Goal: Task Accomplishment & Management: Manage account settings

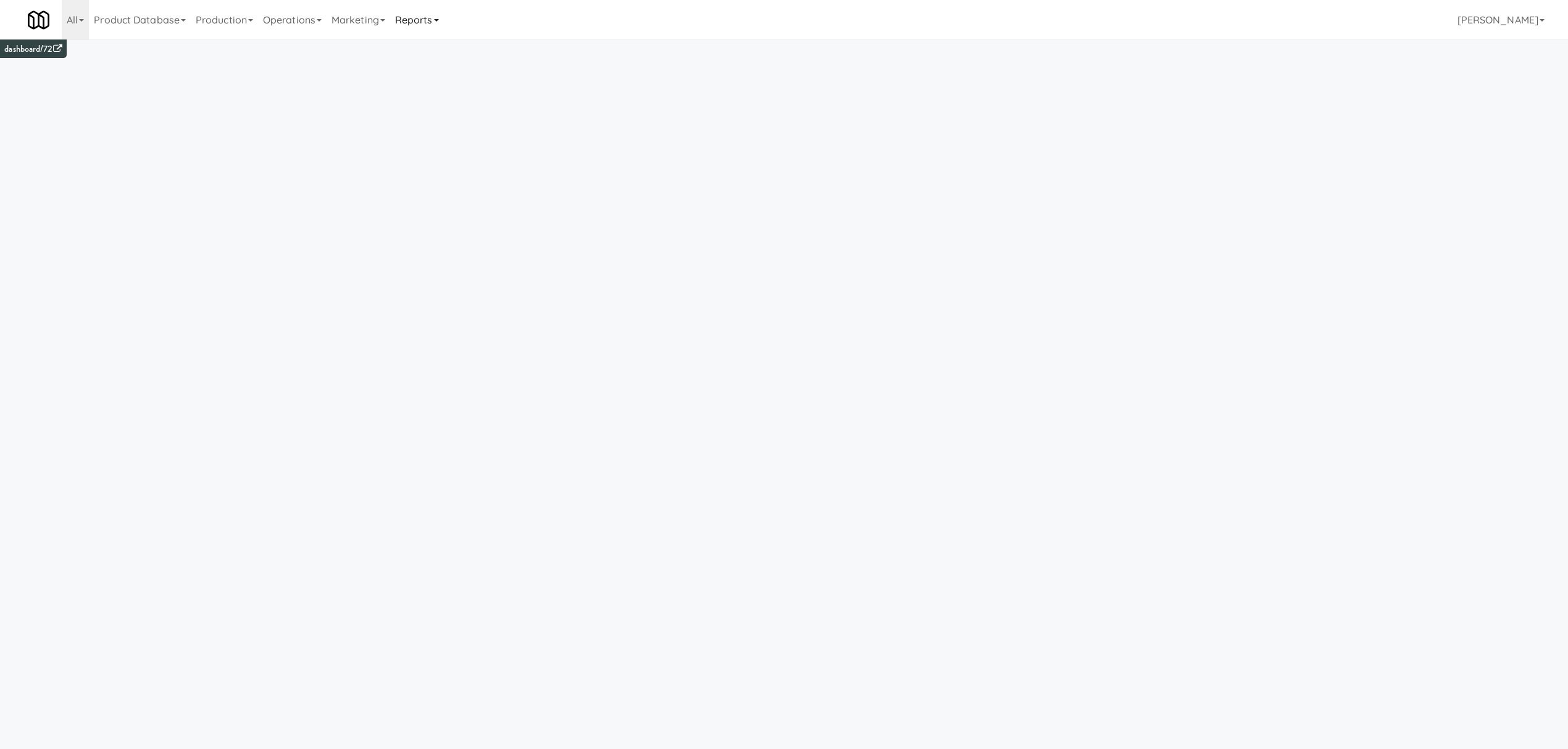
click at [427, 16] on link "Reports" at bounding box center [417, 19] width 54 height 39
click at [429, 99] on link "Payouts" at bounding box center [439, 97] width 99 height 23
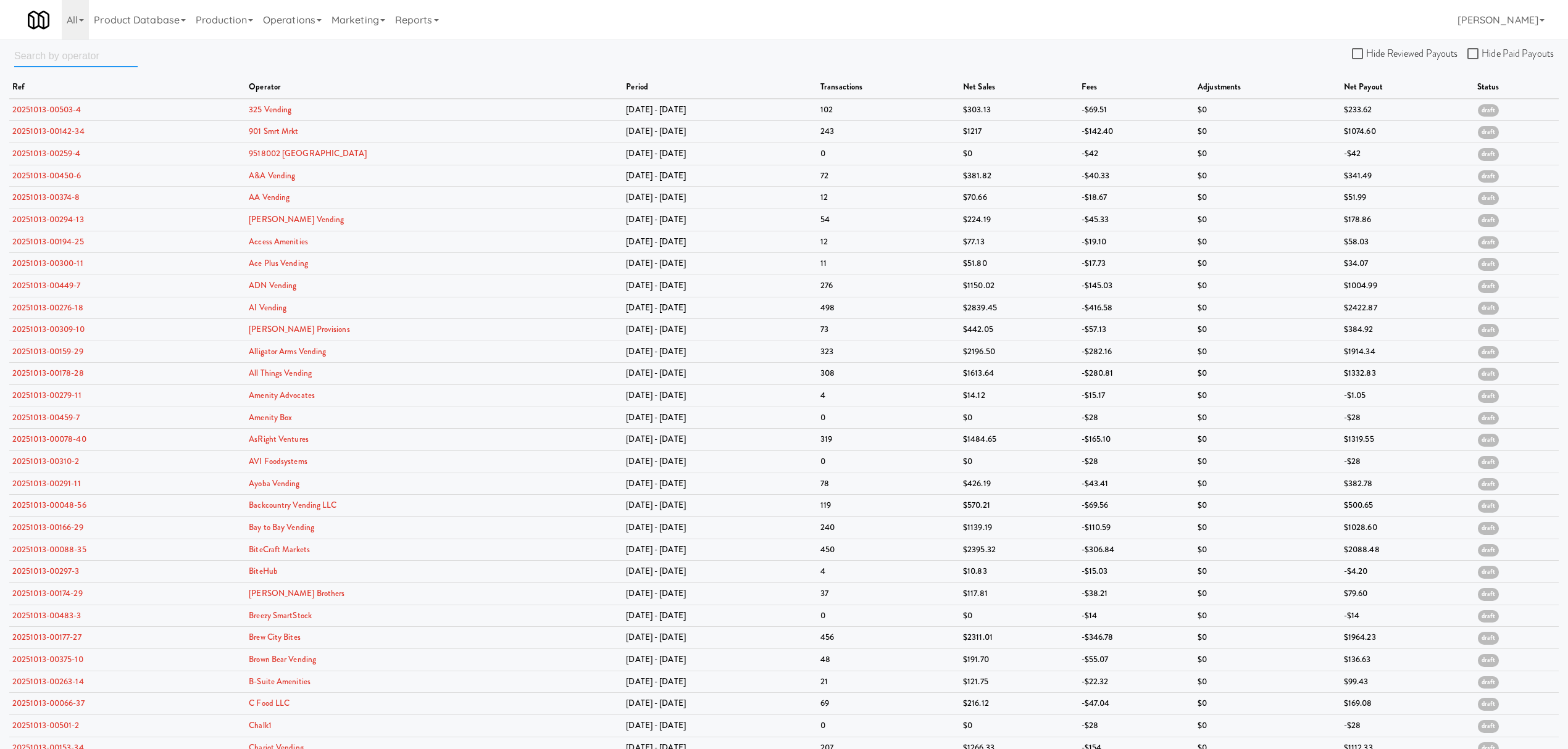
click at [74, 58] on input "text" at bounding box center [76, 55] width 124 height 23
paste input "Access Amenities"
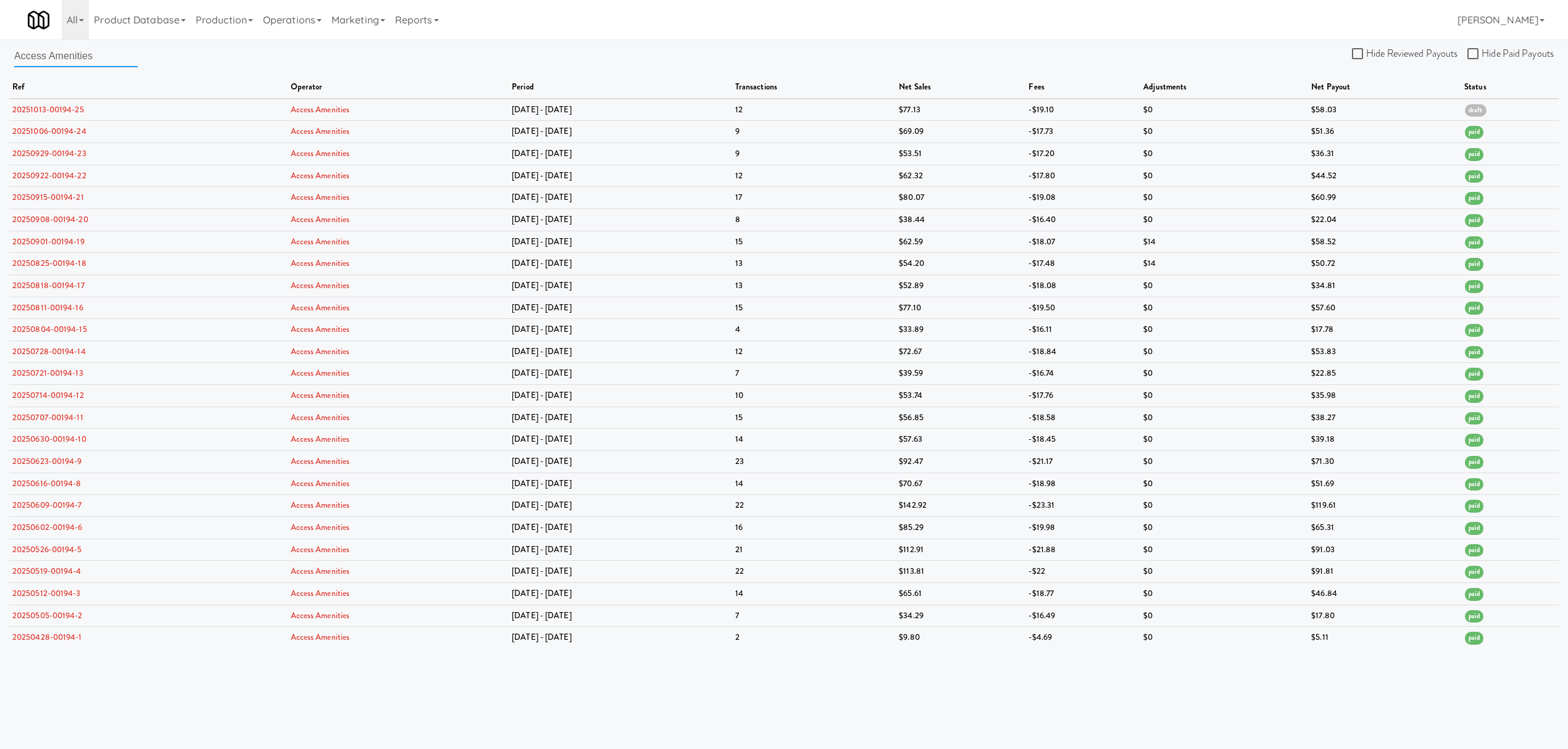
type input "Access Amenities"
click at [1471, 55] on input "Hide Paid Payouts" at bounding box center [1475, 54] width 14 height 10
checkbox input "true"
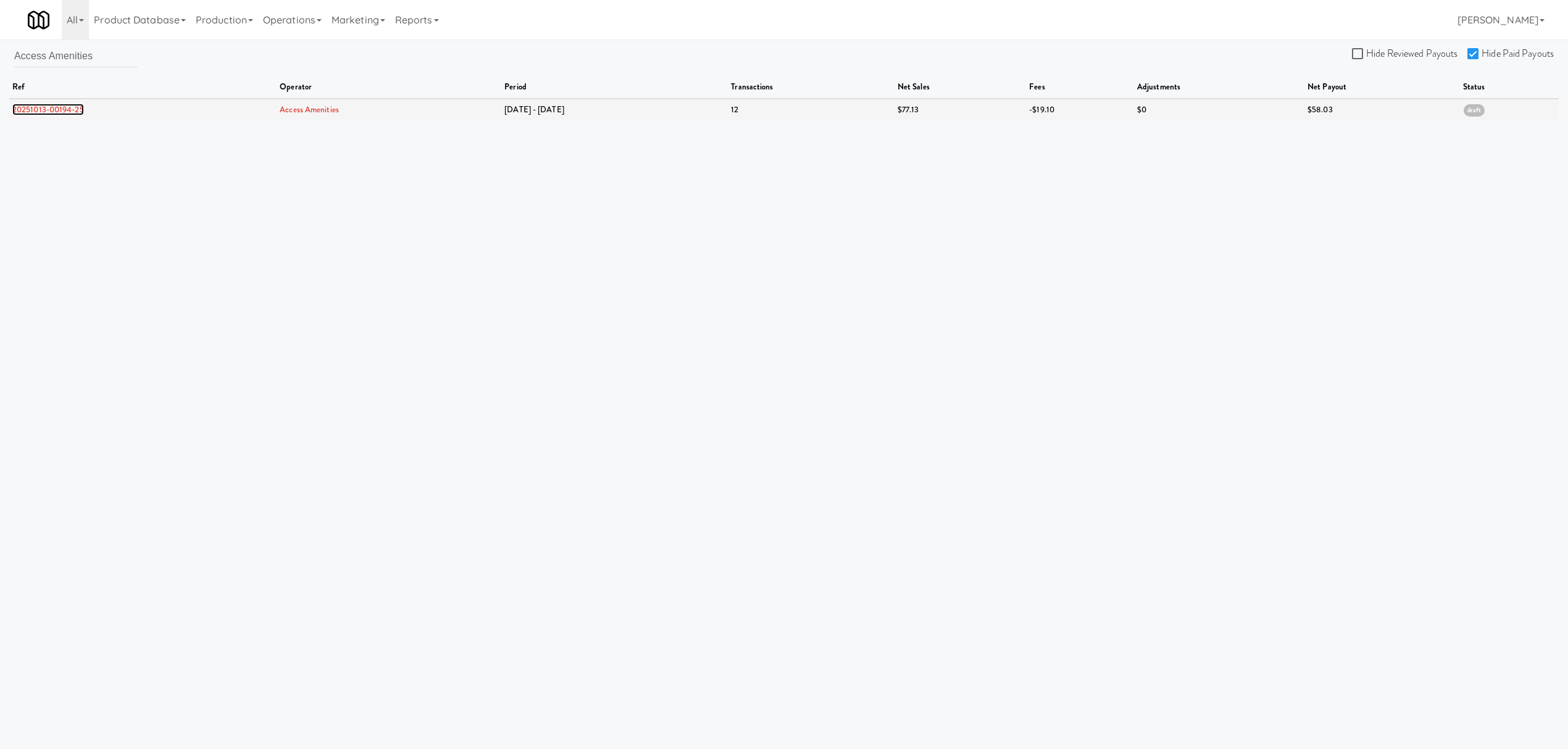
click at [68, 111] on link "20251013-00194-25" at bounding box center [47, 109] width 72 height 12
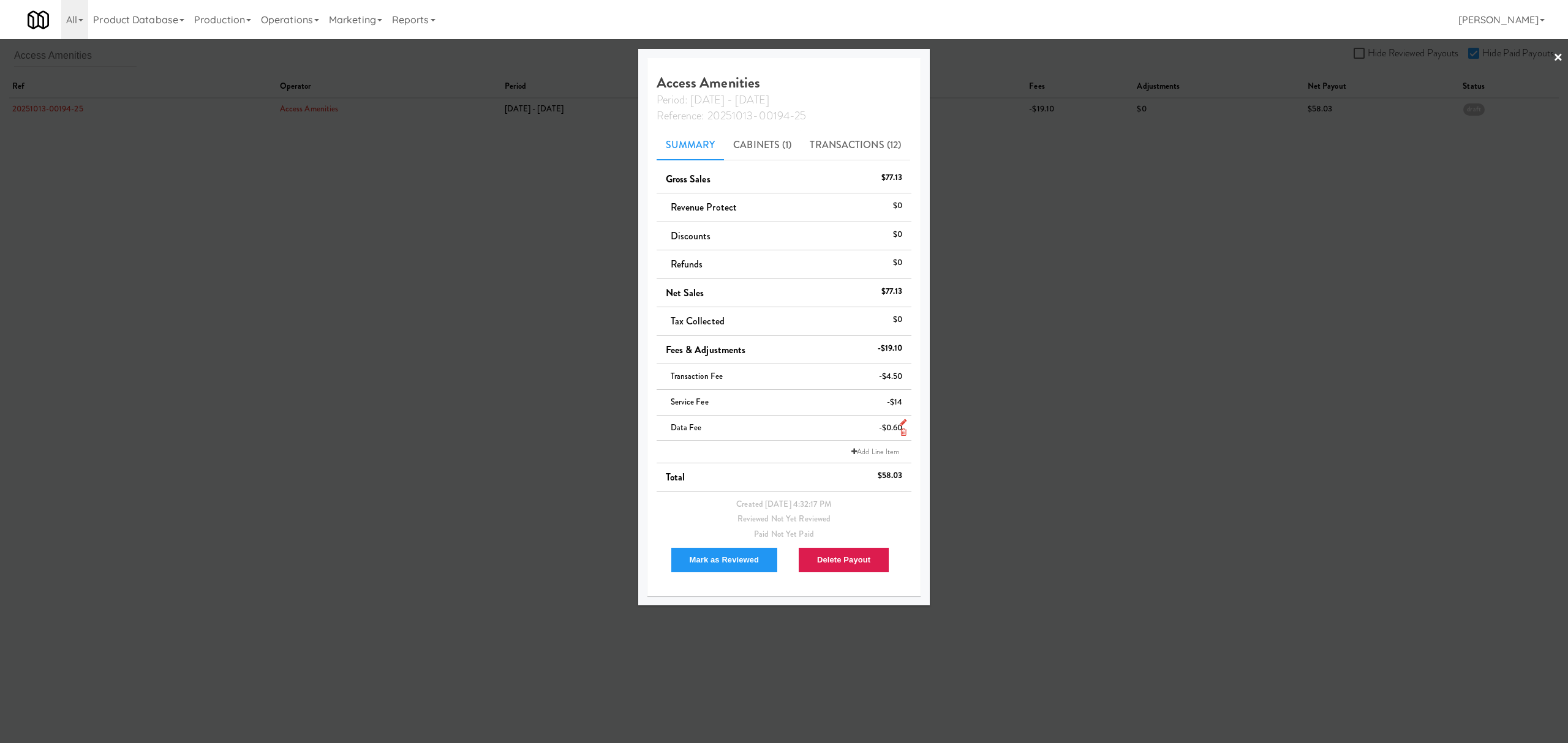
click at [901, 434] on icon at bounding box center [904, 432] width 6 height 8
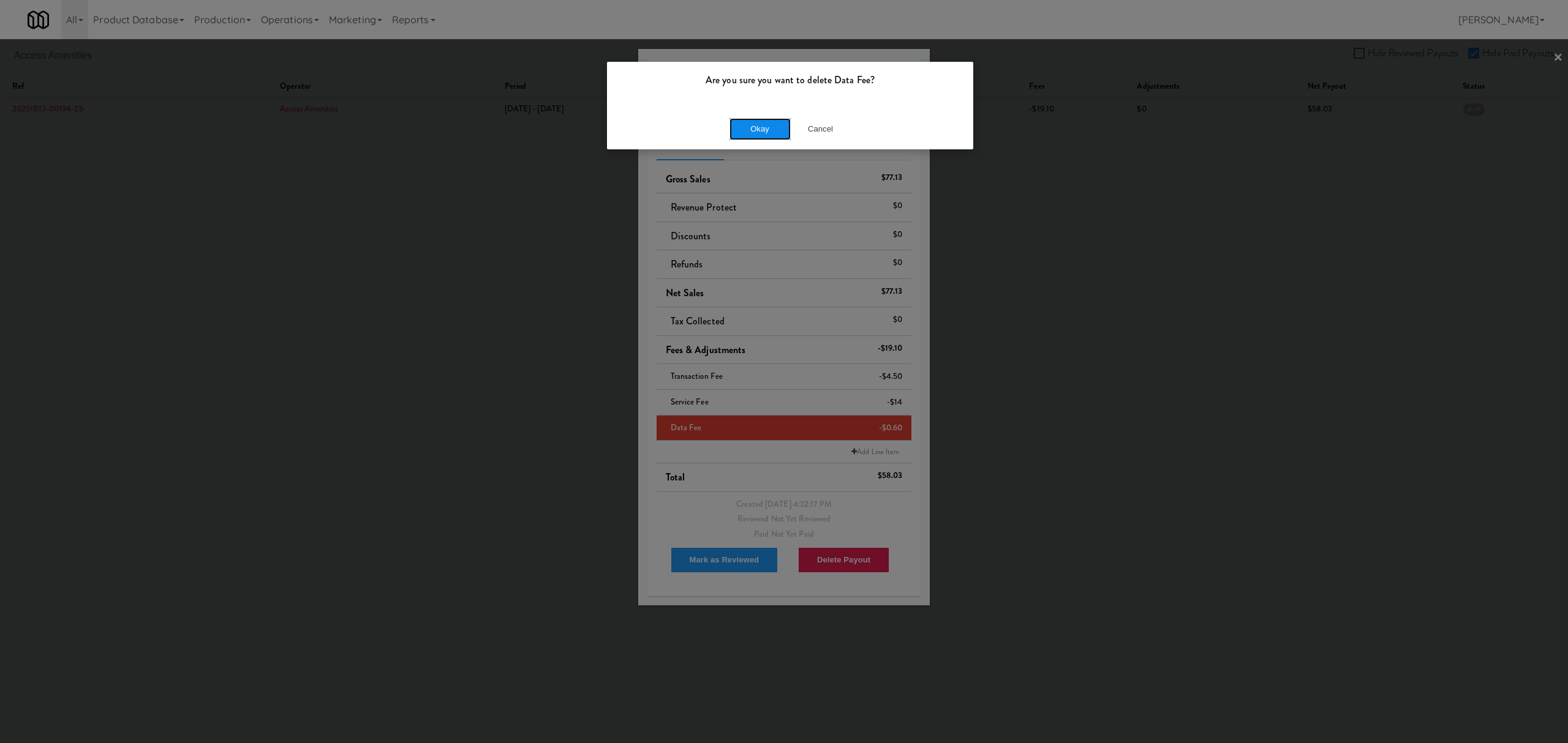
click at [780, 131] on button "Okay" at bounding box center [760, 129] width 61 height 22
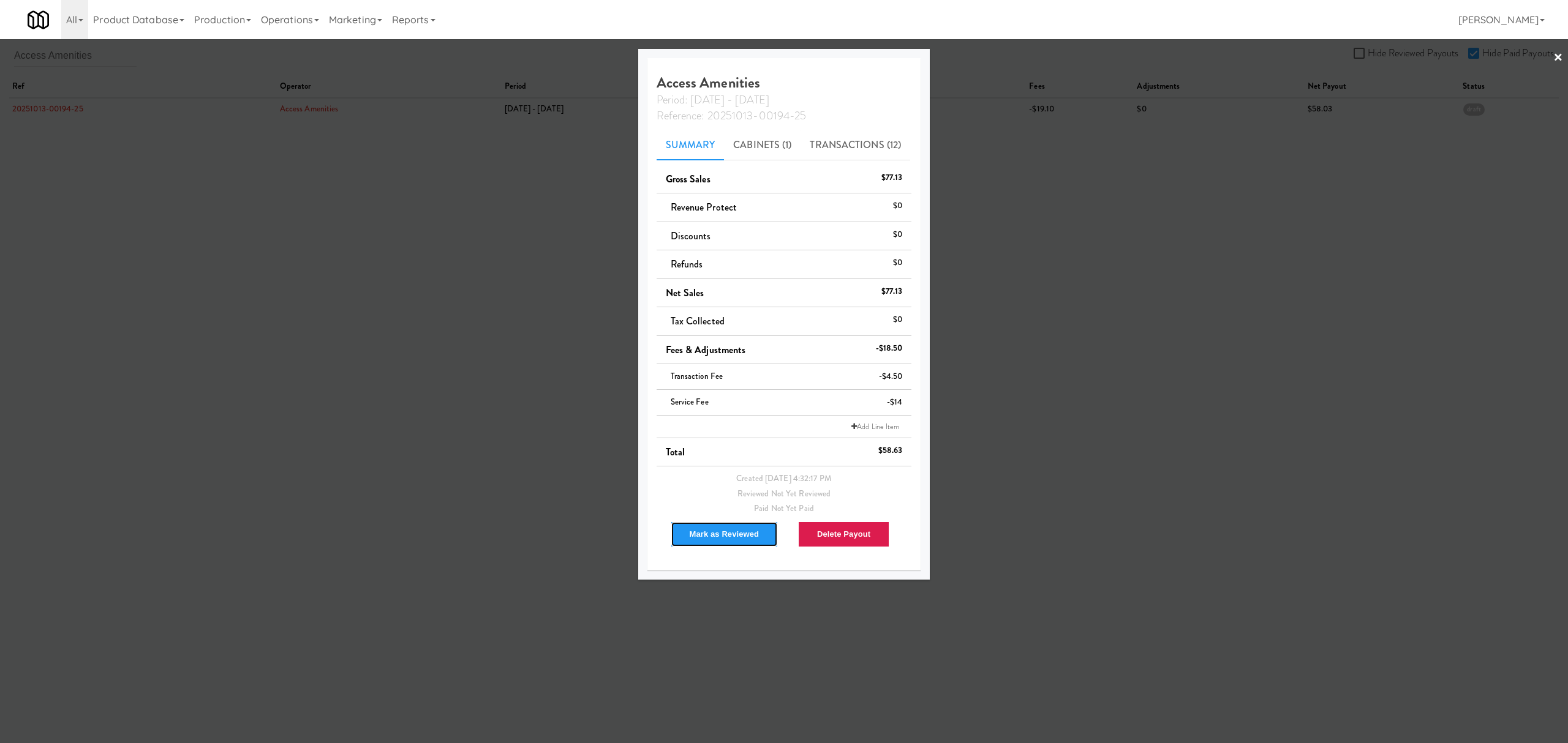
click at [729, 534] on button "Mark as Reviewed" at bounding box center [724, 534] width 108 height 26
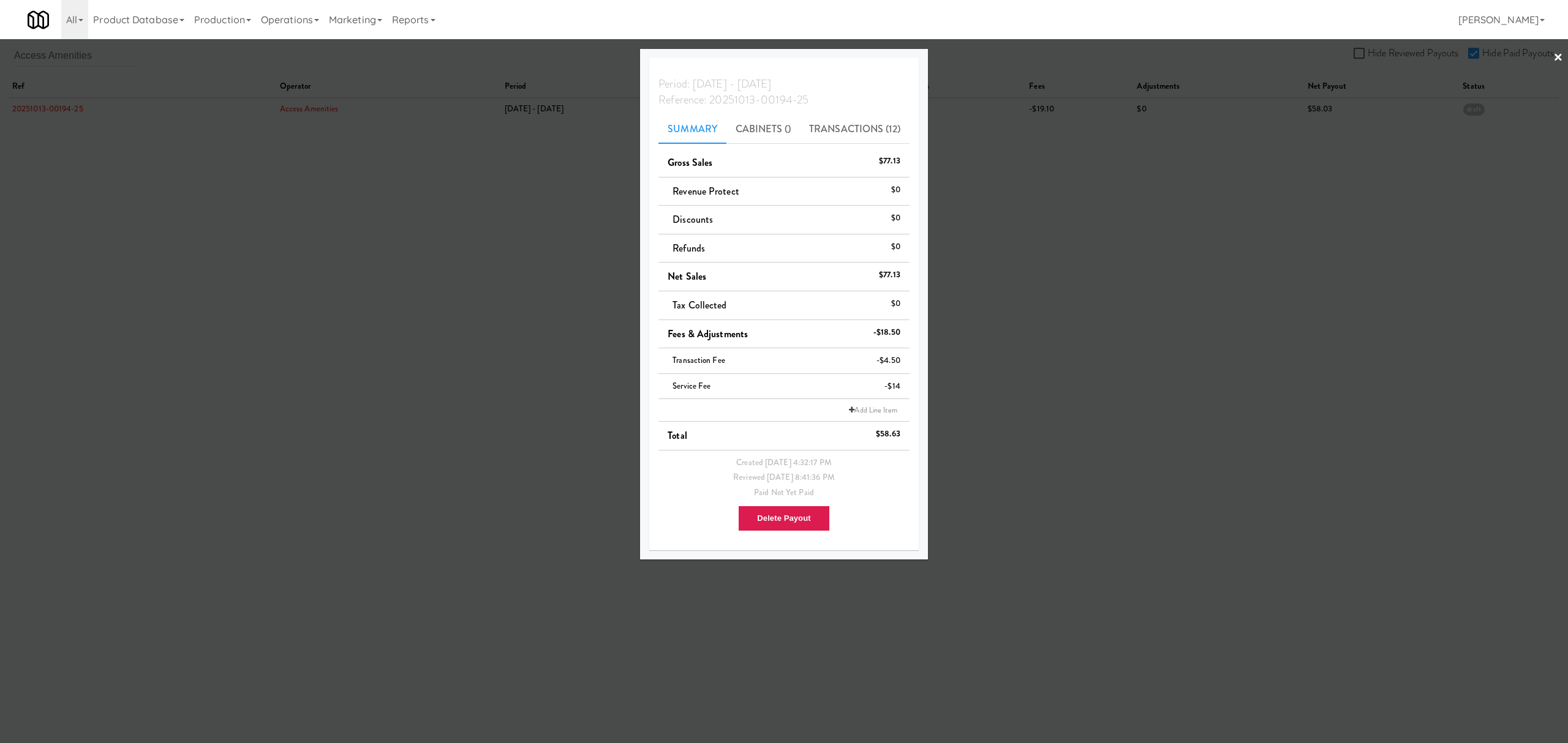
click at [143, 268] on div at bounding box center [784, 372] width 1568 height 743
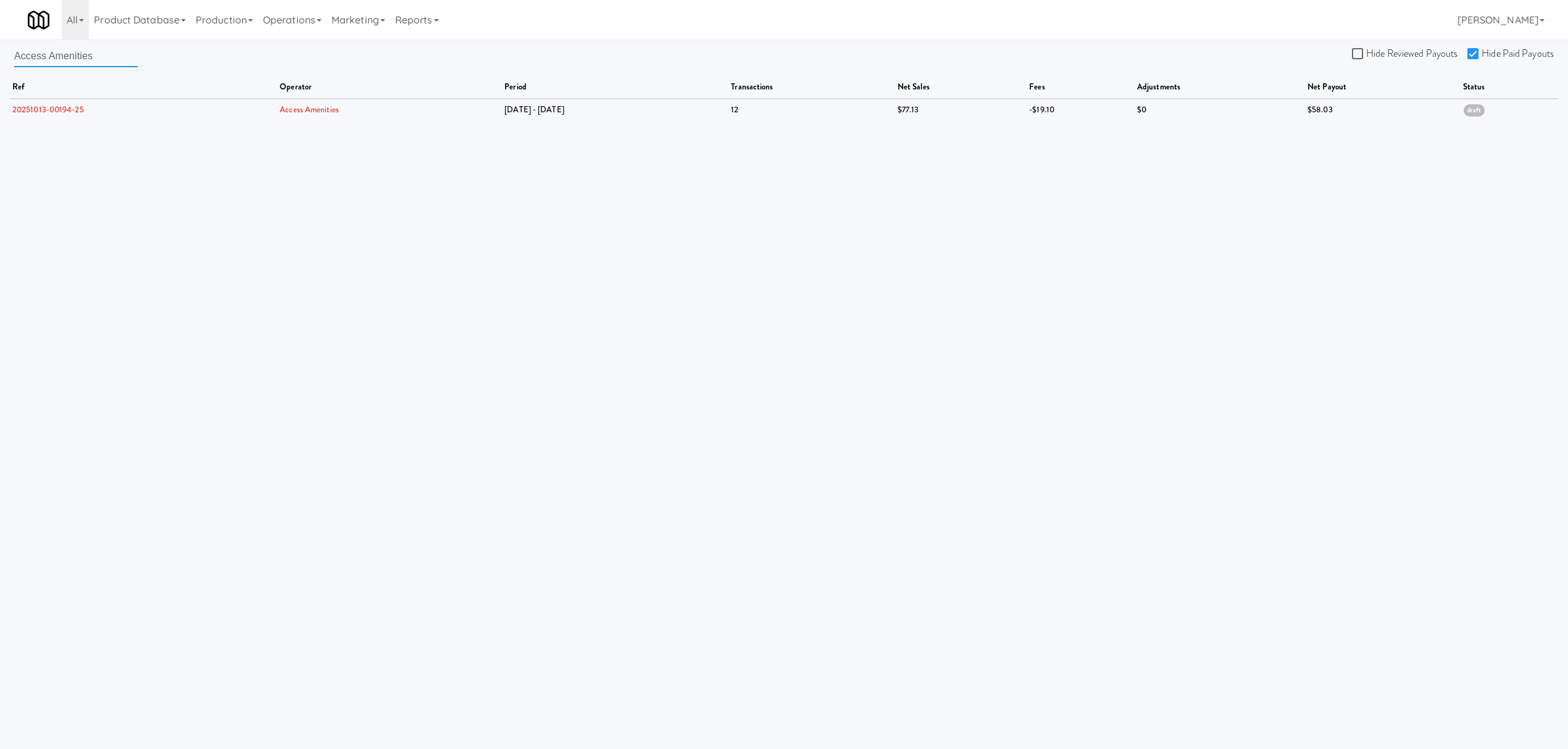
drag, startPoint x: 97, startPoint y: 55, endPoint x: -19, endPoint y: 55, distance: 116.0
click at [0, 55] on html "Are you sure you want to delete Data Fee? Okay Cancel Okay Are you sure you wan…" at bounding box center [784, 374] width 1568 height 749
paste input "Backcountry Vending LLC"
click at [65, 110] on link "20251013-00048-56" at bounding box center [49, 109] width 74 height 12
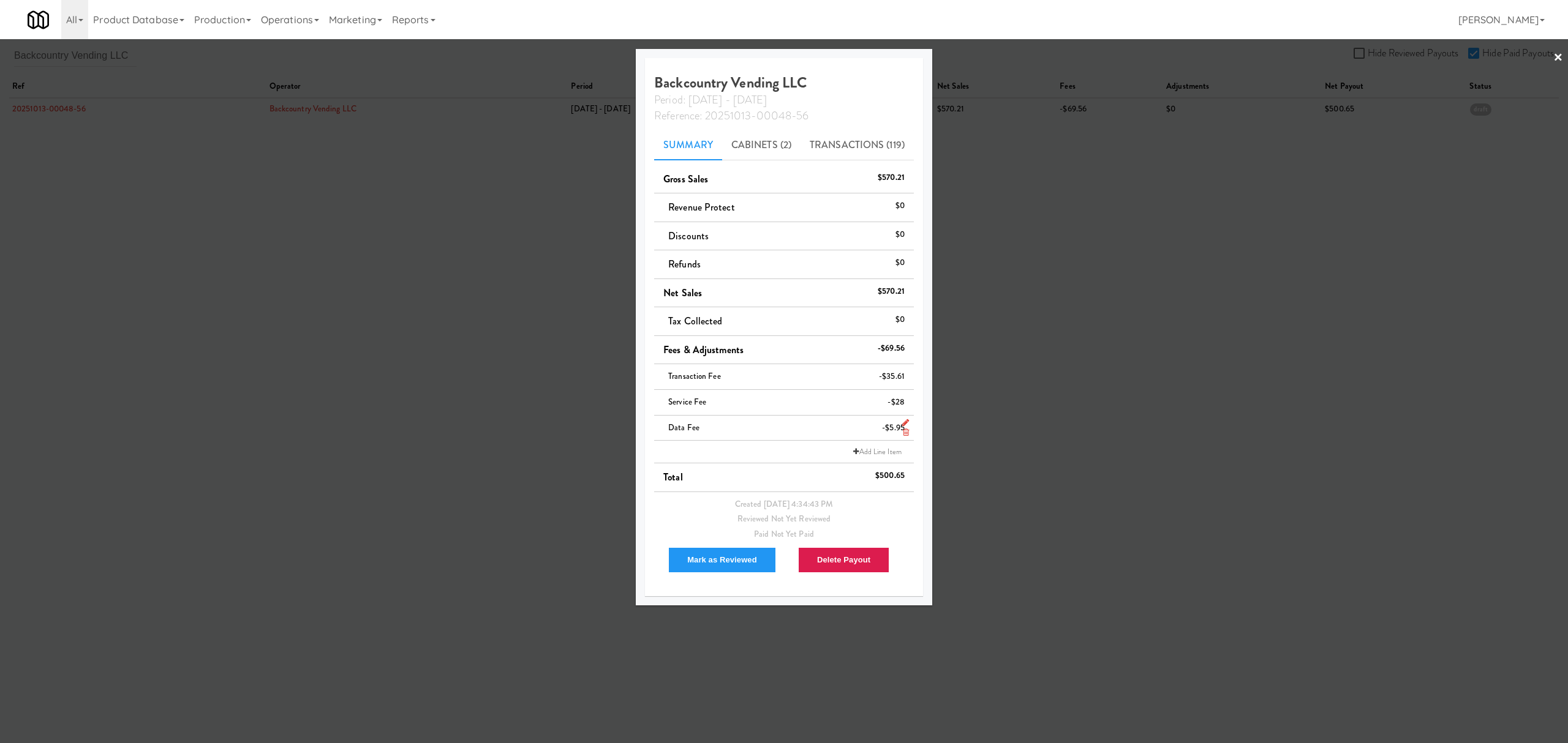
click at [903, 431] on icon at bounding box center [906, 432] width 6 height 8
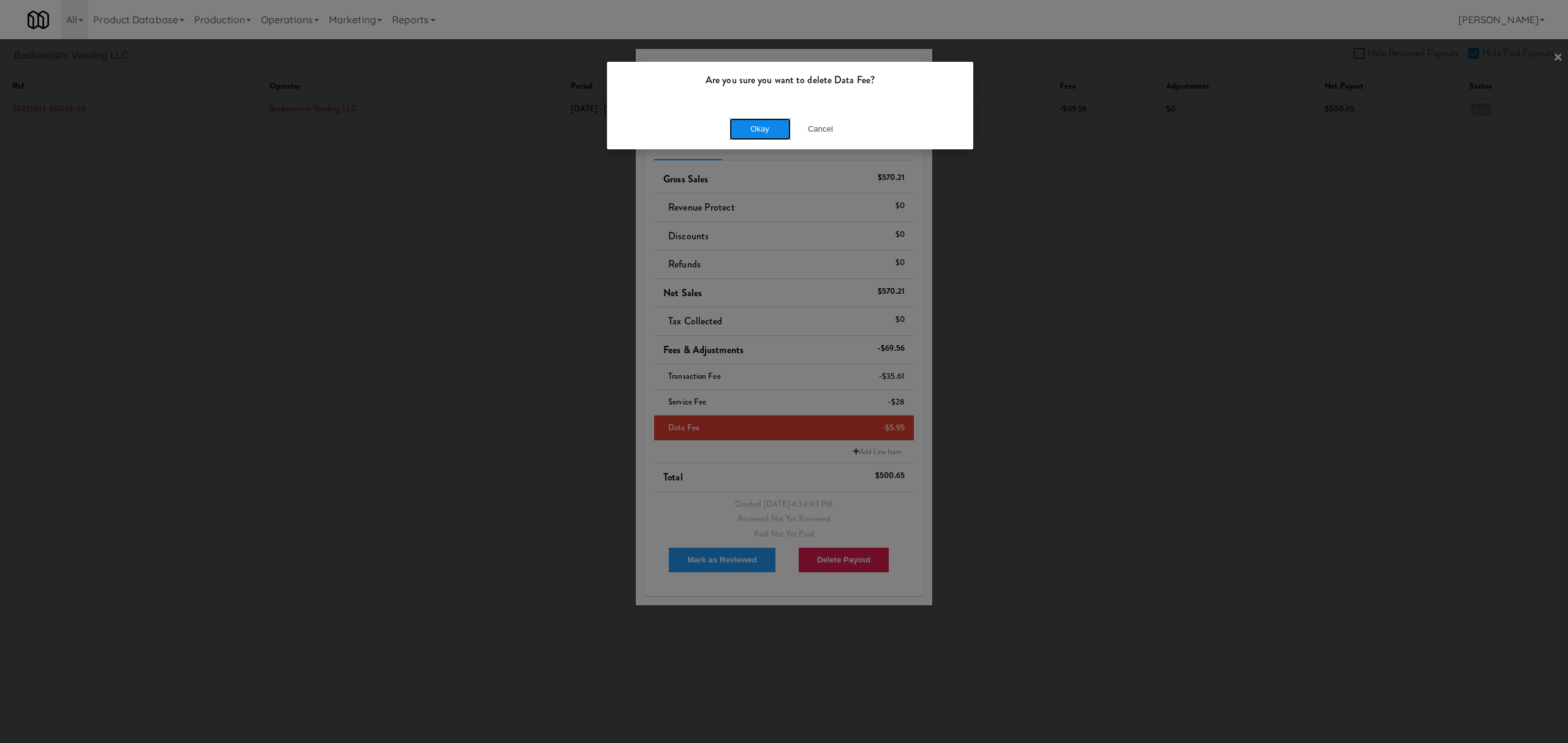
click at [773, 133] on button "Okay" at bounding box center [760, 129] width 61 height 22
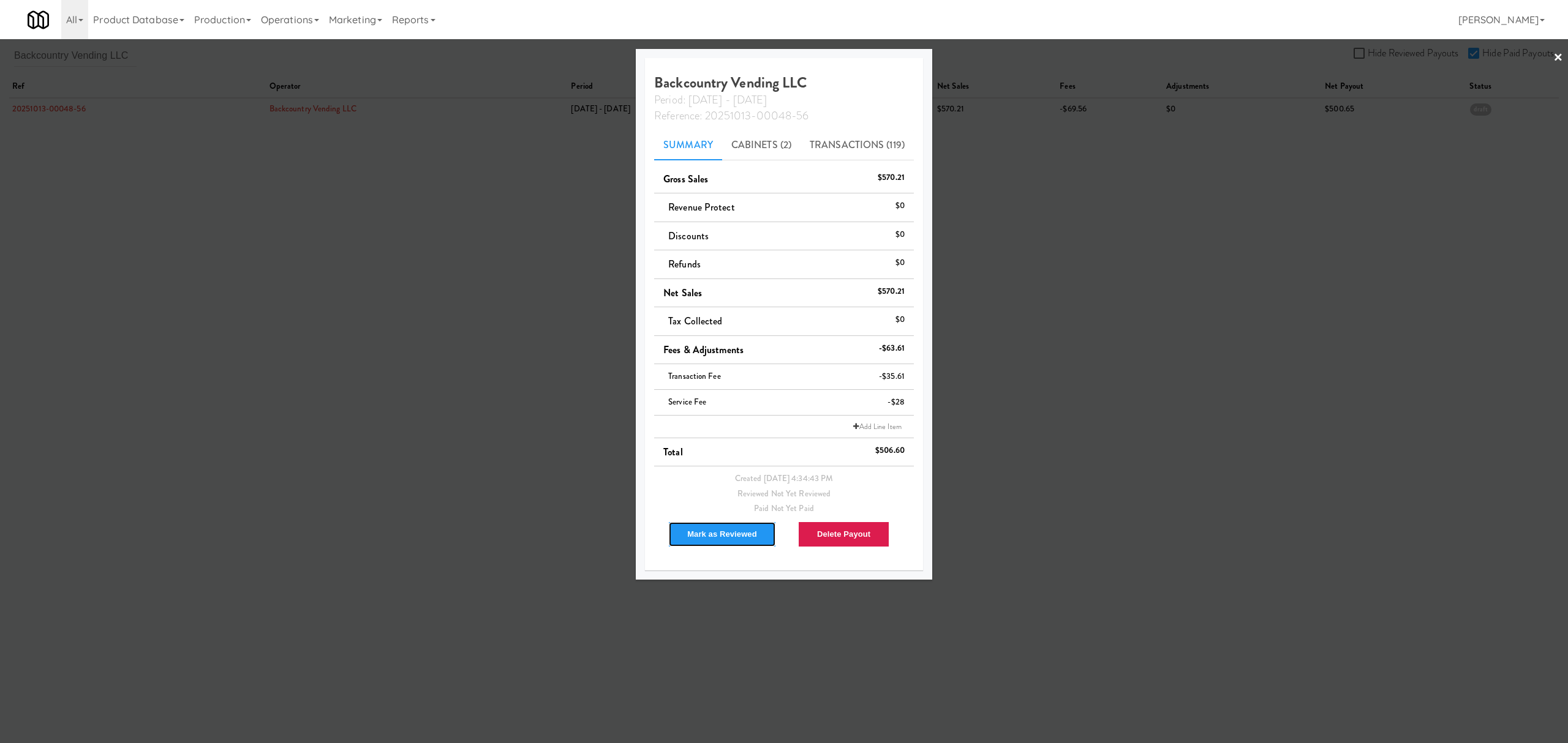
click at [706, 539] on button "Mark as Reviewed" at bounding box center [722, 534] width 108 height 26
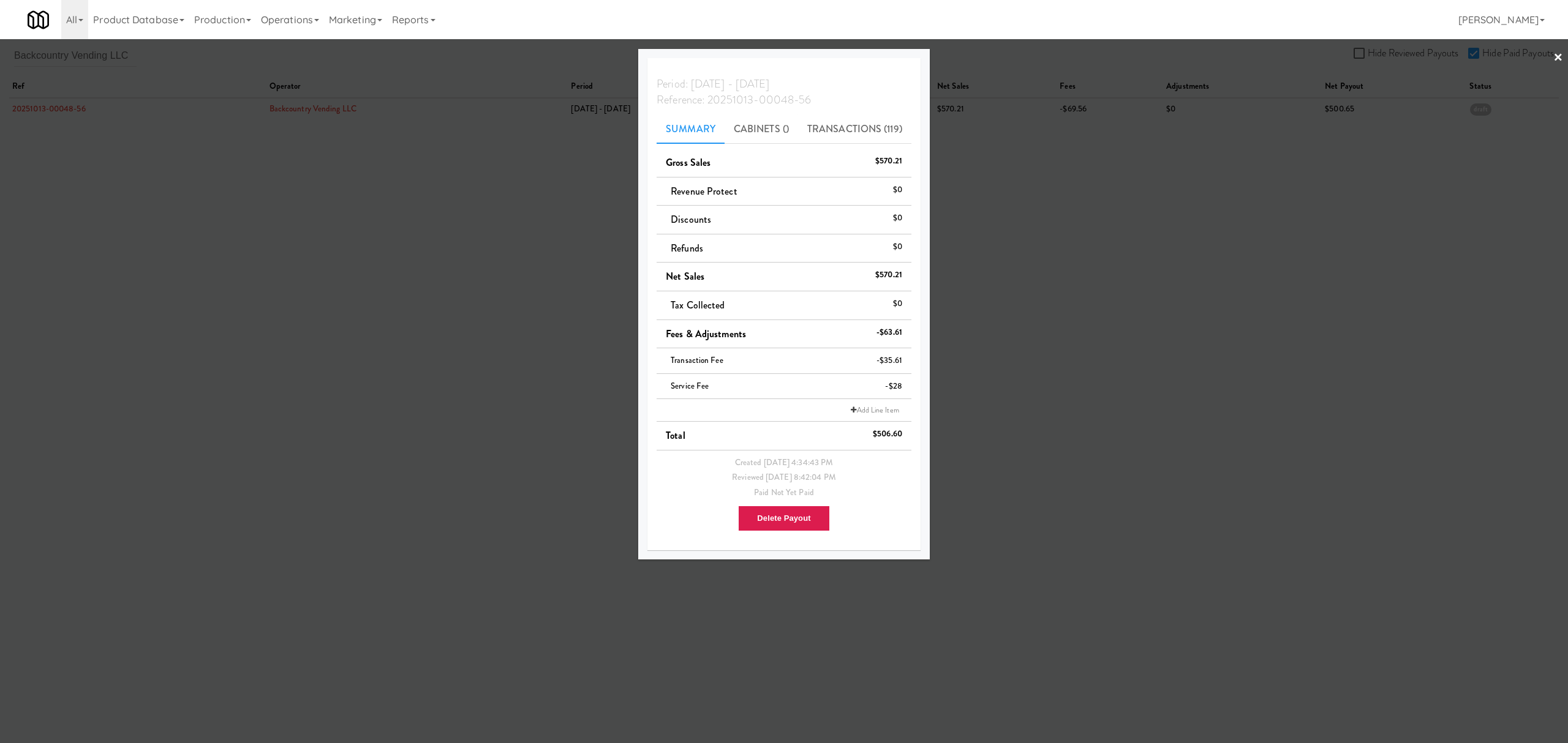
click at [128, 105] on div at bounding box center [784, 372] width 1568 height 743
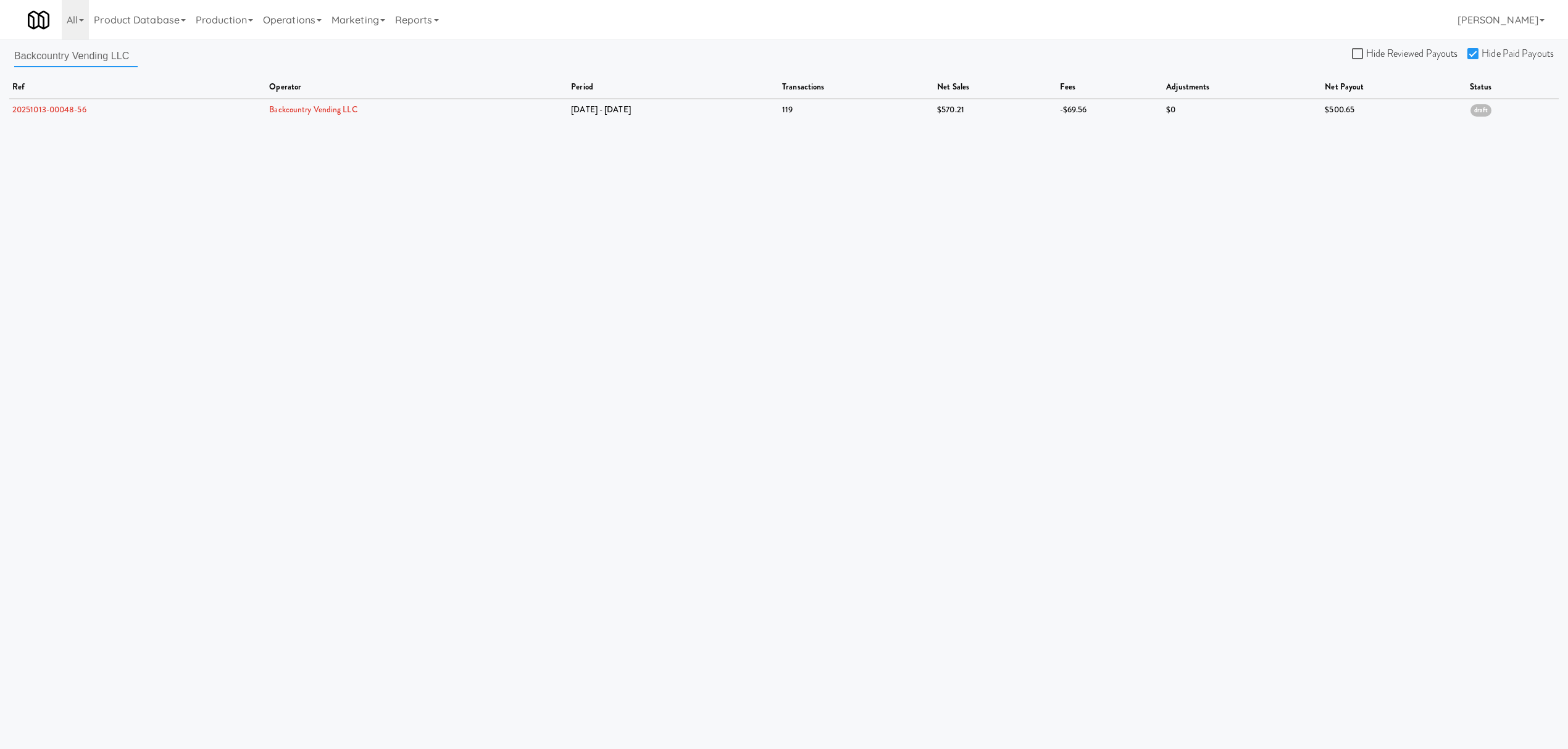
drag, startPoint x: 129, startPoint y: 55, endPoint x: -49, endPoint y: 52, distance: 178.0
click at [0, 52] on html "Are you sure you want to delete Data Fee? Okay Cancel Okay Are you sure you wan…" at bounding box center [784, 374] width 1568 height 749
paste input "Fountain City Vending"
click at [50, 110] on link "20251013-00181-29" at bounding box center [47, 109] width 71 height 12
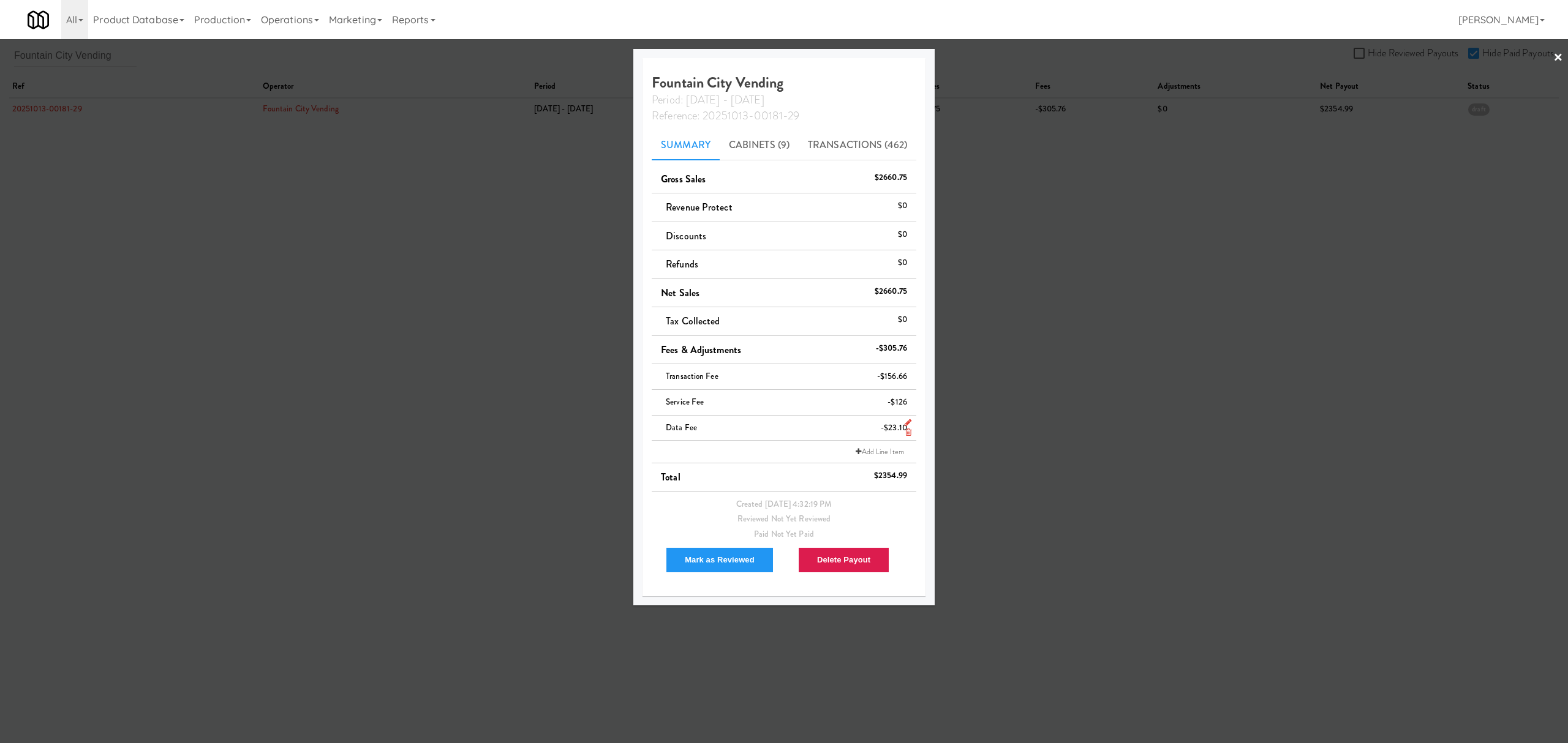
click at [908, 434] on icon at bounding box center [908, 432] width 6 height 8
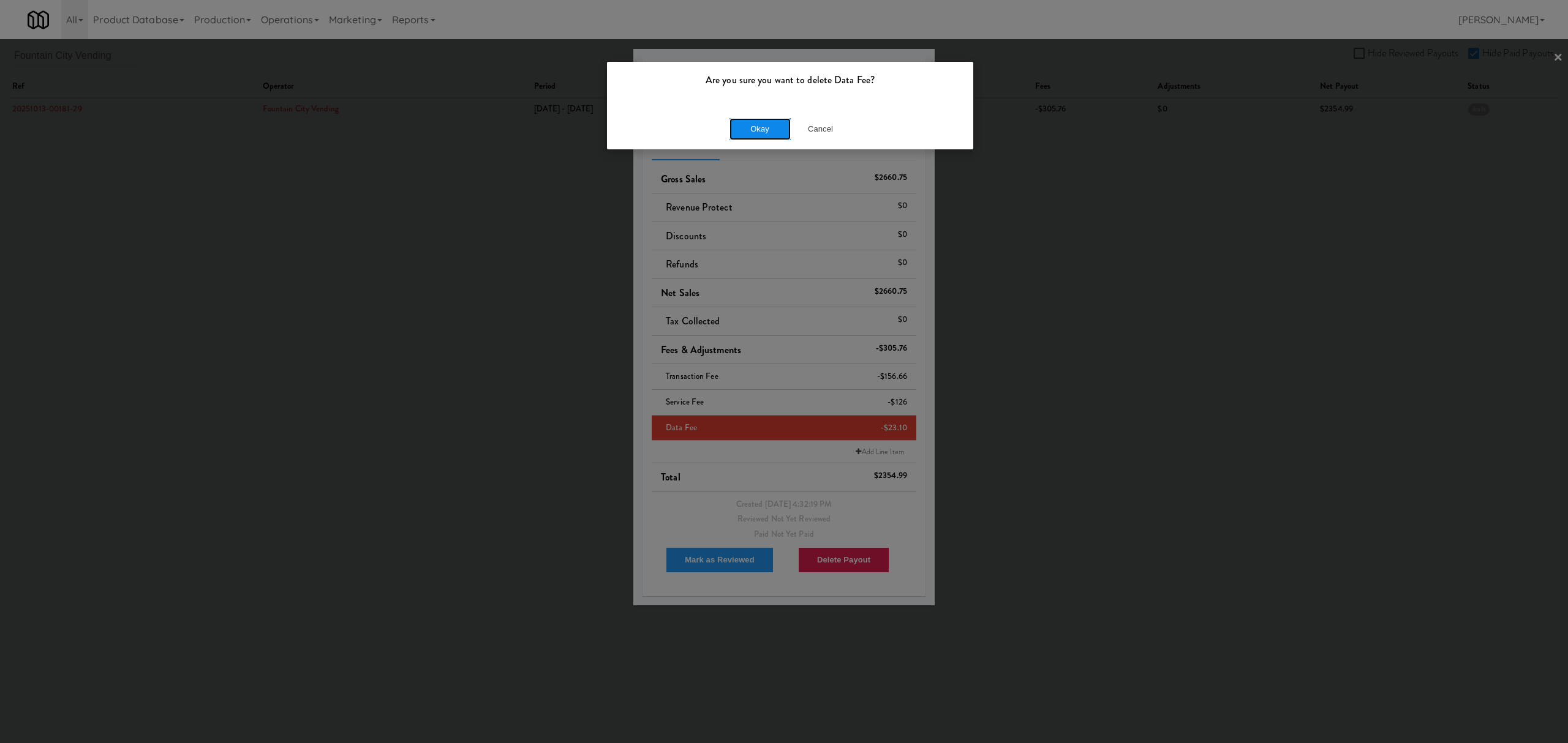
click at [760, 128] on button "Okay" at bounding box center [760, 129] width 61 height 22
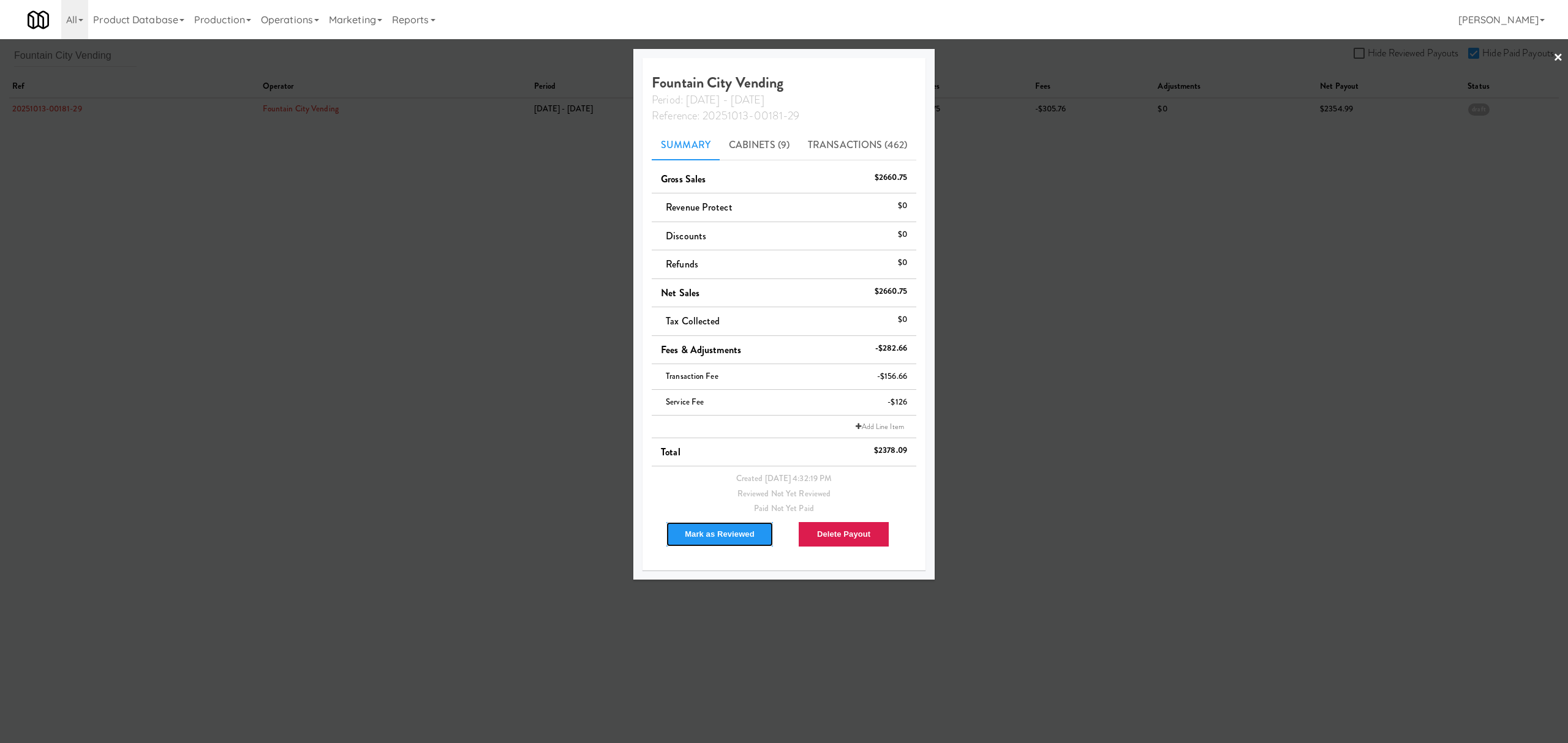
click at [716, 531] on button "Mark as Reviewed" at bounding box center [719, 534] width 108 height 26
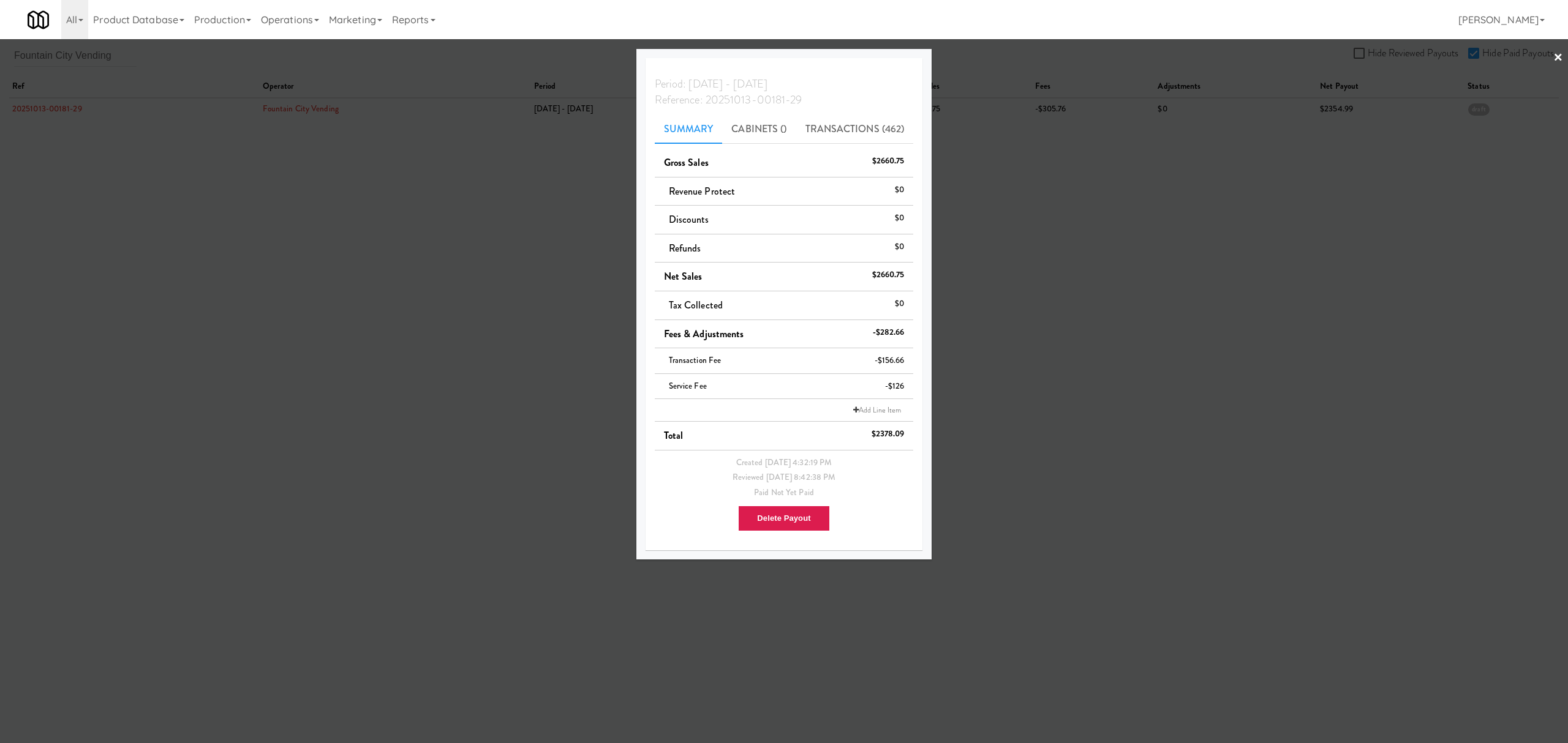
click at [364, 275] on div at bounding box center [784, 372] width 1568 height 743
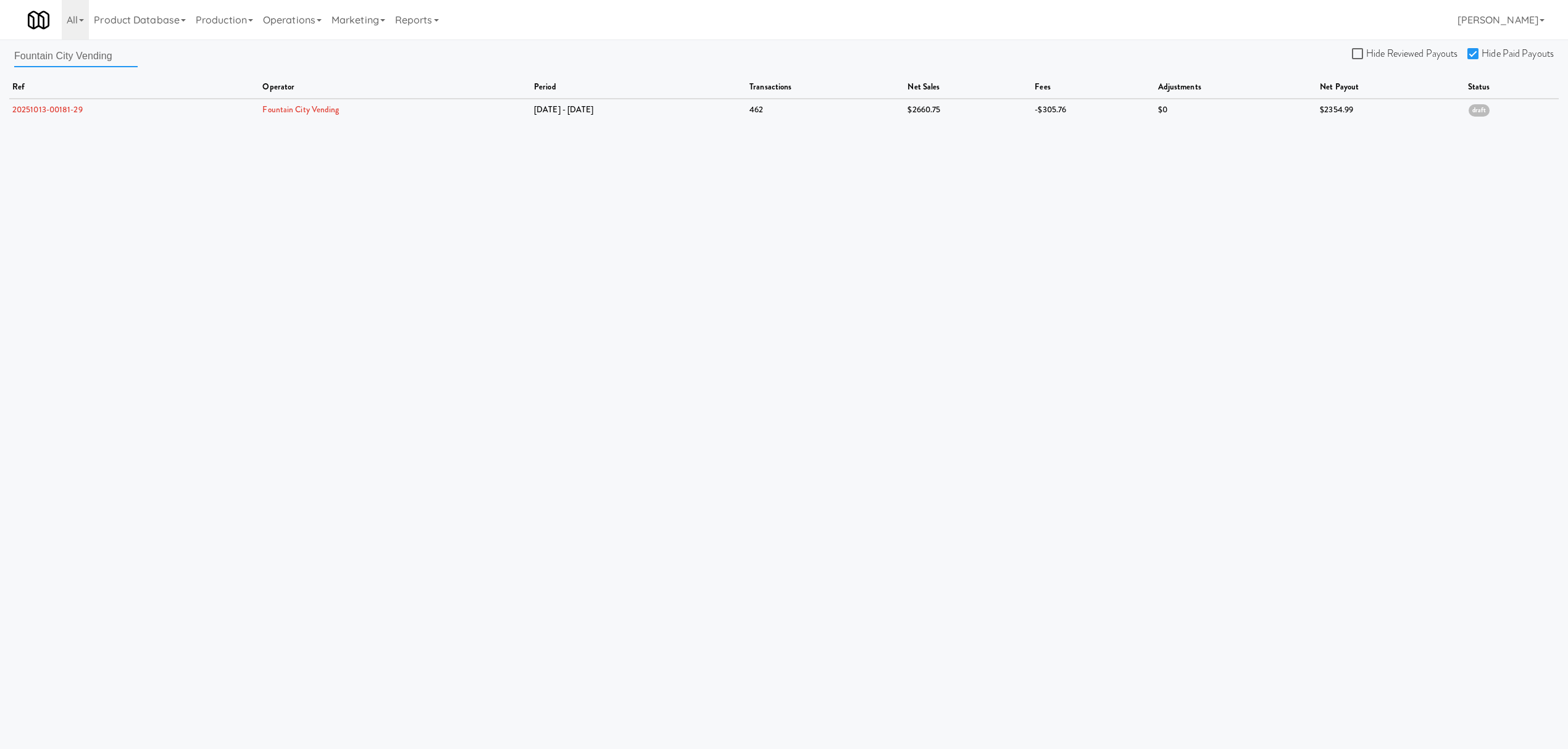
drag, startPoint x: 126, startPoint y: 55, endPoint x: -155, endPoint y: 55, distance: 281.0
click at [0, 55] on html "Are you sure you want to delete Data Fee? Okay Cancel Okay Are you sure you wan…" at bounding box center [784, 374] width 1568 height 749
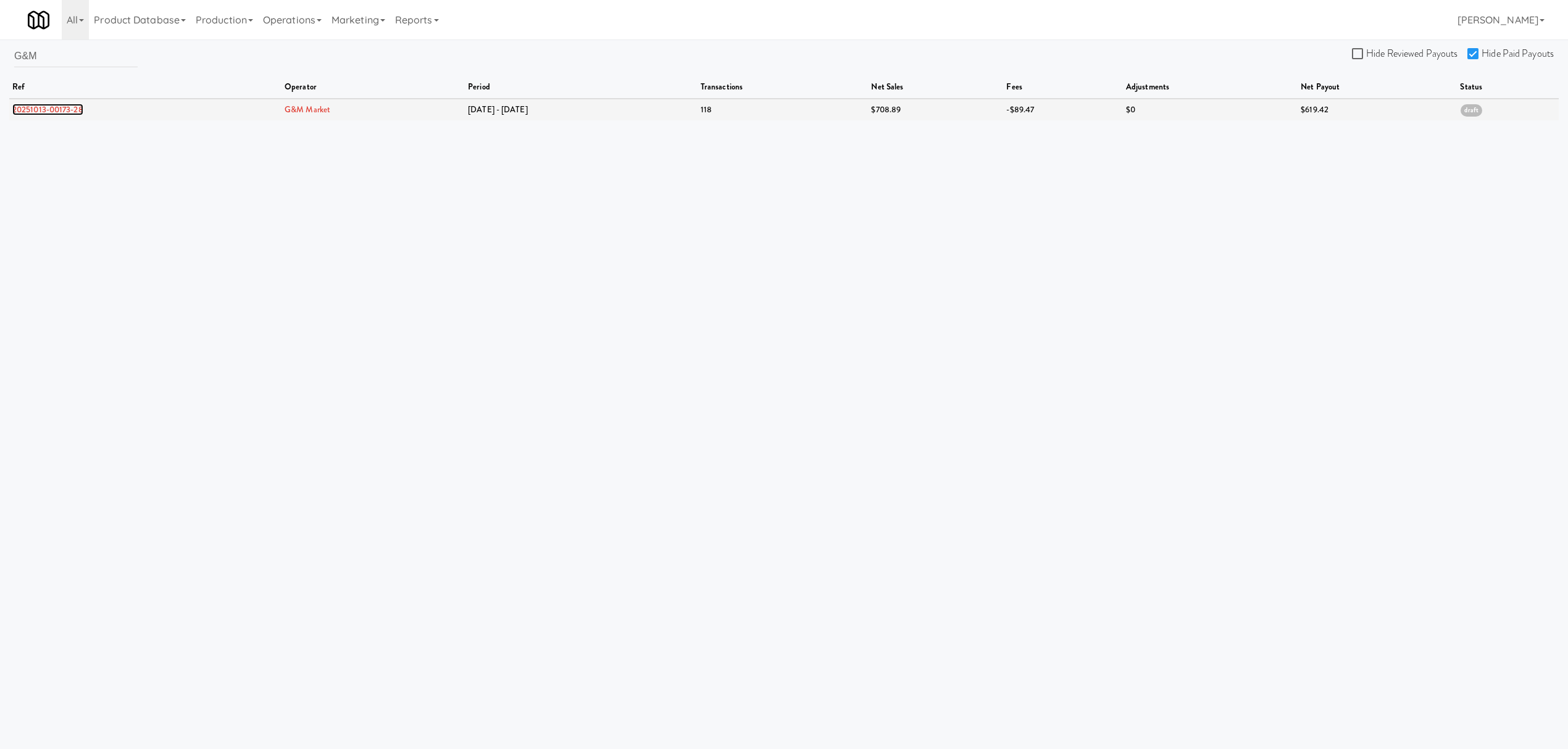
click at [68, 108] on link "20251013-00173-28" at bounding box center [47, 109] width 71 height 12
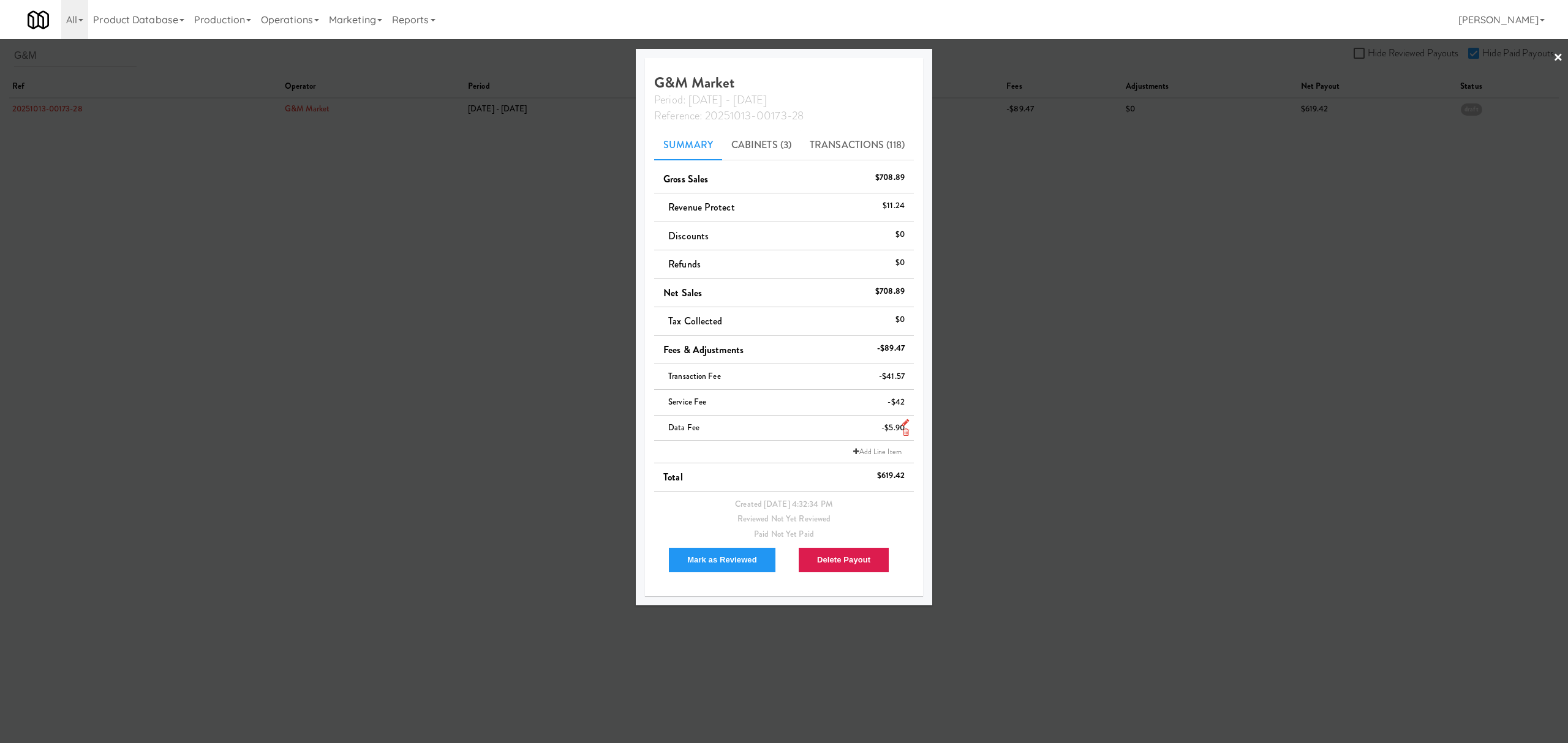
click at [903, 434] on icon at bounding box center [906, 432] width 6 height 8
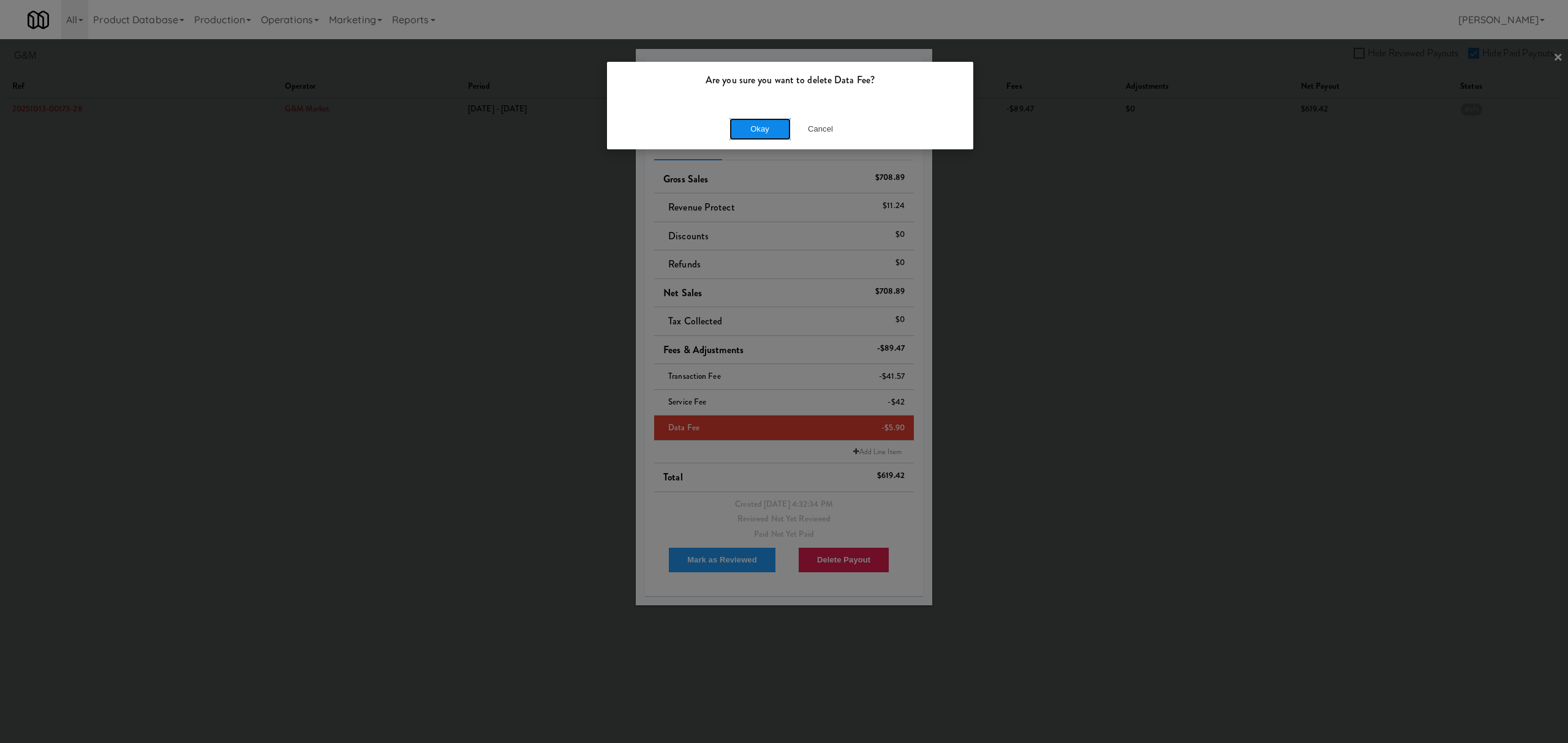
click at [761, 124] on button "Okay" at bounding box center [760, 129] width 61 height 22
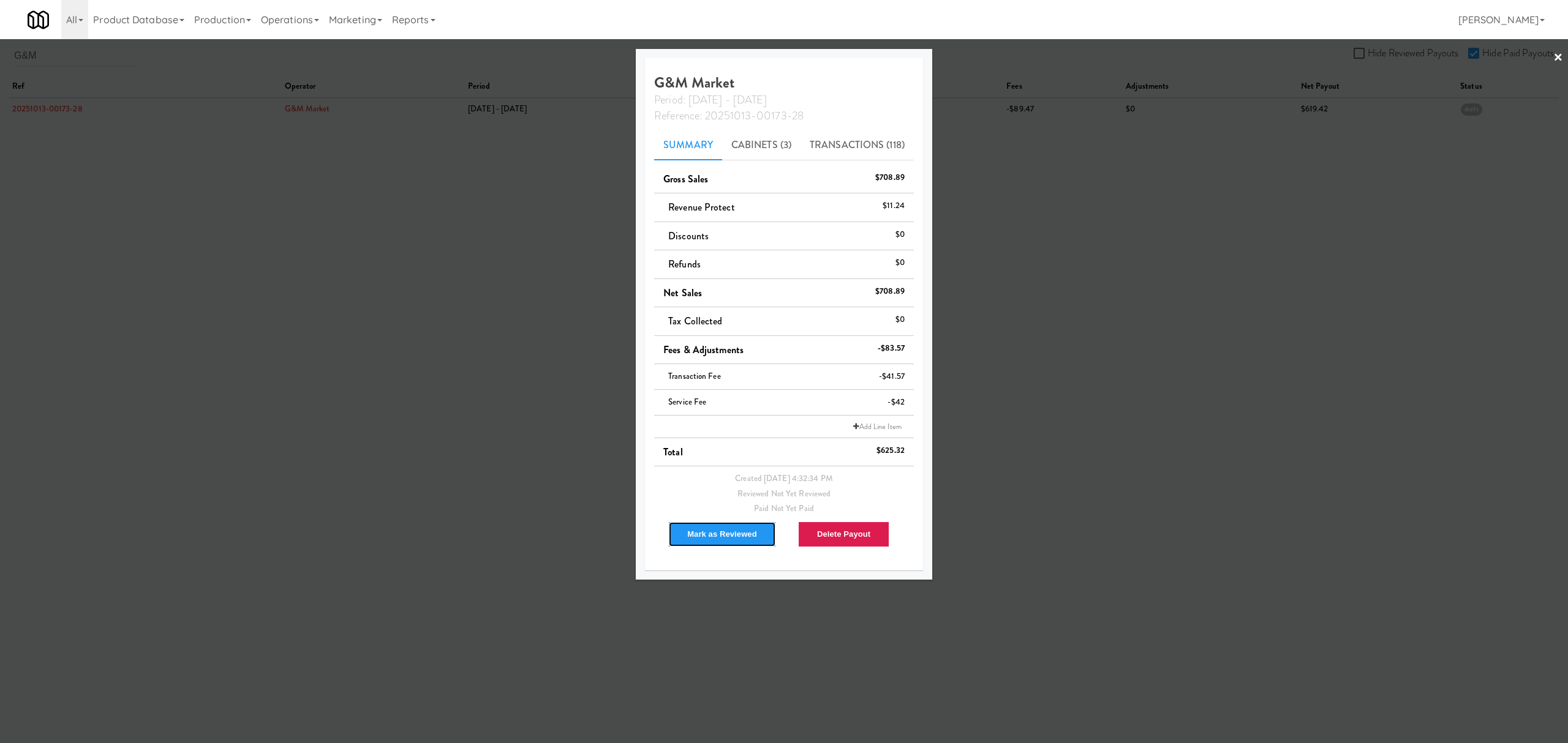
click at [709, 539] on button "Mark as Reviewed" at bounding box center [722, 534] width 108 height 26
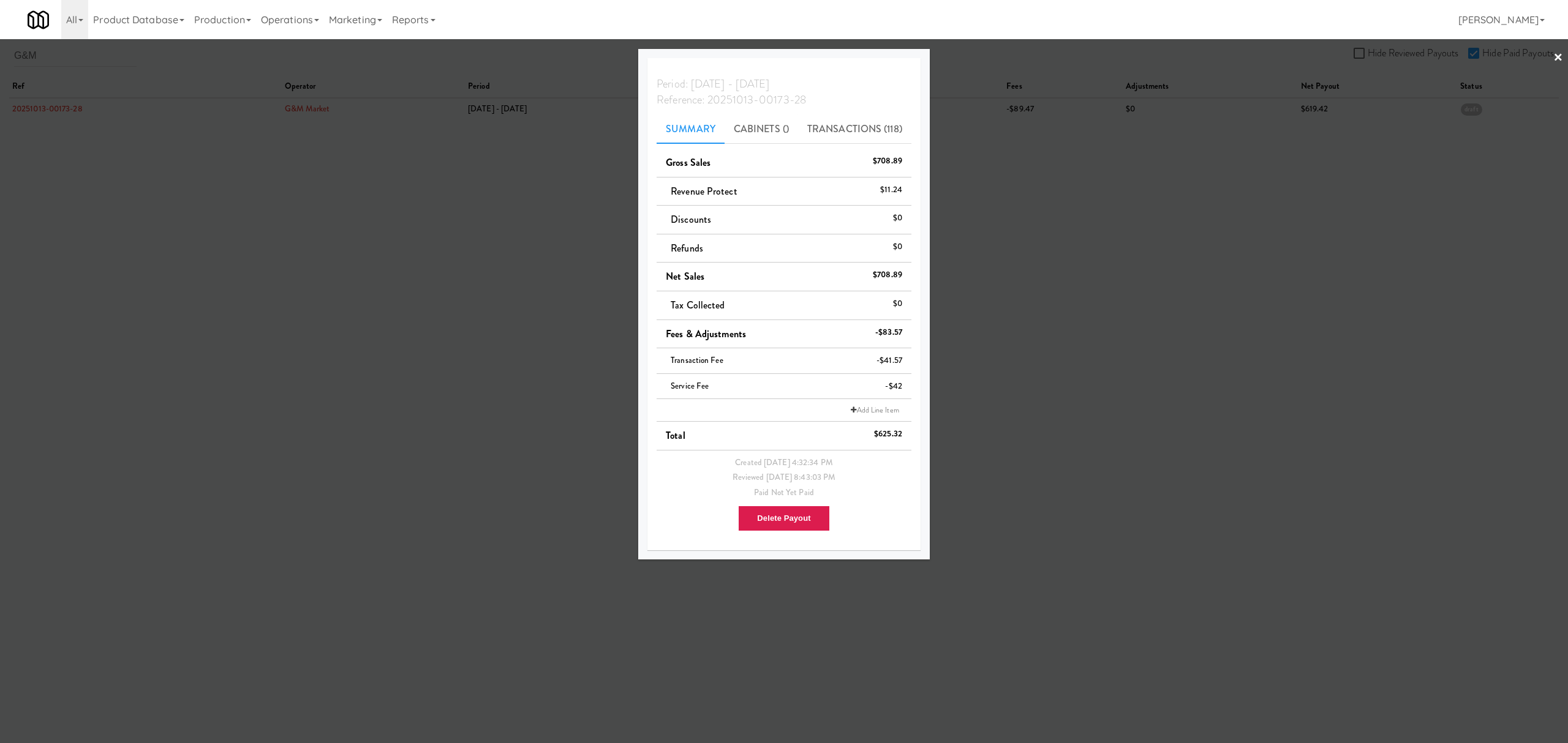
click at [484, 268] on div at bounding box center [784, 372] width 1568 height 743
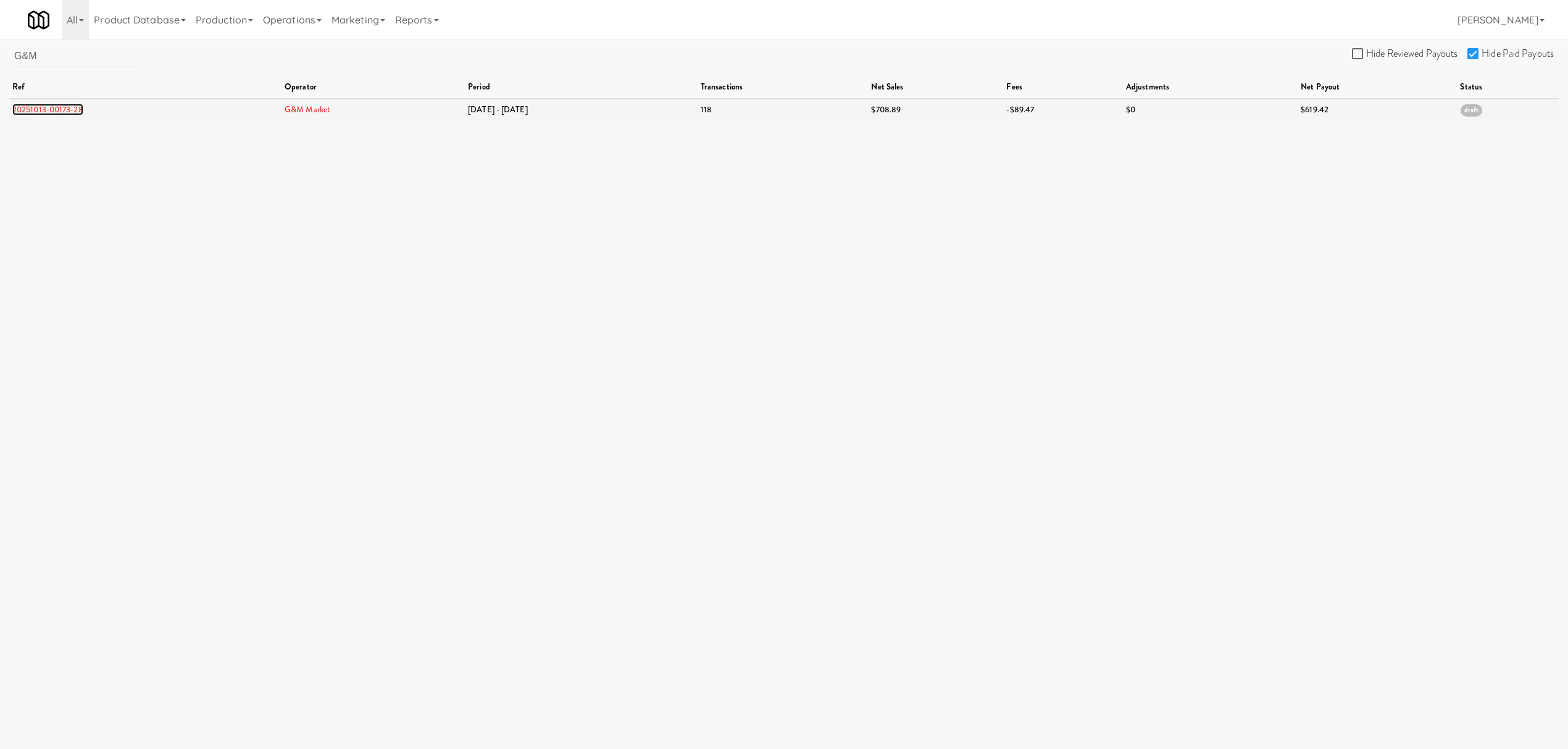
click at [76, 110] on link "20251013-00173-28" at bounding box center [47, 109] width 71 height 12
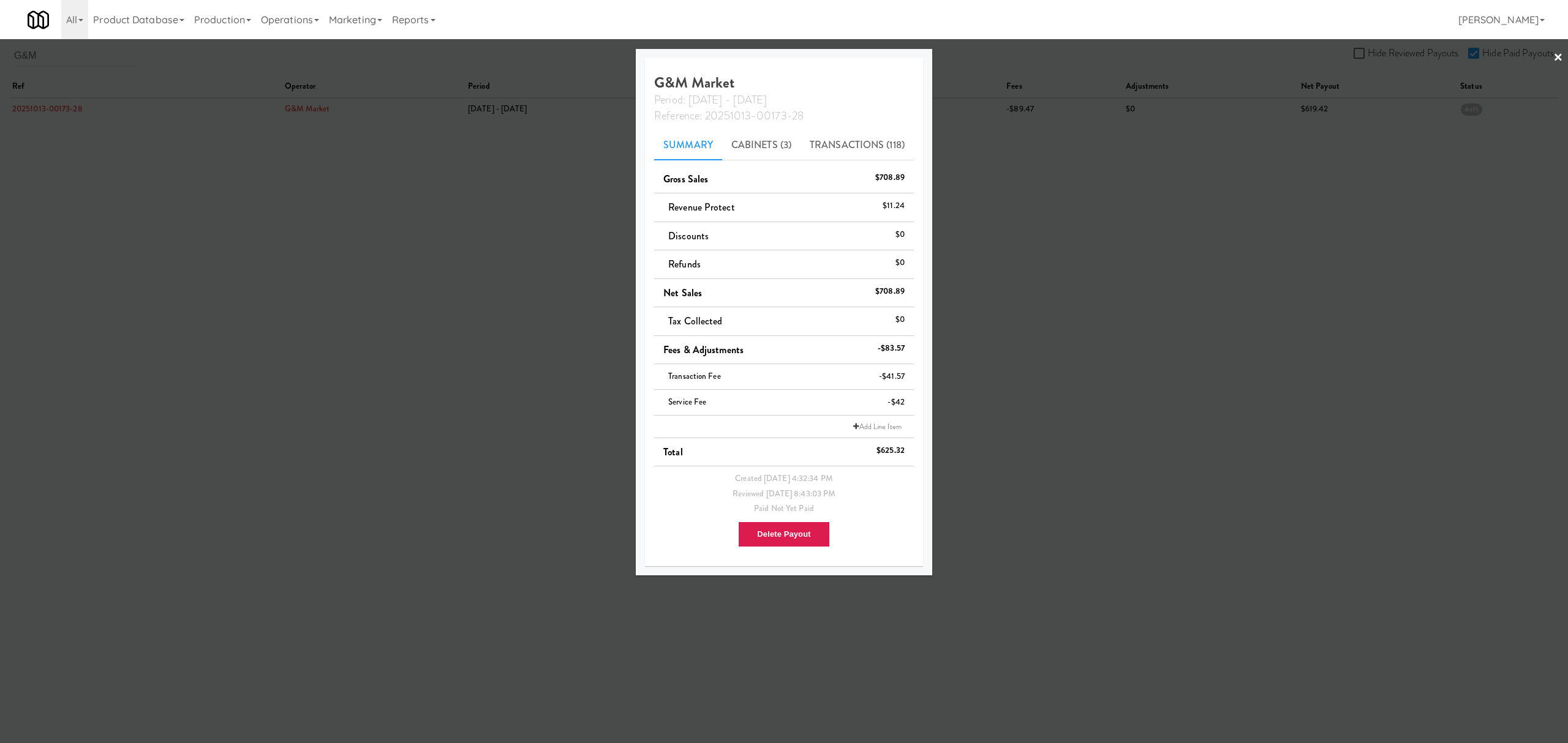
click at [158, 211] on div at bounding box center [784, 372] width 1568 height 743
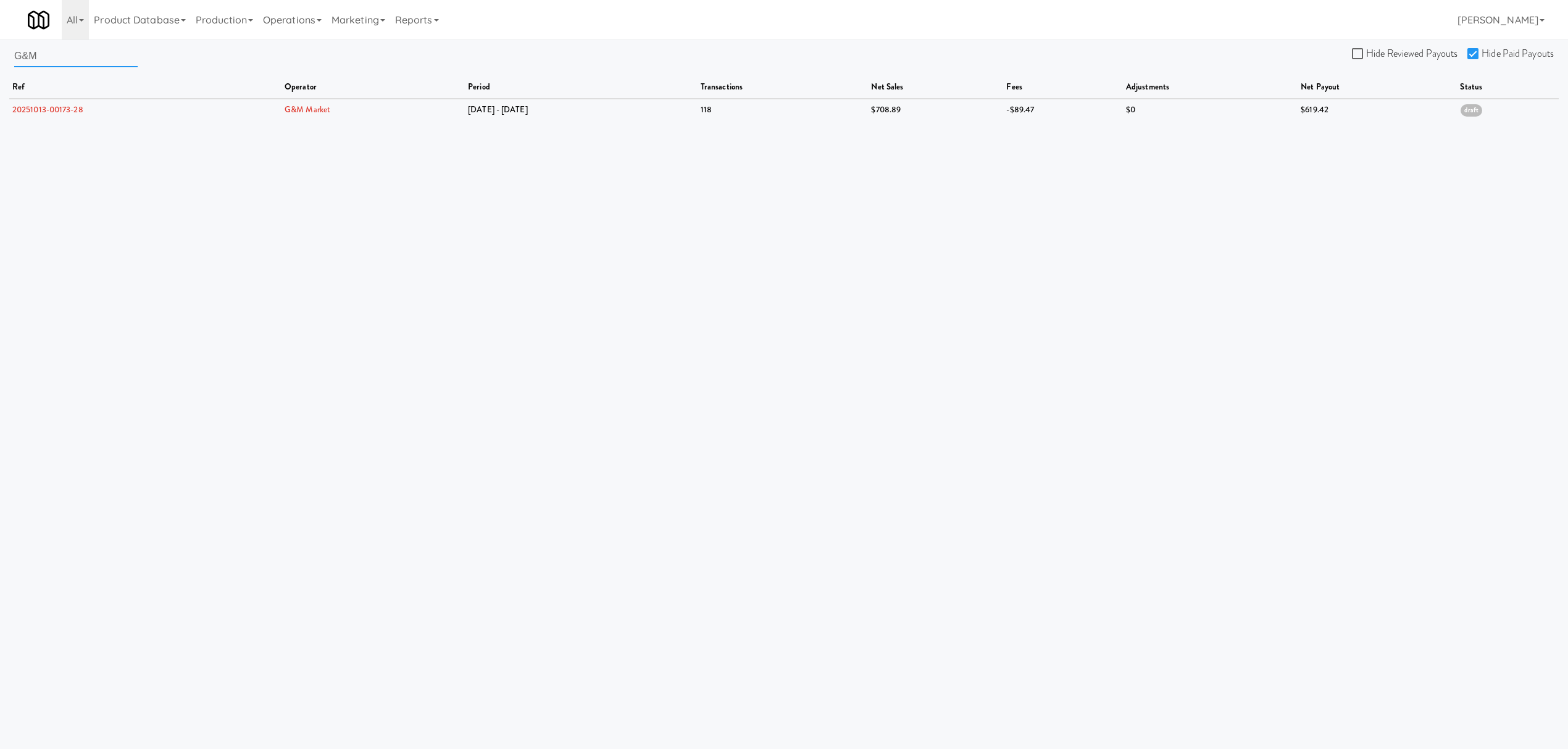
drag, startPoint x: 55, startPoint y: 57, endPoint x: -30, endPoint y: 46, distance: 85.7
click at [0, 46] on html "Are you sure you want to delete Data Fee? Okay Cancel Okay Are you sure you wan…" at bounding box center [784, 374] width 1568 height 749
paste input "ood Neighbors Vending LLC"
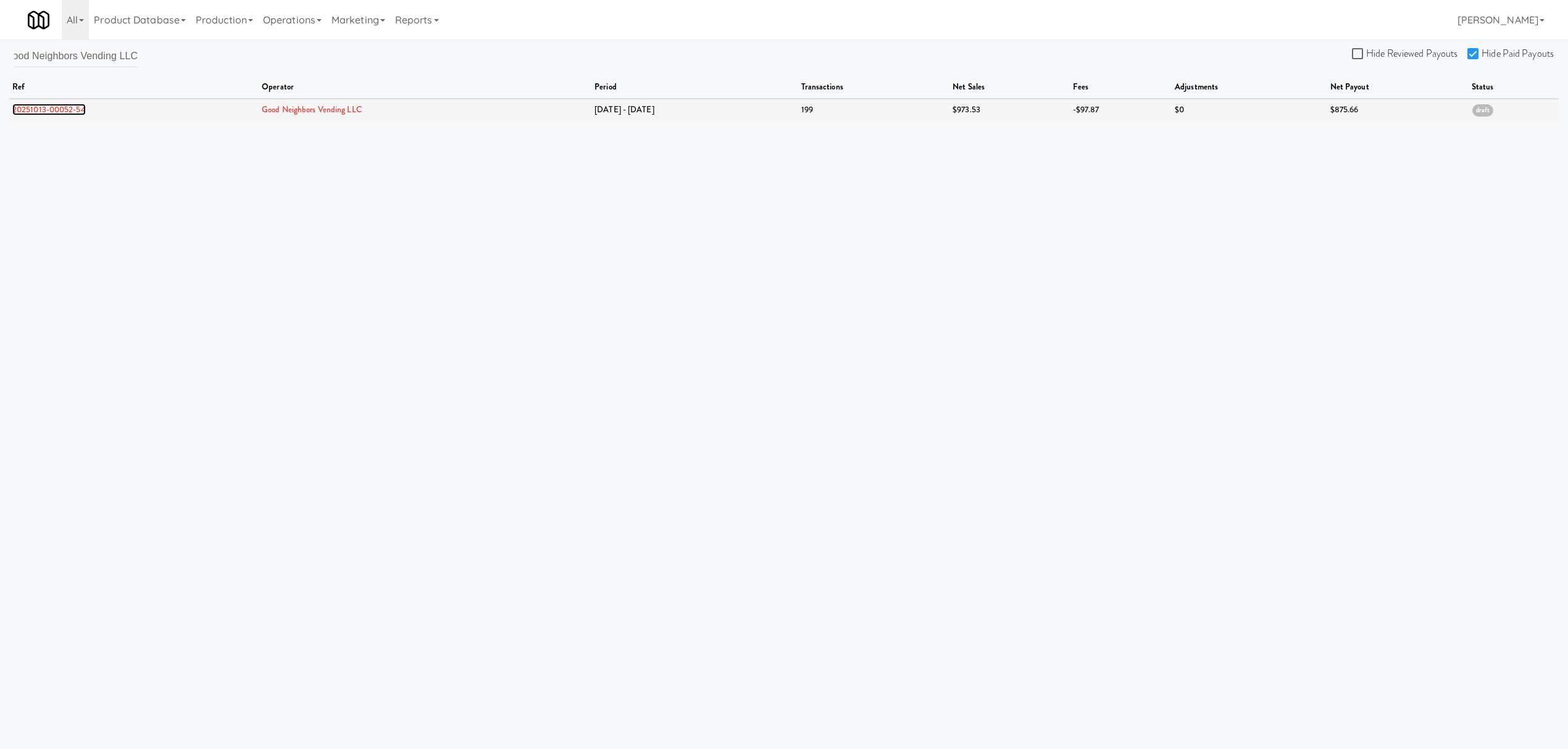
click at [43, 107] on link "20251013-00052-54" at bounding box center [48, 109] width 73 height 12
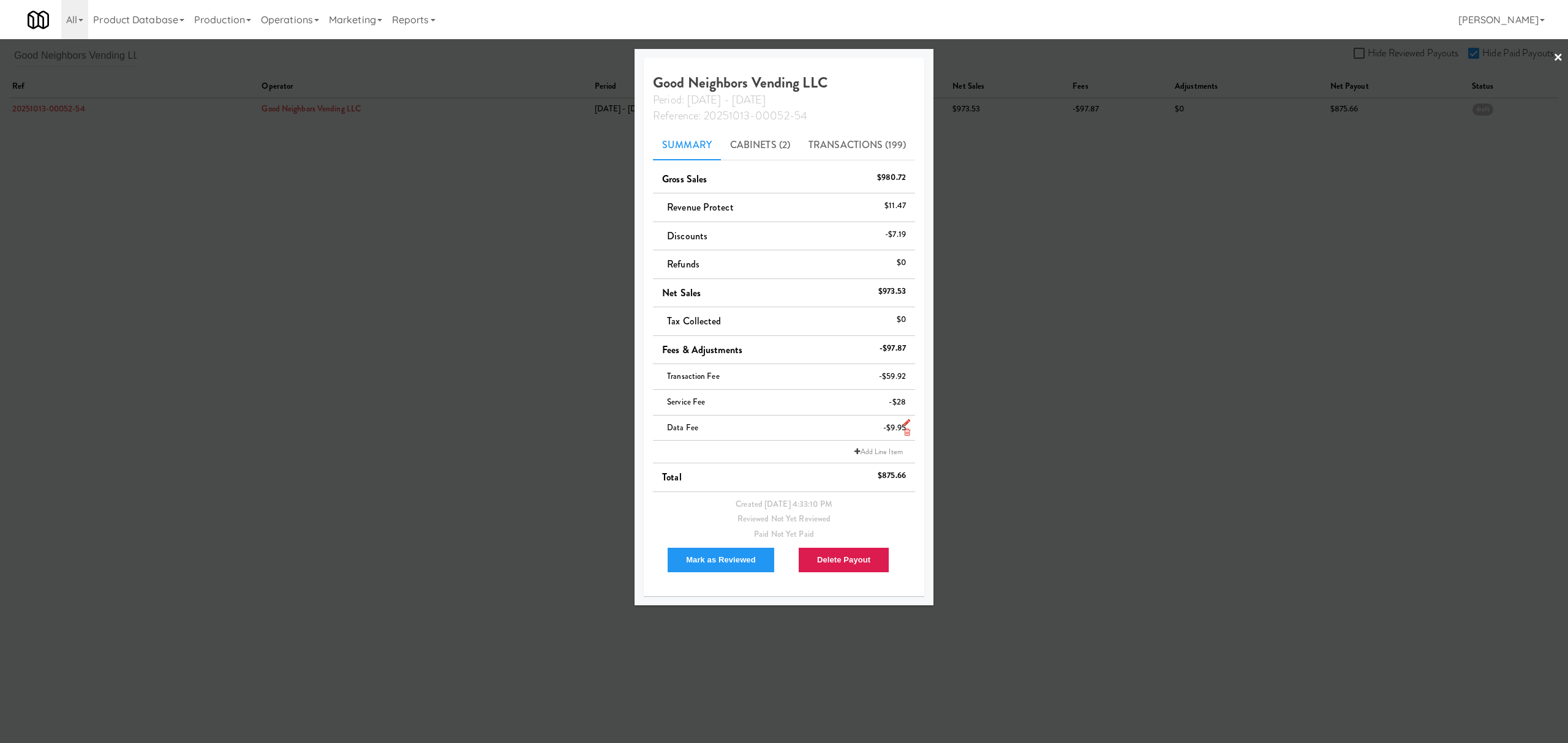
click at [904, 431] on icon at bounding box center [907, 432] width 6 height 8
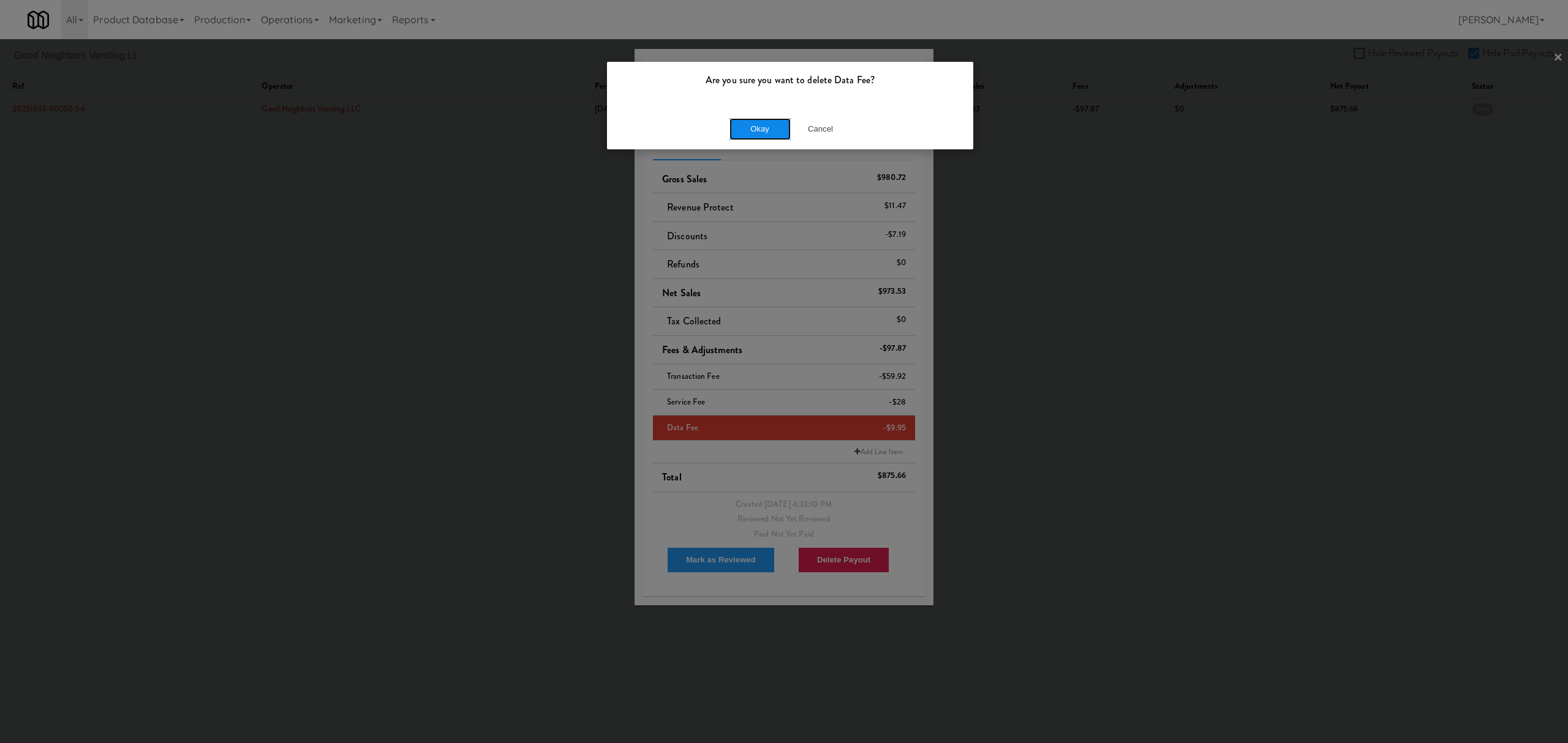
click at [756, 131] on button "Okay" at bounding box center [760, 129] width 61 height 22
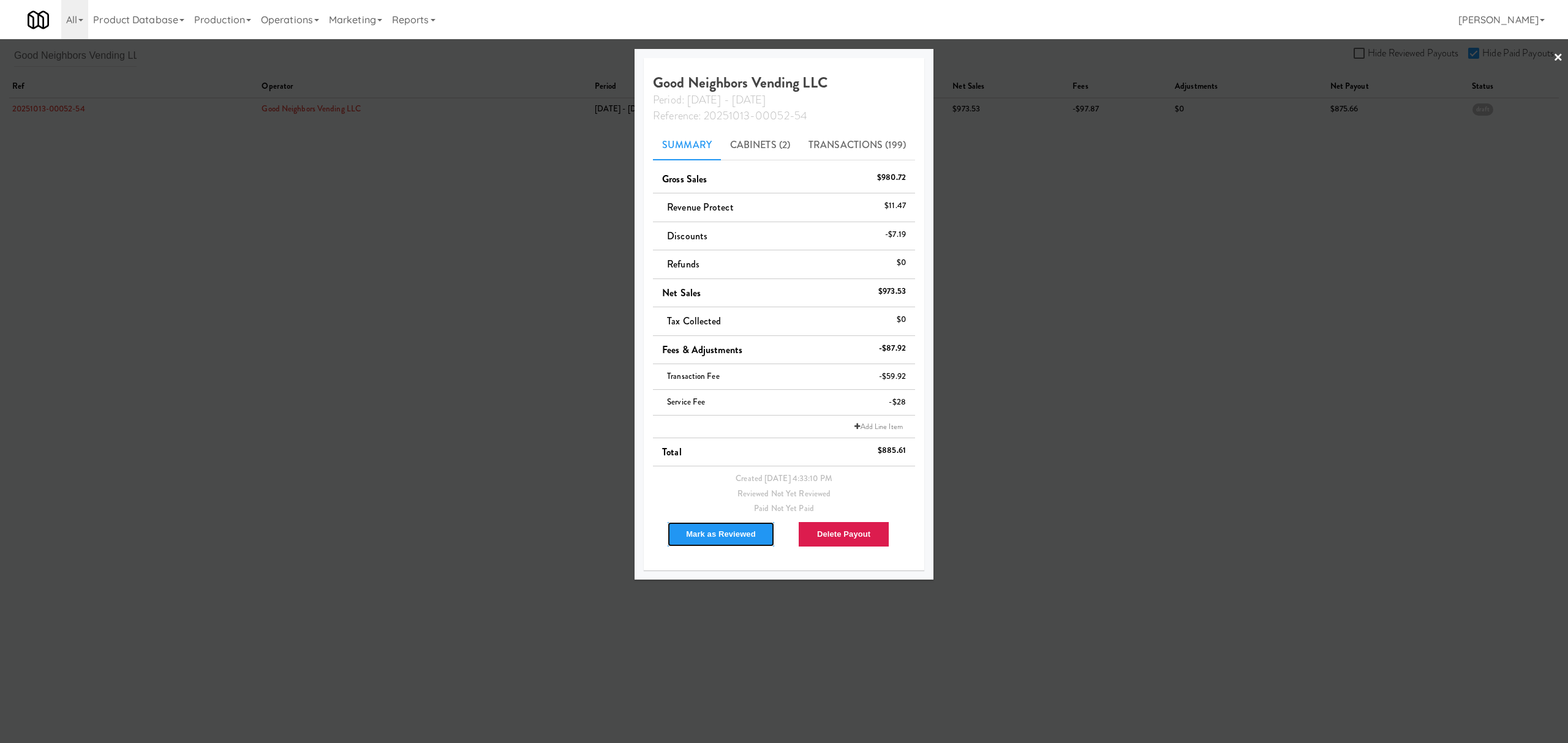
click at [731, 535] on button "Mark as Reviewed" at bounding box center [720, 534] width 108 height 26
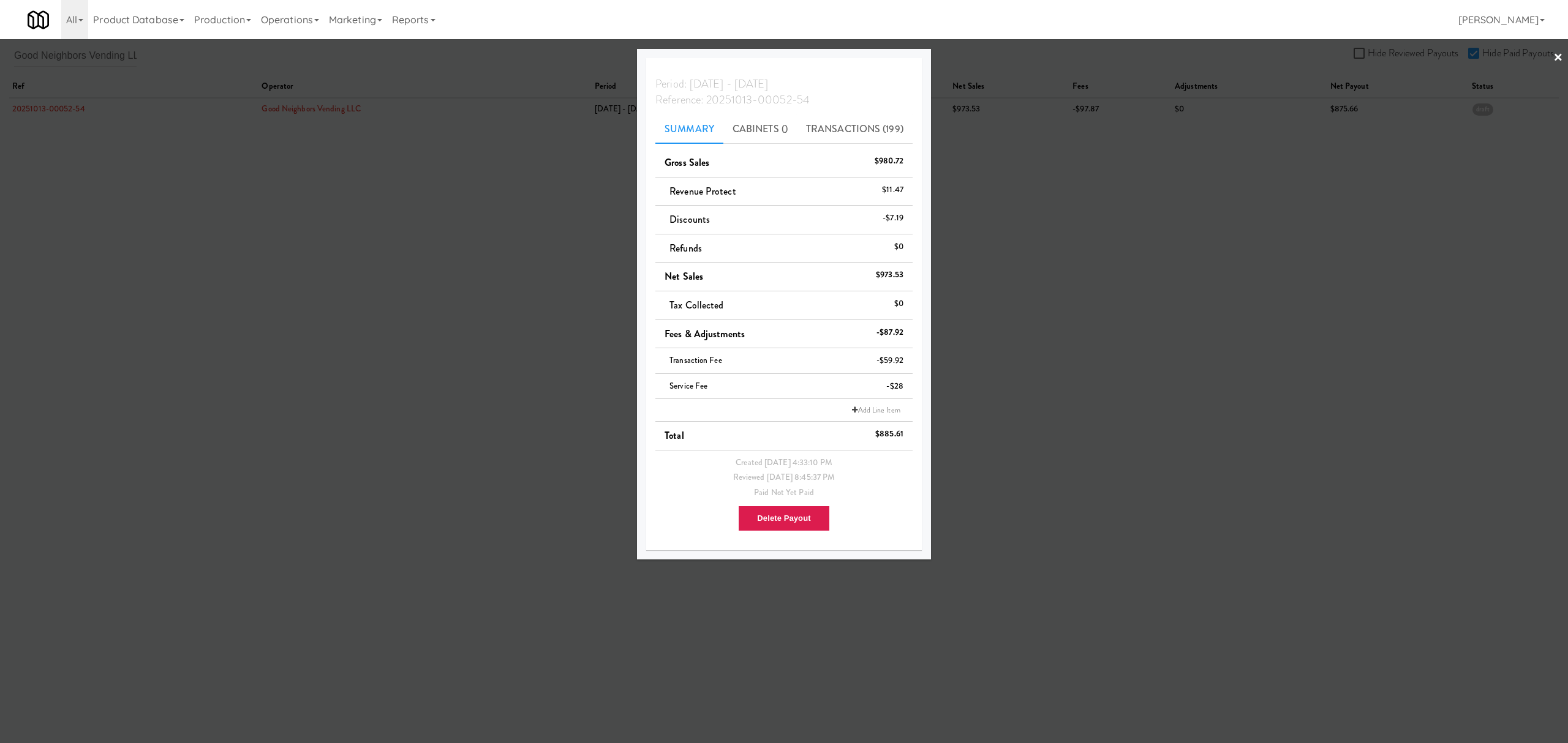
drag, startPoint x: 170, startPoint y: 194, endPoint x: 152, endPoint y: 155, distance: 43.0
click at [170, 194] on div at bounding box center [784, 372] width 1568 height 743
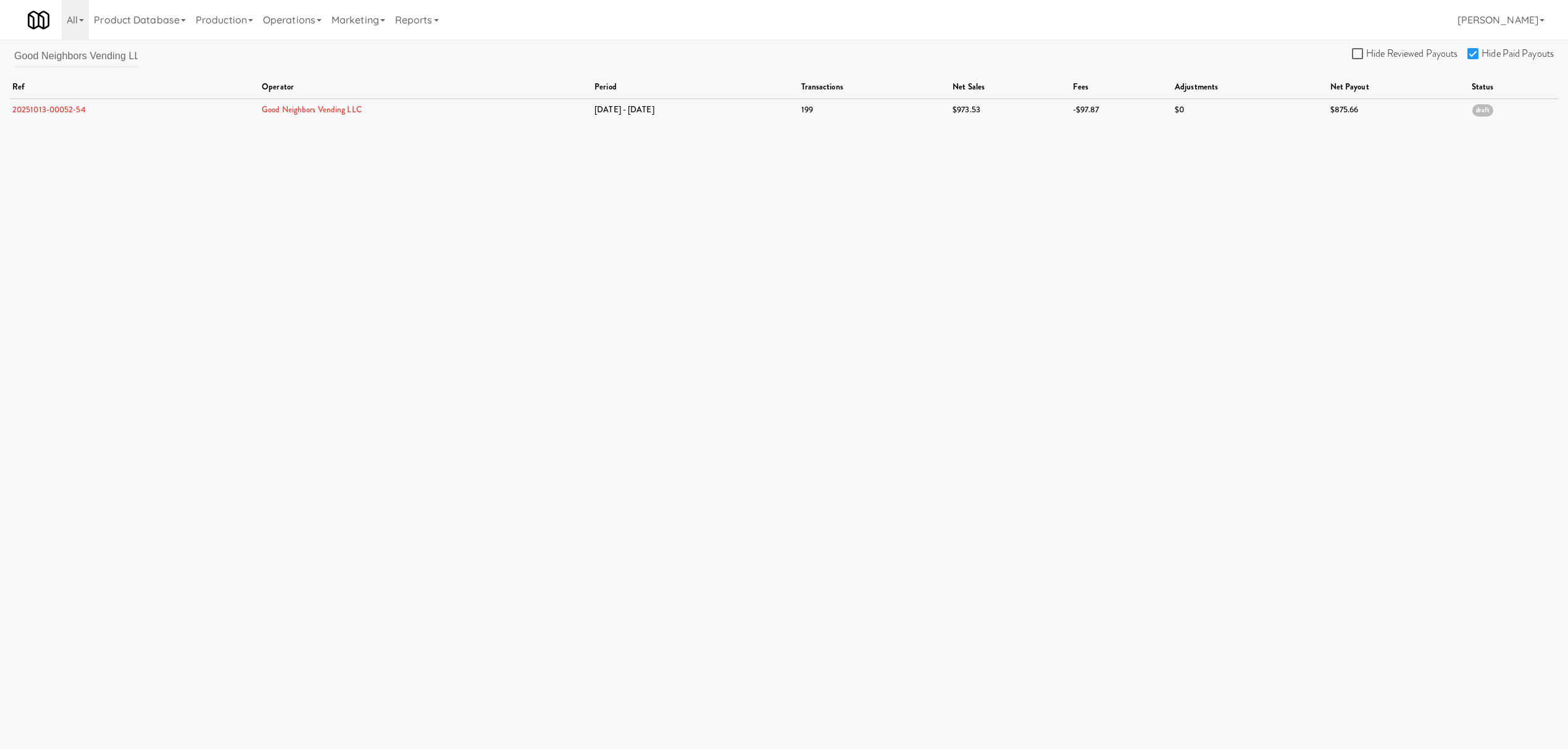
scroll to position [0, 12]
drag, startPoint x: 12, startPoint y: 57, endPoint x: 179, endPoint y: 57, distance: 167.0
click at [179, 57] on div "Good Neighbors Vending LLC Hide Reviewed Payouts Hide Paid Payouts ref operator…" at bounding box center [784, 82] width 1568 height 76
drag, startPoint x: 132, startPoint y: 55, endPoint x: -146, endPoint y: 57, distance: 278.0
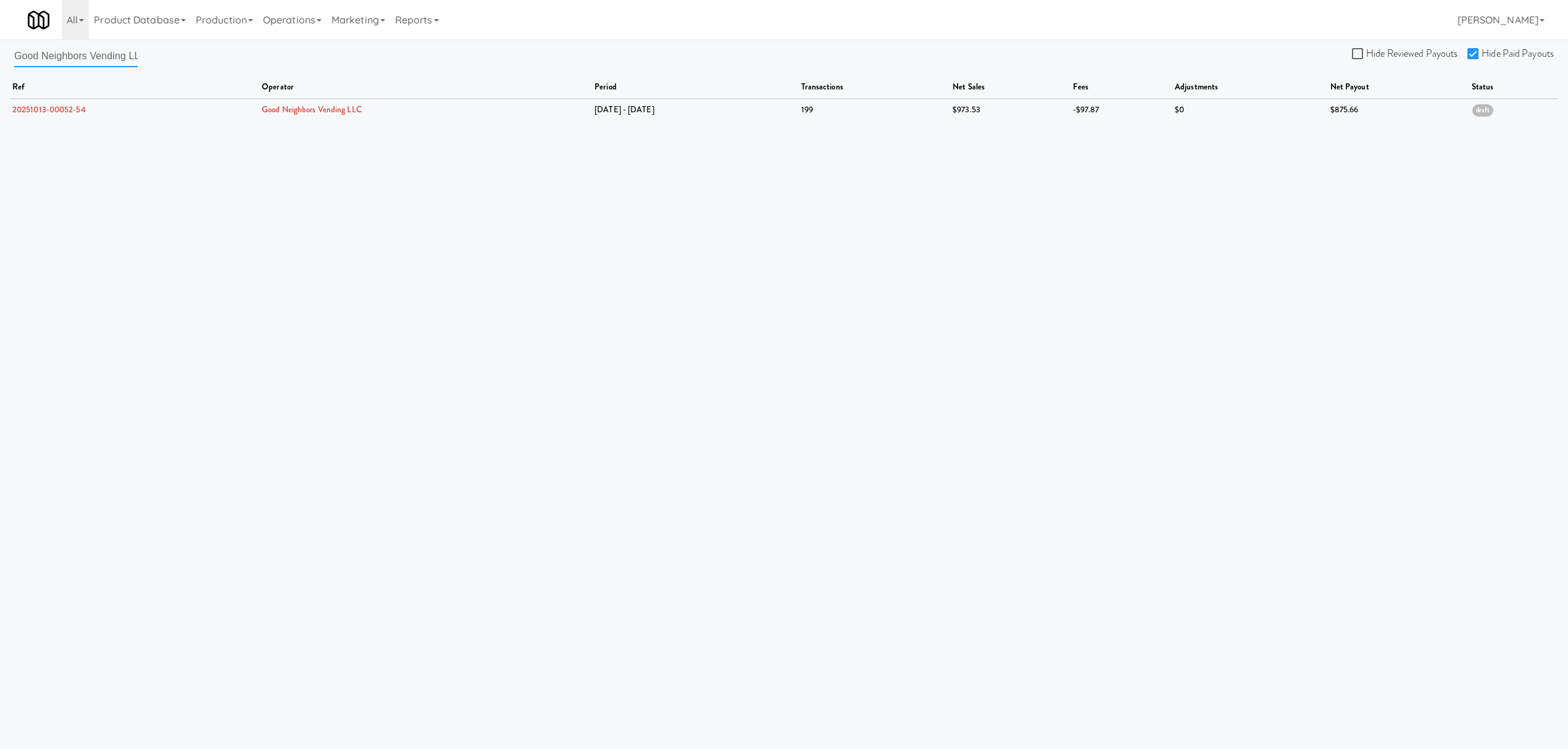
click at [0, 57] on html "Are you sure you want to delete Data Fee? Okay Cancel Okay Are you sure you wan…" at bounding box center [784, 374] width 1568 height 749
paste input "Market Market Corporation"
click at [47, 112] on link "20251013-00299-15" at bounding box center [47, 109] width 71 height 12
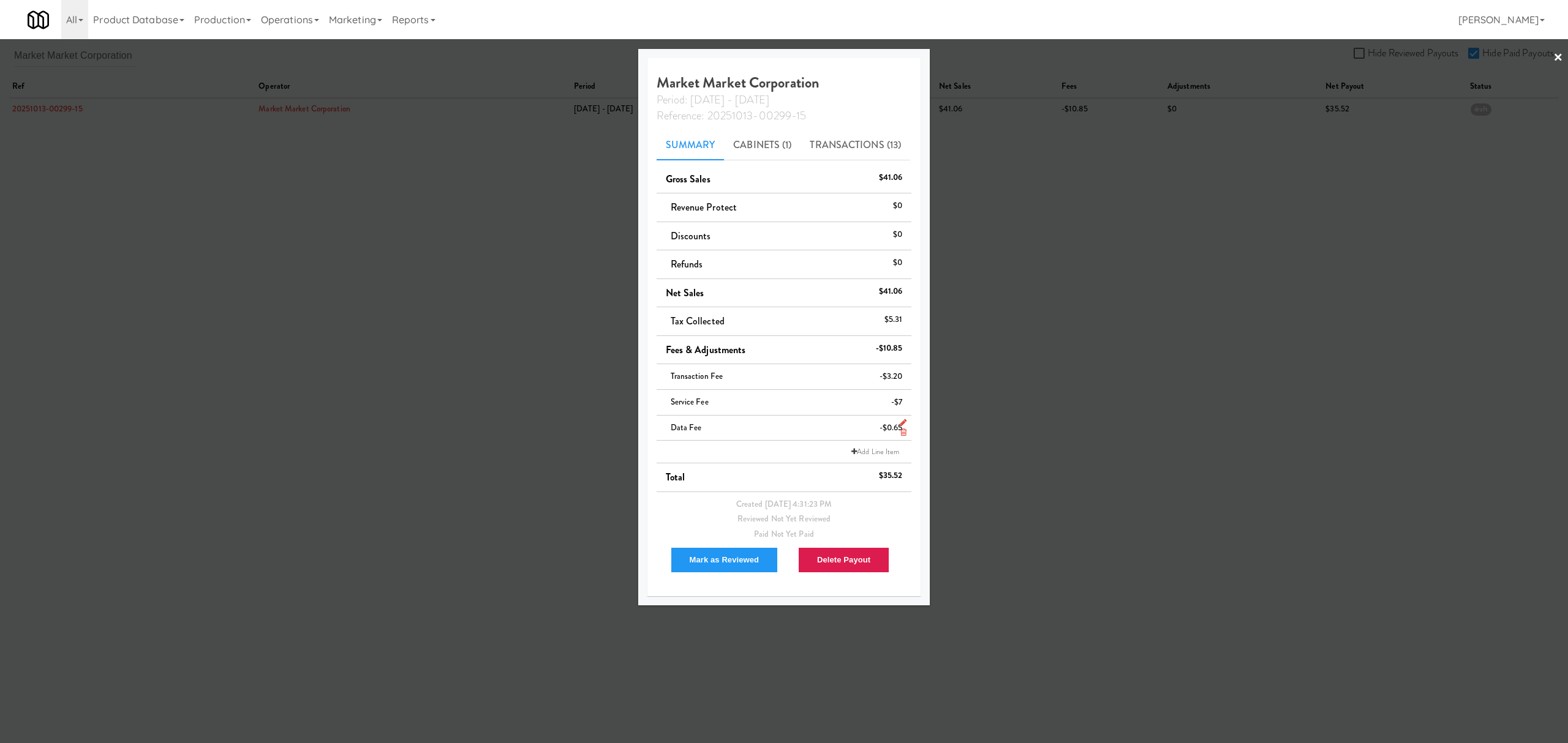
click at [901, 431] on icon at bounding box center [904, 432] width 6 height 8
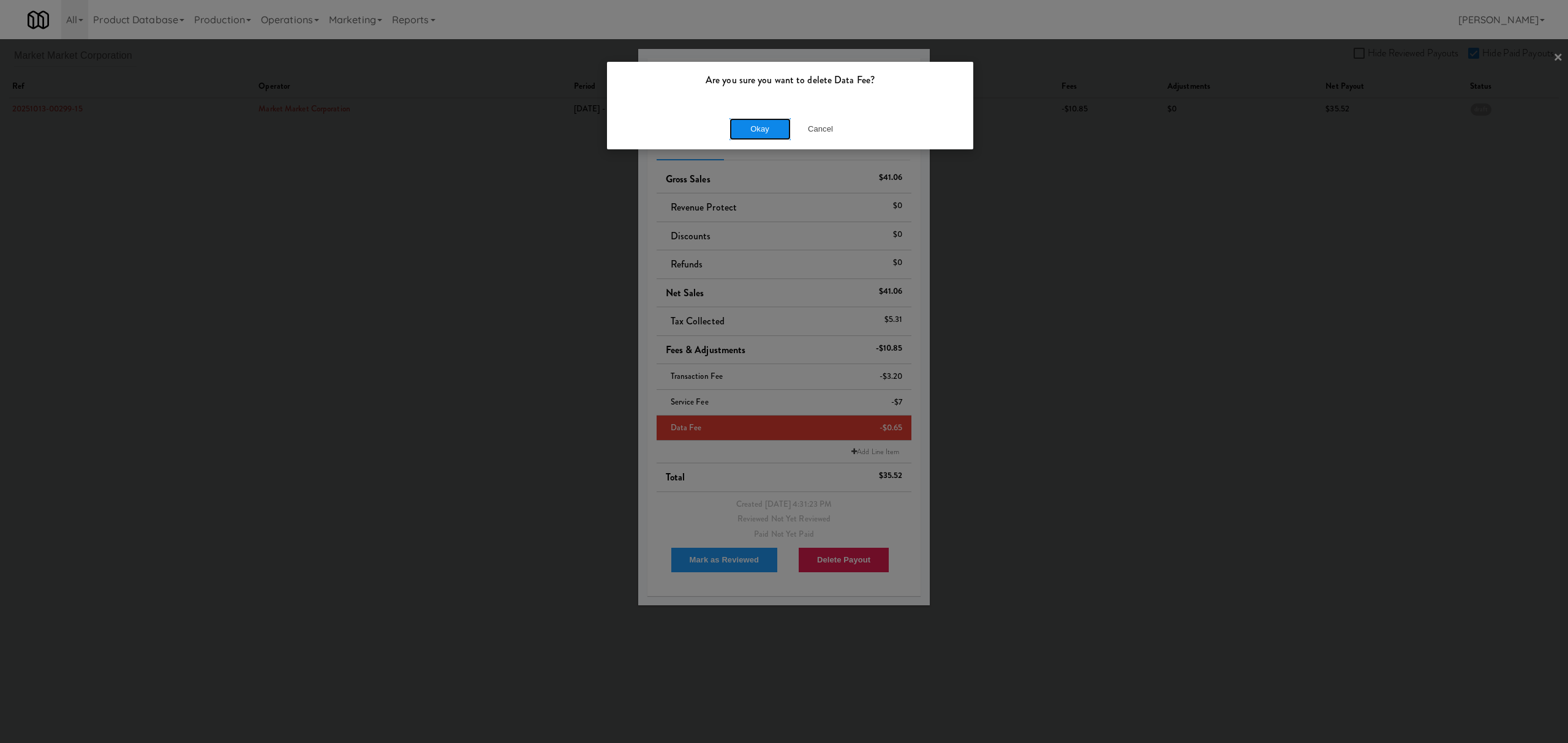
click at [779, 125] on button "Okay" at bounding box center [760, 129] width 61 height 22
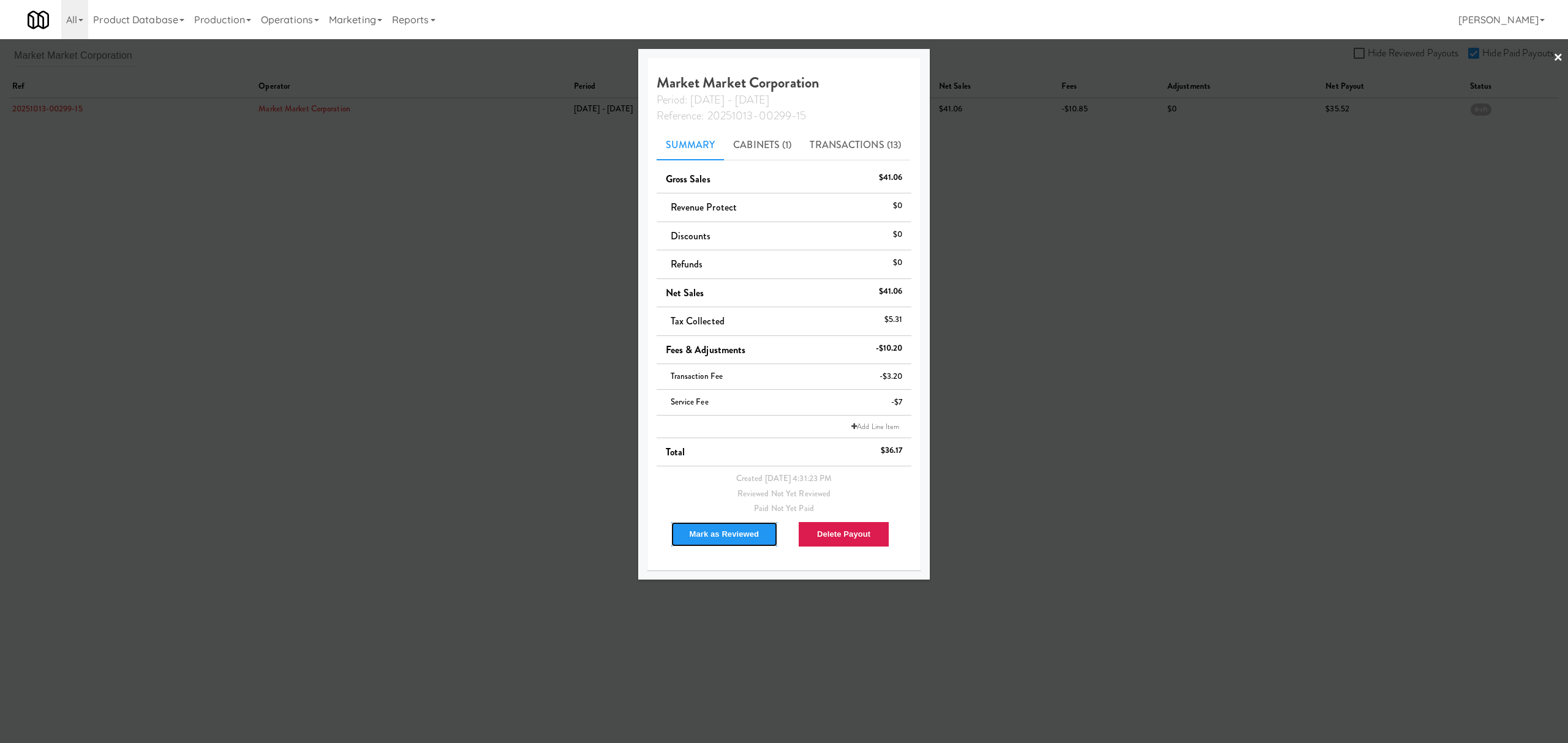
click at [720, 539] on button "Mark as Reviewed" at bounding box center [724, 534] width 108 height 26
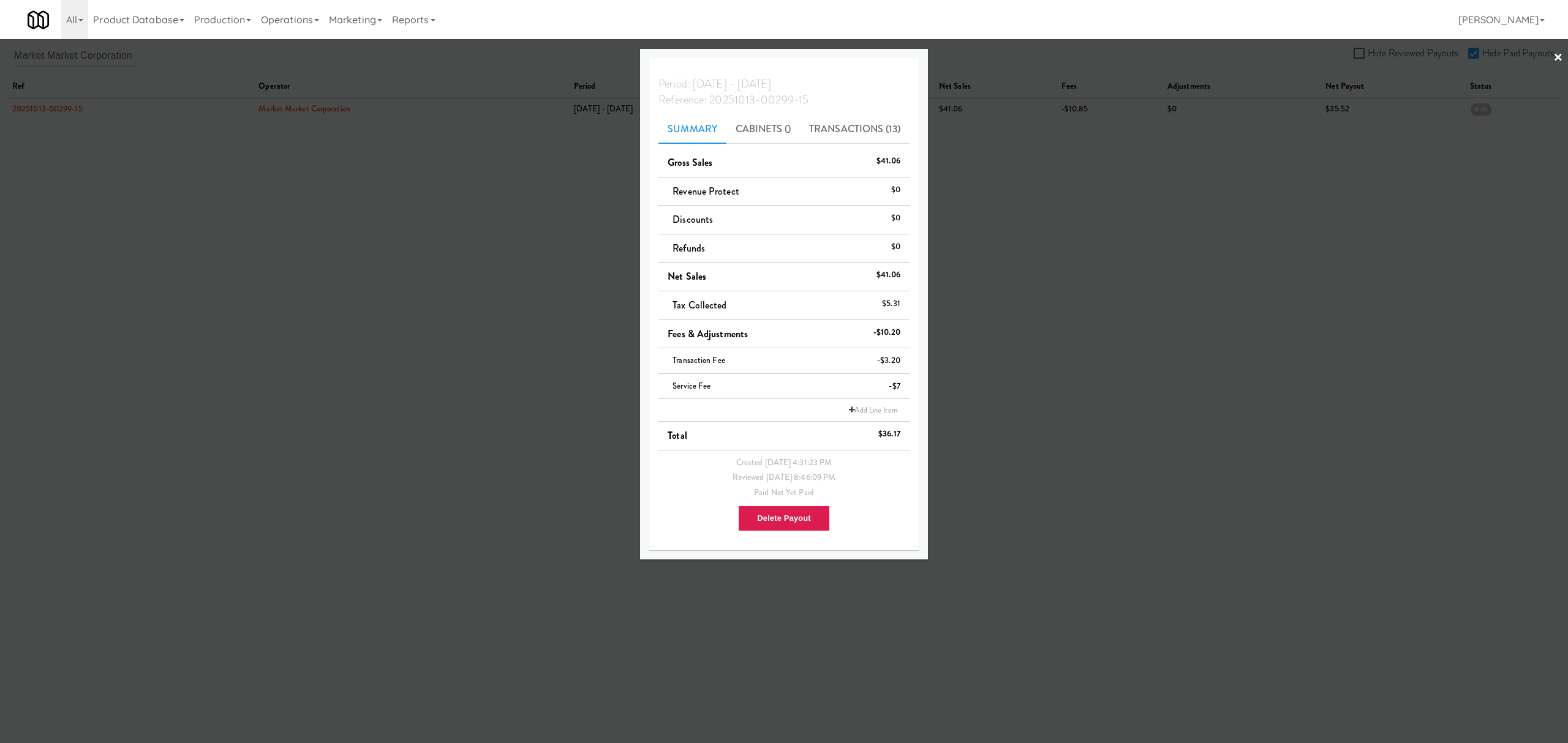
drag, startPoint x: 376, startPoint y: 333, endPoint x: 364, endPoint y: 327, distance: 13.4
click at [376, 333] on div at bounding box center [784, 372] width 1568 height 743
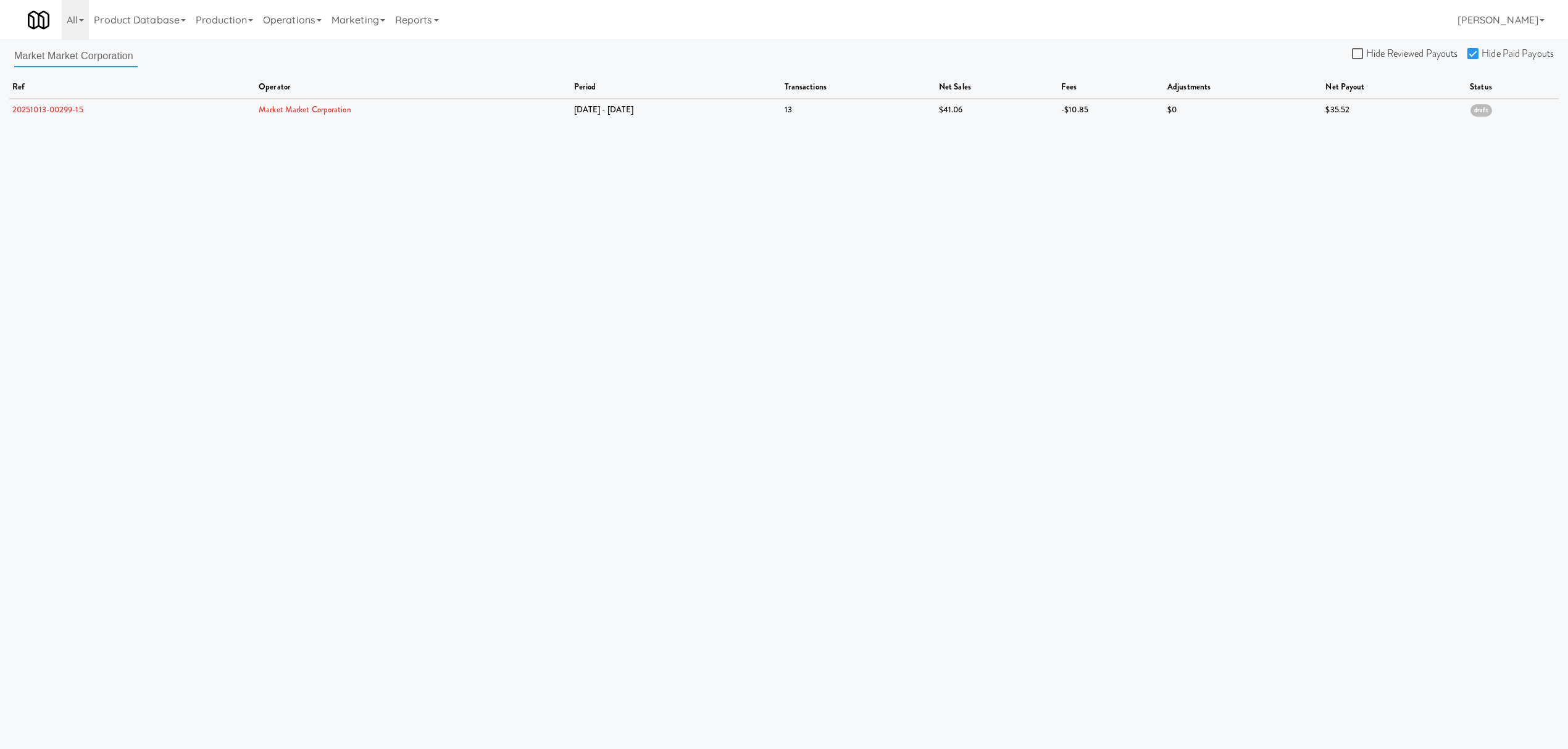
click at [33, 57] on input "Market Market Corporation" at bounding box center [76, 55] width 124 height 23
click at [14, 57] on div "Market Market Corporation Hide Reviewed Payouts Hide Paid Payouts ref operator …" at bounding box center [784, 82] width 1568 height 76
click at [142, 71] on div "Market Market Corporation Hide Reviewed Payouts Hide Paid Payouts ref operator …" at bounding box center [784, 82] width 1568 height 76
drag, startPoint x: 132, startPoint y: 55, endPoint x: -104, endPoint y: 55, distance: 236.0
click at [0, 55] on html "Are you sure you want to delete Data Fee? Okay Cancel Okay Are you sure you wan…" at bounding box center [784, 374] width 1568 height 749
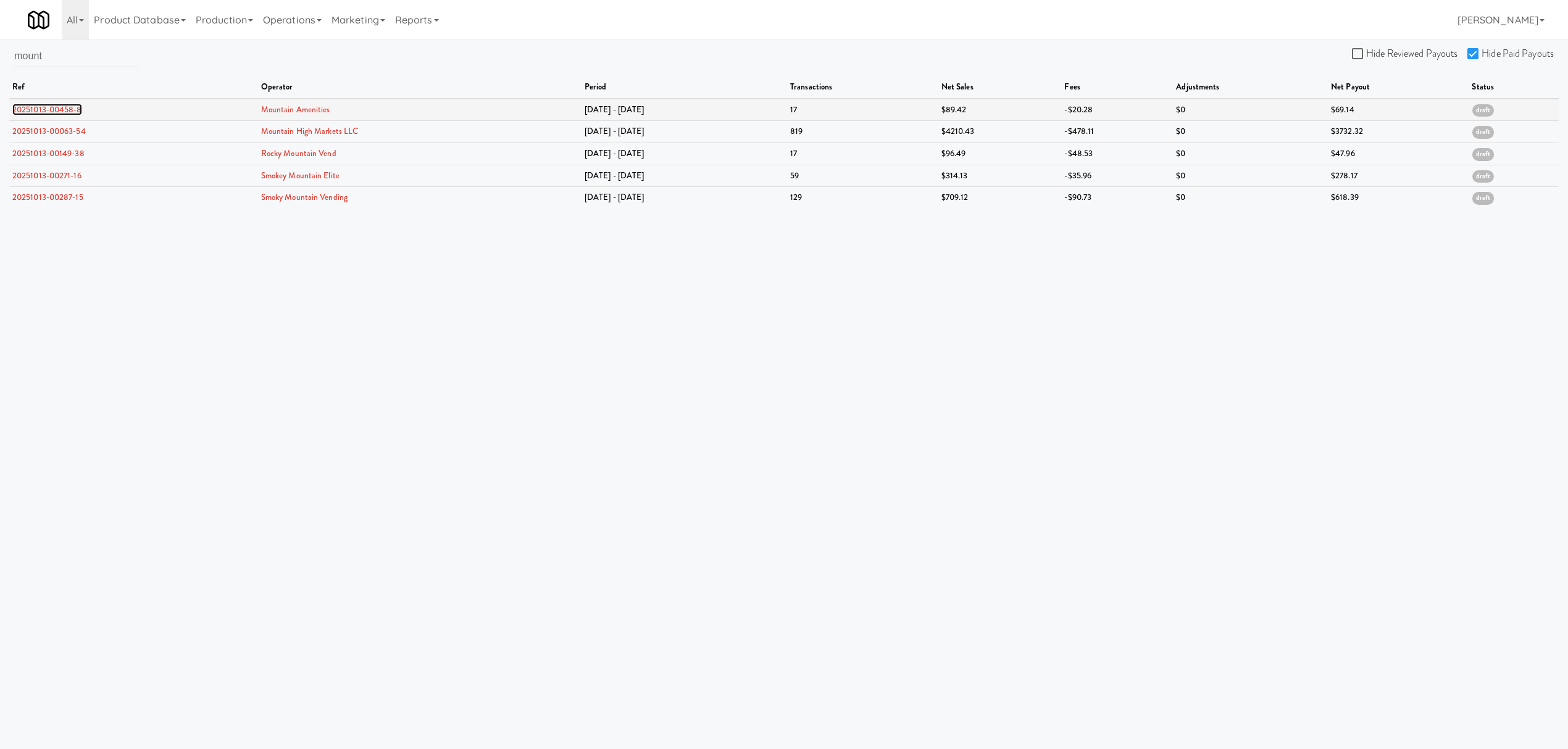
click at [51, 107] on link "20251013-00458-8" at bounding box center [47, 109] width 70 height 12
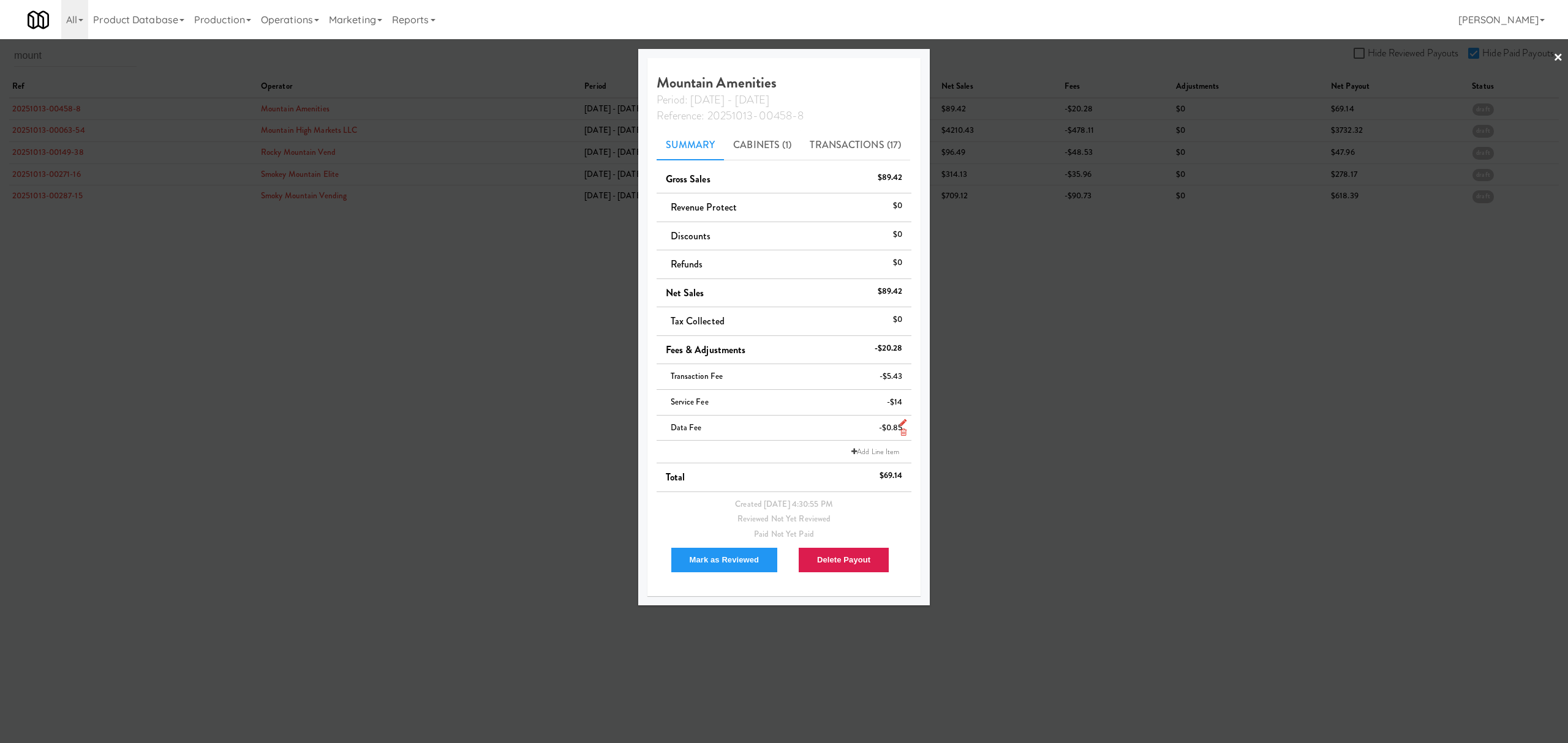
click at [902, 434] on icon at bounding box center [904, 432] width 6 height 8
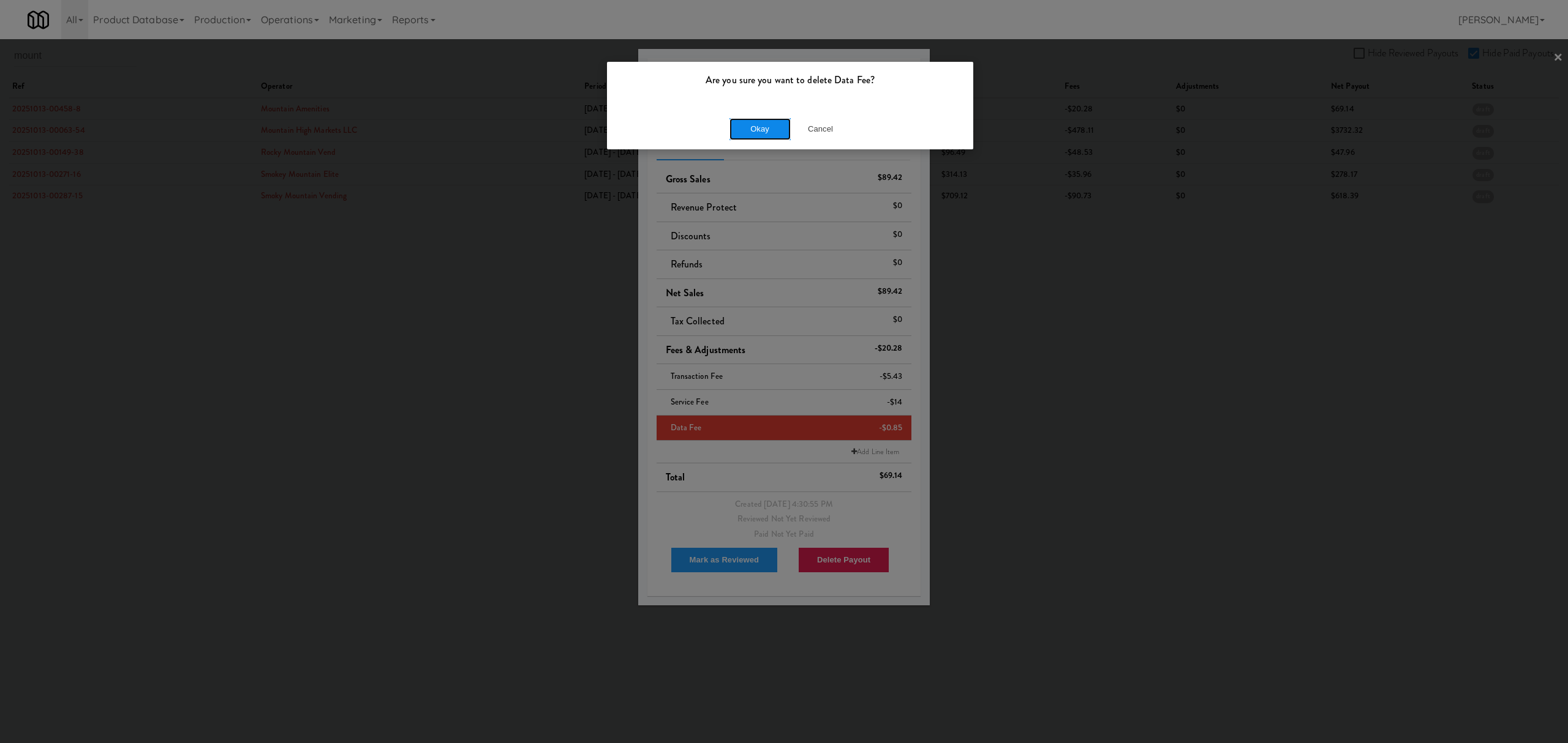
click at [756, 137] on button "Okay" at bounding box center [760, 129] width 61 height 22
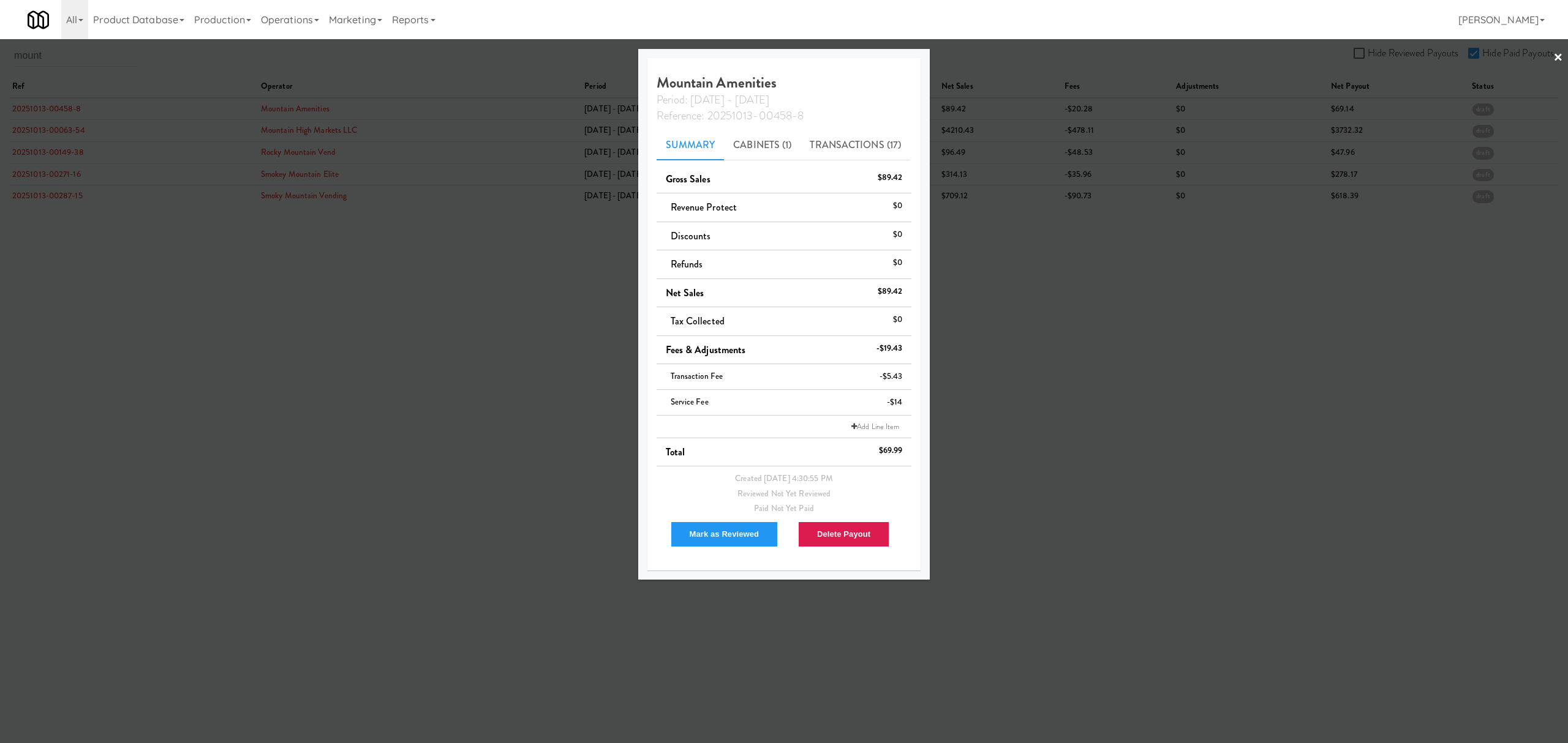
click at [736, 550] on div "Mark as Reviewed" at bounding box center [720, 534] width 128 height 36
click at [736, 540] on button "Mark as Reviewed" at bounding box center [724, 534] width 108 height 26
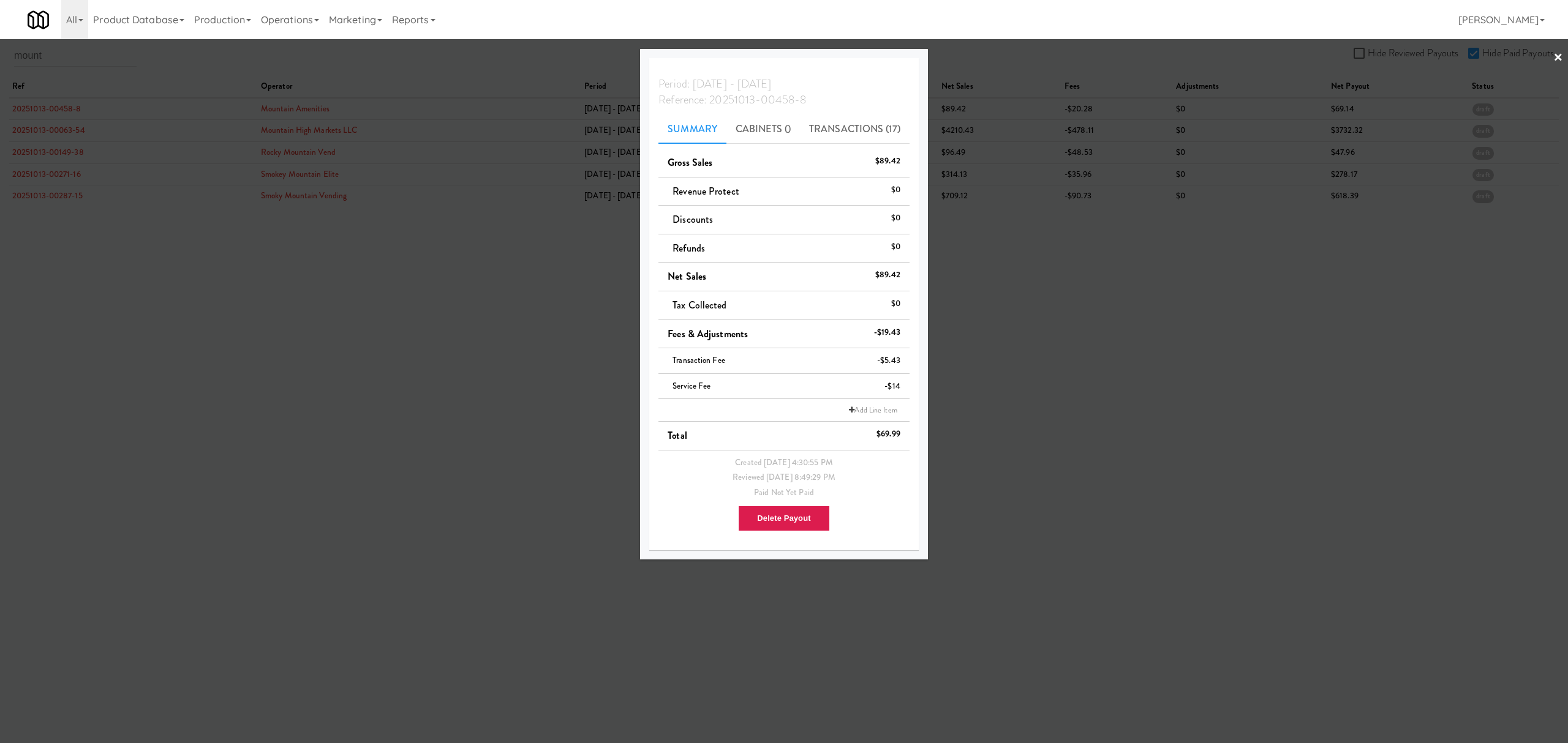
click at [216, 324] on div at bounding box center [784, 372] width 1568 height 743
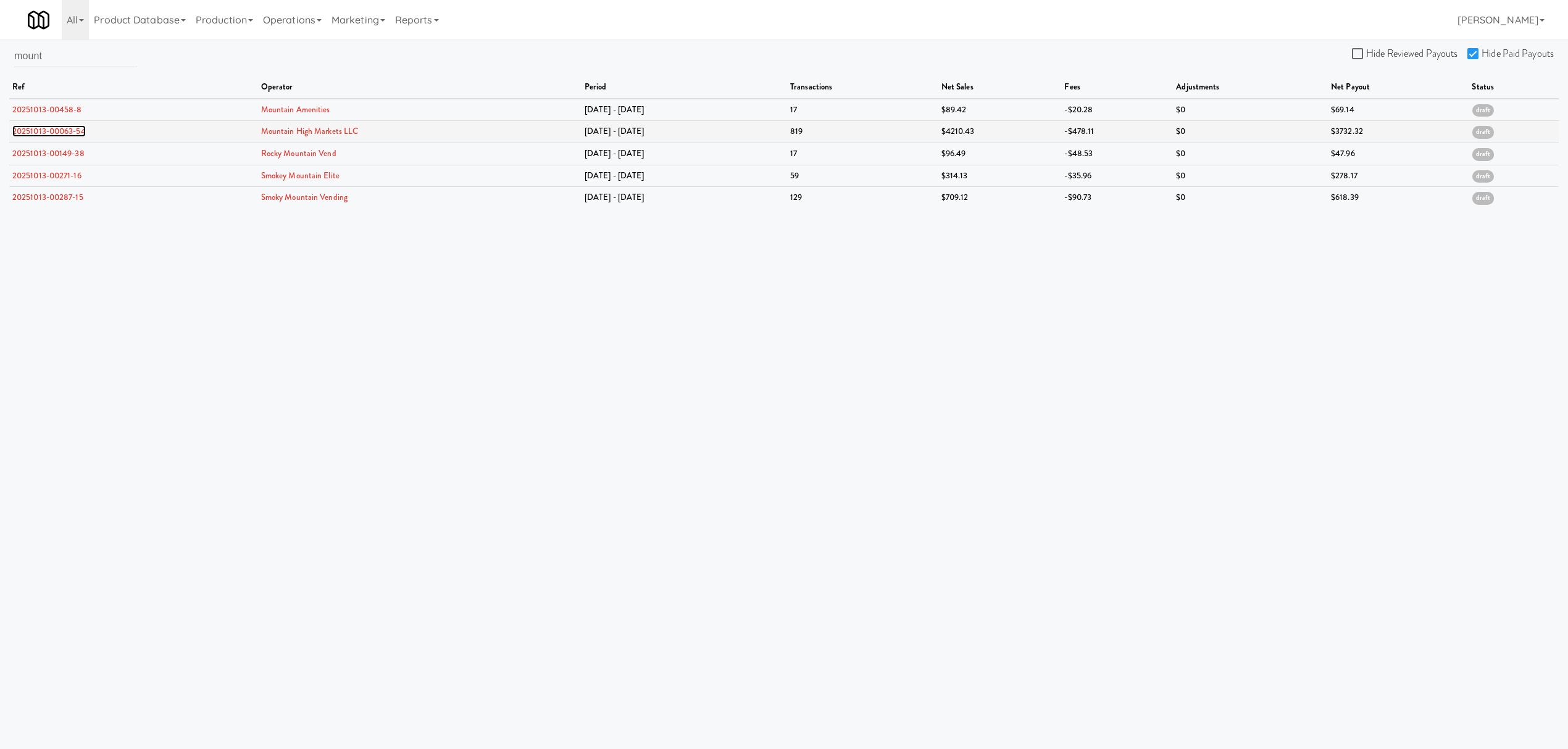
click at [63, 133] on link "20251013-00063-54" at bounding box center [48, 131] width 73 height 12
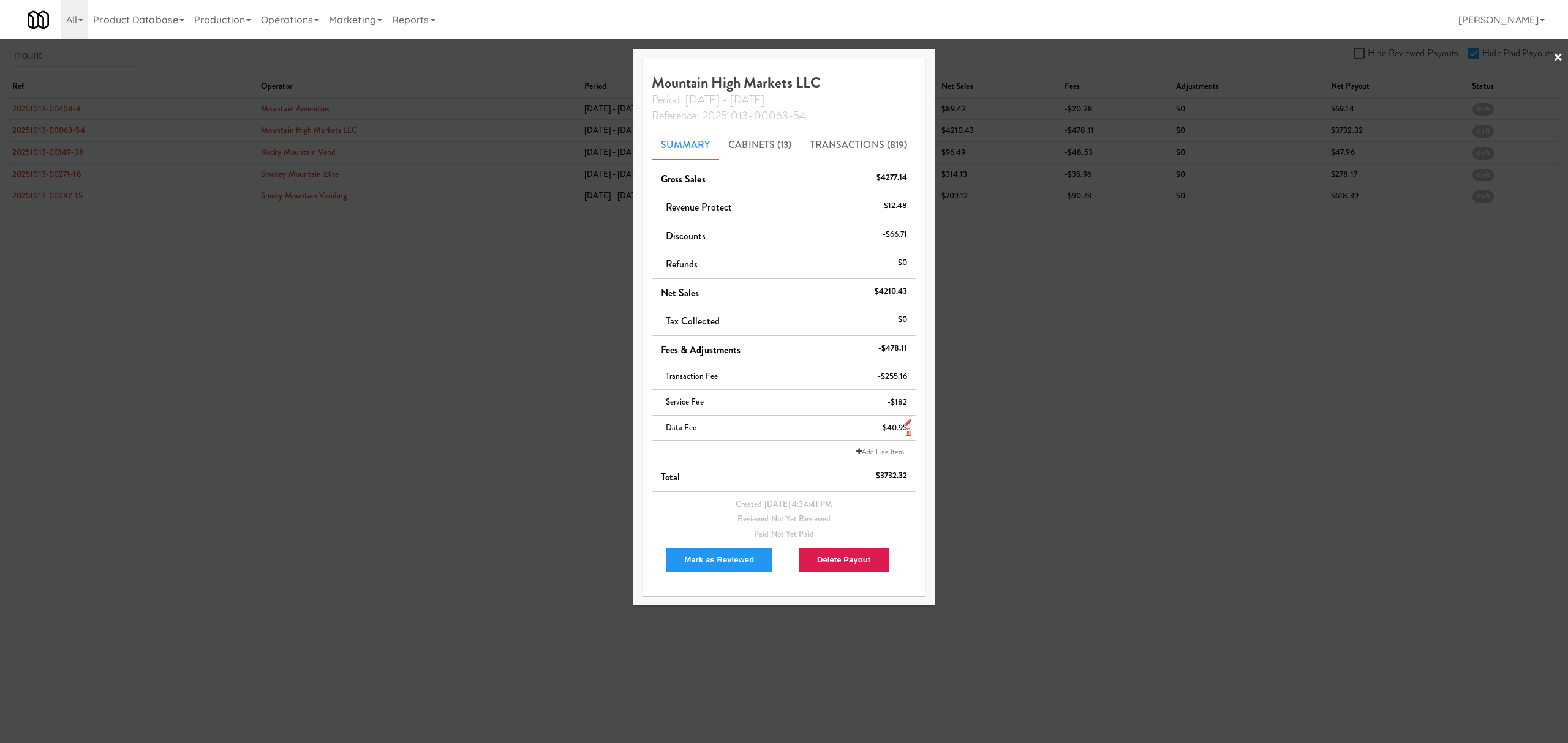
click at [906, 431] on icon at bounding box center [908, 432] width 6 height 8
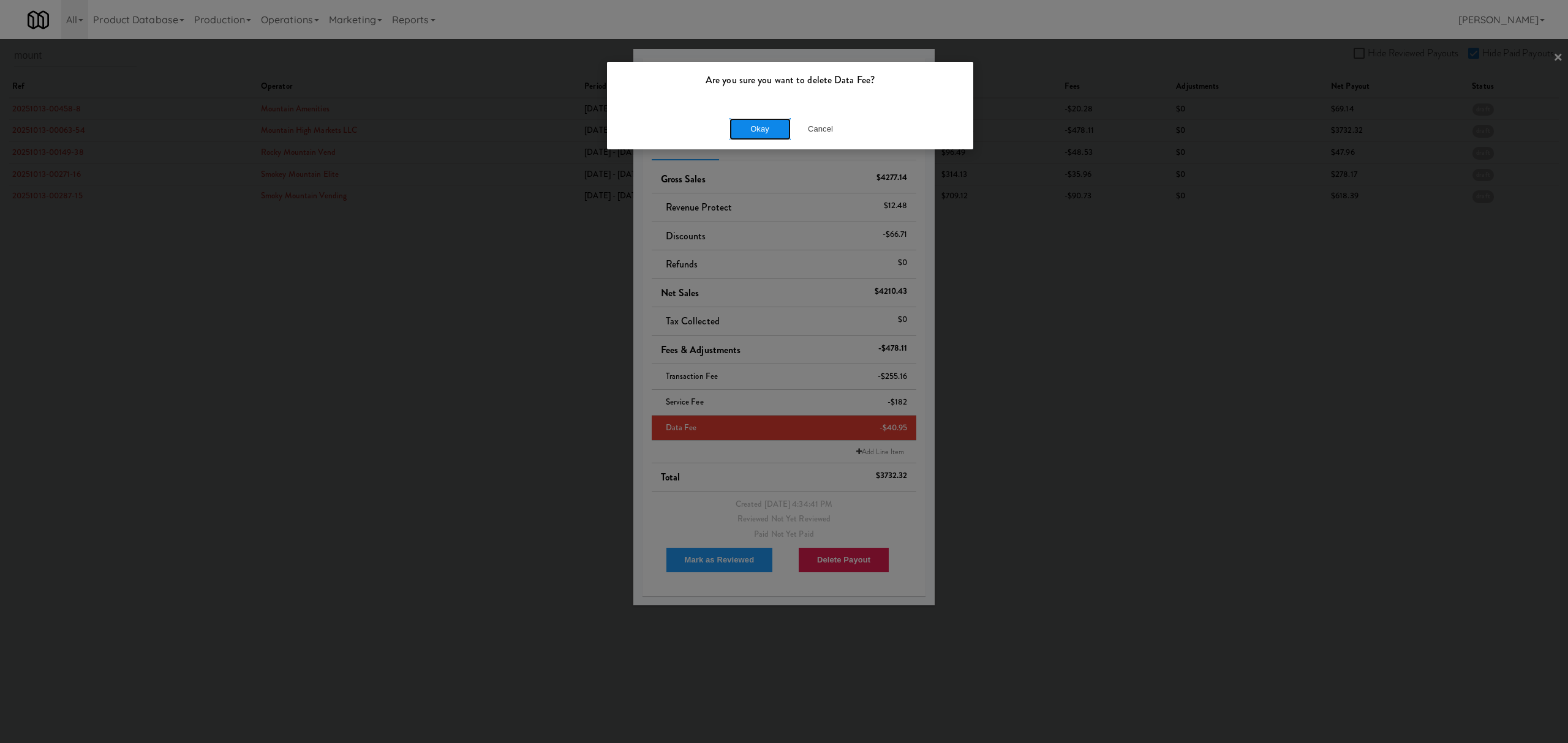
click at [765, 136] on button "Okay" at bounding box center [760, 129] width 61 height 22
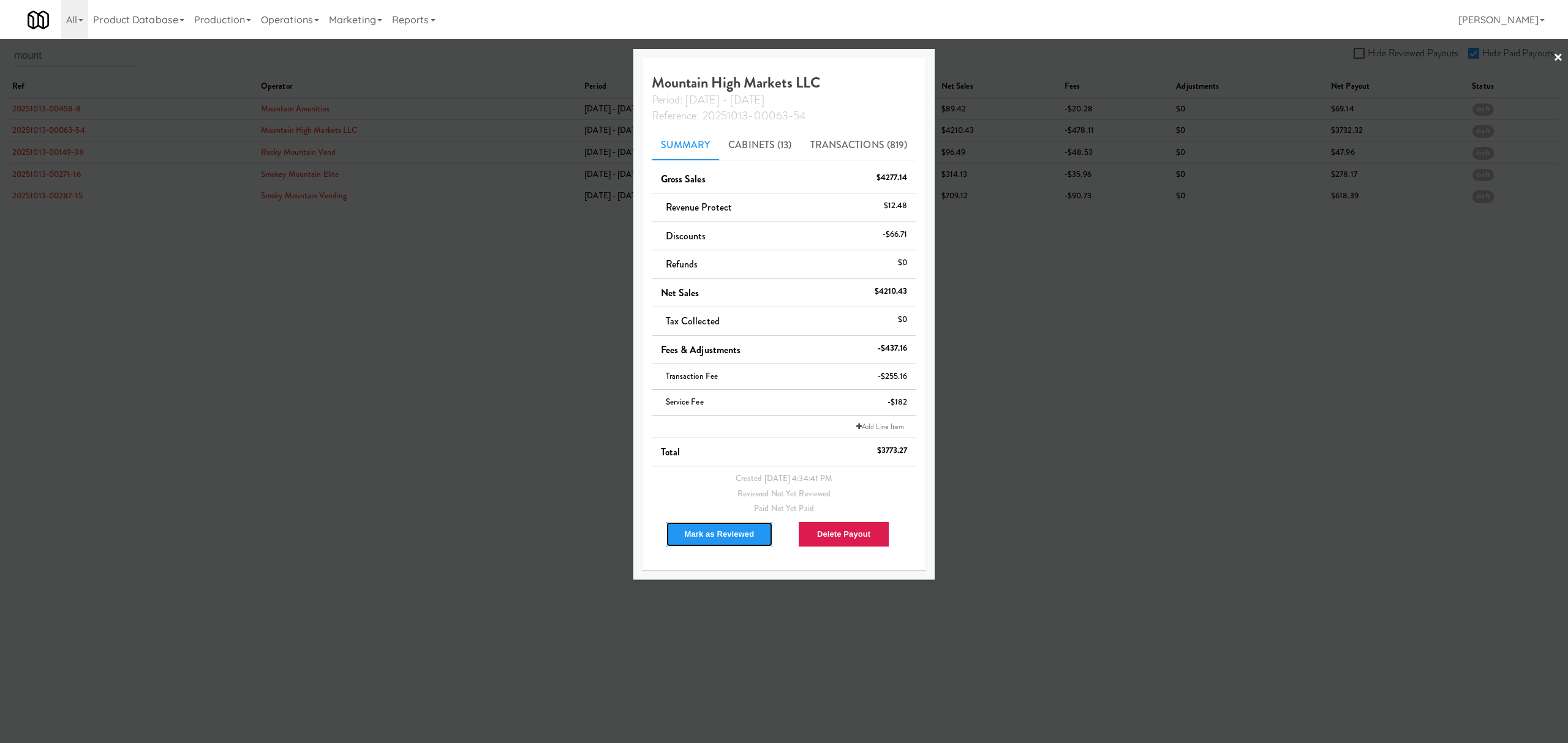
click at [720, 539] on button "Mark as Reviewed" at bounding box center [719, 534] width 108 height 26
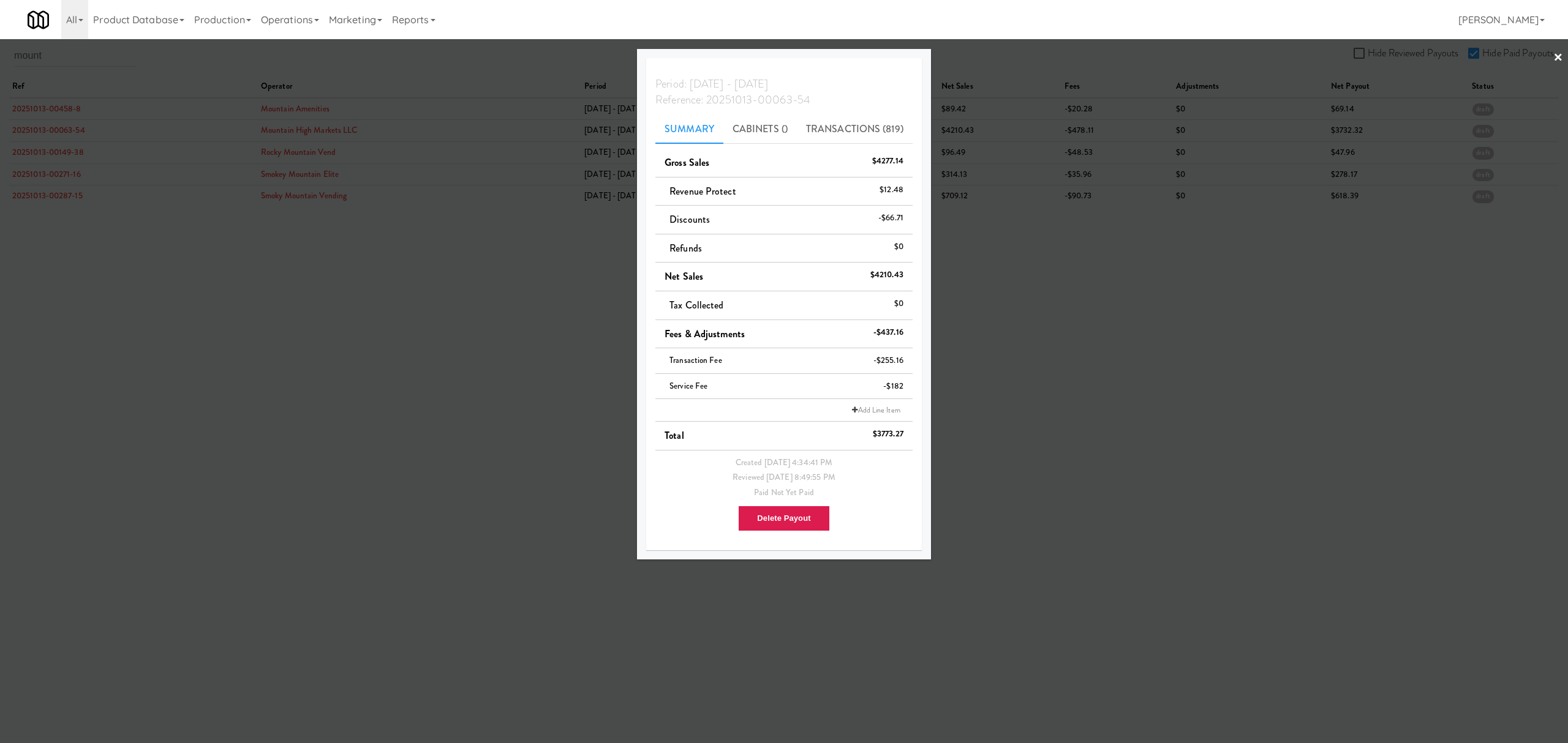
click at [111, 59] on div at bounding box center [784, 372] width 1568 height 743
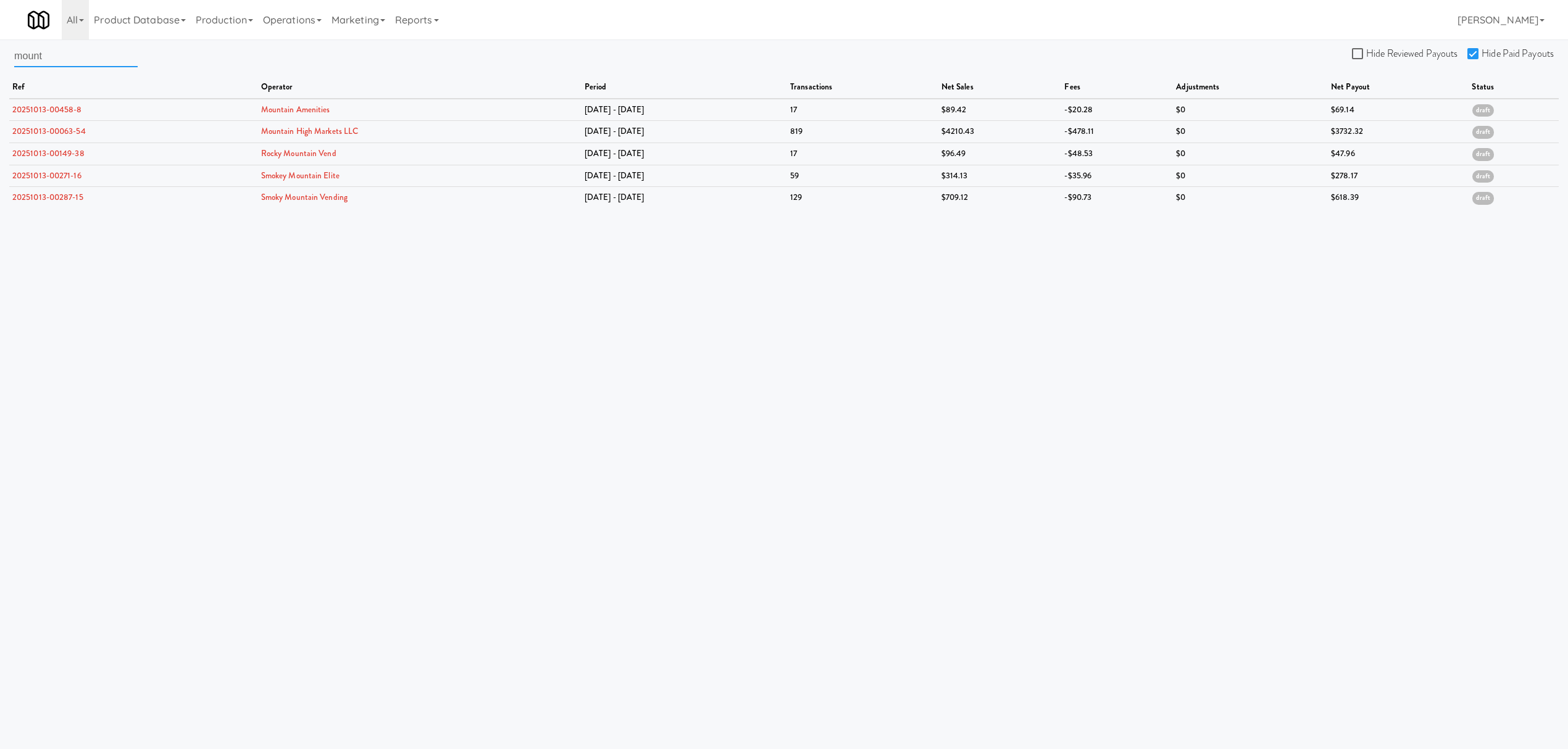
drag, startPoint x: 84, startPoint y: 55, endPoint x: -47, endPoint y: 55, distance: 131.0
click at [0, 55] on html "Are you sure you want to delete Data Fee? Okay Cancel Okay Are you sure you wan…" at bounding box center [784, 374] width 1568 height 749
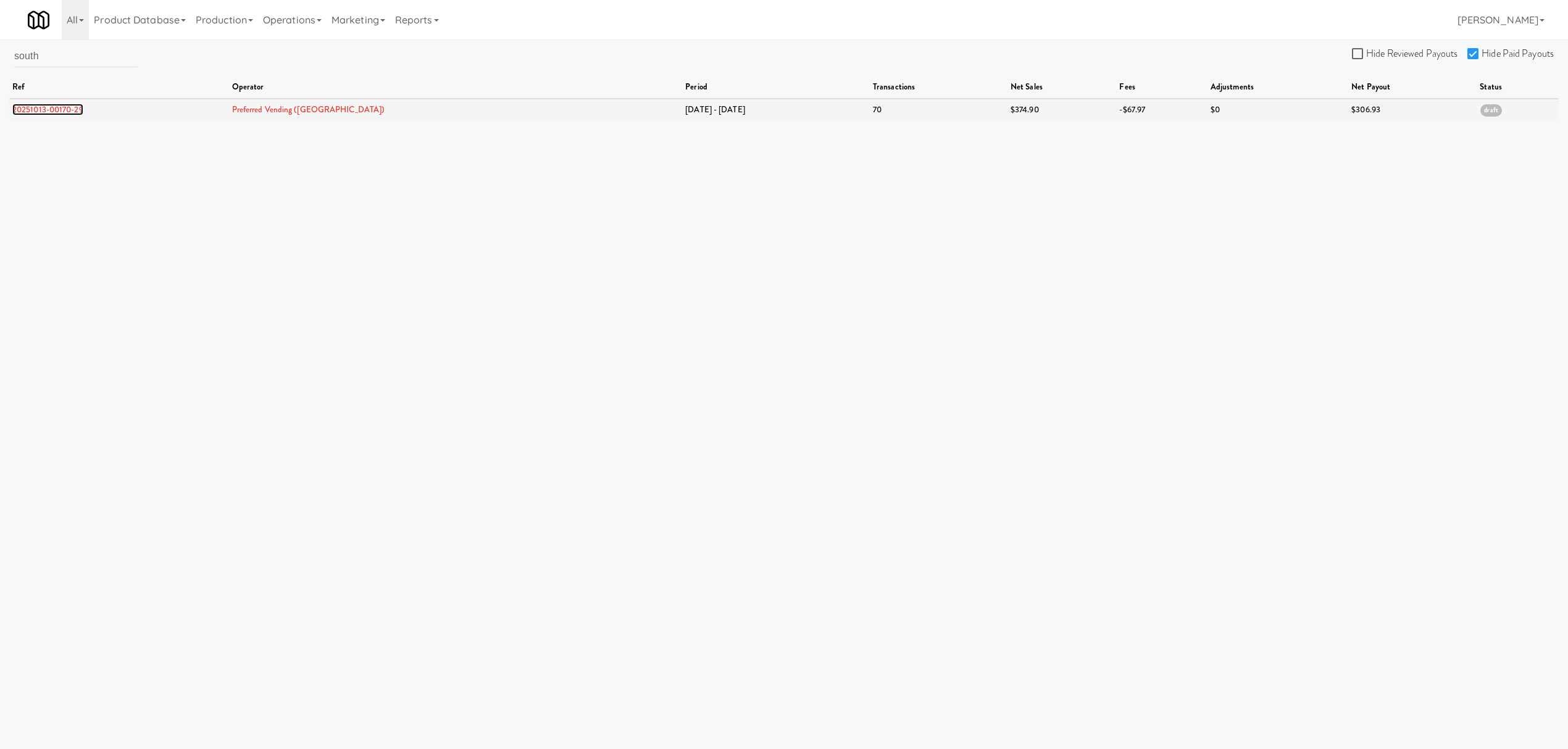
click at [57, 111] on link "20251013-00170-29" at bounding box center [47, 109] width 71 height 12
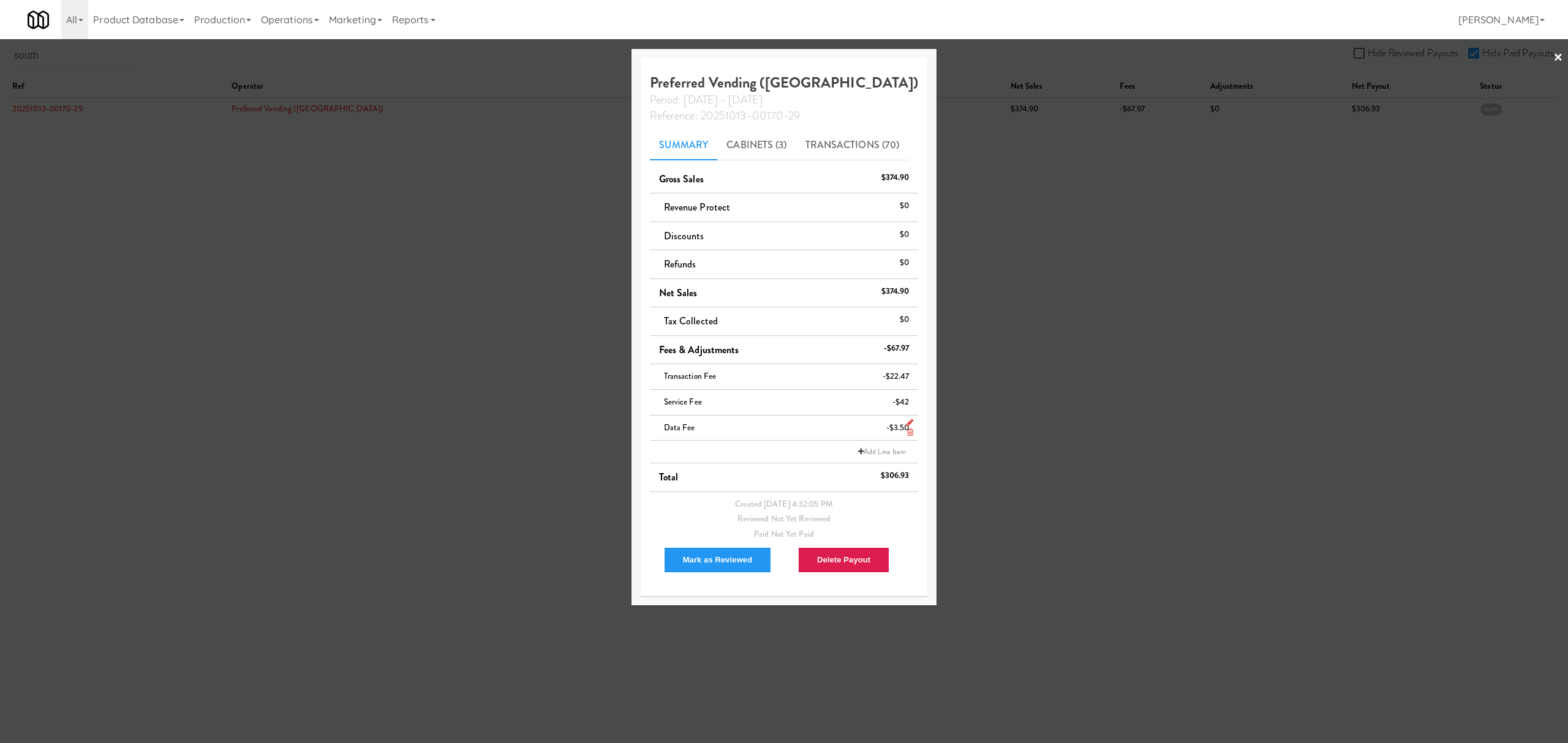
click at [907, 434] on icon at bounding box center [910, 432] width 6 height 8
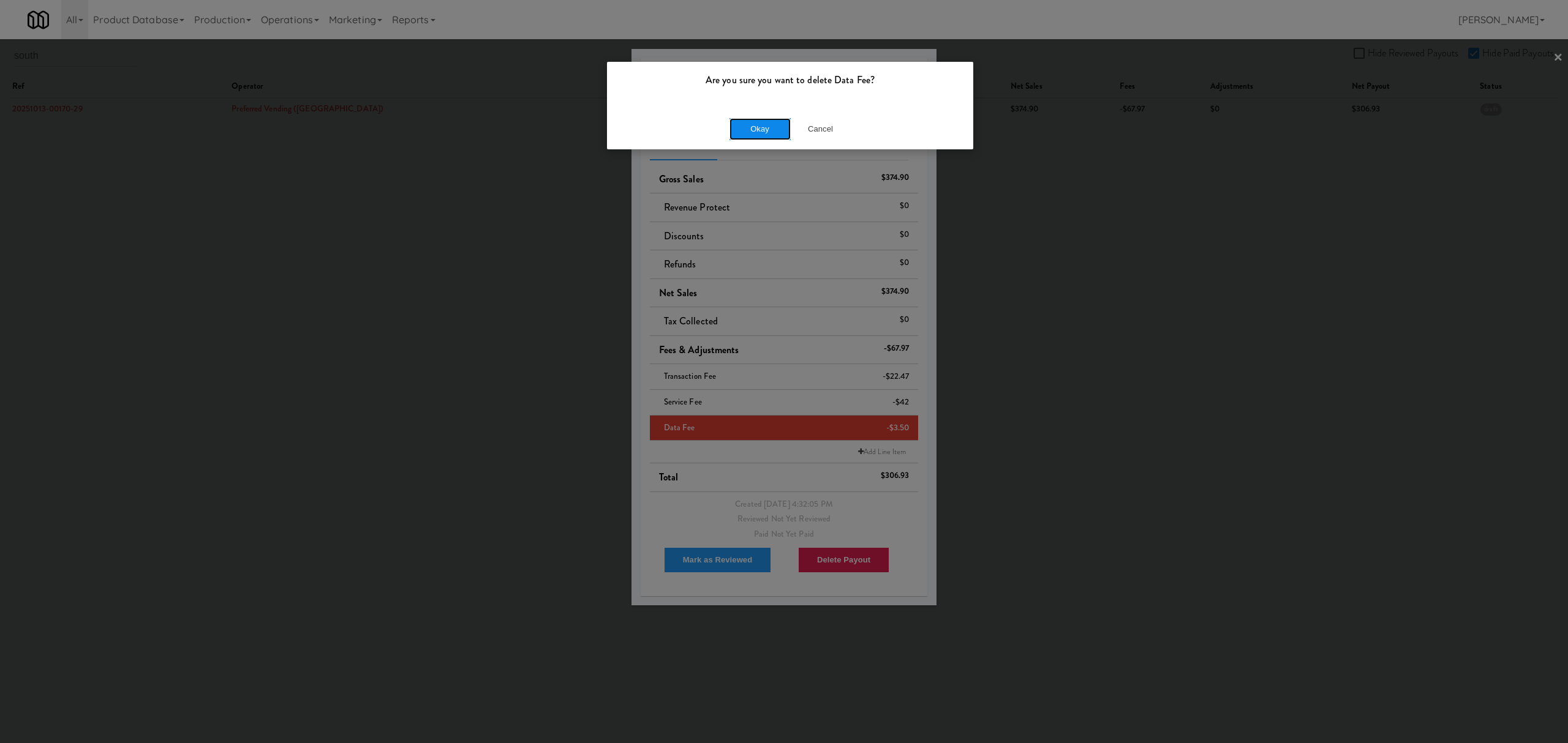
click at [767, 131] on button "Okay" at bounding box center [760, 129] width 61 height 22
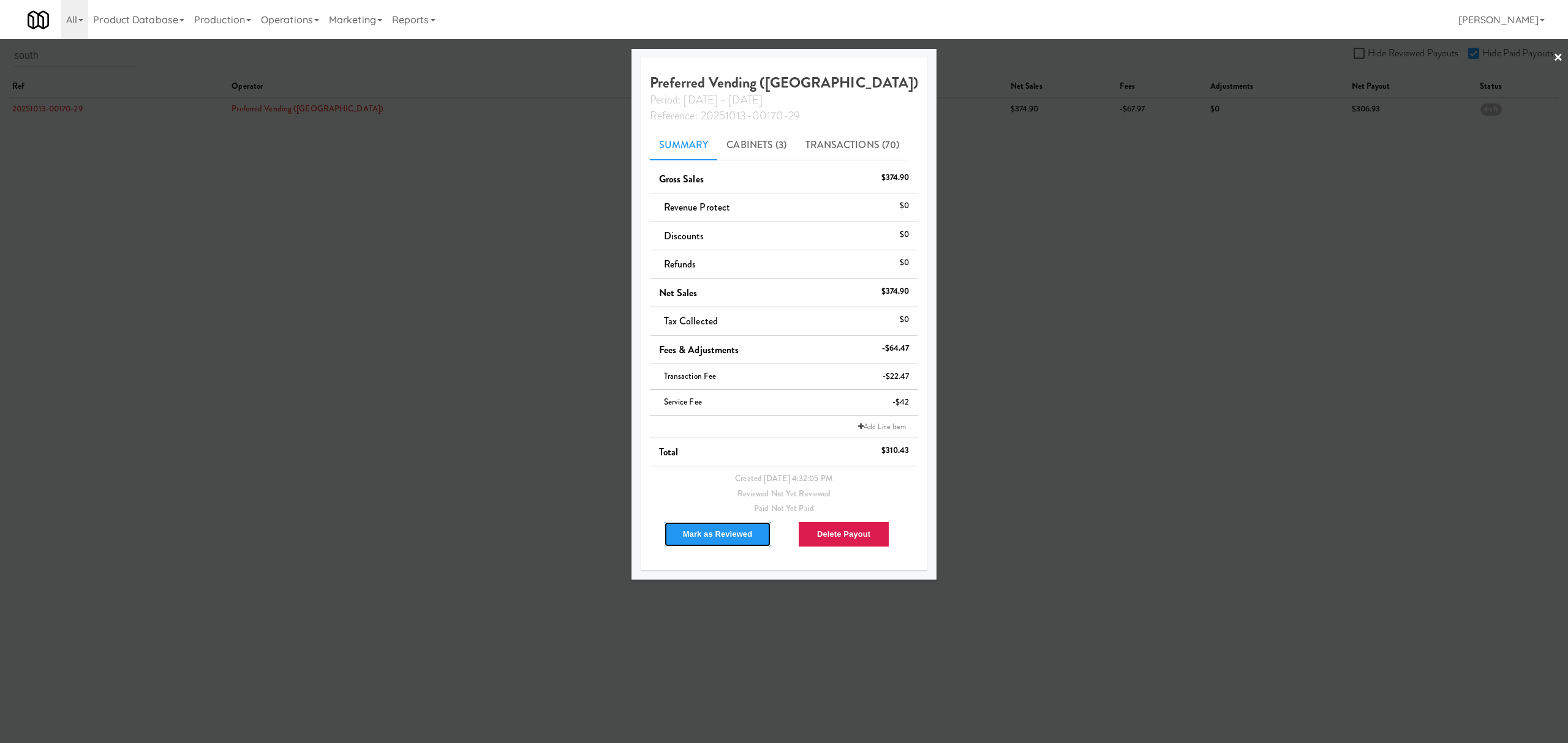
click at [708, 542] on button "Mark as Reviewed" at bounding box center [717, 534] width 108 height 26
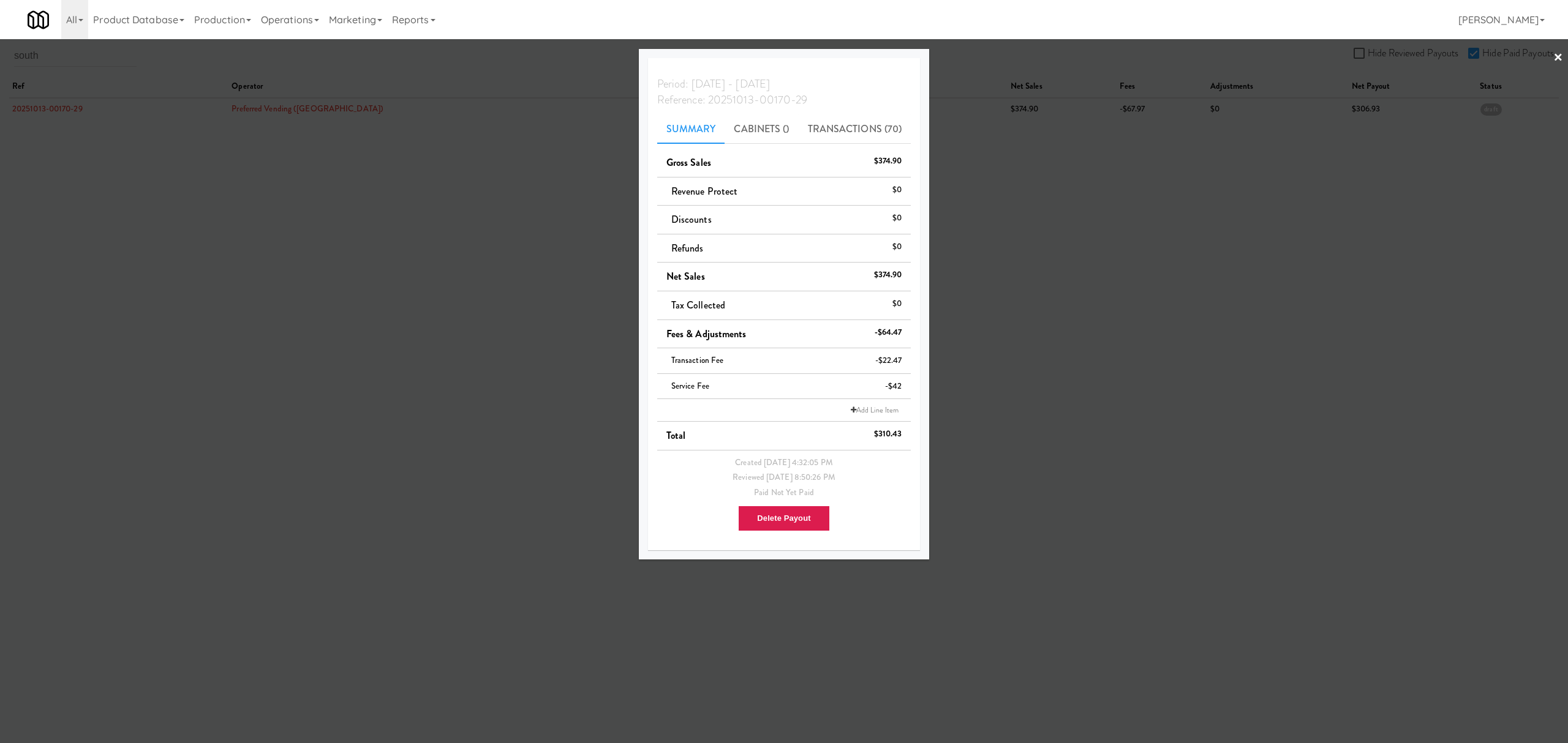
click at [210, 203] on div at bounding box center [784, 372] width 1568 height 743
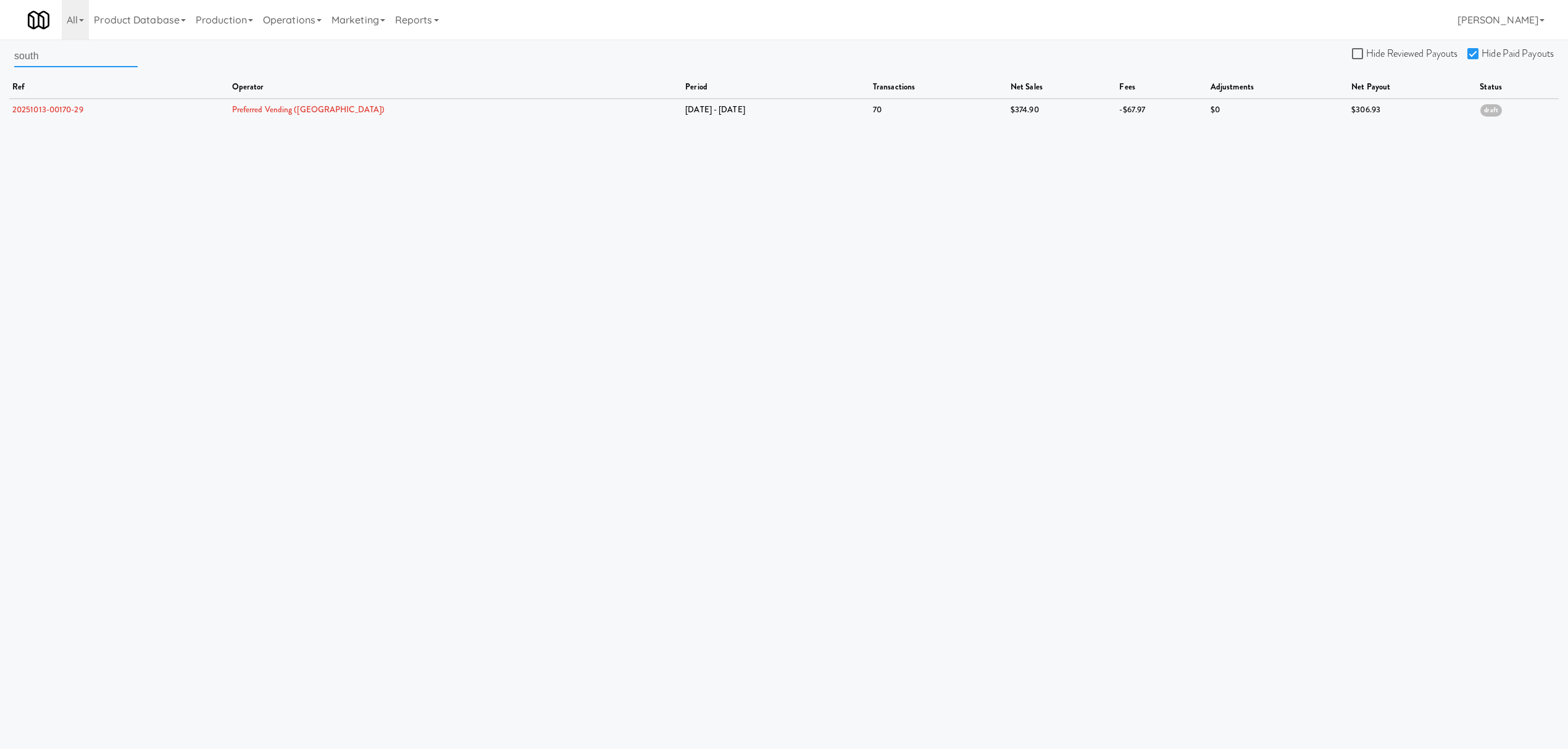
drag, startPoint x: 45, startPoint y: 57, endPoint x: -67, endPoint y: 43, distance: 112.9
click at [0, 43] on html "Are you sure you want to delete Data Fee? Okay Cancel Okay Are you sure you wan…" at bounding box center [784, 374] width 1568 height 749
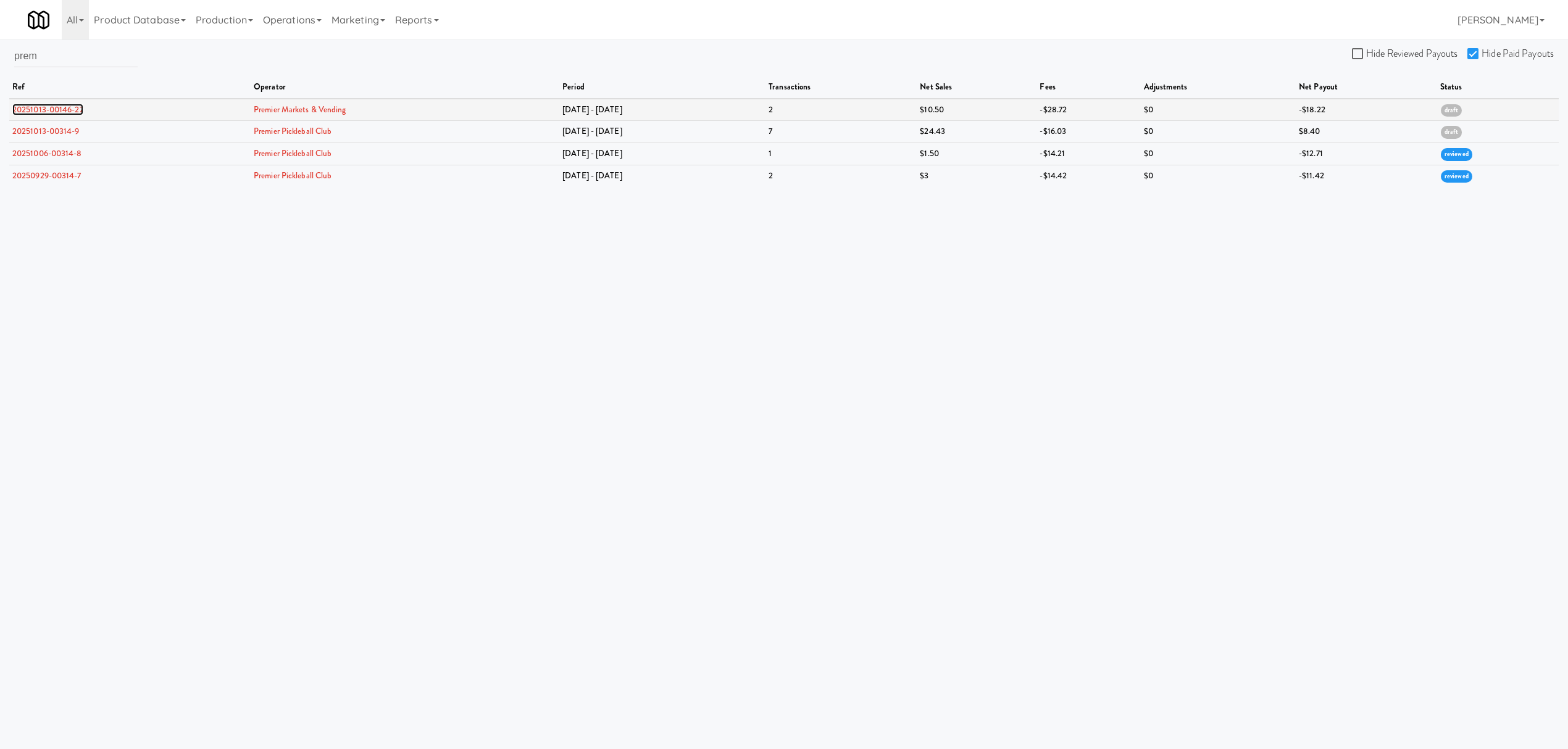
click at [64, 108] on link "20251013-00146-27" at bounding box center [47, 109] width 71 height 12
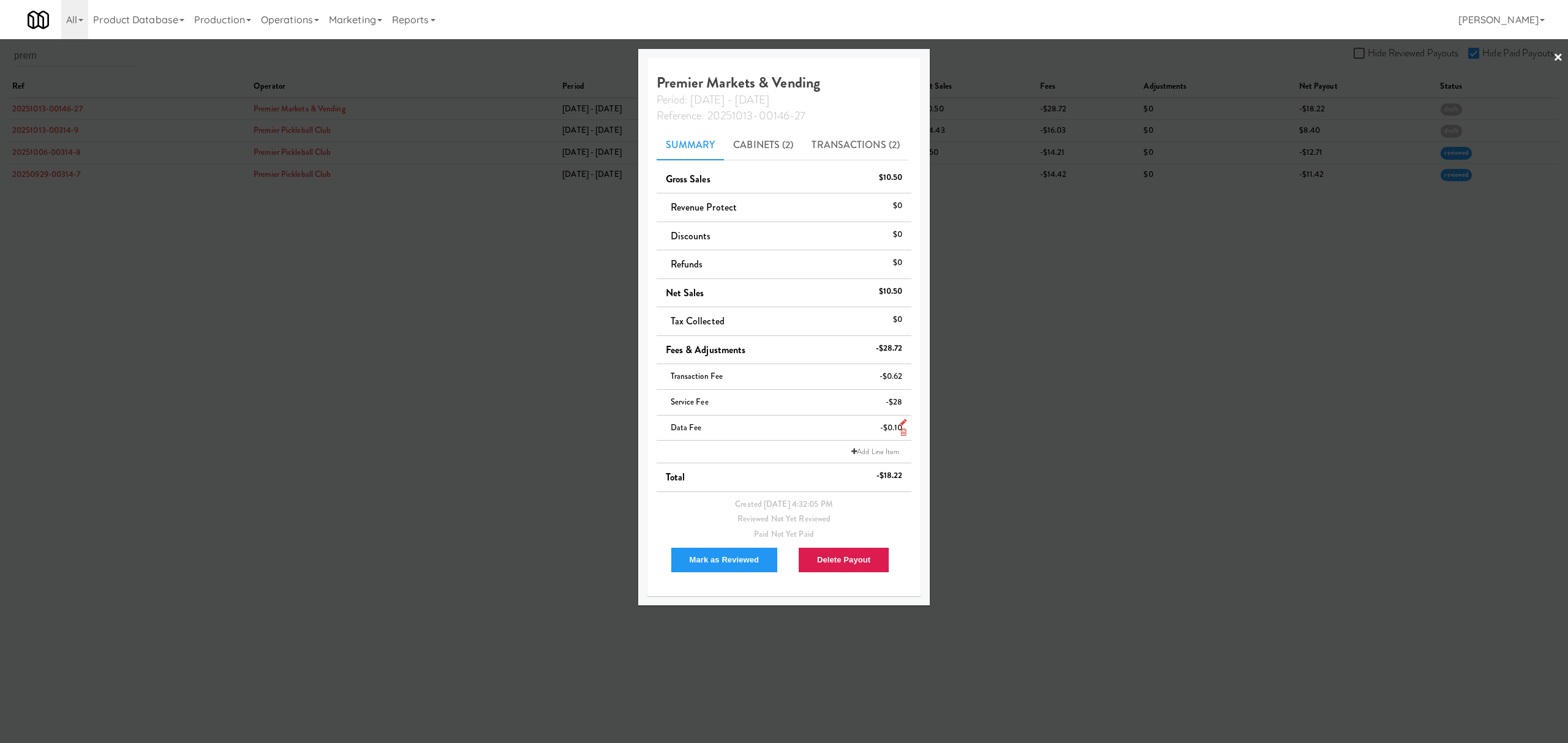
click at [901, 434] on icon at bounding box center [904, 432] width 6 height 8
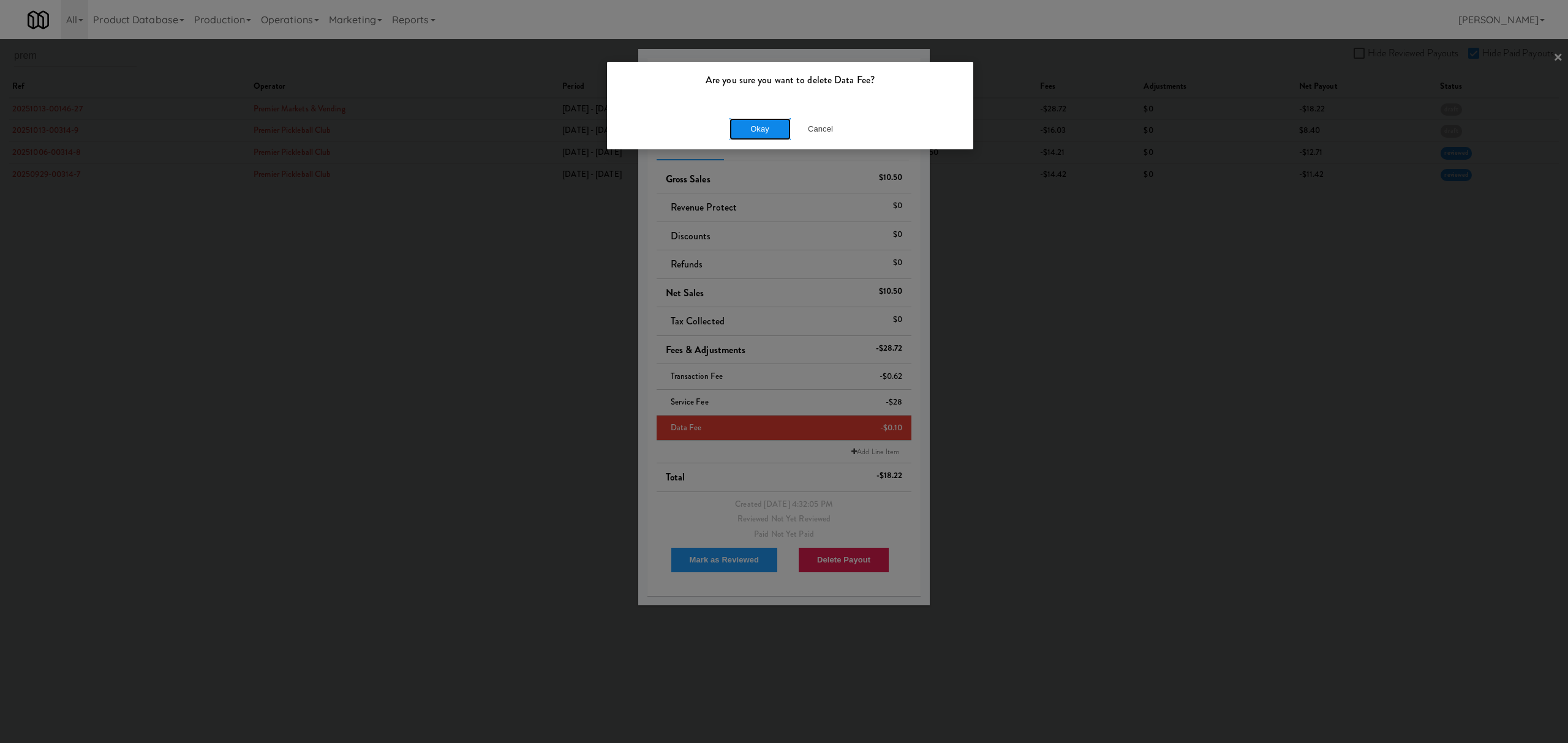
click at [767, 123] on button "Okay" at bounding box center [760, 129] width 61 height 22
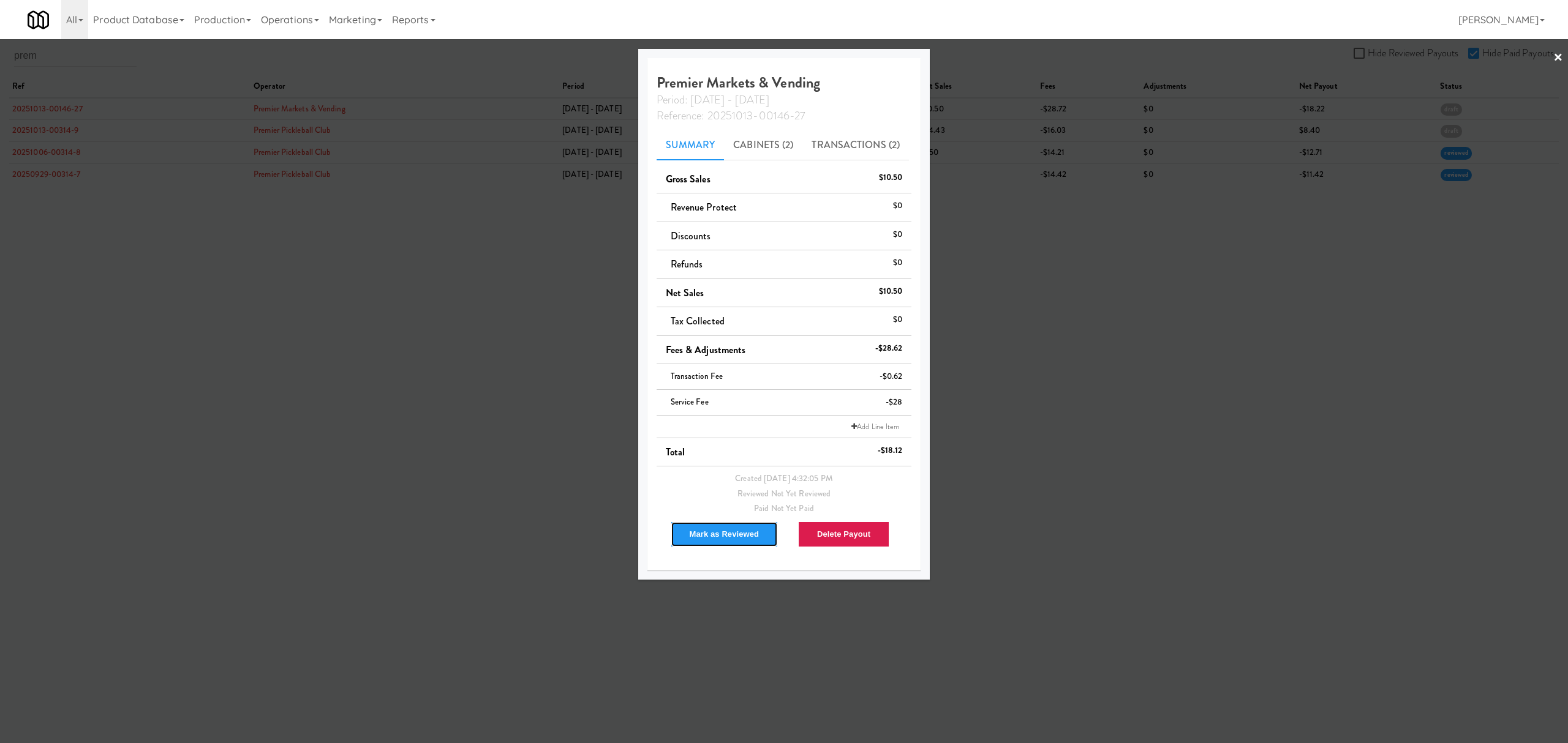
click at [723, 534] on button "Mark as Reviewed" at bounding box center [724, 534] width 108 height 26
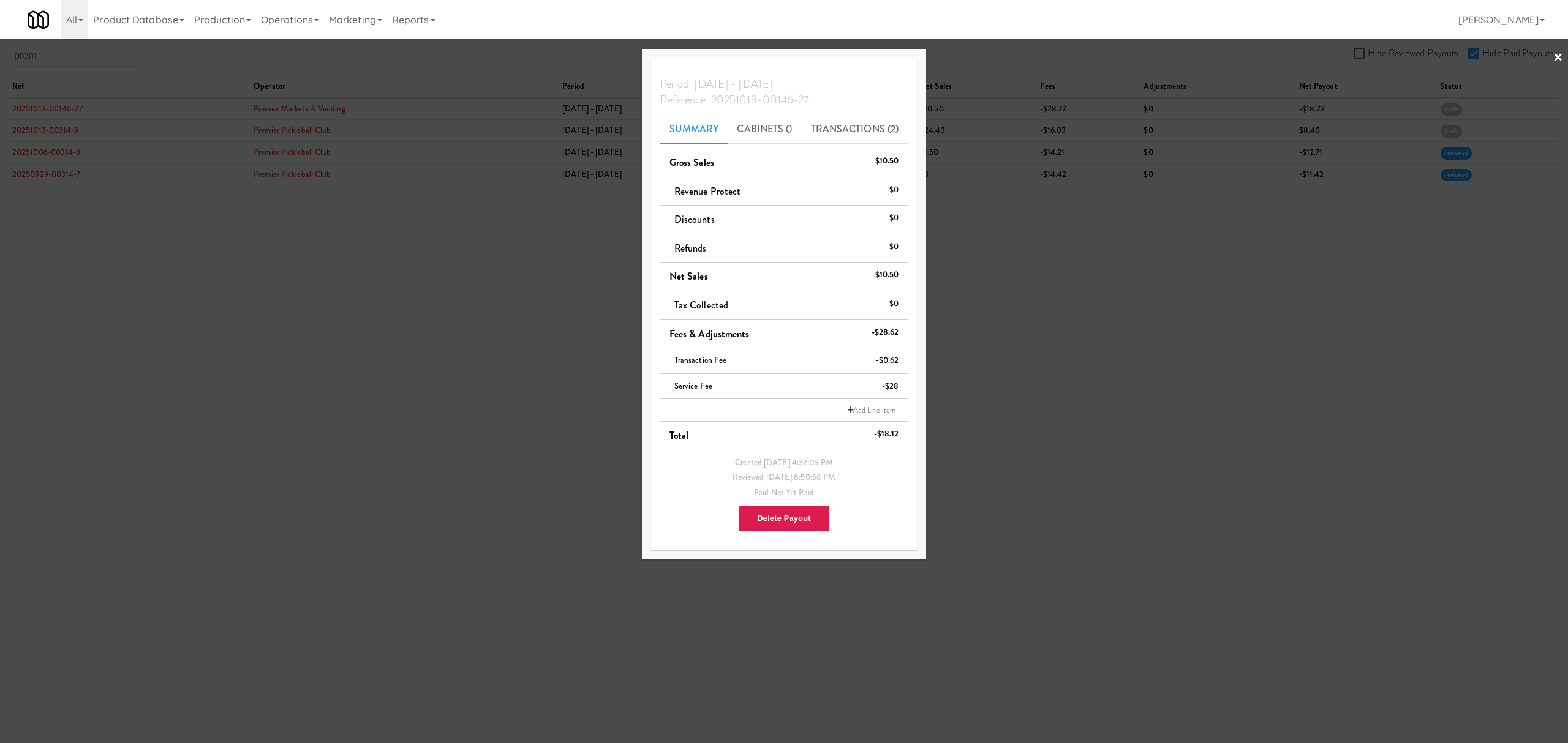
click at [249, 216] on div at bounding box center [784, 372] width 1568 height 743
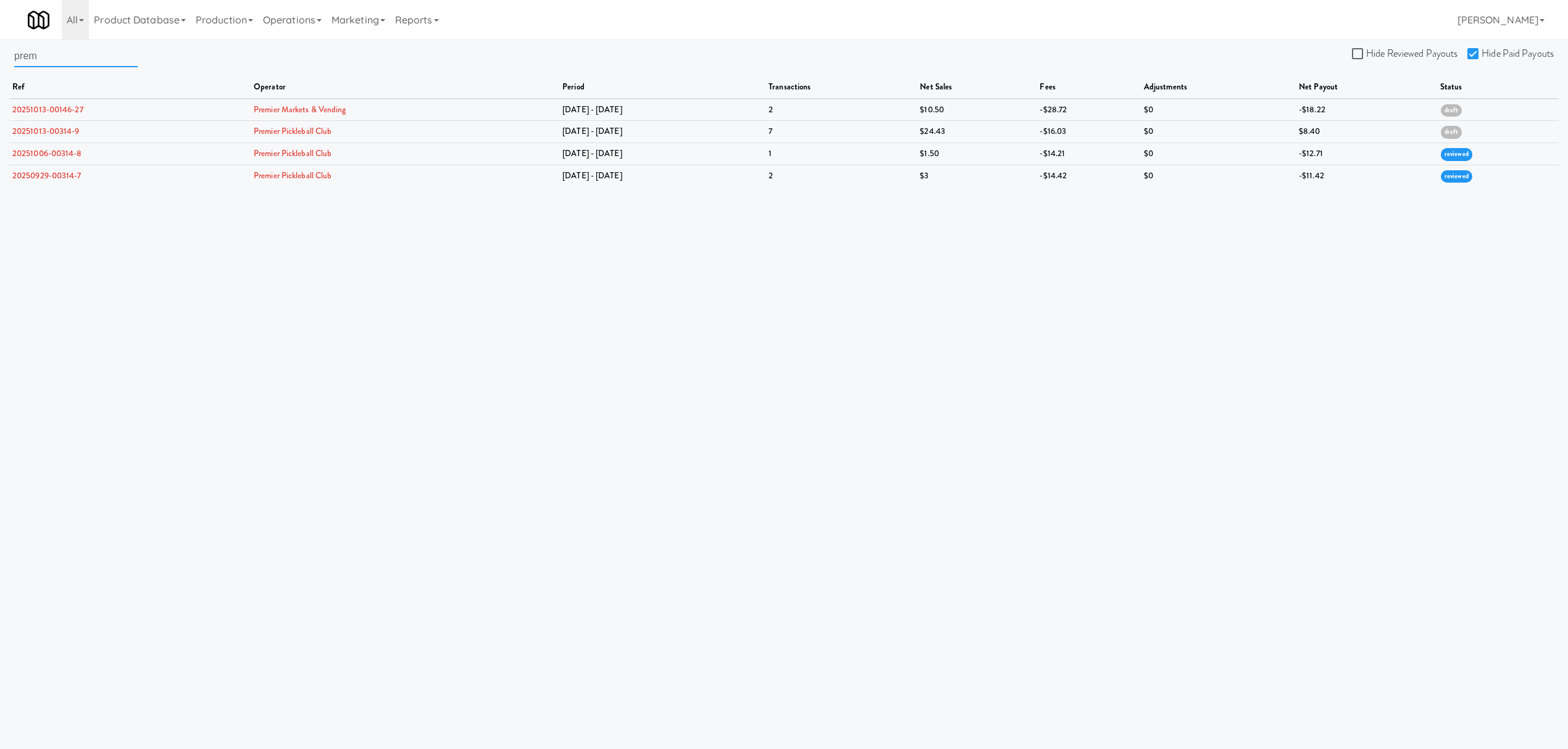
drag, startPoint x: 60, startPoint y: 63, endPoint x: -99, endPoint y: 45, distance: 160.0
click at [0, 45] on html "Are you sure you want to delete Data Fee? Okay Cancel Okay Are you sure you wan…" at bounding box center [784, 374] width 1568 height 749
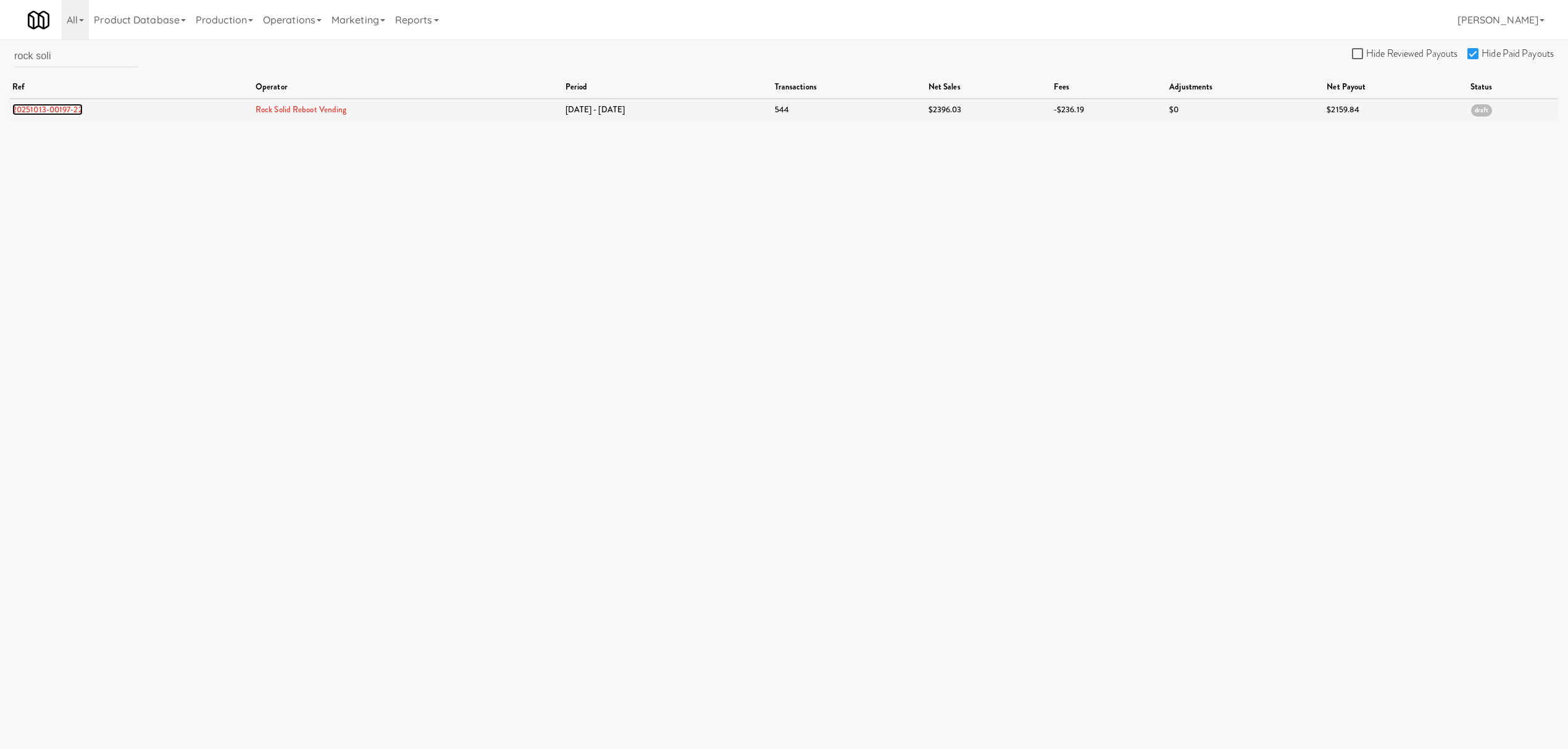
click at [55, 113] on link "20251013-00197-22" at bounding box center [47, 109] width 71 height 12
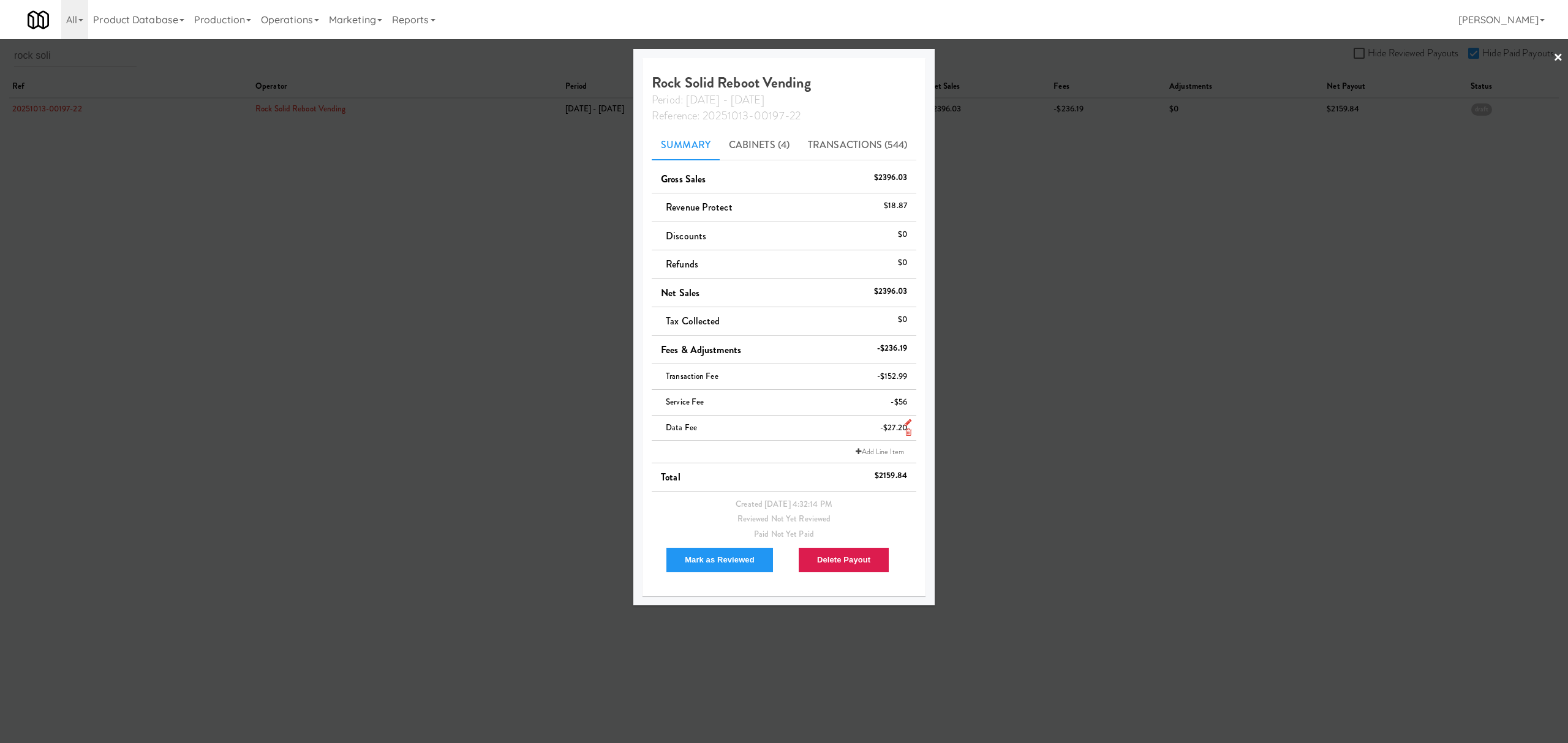
click at [906, 432] on icon at bounding box center [908, 432] width 6 height 8
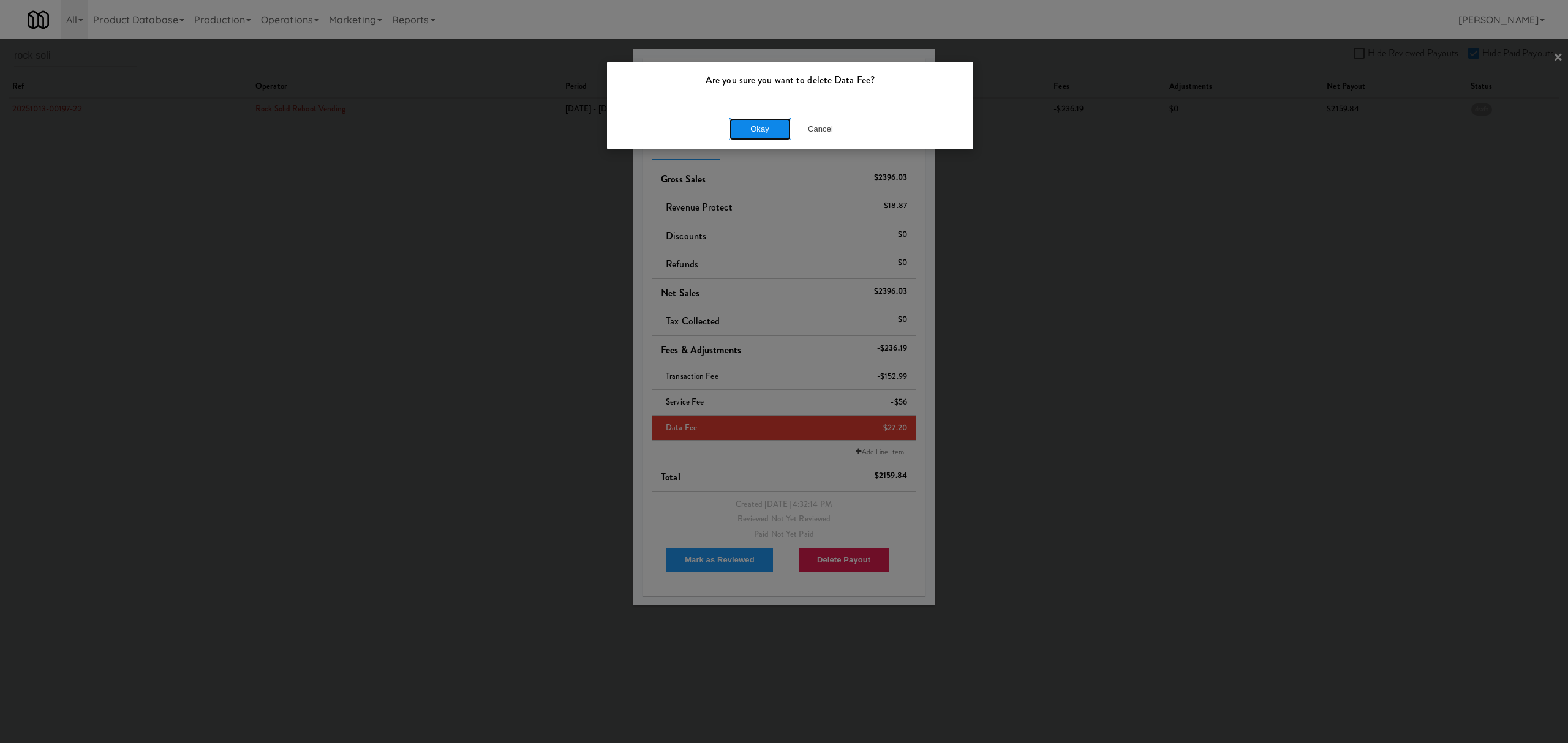
click at [772, 130] on button "Okay" at bounding box center [760, 129] width 61 height 22
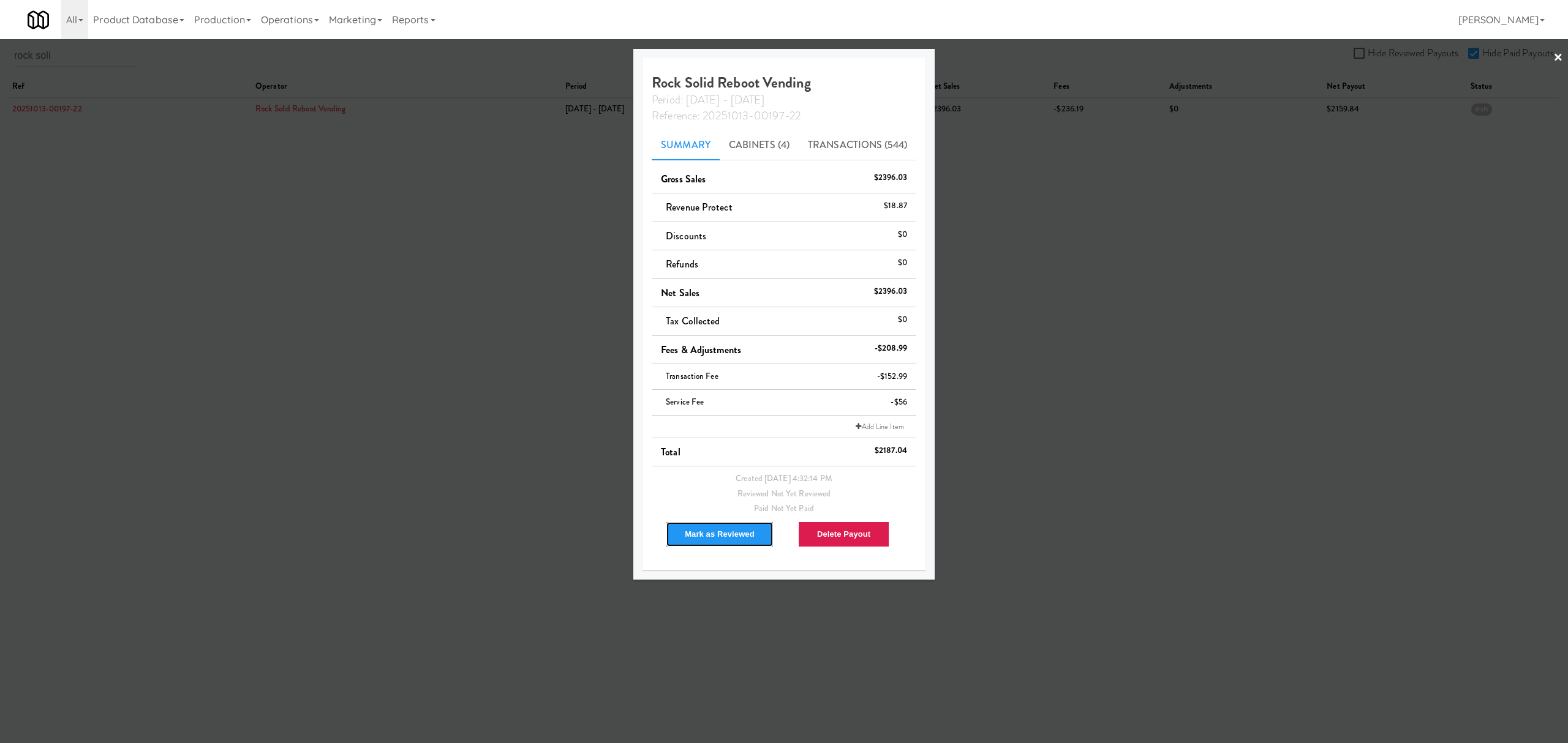
click at [693, 537] on button "Mark as Reviewed" at bounding box center [719, 534] width 108 height 26
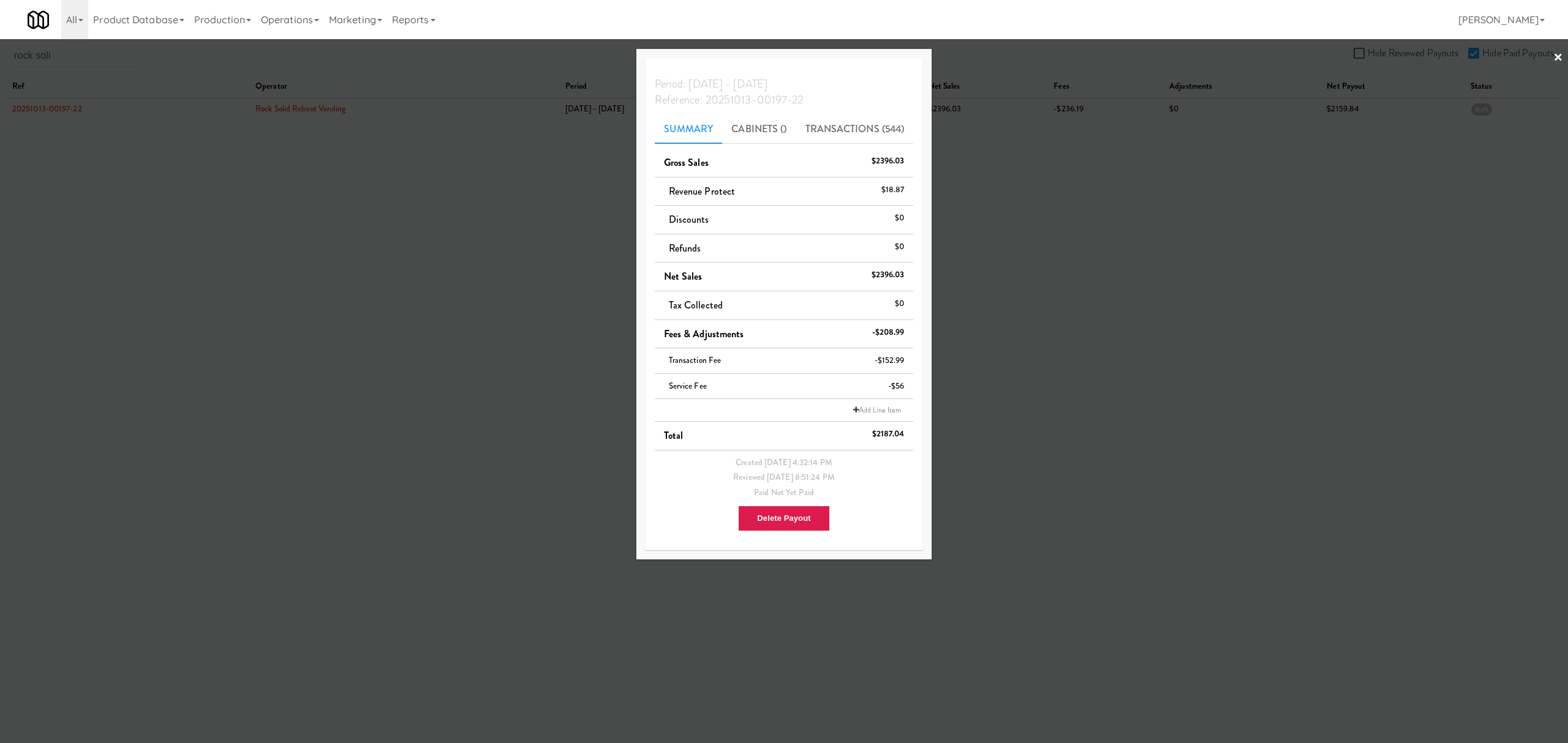
click at [128, 177] on div at bounding box center [784, 372] width 1568 height 743
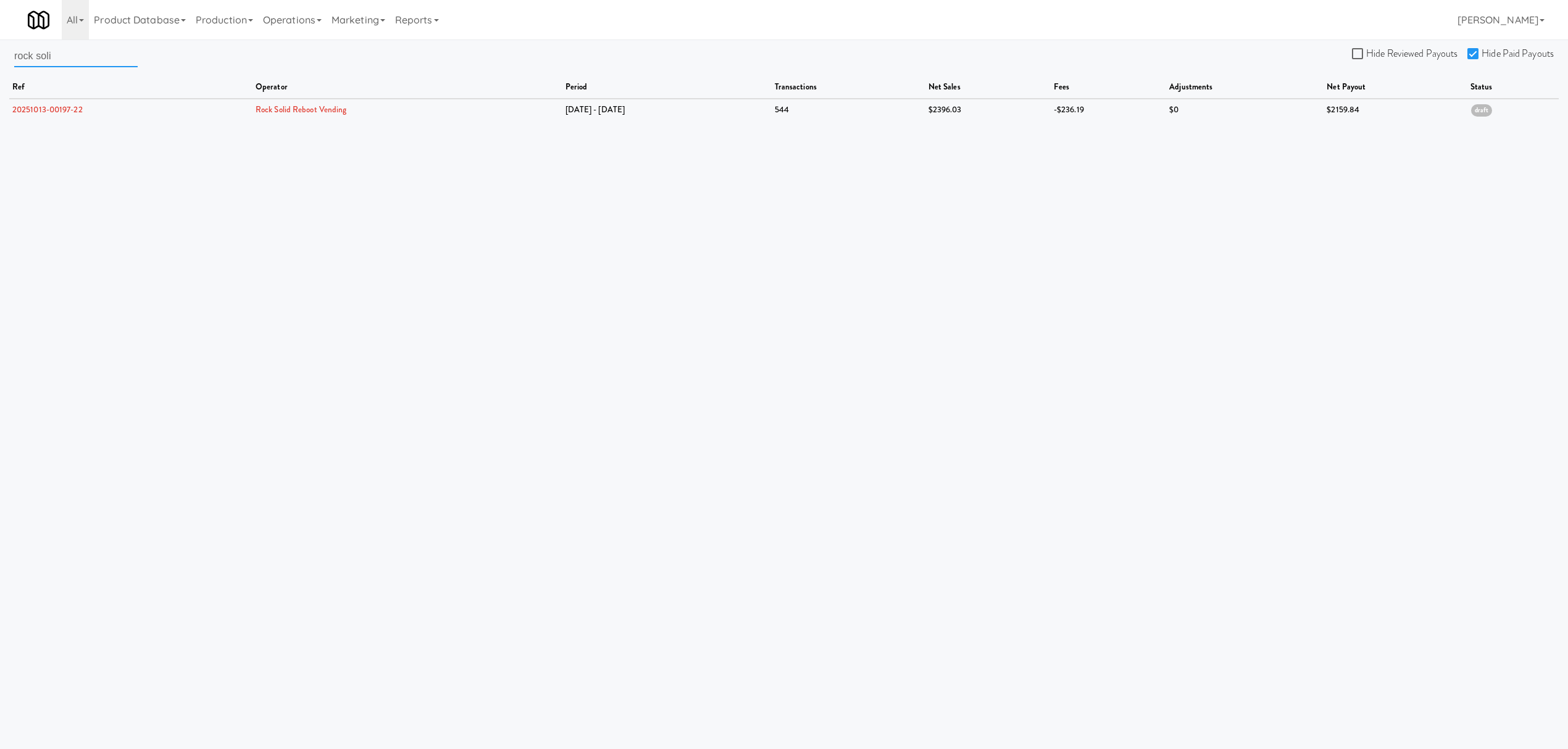
drag, startPoint x: 68, startPoint y: 57, endPoint x: -86, endPoint y: 53, distance: 154.1
click at [0, 53] on html "Are you sure you want to delete Data Fee? Okay Cancel Okay Are you sure you wan…" at bounding box center [784, 374] width 1568 height 749
paste input "St [PERSON_NAME] Vending"
click at [57, 112] on link "20251013-00161-27" at bounding box center [47, 109] width 69 height 12
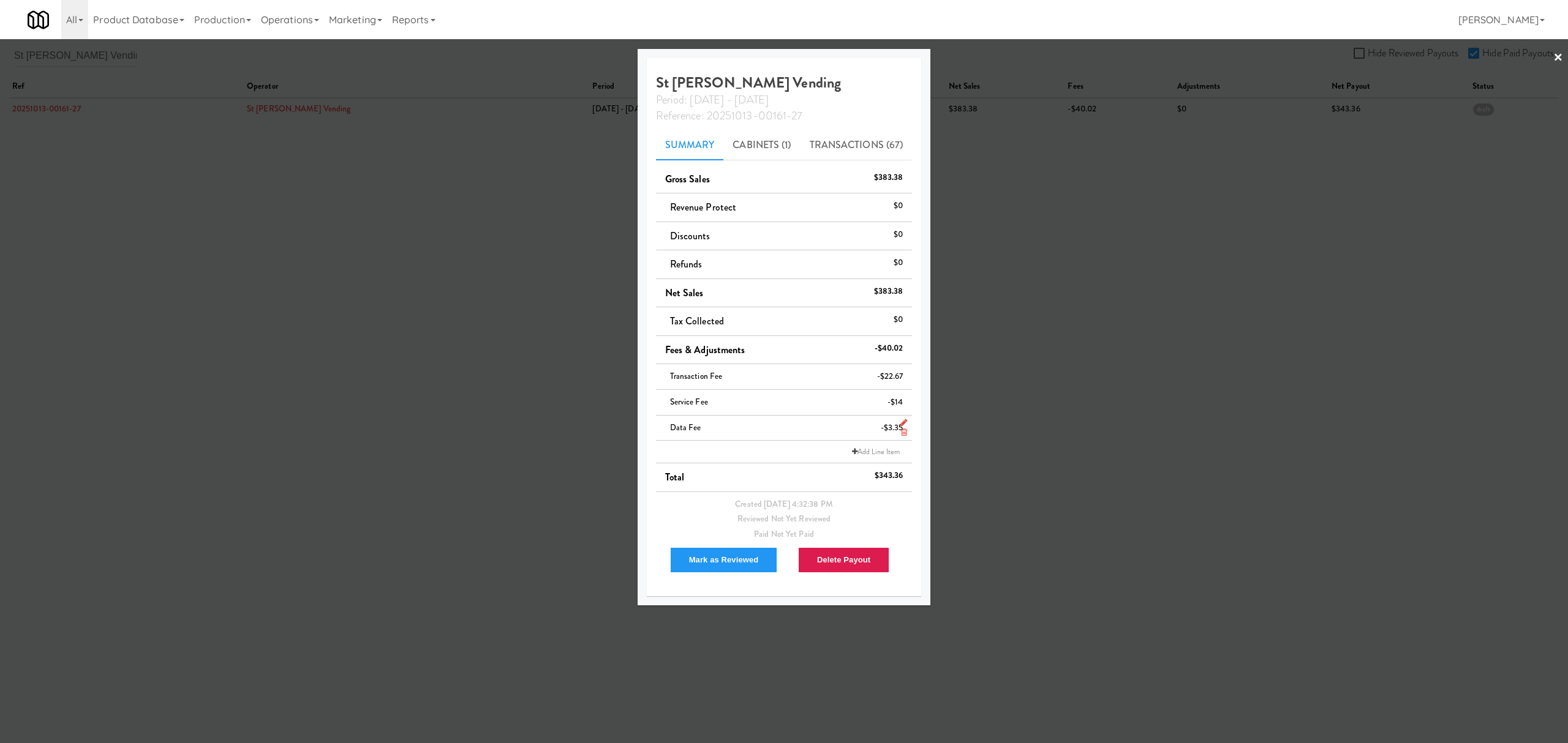
click at [901, 432] on icon at bounding box center [904, 432] width 6 height 8
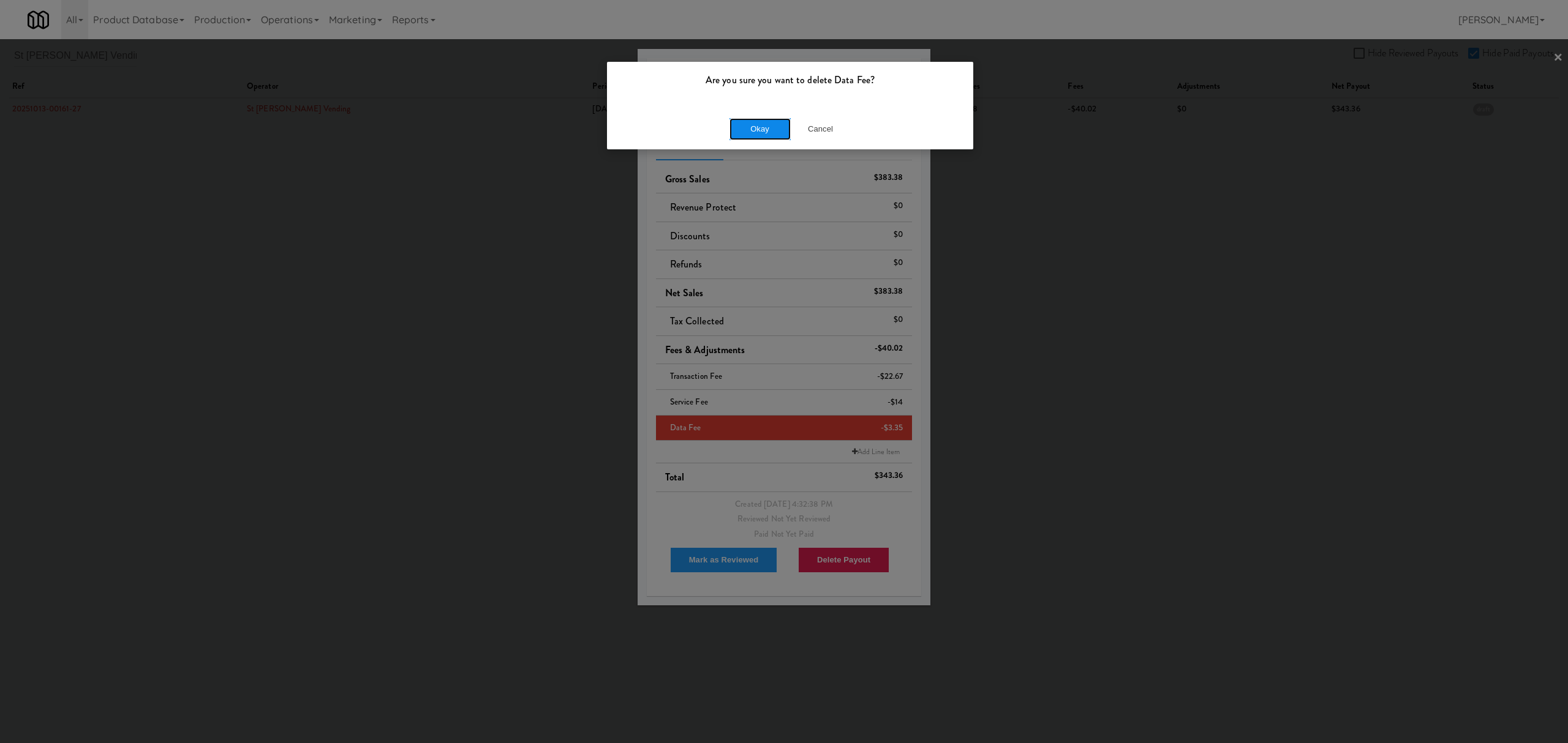
click at [769, 126] on button "Okay" at bounding box center [760, 129] width 61 height 22
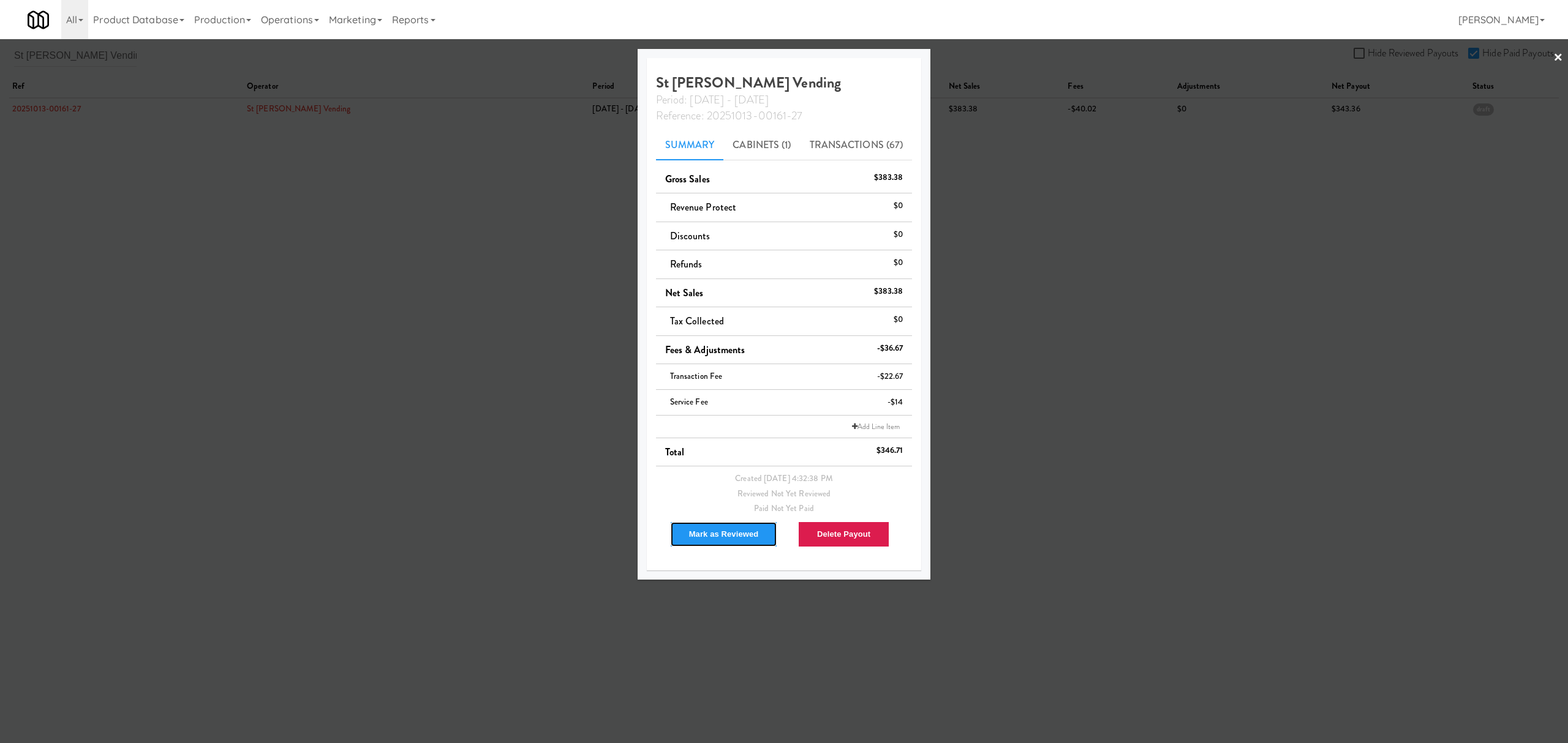
click at [720, 531] on button "Mark as Reviewed" at bounding box center [723, 534] width 108 height 26
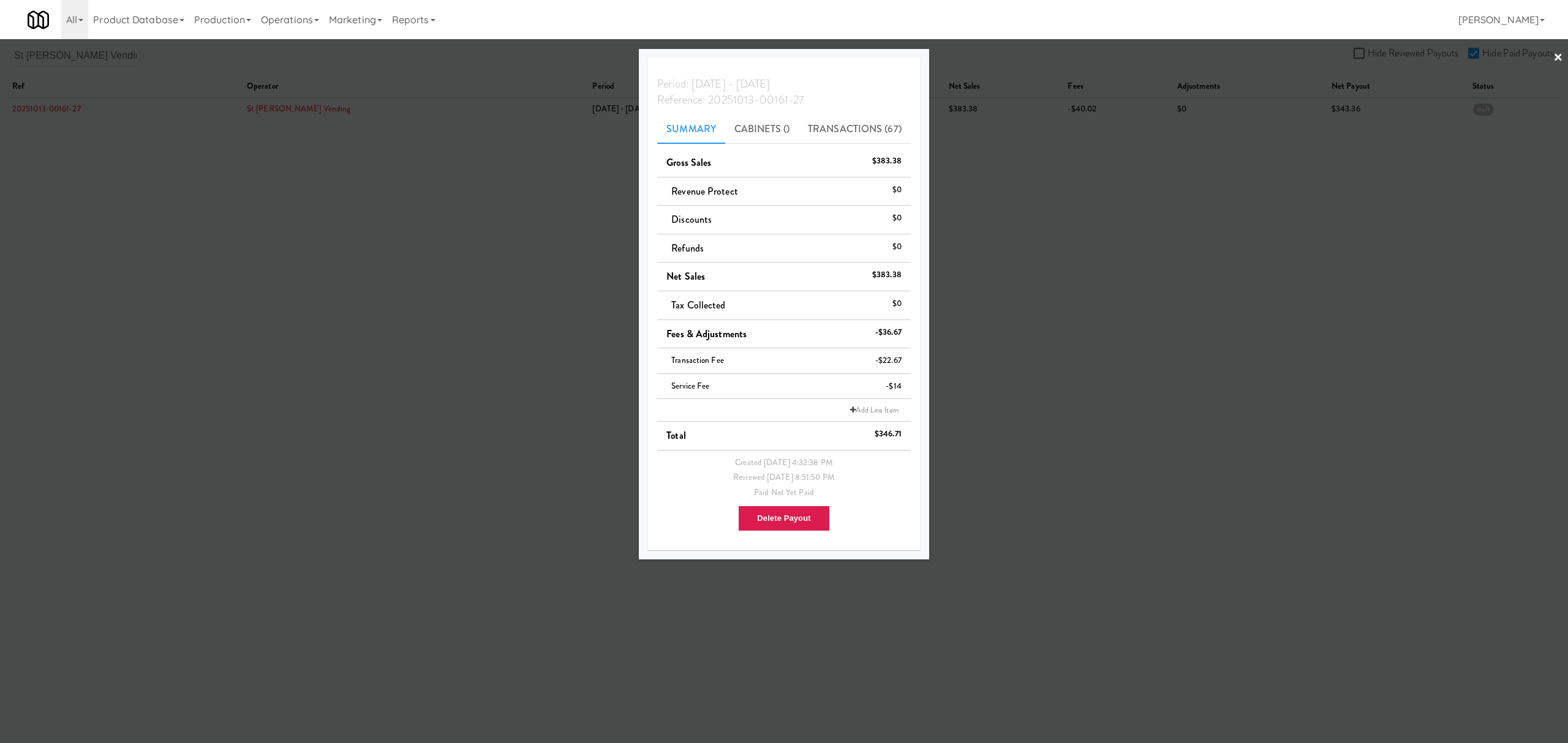
drag, startPoint x: 145, startPoint y: 272, endPoint x: 138, endPoint y: 209, distance: 63.4
click at [145, 272] on div at bounding box center [784, 372] width 1568 height 743
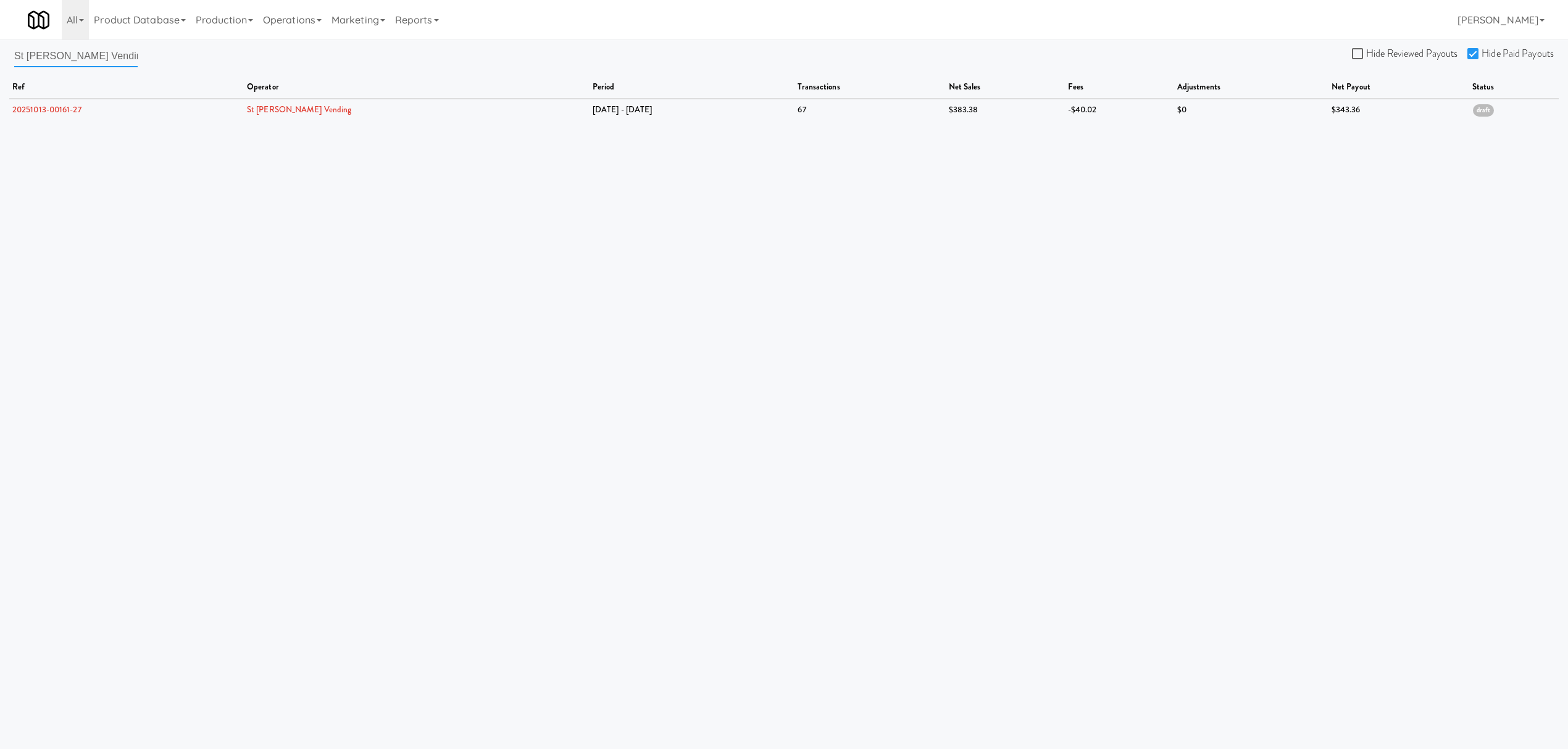
drag, startPoint x: 95, startPoint y: 58, endPoint x: -125, endPoint y: 30, distance: 221.8
click at [0, 30] on html "Are you sure you want to delete Data Fee? Okay Cancel Okay Are you sure you wan…" at bounding box center [784, 374] width 1568 height 749
paste input "ar Family Markets"
type input "Star Family Markets"
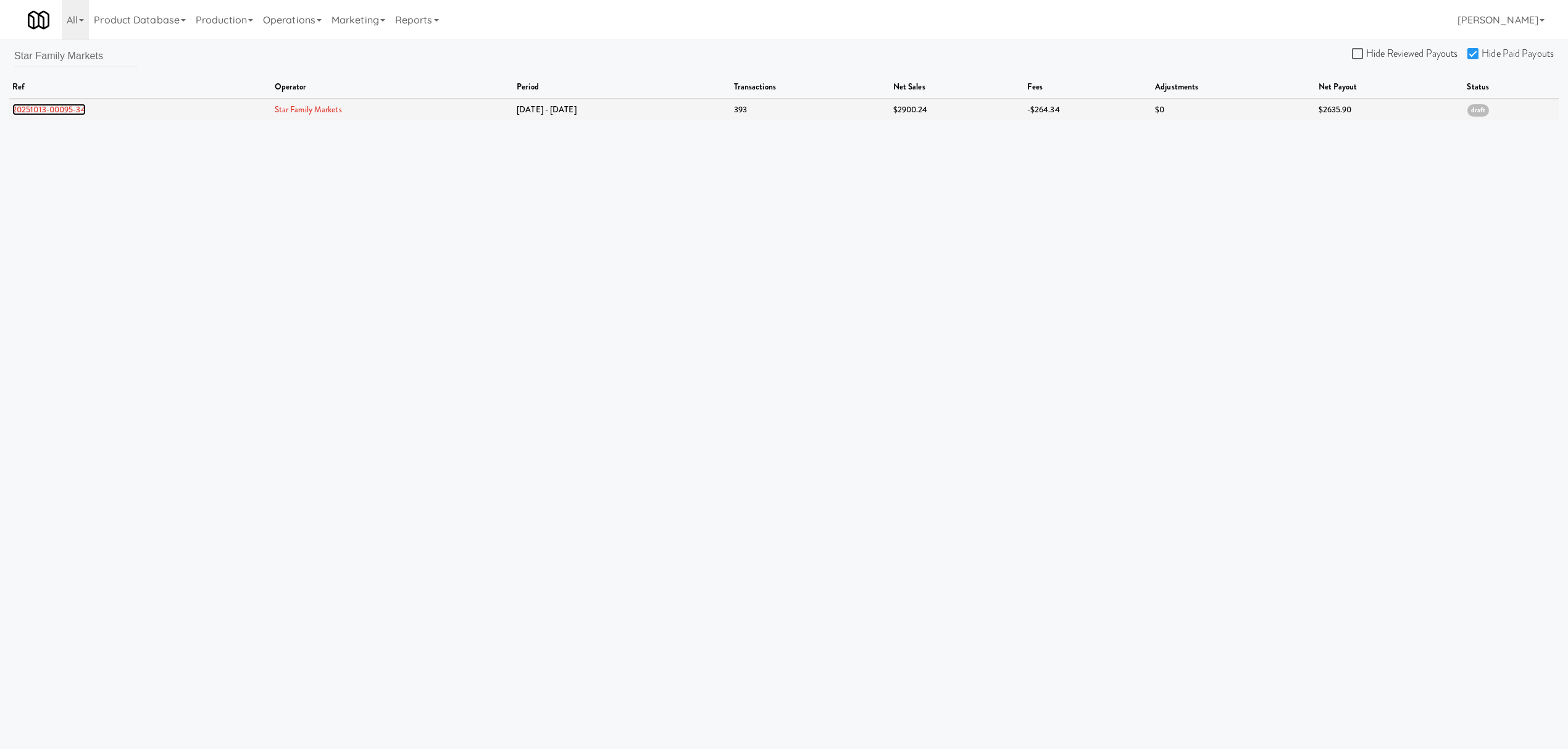
click at [40, 110] on link "20251013-00095-34" at bounding box center [48, 109] width 73 height 12
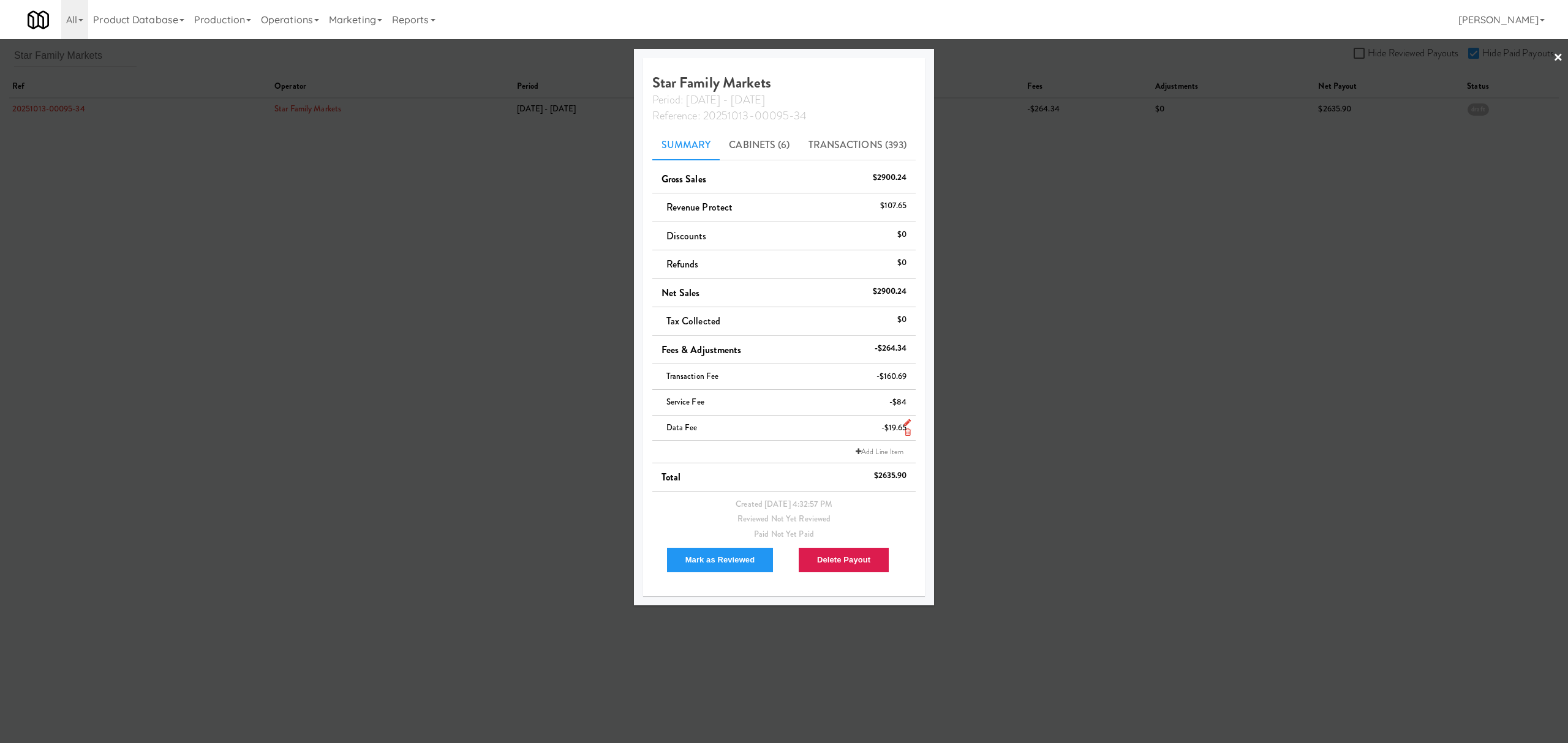
click at [907, 432] on icon at bounding box center [908, 432] width 6 height 8
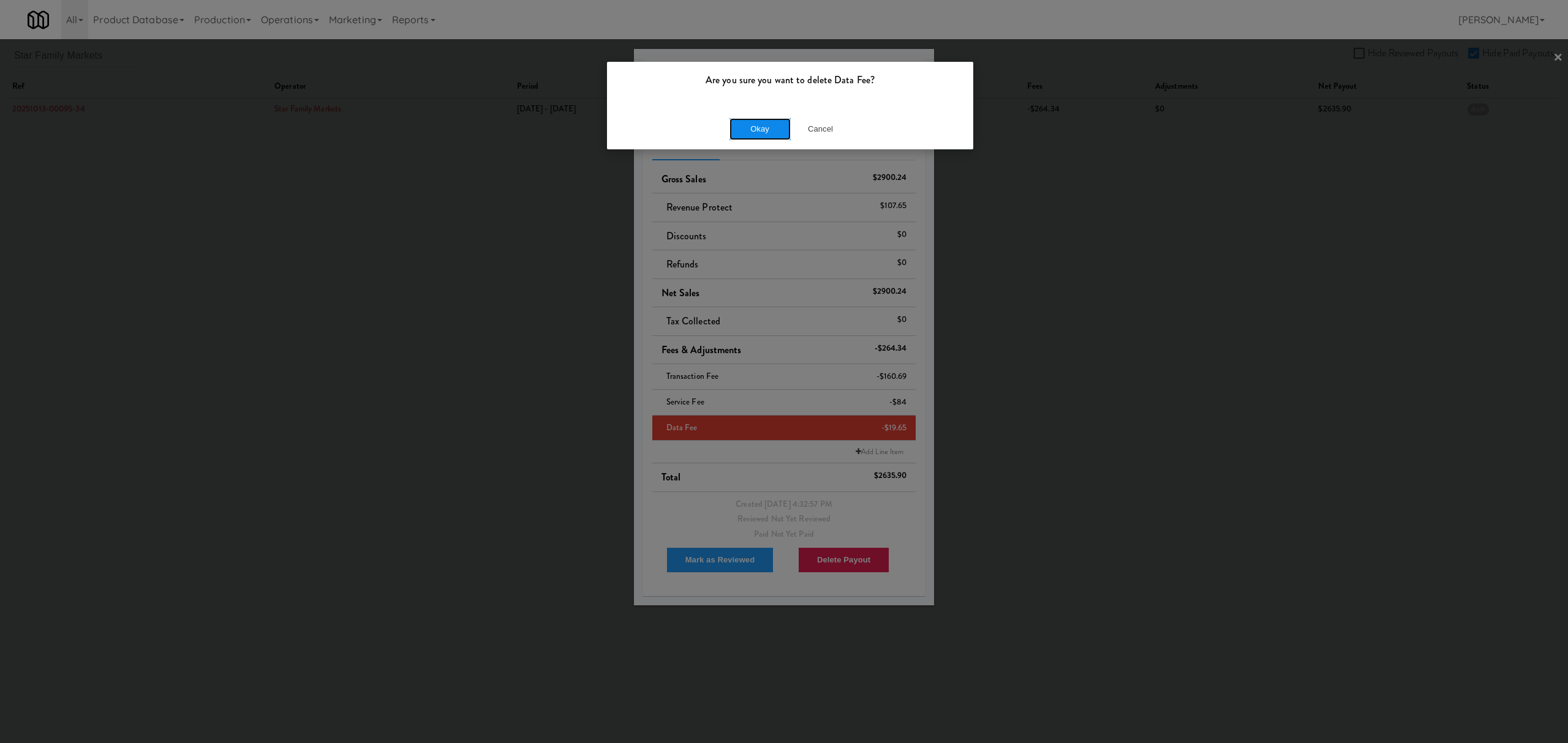
click at [765, 125] on button "Okay" at bounding box center [760, 129] width 61 height 22
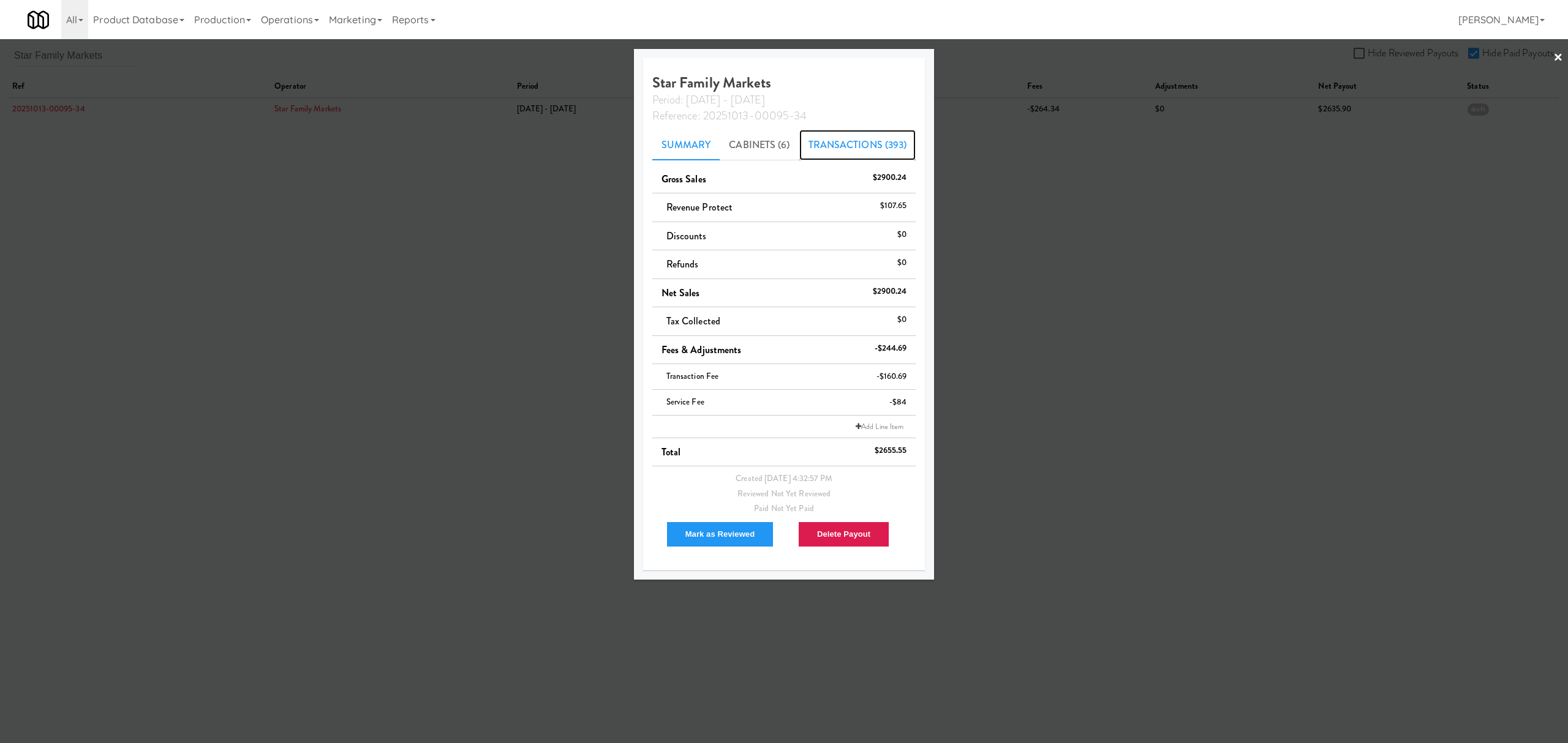
click at [848, 145] on link "Transactions (393)" at bounding box center [857, 145] width 117 height 30
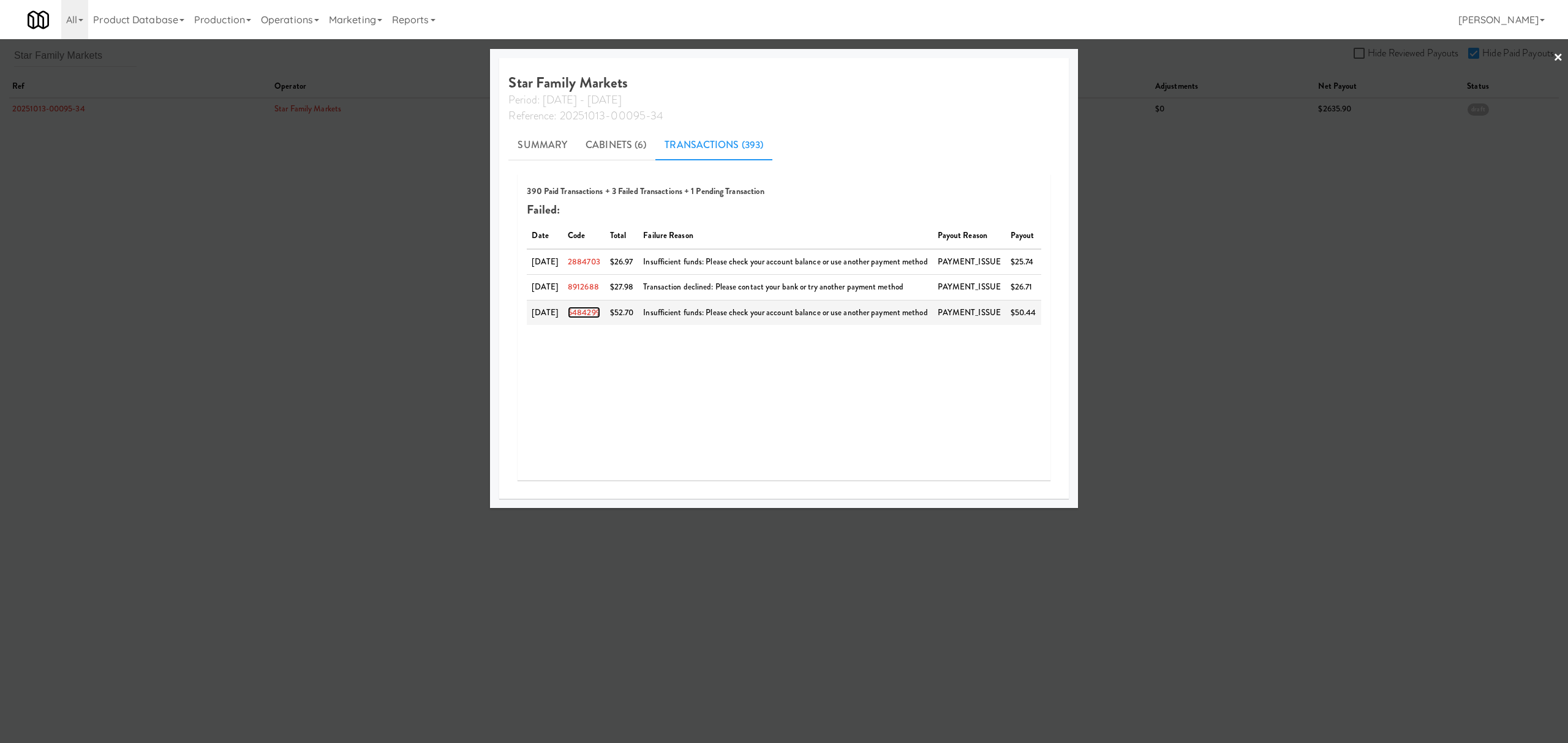
click at [593, 314] on link "5484299" at bounding box center [584, 313] width 33 height 12
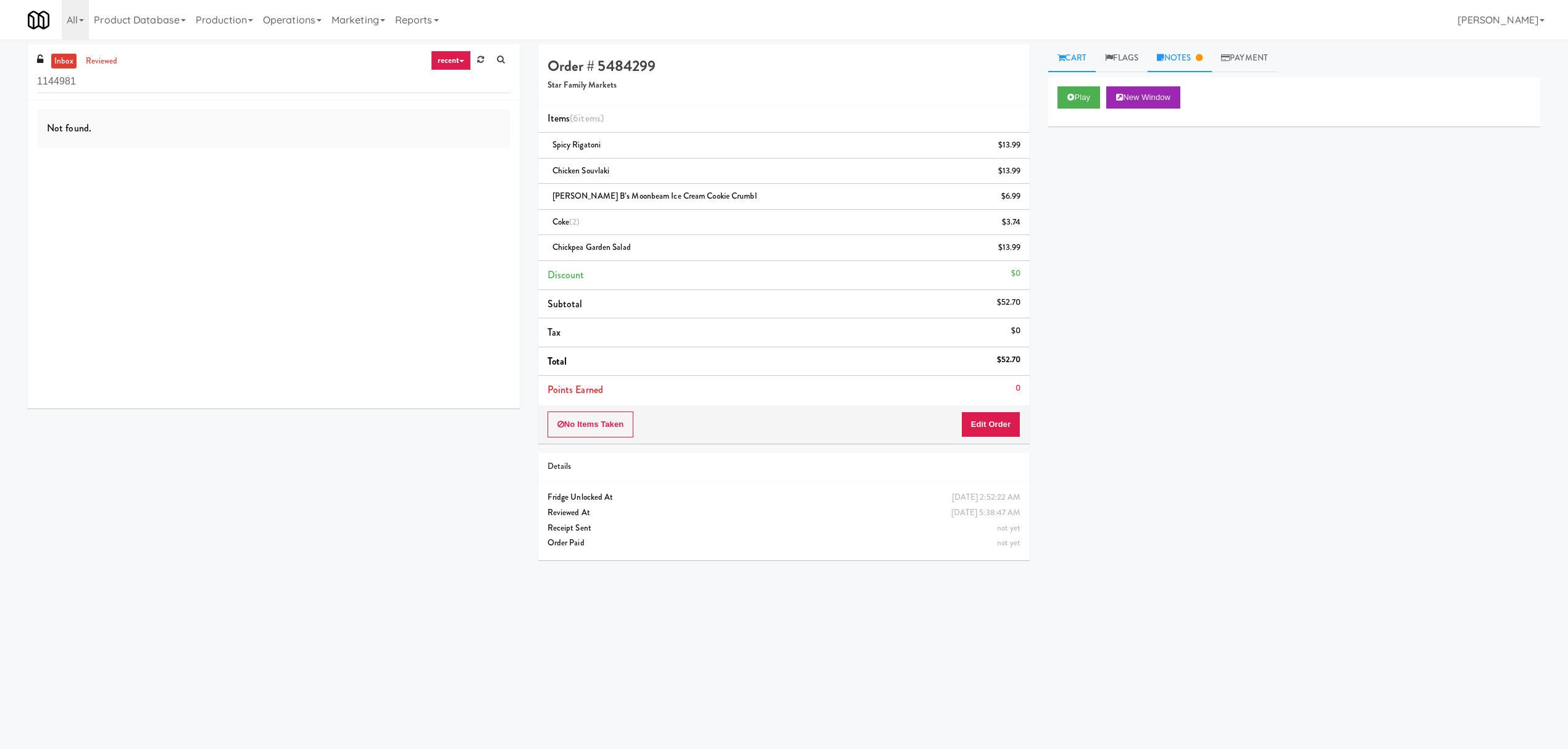
click at [1182, 55] on link "Notes" at bounding box center [1180, 58] width 64 height 28
click at [1197, 405] on div "Play New Window Primary Flag Clear Flag if unable to determine what was taken o…" at bounding box center [1295, 309] width 492 height 463
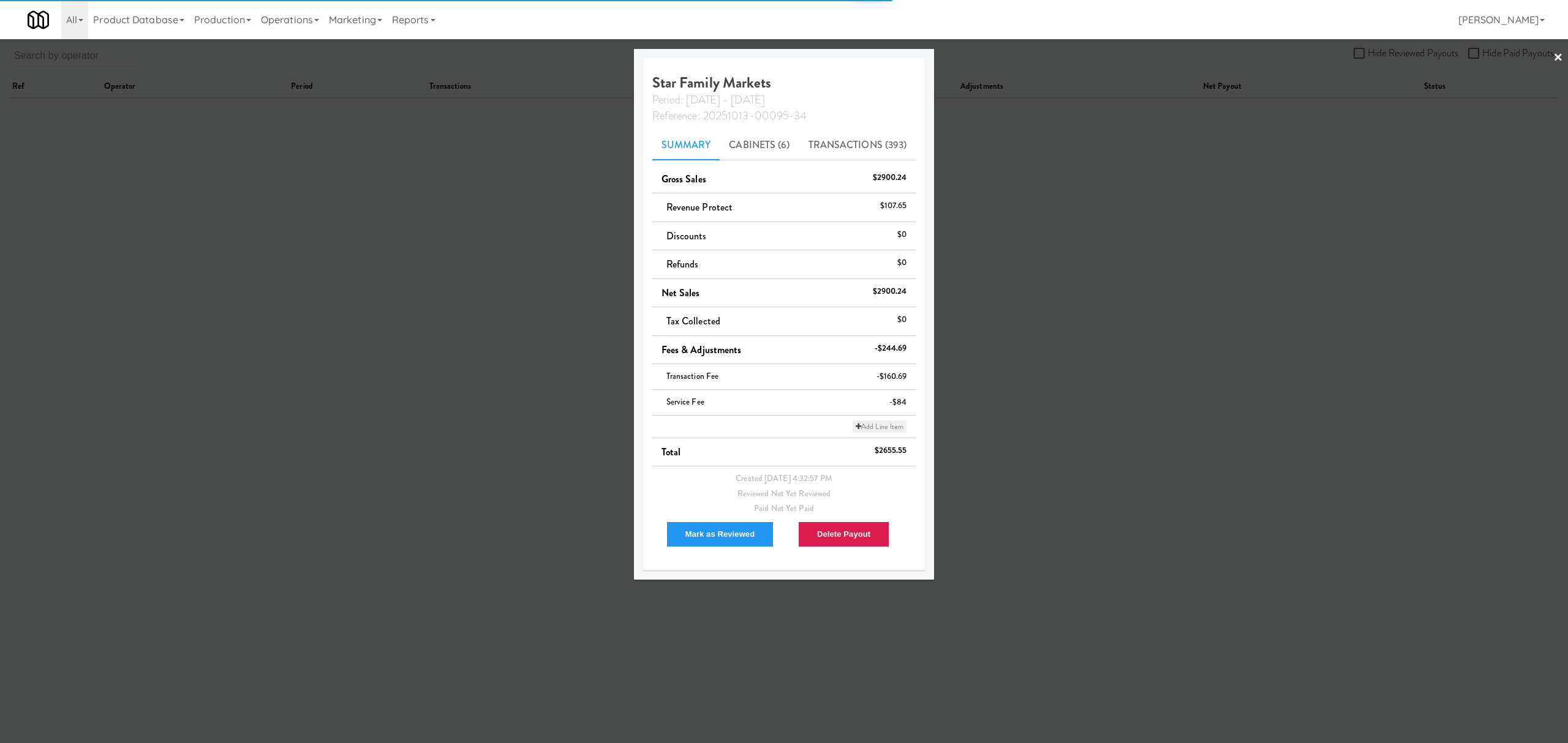
click at [877, 427] on link "Add Line Item" at bounding box center [880, 427] width 54 height 12
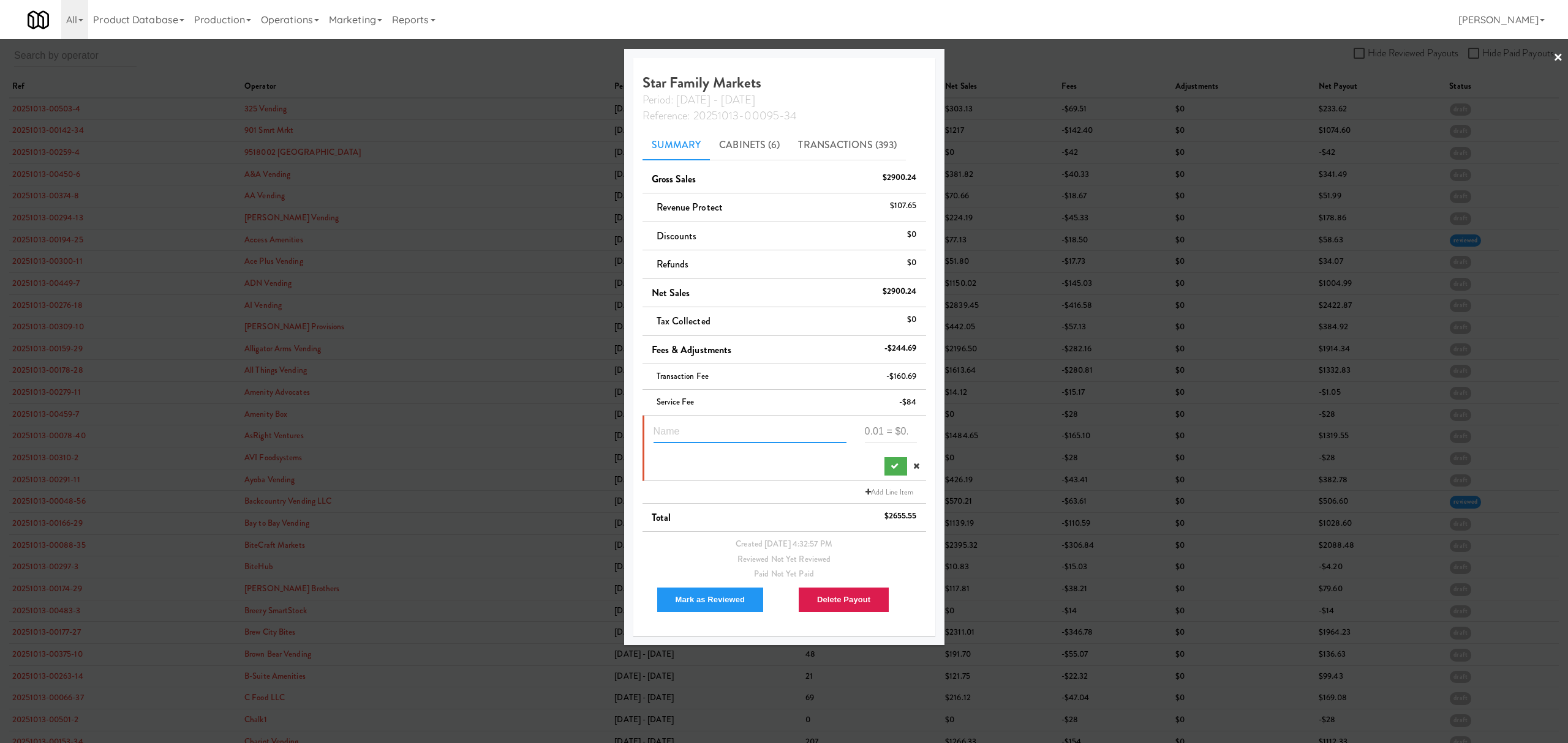
click at [670, 434] on input "text" at bounding box center [750, 432] width 193 height 22
paste input "Suspected Theft"
type input "Suspected Theft 5484299"
type input "-42.7"
click at [892, 466] on icon "submit" at bounding box center [894, 466] width 8 height 8
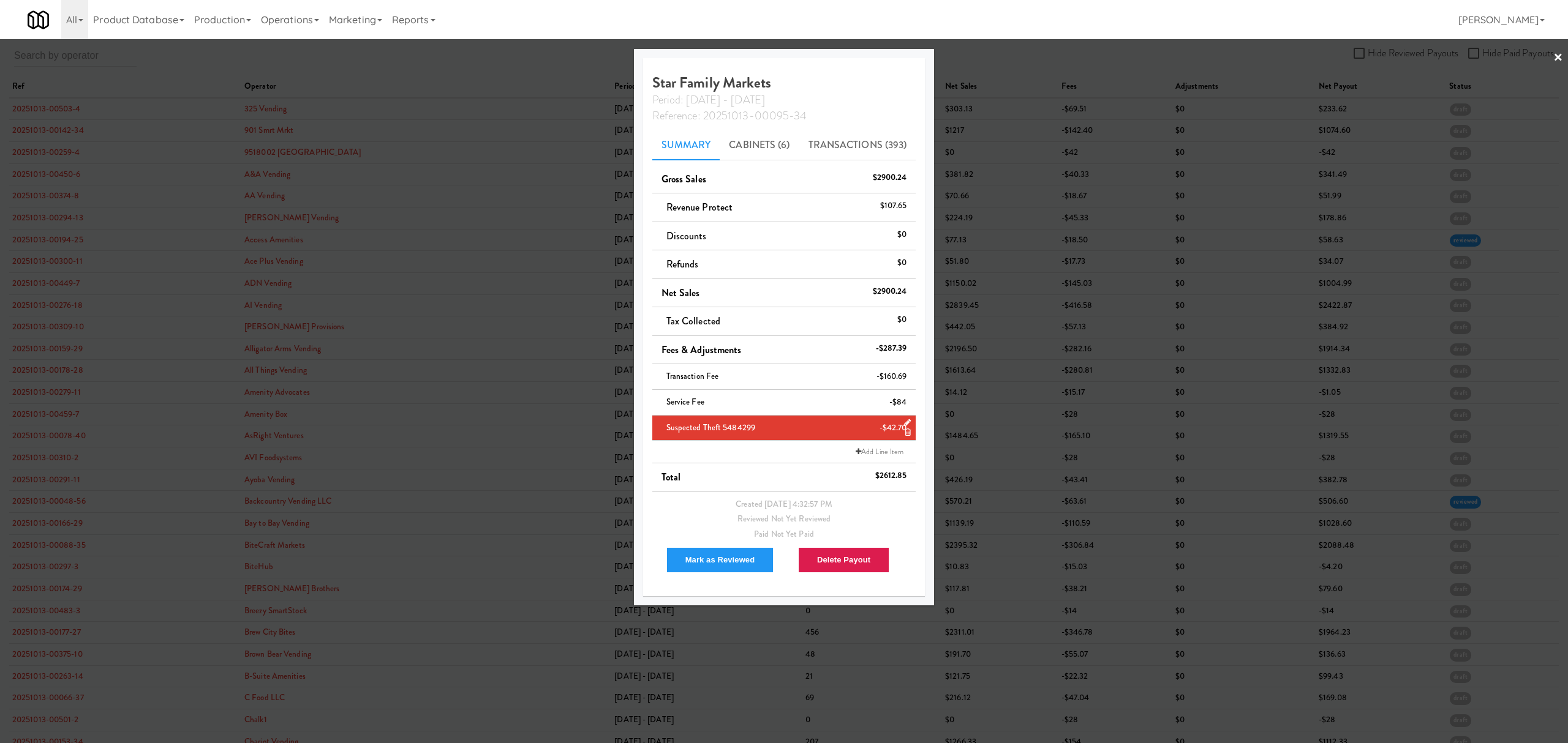
click at [496, 70] on div at bounding box center [784, 372] width 1568 height 743
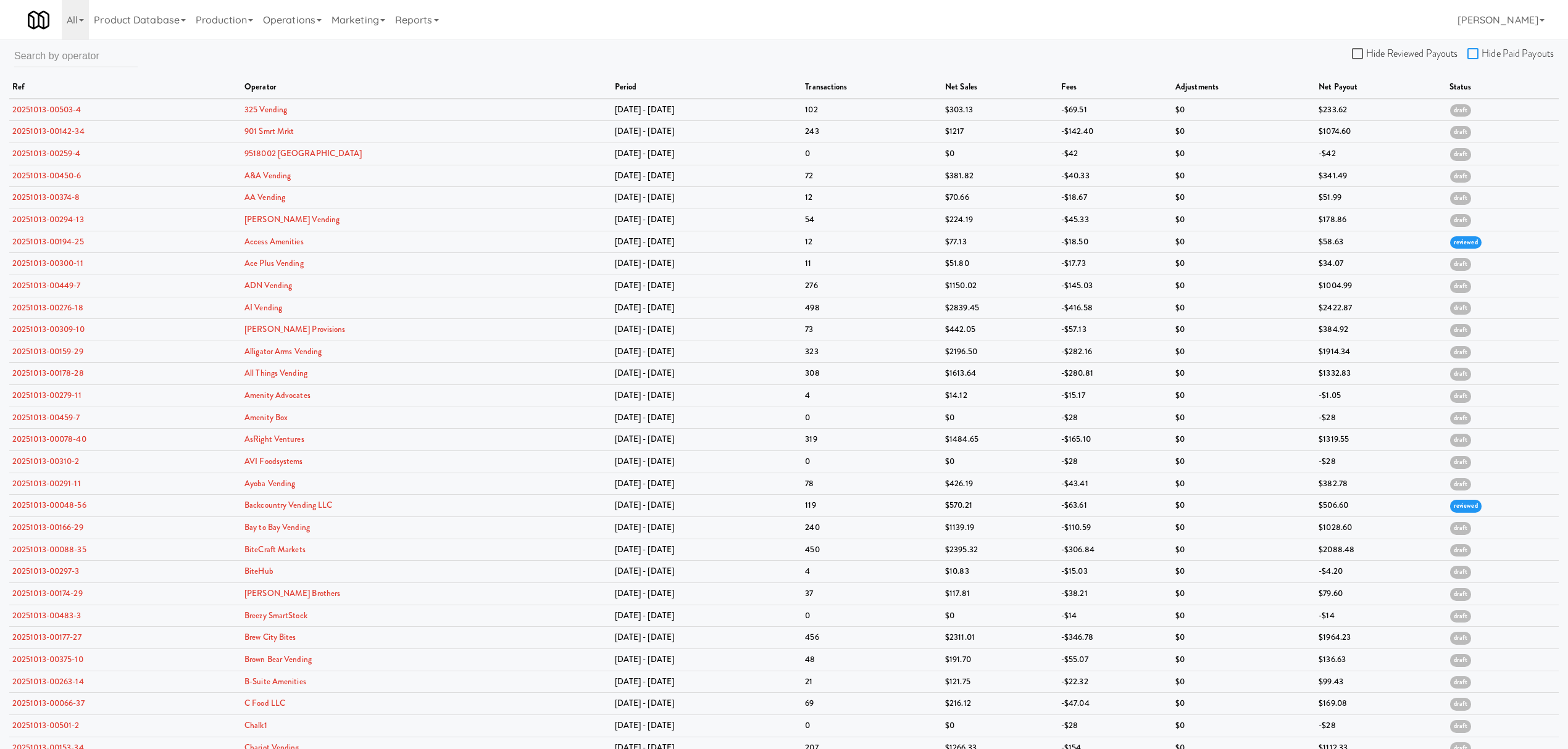
click at [1478, 51] on input "Hide Paid Payouts" at bounding box center [1475, 54] width 14 height 10
checkbox input "true"
click at [84, 58] on input "text" at bounding box center [76, 55] width 124 height 23
paste input "Urban Value Corner Store"
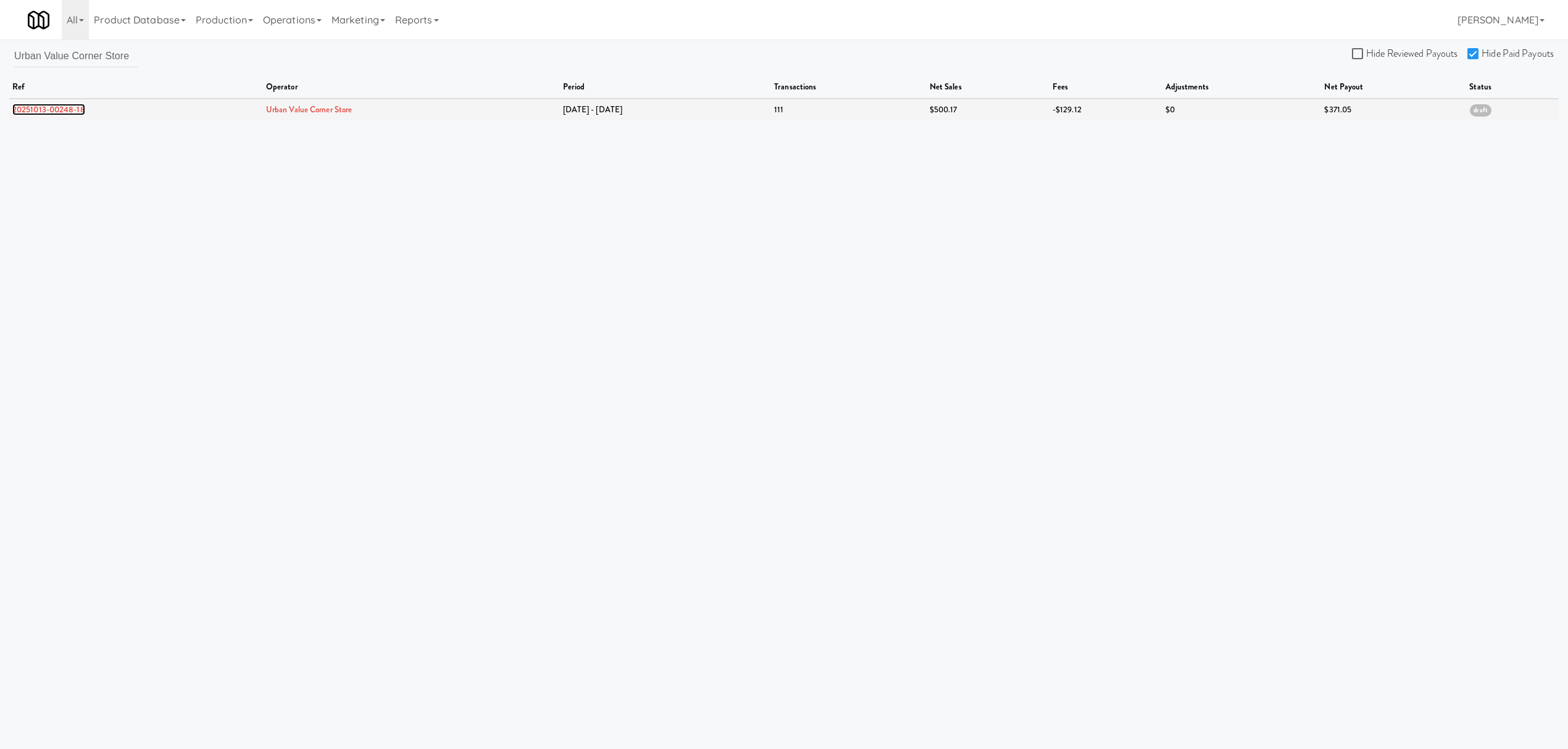
click at [47, 110] on link "20251013-00248-18" at bounding box center [48, 109] width 73 height 12
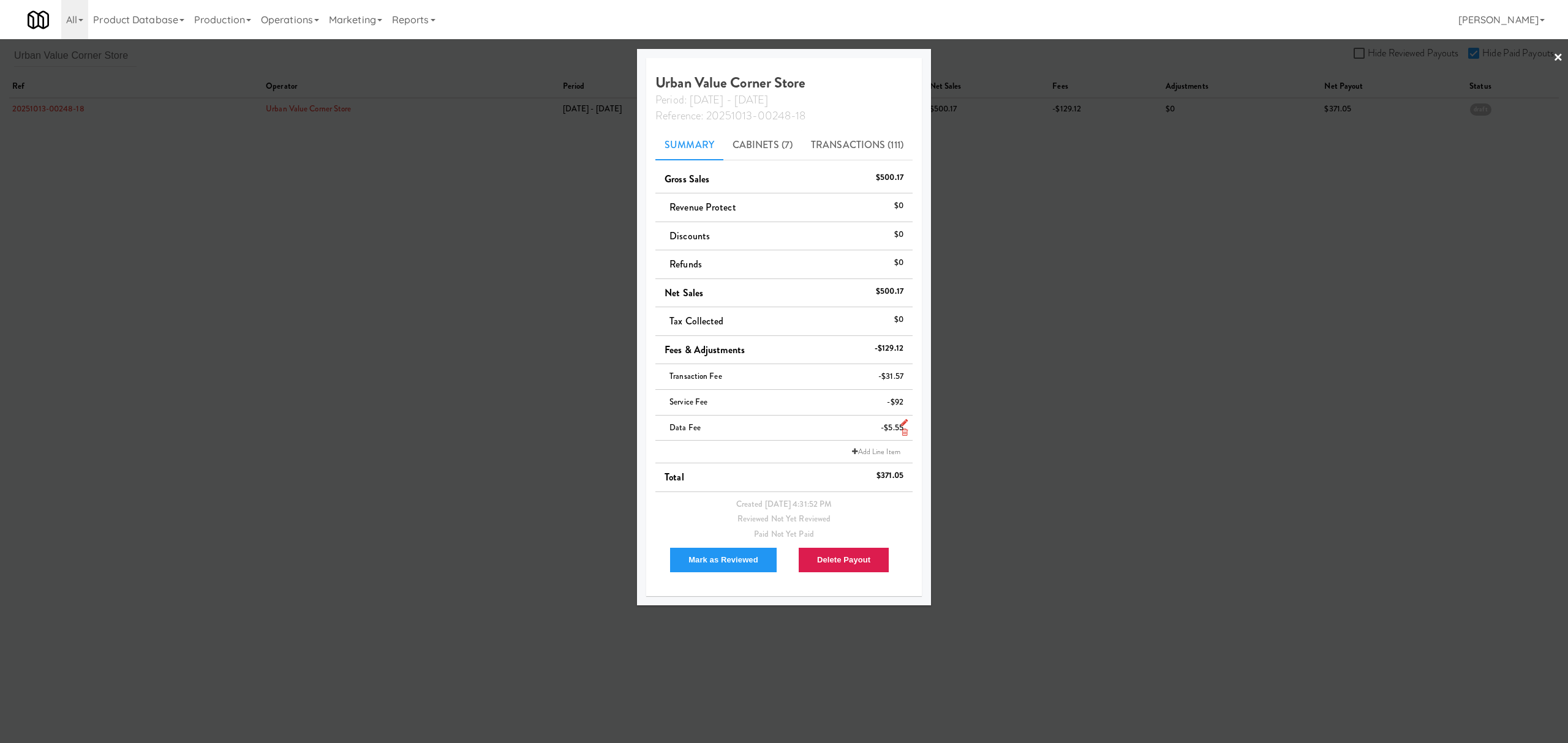
click at [906, 436] on icon at bounding box center [904, 432] width 6 height 8
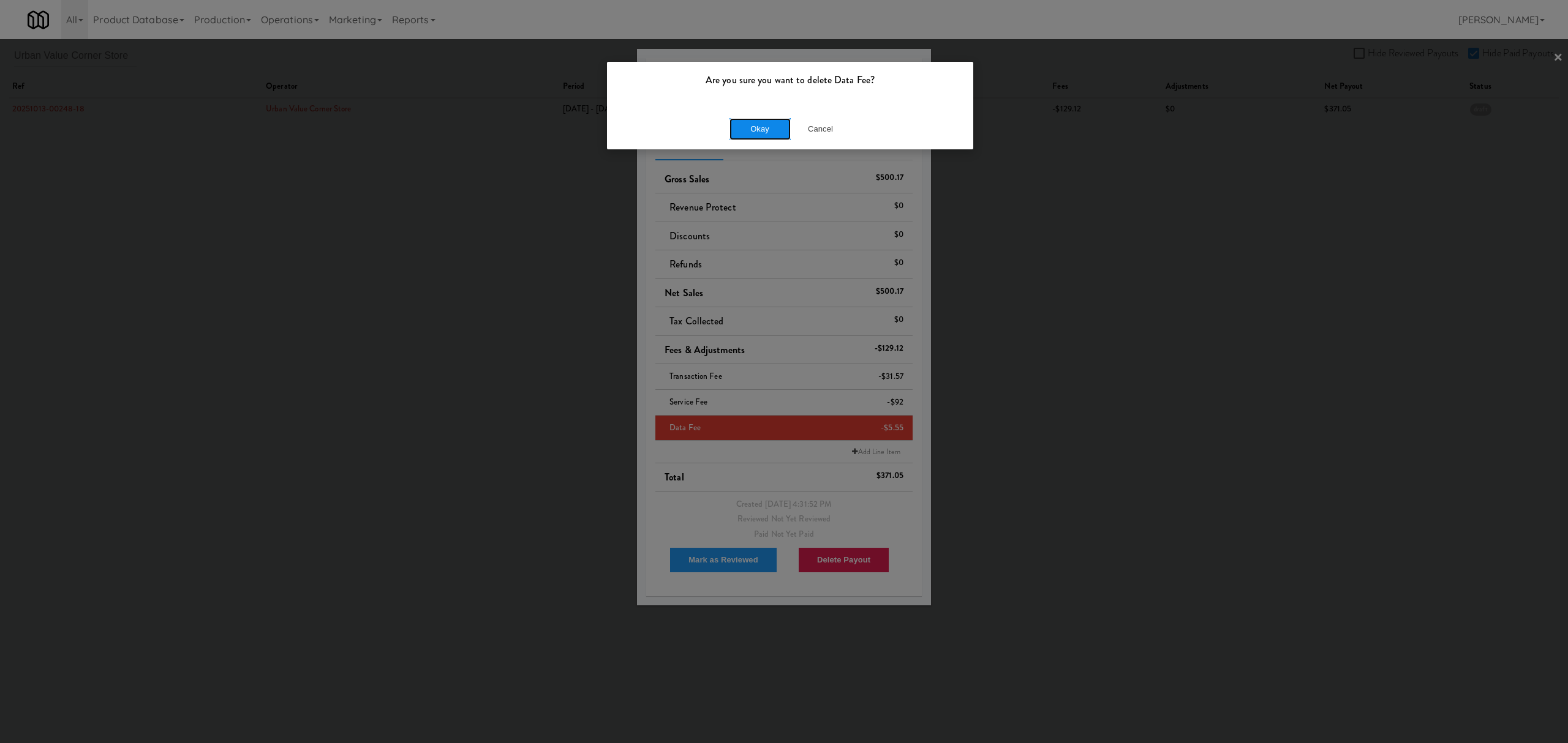
click at [765, 128] on button "Okay" at bounding box center [760, 129] width 61 height 22
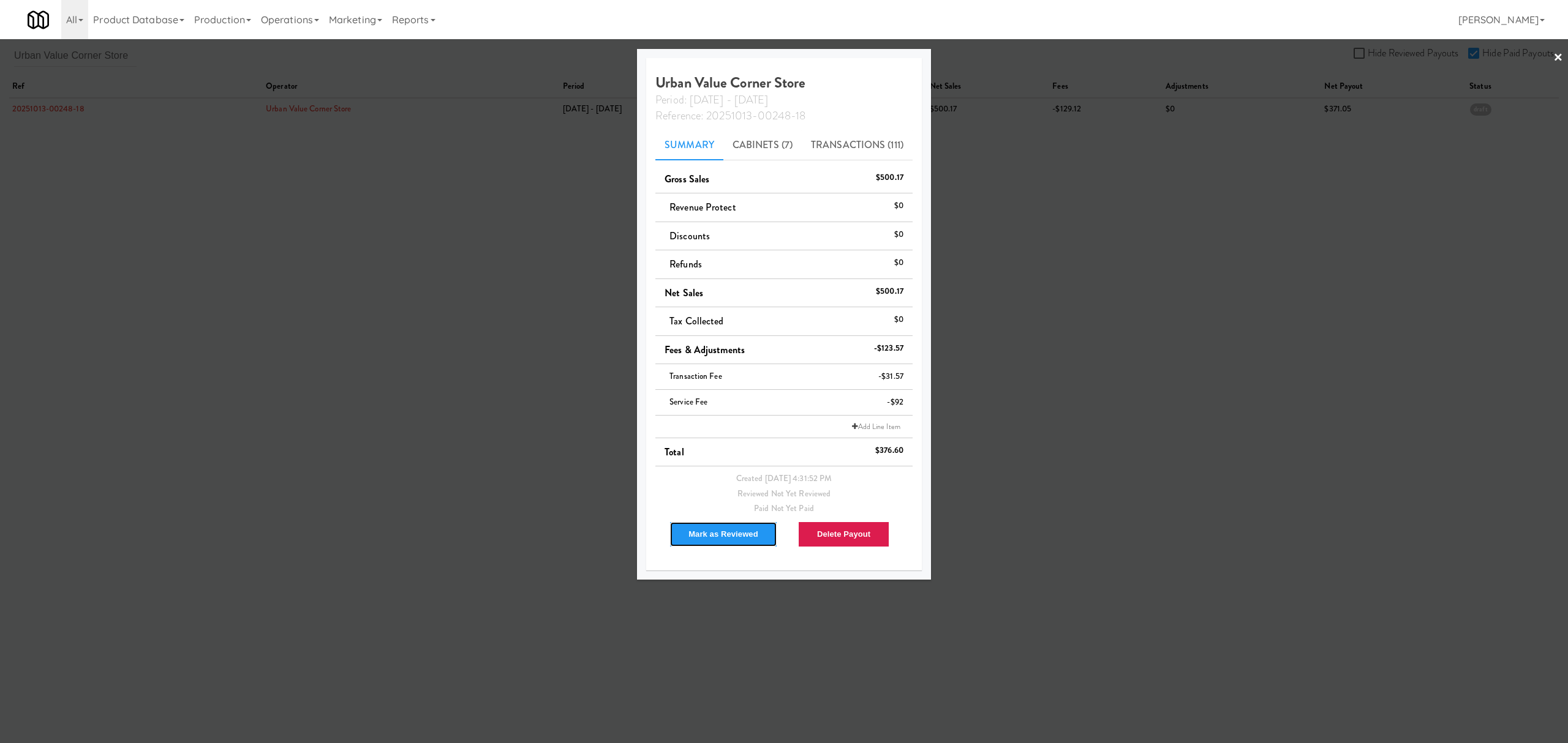
click at [722, 540] on button "Mark as Reviewed" at bounding box center [723, 534] width 108 height 26
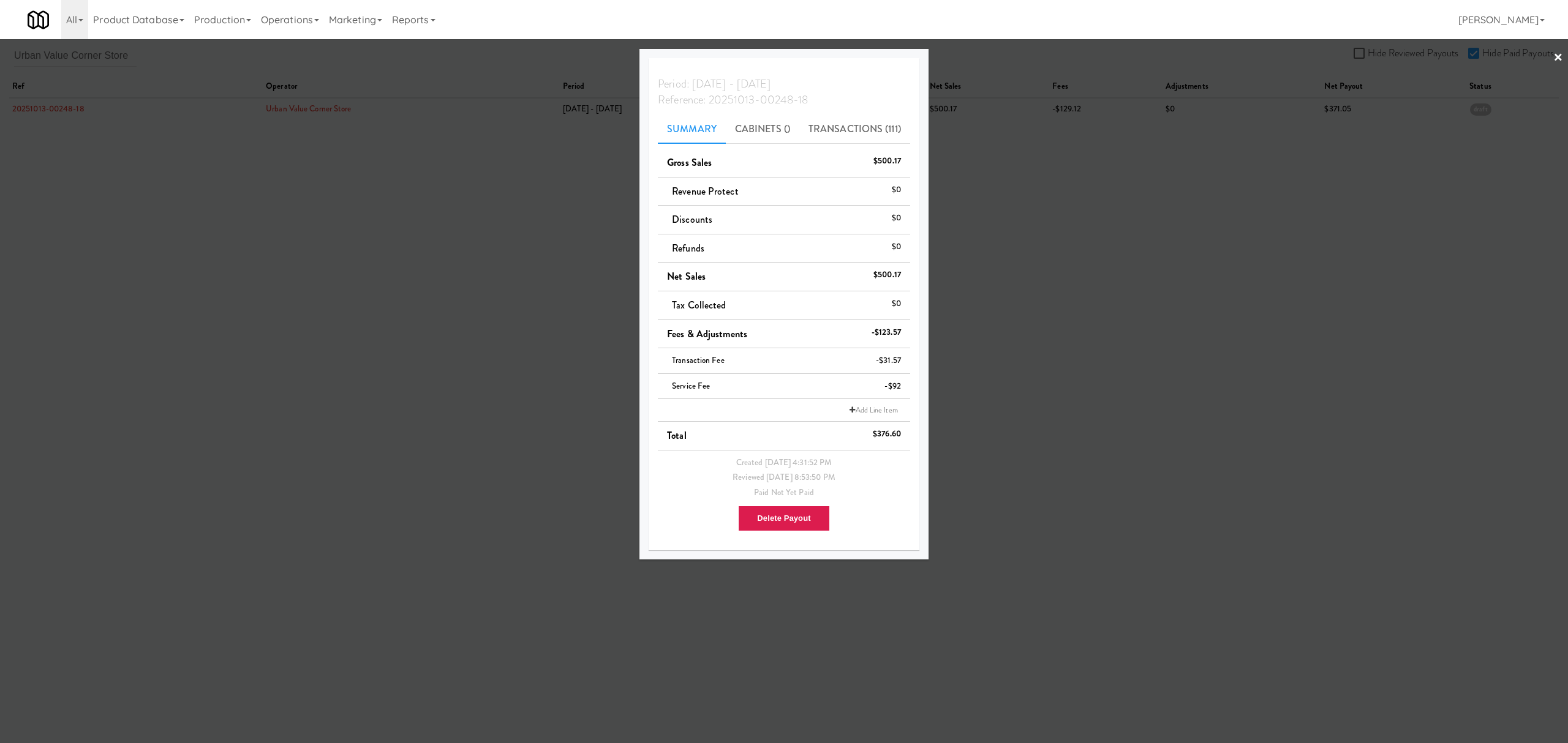
click at [187, 334] on div at bounding box center [784, 372] width 1568 height 743
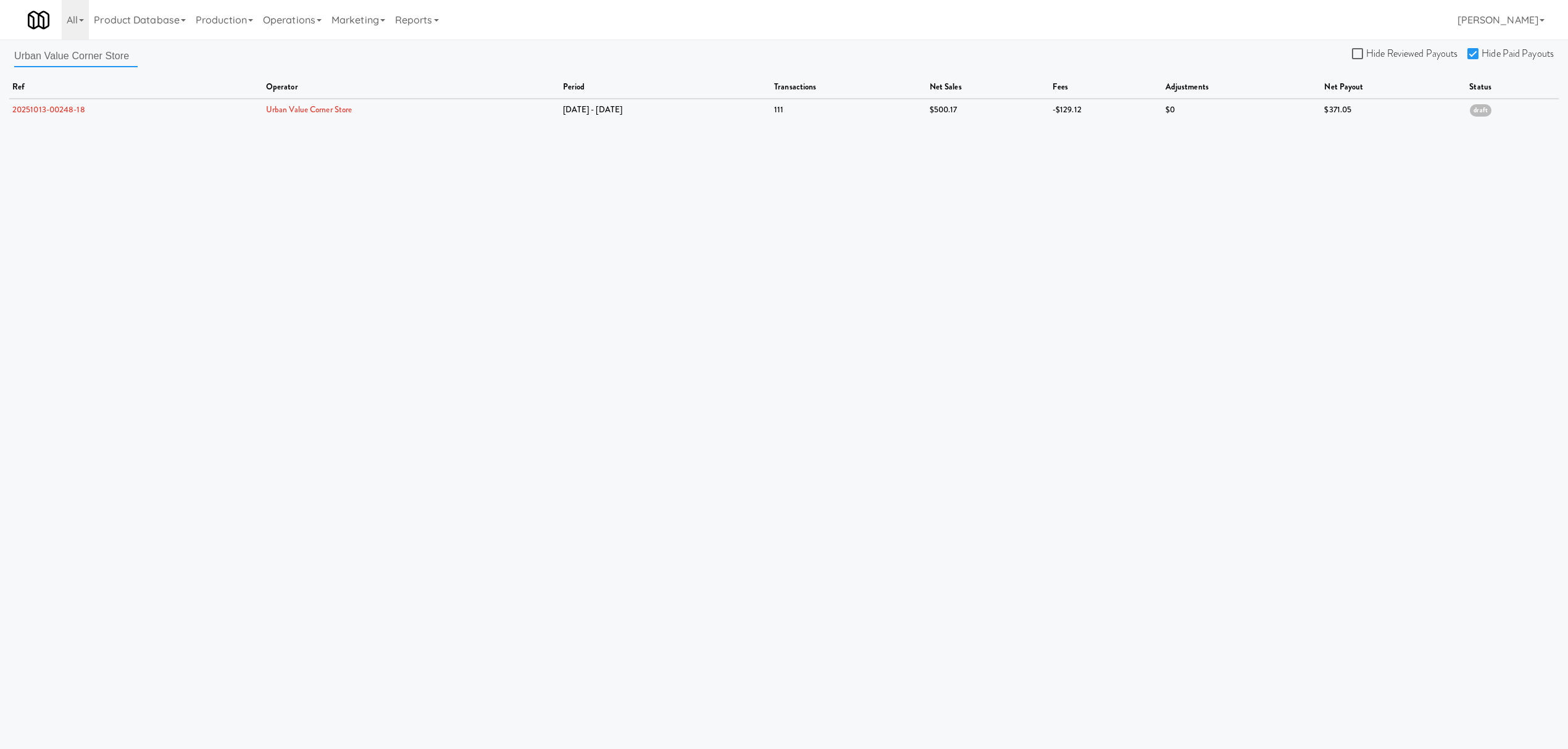
drag, startPoint x: 132, startPoint y: 55, endPoint x: -16, endPoint y: 37, distance: 149.1
click at [0, 37] on html "Are you sure you want to delete Data Fee? Okay Cancel Okay Are you sure you wan…" at bounding box center [784, 374] width 1568 height 749
paste input "[PERSON_NAME] Vending"
type input "[PERSON_NAME] Vending"
click at [38, 110] on link "20251013-00202-23" at bounding box center [48, 109] width 73 height 12
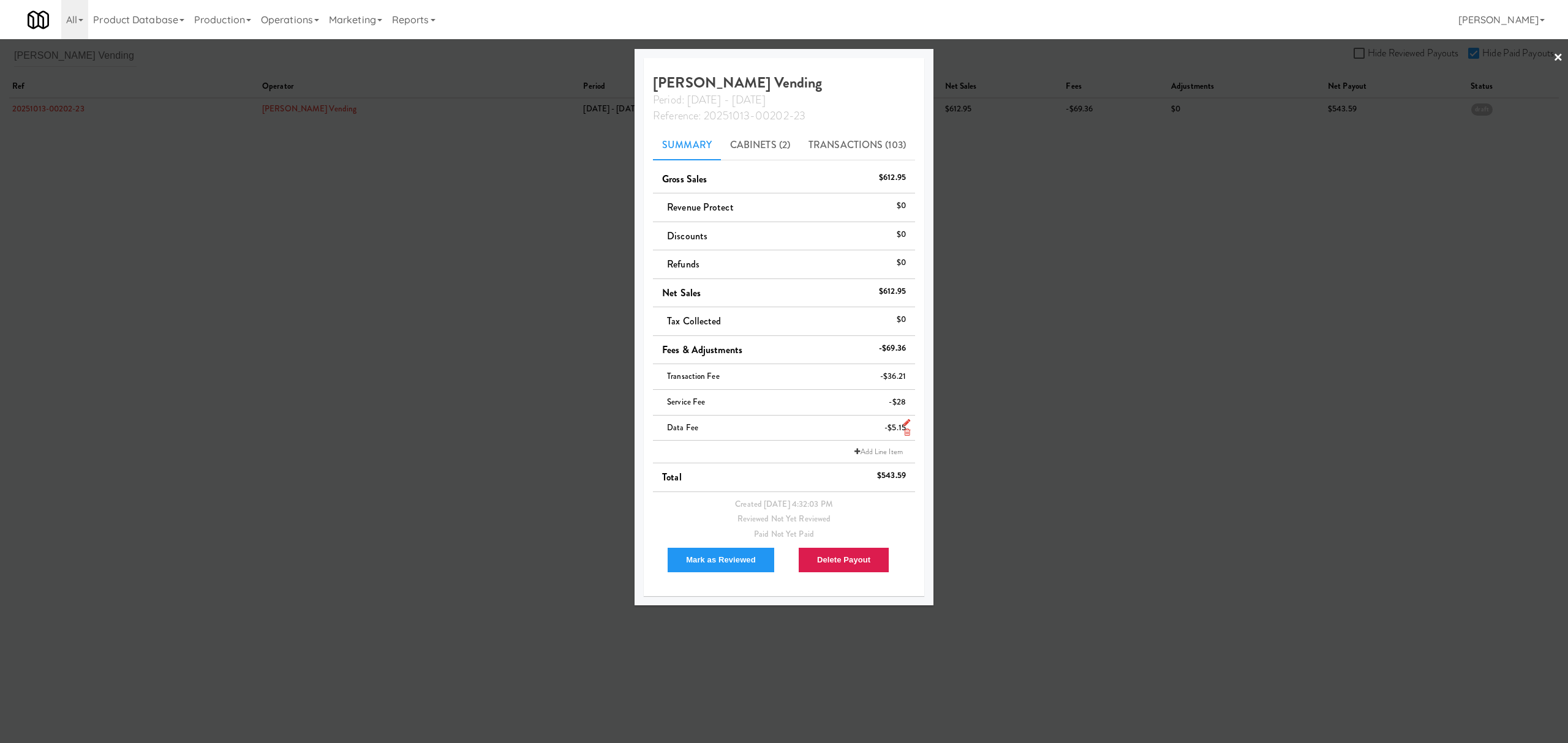
click at [909, 431] on li "Data Fee -$5.15" at bounding box center [784, 428] width 262 height 26
click at [904, 434] on icon at bounding box center [907, 432] width 6 height 8
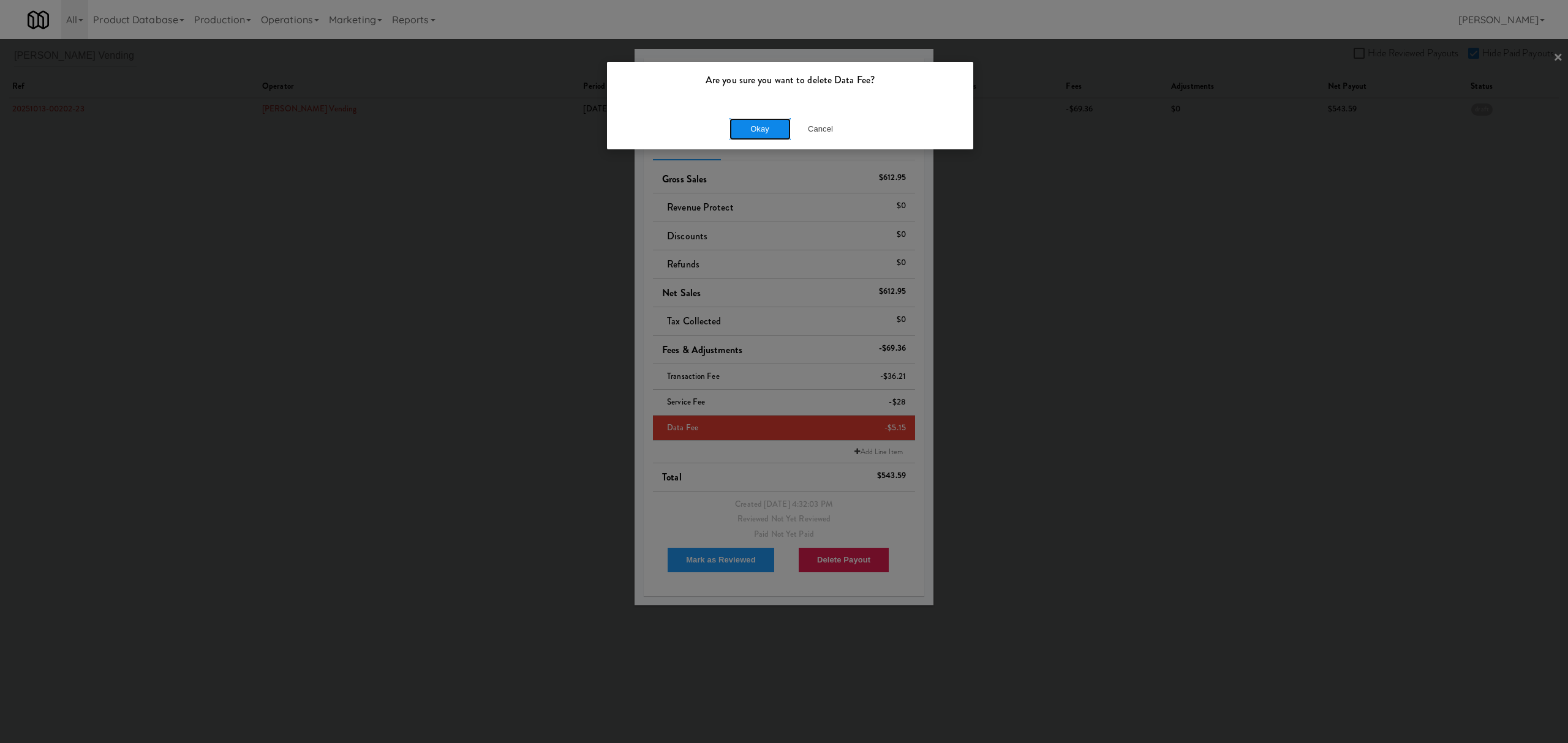
click at [775, 128] on button "Okay" at bounding box center [760, 129] width 61 height 22
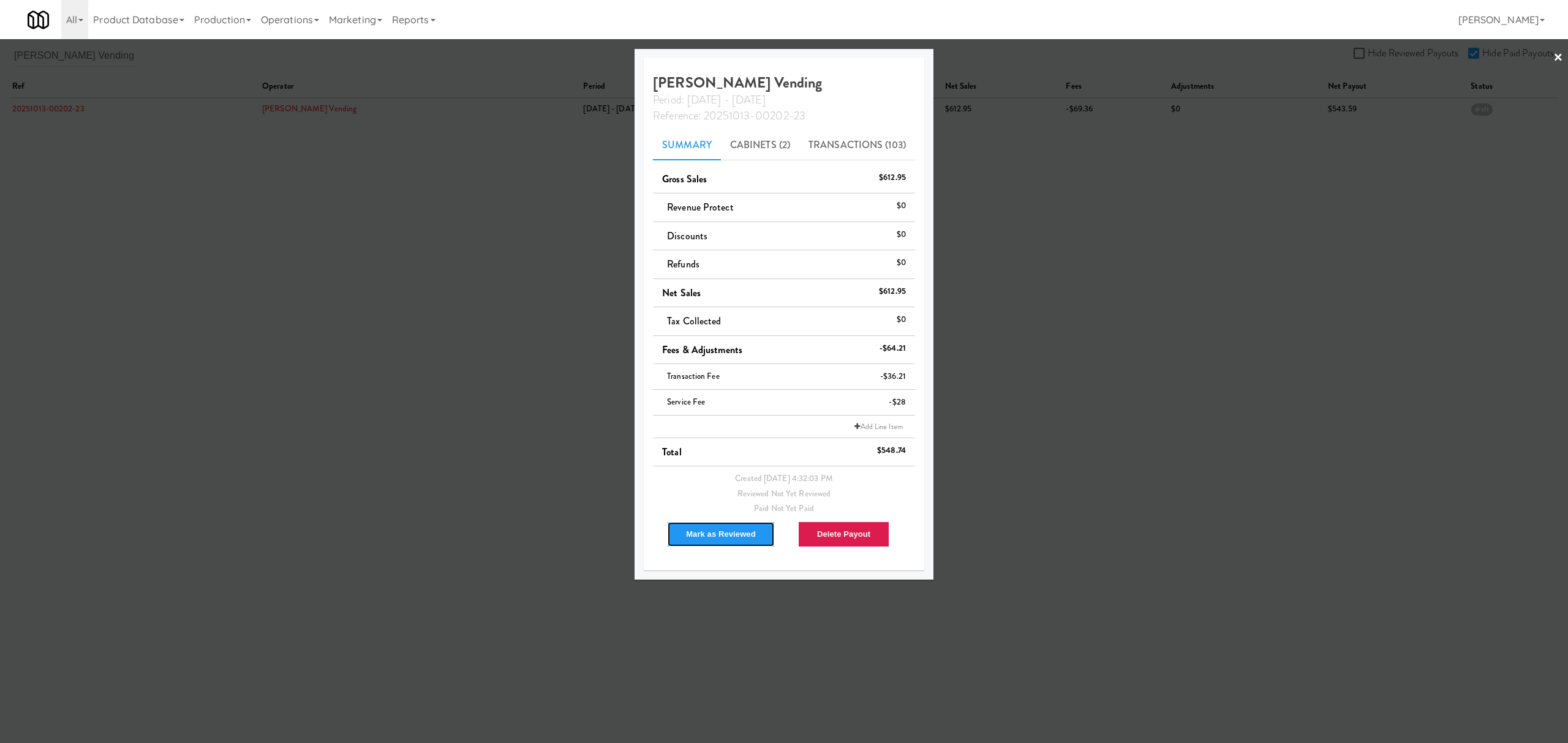
click at [722, 537] on button "Mark as Reviewed" at bounding box center [720, 534] width 108 height 26
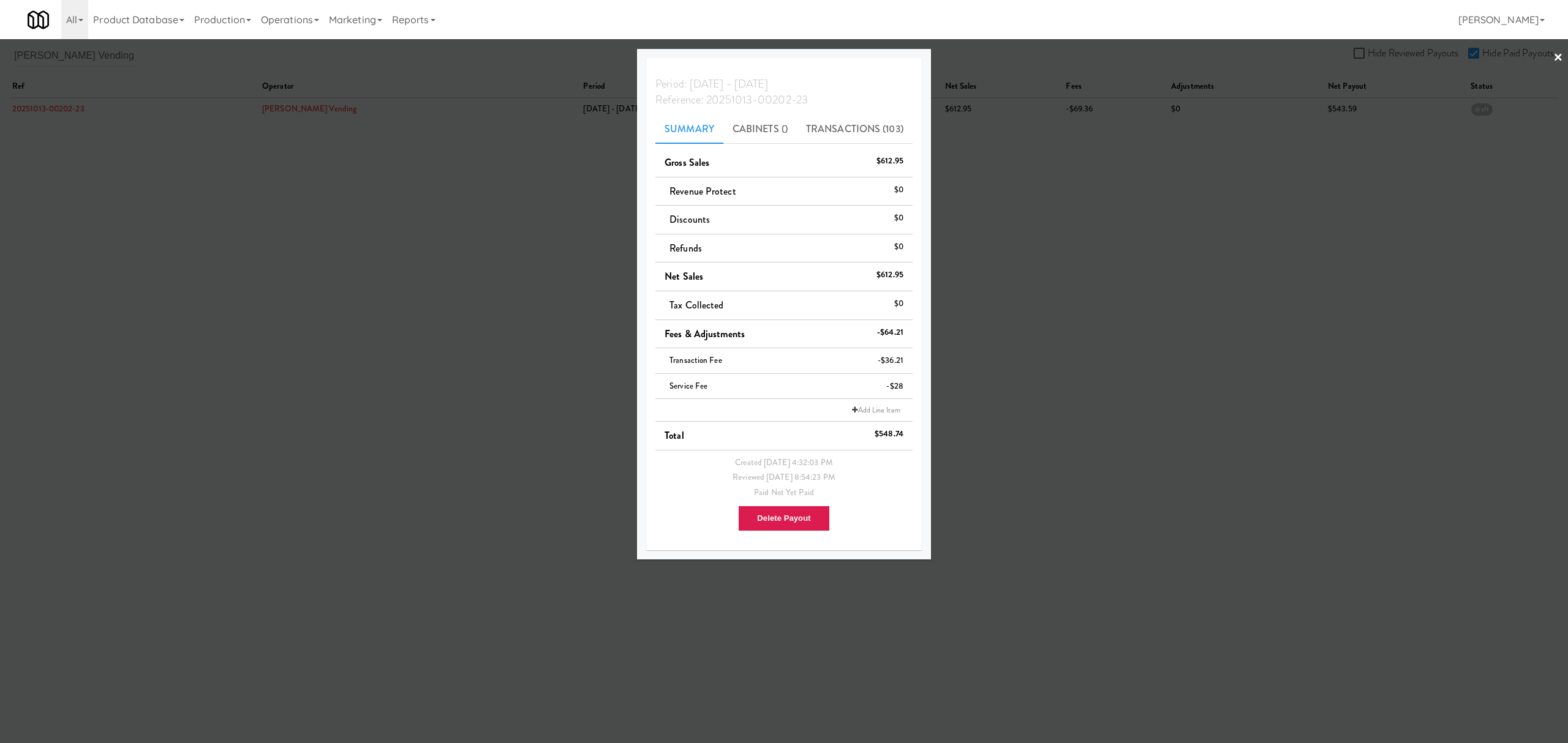
click at [421, 365] on div at bounding box center [784, 372] width 1568 height 743
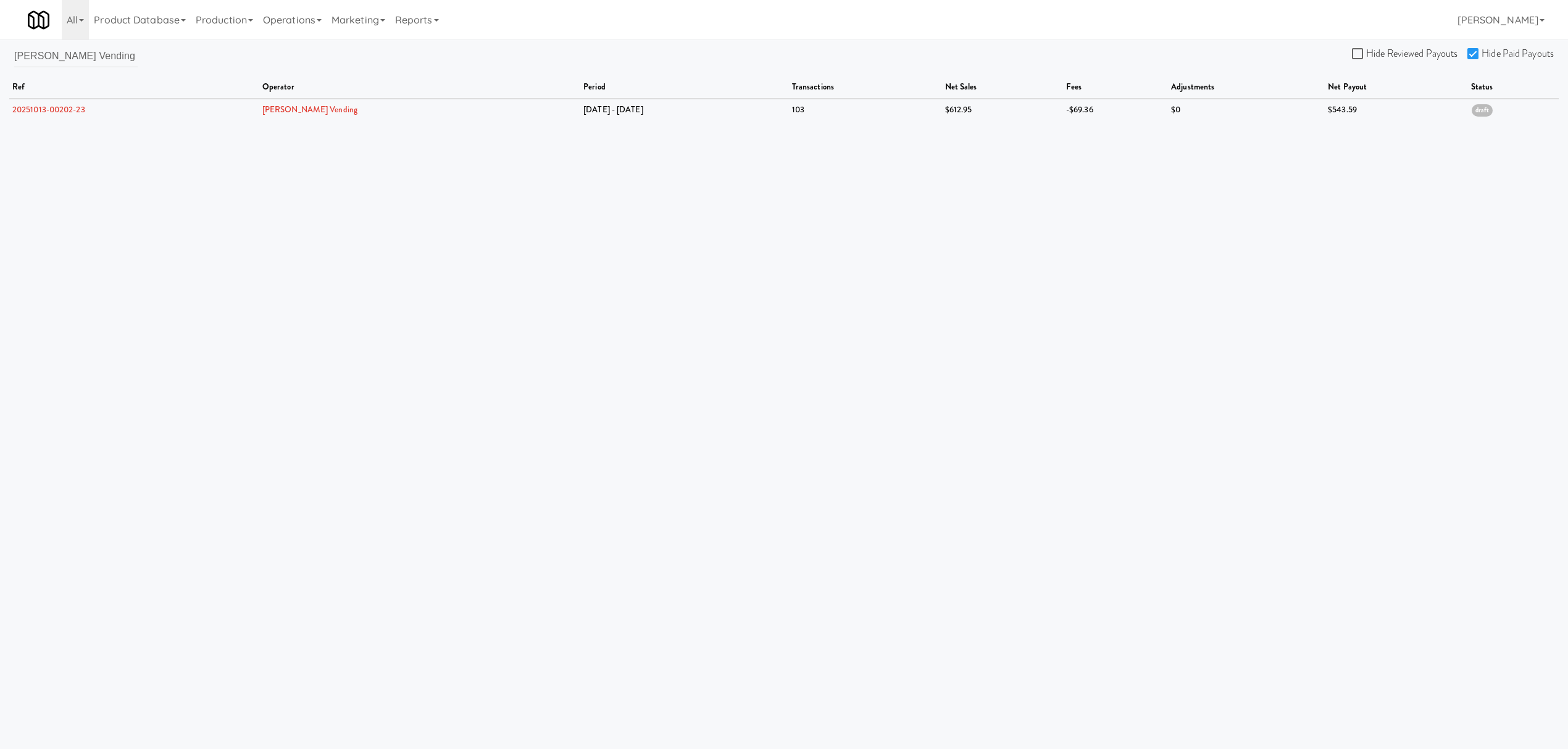
click at [440, 246] on body "Are you sure you want to delete Data Fee? Okay Cancel Okay Are you sure you wan…" at bounding box center [784, 414] width 1568 height 749
drag, startPoint x: 81, startPoint y: 55, endPoint x: -122, endPoint y: 28, distance: 204.8
click at [0, 28] on html "Are you sure you want to delete Data Fee? Okay Cancel Okay Are you sure you wan…" at bounding box center [784, 374] width 1568 height 749
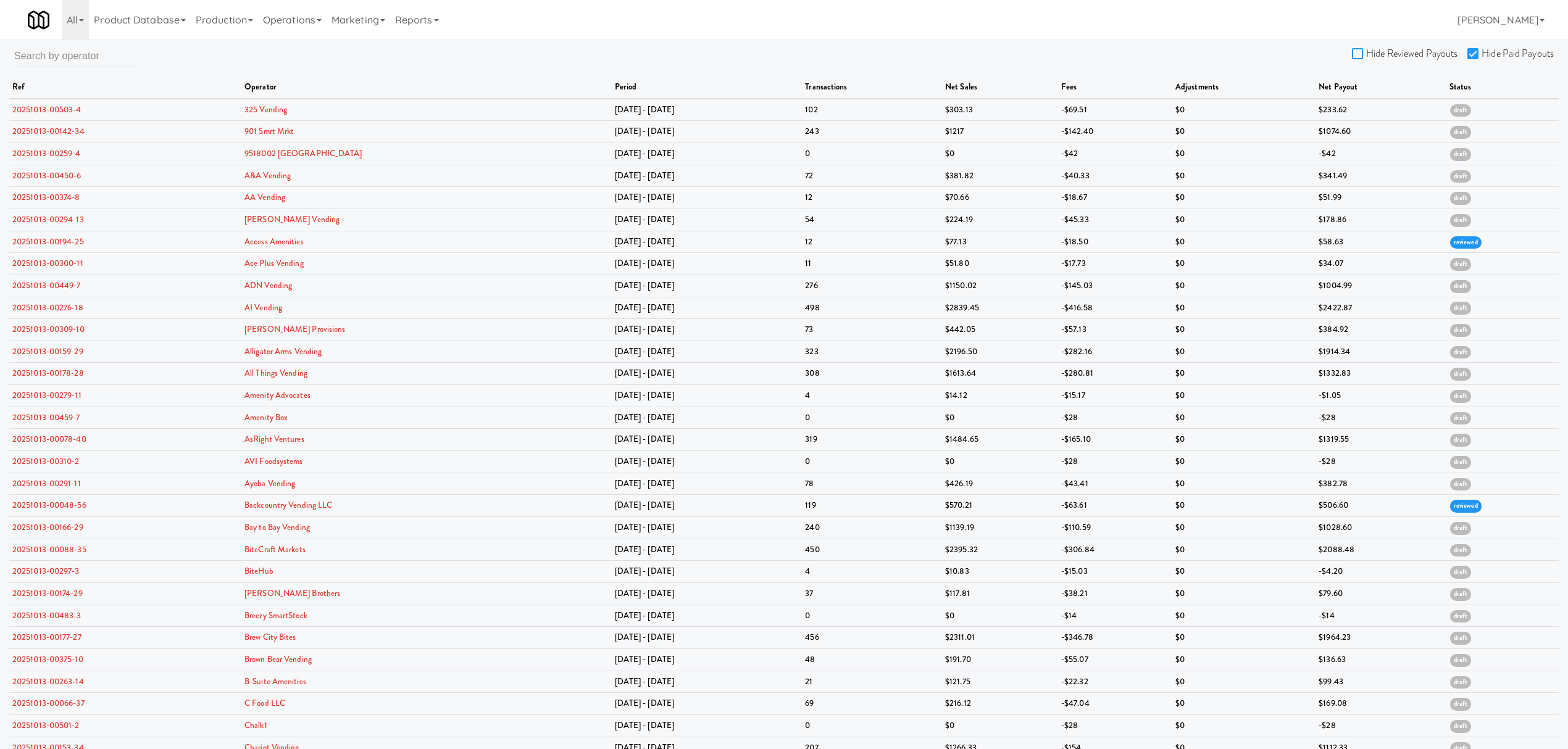
click at [1356, 51] on input "Hide Reviewed Payouts" at bounding box center [1360, 54] width 14 height 10
checkbox input "true"
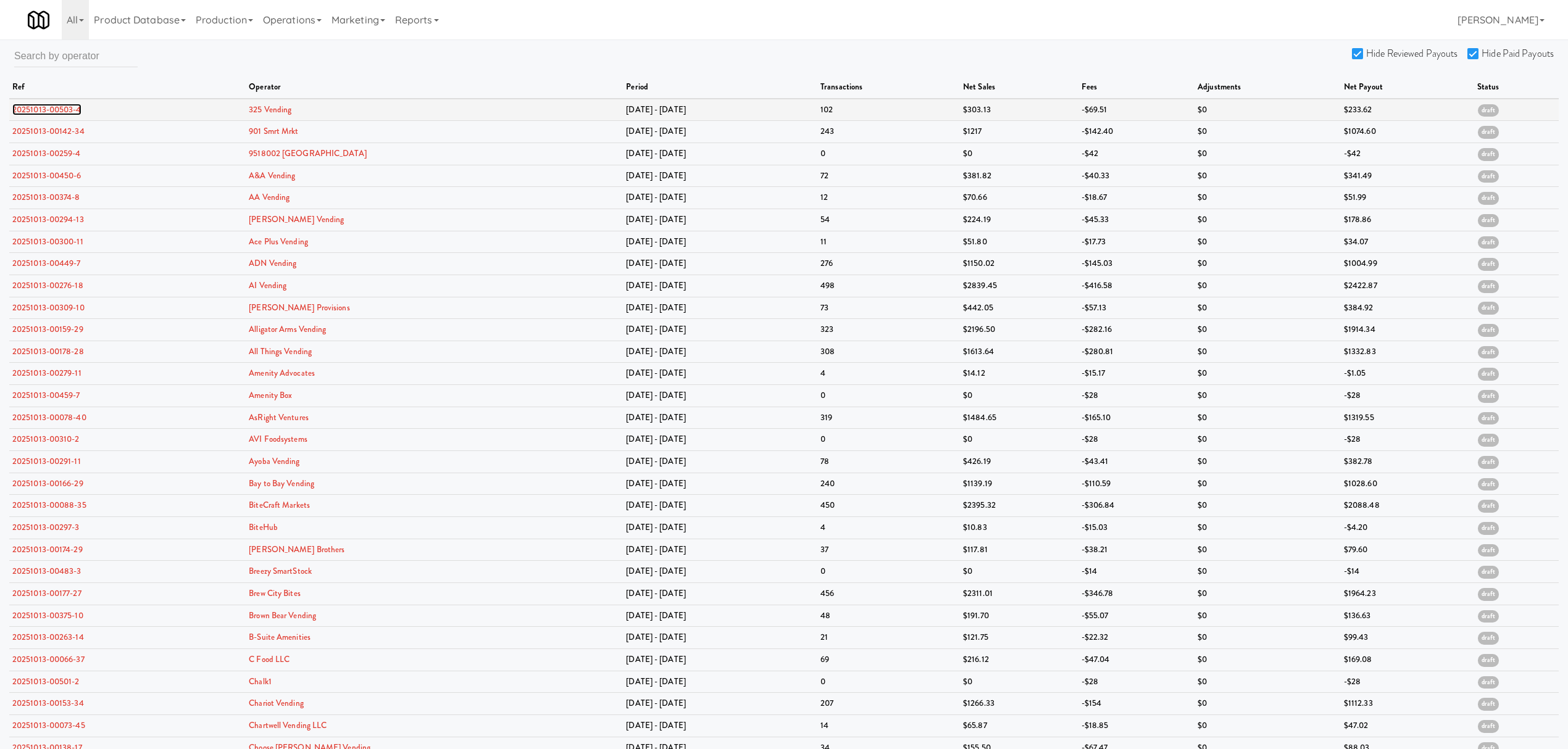
click at [39, 108] on link "20251013-00503-4" at bounding box center [47, 109] width 69 height 12
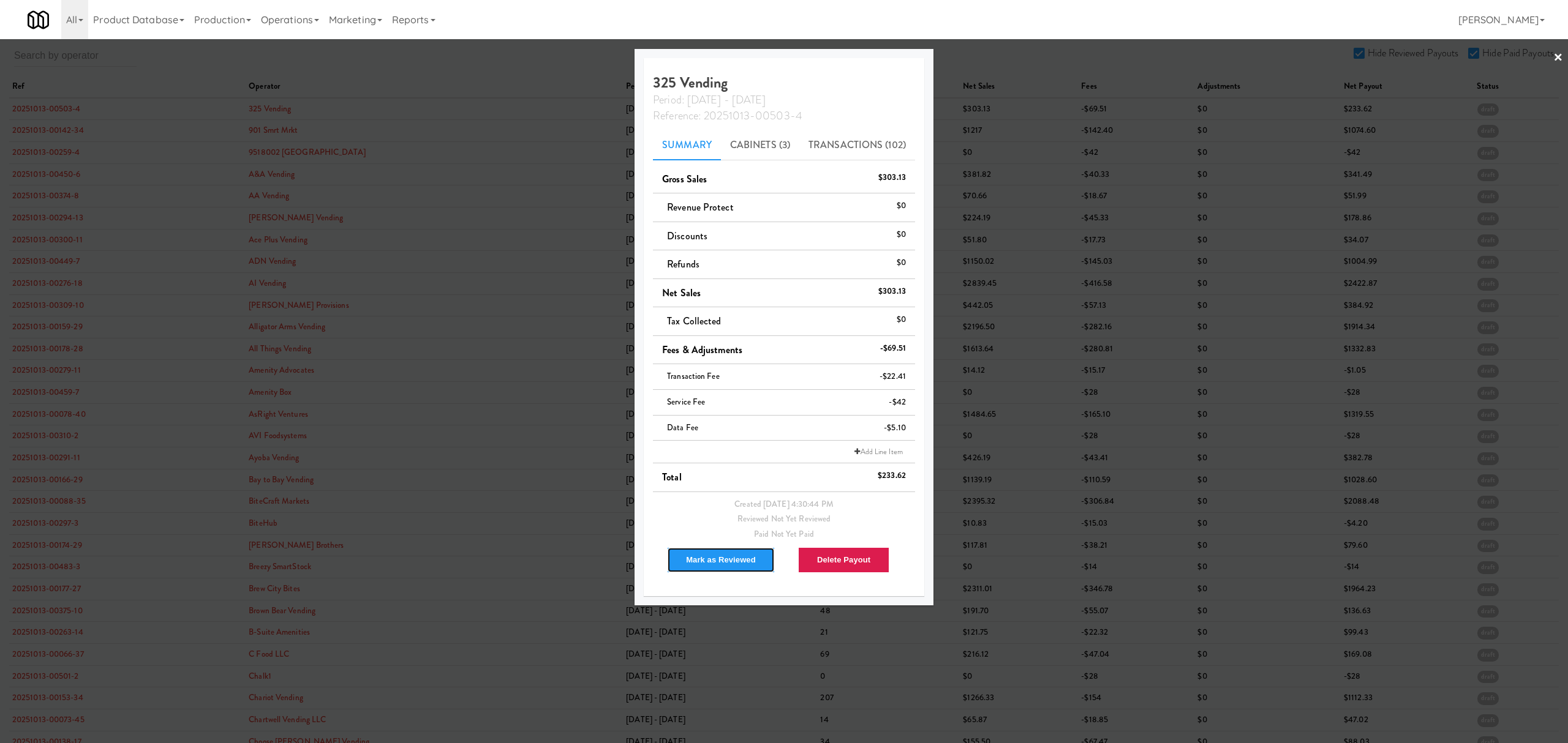
click at [732, 556] on button "Mark as Reviewed" at bounding box center [720, 560] width 108 height 26
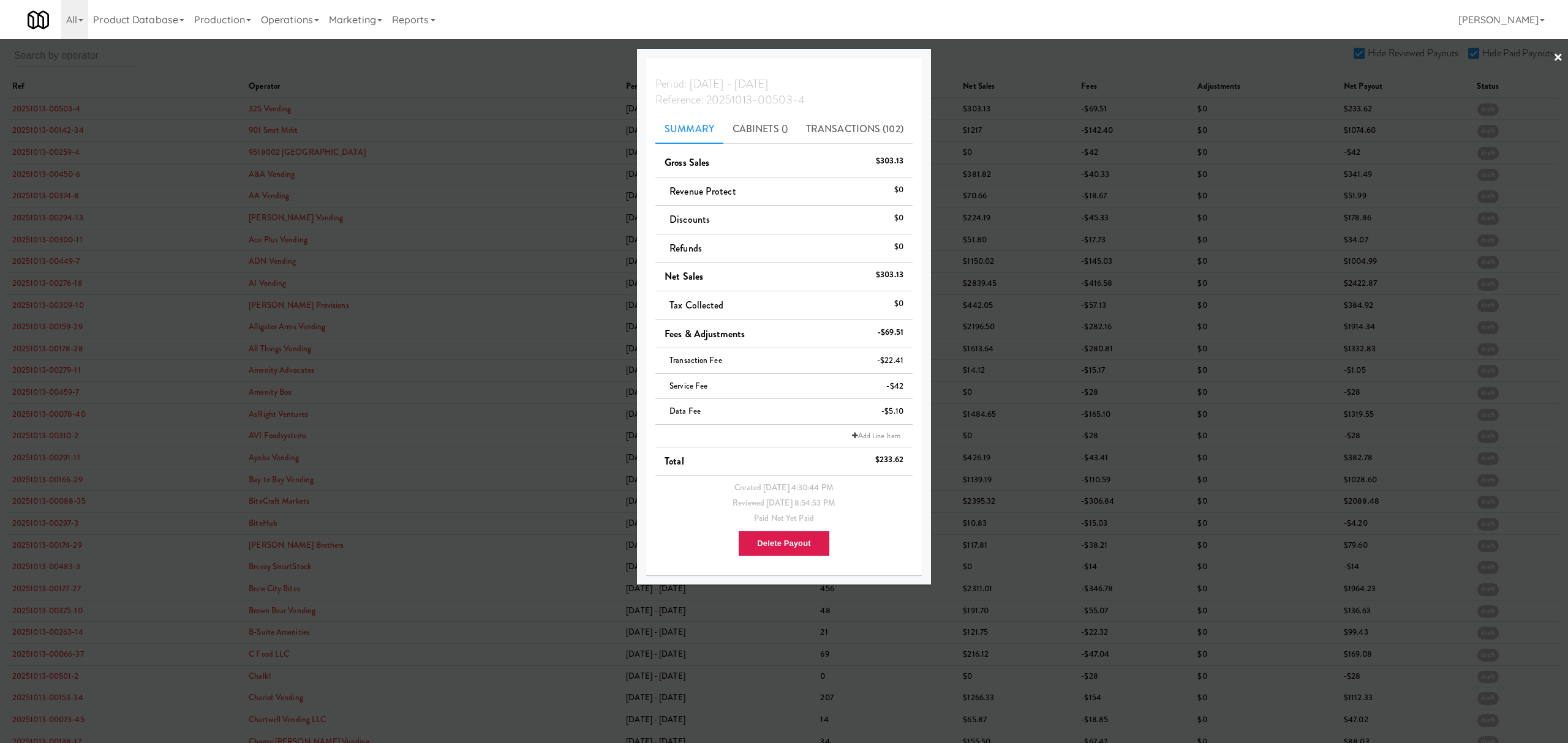
click at [65, 128] on div at bounding box center [784, 372] width 1568 height 743
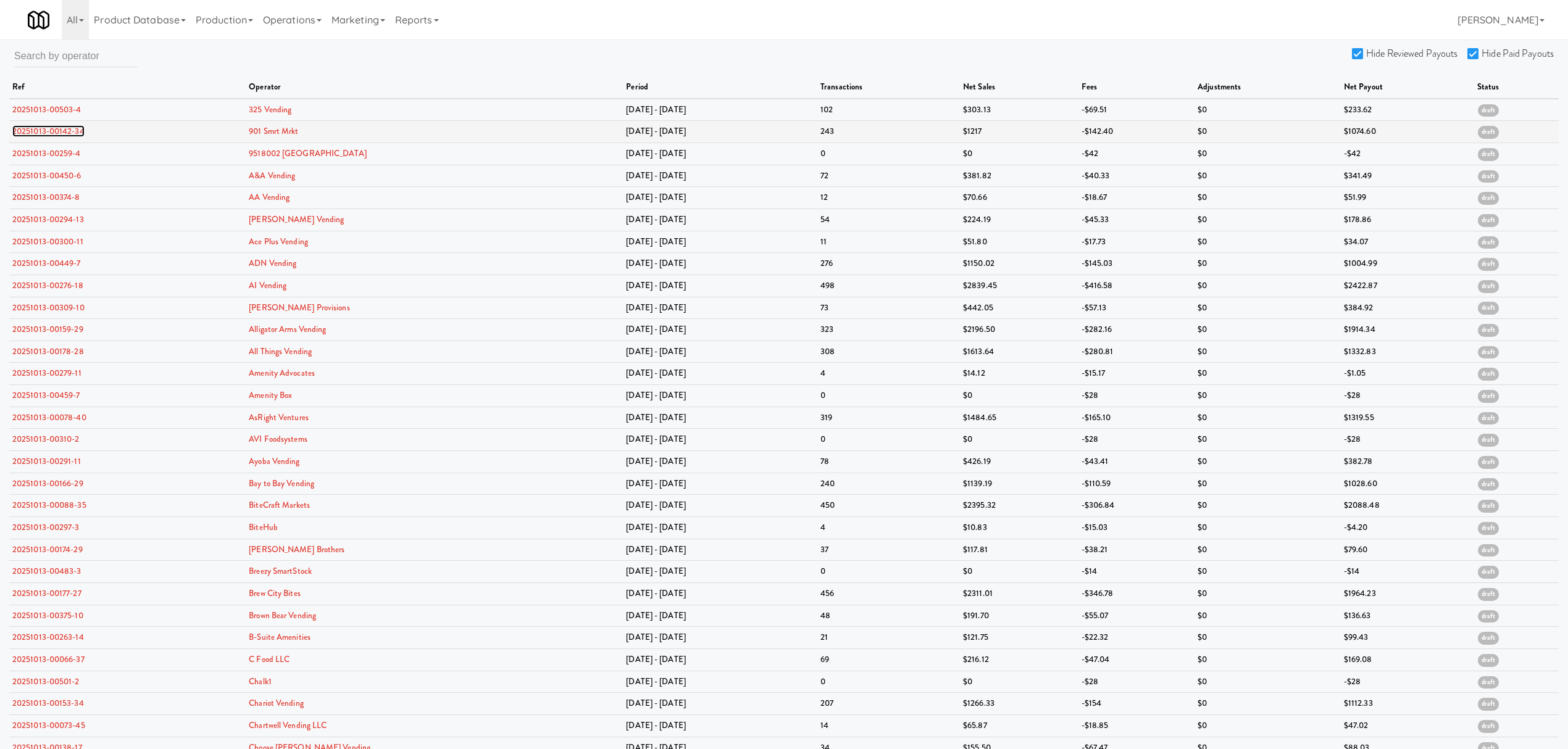
click at [69, 134] on link "20251013-00142-34" at bounding box center [48, 131] width 72 height 12
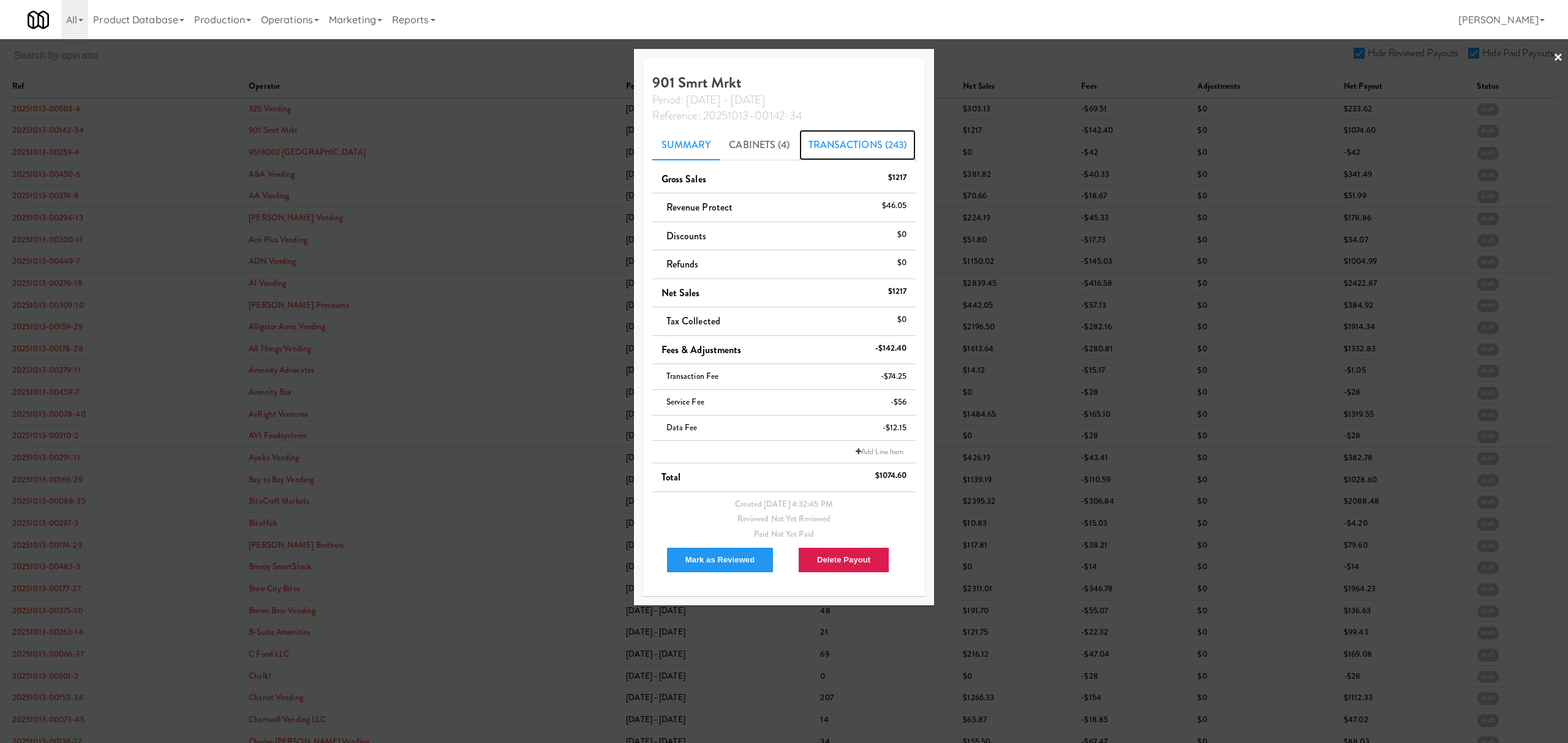
click at [848, 149] on link "Transactions (243)" at bounding box center [857, 145] width 117 height 30
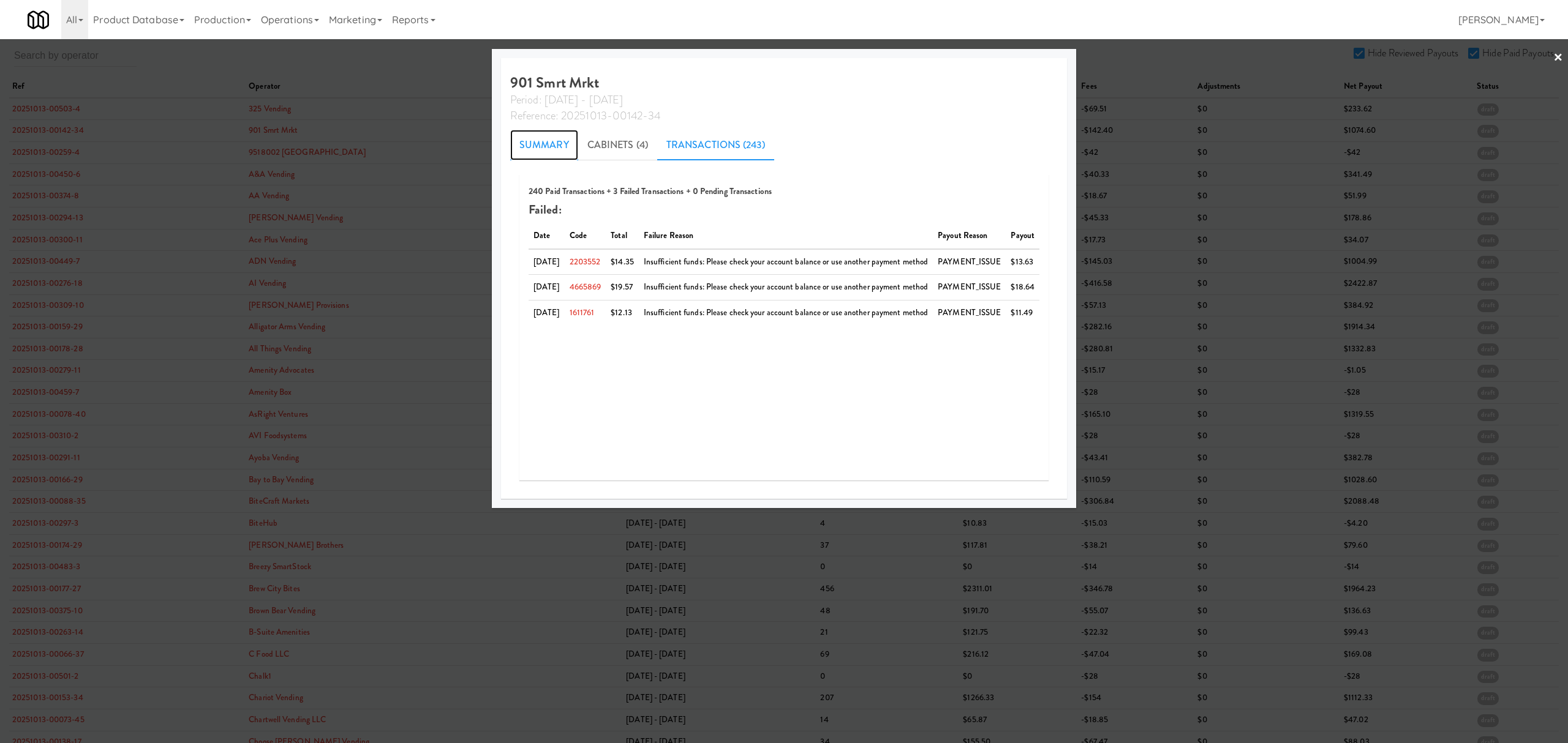
click at [547, 143] on link "Summary" at bounding box center [544, 145] width 68 height 30
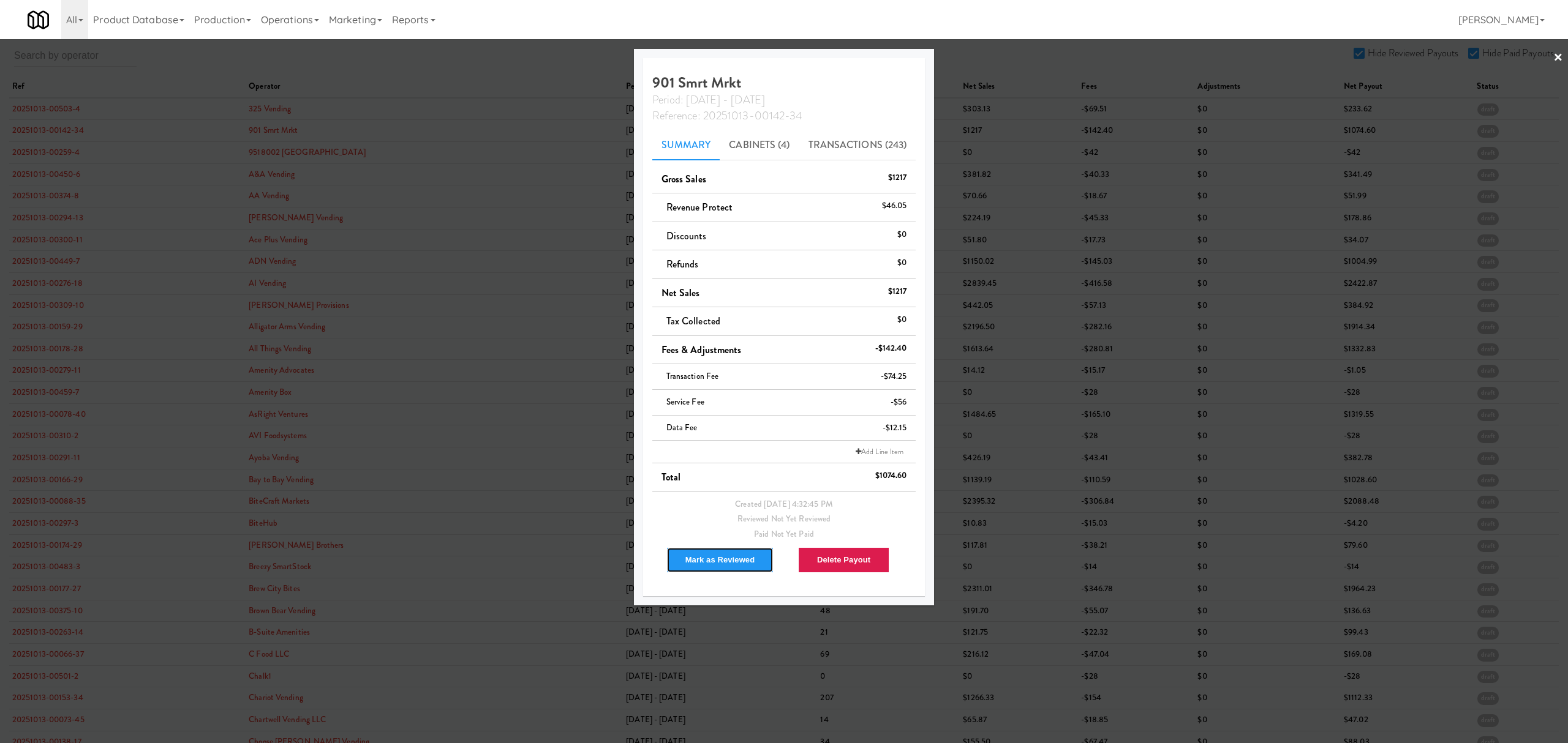
click at [729, 563] on button "Mark as Reviewed" at bounding box center [719, 560] width 108 height 26
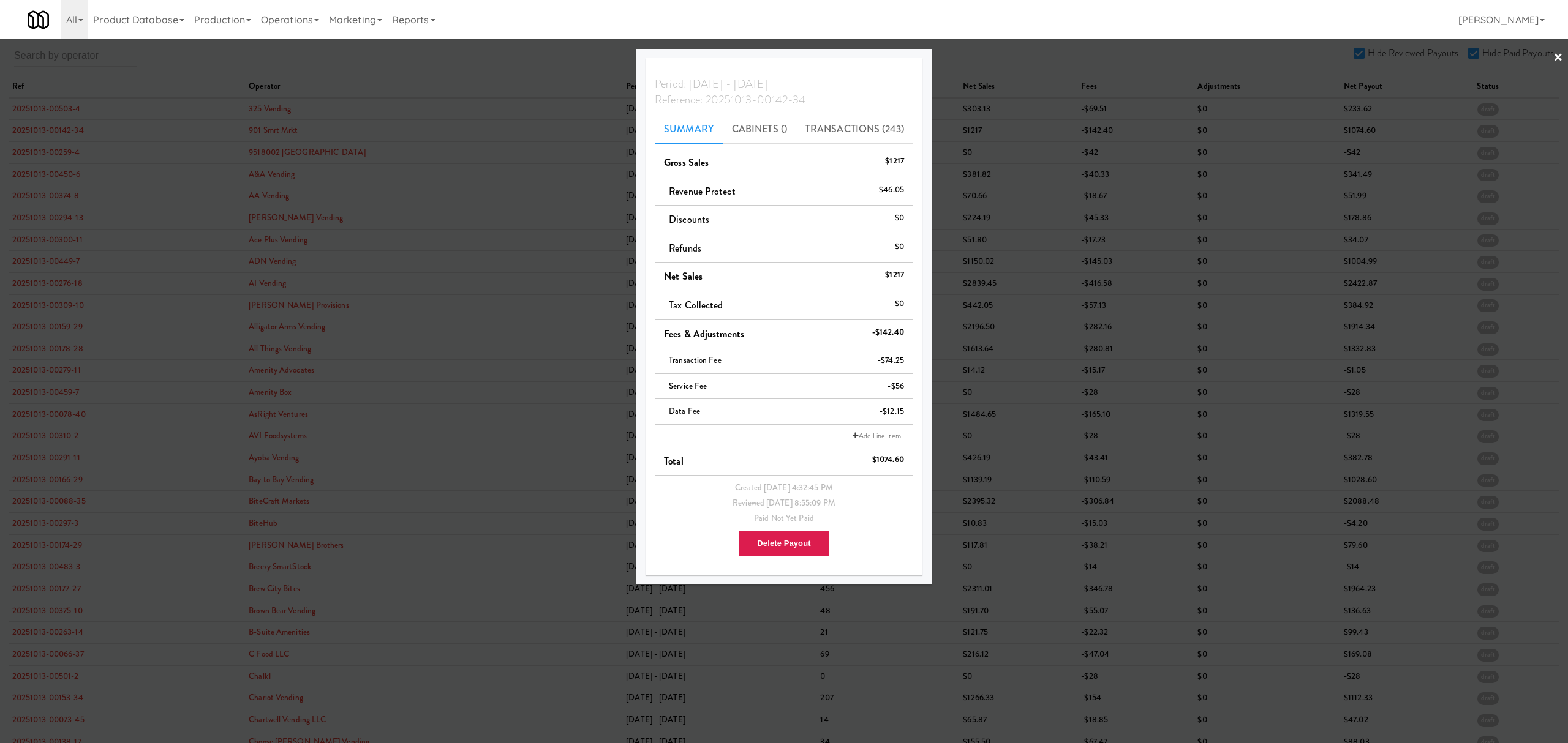
click at [51, 146] on div at bounding box center [784, 372] width 1568 height 743
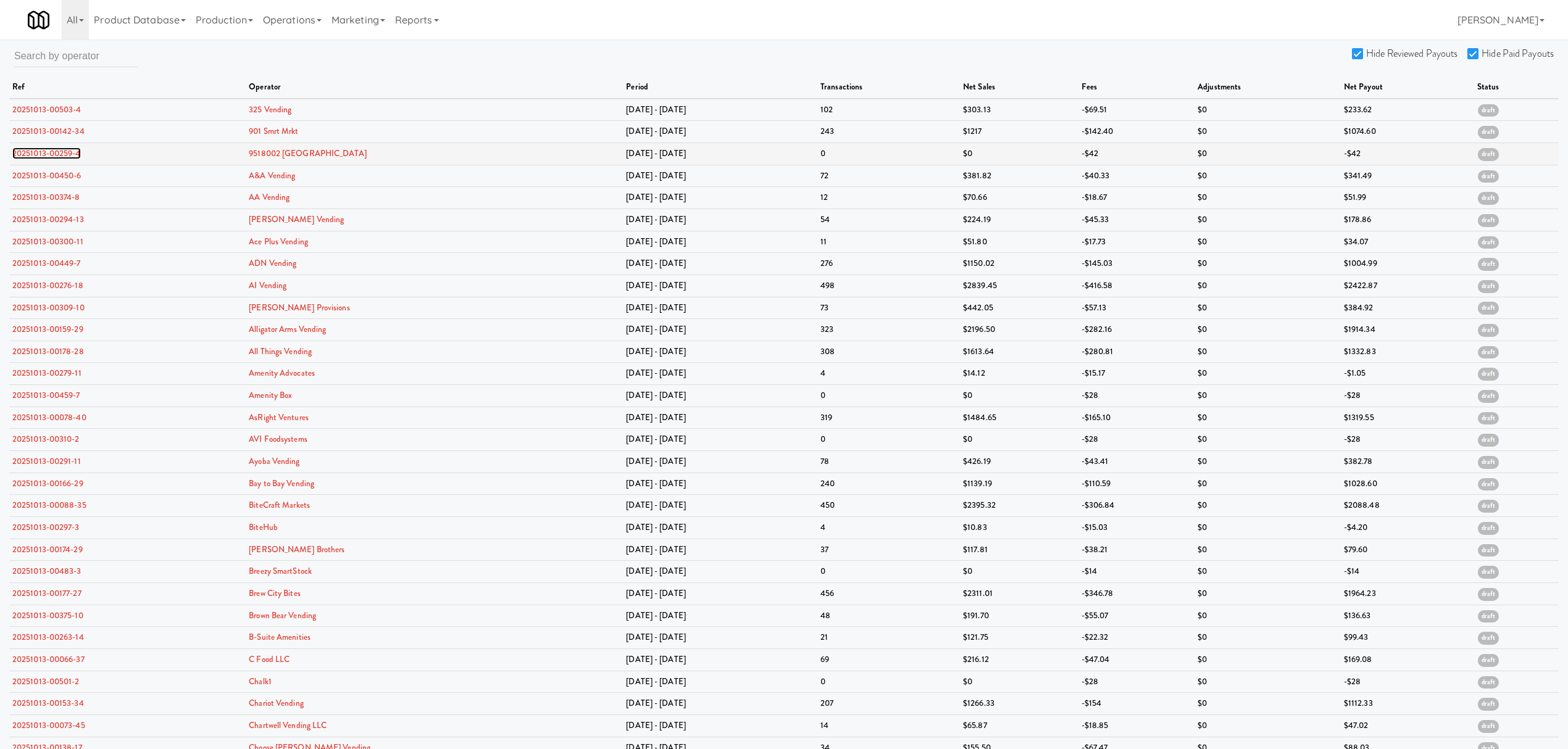
click at [51, 150] on link "20251013-00259-4" at bounding box center [46, 153] width 68 height 12
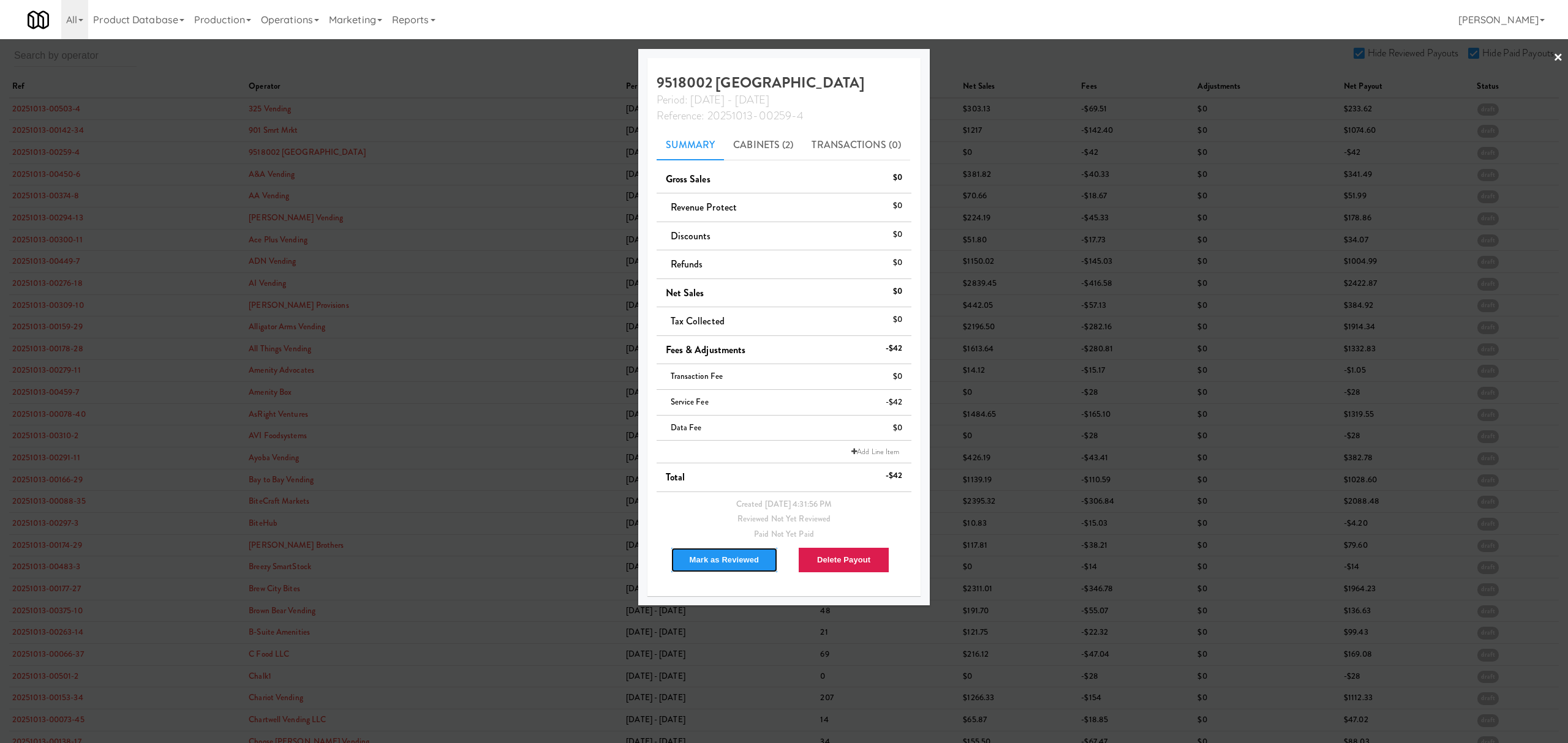
click at [716, 563] on button "Mark as Reviewed" at bounding box center [724, 560] width 108 height 26
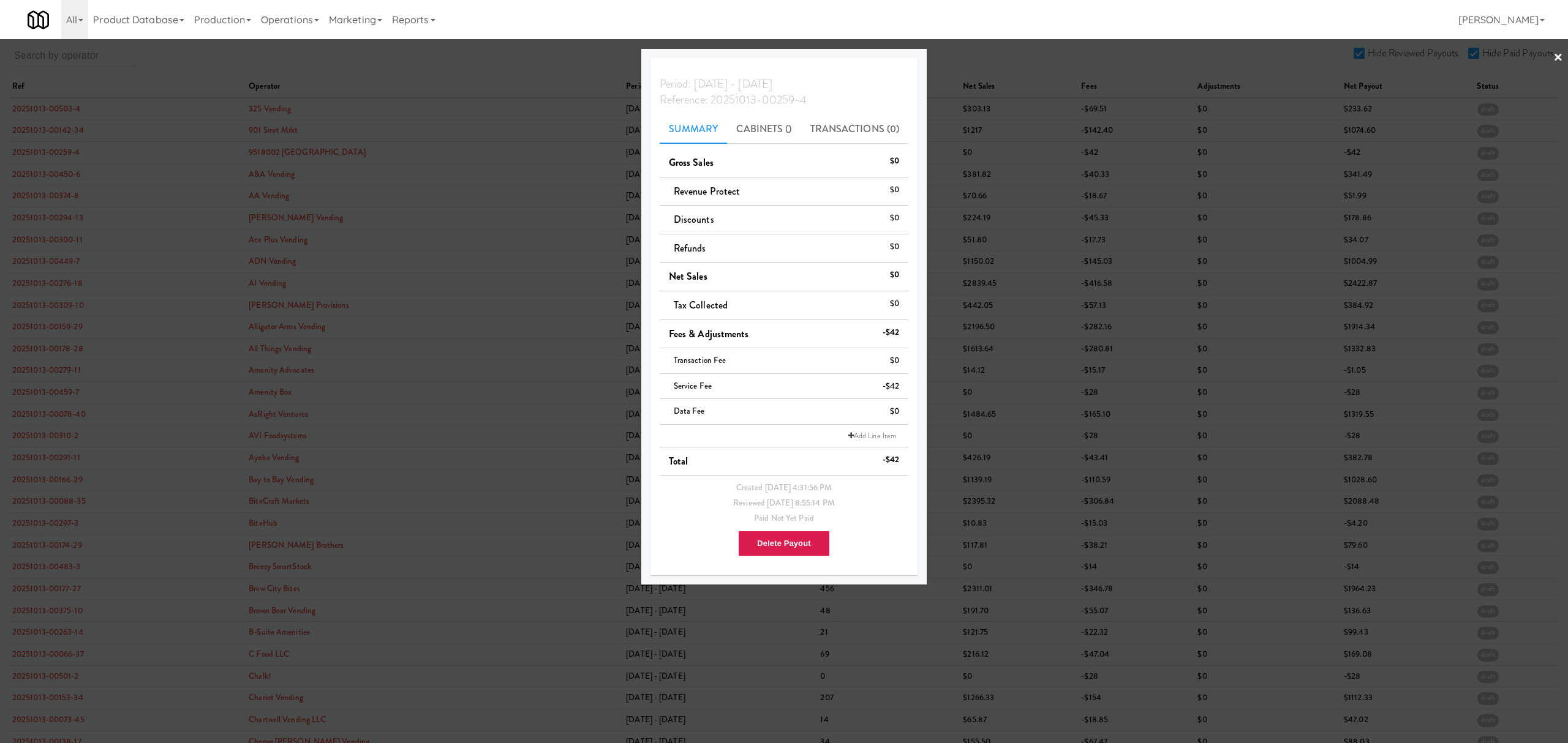
click at [48, 175] on div at bounding box center [784, 372] width 1568 height 743
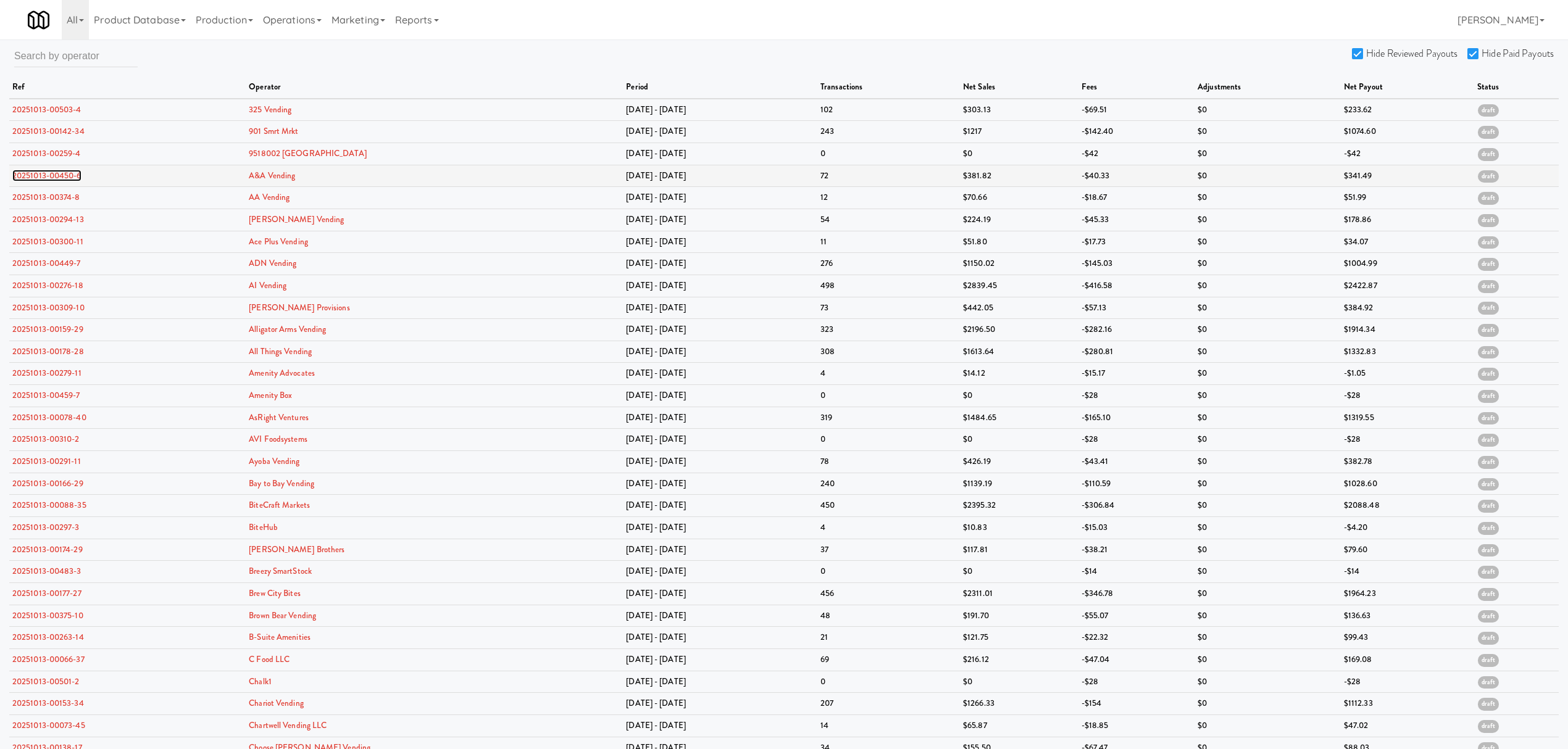
click at [57, 177] on link "20251013-00450-6" at bounding box center [47, 175] width 69 height 12
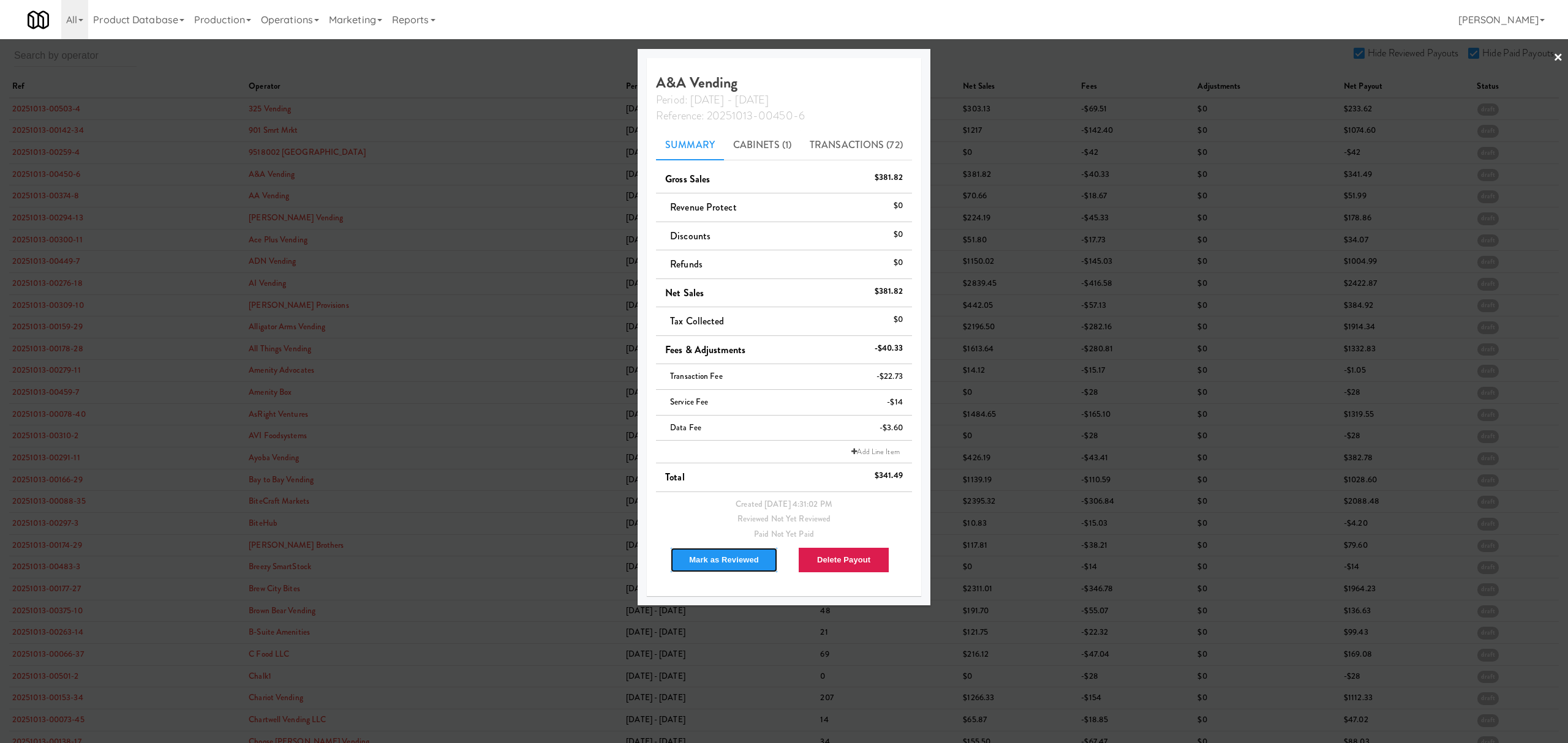
click at [711, 562] on button "Mark as Reviewed" at bounding box center [723, 560] width 108 height 26
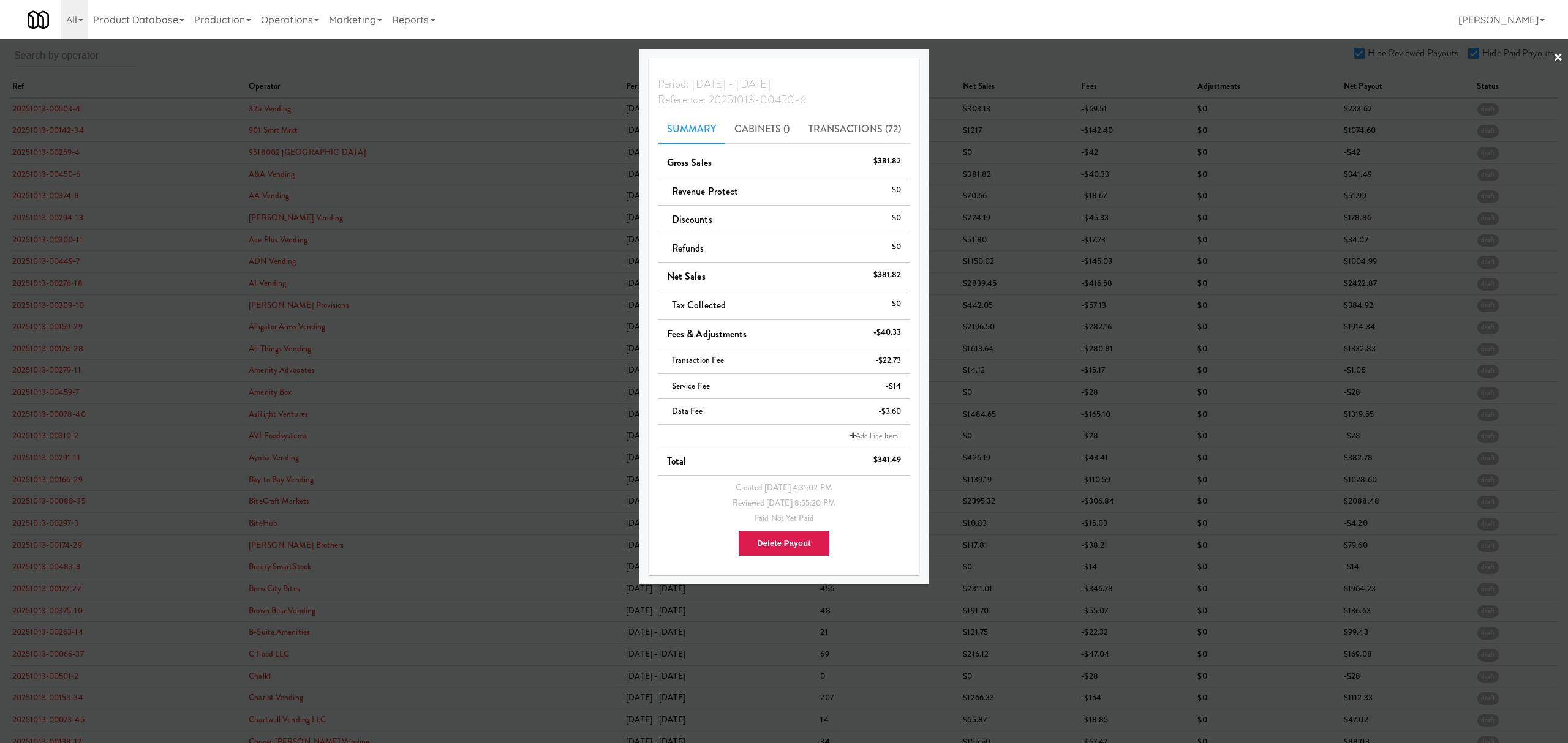
click at [55, 188] on div at bounding box center [784, 372] width 1568 height 743
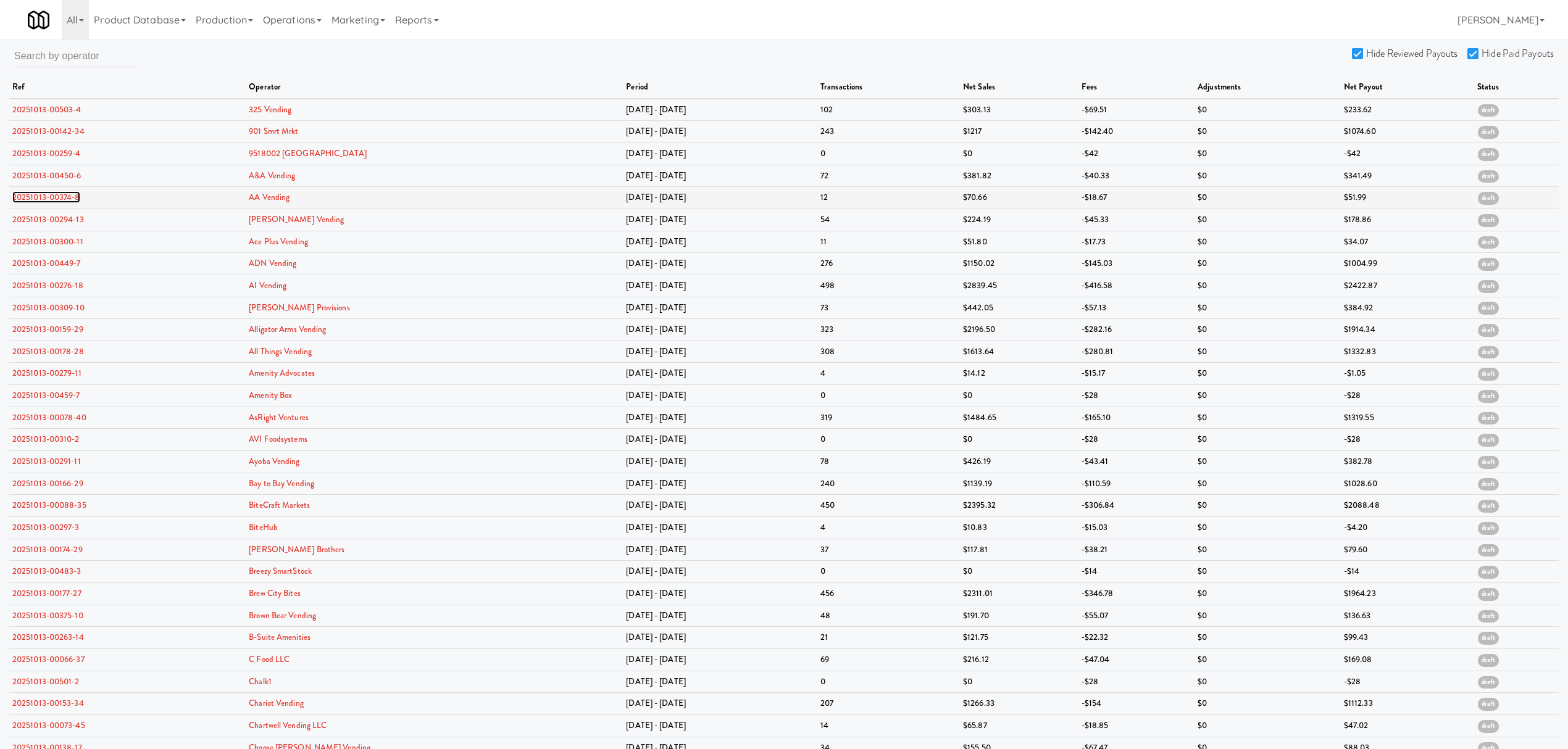
click at [55, 198] on link "20251013-00374-8" at bounding box center [46, 197] width 68 height 12
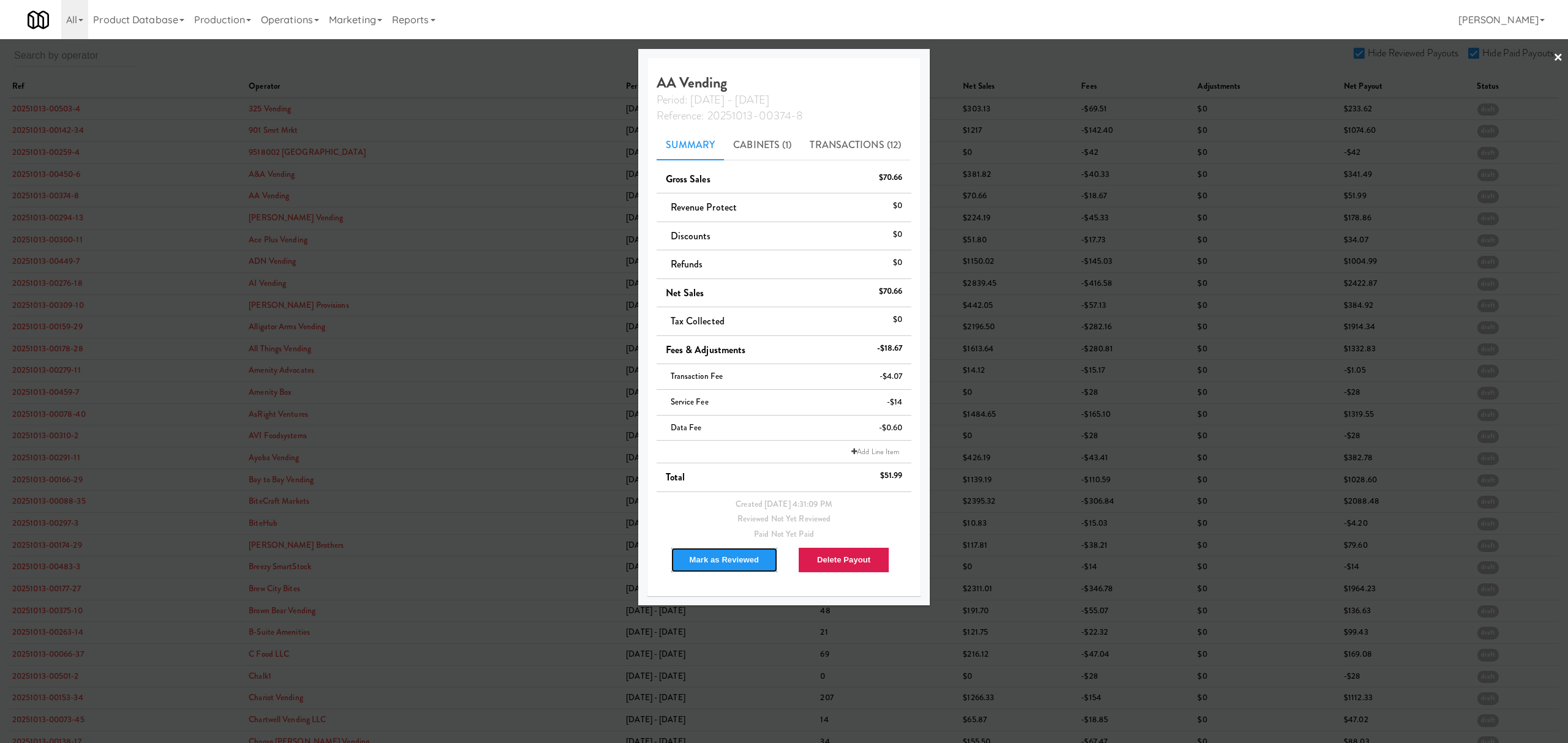
click at [743, 565] on button "Mark as Reviewed" at bounding box center [724, 560] width 108 height 26
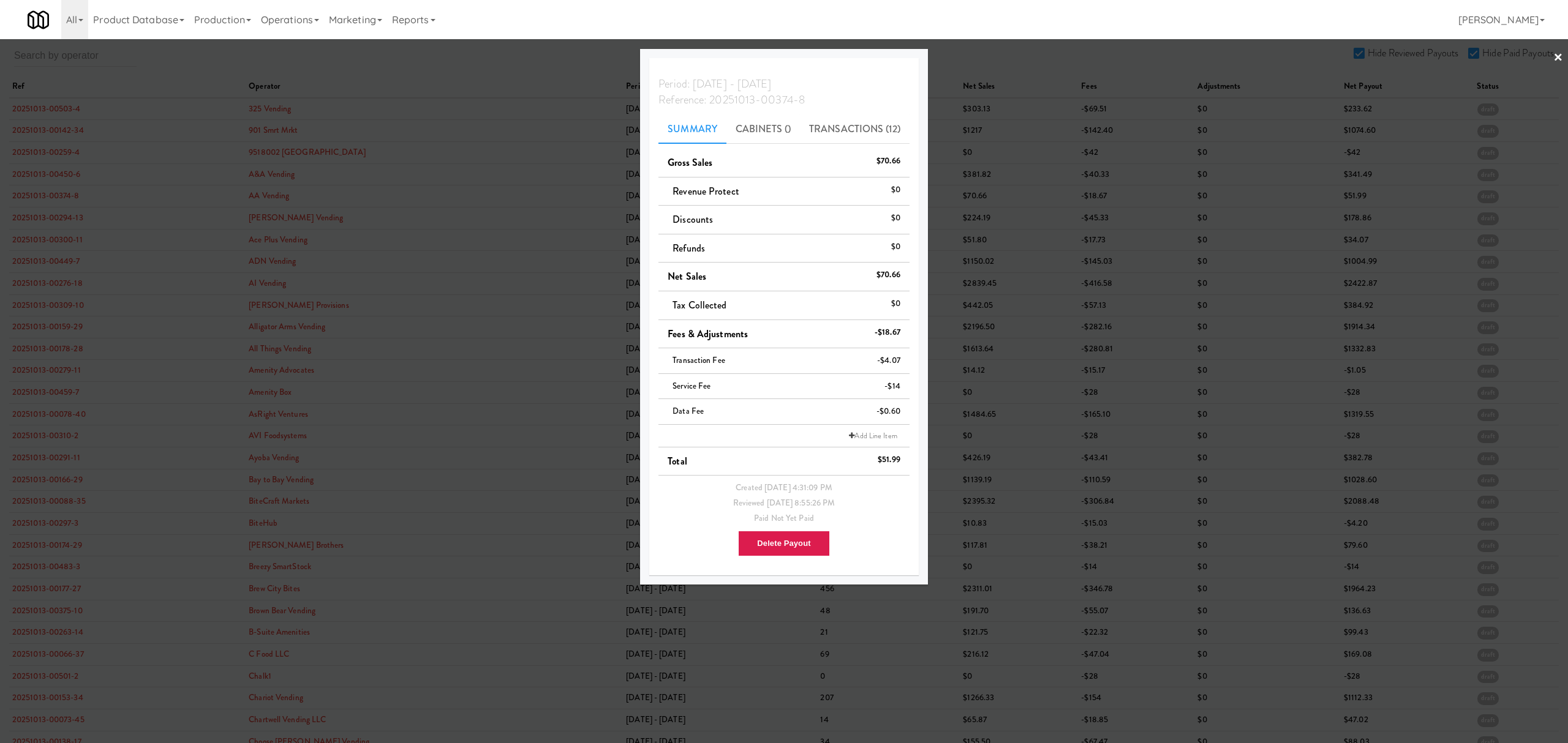
click at [67, 218] on div at bounding box center [784, 372] width 1568 height 743
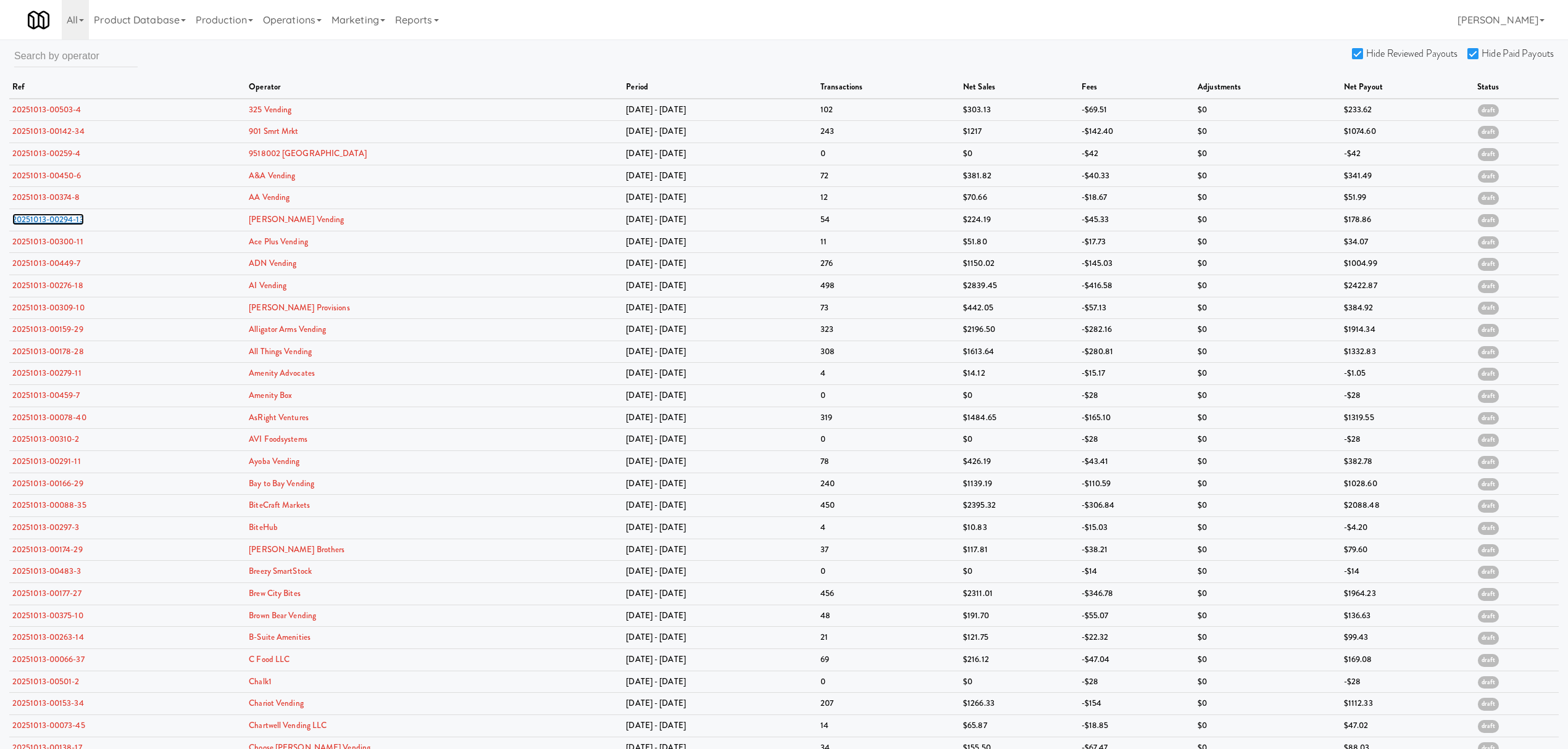
click at [68, 220] on link "20251013-00294-13" at bounding box center [47, 219] width 72 height 12
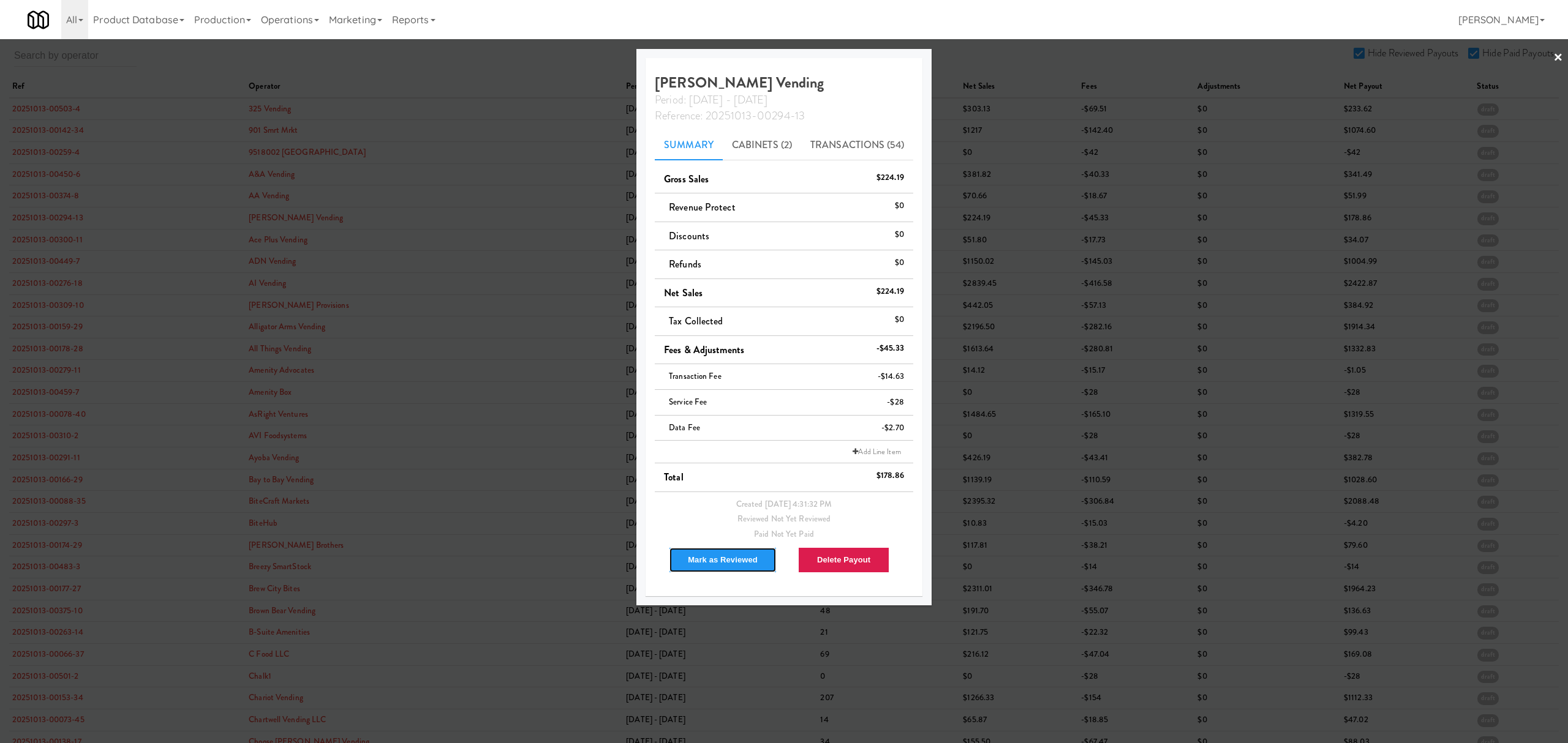
click at [716, 565] on button "Mark as Reviewed" at bounding box center [722, 560] width 108 height 26
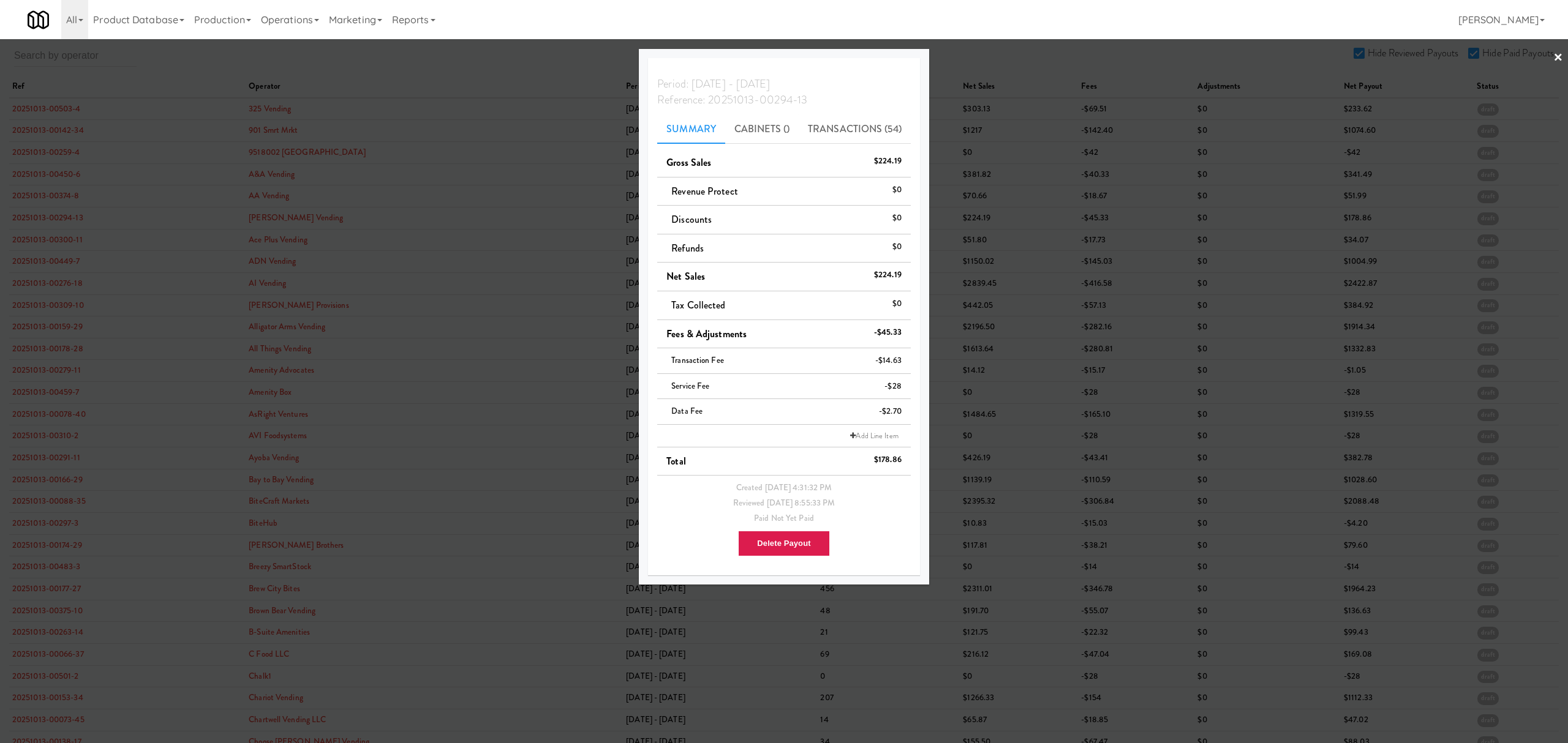
click at [37, 236] on div at bounding box center [784, 372] width 1568 height 743
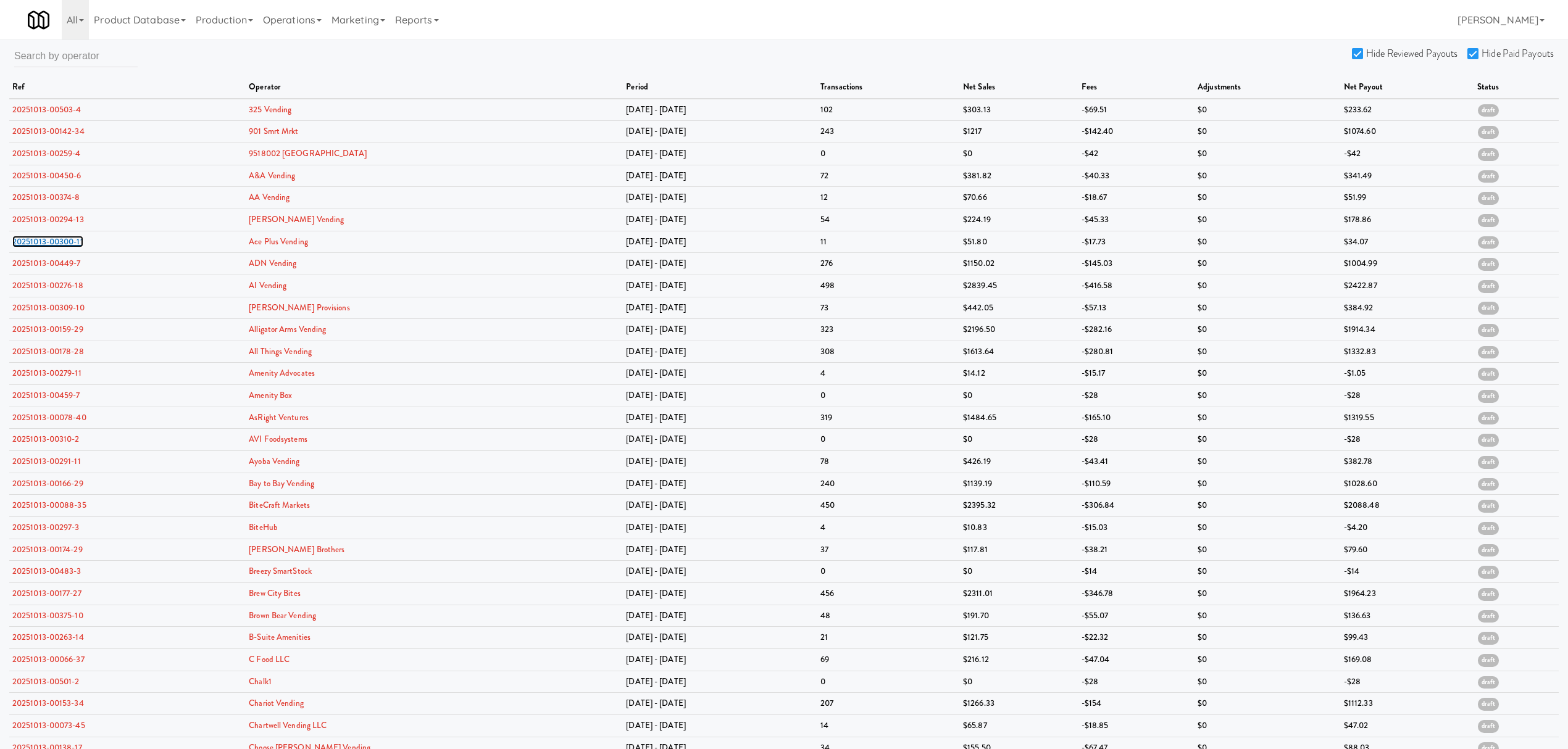
click at [38, 238] on link "20251013-00300-11" at bounding box center [47, 241] width 71 height 12
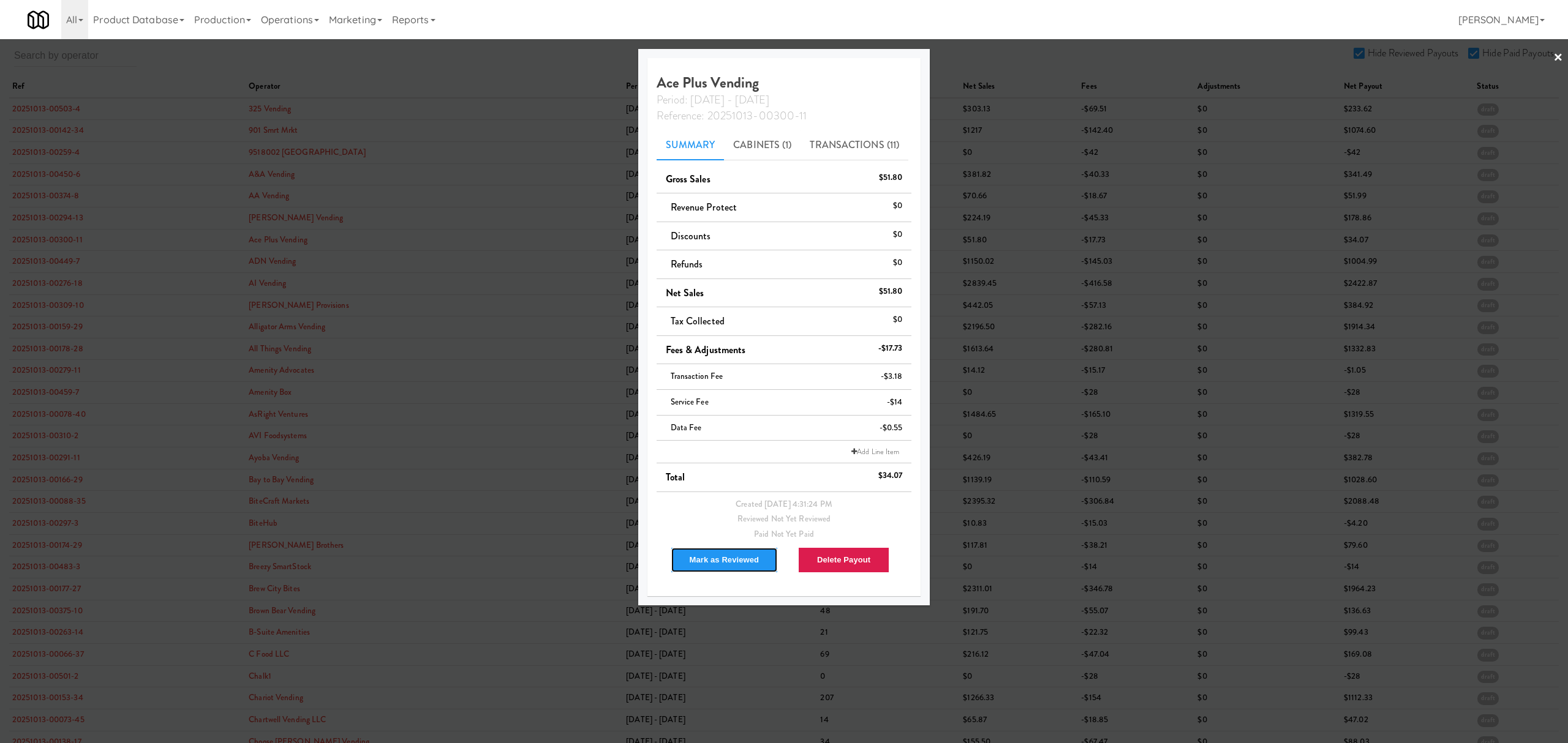
click at [723, 565] on button "Mark as Reviewed" at bounding box center [724, 560] width 108 height 26
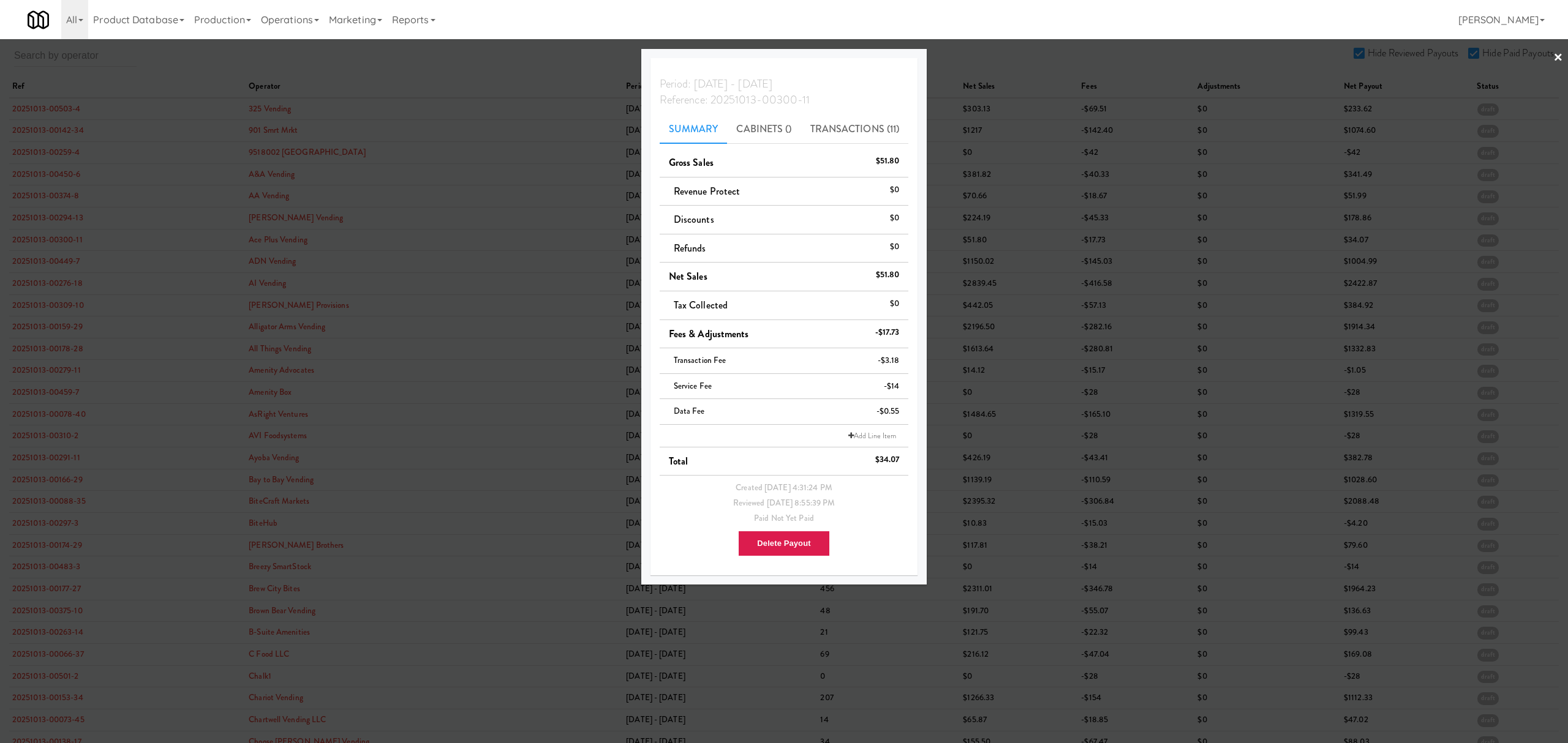
click at [62, 262] on div at bounding box center [784, 372] width 1568 height 743
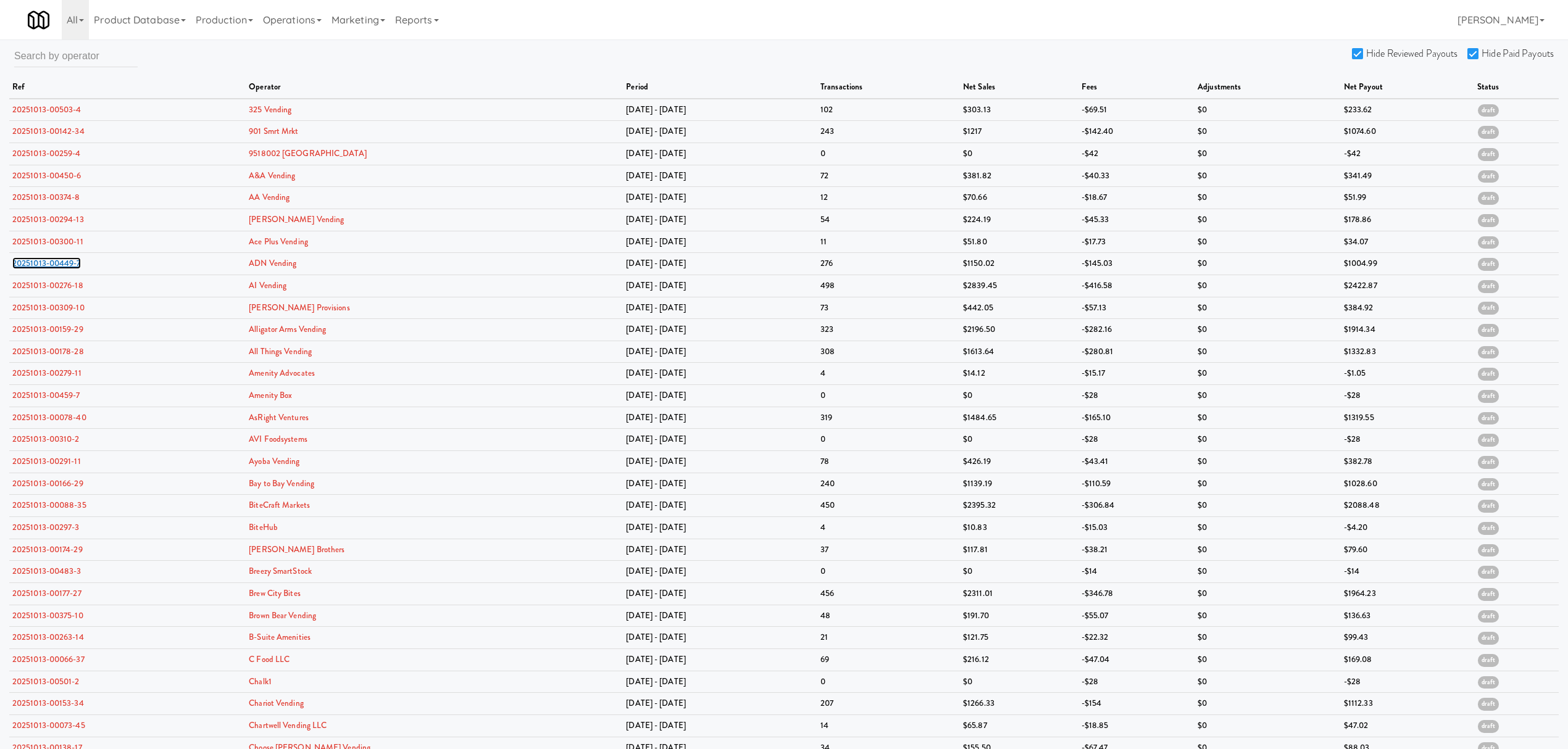
click at [63, 264] on link "20251013-00449-7" at bounding box center [46, 263] width 68 height 12
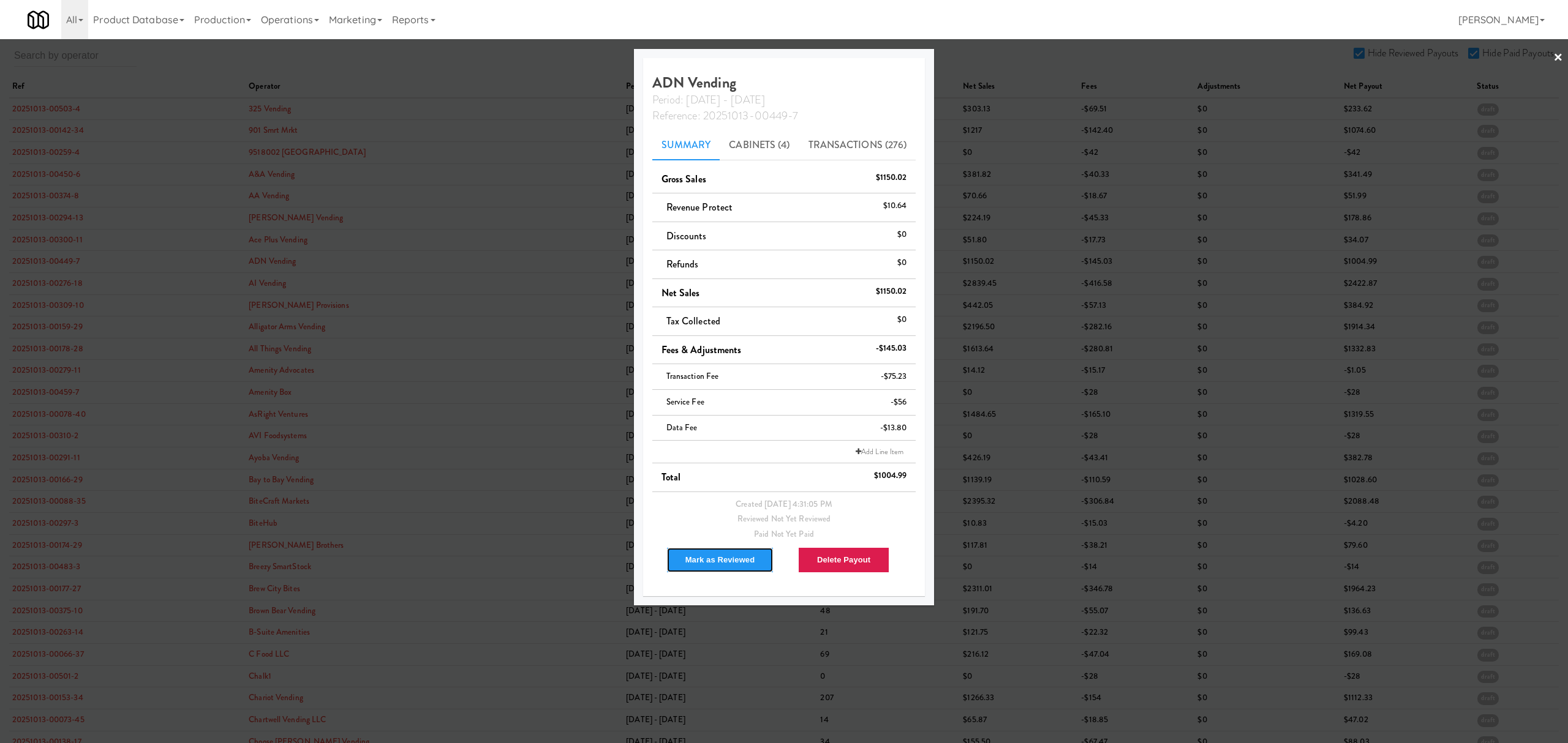
click at [716, 560] on button "Mark as Reviewed" at bounding box center [719, 560] width 108 height 26
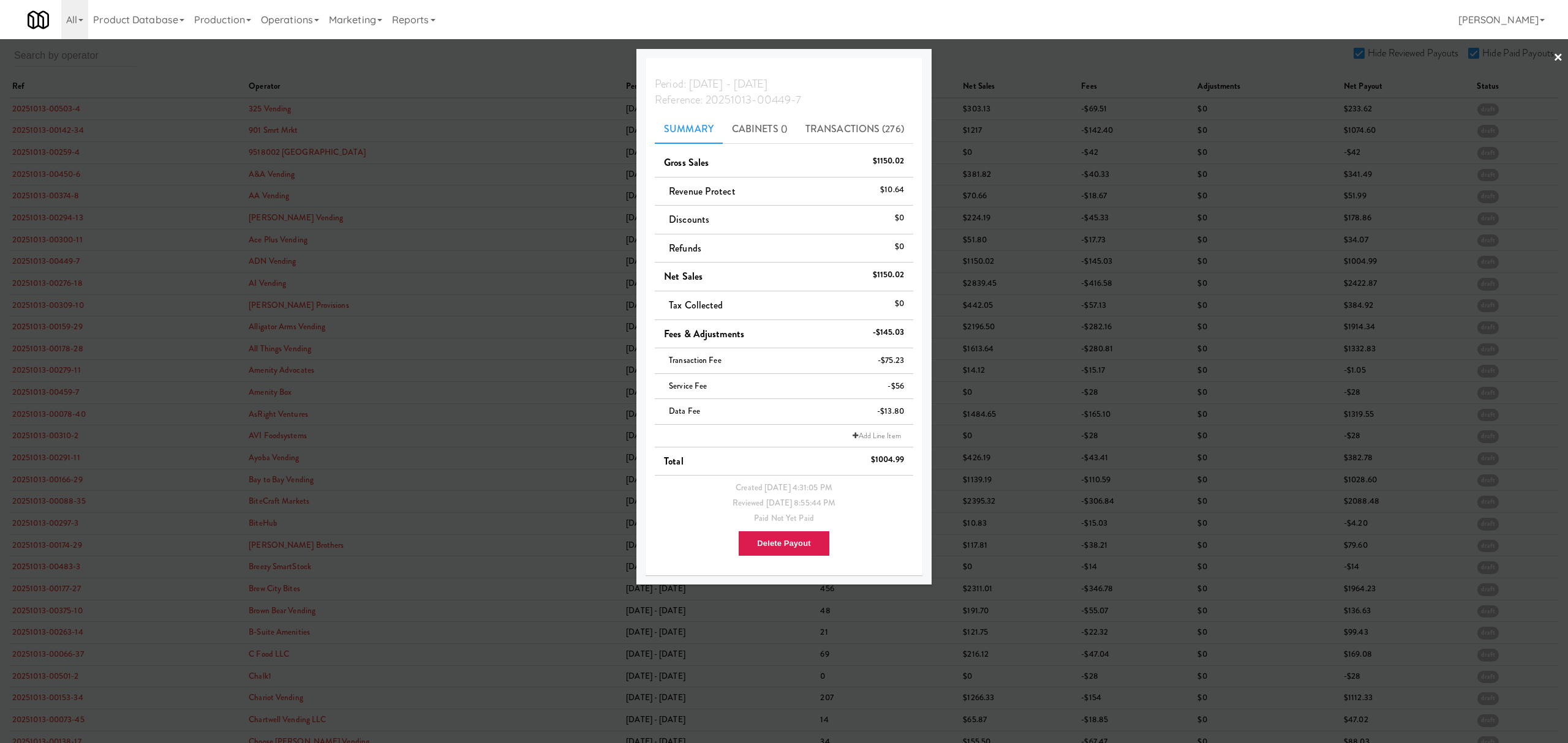
click at [64, 285] on div at bounding box center [784, 372] width 1568 height 743
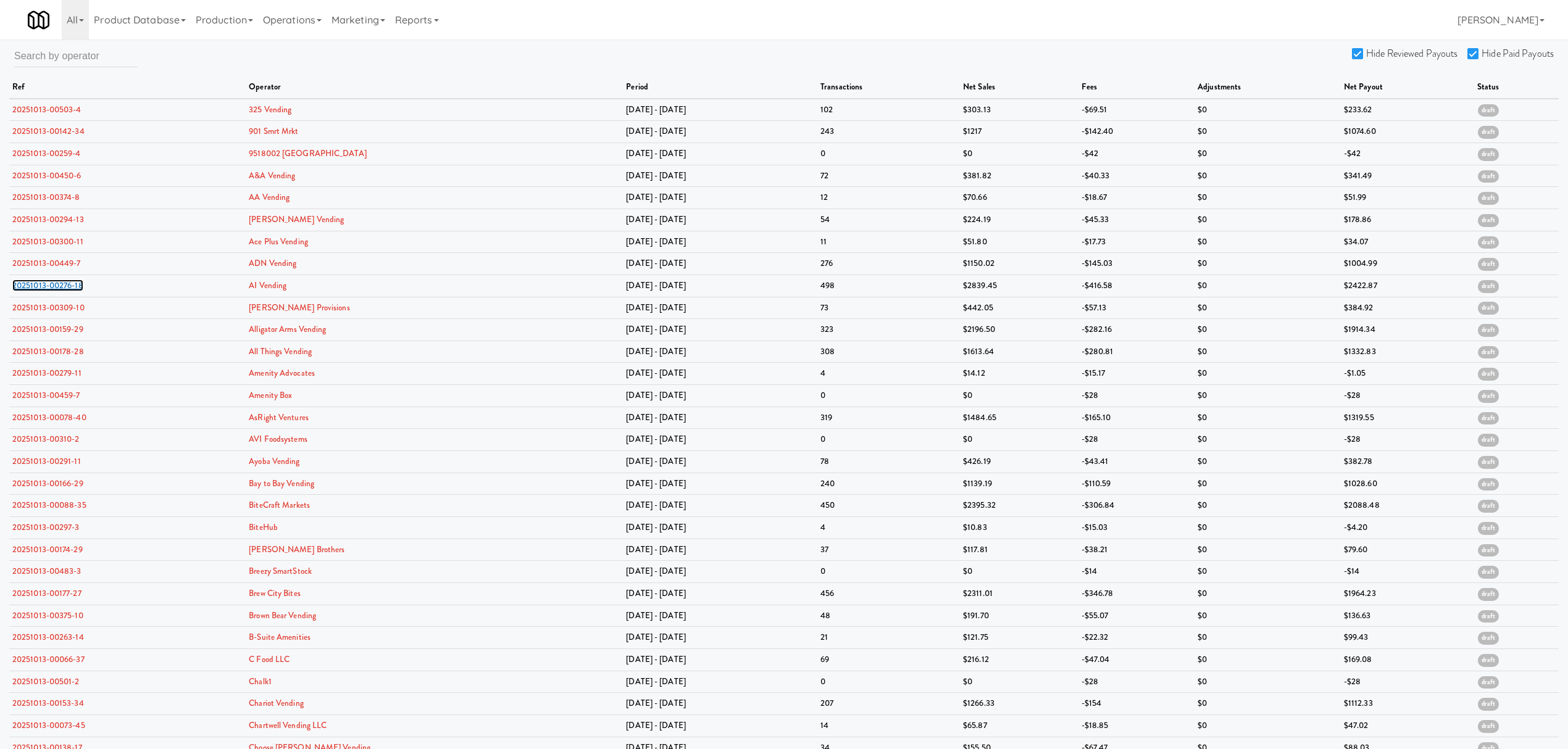
click at [64, 287] on link "20251013-00276-18" at bounding box center [47, 285] width 71 height 12
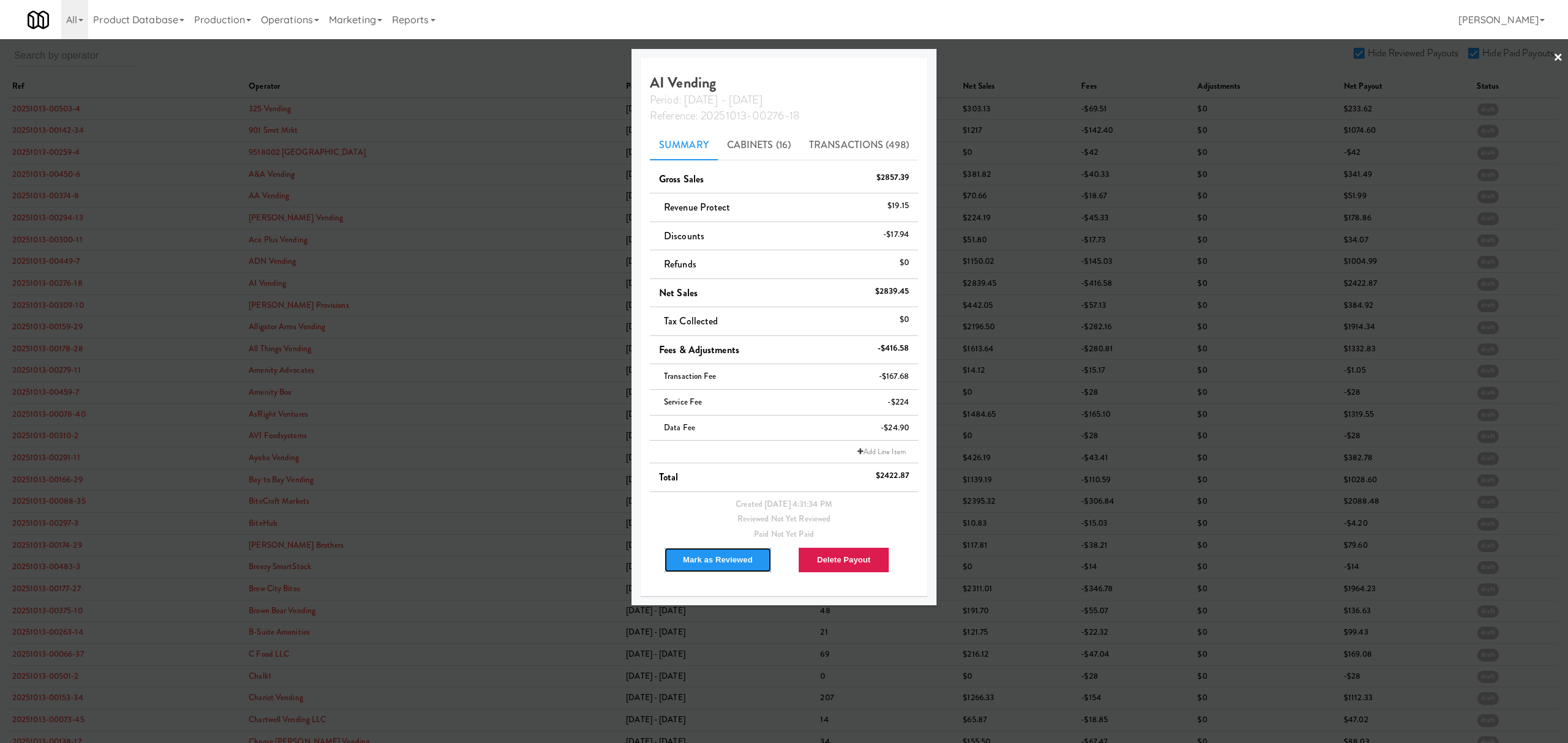
click at [696, 563] on button "Mark as Reviewed" at bounding box center [717, 560] width 108 height 26
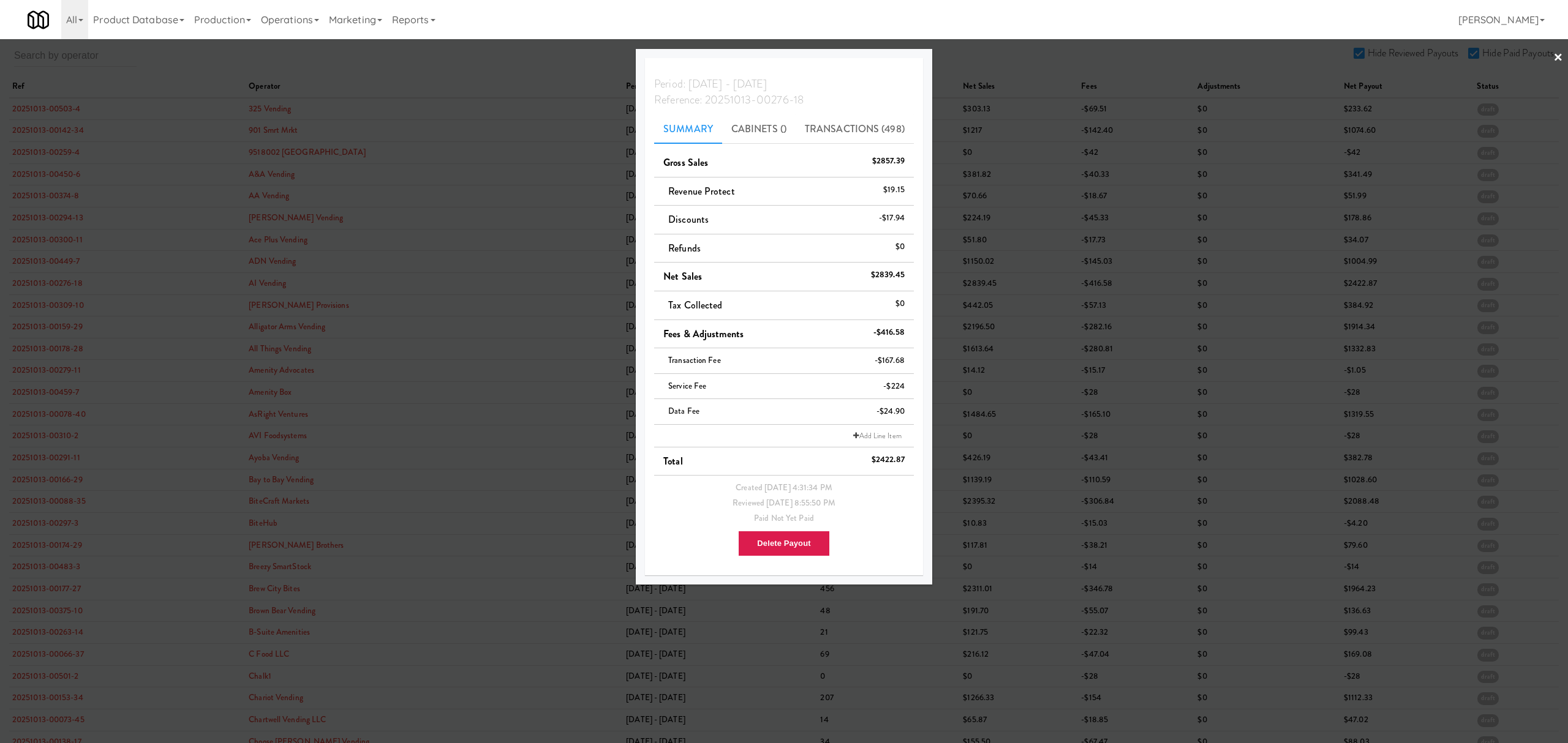
click at [52, 304] on div at bounding box center [784, 372] width 1568 height 743
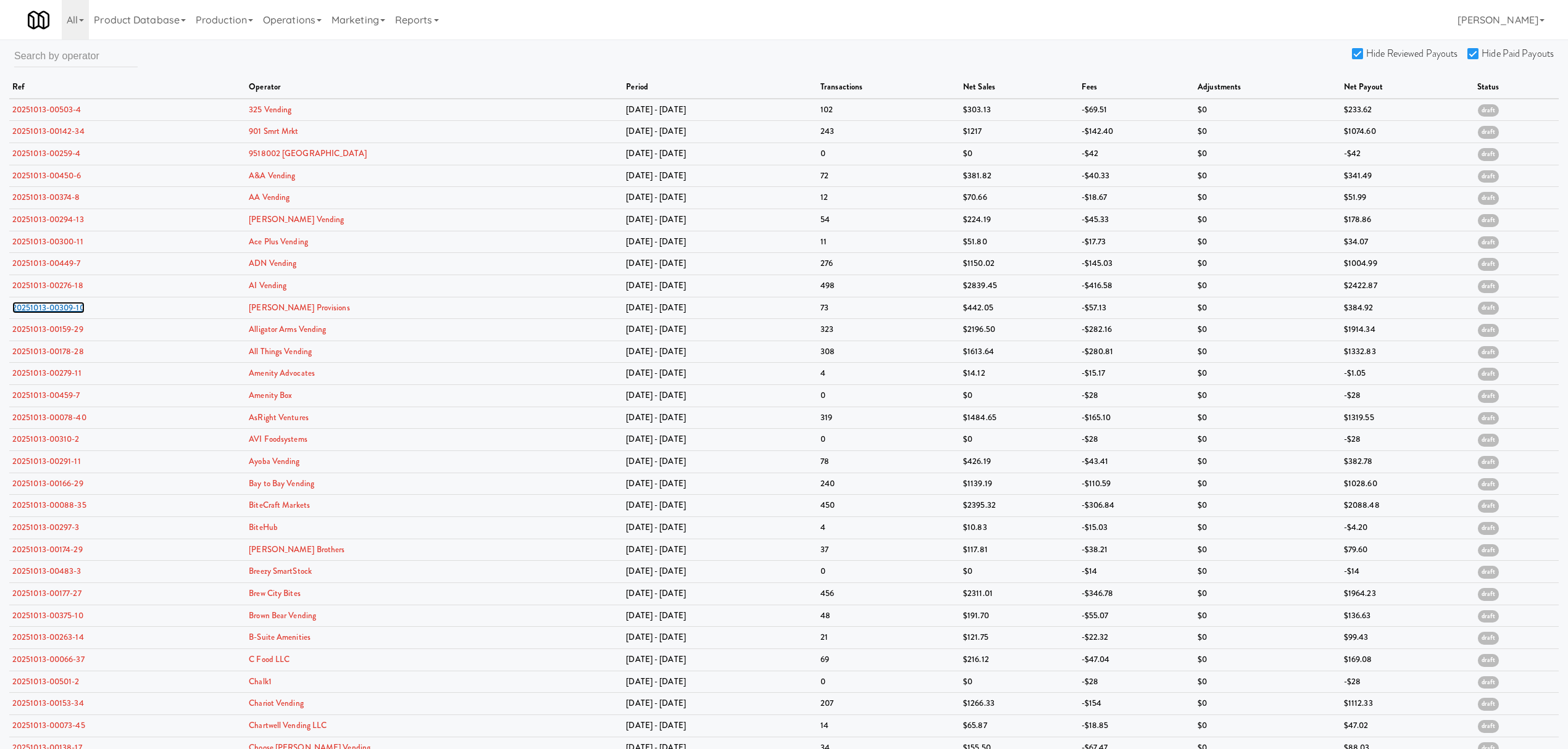
click at [52, 306] on link "20251013-00309-10" at bounding box center [48, 307] width 72 height 12
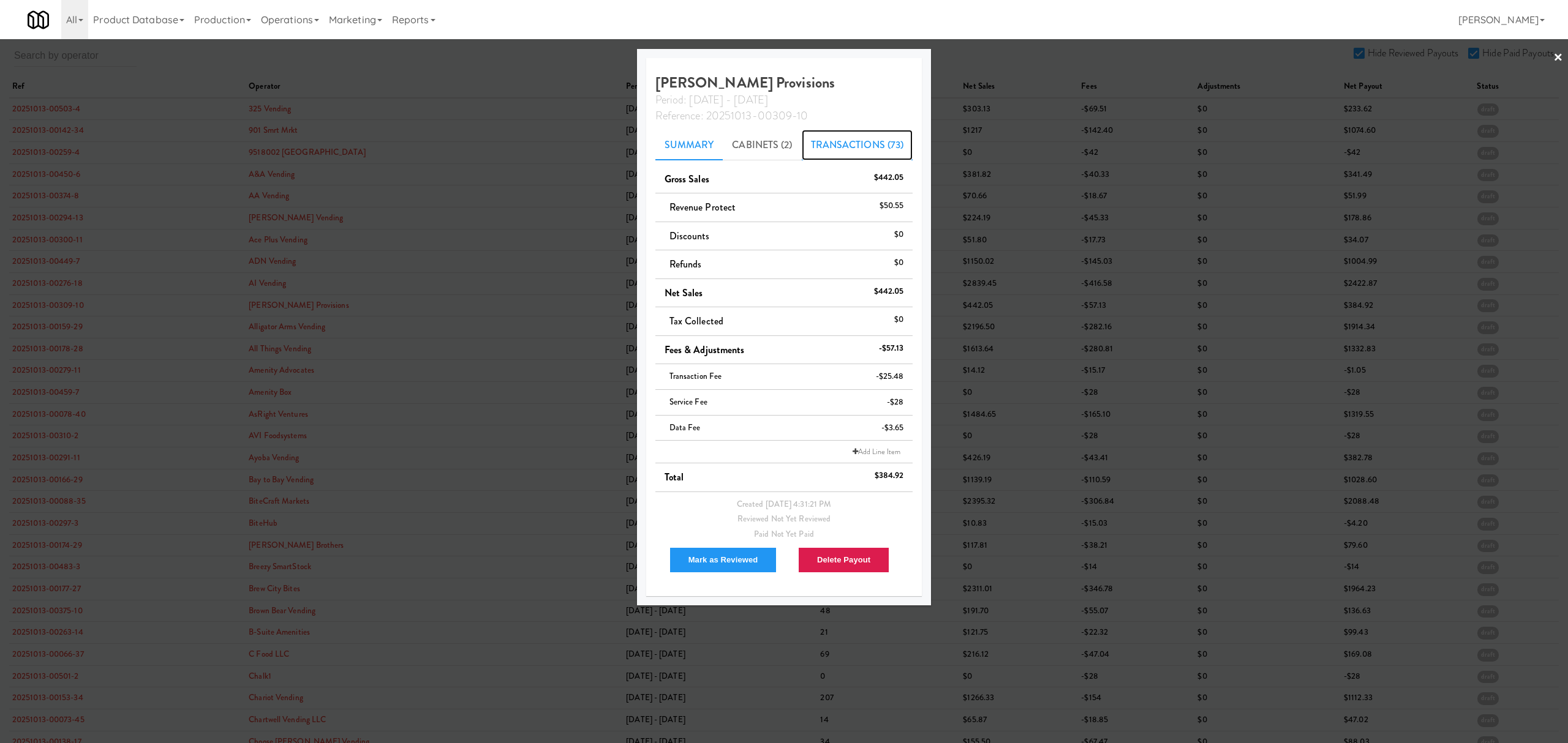
click at [825, 138] on link "Transactions (73)" at bounding box center [857, 145] width 112 height 30
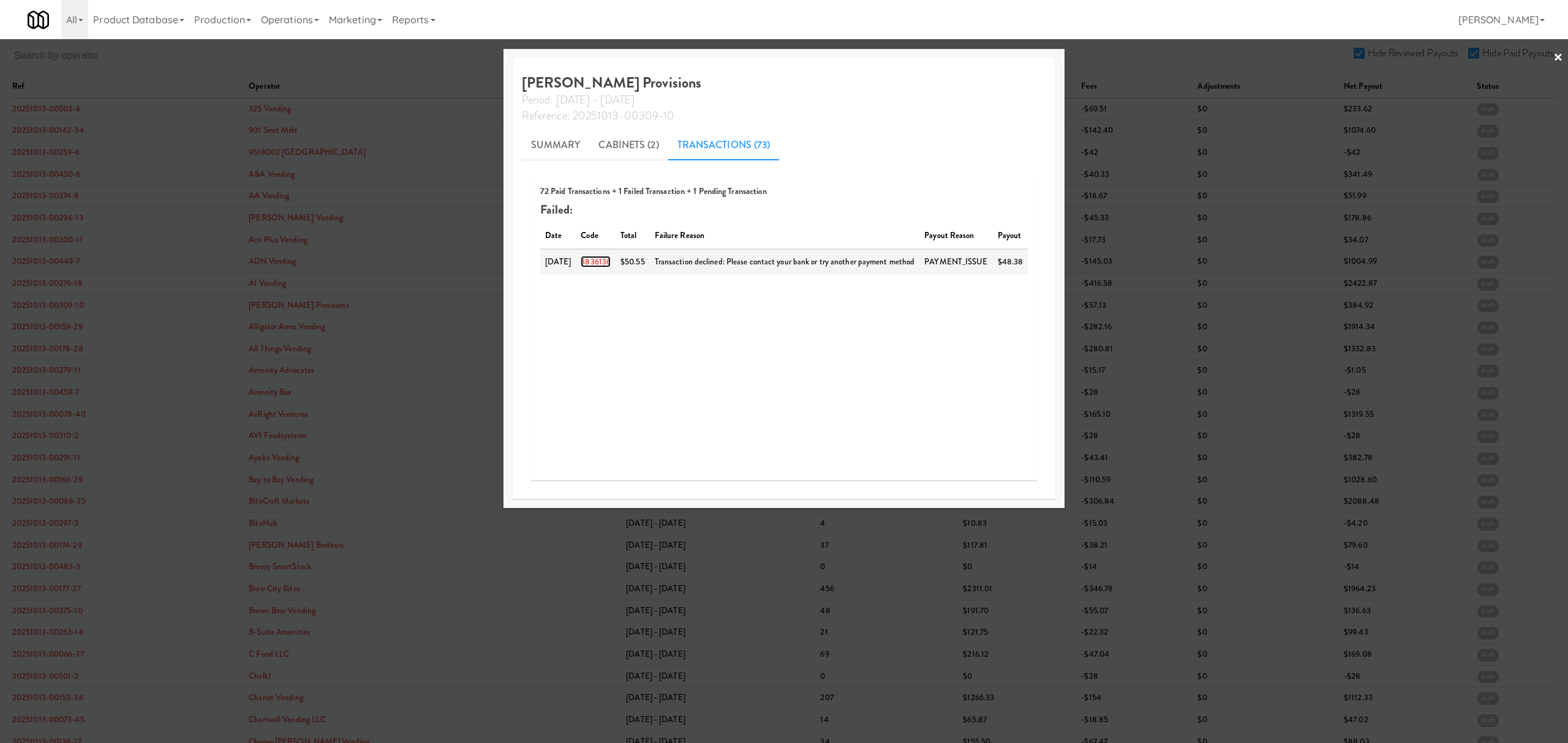
click at [593, 258] on link "3836136" at bounding box center [596, 261] width 30 height 12
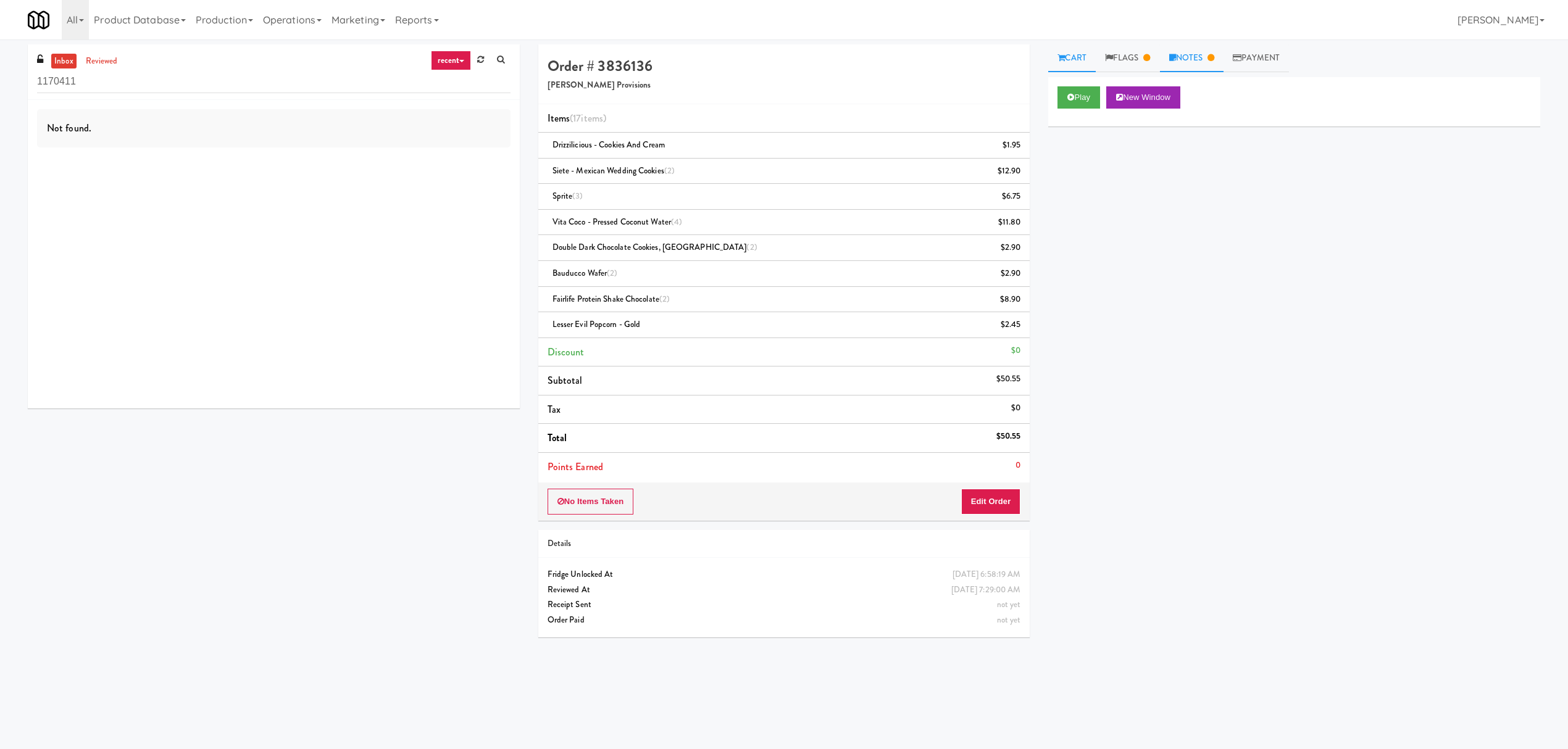
click at [1182, 59] on link "Notes" at bounding box center [1192, 58] width 64 height 28
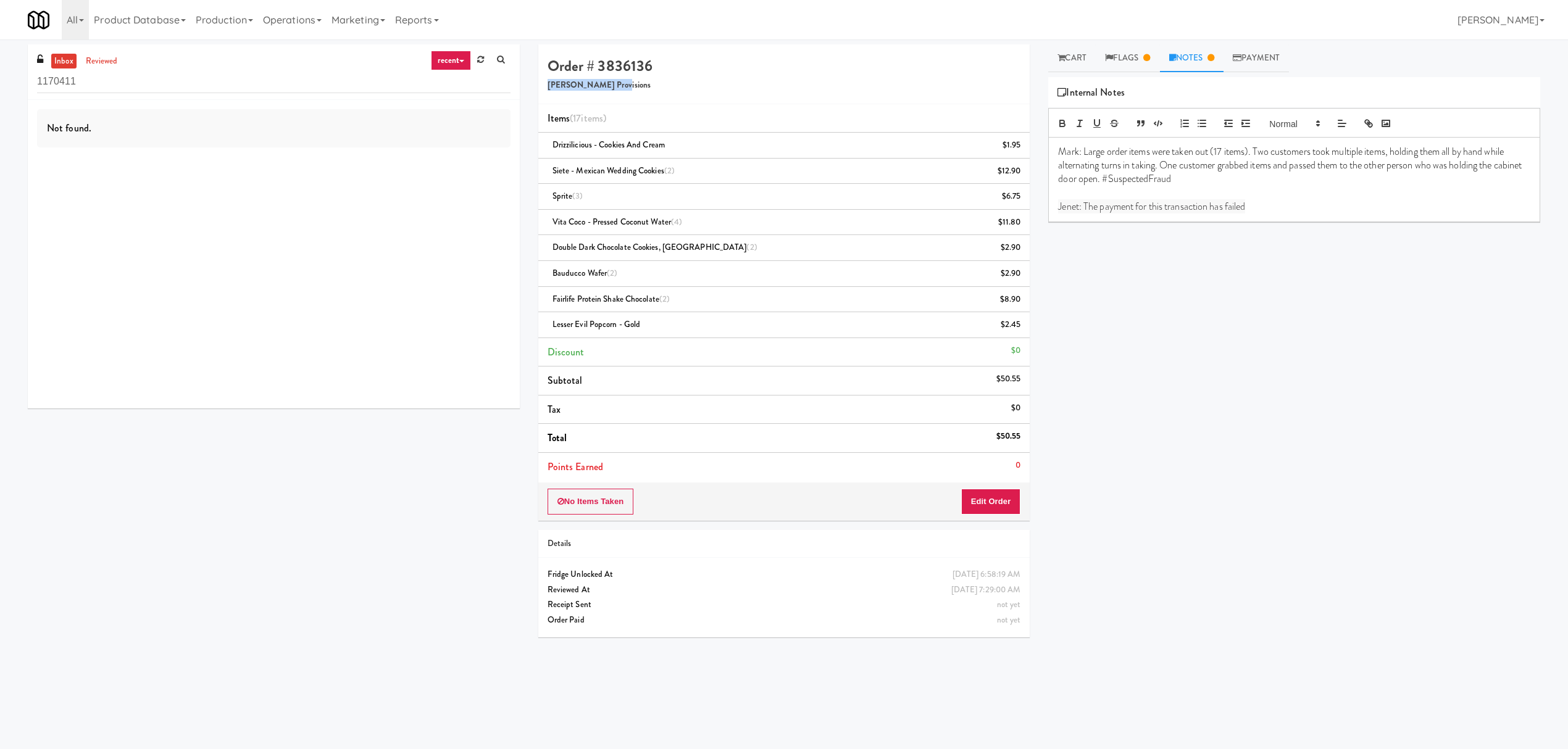
drag, startPoint x: 613, startPoint y: 86, endPoint x: 549, endPoint y: 94, distance: 64.5
click at [549, 94] on div "Order # 3836136 [PERSON_NAME] Provisions" at bounding box center [785, 74] width 492 height 59
copy h5 "[PERSON_NAME] Provisions"
click at [1188, 378] on div "Play New Window Primary Flag Clear Flag if unable to determine what was taken o…" at bounding box center [1295, 309] width 492 height 463
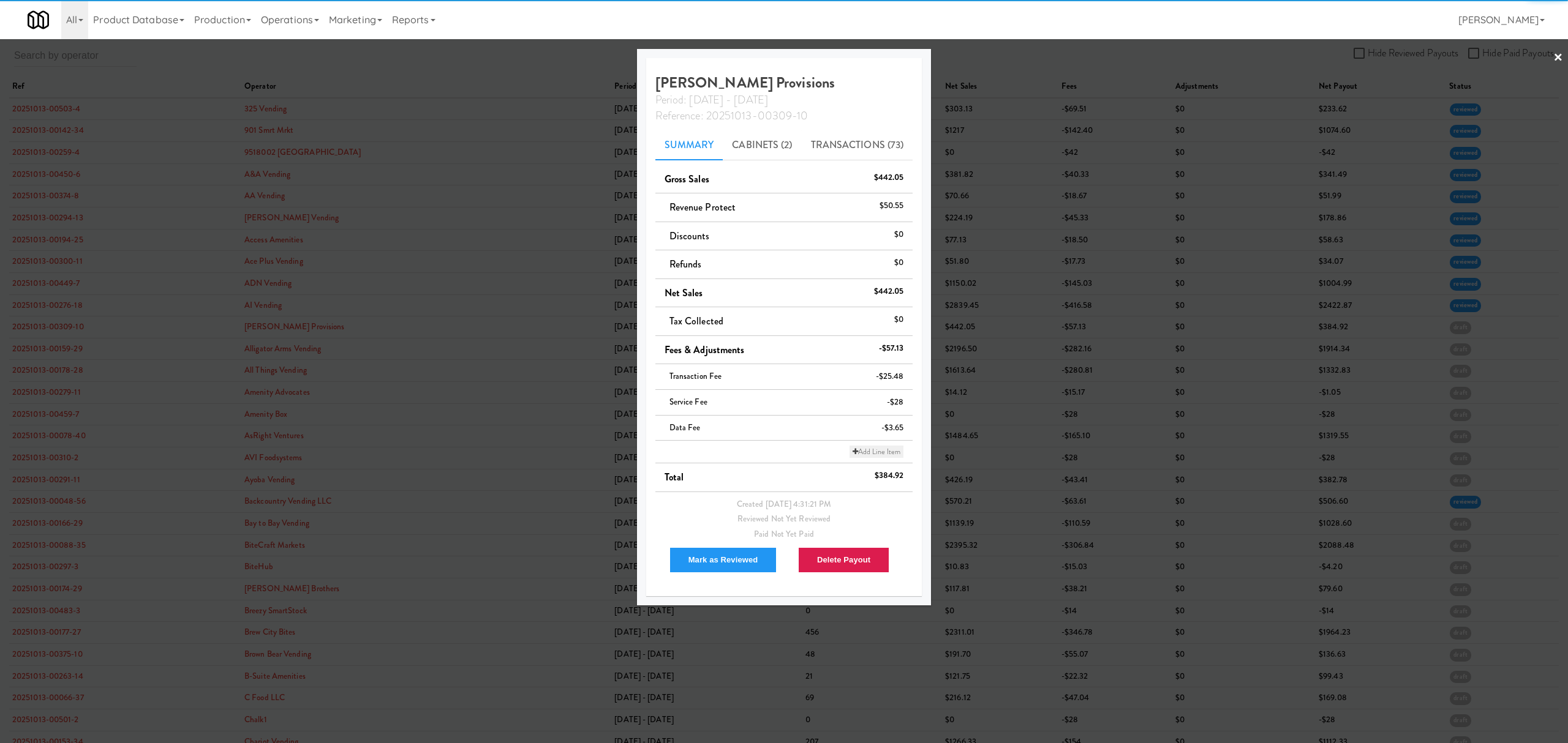
click at [877, 454] on link "Add Line Item" at bounding box center [877, 451] width 54 height 12
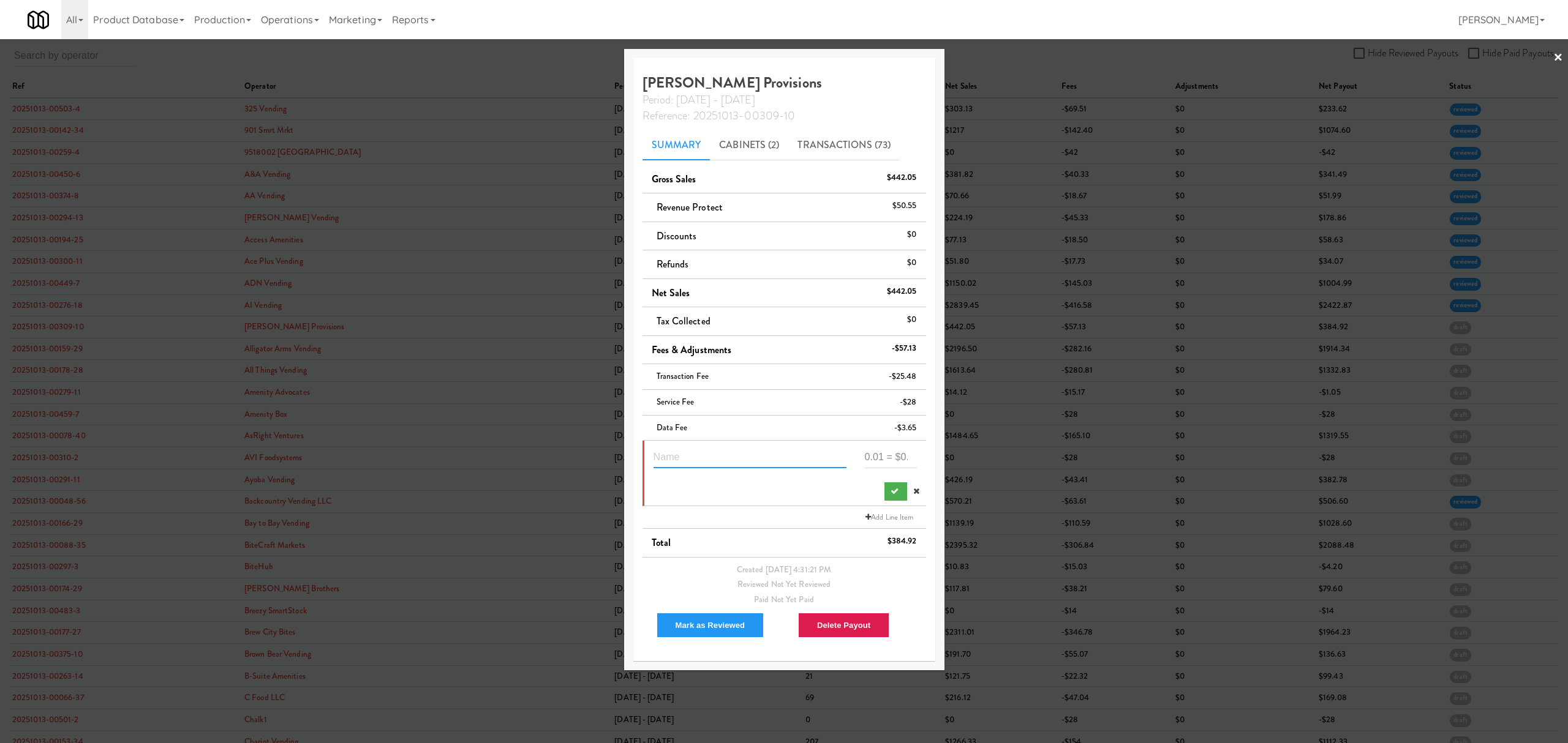
click at [691, 454] on input "text" at bounding box center [750, 457] width 193 height 22
paste input "Suspected Theft"
type input "Suspected Theft 3836136"
type input "-40.55"
click at [890, 494] on icon "submit" at bounding box center [894, 491] width 8 height 8
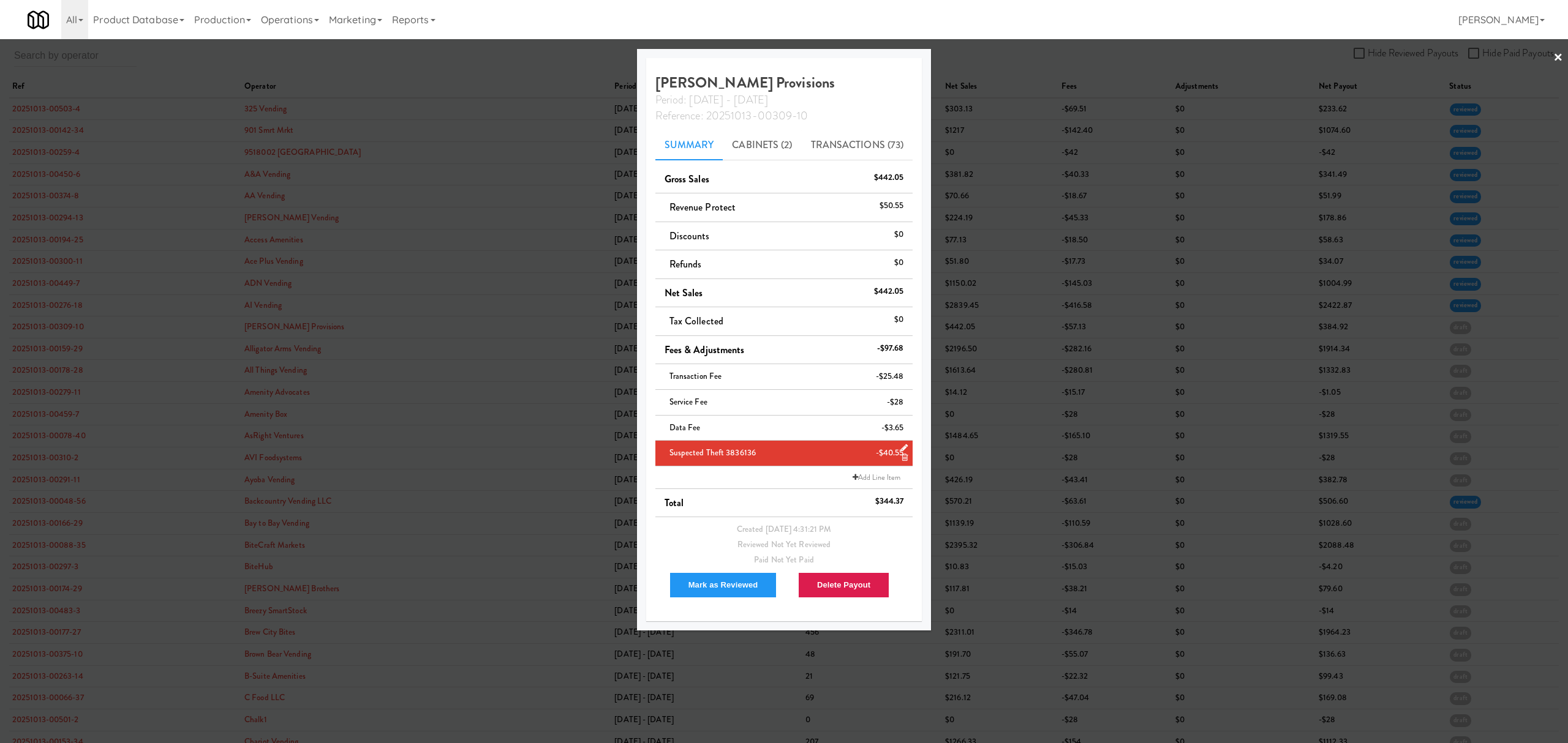
click at [405, 57] on div at bounding box center [784, 372] width 1568 height 743
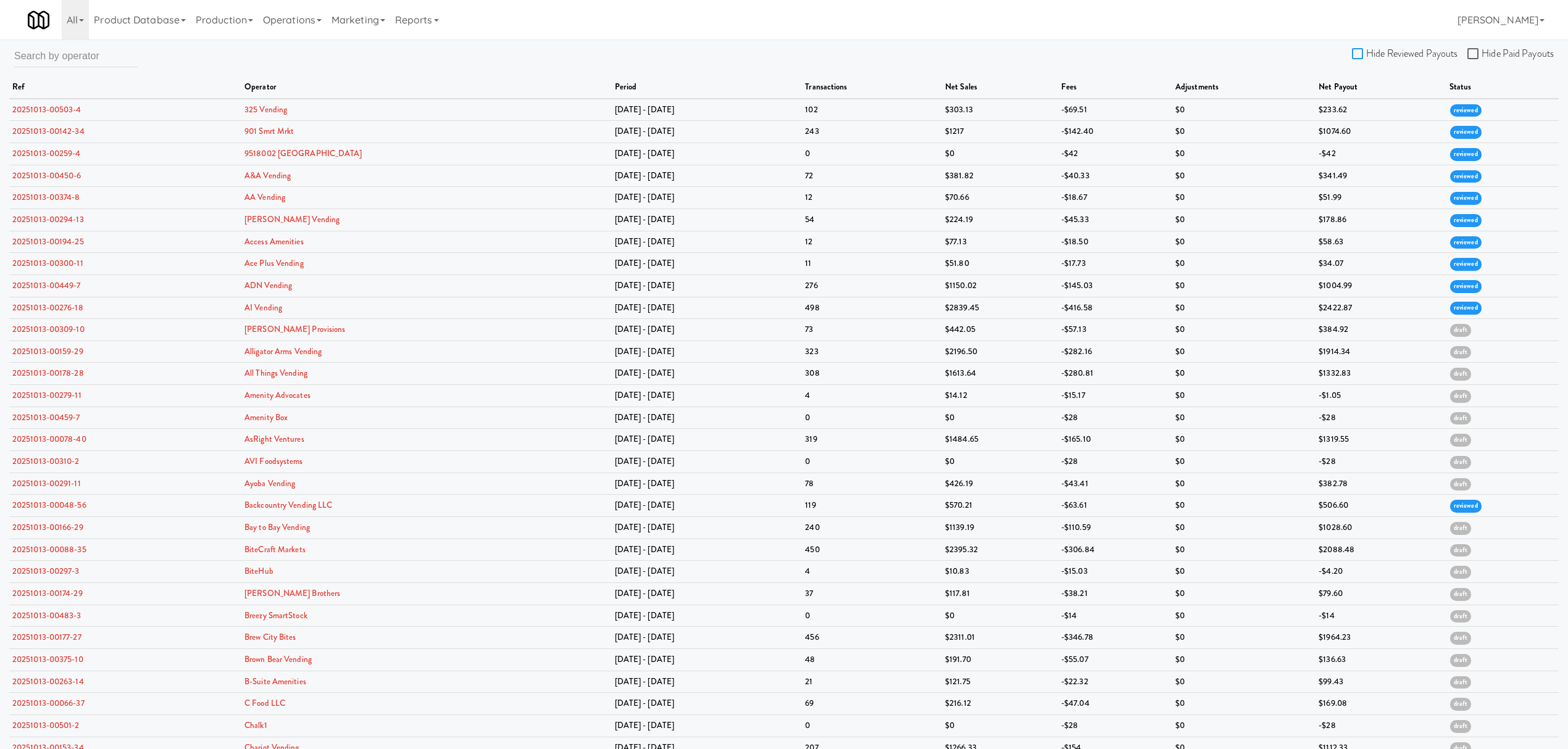
click at [1360, 55] on input "Hide Reviewed Payouts" at bounding box center [1360, 54] width 14 height 10
checkbox input "true"
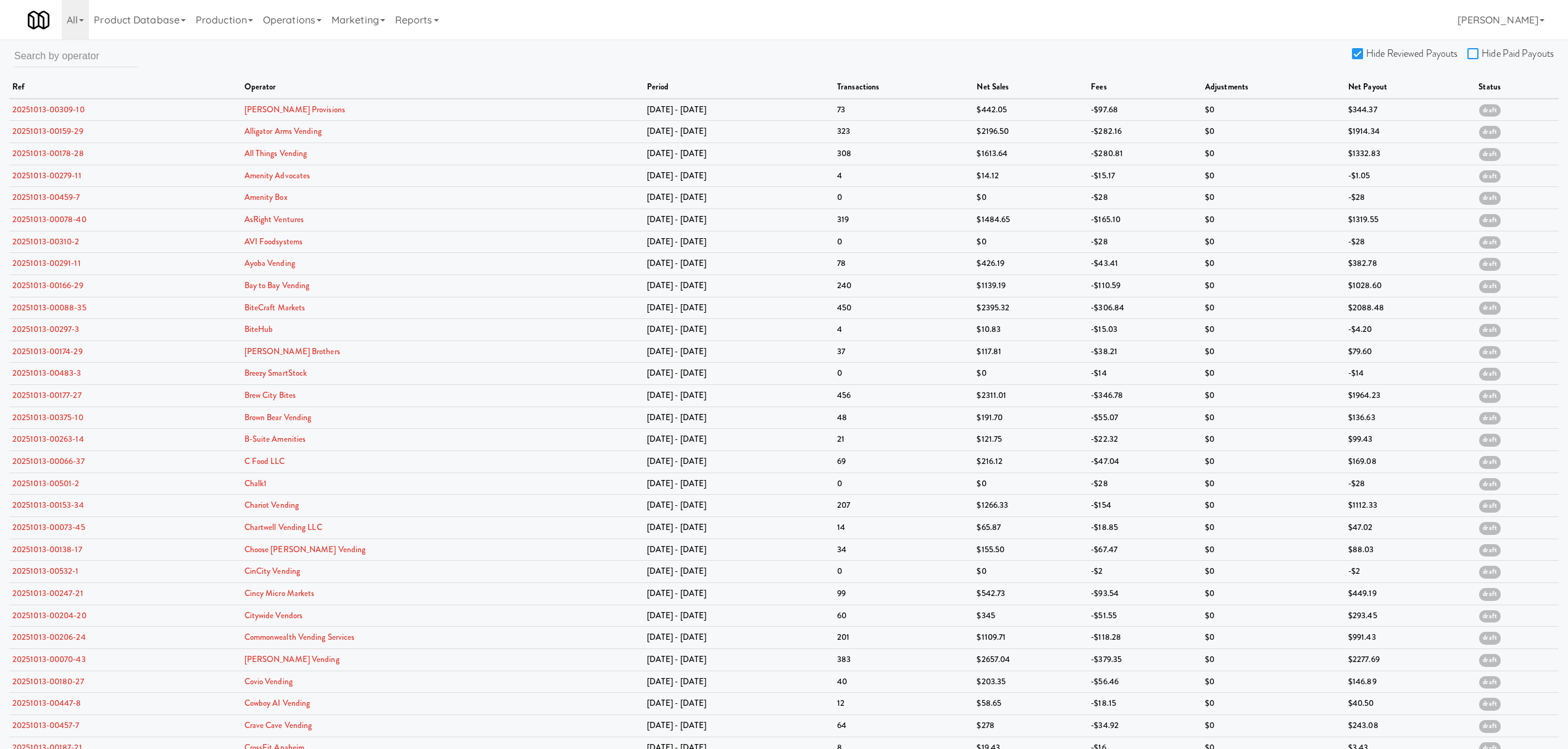
click at [1476, 55] on input "Hide Paid Payouts" at bounding box center [1475, 54] width 14 height 10
checkbox input "true"
click at [31, 132] on link "20251013-00159-29" at bounding box center [47, 131] width 71 height 12
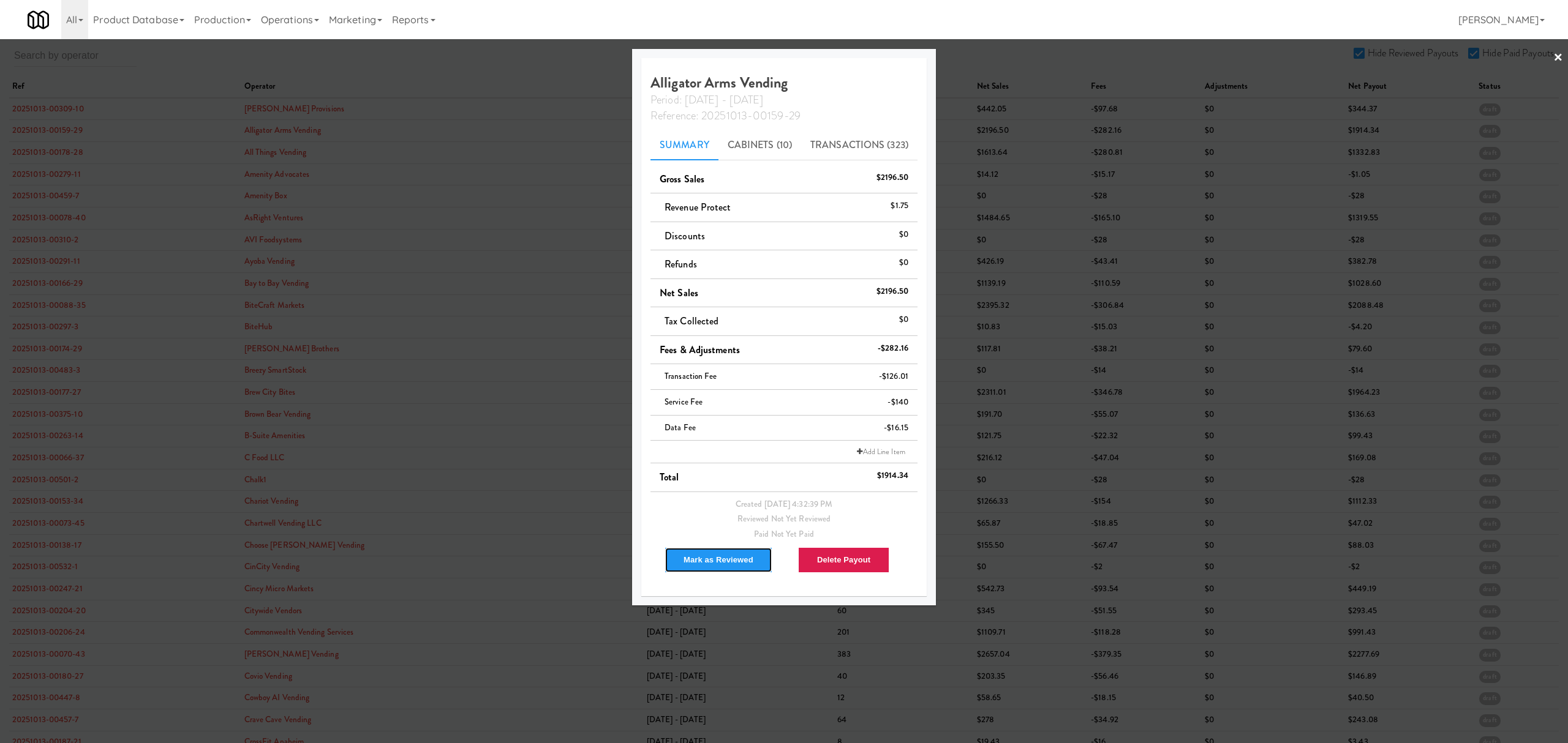
click at [720, 568] on button "Mark as Reviewed" at bounding box center [718, 560] width 108 height 26
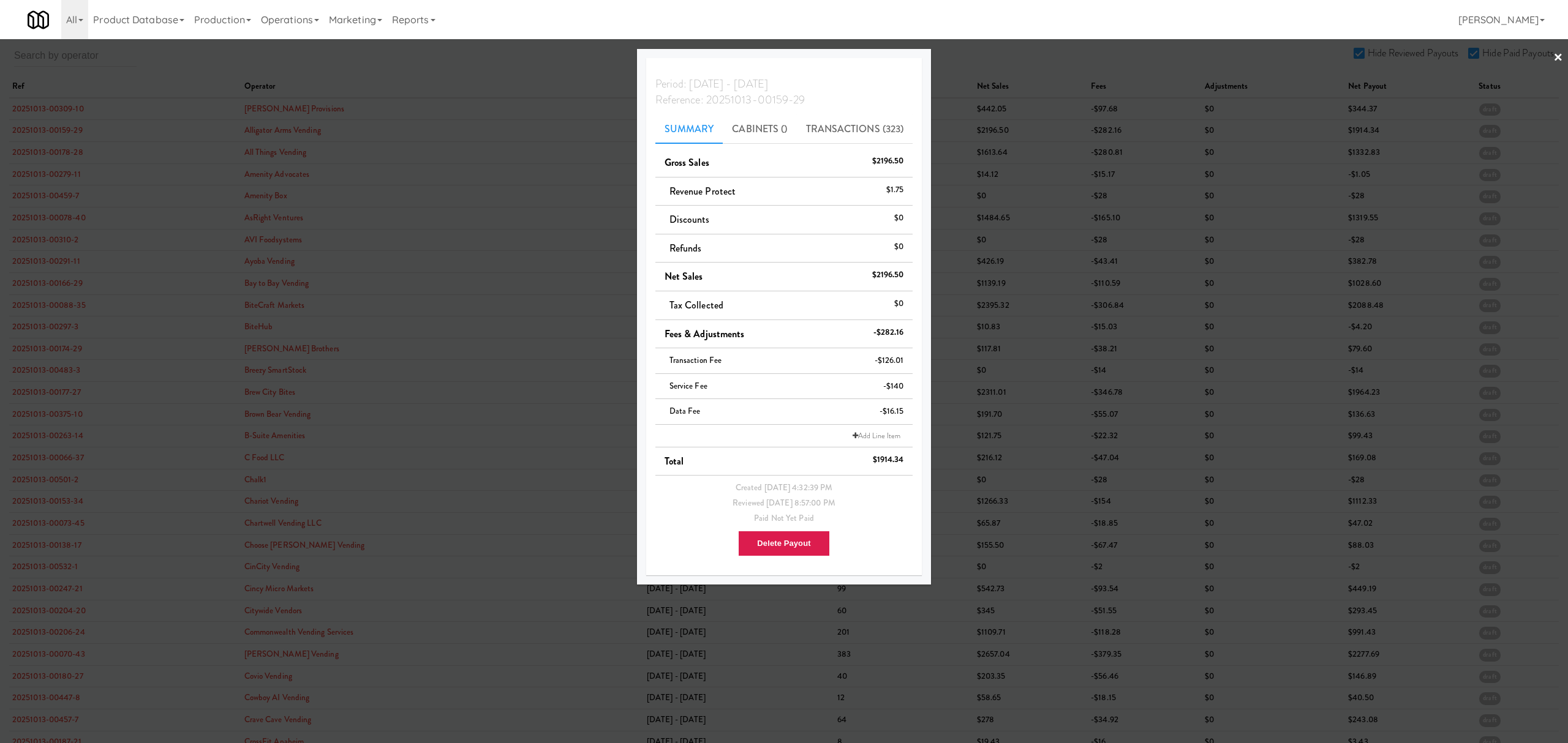
click at [50, 155] on div at bounding box center [784, 372] width 1568 height 743
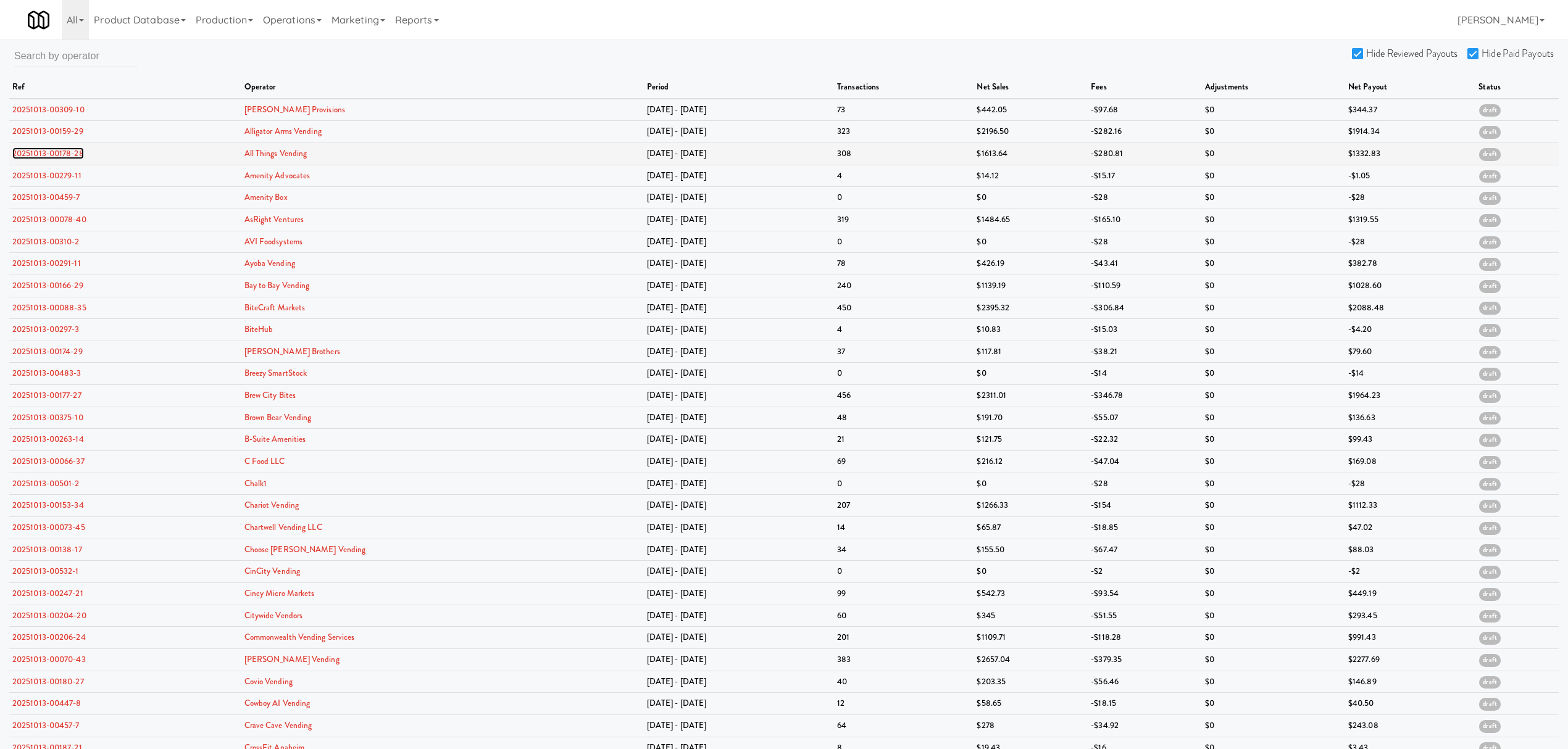
click at [51, 155] on link "20251013-00178-28" at bounding box center [47, 153] width 72 height 12
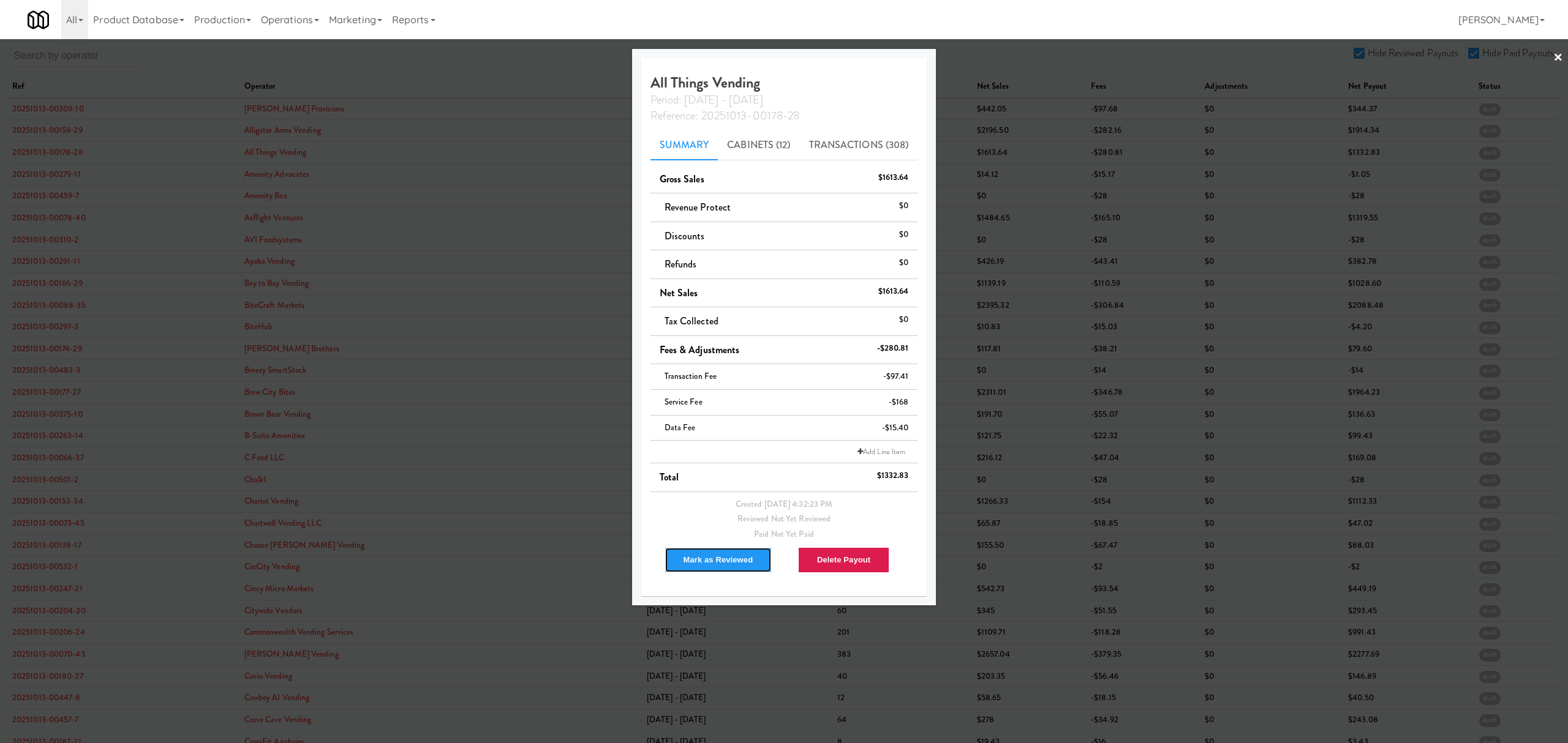
click at [686, 564] on button "Mark as Reviewed" at bounding box center [718, 560] width 108 height 26
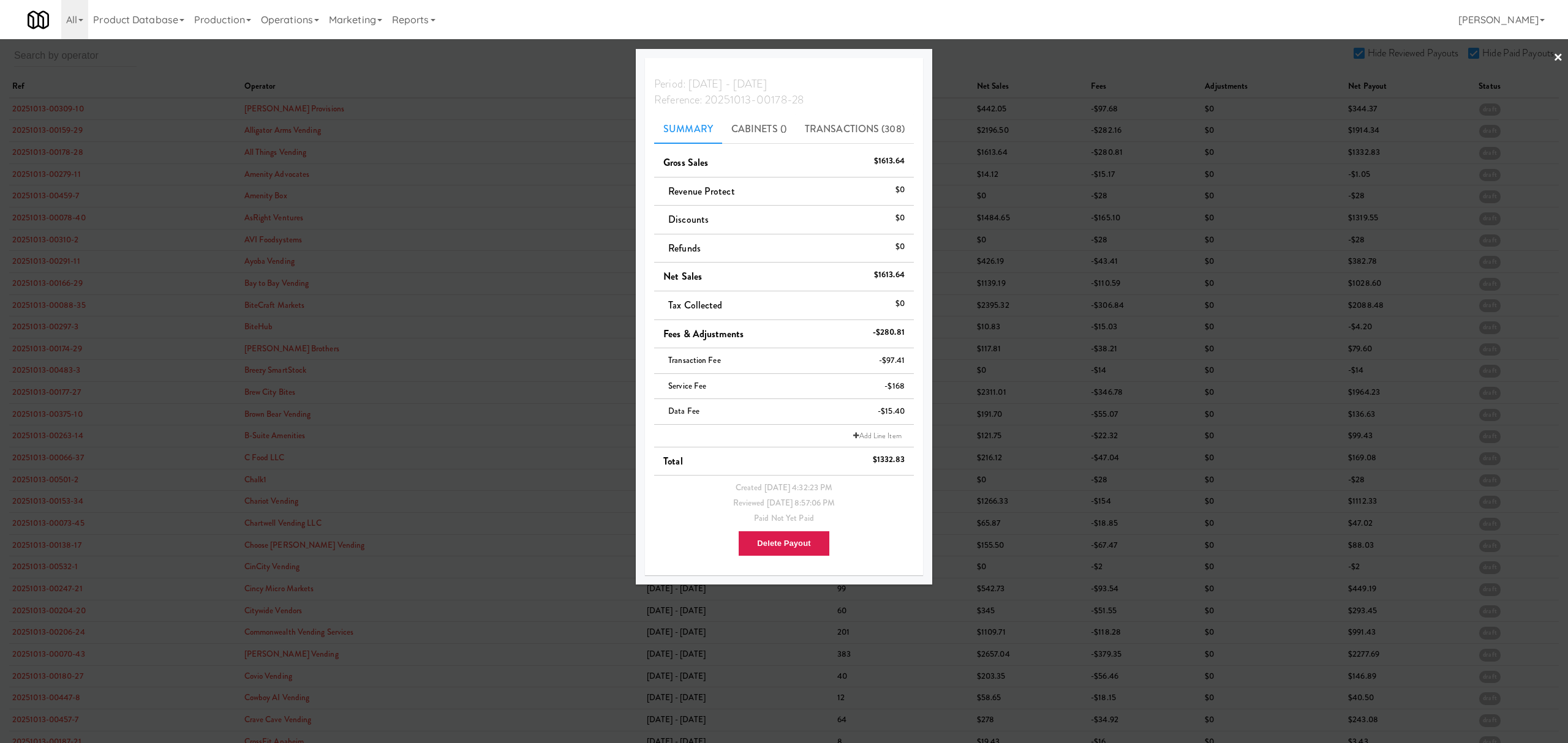
click at [44, 155] on div at bounding box center [784, 372] width 1568 height 743
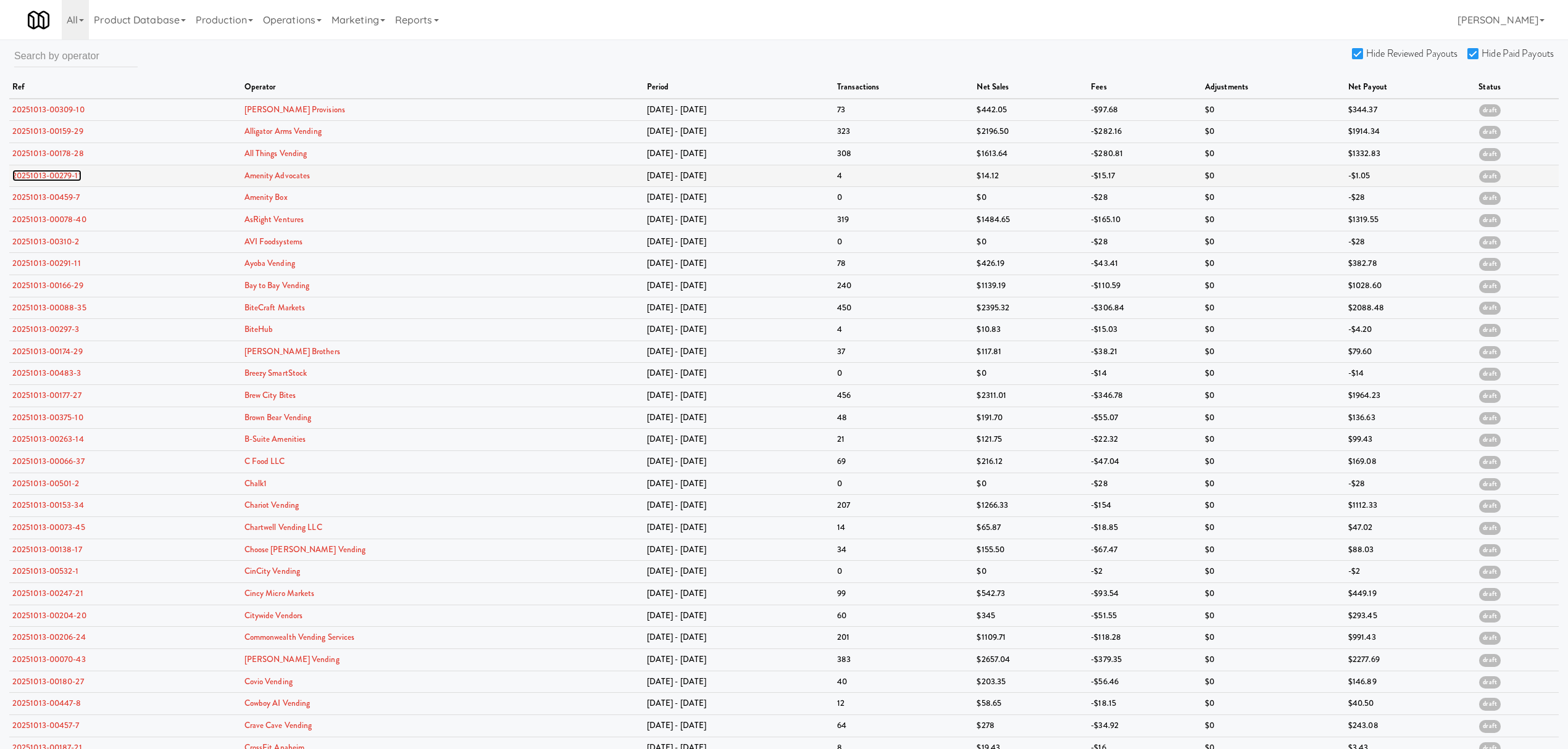
click at [47, 174] on link "20251013-00279-11" at bounding box center [47, 175] width 69 height 12
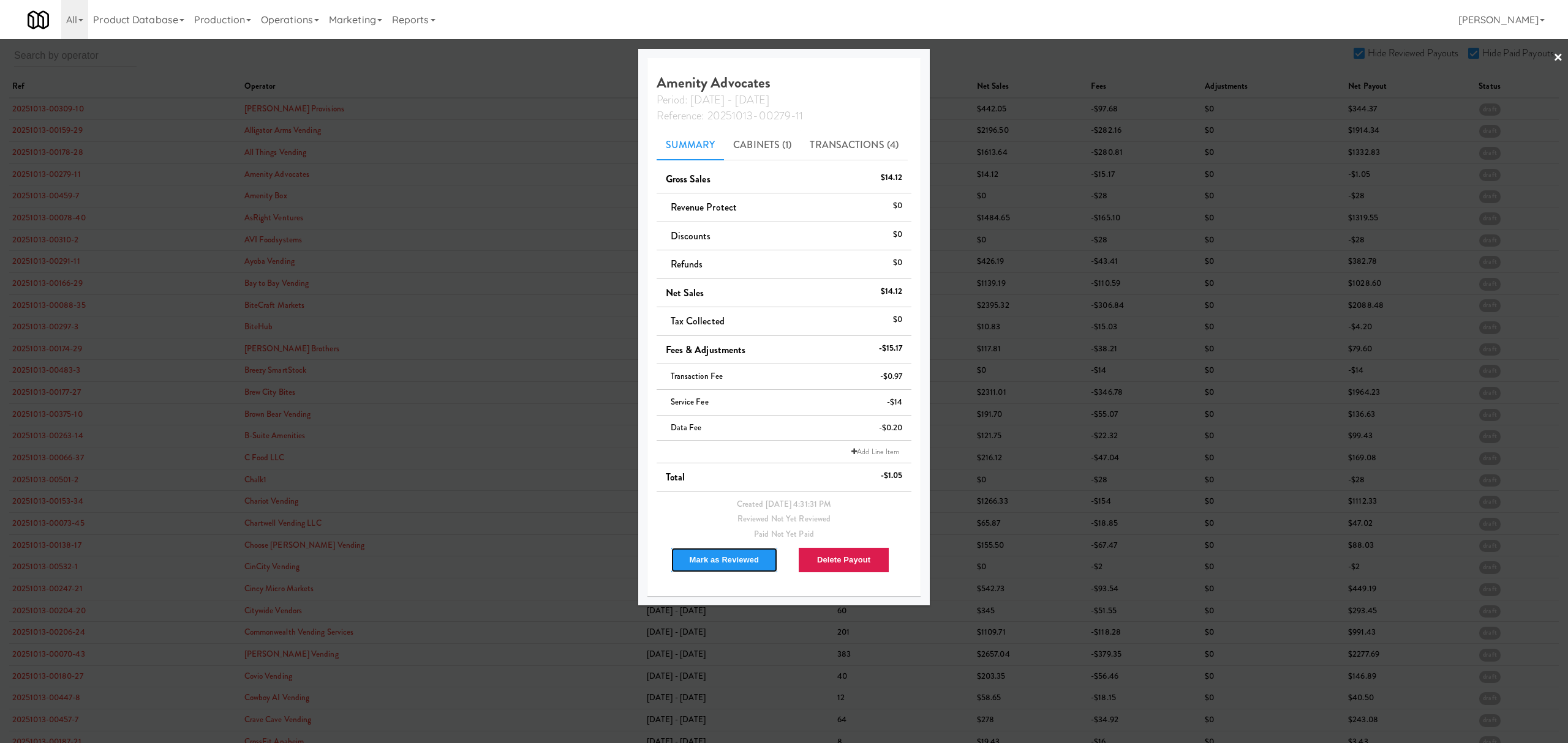
click at [714, 564] on button "Mark as Reviewed" at bounding box center [724, 560] width 108 height 26
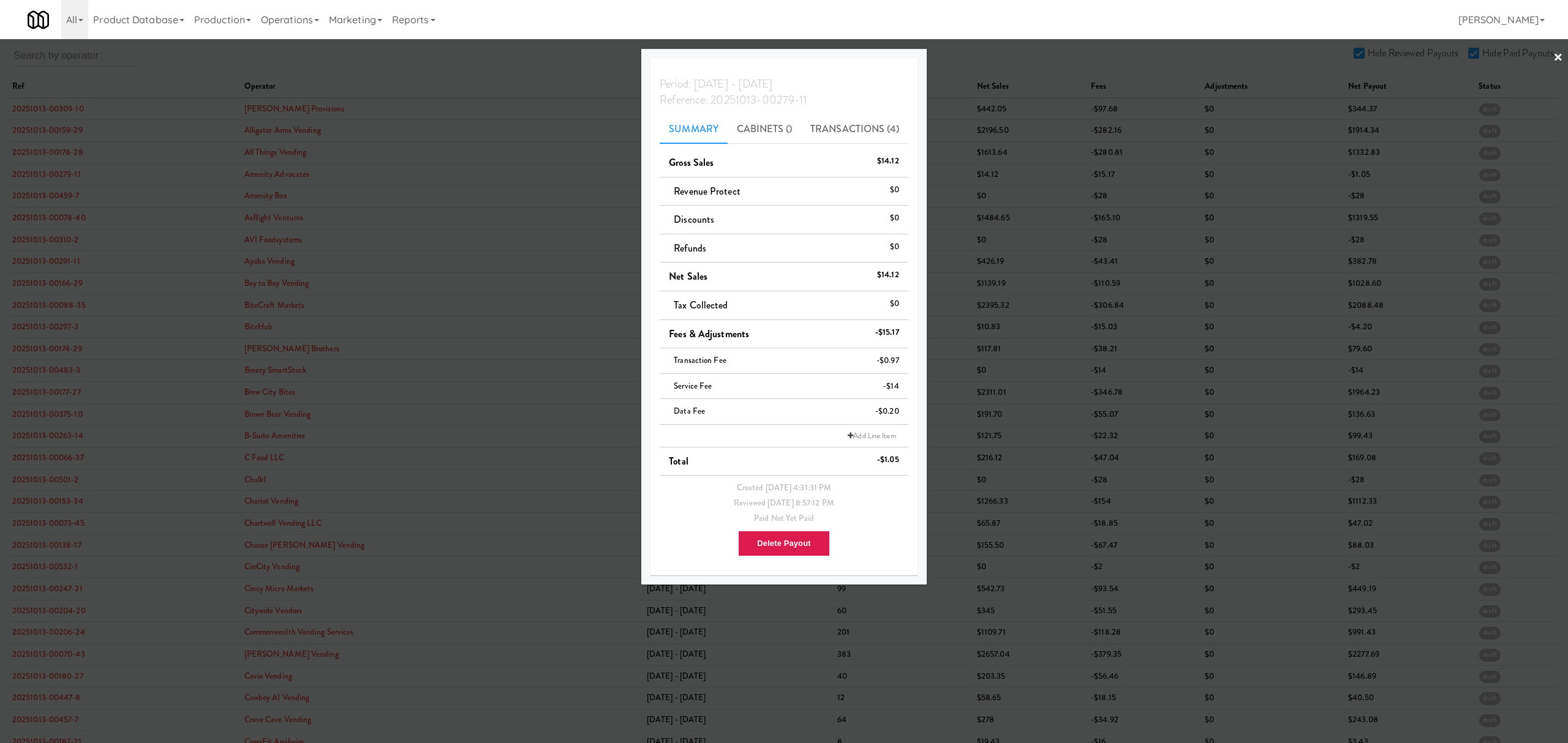
click at [41, 194] on div at bounding box center [784, 372] width 1568 height 743
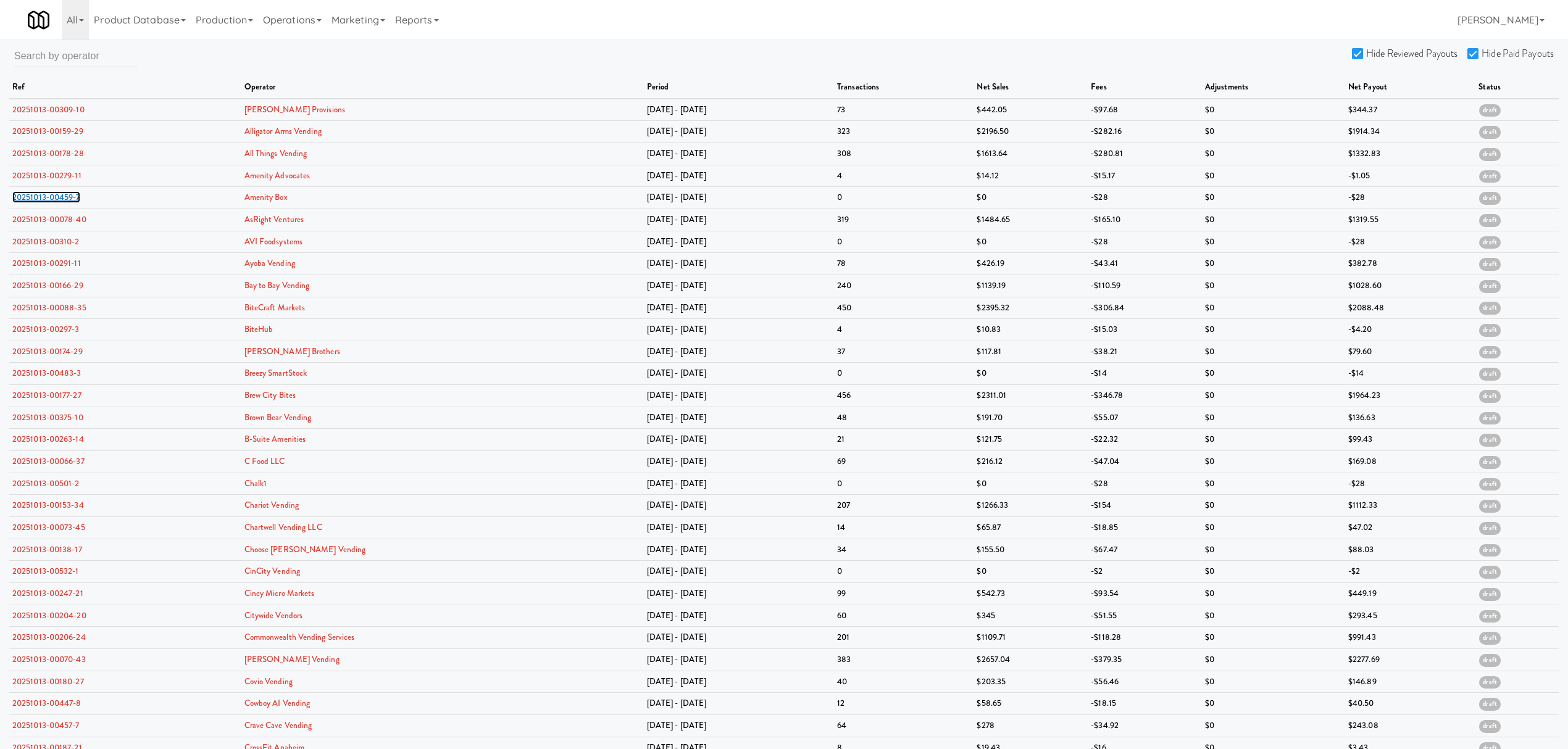
click at [42, 195] on link "20251013-00459-7" at bounding box center [46, 197] width 68 height 12
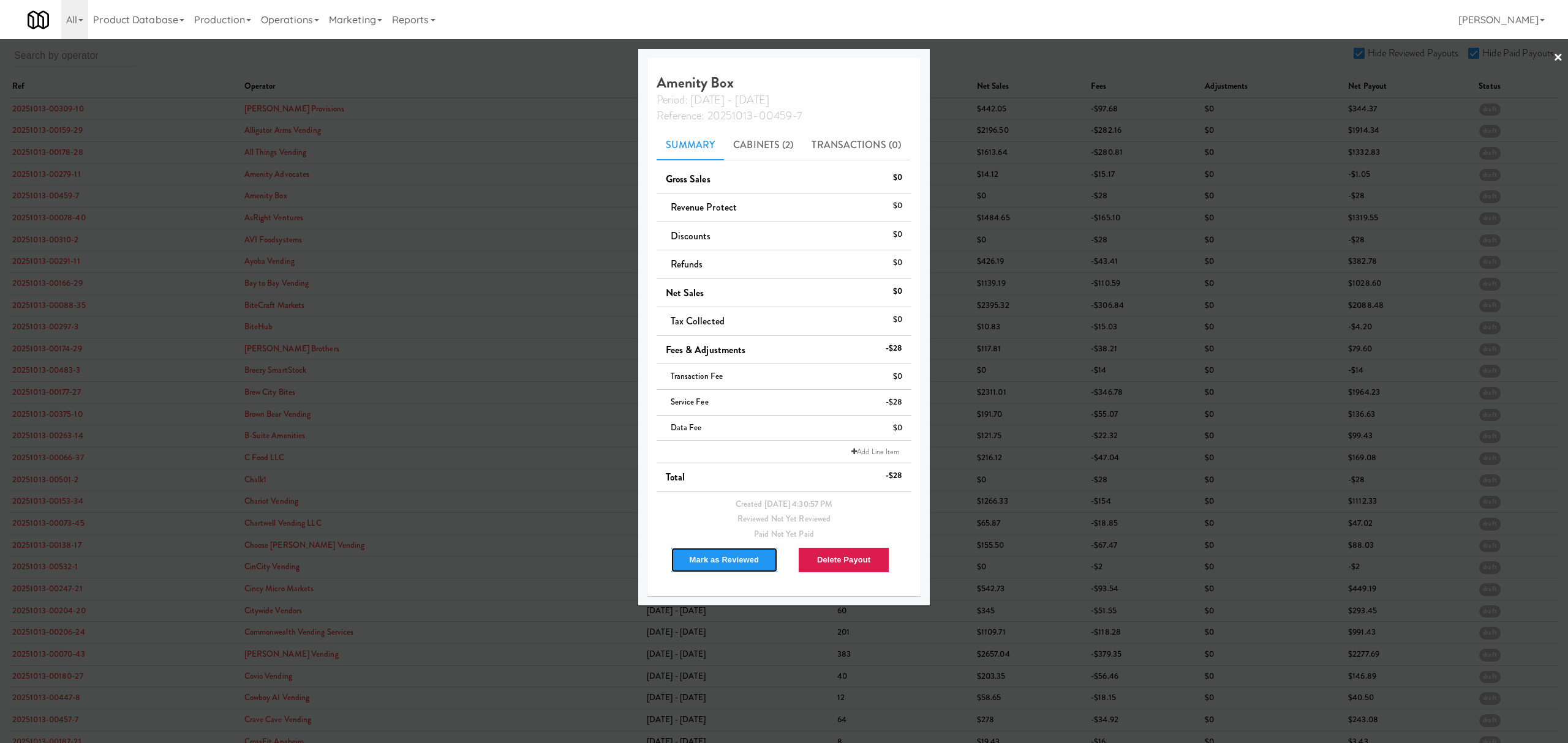
click at [699, 564] on button "Mark as Reviewed" at bounding box center [724, 560] width 108 height 26
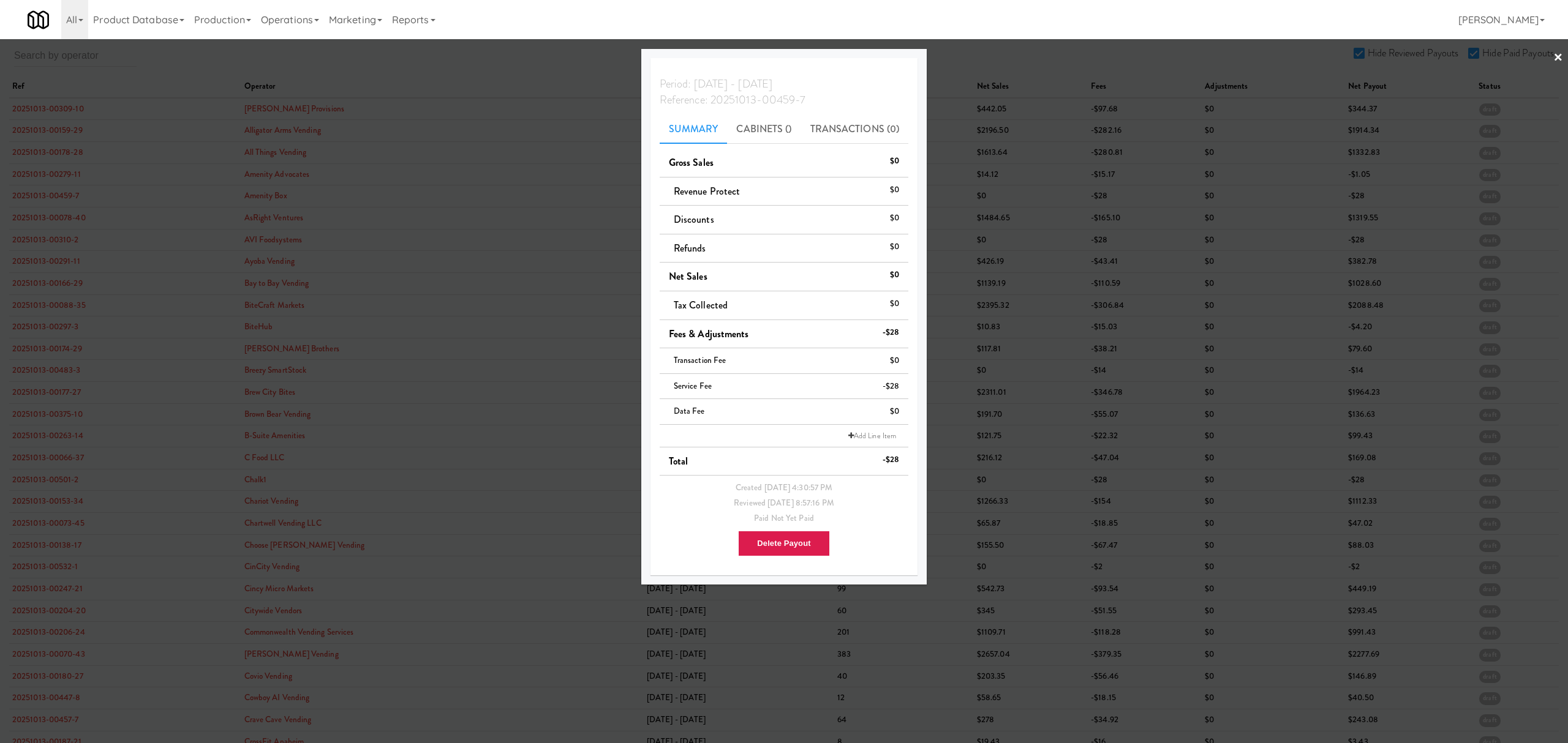
click at [50, 215] on div at bounding box center [784, 372] width 1568 height 743
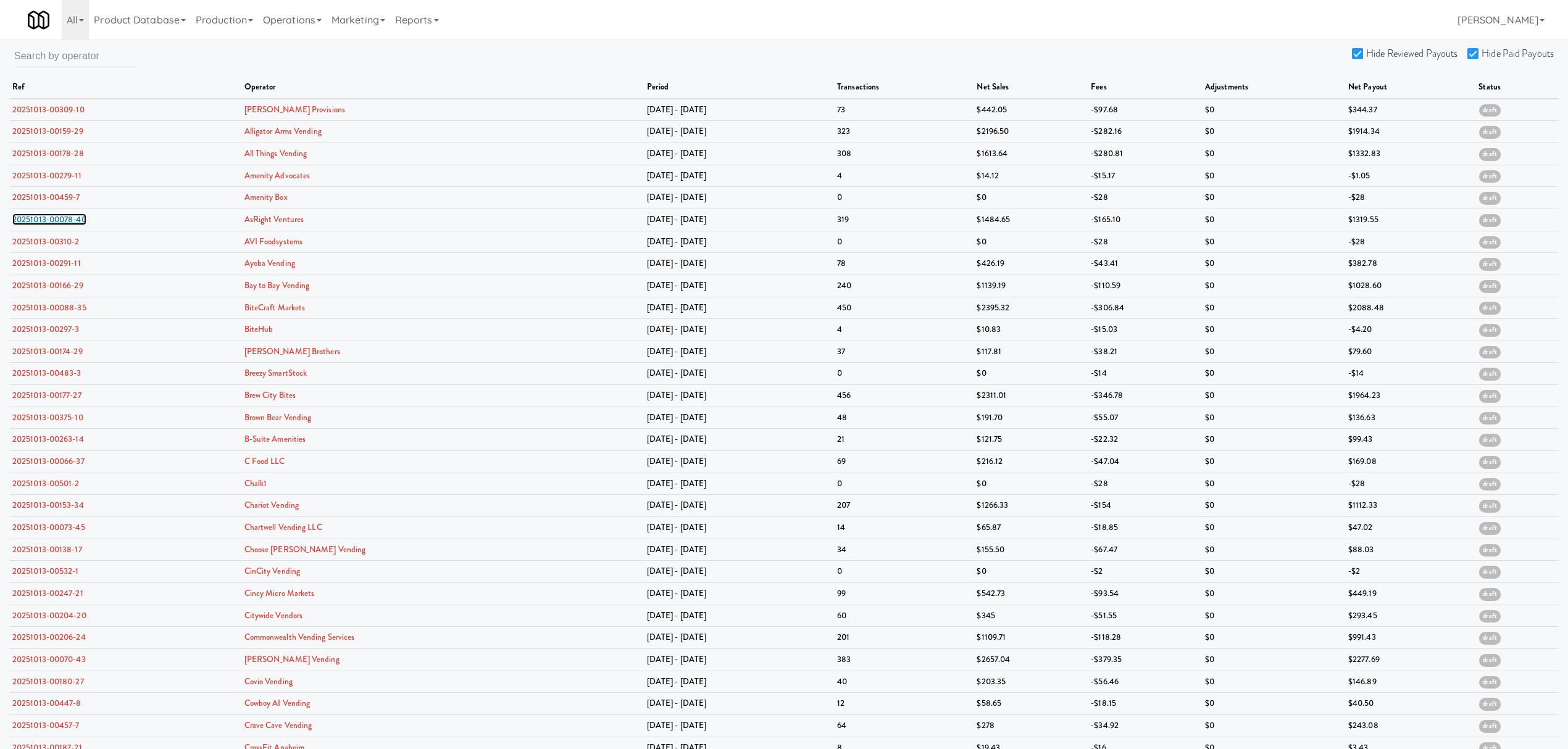
click at [51, 217] on link "20251013-00078-40" at bounding box center [49, 219] width 74 height 12
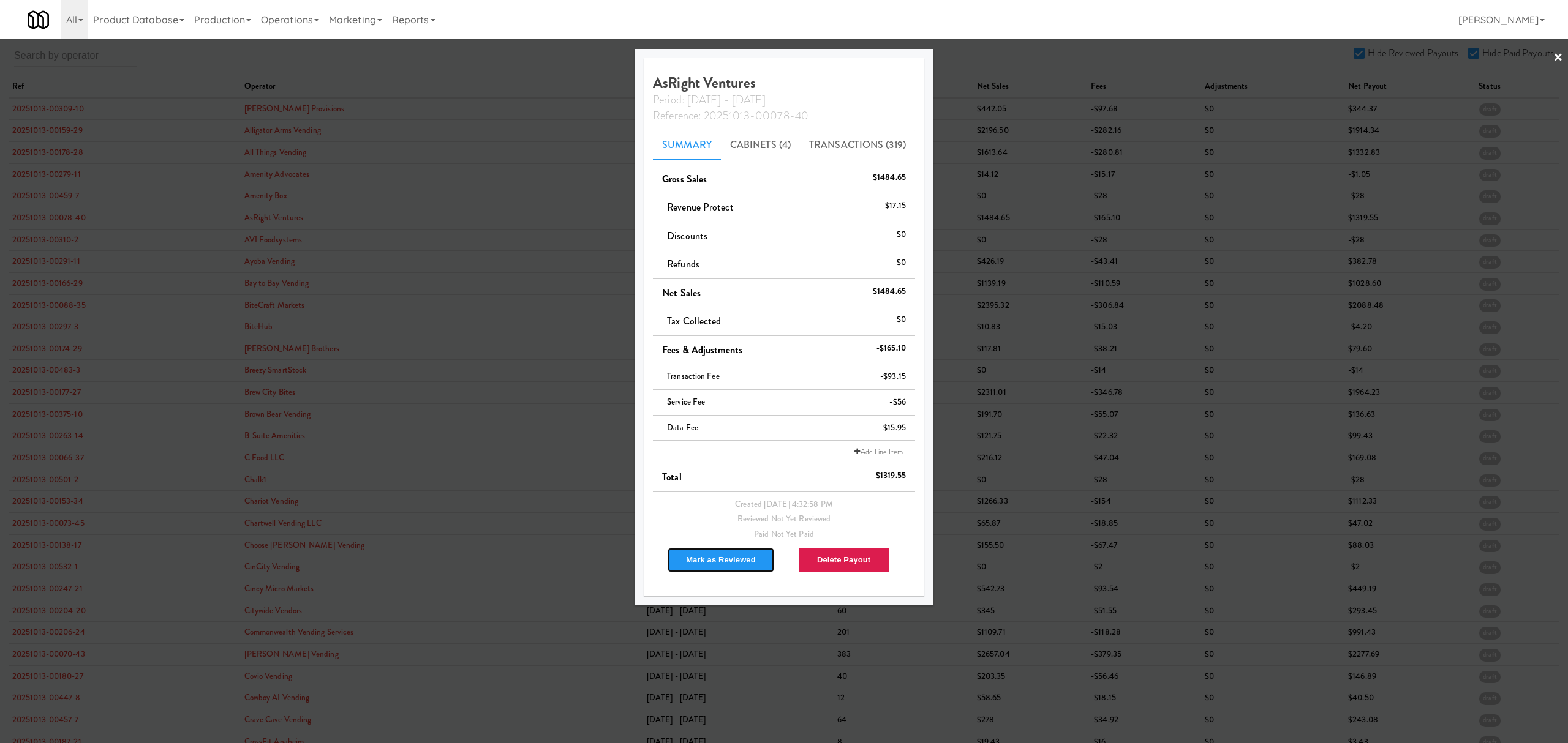
click at [696, 562] on button "Mark as Reviewed" at bounding box center [720, 560] width 108 height 26
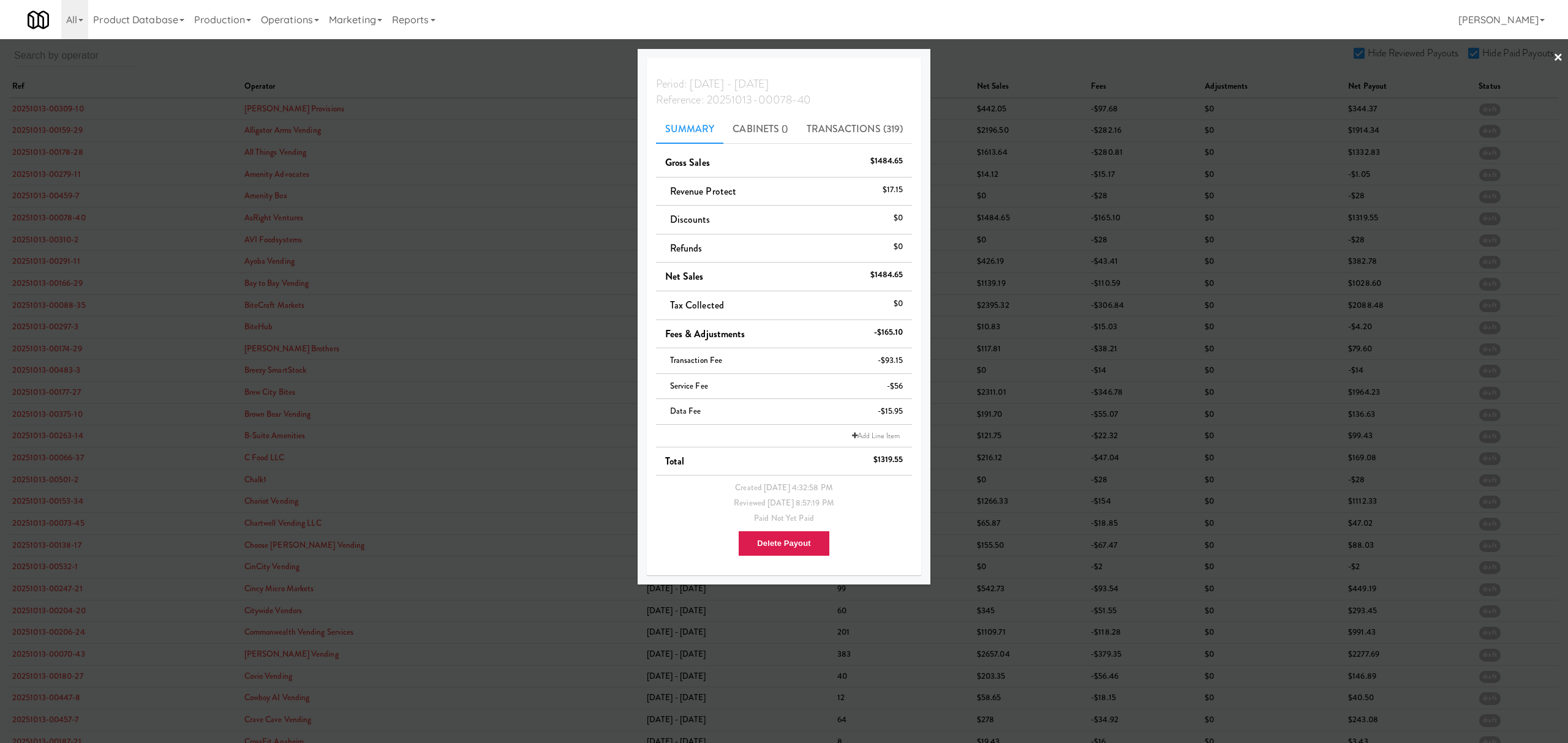
click at [34, 234] on div at bounding box center [784, 372] width 1568 height 743
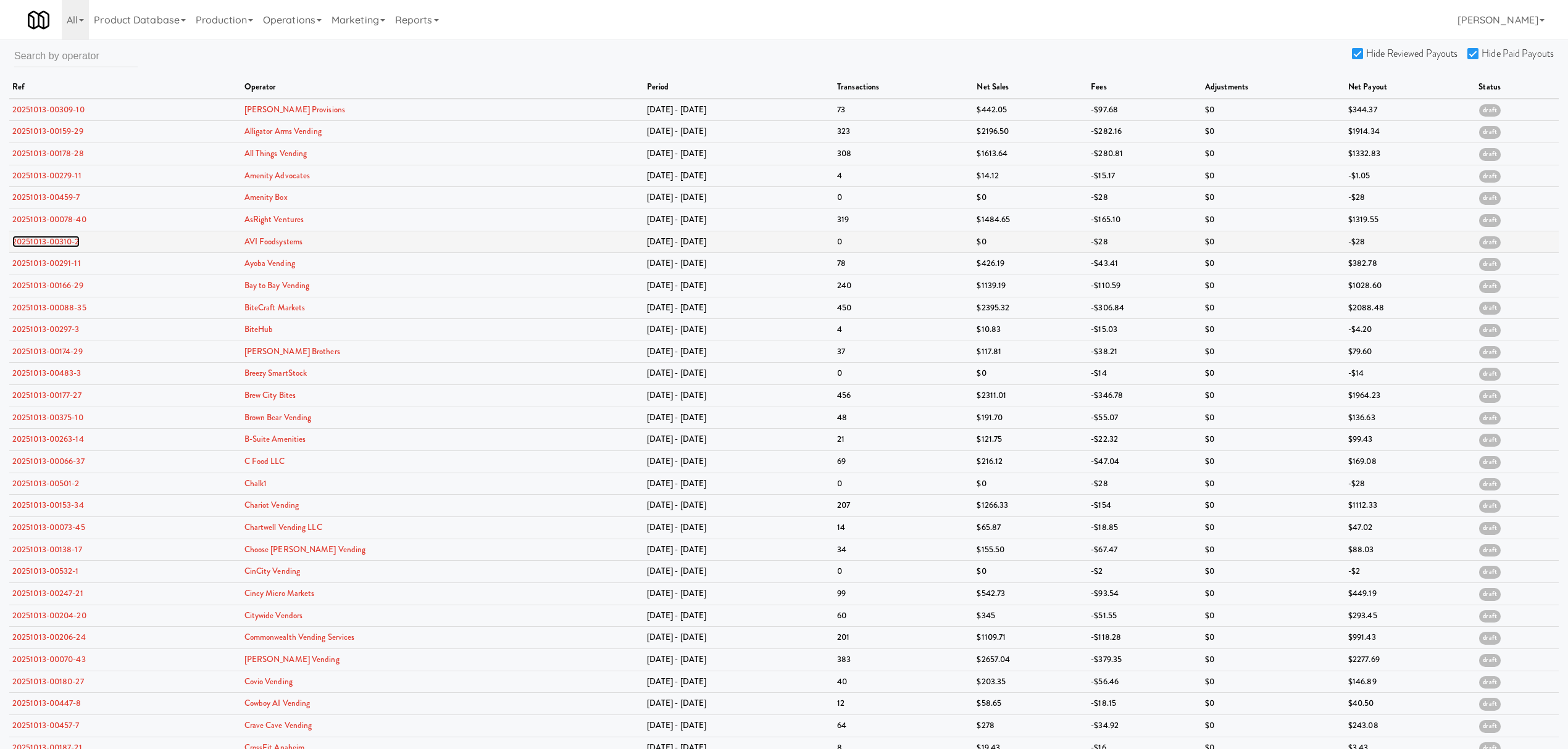
click at [33, 244] on link "20251013-00310-2" at bounding box center [46, 241] width 68 height 12
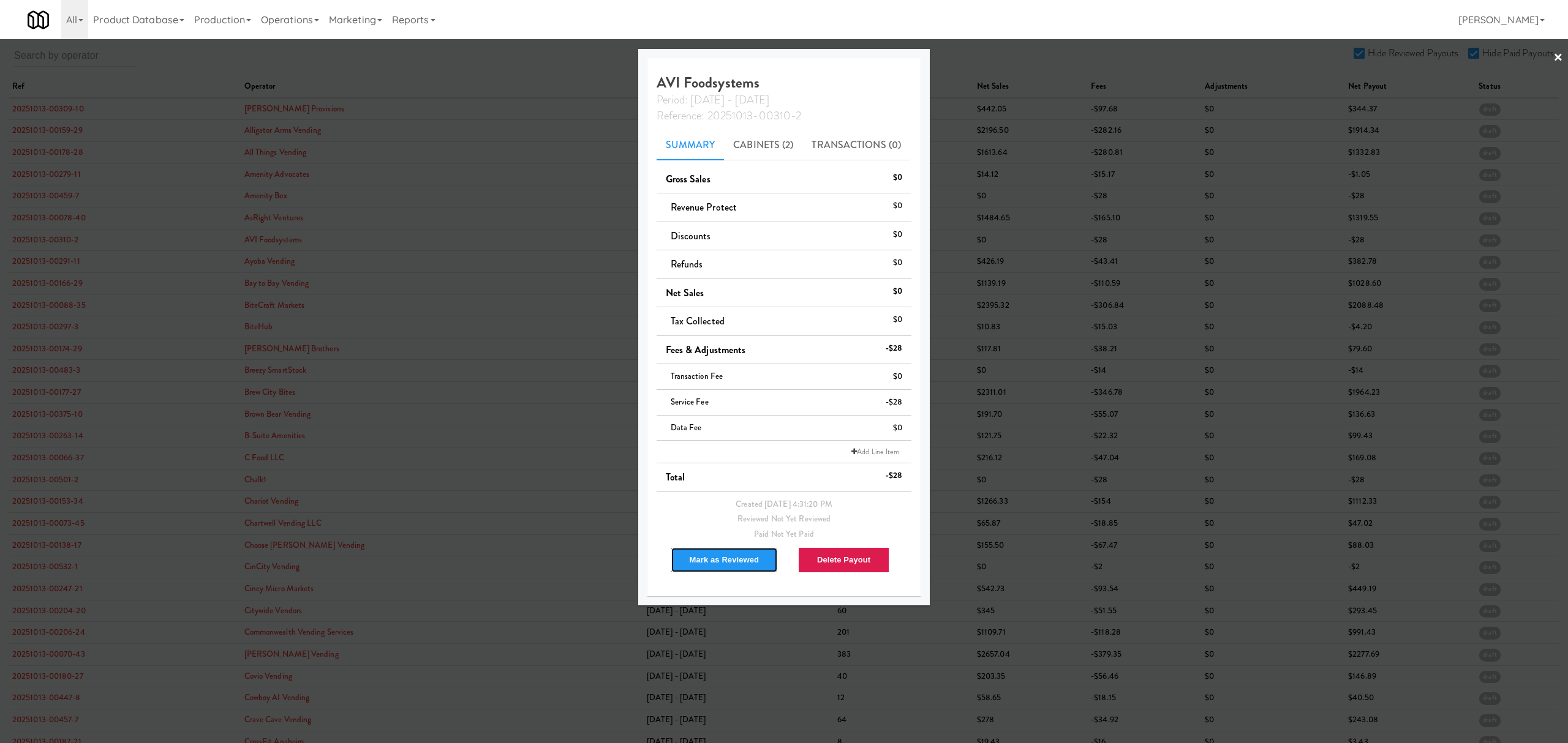
click at [711, 565] on button "Mark as Reviewed" at bounding box center [724, 560] width 108 height 26
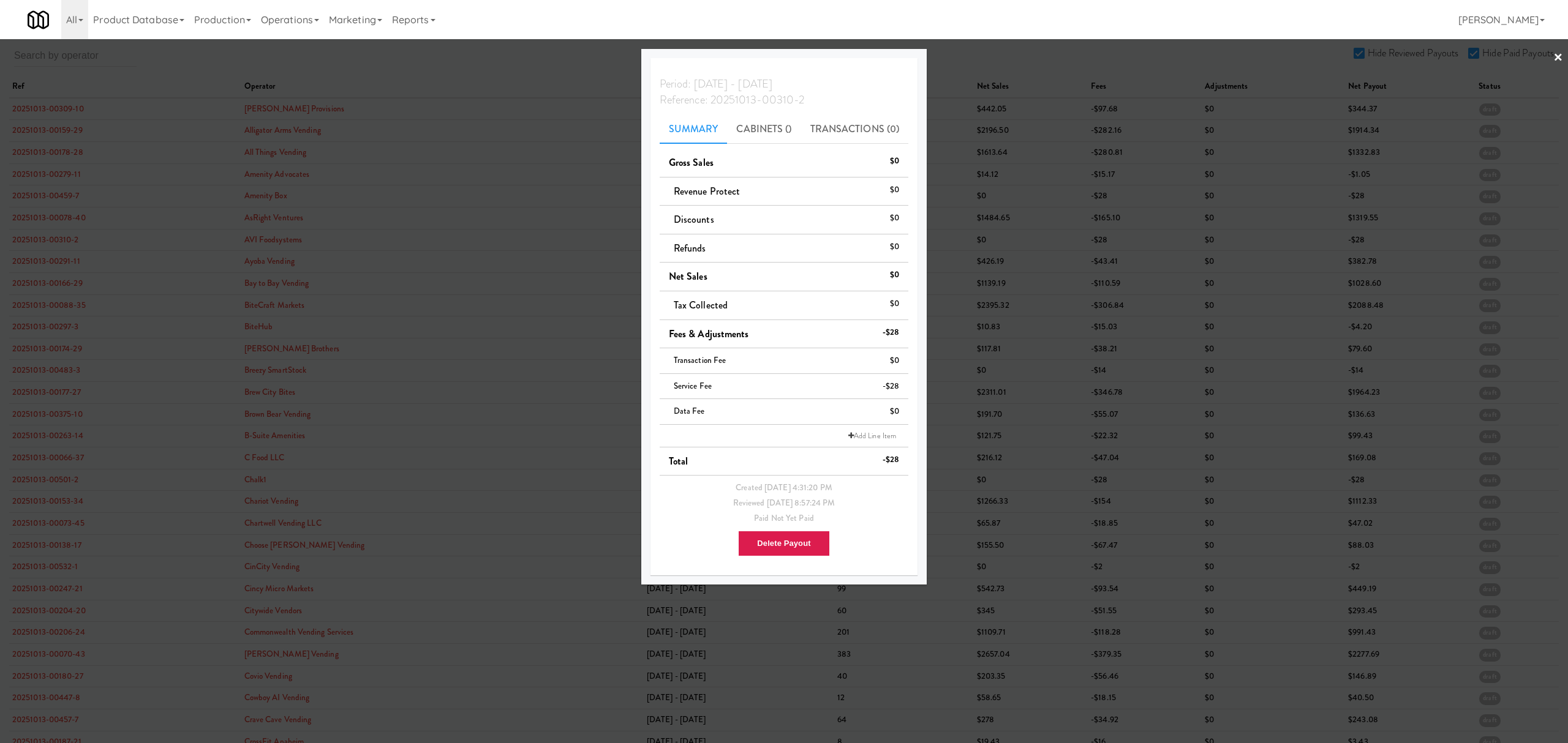
click at [46, 258] on div at bounding box center [784, 372] width 1568 height 743
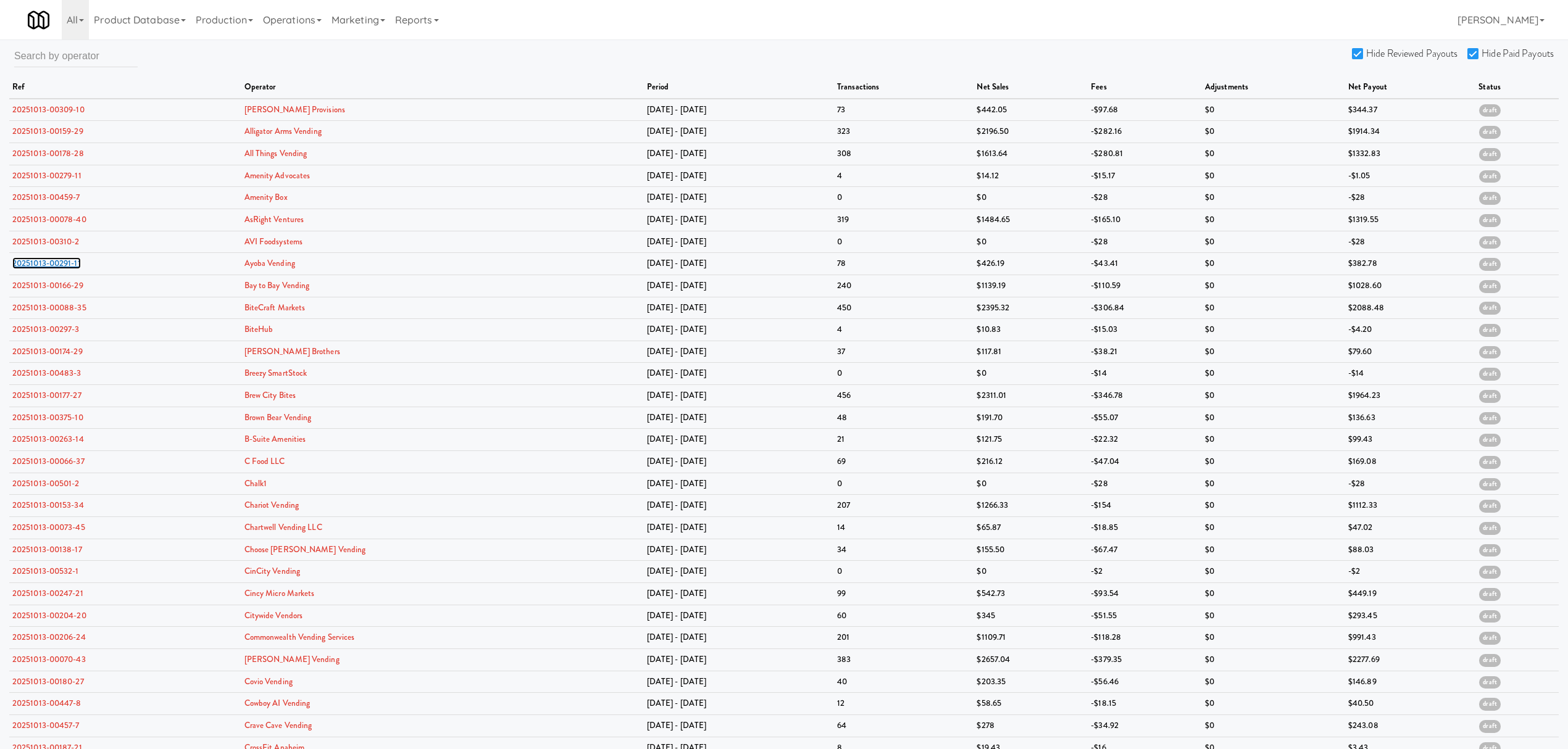
click at [47, 260] on link "20251013-00291-11" at bounding box center [46, 263] width 68 height 12
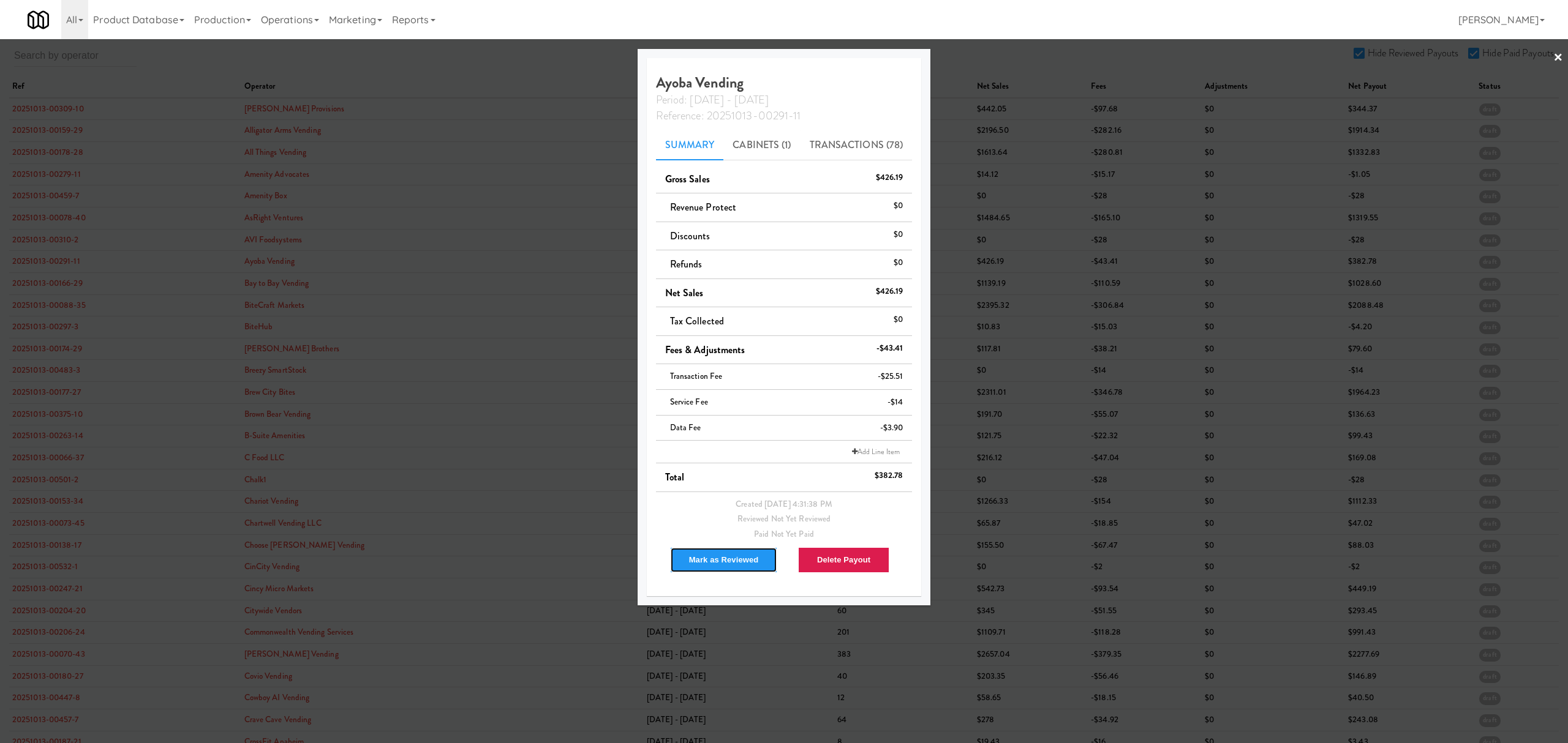
click at [708, 564] on button "Mark as Reviewed" at bounding box center [723, 560] width 108 height 26
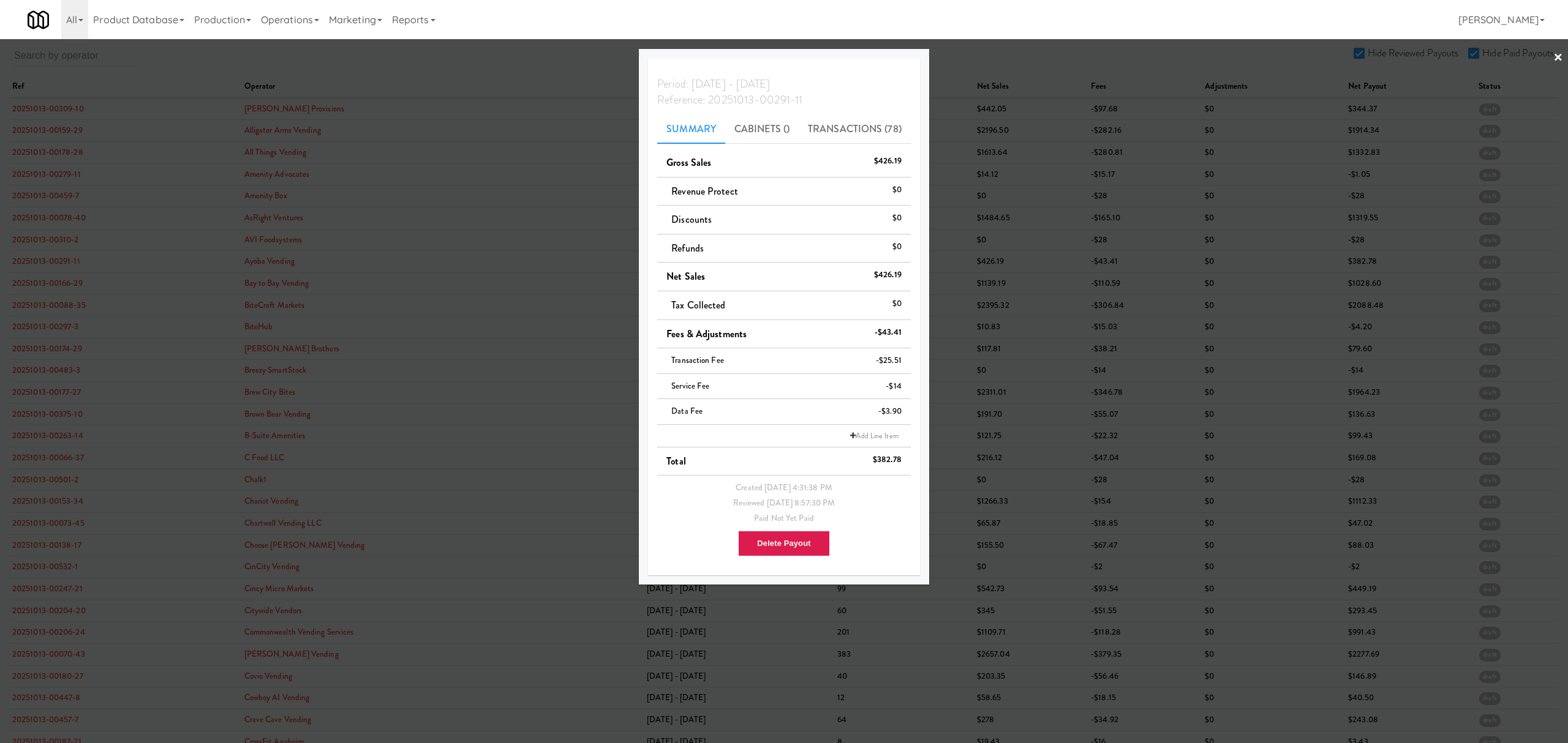
click at [48, 285] on div at bounding box center [784, 372] width 1568 height 743
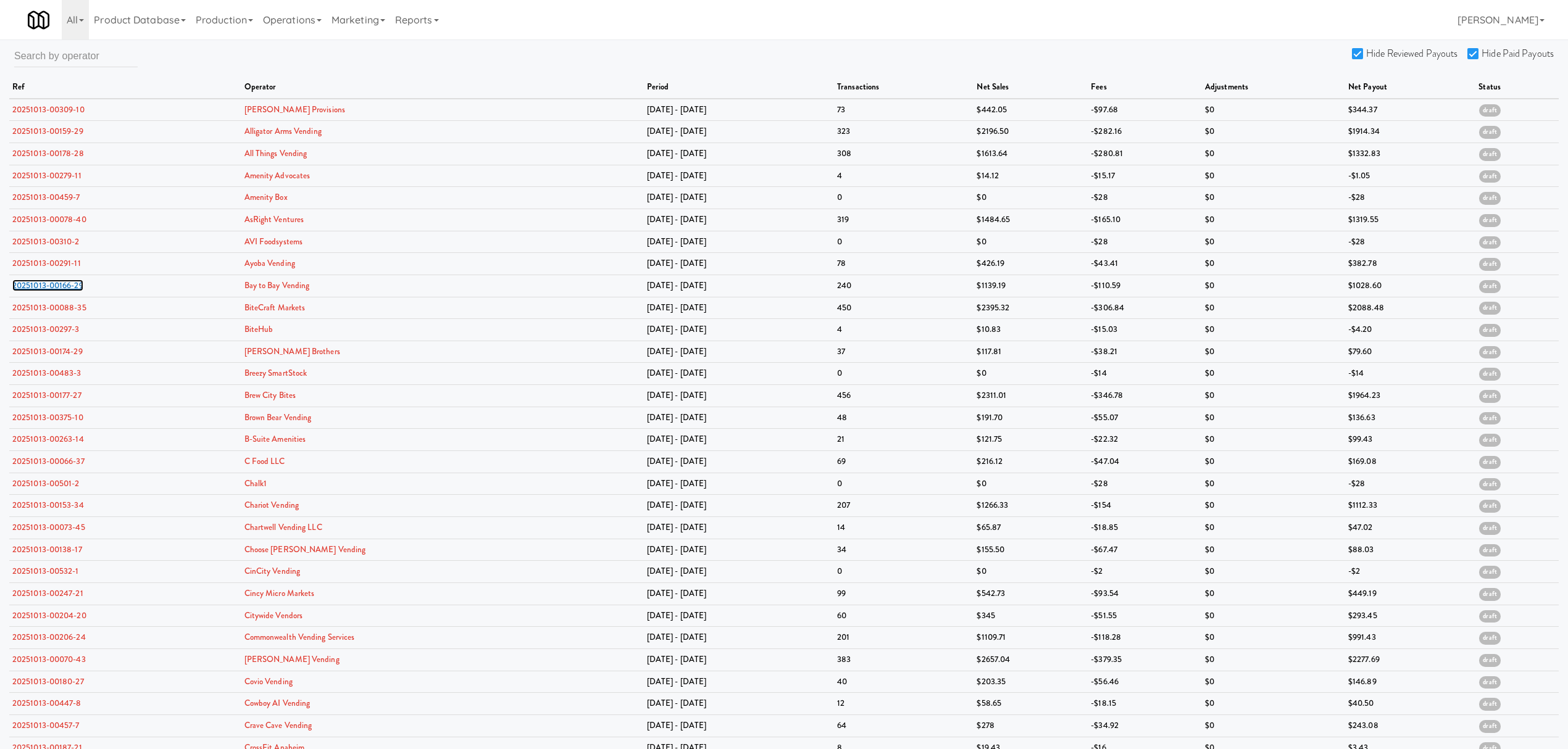
click at [48, 288] on link "20251013-00166-29" at bounding box center [47, 285] width 71 height 12
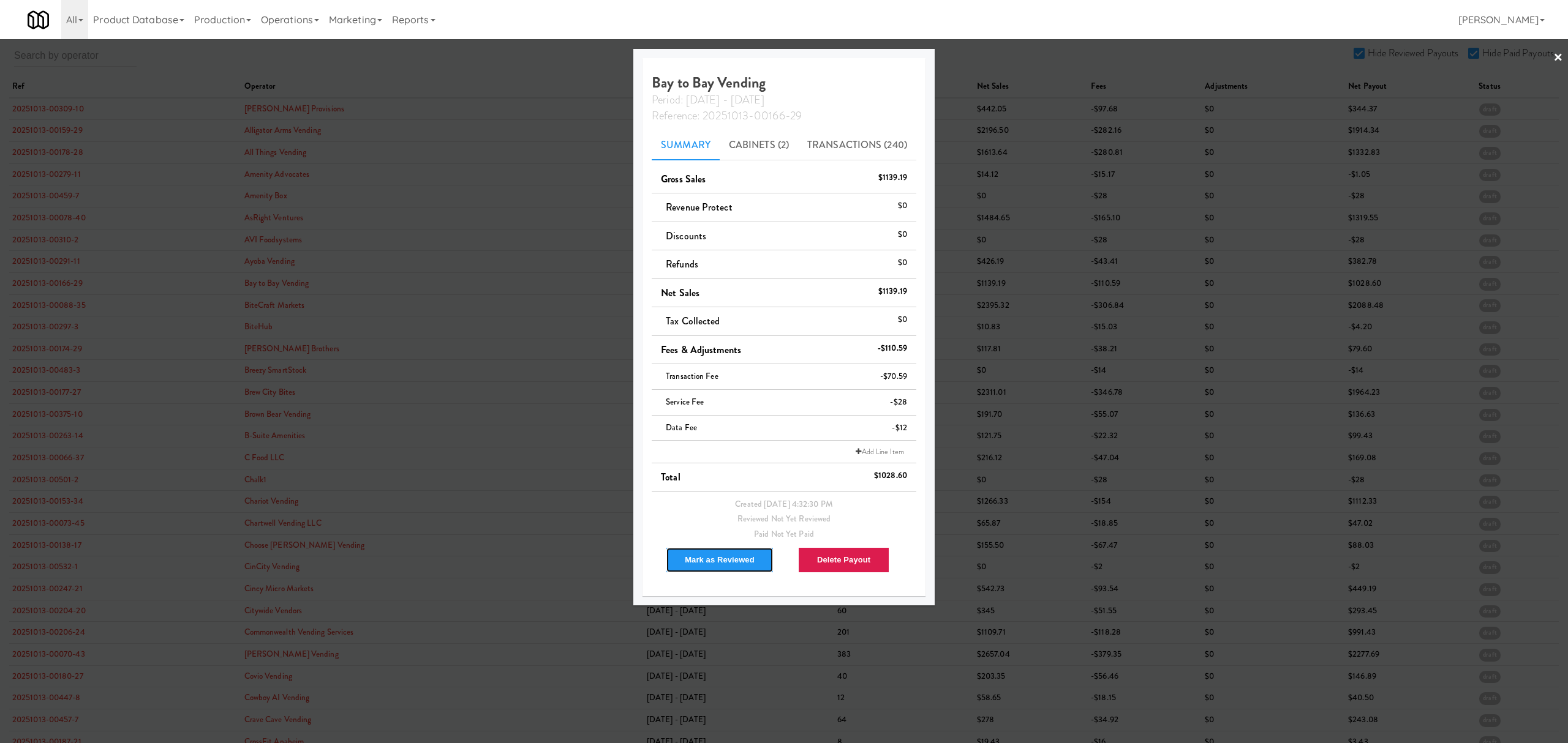
click at [708, 556] on button "Mark as Reviewed" at bounding box center [719, 560] width 108 height 26
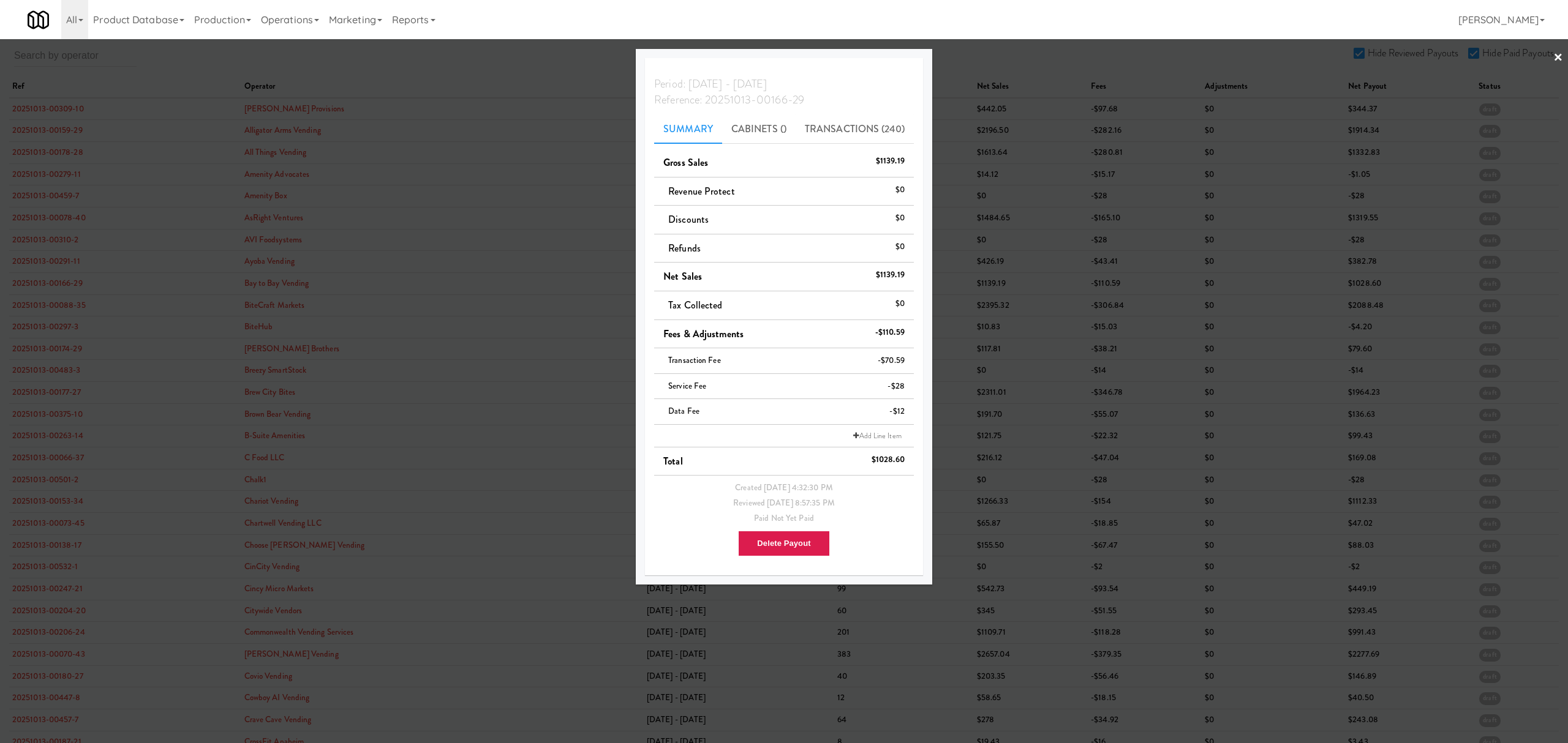
click at [59, 309] on div at bounding box center [784, 372] width 1568 height 743
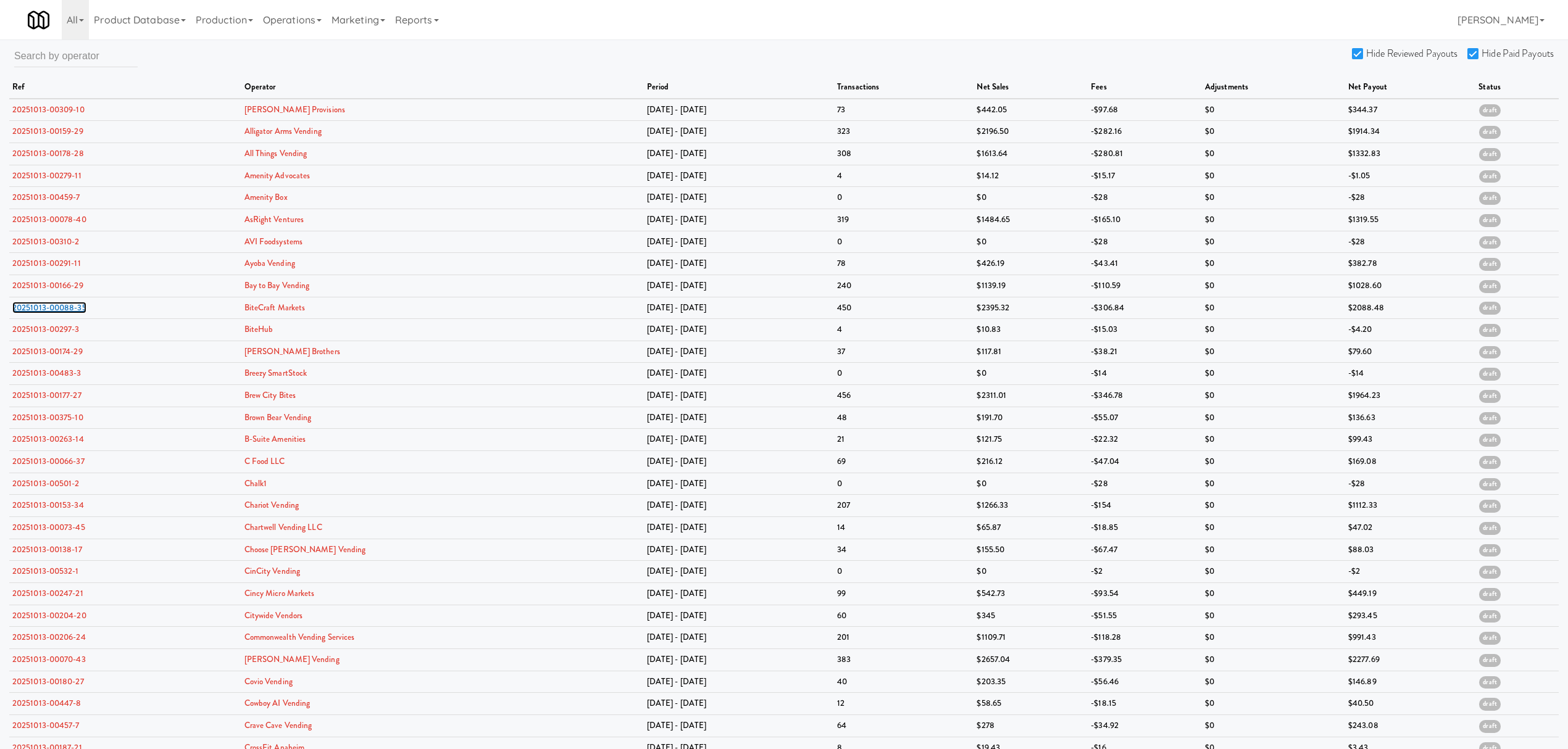
click at [60, 311] on link "20251013-00088-35" at bounding box center [49, 307] width 74 height 12
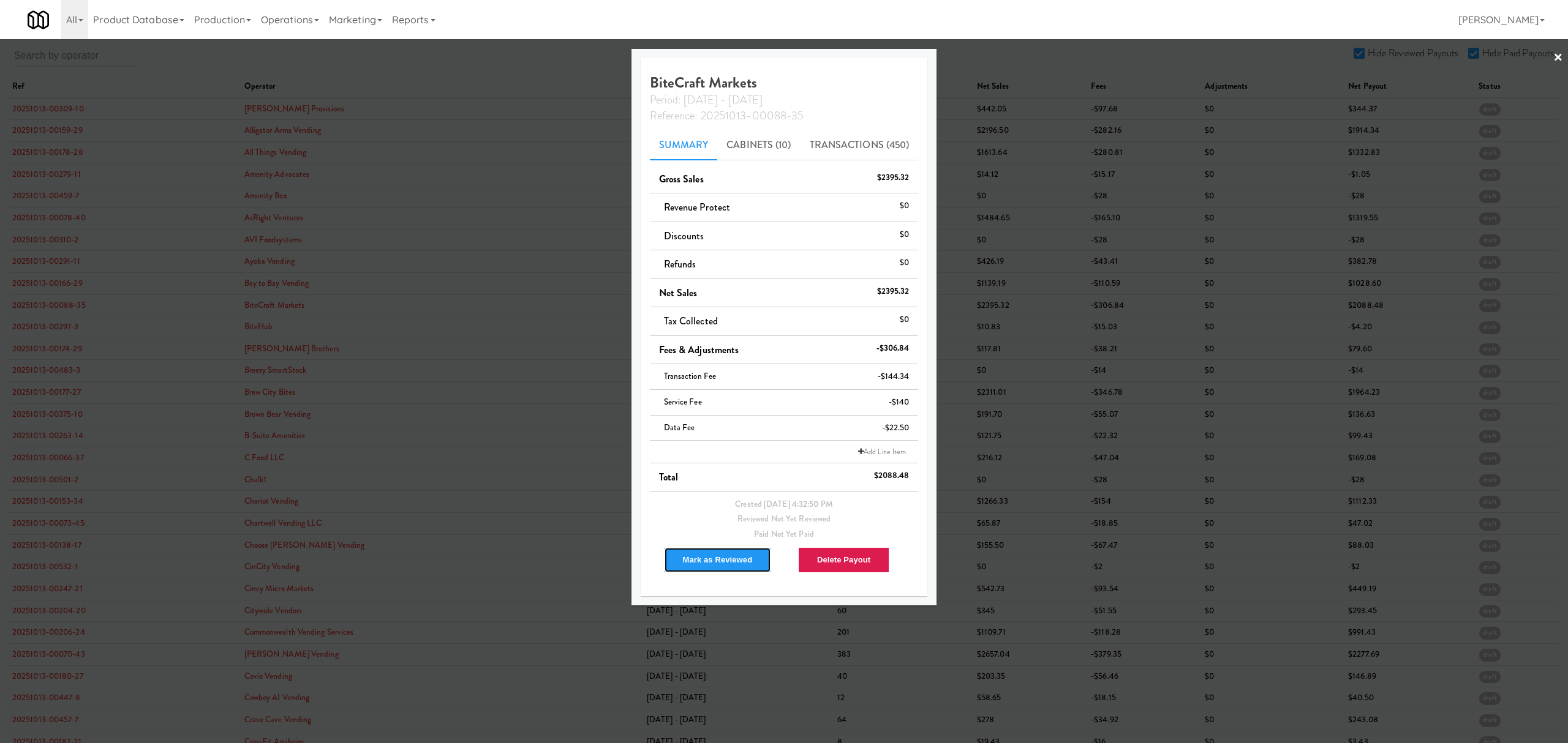
click at [727, 559] on button "Mark as Reviewed" at bounding box center [717, 560] width 108 height 26
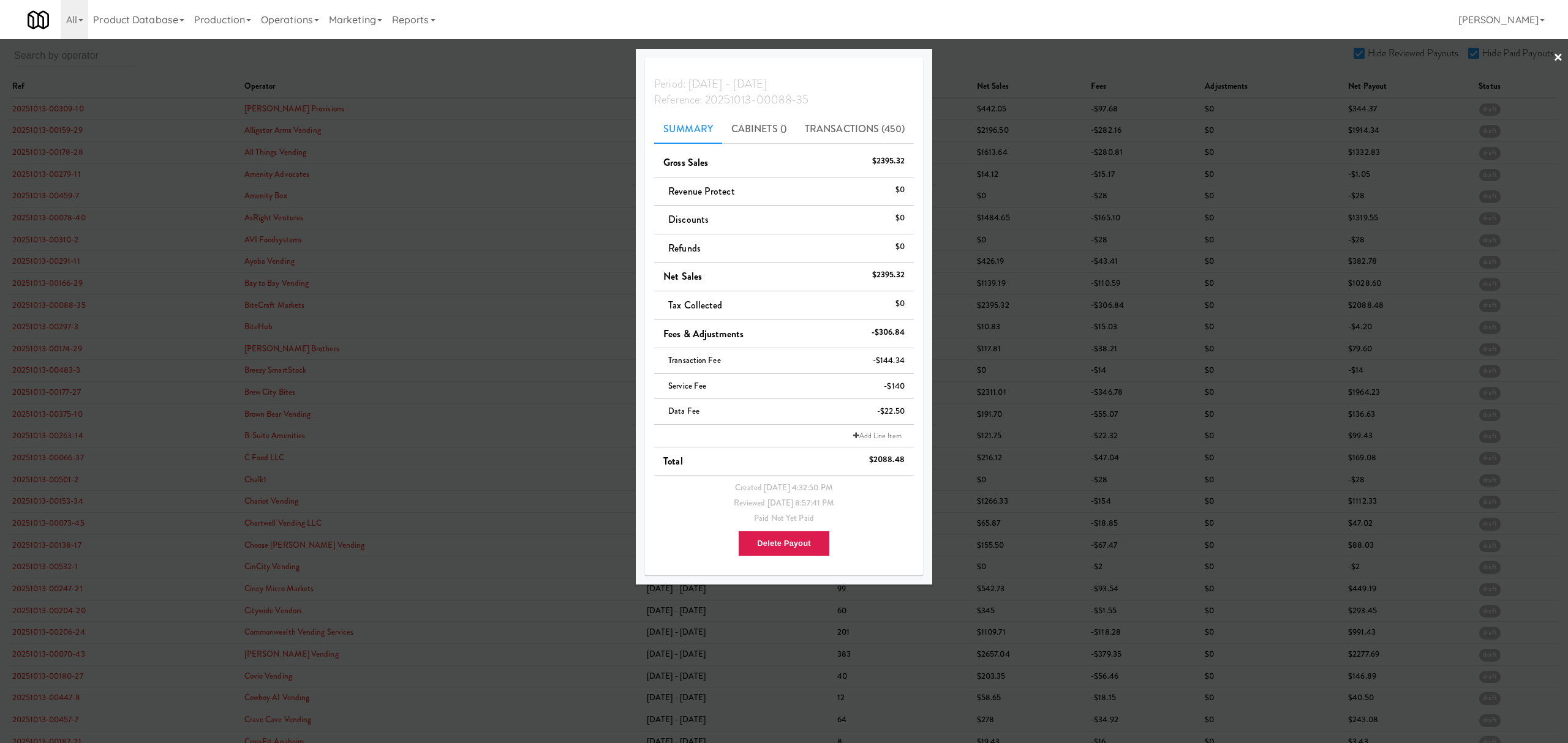
click at [53, 324] on div at bounding box center [784, 372] width 1568 height 743
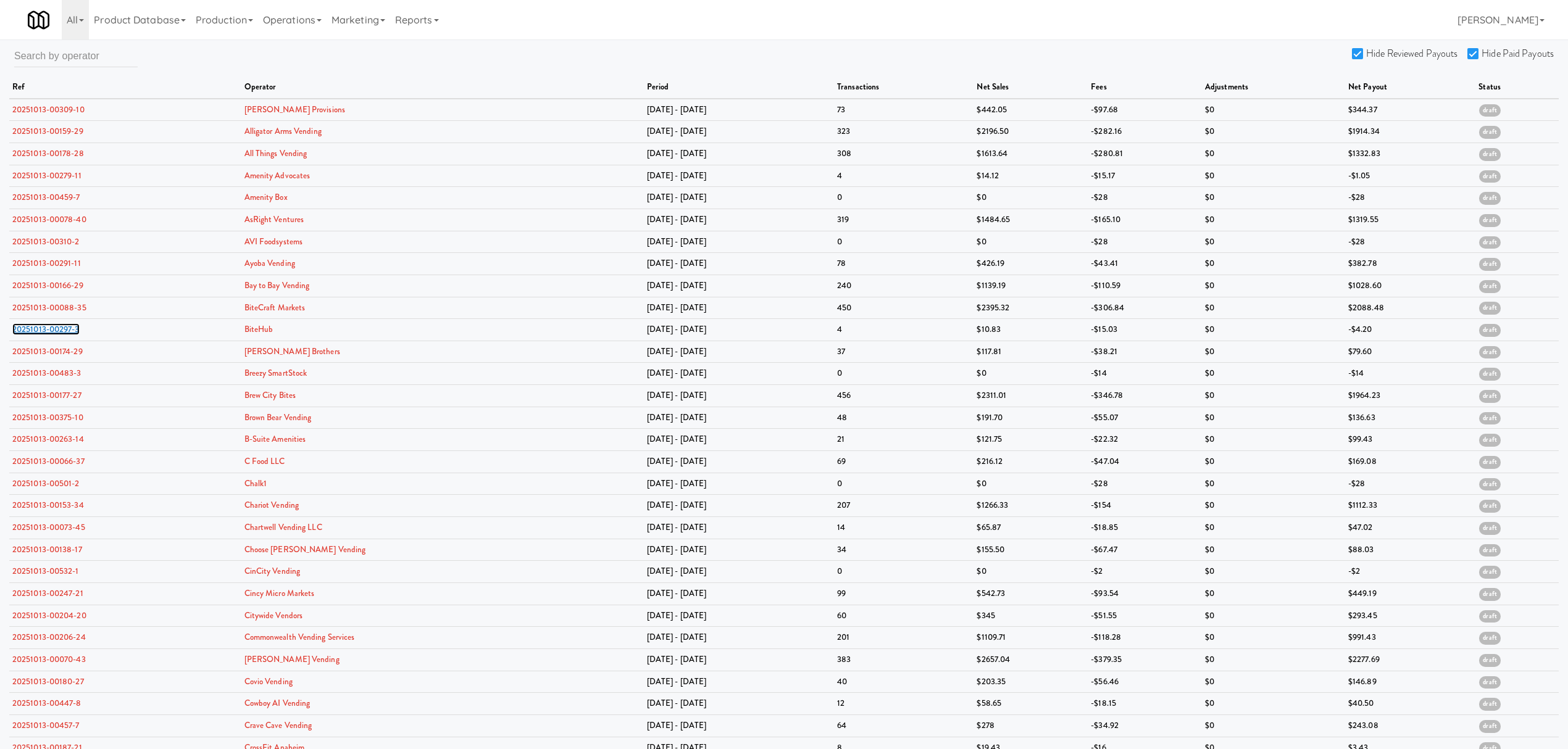
click at [53, 326] on link "20251013-00297-3" at bounding box center [46, 329] width 68 height 12
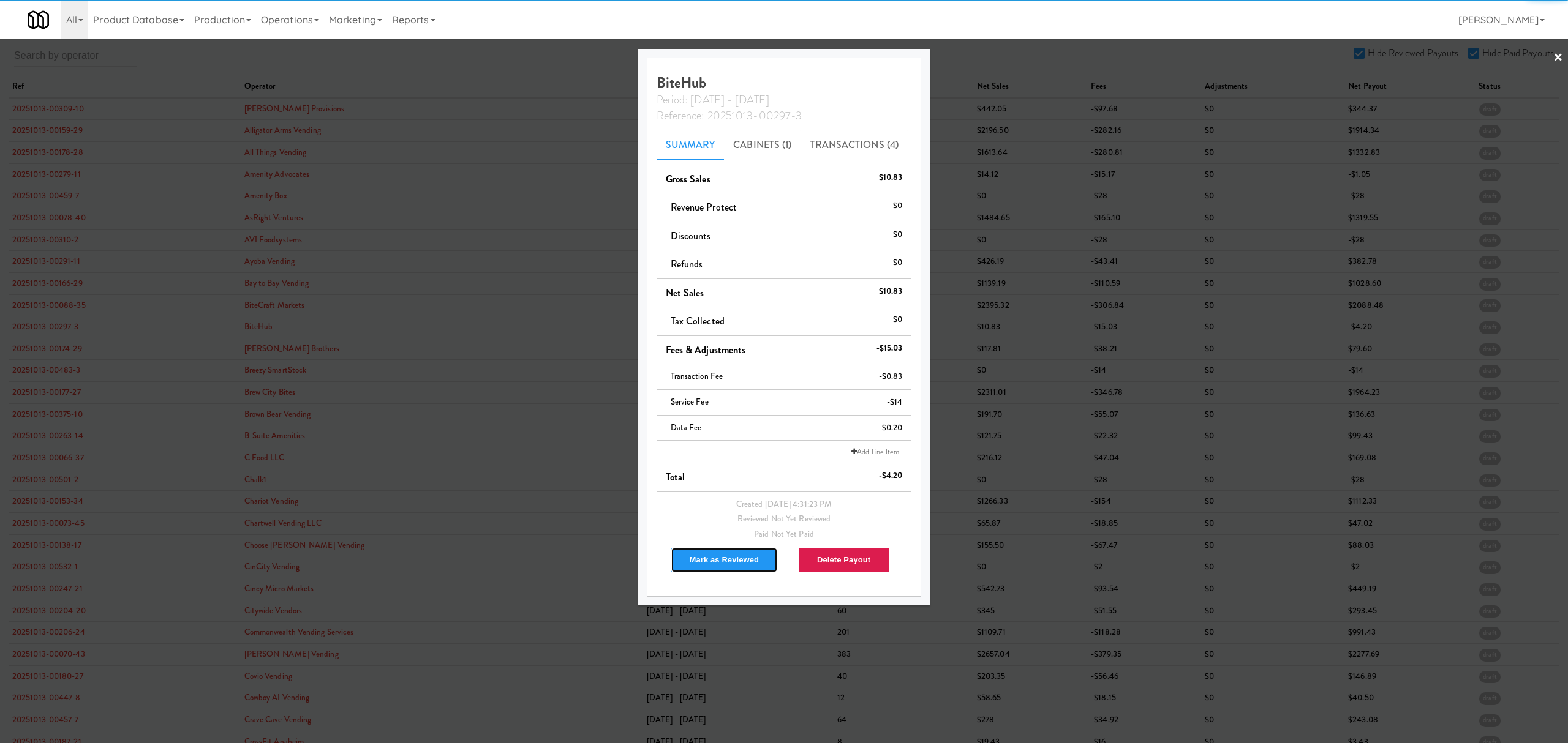
click at [704, 562] on button "Mark as Reviewed" at bounding box center [724, 560] width 108 height 26
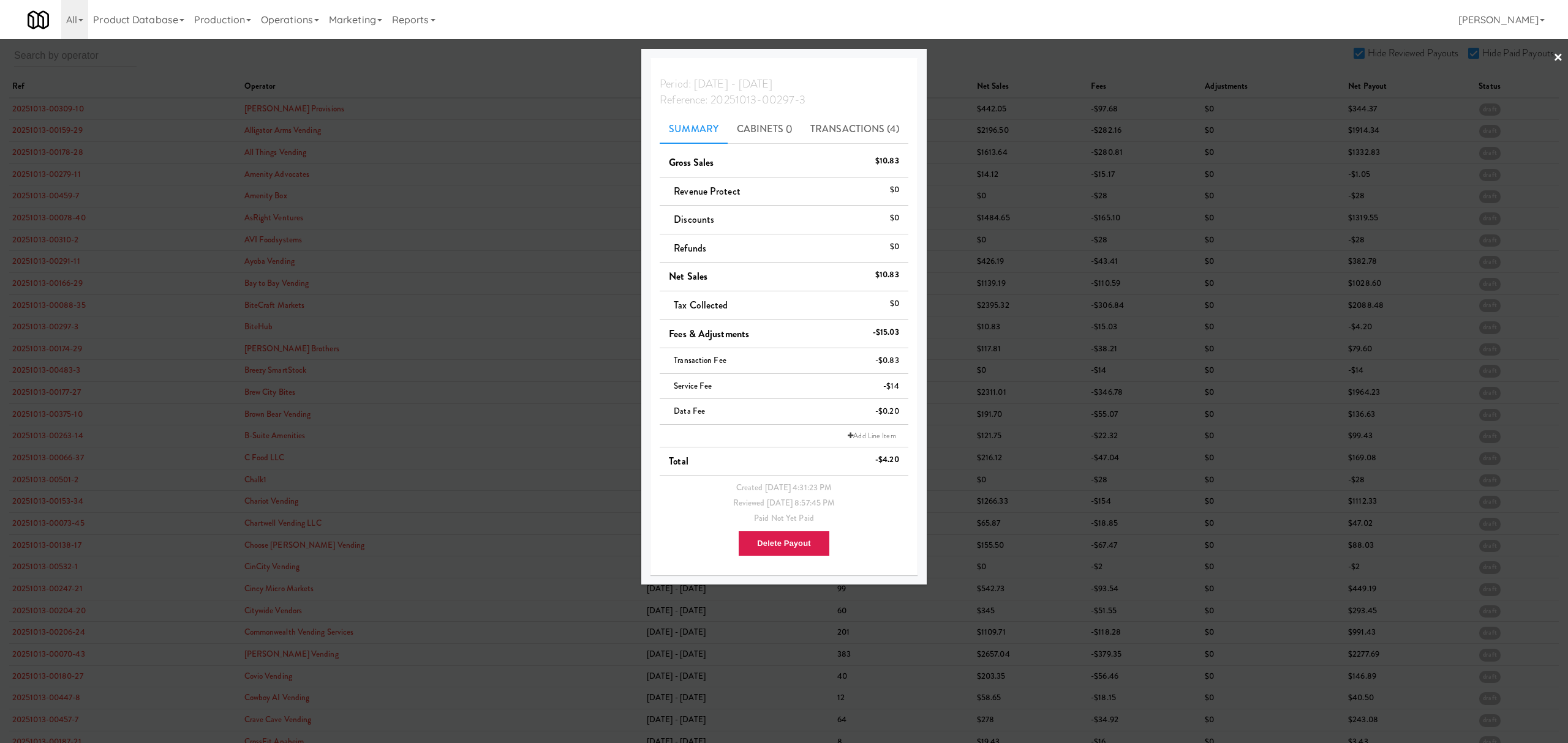
click at [49, 350] on div at bounding box center [784, 372] width 1568 height 743
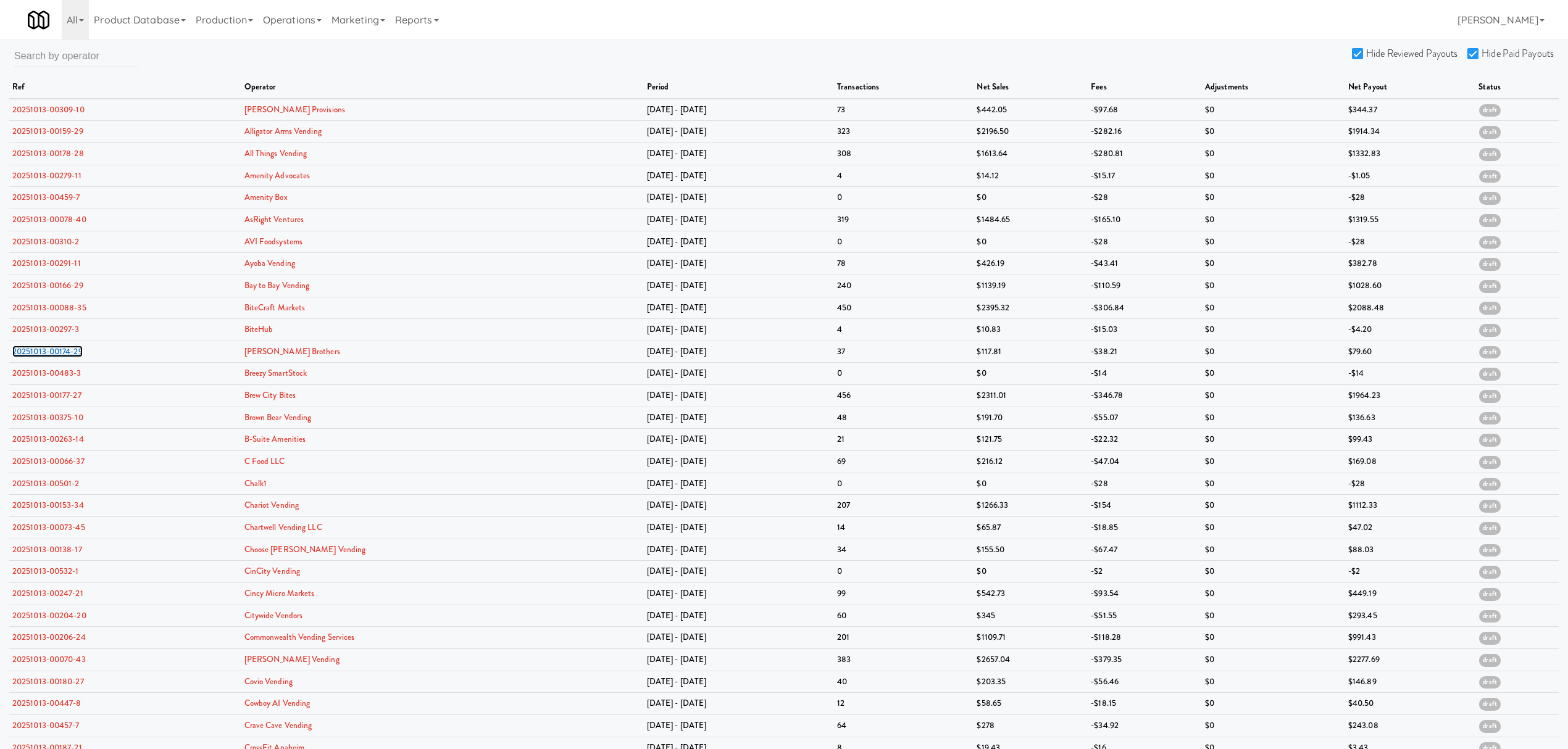
click at [50, 353] on link "20251013-00174-29" at bounding box center [47, 351] width 71 height 12
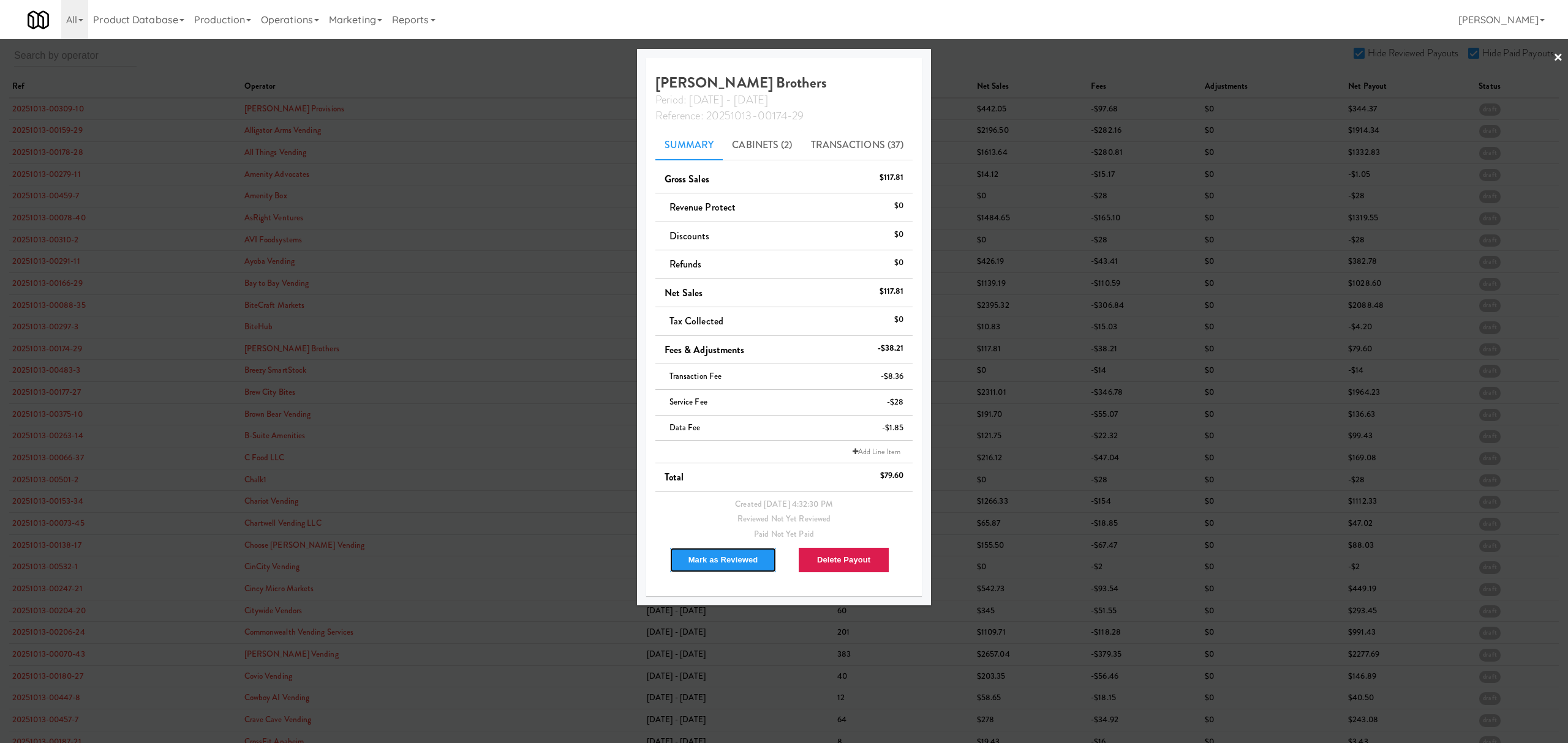
click at [711, 563] on button "Mark as Reviewed" at bounding box center [723, 560] width 108 height 26
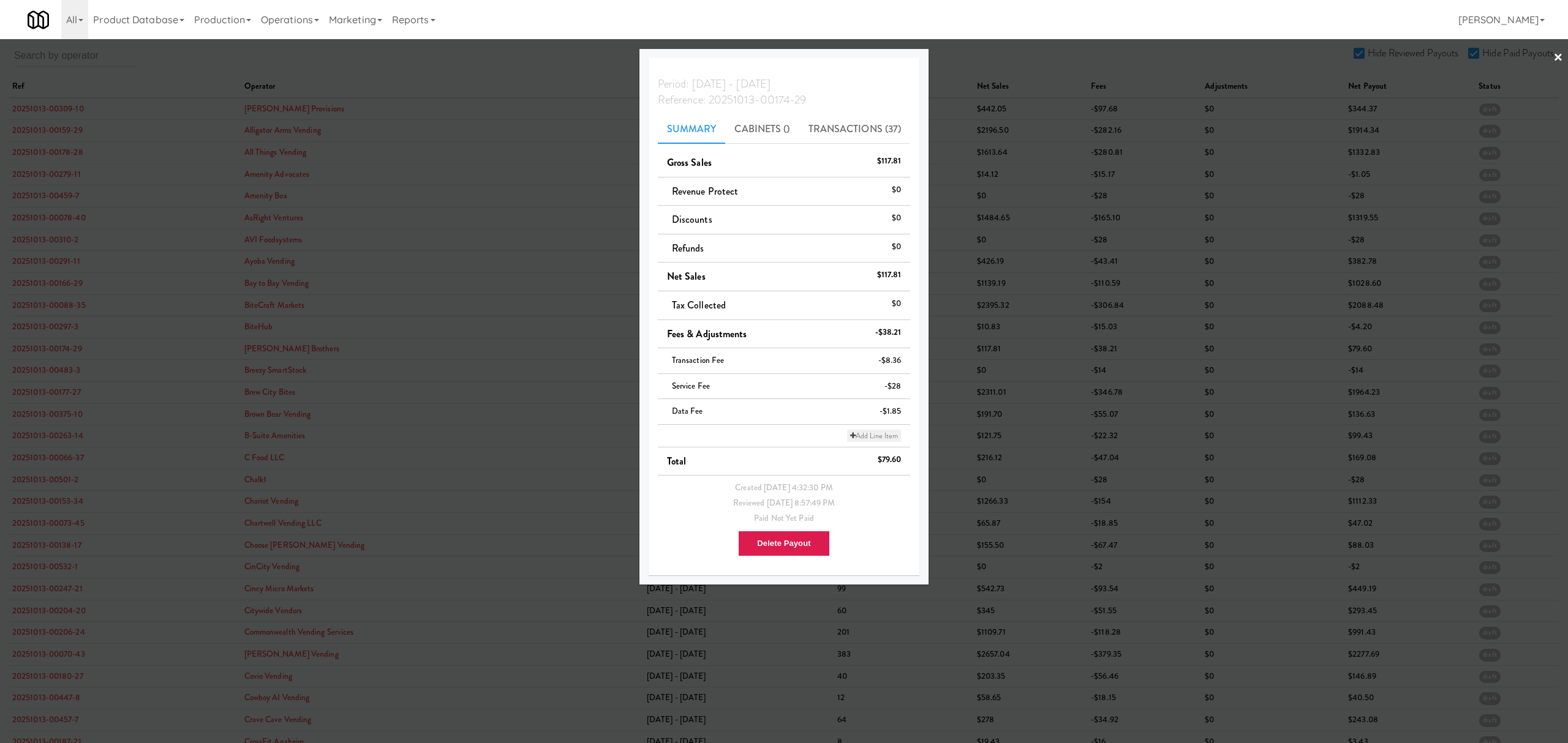
click at [869, 436] on link "Add Line Item" at bounding box center [874, 435] width 54 height 12
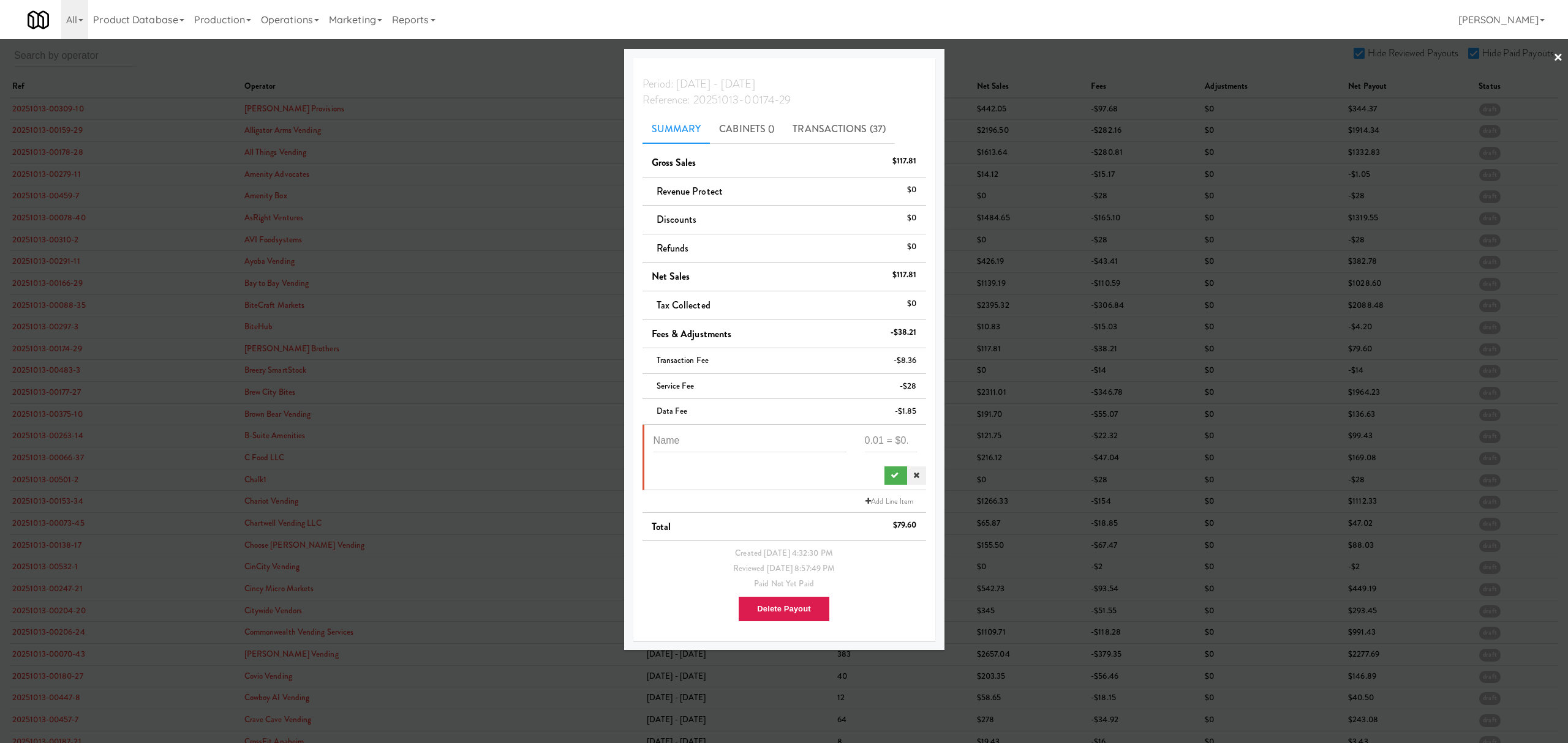
click at [913, 475] on icon at bounding box center [916, 475] width 6 height 8
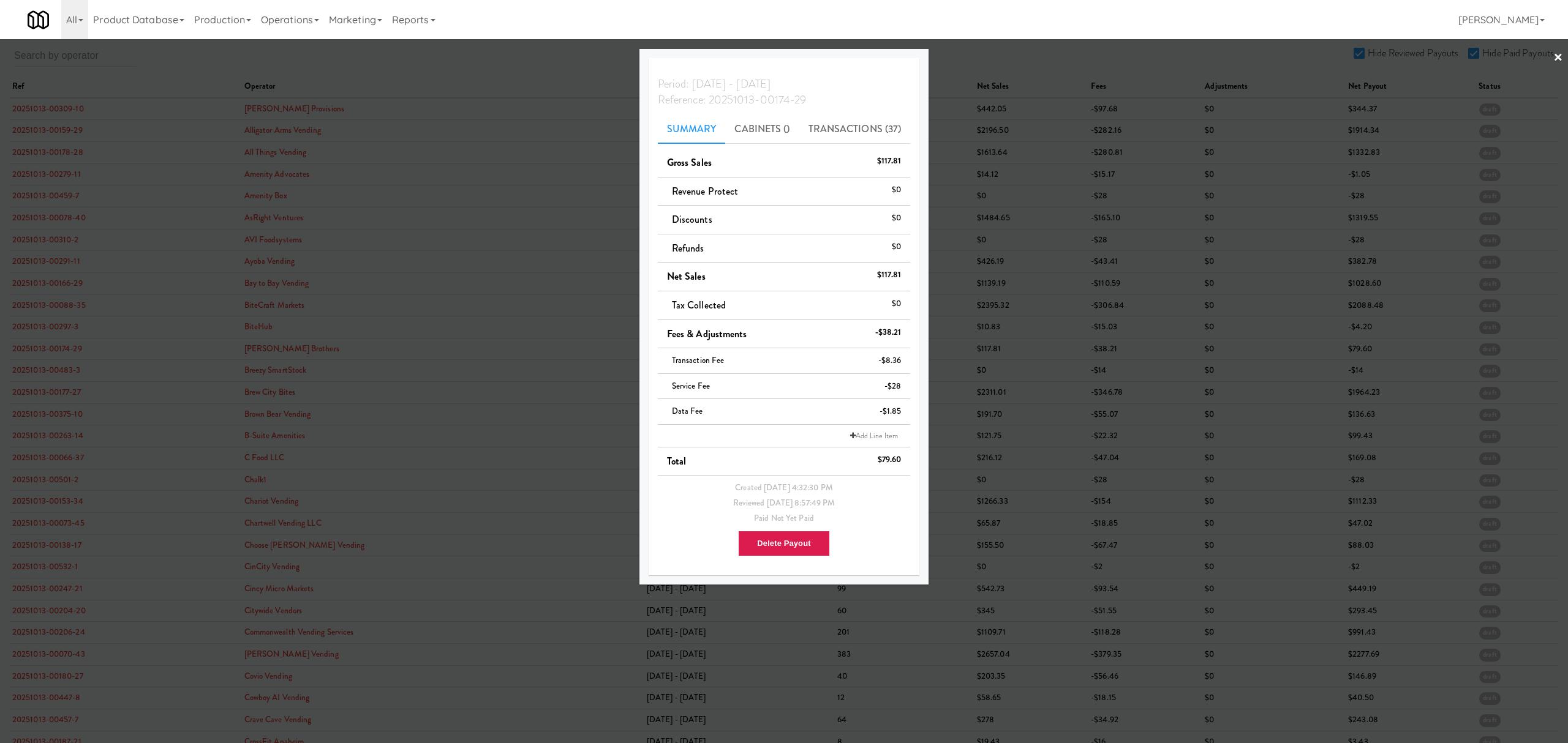
click at [431, 67] on div at bounding box center [784, 372] width 1568 height 743
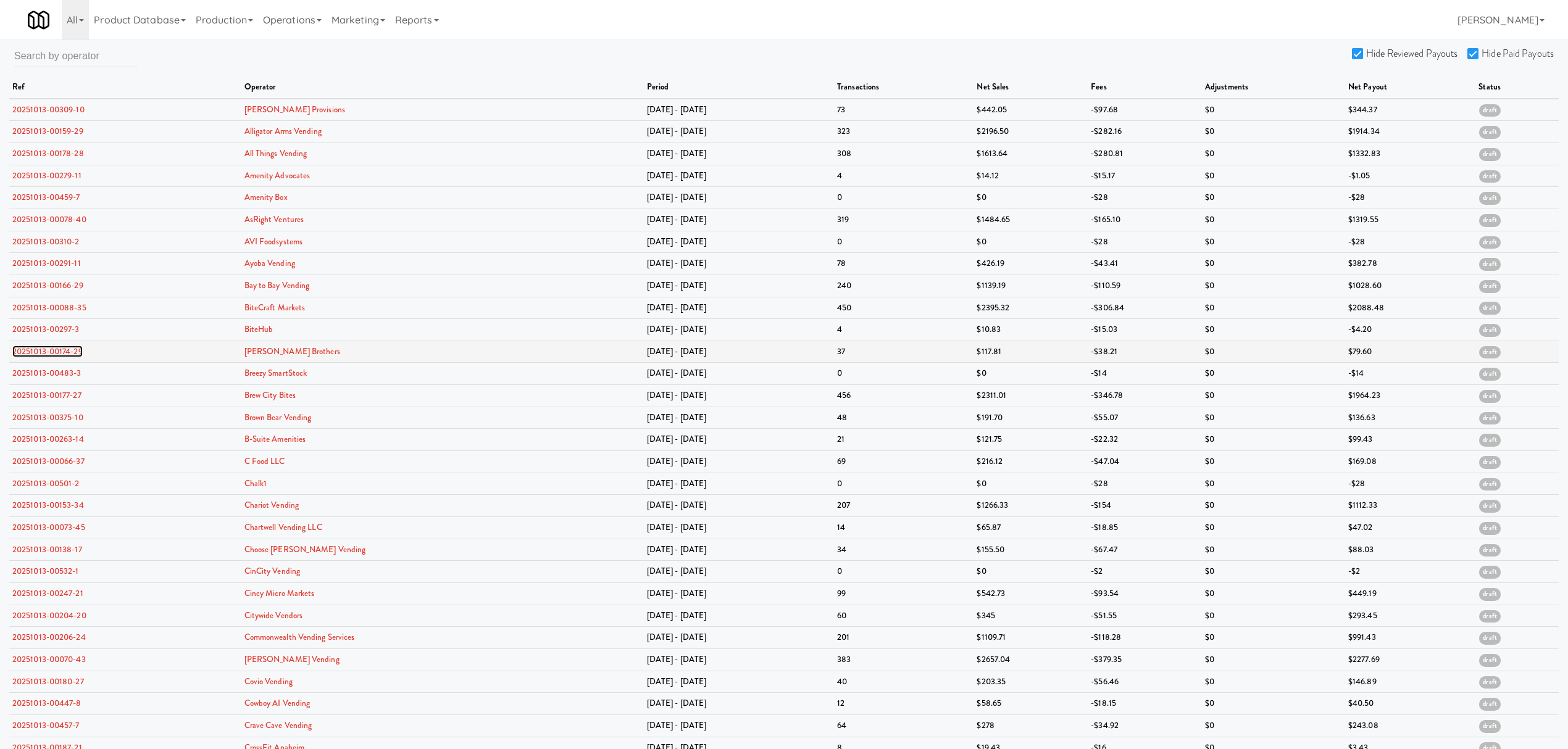
click at [55, 354] on link "20251013-00174-29" at bounding box center [47, 351] width 71 height 12
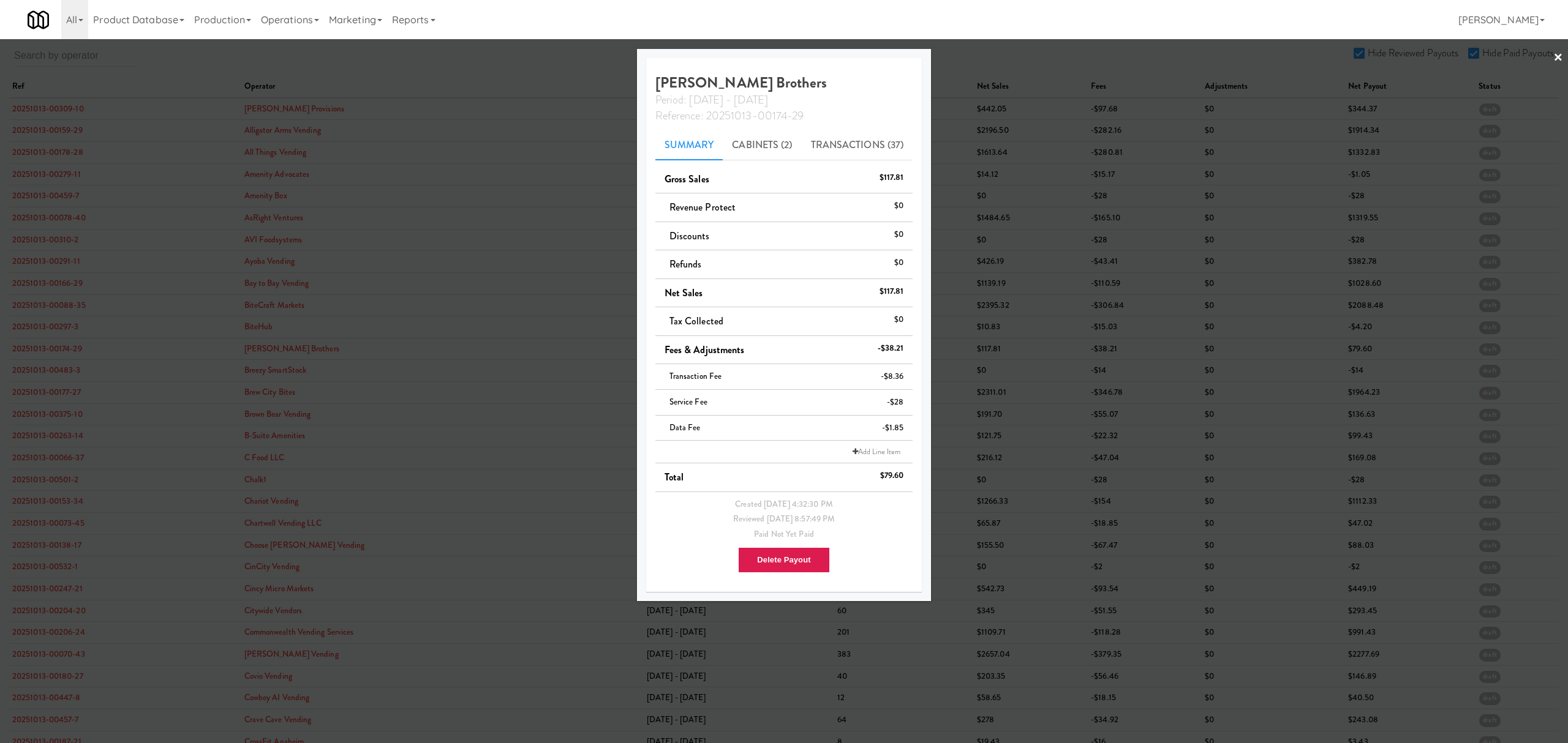
click at [45, 373] on div at bounding box center [784, 372] width 1568 height 743
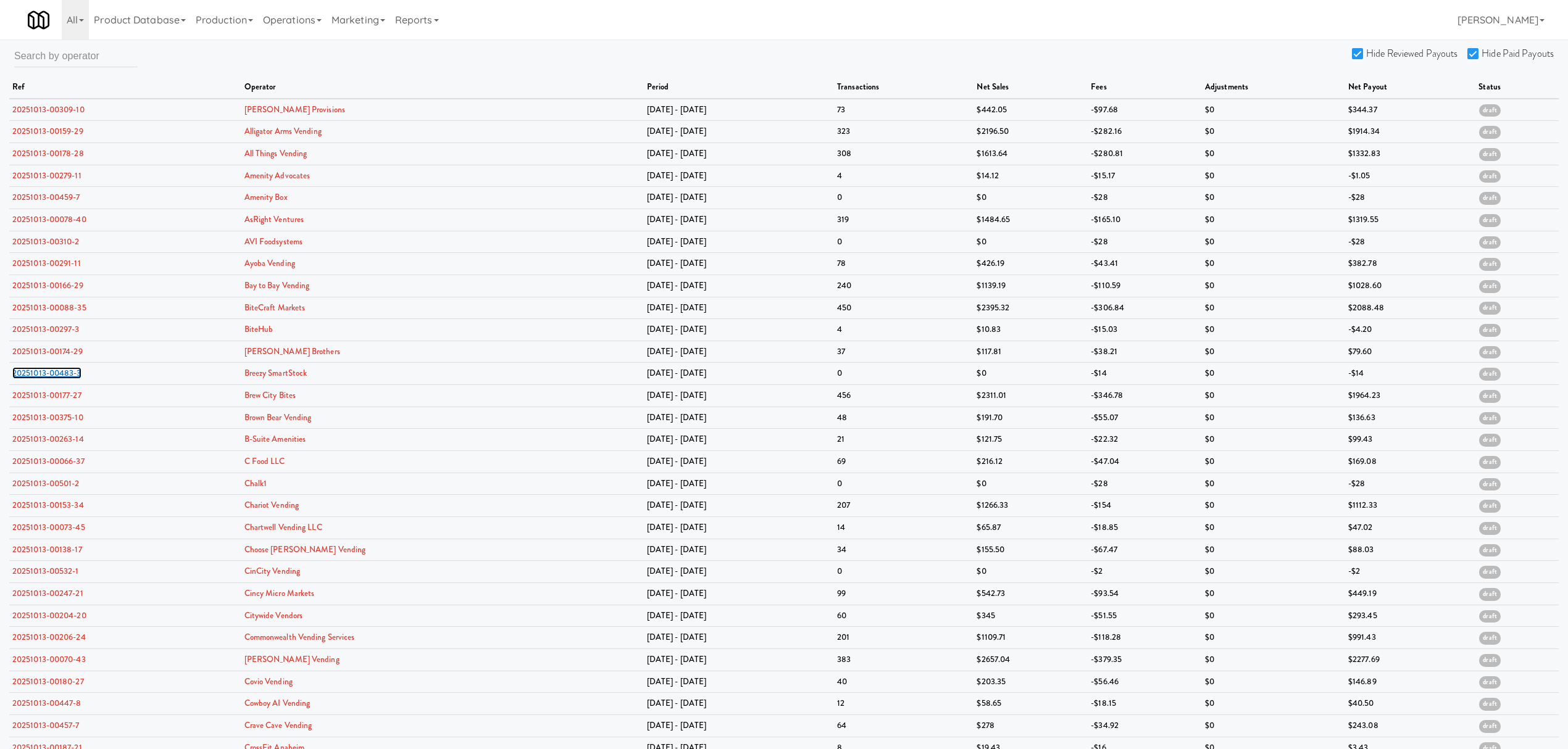
click at [45, 376] on link "20251013-00483-3" at bounding box center [47, 373] width 69 height 12
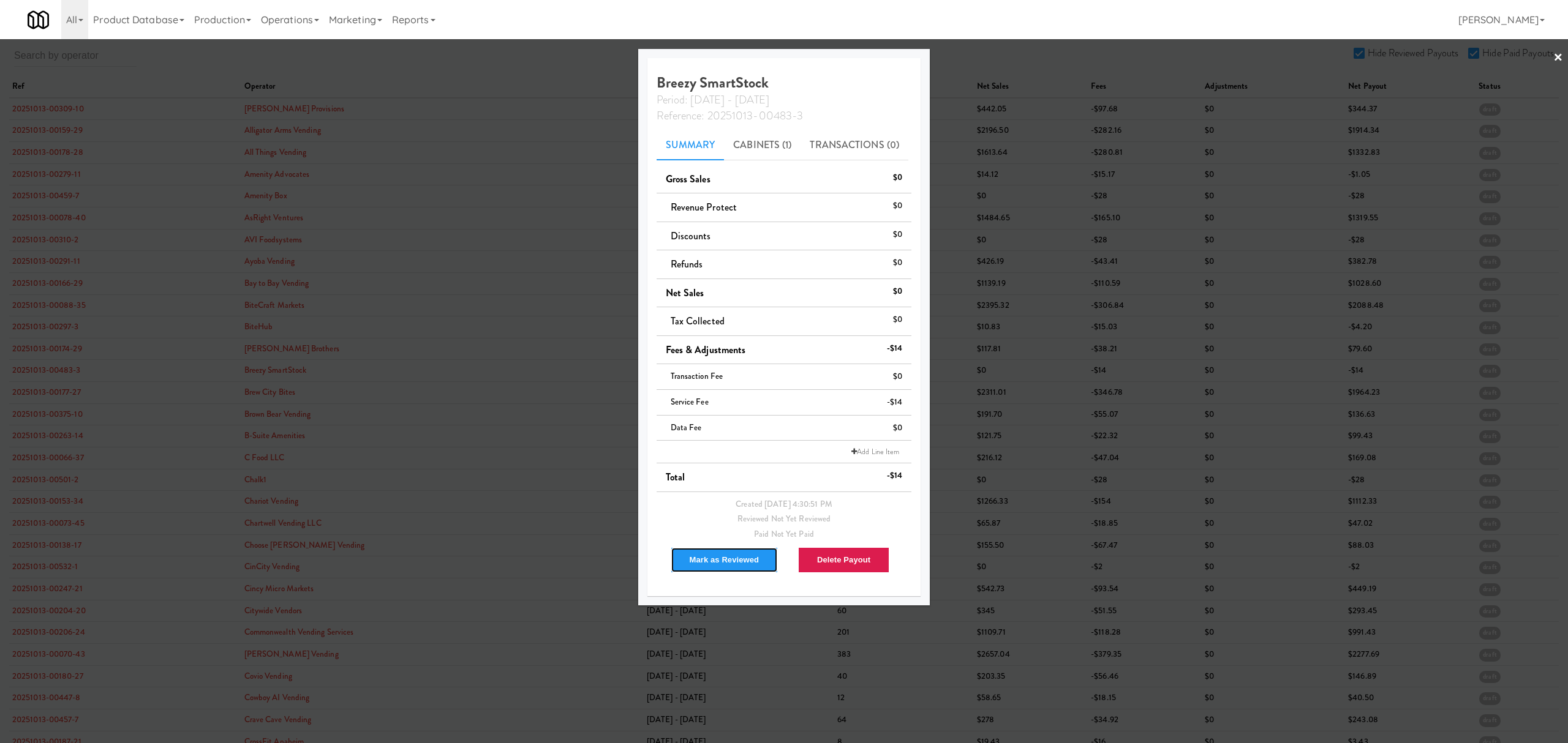
click at [703, 562] on button "Mark as Reviewed" at bounding box center [724, 560] width 108 height 26
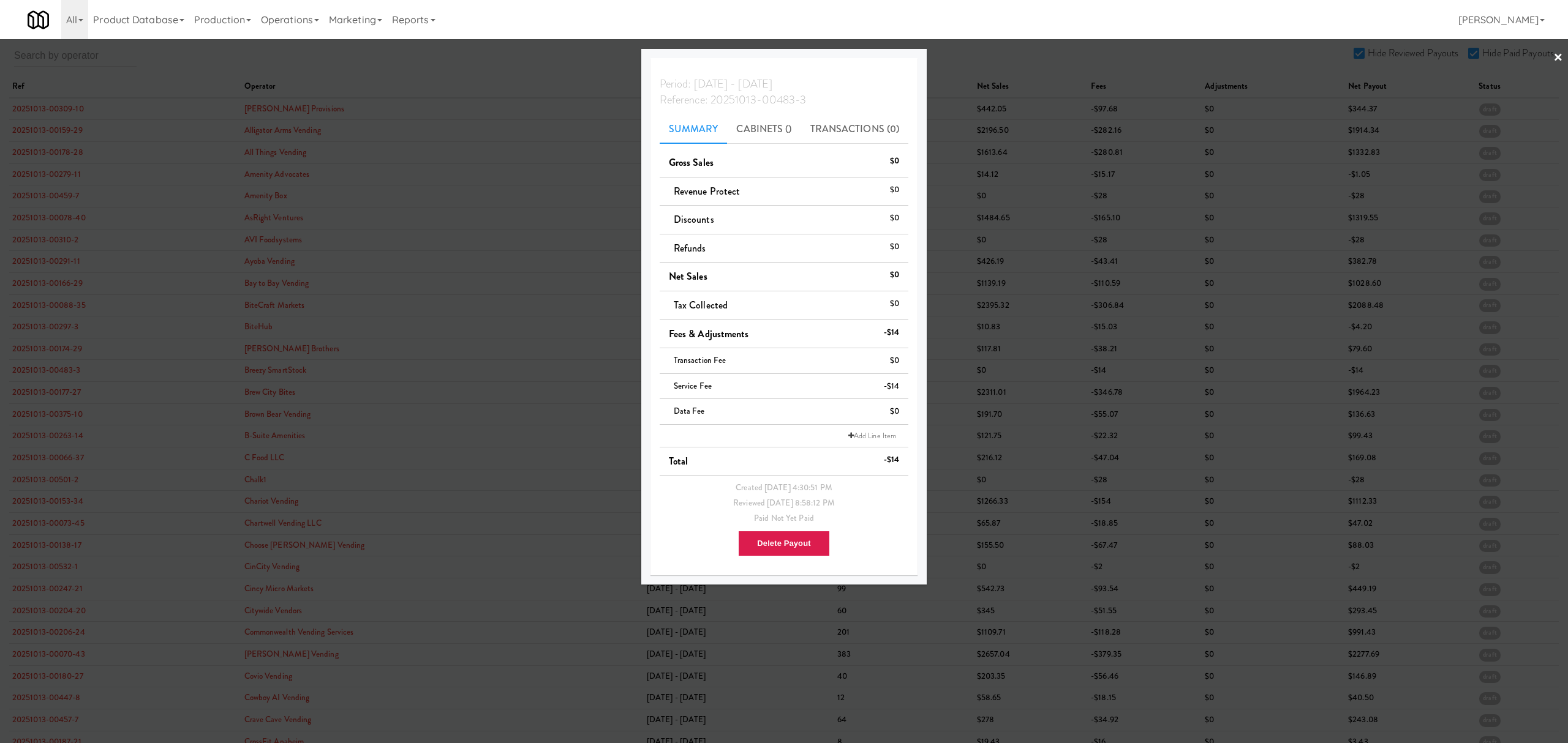
click at [50, 393] on div at bounding box center [784, 372] width 1568 height 743
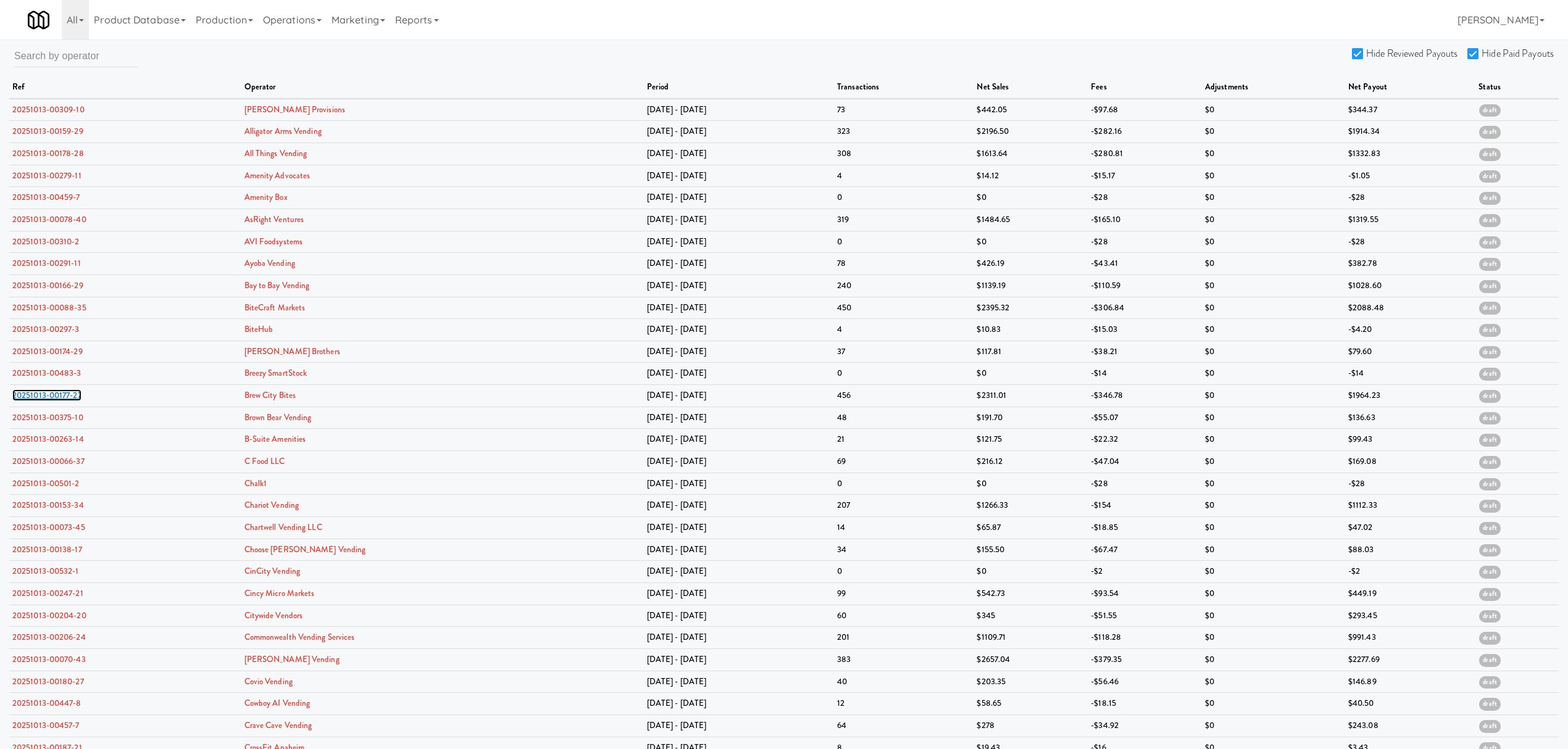
click at [51, 396] on link "20251013-00177-27" at bounding box center [47, 395] width 69 height 12
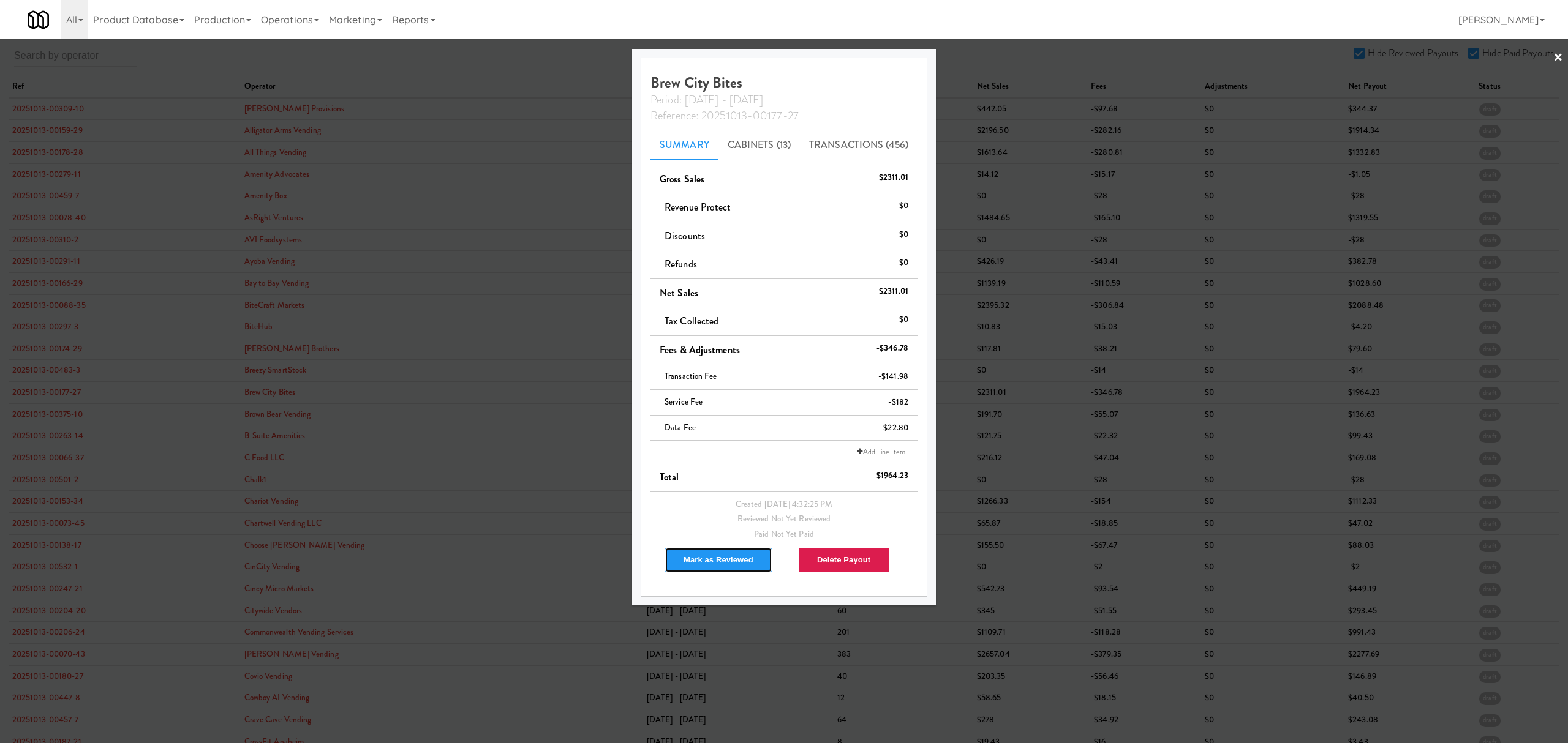
click at [695, 559] on button "Mark as Reviewed" at bounding box center [718, 560] width 108 height 26
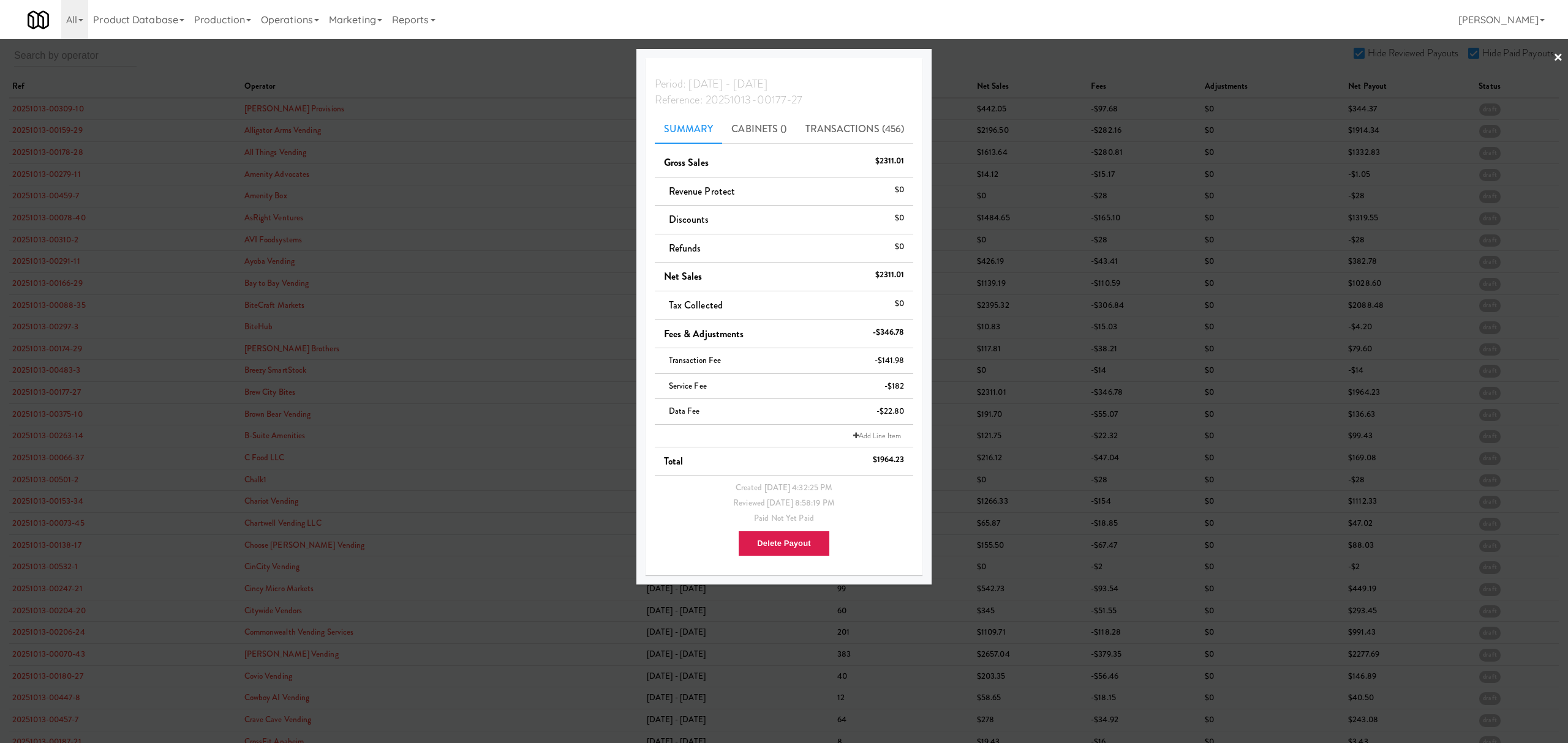
click at [57, 414] on div at bounding box center [784, 372] width 1568 height 743
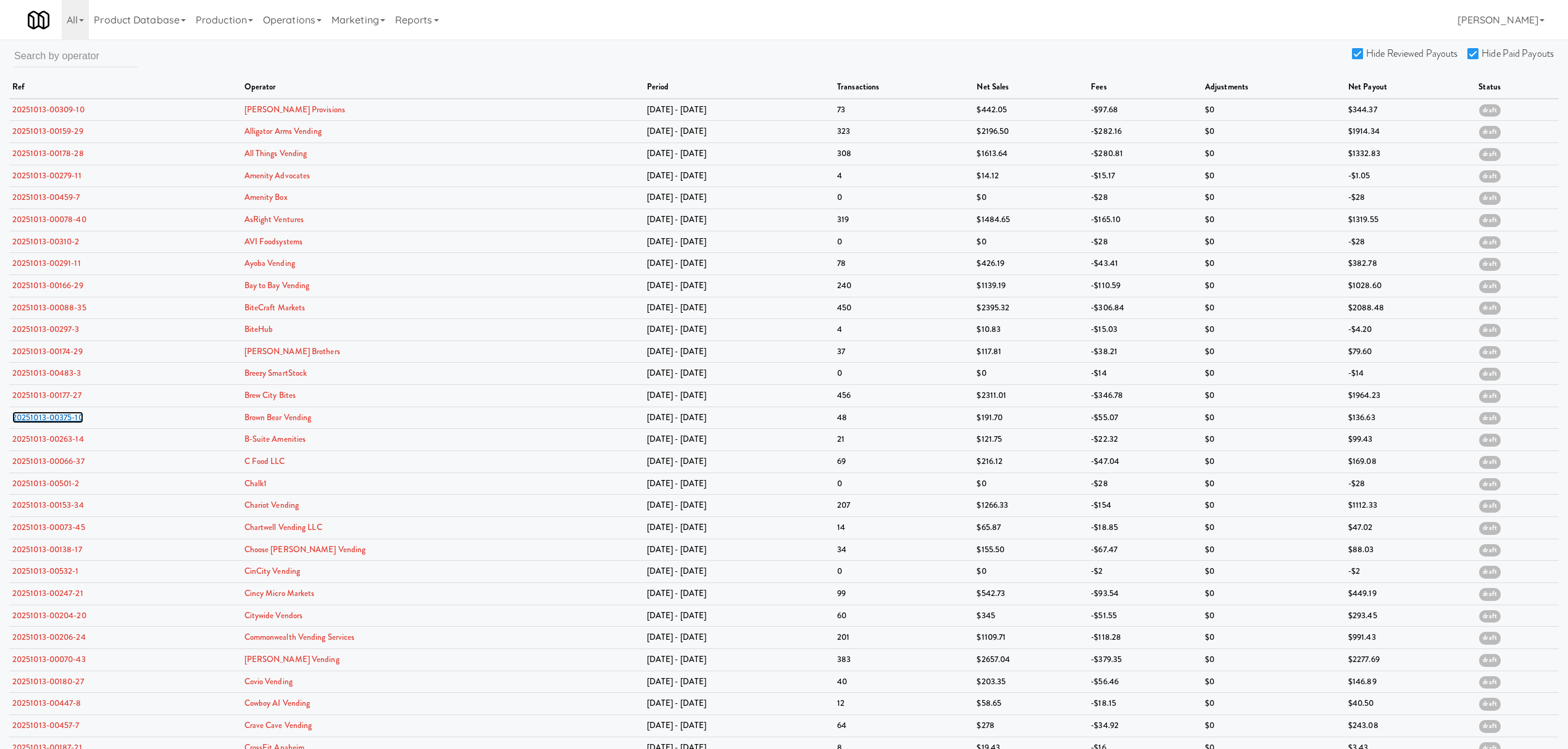
click at [58, 417] on link "20251013-00375-10" at bounding box center [47, 417] width 71 height 12
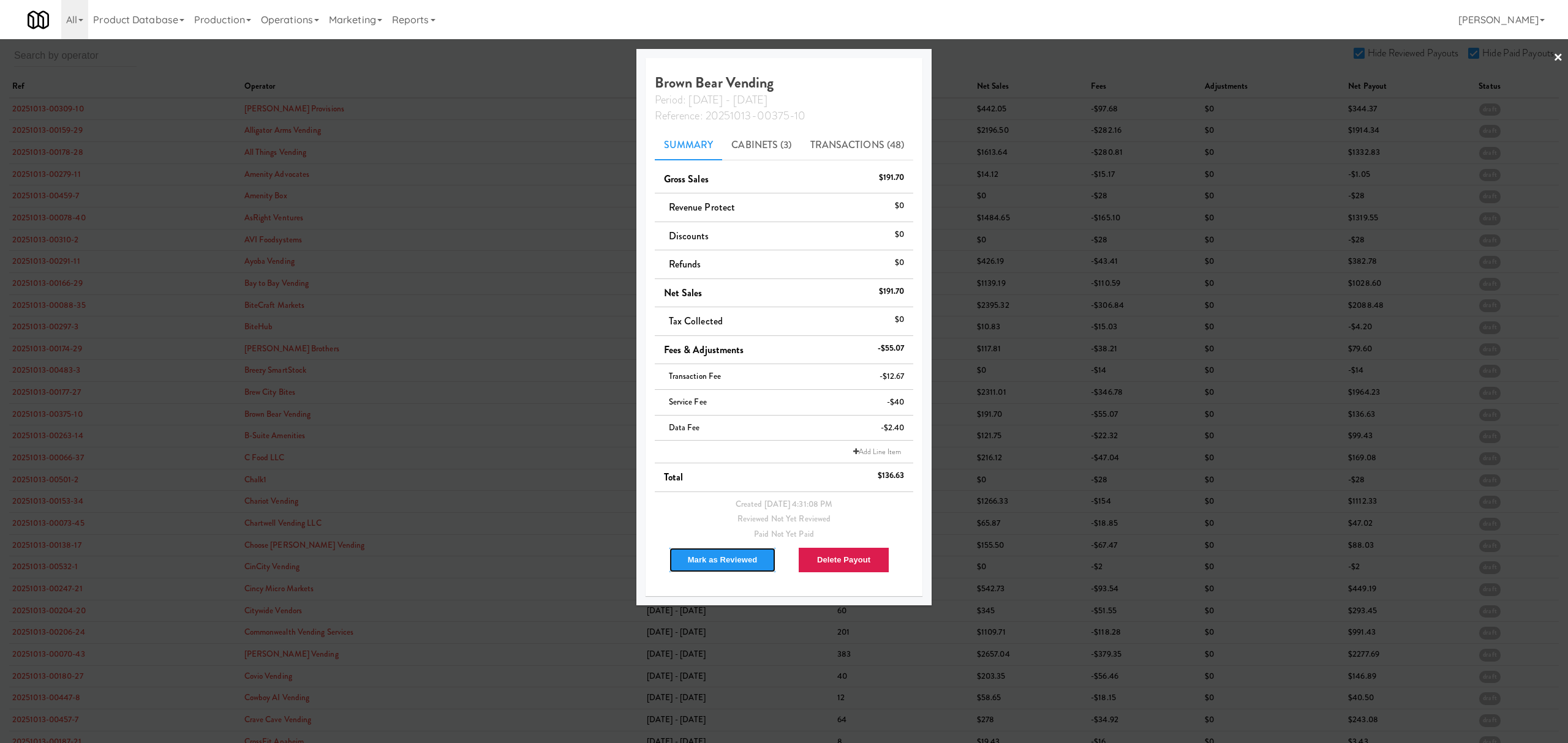
click at [696, 560] on button "Mark as Reviewed" at bounding box center [722, 560] width 108 height 26
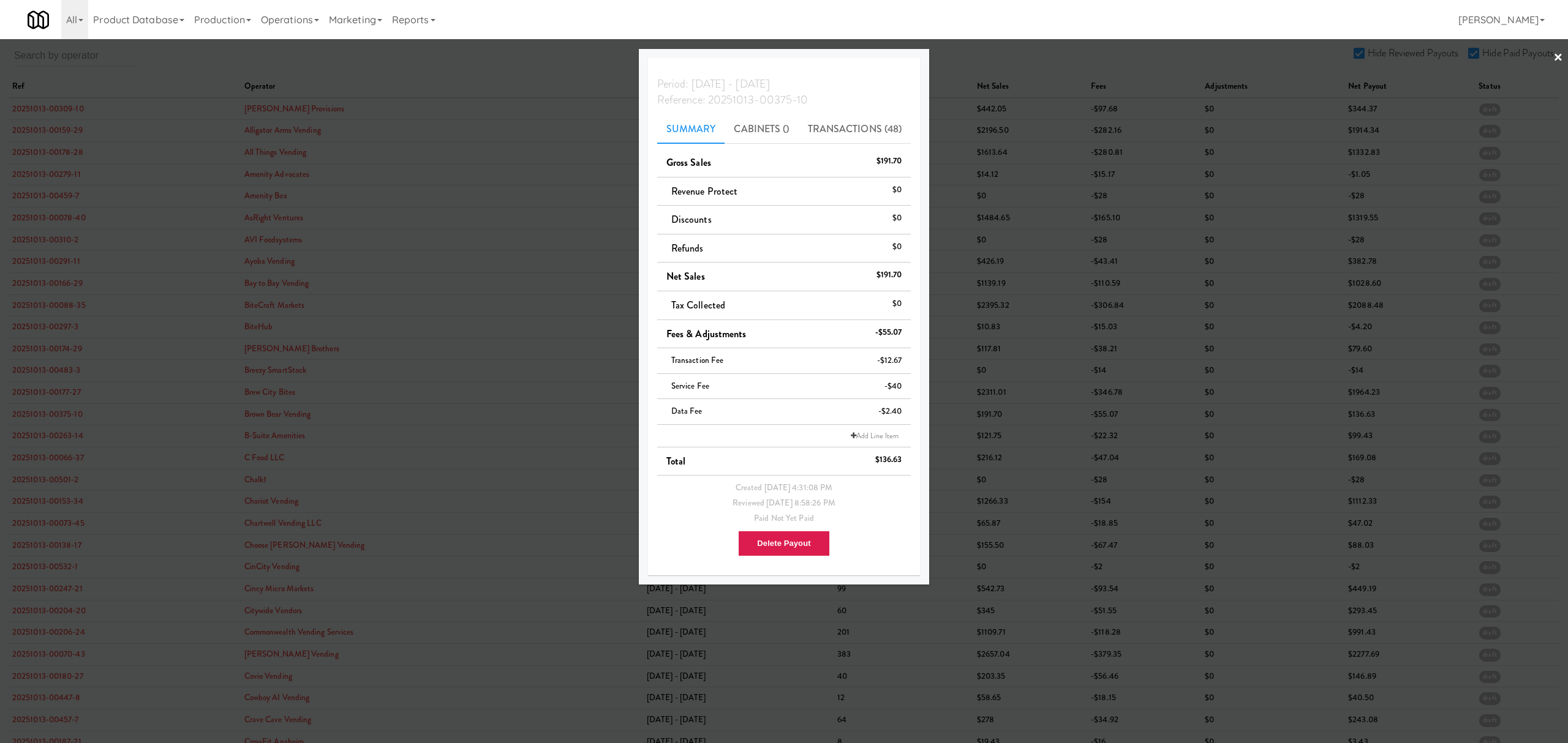
click at [46, 439] on div at bounding box center [784, 372] width 1568 height 743
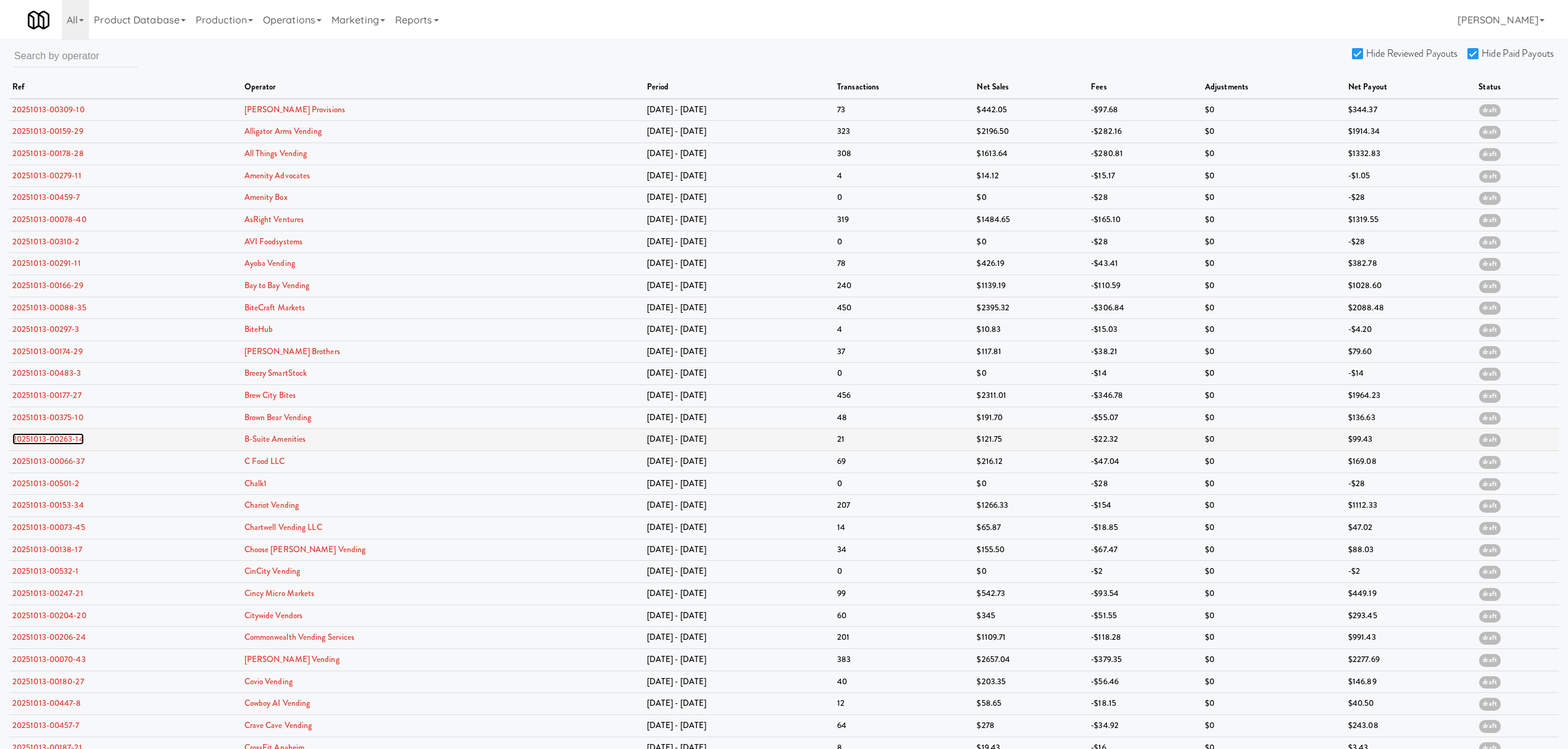
click at [47, 443] on link "20251013-00263-14" at bounding box center [47, 439] width 72 height 12
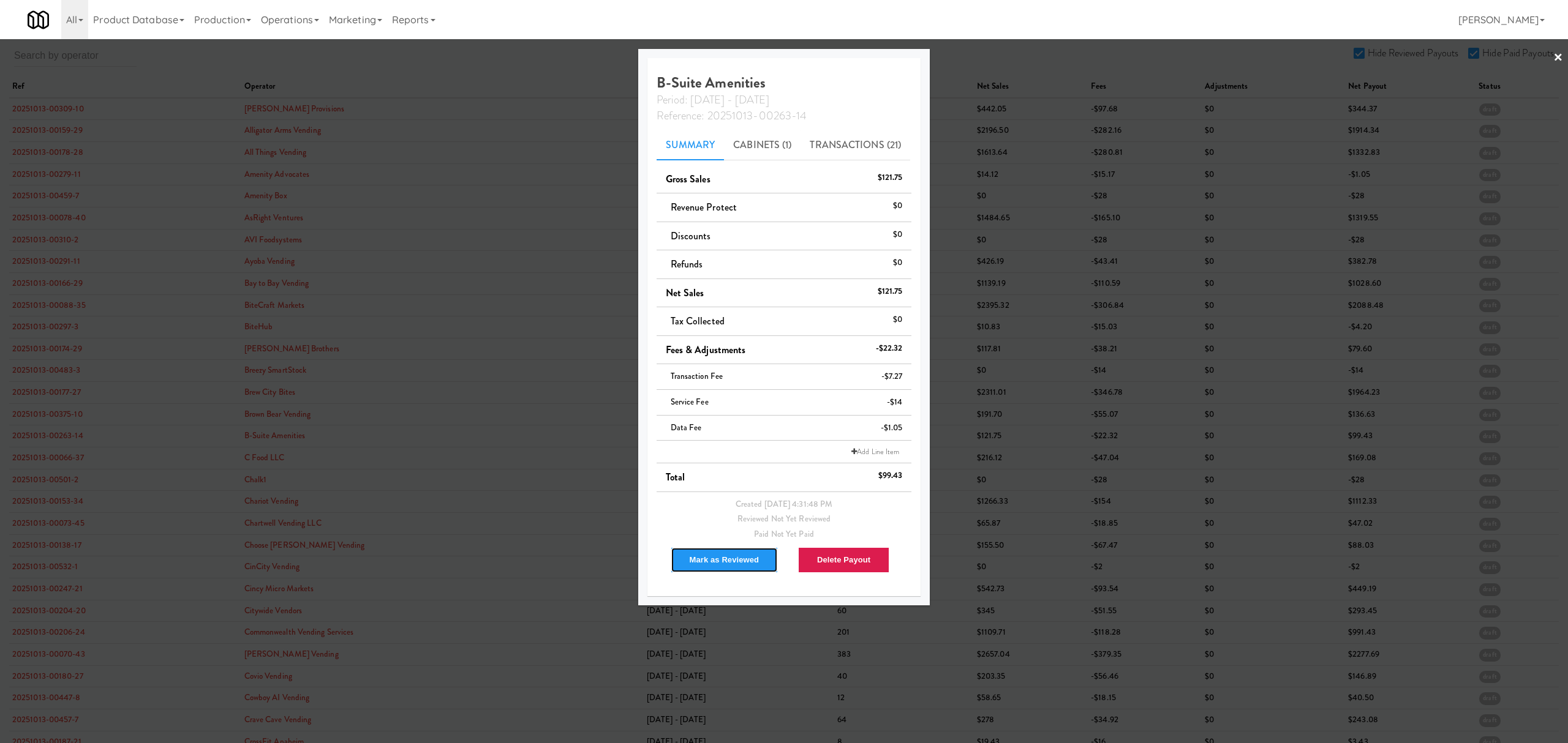
click at [706, 557] on button "Mark as Reviewed" at bounding box center [724, 560] width 108 height 26
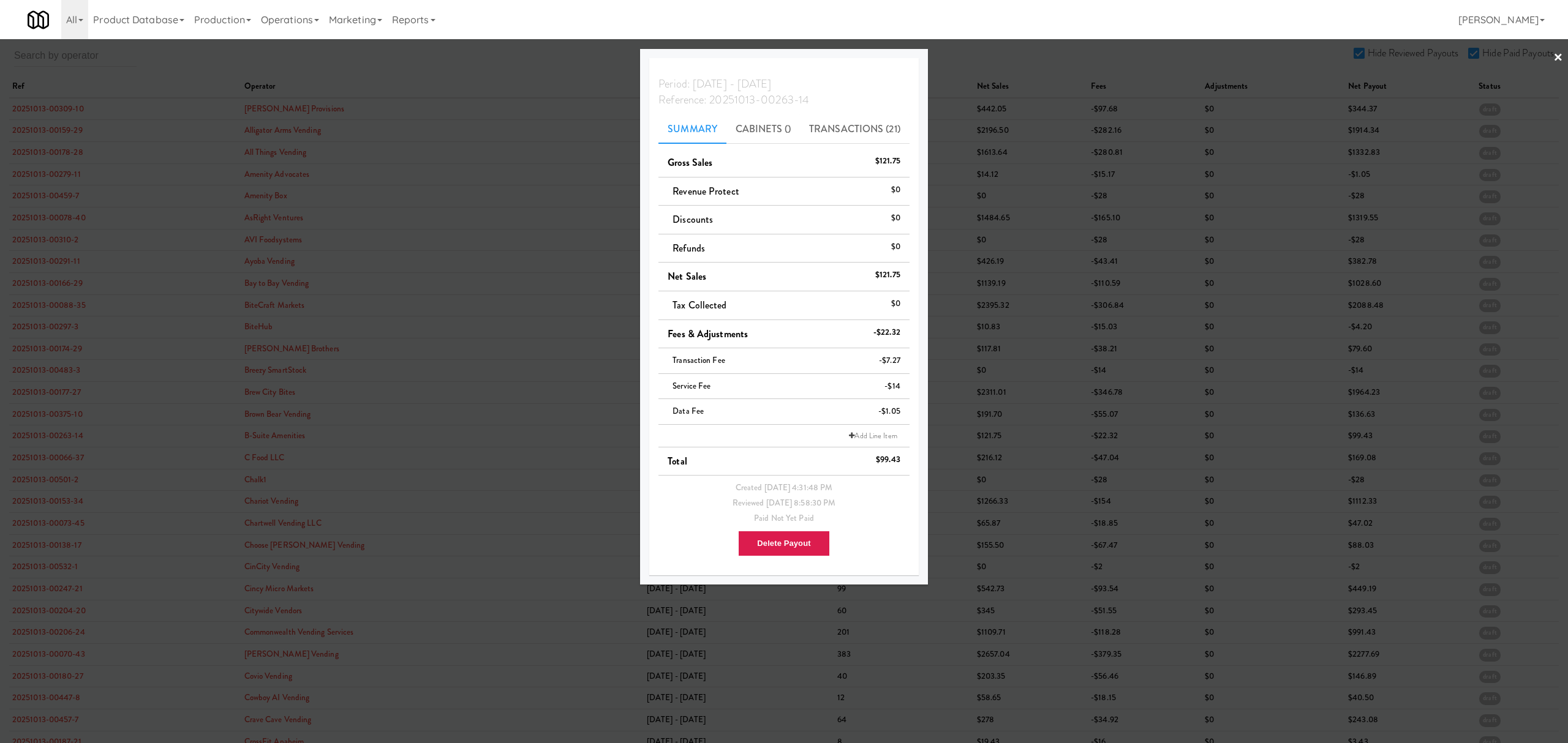
click at [54, 460] on div at bounding box center [784, 372] width 1568 height 743
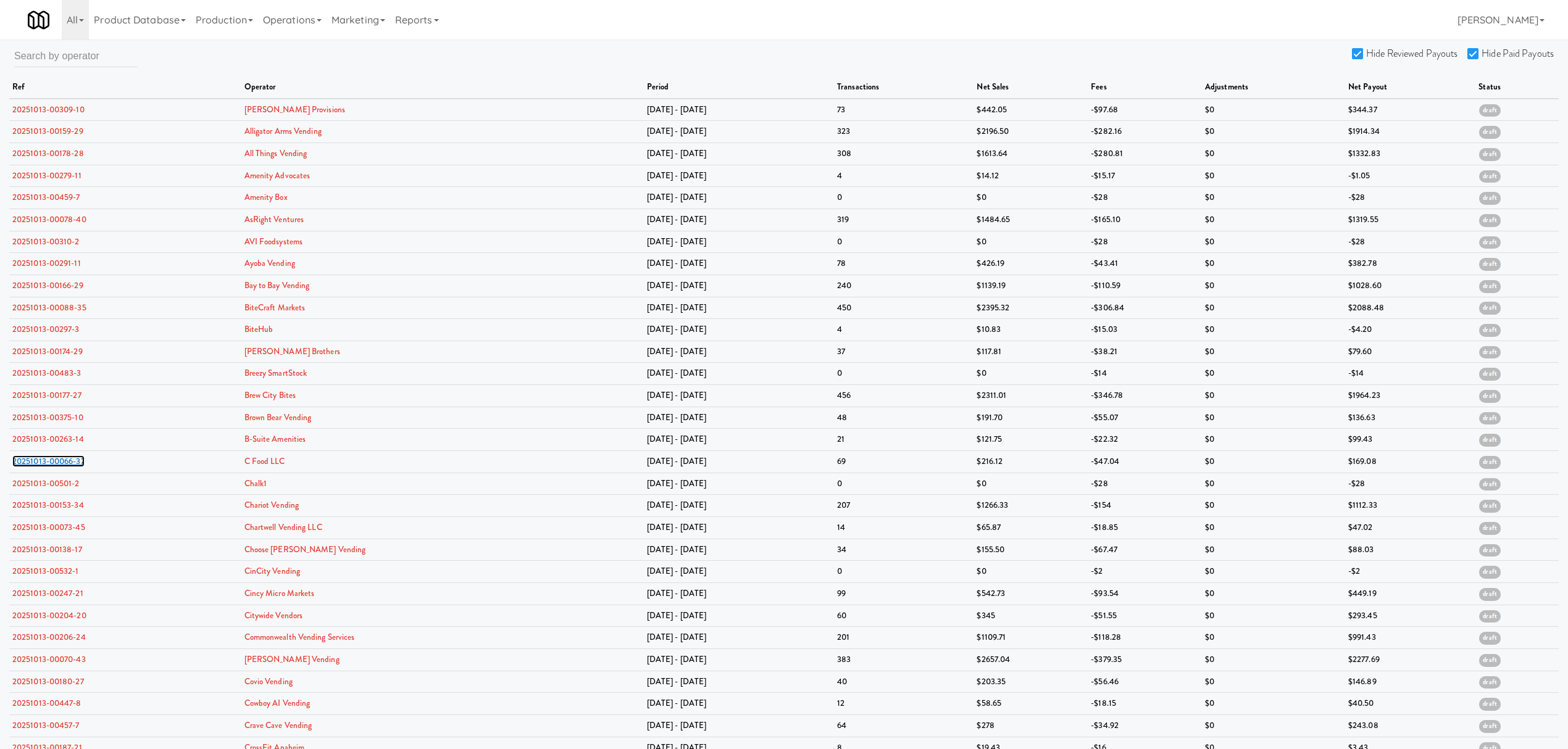
click at [55, 464] on link "20251013-00066-37" at bounding box center [48, 461] width 72 height 12
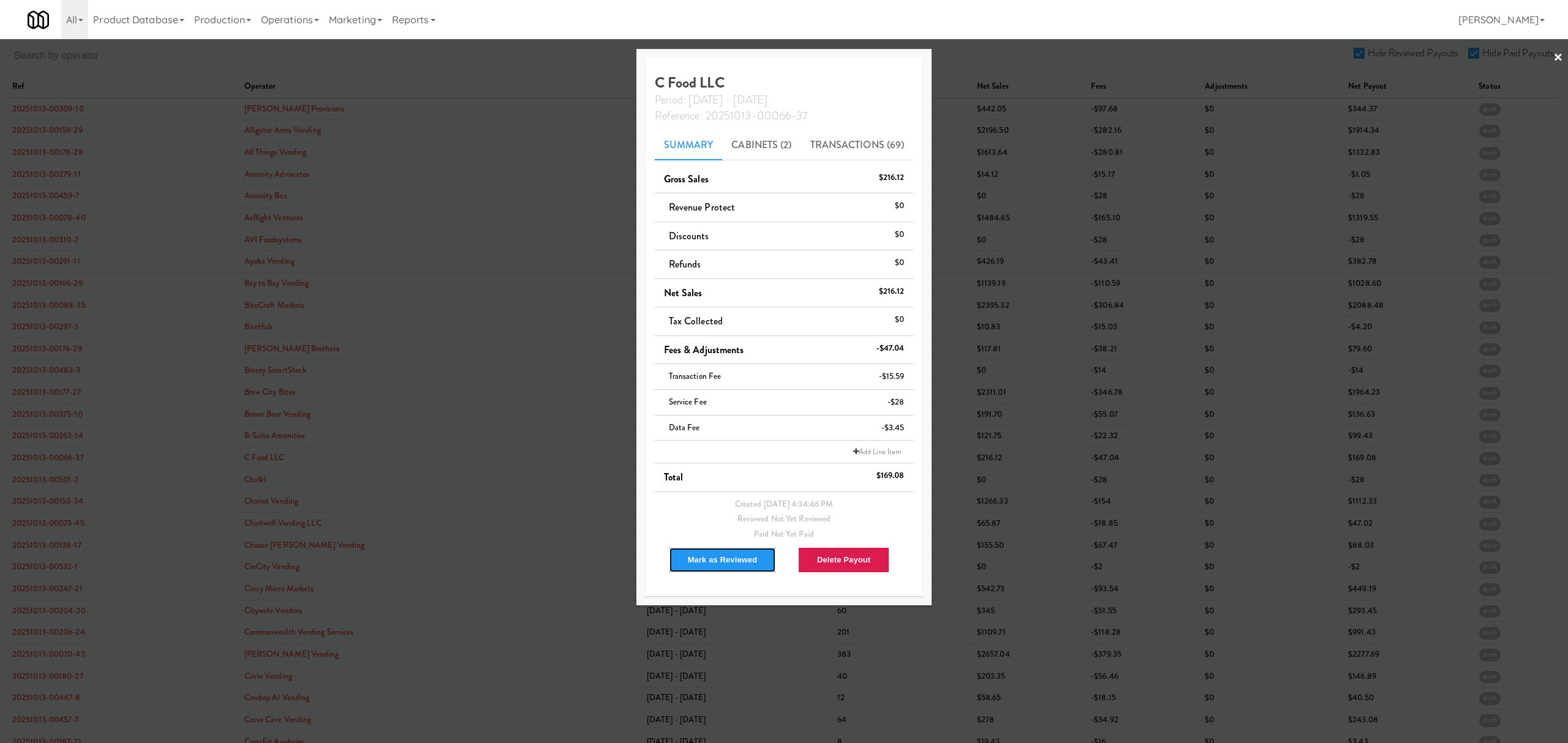
click at [727, 559] on button "Mark as Reviewed" at bounding box center [722, 560] width 108 height 26
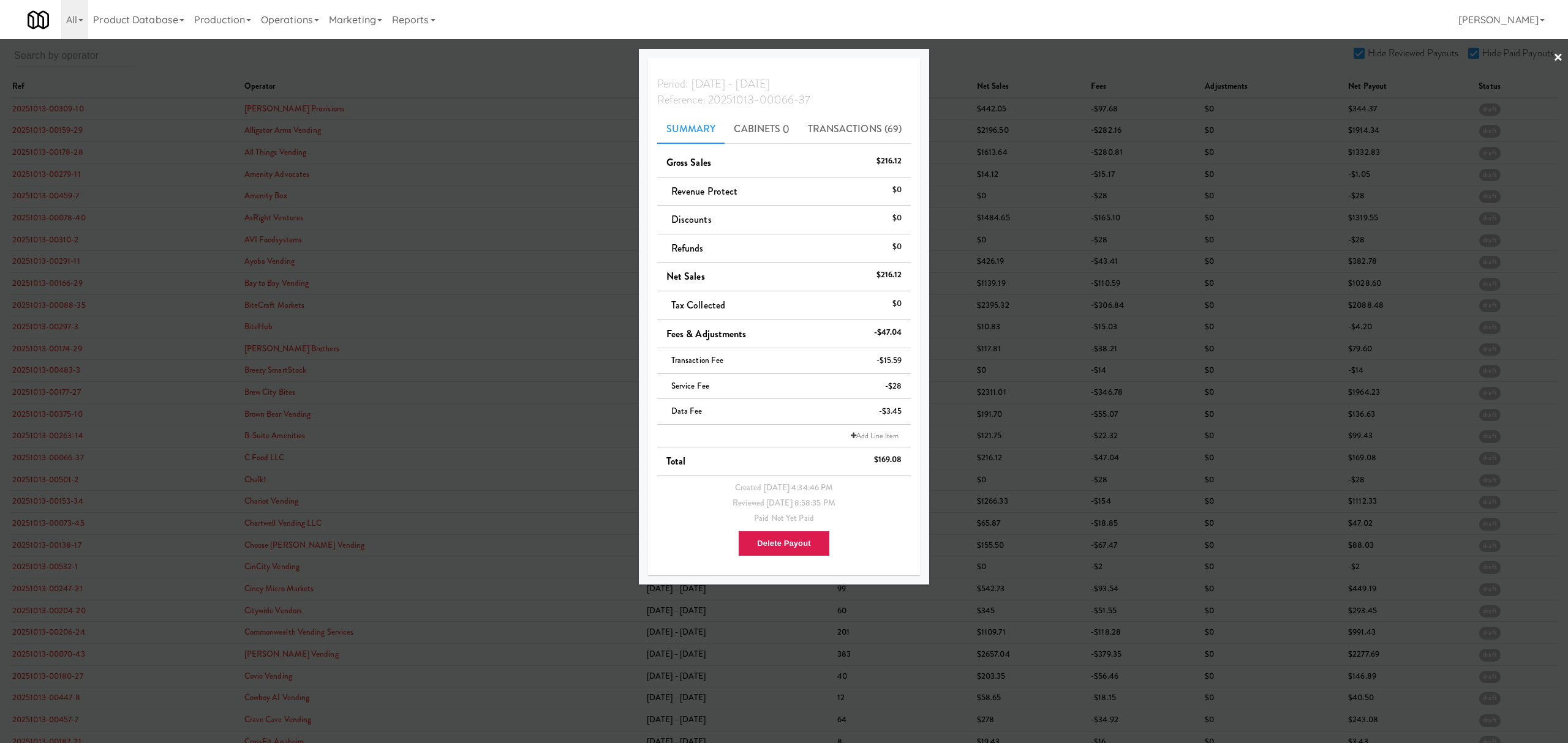
click at [49, 484] on div at bounding box center [784, 372] width 1568 height 743
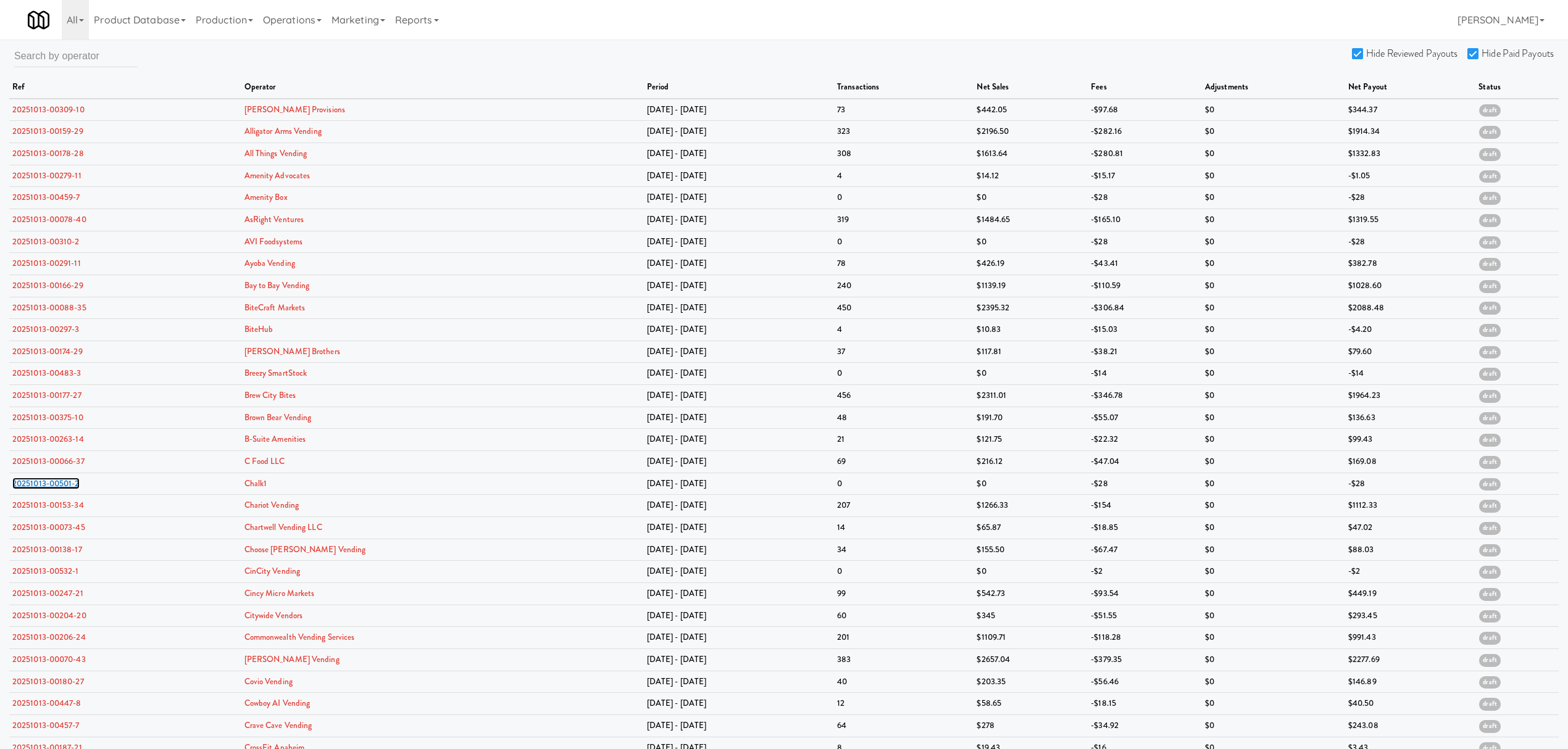
click at [50, 488] on link "20251013-00501-2" at bounding box center [46, 483] width 68 height 12
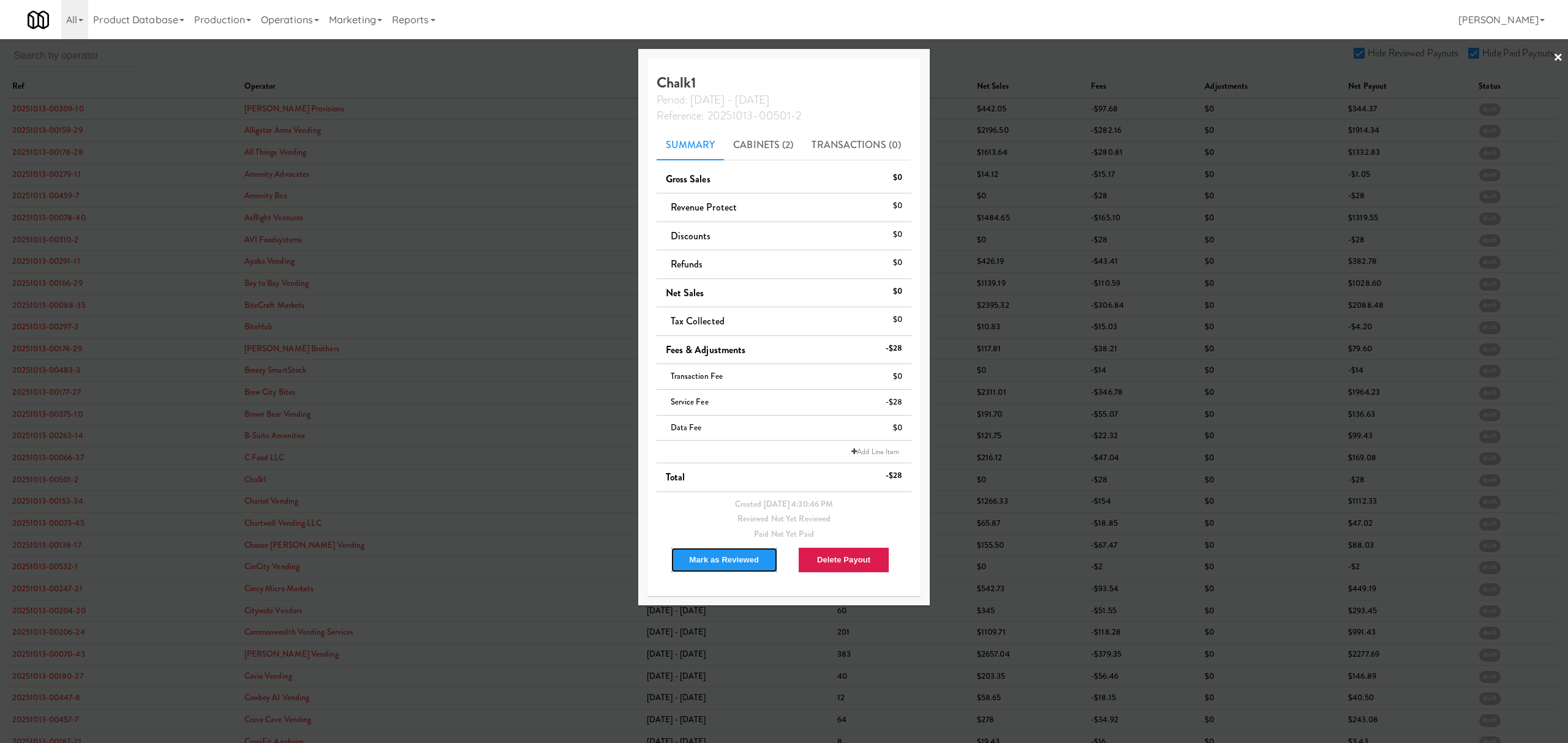
click at [716, 562] on button "Mark as Reviewed" at bounding box center [724, 560] width 108 height 26
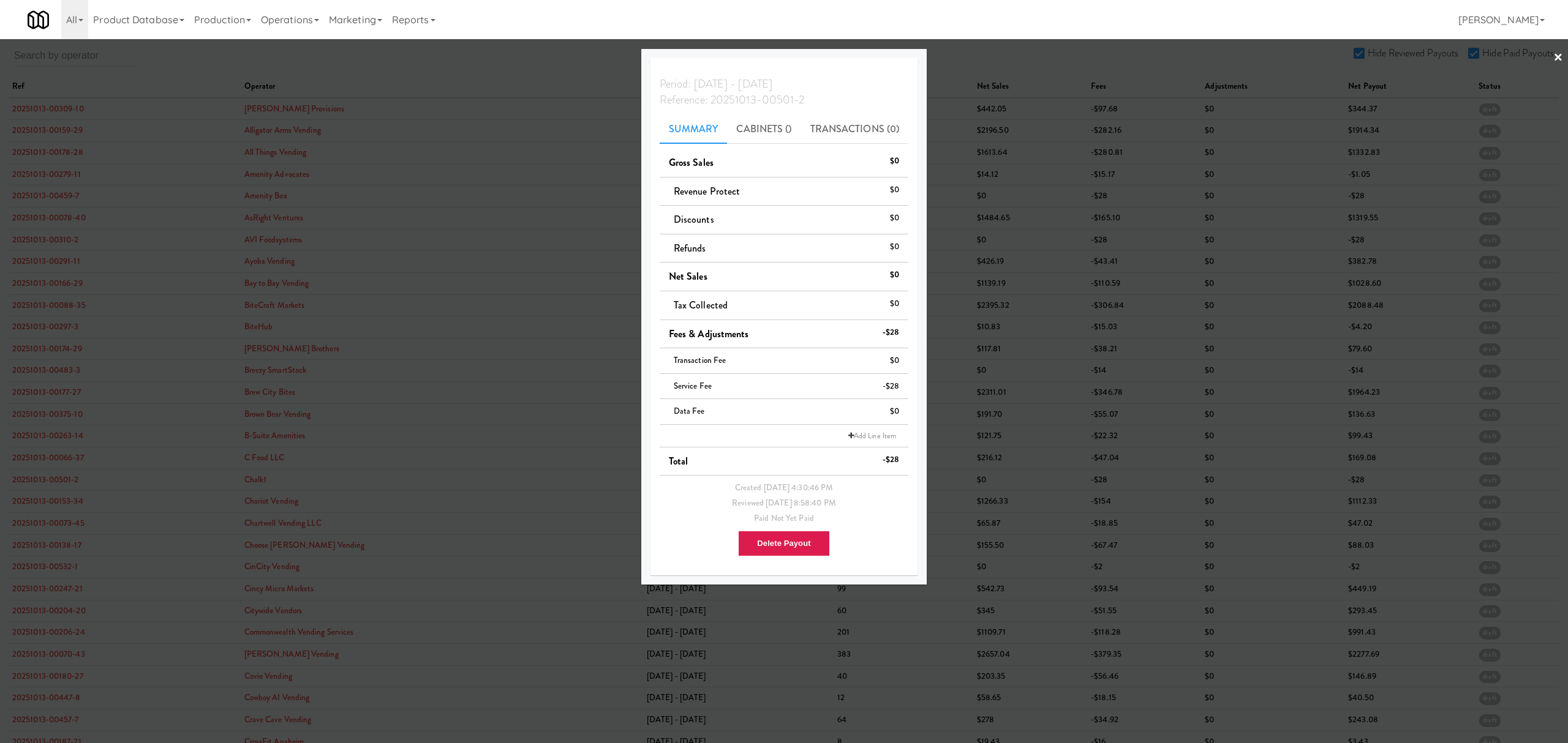
click at [70, 503] on div at bounding box center [784, 372] width 1568 height 743
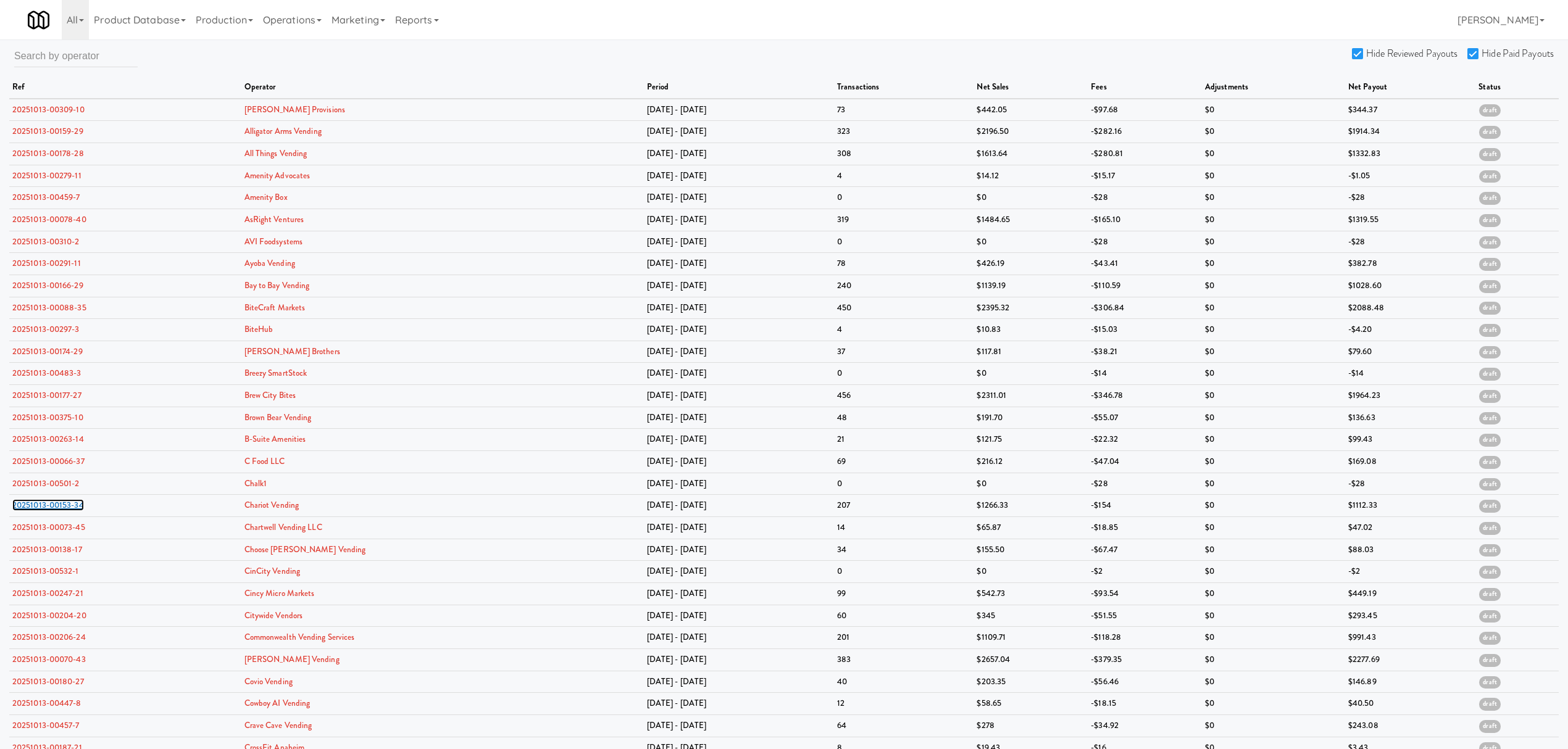
click at [71, 507] on link "20251013-00153-34" at bounding box center [47, 505] width 72 height 12
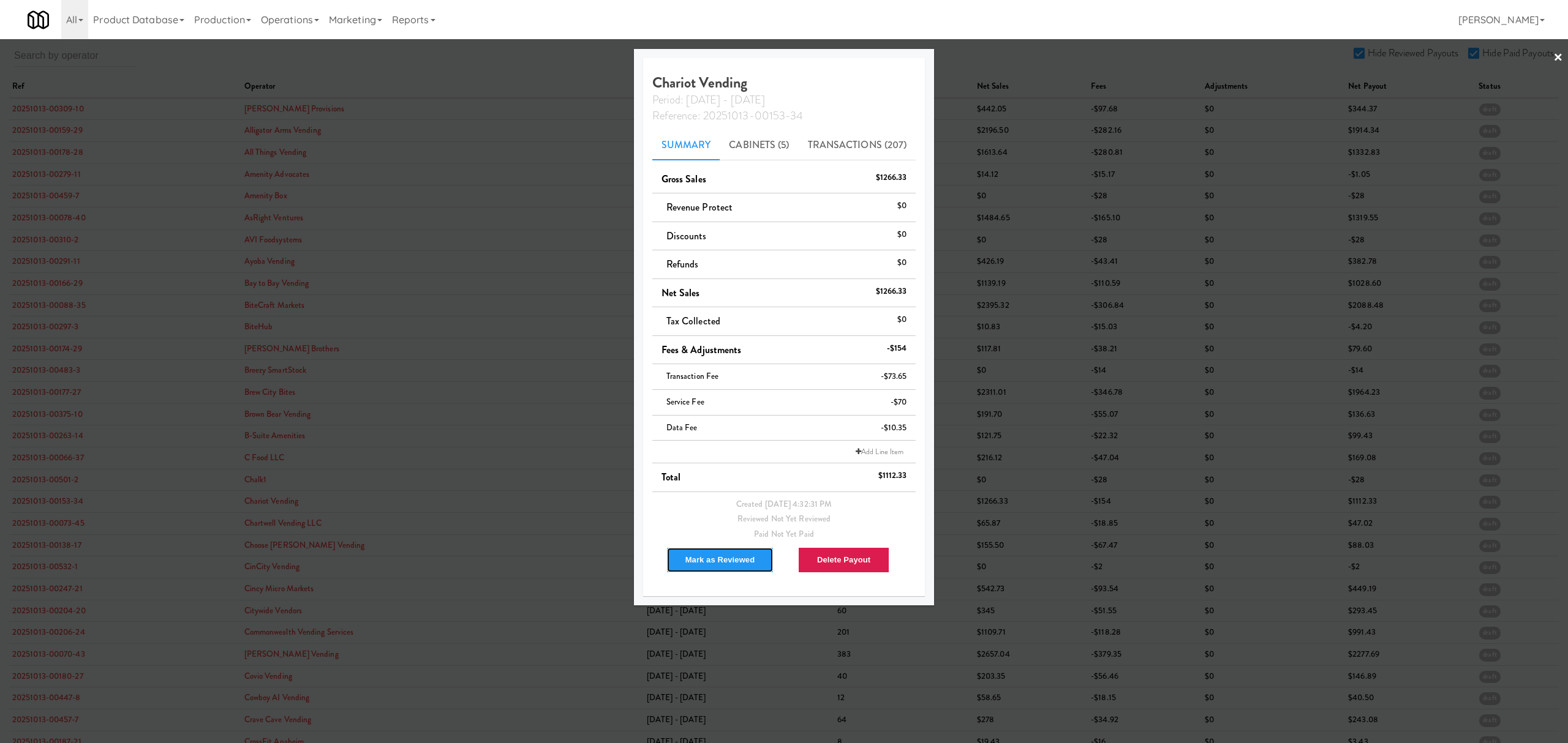
click at [691, 558] on button "Mark as Reviewed" at bounding box center [719, 560] width 108 height 26
click at [65, 529] on div at bounding box center [784, 372] width 1568 height 743
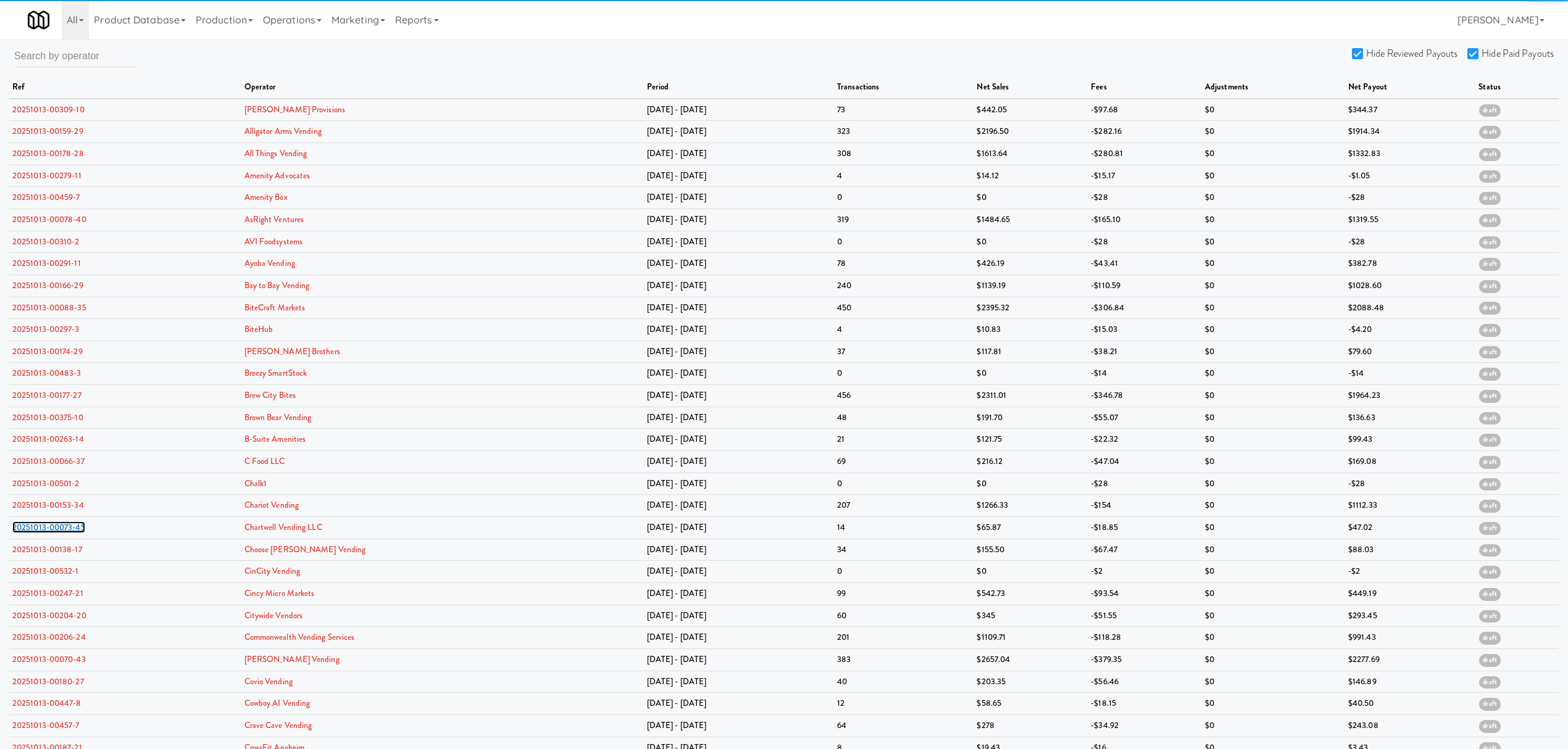
click at [65, 533] on link "20251013-00073-45" at bounding box center [48, 527] width 73 height 12
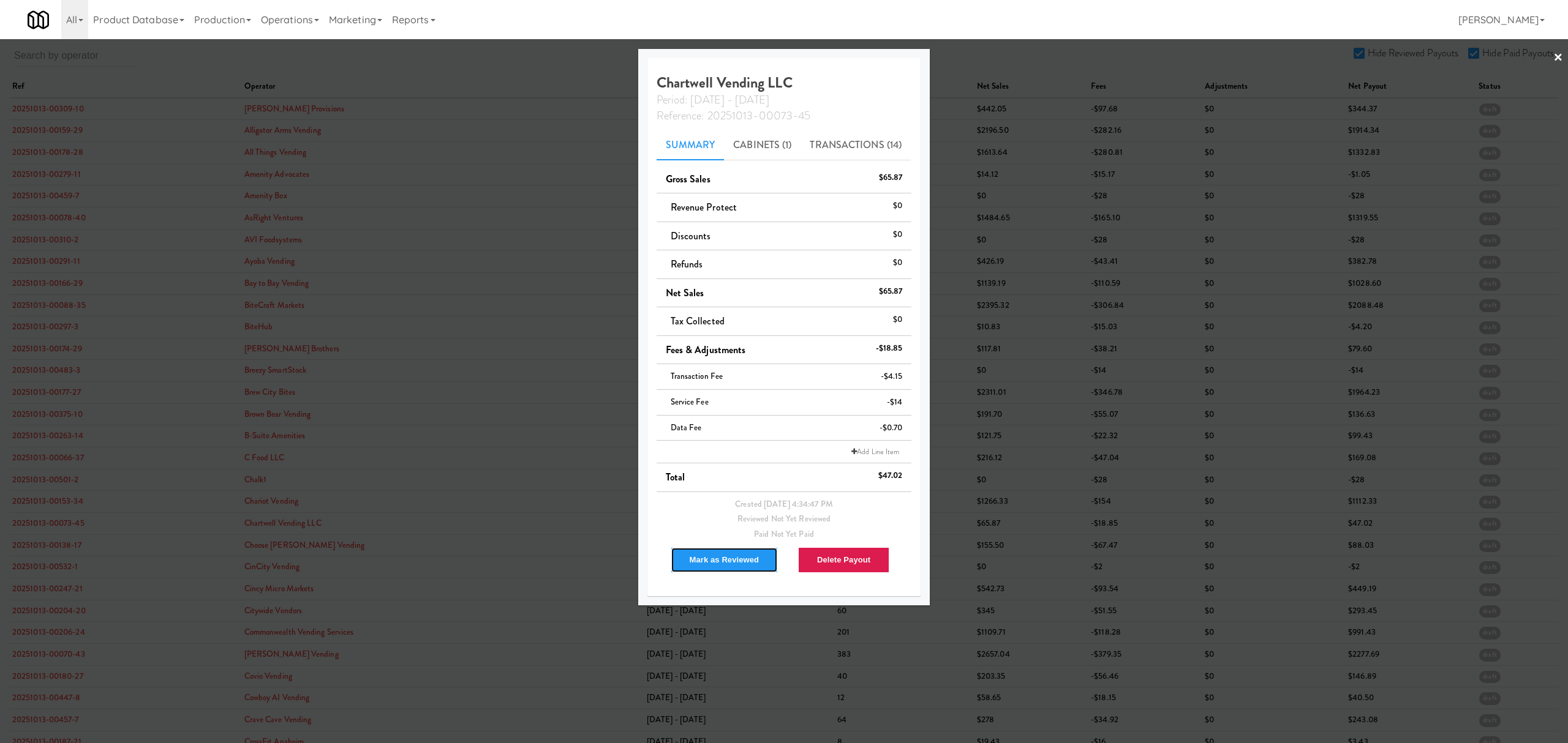
click at [719, 560] on button "Mark as Reviewed" at bounding box center [724, 560] width 108 height 26
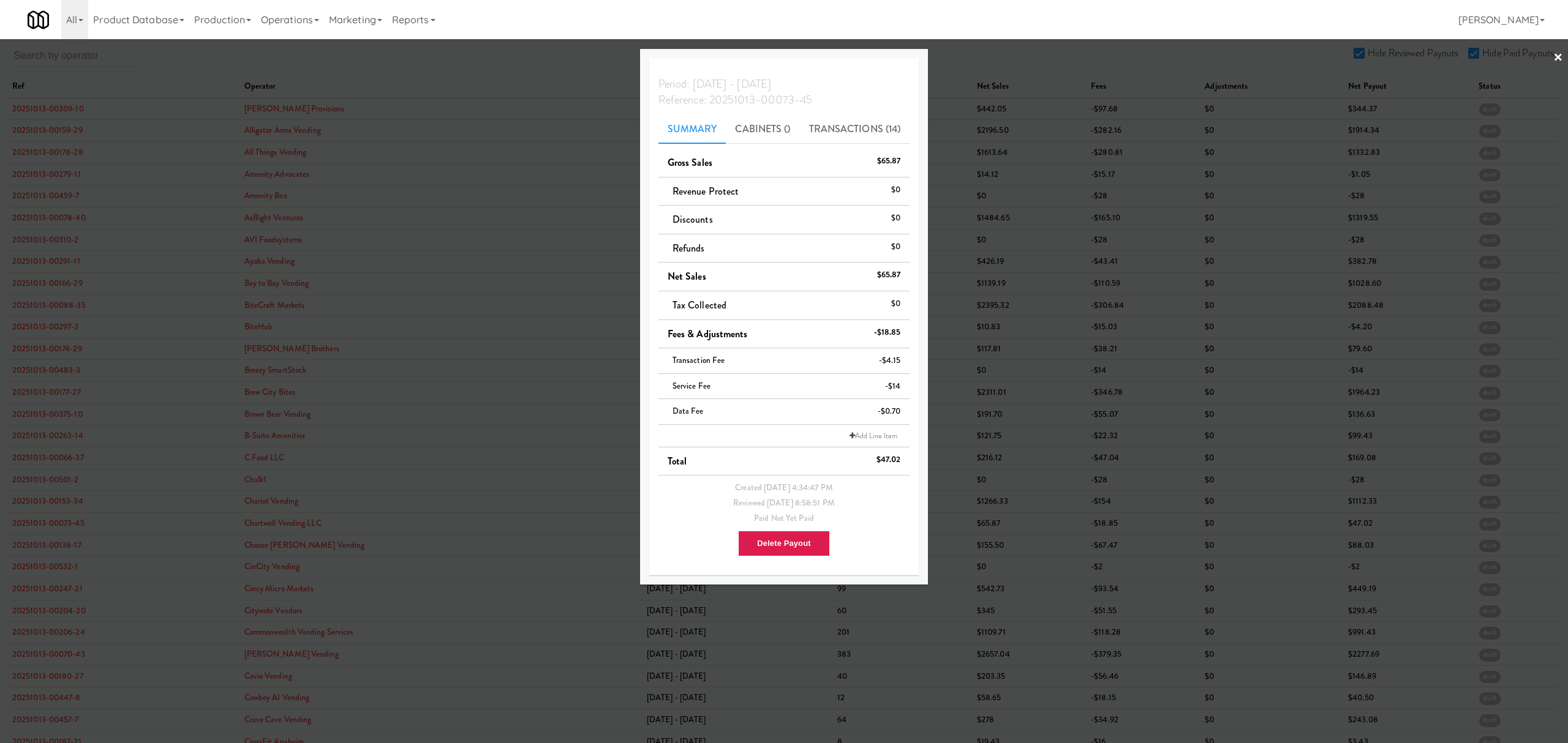
click at [55, 551] on div at bounding box center [784, 372] width 1568 height 743
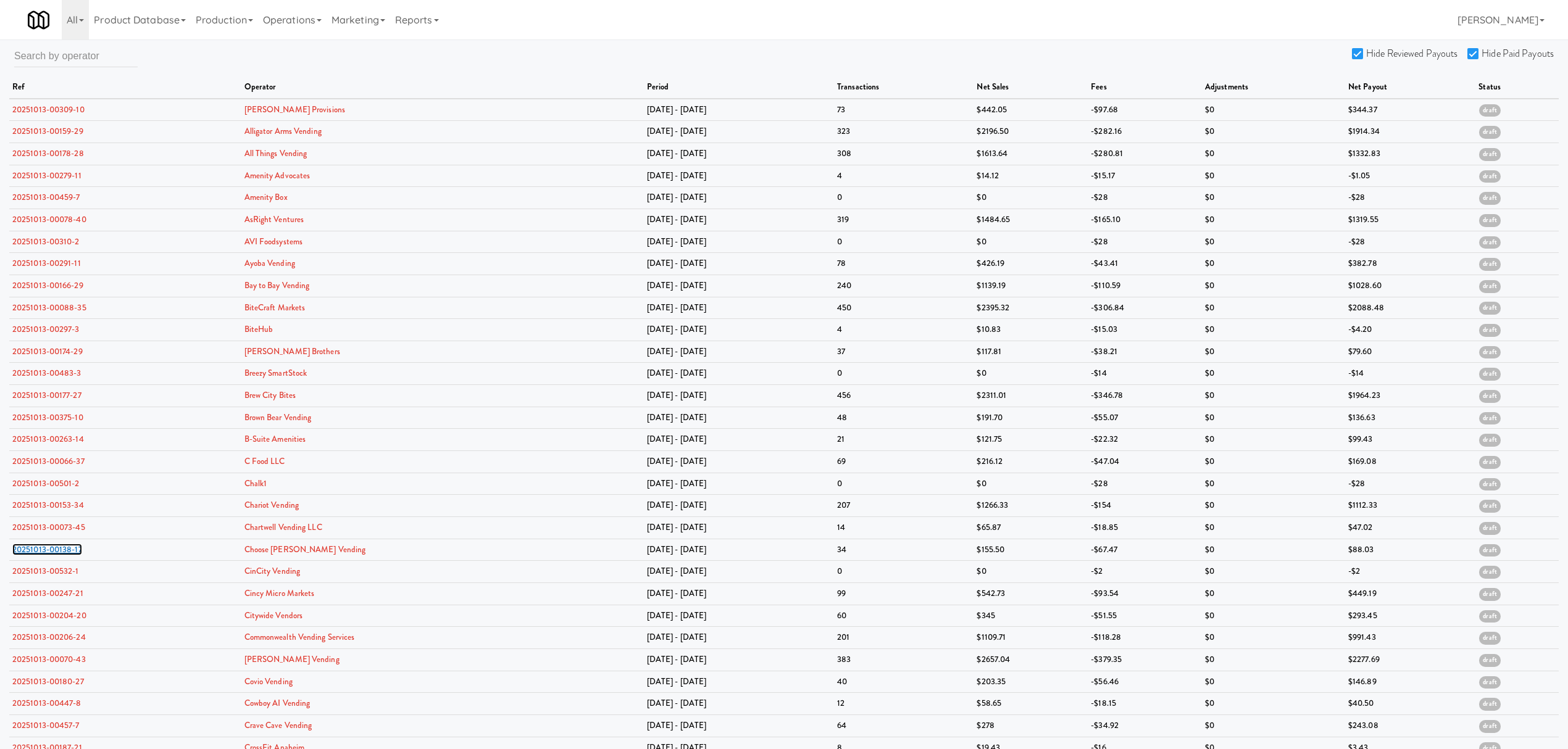
click at [55, 555] on link "20251013-00138-17" at bounding box center [47, 549] width 70 height 12
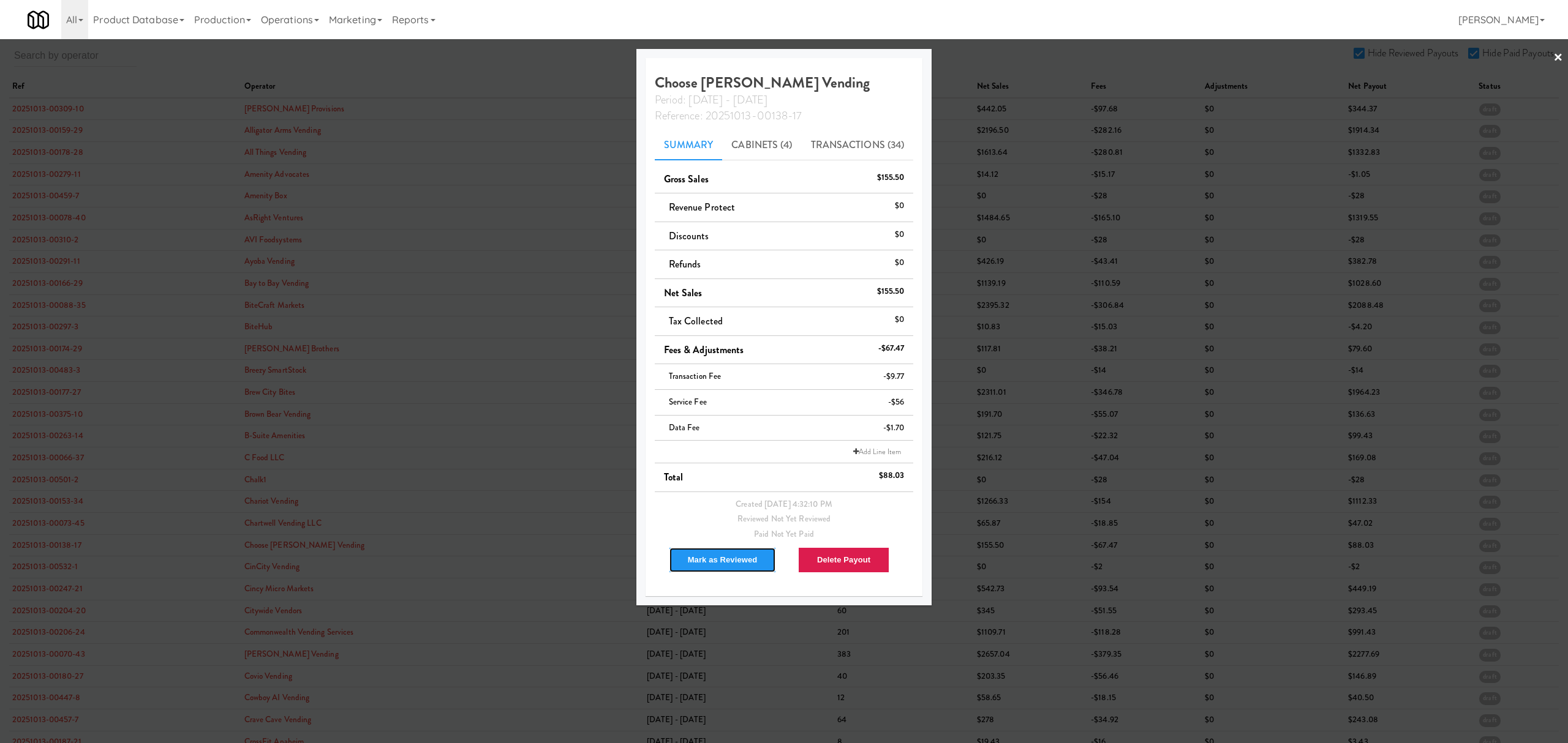
click at [734, 564] on button "Mark as Reviewed" at bounding box center [722, 560] width 108 height 26
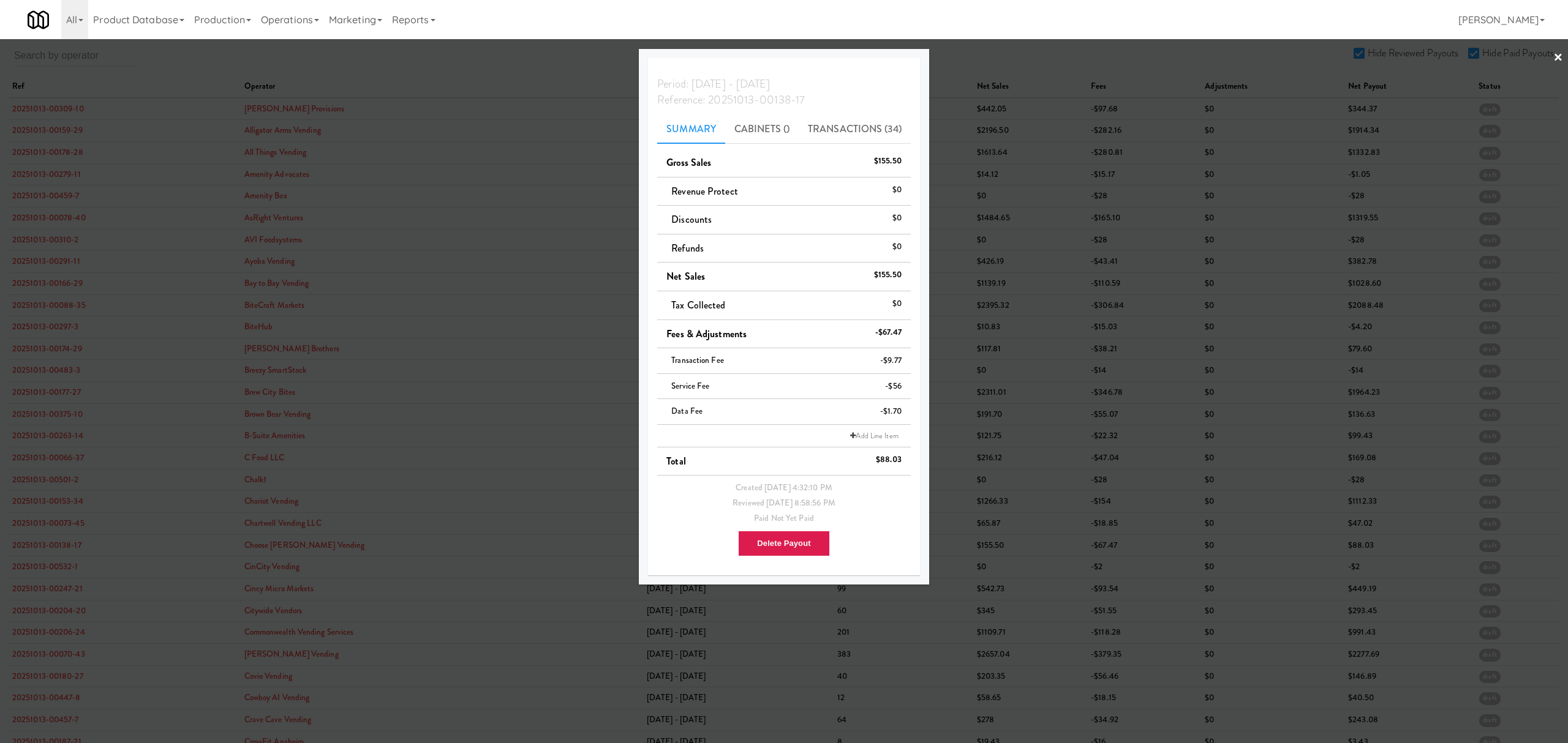
click at [50, 533] on div at bounding box center [784, 372] width 1568 height 743
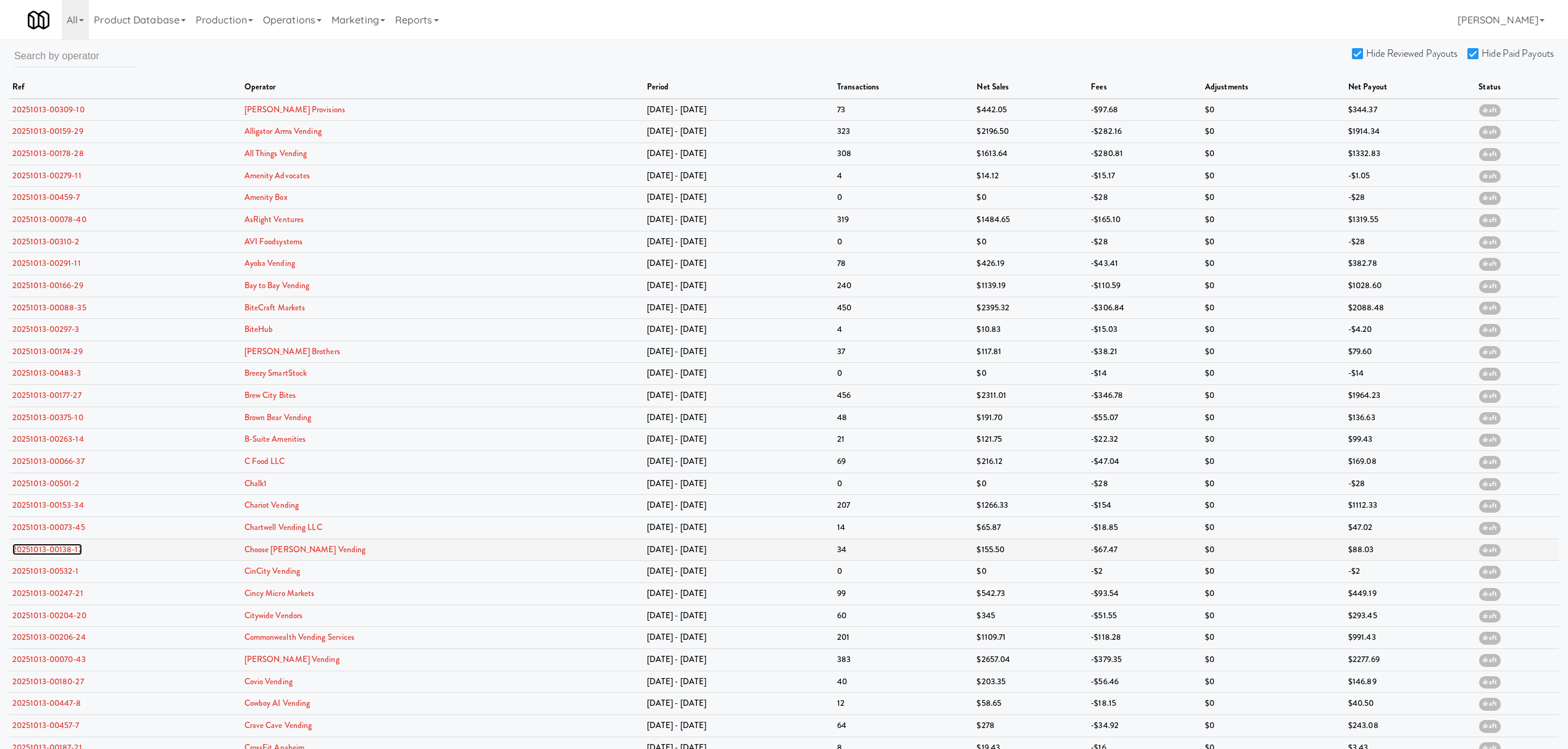
click at [55, 555] on link "20251013-00138-17" at bounding box center [47, 549] width 70 height 12
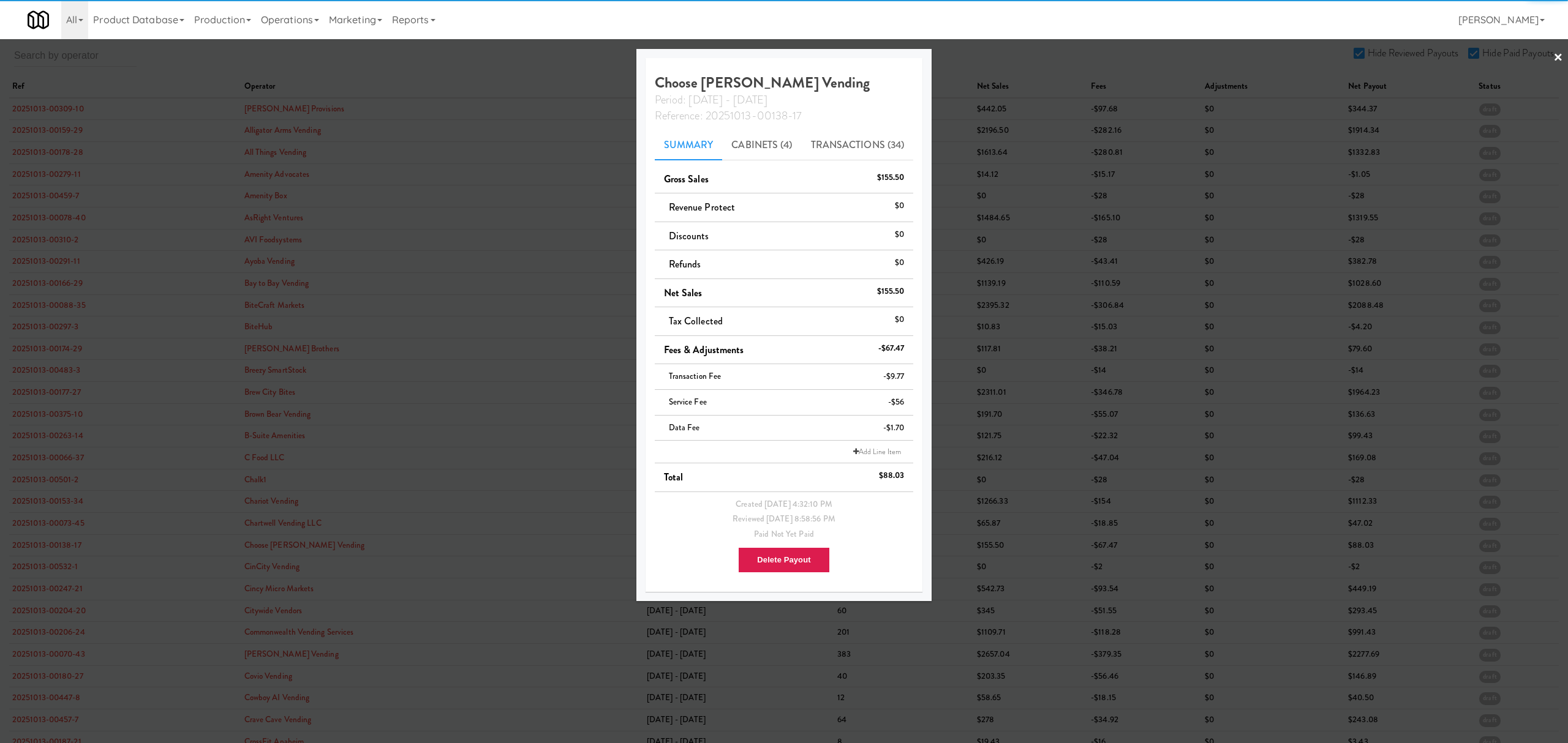
click at [52, 567] on div at bounding box center [784, 372] width 1568 height 743
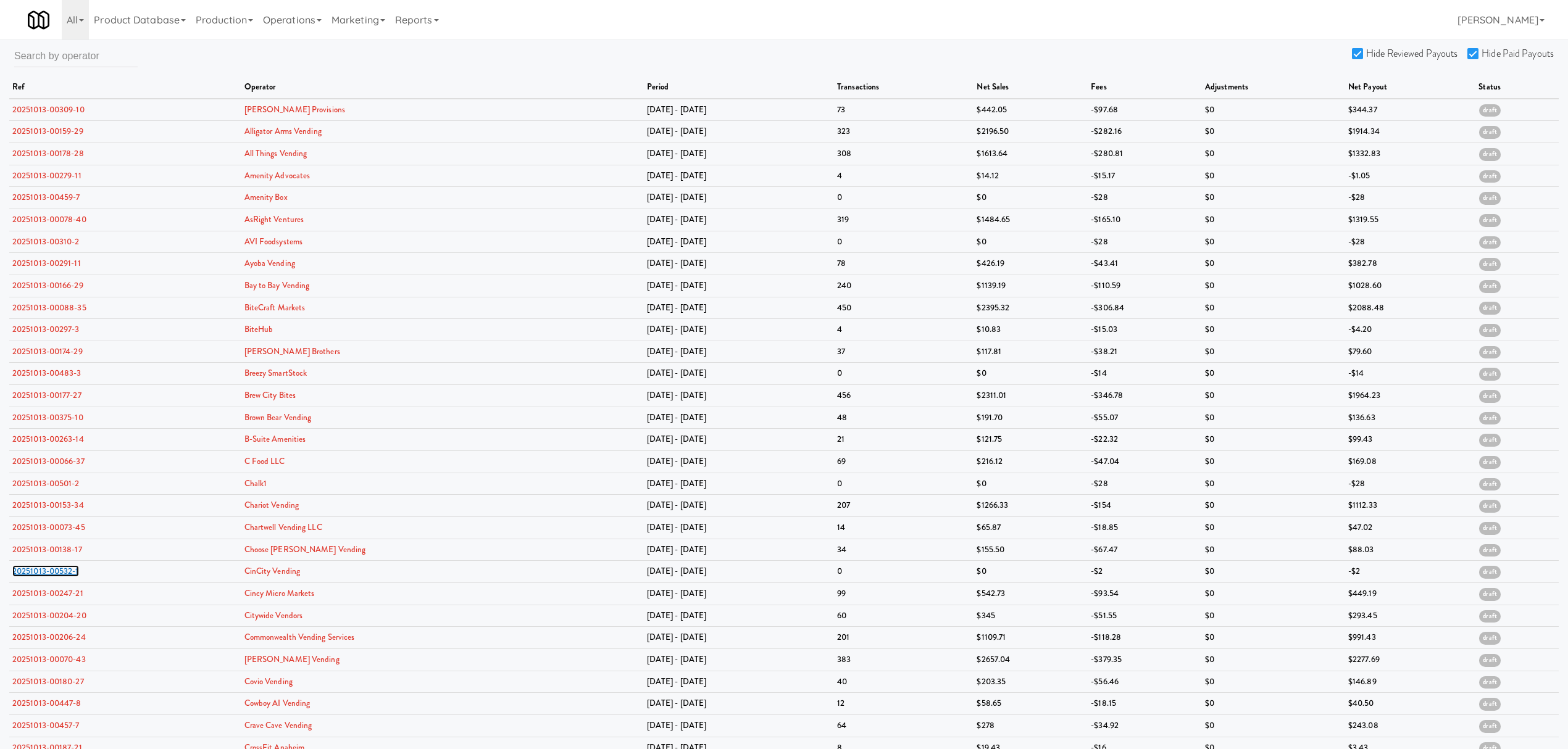
click at [52, 571] on link "20251013-00532-1" at bounding box center [45, 571] width 67 height 12
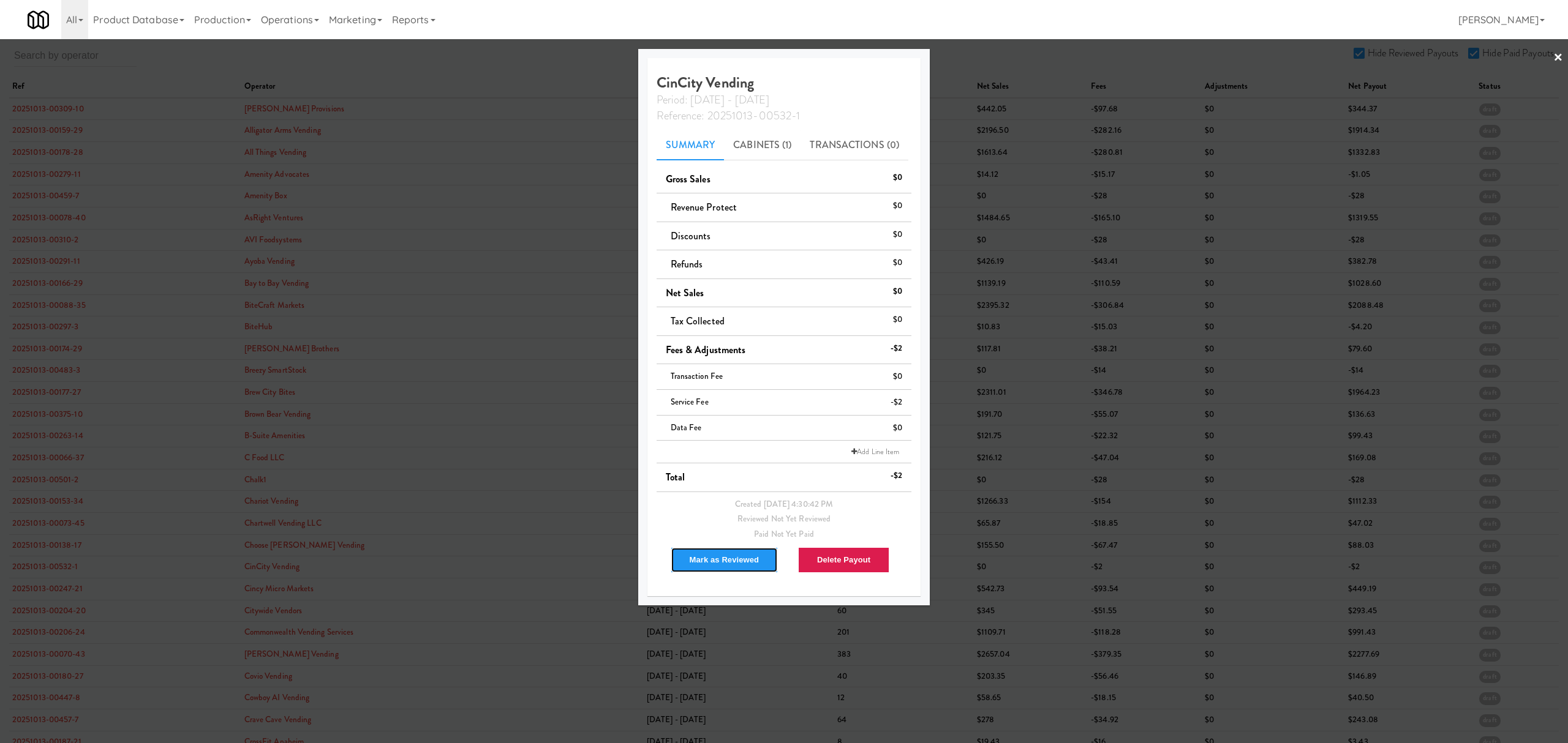
click at [706, 566] on button "Mark as Reviewed" at bounding box center [724, 560] width 108 height 26
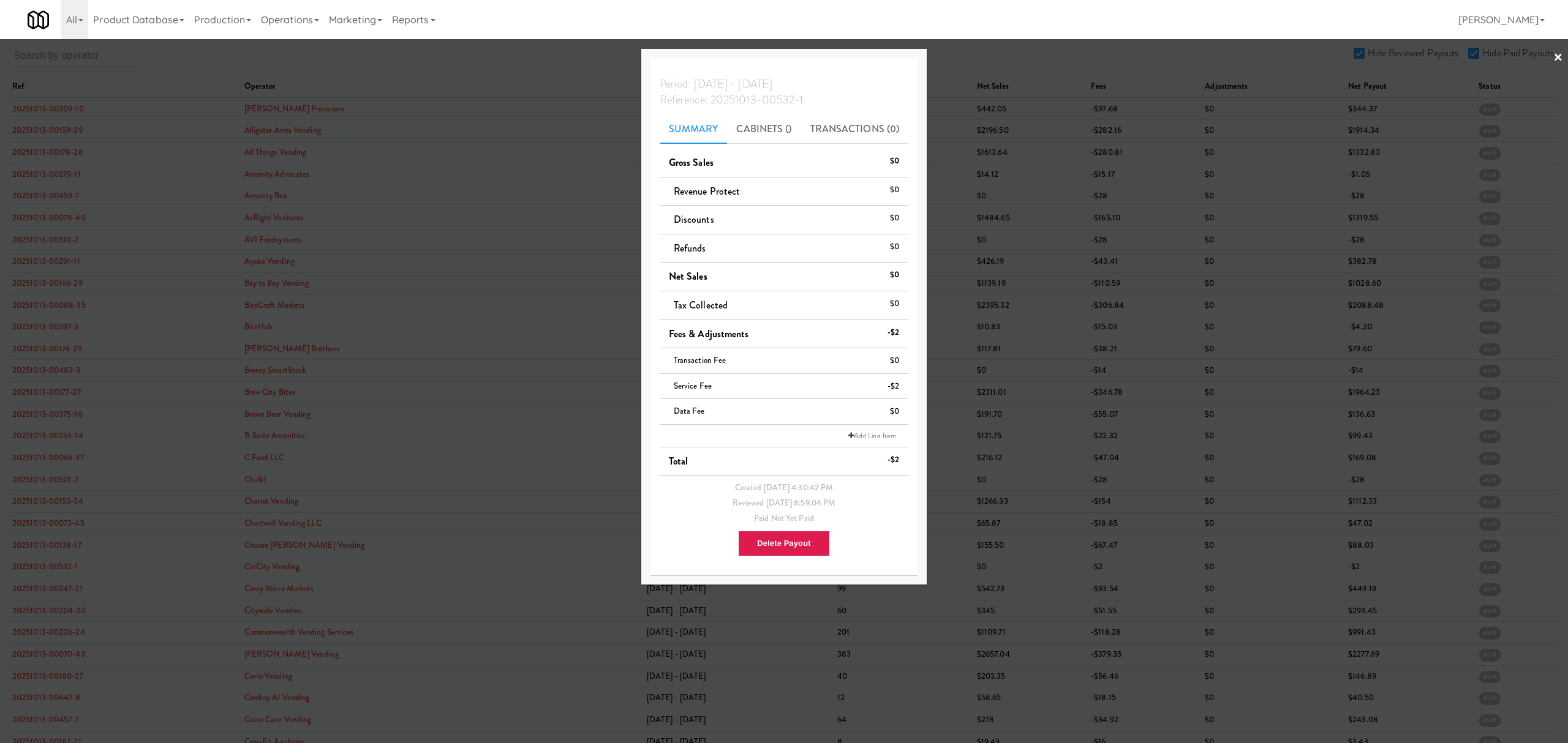
click at [72, 594] on div at bounding box center [784, 372] width 1568 height 743
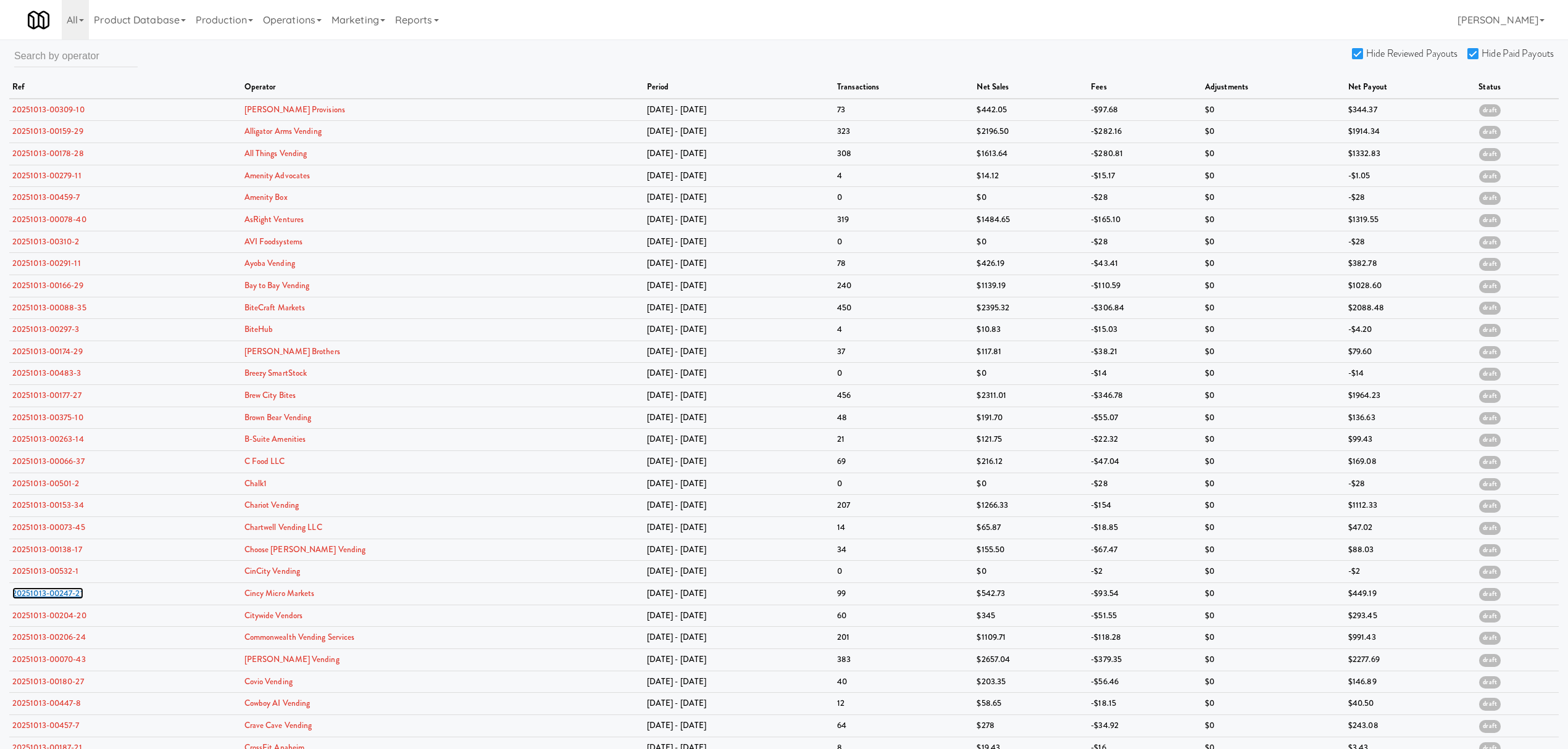
click at [72, 599] on link "20251013-00247-21" at bounding box center [47, 593] width 71 height 12
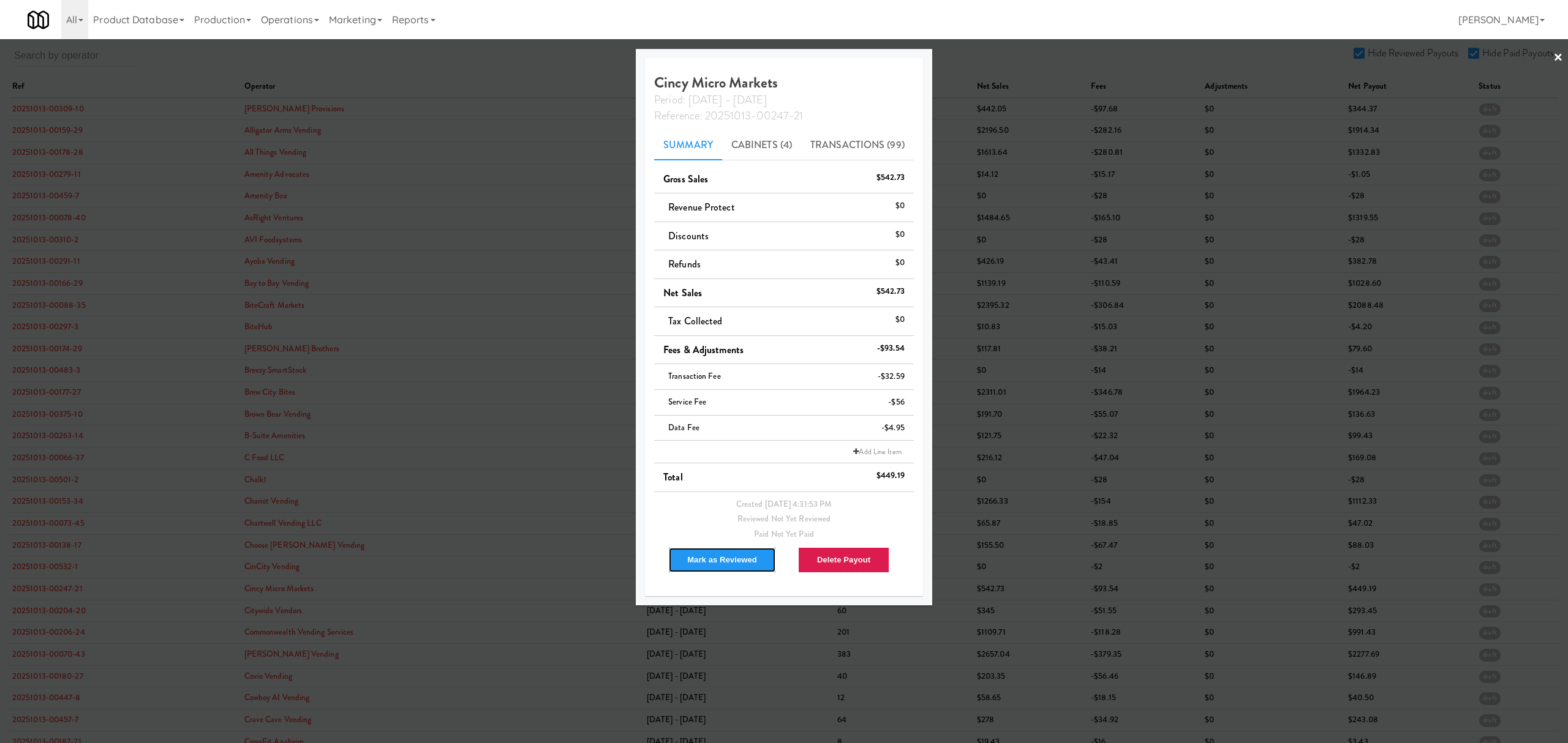
click at [699, 557] on button "Mark as Reviewed" at bounding box center [722, 560] width 108 height 26
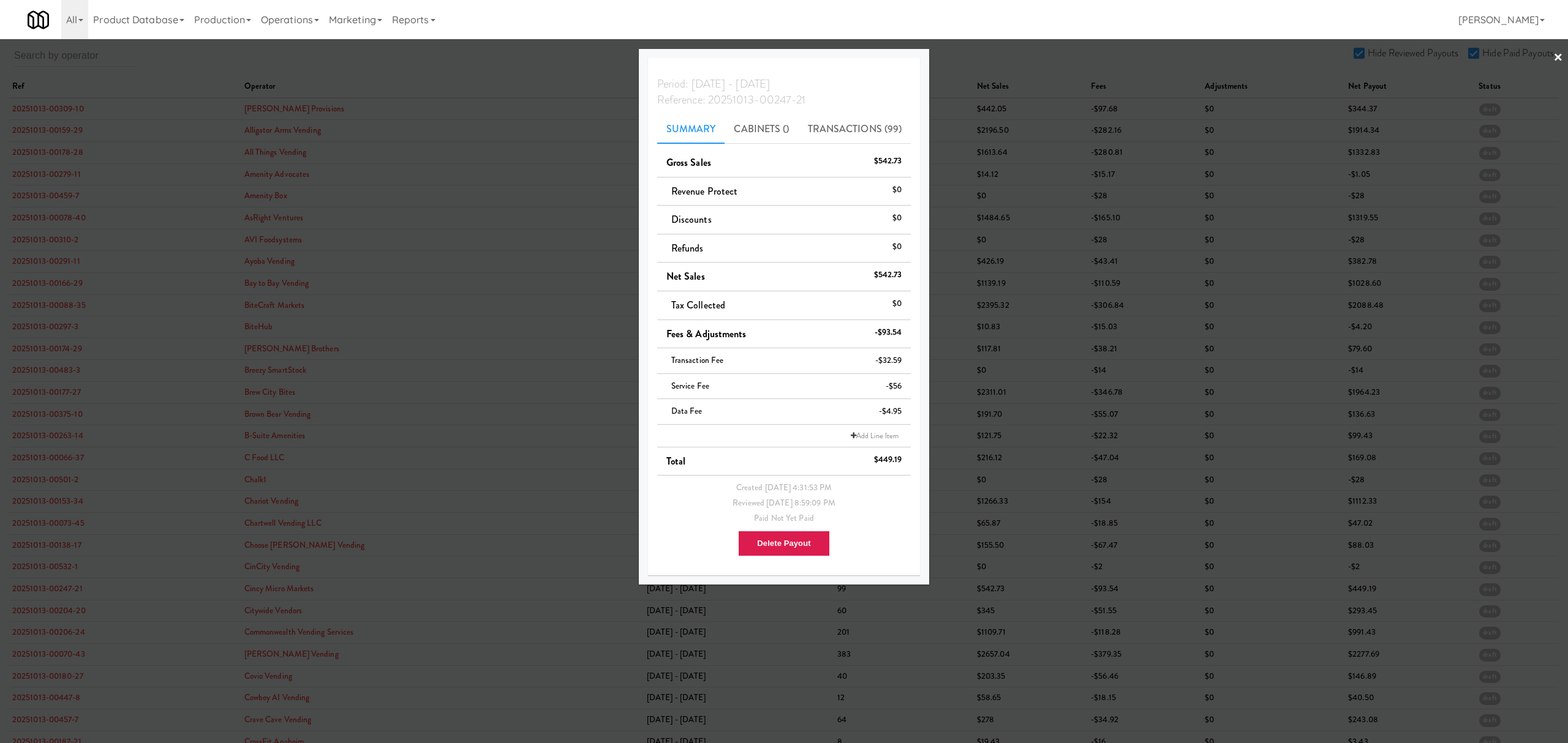
click at [47, 619] on div at bounding box center [784, 372] width 1568 height 743
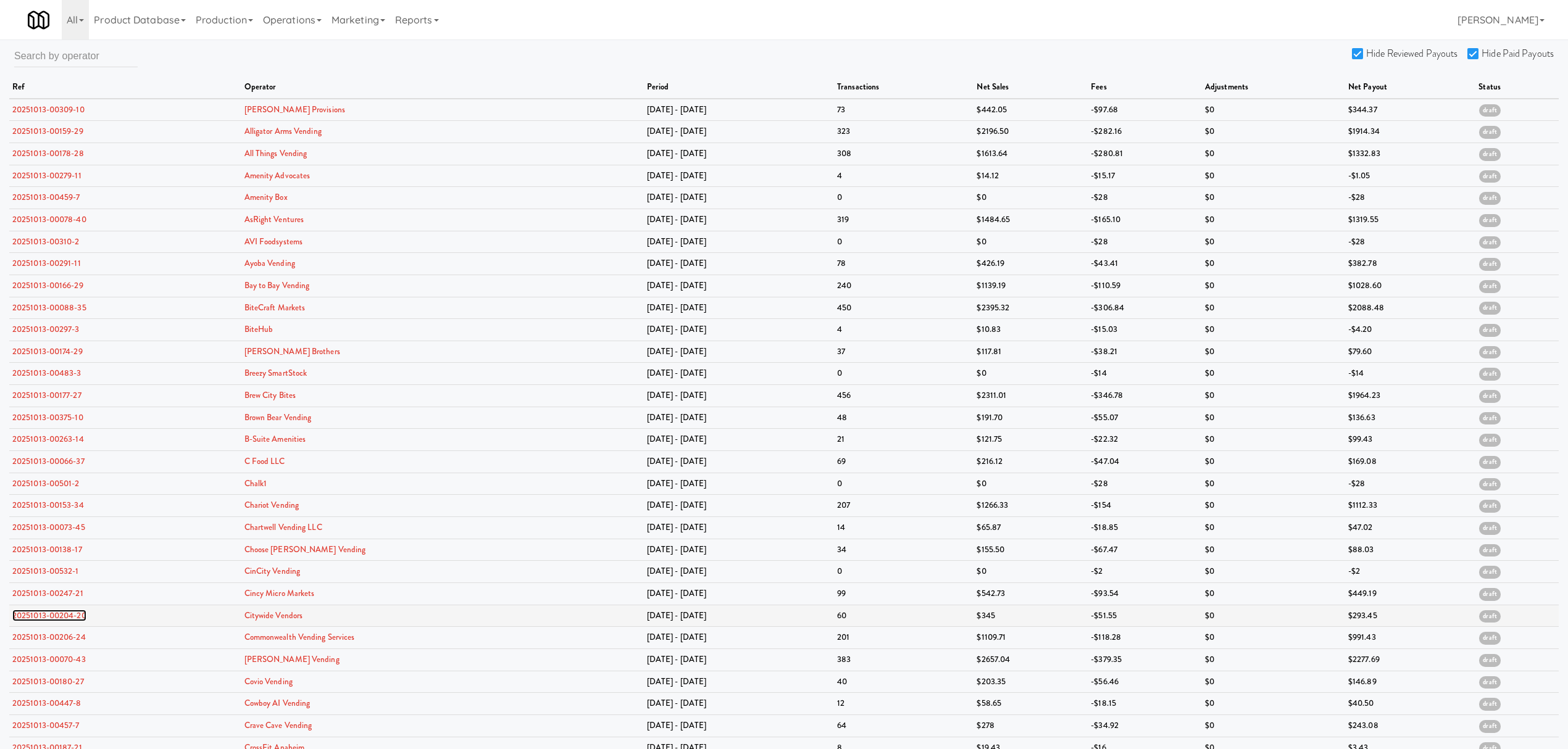
click at [51, 620] on link "20251013-00204-20" at bounding box center [49, 616] width 74 height 12
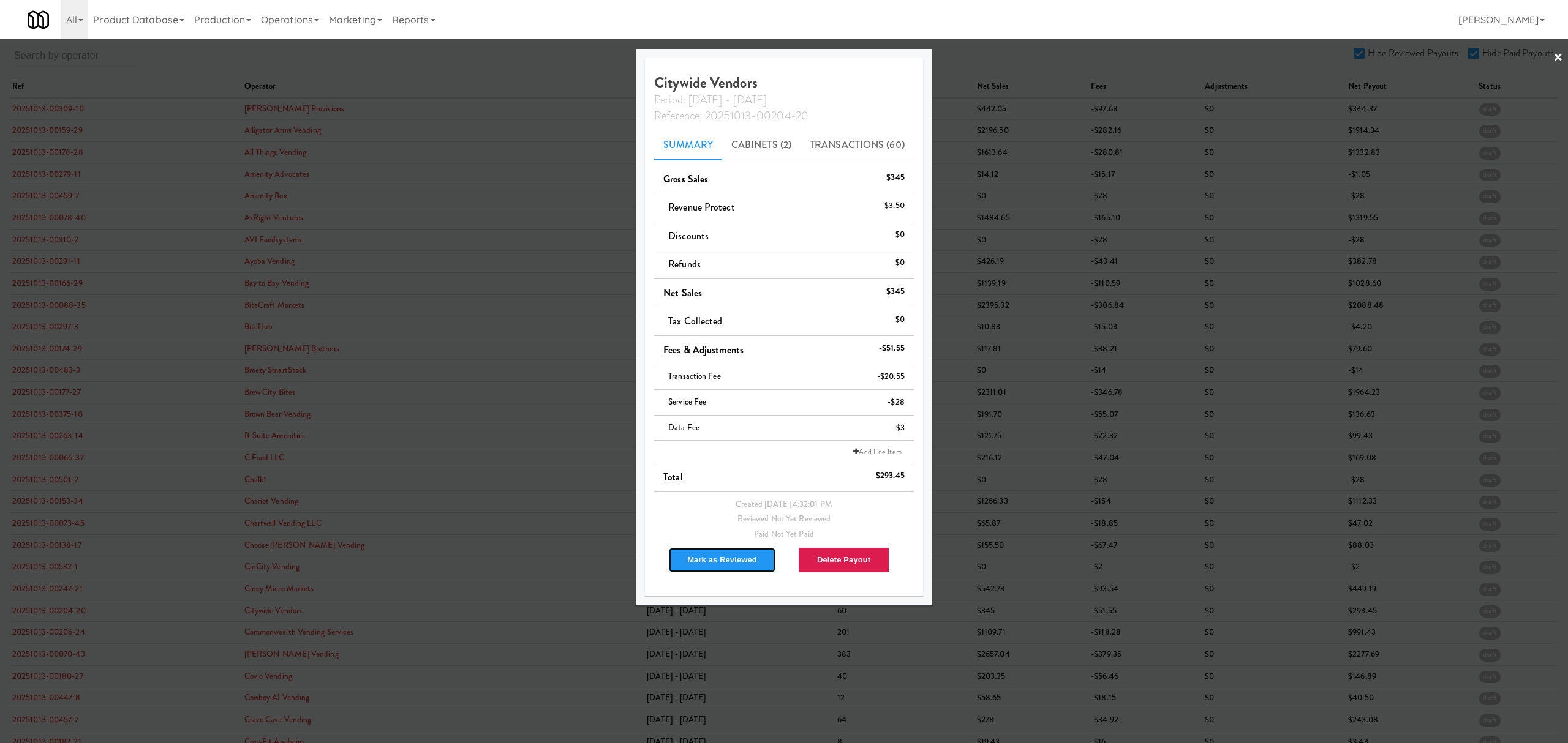
click at [711, 563] on button "Mark as Reviewed" at bounding box center [722, 560] width 108 height 26
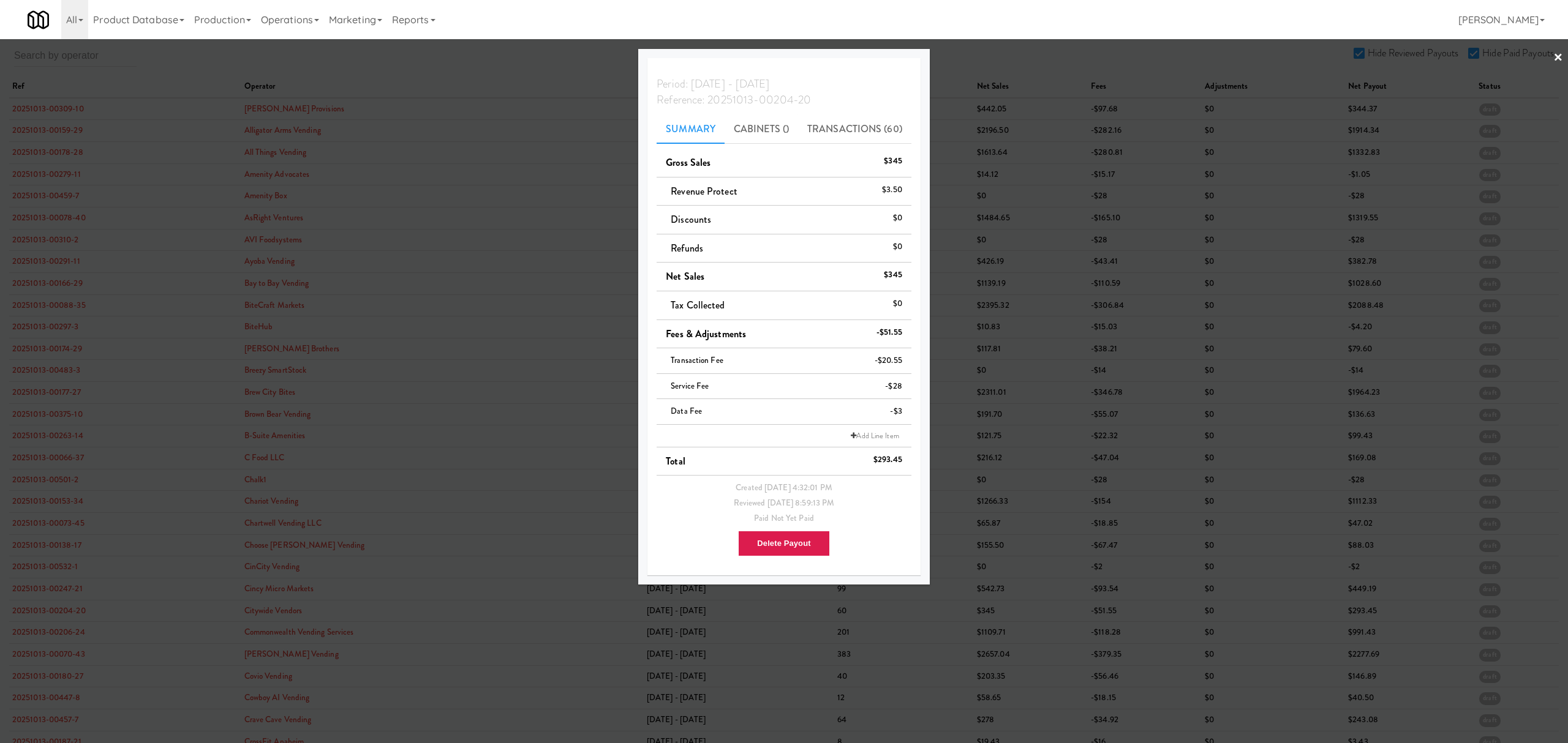
click at [45, 638] on div at bounding box center [784, 372] width 1568 height 743
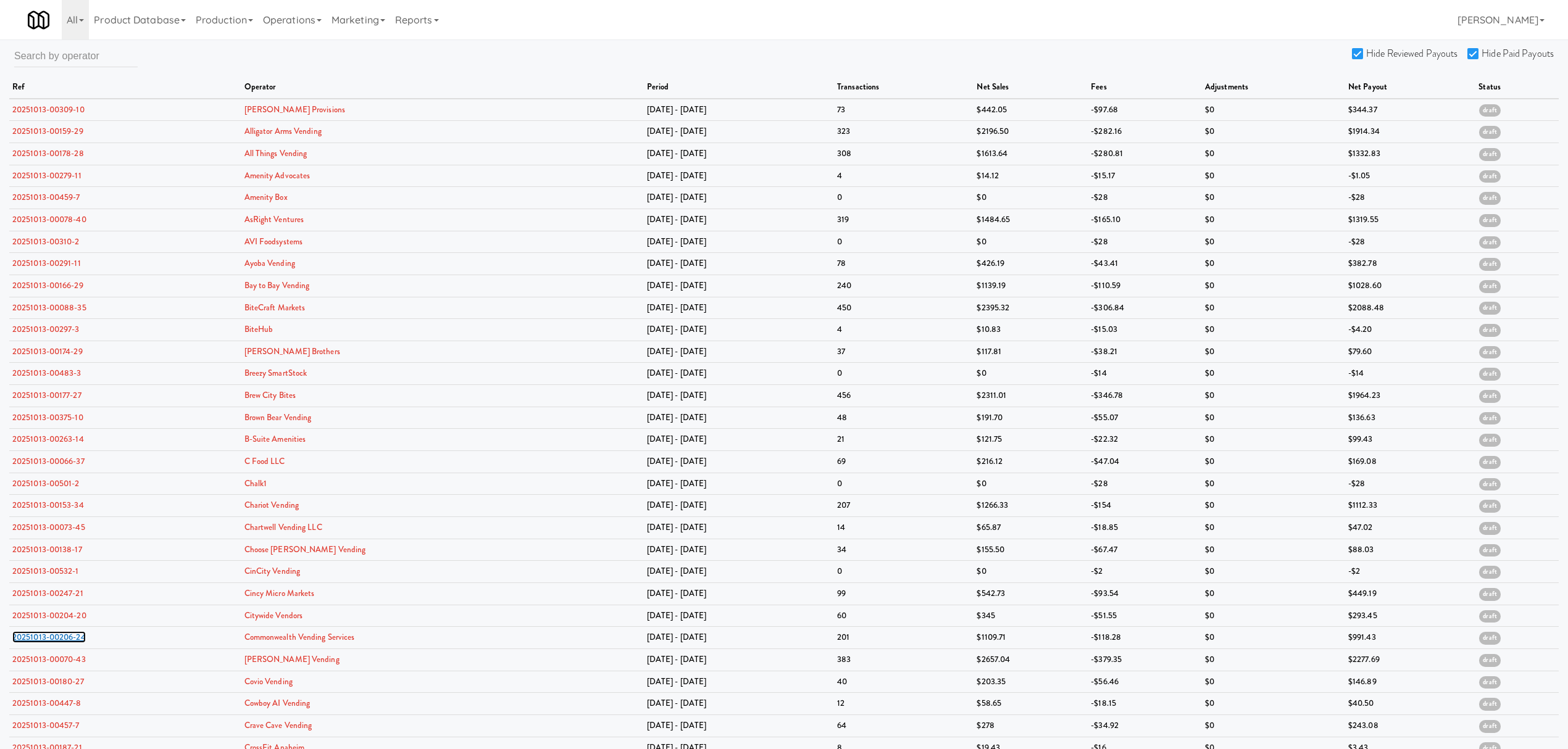
click at [46, 643] on link "20251013-00206-24" at bounding box center [48, 637] width 73 height 12
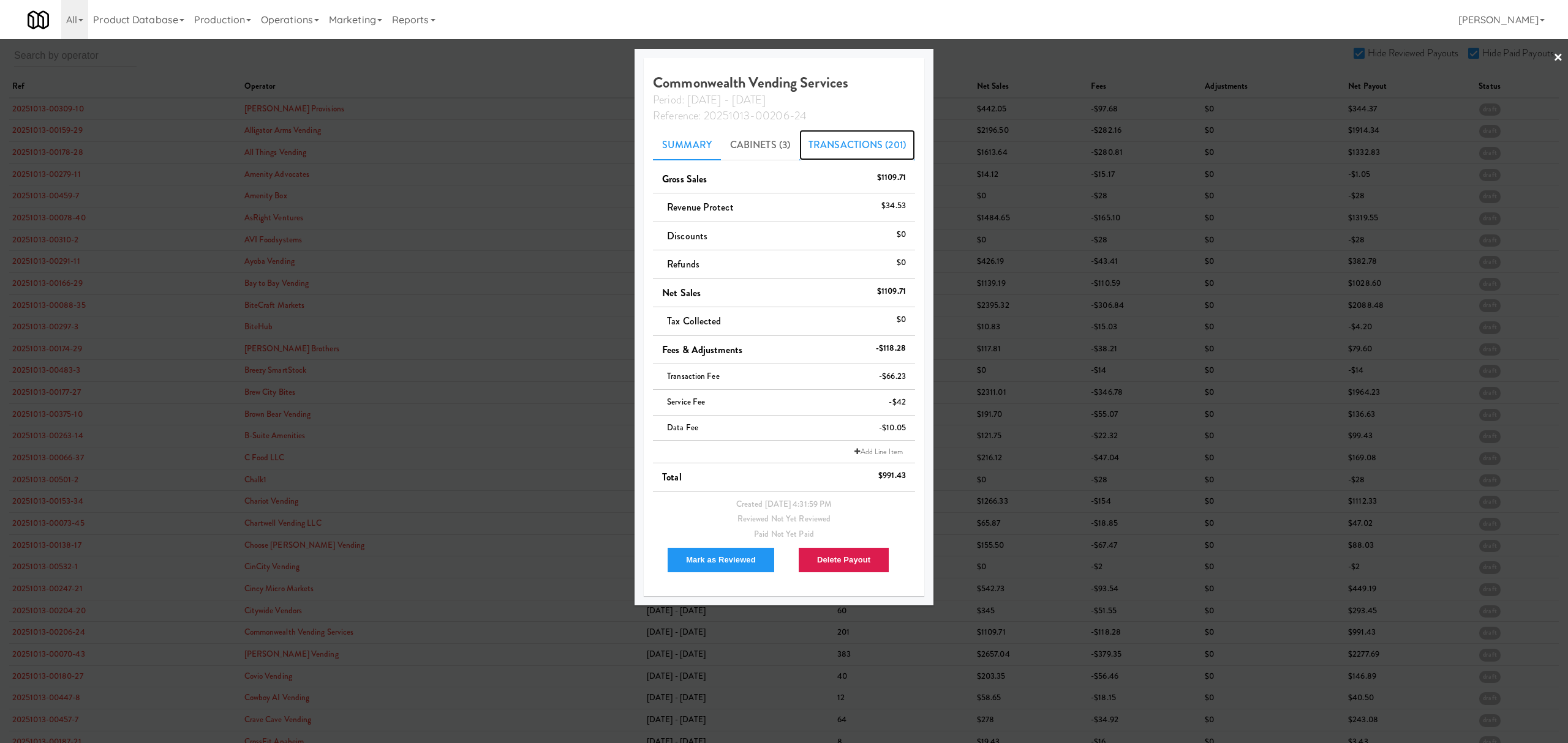
click at [871, 146] on link "Transactions (201)" at bounding box center [857, 145] width 116 height 30
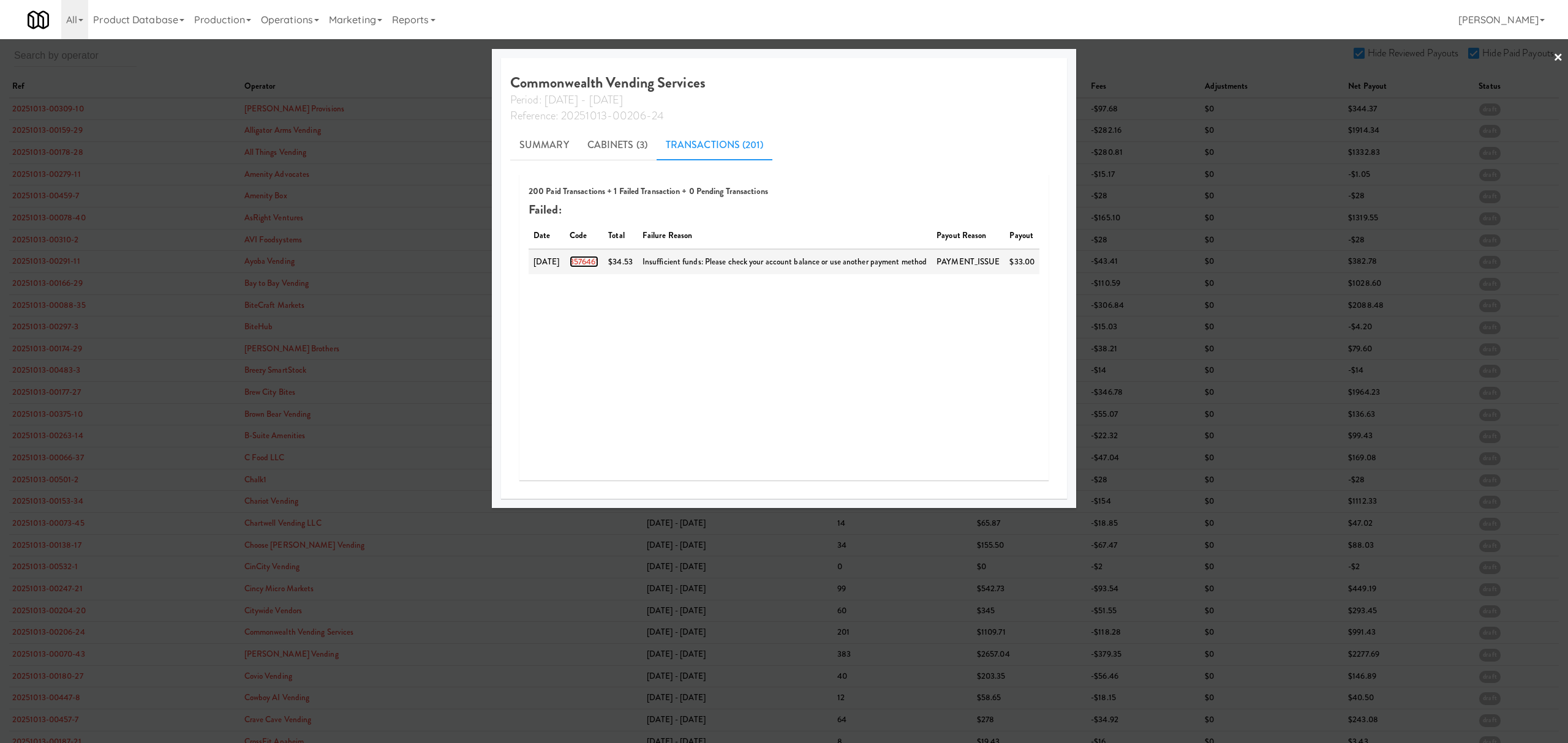
click at [579, 262] on link "3576461" at bounding box center [584, 261] width 30 height 12
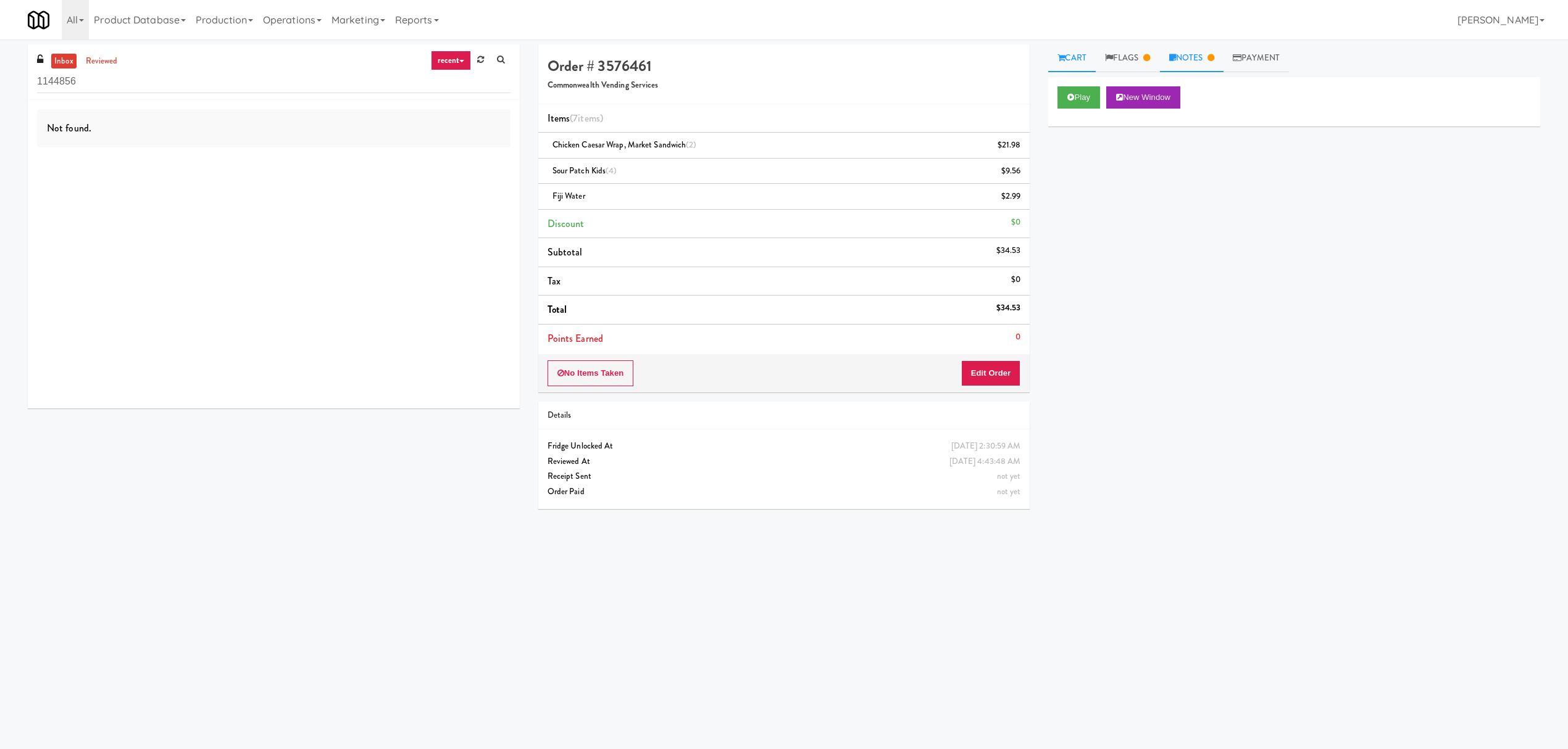
click at [1192, 59] on link "Notes" at bounding box center [1192, 58] width 64 height 28
drag, startPoint x: 655, startPoint y: 86, endPoint x: 541, endPoint y: 88, distance: 114.0
click at [541, 88] on div "Order # 3576461 Commonwealth Vending Services" at bounding box center [785, 74] width 492 height 59
click at [647, 86] on h5 "Commonwealth Vending Services" at bounding box center [784, 86] width 474 height 10
drag, startPoint x: 664, startPoint y: 83, endPoint x: 532, endPoint y: 90, distance: 132.2
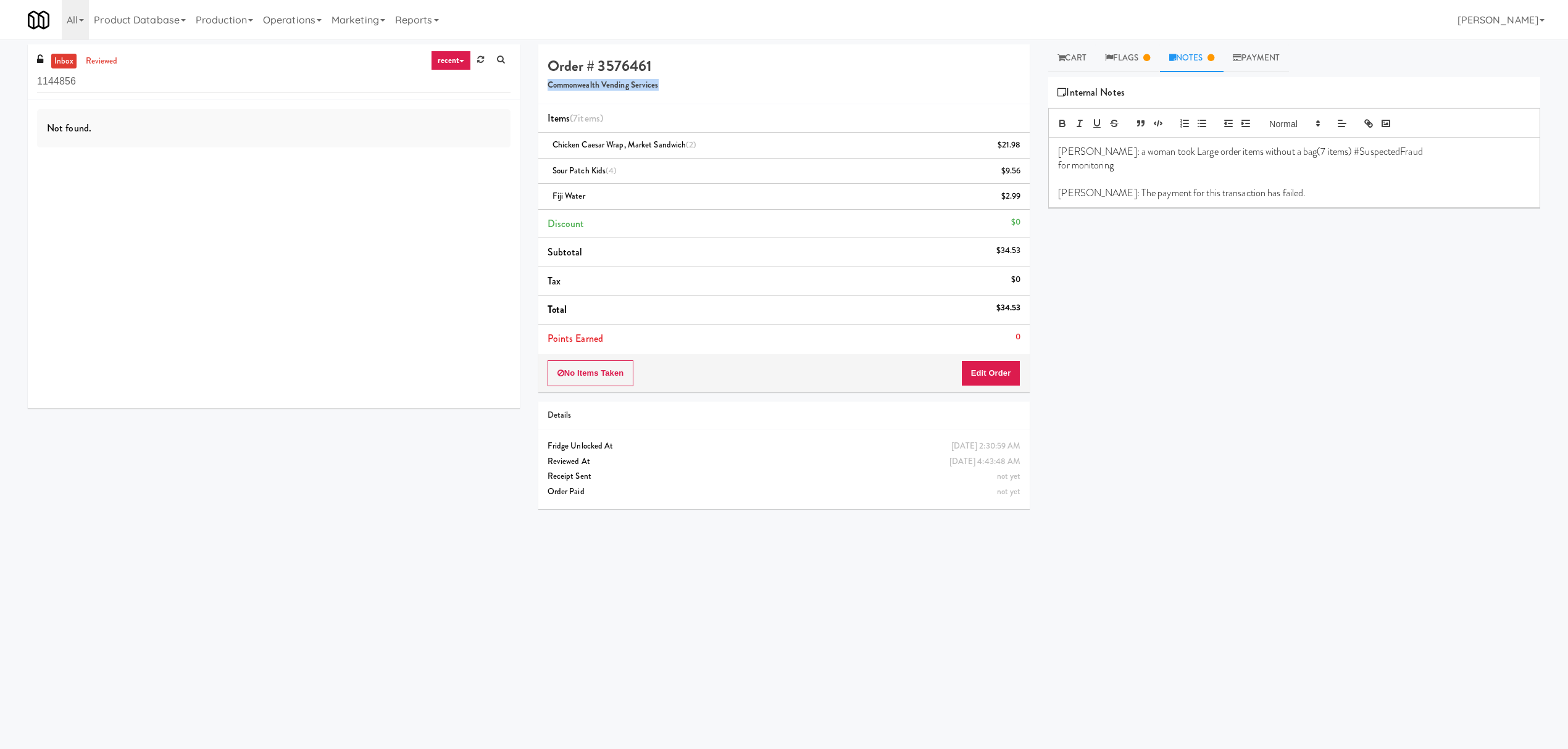
click at [532, 90] on div "Order # 3576461 Commonwealth Vending Services Items (7 items ) Chicken Caesar W…" at bounding box center [784, 281] width 511 height 474
copy h5 "Commonwealth Vending Services"
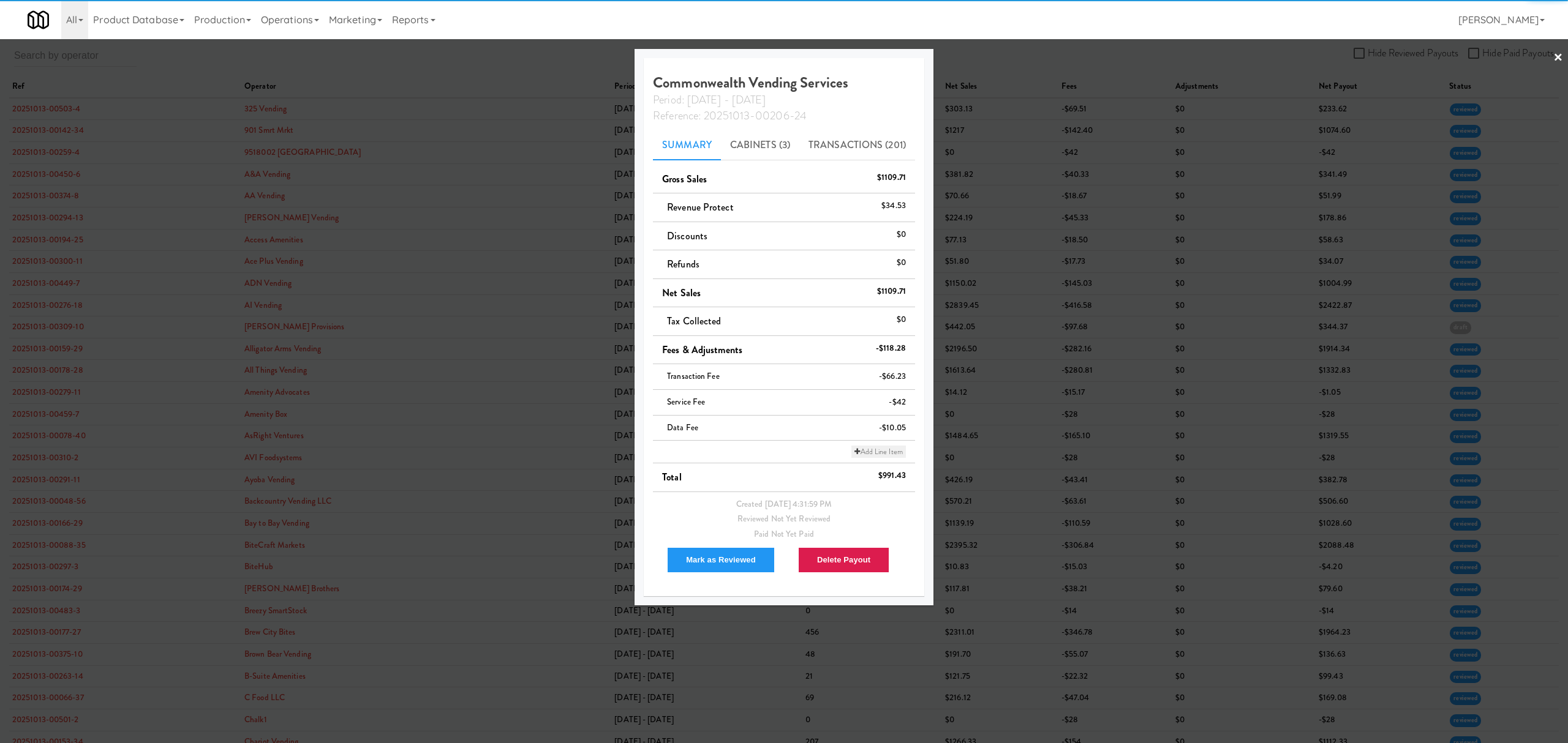
click at [884, 458] on link "Add Line Item" at bounding box center [878, 451] width 54 height 12
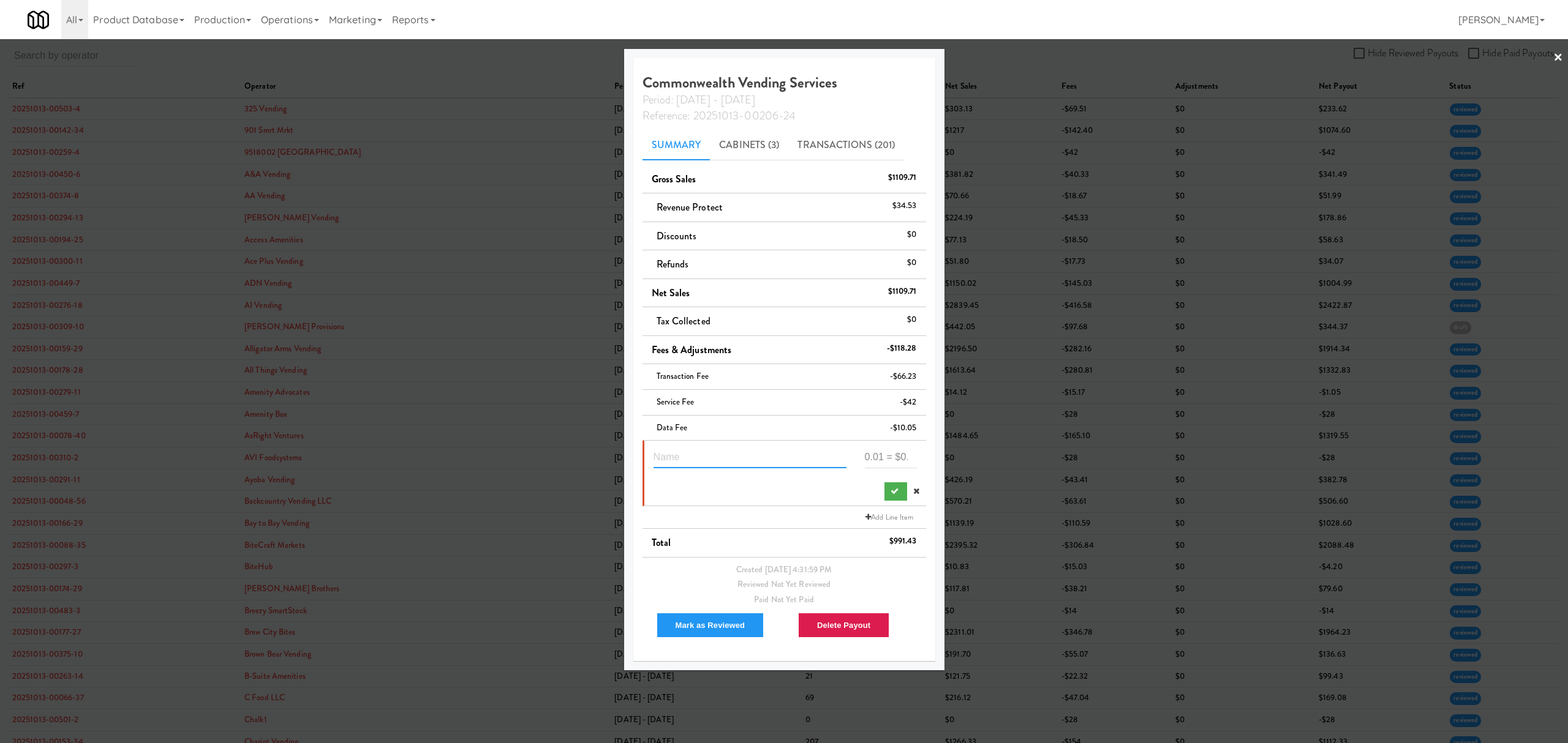
click at [758, 462] on input "text" at bounding box center [750, 457] width 193 height 22
paste input "Suspected Theft"
type input "Suspected Theft 3576461"
type input "-24.53"
click at [890, 493] on icon "submit" at bounding box center [894, 491] width 8 height 8
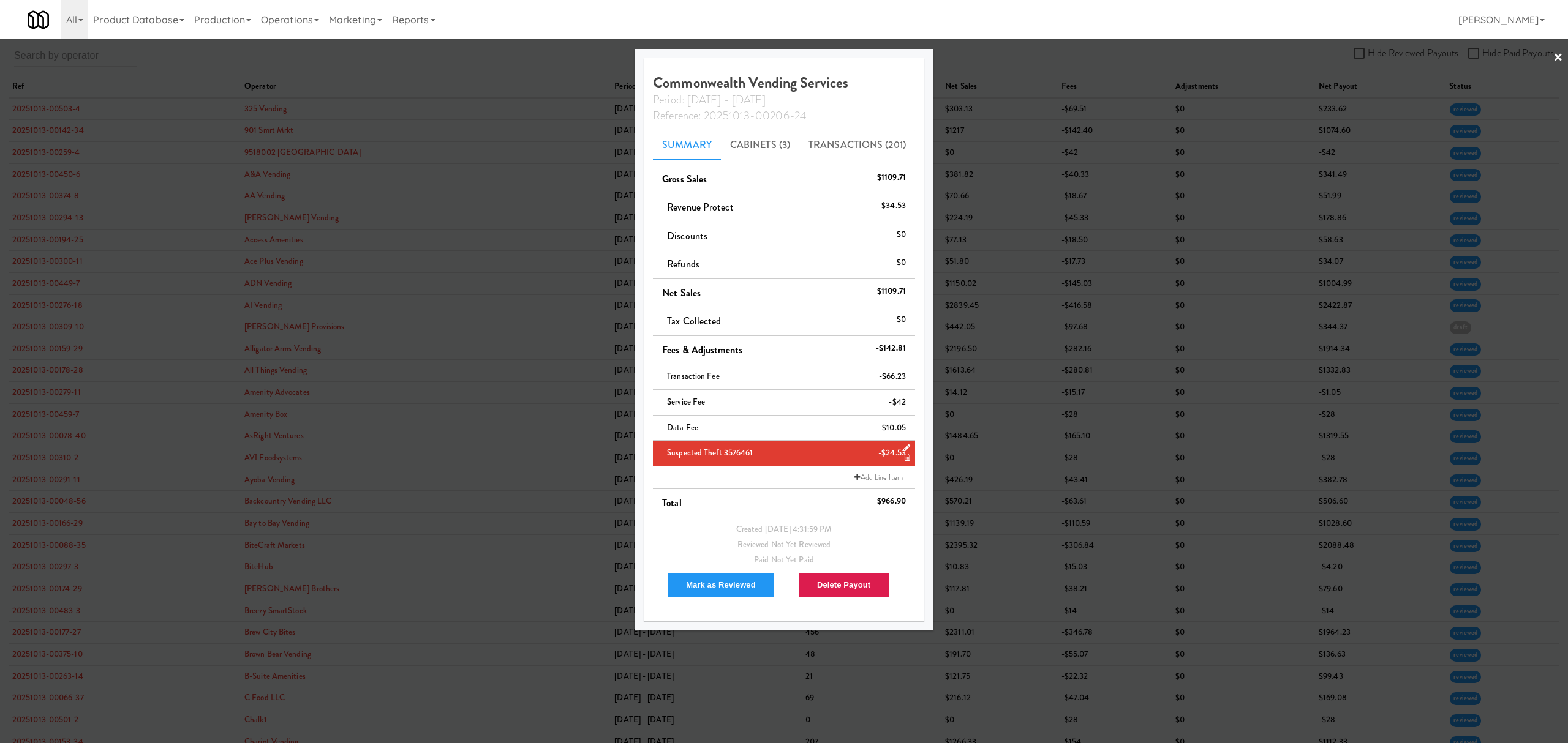
click at [488, 76] on div at bounding box center [784, 372] width 1568 height 743
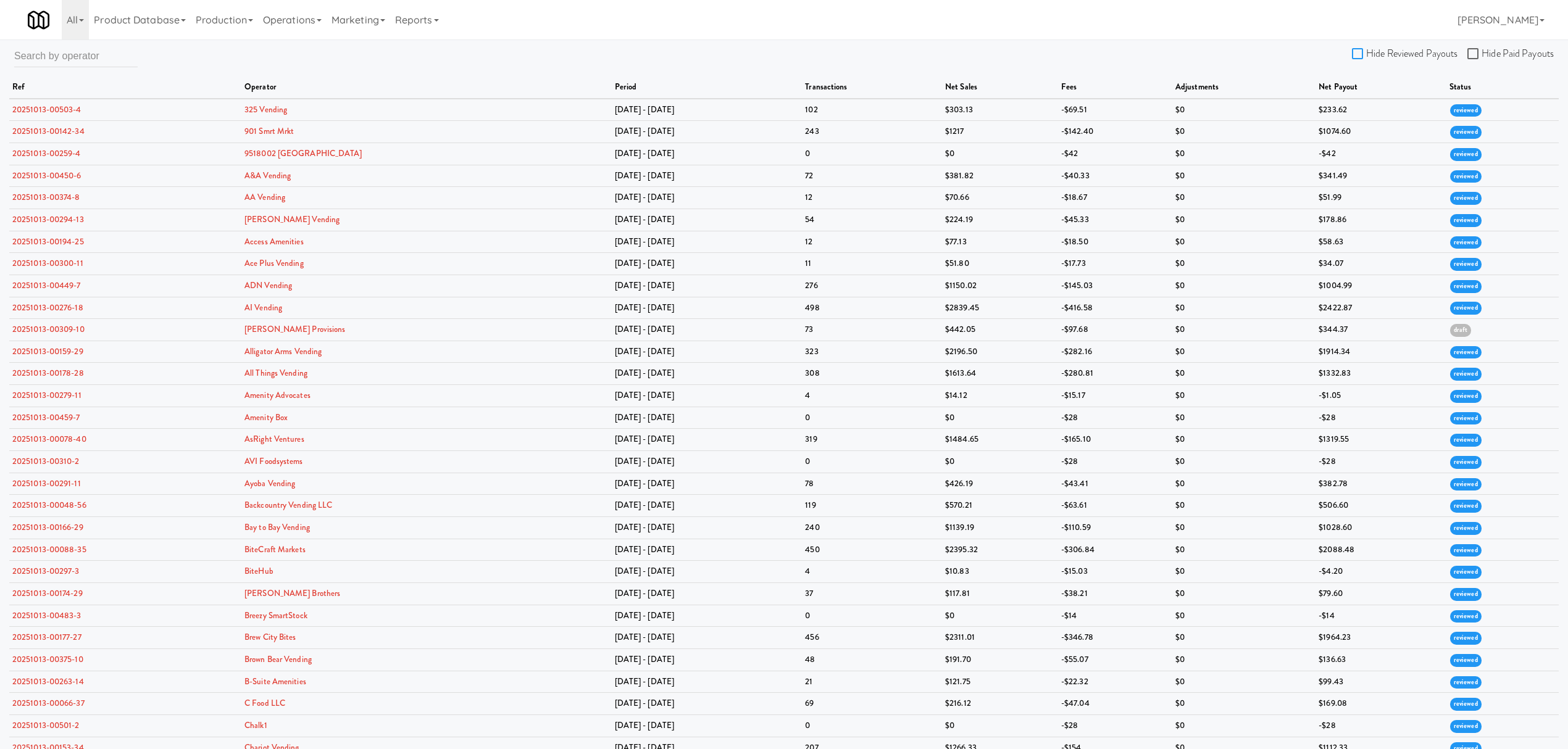
click at [1361, 53] on input "Hide Reviewed Payouts" at bounding box center [1360, 54] width 14 height 10
checkbox input "true"
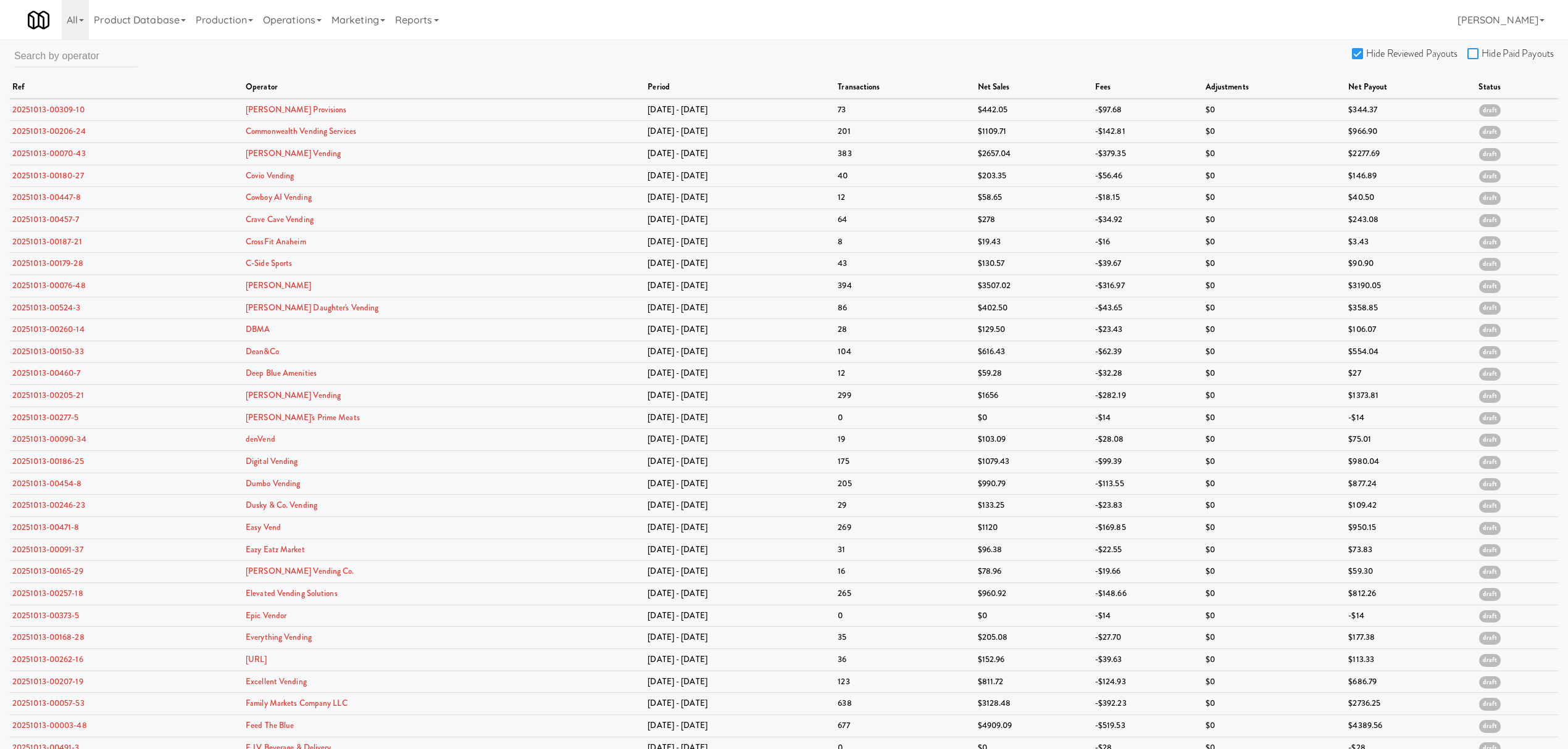
click at [1475, 53] on input "Hide Paid Payouts" at bounding box center [1475, 54] width 14 height 10
checkbox input "true"
click at [63, 153] on link "20251013-00070-43" at bounding box center [48, 153] width 73 height 12
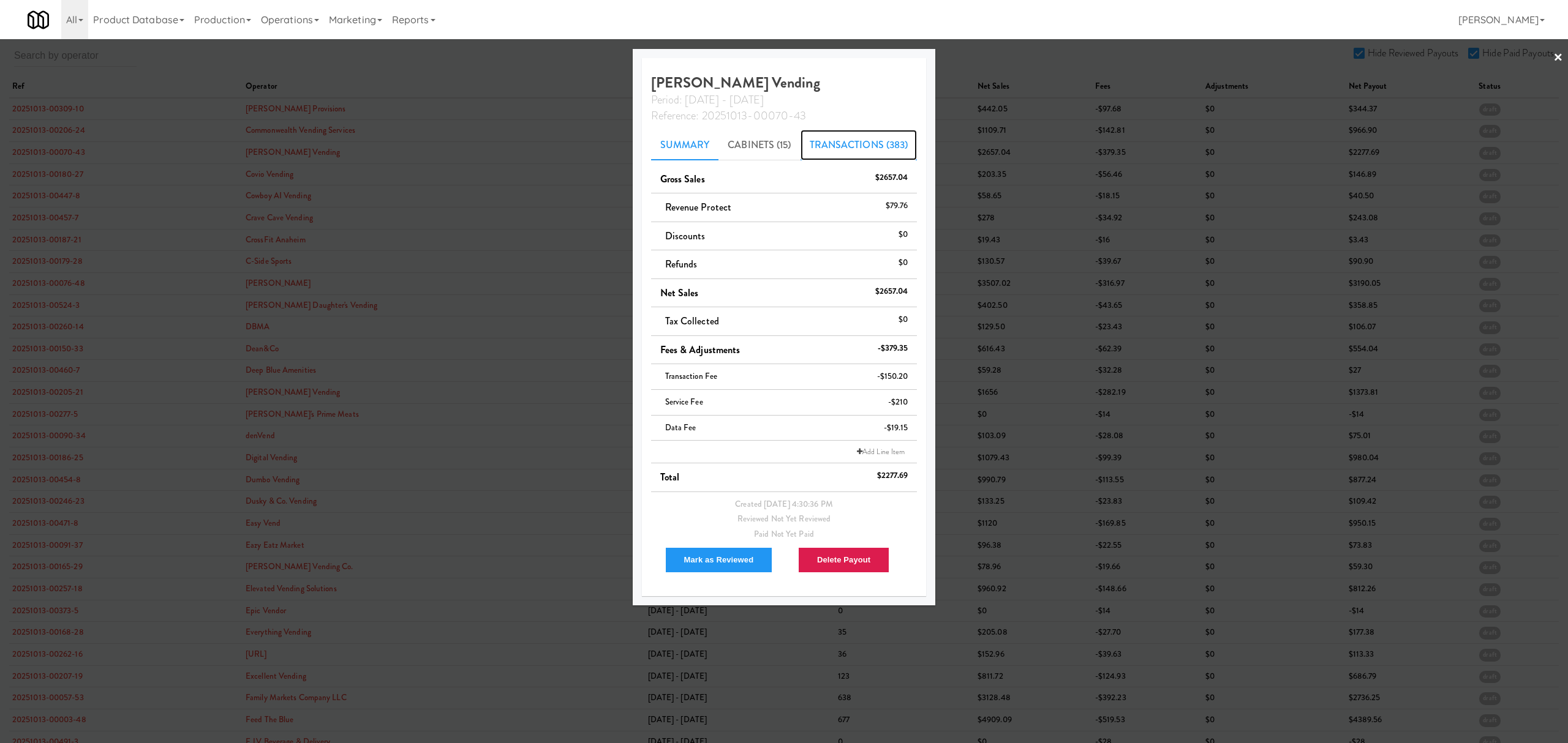
click at [837, 143] on link "Transactions (383)" at bounding box center [859, 145] width 117 height 30
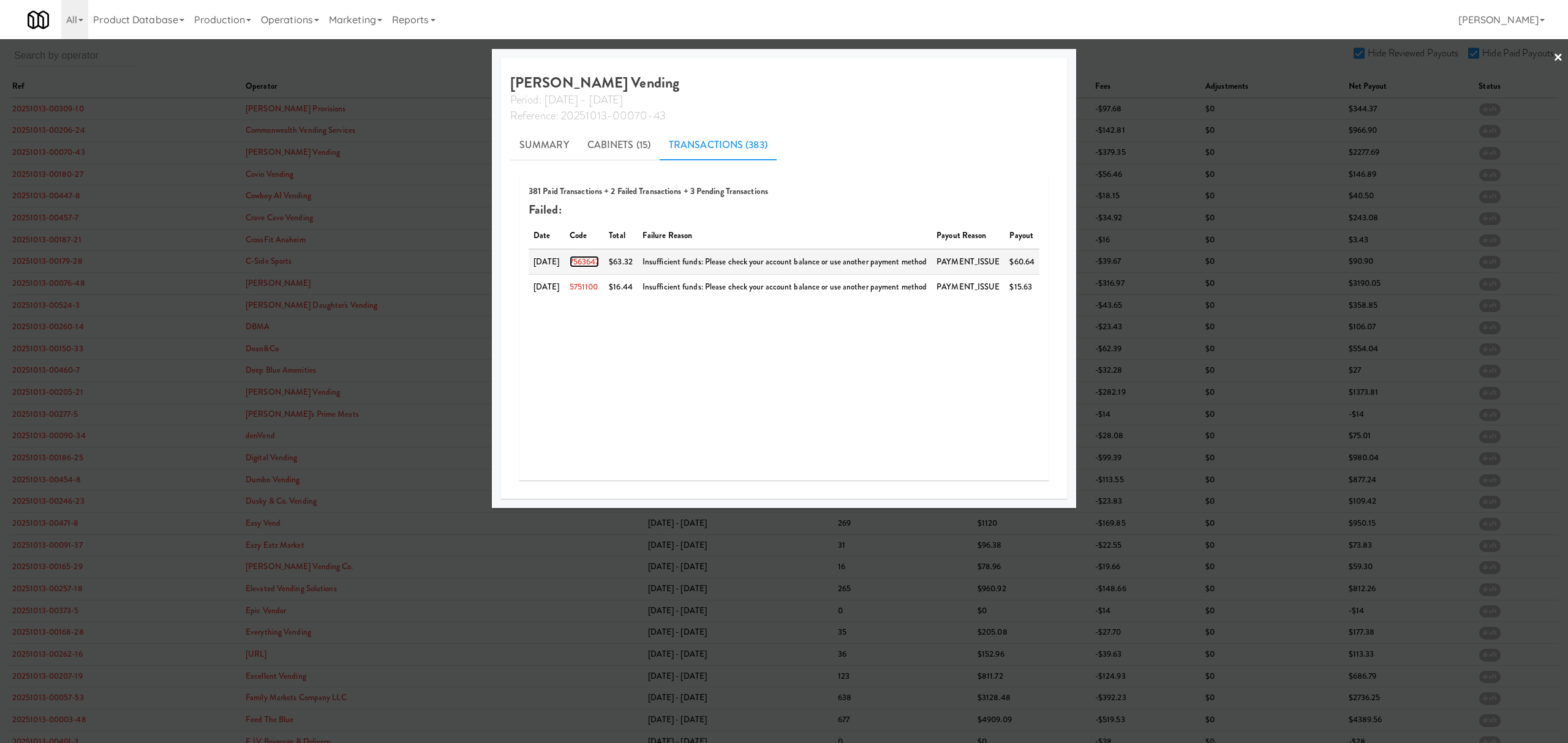
click at [586, 257] on link "7563647" at bounding box center [585, 261] width 30 height 12
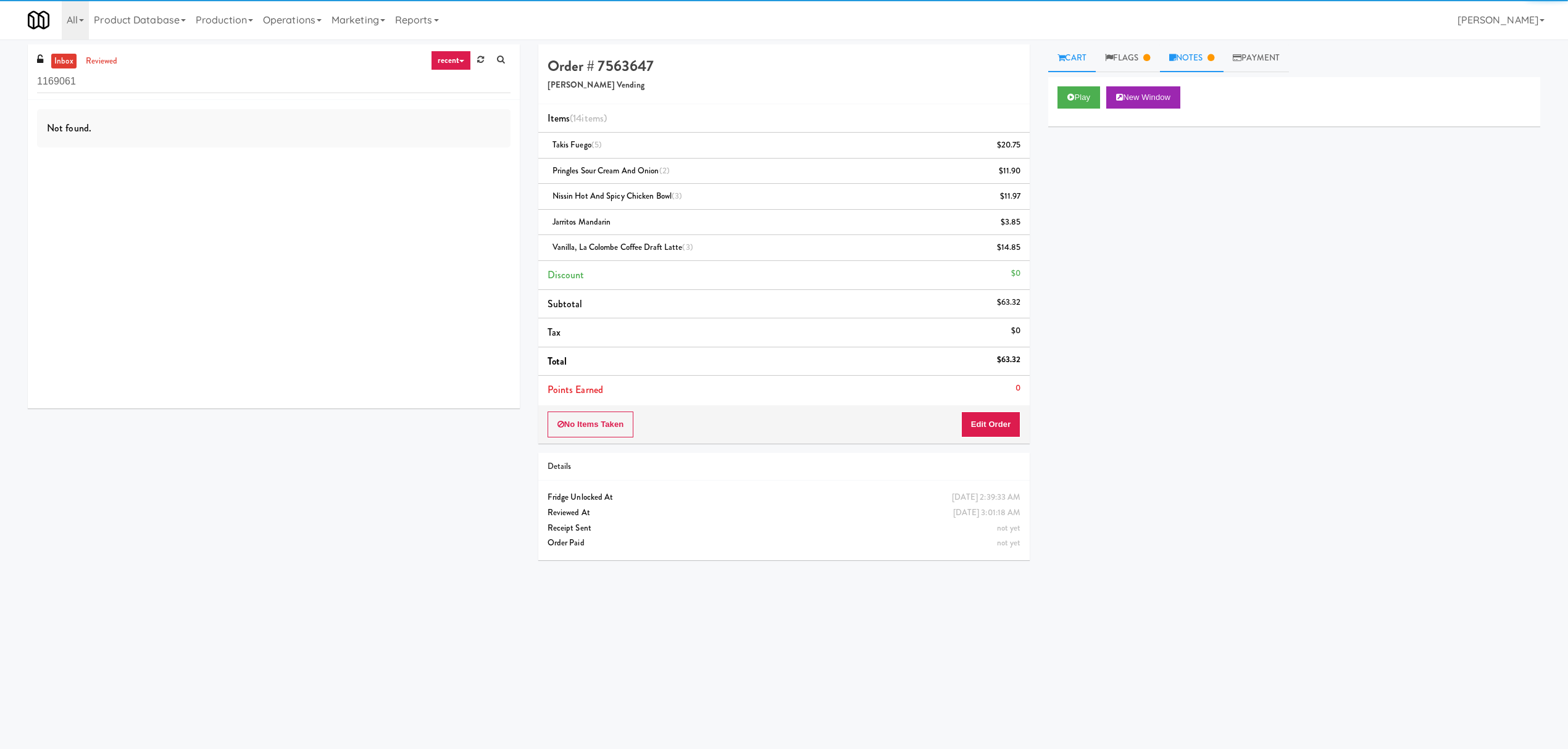
click at [1206, 53] on link "Notes" at bounding box center [1192, 58] width 64 height 28
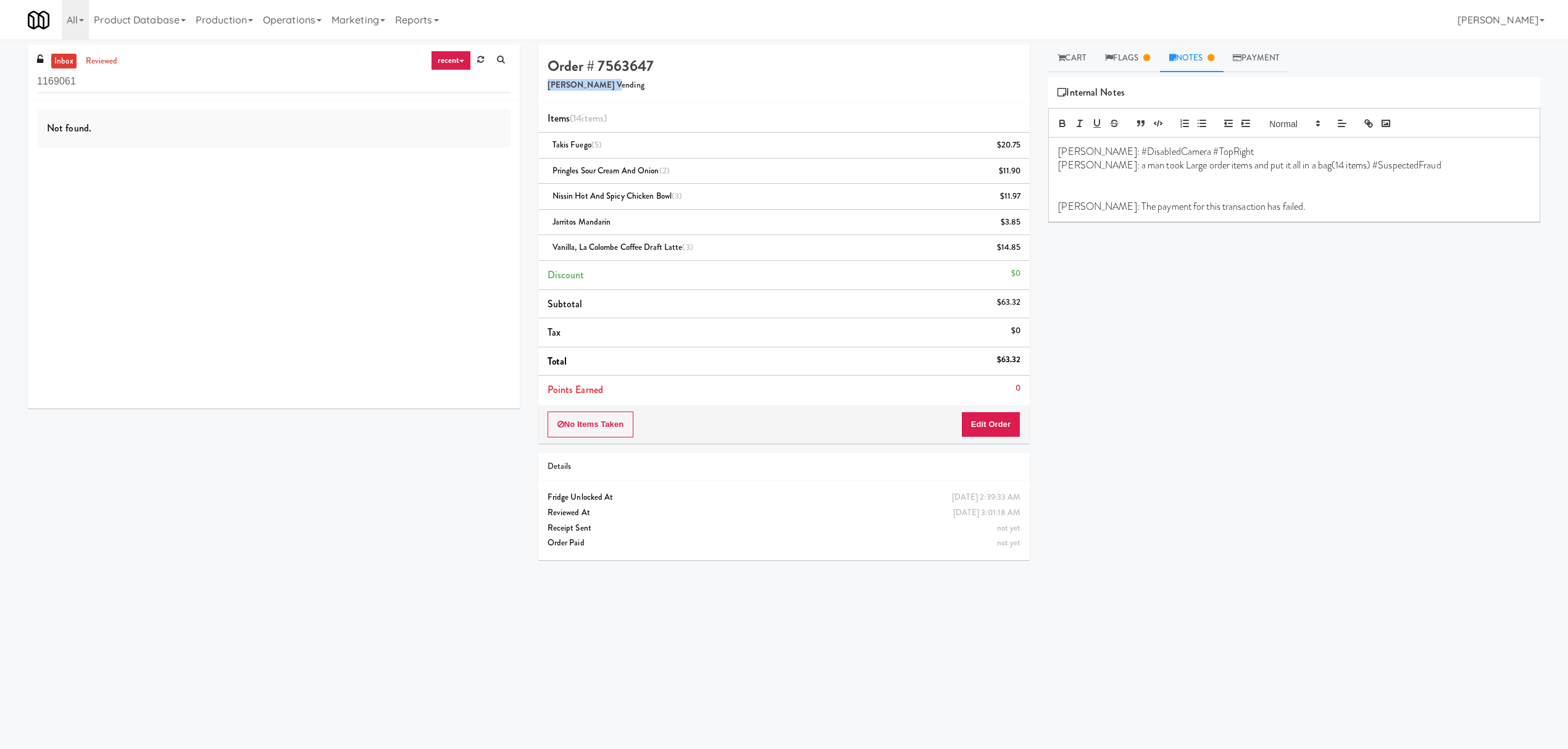
drag, startPoint x: 549, startPoint y: 87, endPoint x: 621, endPoint y: 87, distance: 72.0
click at [621, 87] on h5 "[PERSON_NAME] Vending" at bounding box center [784, 86] width 474 height 10
copy h5 "[PERSON_NAME] Vending"
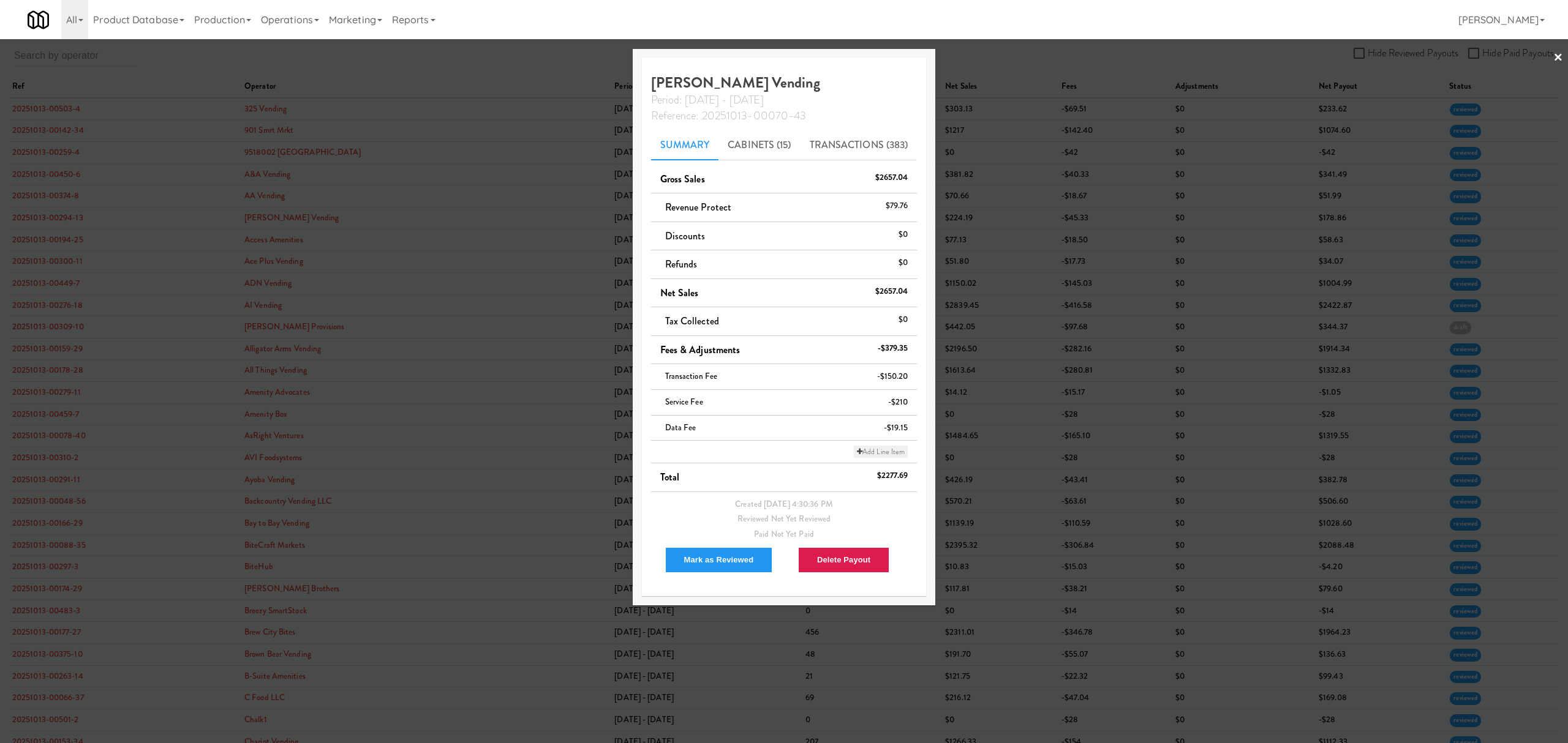
click at [898, 452] on link "Add Line Item" at bounding box center [881, 451] width 54 height 12
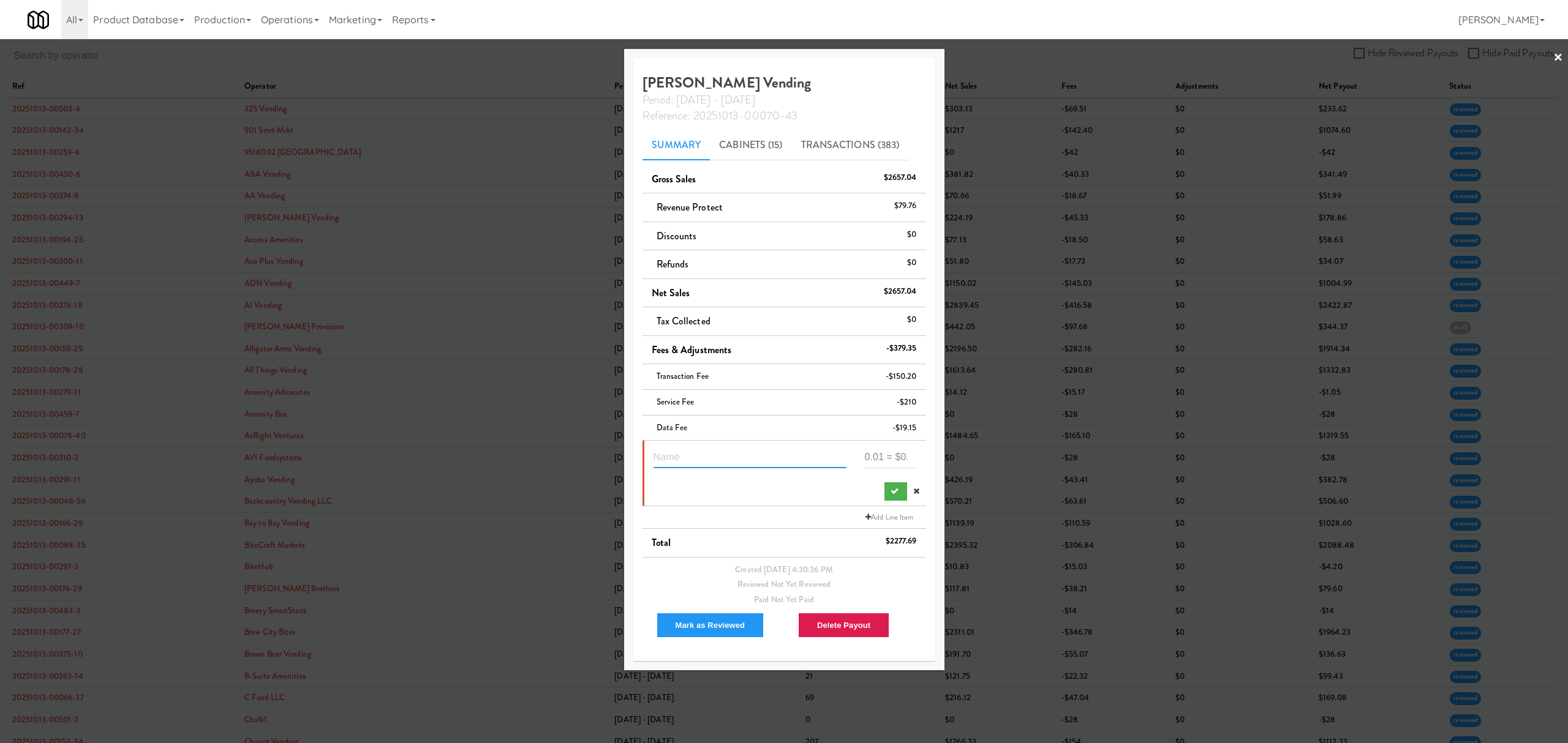
click at [767, 459] on input "text" at bounding box center [750, 457] width 193 height 22
click at [679, 458] on input "text" at bounding box center [750, 457] width 193 height 22
paste input "Suspected Theft"
type input "Suspected Theft 7563647"
type input "-53.32"
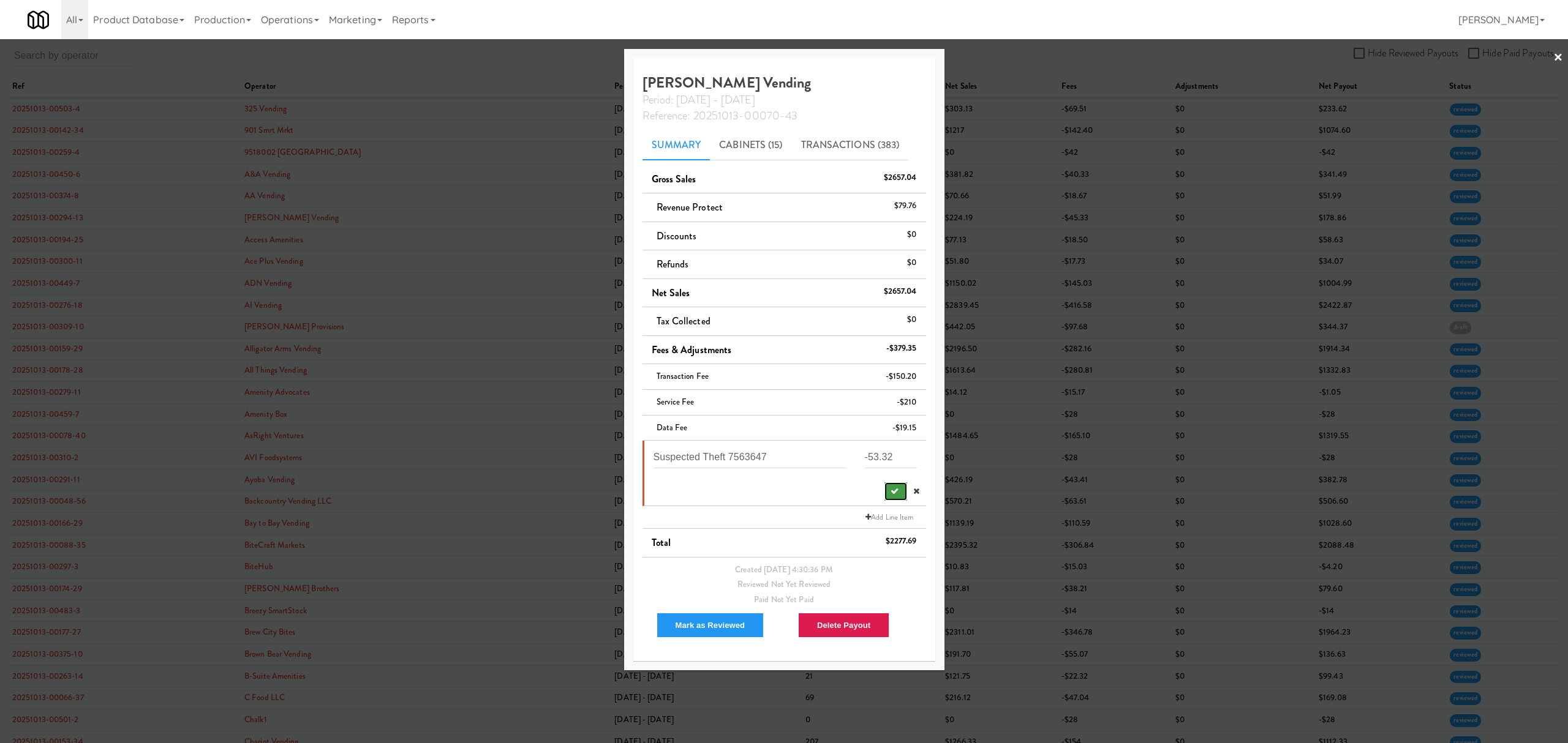
click at [890, 490] on icon "submit" at bounding box center [894, 491] width 8 height 8
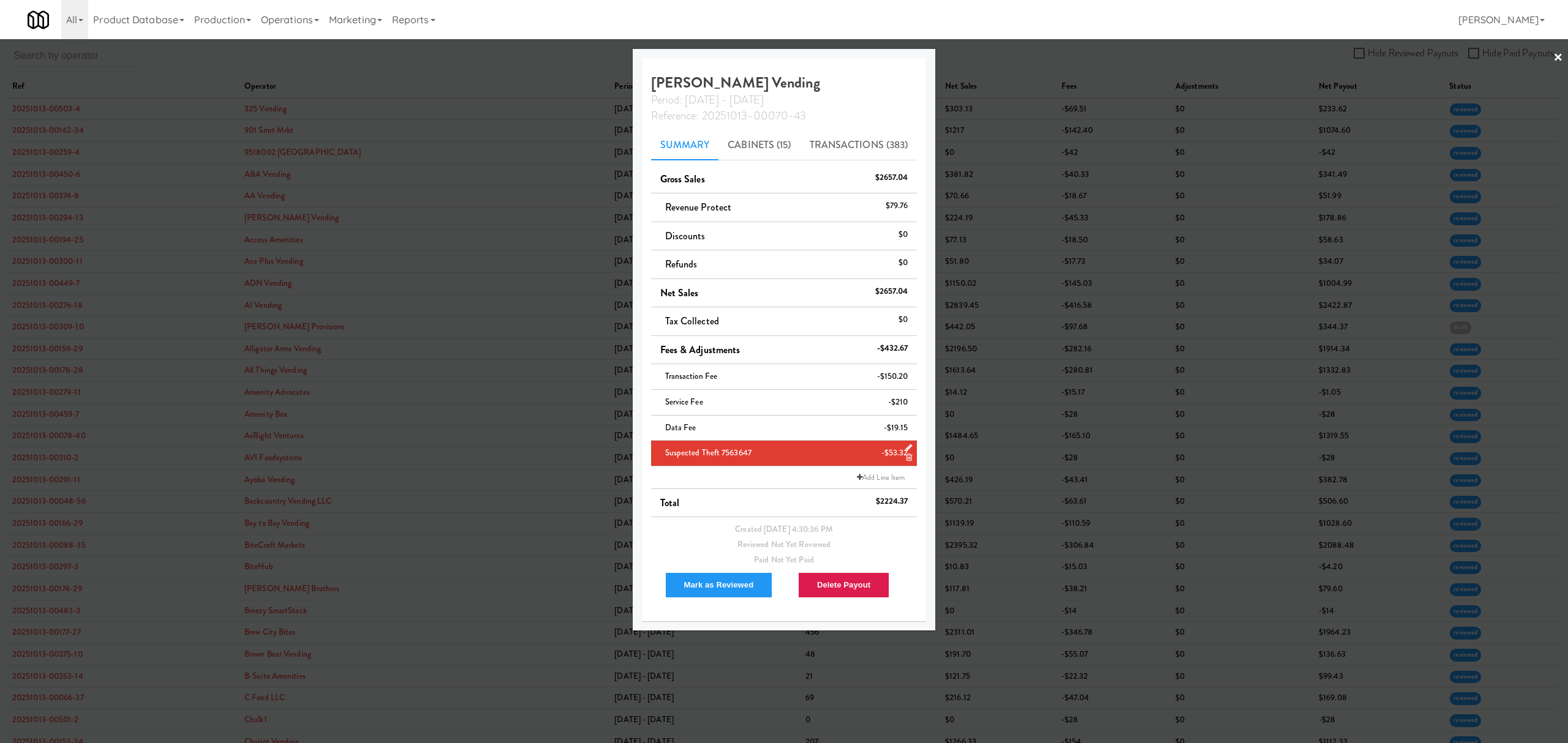
click at [497, 60] on div at bounding box center [784, 372] width 1568 height 743
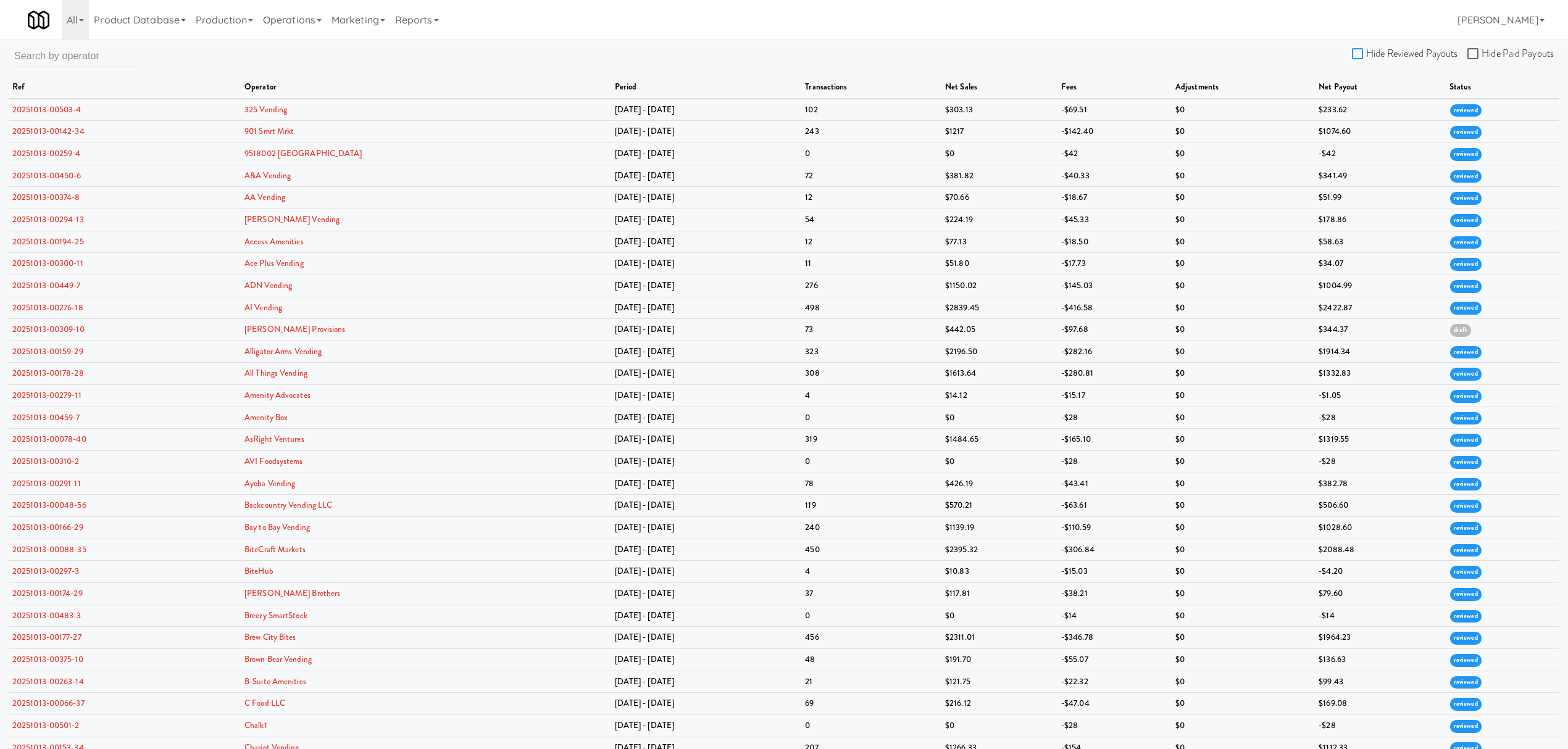
click at [1358, 57] on input "Hide Reviewed Payouts" at bounding box center [1360, 54] width 14 height 10
checkbox input "true"
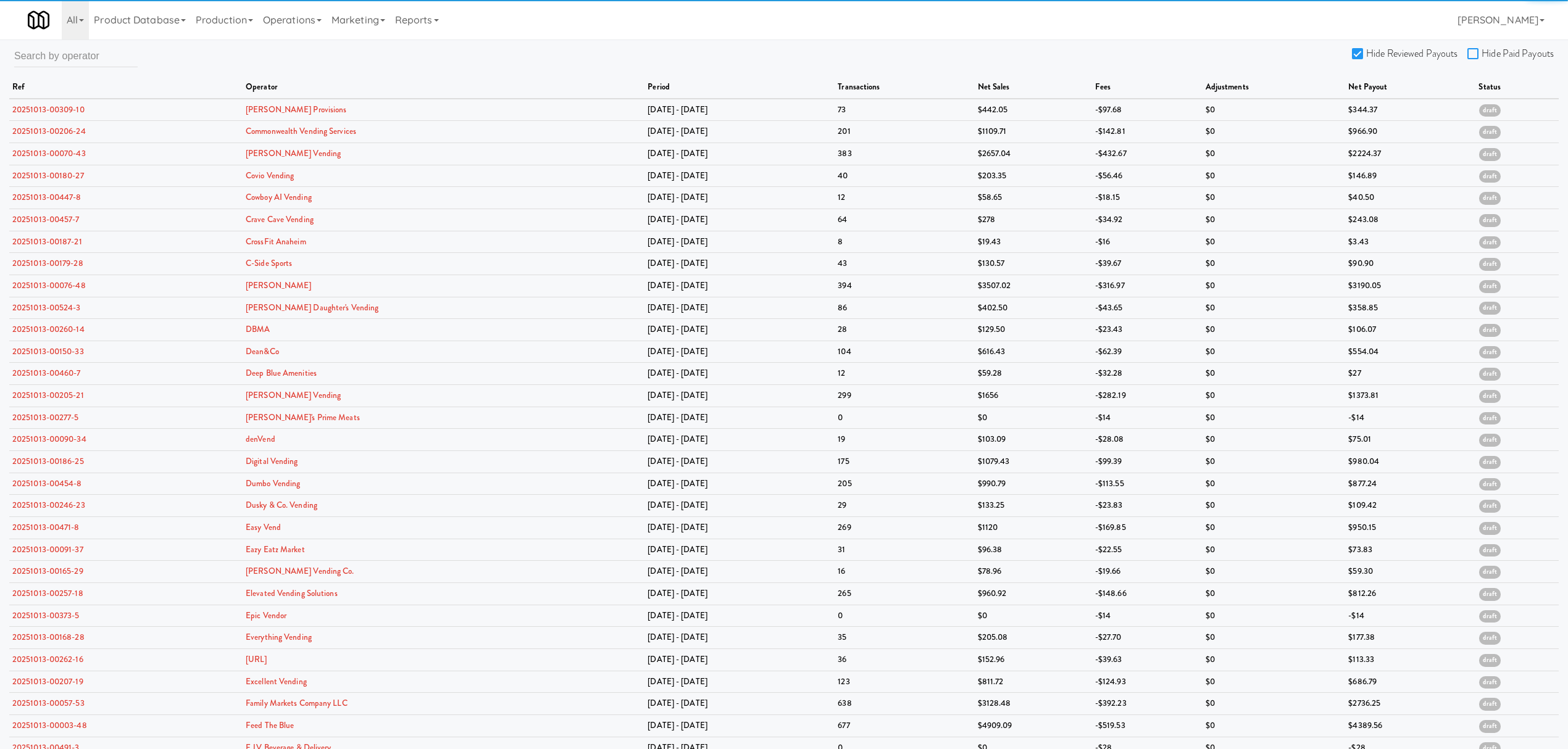
click at [1475, 57] on input "Hide Paid Payouts" at bounding box center [1475, 54] width 14 height 10
checkbox input "true"
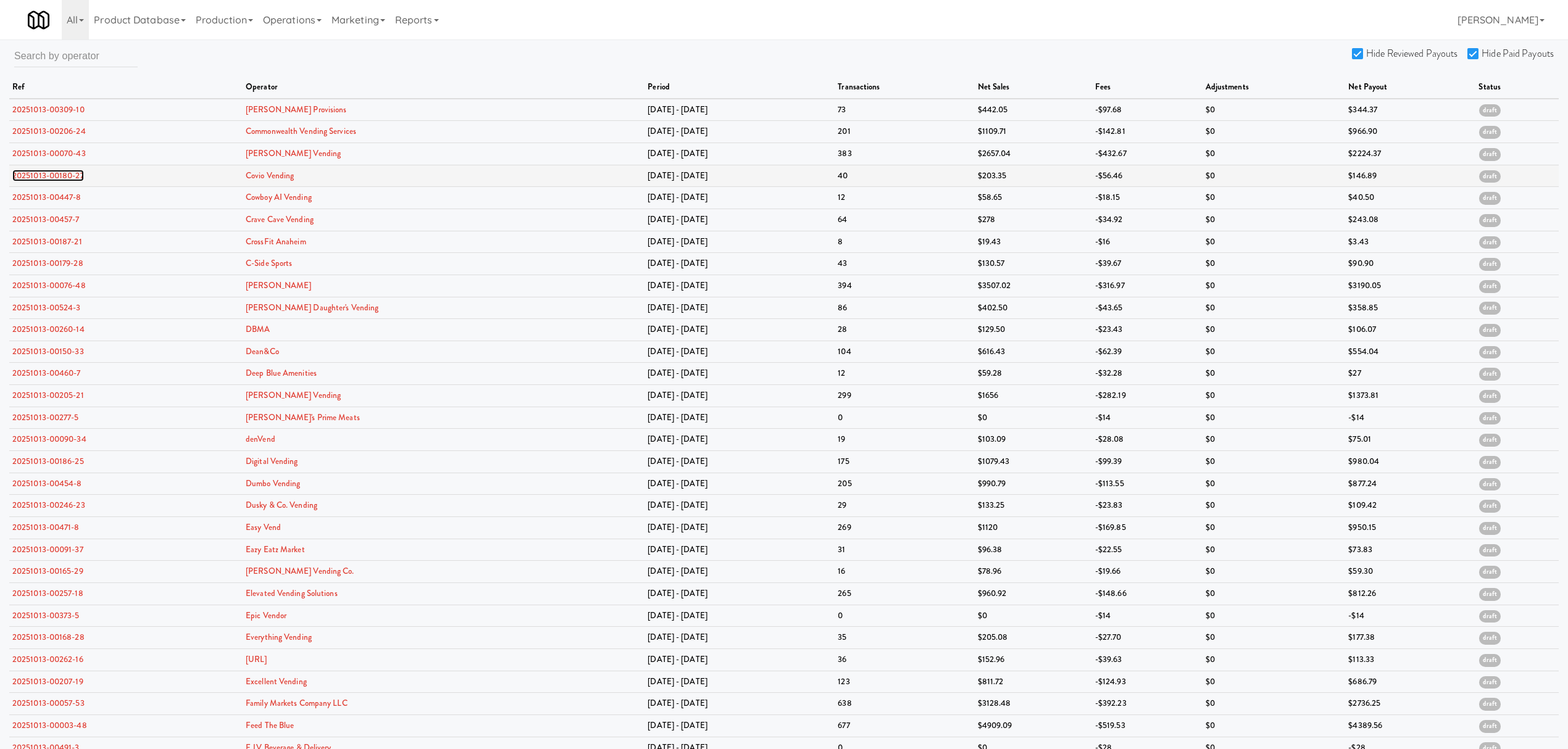
click at [60, 179] on link "20251013-00180-27" at bounding box center [47, 175] width 72 height 12
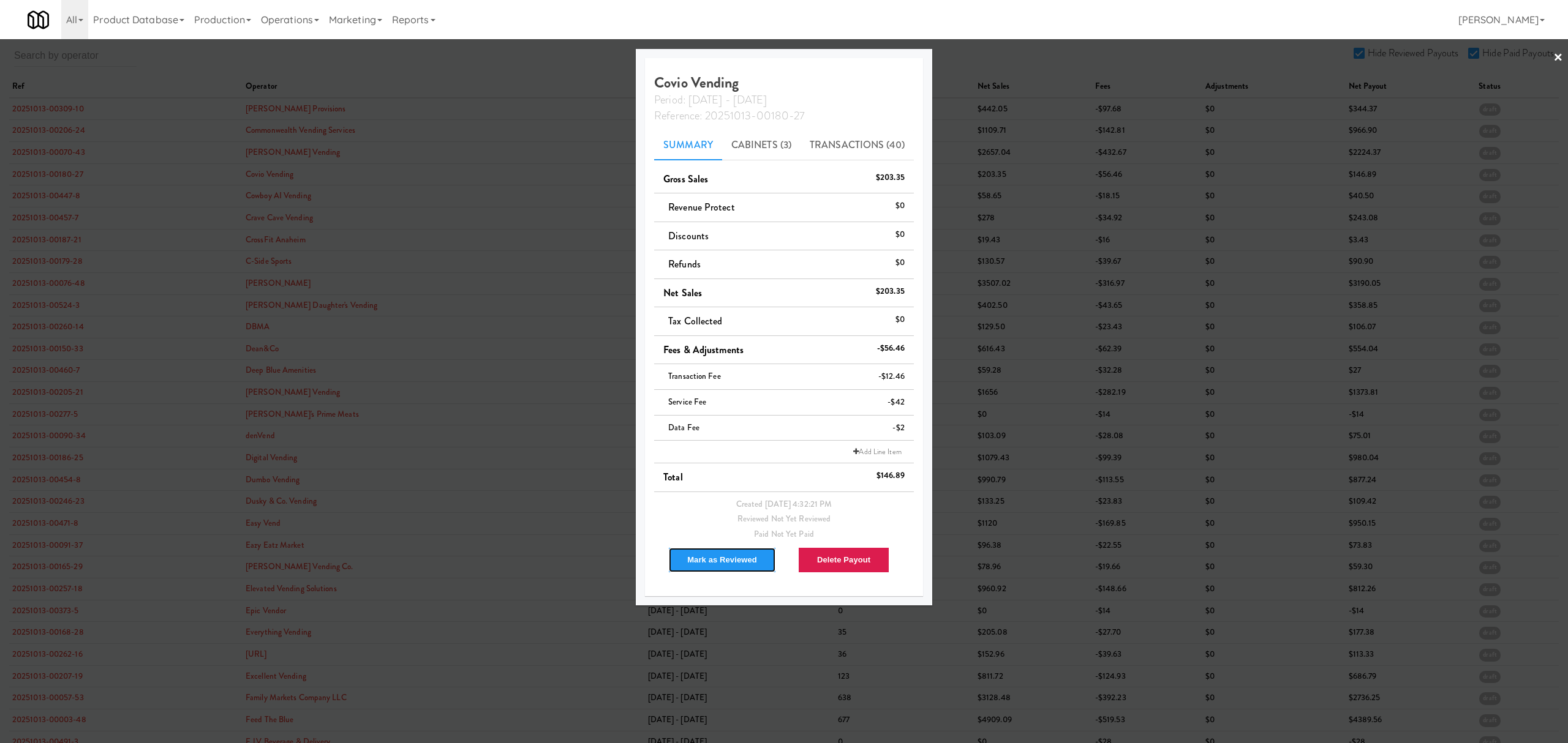
click at [711, 564] on button "Mark as Reviewed" at bounding box center [722, 560] width 108 height 26
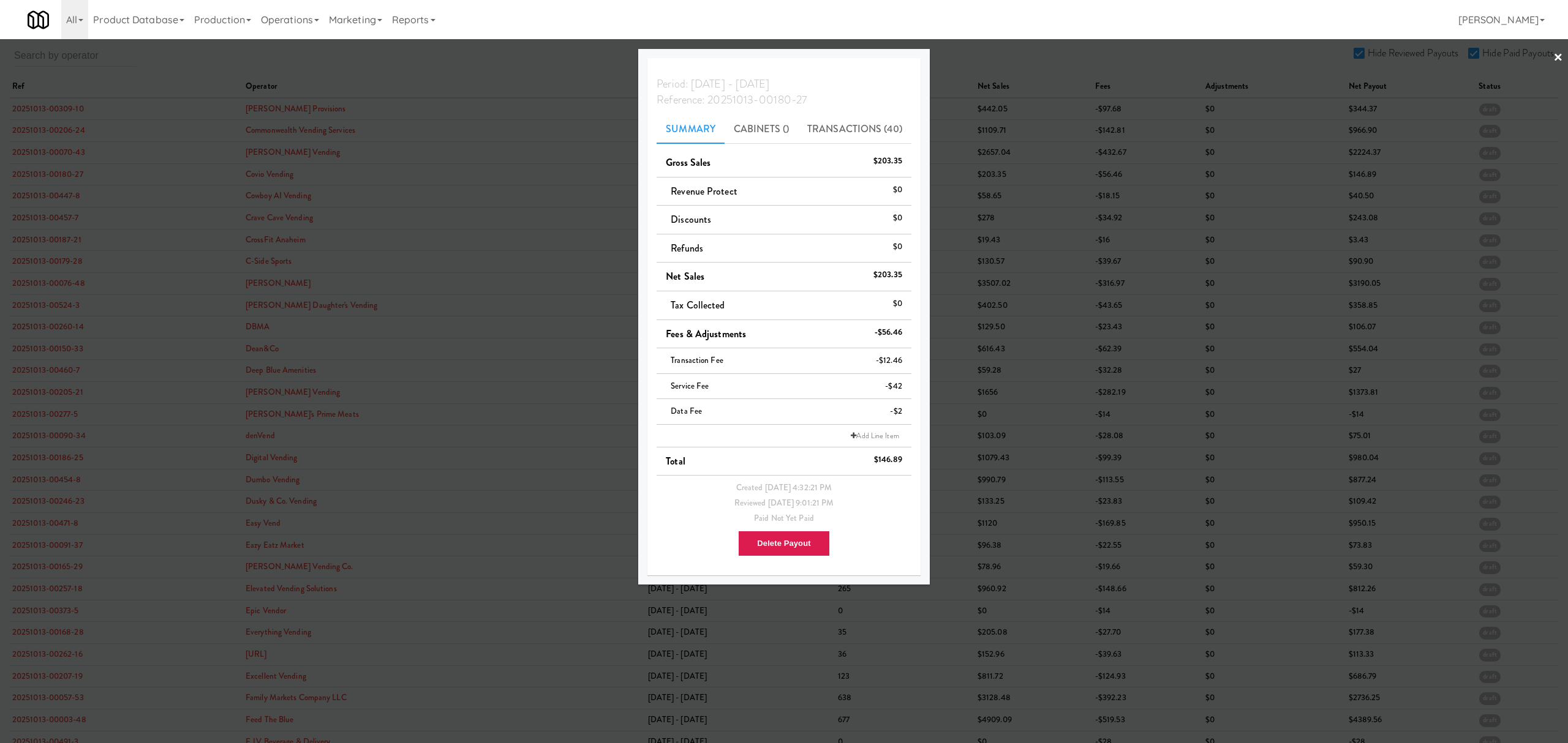
click at [36, 197] on div at bounding box center [784, 372] width 1568 height 743
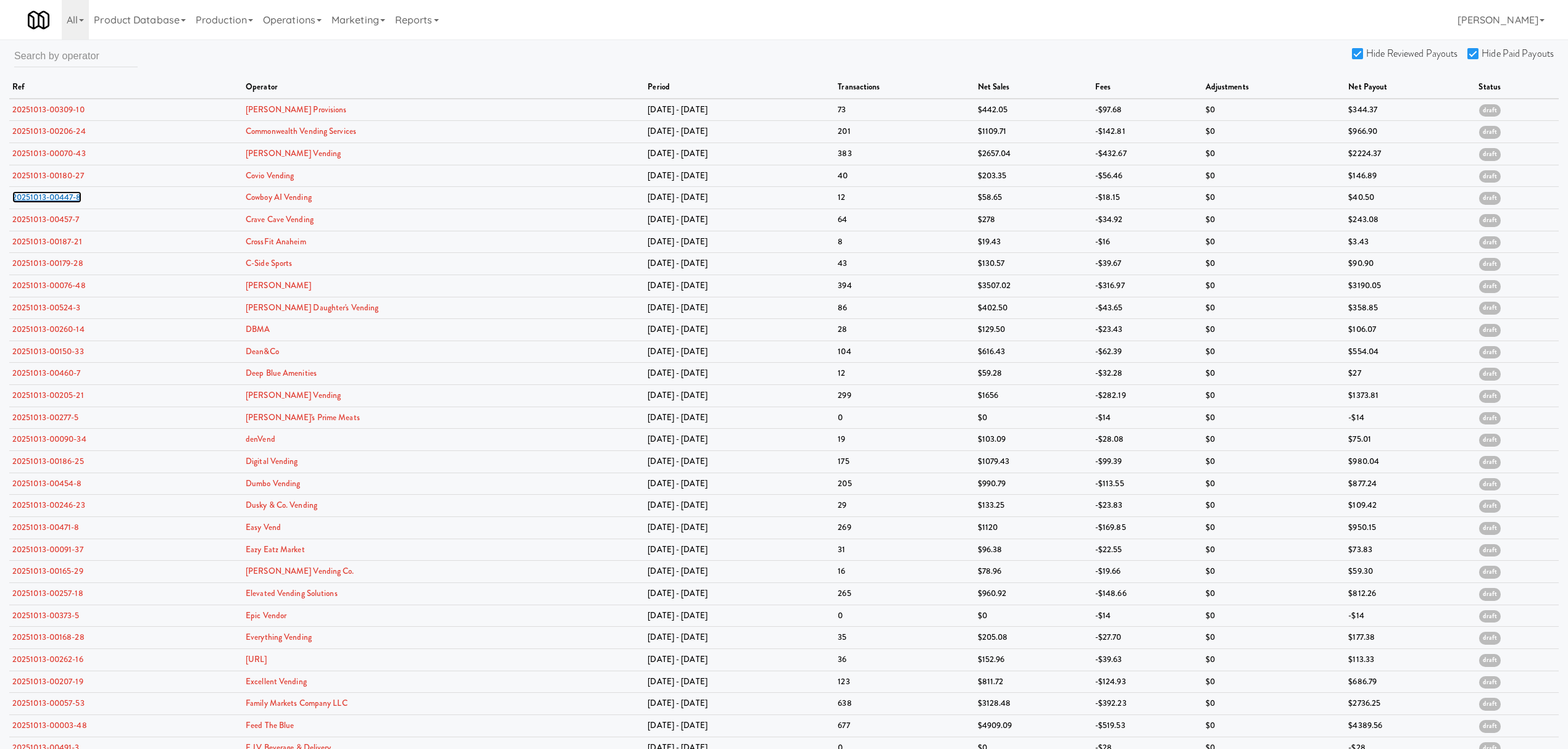
click at [36, 199] on link "20251013-00447-8" at bounding box center [47, 197] width 69 height 12
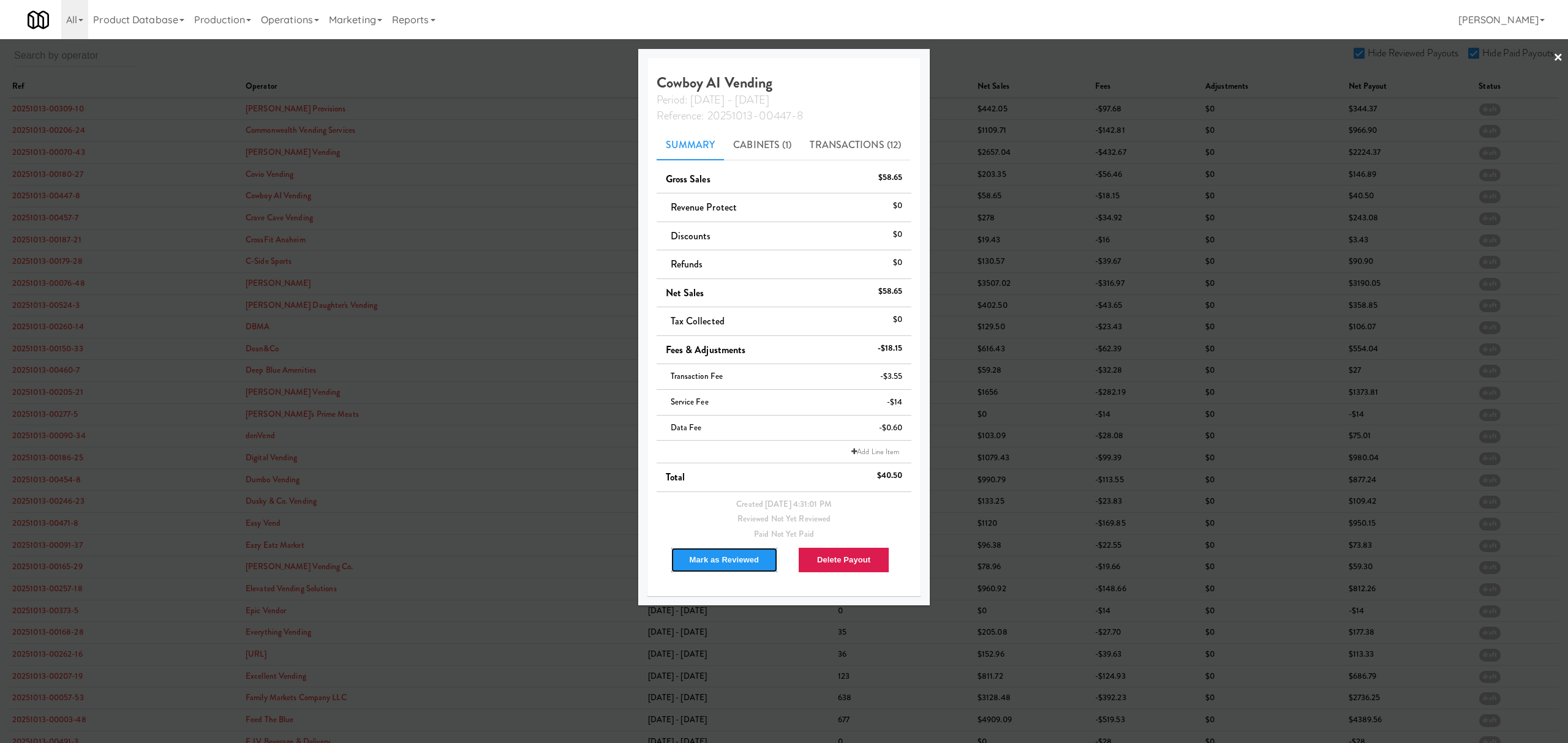
click at [740, 567] on button "Mark as Reviewed" at bounding box center [724, 560] width 108 height 26
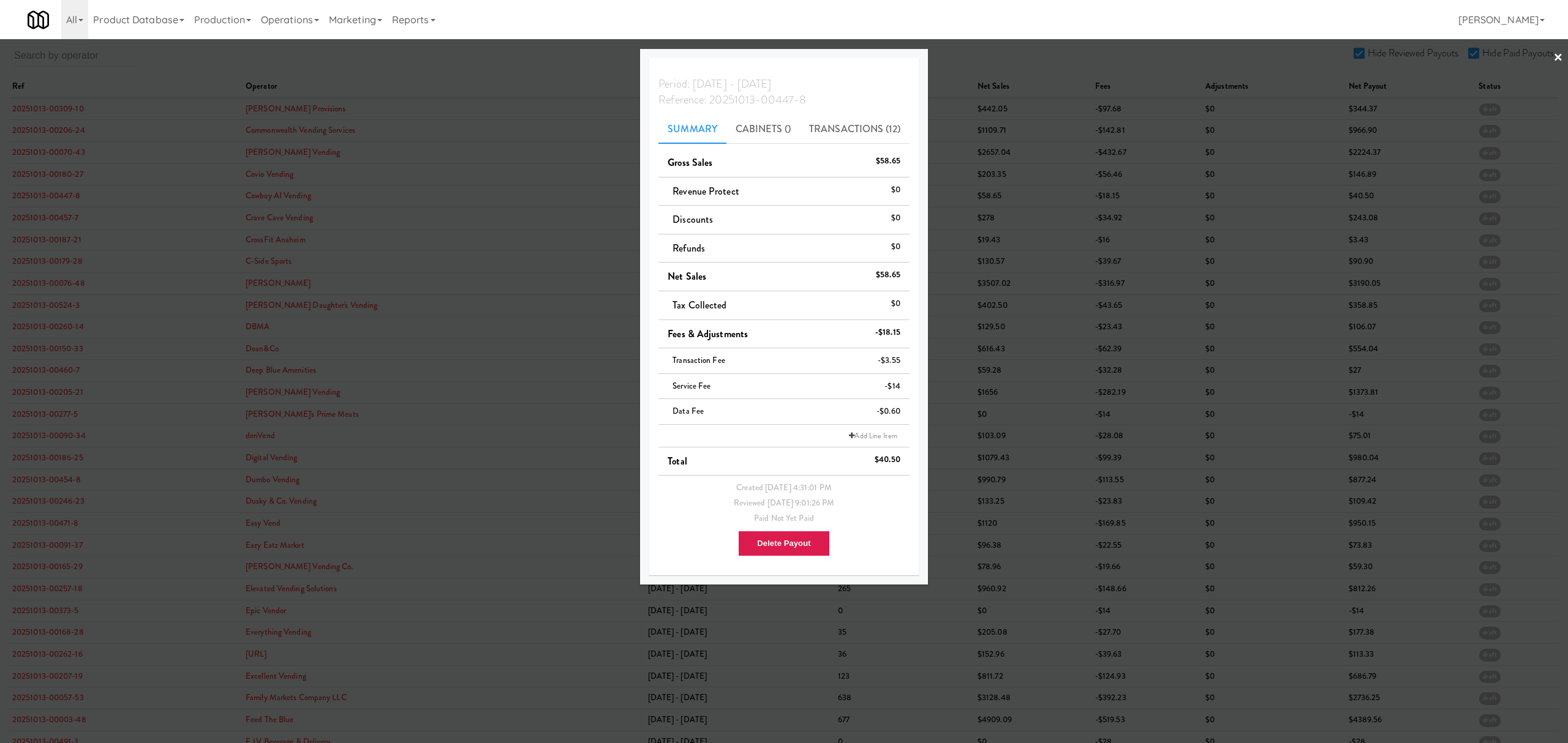
click at [53, 216] on div at bounding box center [784, 372] width 1568 height 743
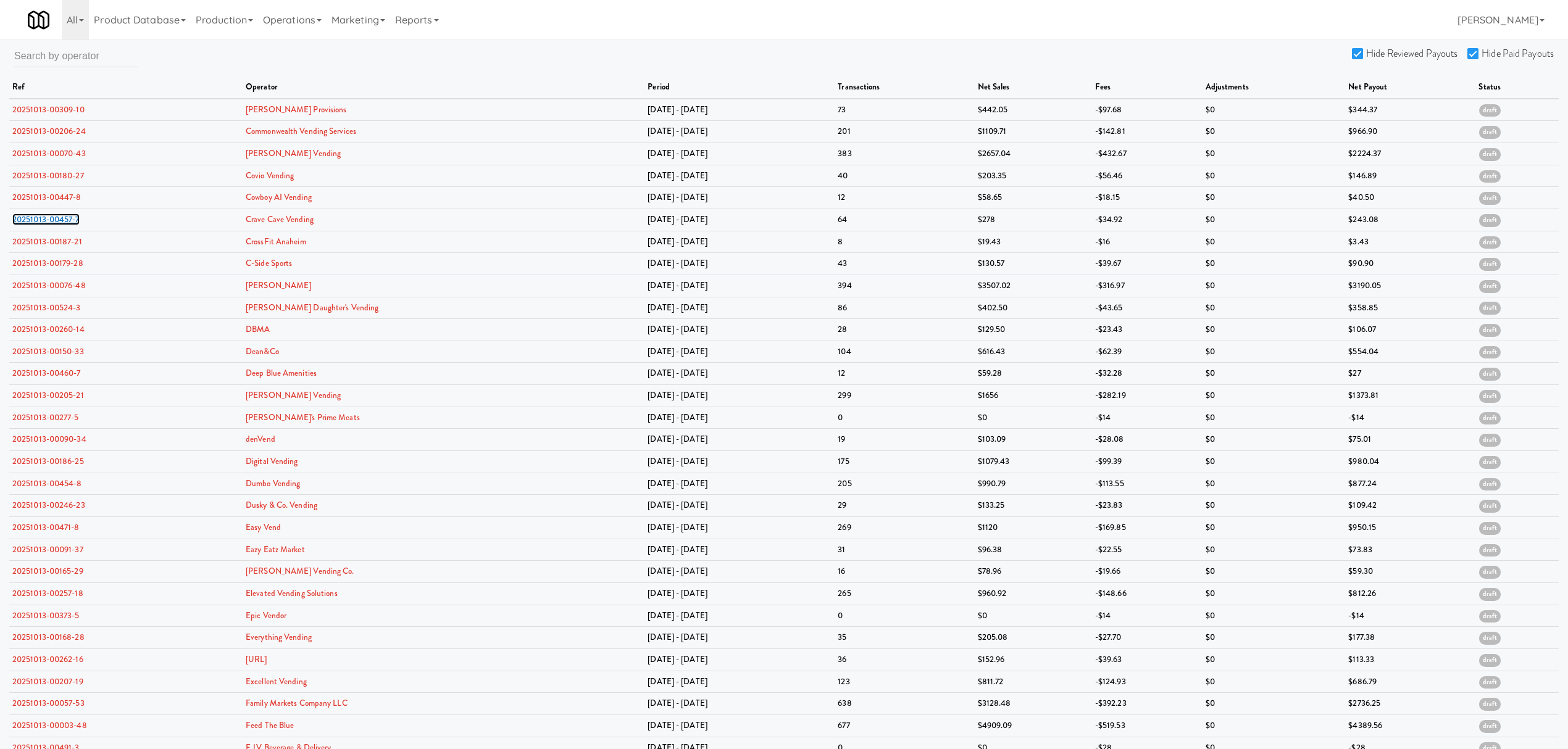
click at [53, 218] on link "20251013-00457-7" at bounding box center [46, 219] width 68 height 12
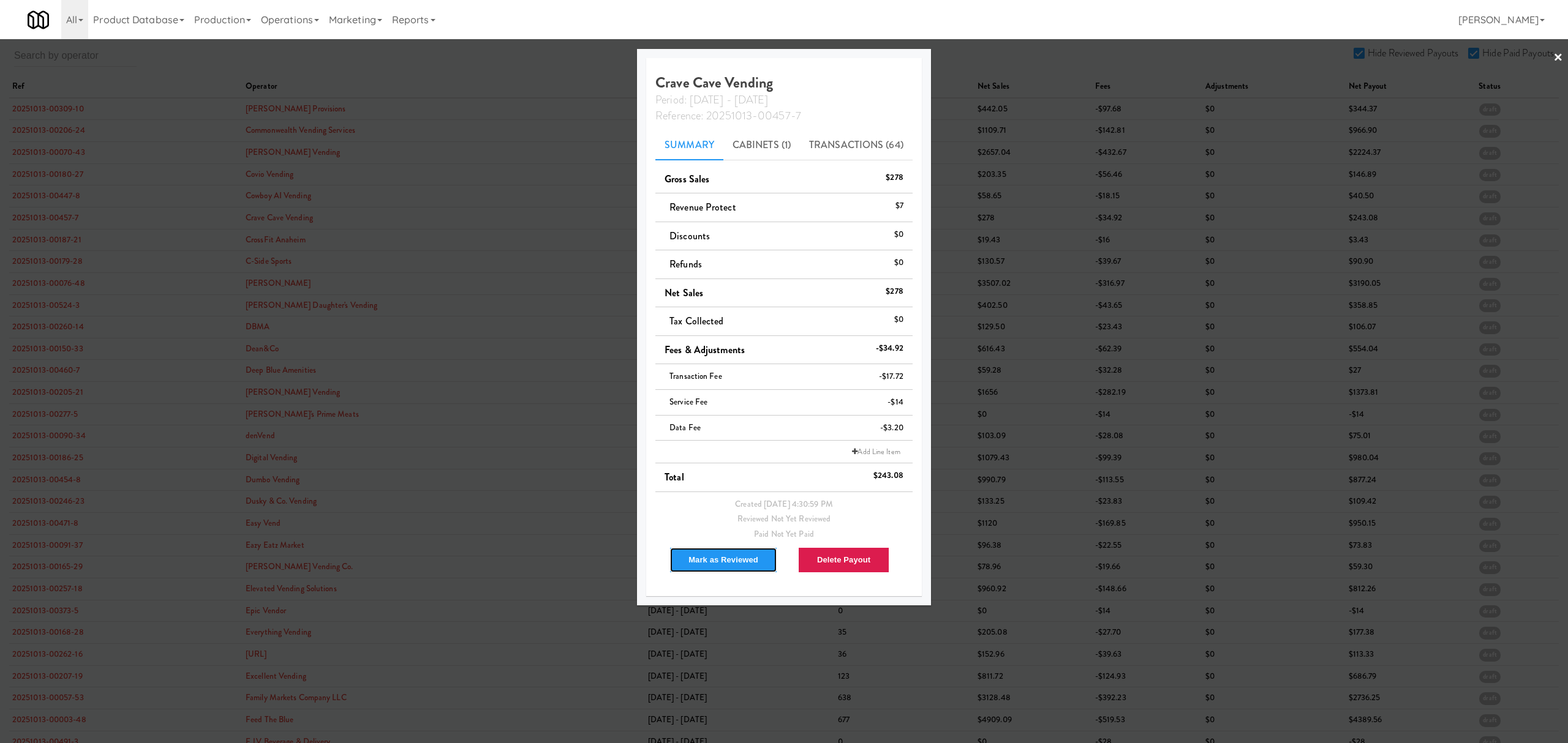
click at [699, 559] on button "Mark as Reviewed" at bounding box center [723, 560] width 108 height 26
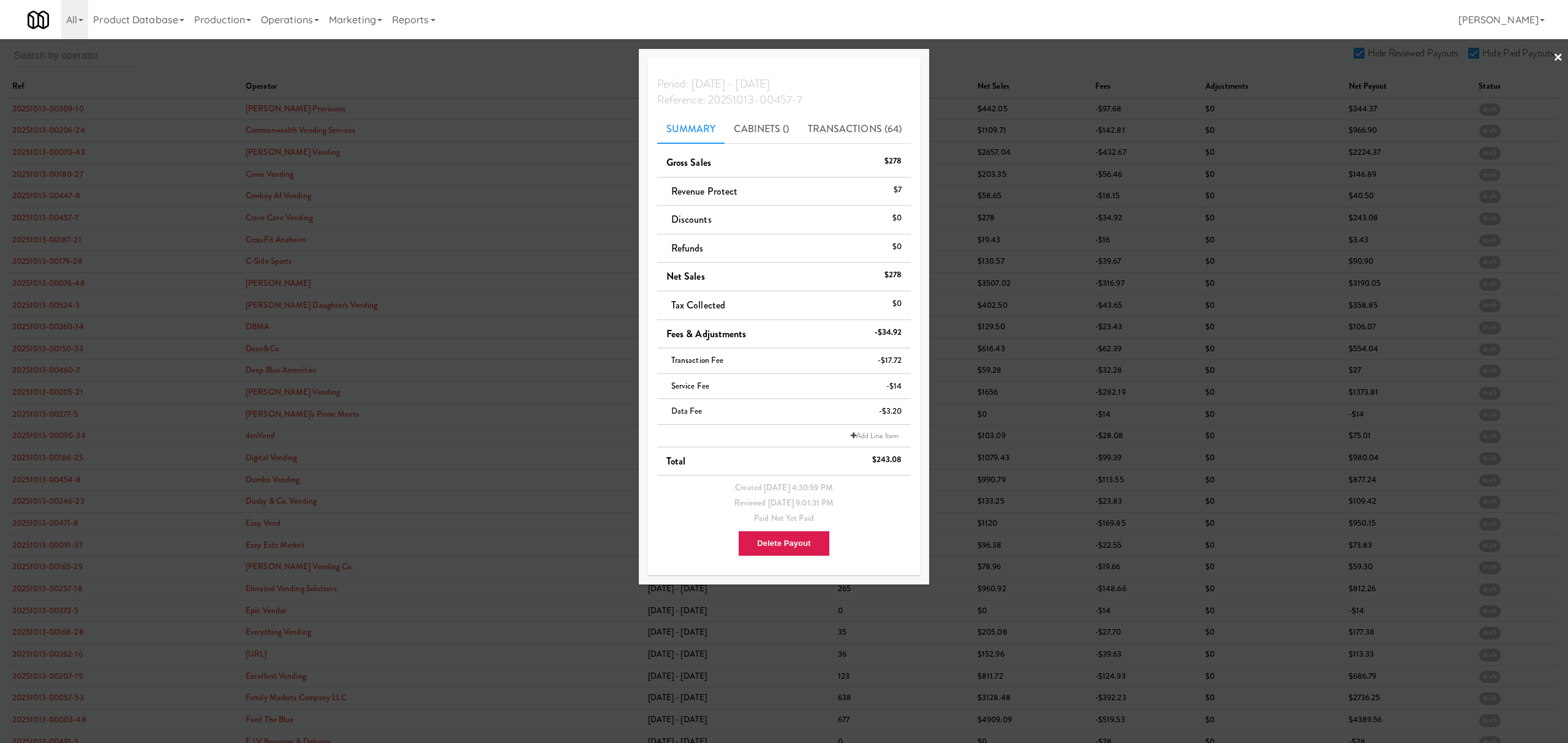
click at [59, 236] on div at bounding box center [784, 372] width 1568 height 743
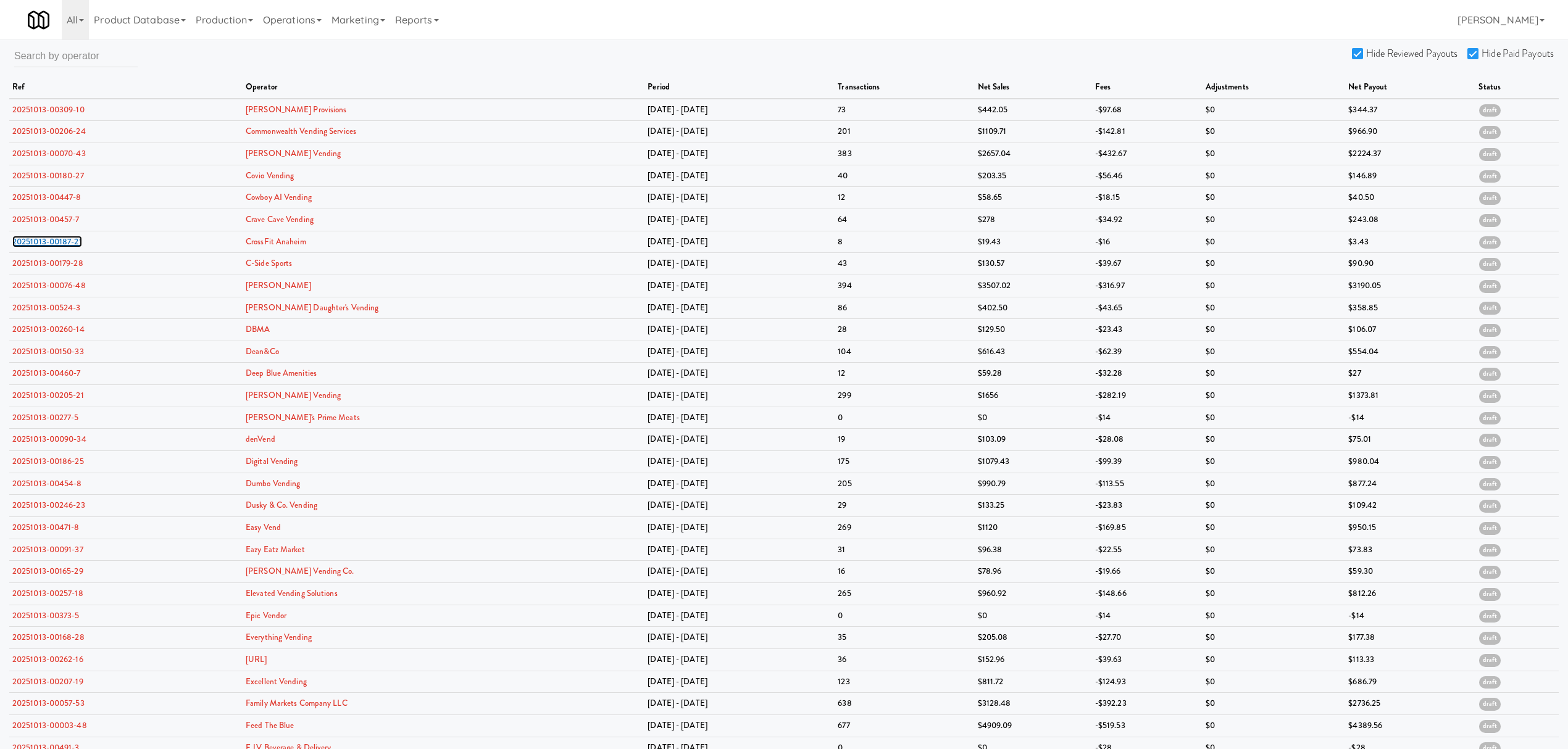
click at [60, 238] on link "20251013-00187-21" at bounding box center [47, 241] width 70 height 12
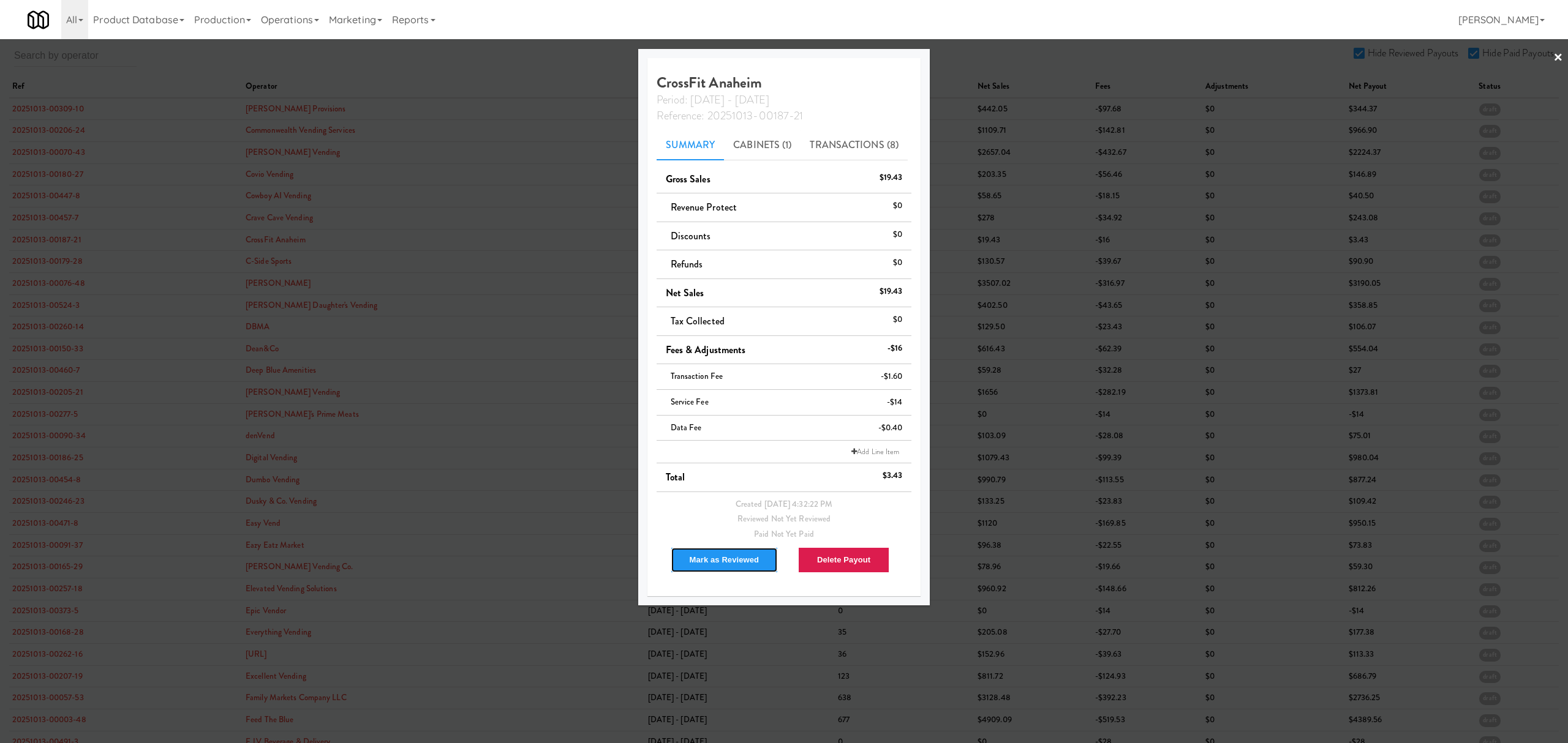
click at [722, 554] on button "Mark as Reviewed" at bounding box center [724, 560] width 108 height 26
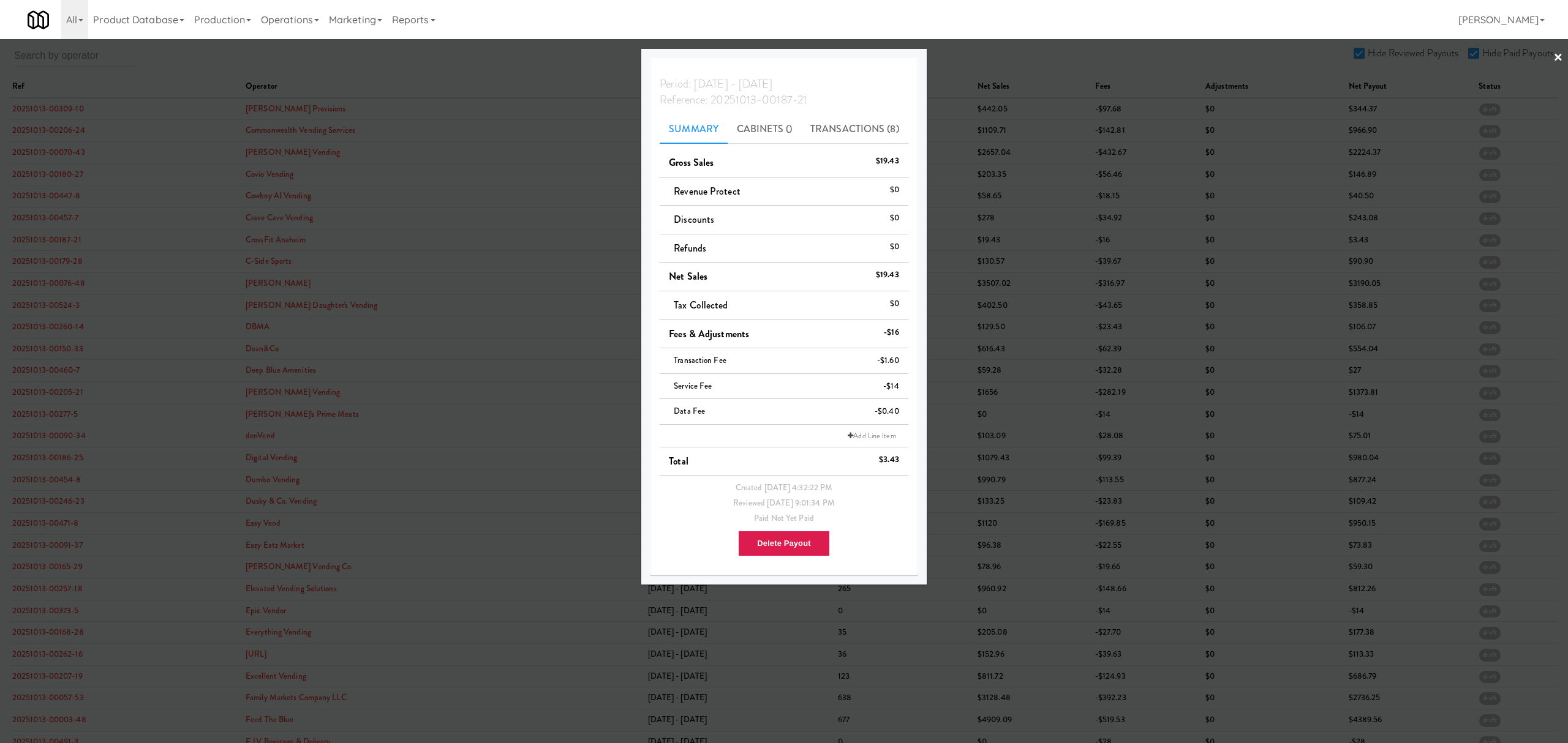
click at [27, 257] on div at bounding box center [784, 372] width 1568 height 743
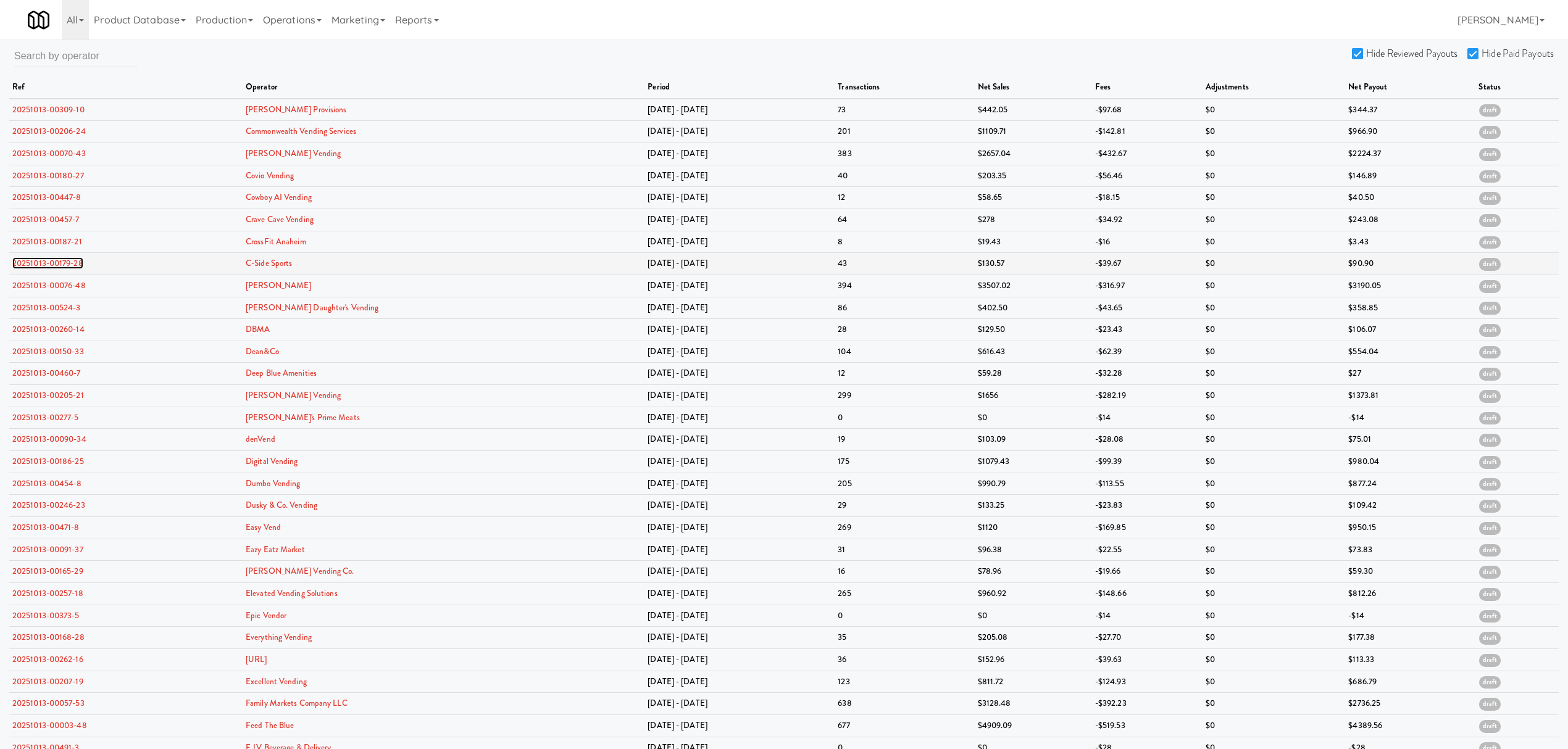
click at [31, 264] on link "20251013-00179-28" at bounding box center [47, 263] width 71 height 12
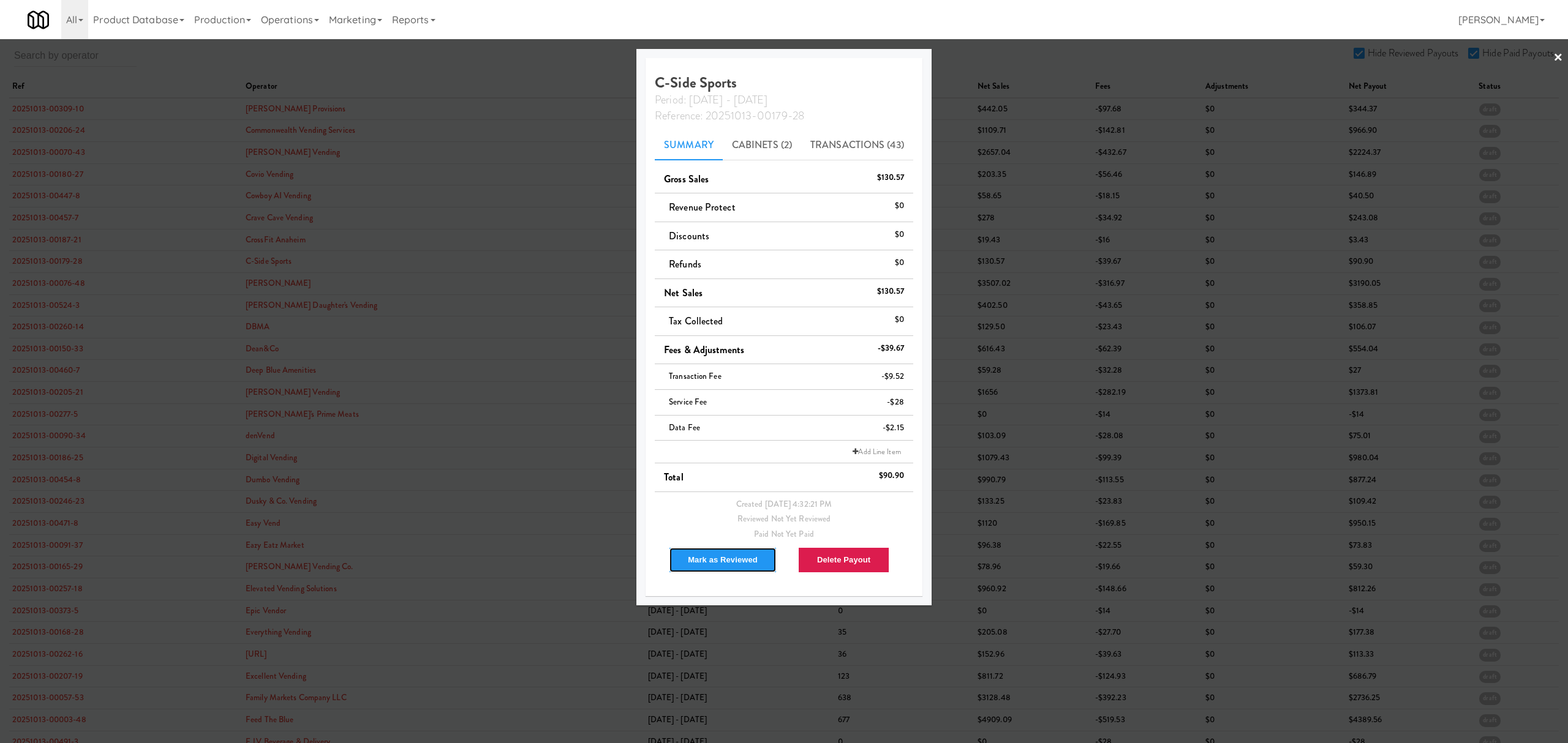
click at [747, 559] on button "Mark as Reviewed" at bounding box center [722, 560] width 108 height 26
click at [52, 283] on div at bounding box center [784, 372] width 1568 height 743
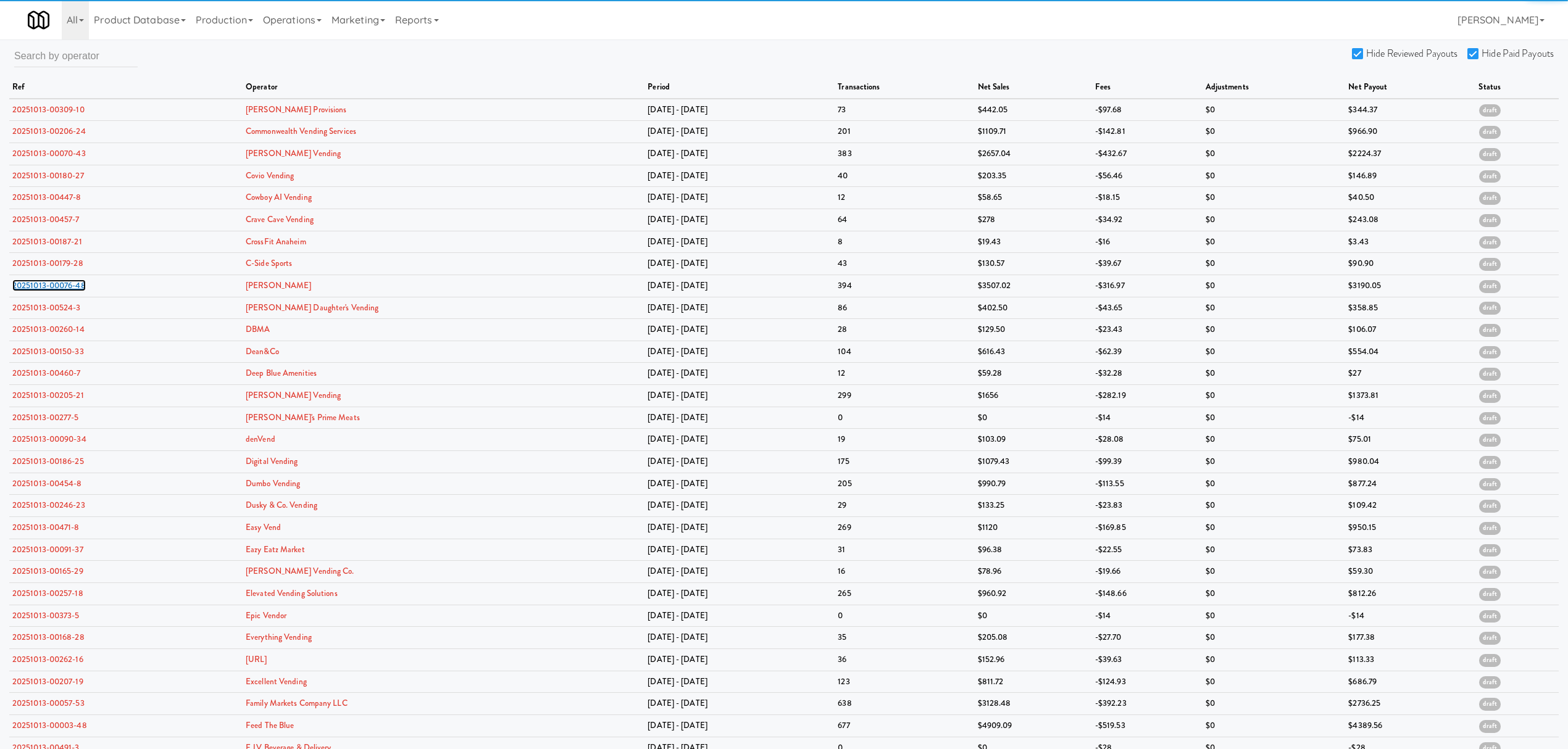
click at [52, 285] on link "20251013-00076-48" at bounding box center [48, 285] width 73 height 12
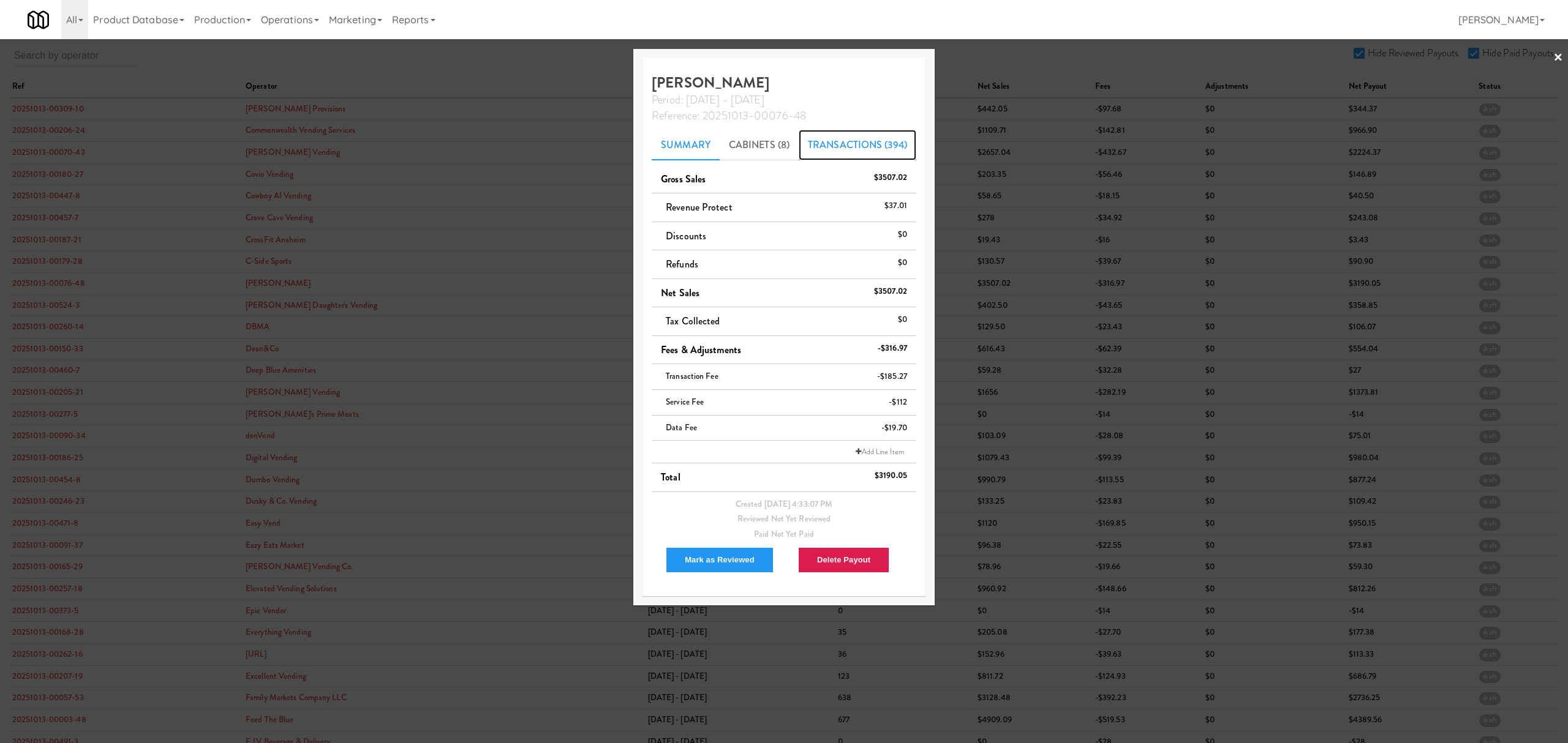
click at [850, 147] on link "Transactions (394)" at bounding box center [857, 145] width 117 height 30
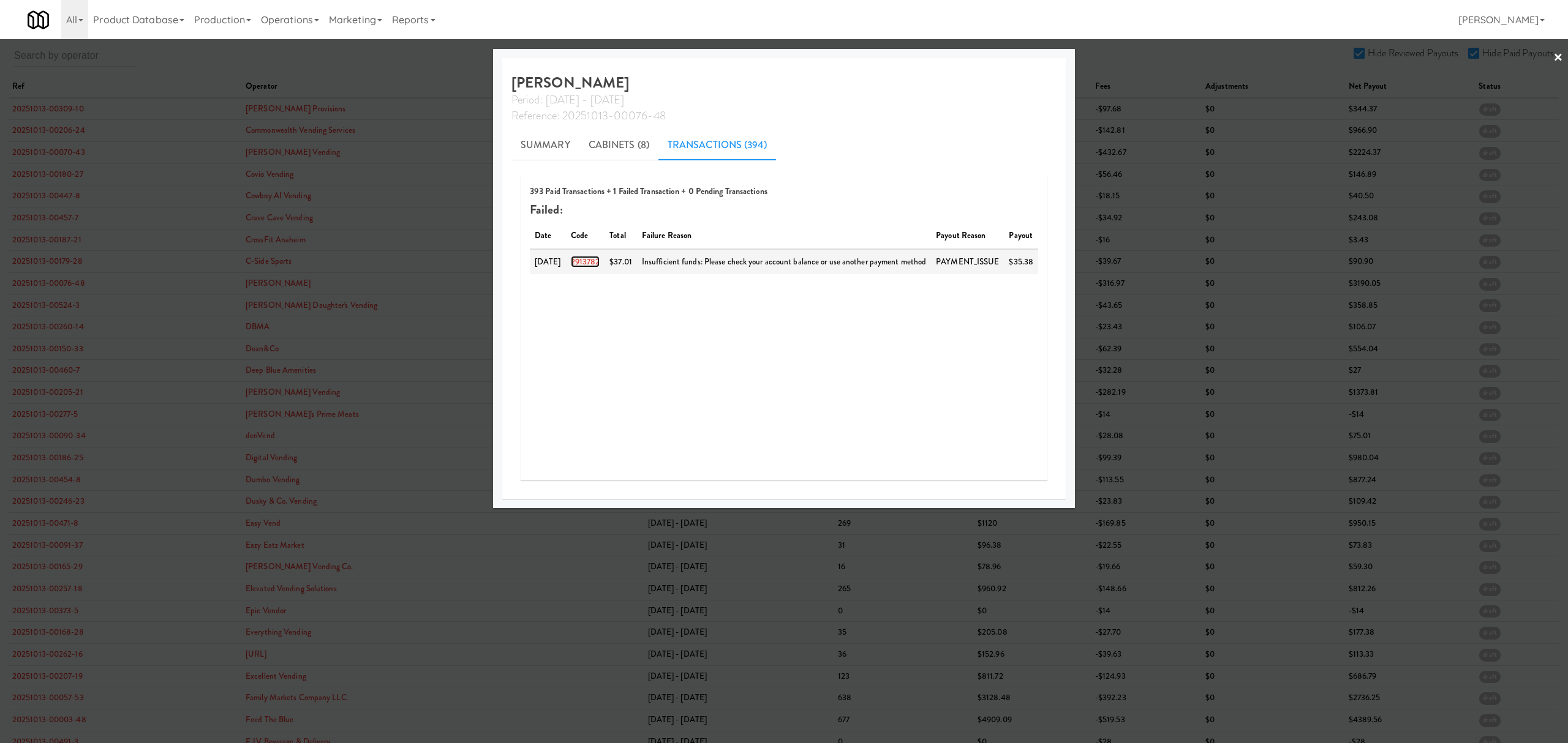
click at [584, 260] on link "2913782" at bounding box center [585, 261] width 30 height 12
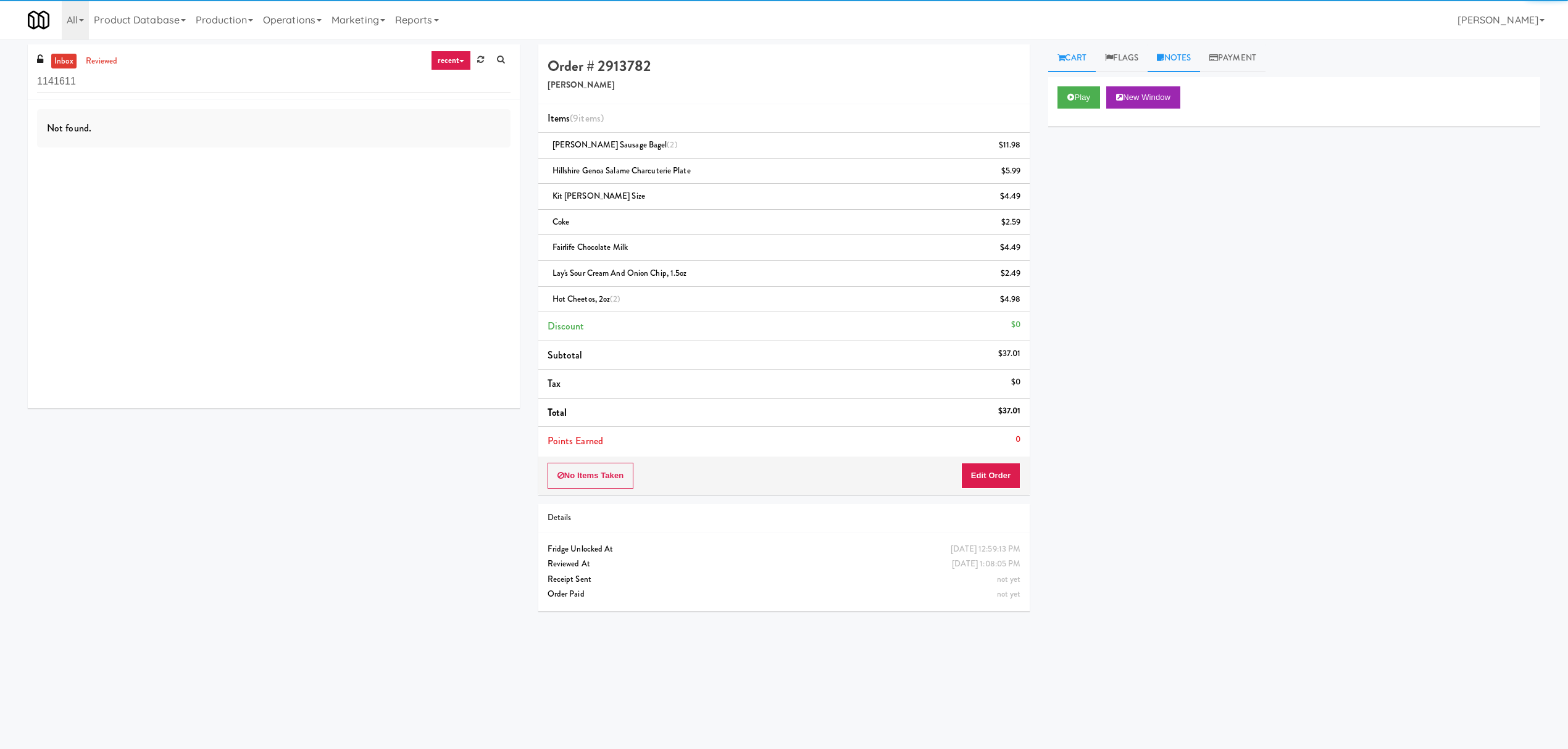
click at [1172, 57] on link "Notes" at bounding box center [1173, 58] width 52 height 28
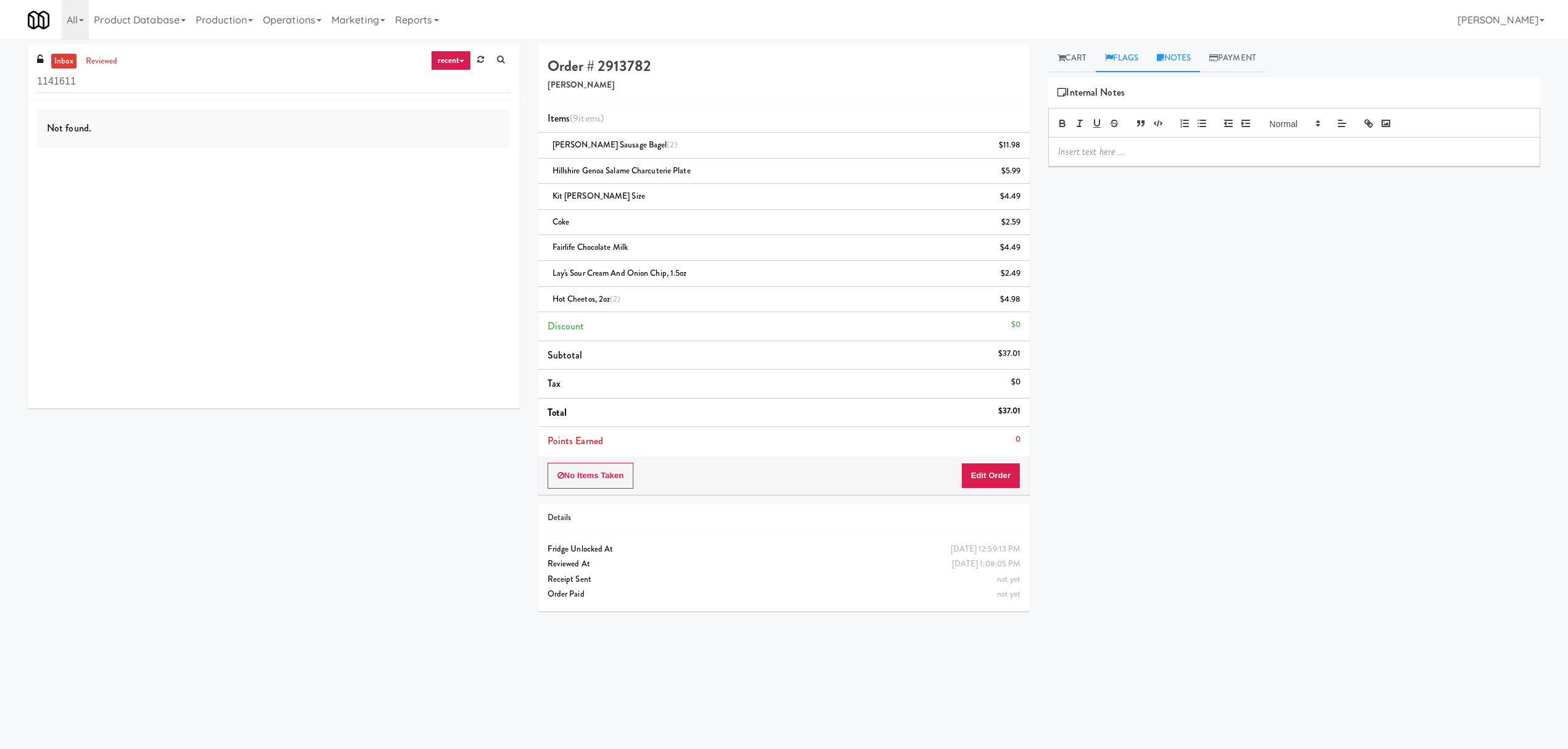
click at [1119, 57] on link "Flags" at bounding box center [1122, 58] width 52 height 28
click at [1182, 52] on link "Notes" at bounding box center [1173, 58] width 52 height 28
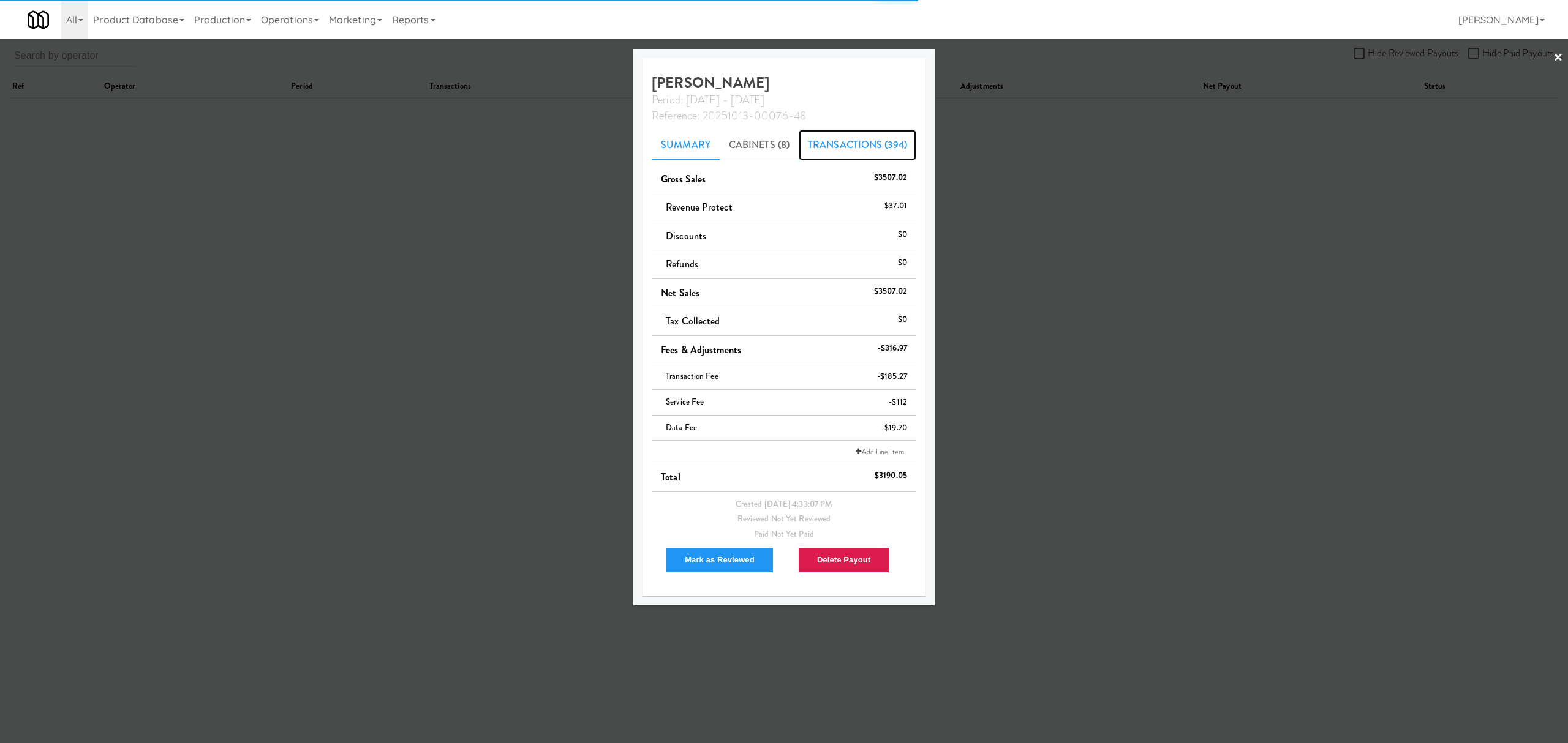
click at [835, 140] on link "Transactions (394)" at bounding box center [857, 145] width 117 height 30
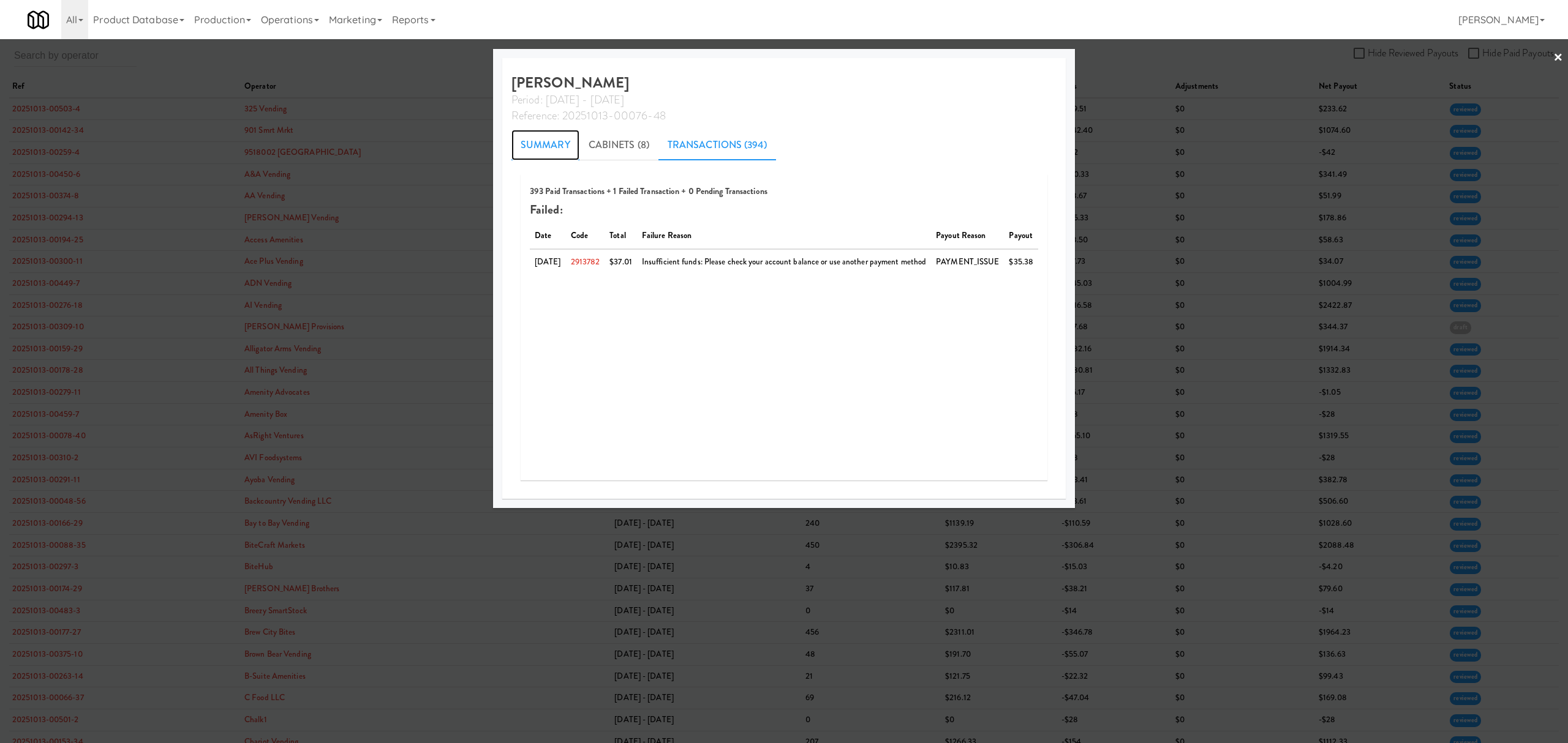
click at [537, 140] on link "Summary" at bounding box center [545, 145] width 68 height 30
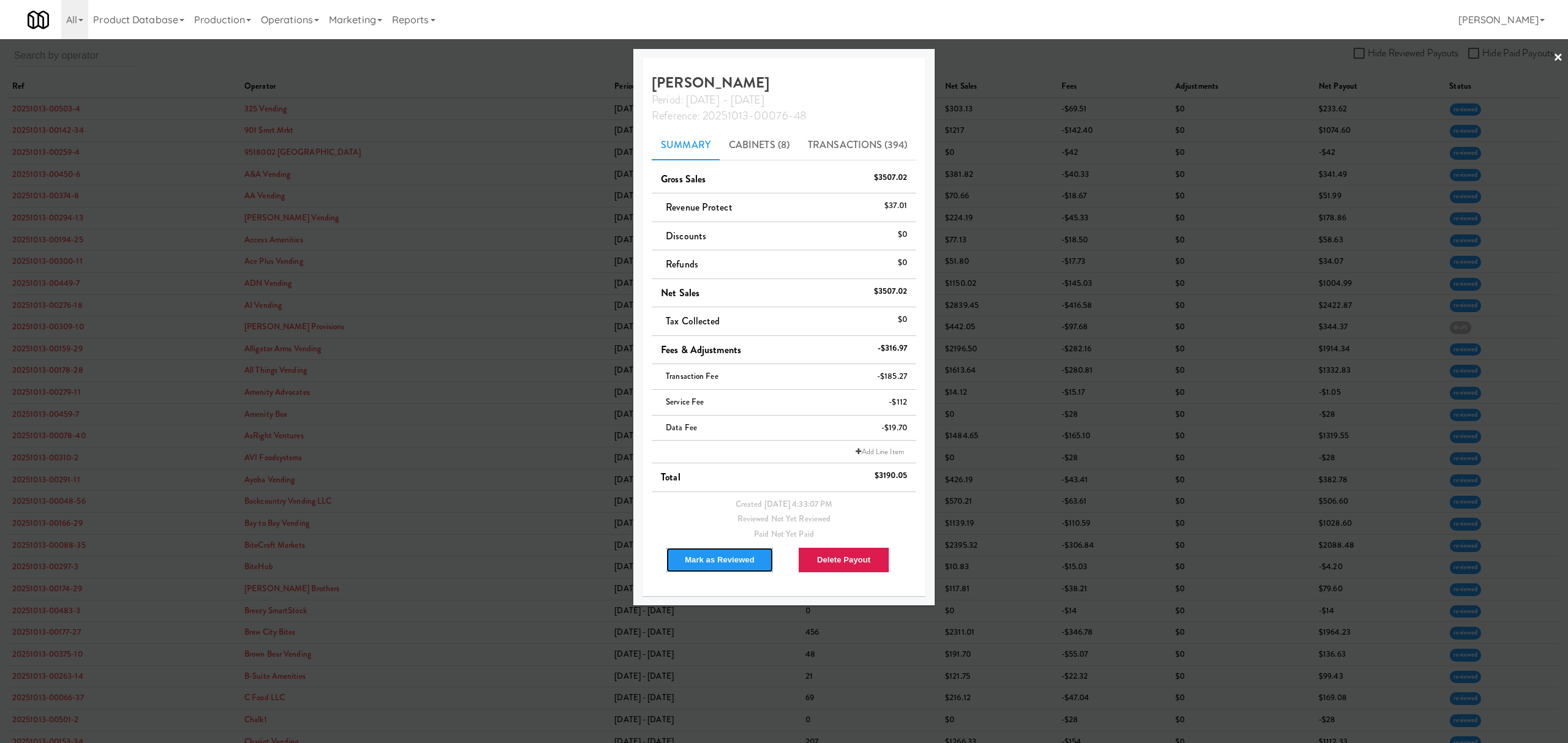
click at [738, 563] on button "Mark as Reviewed" at bounding box center [719, 560] width 108 height 26
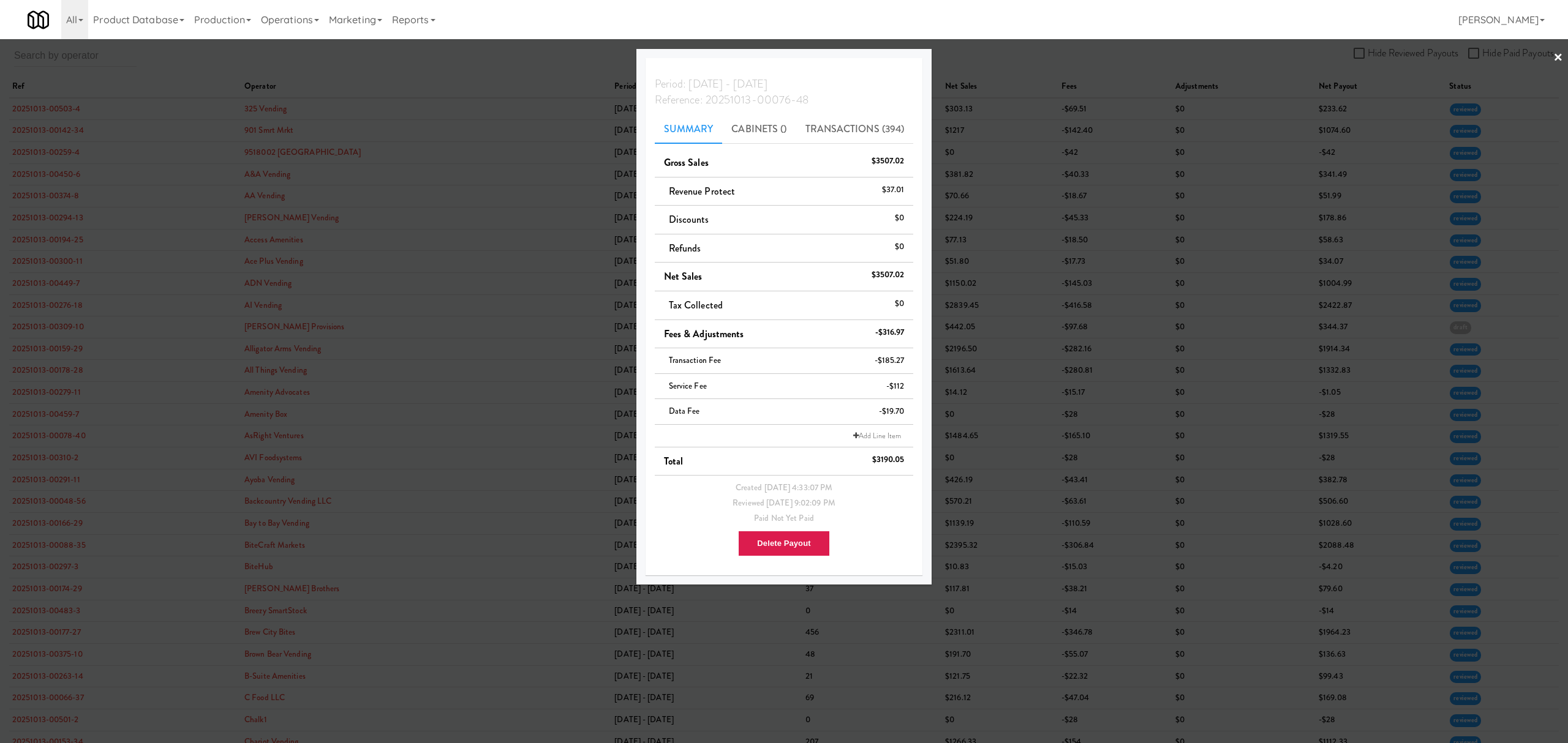
click at [459, 57] on div at bounding box center [784, 372] width 1568 height 743
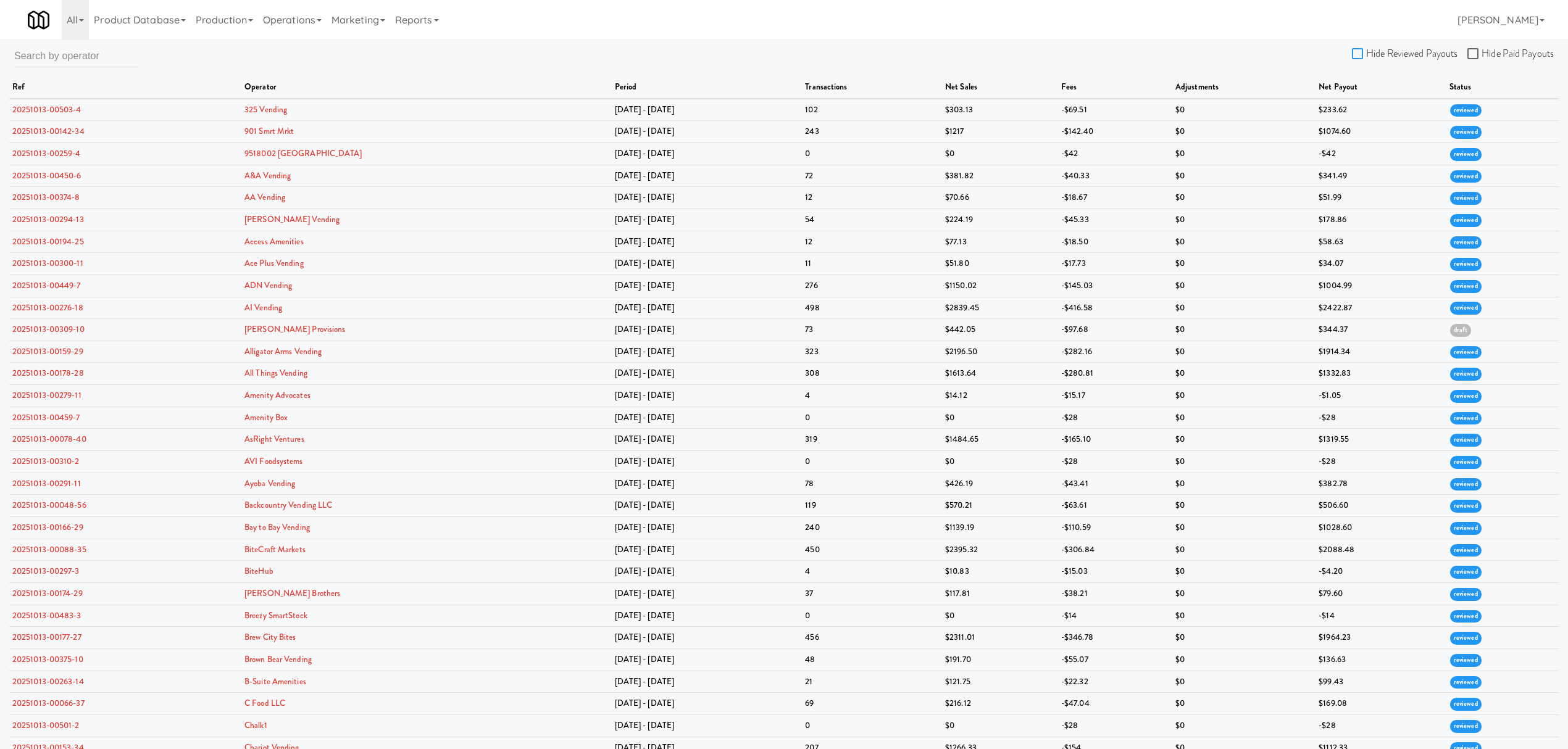
click at [1361, 55] on input "Hide Reviewed Payouts" at bounding box center [1360, 54] width 14 height 10
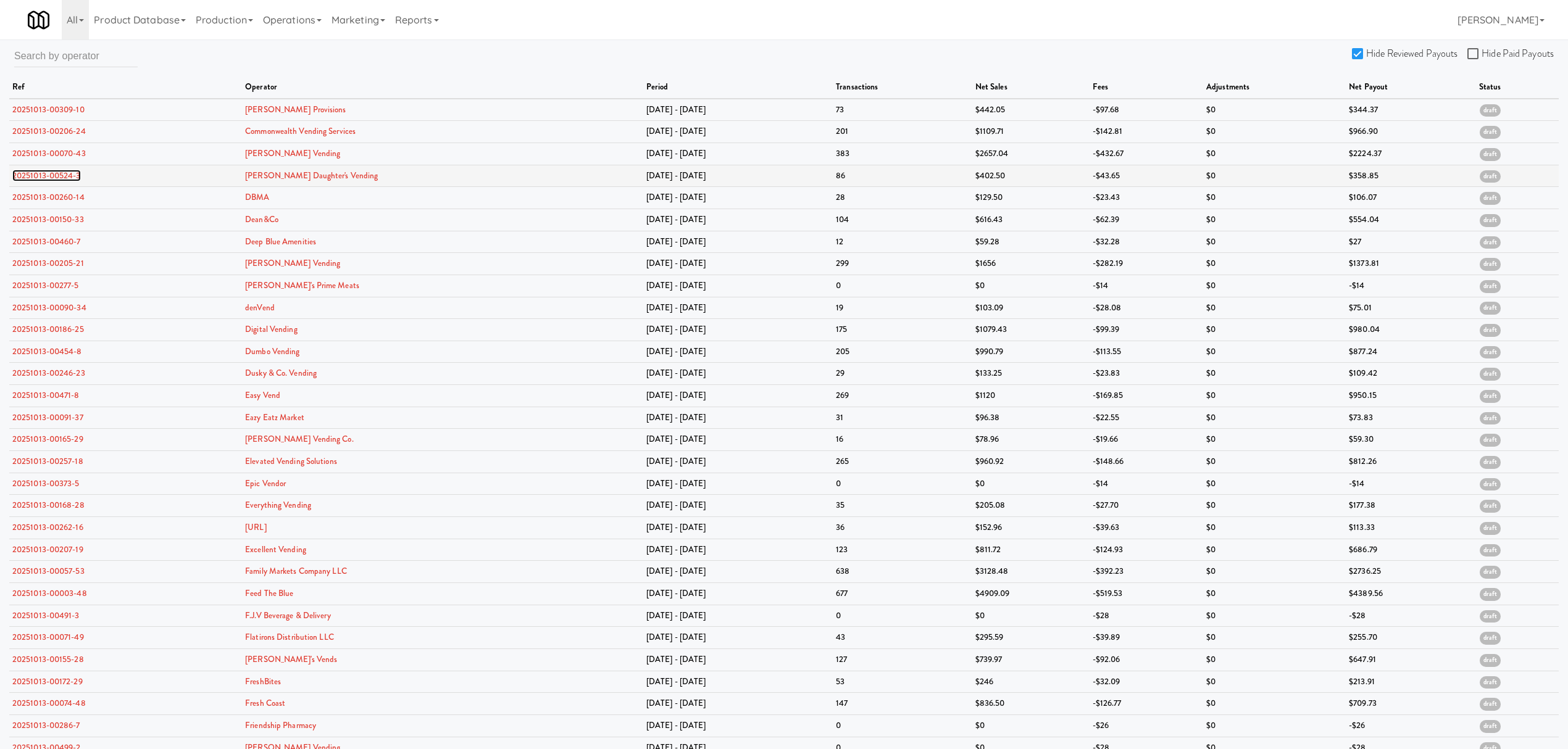
click at [32, 173] on link "20251013-00524-3" at bounding box center [46, 175] width 68 height 12
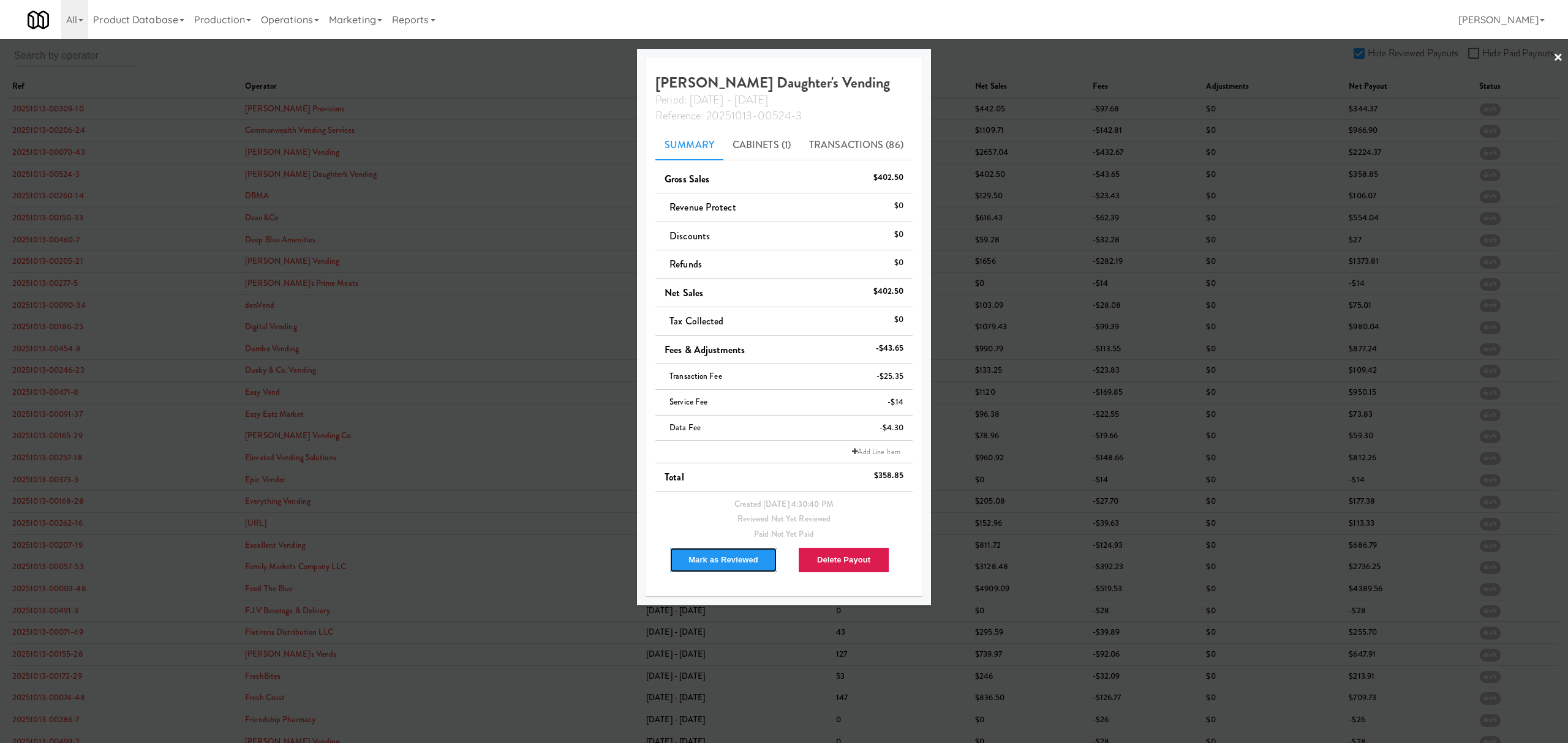
click at [711, 564] on button "Mark as Reviewed" at bounding box center [723, 560] width 108 height 26
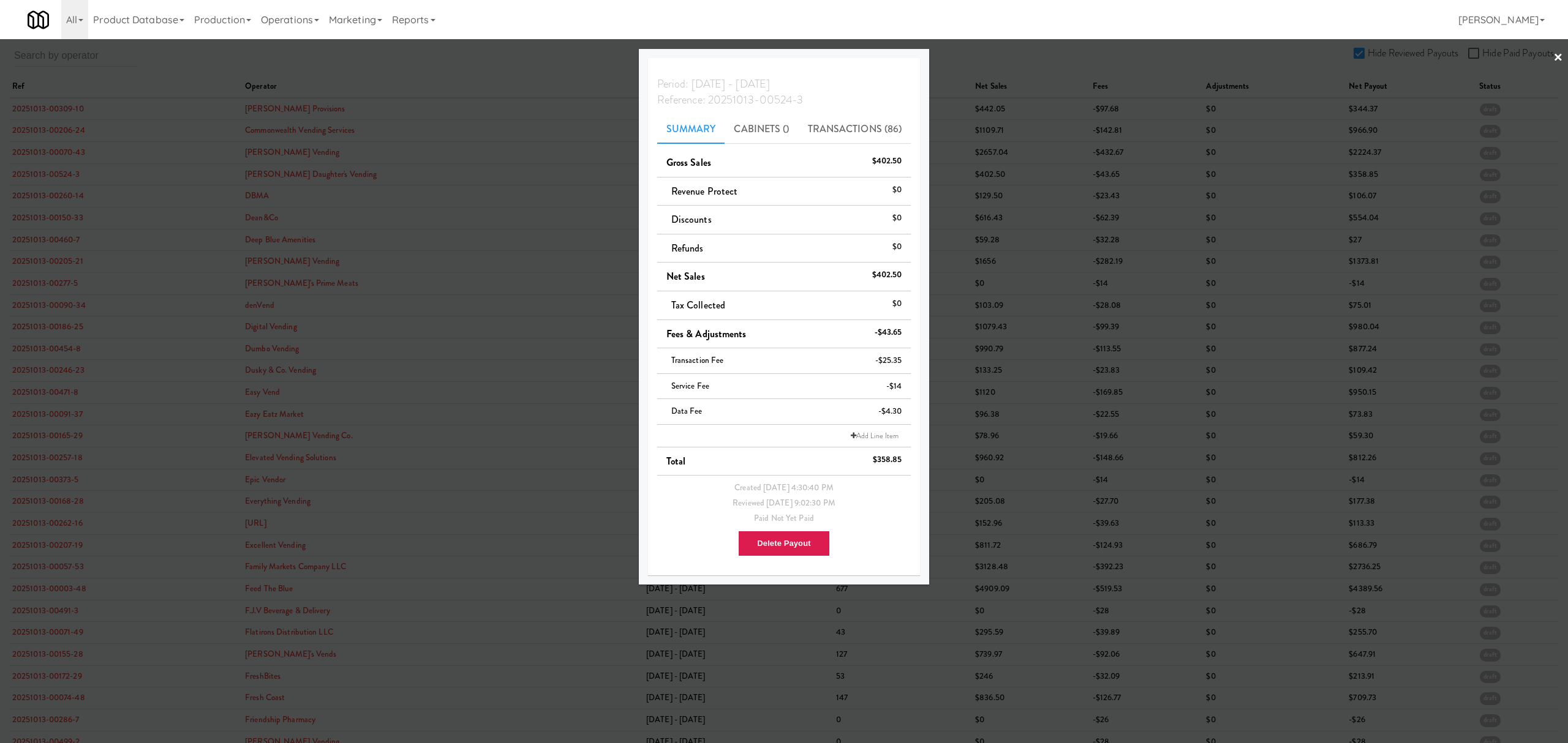
click at [57, 197] on div at bounding box center [784, 372] width 1568 height 743
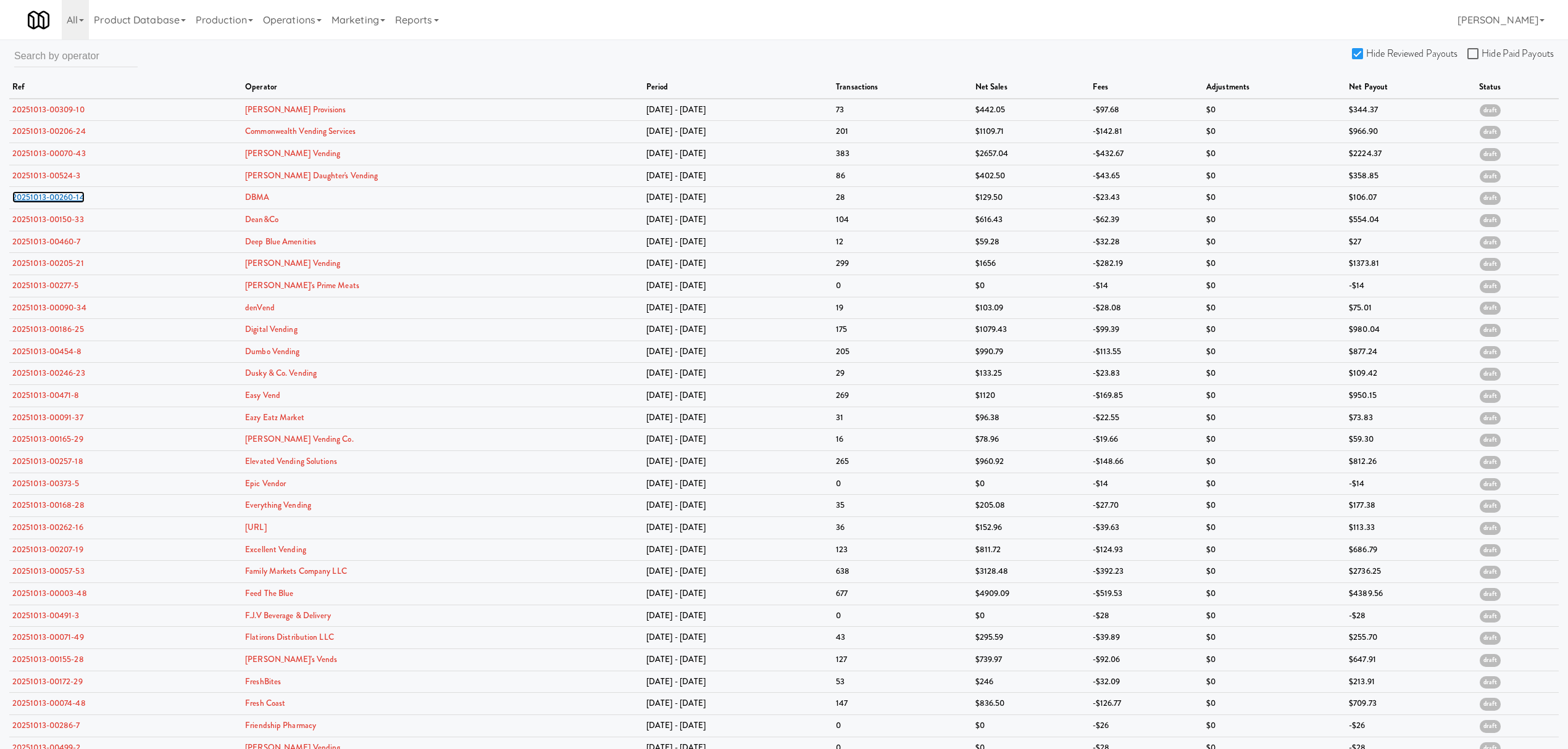
click at [57, 199] on link "20251013-00260-14" at bounding box center [48, 197] width 72 height 12
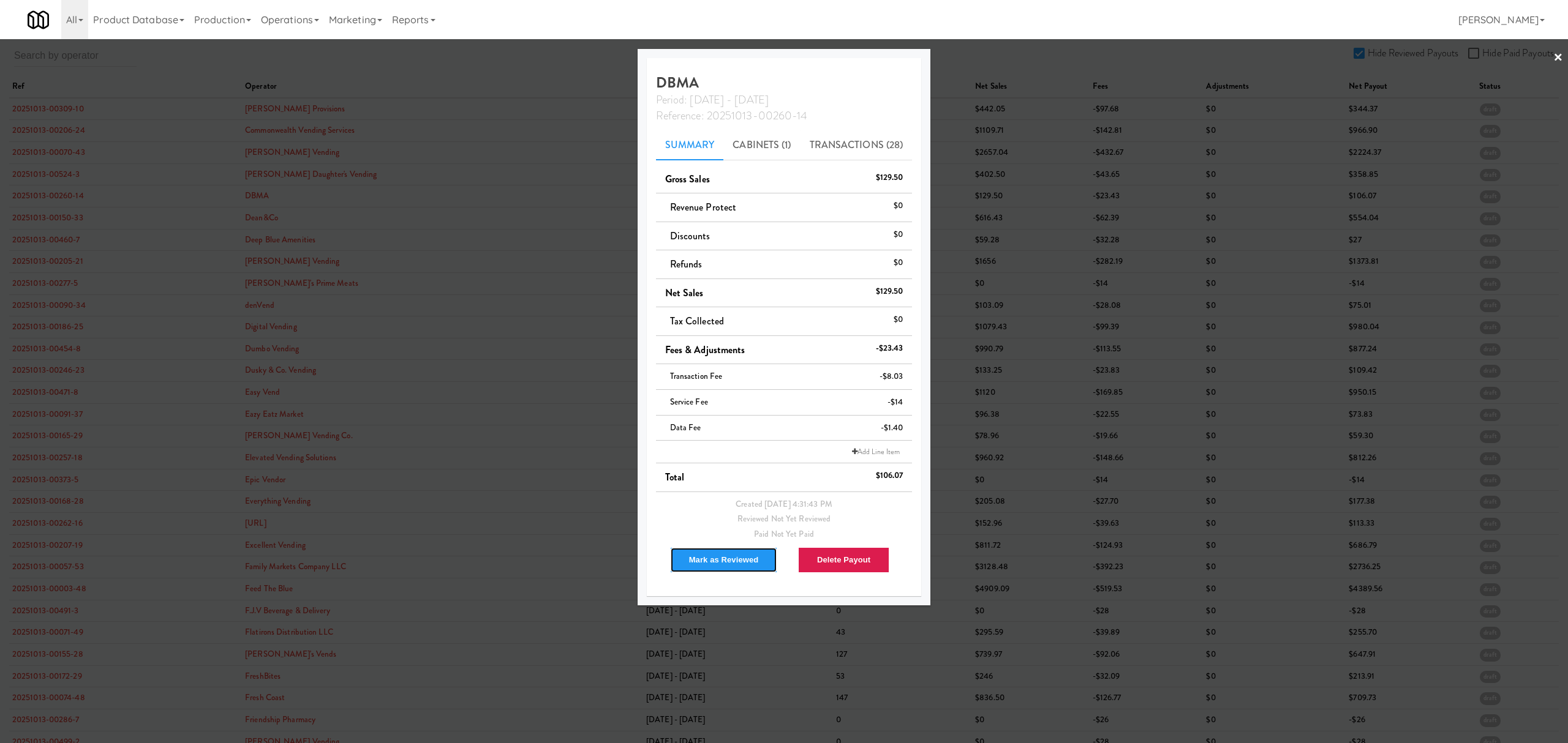
click at [711, 558] on button "Mark as Reviewed" at bounding box center [723, 560] width 108 height 26
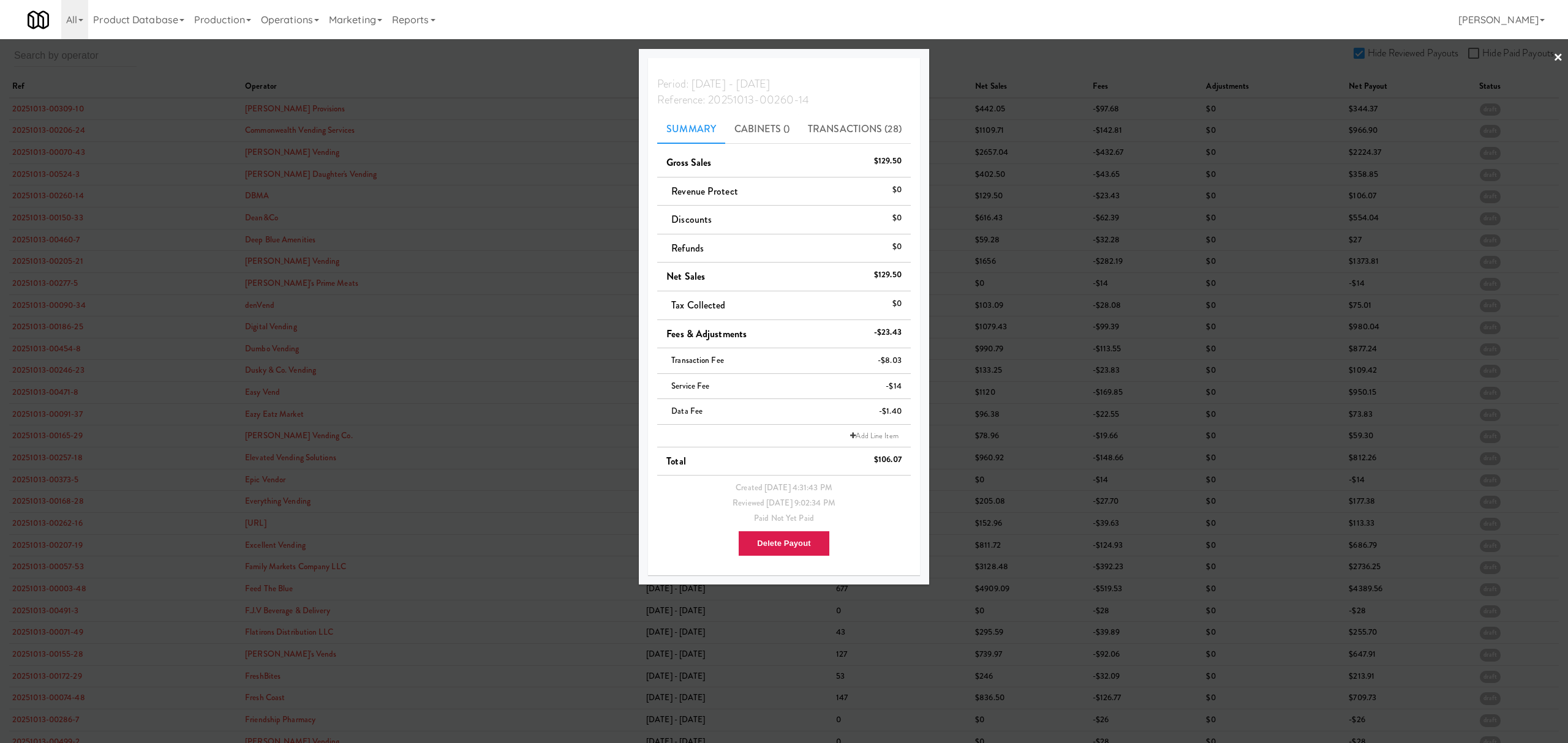
click at [61, 218] on div at bounding box center [784, 372] width 1568 height 743
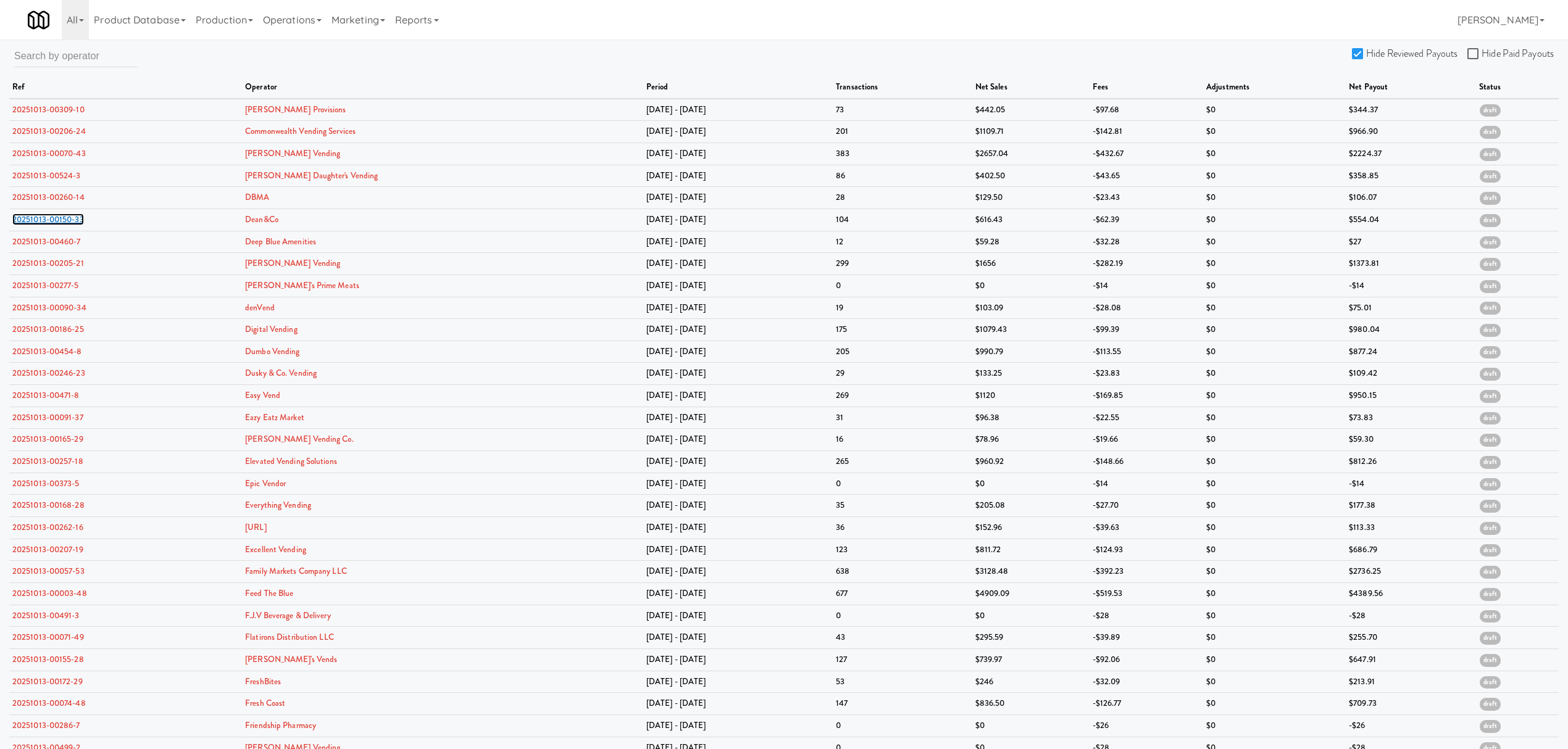
click at [62, 220] on link "20251013-00150-33" at bounding box center [47, 219] width 72 height 12
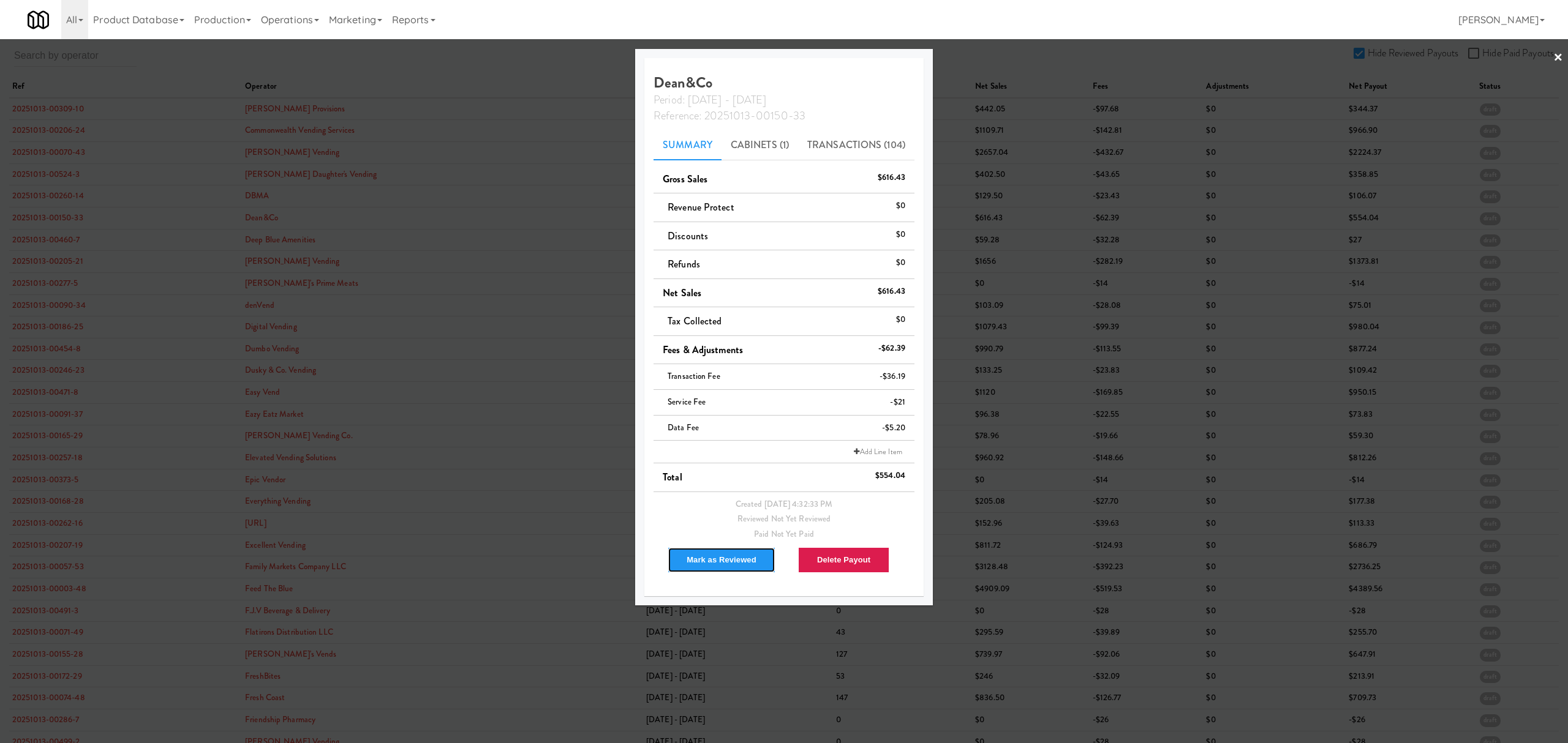
click at [688, 561] on button "Mark as Reviewed" at bounding box center [721, 560] width 108 height 26
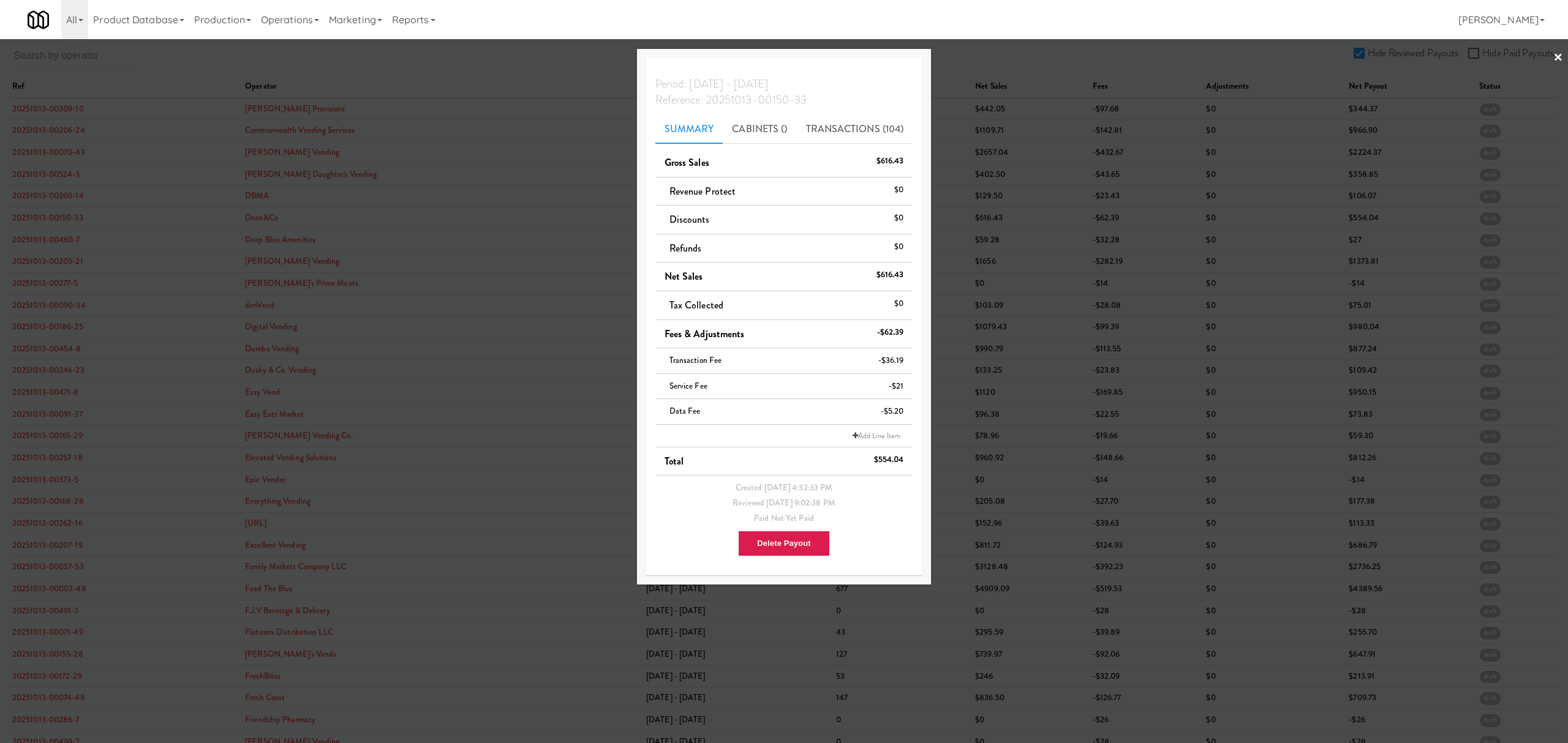
click at [60, 242] on div at bounding box center [784, 372] width 1568 height 743
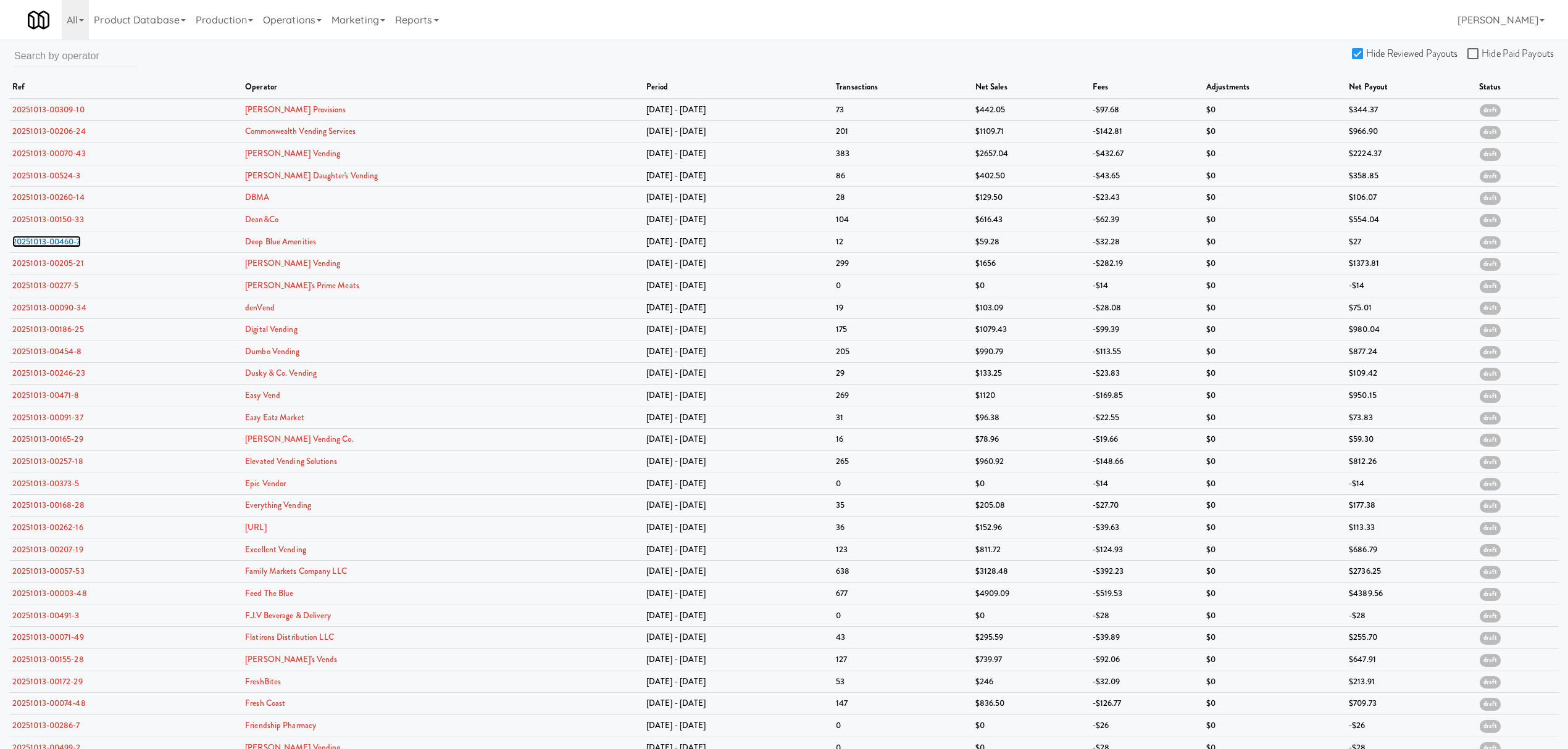
click at [60, 244] on link "20251013-00460-7" at bounding box center [46, 241] width 68 height 12
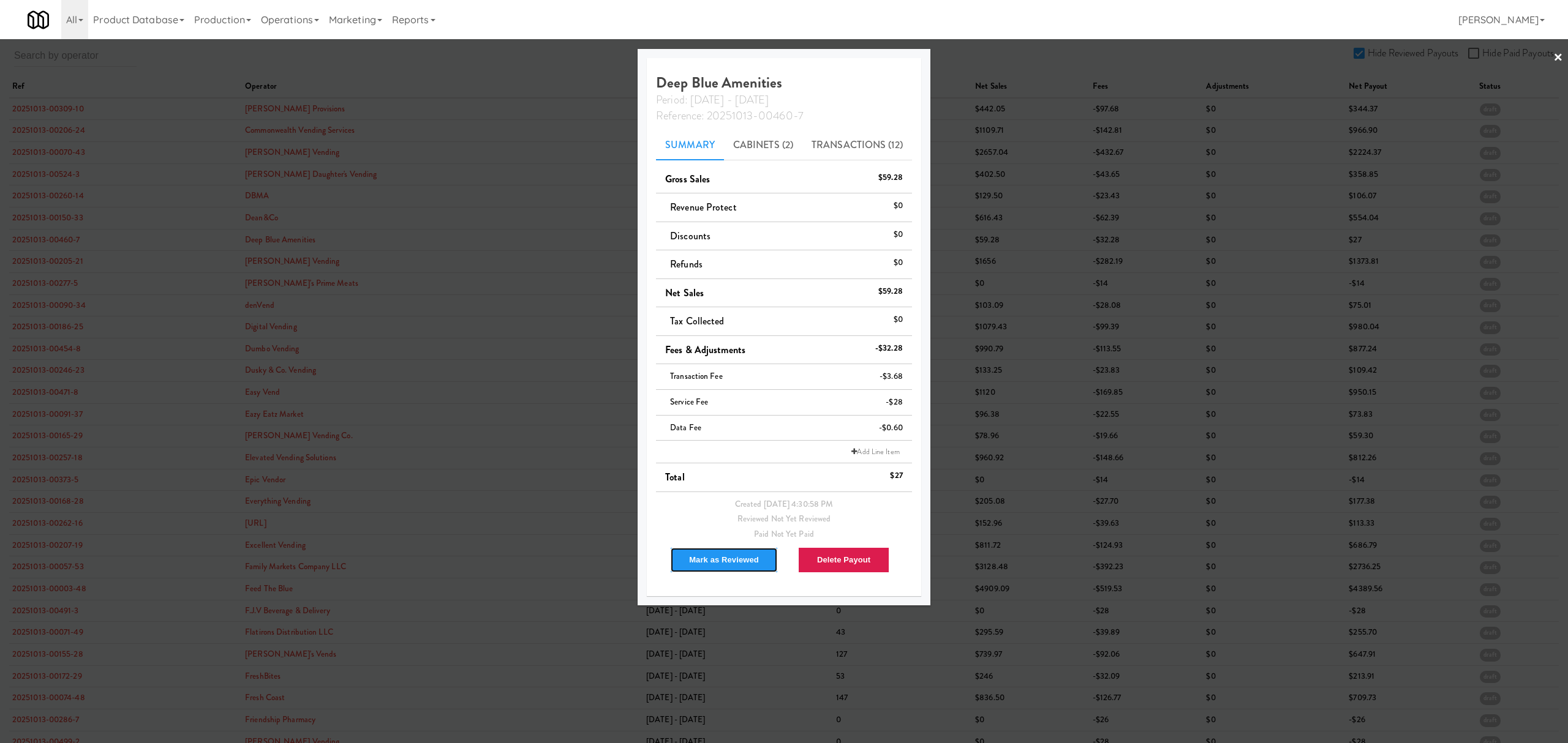
click at [729, 565] on button "Mark as Reviewed" at bounding box center [723, 560] width 108 height 26
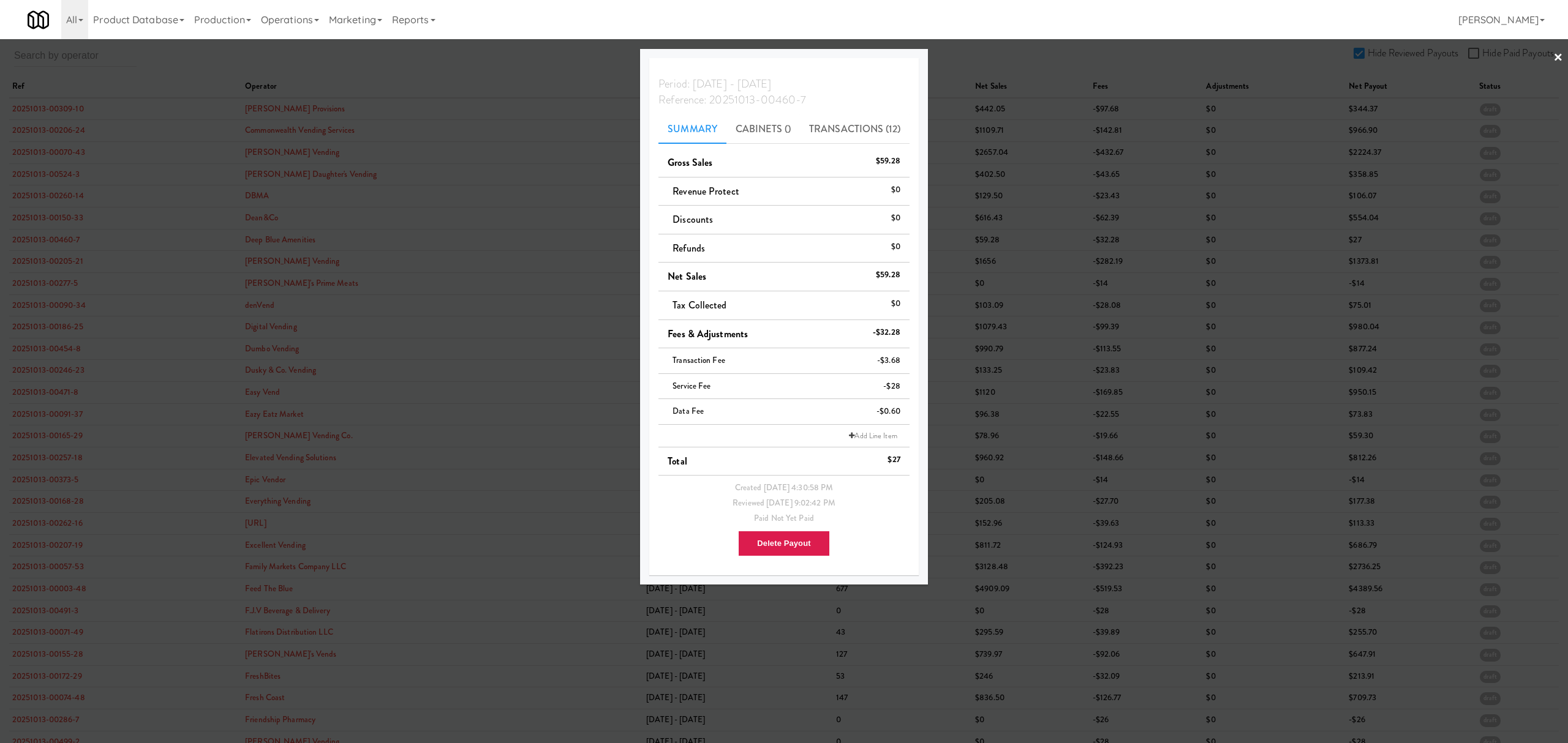
click at [57, 265] on div at bounding box center [784, 372] width 1568 height 743
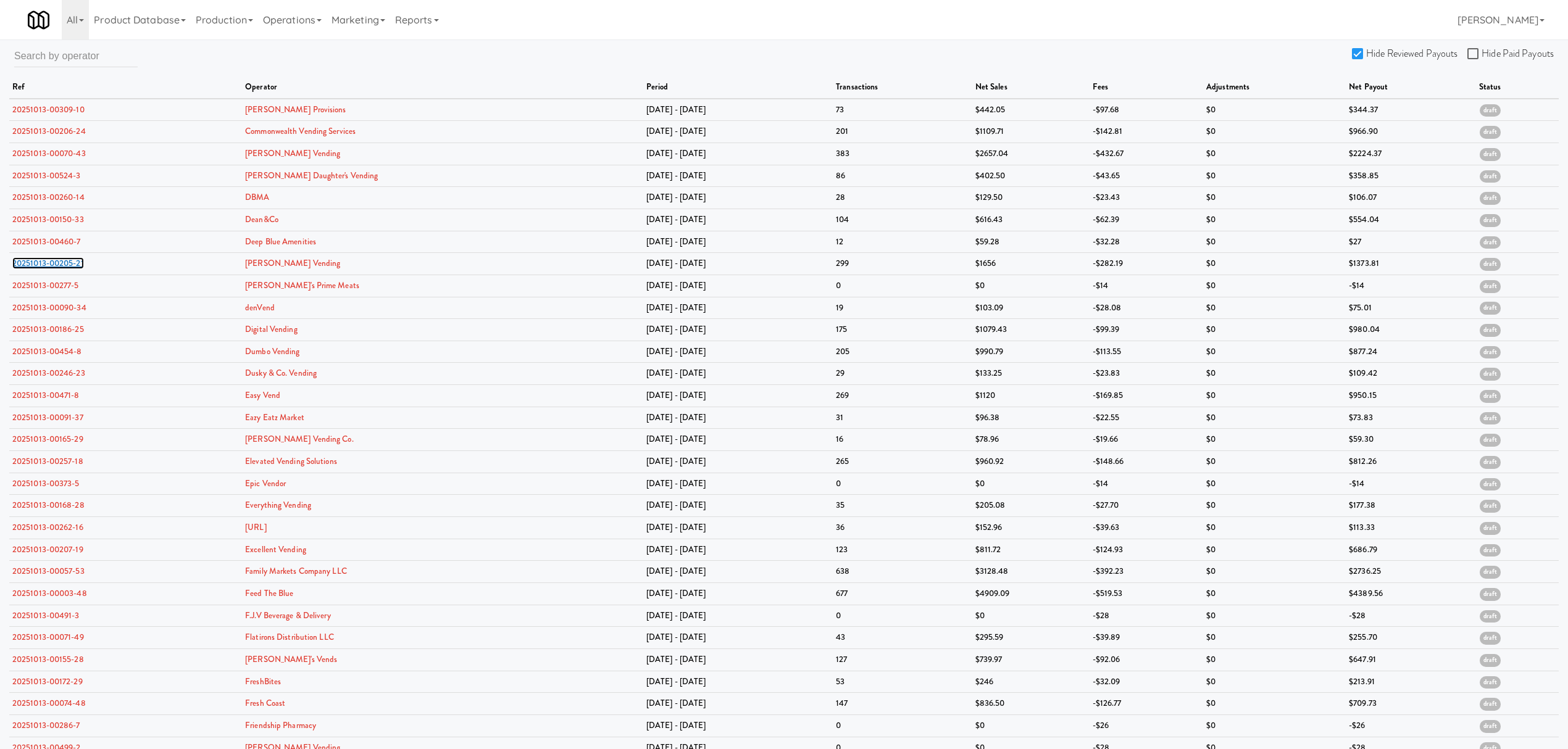
click at [57, 267] on link "20251013-00205-21" at bounding box center [47, 263] width 72 height 12
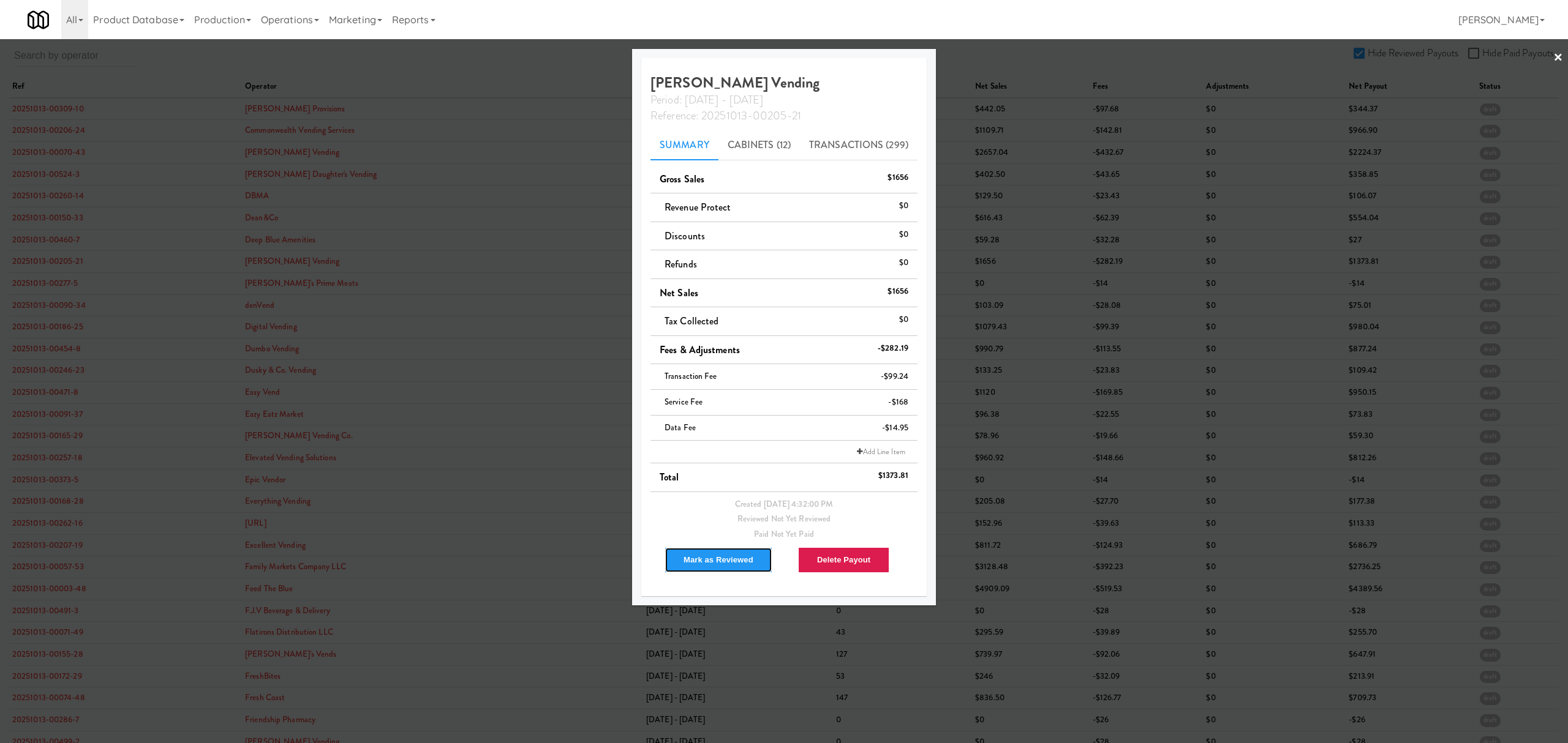
click at [718, 560] on button "Mark as Reviewed" at bounding box center [718, 560] width 108 height 26
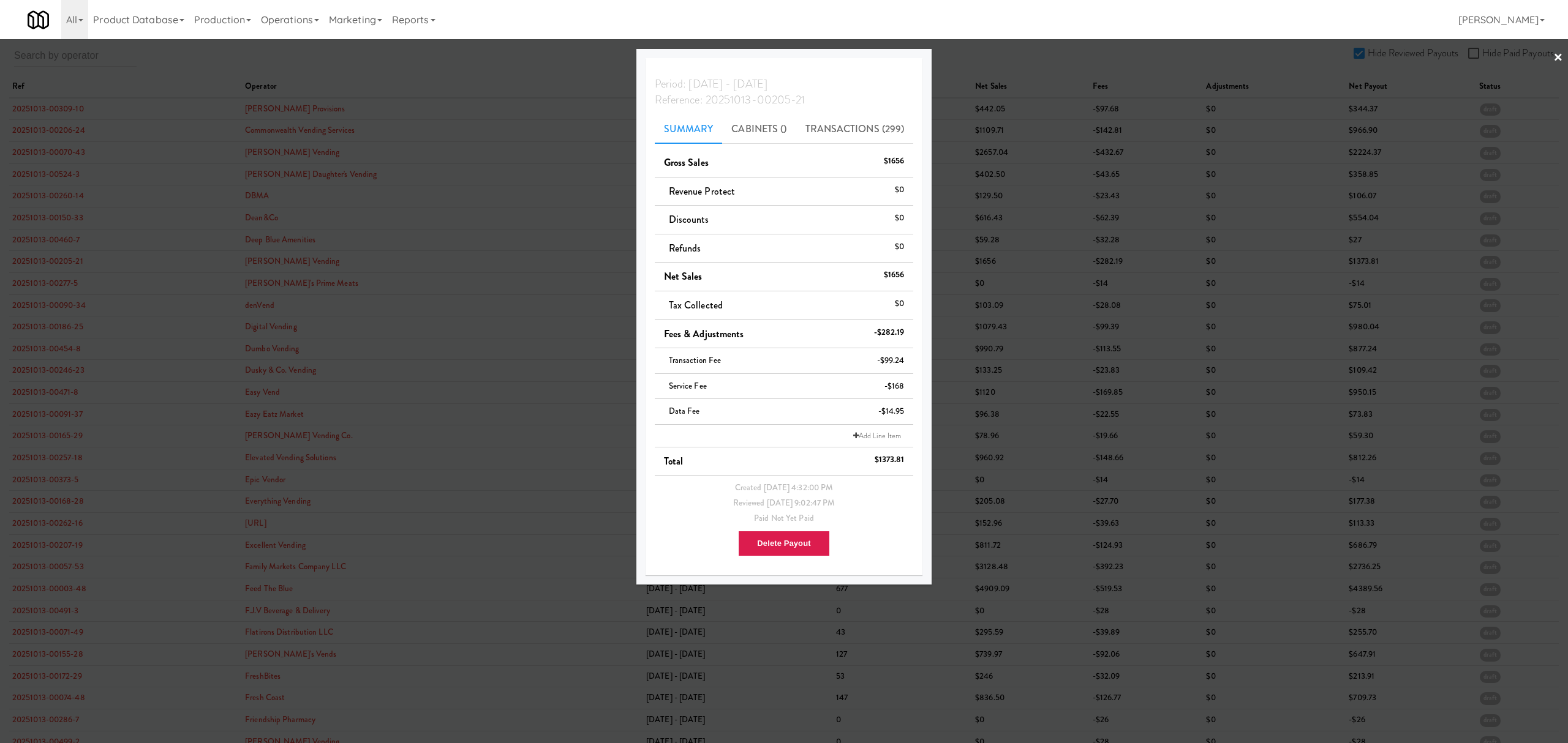
click at [37, 280] on div at bounding box center [784, 372] width 1568 height 743
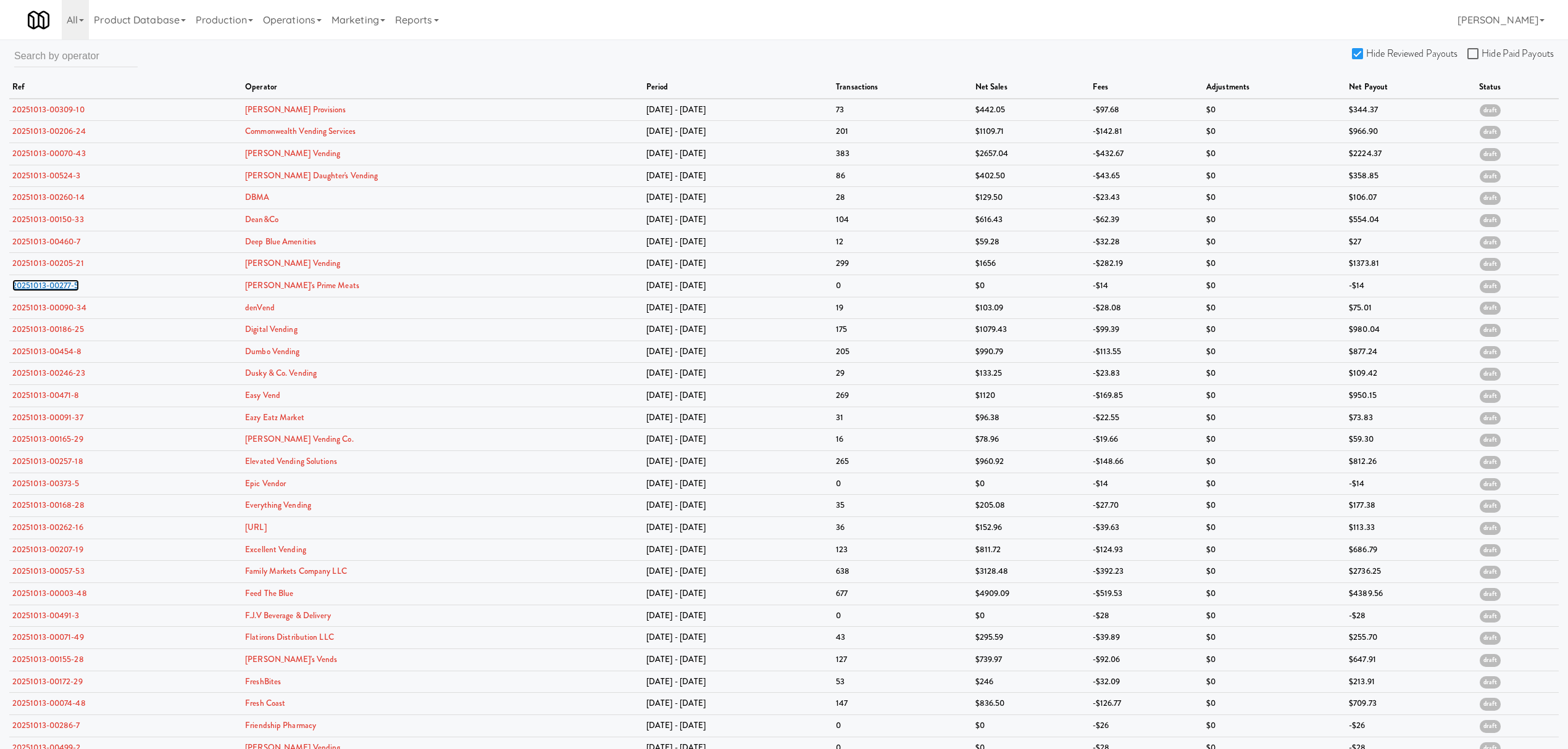
click at [38, 282] on link "20251013-00277-5" at bounding box center [45, 285] width 67 height 12
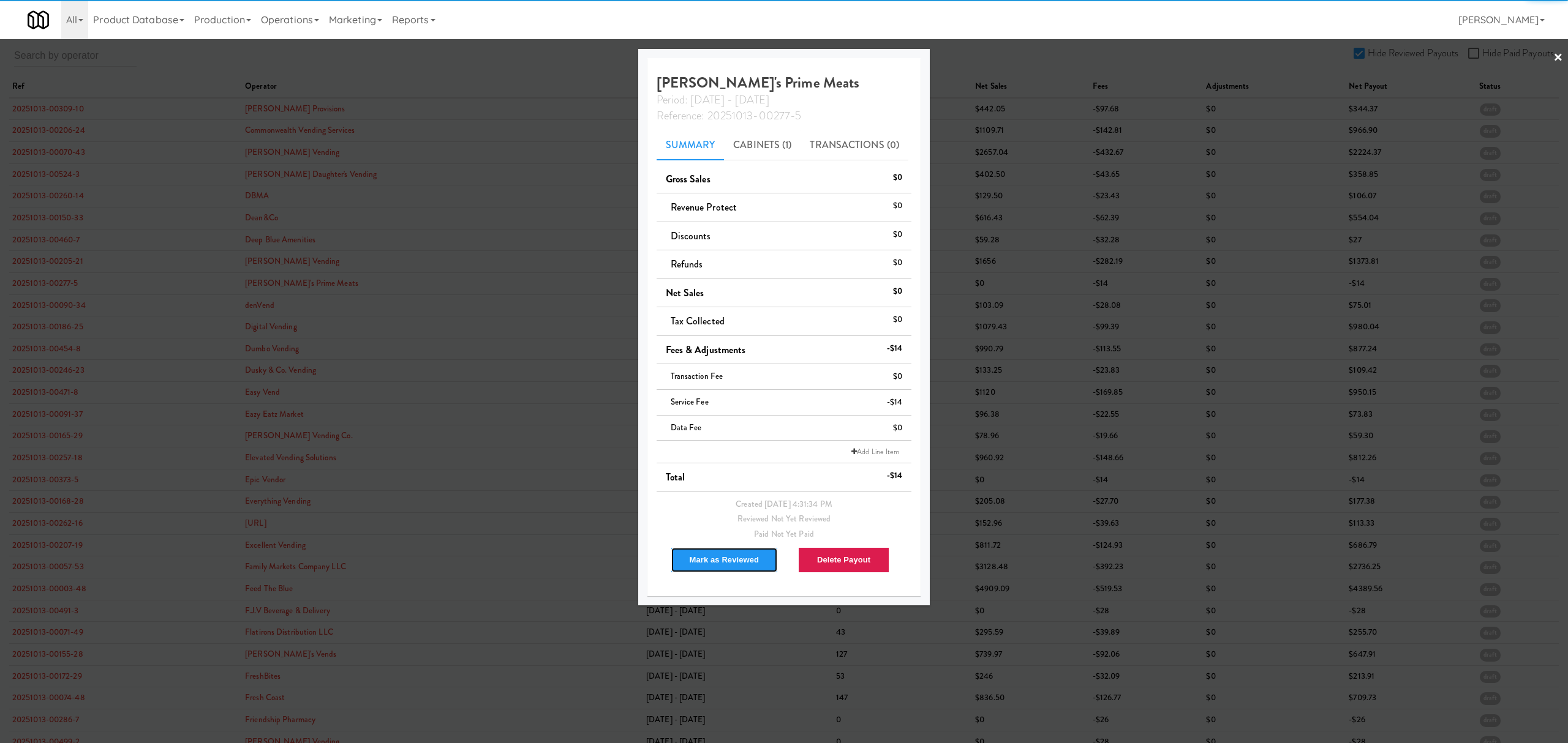
click at [719, 553] on button "Mark as Reviewed" at bounding box center [724, 560] width 108 height 26
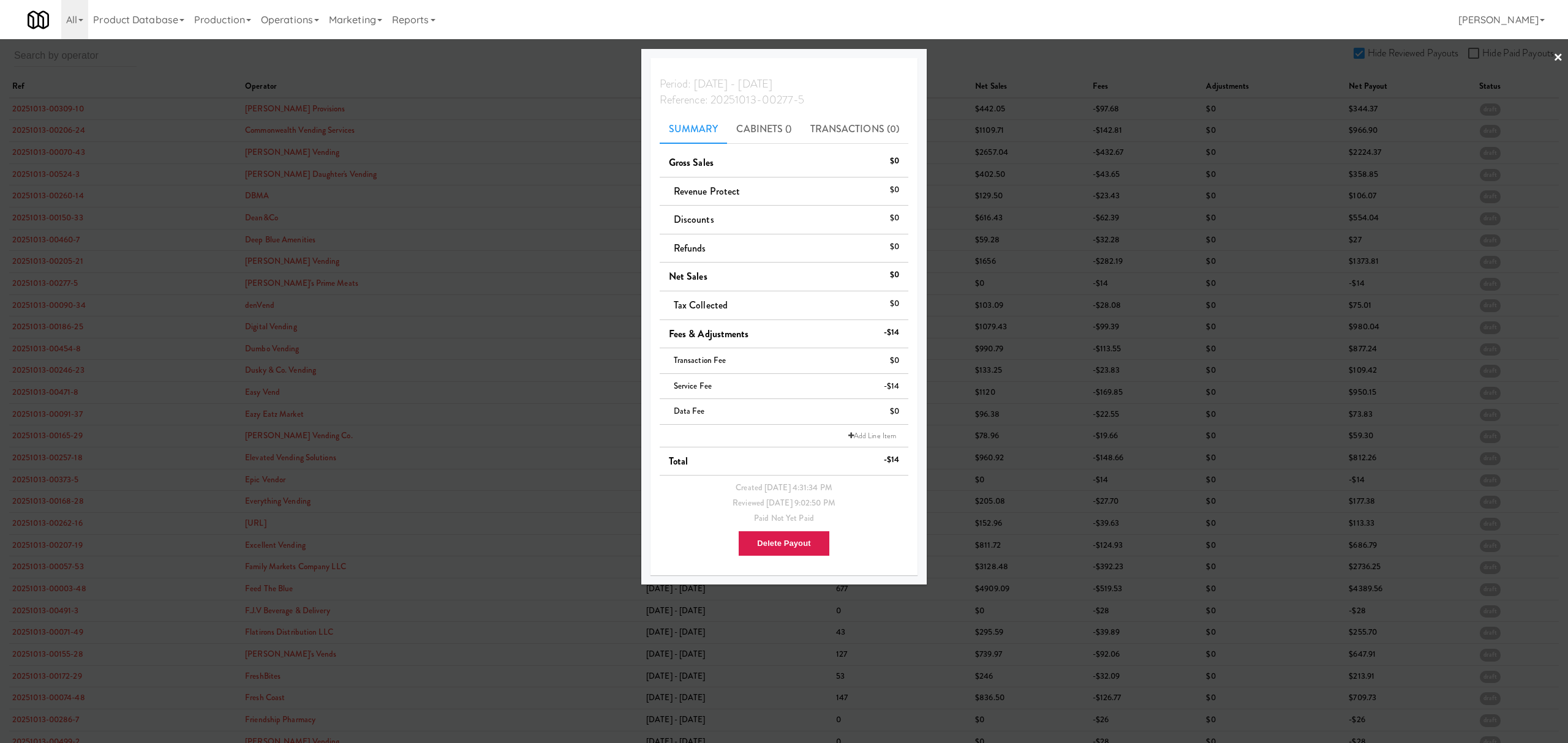
click at [45, 309] on div at bounding box center [784, 372] width 1568 height 743
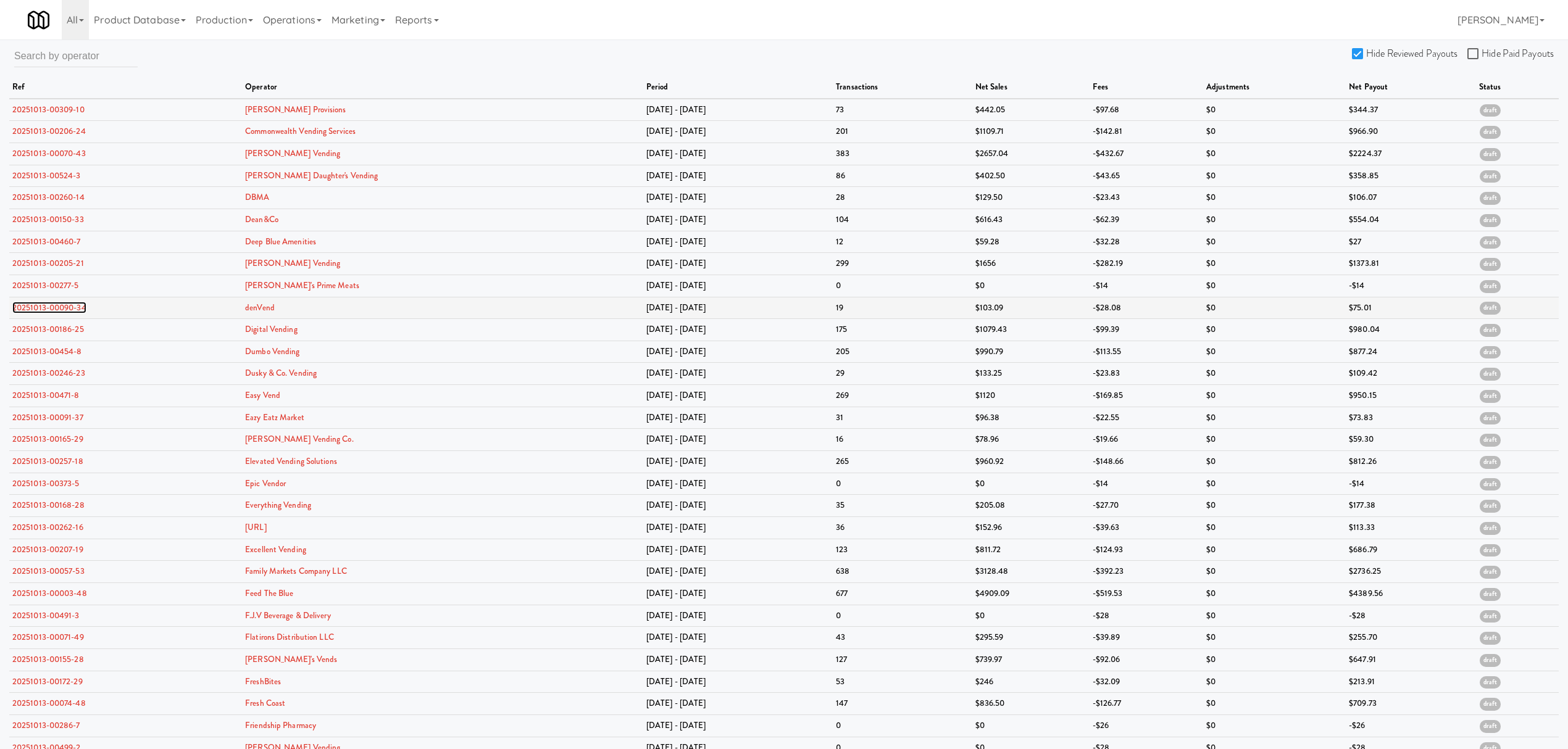
click at [49, 309] on link "20251013-00090-34" at bounding box center [49, 307] width 74 height 12
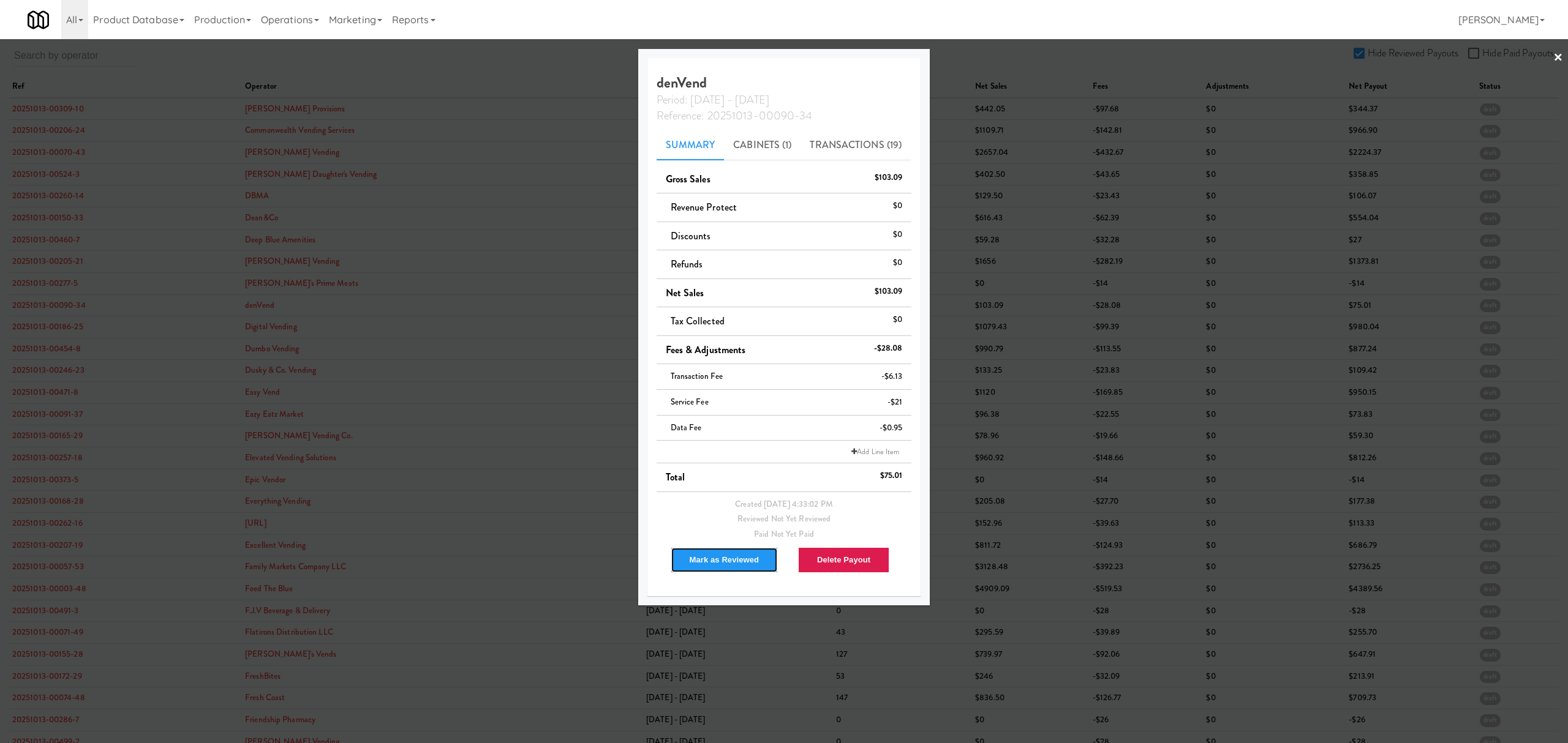
click at [720, 555] on button "Mark as Reviewed" at bounding box center [724, 560] width 108 height 26
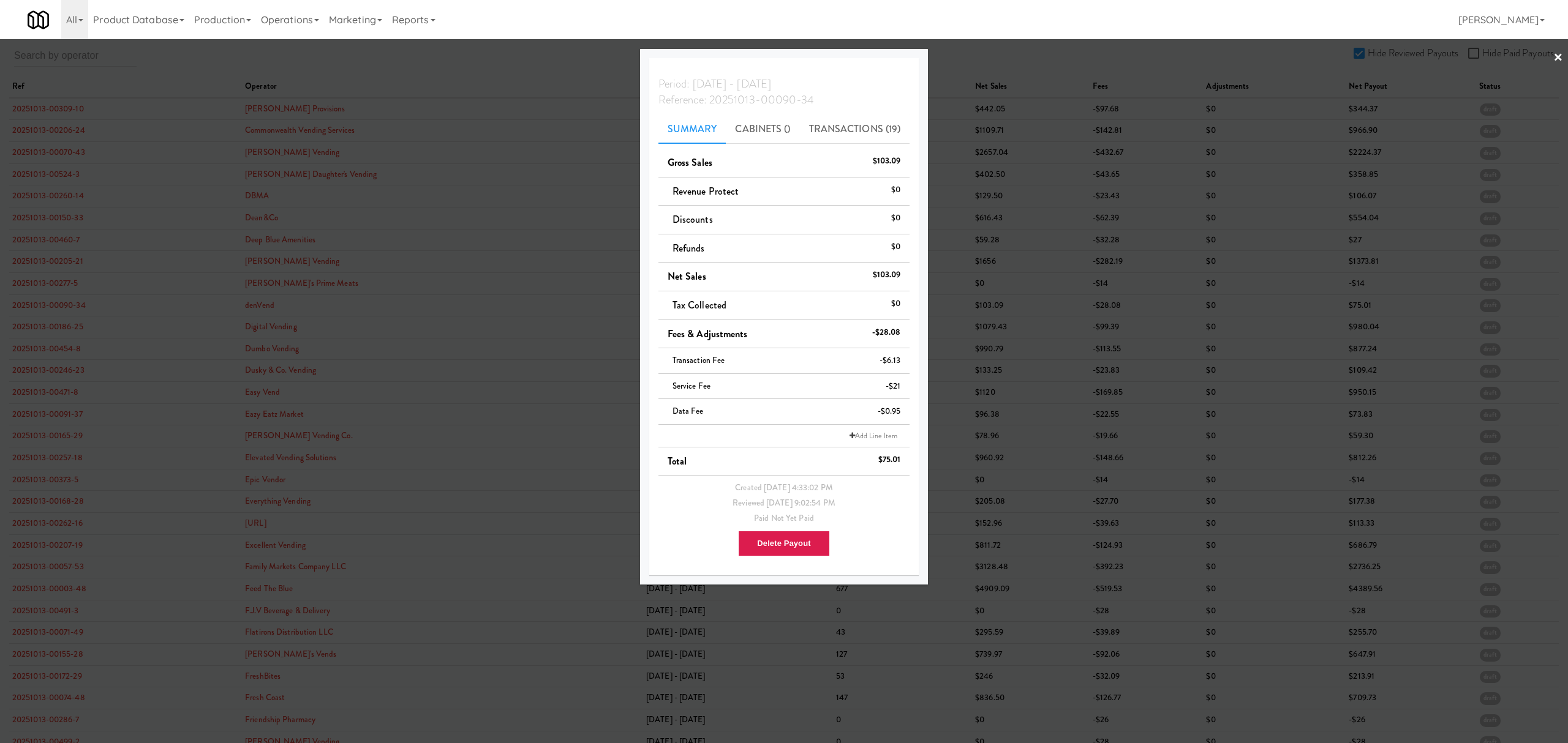
click at [48, 328] on div at bounding box center [784, 372] width 1568 height 743
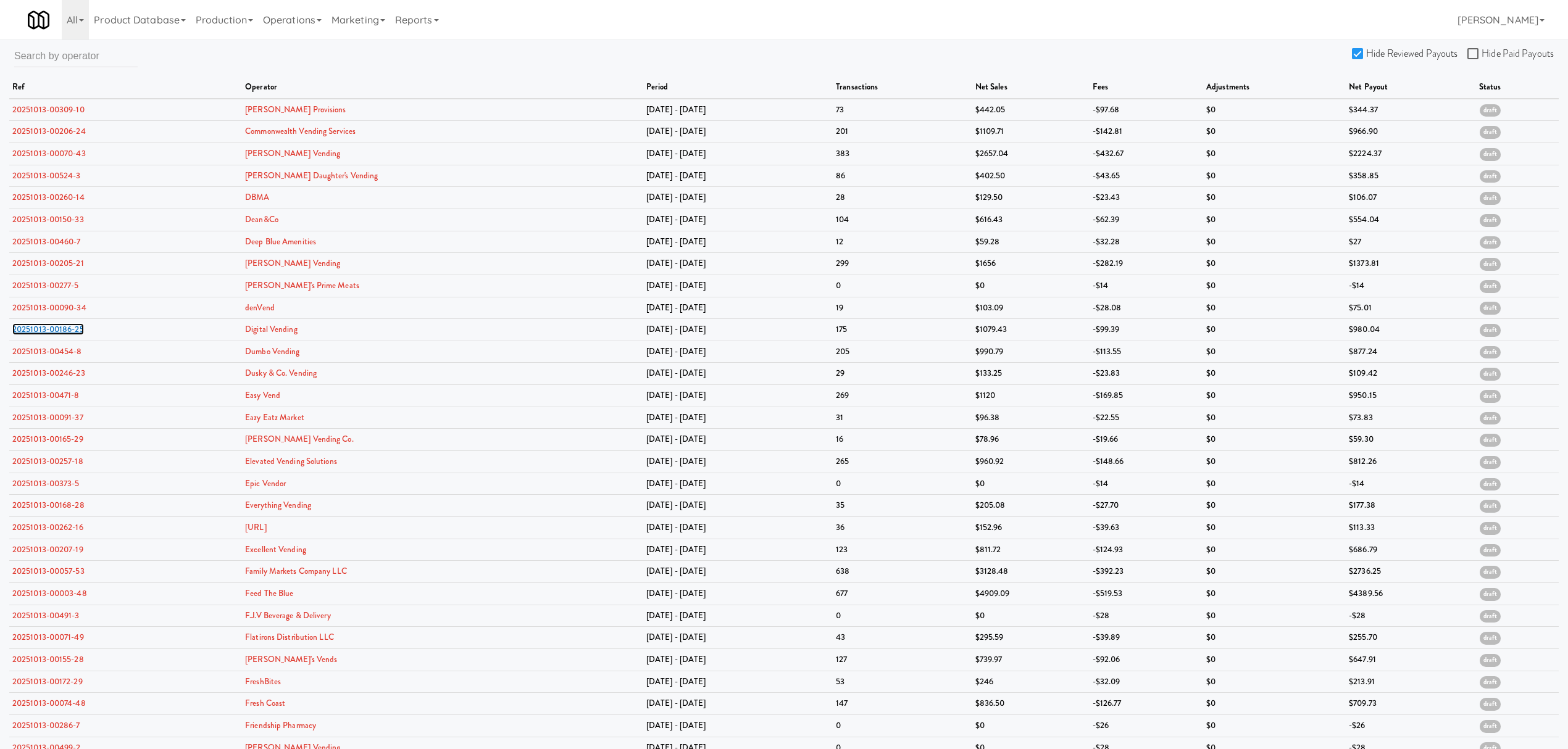
click at [48, 331] on link "20251013-00186-25" at bounding box center [47, 329] width 72 height 12
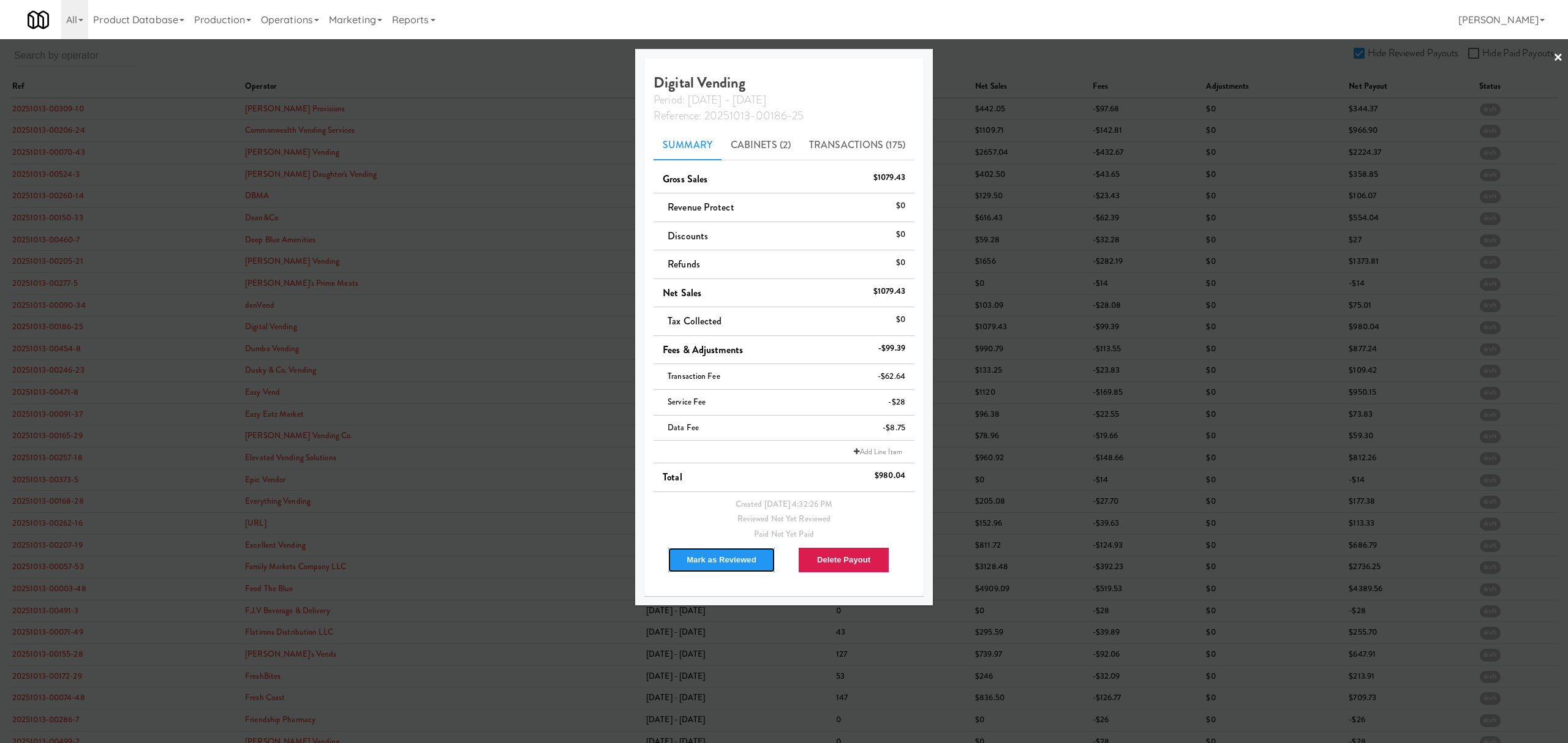
click at [708, 555] on button "Mark as Reviewed" at bounding box center [721, 560] width 108 height 26
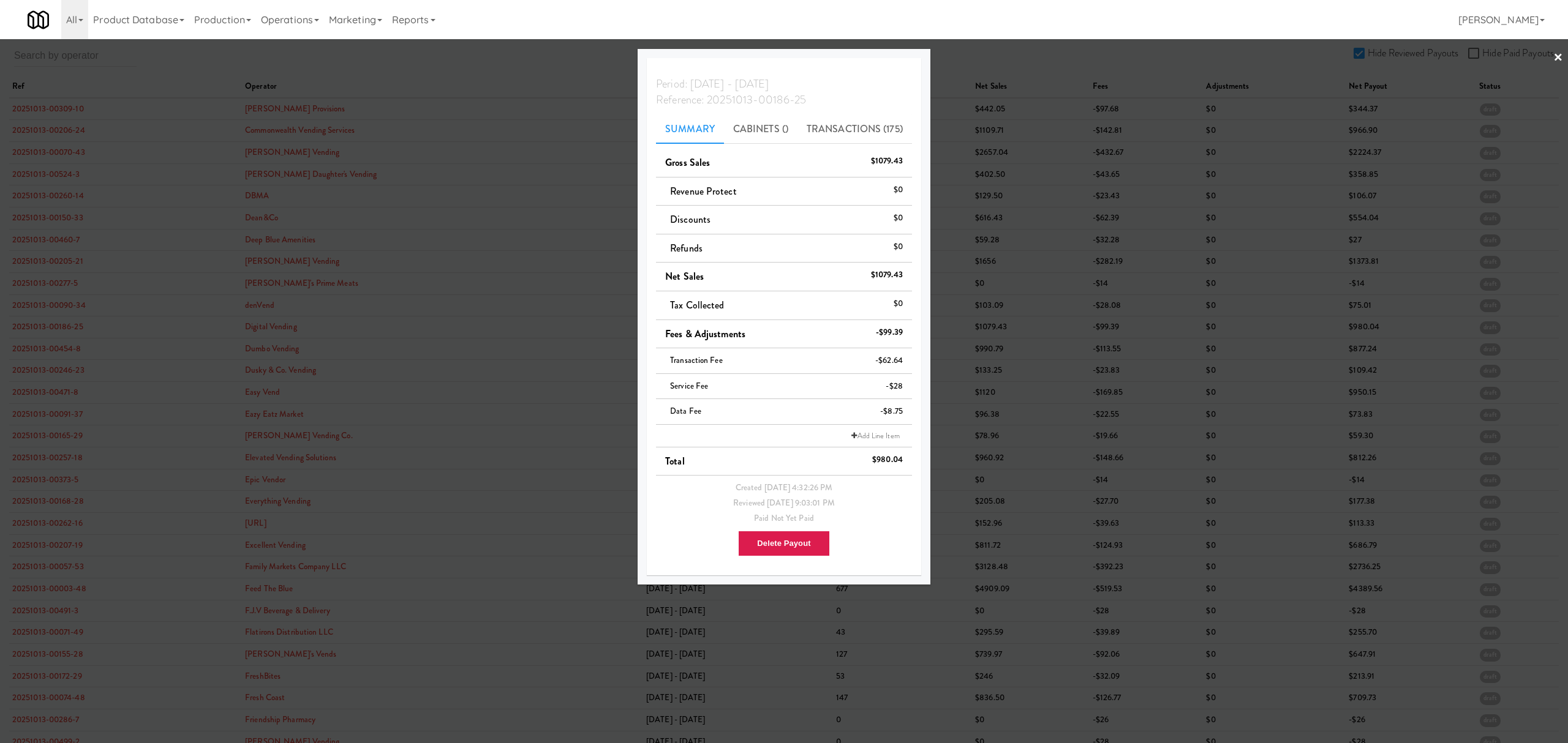
click at [49, 351] on div at bounding box center [784, 372] width 1568 height 743
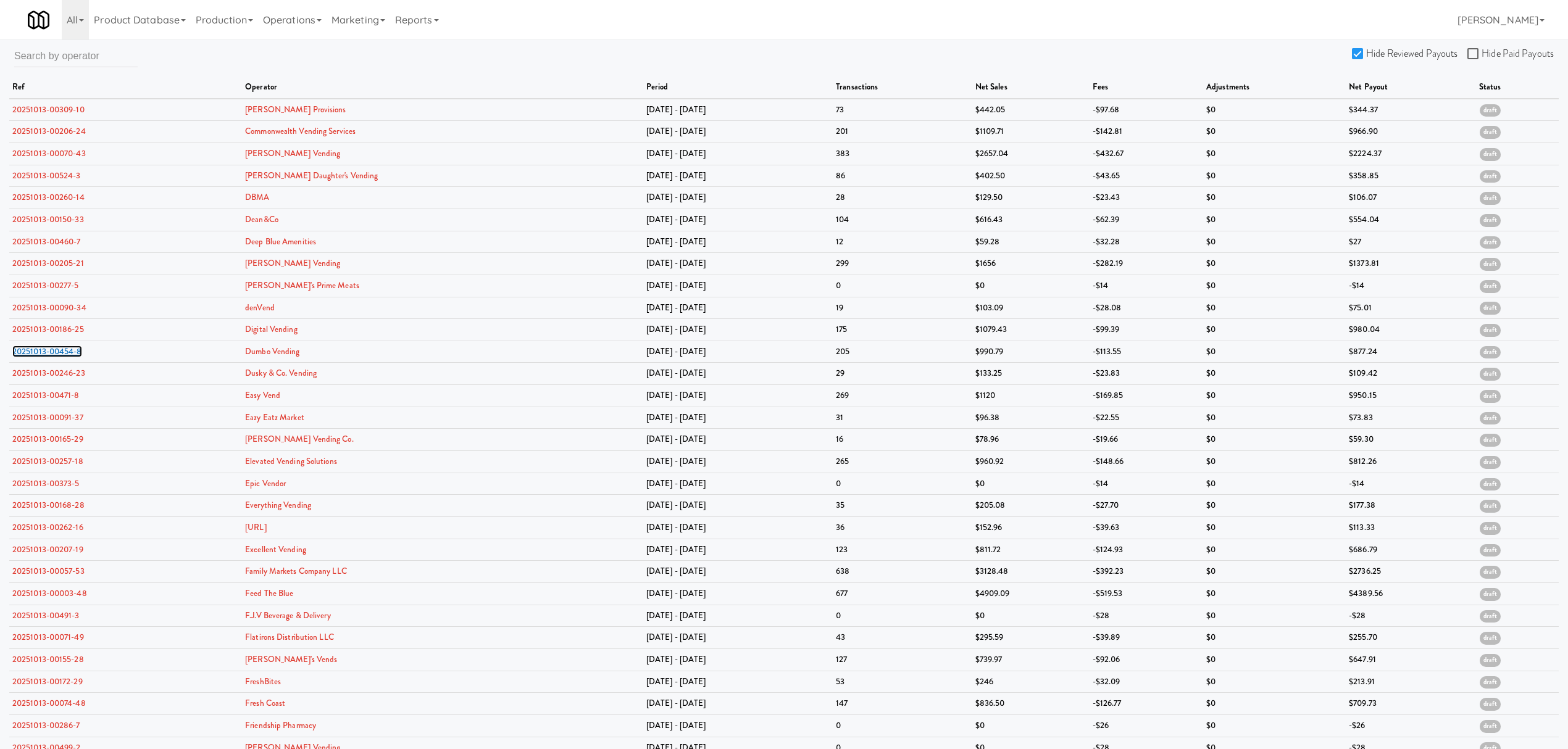
click at [49, 354] on link "20251013-00454-8" at bounding box center [47, 351] width 70 height 12
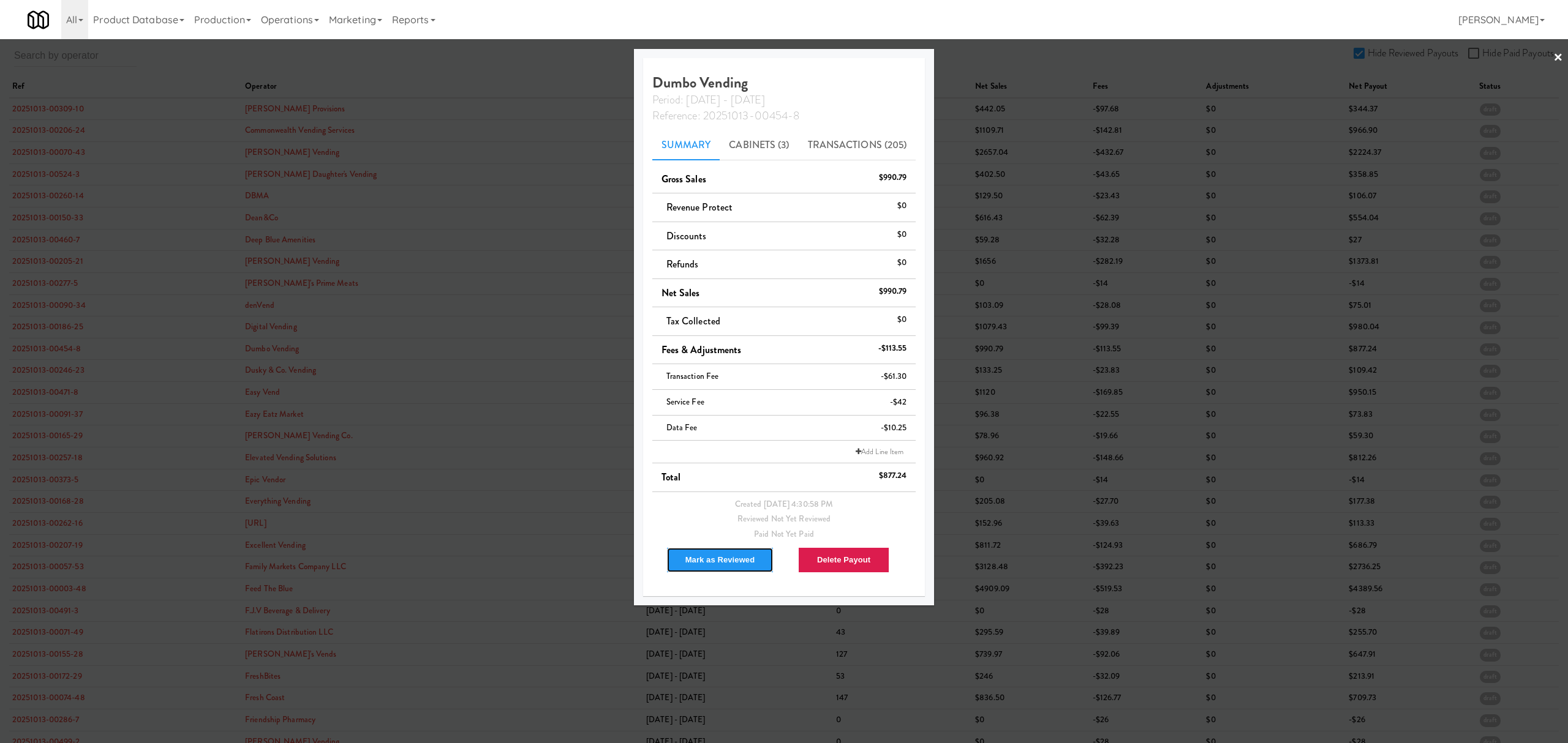
click at [729, 568] on button "Mark as Reviewed" at bounding box center [719, 560] width 108 height 26
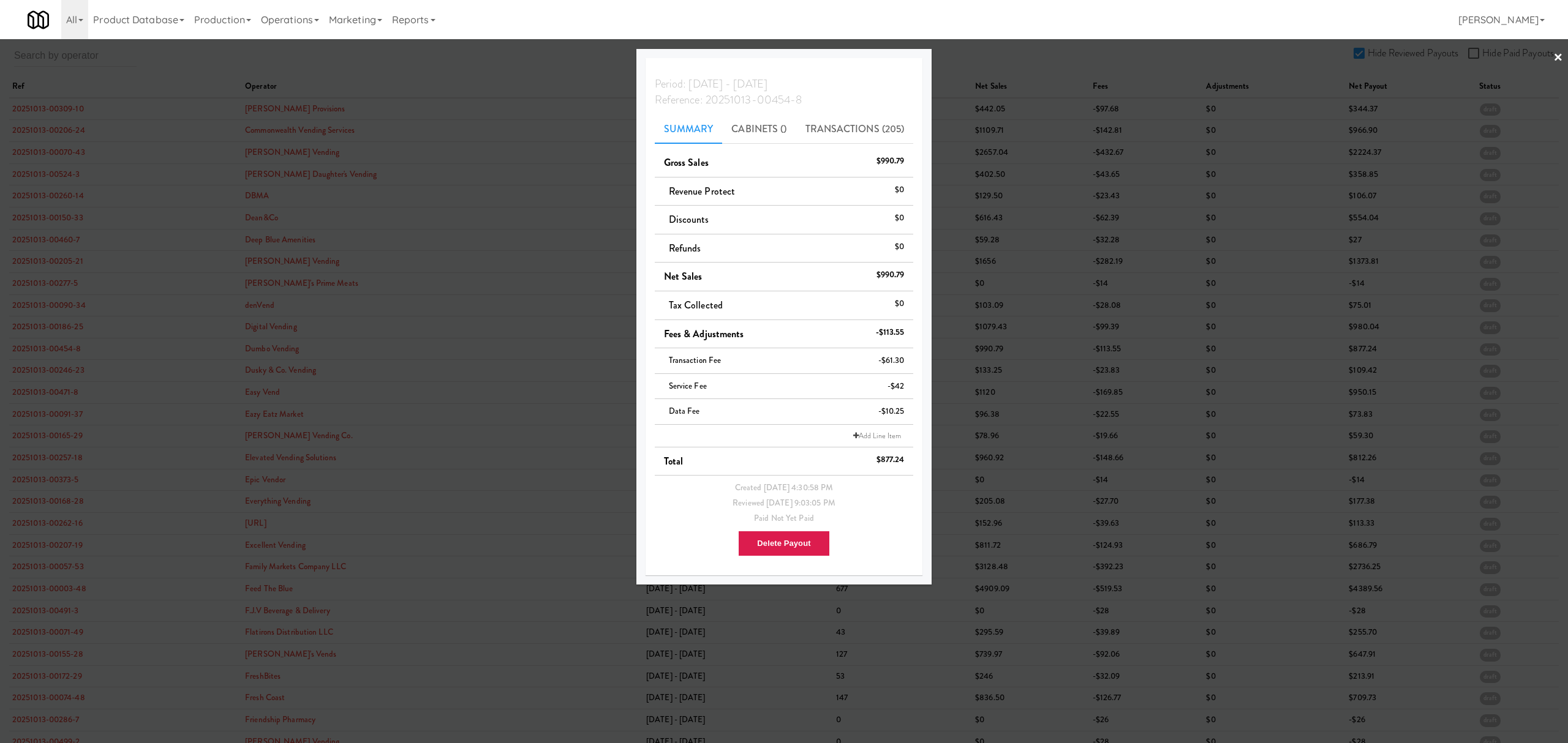
click at [23, 373] on div at bounding box center [784, 372] width 1568 height 743
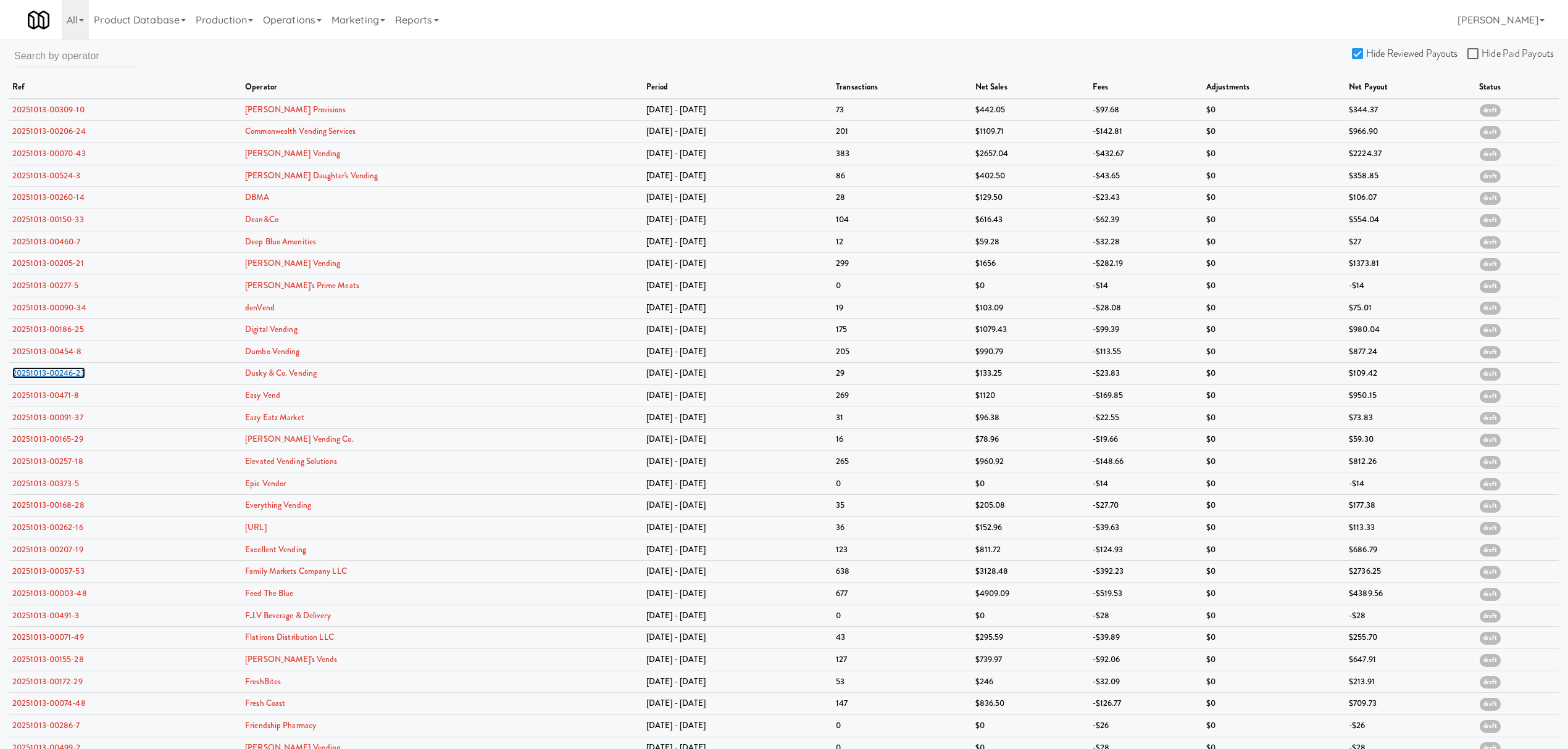
click at [23, 376] on link "20251013-00246-23" at bounding box center [48, 373] width 73 height 12
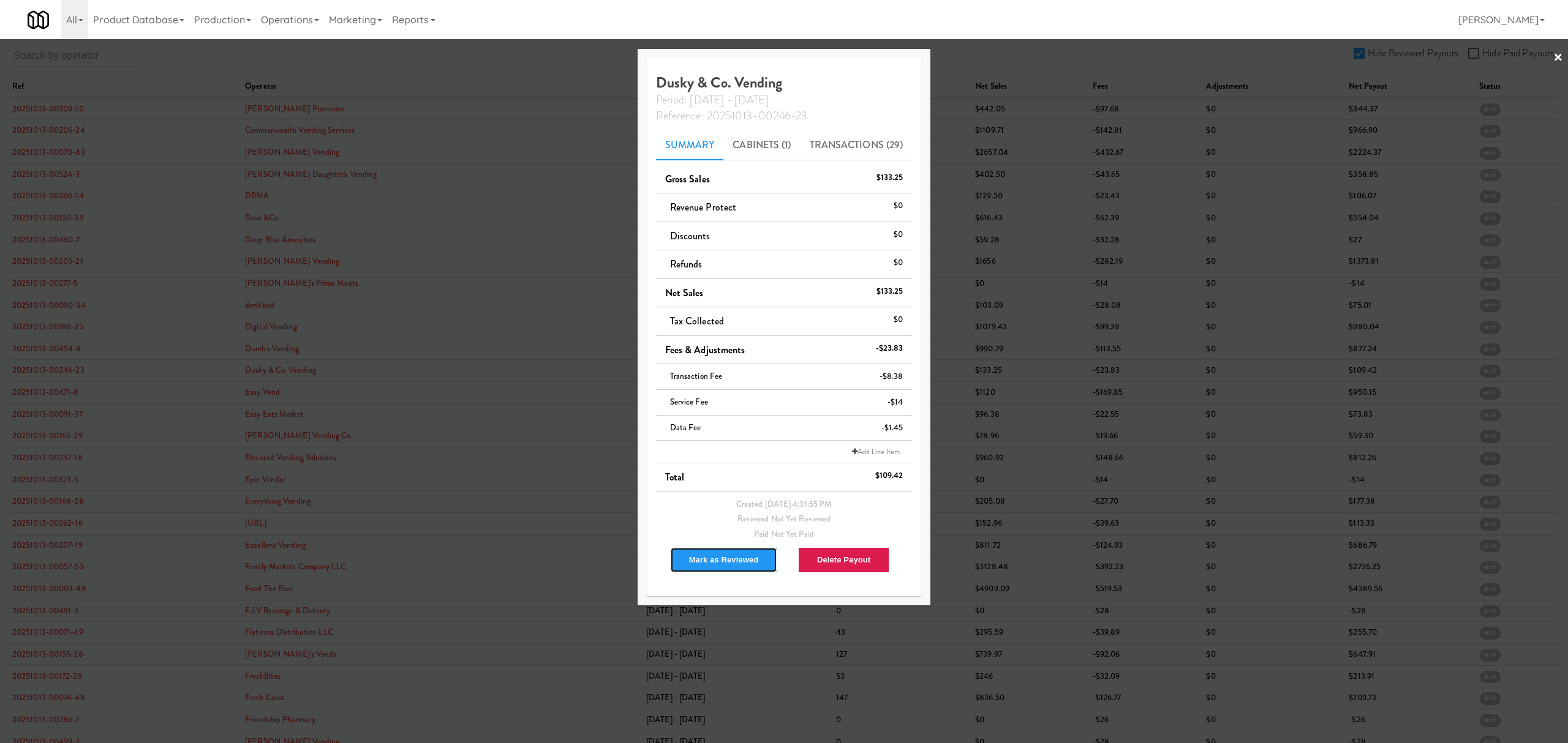
click at [707, 556] on button "Mark as Reviewed" at bounding box center [723, 560] width 108 height 26
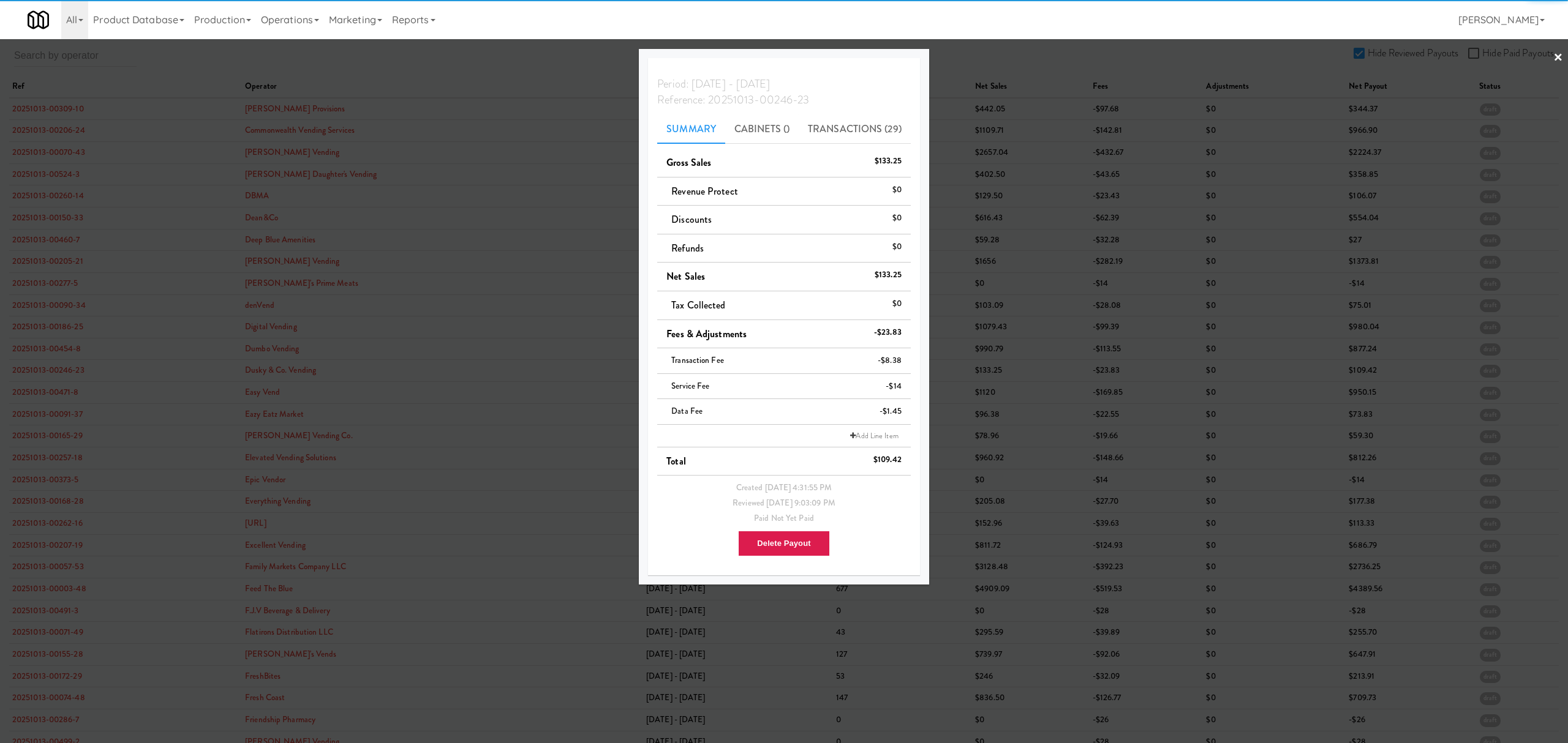
click at [45, 391] on div at bounding box center [784, 372] width 1568 height 743
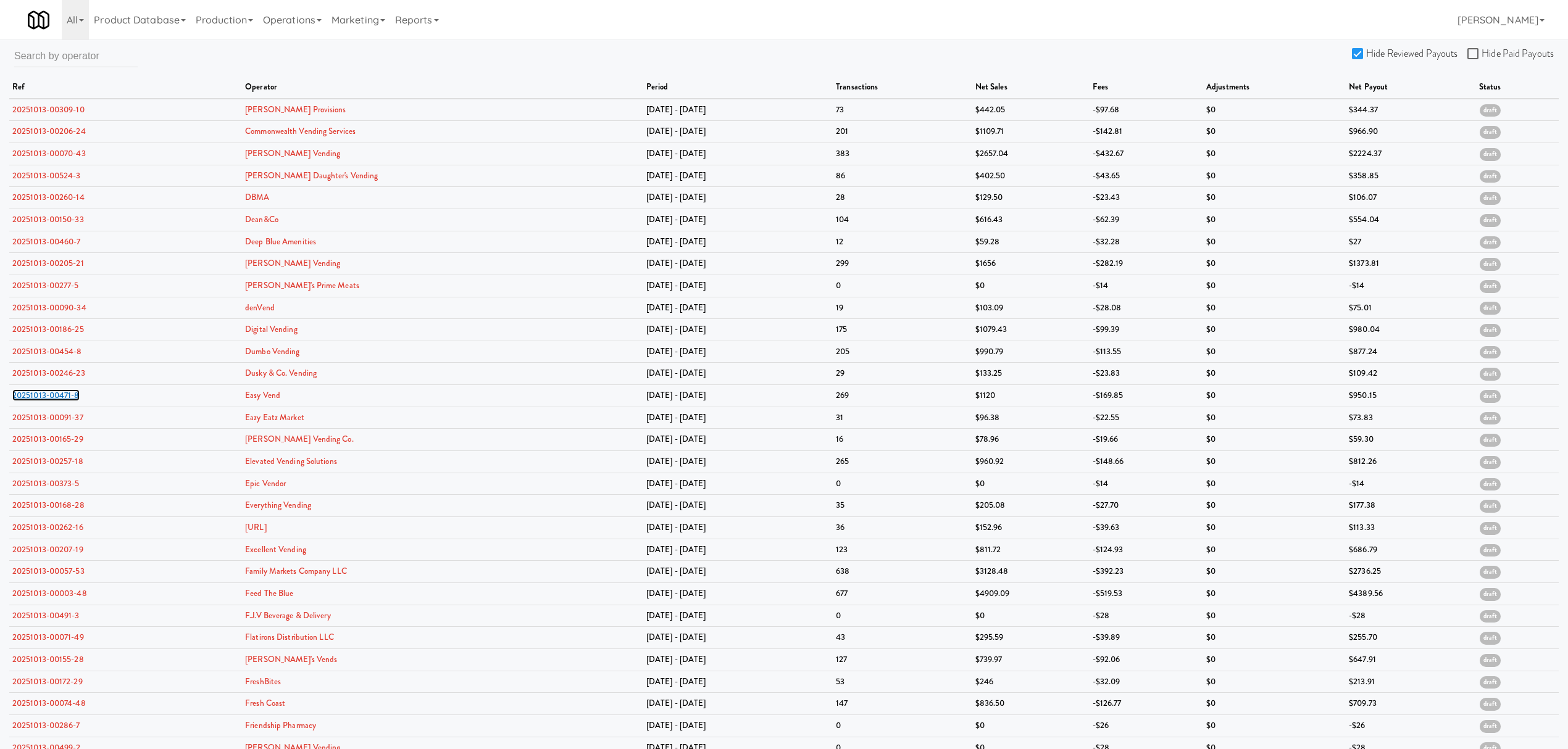
click at [46, 394] on link "20251013-00471-8" at bounding box center [46, 395] width 68 height 12
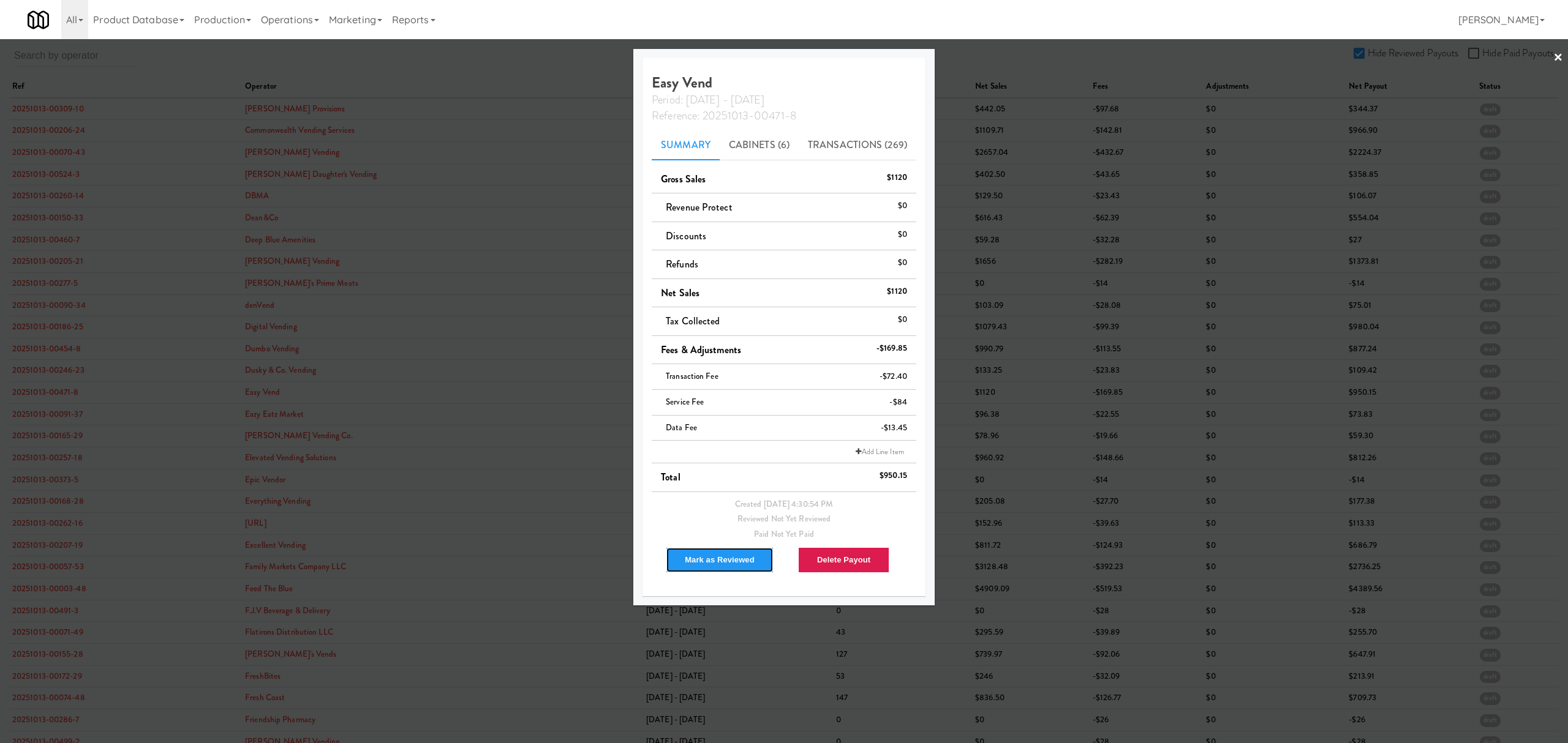
click at [709, 553] on button "Mark as Reviewed" at bounding box center [719, 560] width 108 height 26
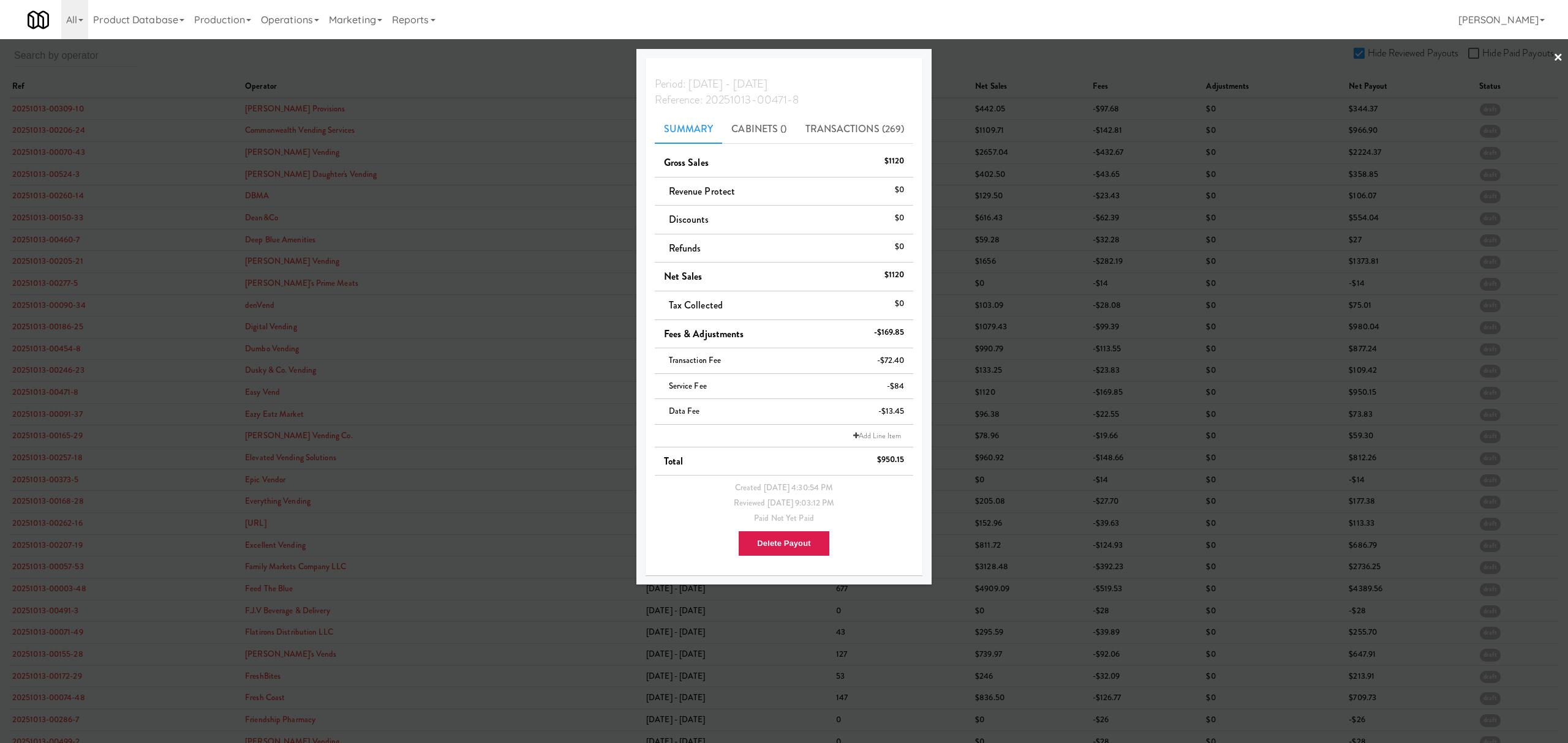
click at [47, 411] on div at bounding box center [784, 372] width 1568 height 743
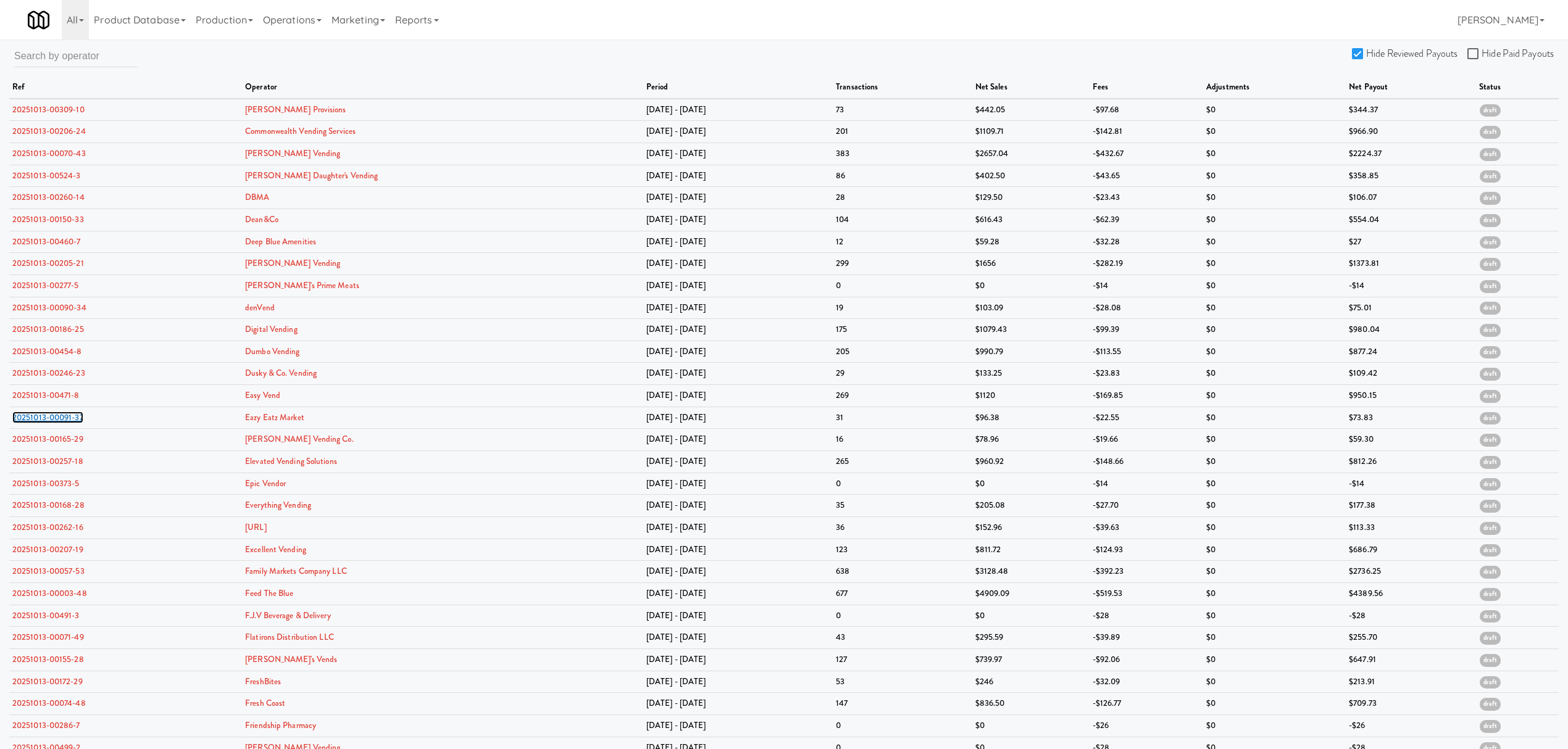
click at [47, 415] on link "20251013-00091-37" at bounding box center [47, 417] width 71 height 12
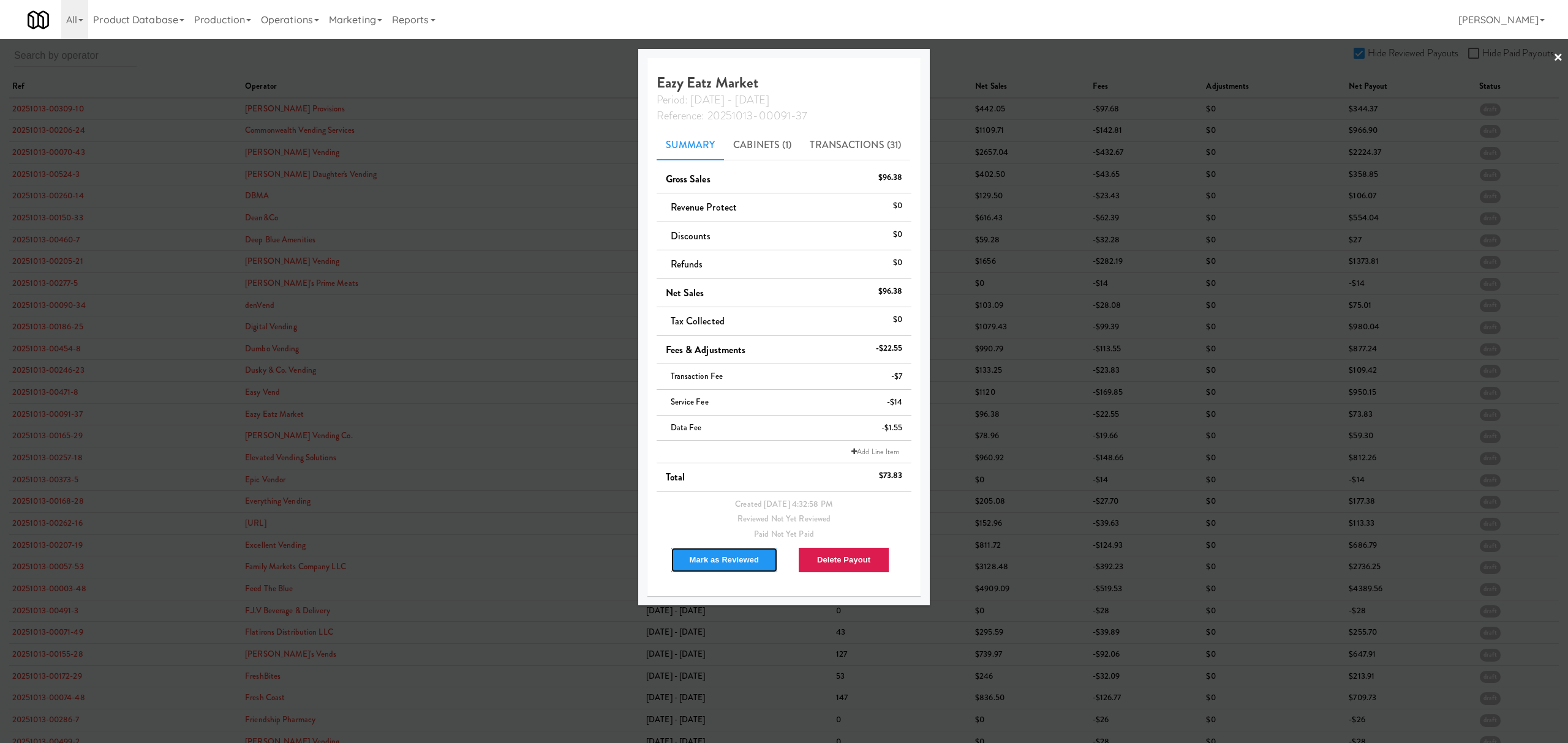
click at [730, 559] on button "Mark as Reviewed" at bounding box center [724, 560] width 108 height 26
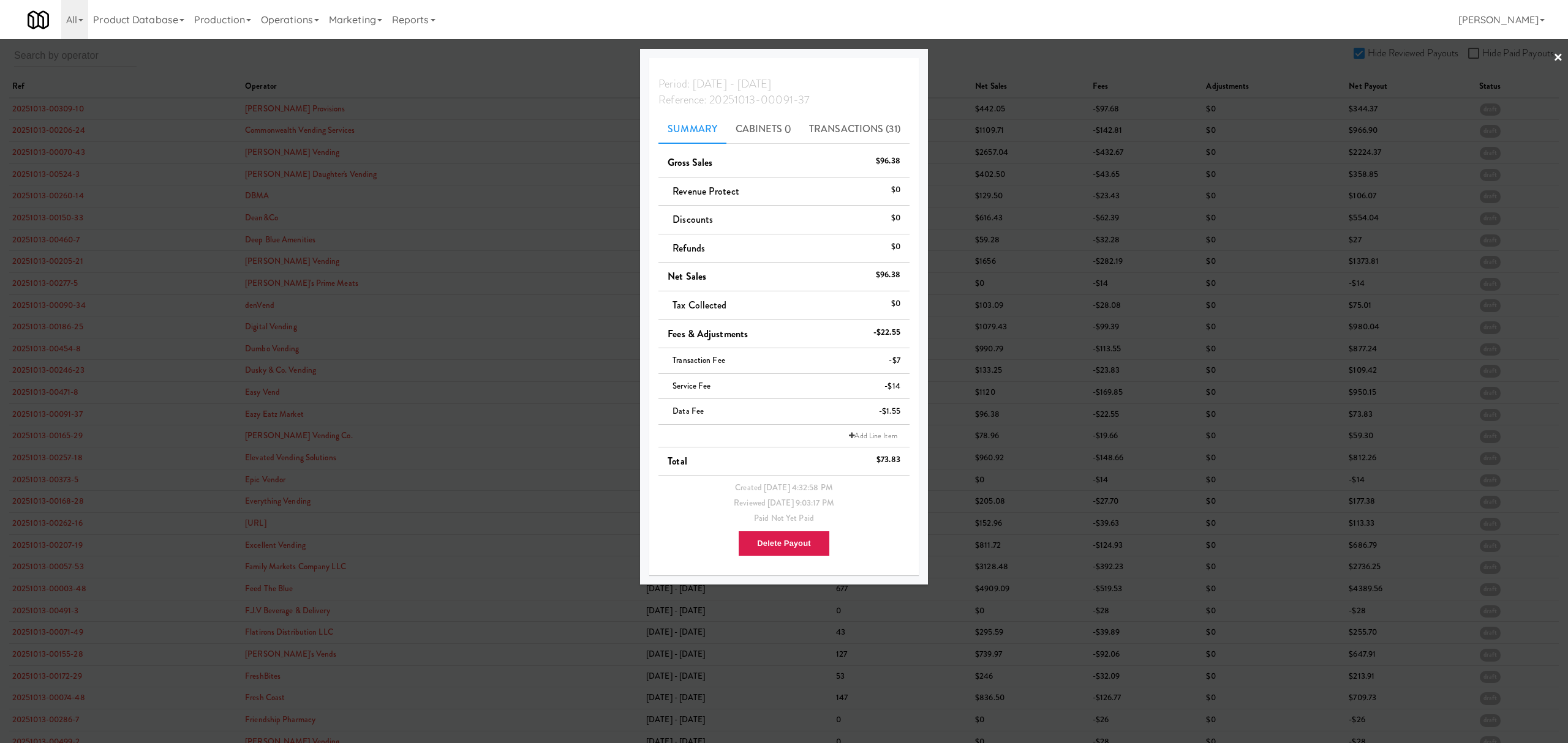
click at [41, 439] on div at bounding box center [784, 372] width 1568 height 743
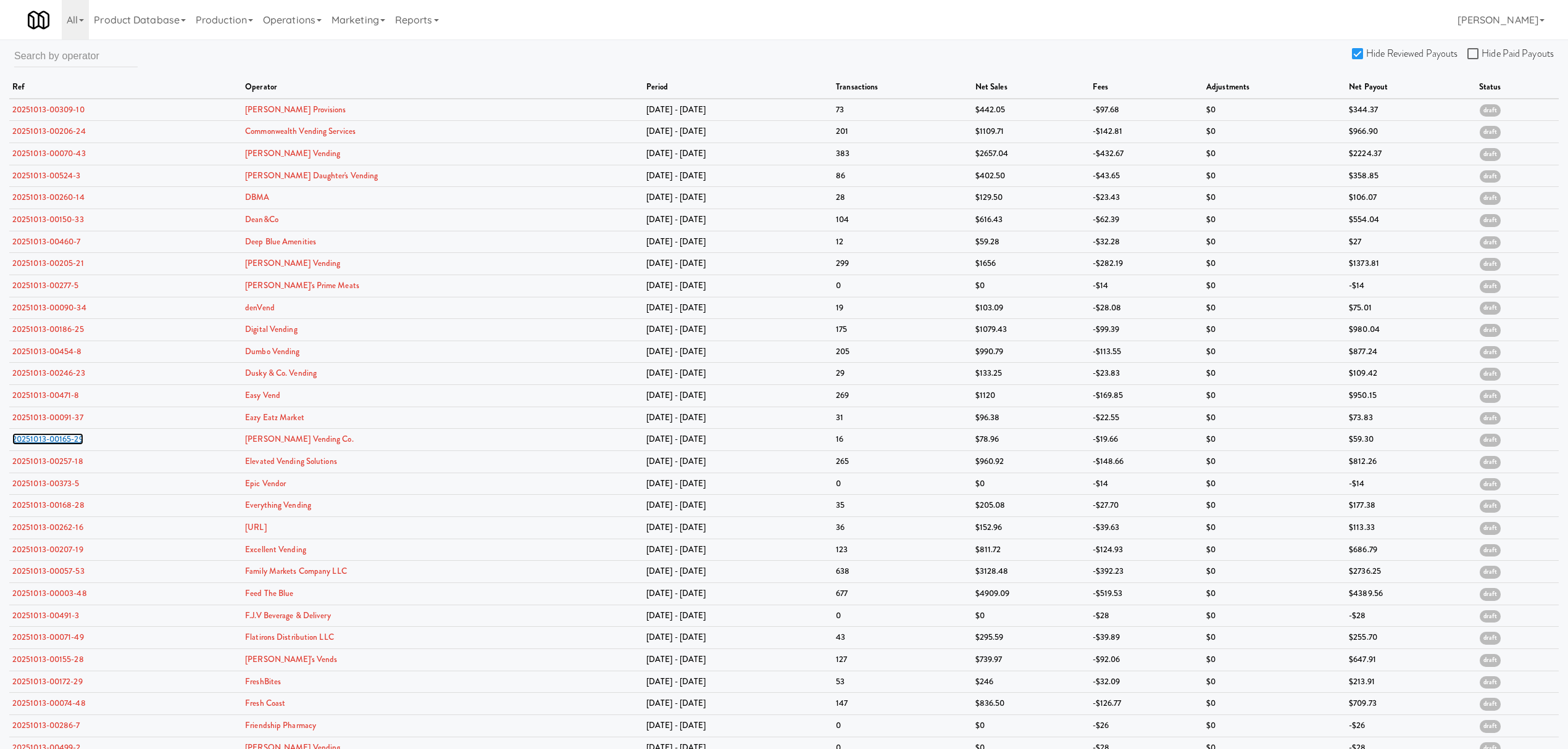
click at [41, 443] on link "20251013-00165-29" at bounding box center [47, 439] width 71 height 12
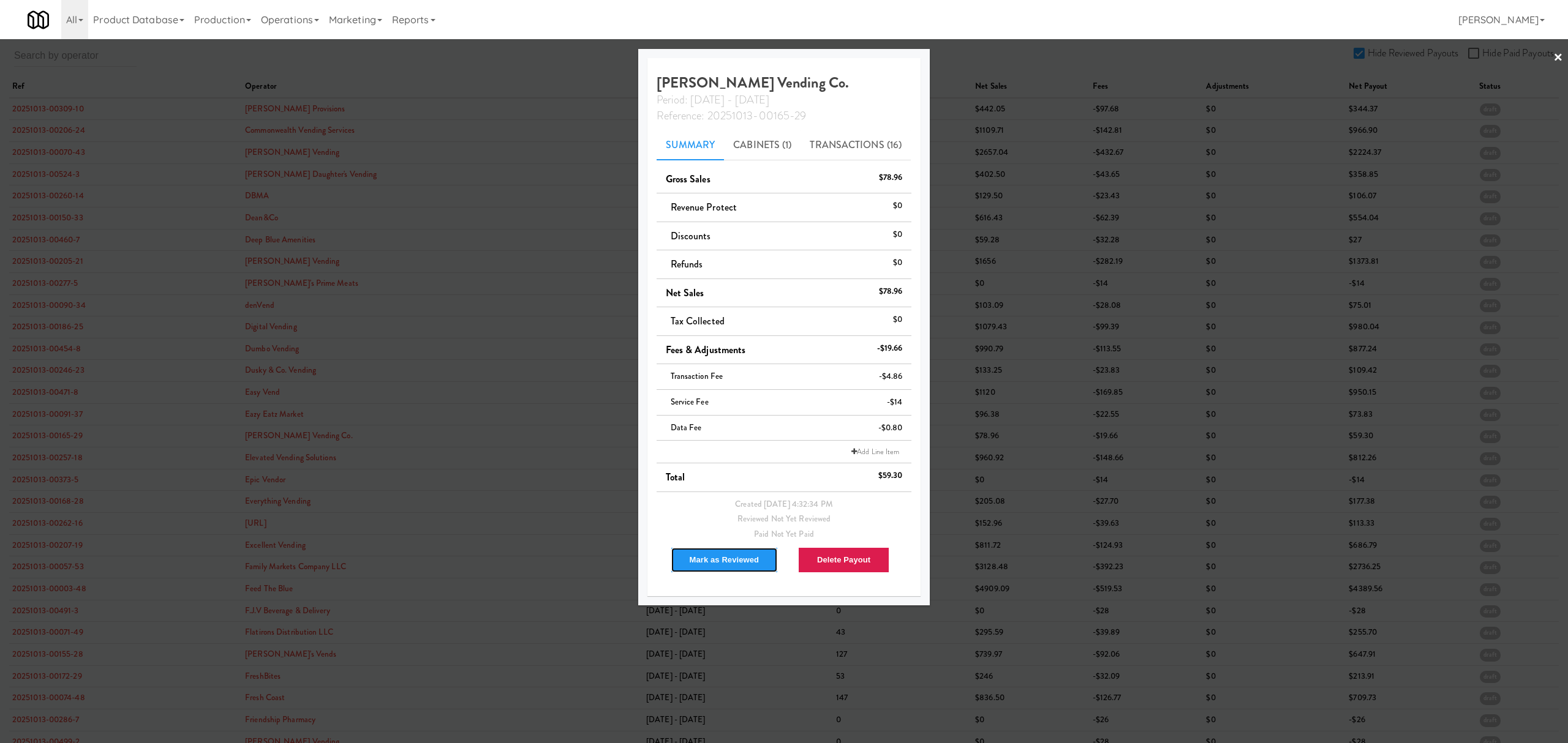
click at [740, 558] on button "Mark as Reviewed" at bounding box center [724, 560] width 108 height 26
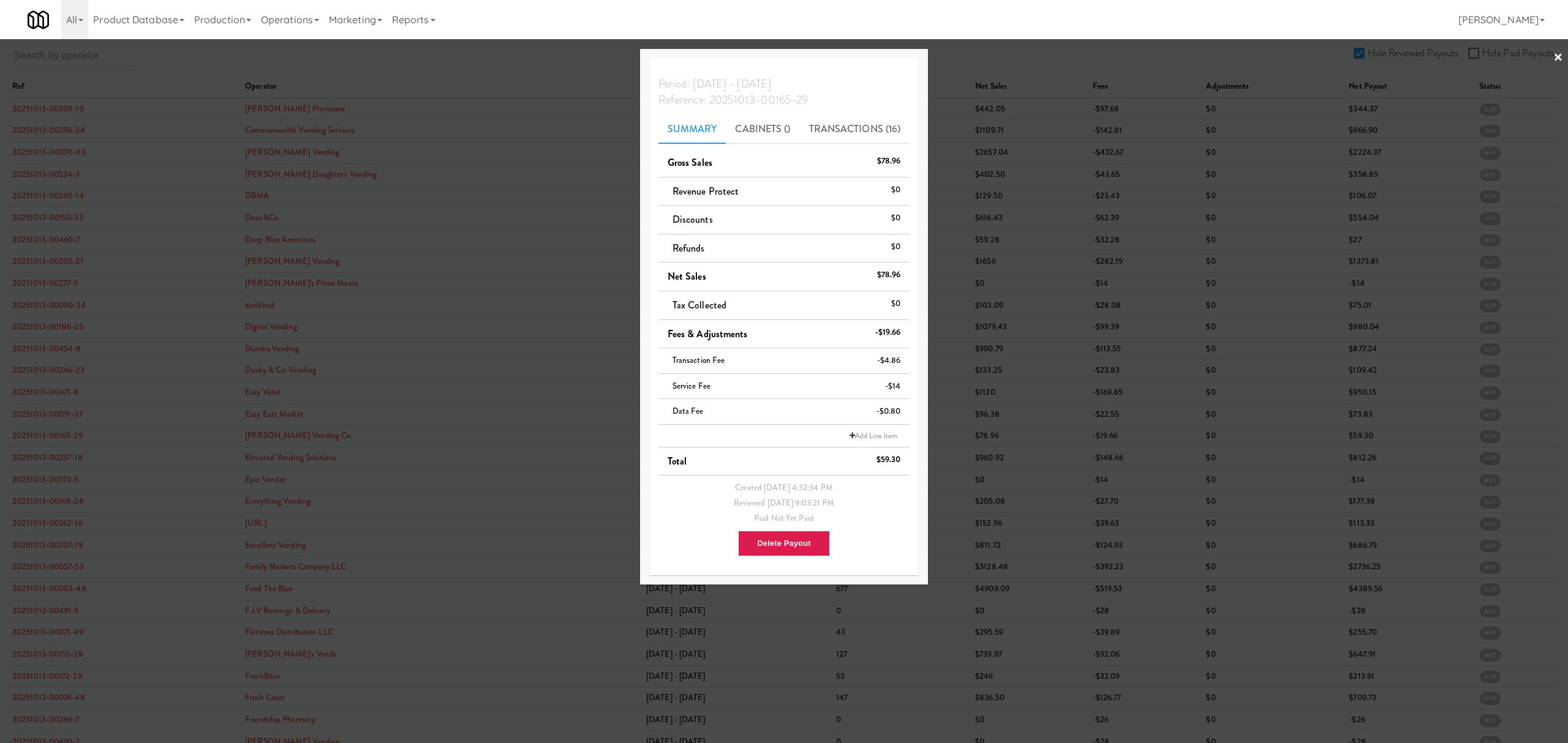
click at [49, 470] on div at bounding box center [784, 372] width 1568 height 743
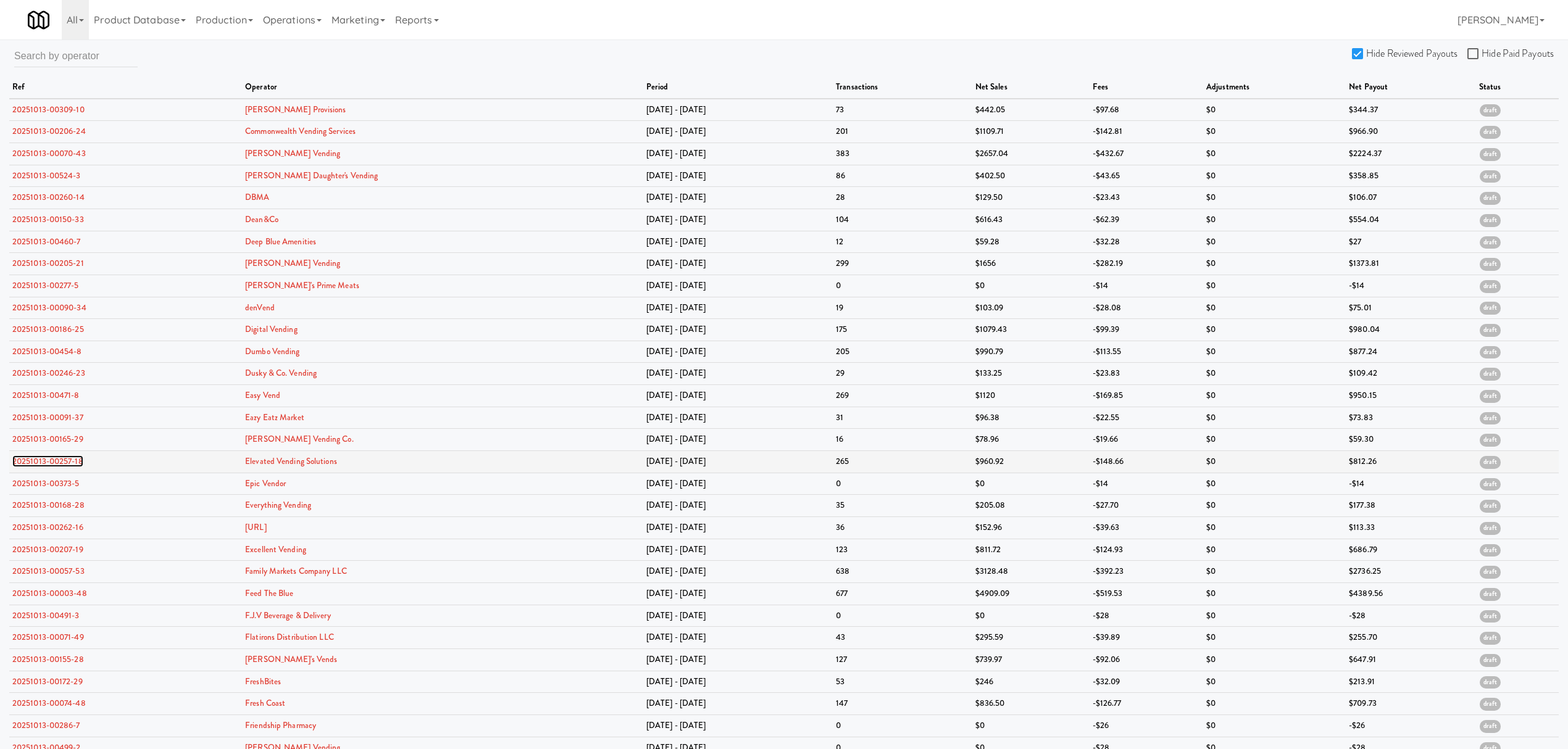
click at [60, 460] on link "20251013-00257-18" at bounding box center [47, 461] width 71 height 12
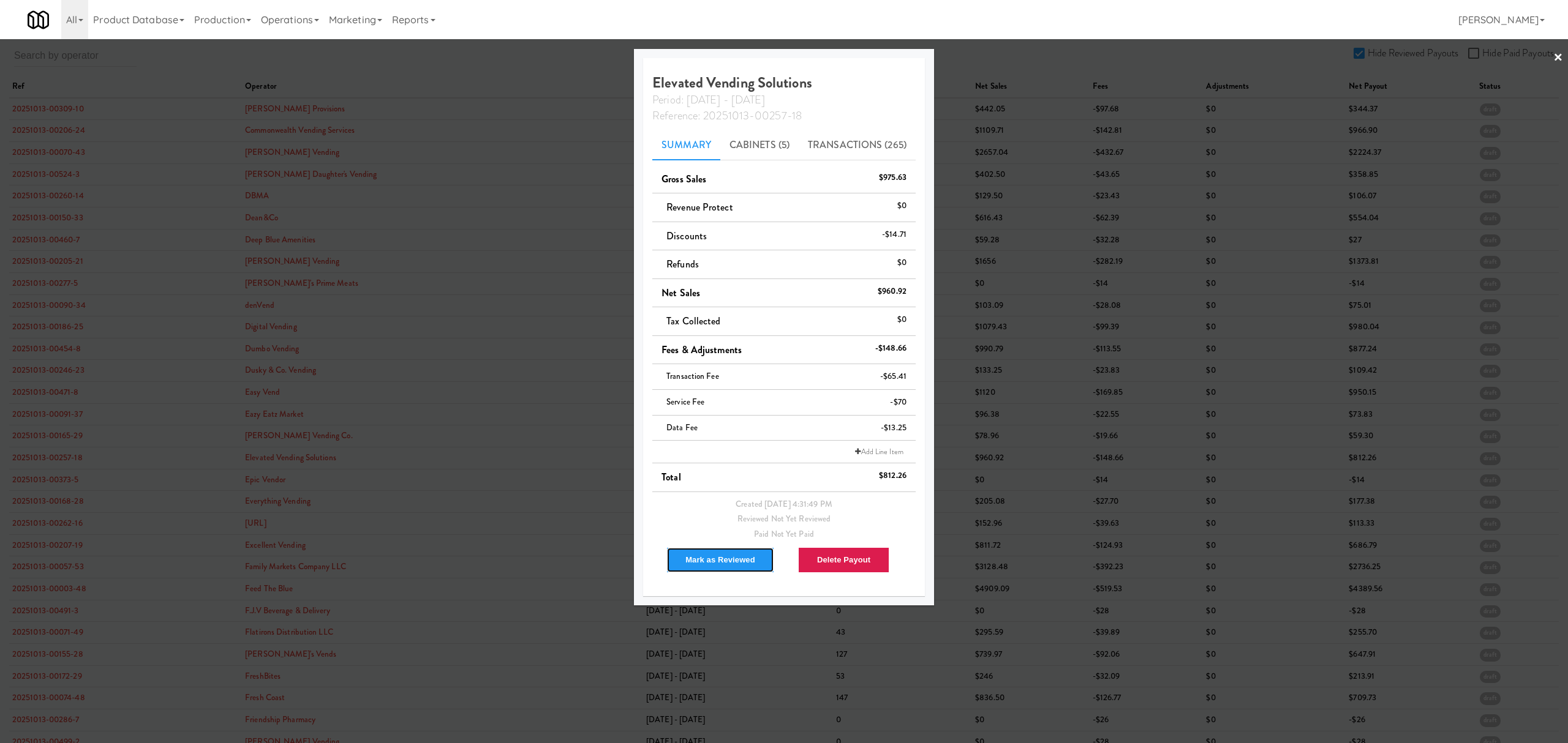
click at [714, 558] on button "Mark as Reviewed" at bounding box center [719, 560] width 108 height 26
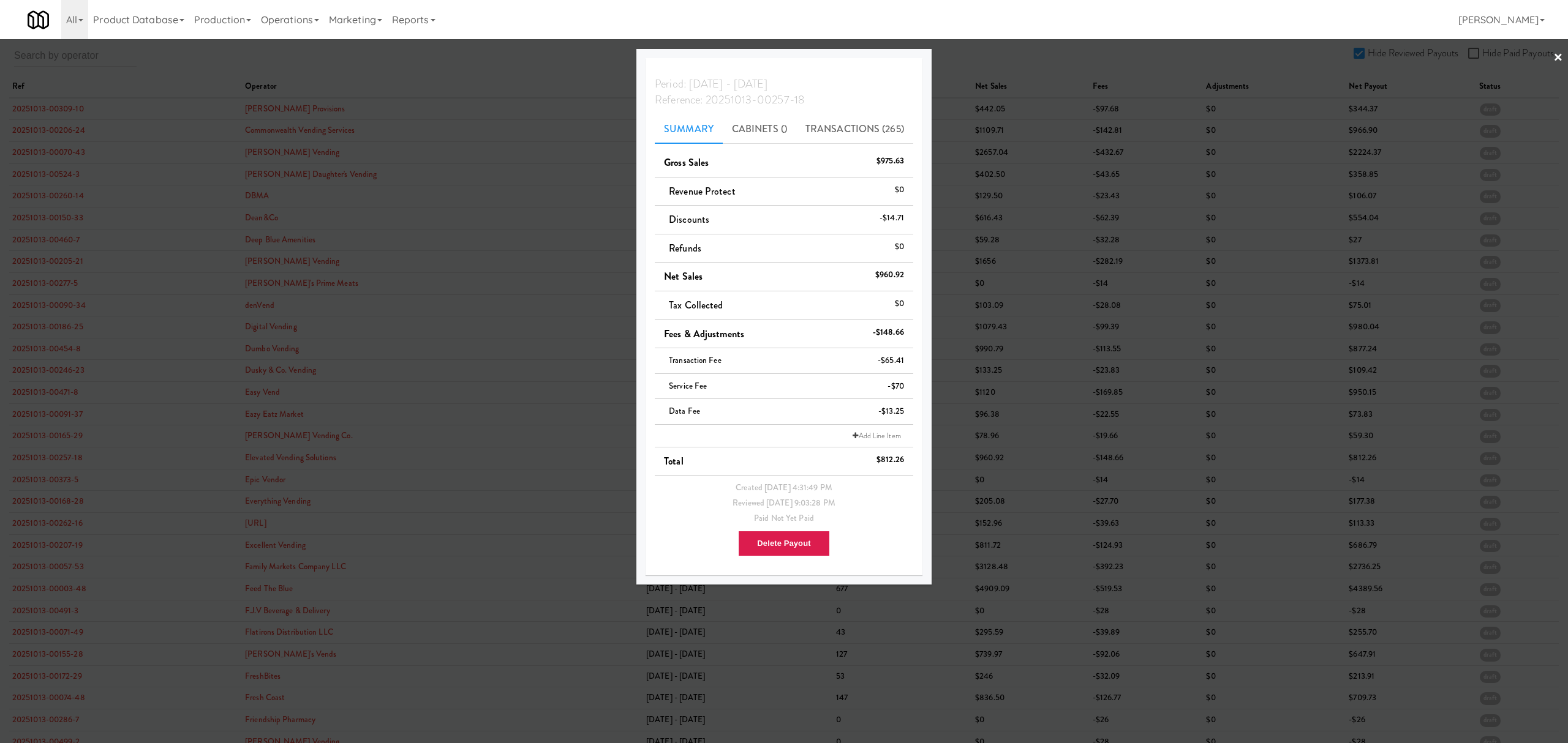
click at [49, 480] on div at bounding box center [784, 372] width 1568 height 743
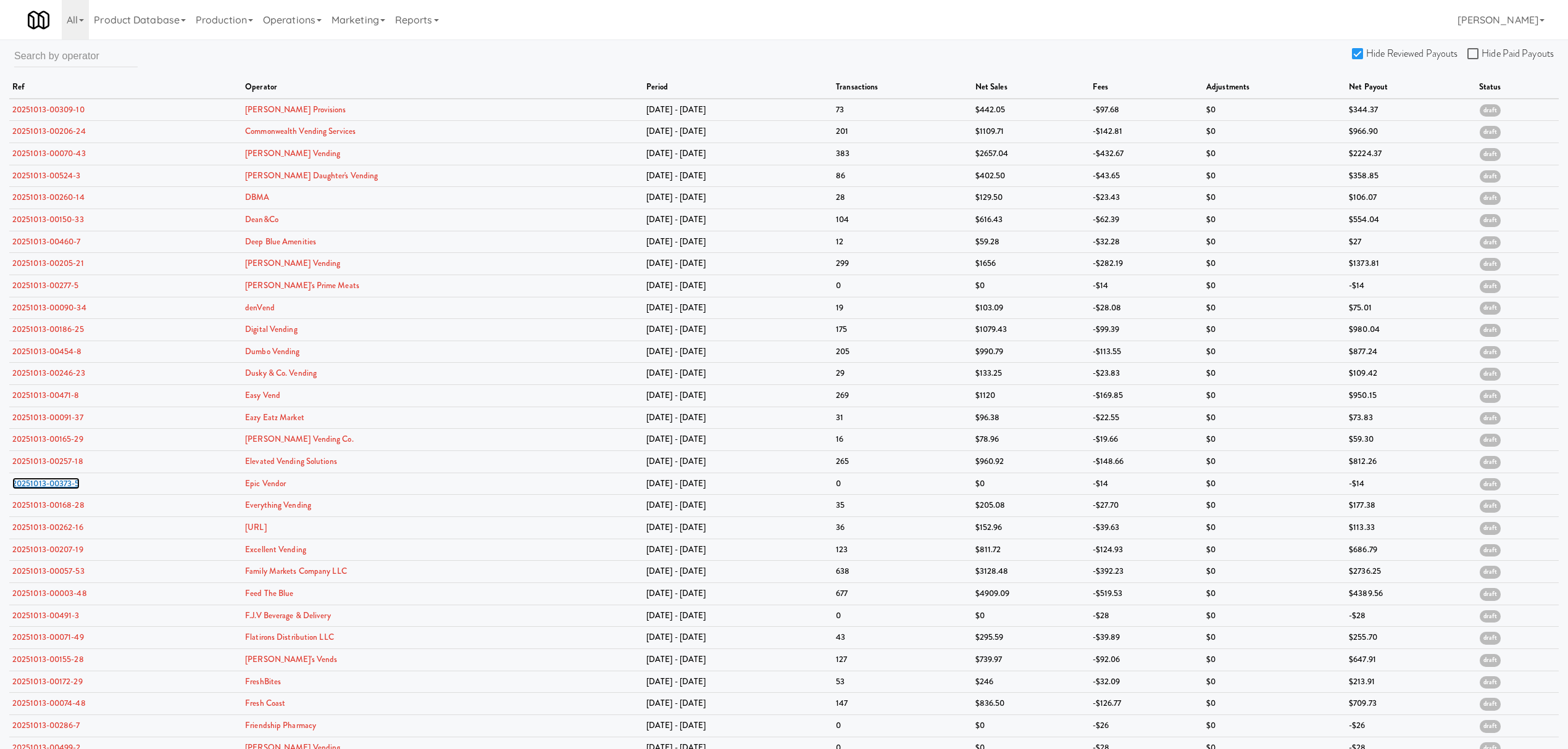
click at [49, 484] on link "20251013-00373-5" at bounding box center [46, 483] width 68 height 12
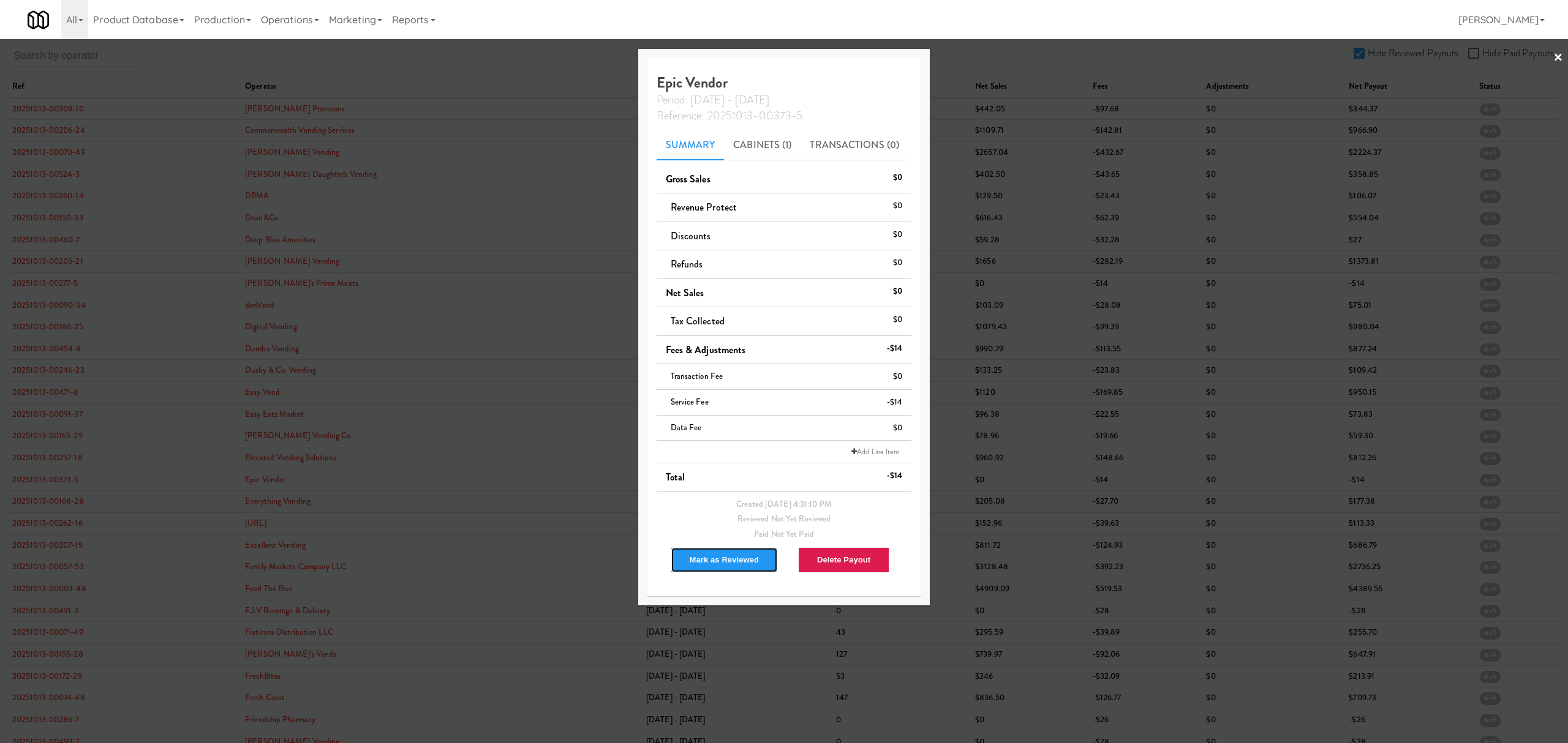
click at [730, 562] on button "Mark as Reviewed" at bounding box center [724, 560] width 108 height 26
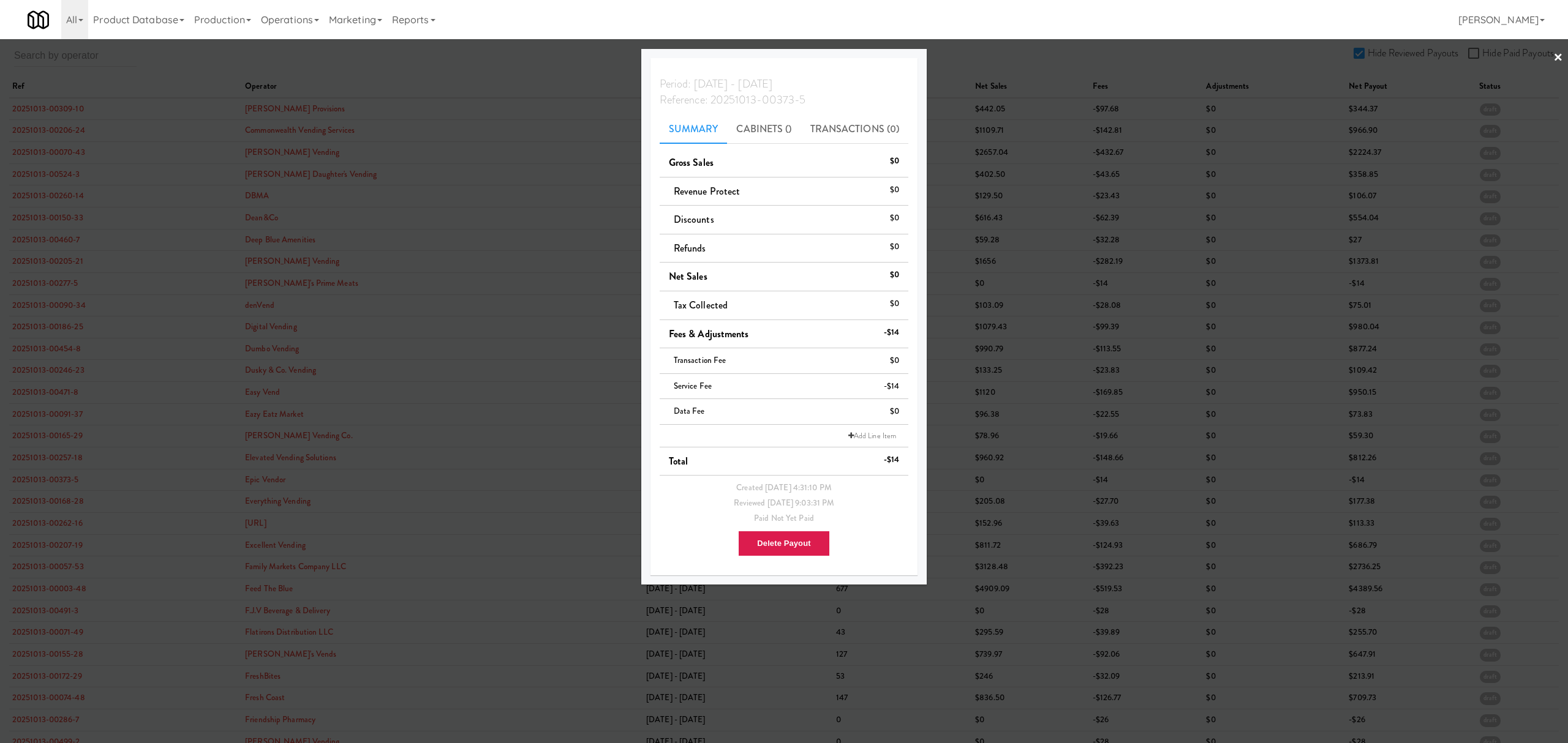
click at [54, 480] on div at bounding box center [784, 372] width 1568 height 743
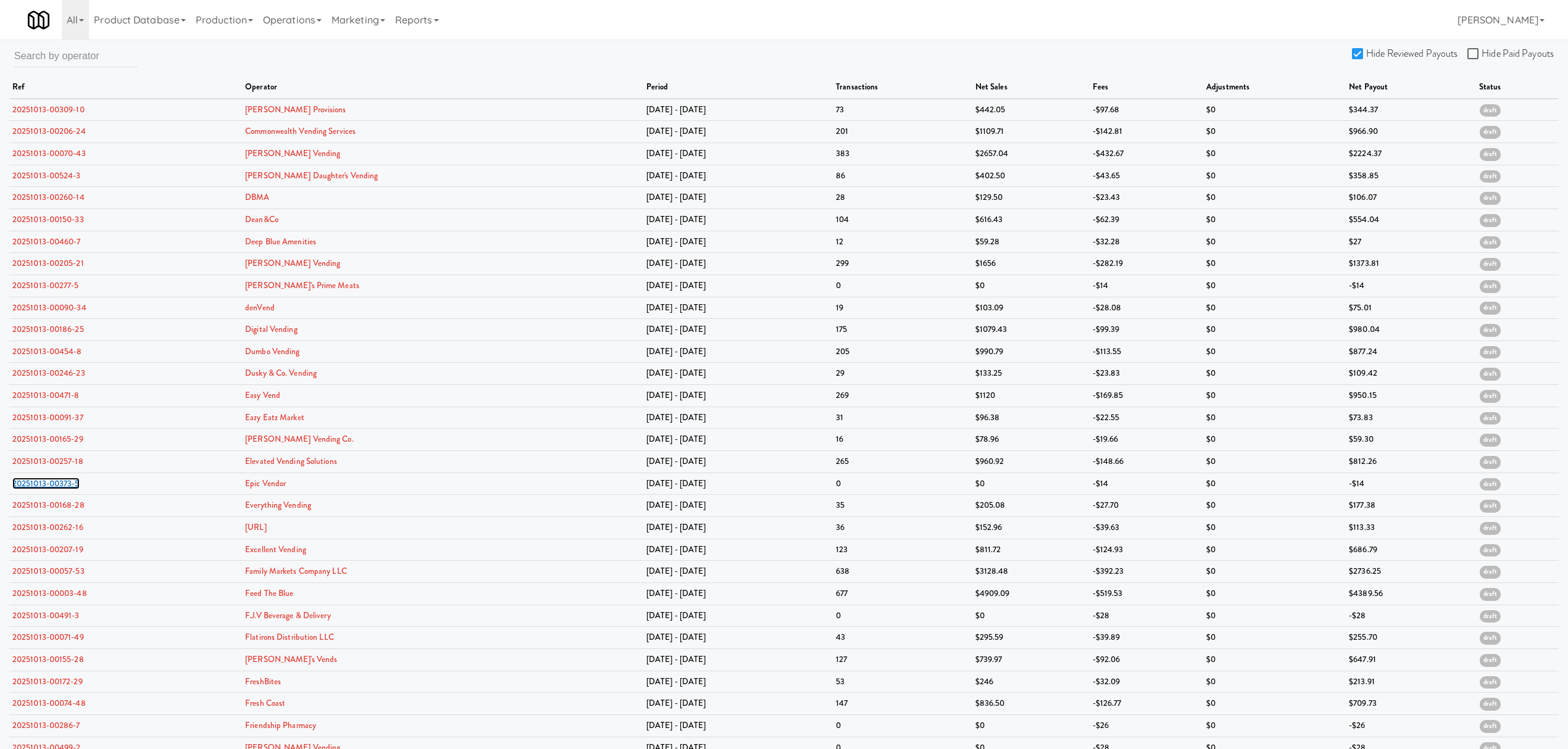
click at [55, 484] on link "20251013-00373-5" at bounding box center [46, 483] width 68 height 12
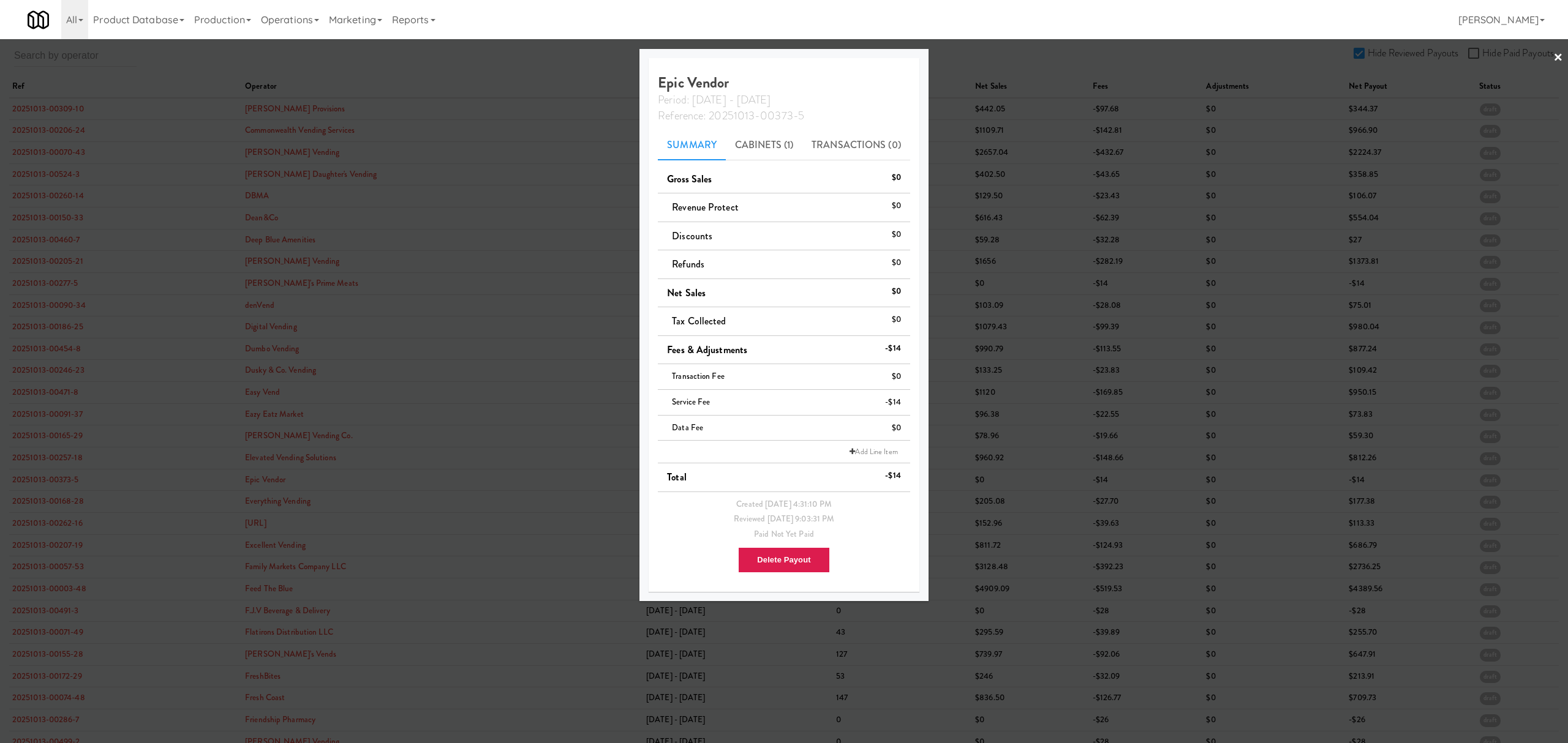
click at [38, 503] on div at bounding box center [784, 372] width 1568 height 743
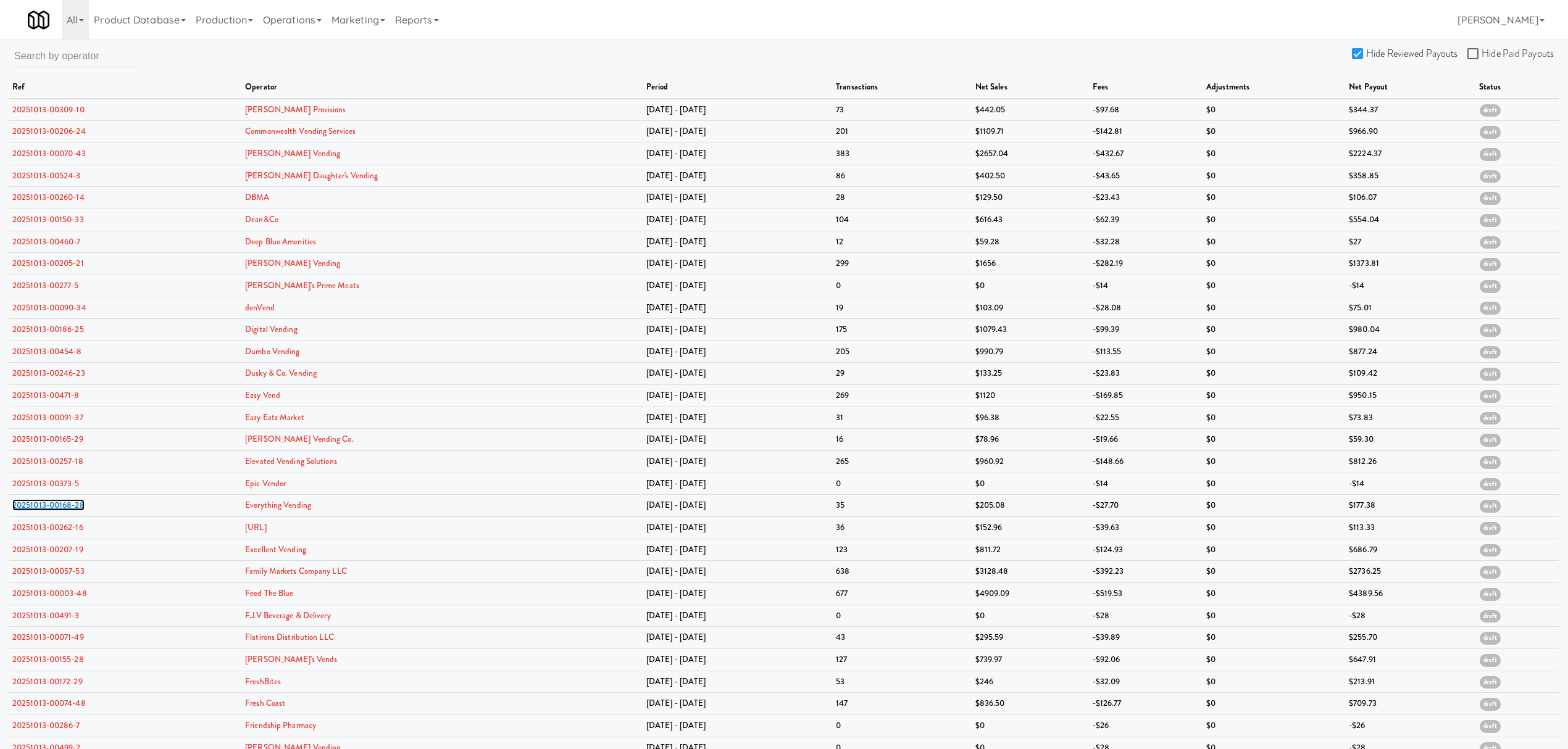
click at [39, 507] on link "20251013-00168-28" at bounding box center [48, 505] width 72 height 12
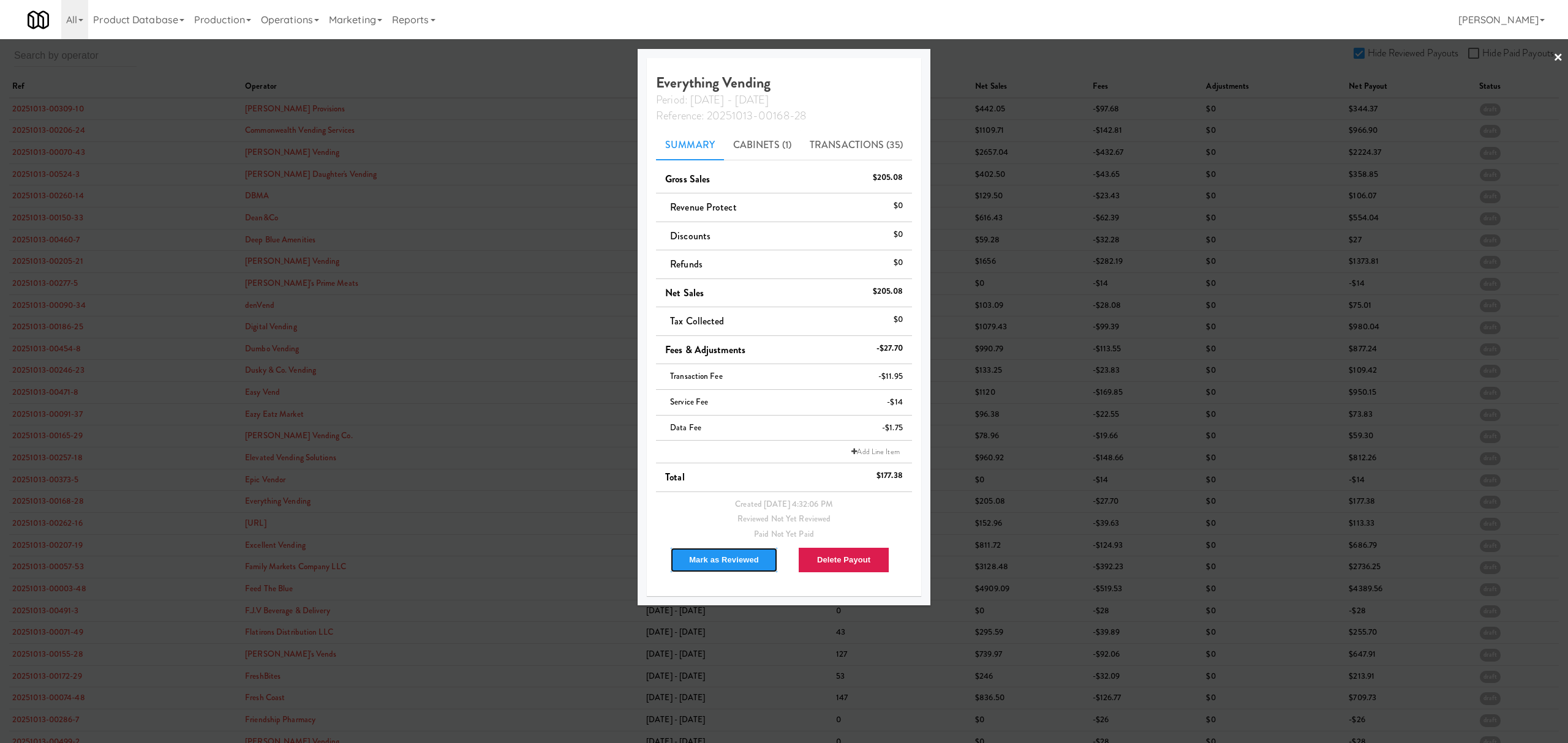
click at [711, 561] on button "Mark as Reviewed" at bounding box center [723, 560] width 108 height 26
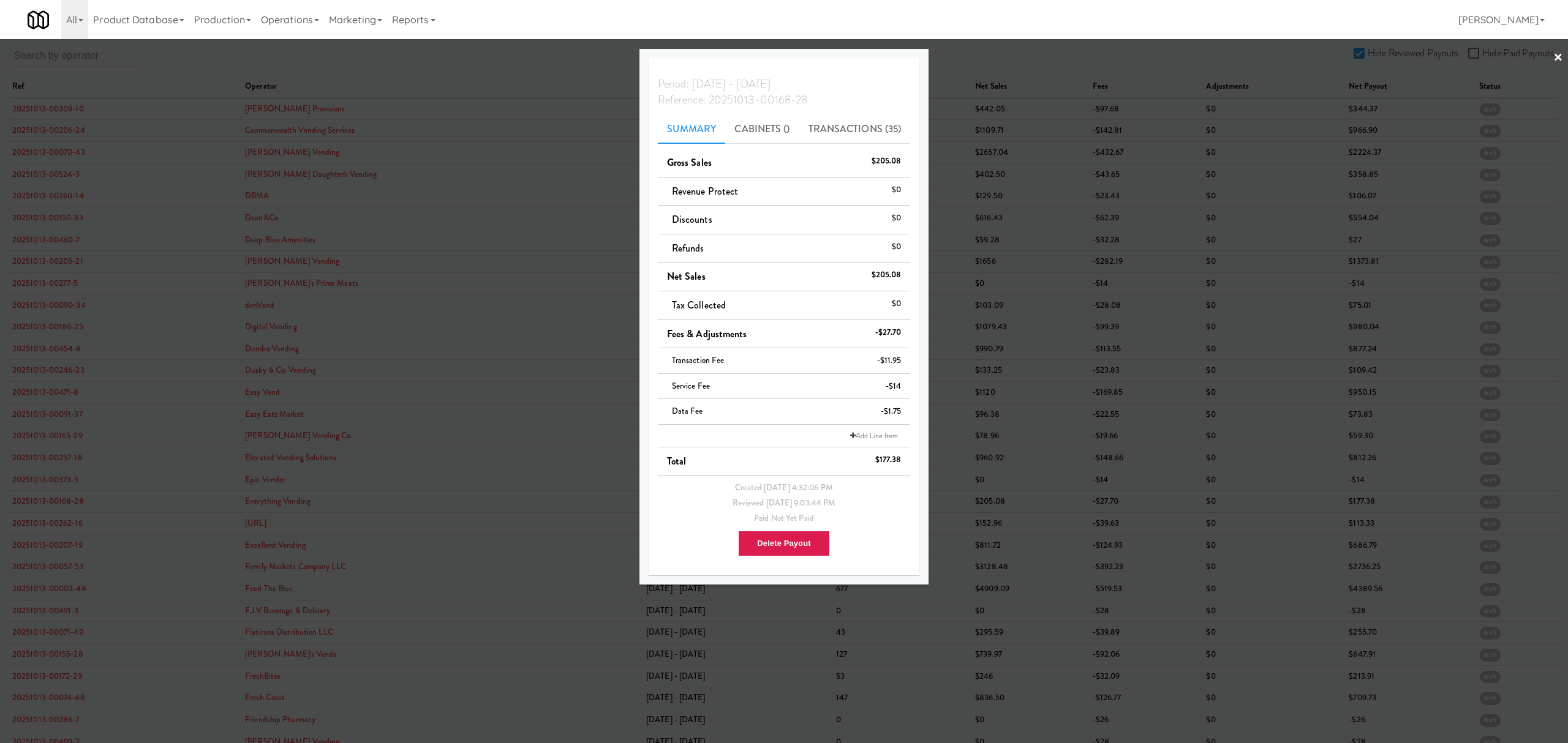
click at [42, 523] on div at bounding box center [784, 372] width 1568 height 743
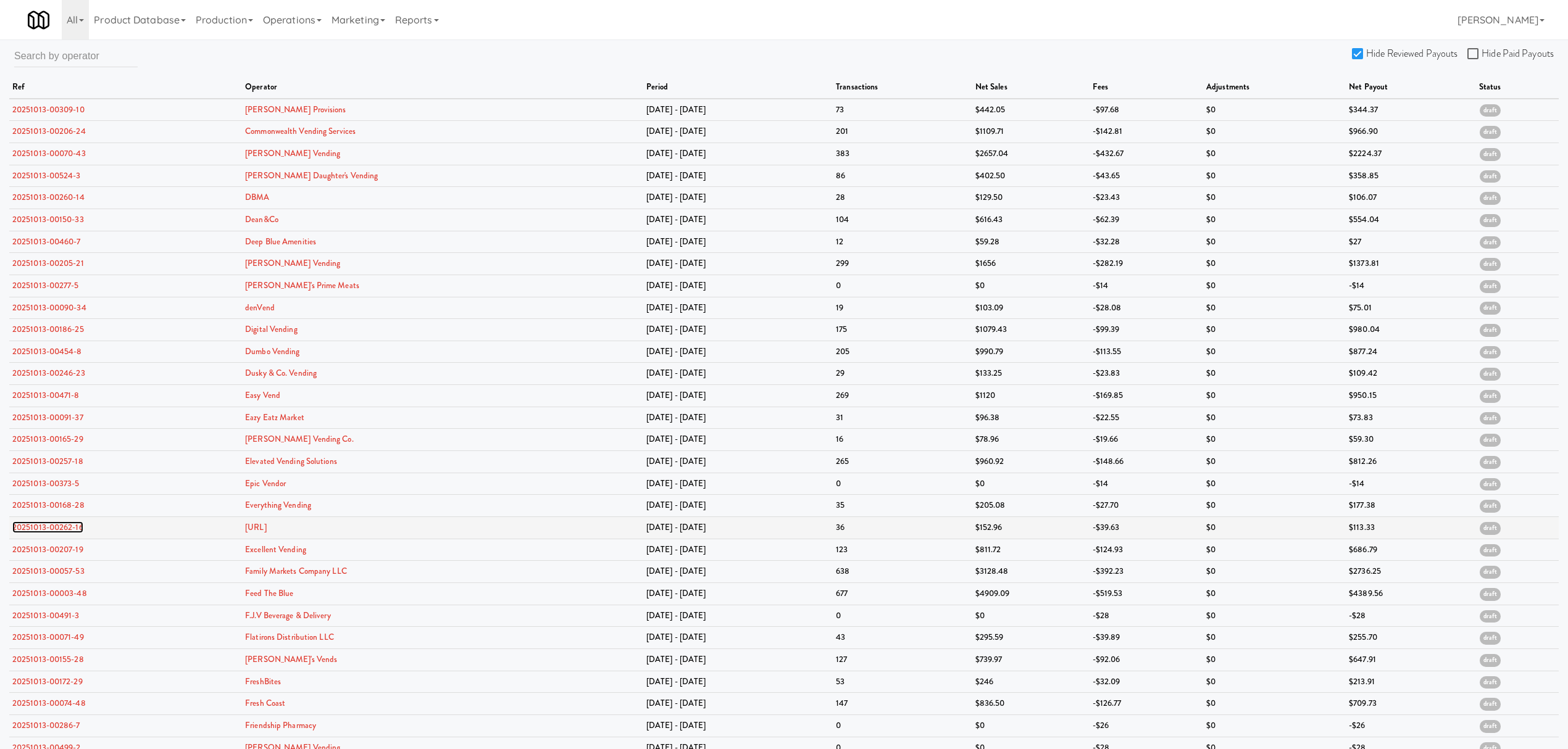
click at [43, 526] on link "20251013-00262-16" at bounding box center [47, 527] width 71 height 12
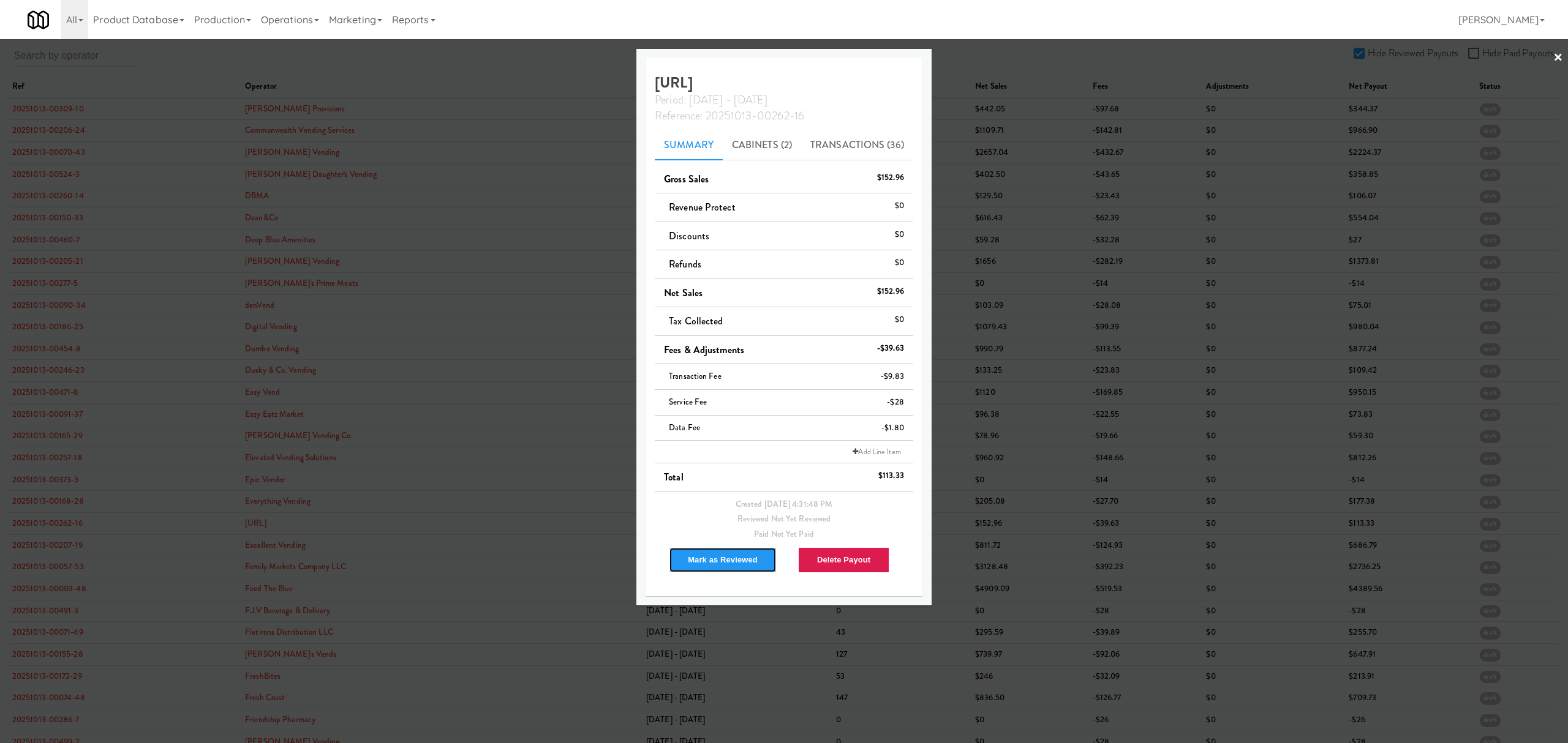
click at [721, 560] on button "Mark as Reviewed" at bounding box center [722, 560] width 108 height 26
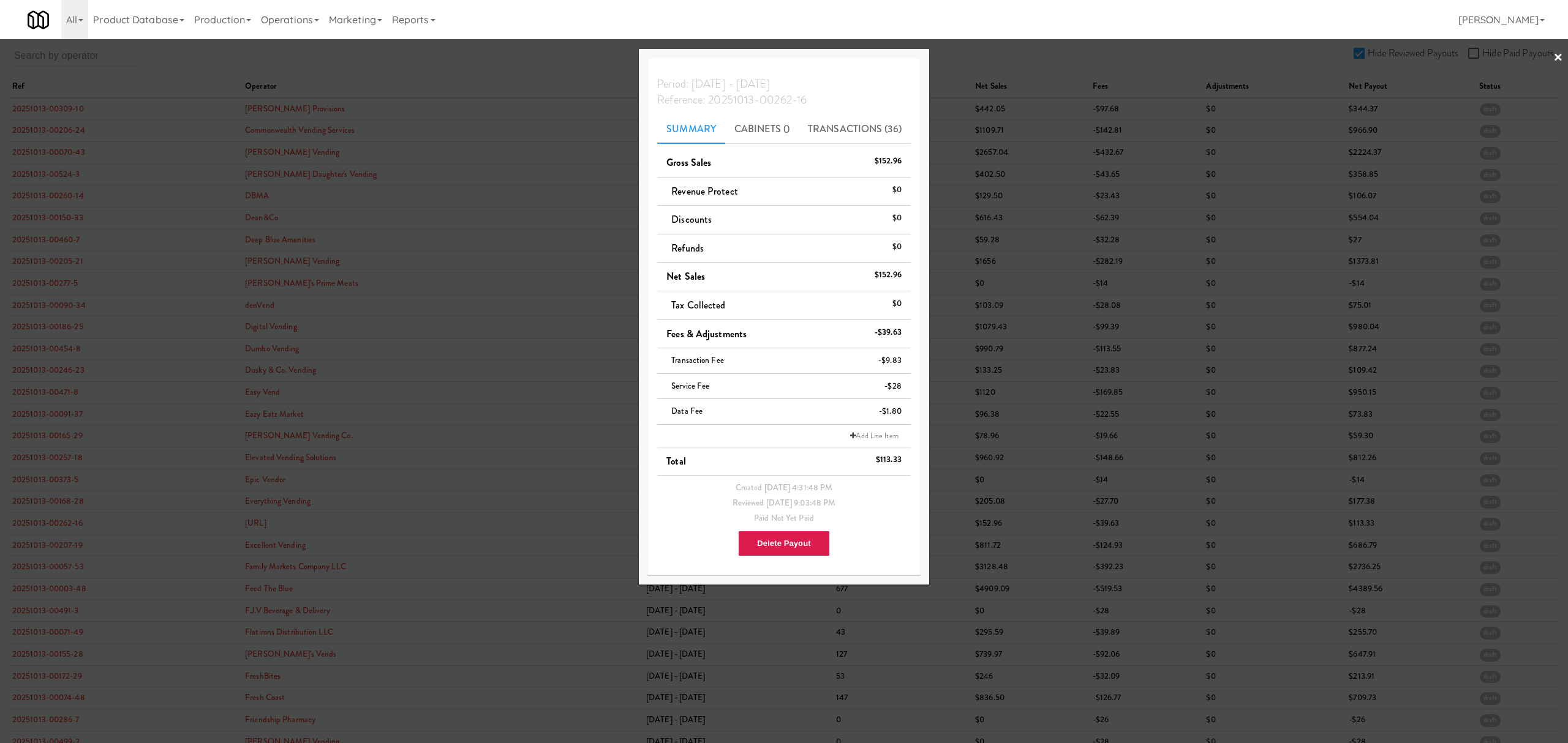
click at [59, 547] on div at bounding box center [784, 372] width 1568 height 743
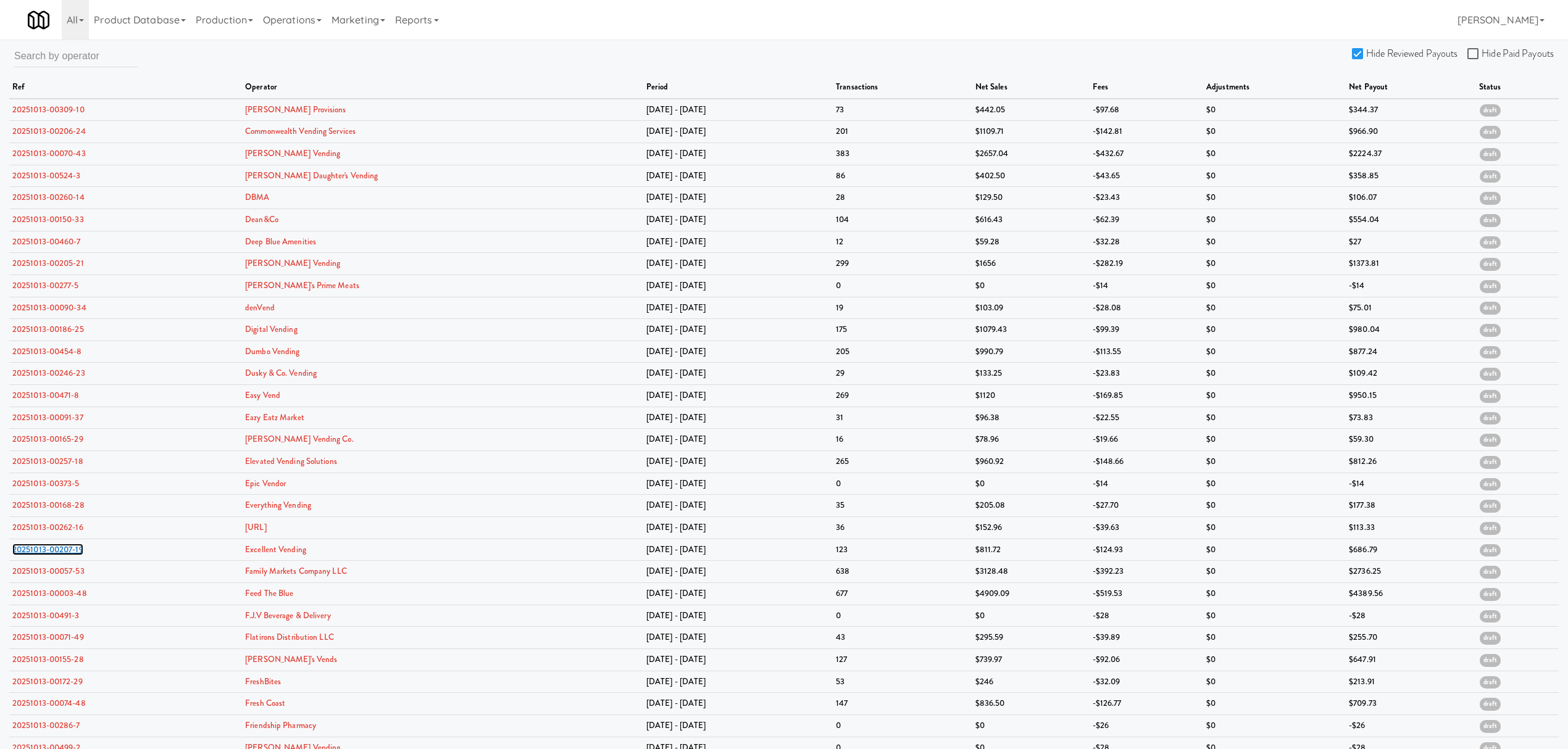
click at [60, 551] on link "20251013-00207-19" at bounding box center [47, 549] width 71 height 12
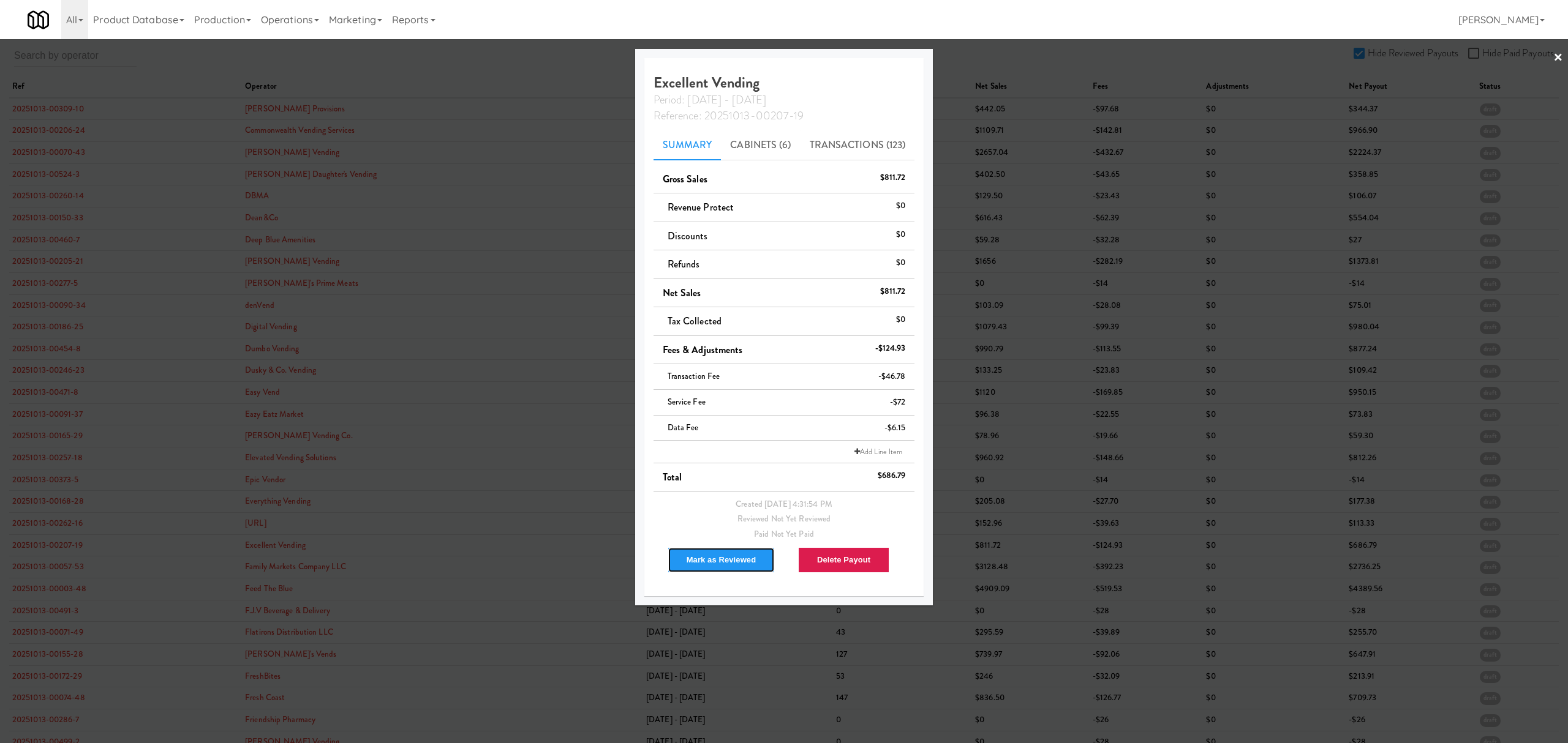
click at [728, 563] on button "Mark as Reviewed" at bounding box center [721, 560] width 108 height 26
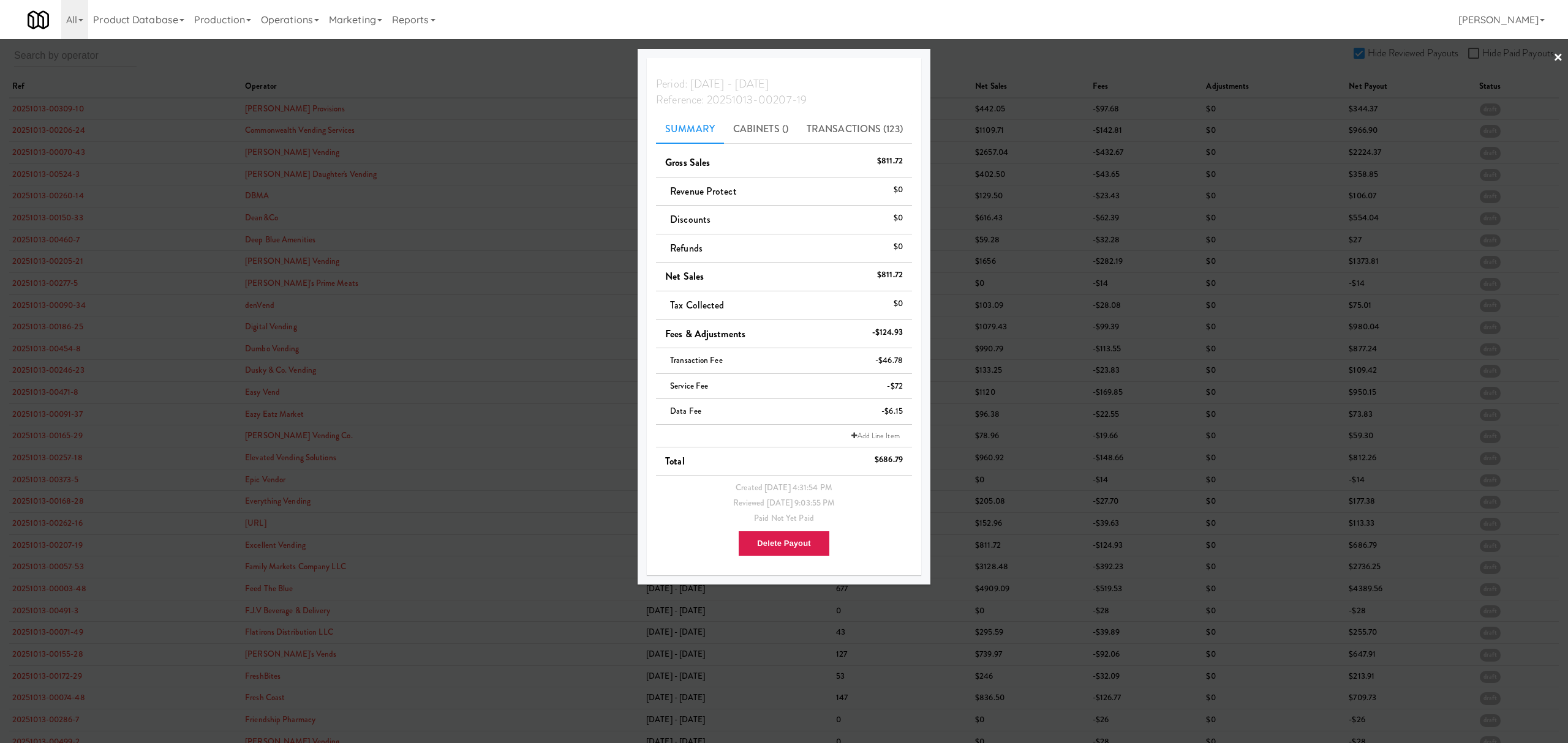
click at [59, 547] on div at bounding box center [784, 372] width 1568 height 743
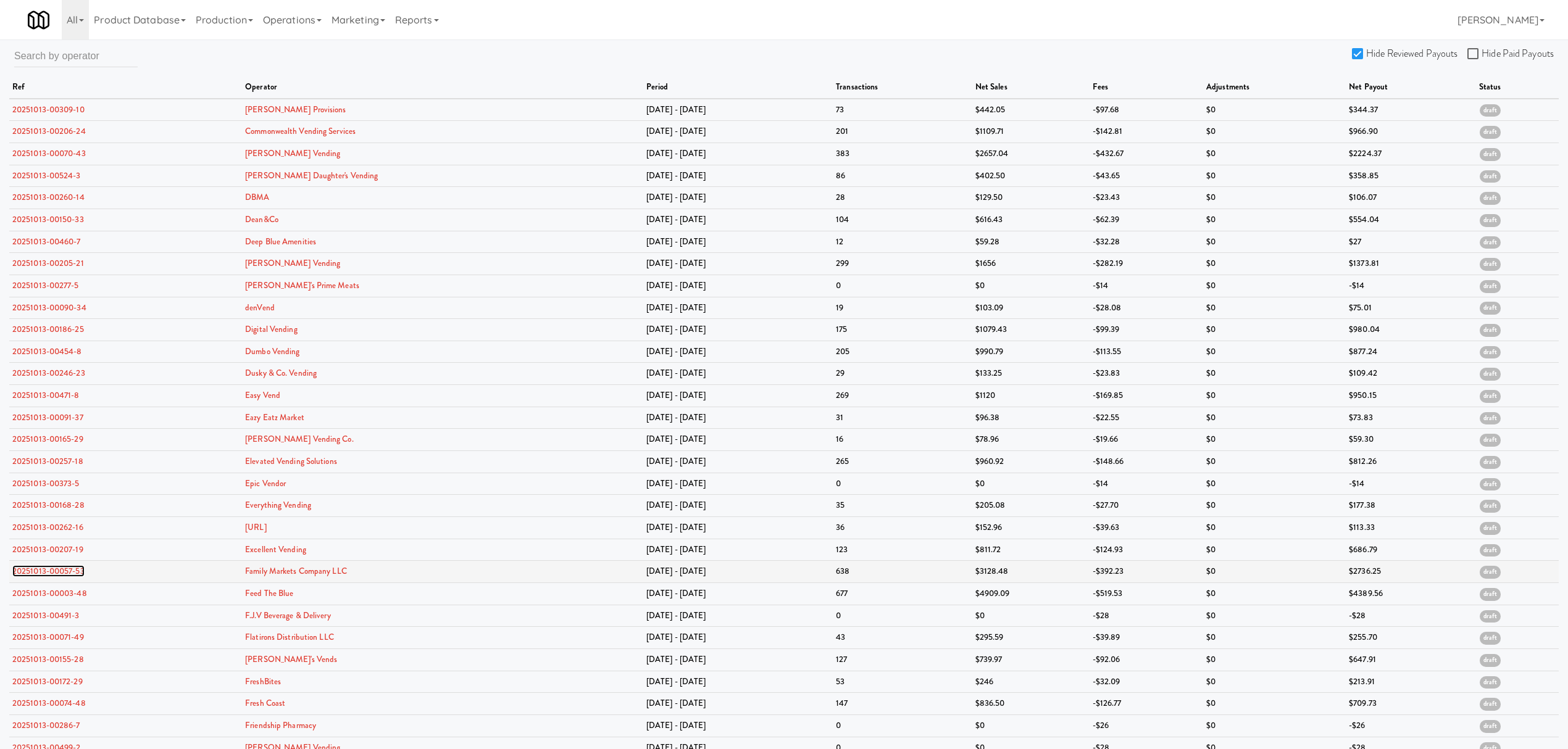
click at [49, 574] on link "20251013-00057-53" at bounding box center [48, 571] width 72 height 12
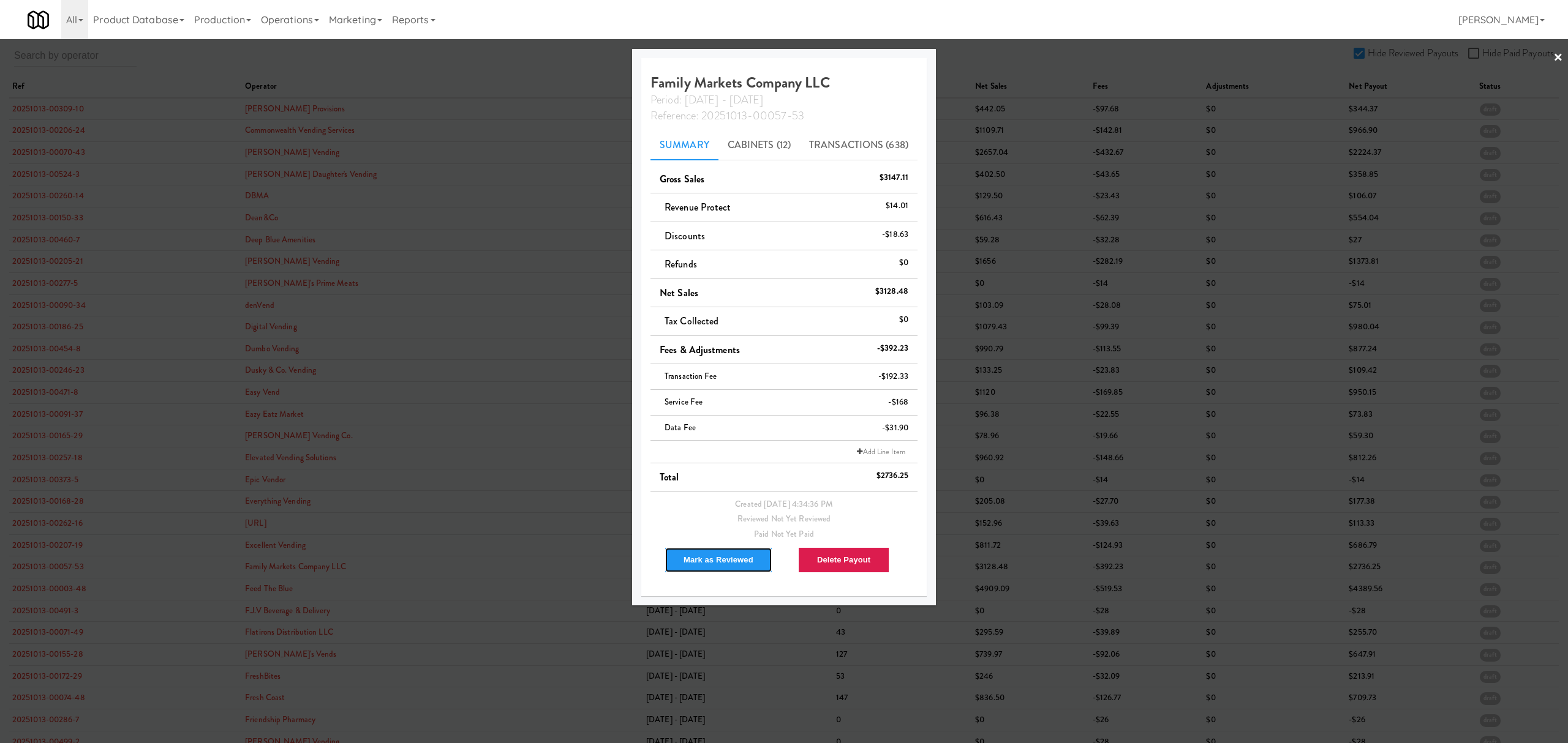
click at [713, 564] on button "Mark as Reviewed" at bounding box center [718, 560] width 108 height 26
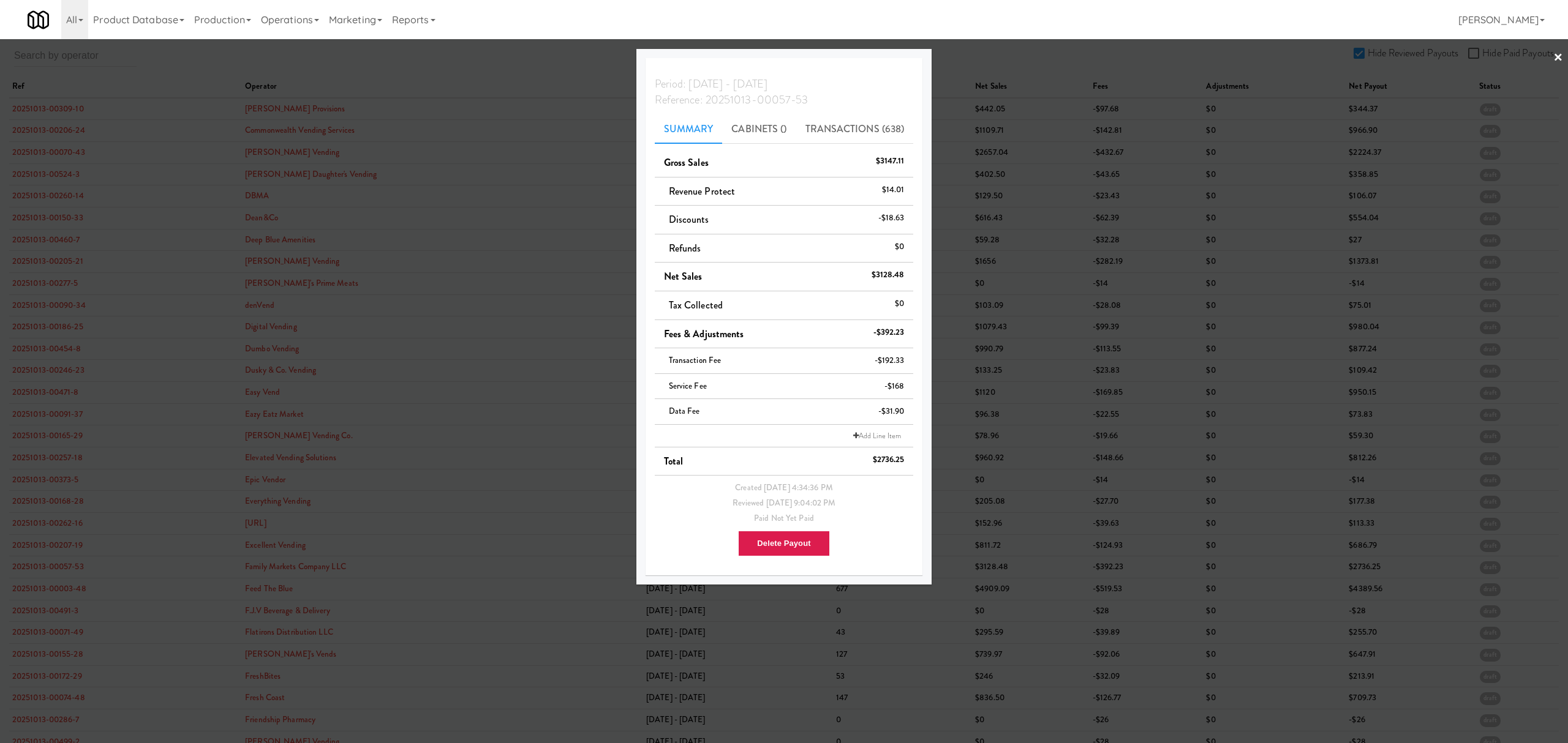
click at [52, 587] on div at bounding box center [784, 372] width 1568 height 743
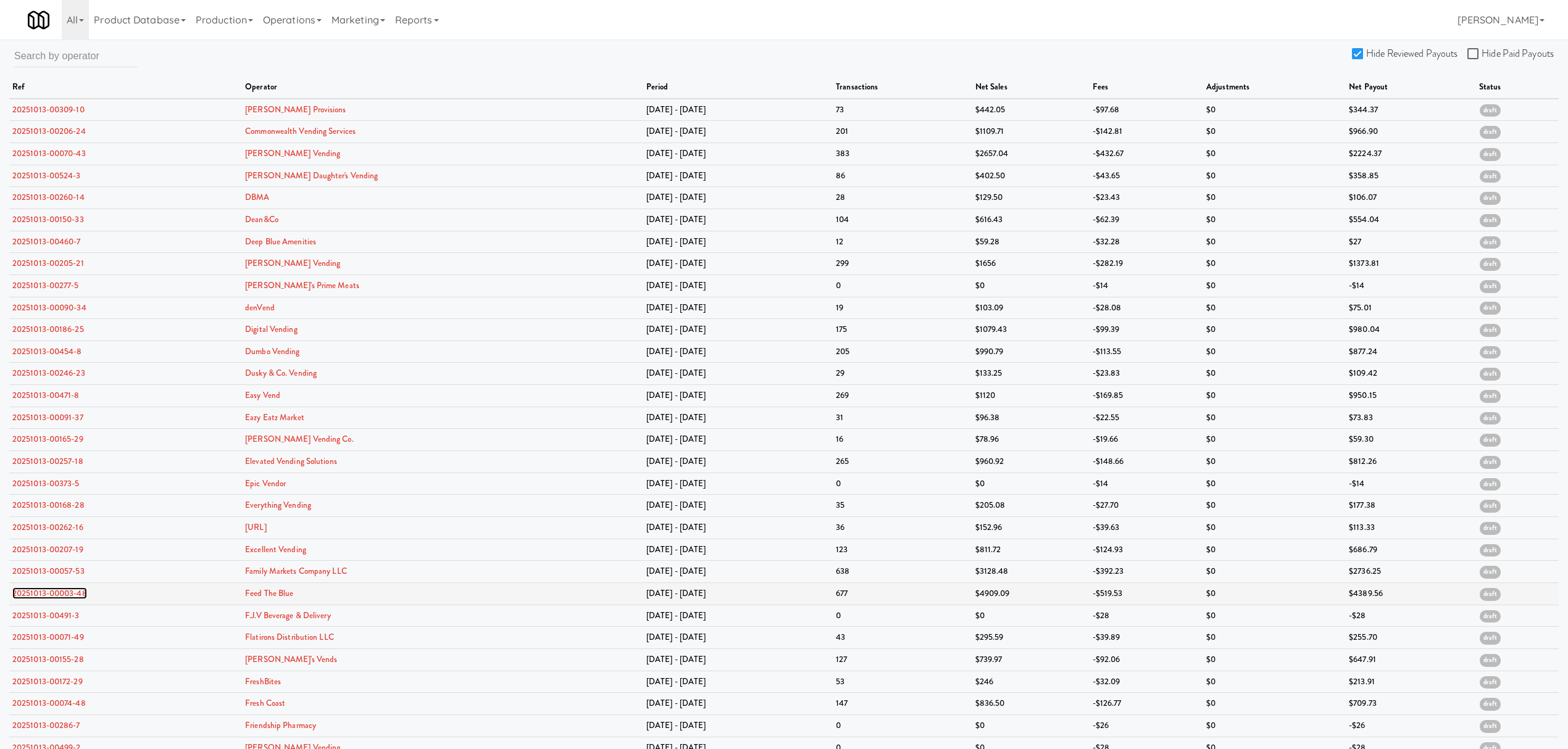
click at [52, 596] on link "20251013-00003-48" at bounding box center [49, 593] width 75 height 12
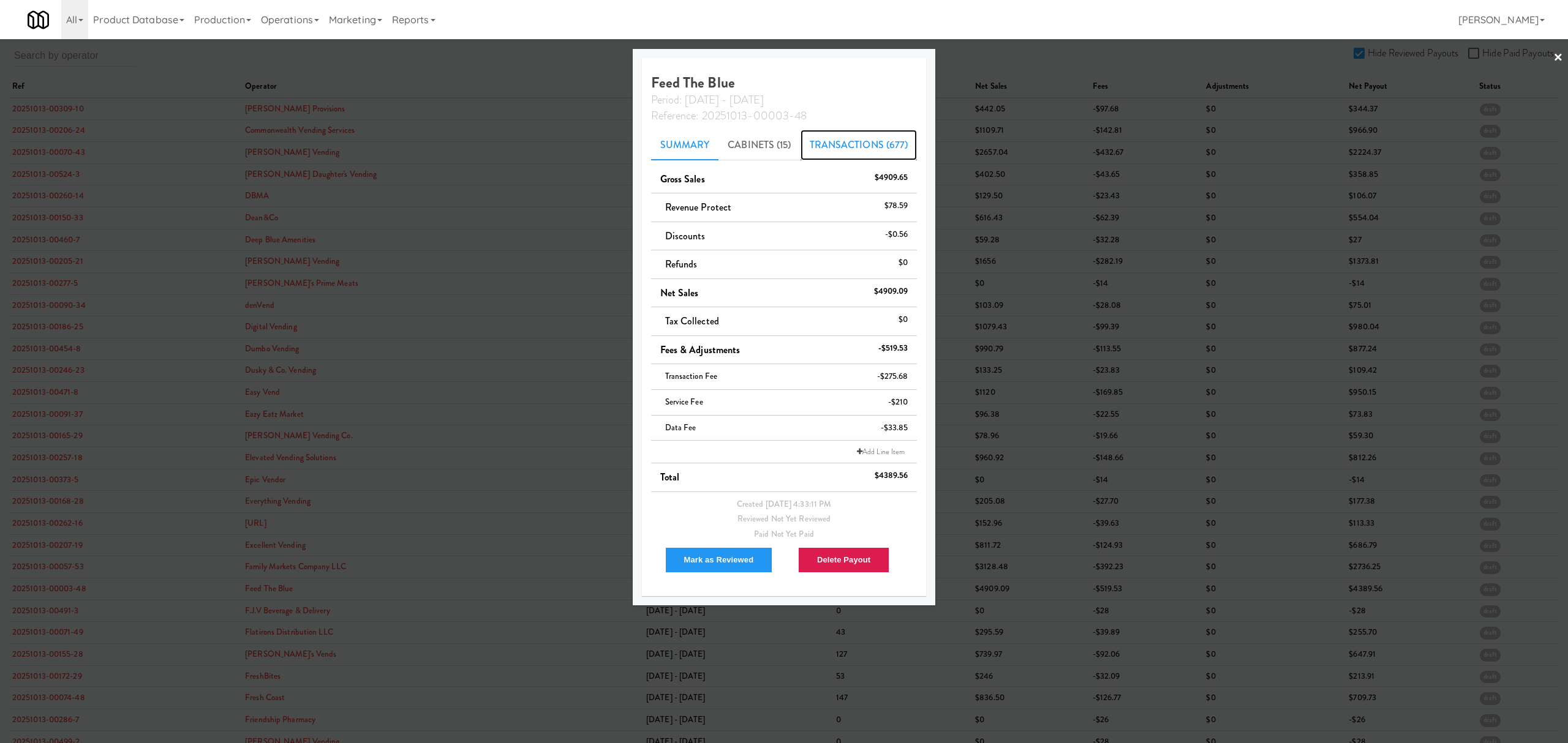
click at [860, 145] on link "Transactions (677)" at bounding box center [859, 145] width 117 height 30
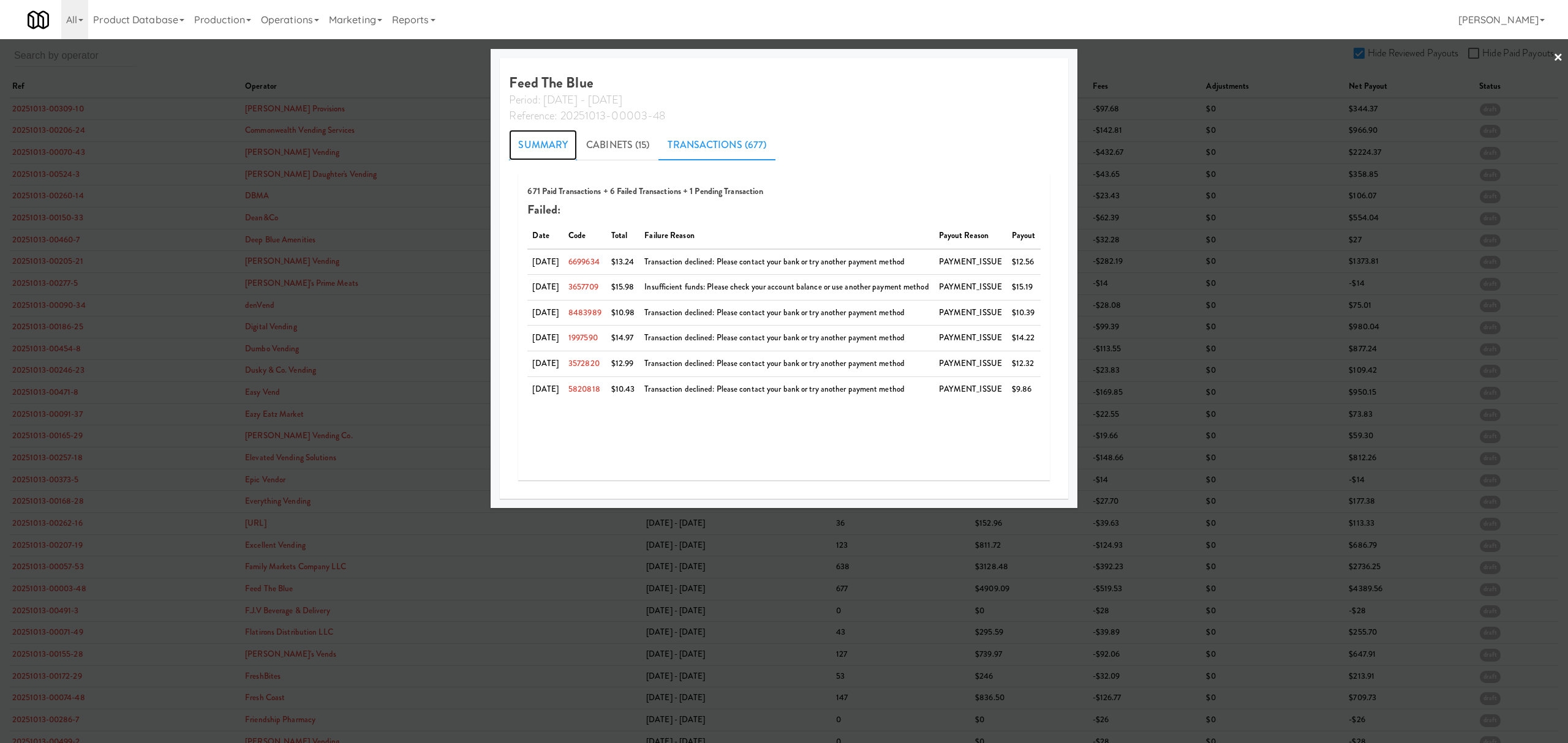
click at [542, 137] on link "Summary" at bounding box center [542, 145] width 68 height 30
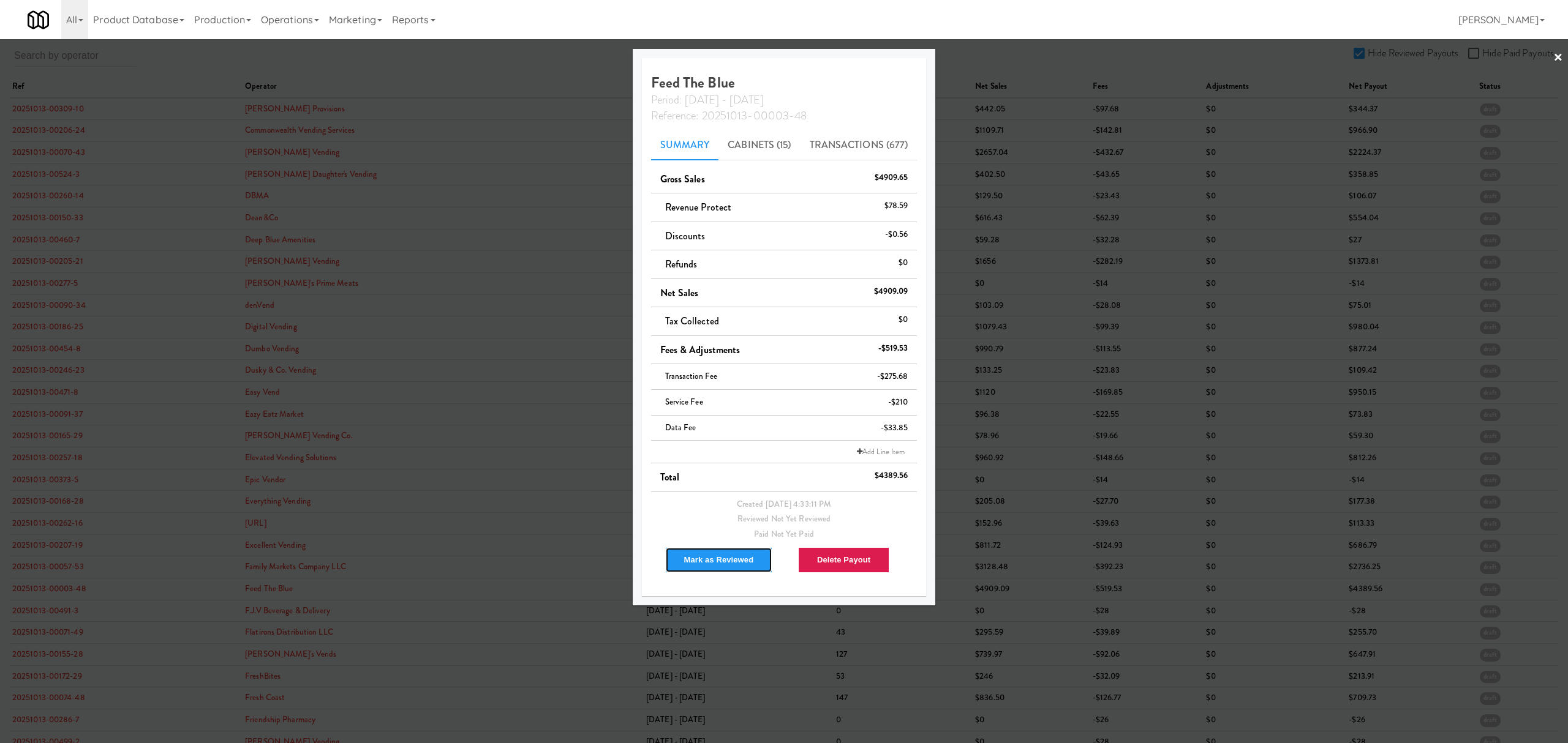
click at [711, 552] on button "Mark as Reviewed" at bounding box center [719, 560] width 108 height 26
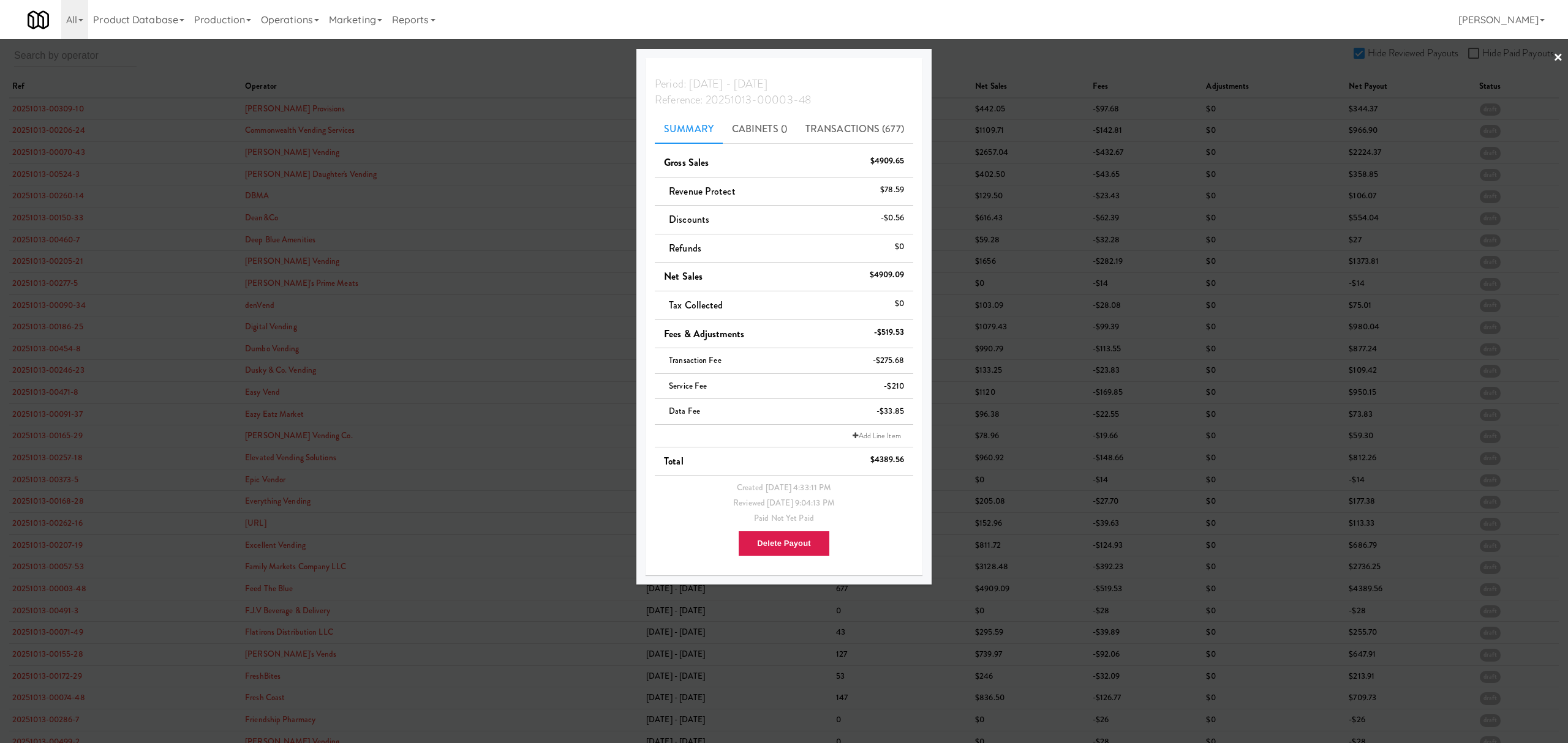
click at [71, 612] on div at bounding box center [784, 372] width 1568 height 743
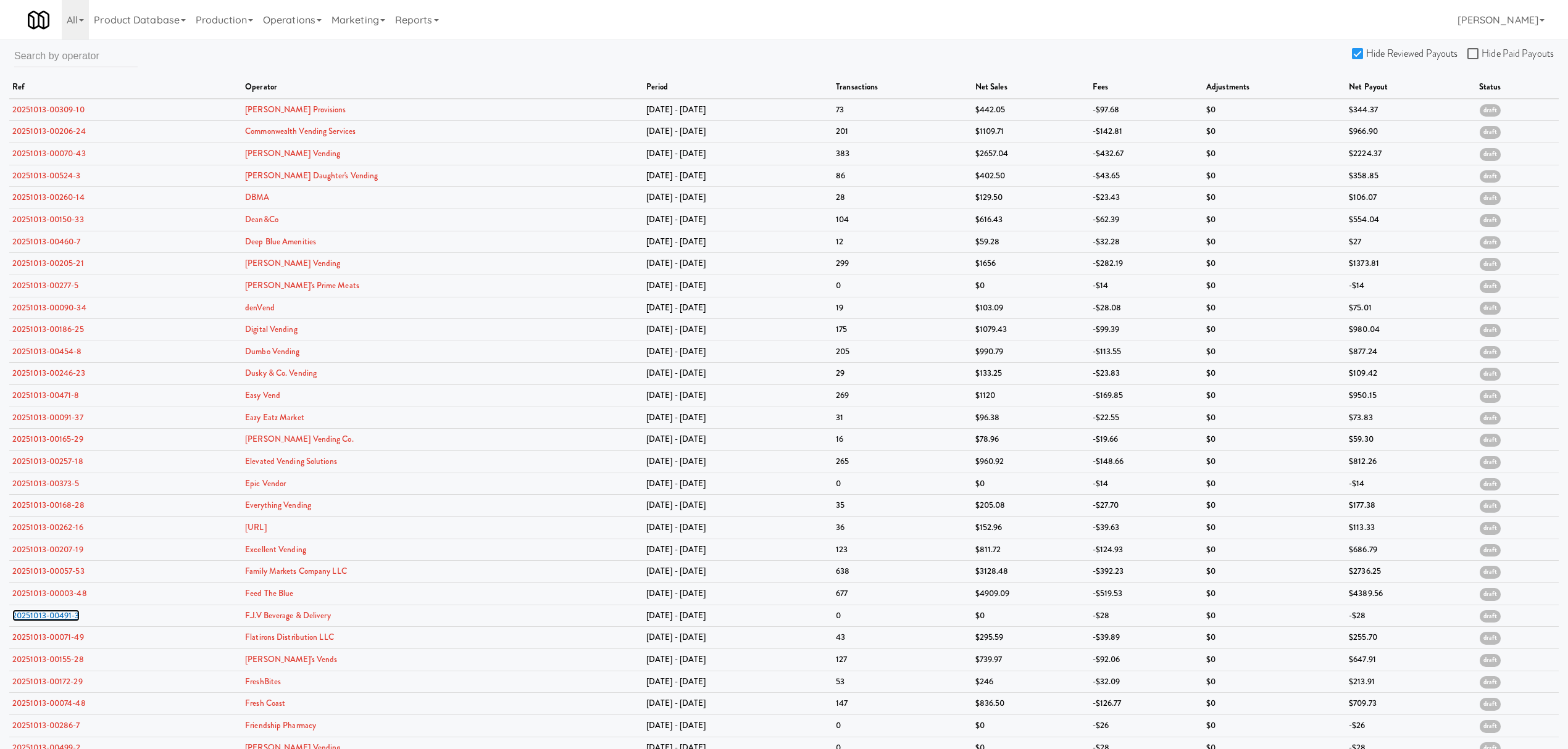
click at [72, 617] on link "20251013-00491-3" at bounding box center [46, 616] width 68 height 12
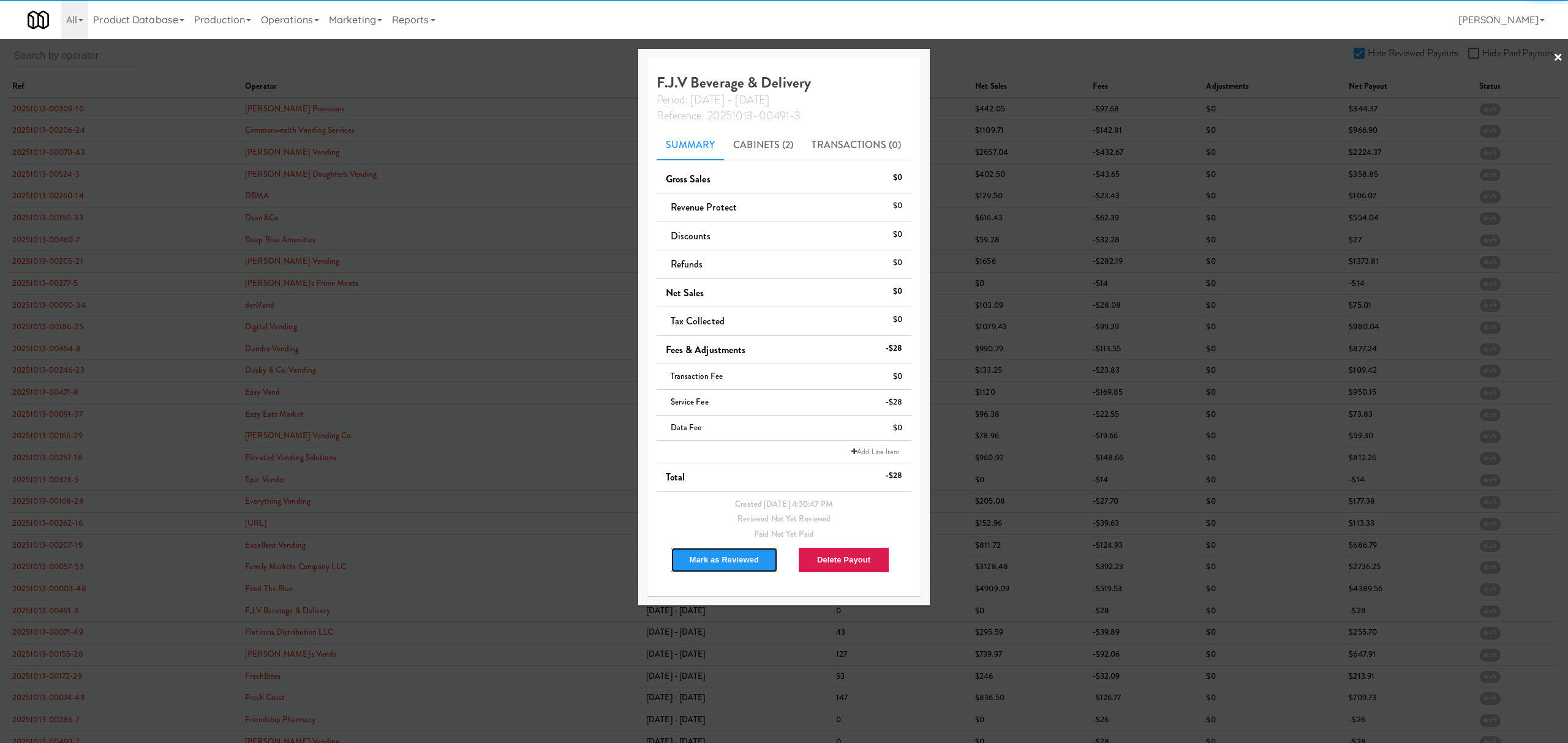
click at [748, 569] on button "Mark as Reviewed" at bounding box center [724, 560] width 108 height 26
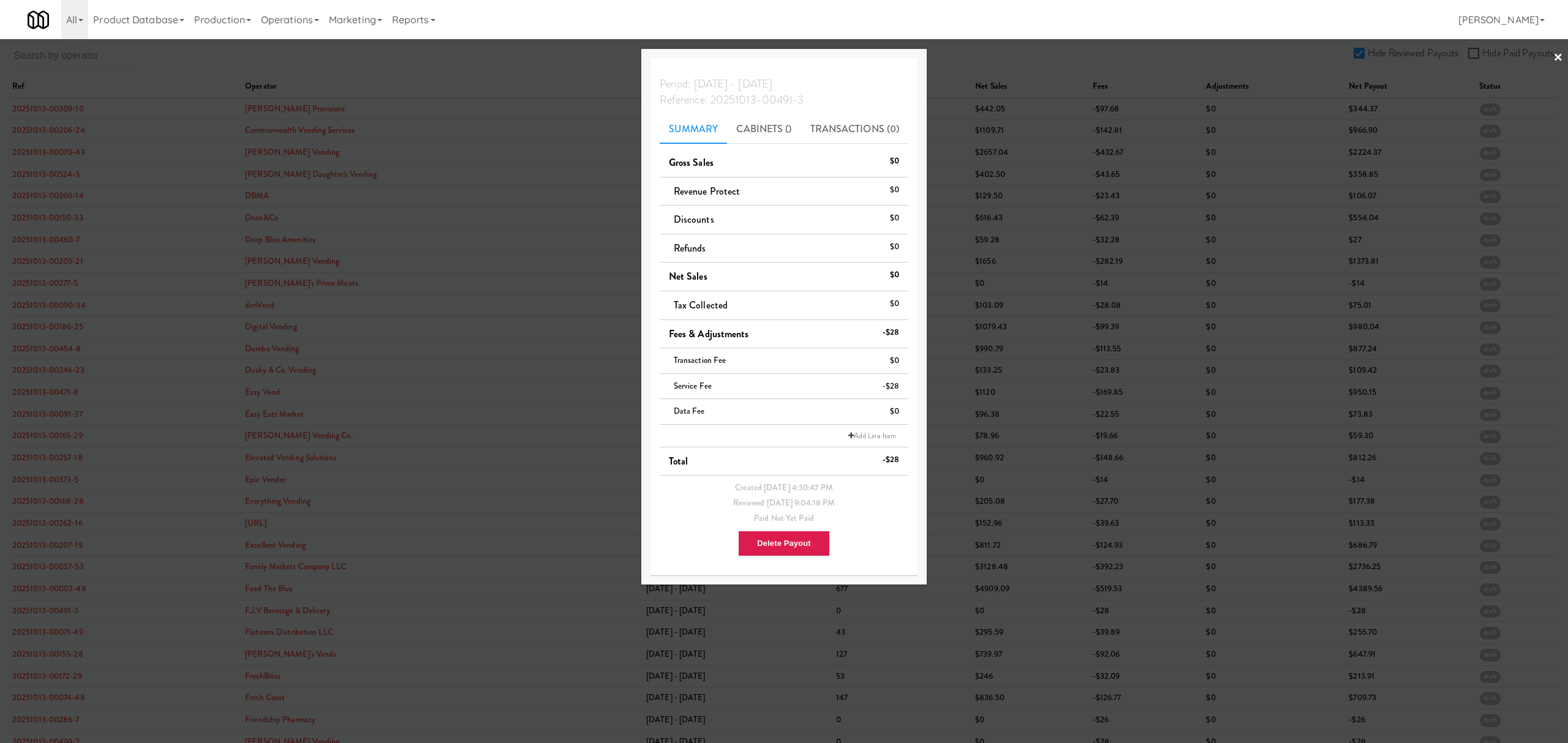
click at [67, 633] on div at bounding box center [784, 372] width 1568 height 743
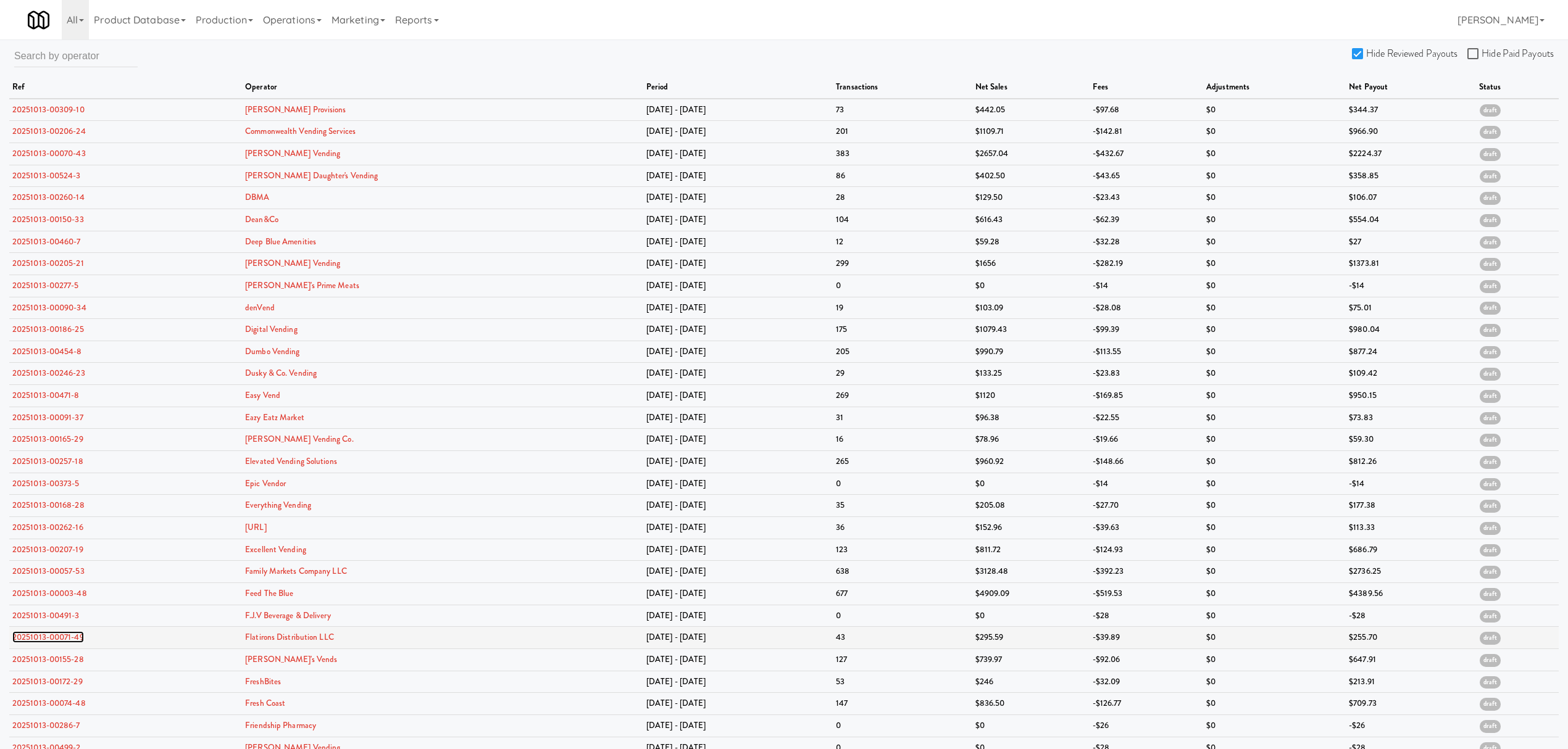
click at [50, 642] on link "20251013-00071-49" at bounding box center [47, 637] width 72 height 12
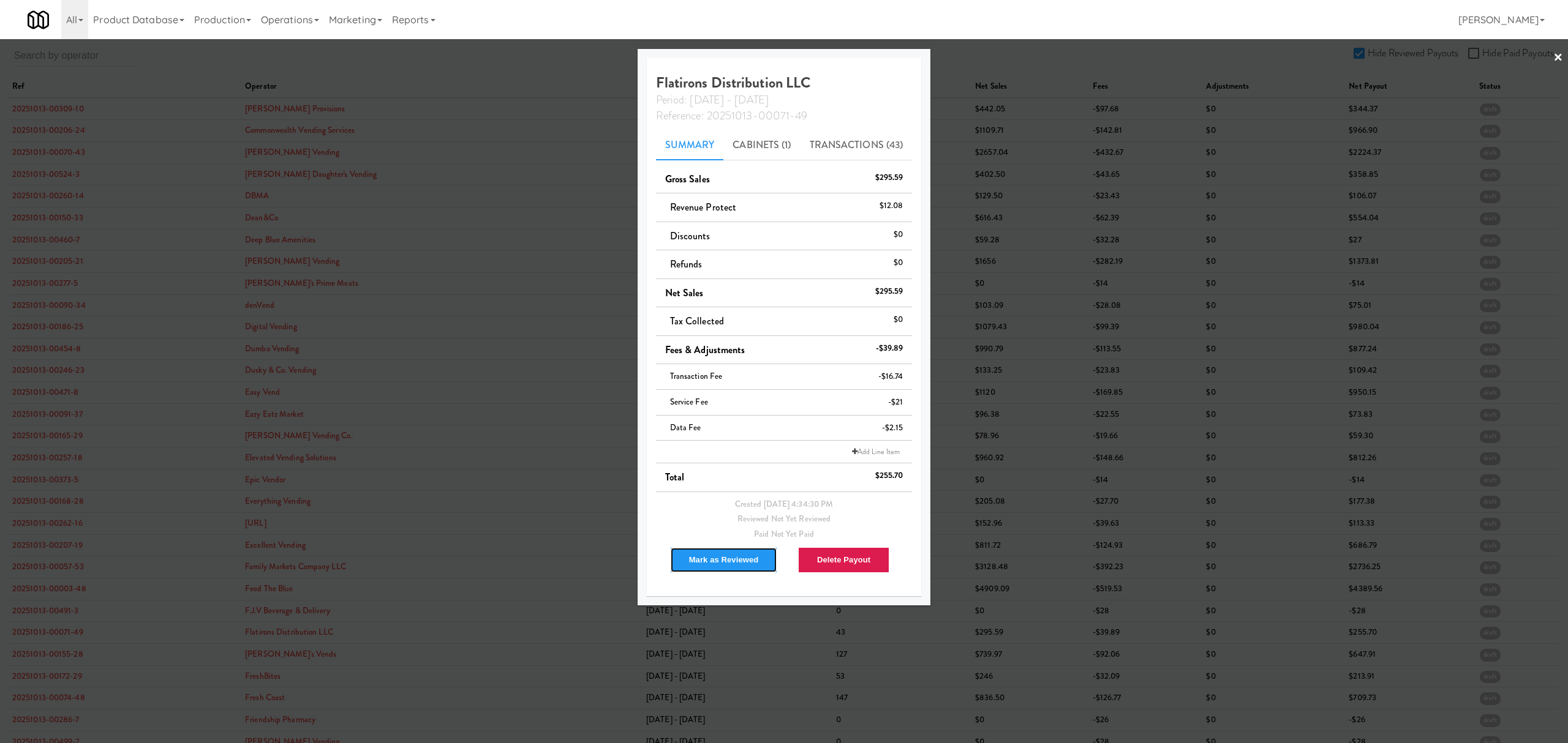
click at [722, 559] on button "Mark as Reviewed" at bounding box center [723, 560] width 108 height 26
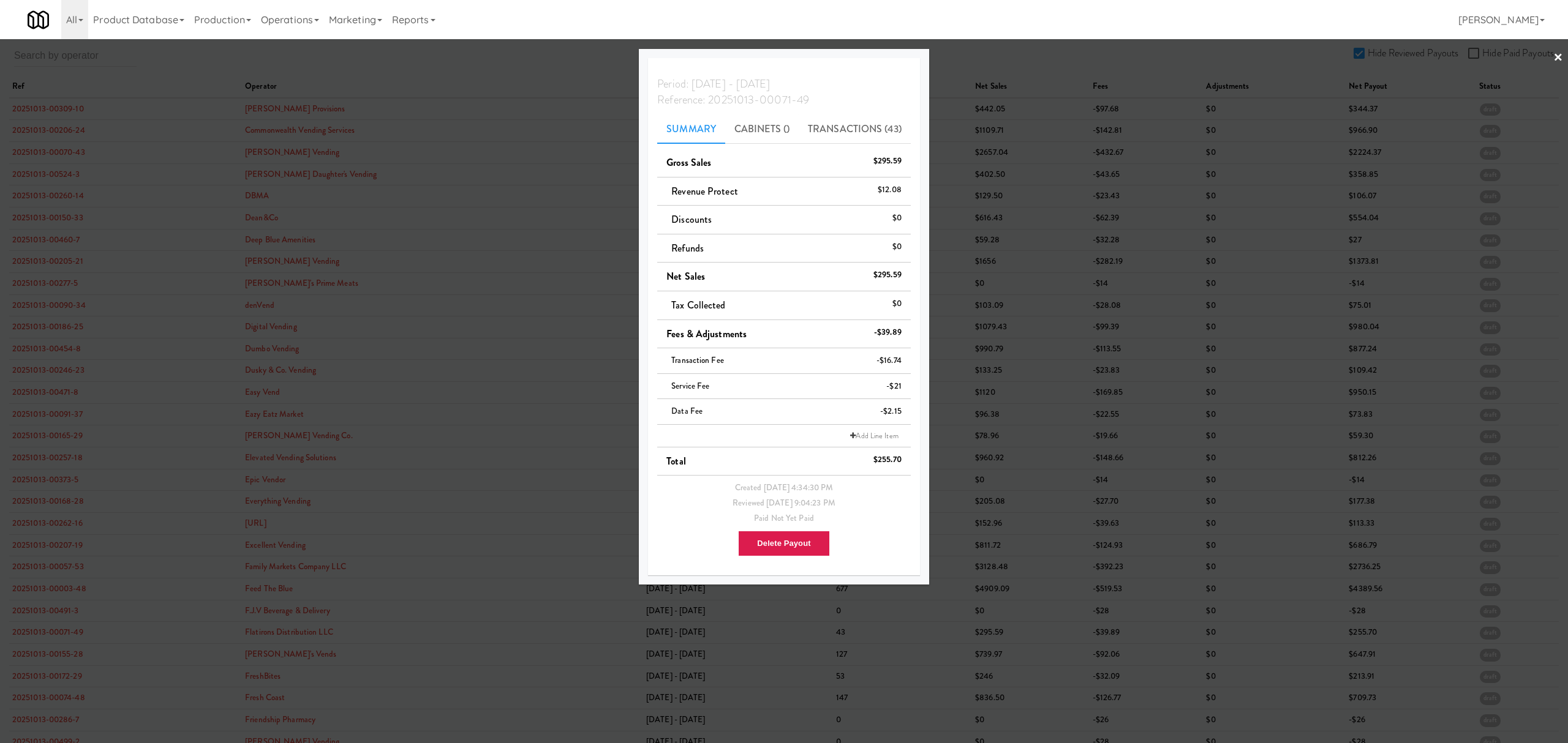
click at [41, 661] on div at bounding box center [784, 372] width 1568 height 743
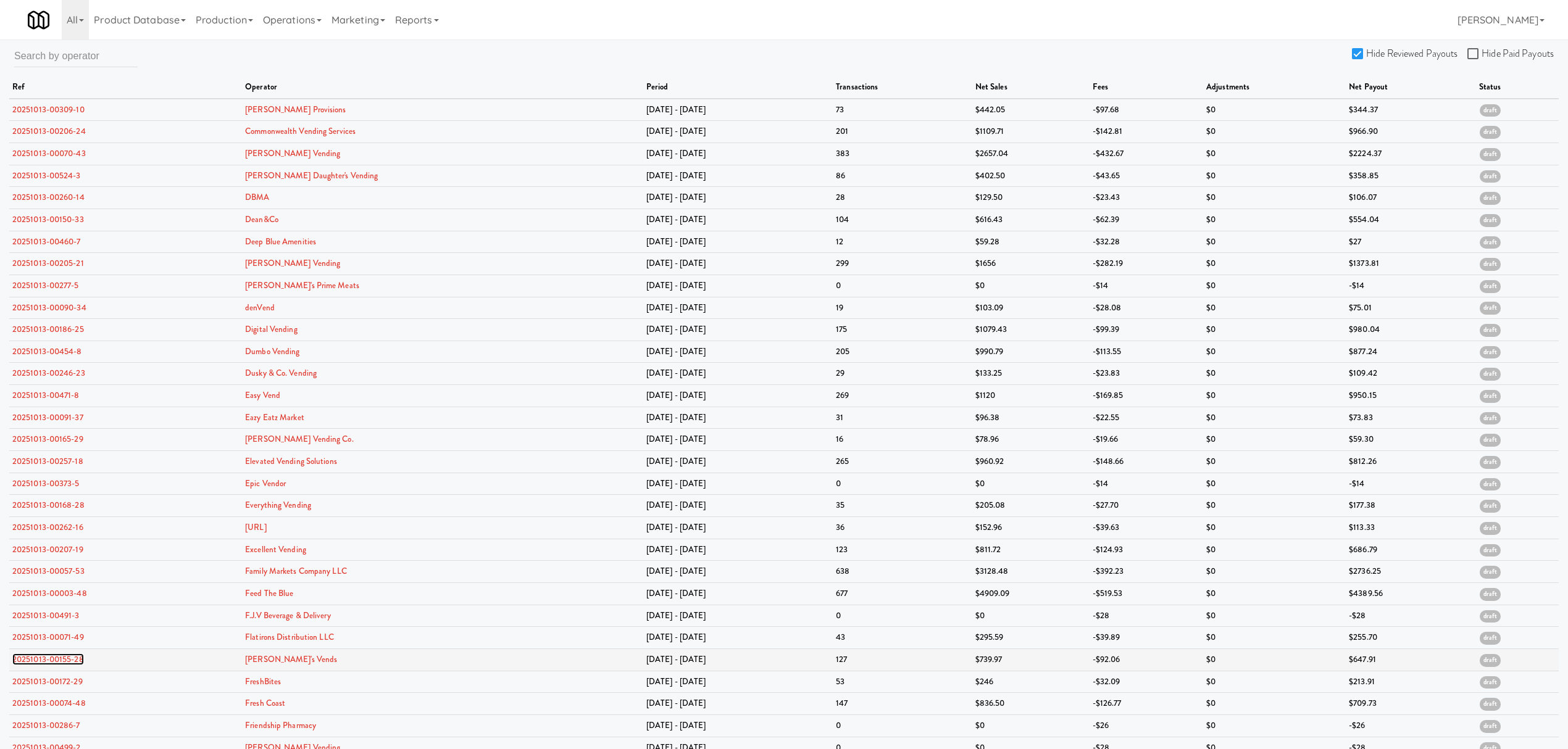
click at [43, 663] on link "20251013-00155-28" at bounding box center [47, 659] width 72 height 12
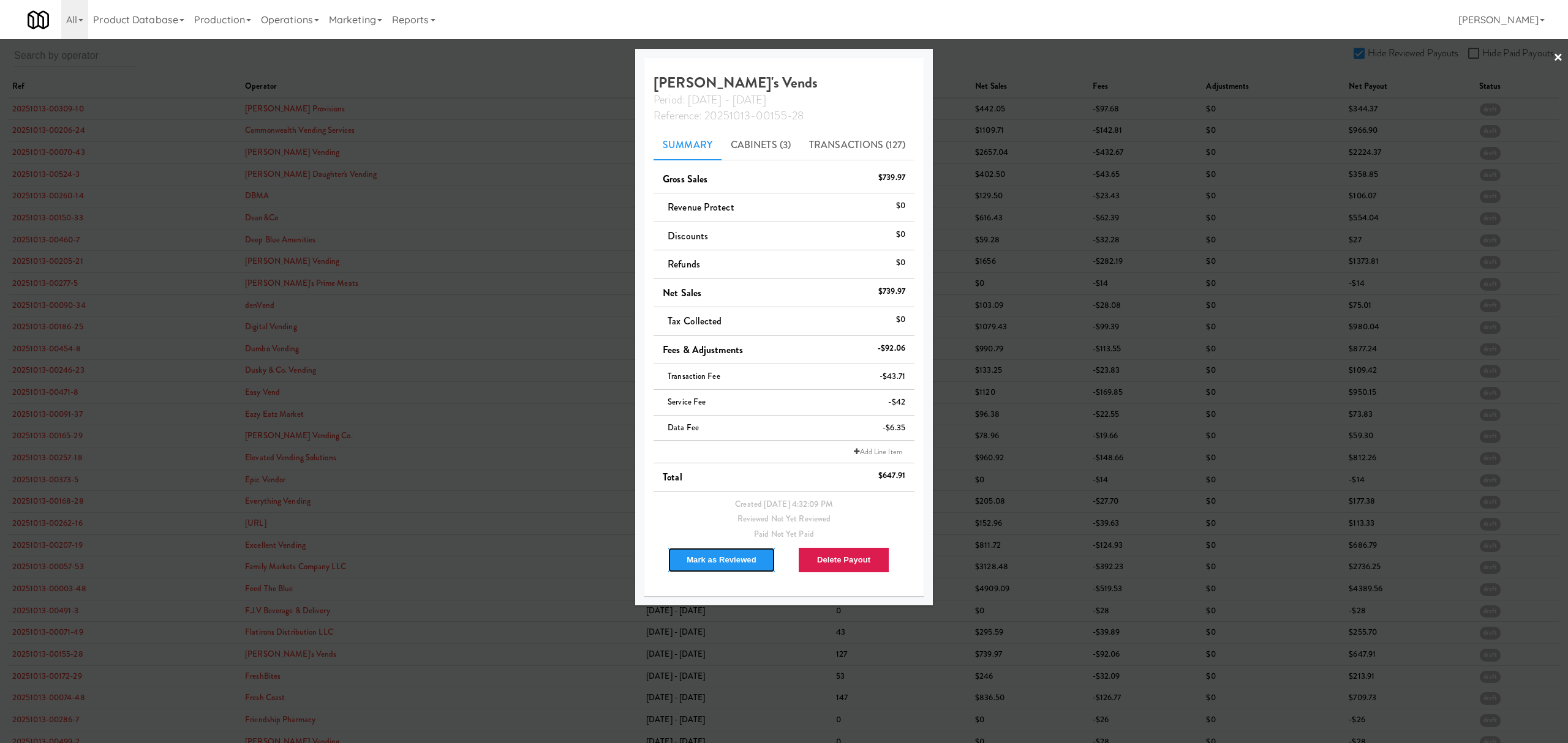
click at [736, 560] on button "Mark as Reviewed" at bounding box center [721, 560] width 108 height 26
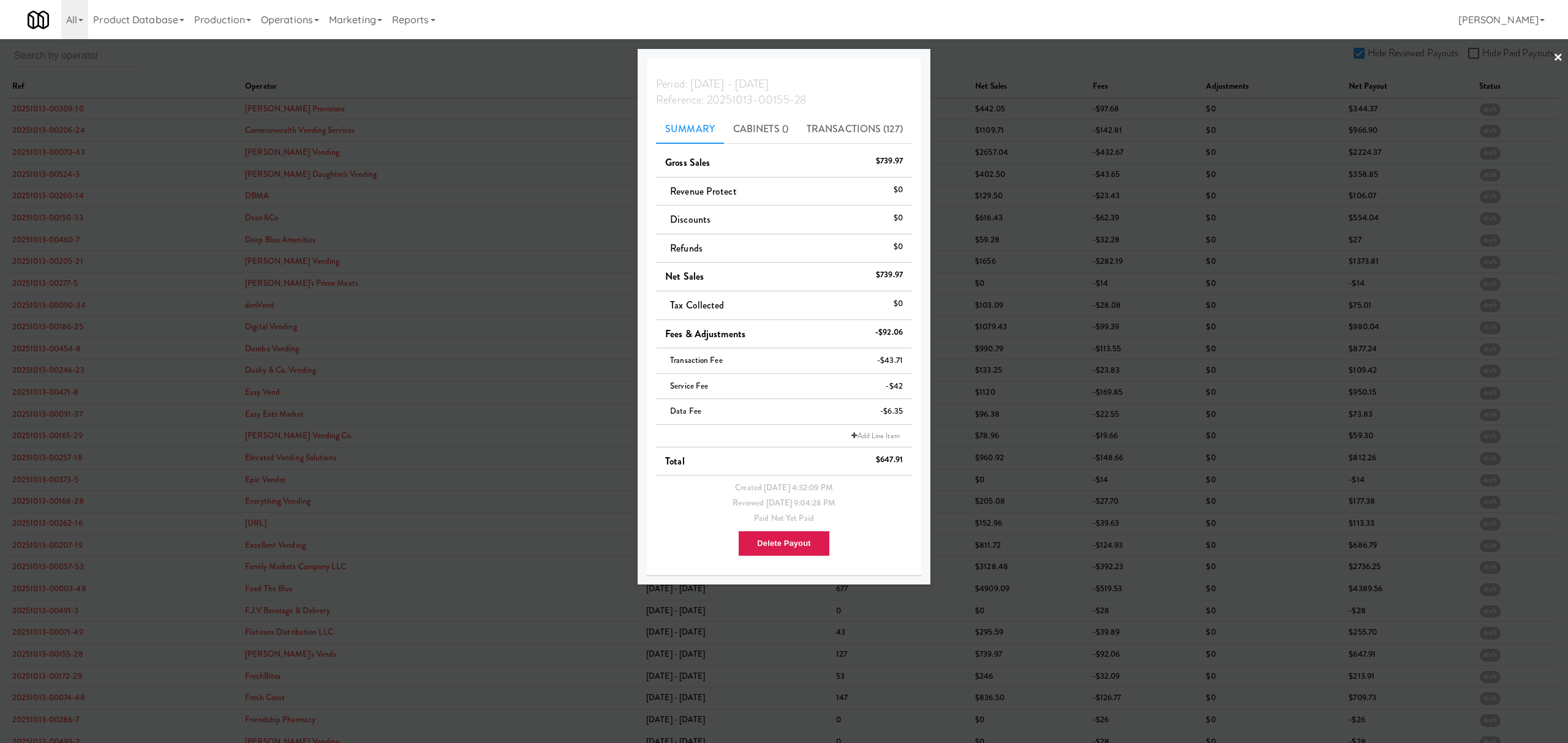
click at [144, 625] on div at bounding box center [784, 372] width 1568 height 743
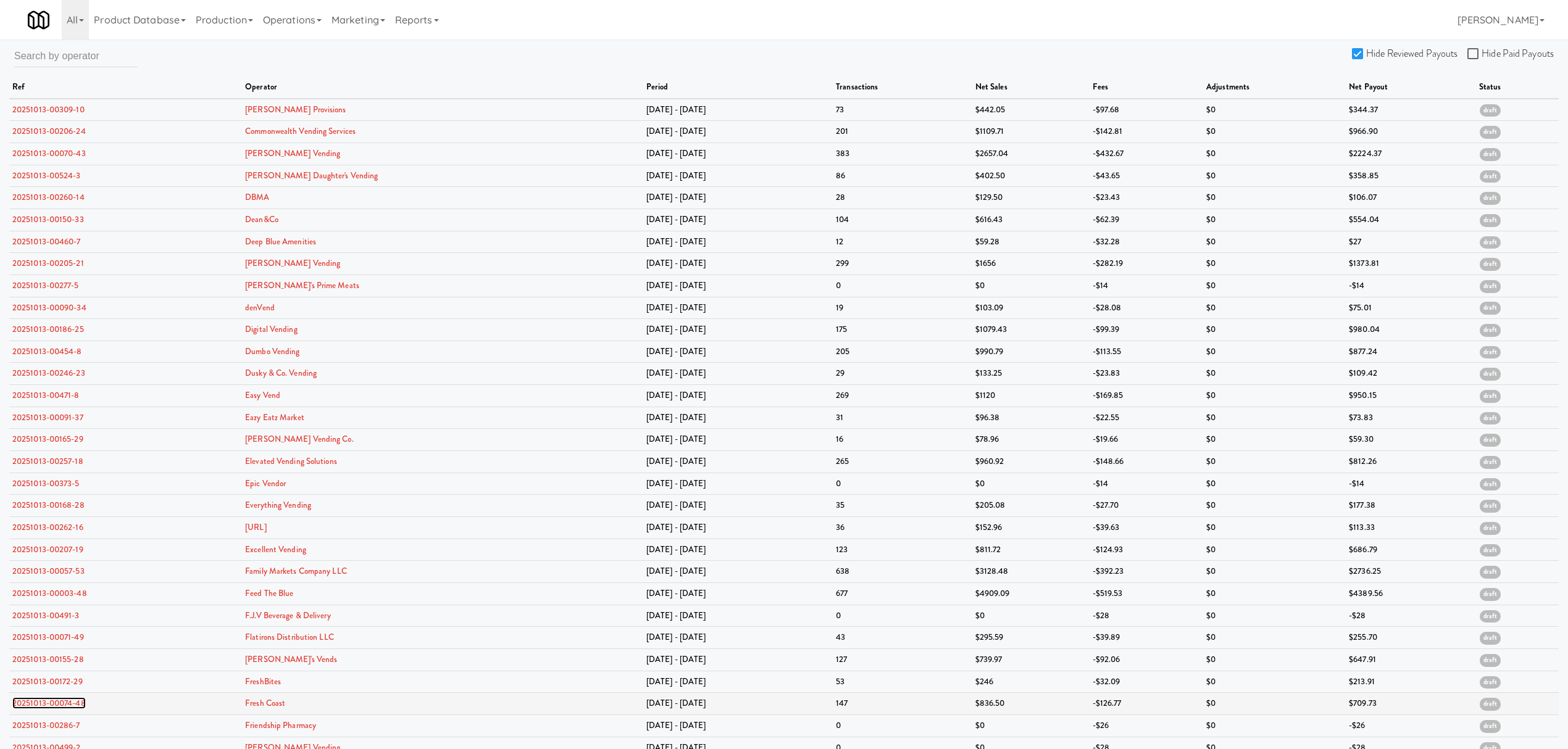
click at [65, 706] on link "20251013-00074-48" at bounding box center [48, 703] width 73 height 12
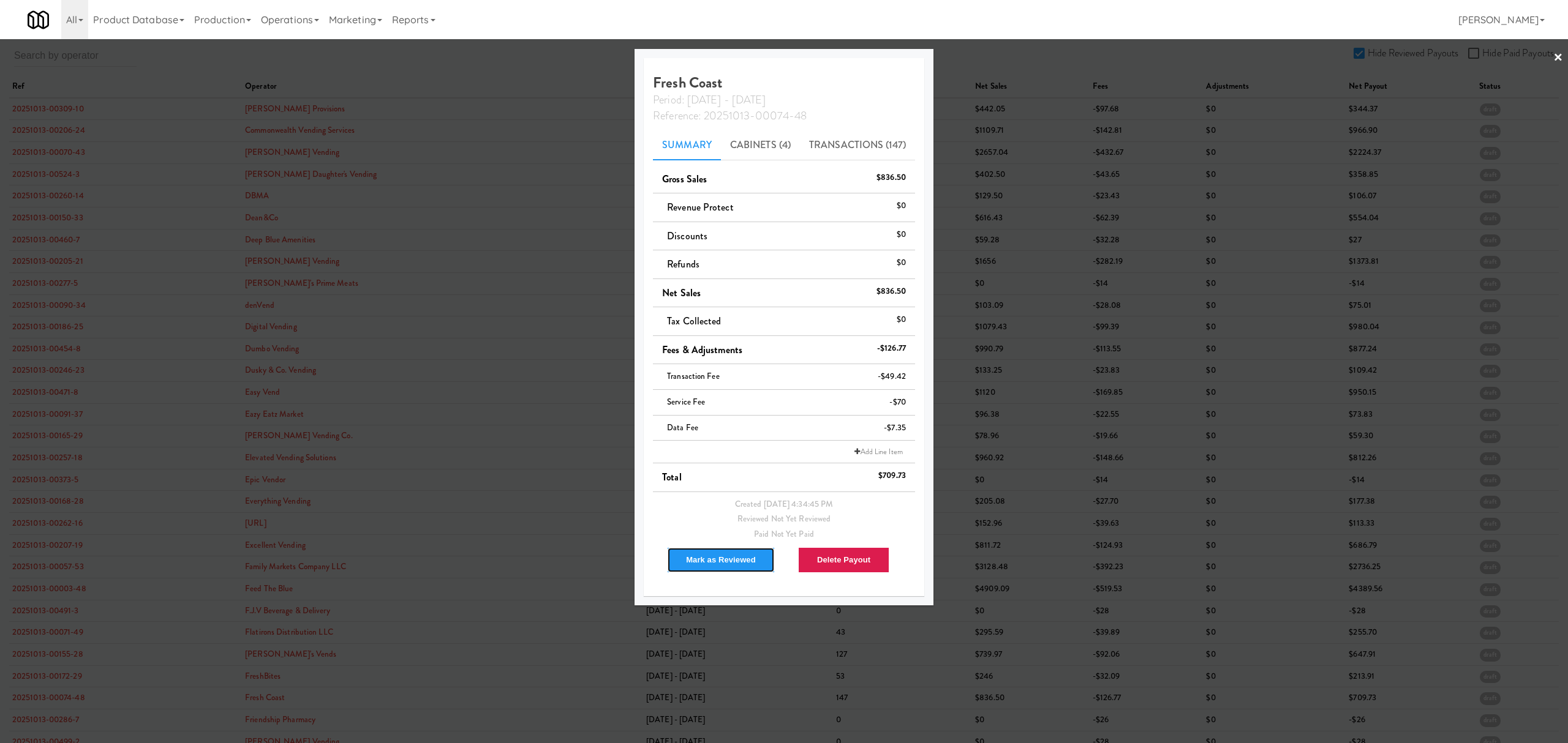
click at [714, 557] on button "Mark as Reviewed" at bounding box center [720, 560] width 108 height 26
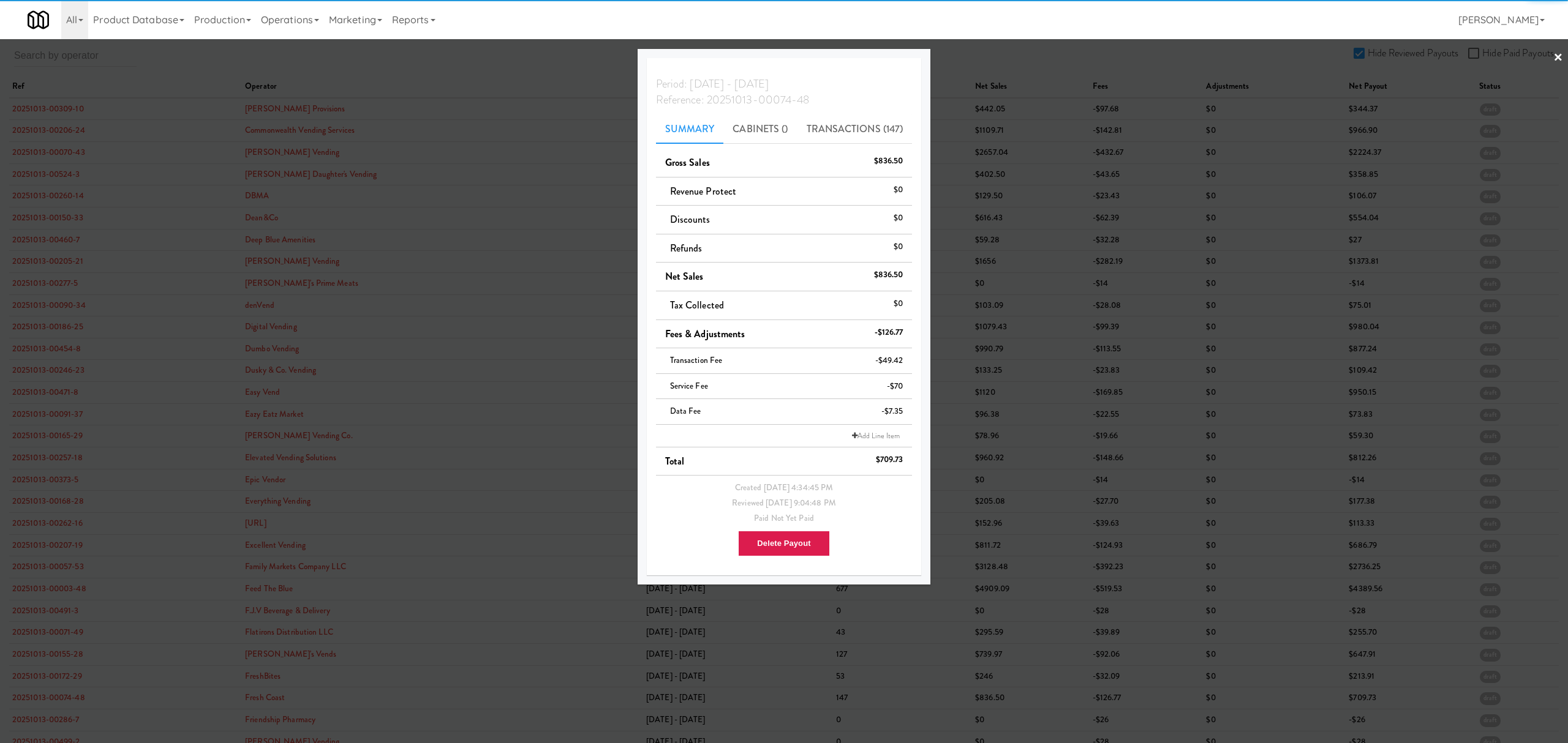
click at [65, 720] on div at bounding box center [784, 372] width 1568 height 743
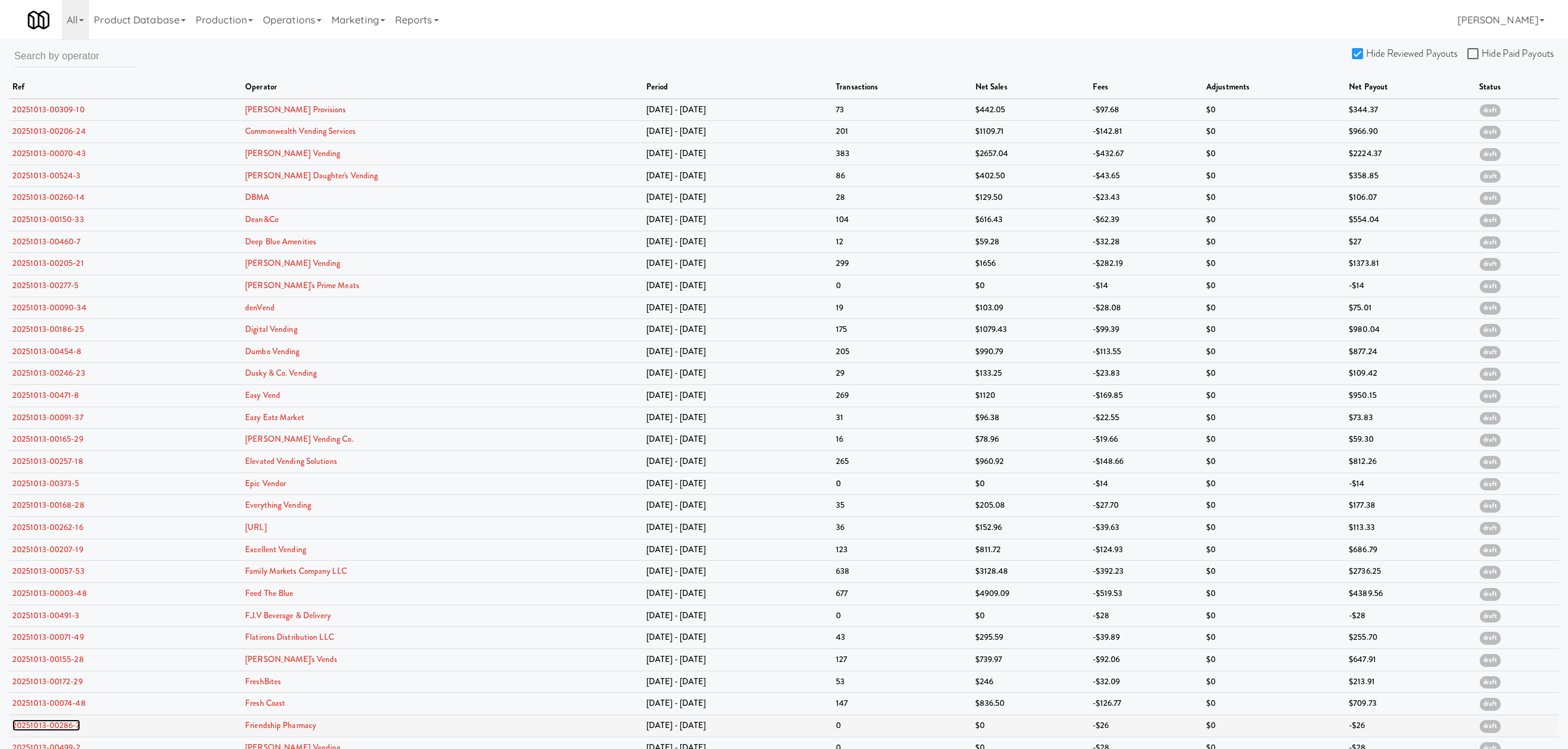
click at [55, 731] on link "20251013-00286-7" at bounding box center [46, 725] width 68 height 12
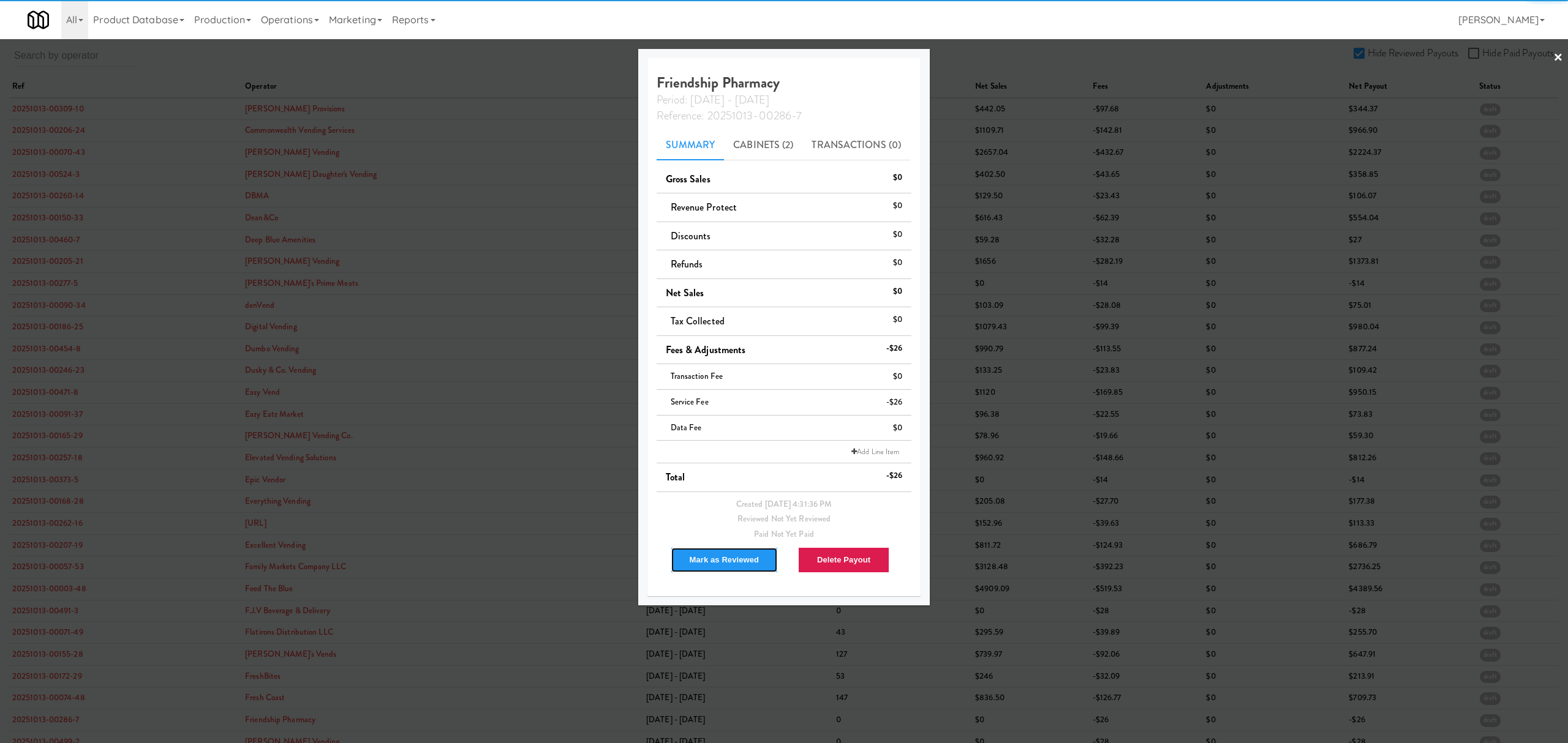
click at [725, 552] on button "Mark as Reviewed" at bounding box center [724, 560] width 108 height 26
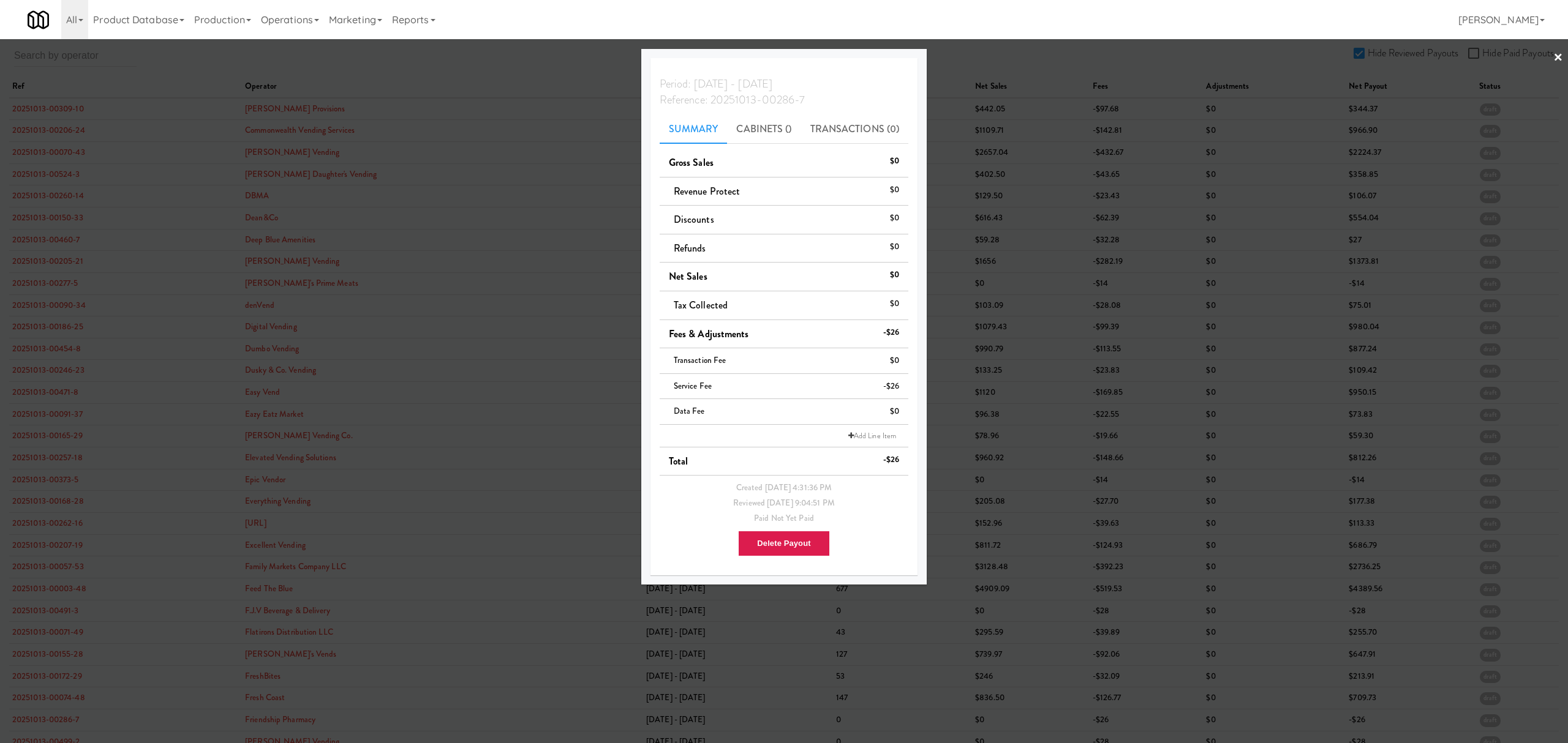
click at [490, 55] on div at bounding box center [784, 372] width 1568 height 743
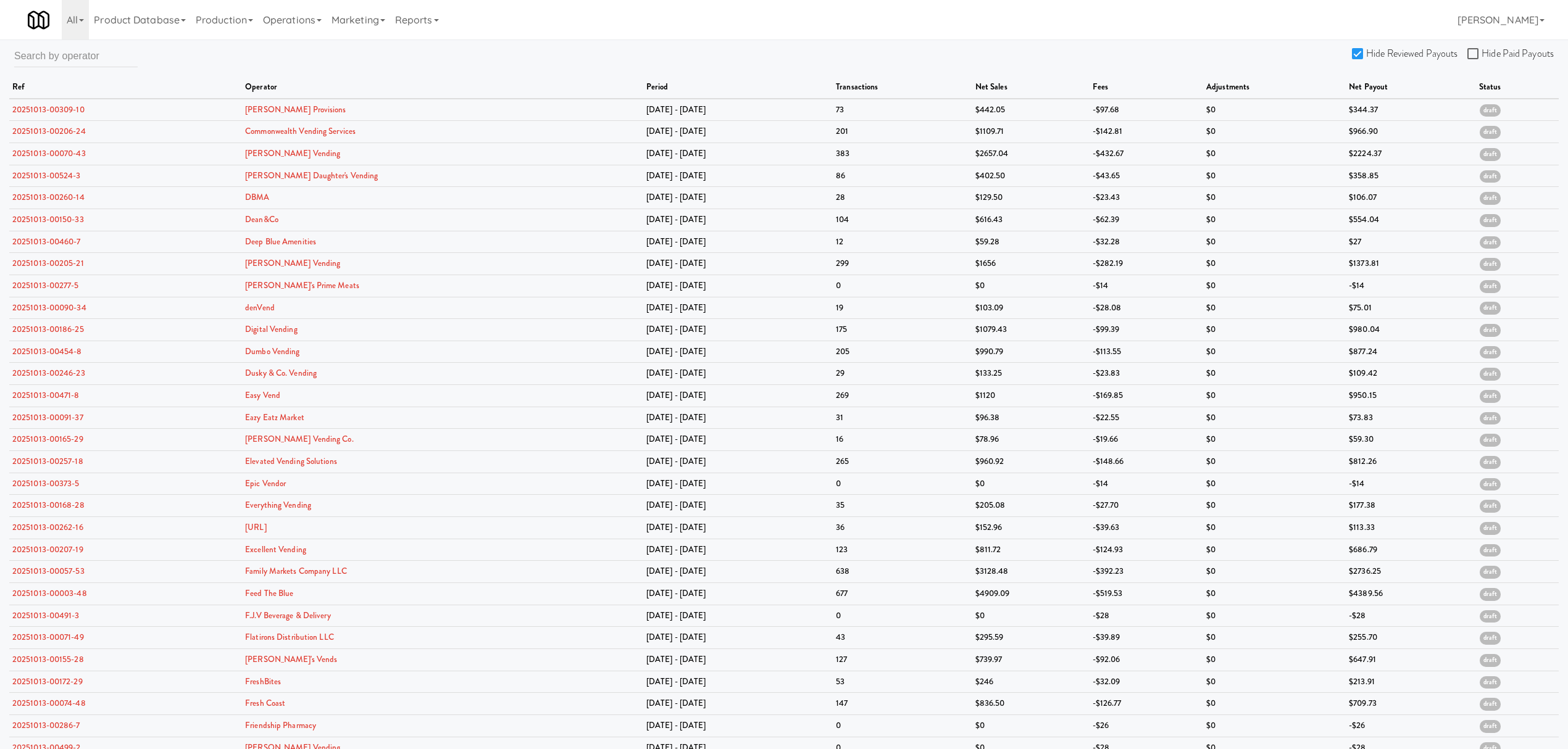
click at [1356, 52] on input "Hide Reviewed Payouts" at bounding box center [1360, 54] width 14 height 10
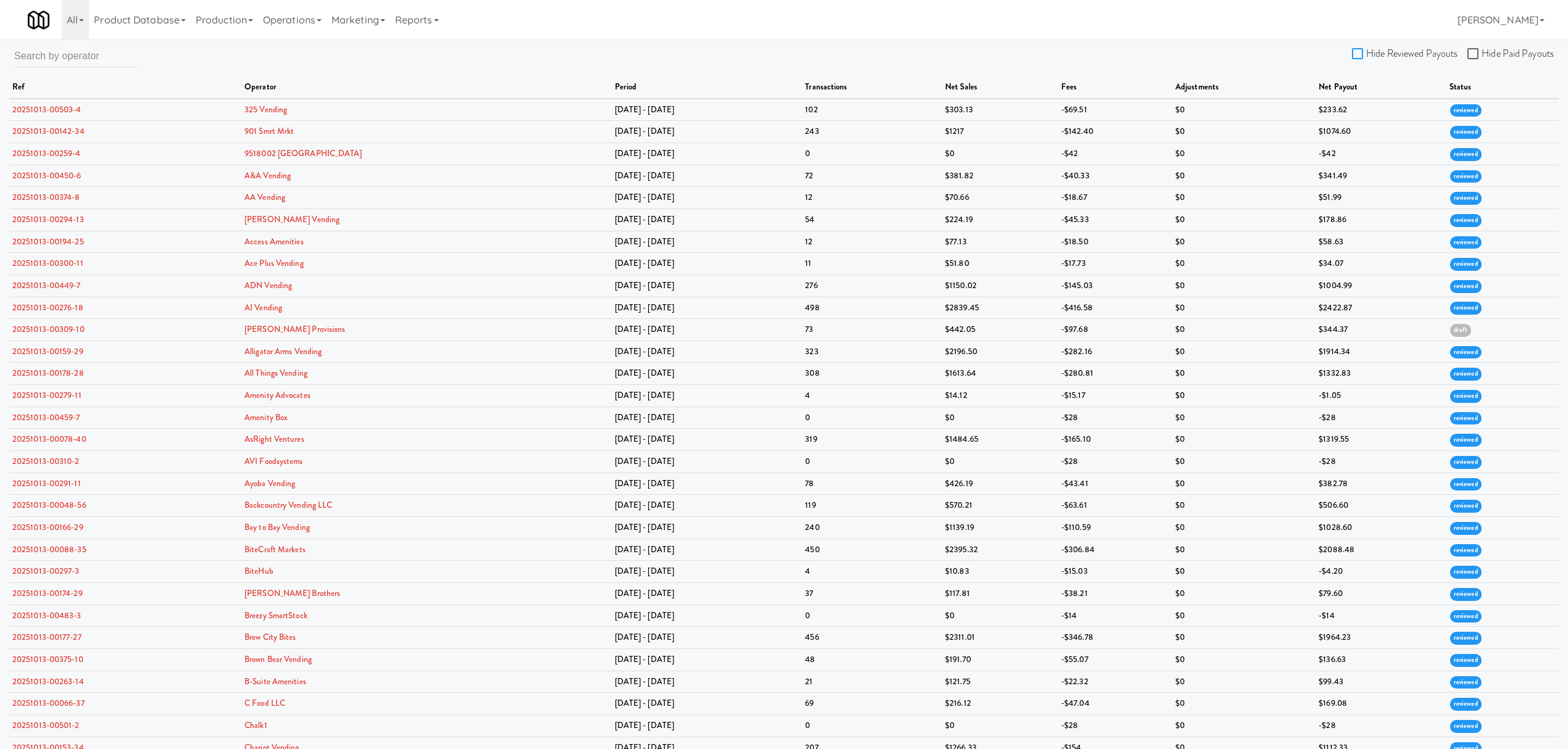
click at [1356, 52] on input "Hide Reviewed Payouts" at bounding box center [1360, 54] width 14 height 10
checkbox input "true"
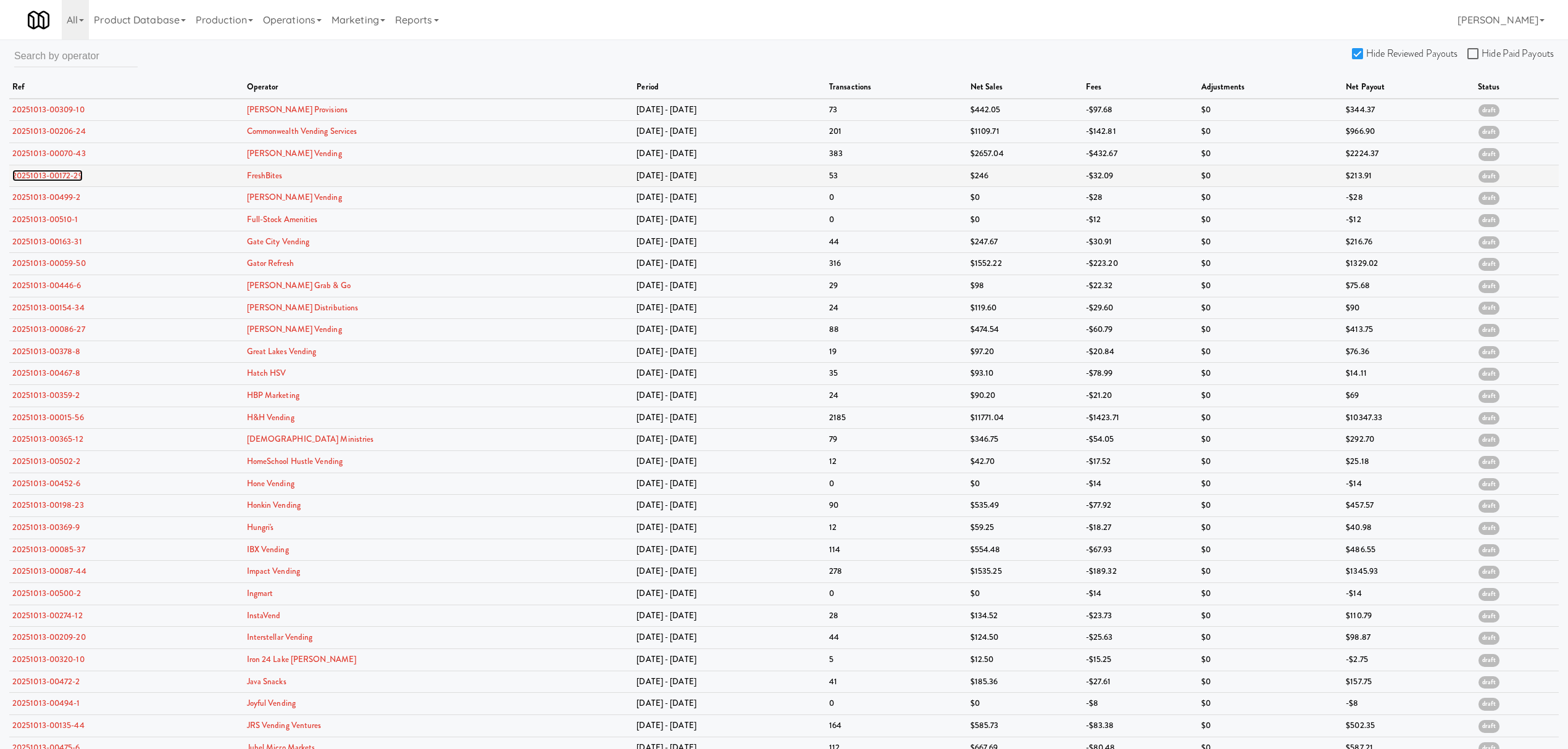
click at [58, 174] on link "20251013-00172-29" at bounding box center [47, 175] width 71 height 12
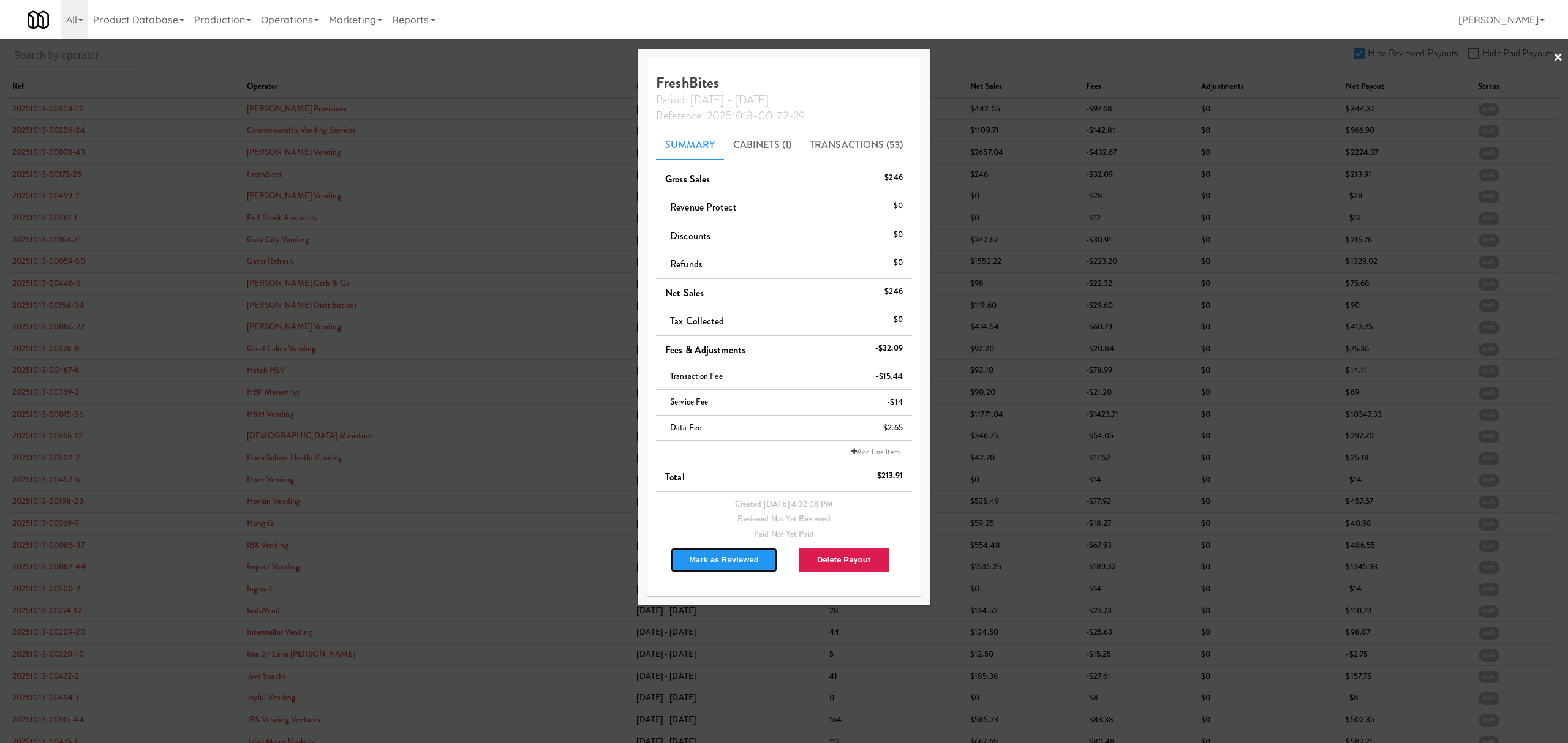
click at [709, 555] on button "Mark as Reviewed" at bounding box center [723, 560] width 108 height 26
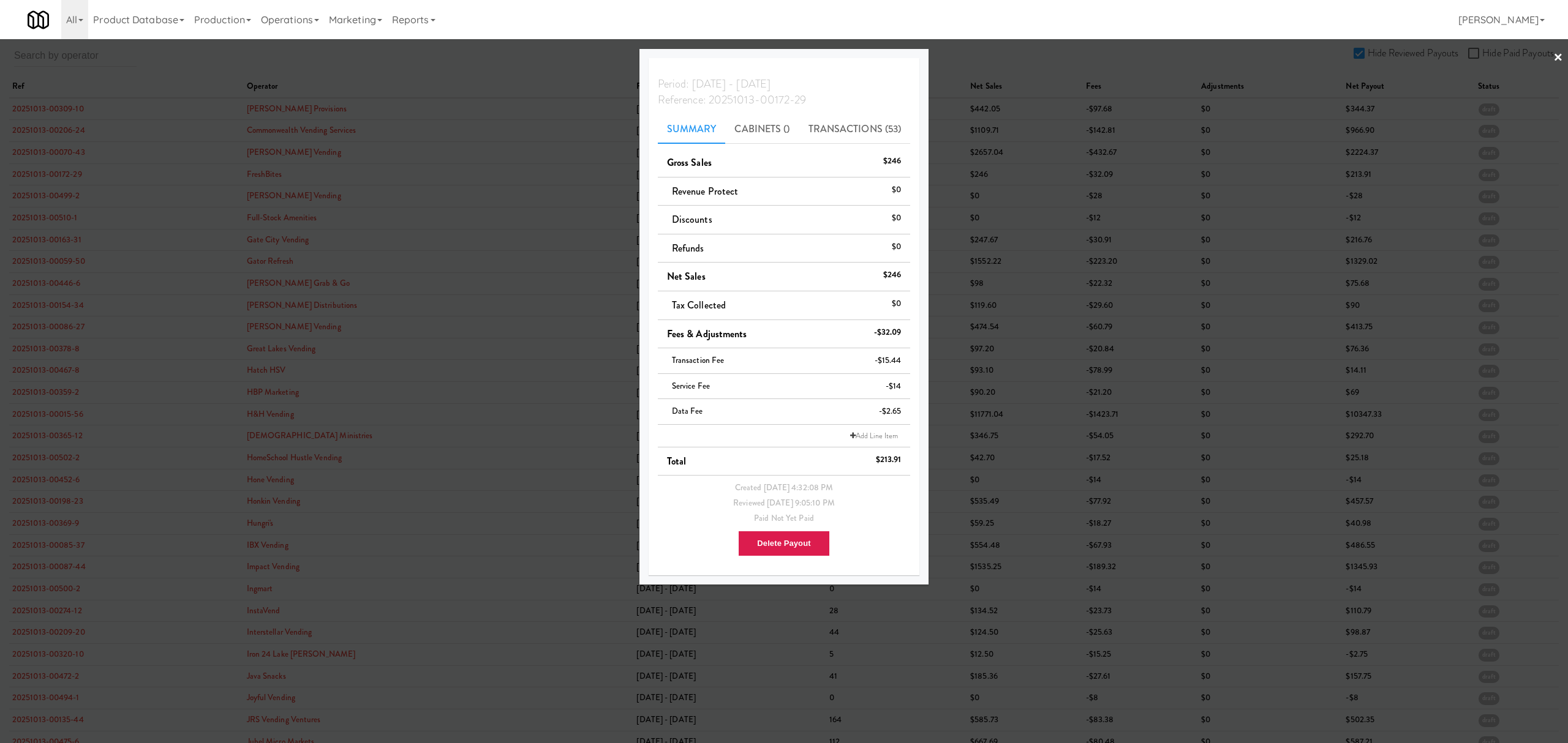
click at [46, 190] on div at bounding box center [784, 372] width 1568 height 743
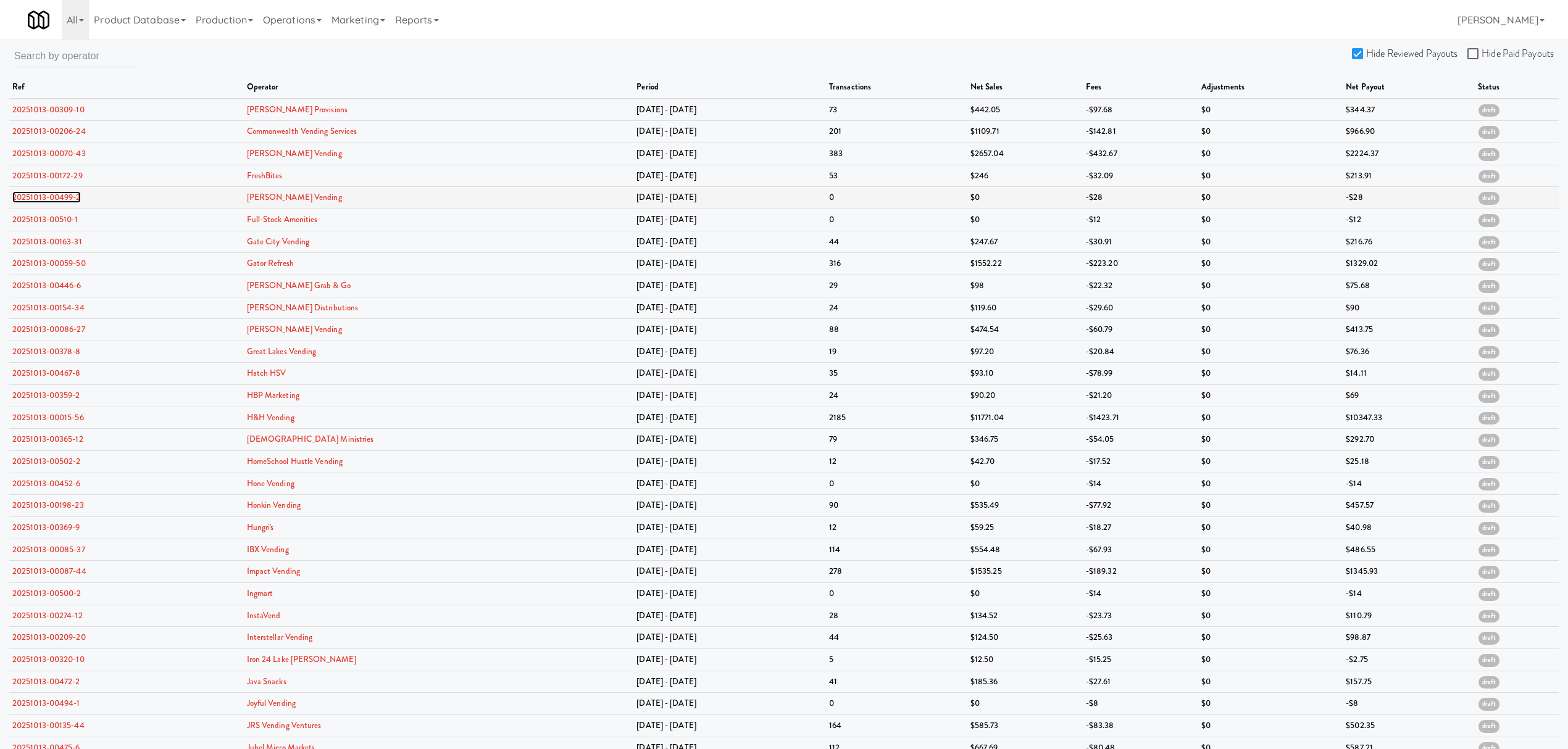
click at [43, 195] on link "20251013-00499-2" at bounding box center [46, 197] width 68 height 12
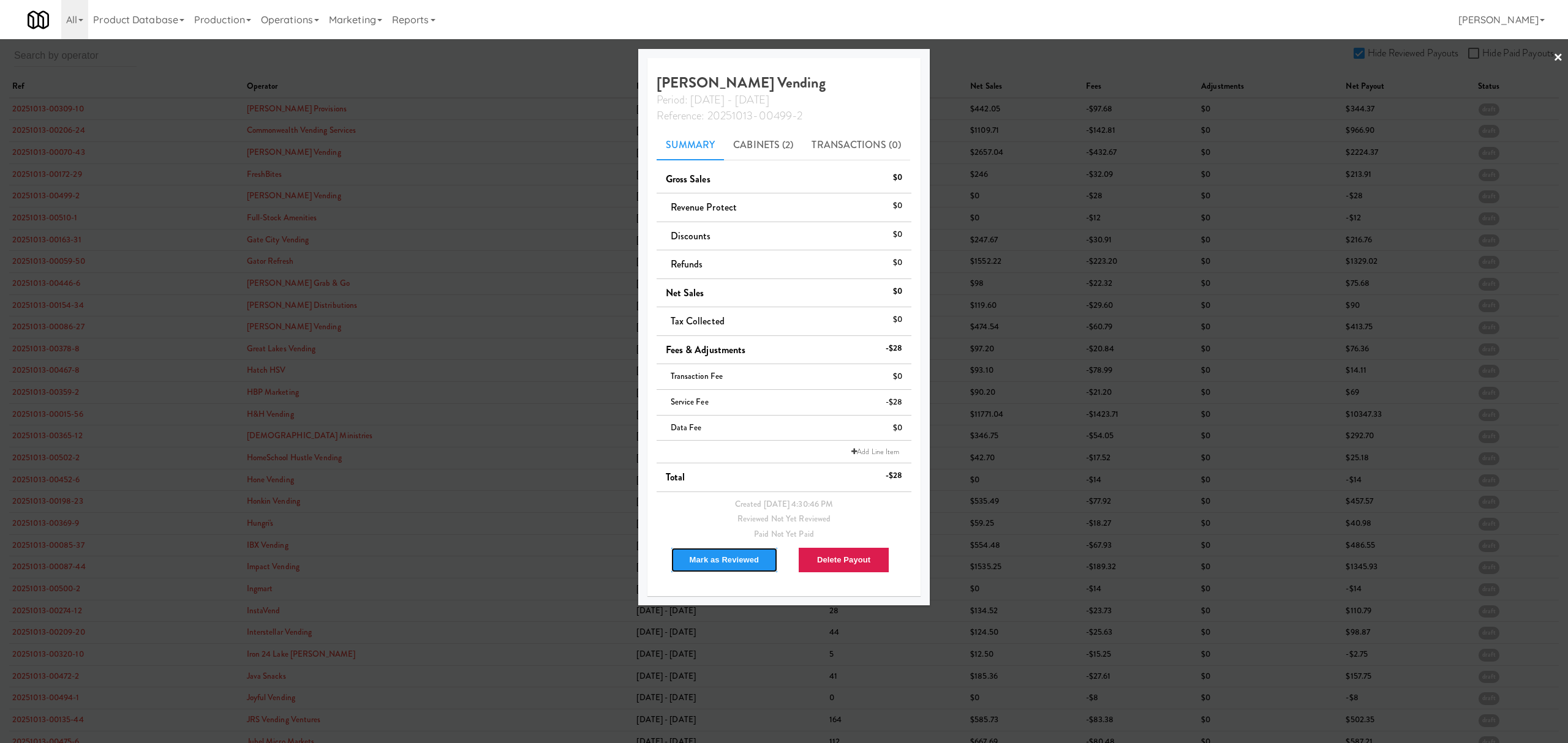
click at [711, 563] on button "Mark as Reviewed" at bounding box center [724, 560] width 108 height 26
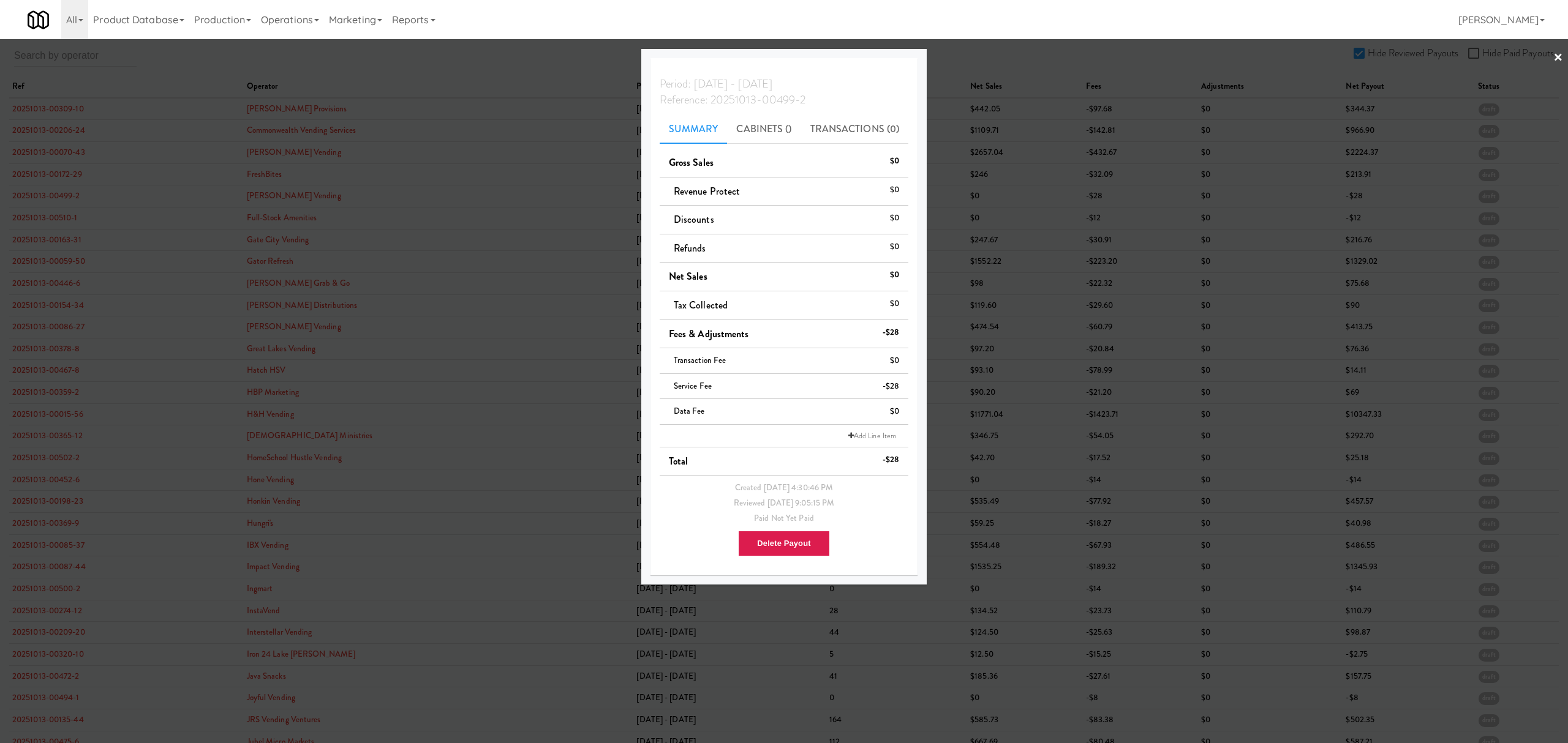
click at [37, 217] on div at bounding box center [784, 372] width 1568 height 743
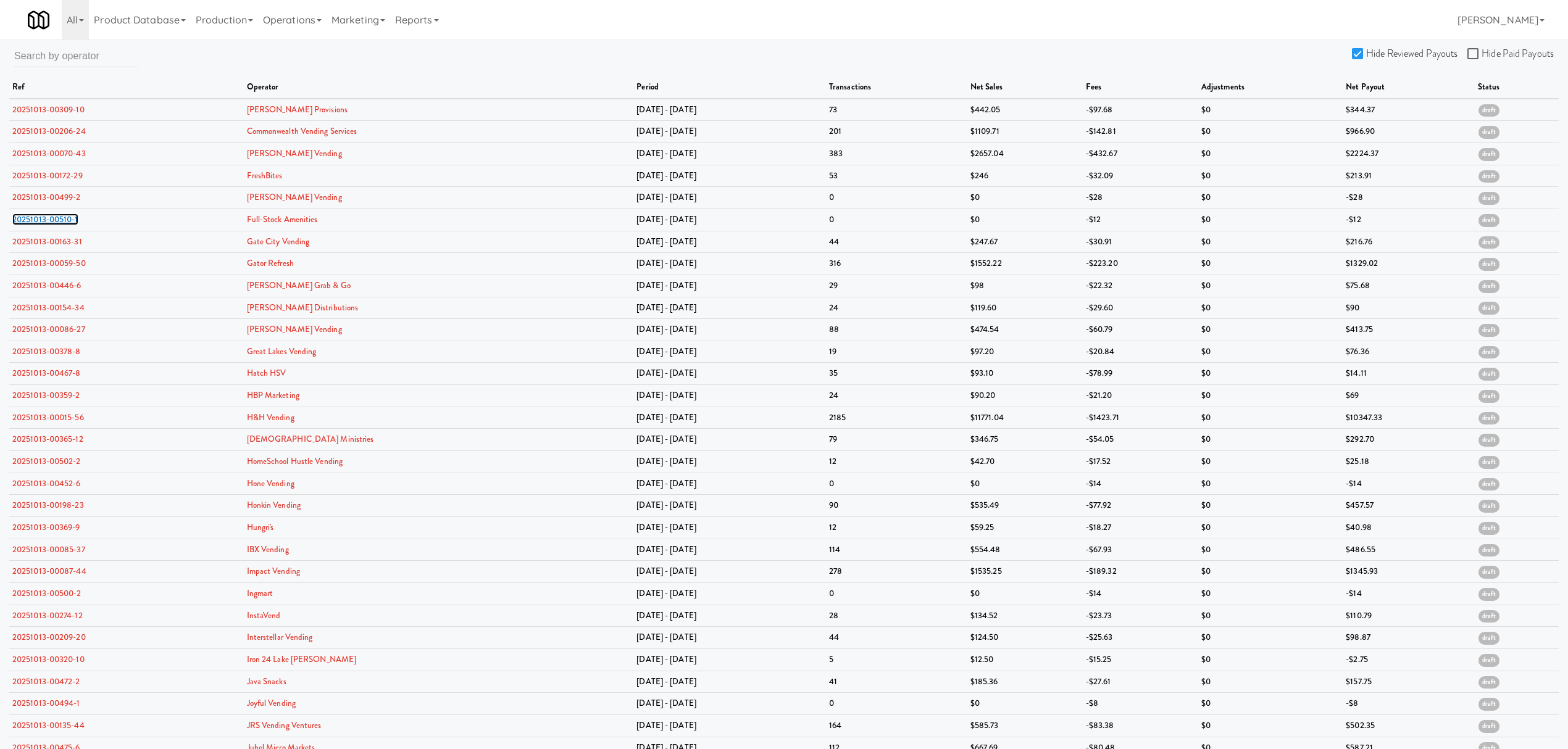
click at [37, 219] on link "20251013-00510-1" at bounding box center [45, 219] width 66 height 12
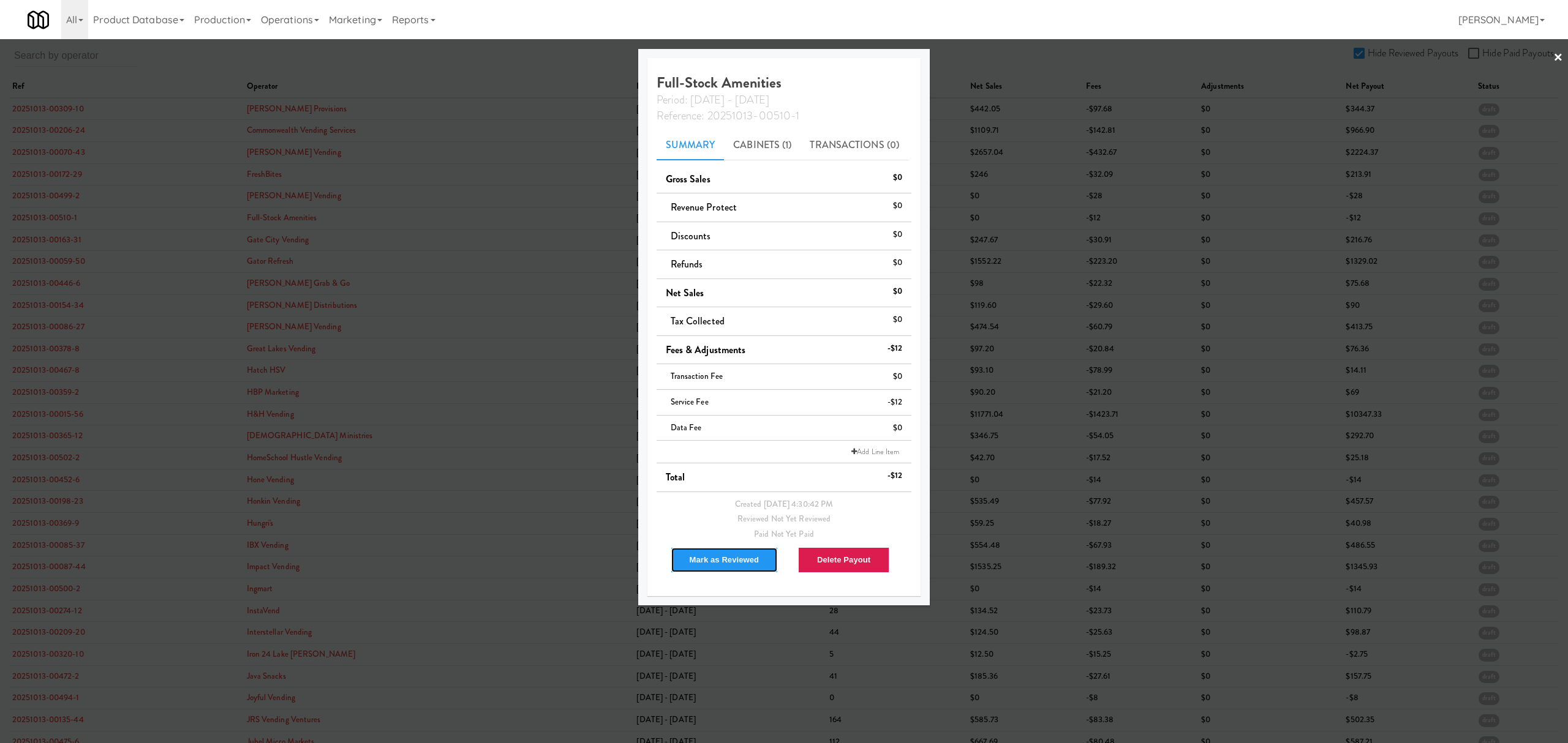
click at [714, 560] on button "Mark as Reviewed" at bounding box center [724, 560] width 108 height 26
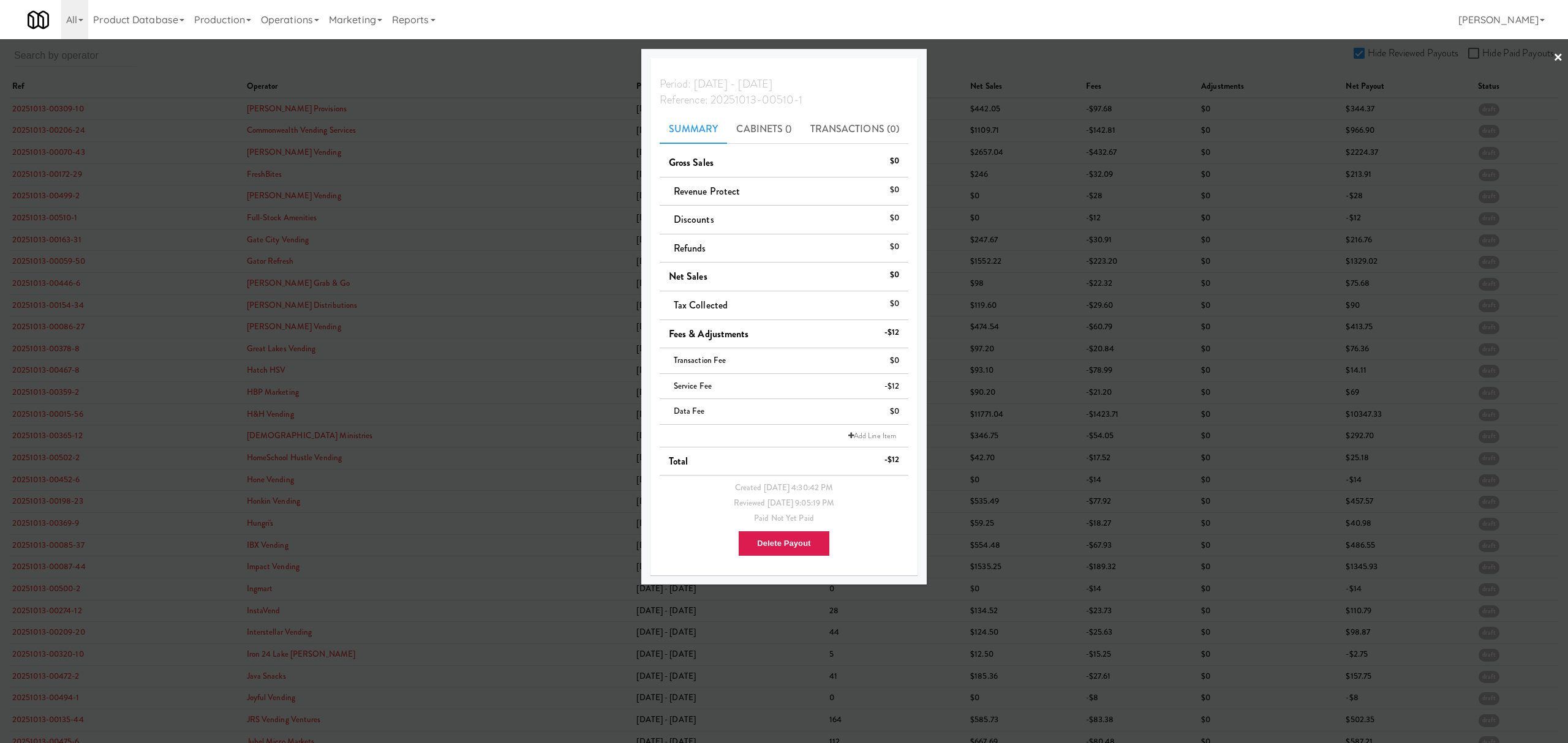
click at [55, 235] on div at bounding box center [784, 372] width 1568 height 743
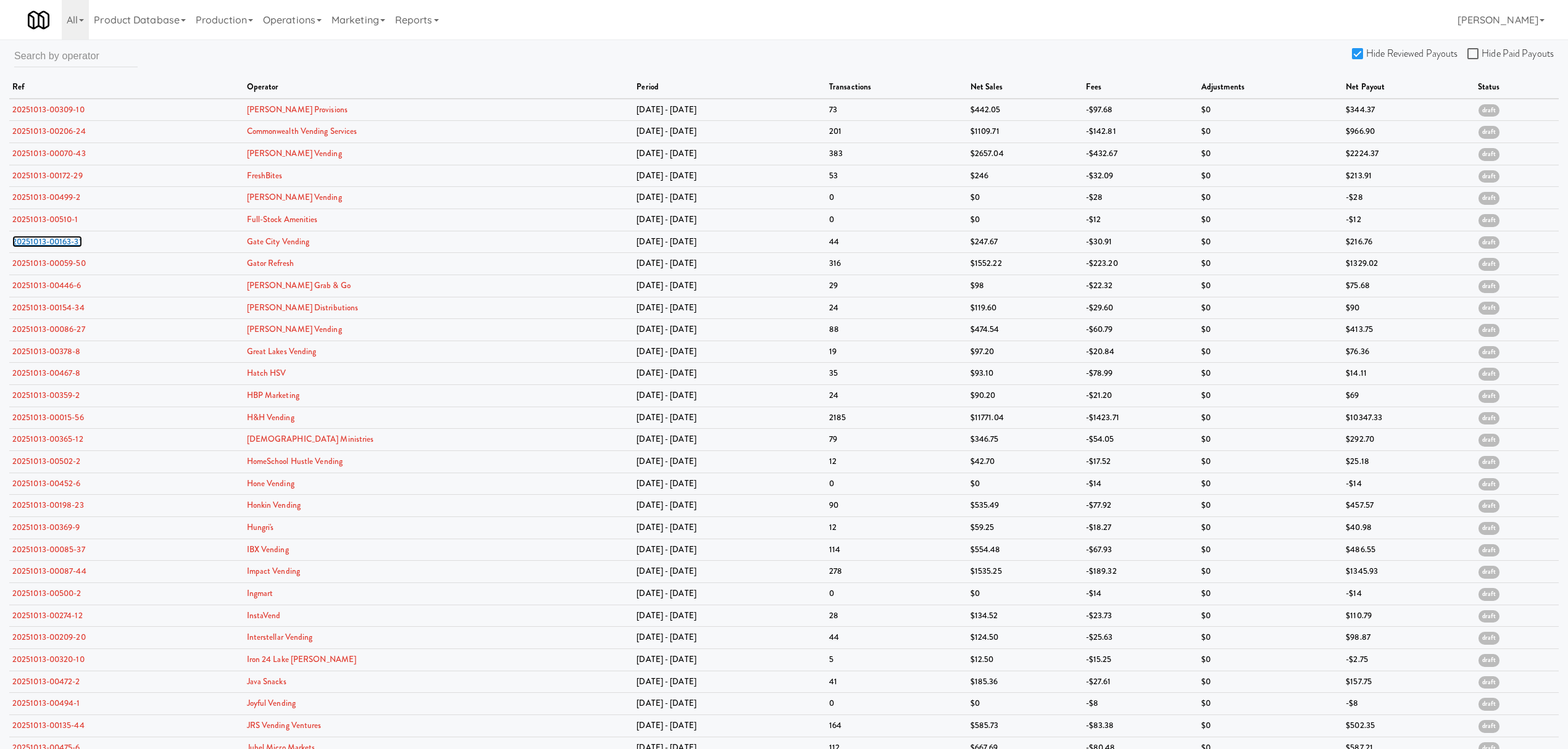
click at [55, 237] on link "20251013-00163-31" at bounding box center [47, 241] width 70 height 12
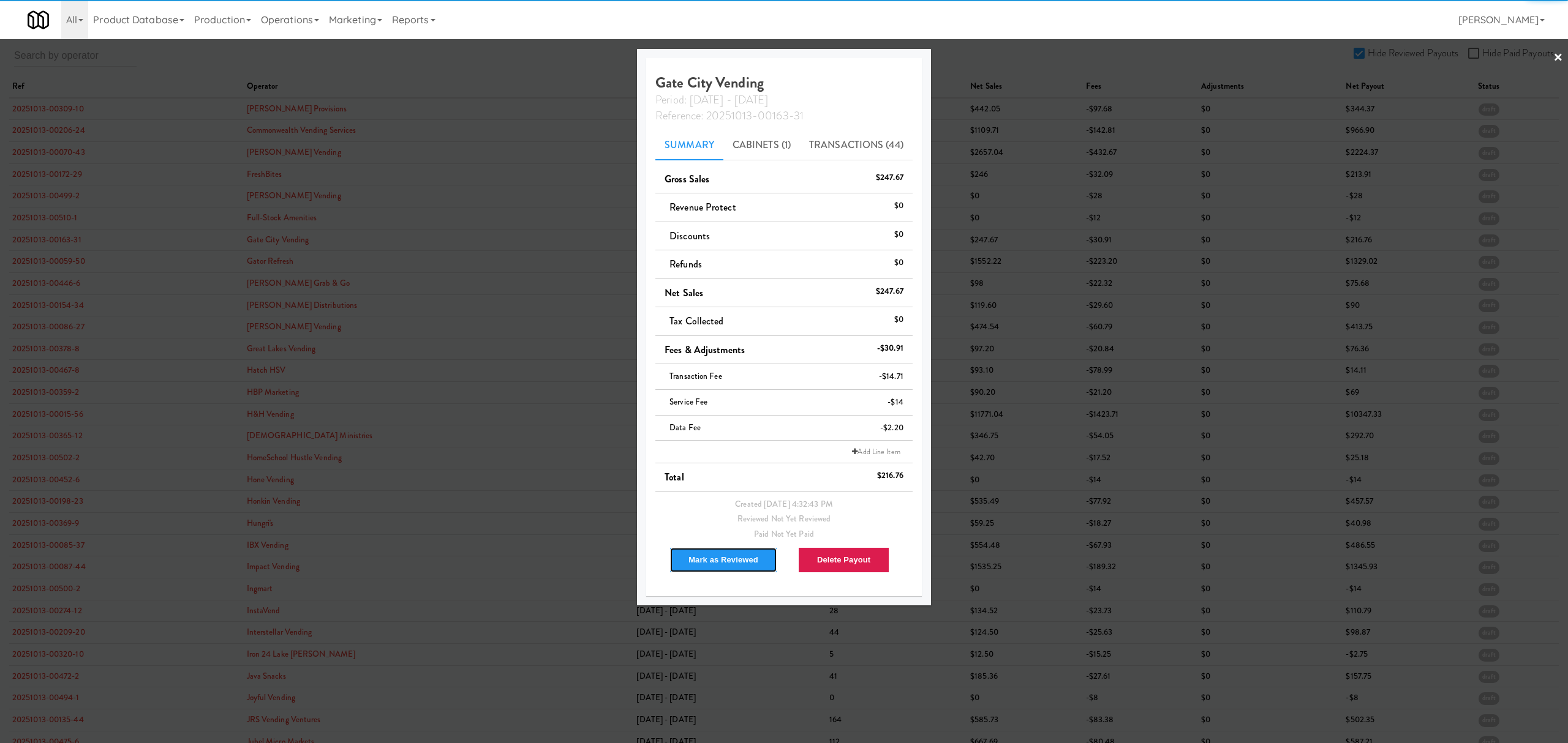
click at [699, 560] on button "Mark as Reviewed" at bounding box center [723, 560] width 108 height 26
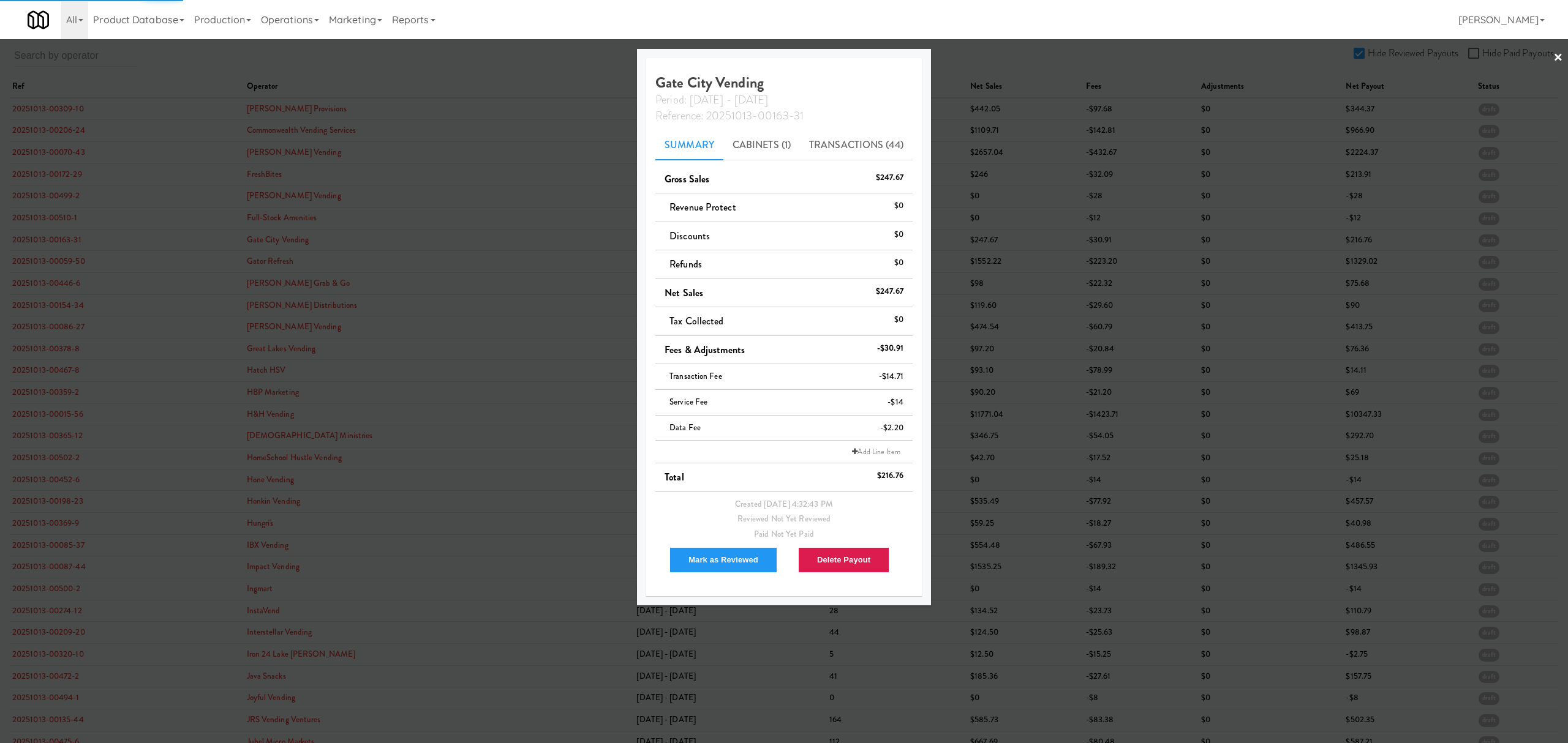
click at [55, 262] on div at bounding box center [784, 372] width 1568 height 743
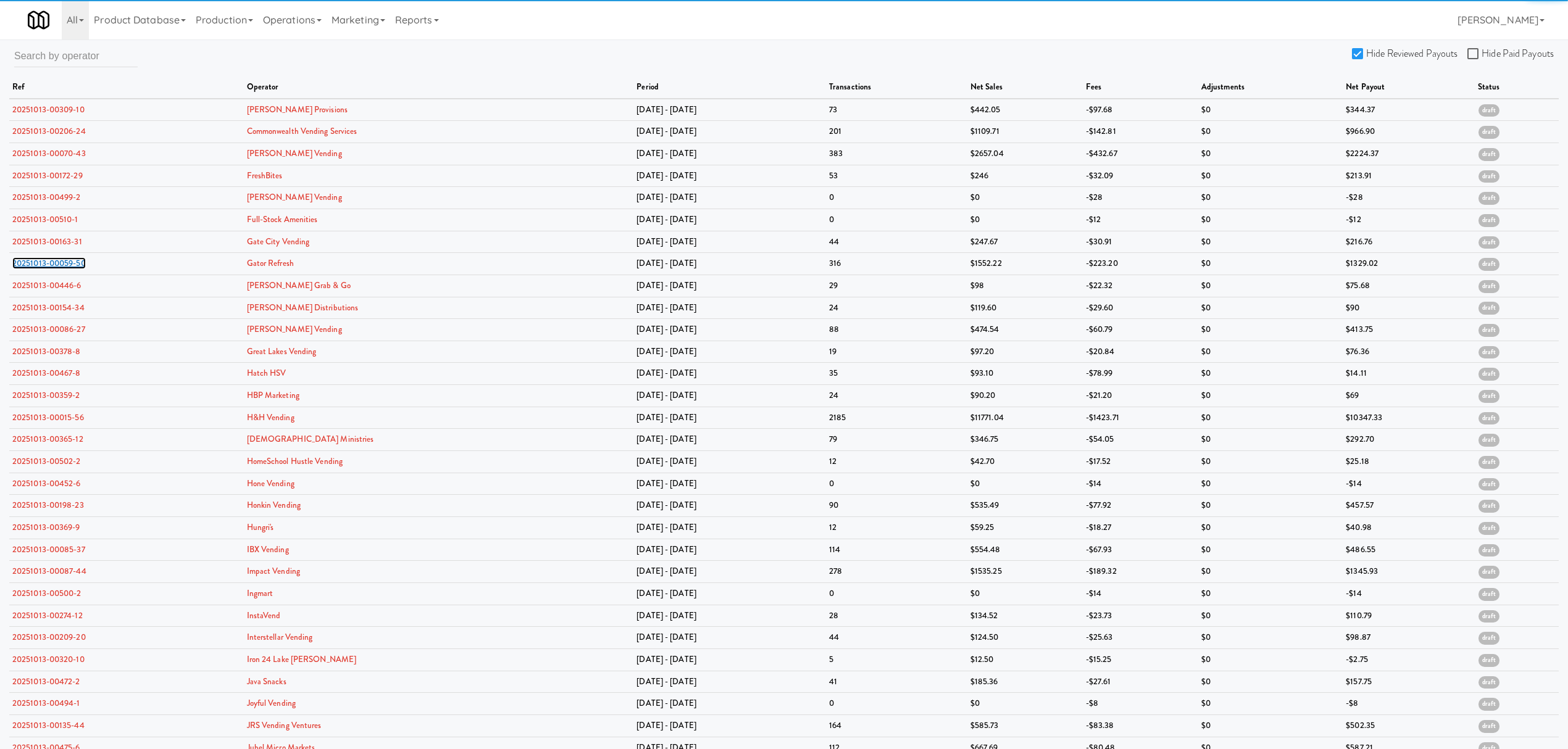
click at [55, 264] on link "20251013-00059-50" at bounding box center [48, 263] width 73 height 12
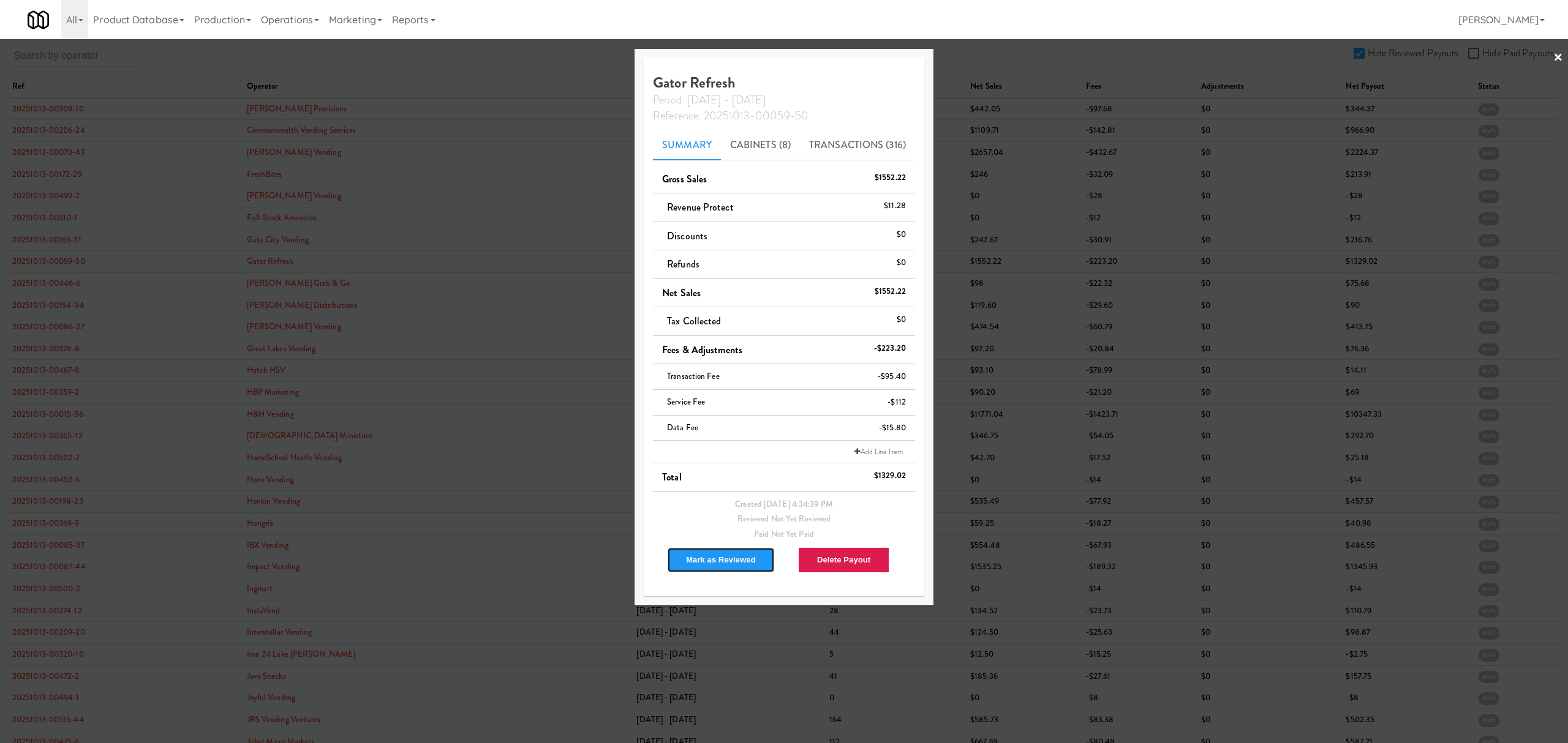
click at [715, 561] on button "Mark as Reviewed" at bounding box center [720, 560] width 108 height 26
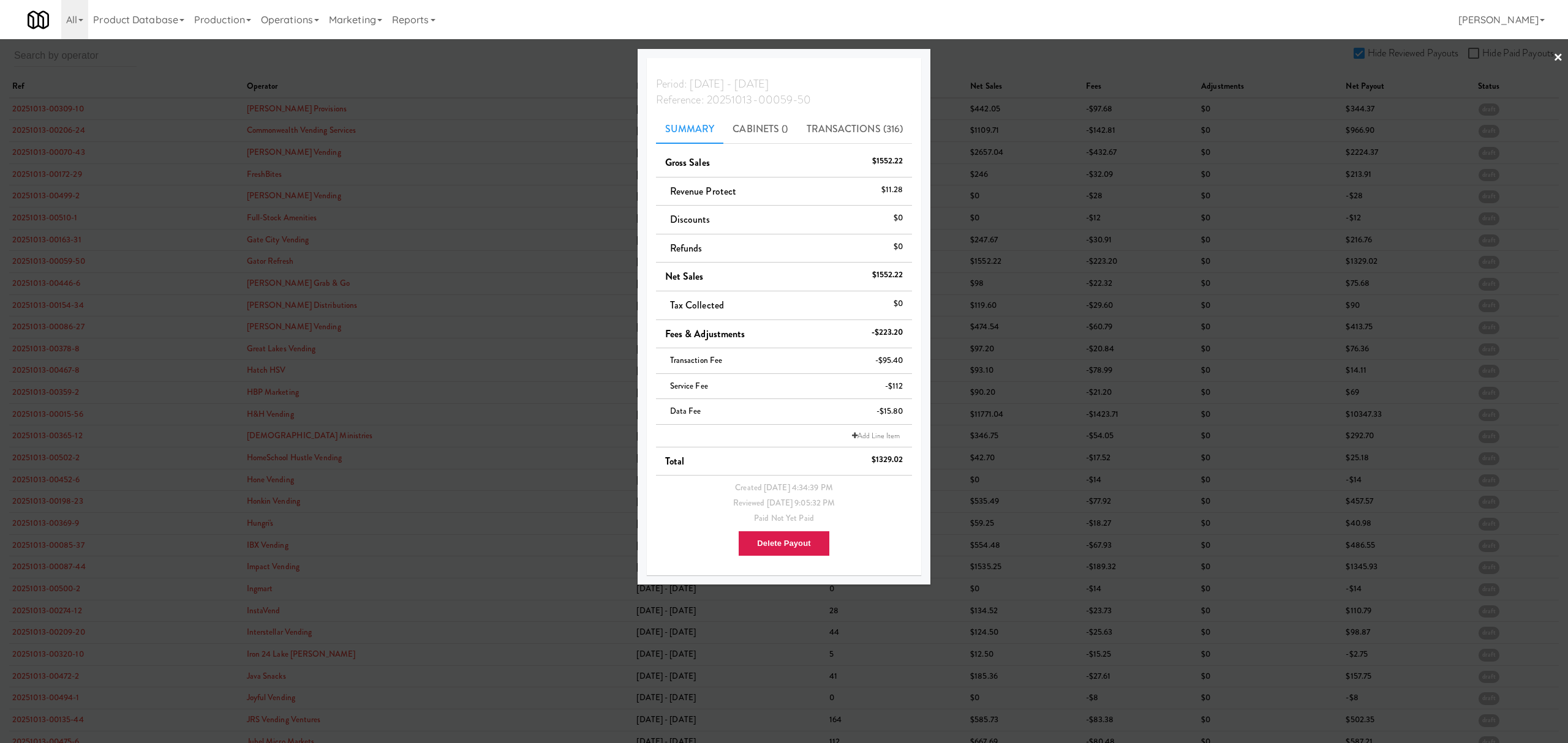
click at [49, 285] on div at bounding box center [784, 372] width 1568 height 743
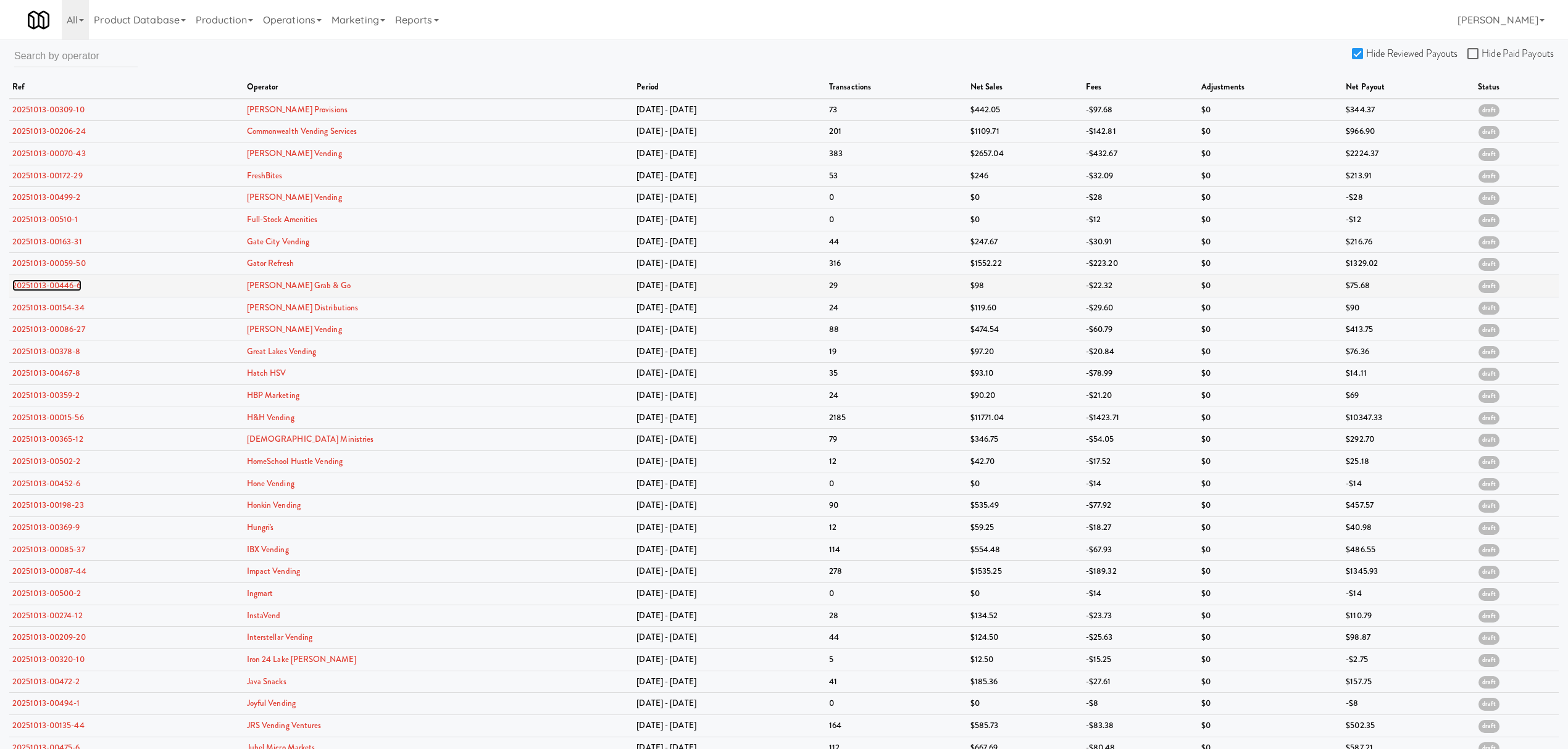
click at [50, 287] on link "20251013-00446-6" at bounding box center [47, 285] width 69 height 12
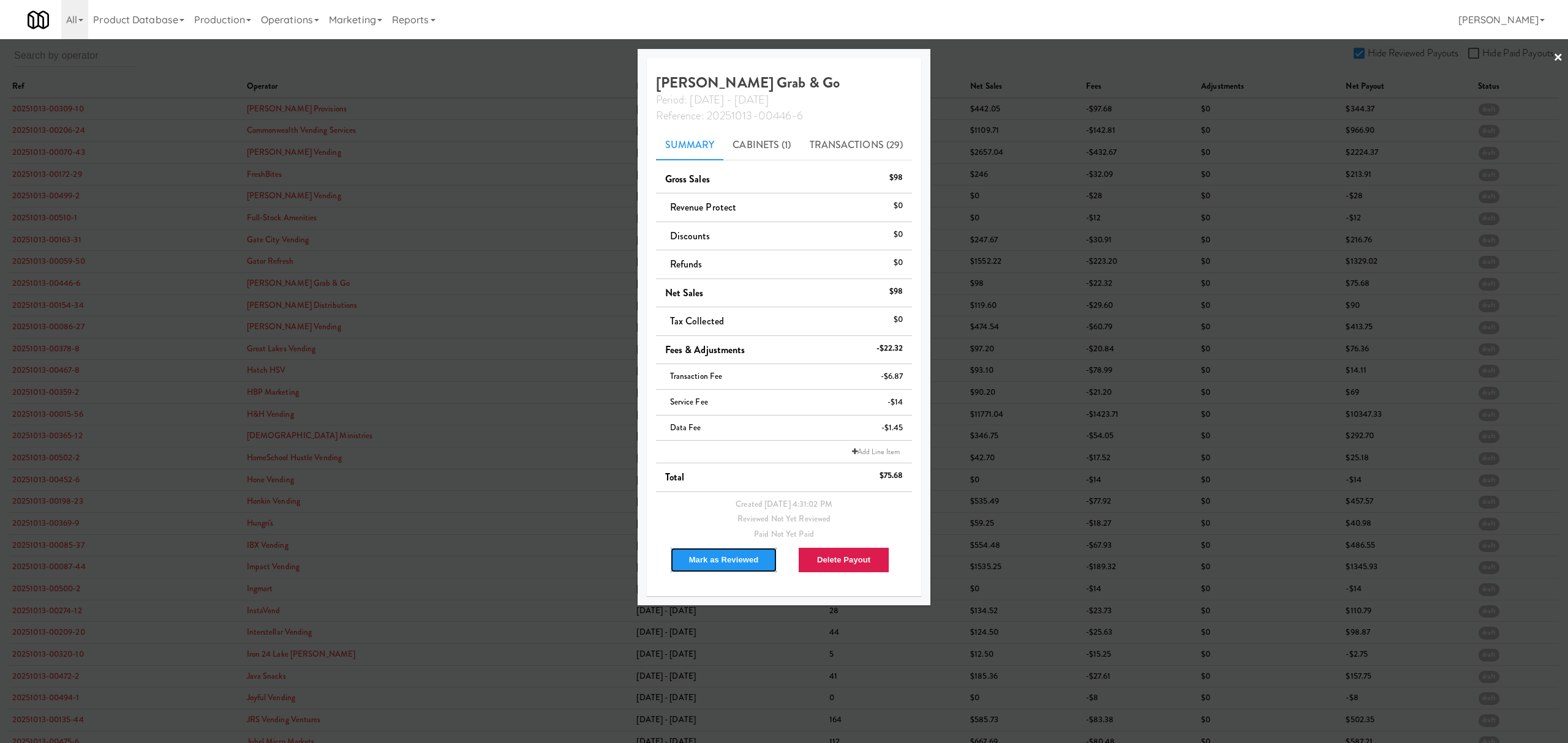
click at [720, 558] on button "Mark as Reviewed" at bounding box center [723, 560] width 108 height 26
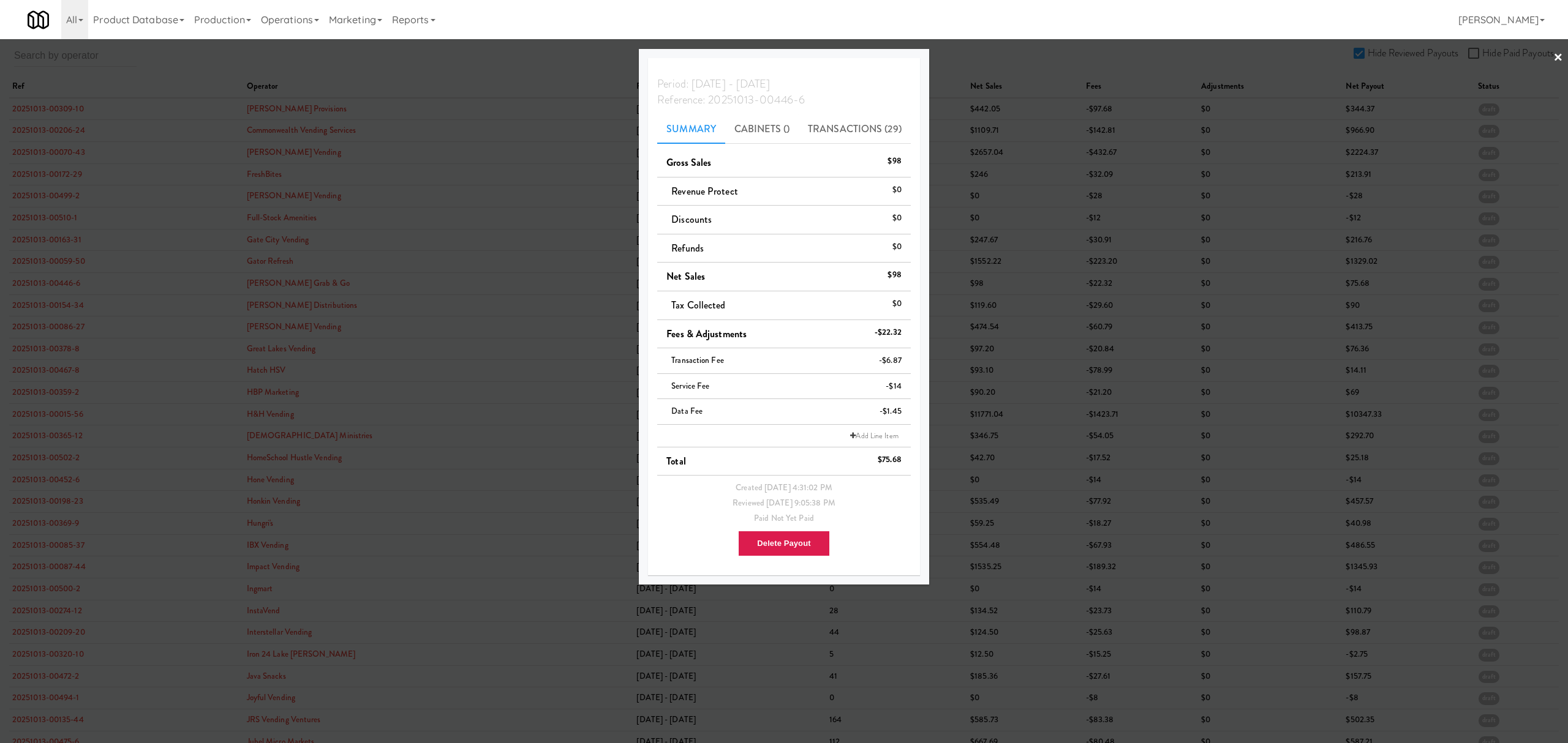
click at [48, 304] on div at bounding box center [784, 372] width 1568 height 743
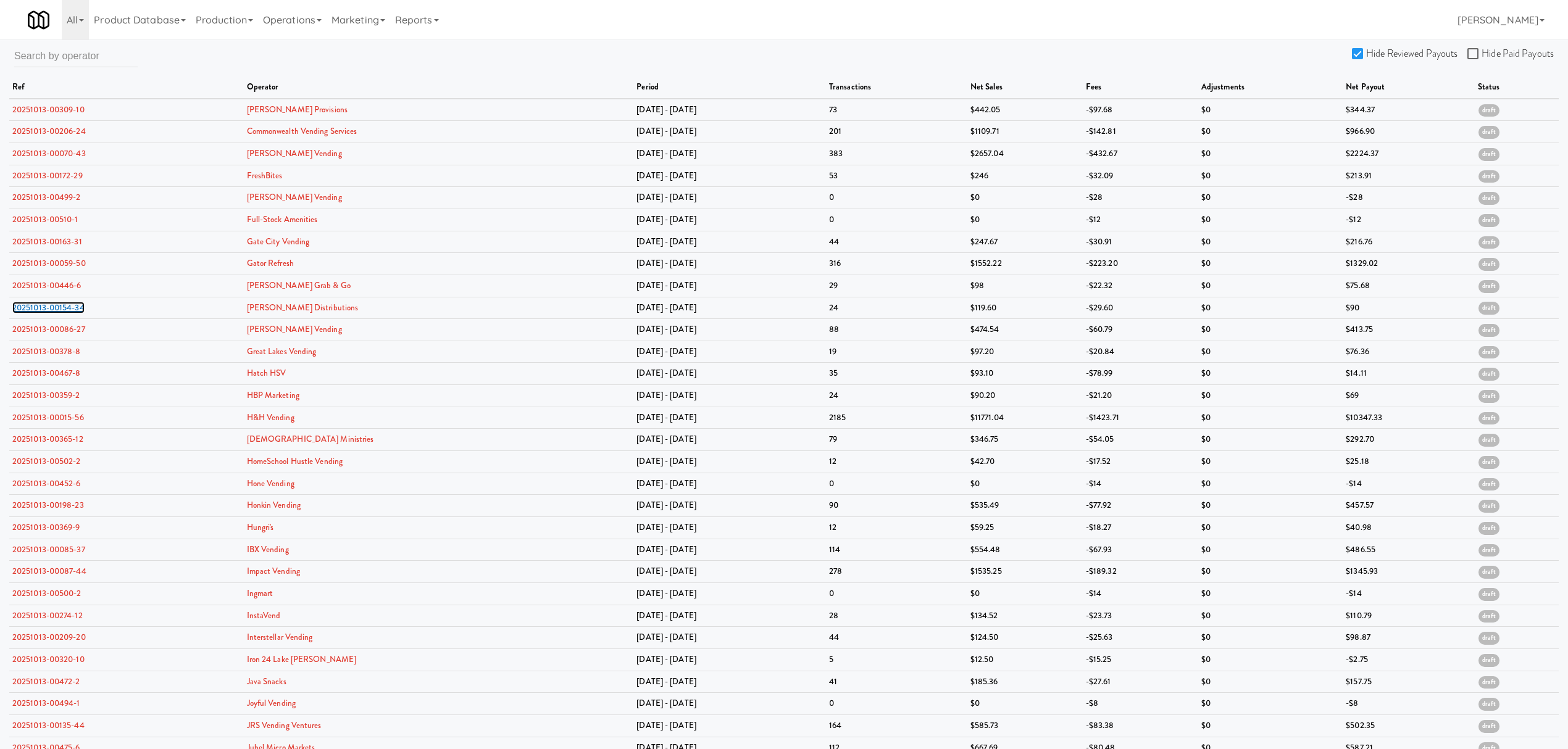
click at [48, 306] on link "20251013-00154-34" at bounding box center [48, 307] width 72 height 12
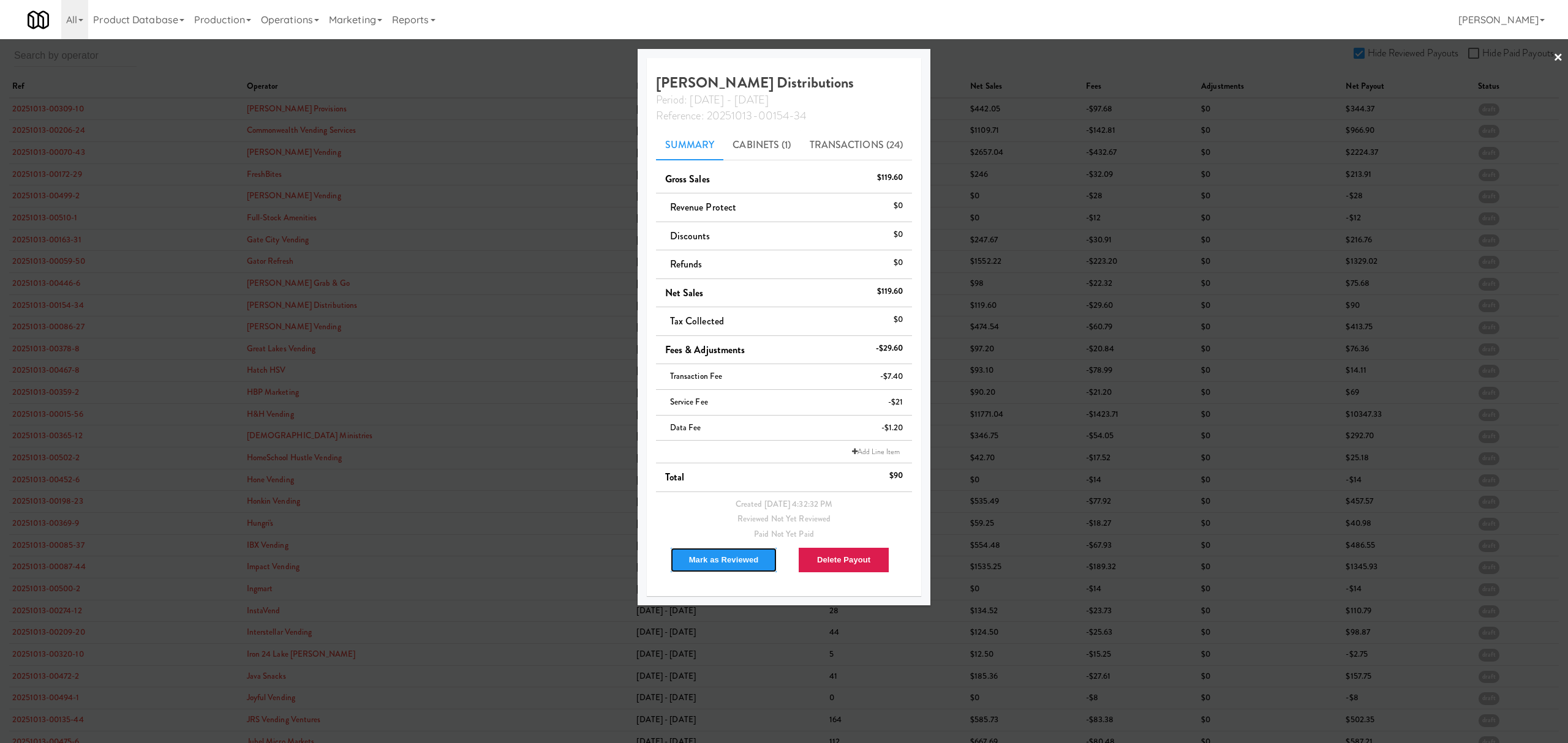
click at [728, 561] on button "Mark as Reviewed" at bounding box center [723, 560] width 108 height 26
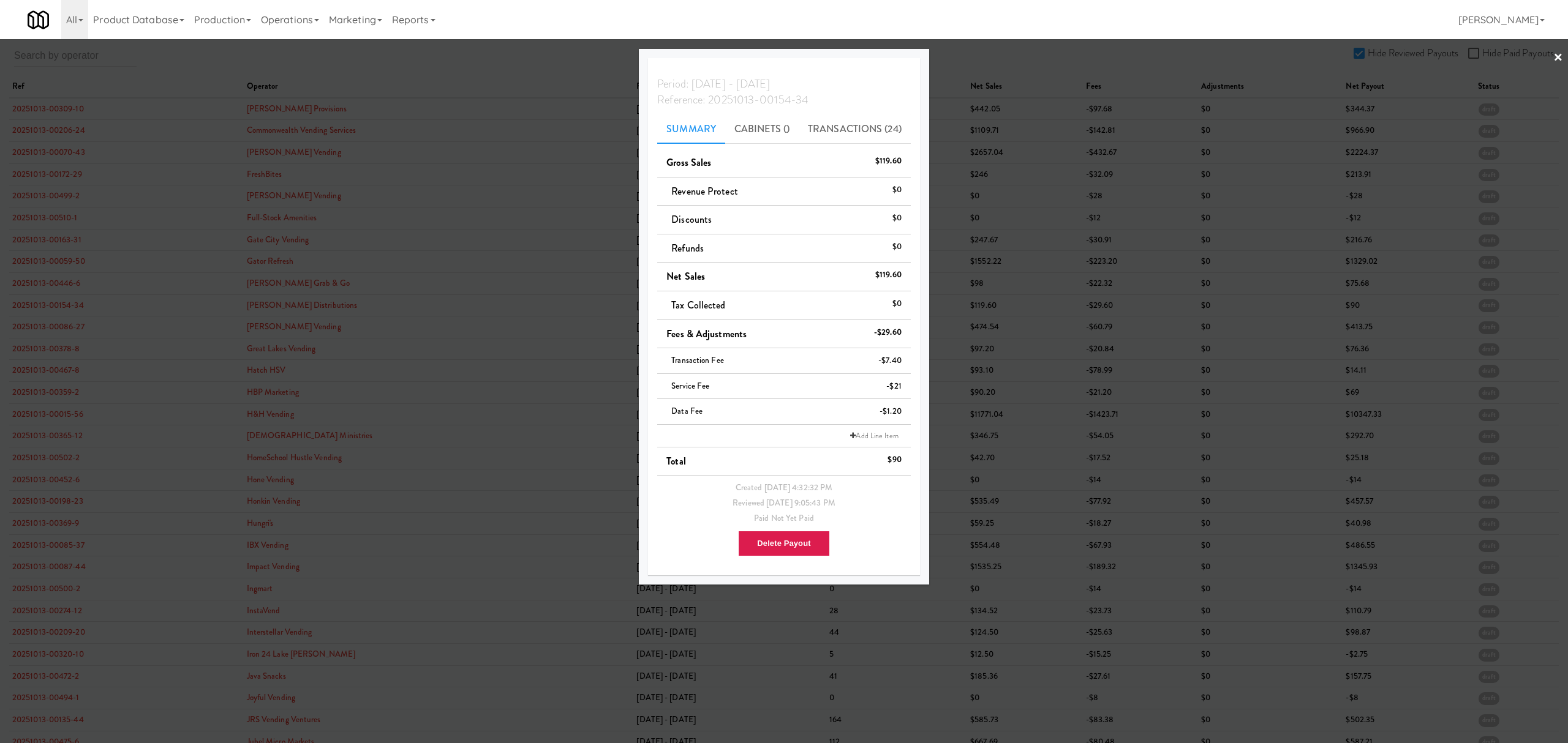
click at [57, 329] on div at bounding box center [784, 372] width 1568 height 743
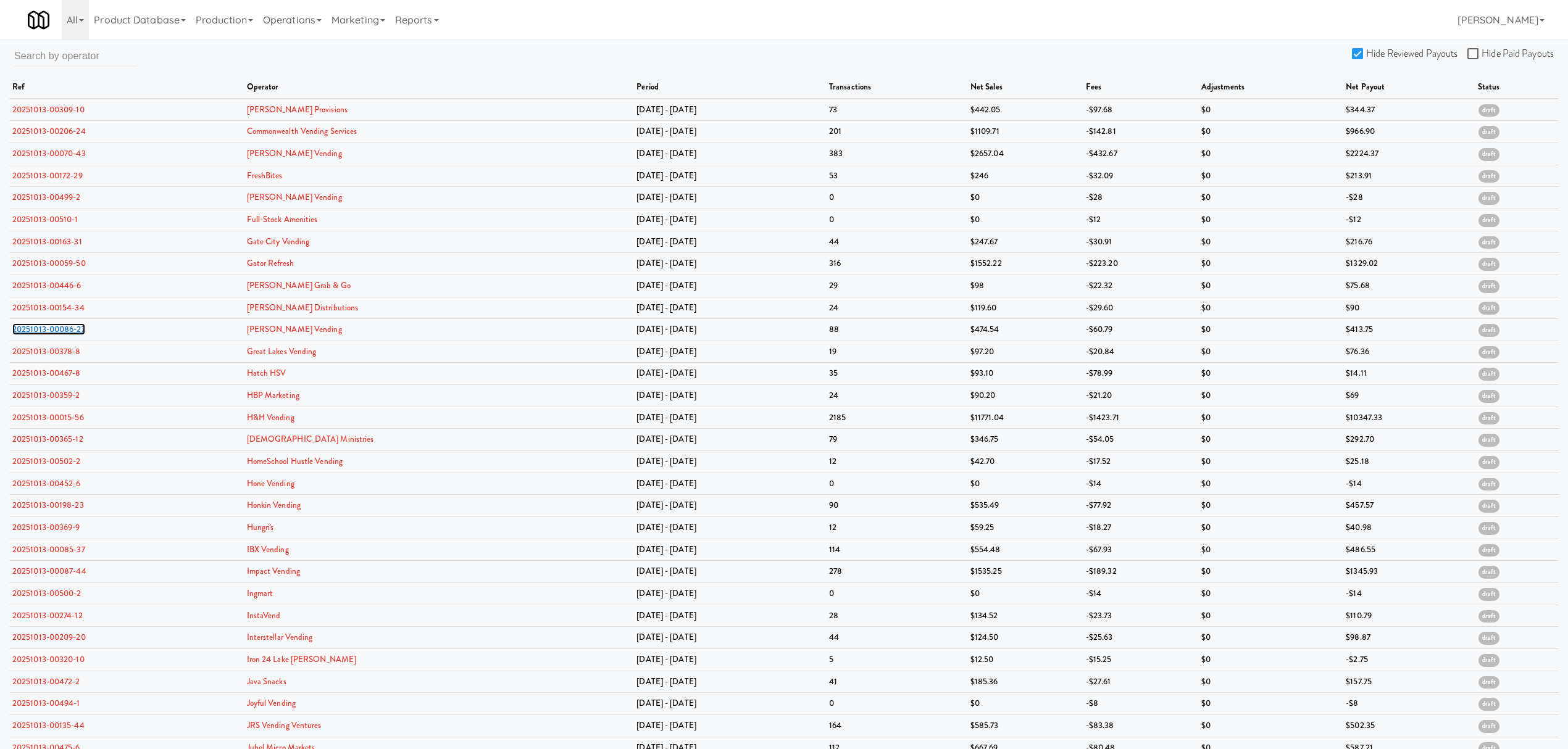
click at [57, 332] on link "20251013-00086-27" at bounding box center [48, 329] width 73 height 12
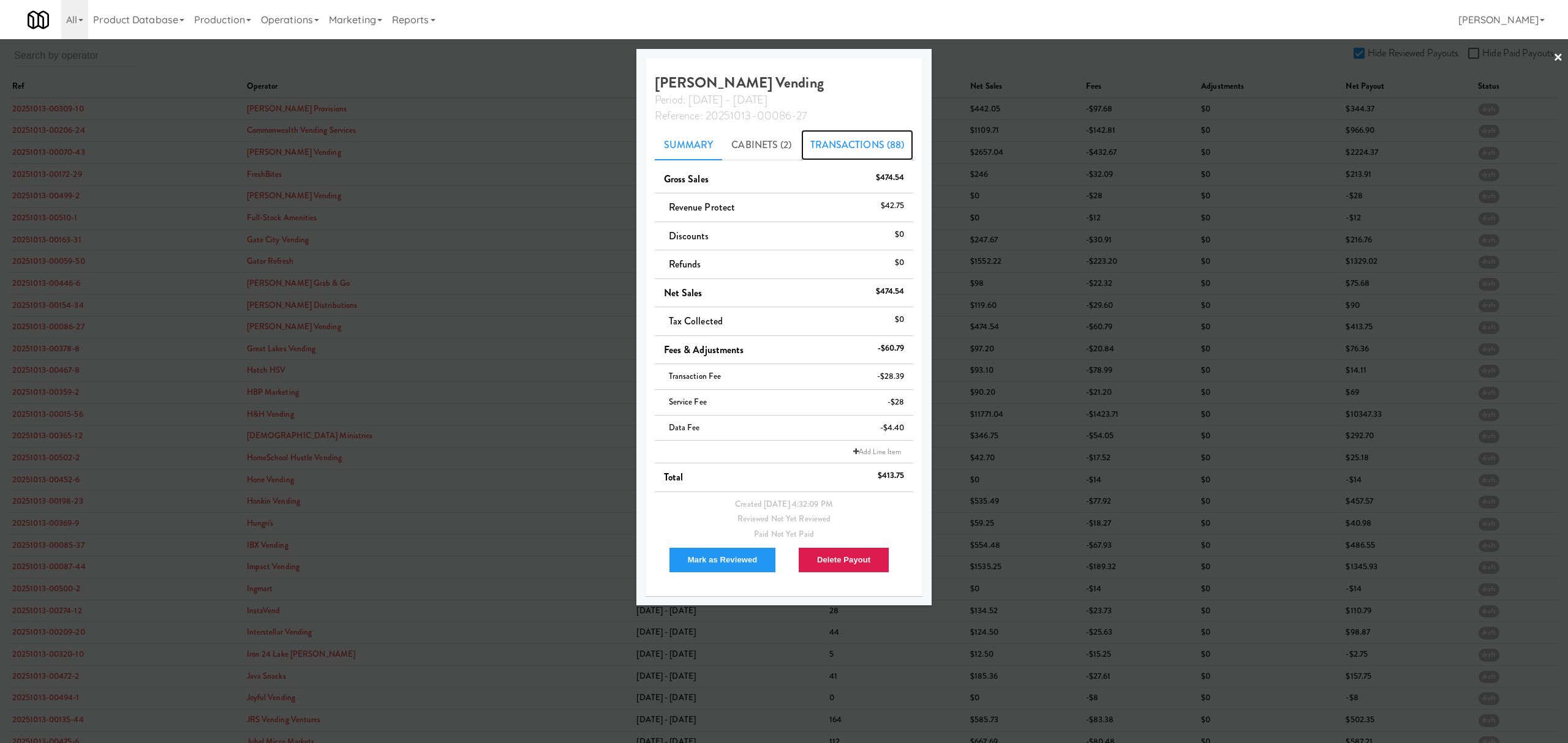
click at [865, 138] on link "Transactions (88)" at bounding box center [857, 145] width 112 height 30
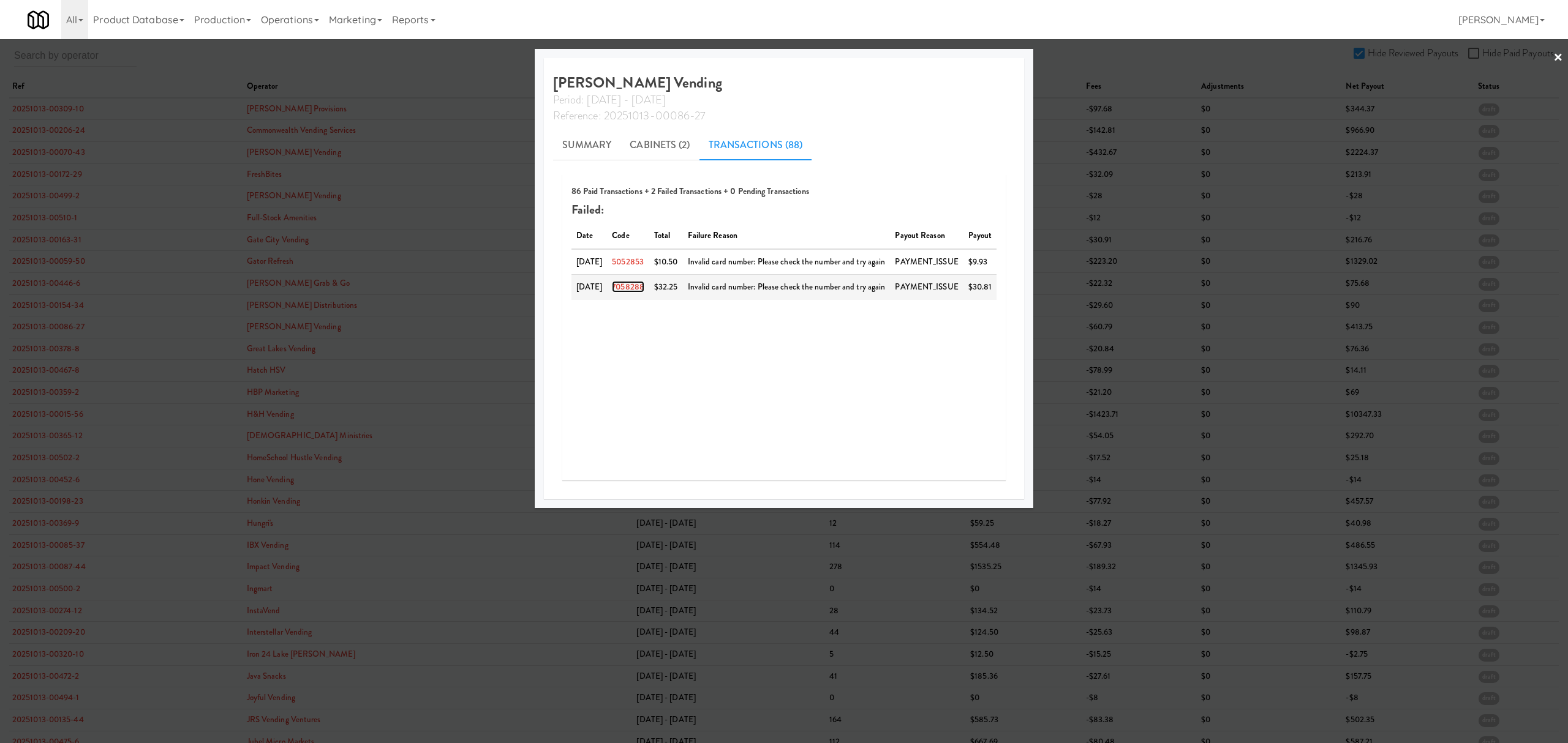
click at [625, 285] on link "7058288" at bounding box center [628, 286] width 33 height 12
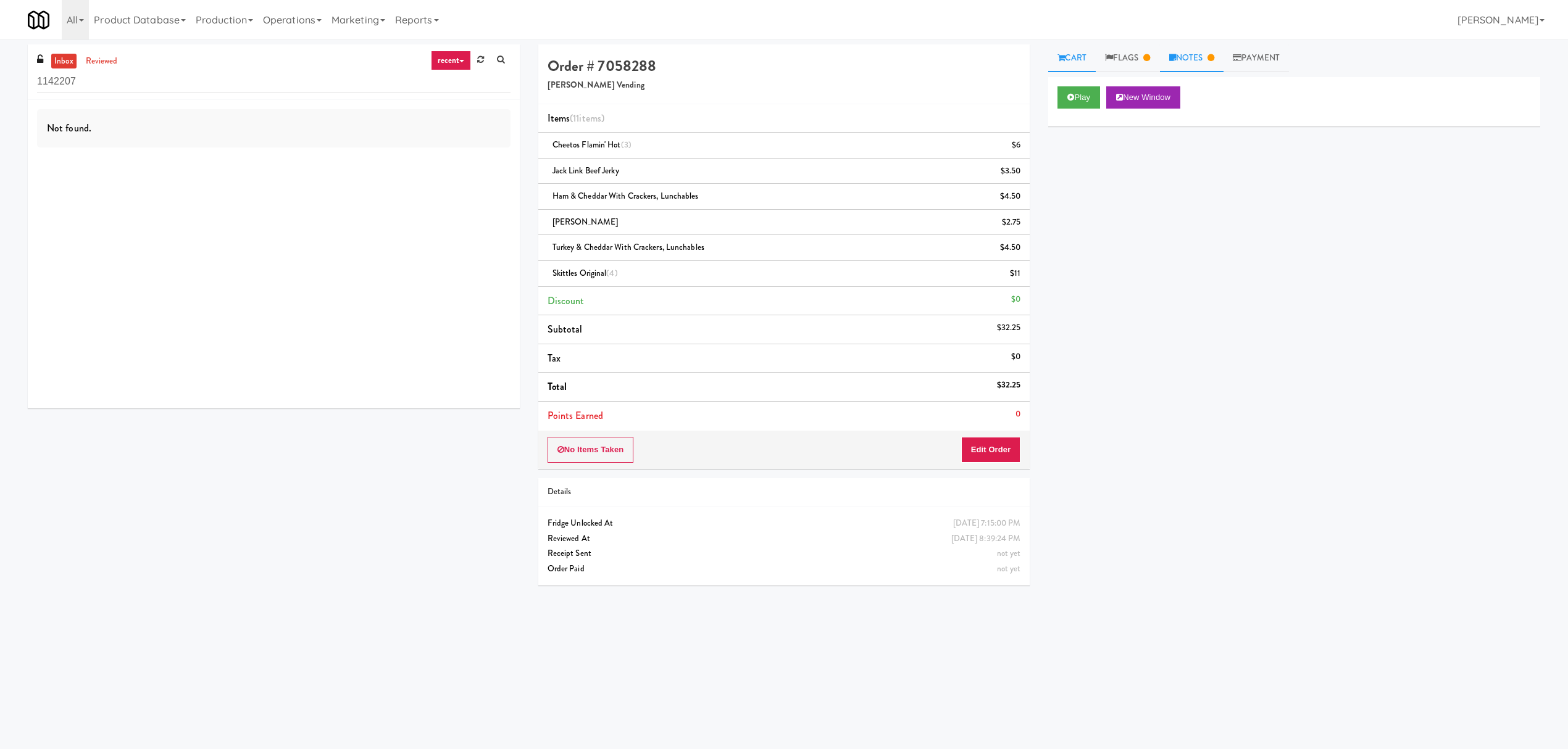
click at [1191, 52] on link "Notes" at bounding box center [1192, 58] width 64 height 28
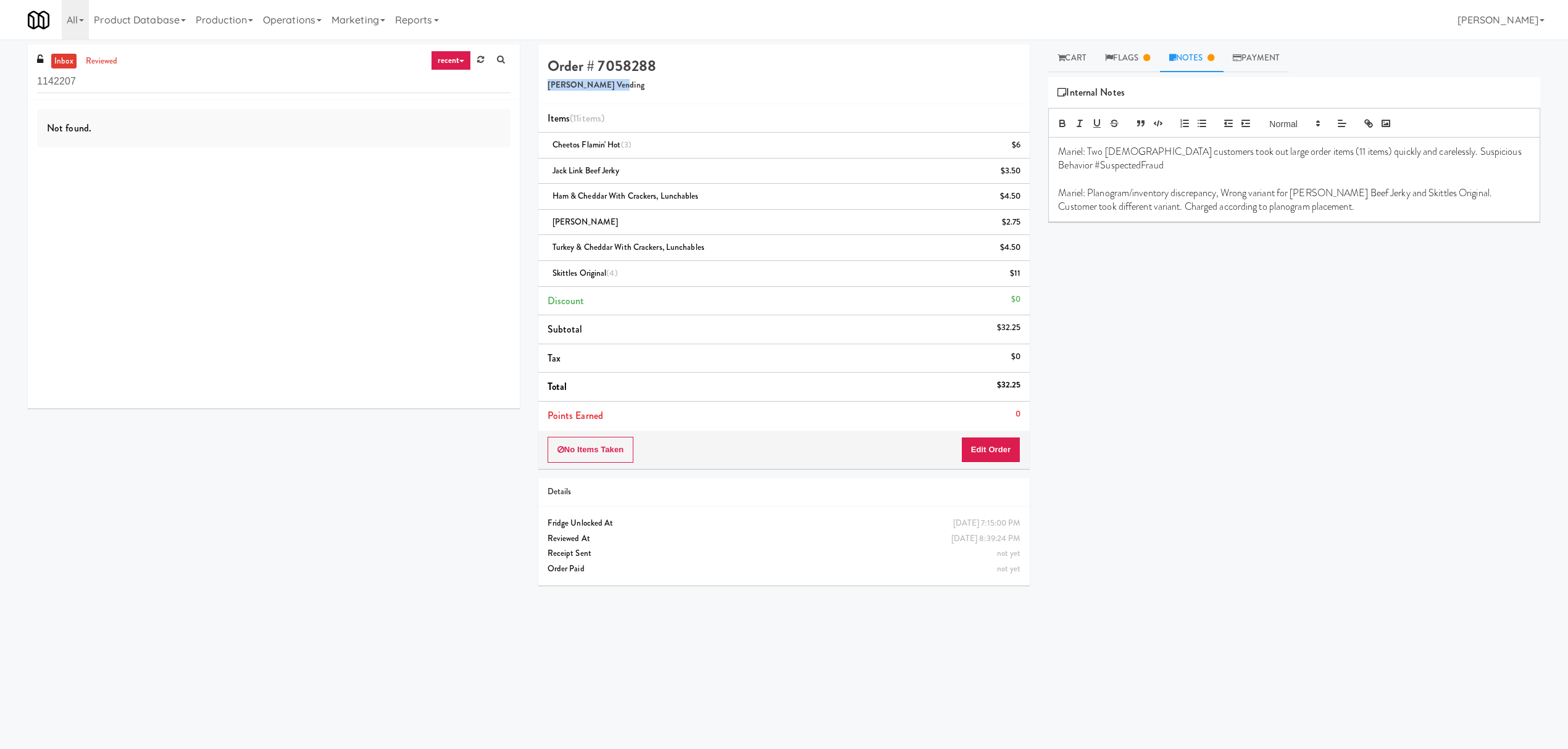
drag, startPoint x: 547, startPoint y: 87, endPoint x: 616, endPoint y: 83, distance: 69.1
click at [616, 83] on h5 "[PERSON_NAME] Vending" at bounding box center [784, 86] width 474 height 10
copy h5 "[PERSON_NAME] Vending"
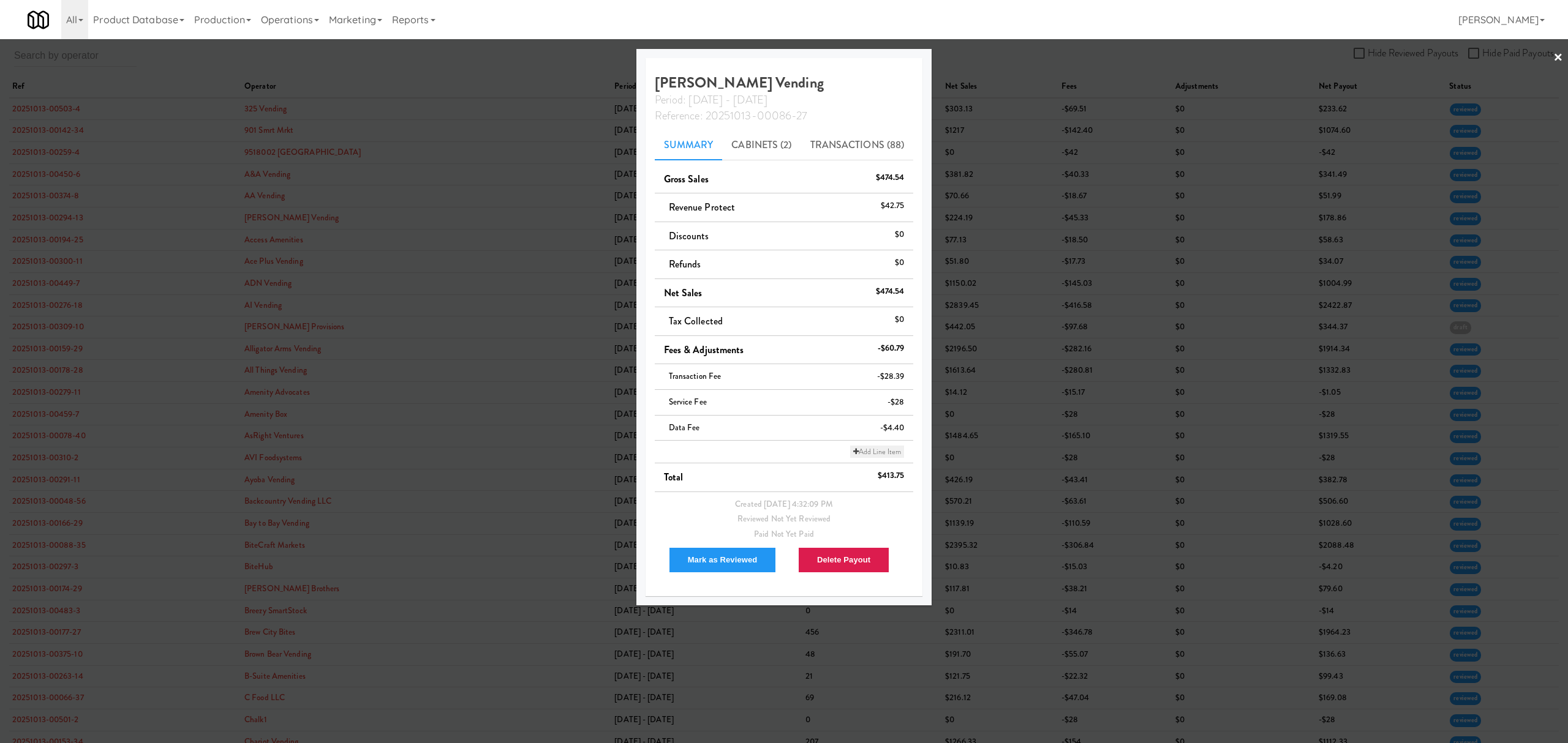
click at [880, 450] on link "Add Line Item" at bounding box center [877, 451] width 54 height 12
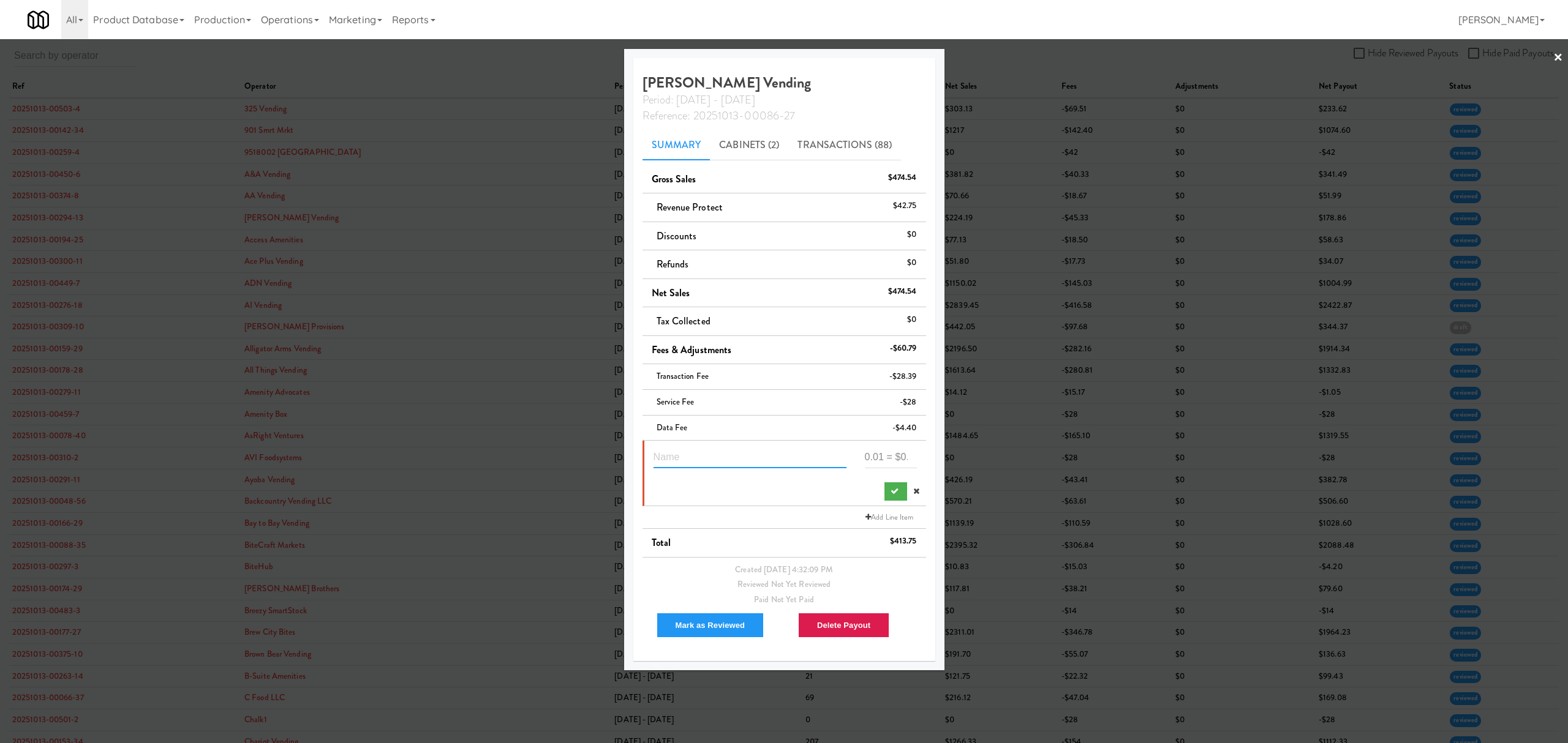
click at [740, 459] on input "text" at bounding box center [750, 457] width 193 height 22
paste input "Suspected Theft"
type input "Suspected Theft 7058288"
type input "-22.25"
click at [890, 492] on icon "submit" at bounding box center [894, 491] width 8 height 8
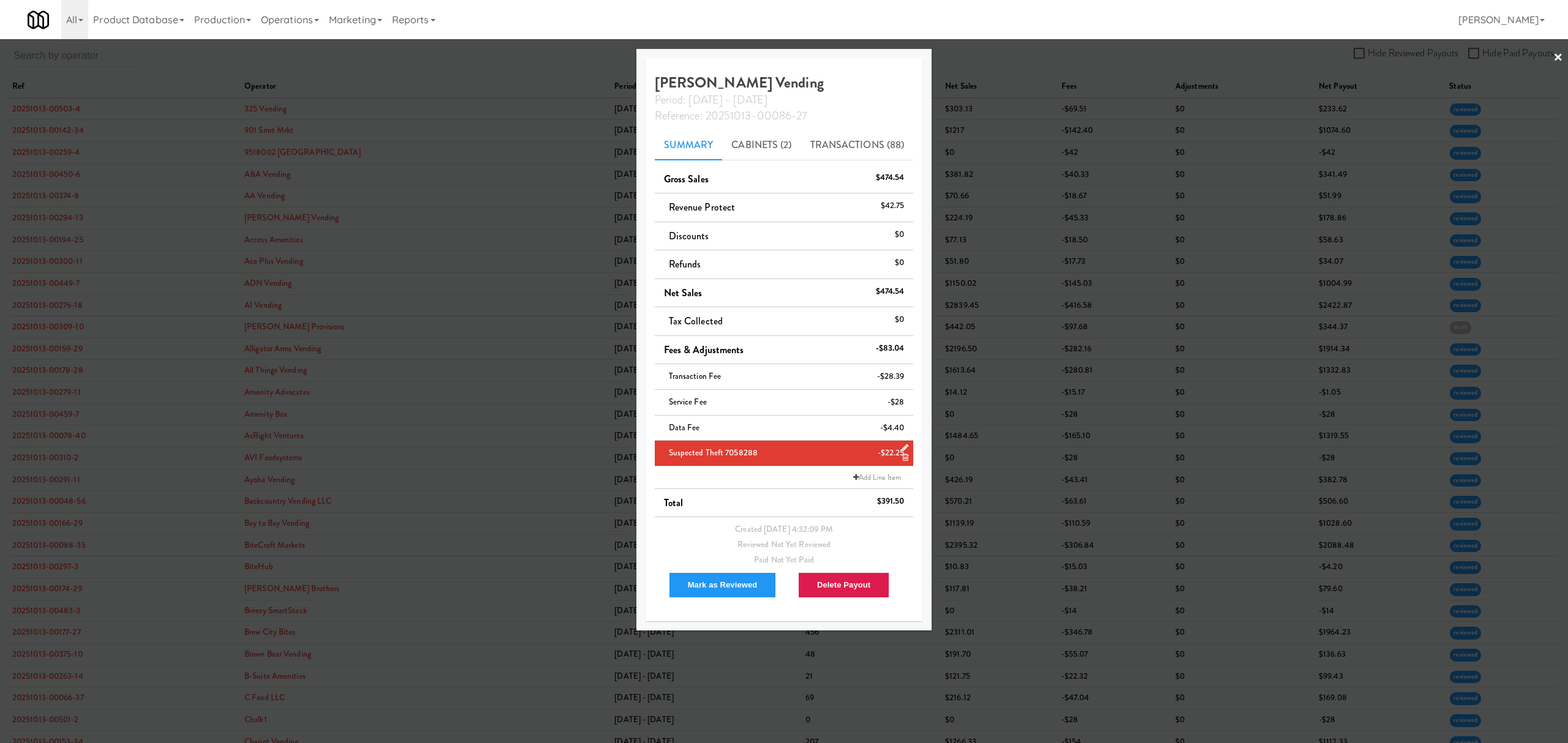
click at [474, 67] on div at bounding box center [784, 372] width 1568 height 743
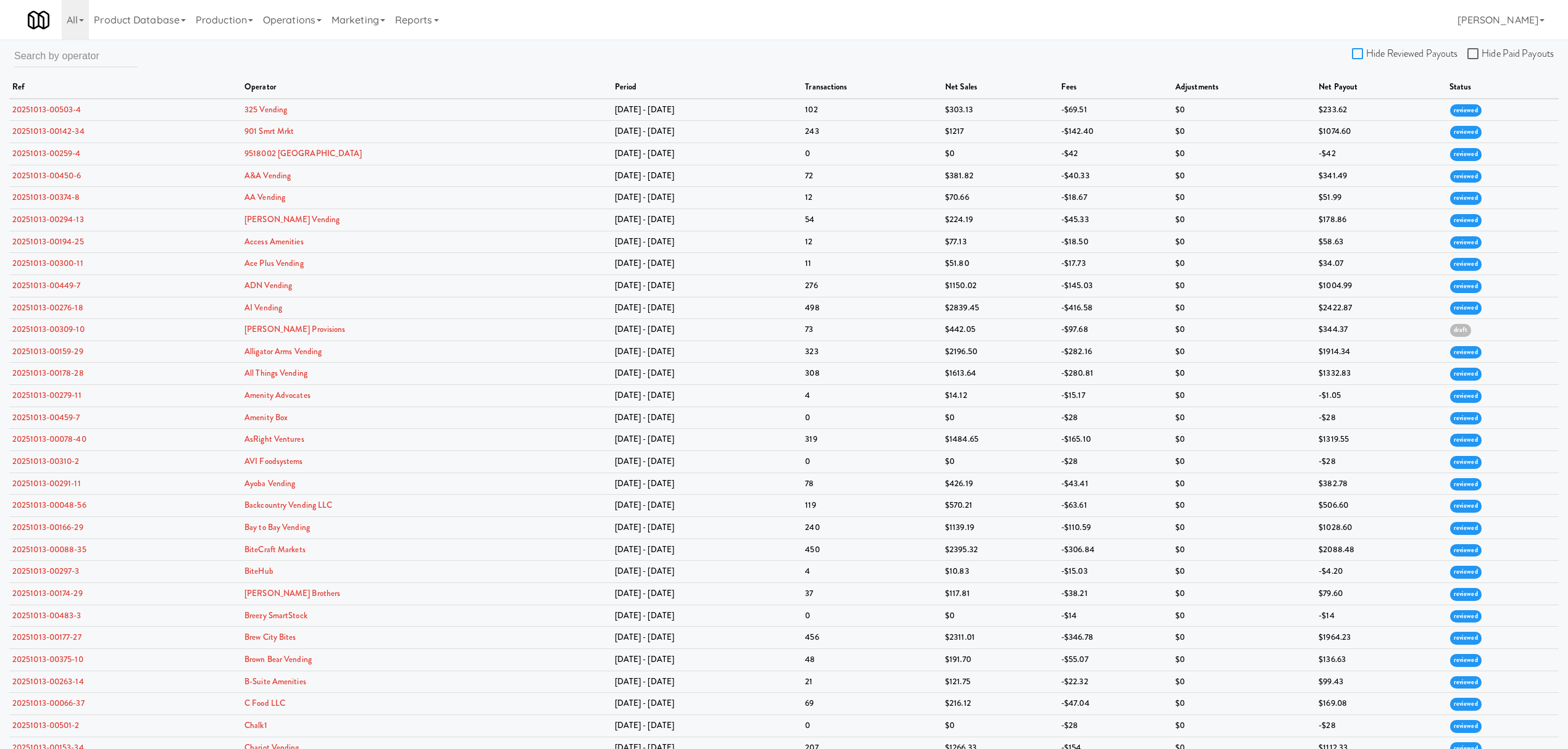
click at [1356, 52] on input "Hide Reviewed Payouts" at bounding box center [1360, 54] width 14 height 10
checkbox input "true"
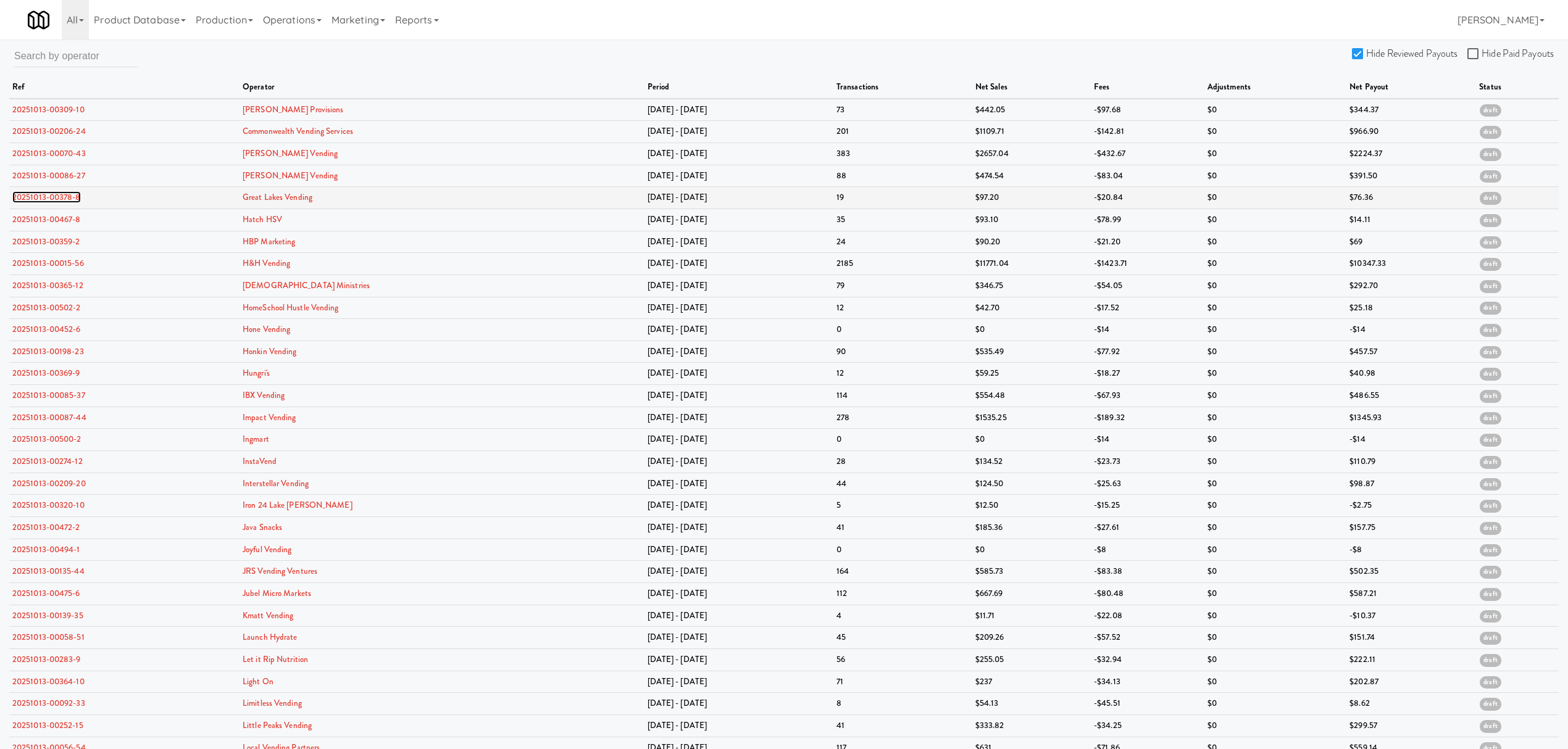
click at [44, 194] on link "20251013-00378-8" at bounding box center [46, 197] width 68 height 12
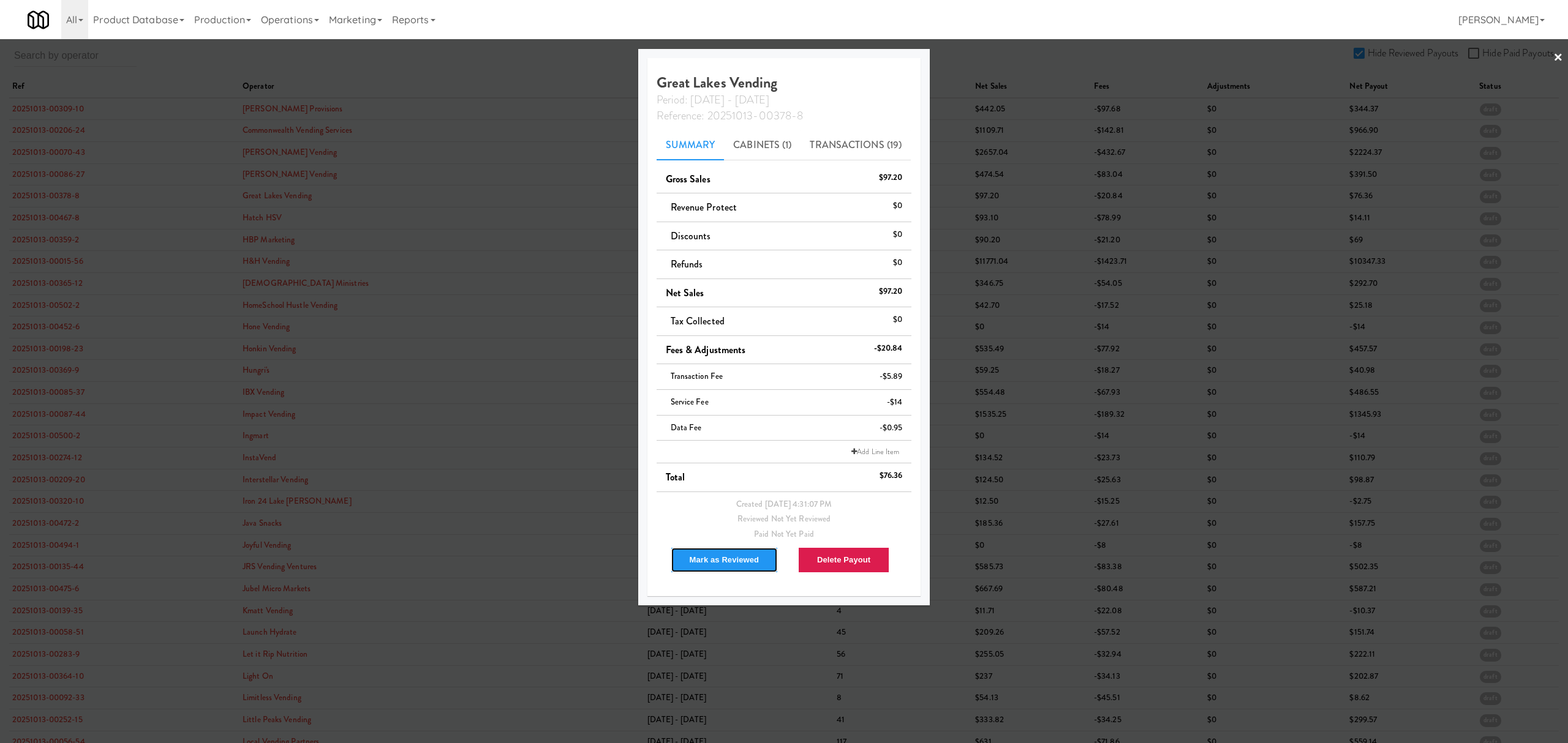
click at [716, 558] on button "Mark as Reviewed" at bounding box center [724, 560] width 108 height 26
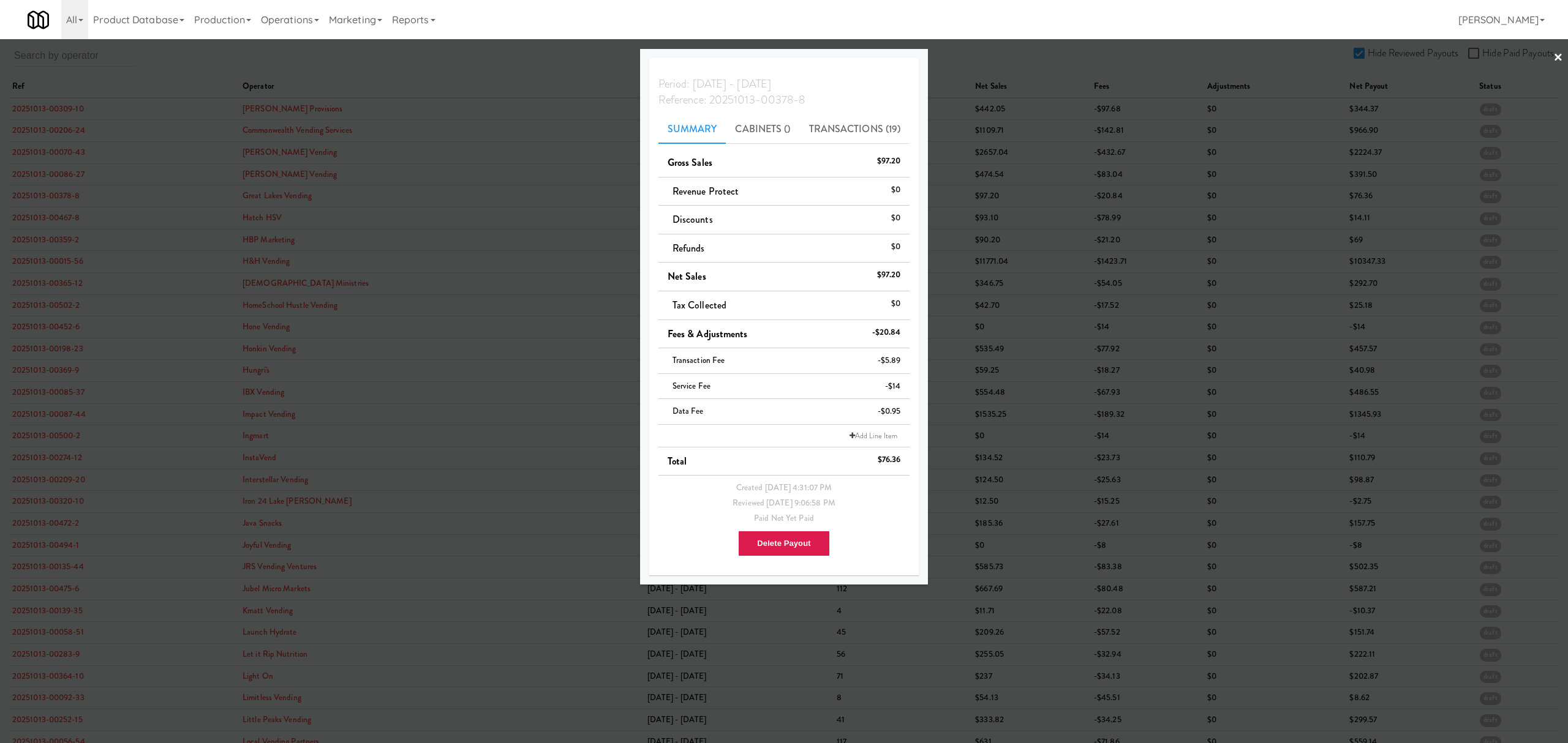
click at [47, 214] on div at bounding box center [784, 372] width 1568 height 743
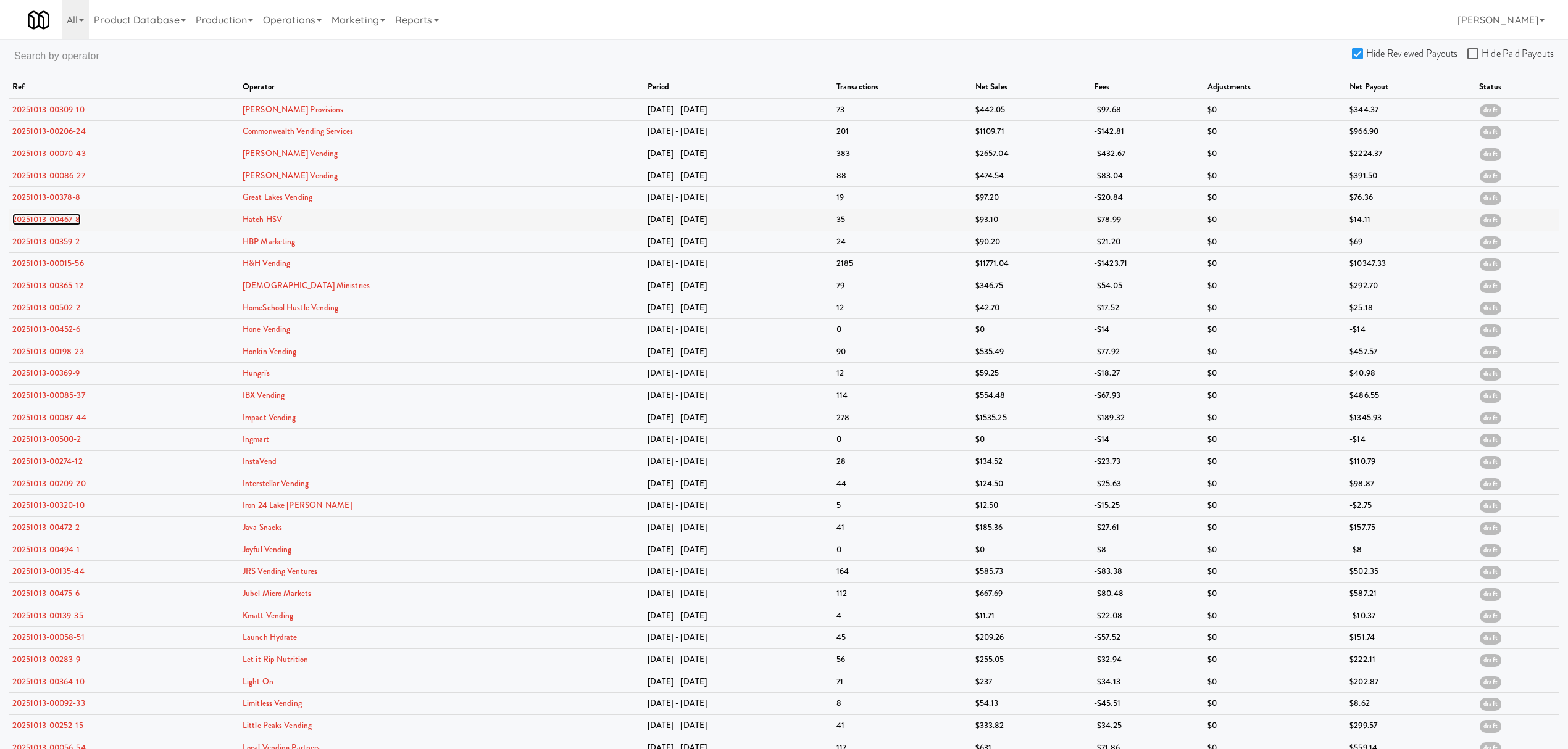
click at [47, 215] on link "20251013-00467-8" at bounding box center [46, 219] width 68 height 12
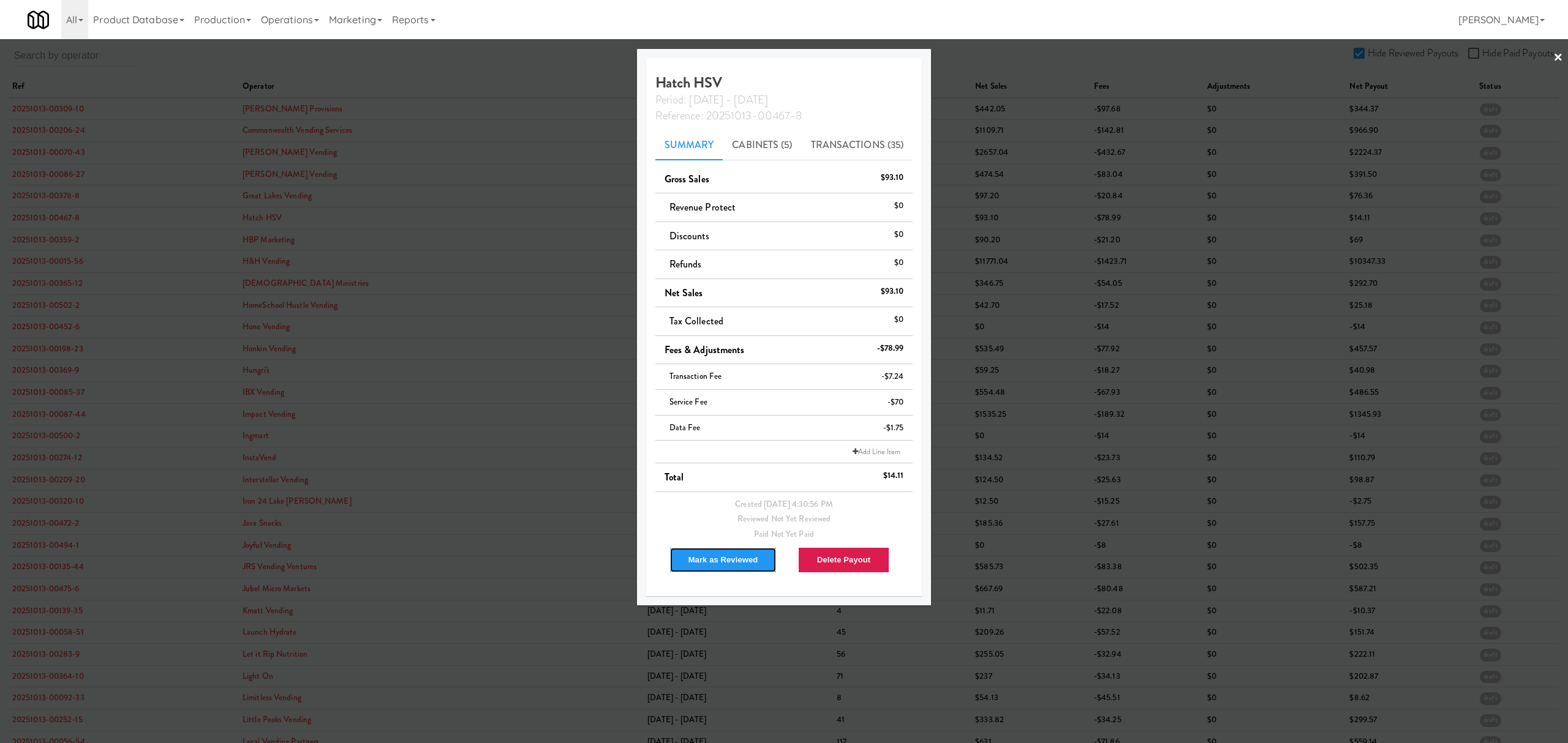
click at [702, 563] on button "Mark as Reviewed" at bounding box center [723, 560] width 108 height 26
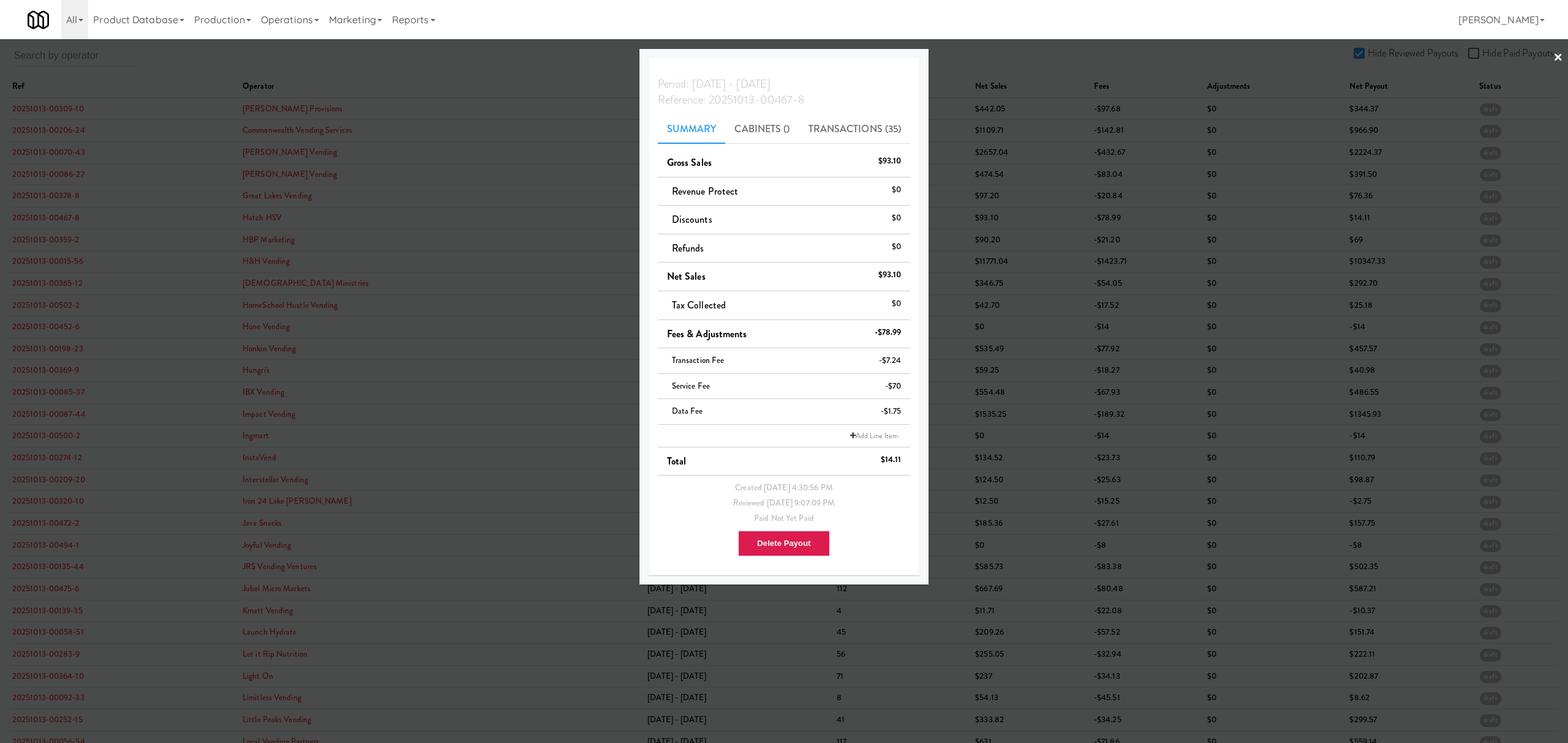
click at [43, 241] on div at bounding box center [784, 372] width 1568 height 743
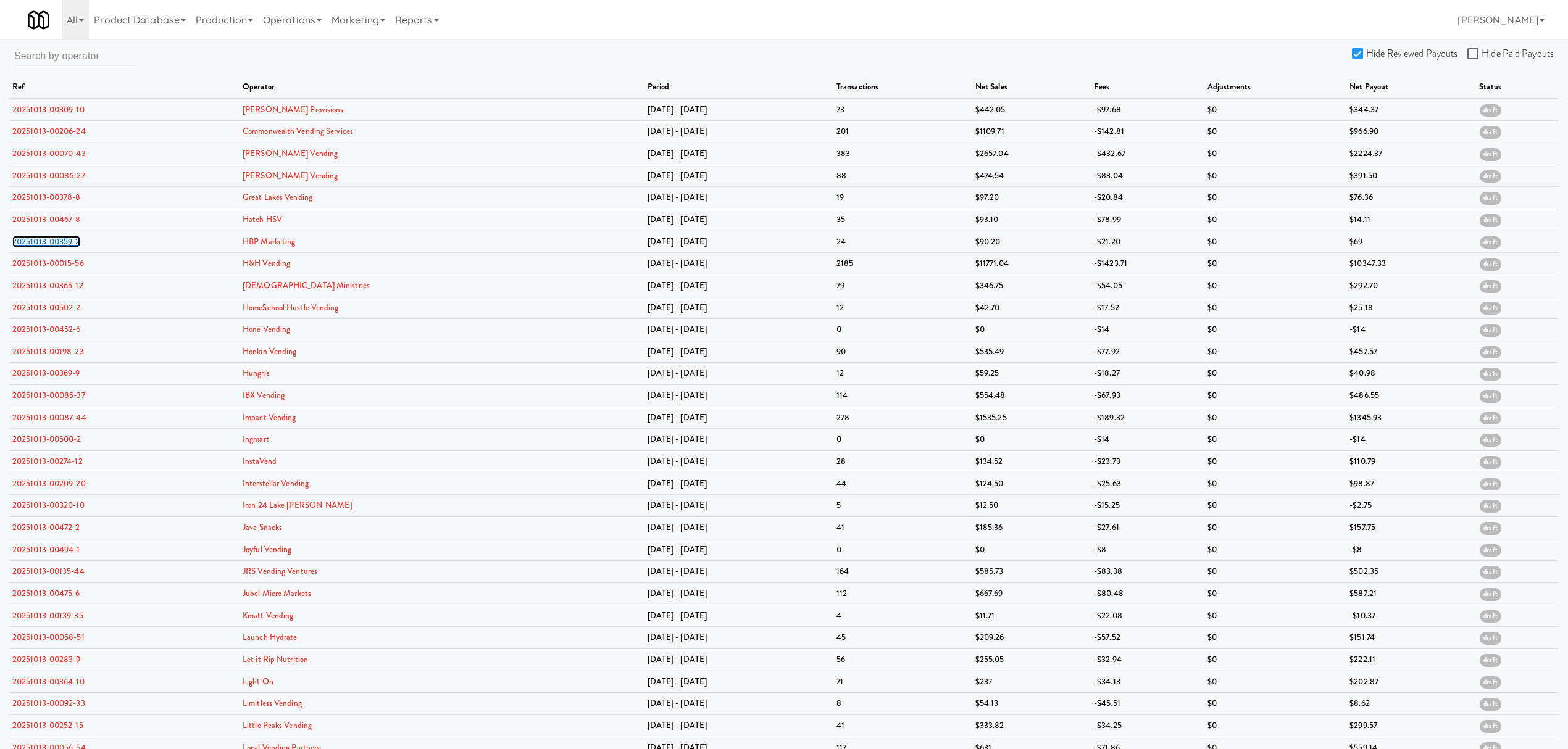
click at [43, 243] on link "20251013-00359-2" at bounding box center [46, 241] width 68 height 12
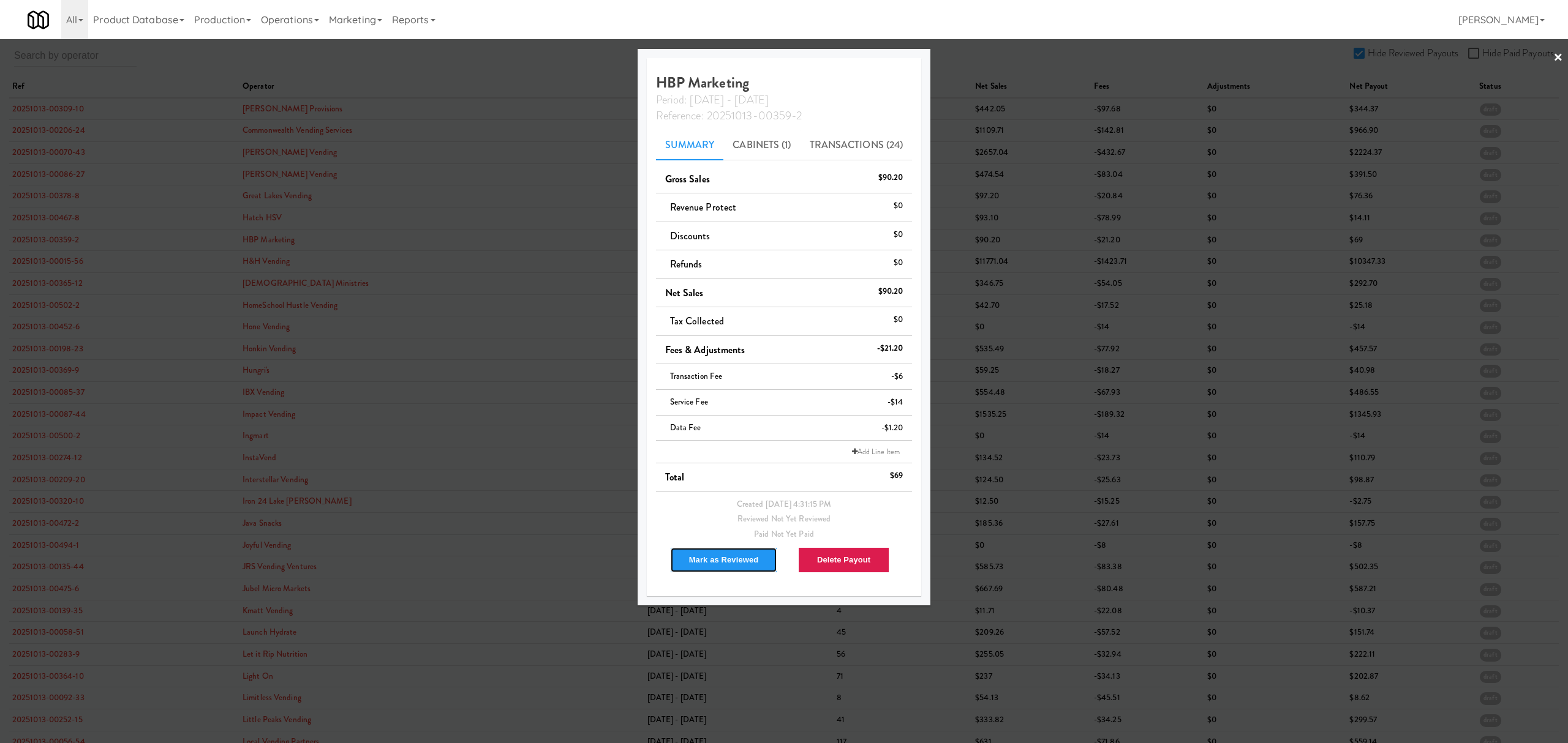
click at [706, 559] on button "Mark as Reviewed" at bounding box center [723, 560] width 108 height 26
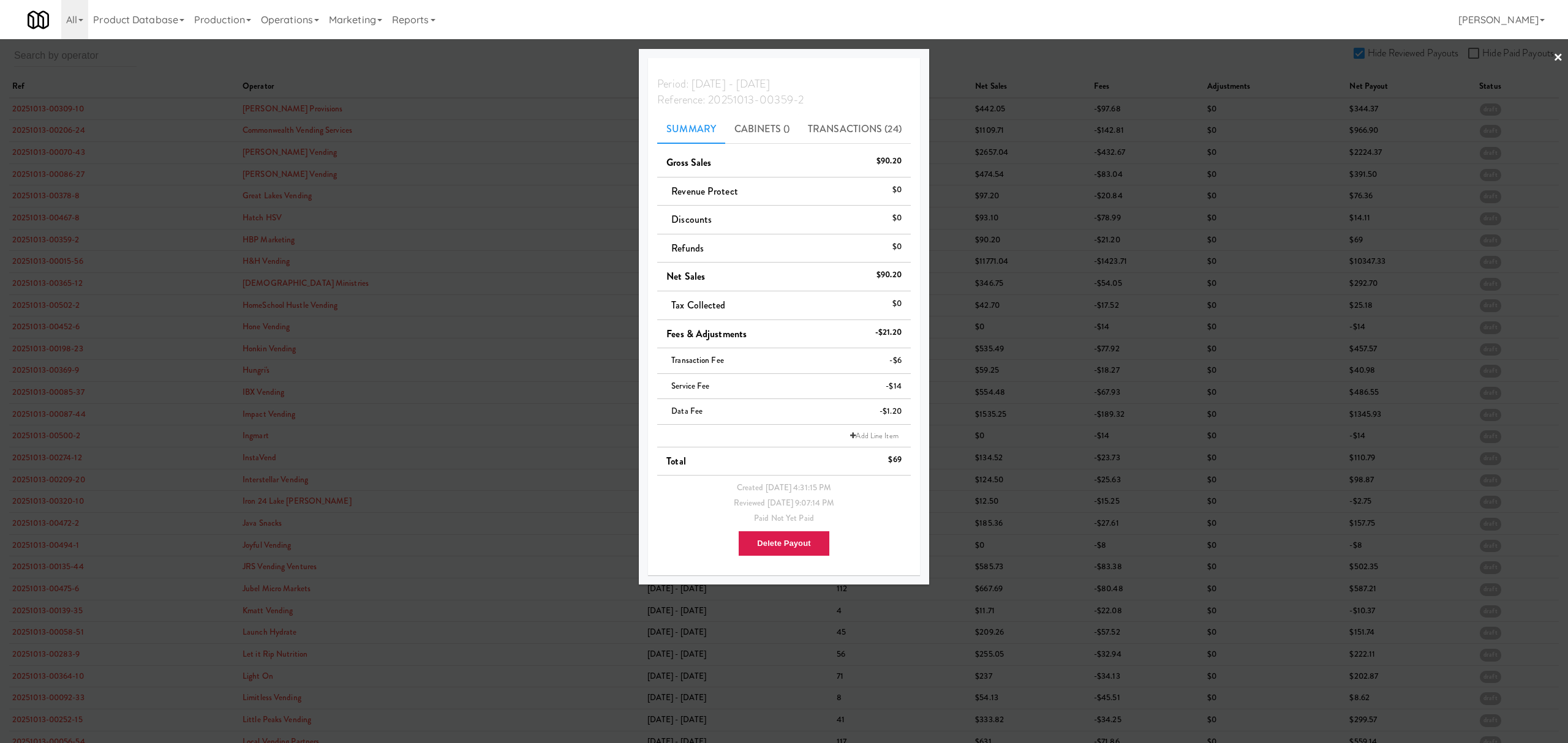
click at [60, 262] on div at bounding box center [784, 372] width 1568 height 743
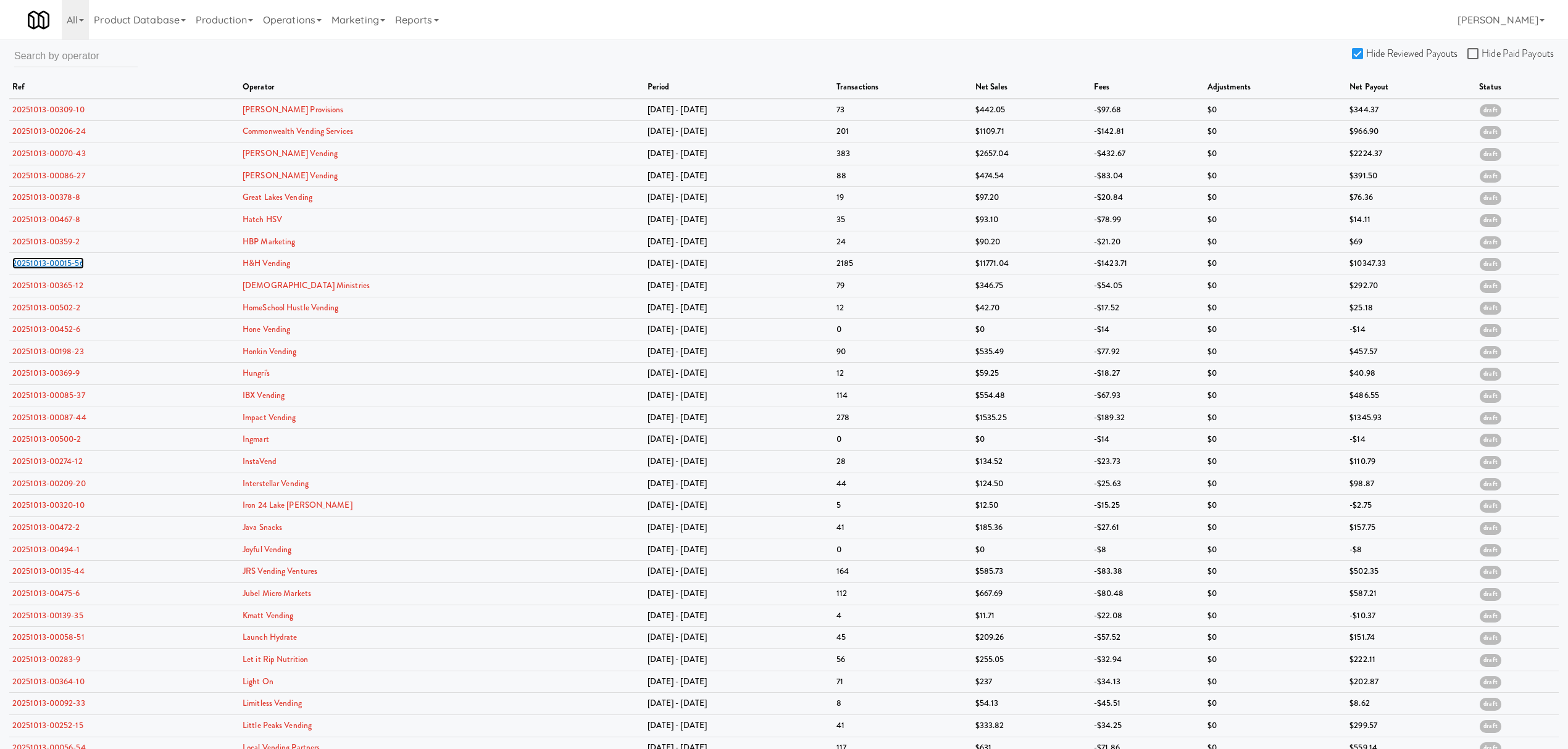
click at [60, 264] on link "20251013-00015-56" at bounding box center [47, 263] width 72 height 12
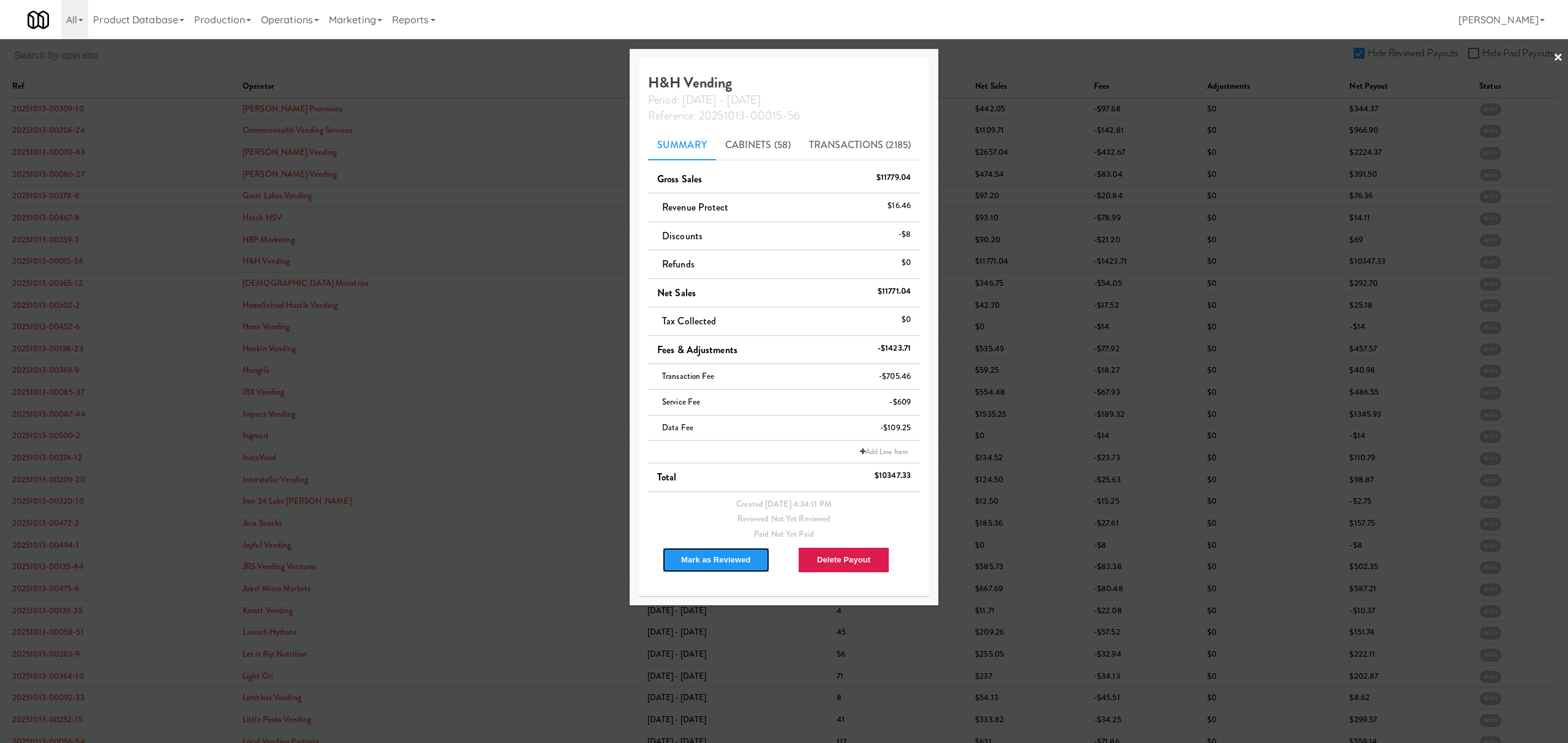
click at [719, 564] on button "Mark as Reviewed" at bounding box center [715, 560] width 108 height 26
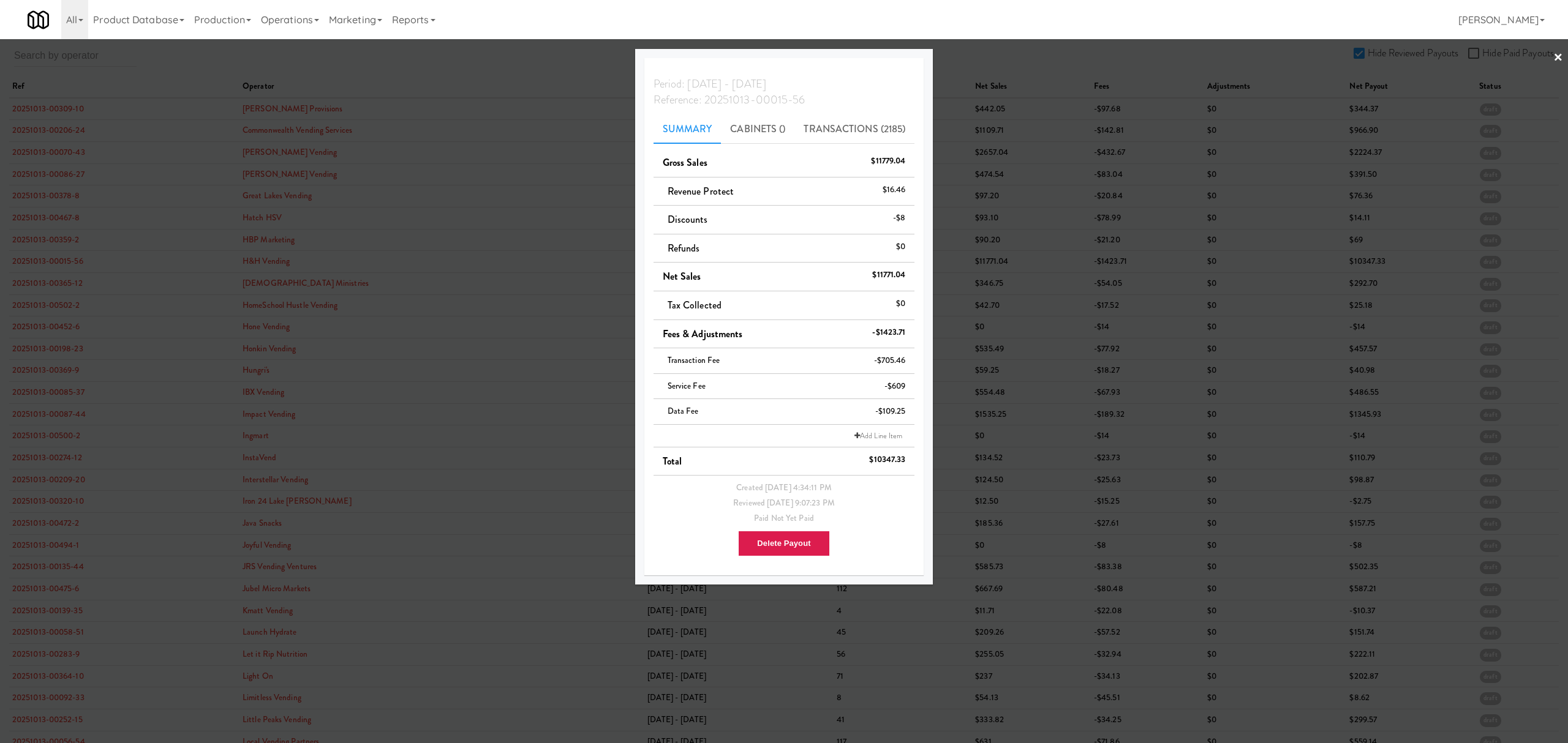
click at [57, 285] on div at bounding box center [784, 372] width 1568 height 743
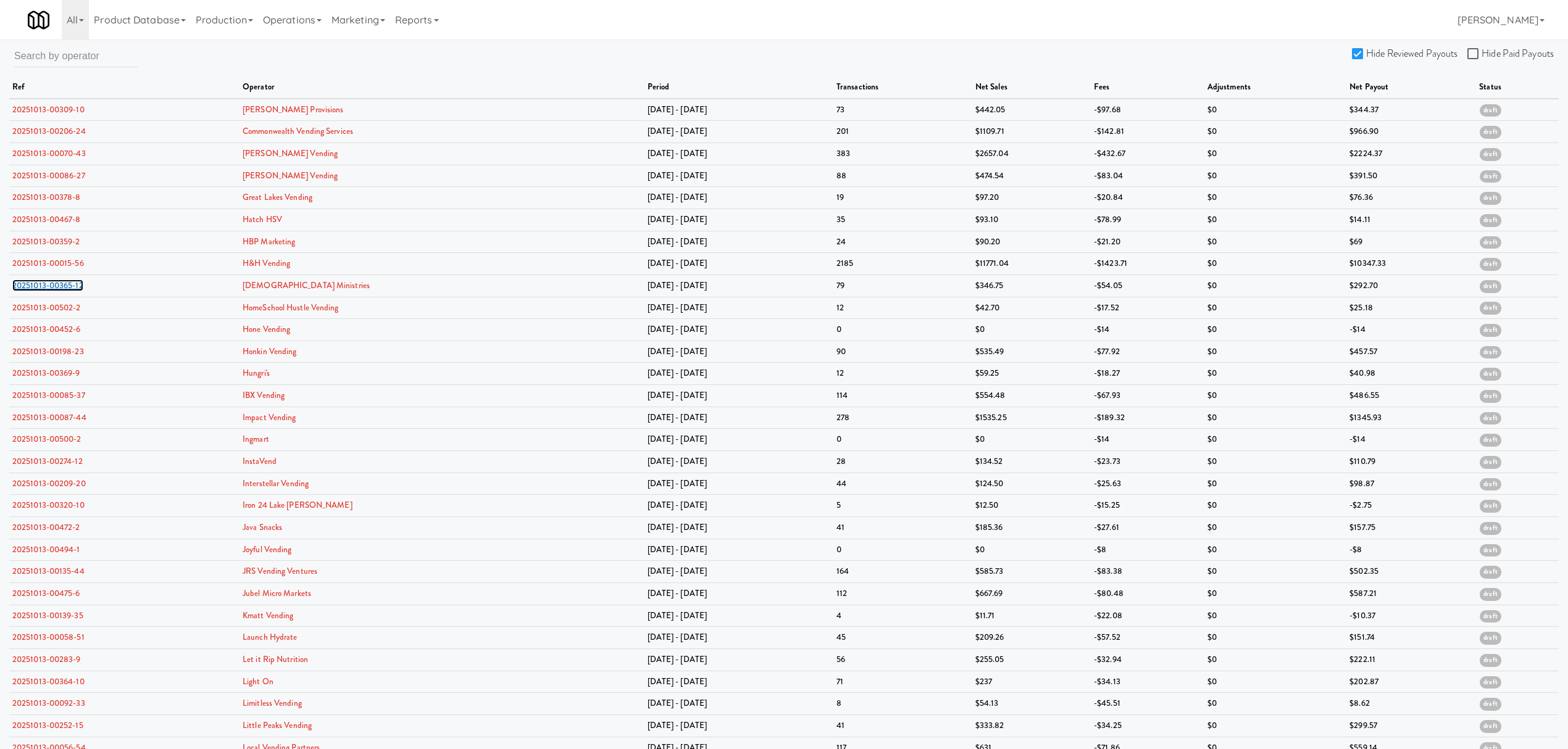
click at [58, 287] on link "20251013-00365-12" at bounding box center [47, 285] width 71 height 12
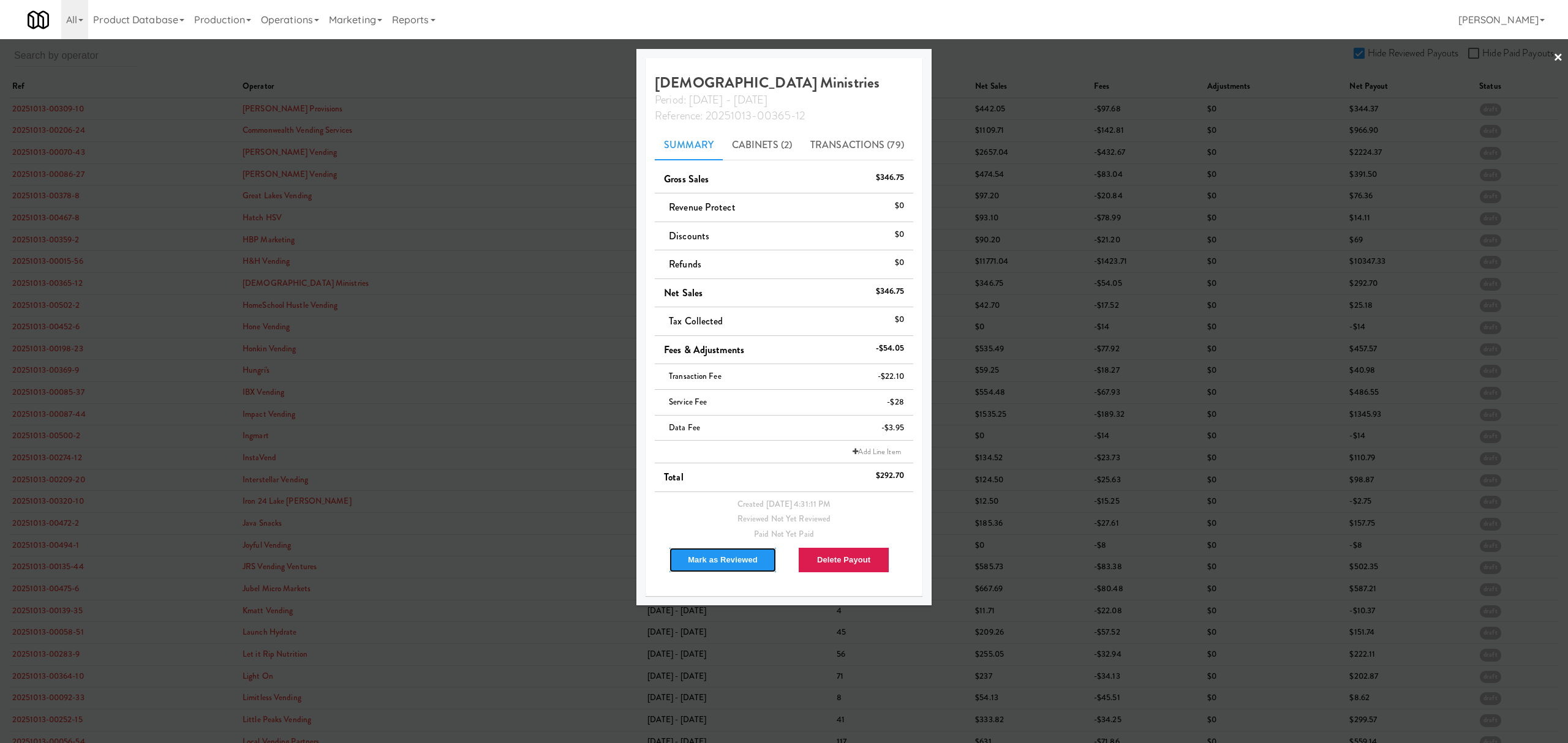
click at [703, 564] on button "Mark as Reviewed" at bounding box center [722, 560] width 108 height 26
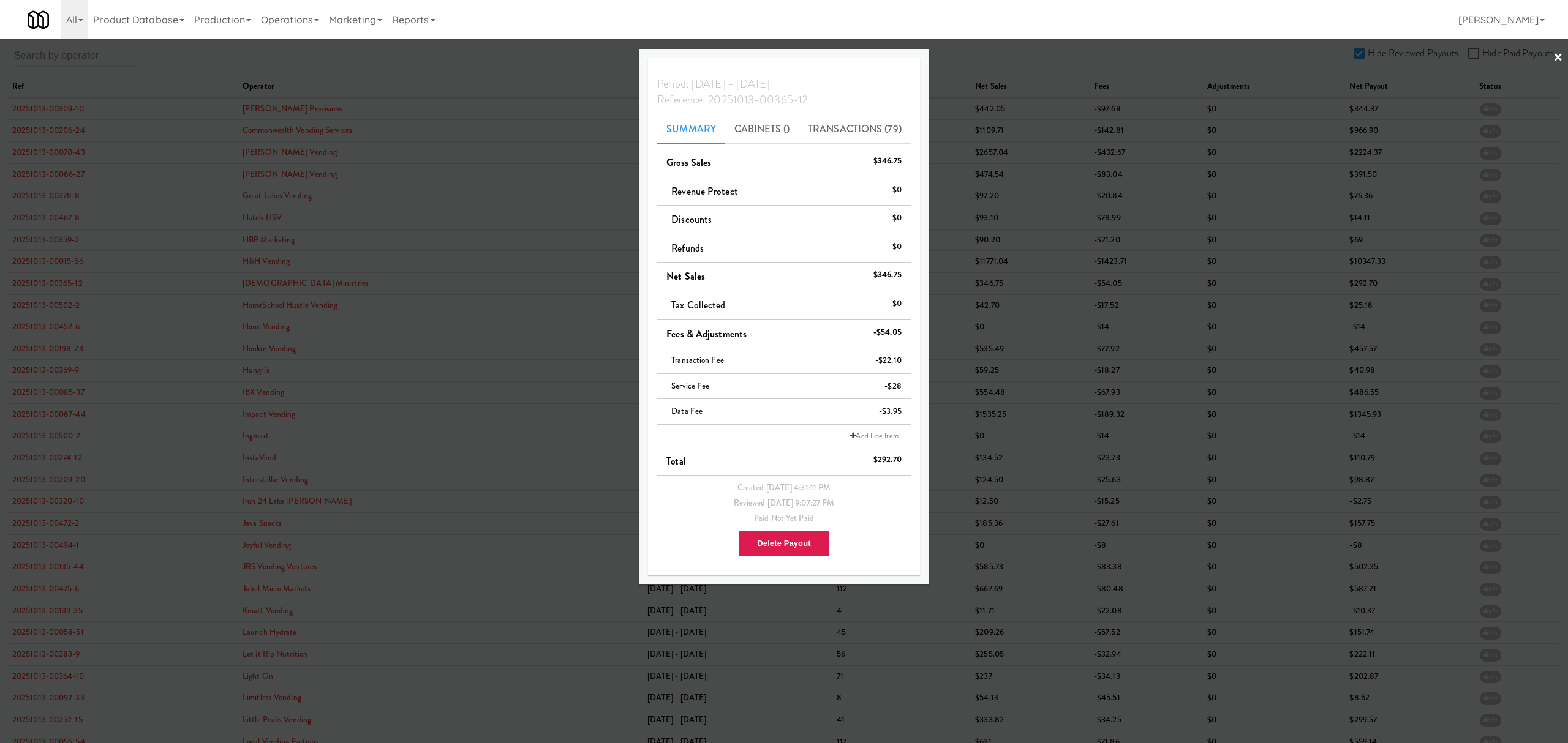
click at [45, 311] on div at bounding box center [784, 372] width 1568 height 743
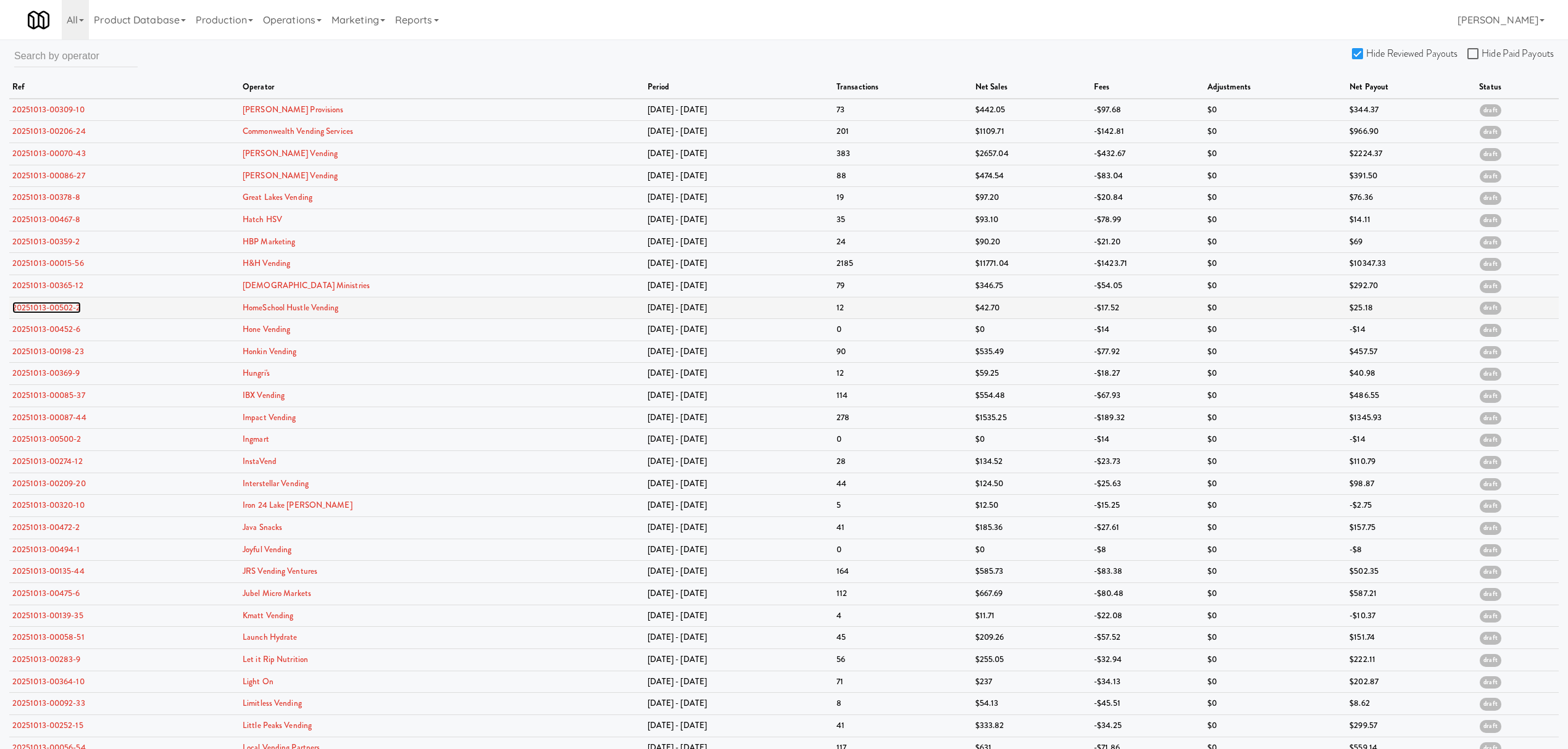
click at [45, 312] on link "20251013-00502-2" at bounding box center [46, 307] width 68 height 12
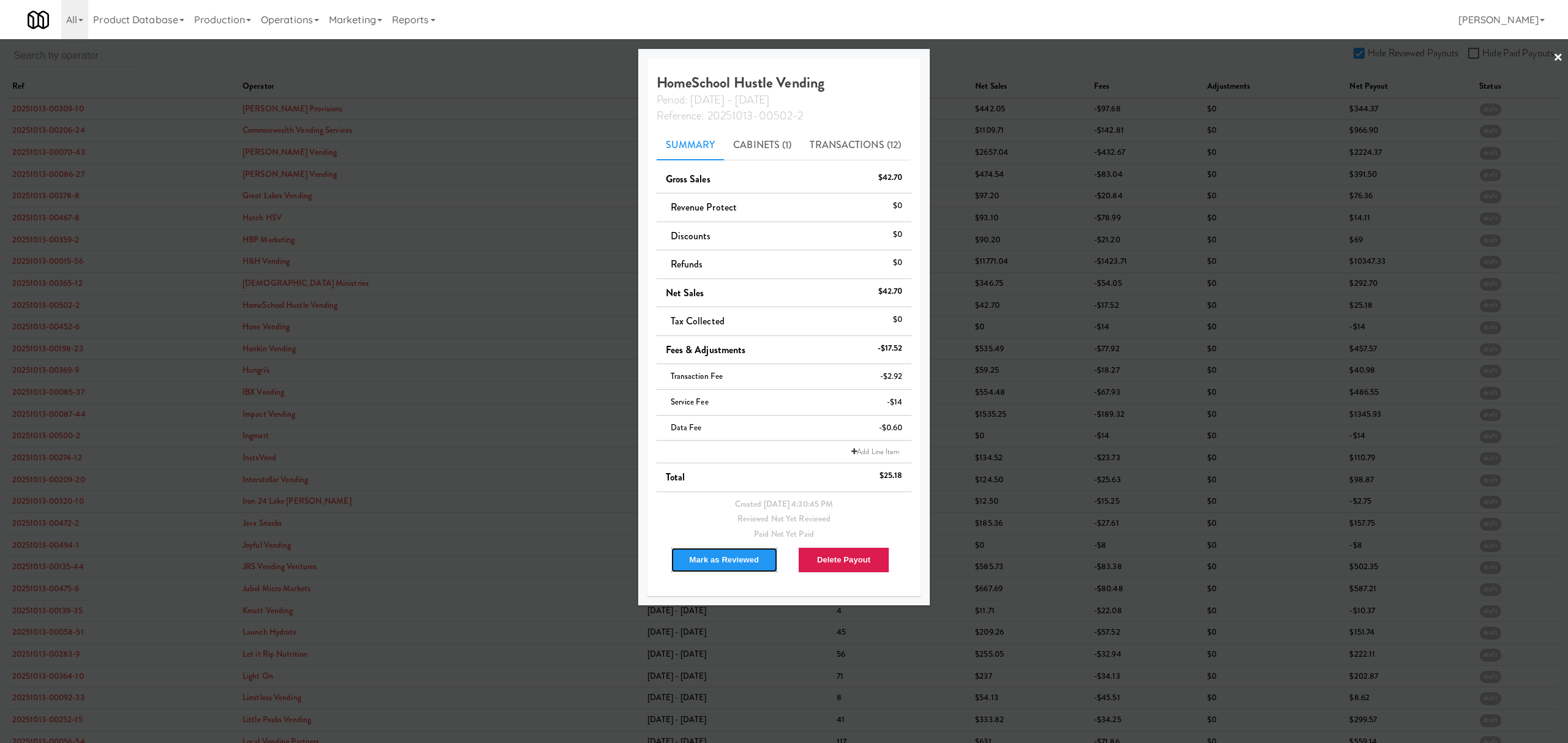
click at [708, 559] on button "Mark as Reviewed" at bounding box center [724, 560] width 108 height 26
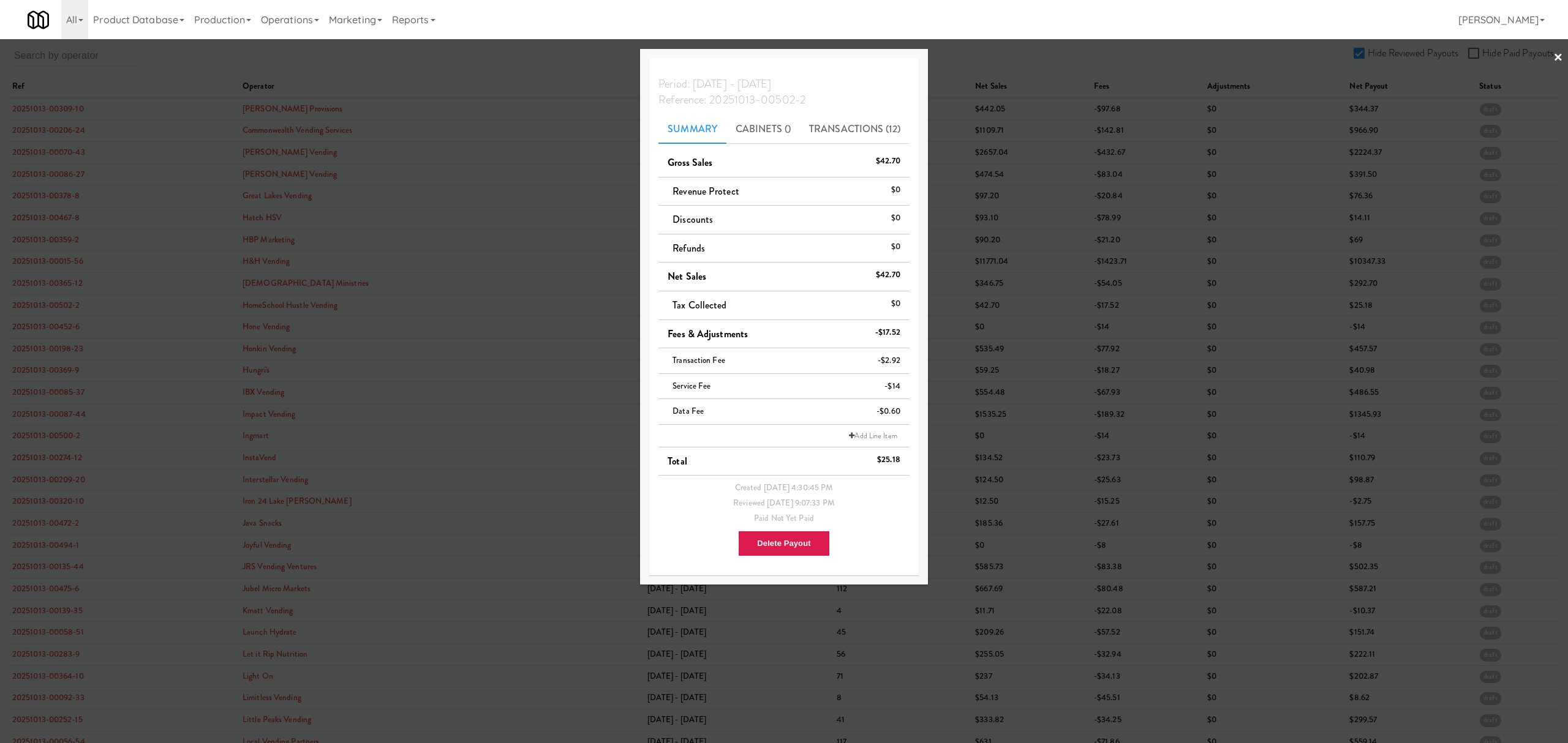
click at [57, 327] on div at bounding box center [784, 372] width 1568 height 743
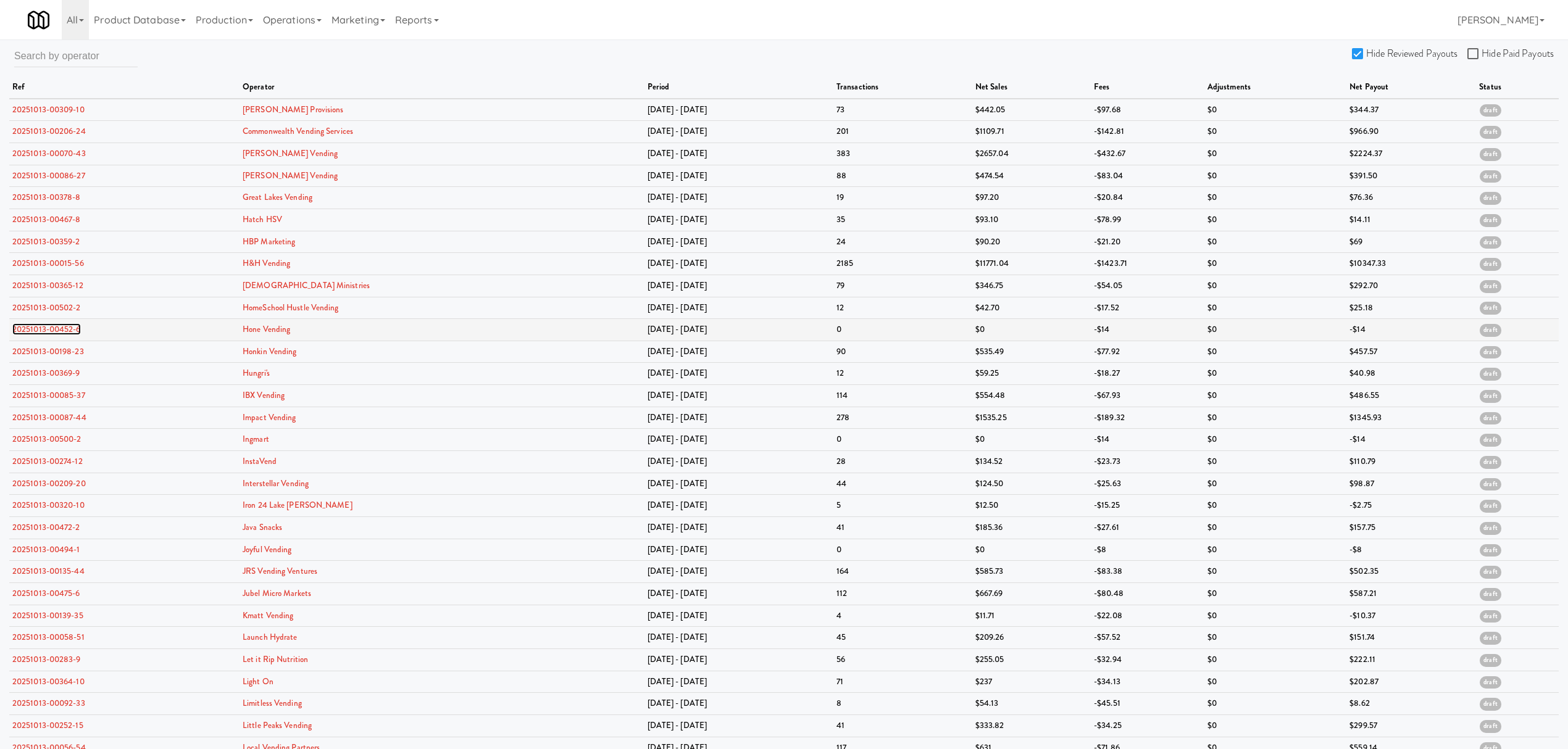
click at [58, 329] on link "20251013-00452-6" at bounding box center [46, 329] width 68 height 12
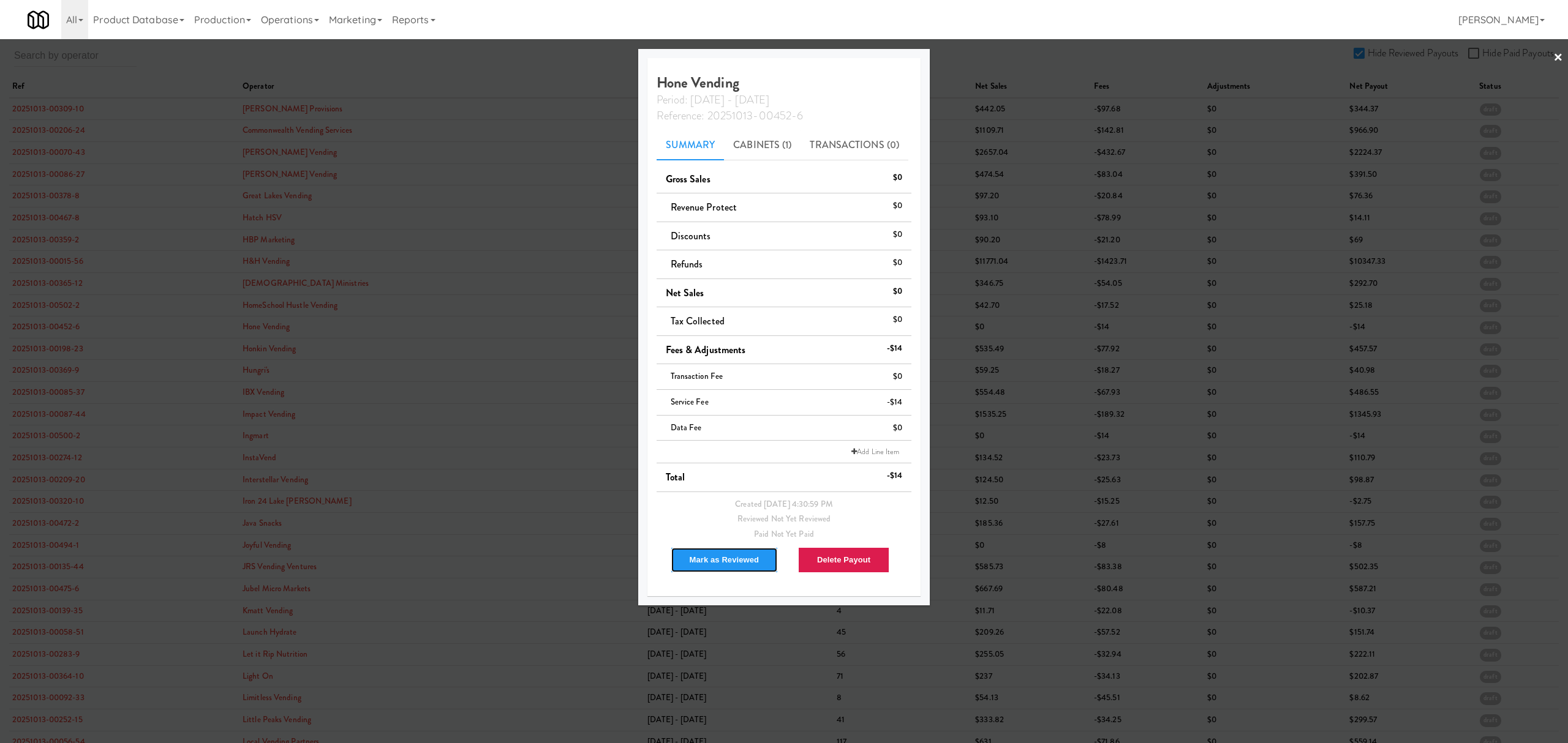
click at [735, 566] on button "Mark as Reviewed" at bounding box center [724, 560] width 108 height 26
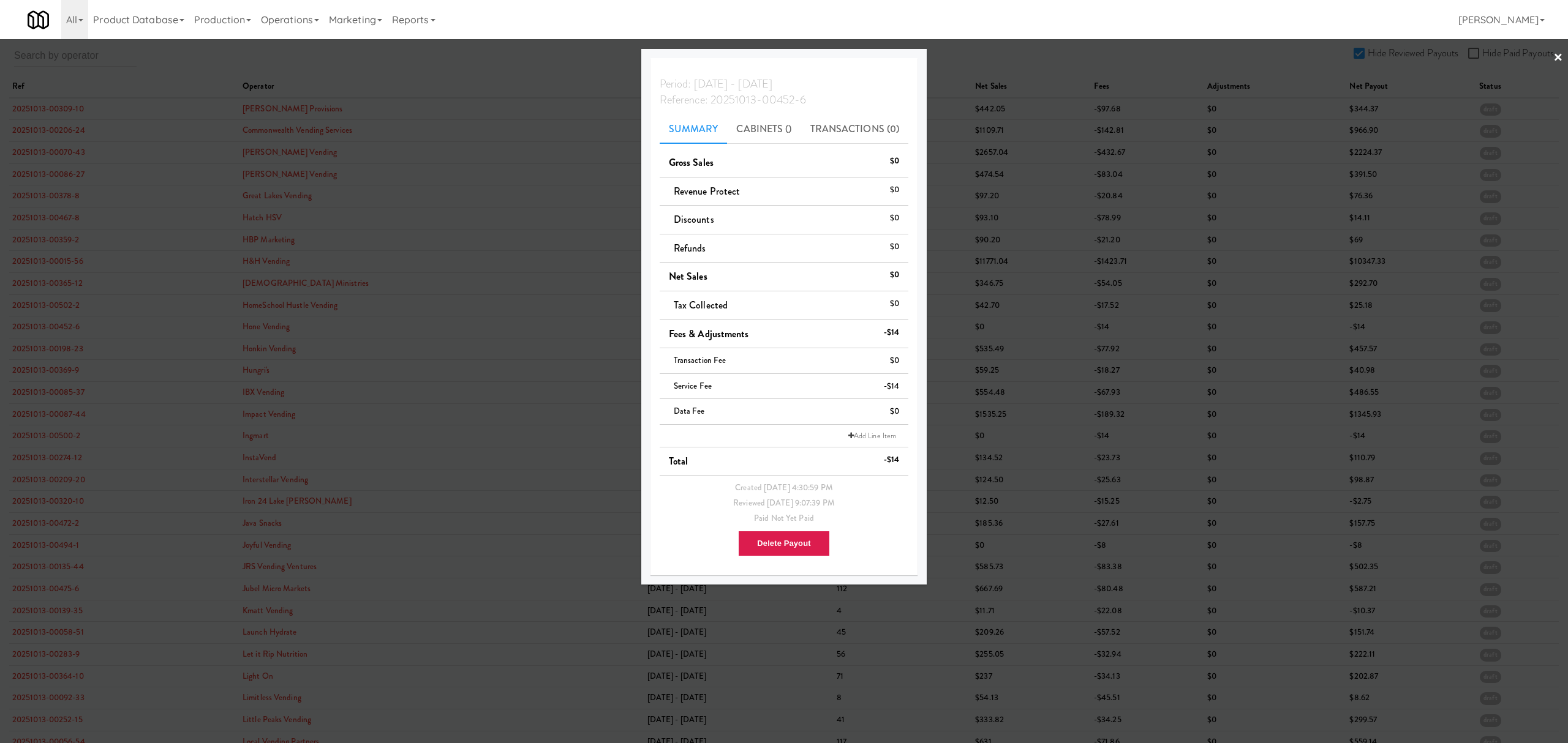
click at [54, 351] on div at bounding box center [784, 372] width 1568 height 743
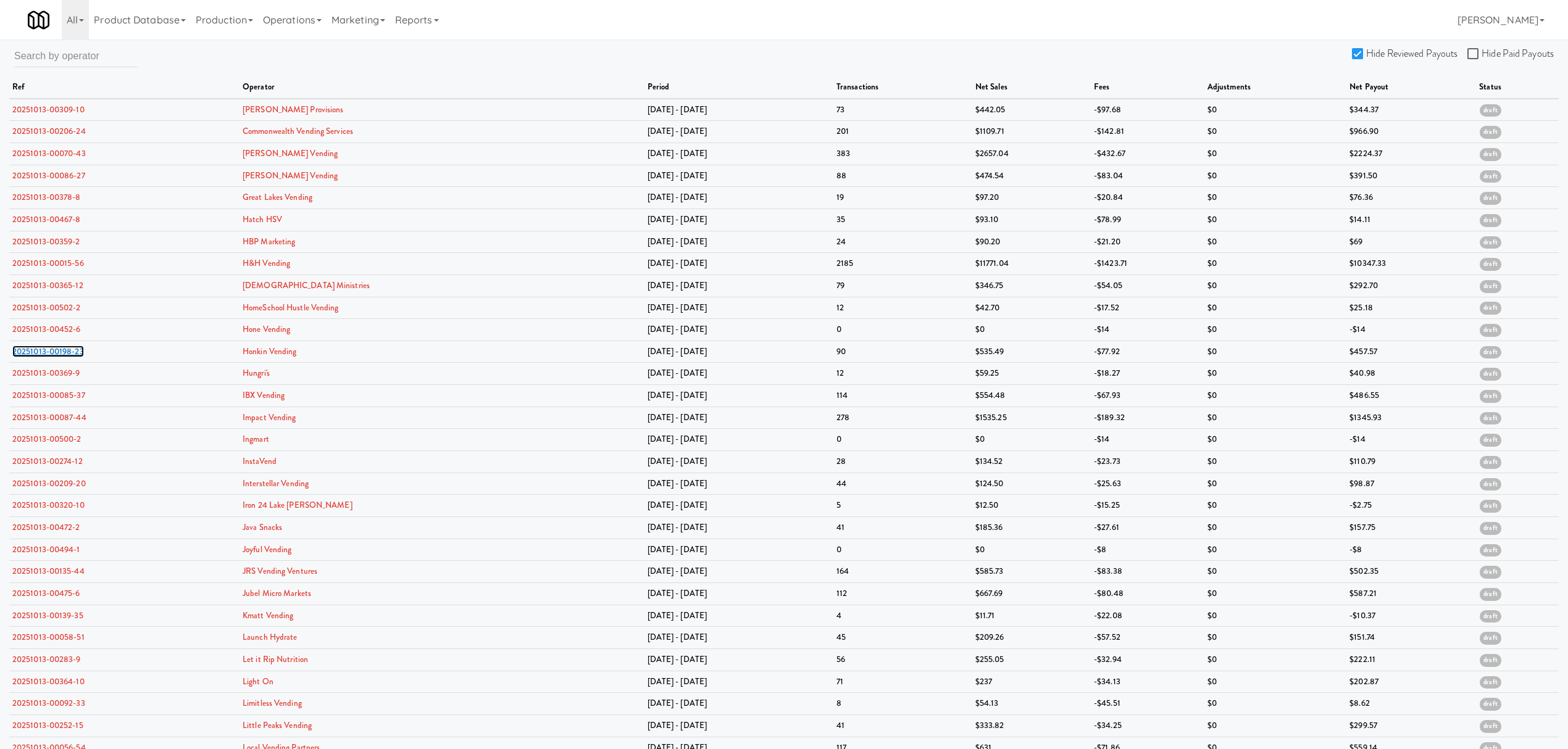
click at [55, 354] on link "20251013-00198-23" at bounding box center [47, 351] width 72 height 12
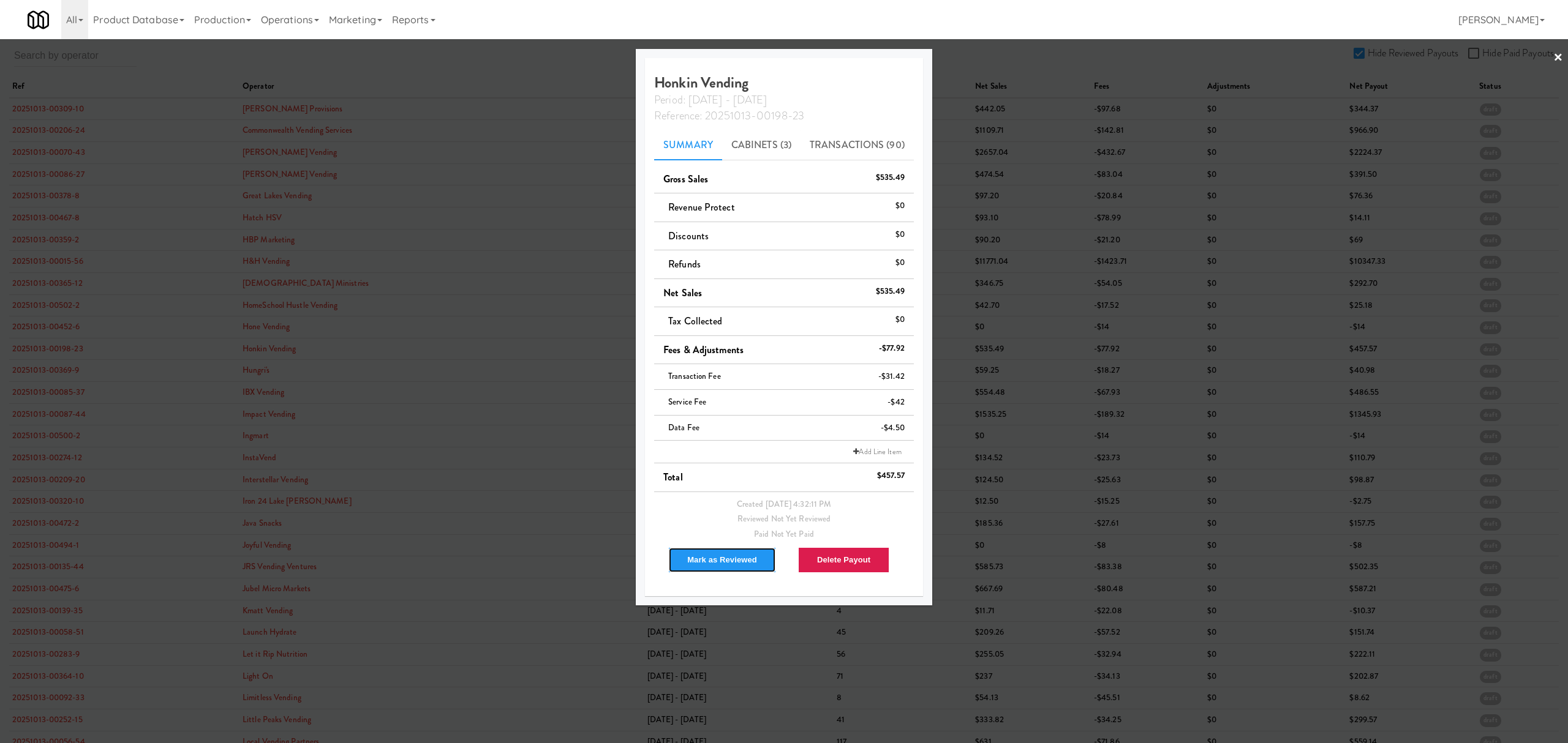
click at [721, 557] on button "Mark as Reviewed" at bounding box center [722, 560] width 108 height 26
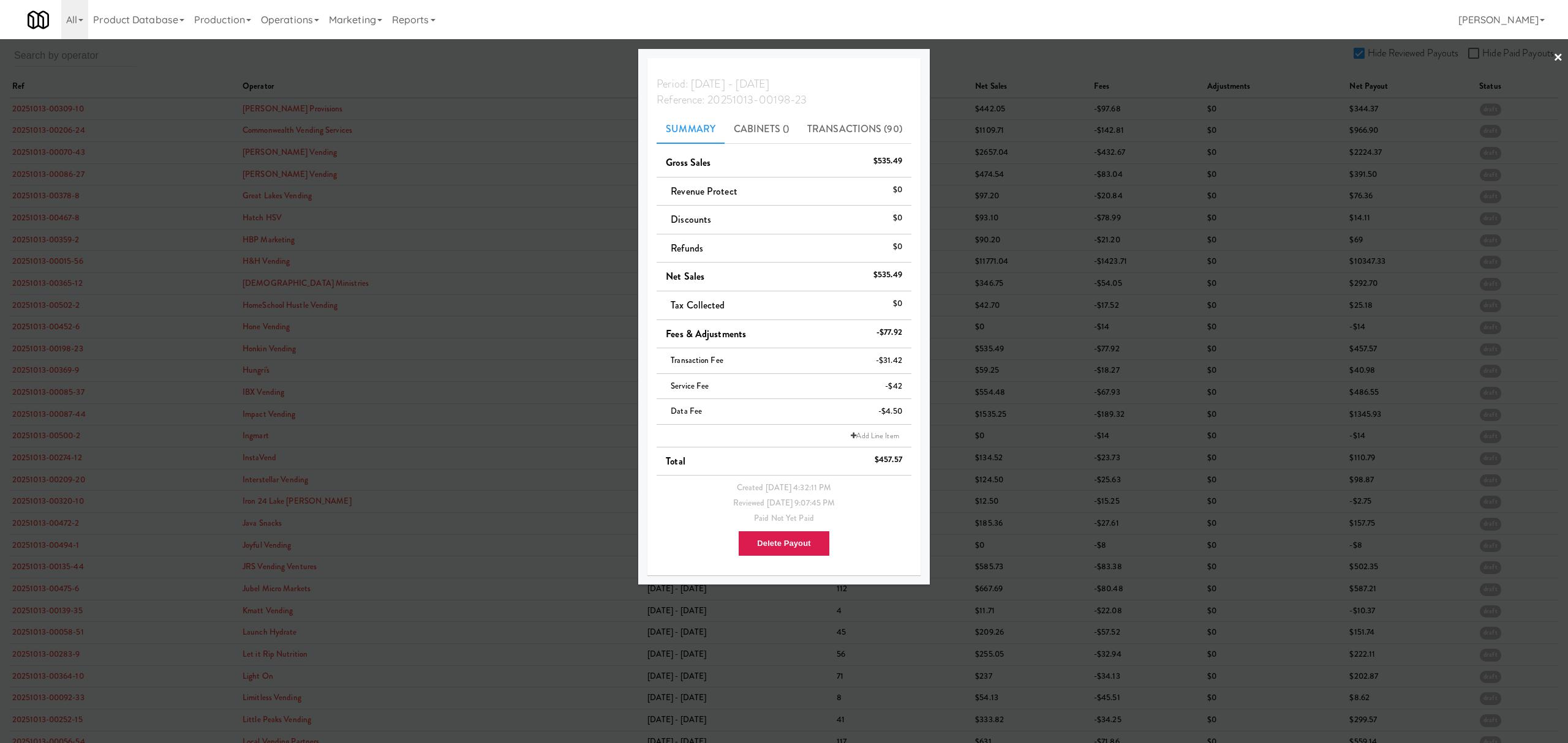
click at [46, 371] on div at bounding box center [784, 372] width 1568 height 743
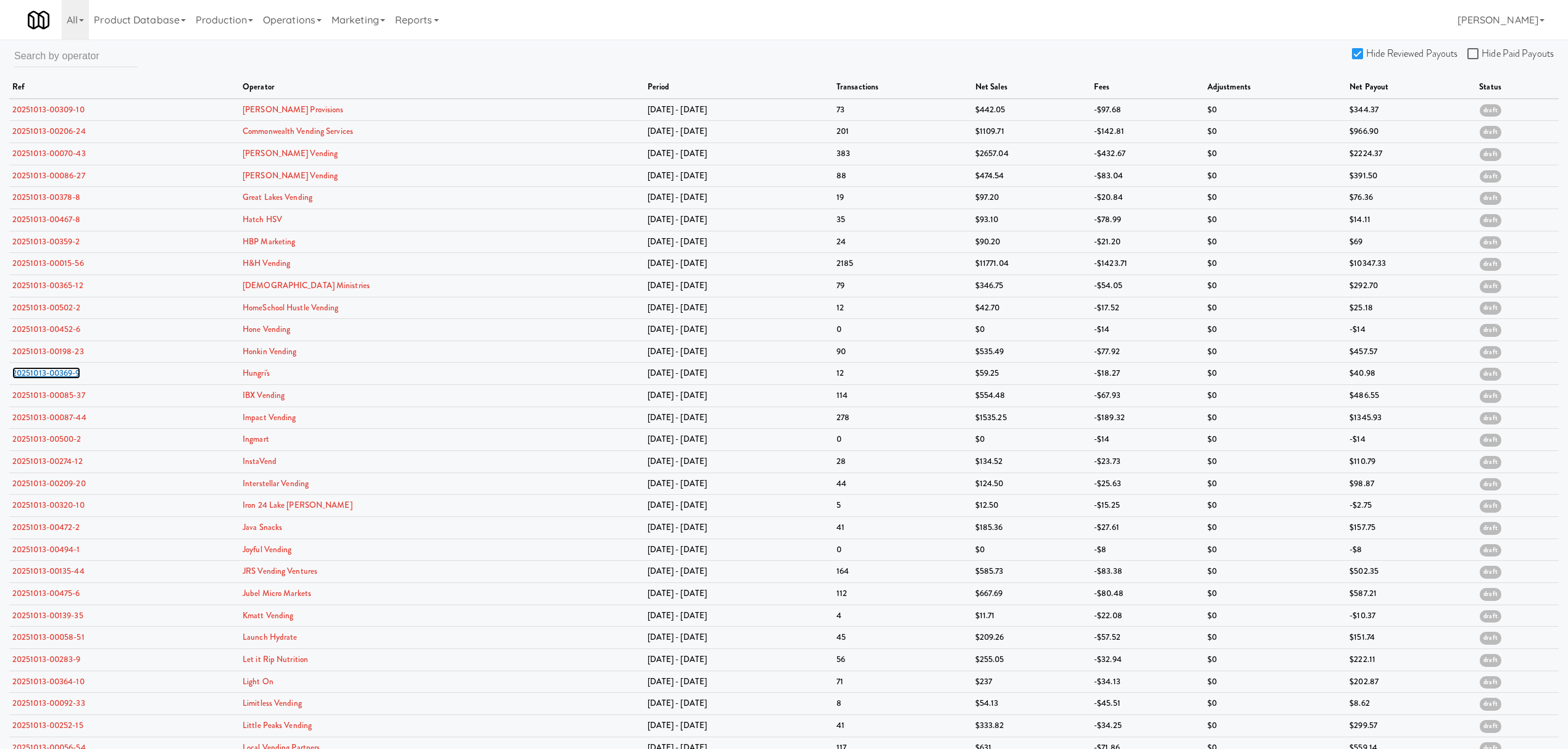
click at [47, 374] on link "20251013-00369-9" at bounding box center [46, 373] width 68 height 12
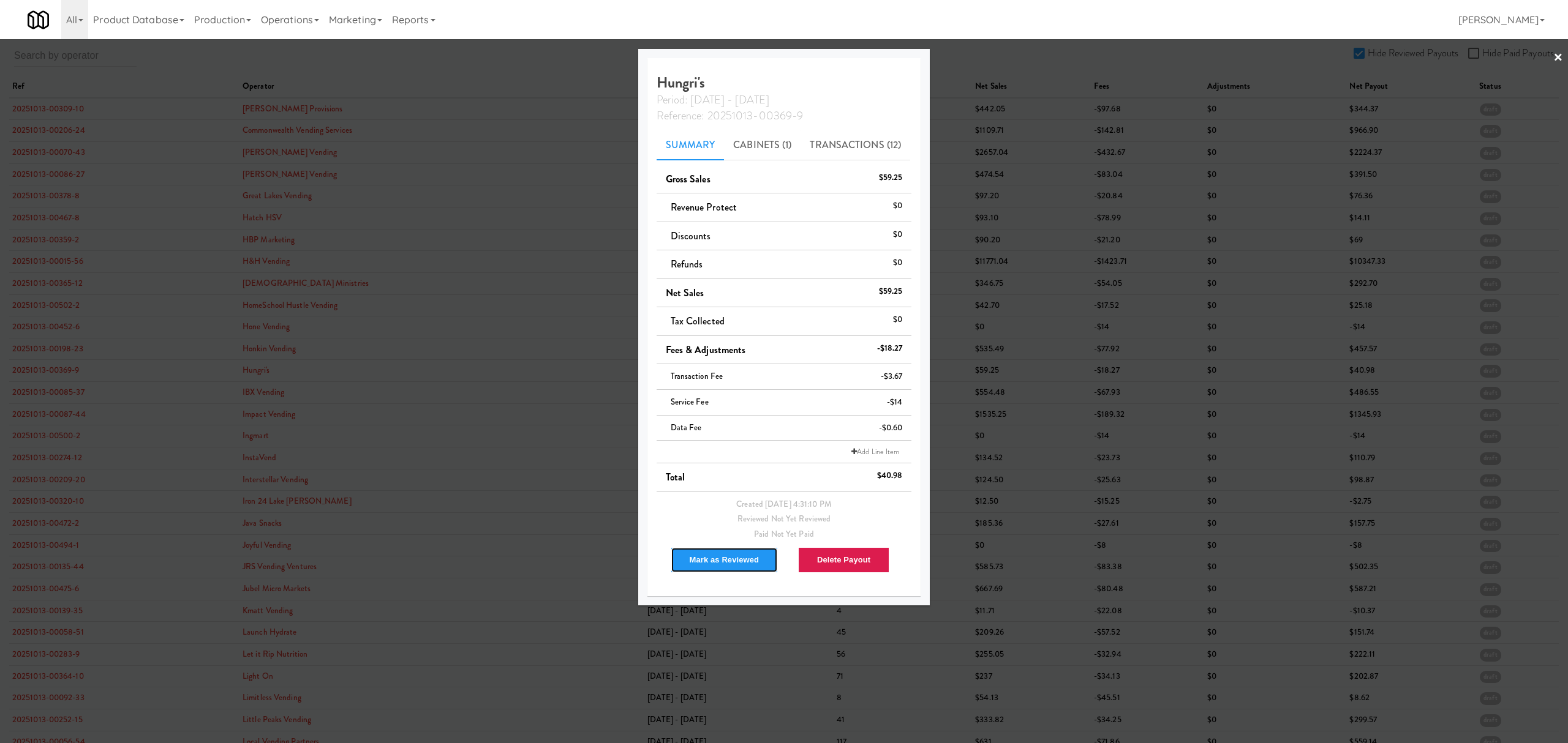
click at [699, 558] on button "Mark as Reviewed" at bounding box center [724, 560] width 108 height 26
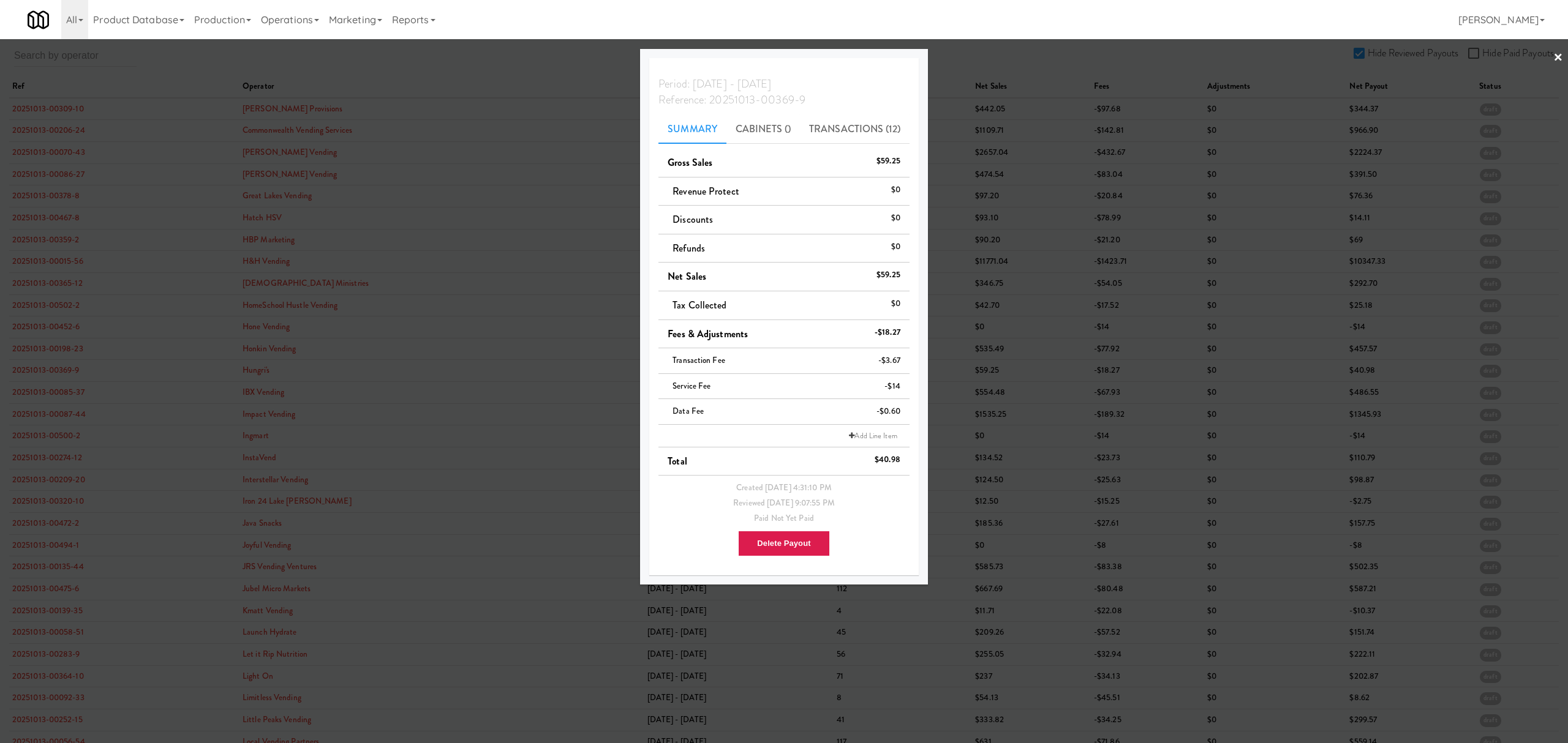
click at [55, 398] on div at bounding box center [784, 372] width 1568 height 743
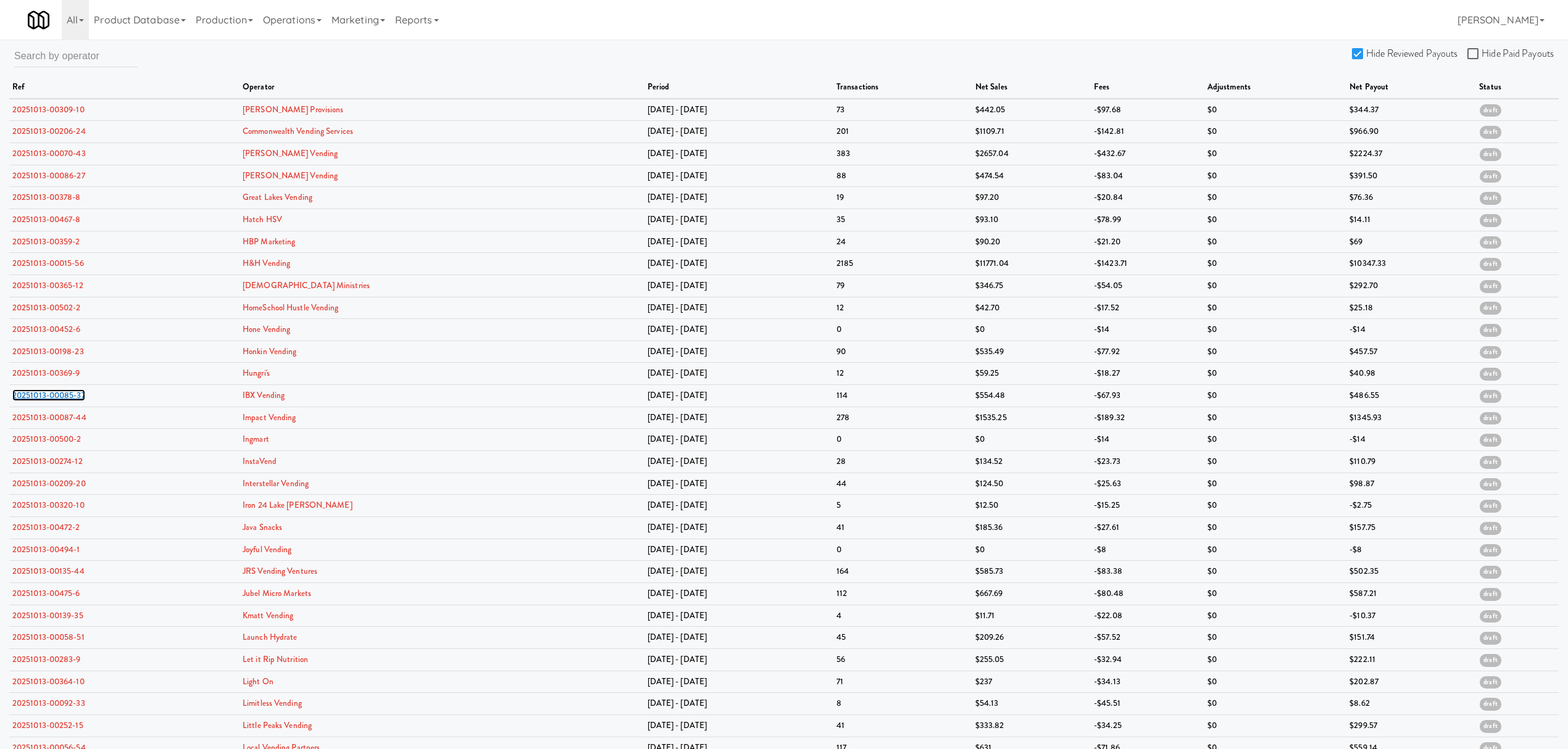
click at [55, 401] on link "20251013-00085-37" at bounding box center [48, 395] width 73 height 12
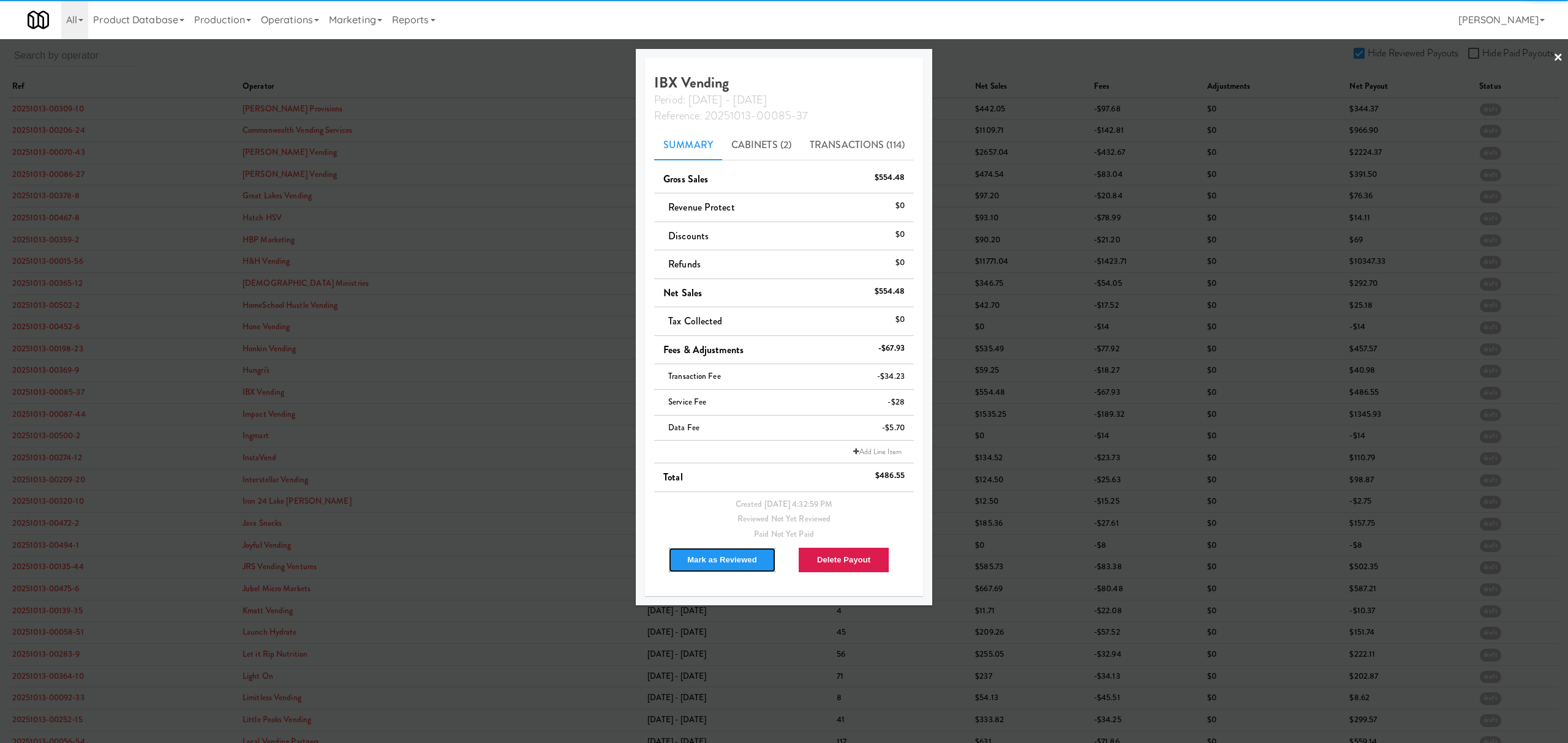
click at [708, 560] on button "Mark as Reviewed" at bounding box center [722, 560] width 108 height 26
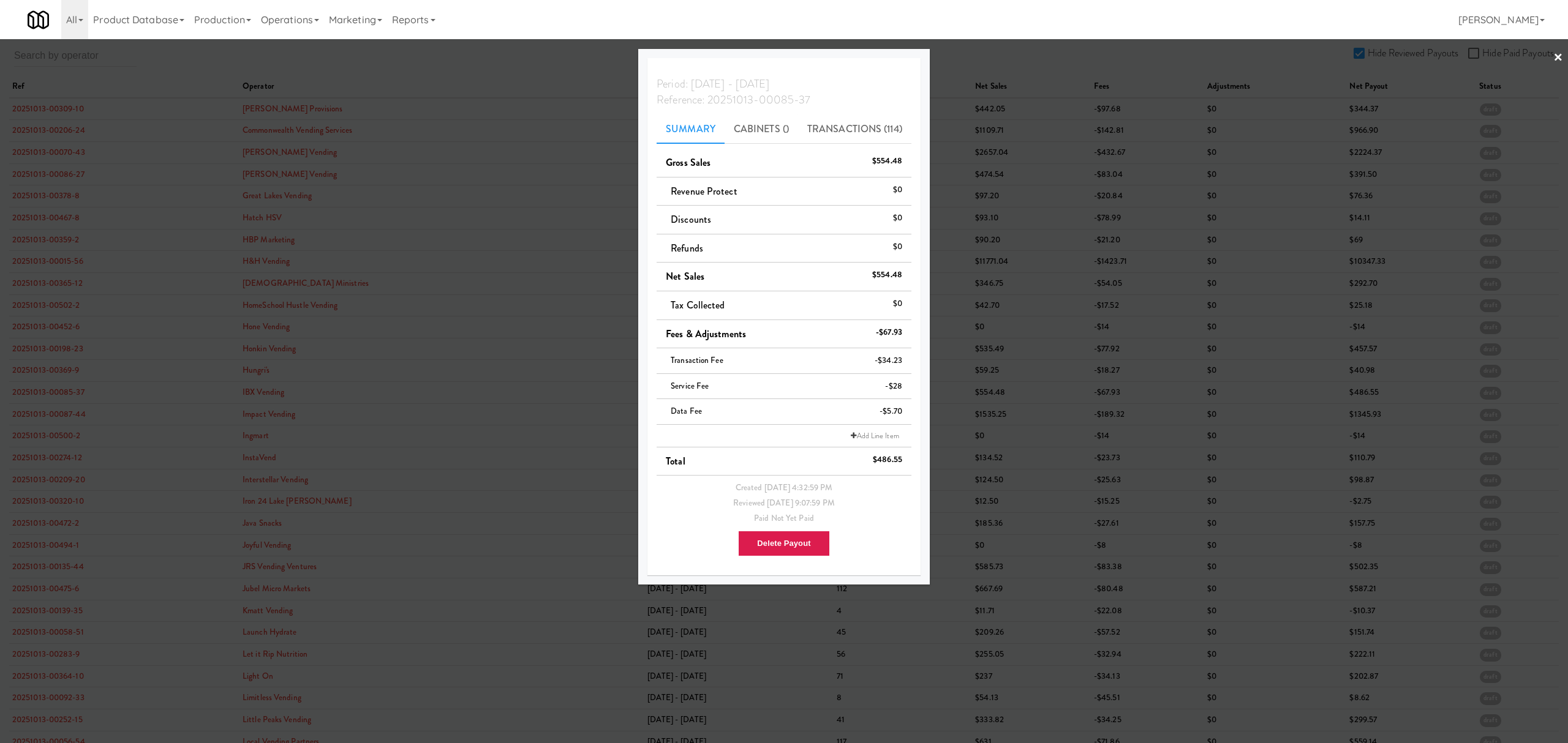
click at [55, 414] on div at bounding box center [784, 372] width 1568 height 743
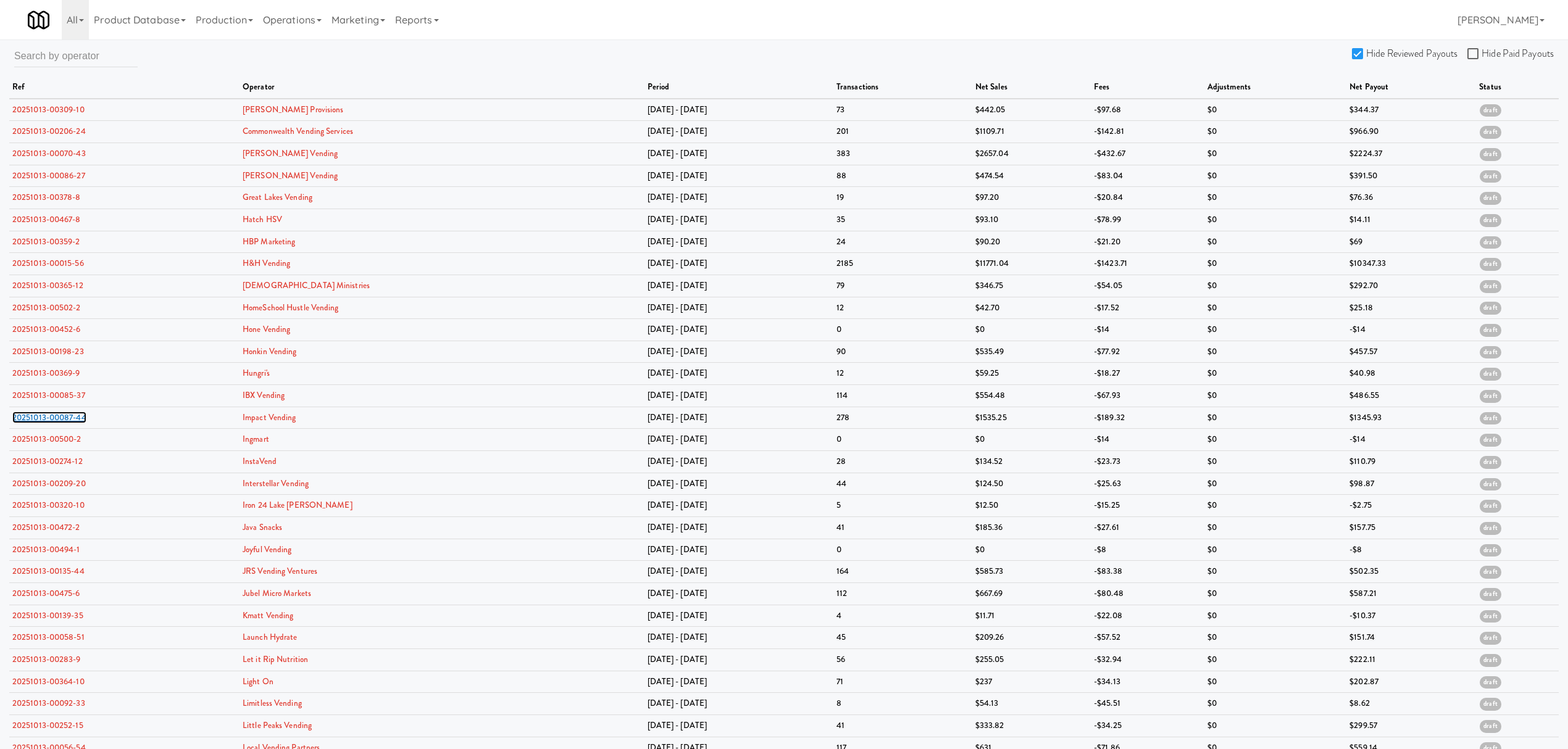
click at [55, 417] on link "20251013-00087-44" at bounding box center [49, 417] width 74 height 12
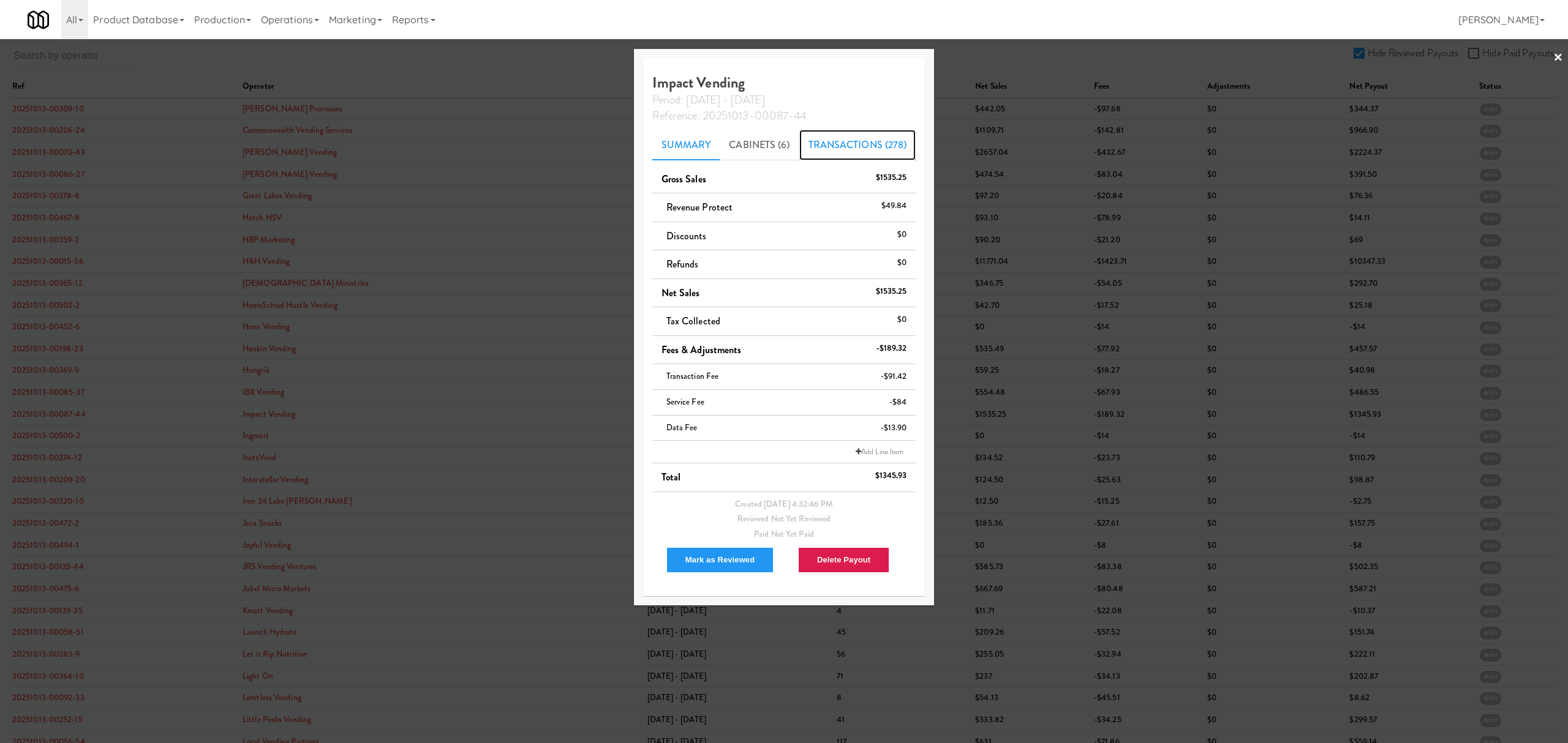
click at [836, 142] on link "Transactions (278)" at bounding box center [857, 145] width 117 height 30
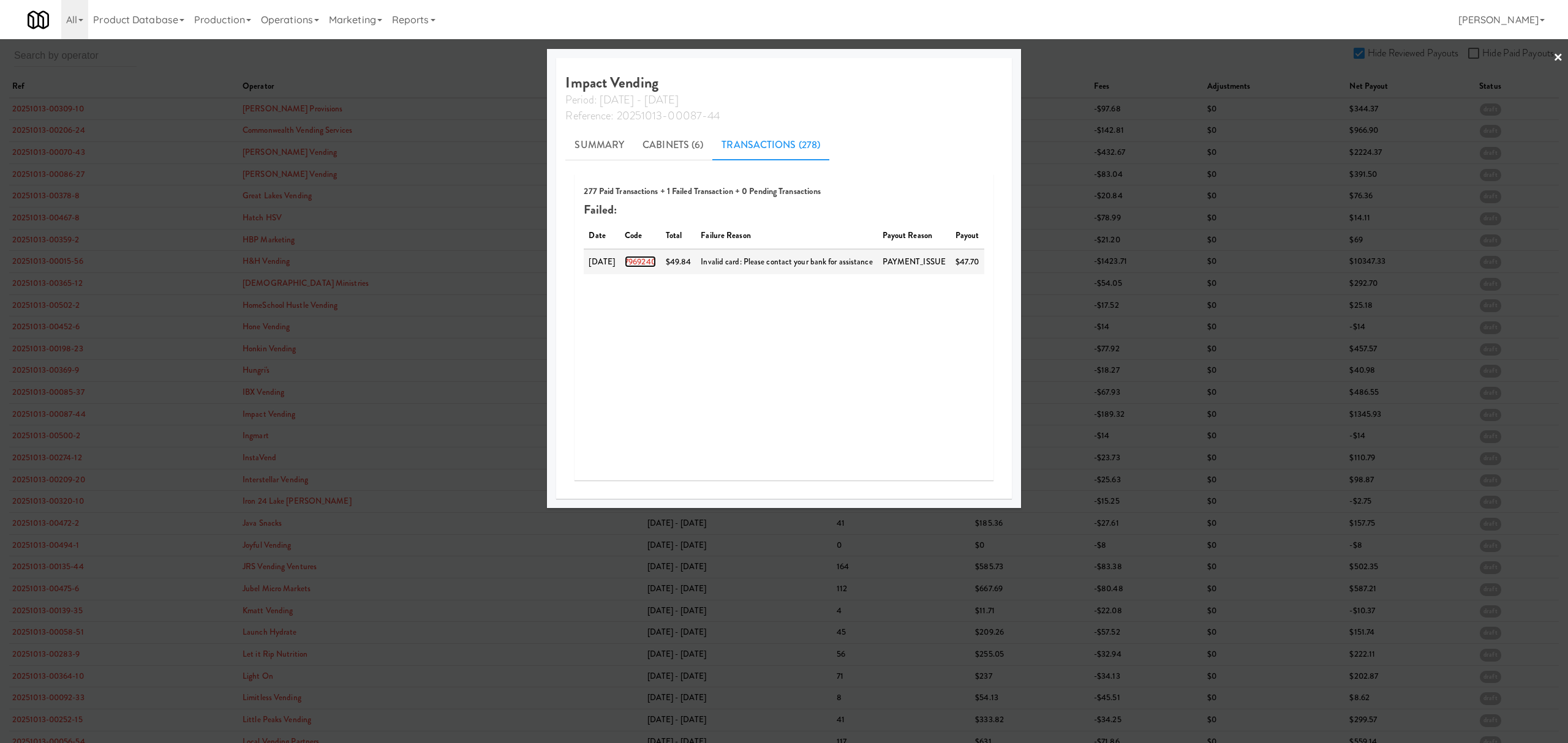
click at [649, 257] on link "7969240" at bounding box center [640, 261] width 31 height 12
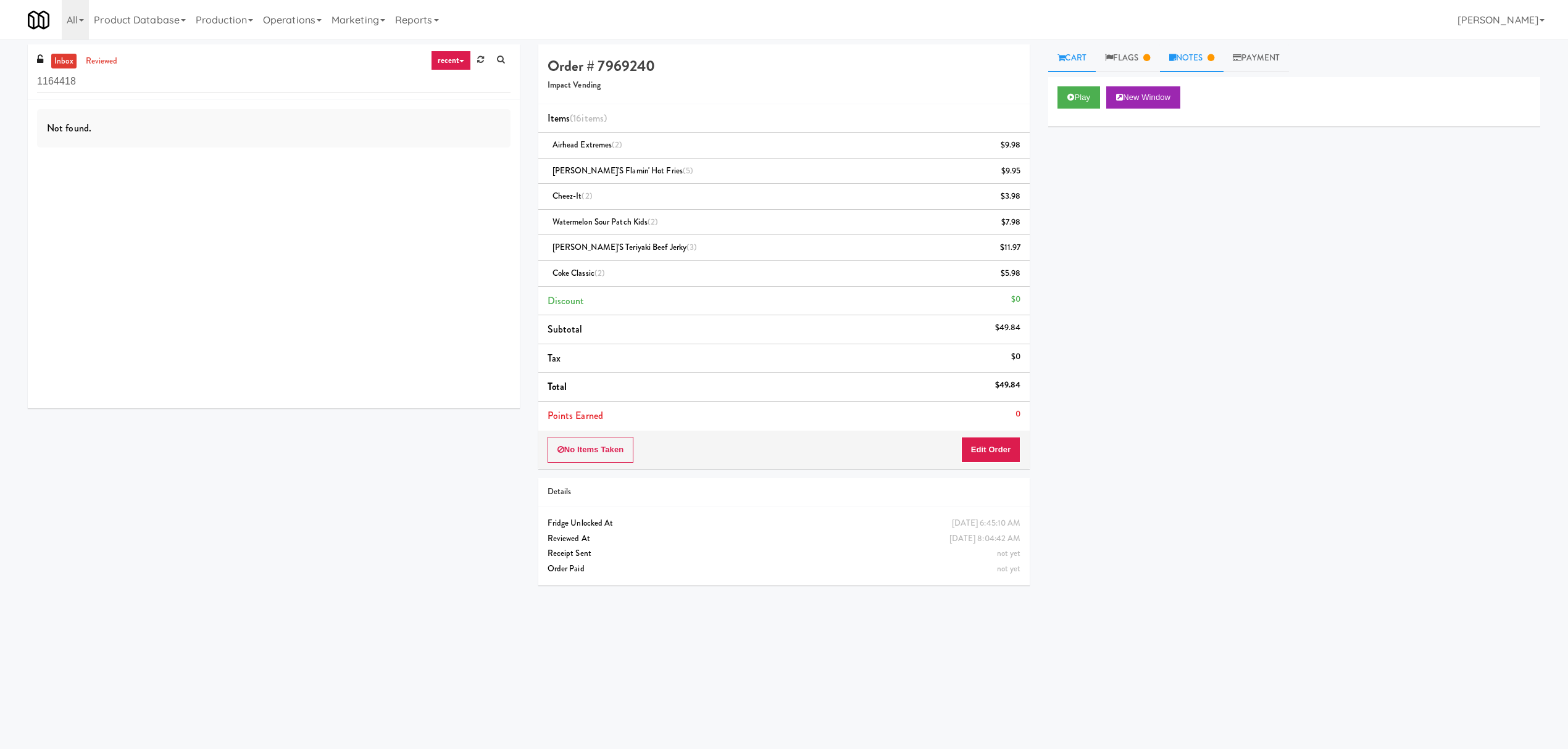
click at [1209, 57] on link "Notes" at bounding box center [1192, 58] width 64 height 28
drag, startPoint x: 547, startPoint y: 89, endPoint x: 623, endPoint y: 95, distance: 76.2
click at [623, 95] on div "Order # 7969240 Impact Vending" at bounding box center [785, 74] width 492 height 59
copy h5 "Impact Vending"
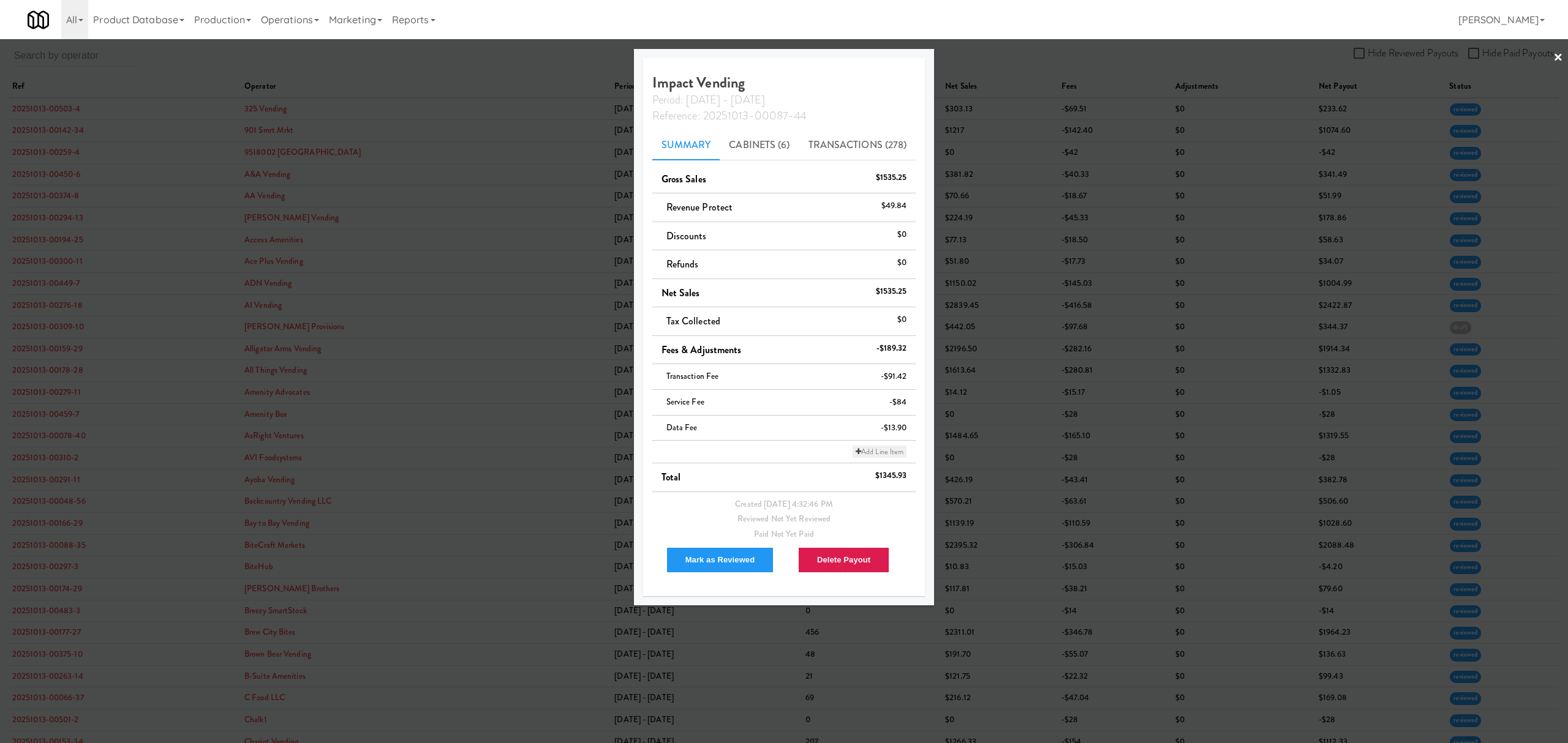
click at [877, 450] on link "Add Line Item" at bounding box center [880, 451] width 54 height 12
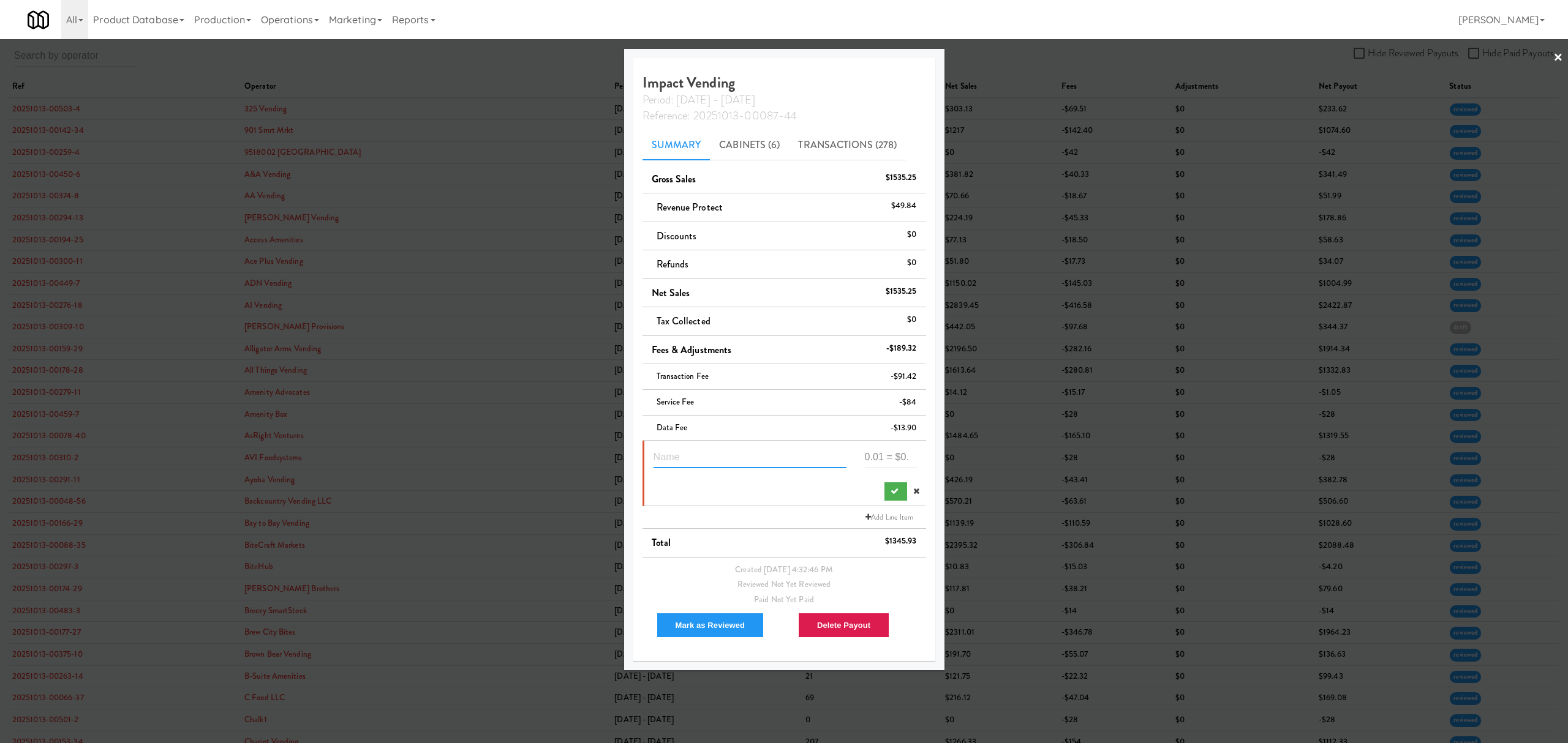
click at [755, 457] on input "text" at bounding box center [750, 457] width 193 height 22
click at [708, 453] on input "text" at bounding box center [750, 457] width 193 height 22
paste input "Suspected Theft"
type input "Suspected Theft 7969240"
type input "-39.84"
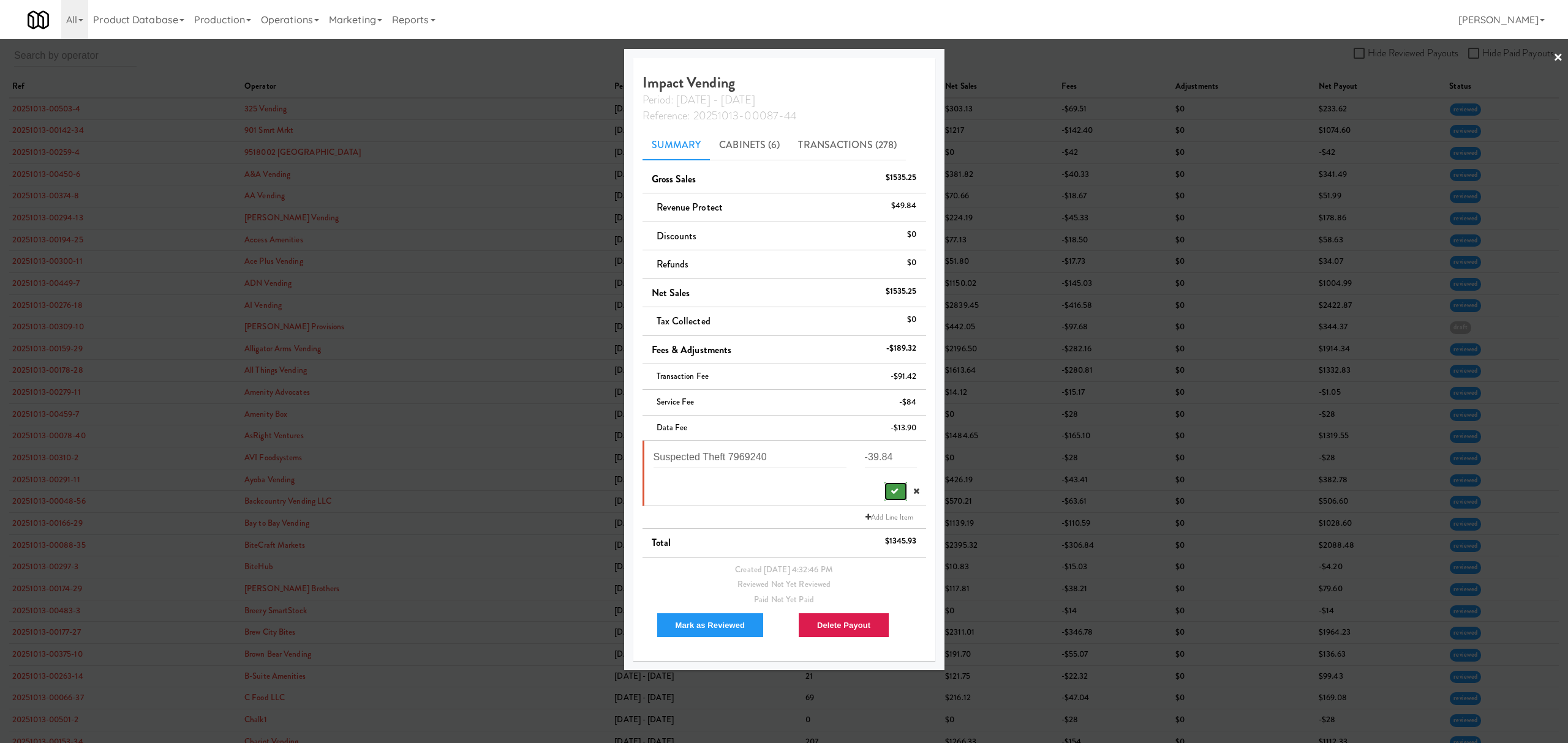
click at [896, 495] on button "submit" at bounding box center [896, 491] width 22 height 18
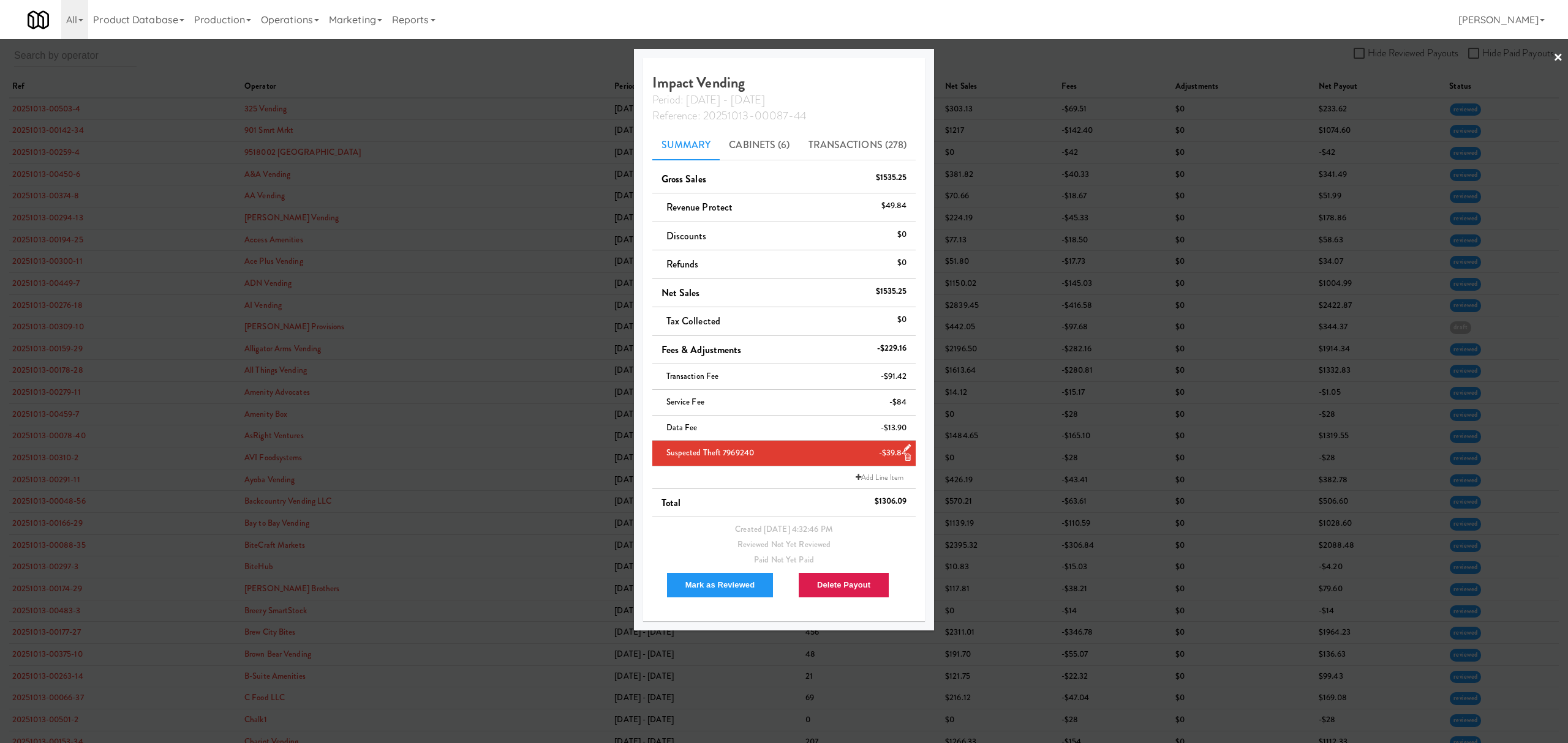
click at [515, 75] on div at bounding box center [784, 372] width 1568 height 743
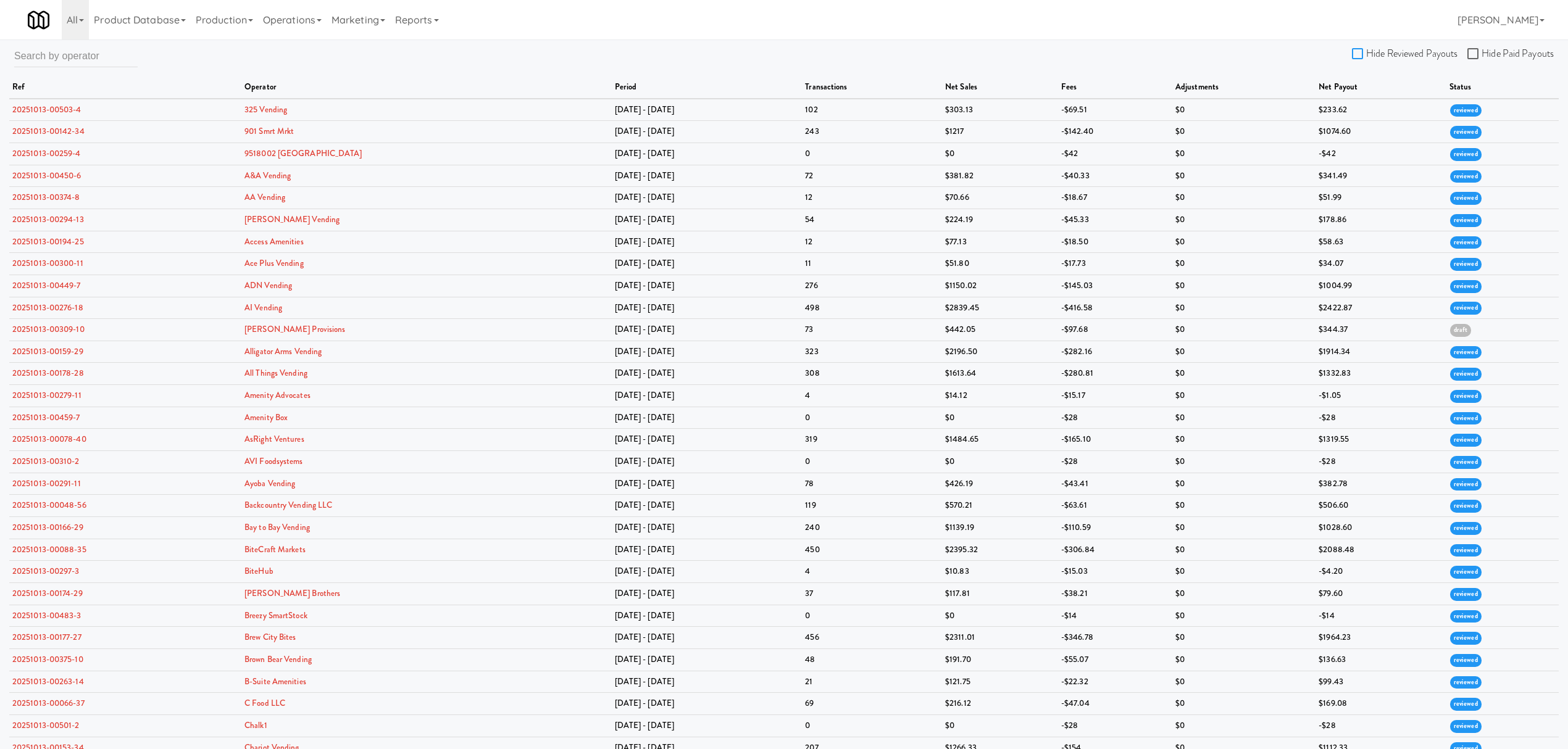
click at [1359, 51] on input "Hide Reviewed Payouts" at bounding box center [1360, 54] width 14 height 10
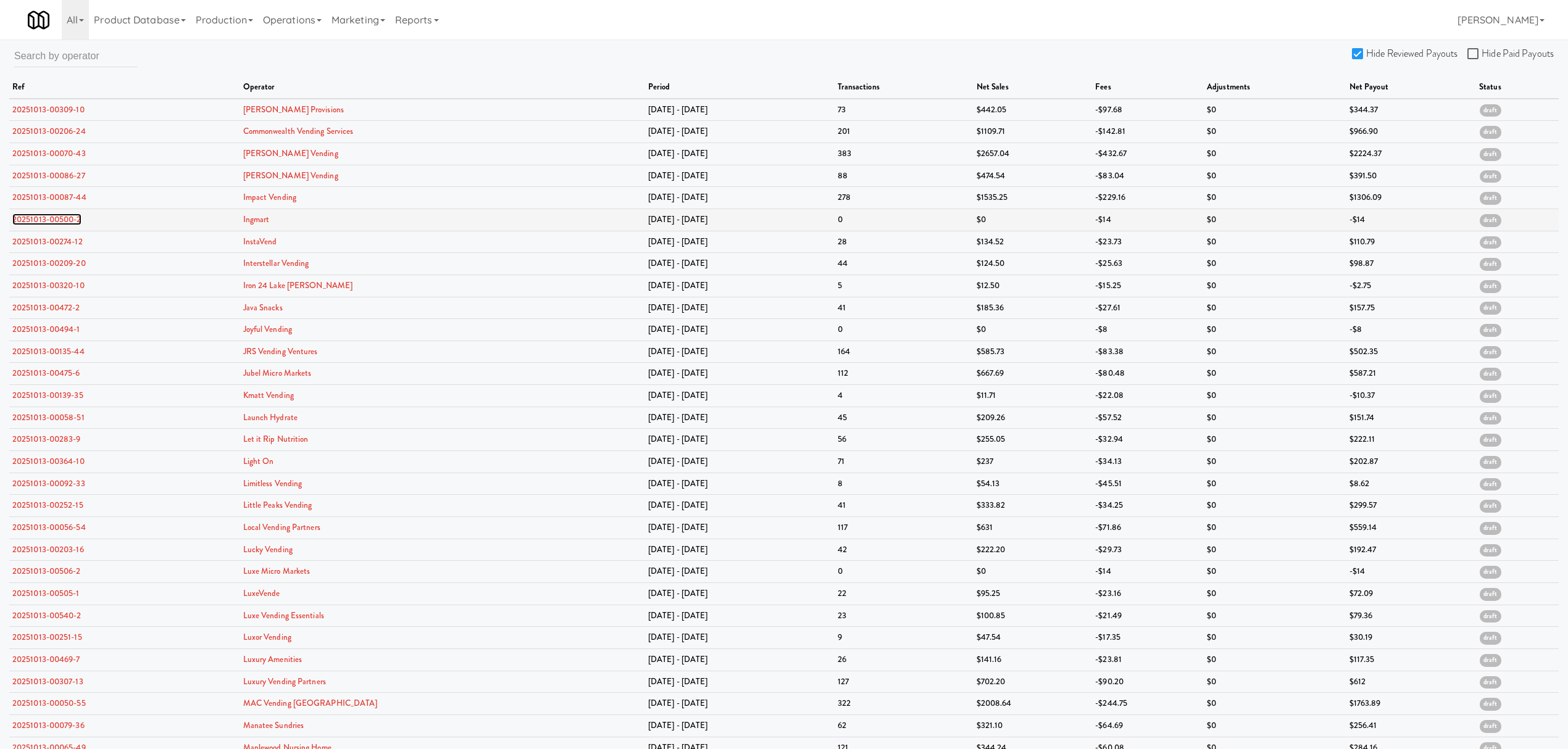
click at [48, 222] on link "20251013-00500-2" at bounding box center [47, 219] width 69 height 12
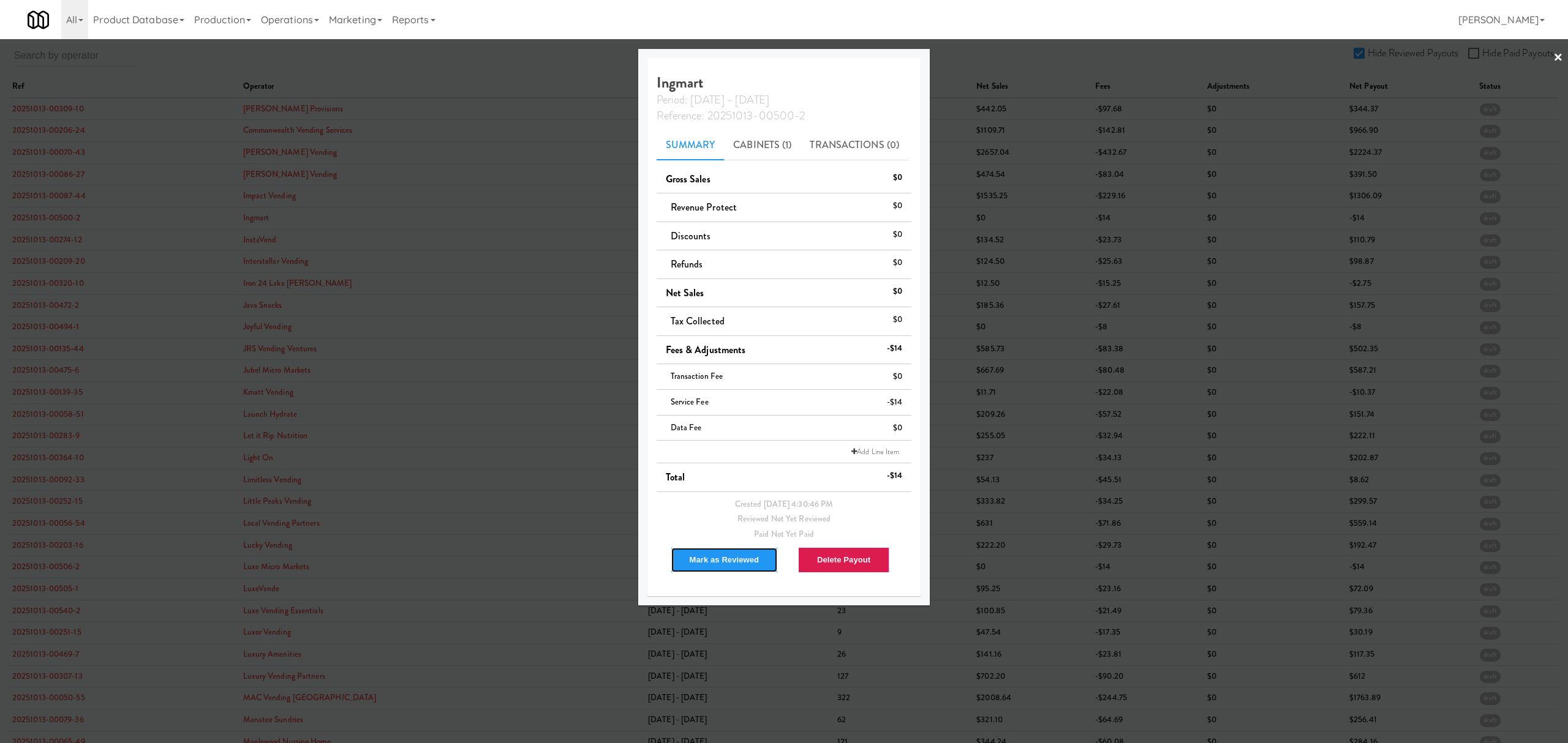
click at [692, 560] on button "Mark as Reviewed" at bounding box center [724, 560] width 108 height 26
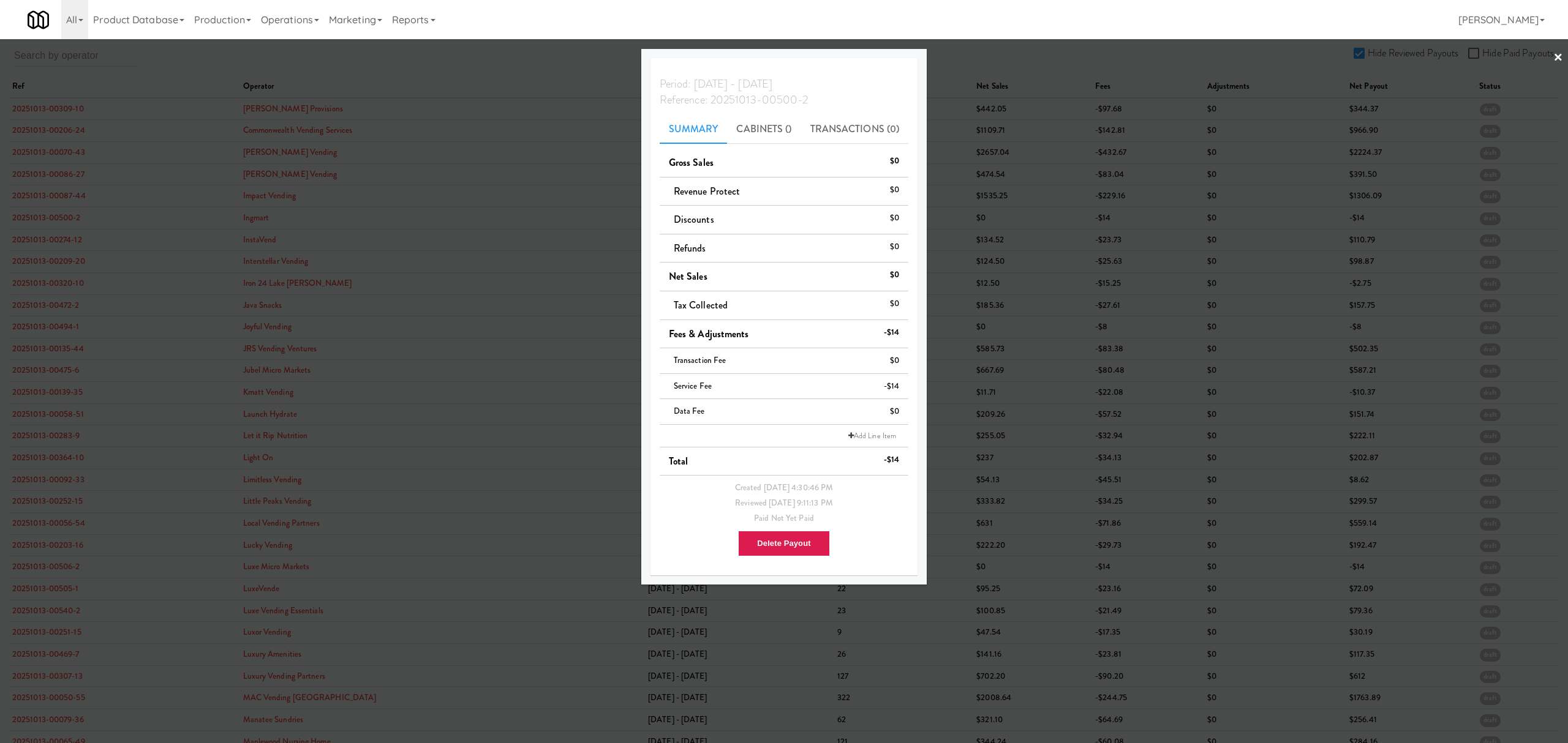
click at [69, 276] on div at bounding box center [784, 372] width 1568 height 743
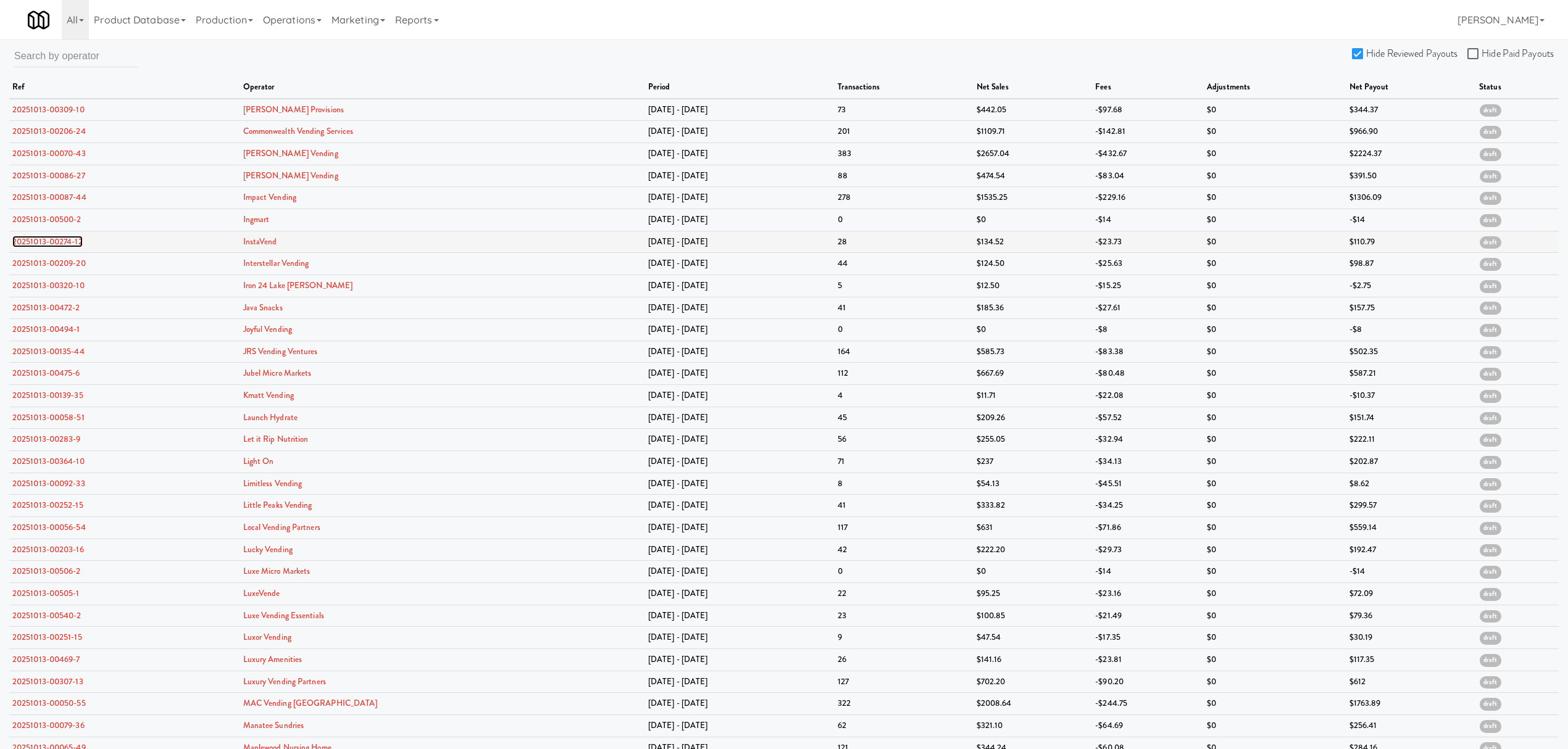
click at [44, 245] on link "20251013-00274-12" at bounding box center [47, 241] width 71 height 12
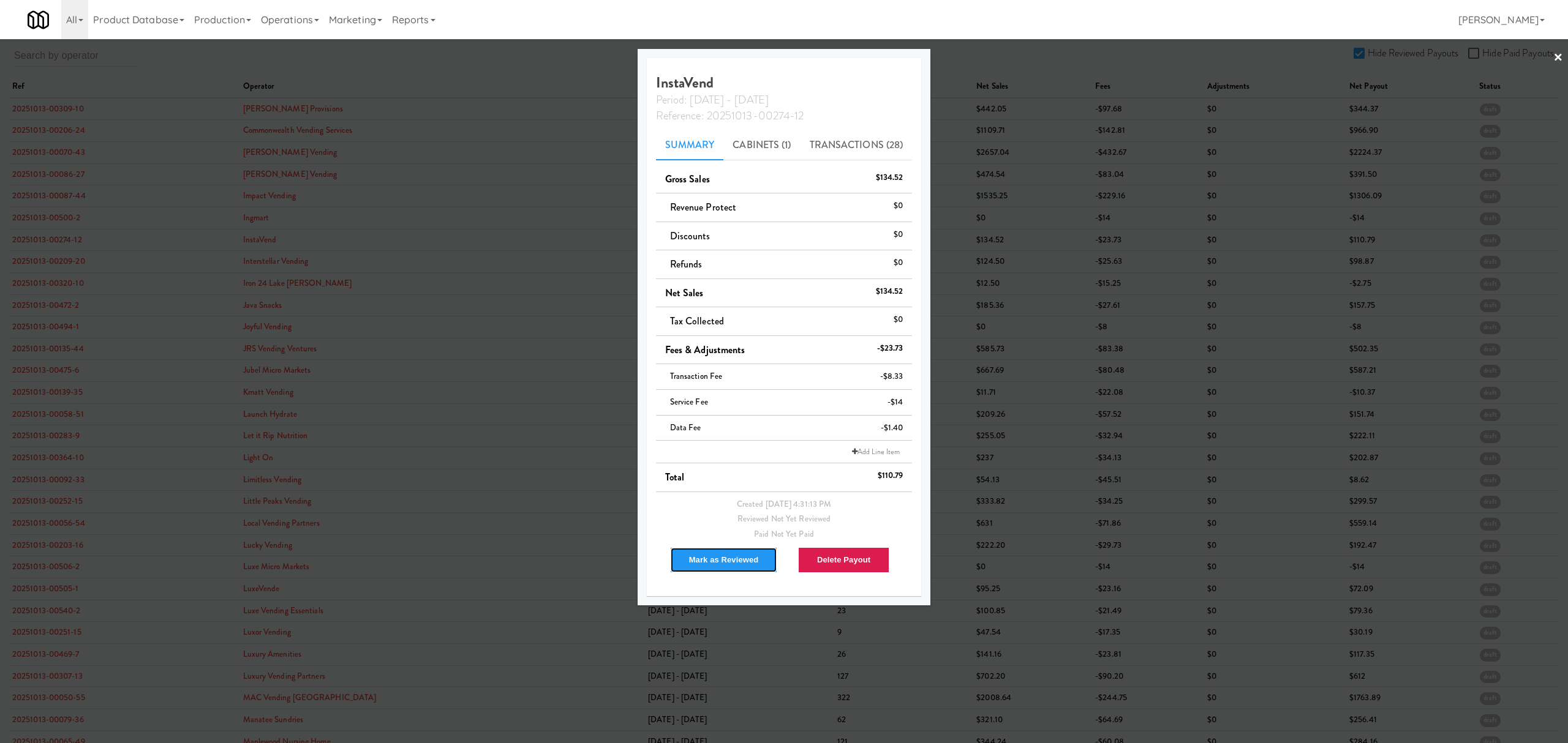
click at [719, 563] on button "Mark as Reviewed" at bounding box center [723, 560] width 108 height 26
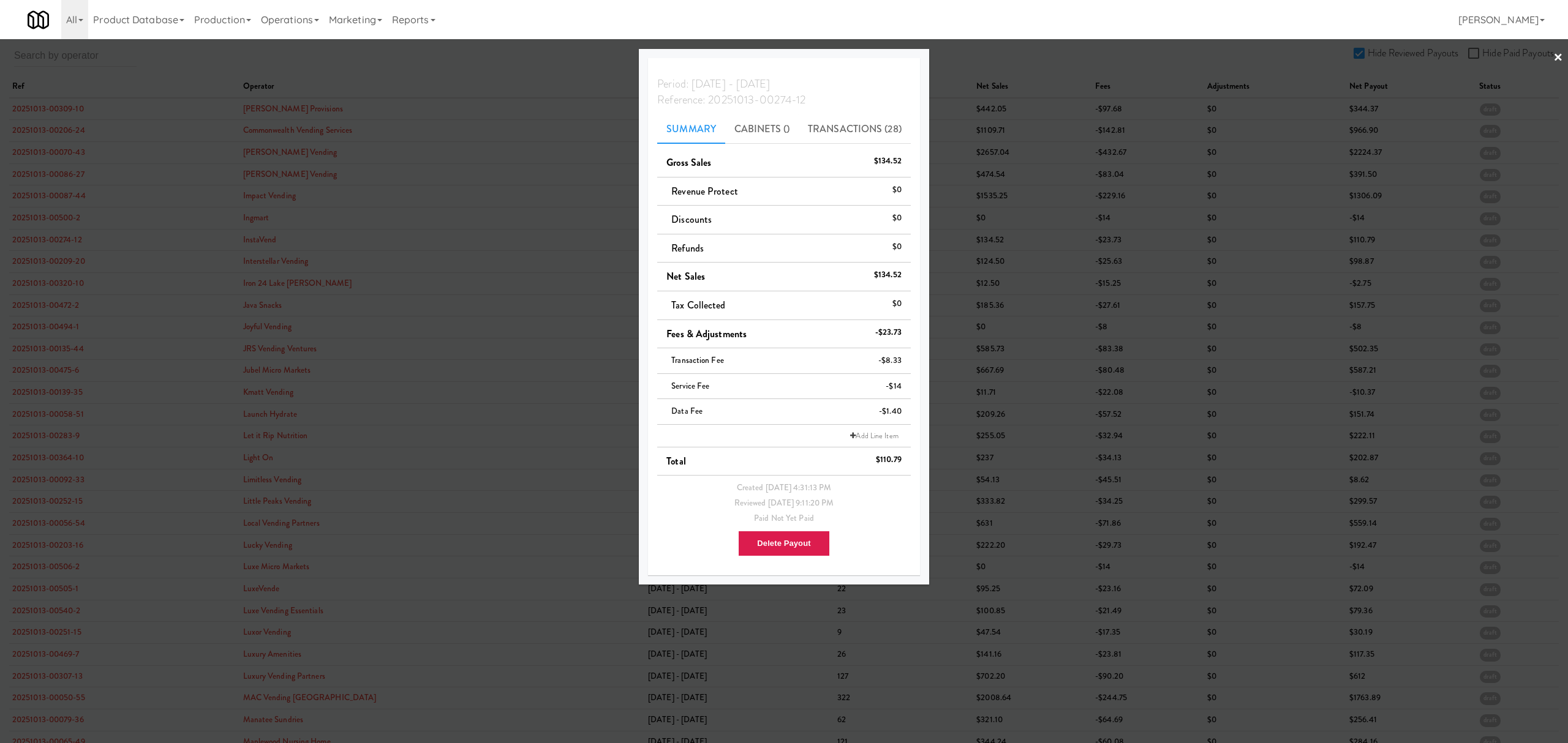
click at [32, 265] on div at bounding box center [784, 372] width 1568 height 743
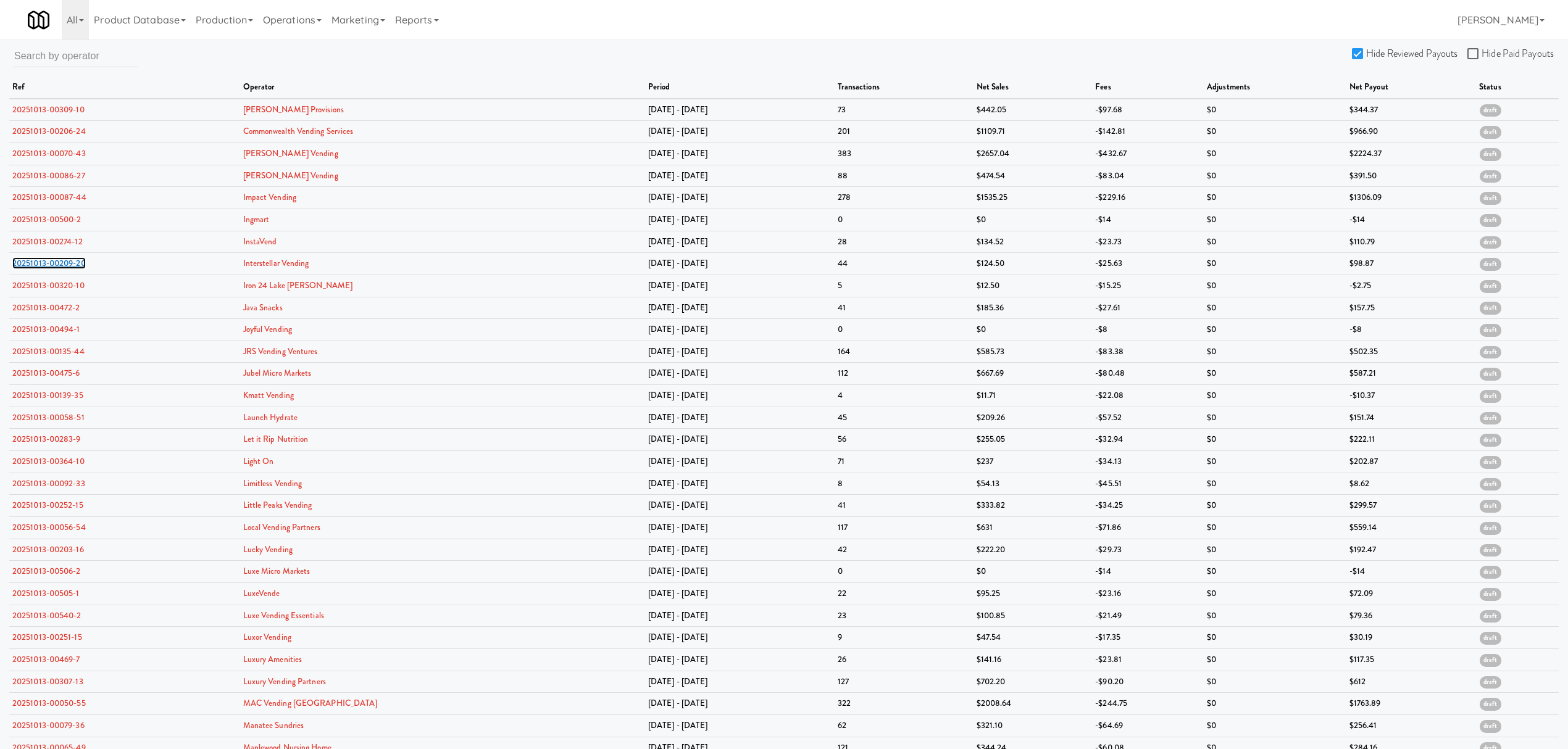
click at [32, 267] on link "20251013-00209-20" at bounding box center [48, 263] width 73 height 12
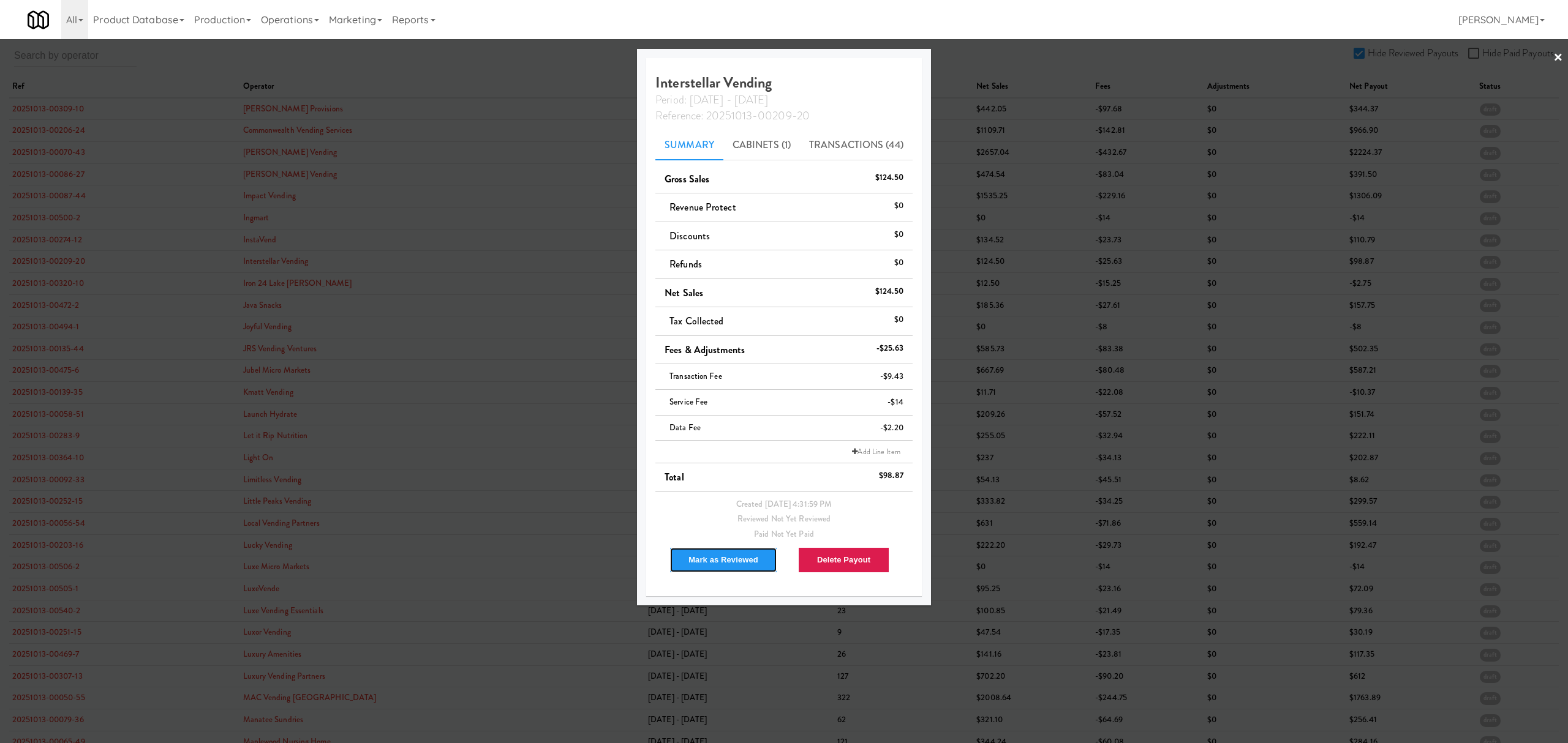
click at [695, 560] on button "Mark as Reviewed" at bounding box center [723, 560] width 108 height 26
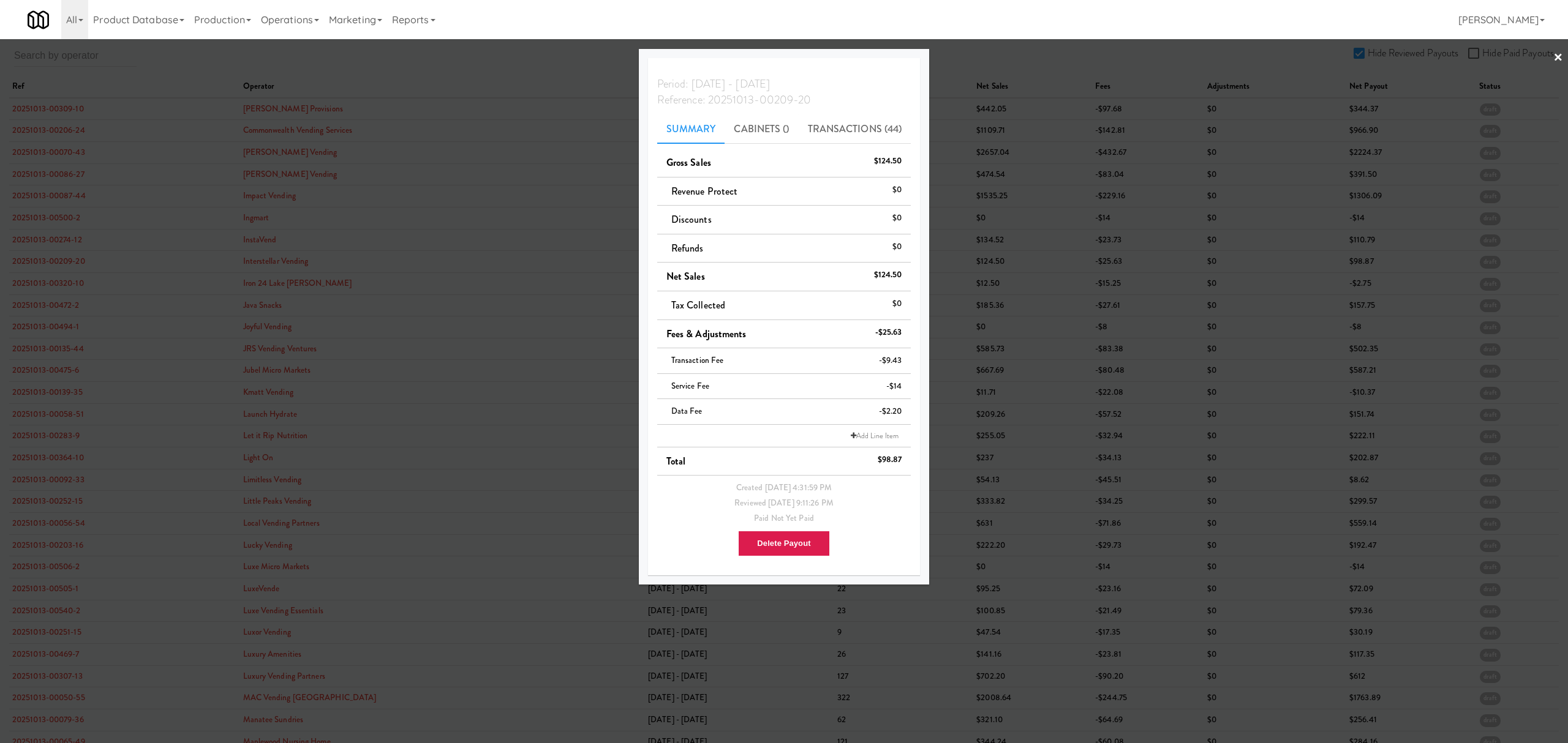
click at [61, 289] on div at bounding box center [784, 372] width 1568 height 743
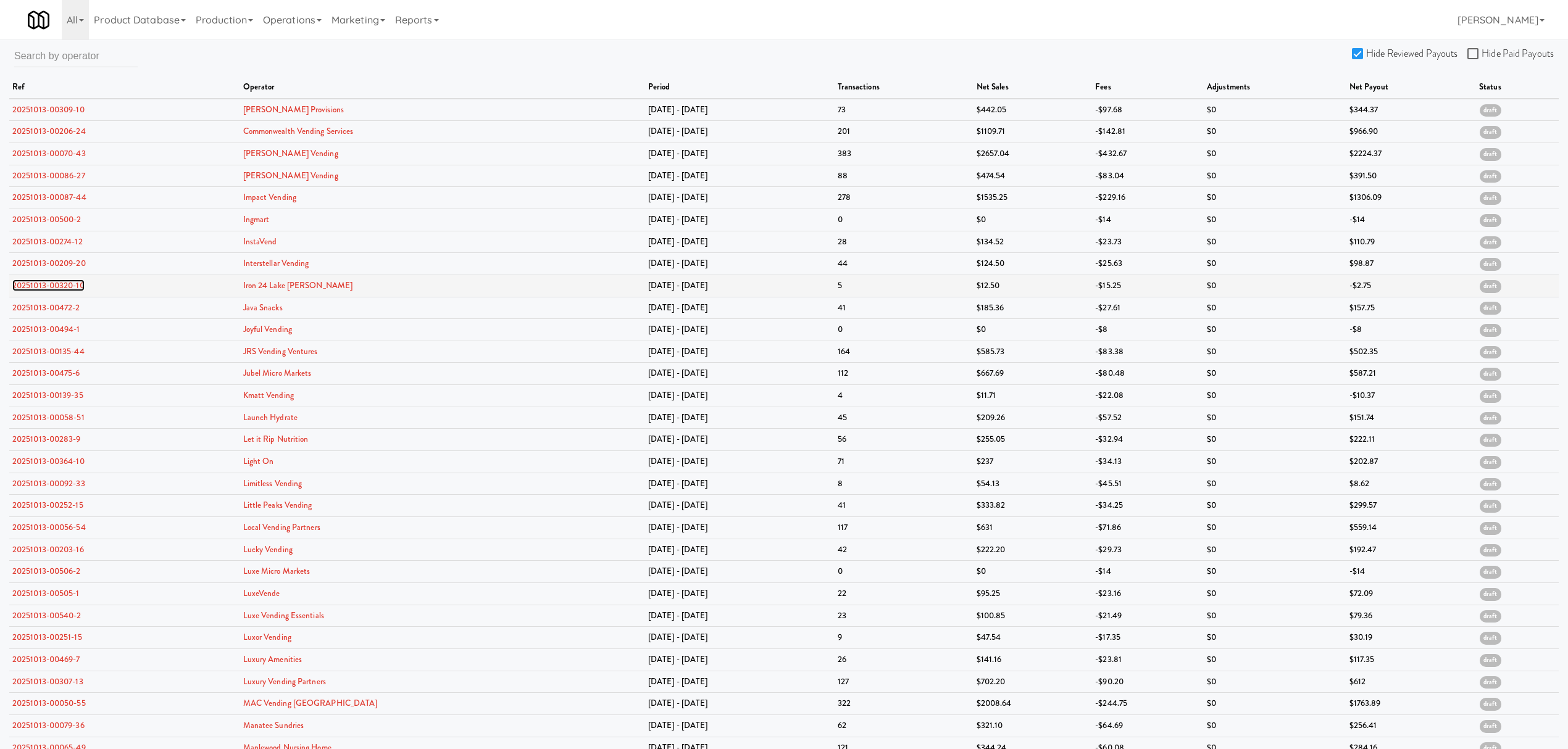
click at [62, 290] on link "20251013-00320-10" at bounding box center [48, 285] width 72 height 12
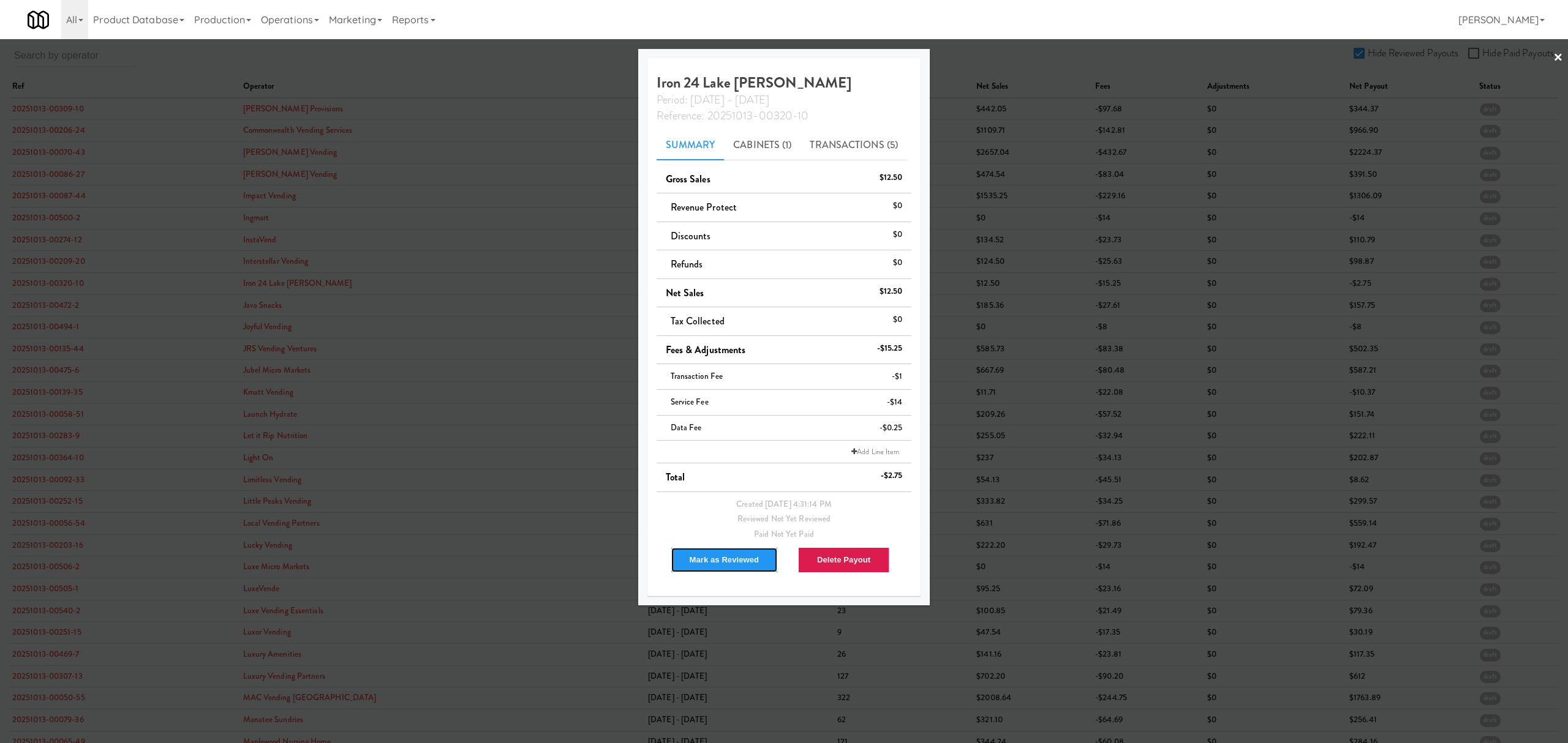
click at [731, 560] on button "Mark as Reviewed" at bounding box center [724, 560] width 108 height 26
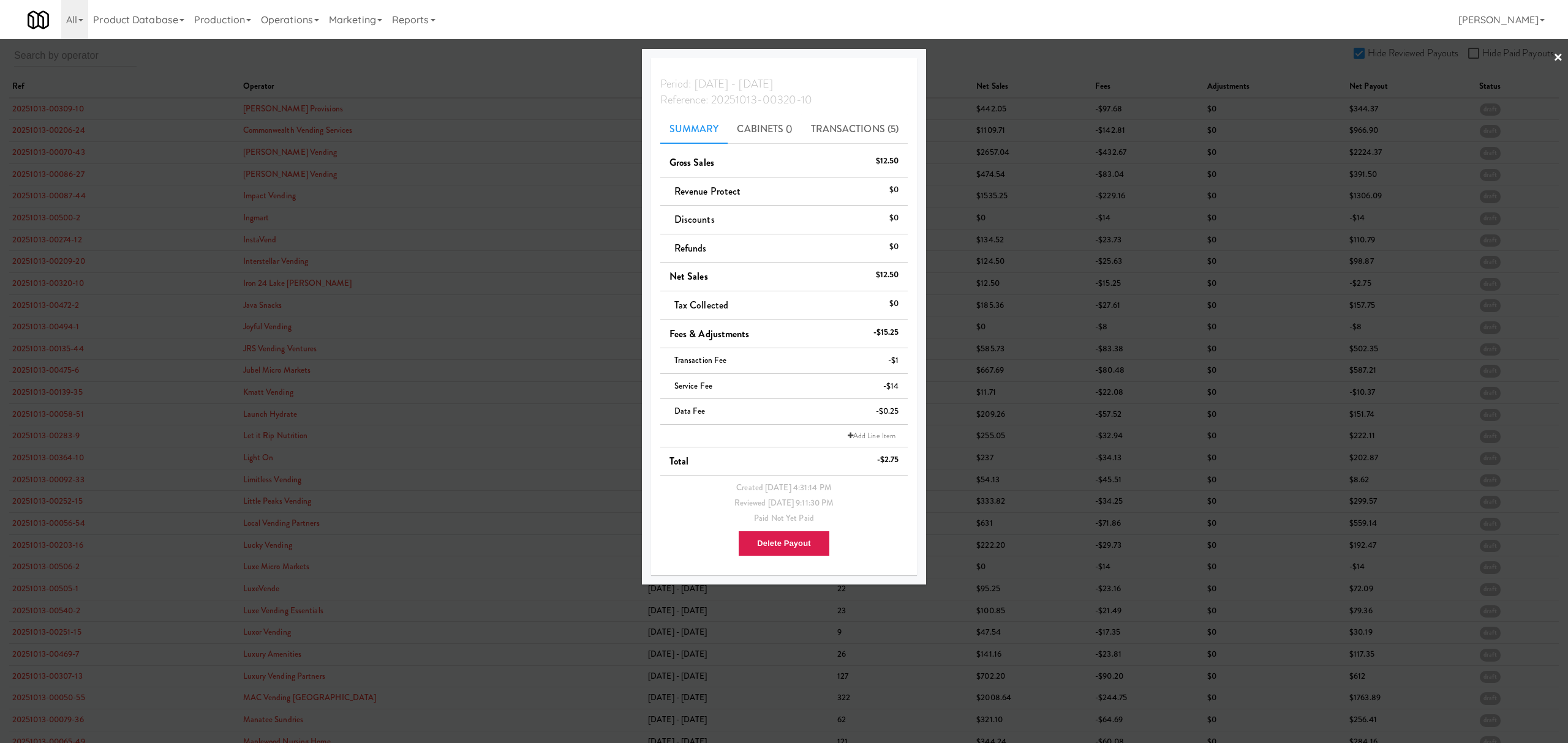
click at [57, 306] on div at bounding box center [784, 372] width 1568 height 743
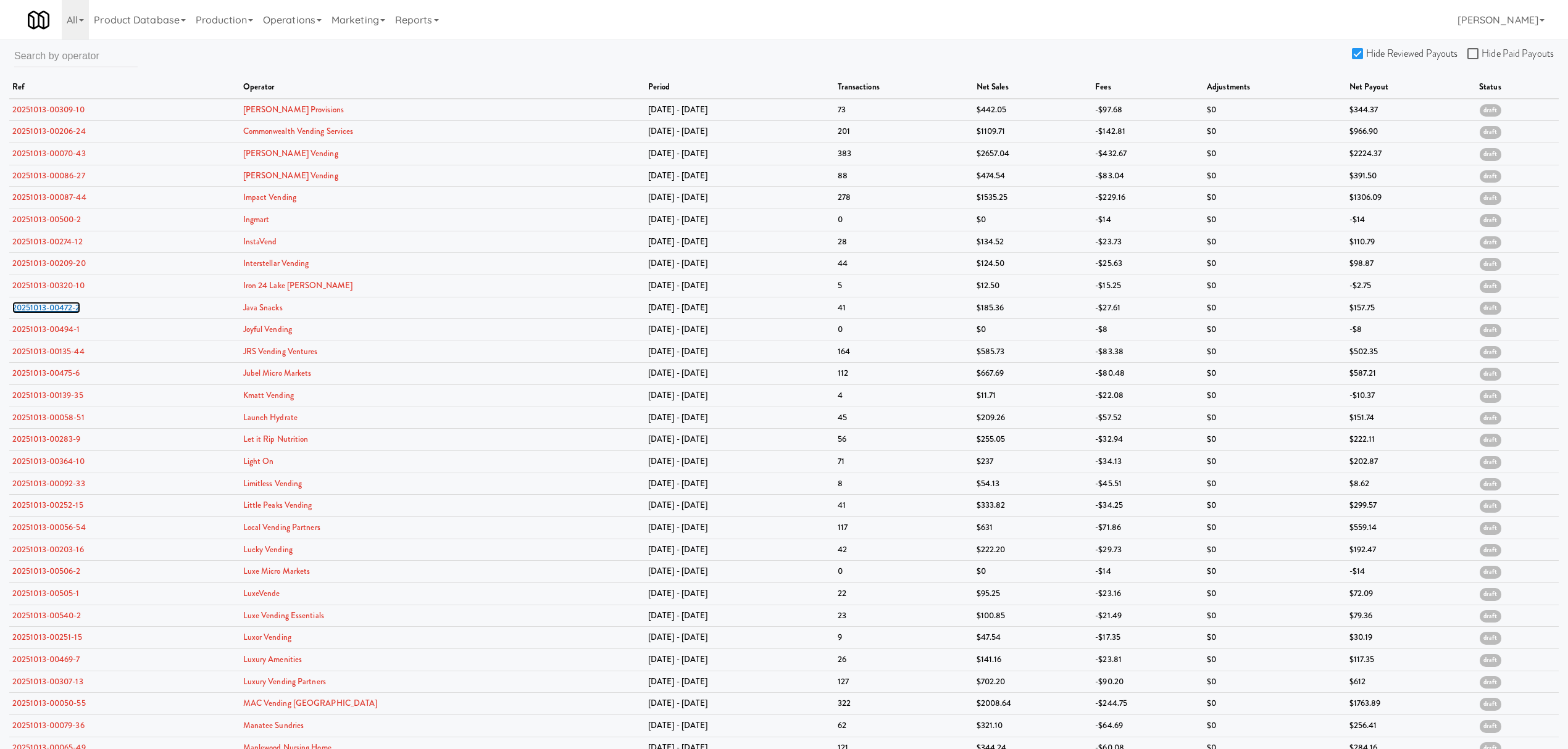
click at [57, 309] on link "20251013-00472-2" at bounding box center [46, 307] width 68 height 12
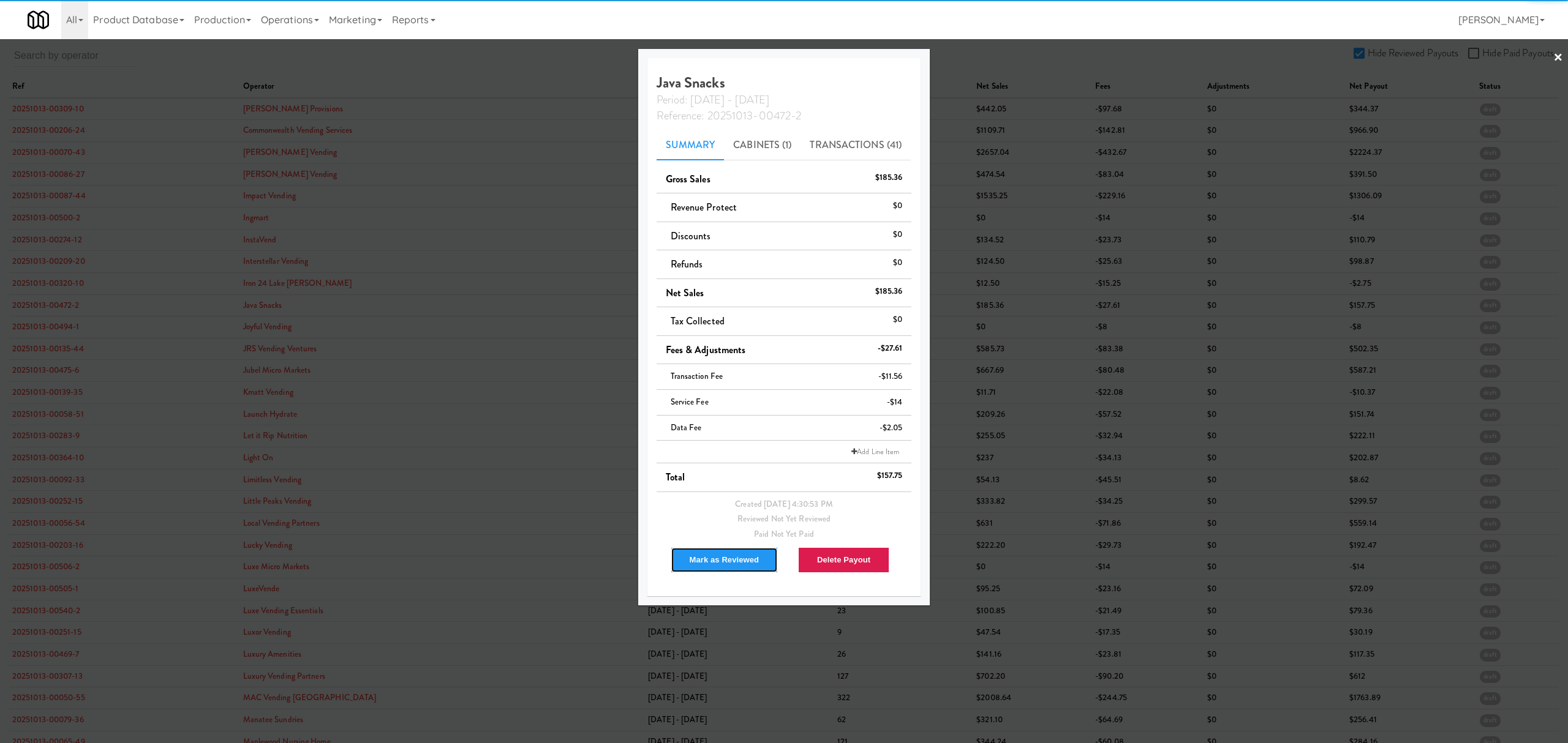
click at [701, 555] on button "Mark as Reviewed" at bounding box center [724, 560] width 108 height 26
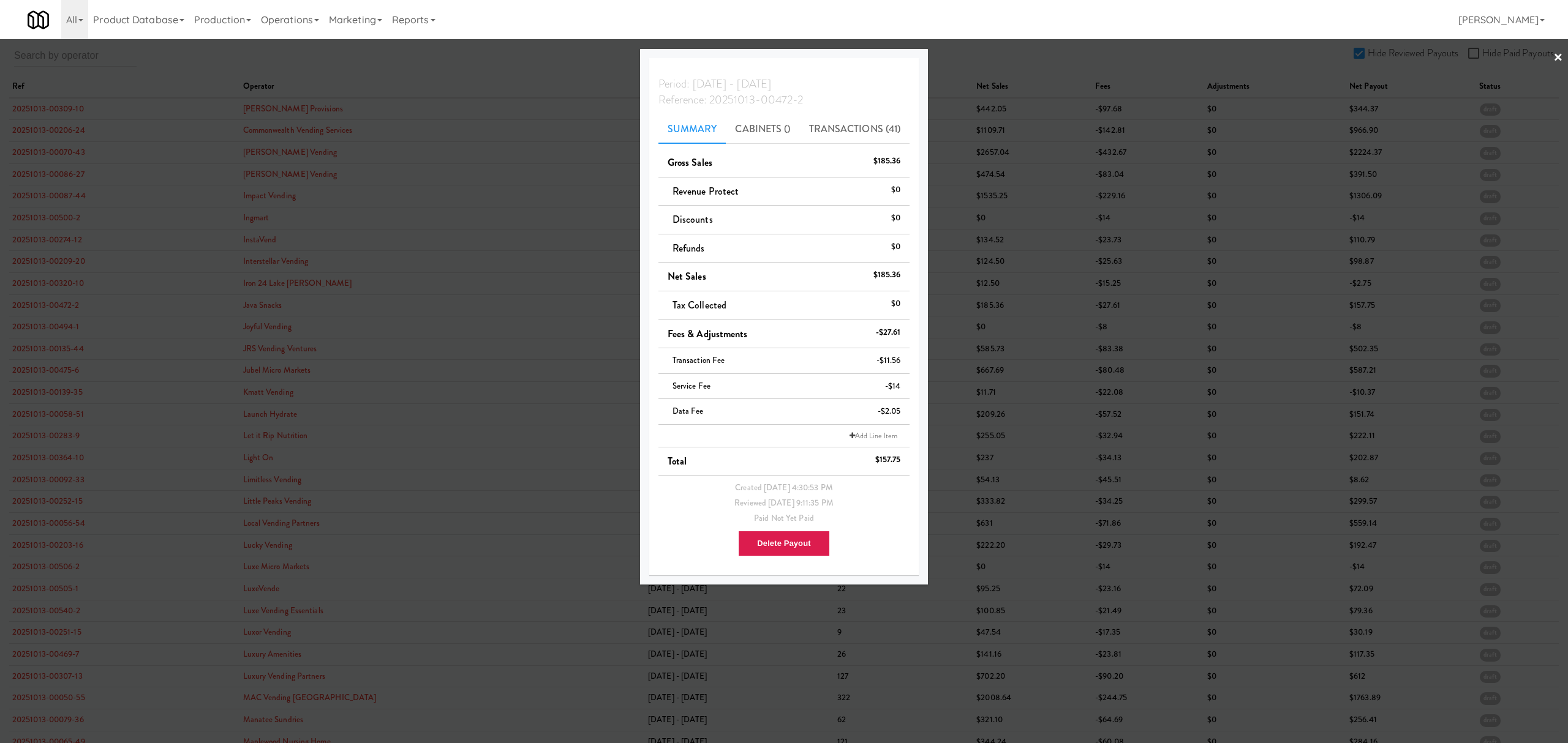
click at [54, 327] on div at bounding box center [784, 372] width 1568 height 743
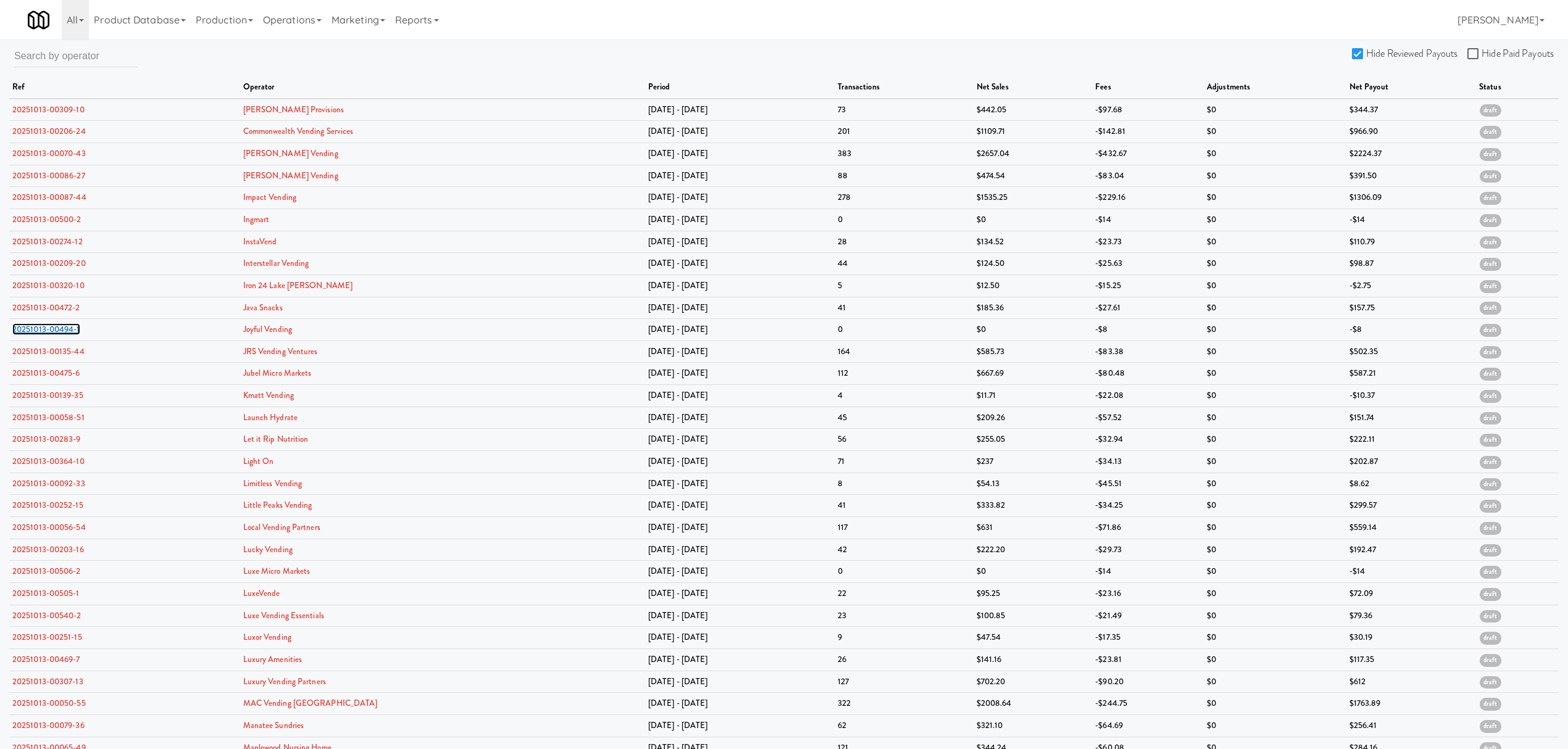
click at [55, 329] on link "20251013-00494-1" at bounding box center [46, 329] width 68 height 12
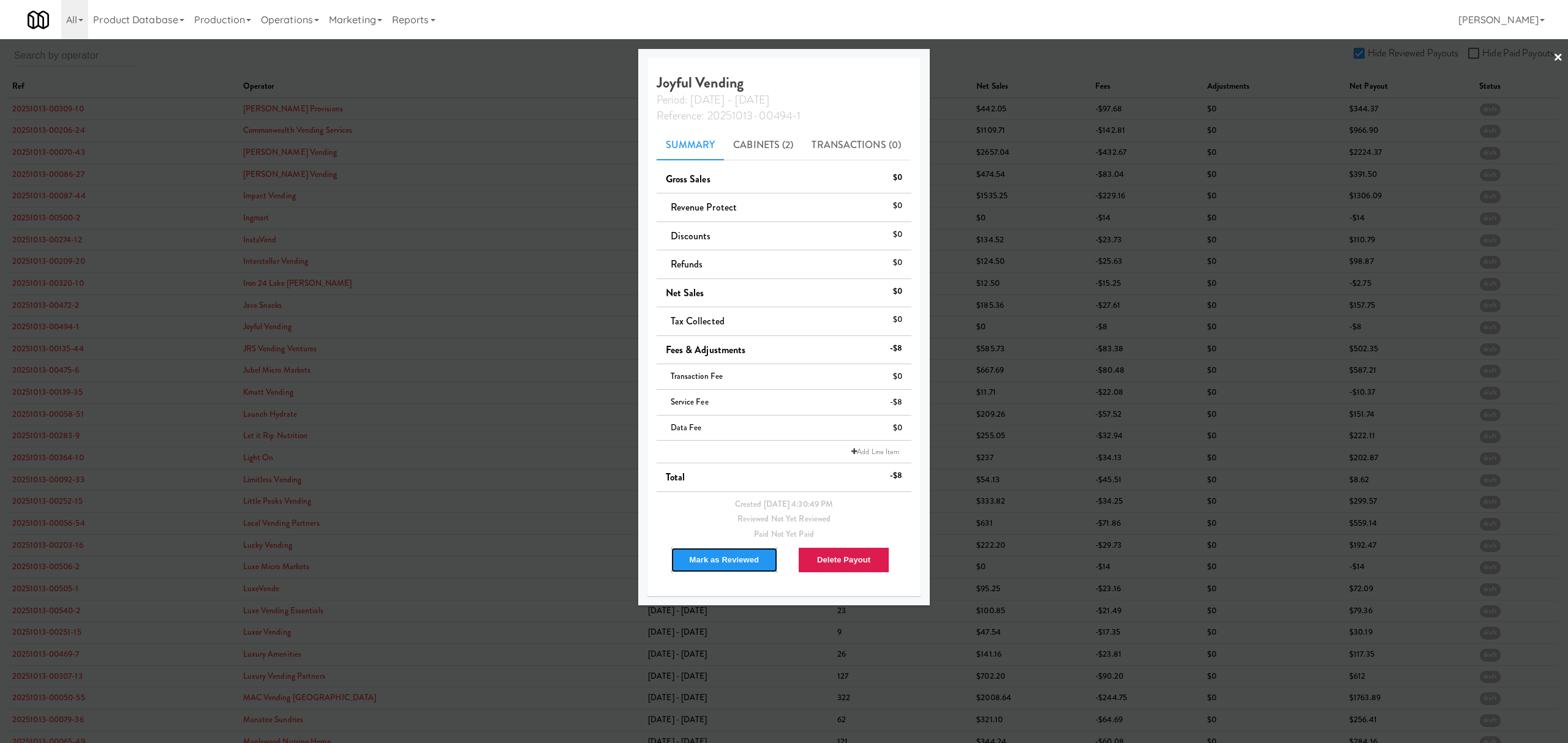
click at [695, 558] on button "Mark as Reviewed" at bounding box center [724, 560] width 108 height 26
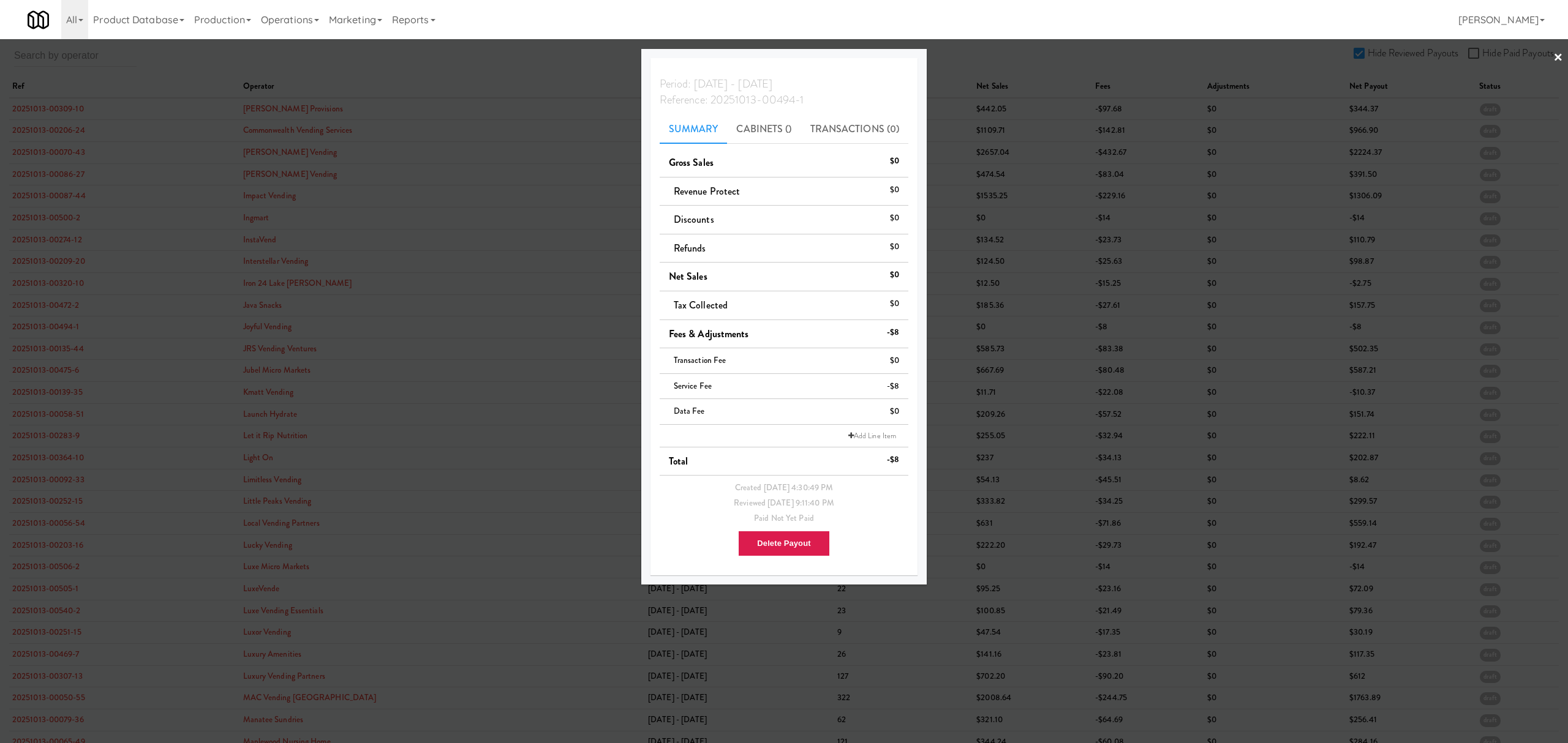
click at [37, 347] on div at bounding box center [784, 372] width 1568 height 743
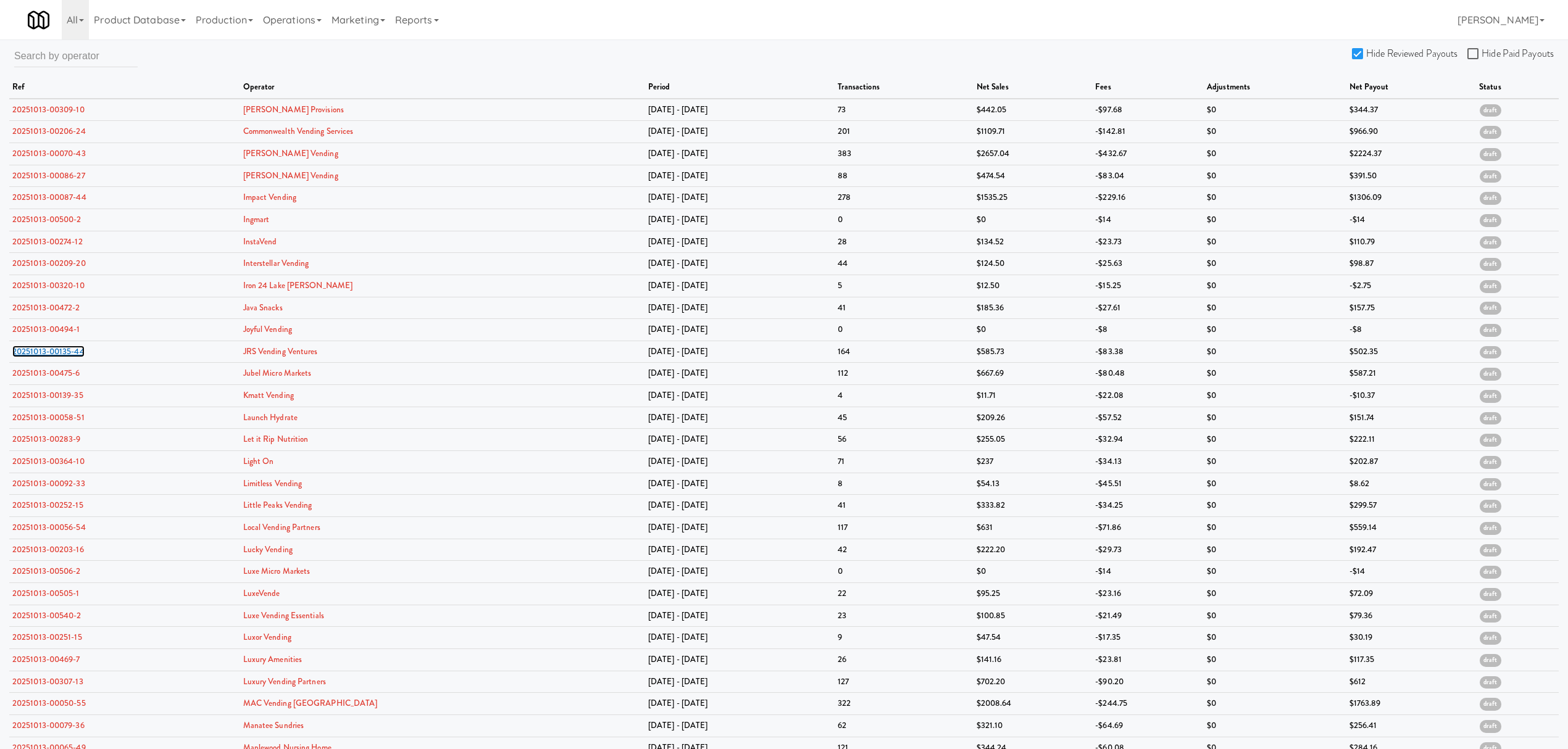
click at [38, 350] on link "20251013-00135-44" at bounding box center [48, 351] width 72 height 12
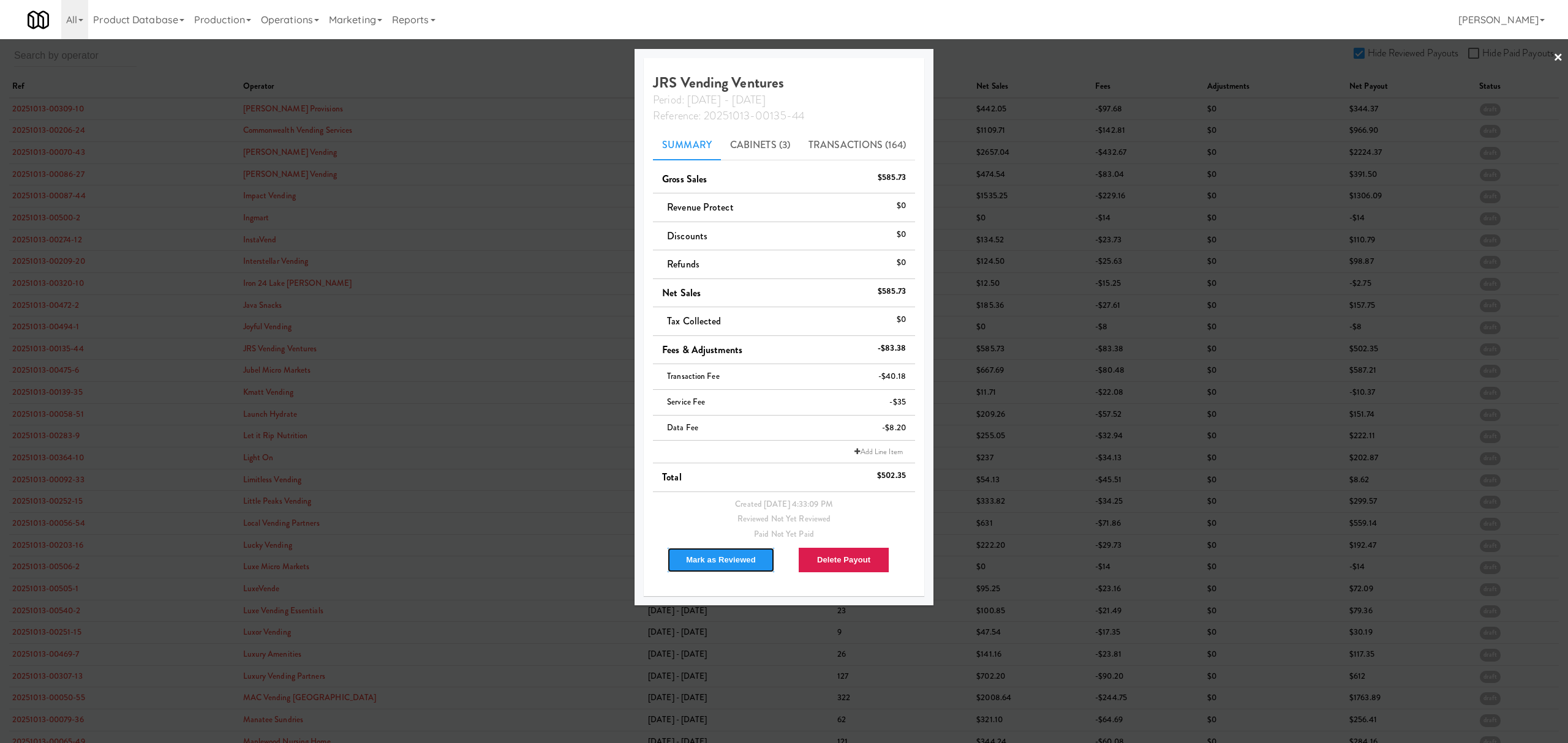
click at [707, 560] on button "Mark as Reviewed" at bounding box center [720, 560] width 108 height 26
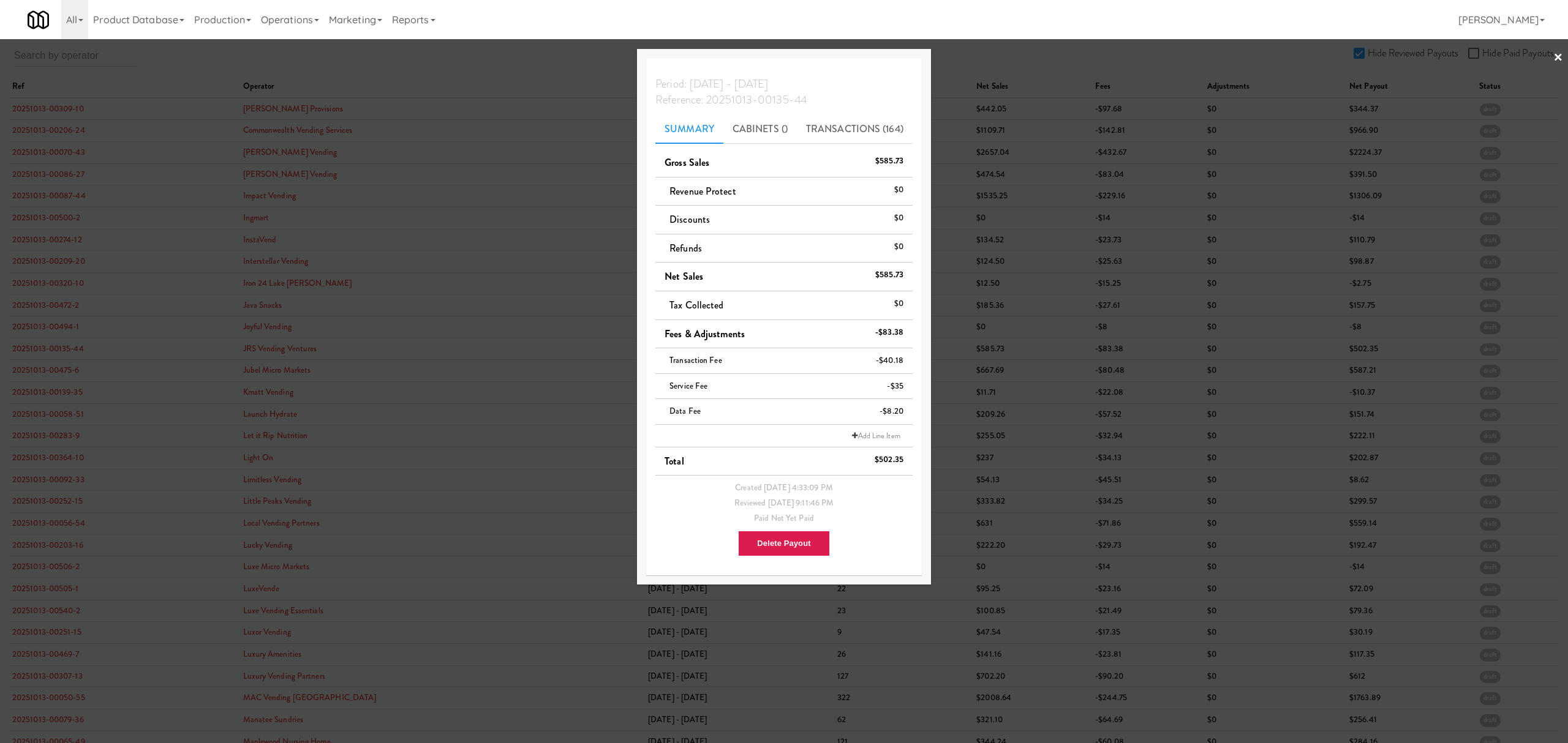
click at [52, 371] on div at bounding box center [784, 372] width 1568 height 743
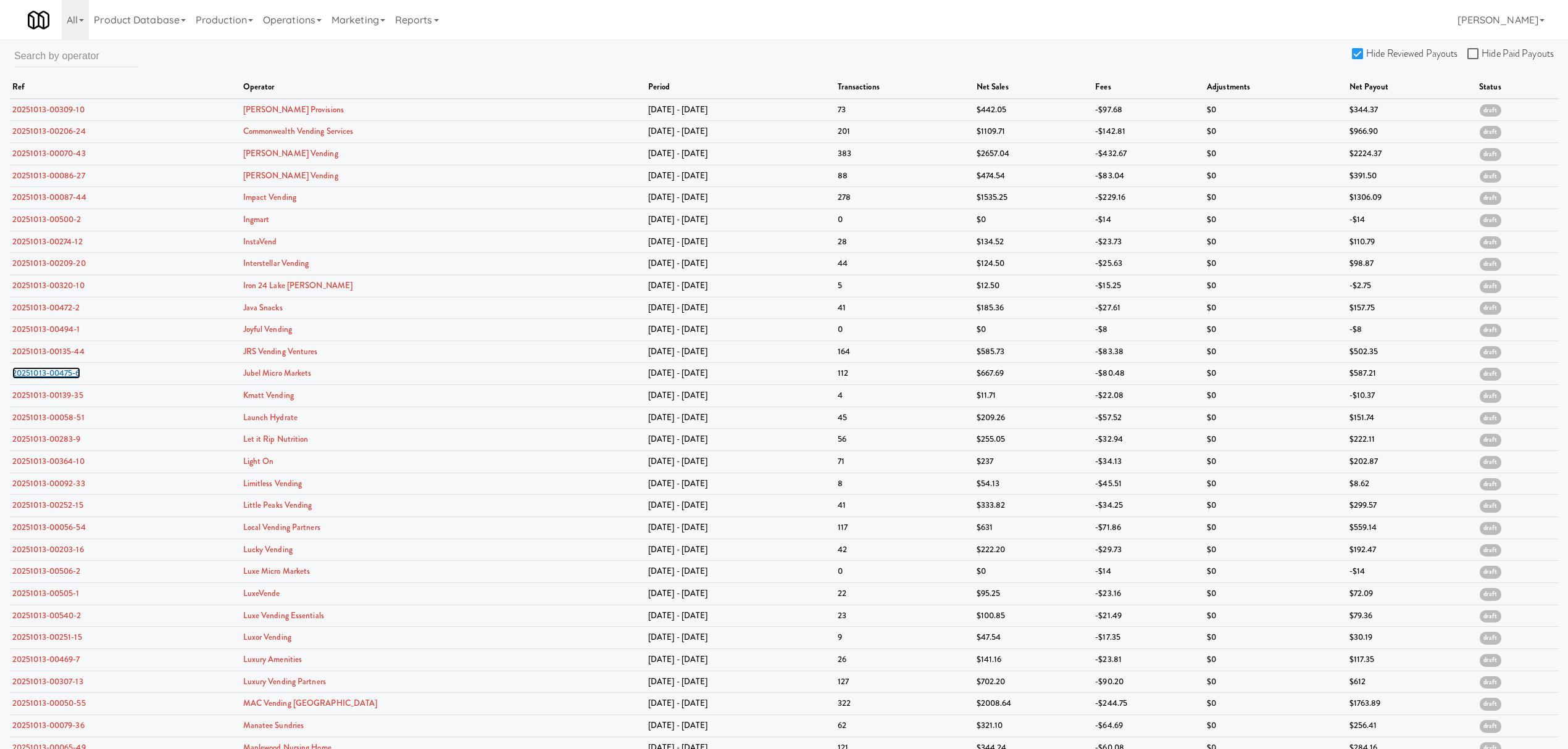
click at [52, 374] on link "20251013-00475-6" at bounding box center [46, 373] width 68 height 12
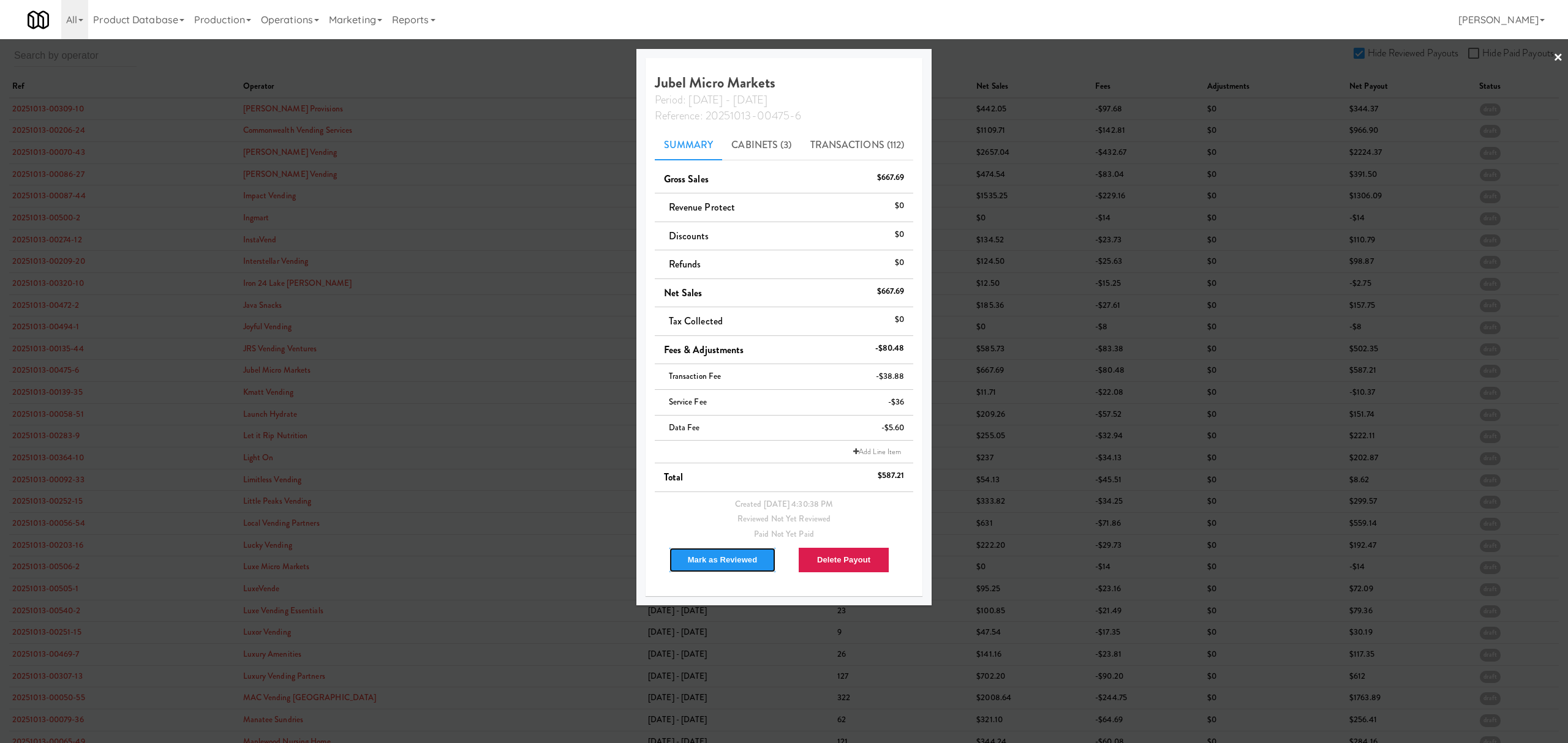
click at [682, 564] on button "Mark as Reviewed" at bounding box center [722, 560] width 108 height 26
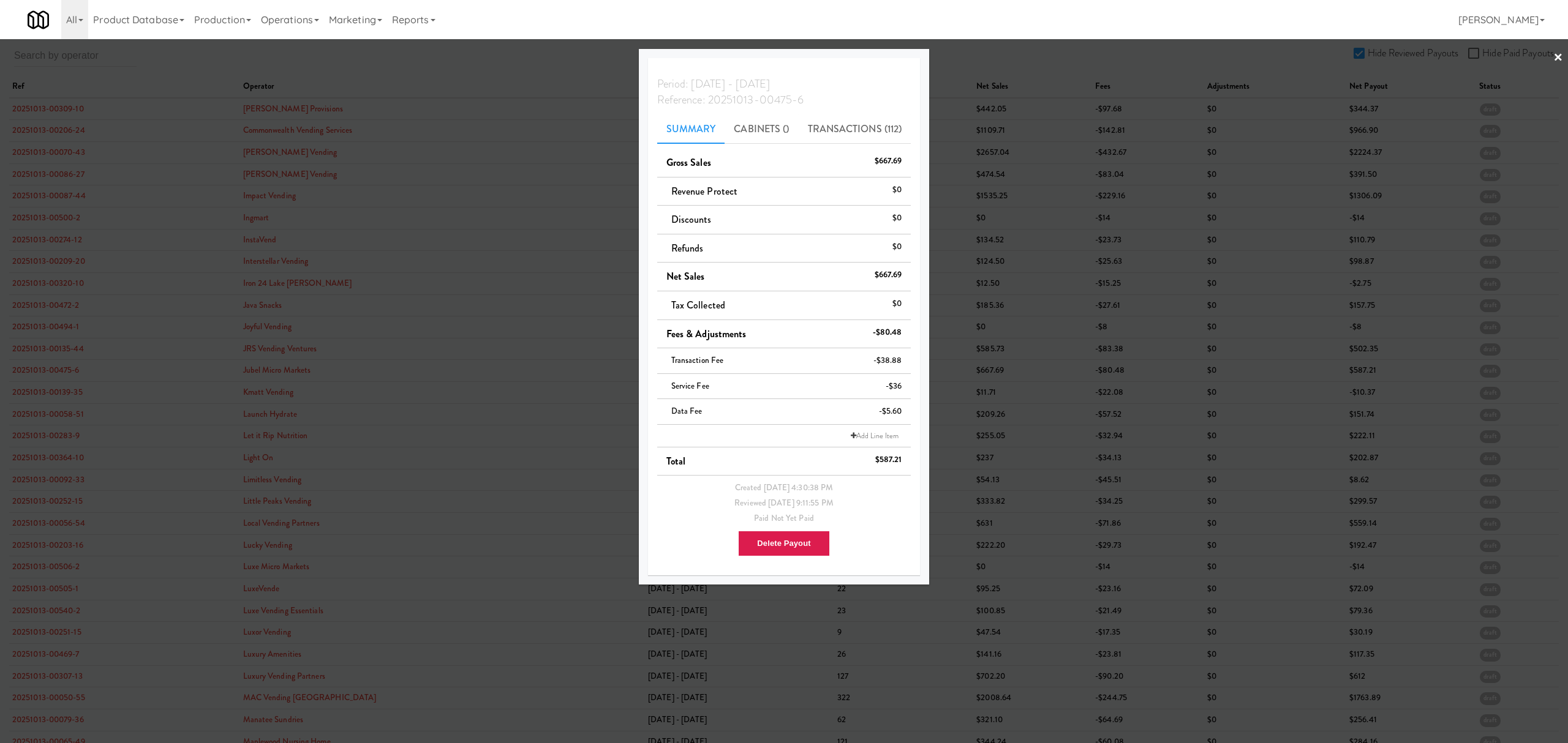
click at [49, 395] on div at bounding box center [784, 372] width 1568 height 743
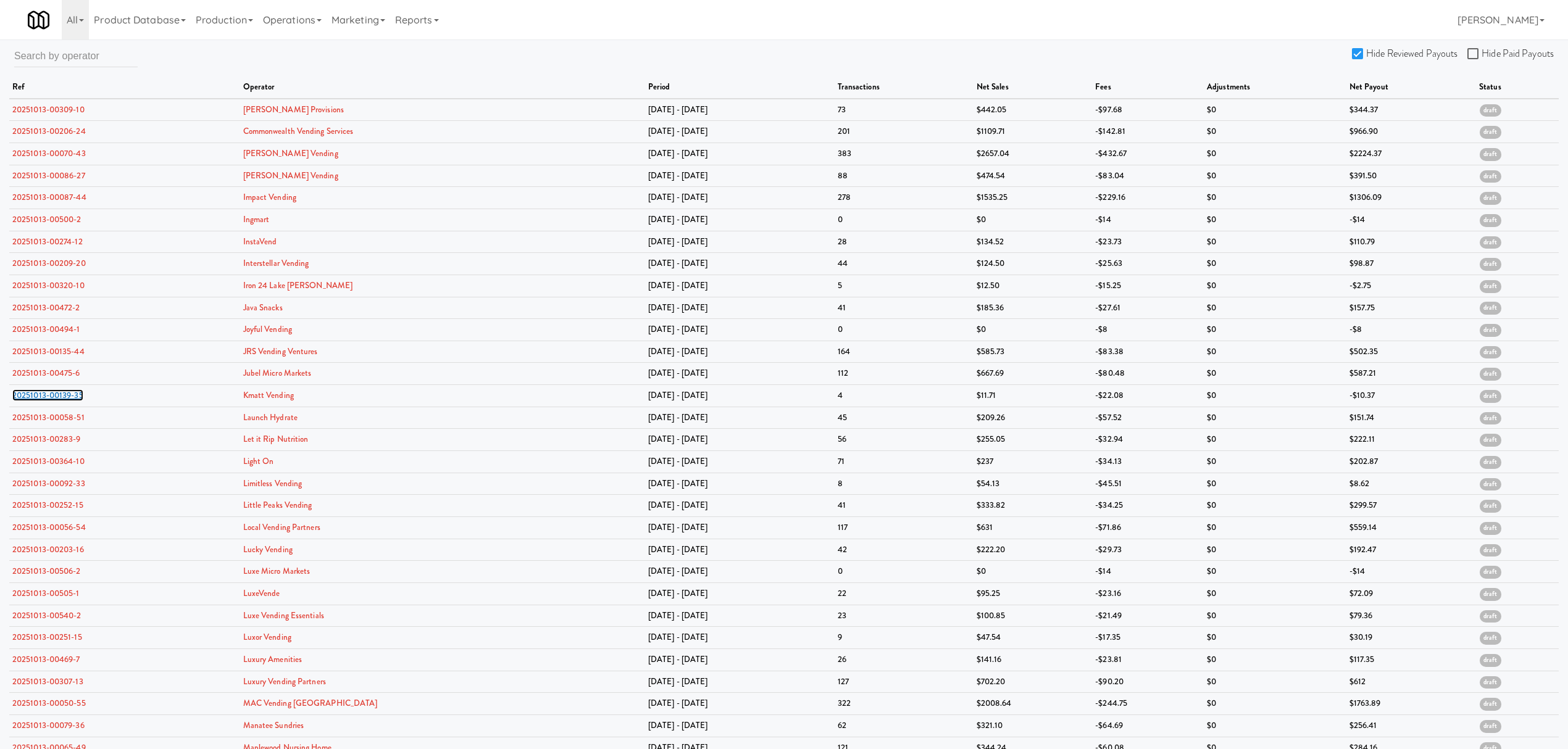
click at [50, 398] on link "20251013-00139-35" at bounding box center [47, 395] width 71 height 12
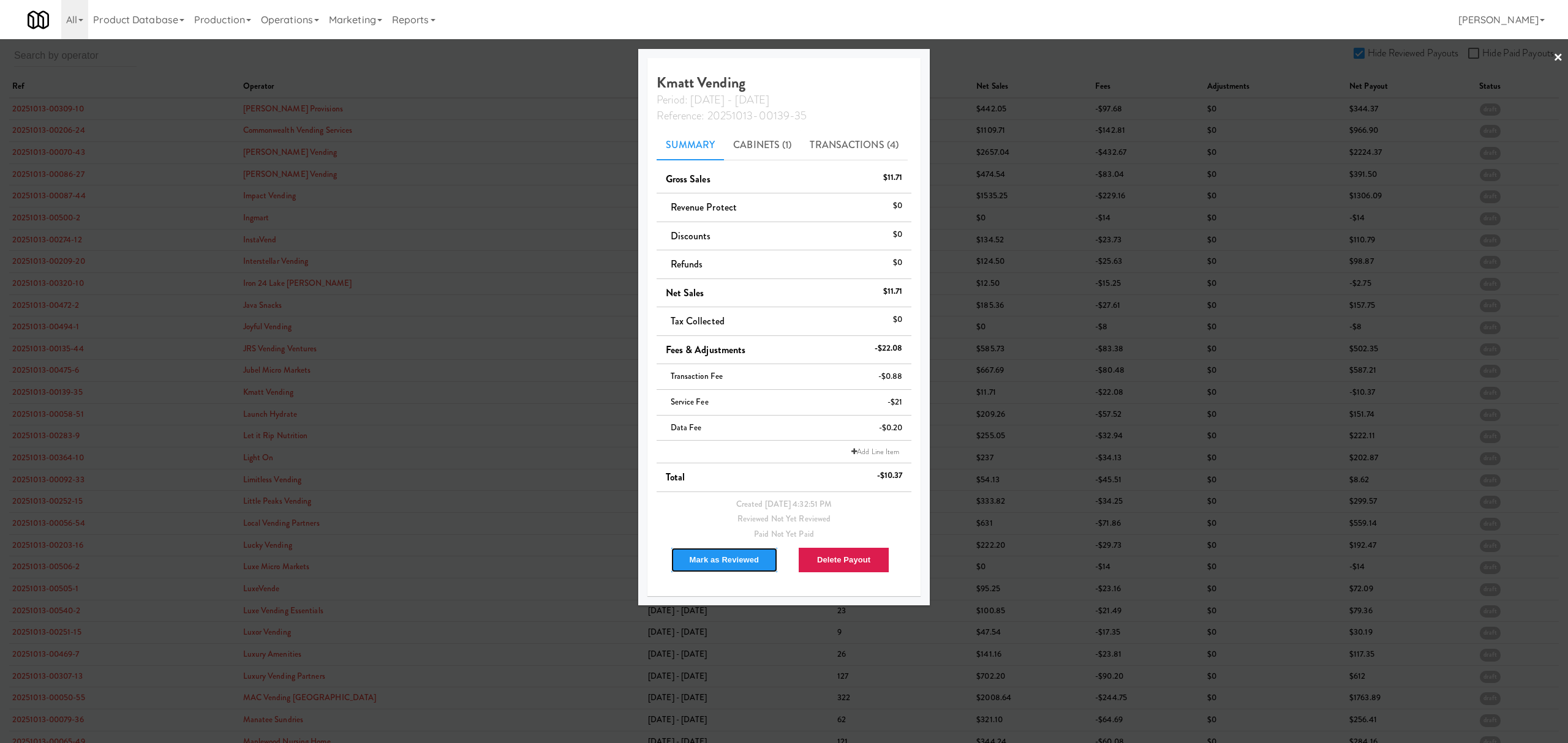
click at [686, 559] on button "Mark as Reviewed" at bounding box center [724, 560] width 108 height 26
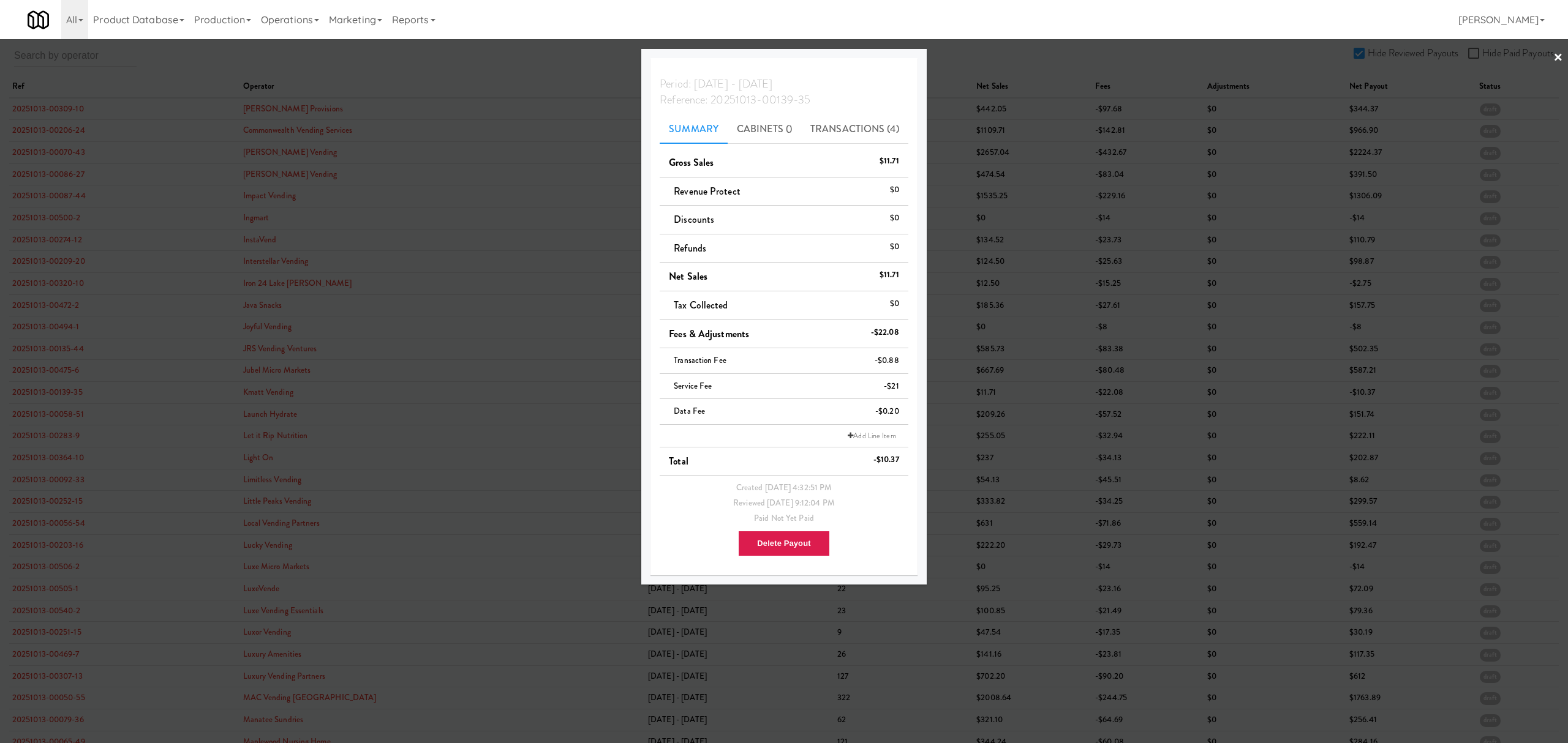
click at [16, 411] on div at bounding box center [784, 372] width 1568 height 743
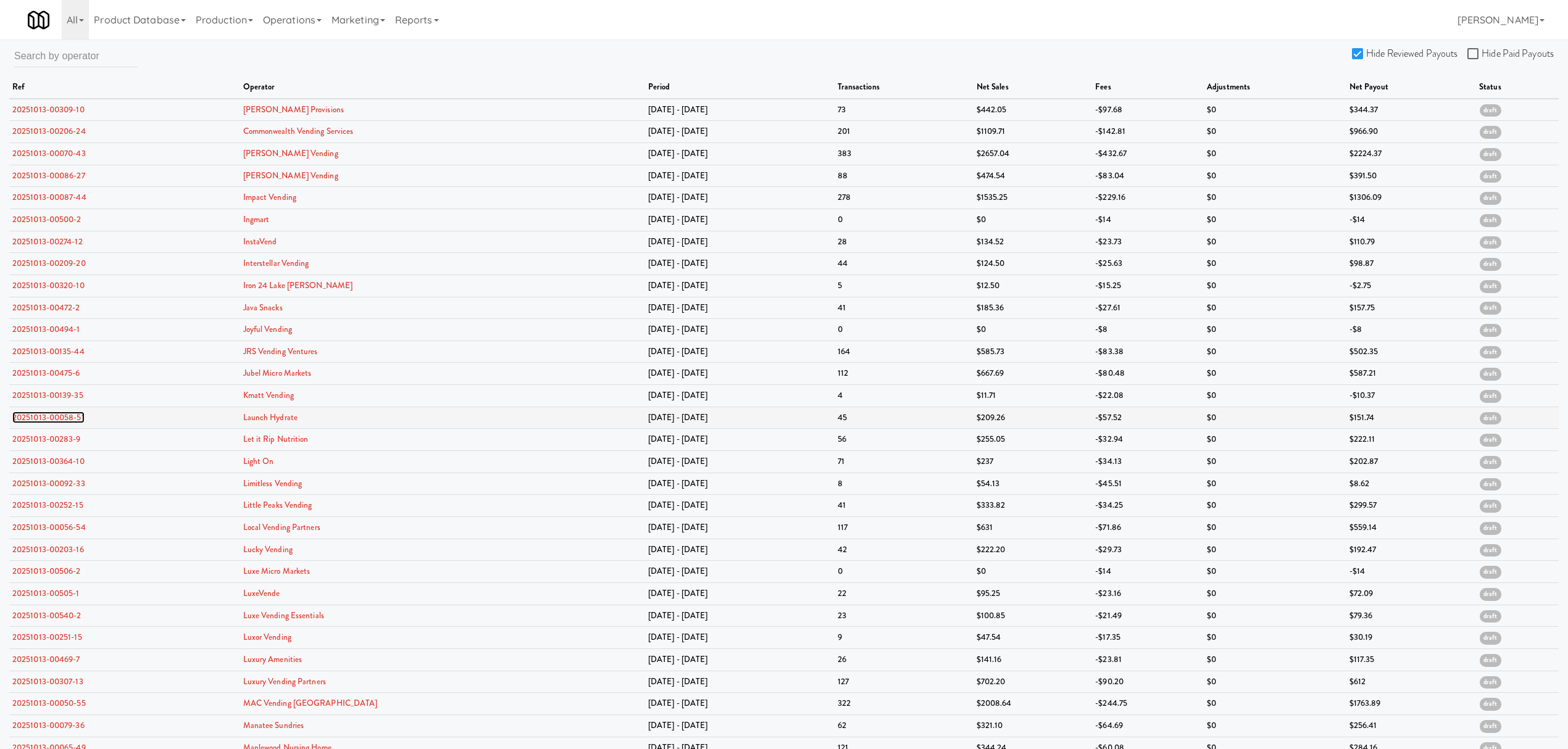
click at [28, 419] on link "20251013-00058-51" at bounding box center [48, 417] width 72 height 12
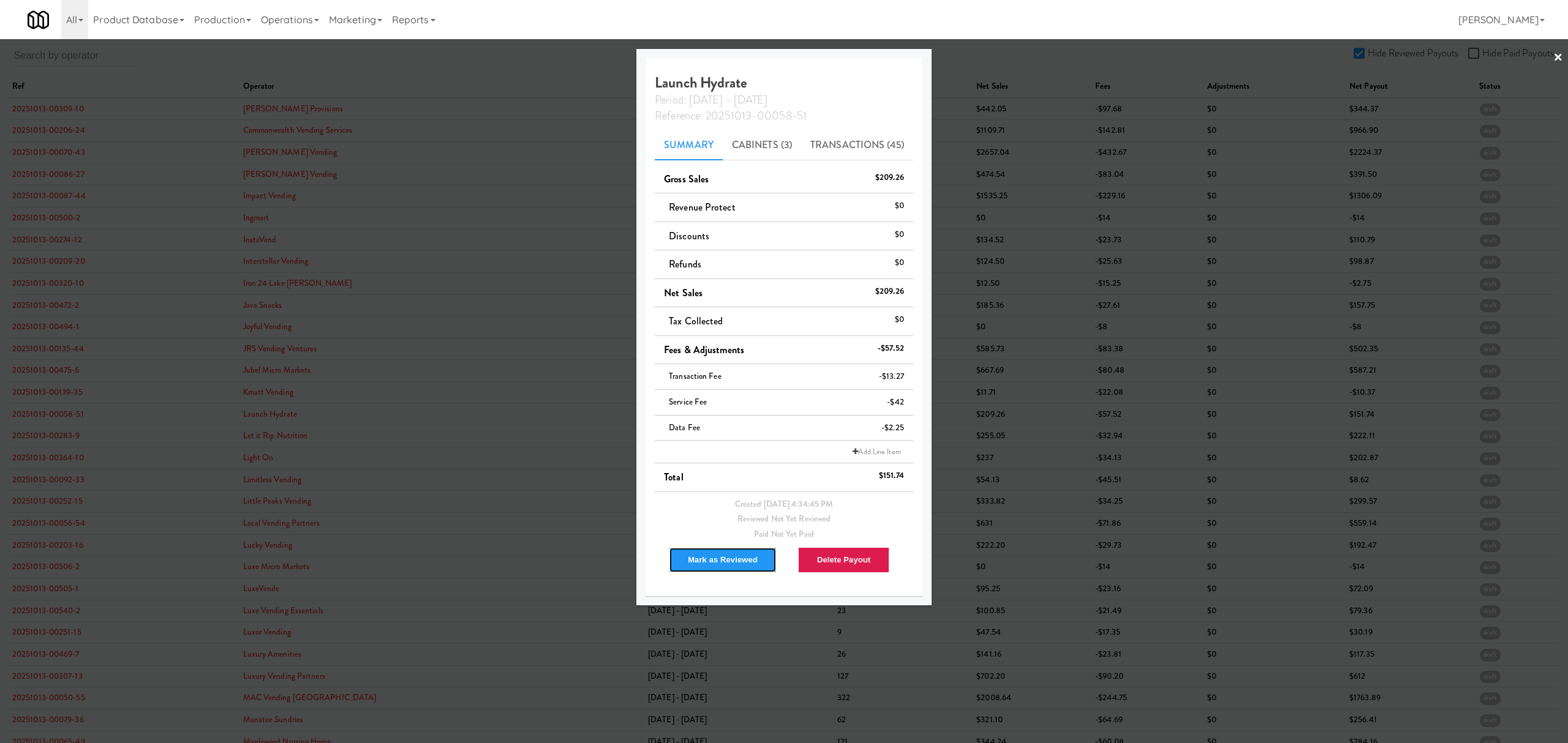
click at [711, 562] on button "Mark as Reviewed" at bounding box center [722, 560] width 108 height 26
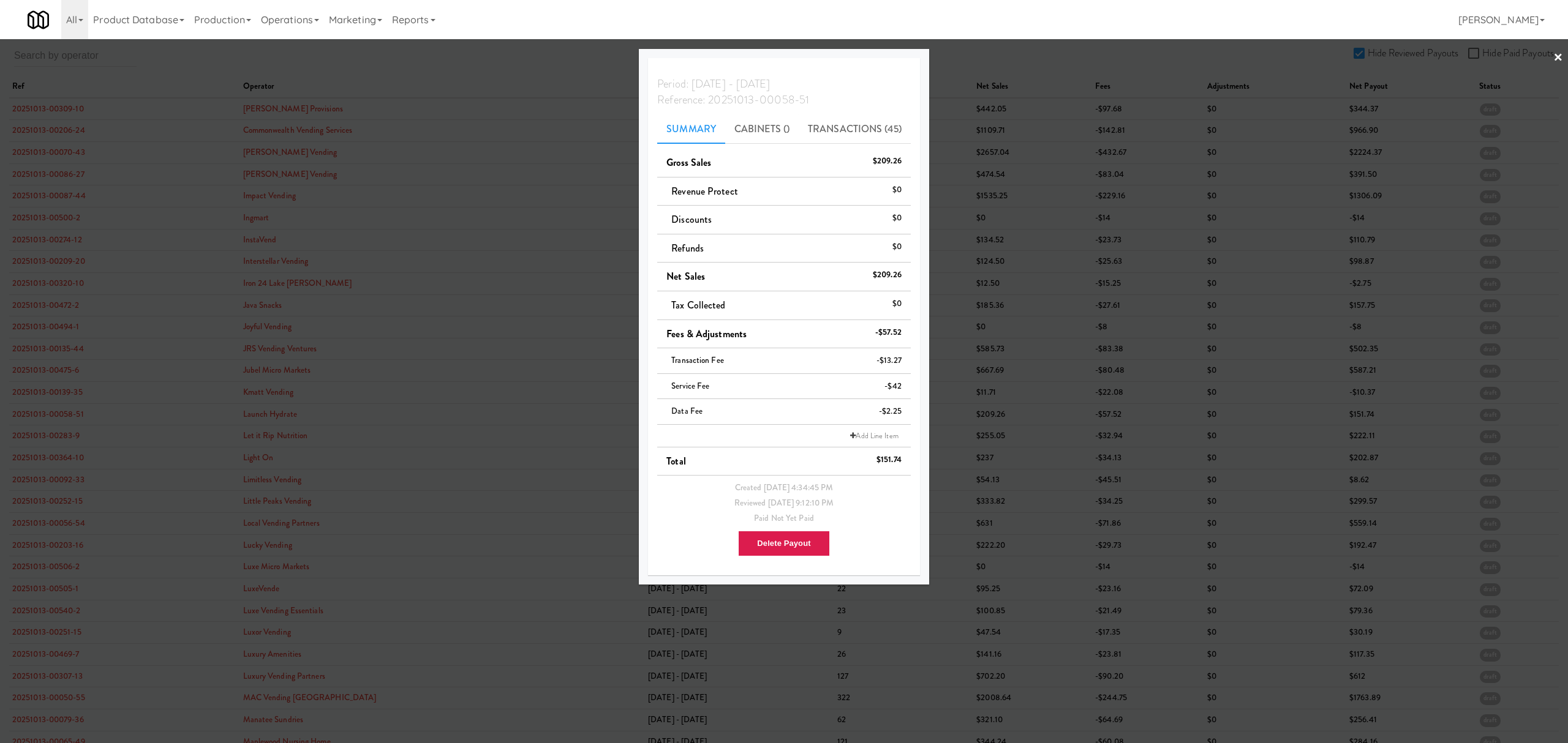
click at [49, 438] on div at bounding box center [784, 372] width 1568 height 743
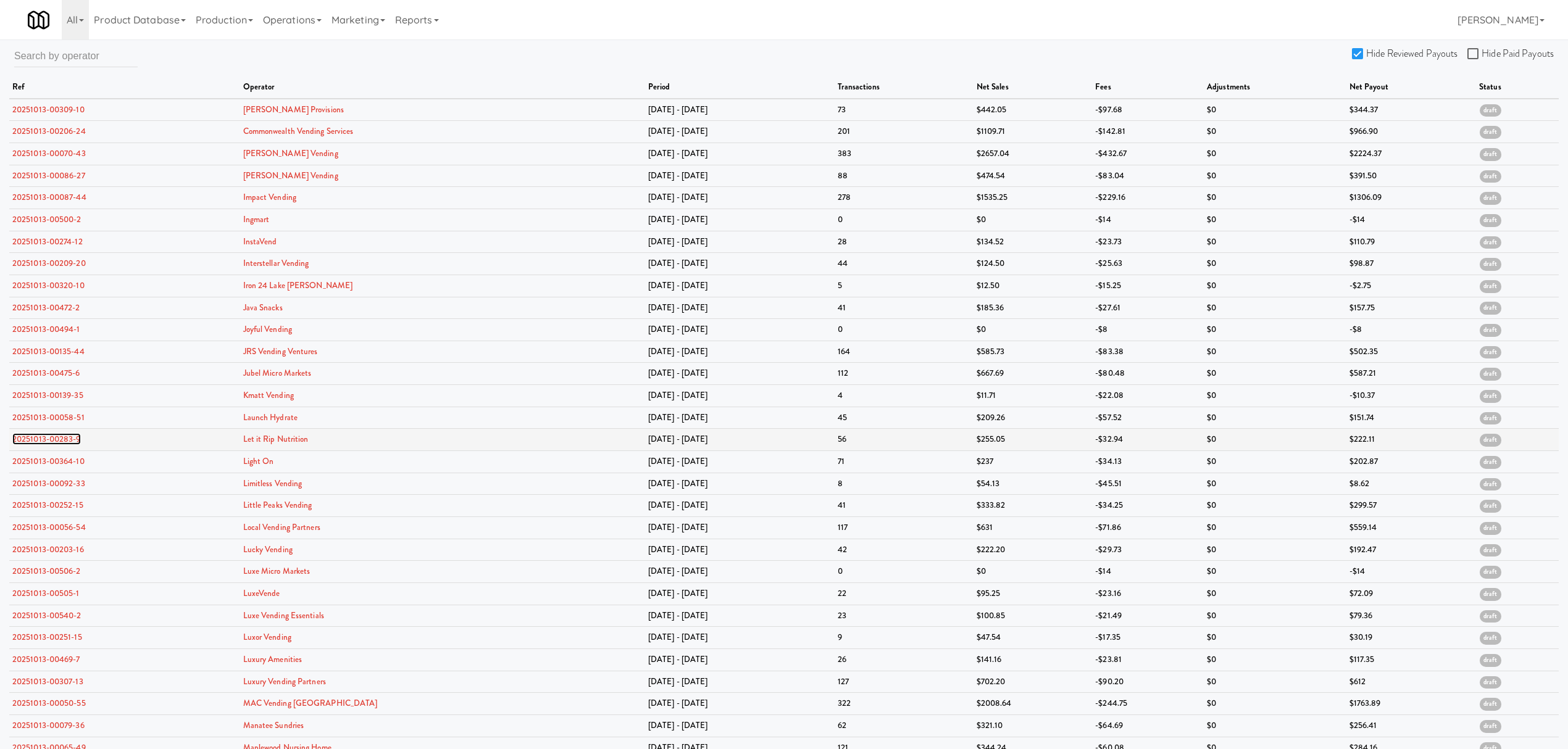
click at [50, 440] on link "20251013-00283-9" at bounding box center [46, 439] width 68 height 12
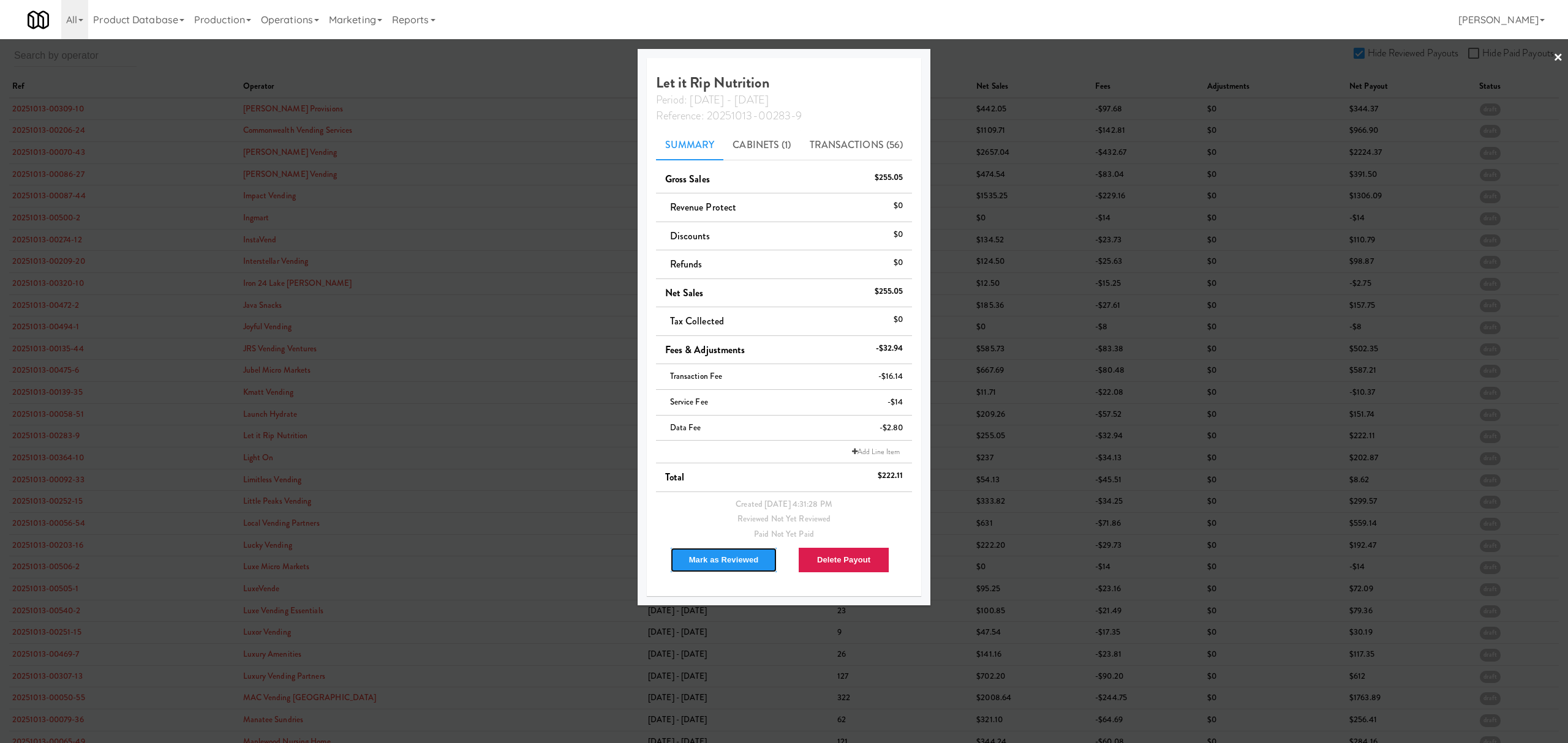
click at [719, 561] on button "Mark as Reviewed" at bounding box center [723, 560] width 108 height 26
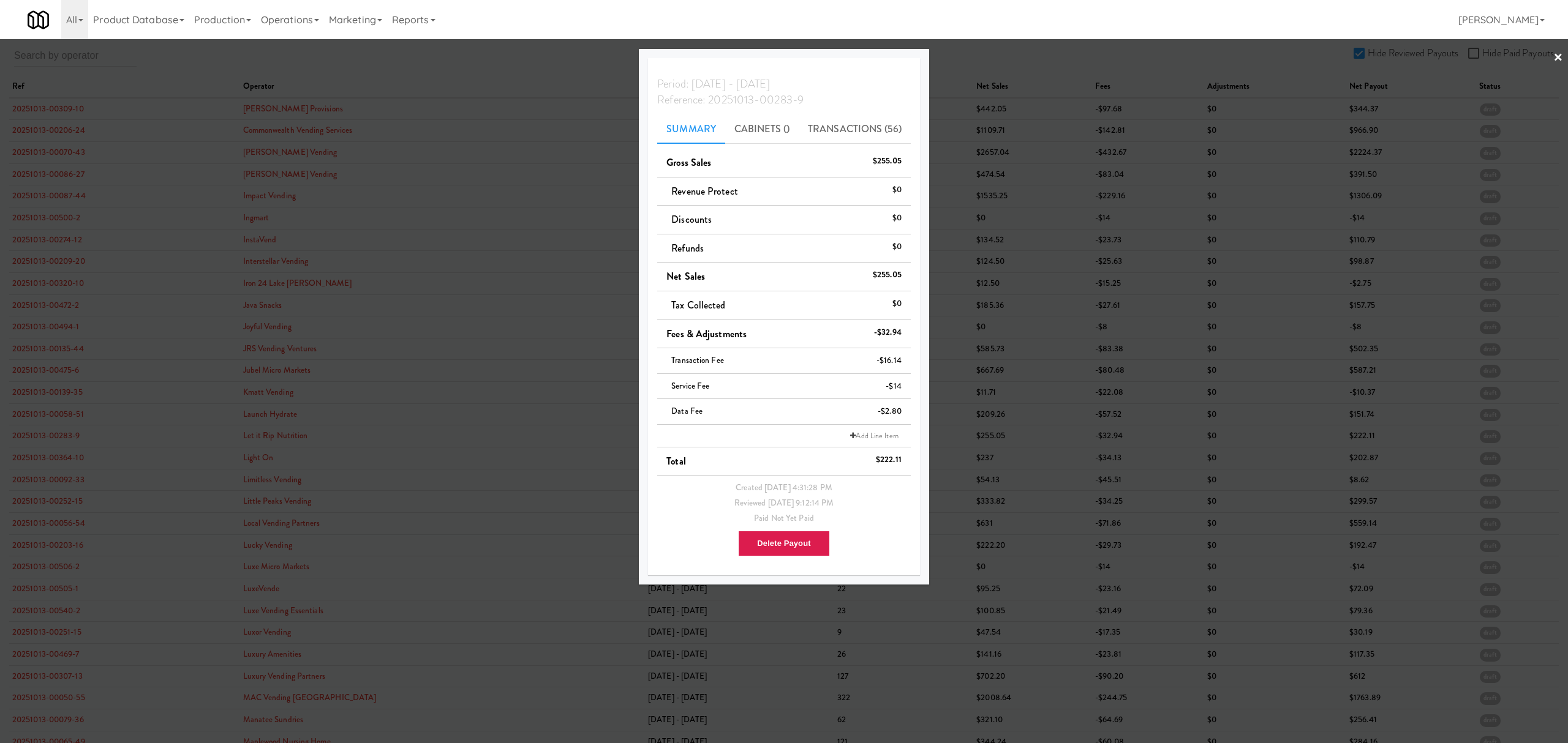
click at [59, 460] on div at bounding box center [784, 372] width 1568 height 743
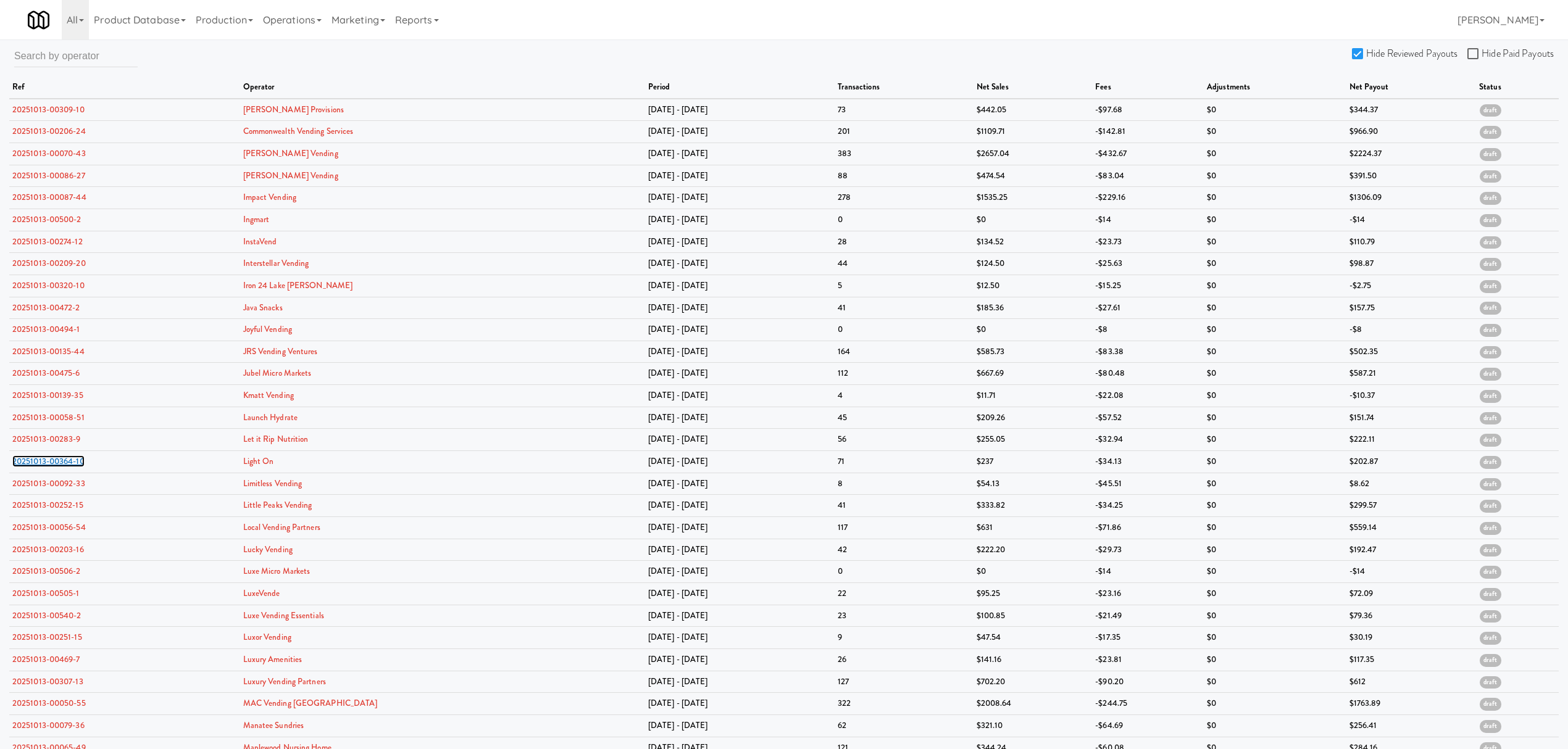
click at [60, 464] on link "20251013-00364-10" at bounding box center [48, 461] width 72 height 12
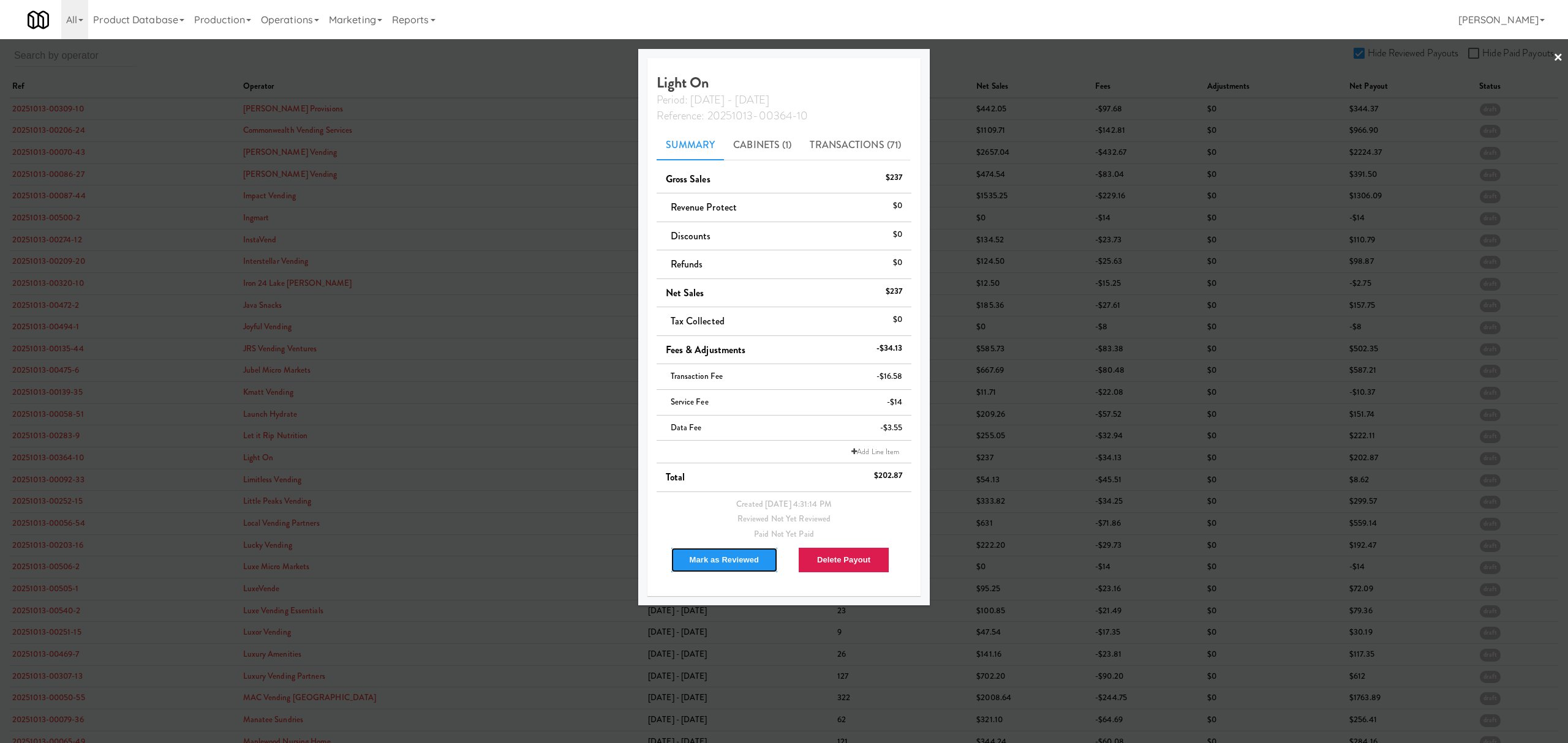
click at [708, 558] on button "Mark as Reviewed" at bounding box center [724, 560] width 108 height 26
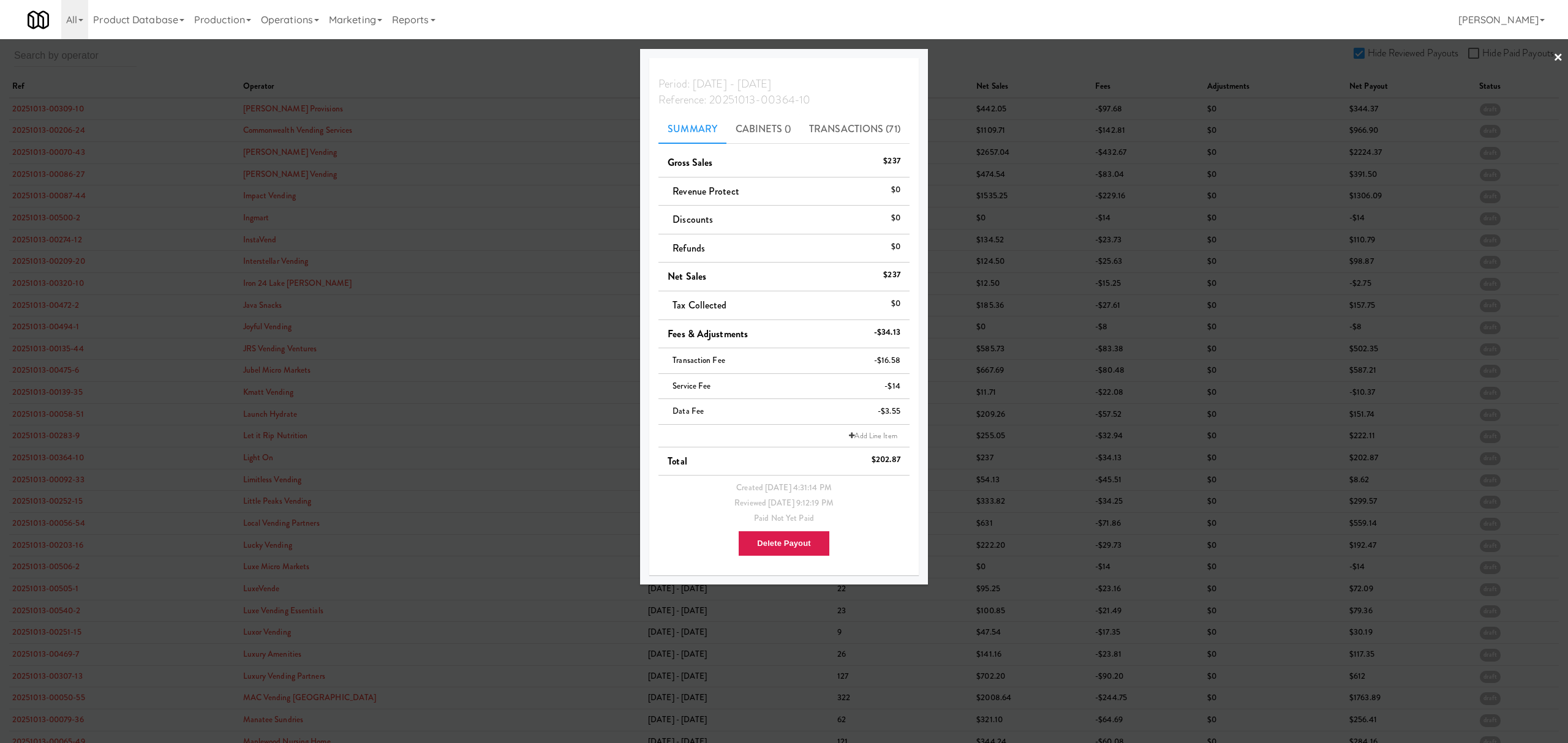
click at [49, 478] on div at bounding box center [784, 372] width 1568 height 743
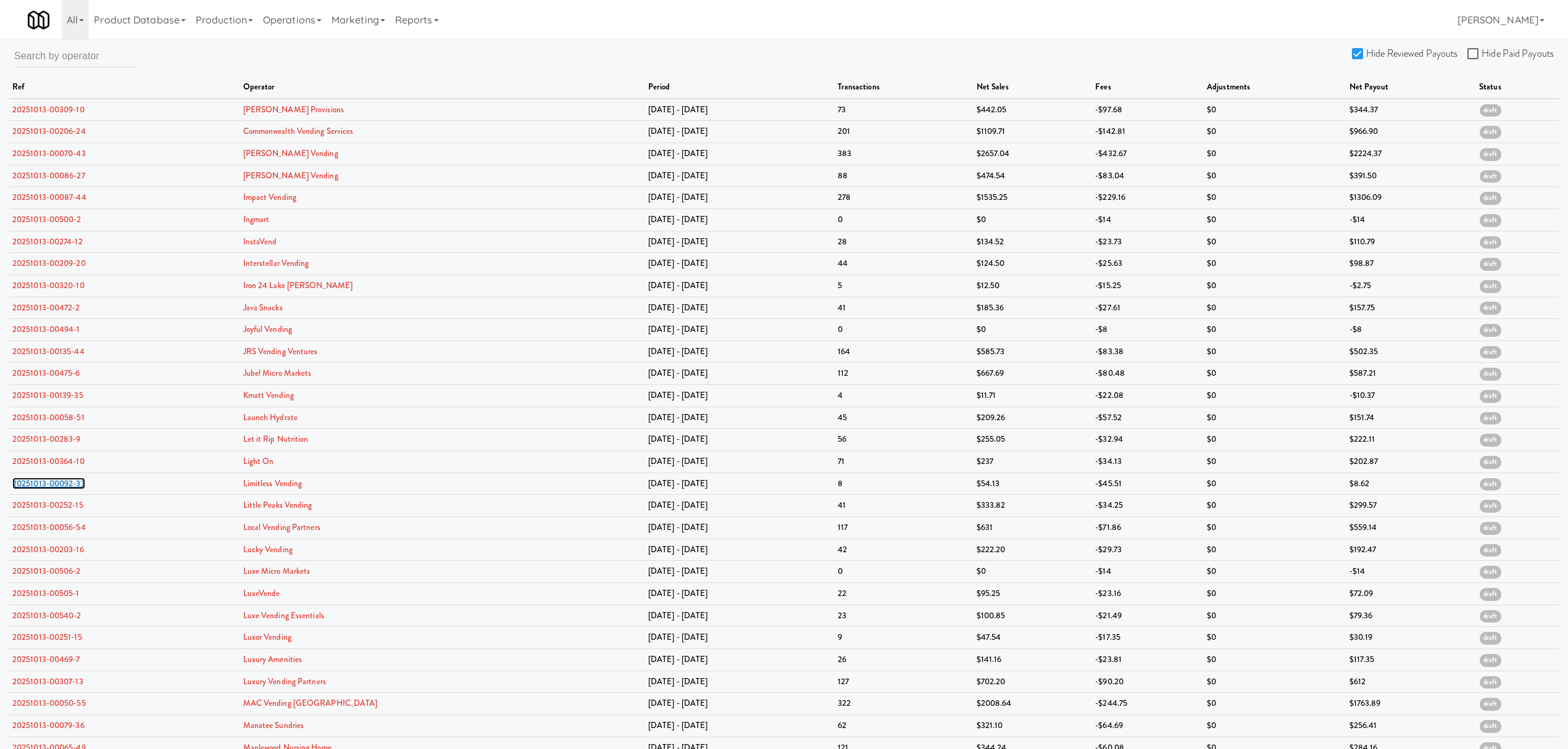
click at [50, 482] on link "20251013-00092-33" at bounding box center [48, 483] width 73 height 12
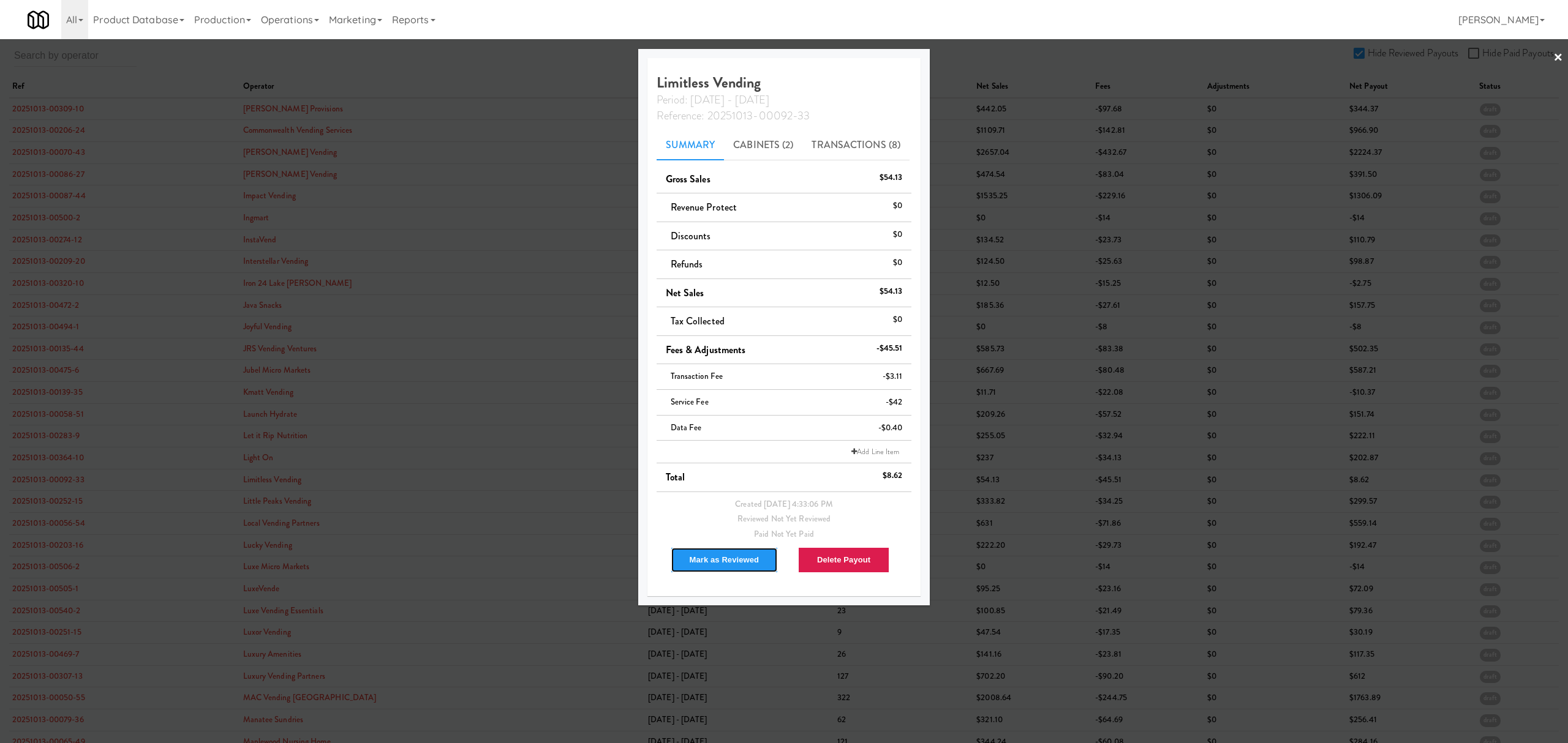
click at [711, 560] on button "Mark as Reviewed" at bounding box center [724, 560] width 108 height 26
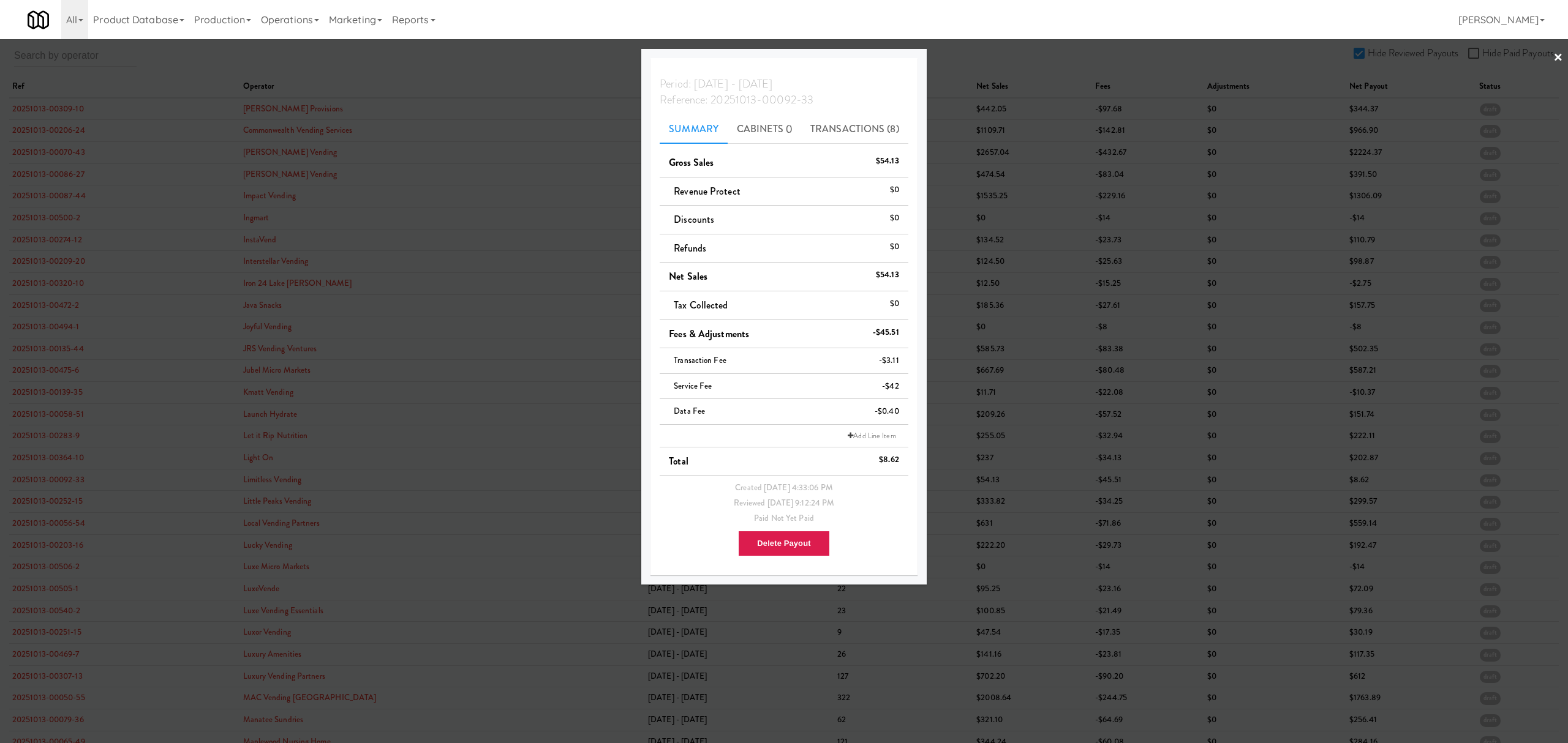
click at [60, 502] on div at bounding box center [784, 372] width 1568 height 743
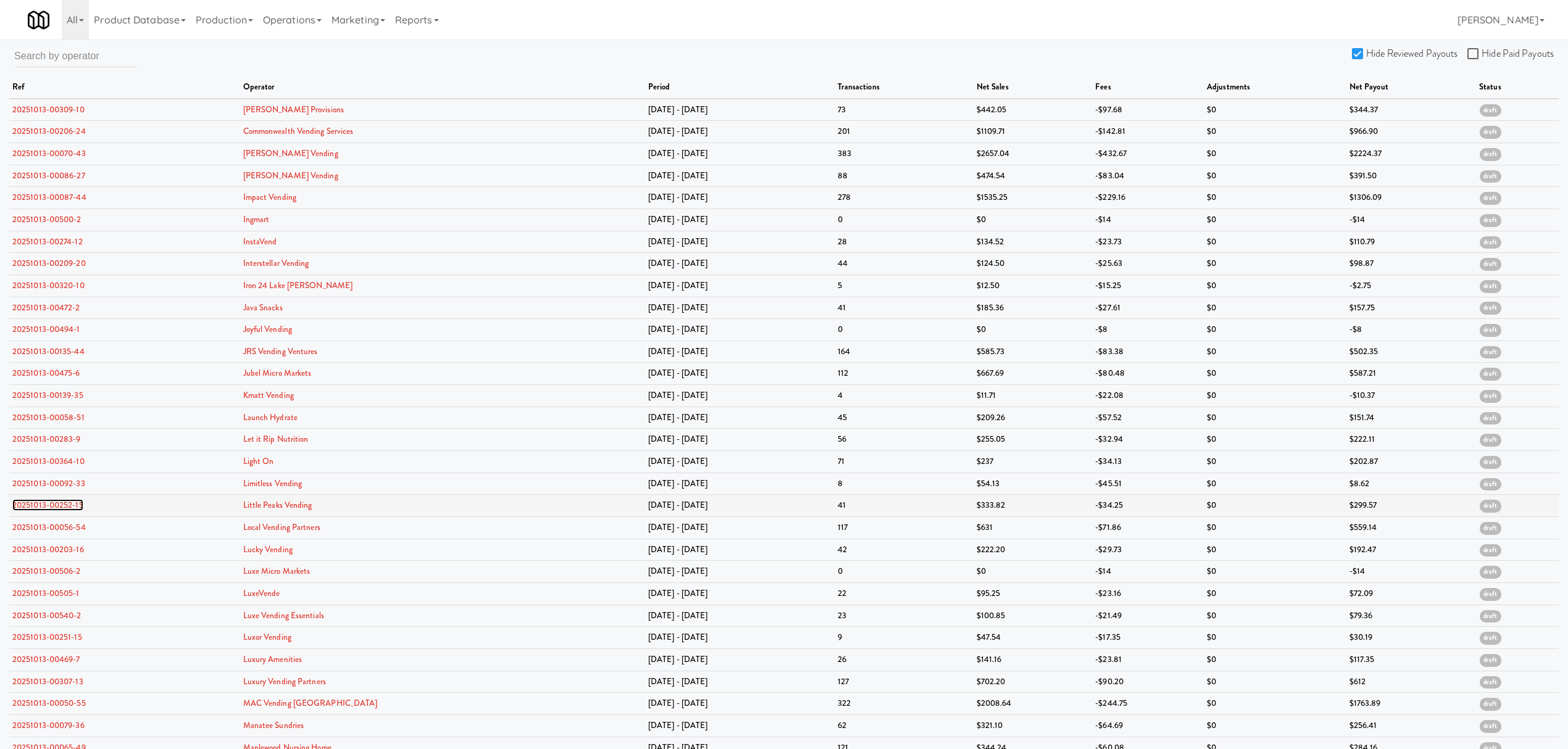
click at [60, 506] on link "20251013-00252-15" at bounding box center [47, 505] width 71 height 12
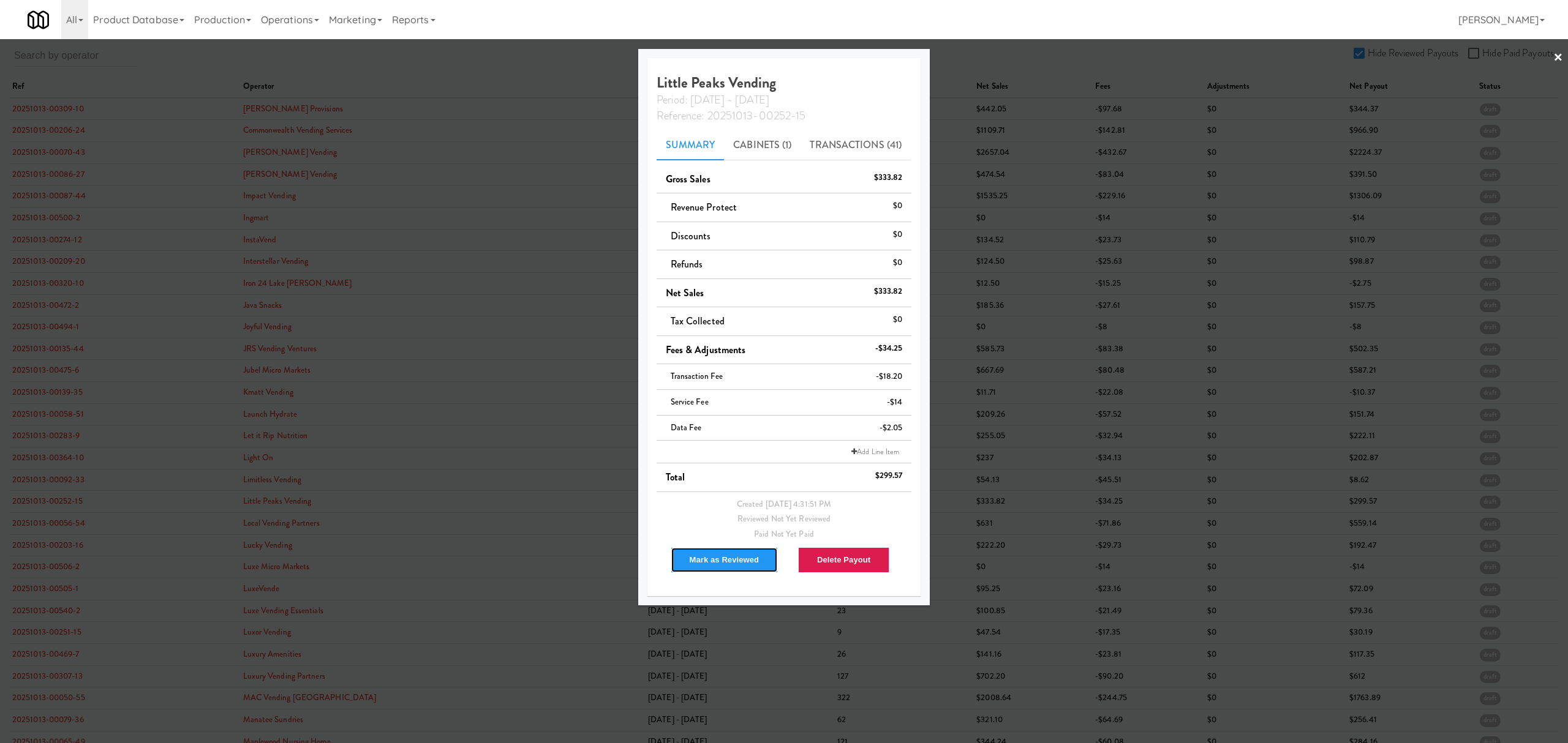
click at [716, 556] on button "Mark as Reviewed" at bounding box center [724, 560] width 108 height 26
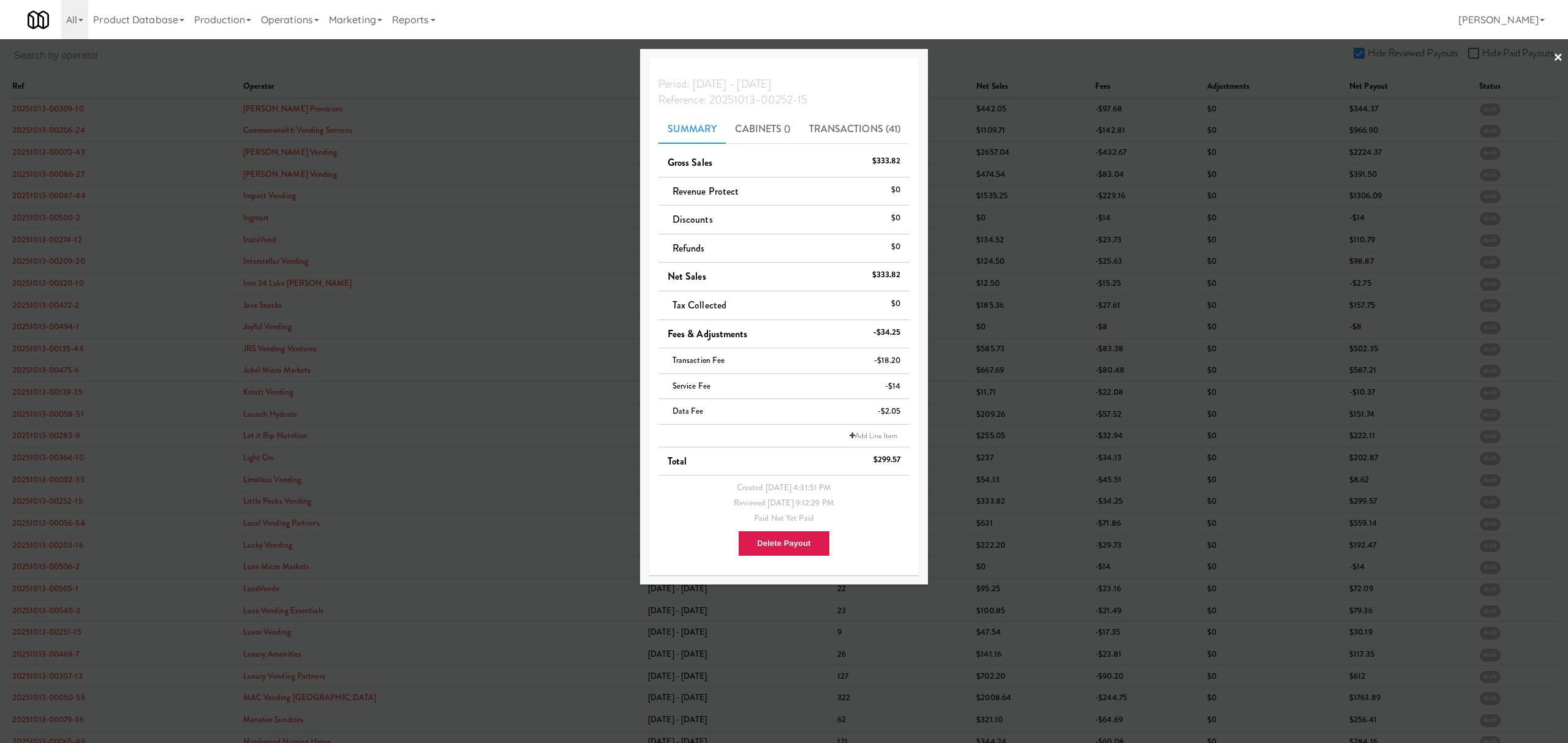
click at [62, 525] on div at bounding box center [784, 372] width 1568 height 743
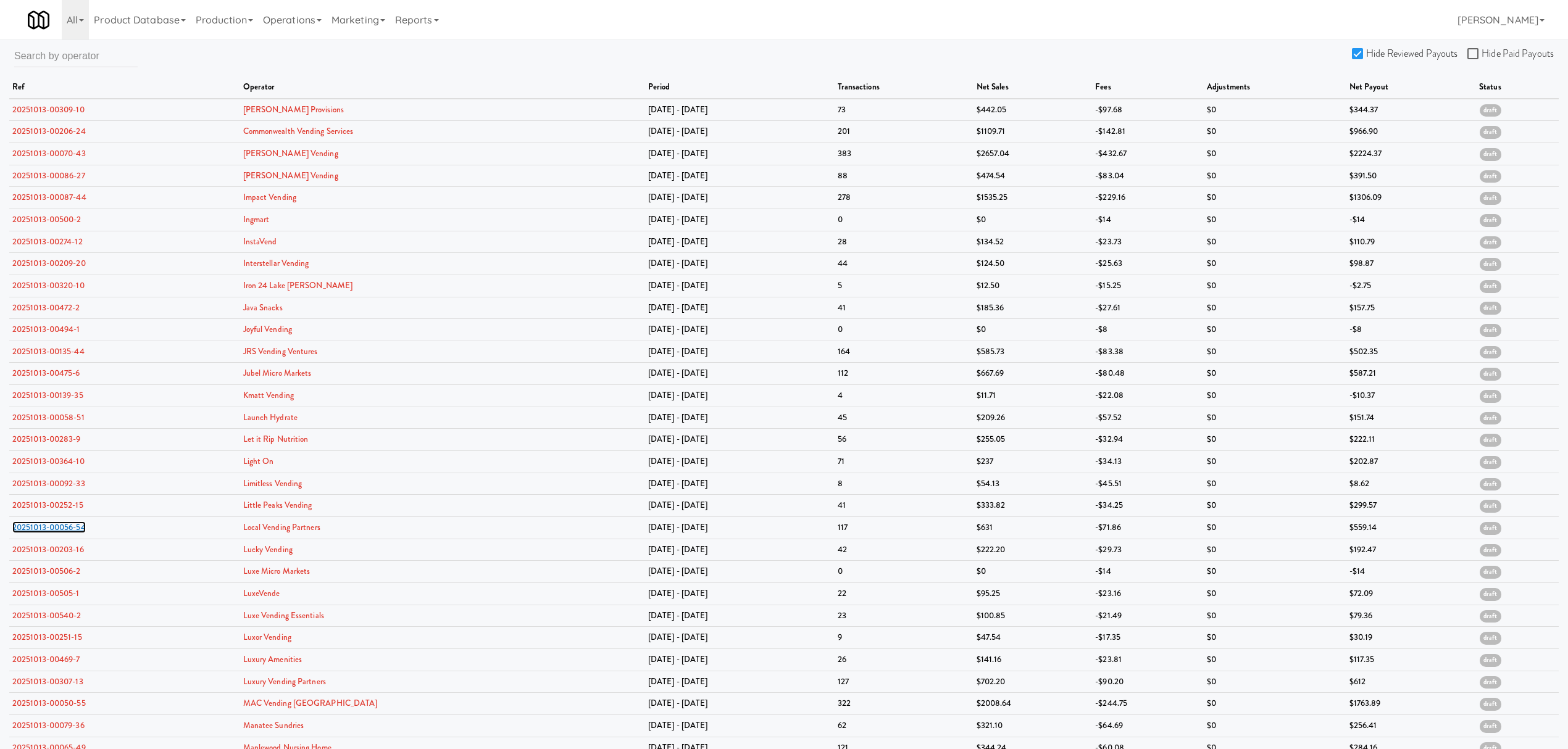
click at [63, 530] on link "20251013-00056-54" at bounding box center [48, 527] width 73 height 12
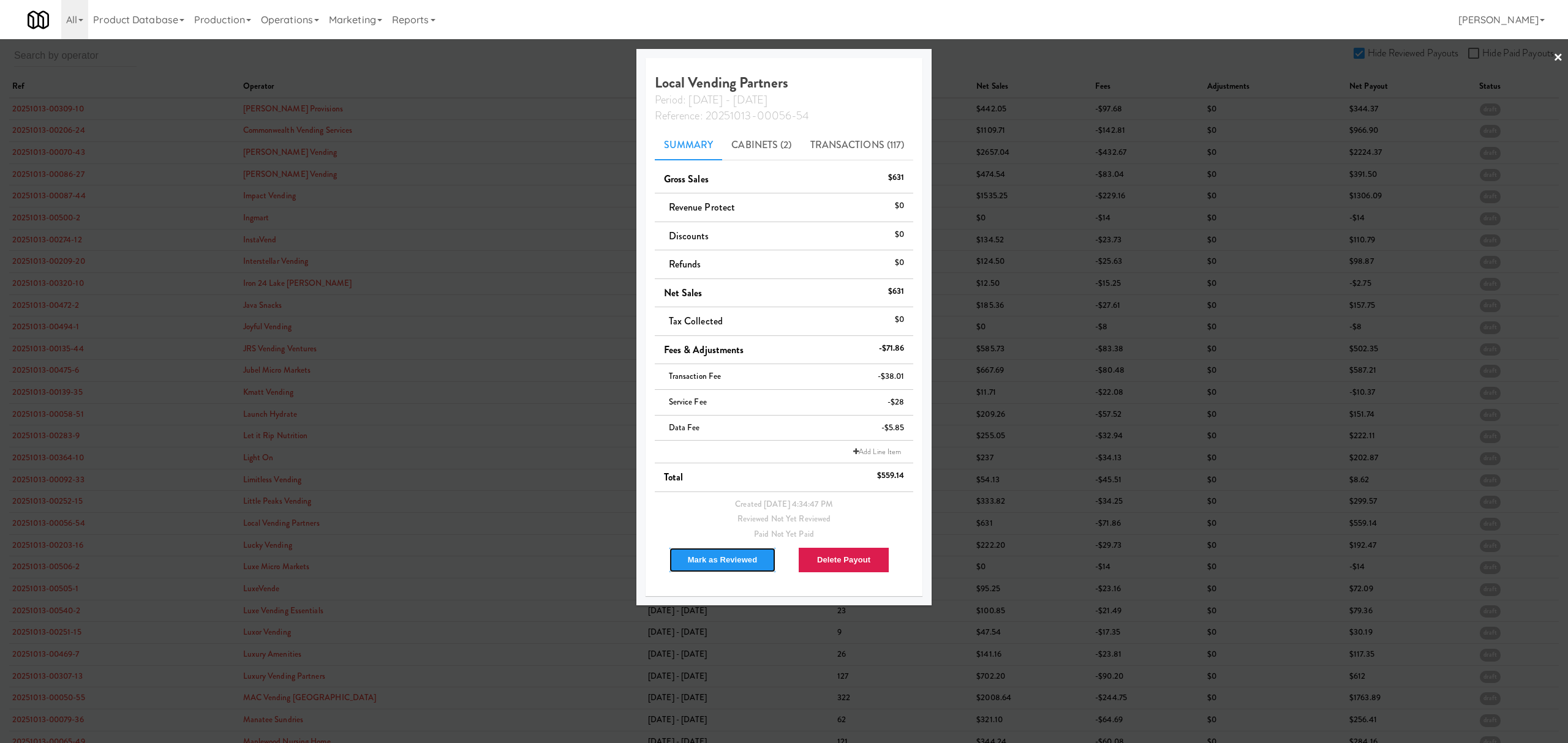
click at [709, 562] on button "Mark as Reviewed" at bounding box center [722, 560] width 108 height 26
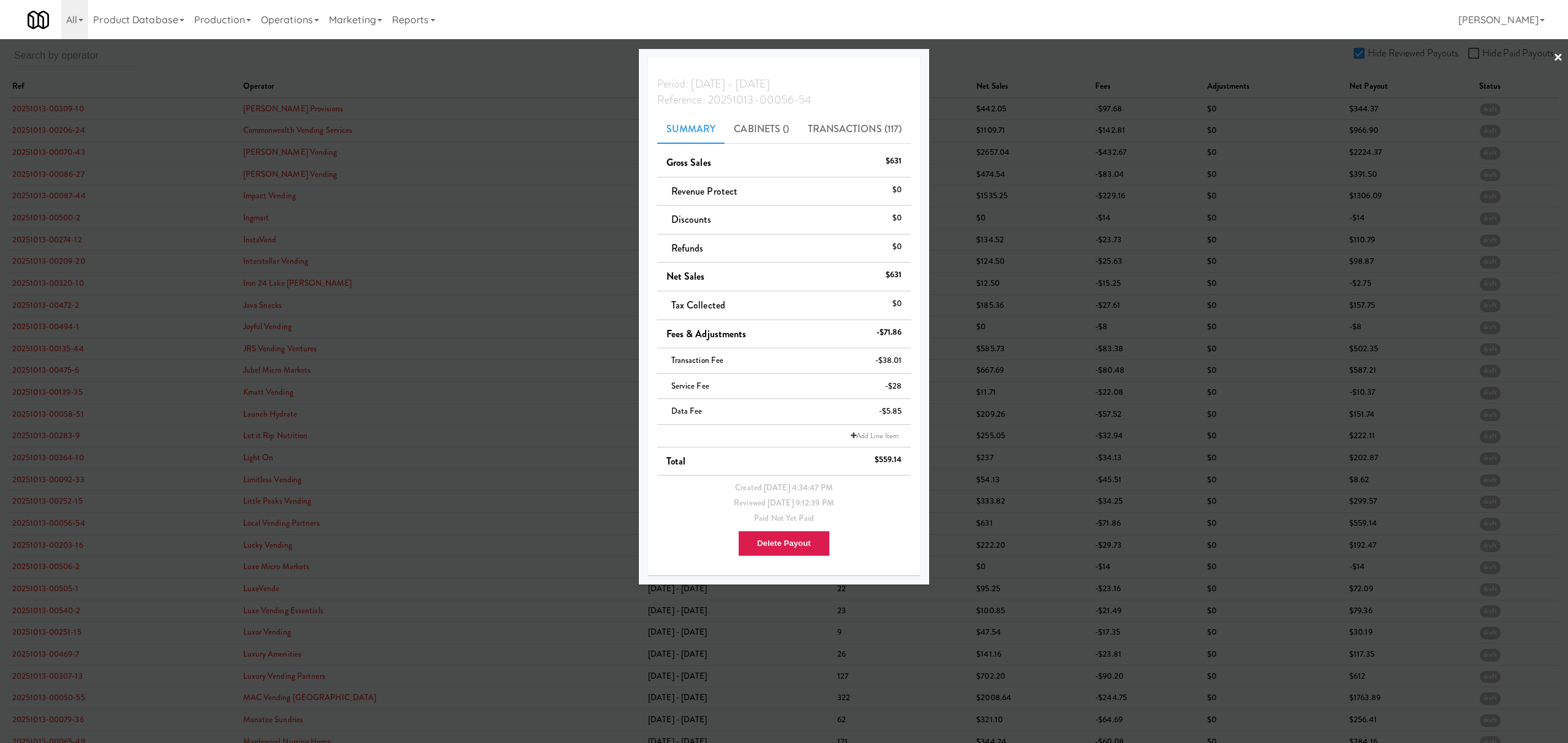
click at [50, 547] on div at bounding box center [784, 372] width 1568 height 743
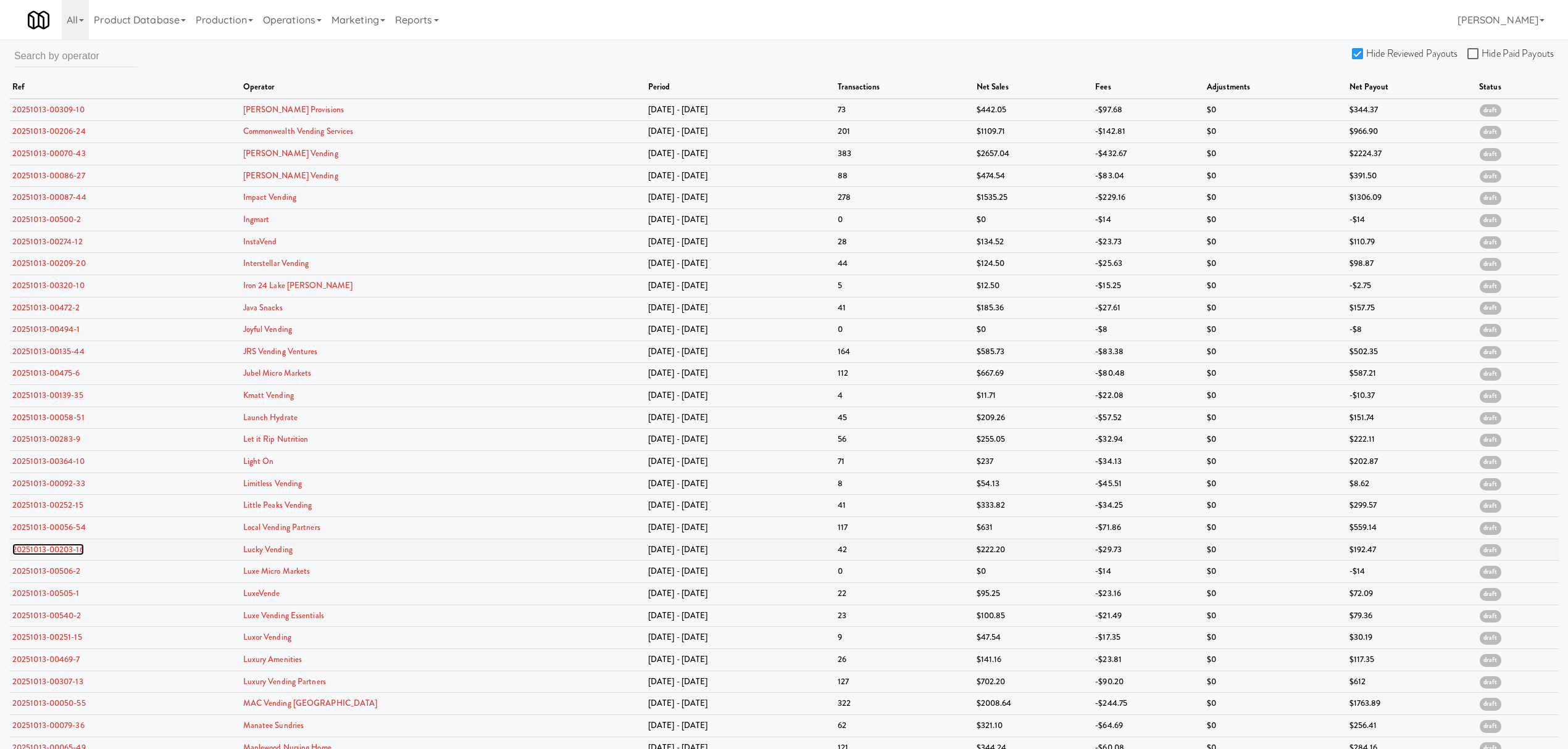
click at [51, 551] on link "20251013-00203-16" at bounding box center [47, 549] width 72 height 12
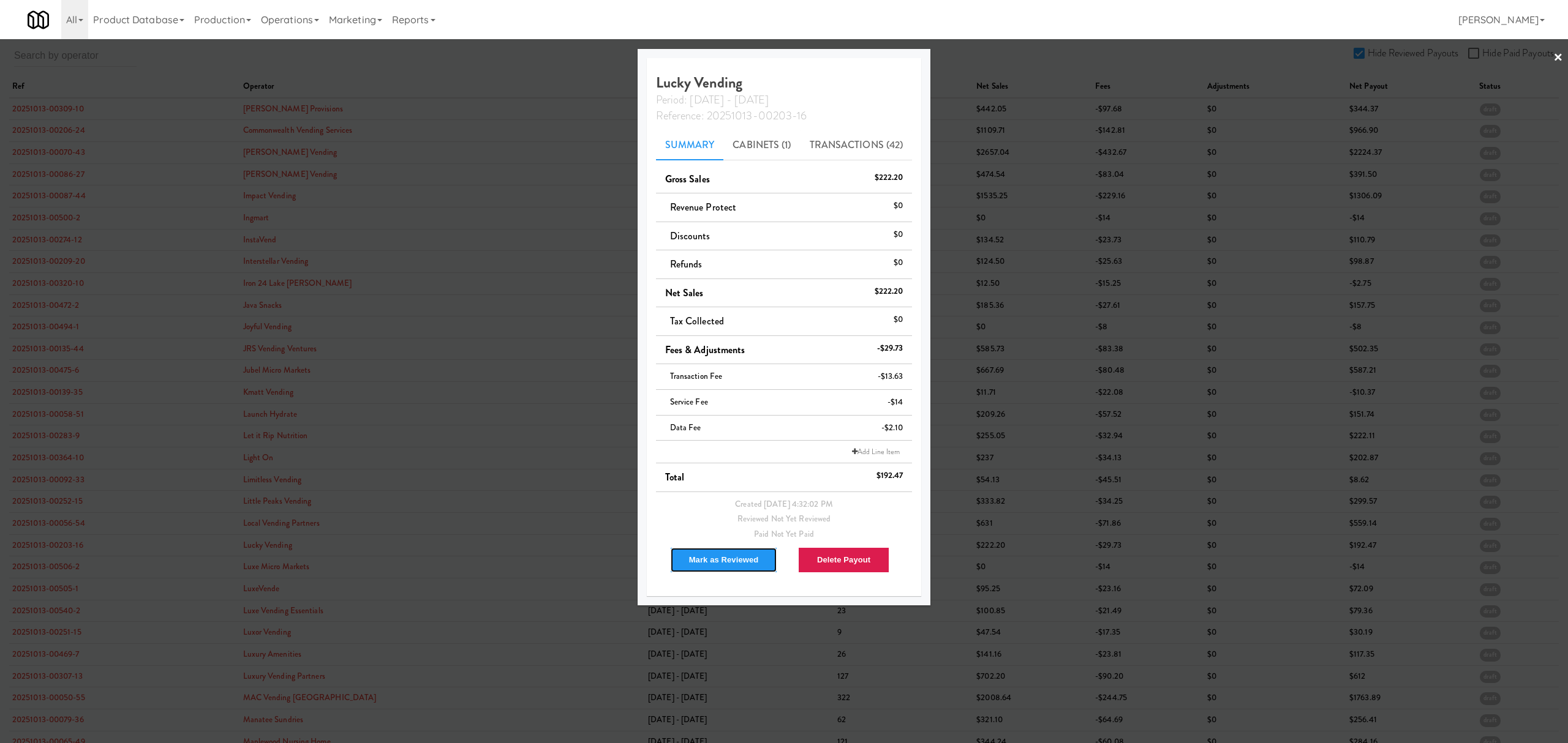
click at [709, 564] on button "Mark as Reviewed" at bounding box center [723, 560] width 108 height 26
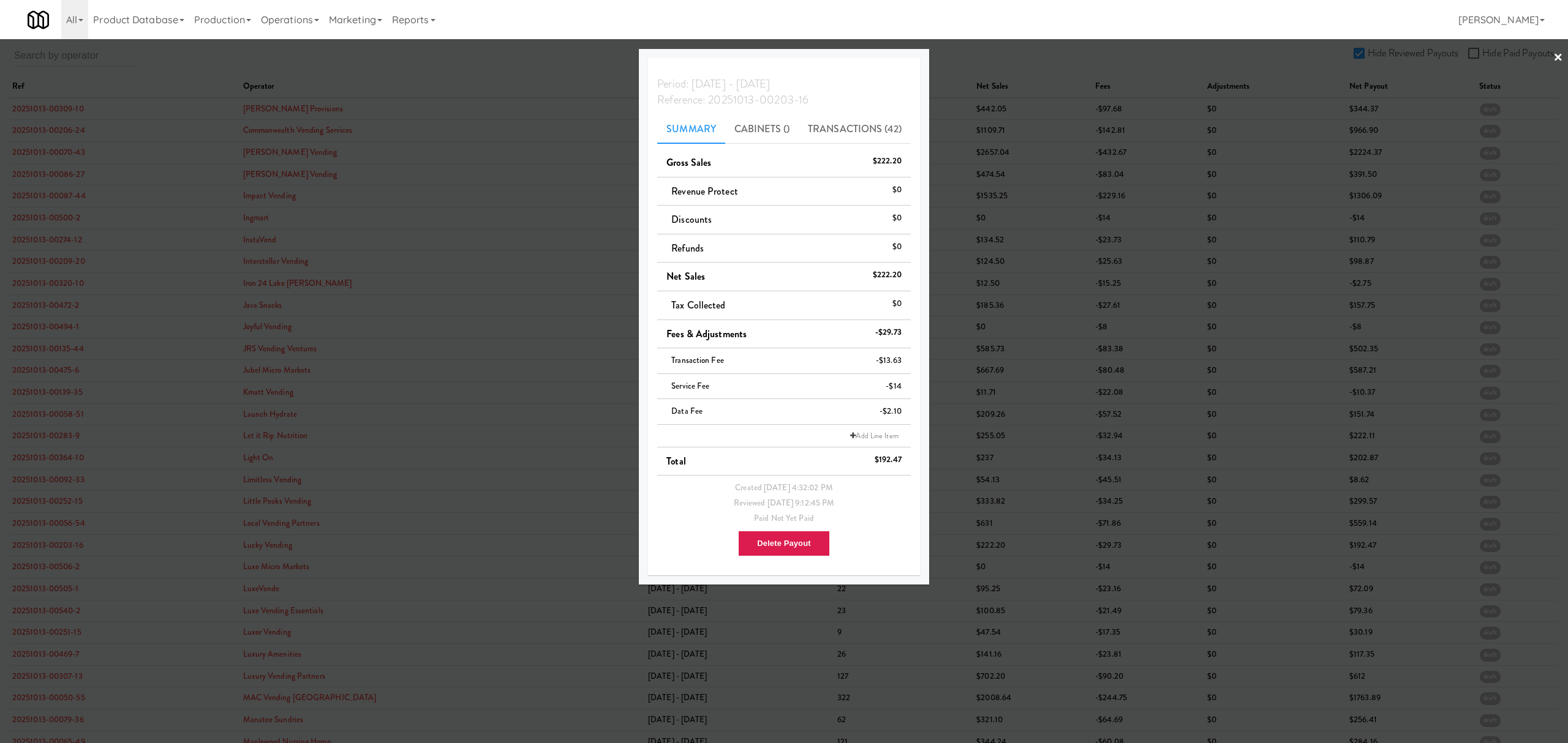
click at [25, 568] on div at bounding box center [784, 372] width 1568 height 743
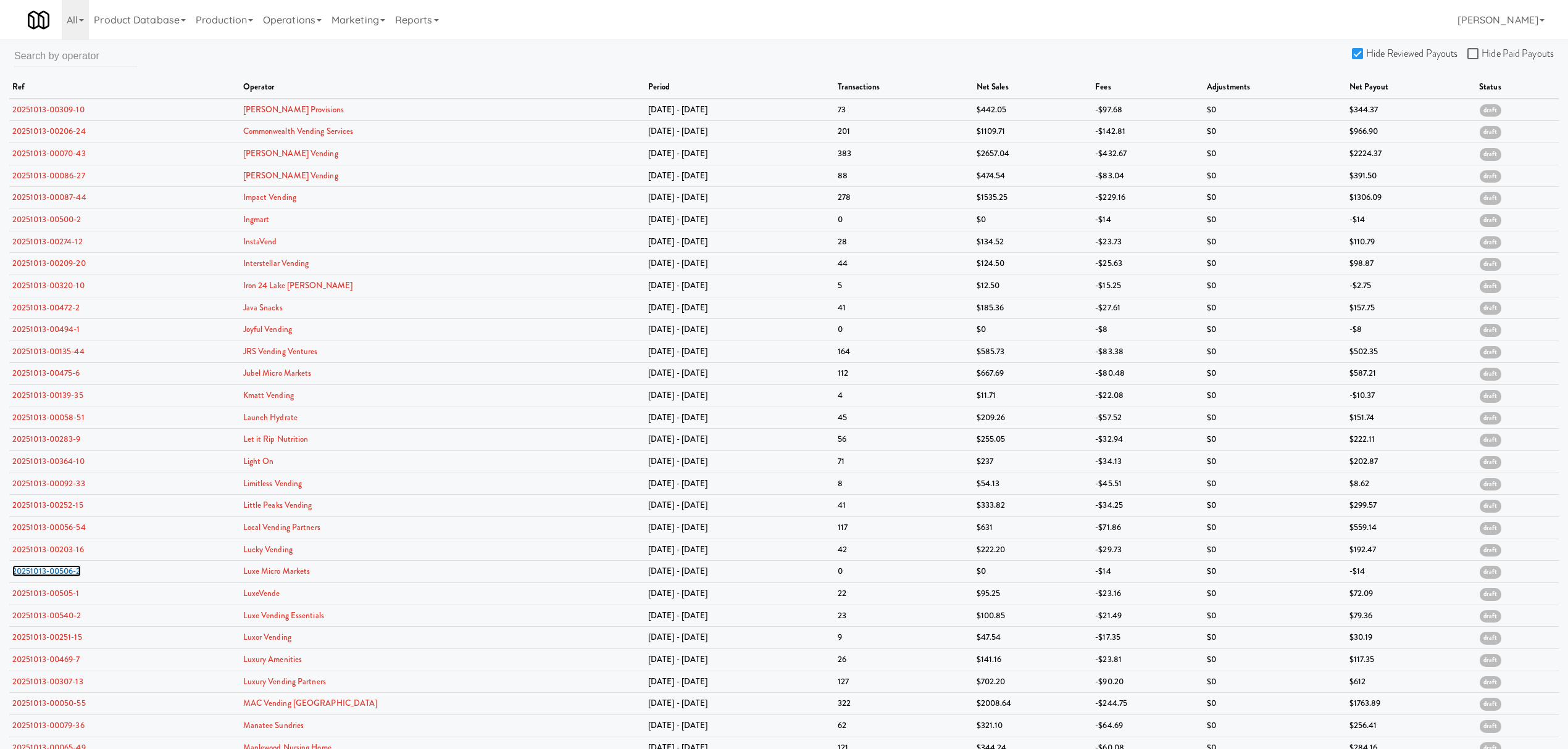
click at [25, 573] on link "20251013-00506-2" at bounding box center [46, 571] width 68 height 12
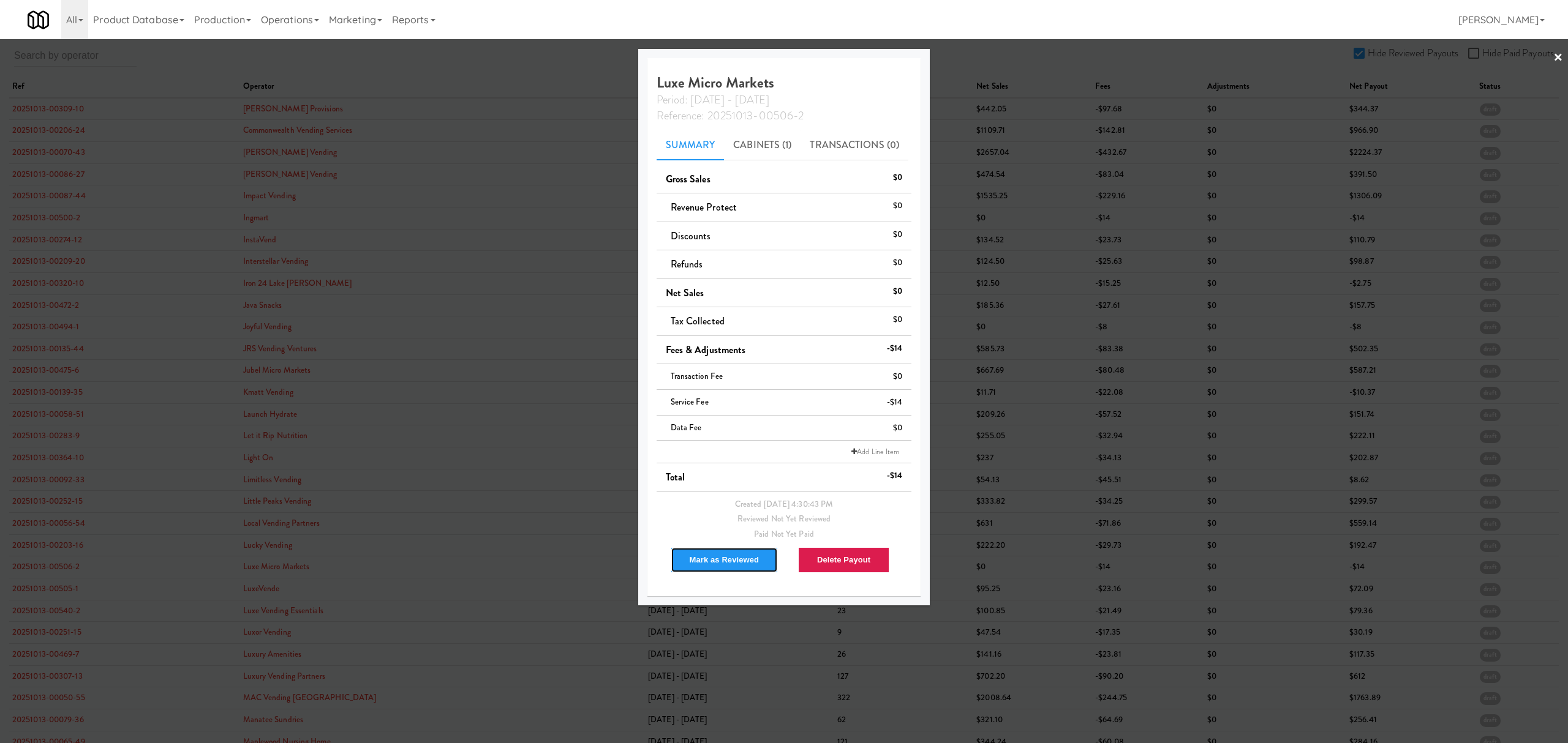
click at [733, 560] on button "Mark as Reviewed" at bounding box center [724, 560] width 108 height 26
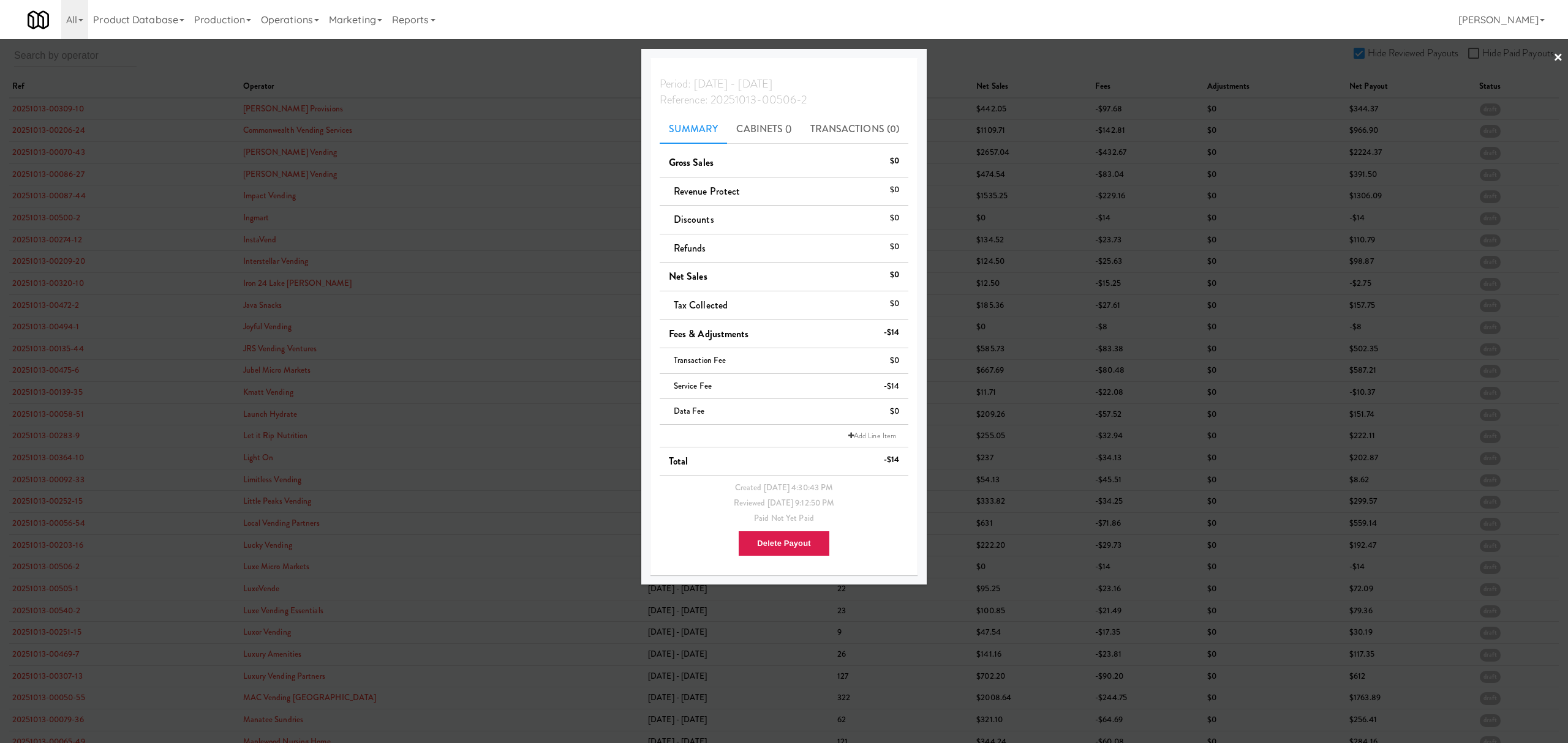
click at [59, 594] on div at bounding box center [784, 372] width 1568 height 743
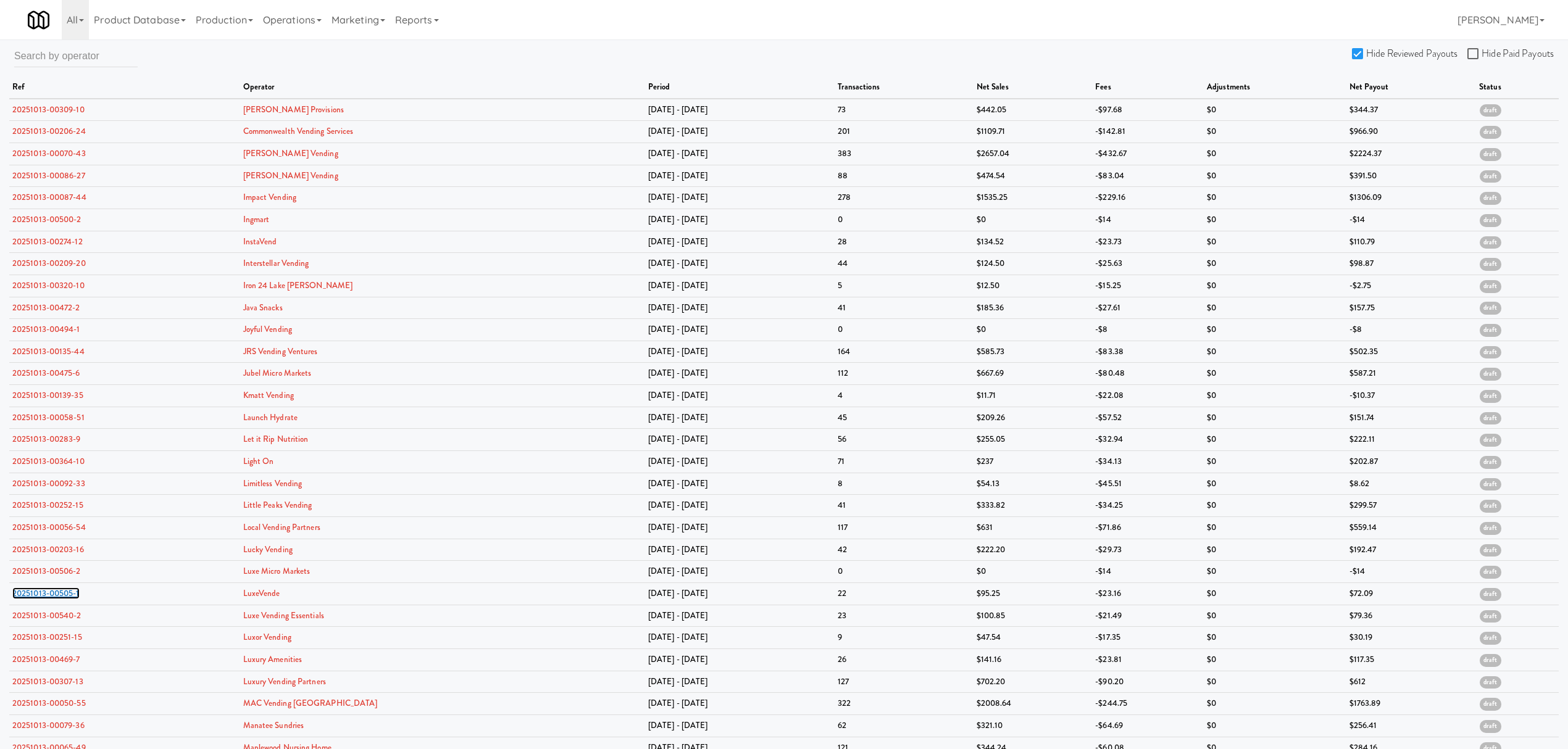
click at [60, 599] on link "20251013-00505-1" at bounding box center [46, 593] width 68 height 12
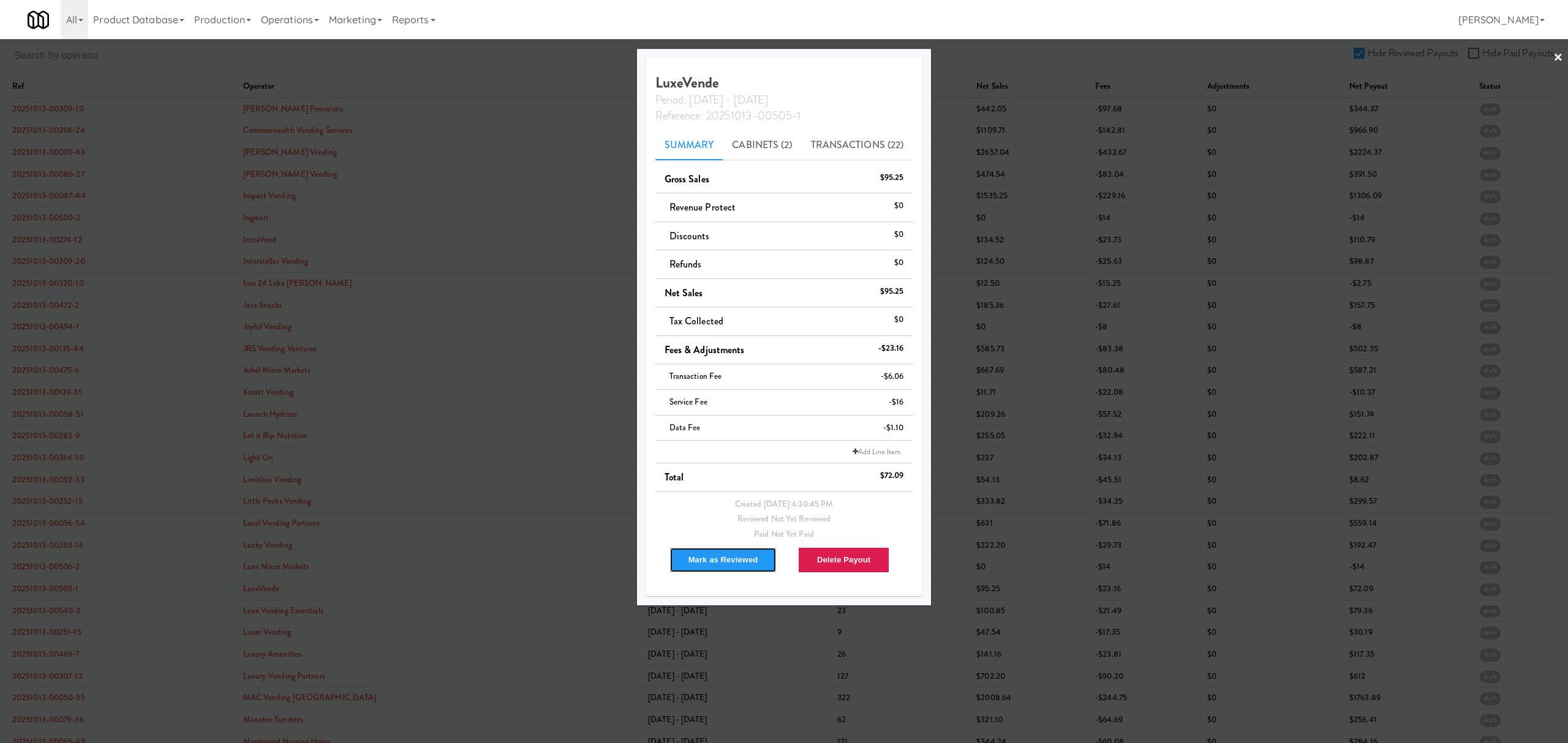
click at [719, 555] on button "Mark as Reviewed" at bounding box center [723, 560] width 108 height 26
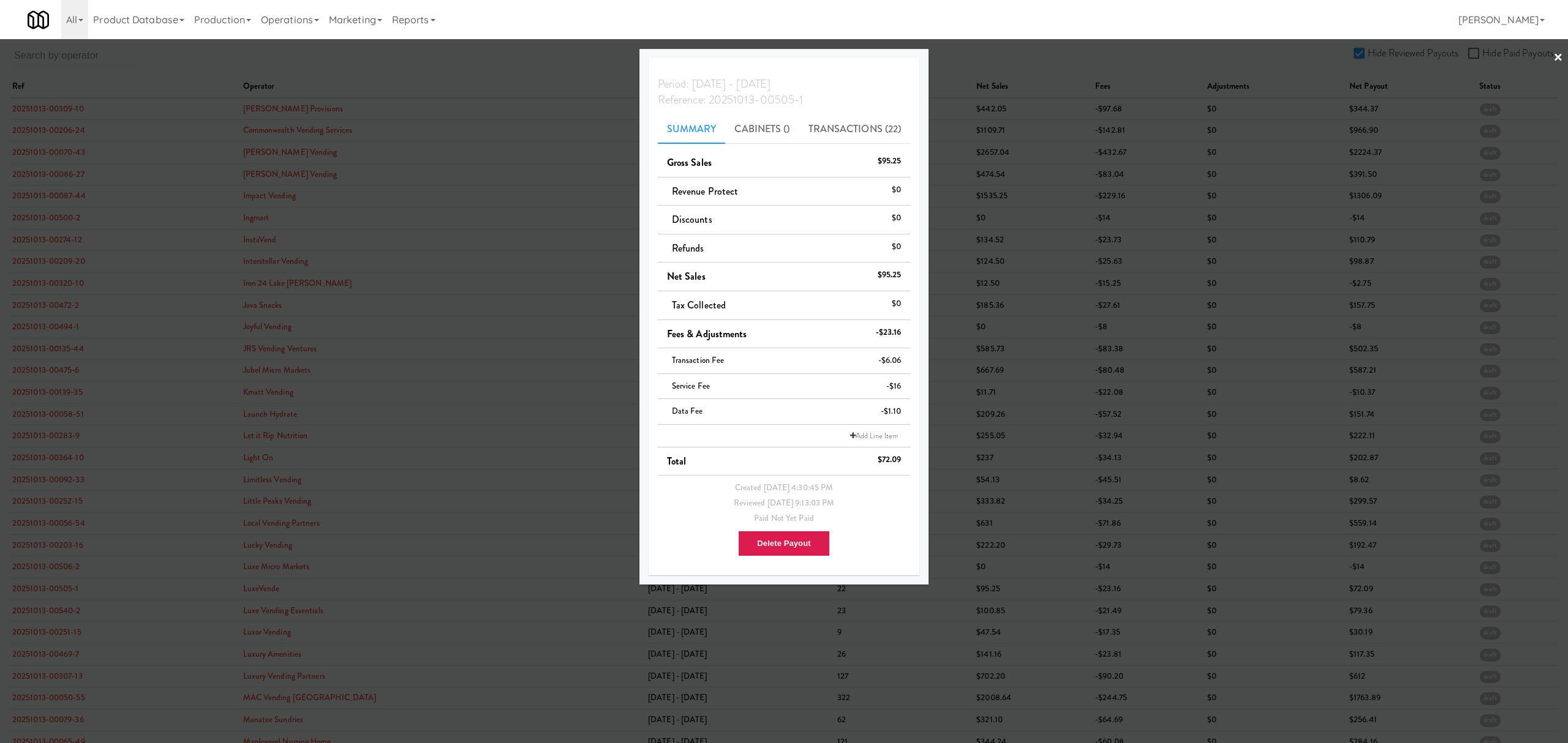
click at [45, 613] on div at bounding box center [784, 372] width 1568 height 743
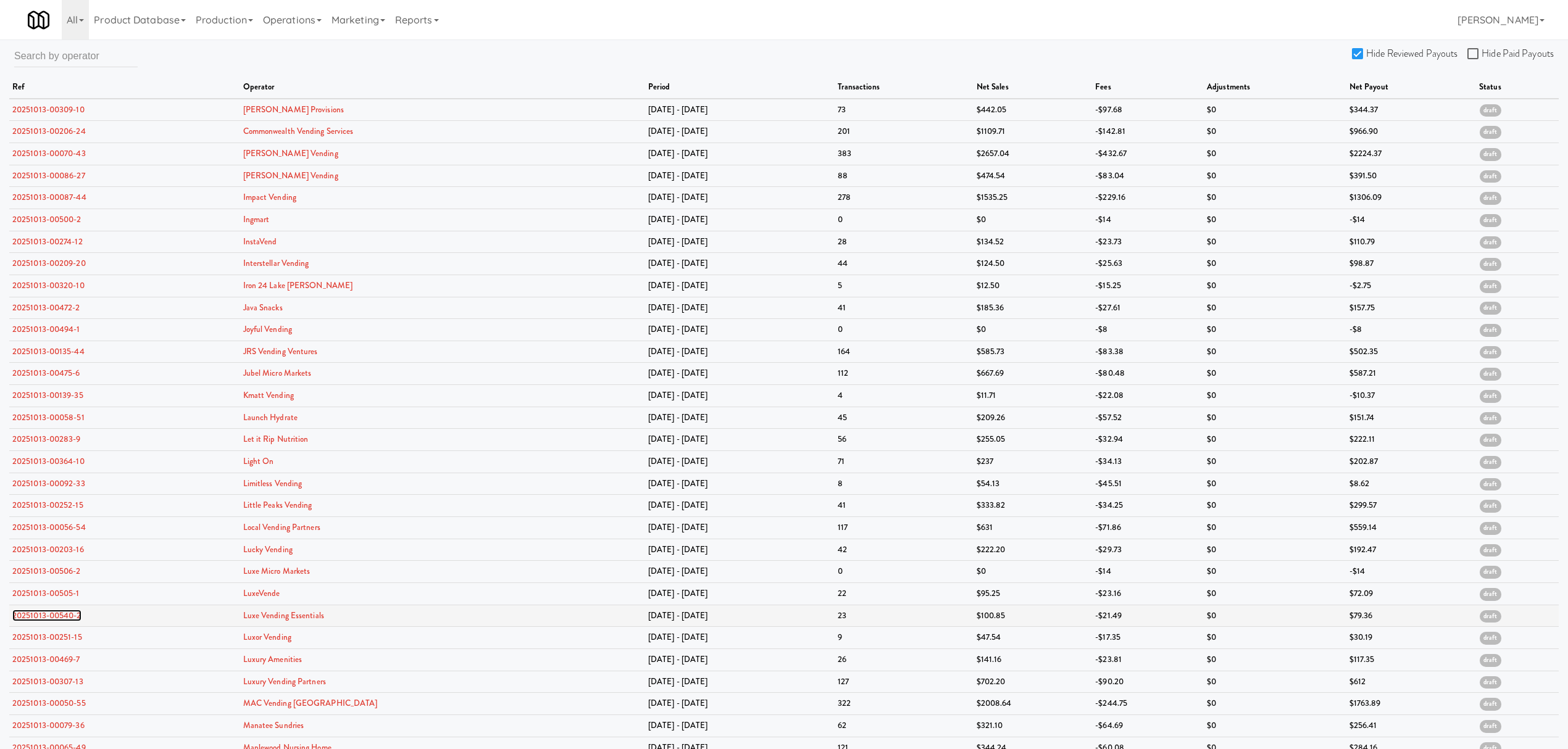
click at [45, 618] on link "20251013-00540-2" at bounding box center [47, 616] width 69 height 12
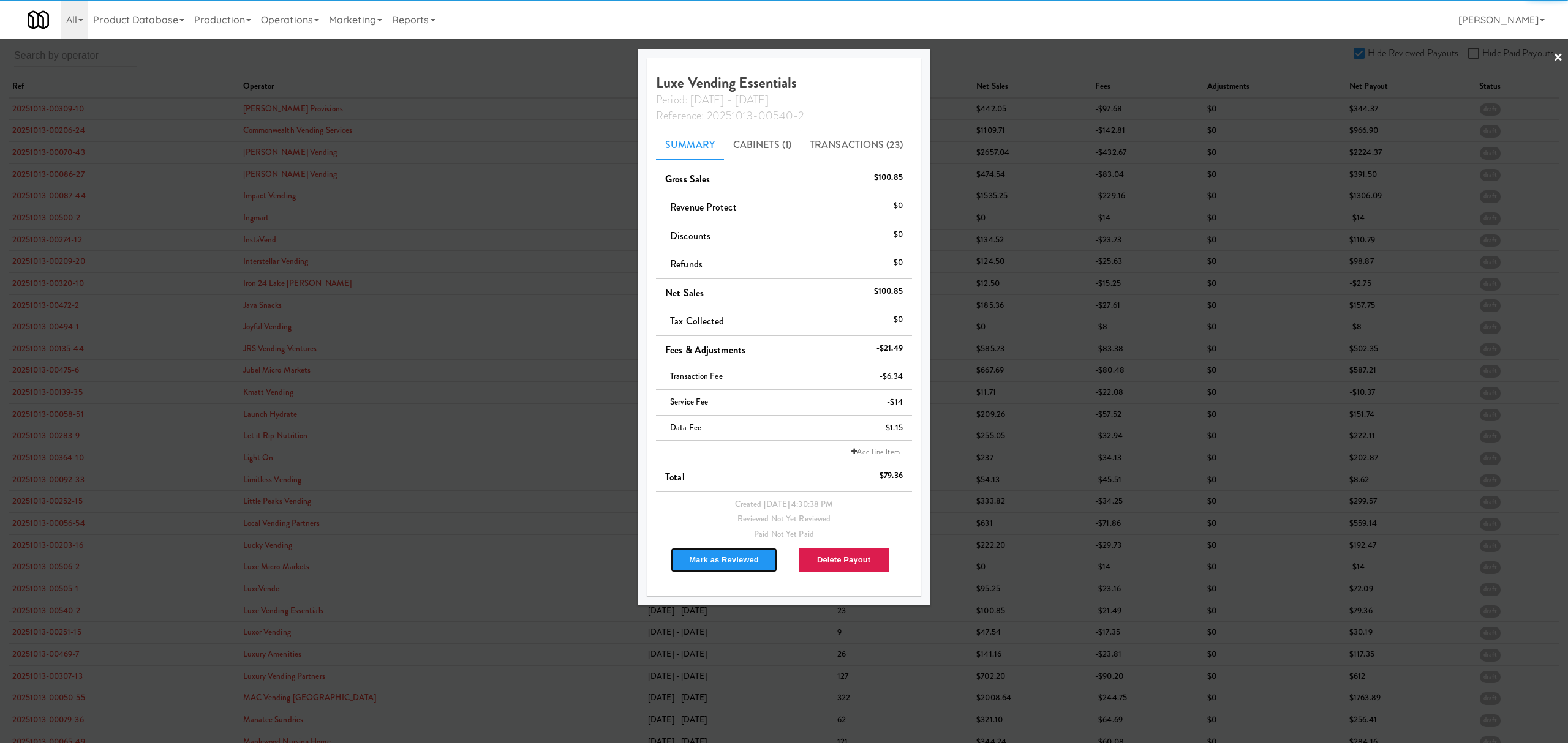
click at [721, 560] on button "Mark as Reviewed" at bounding box center [723, 560] width 108 height 26
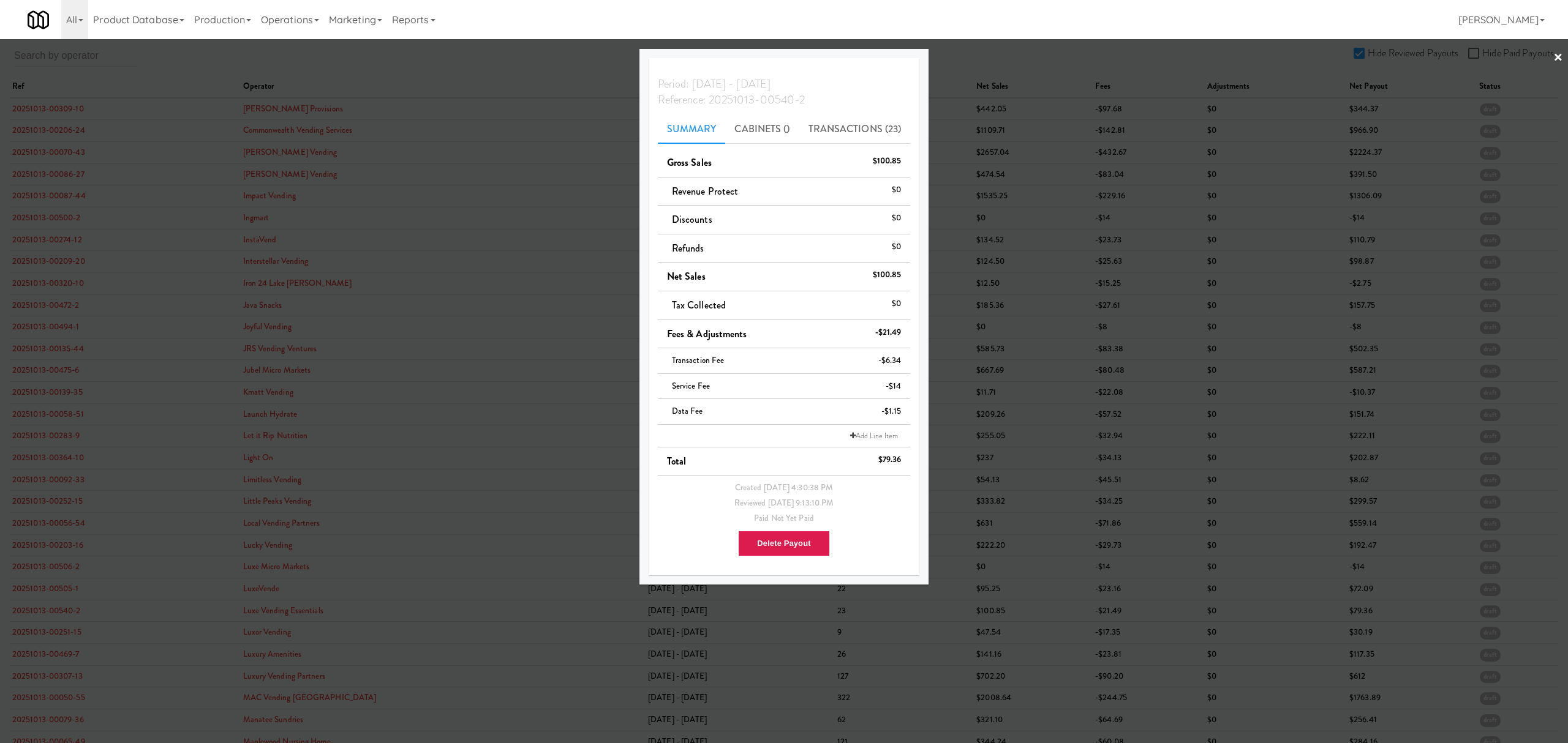
click at [52, 661] on div at bounding box center [784, 372] width 1568 height 743
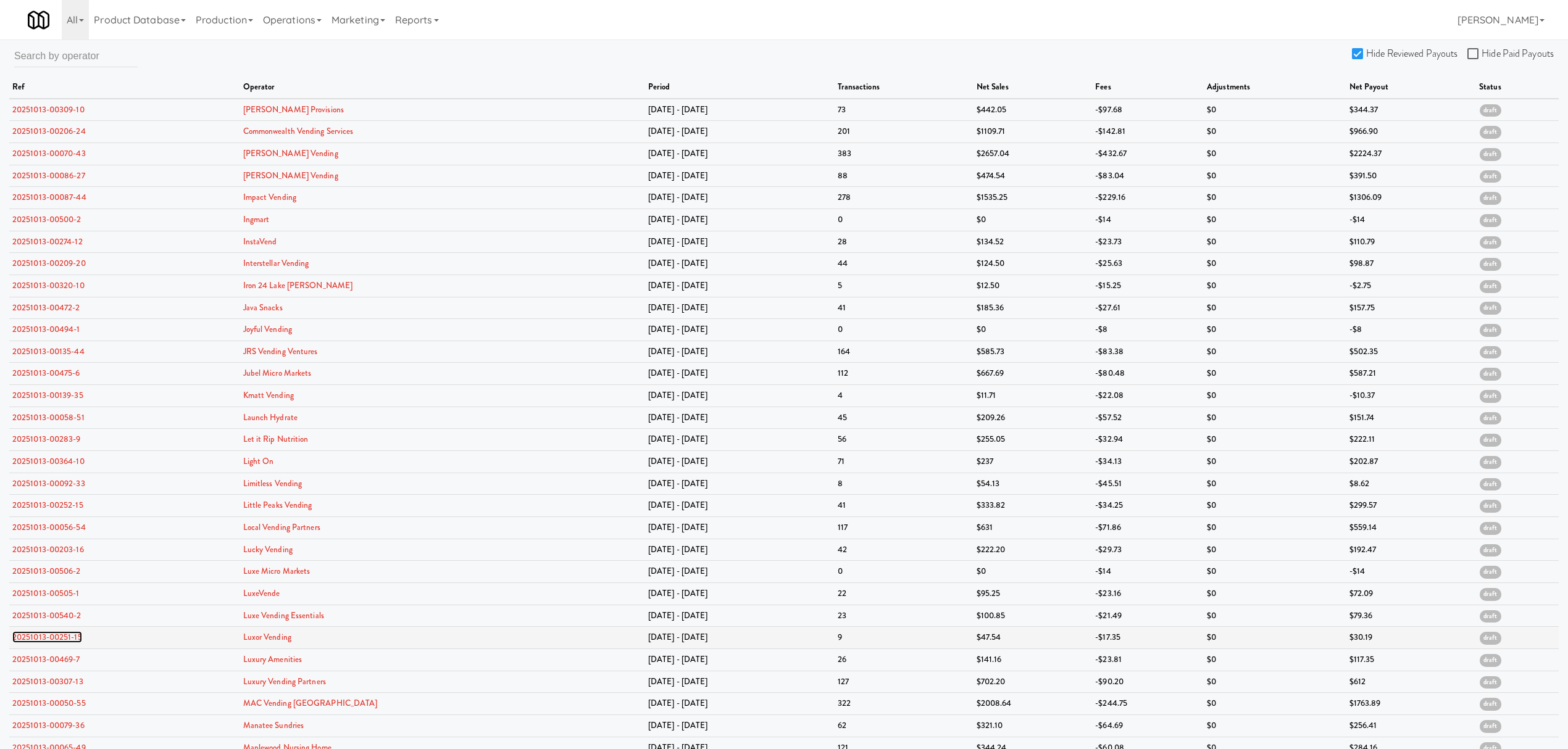
click at [57, 642] on link "20251013-00251-15" at bounding box center [47, 637] width 70 height 12
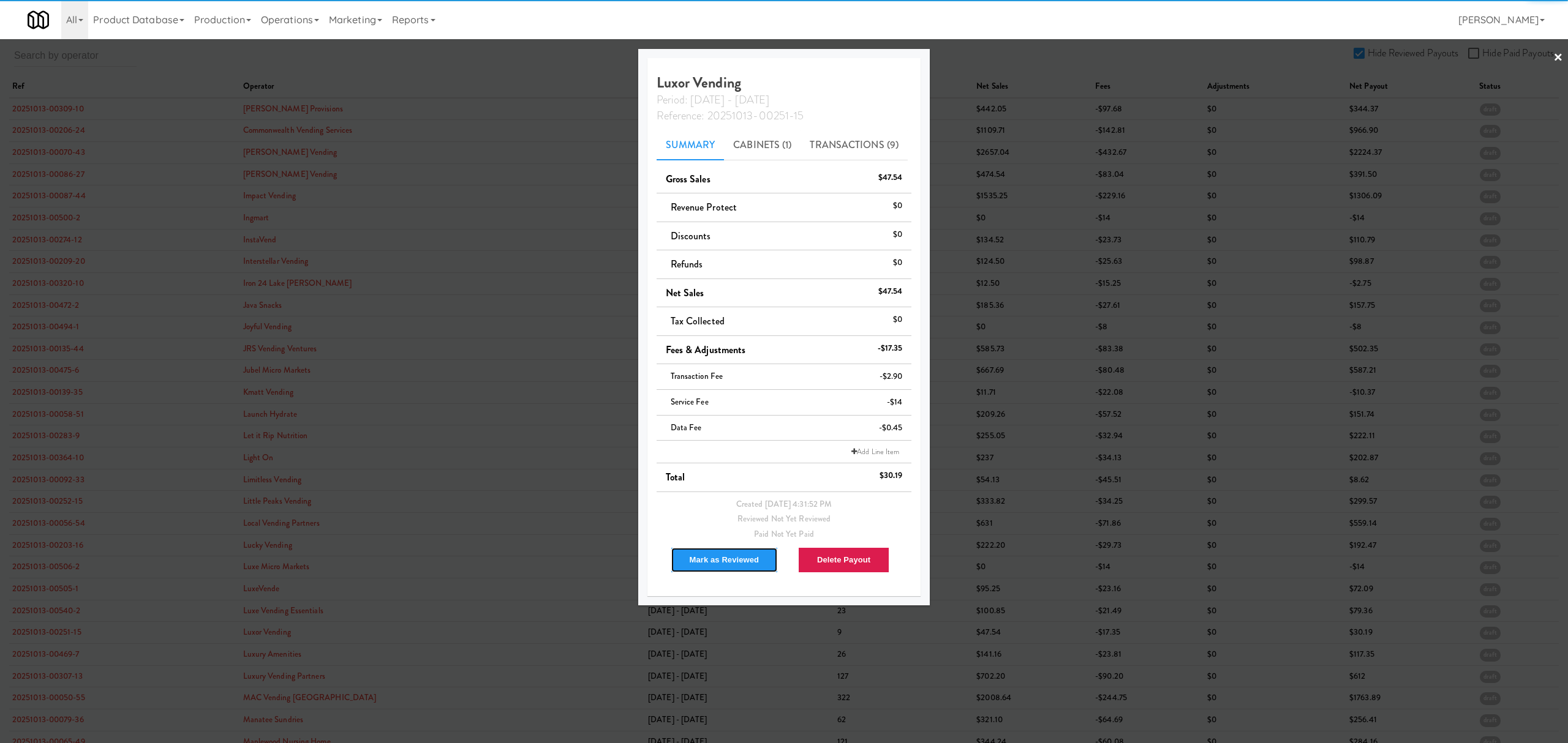
click at [735, 561] on button "Mark as Reviewed" at bounding box center [724, 560] width 108 height 26
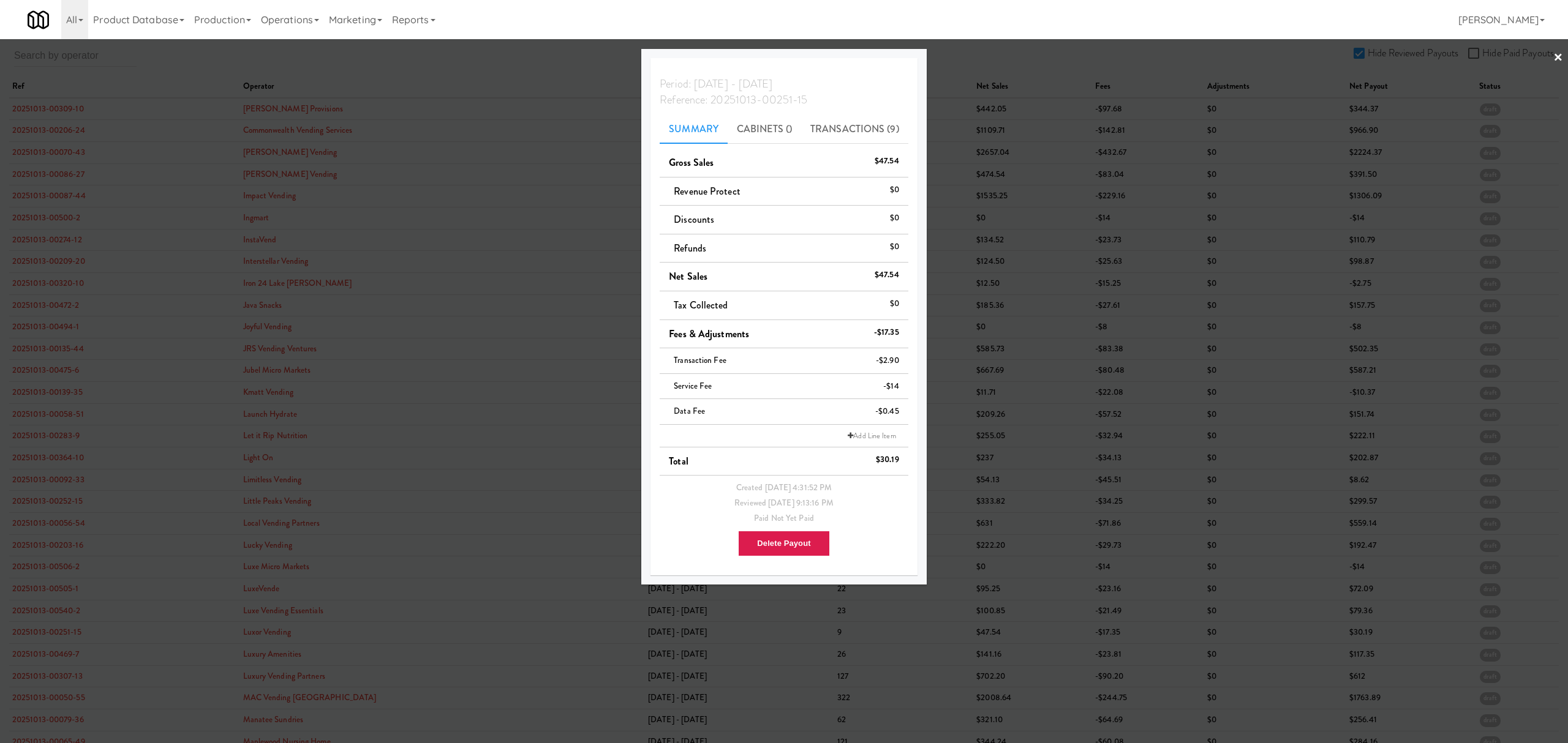
click at [33, 654] on div at bounding box center [784, 372] width 1568 height 743
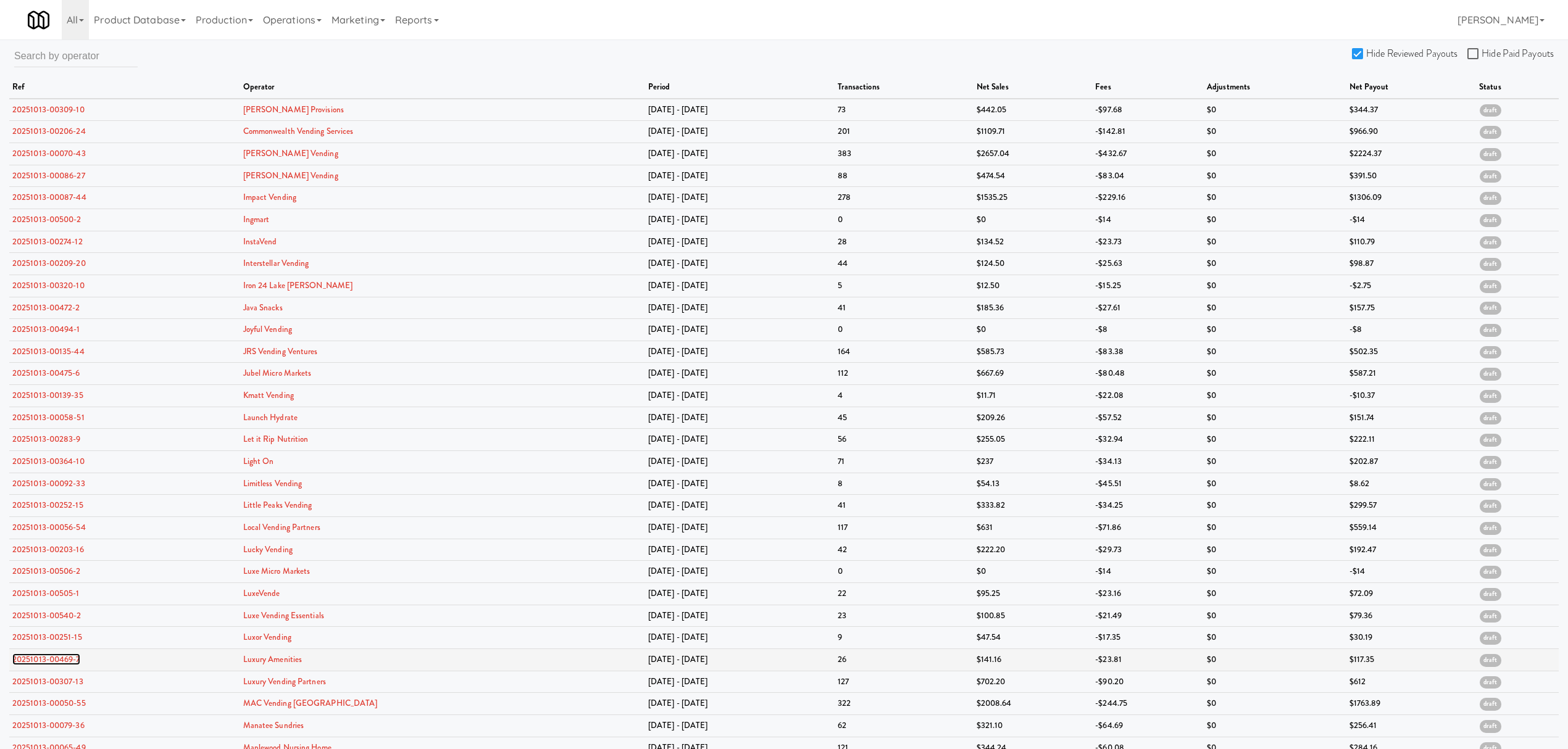
click at [32, 662] on link "20251013-00469-7" at bounding box center [46, 659] width 68 height 12
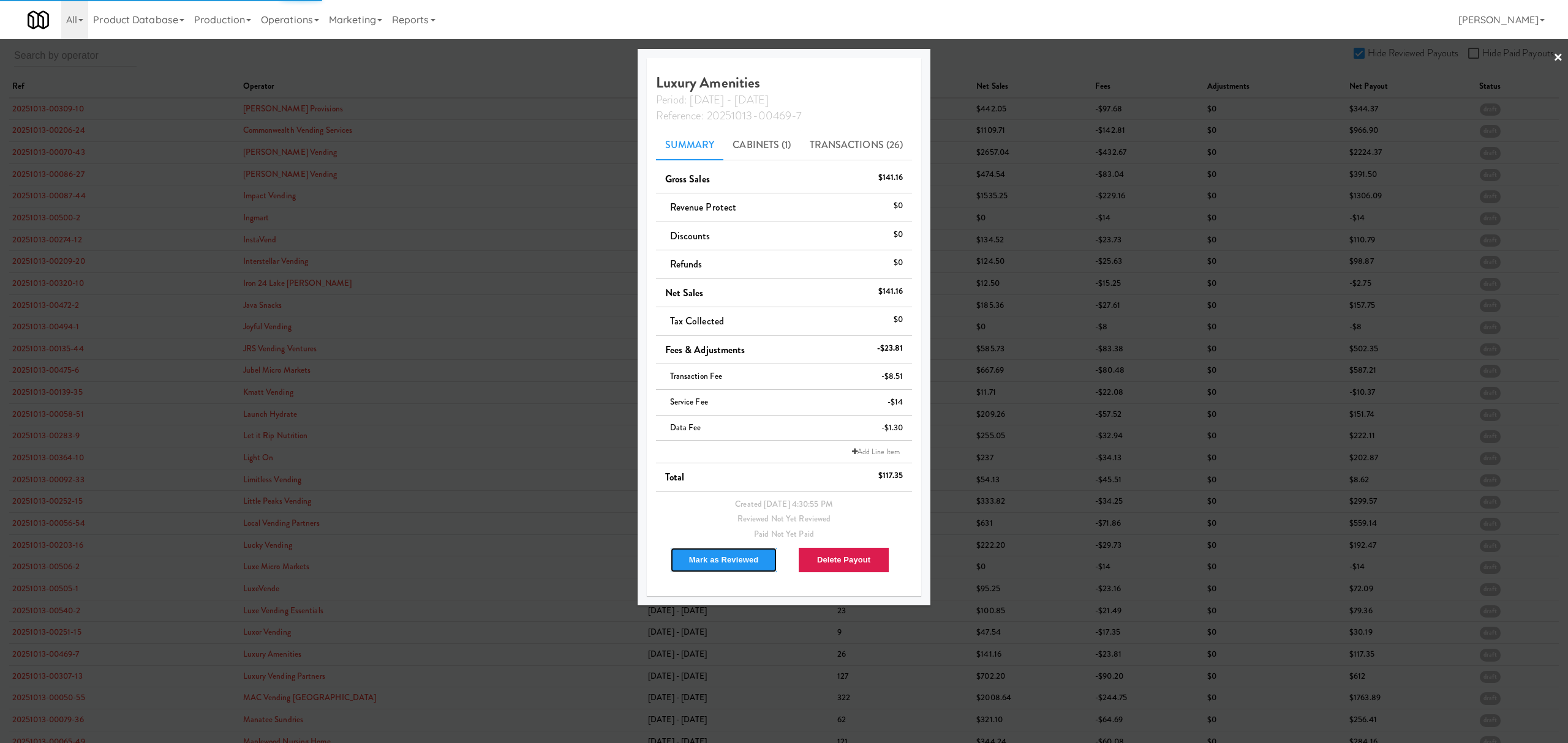
click at [743, 560] on button "Mark as Reviewed" at bounding box center [723, 560] width 108 height 26
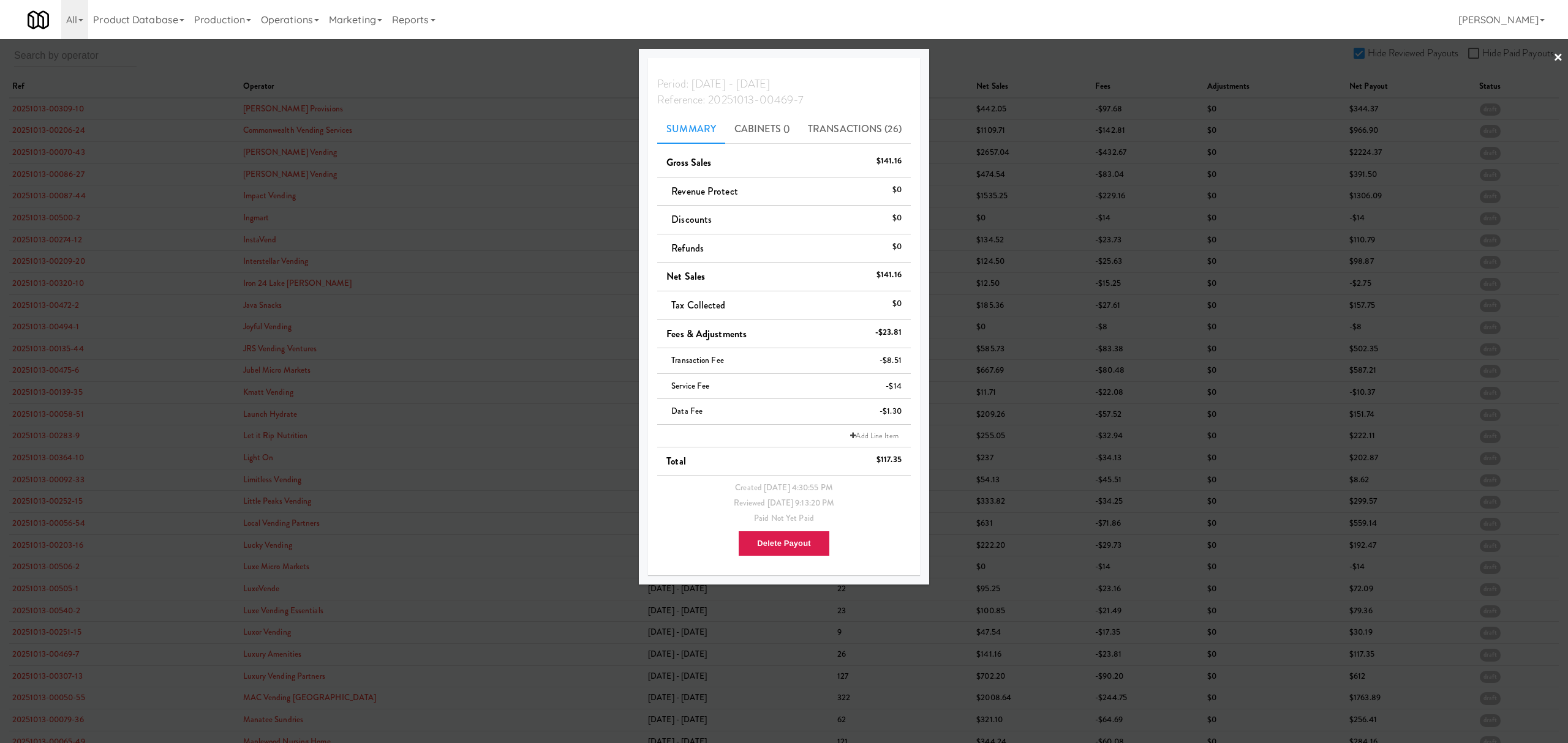
click at [53, 682] on div at bounding box center [784, 372] width 1568 height 743
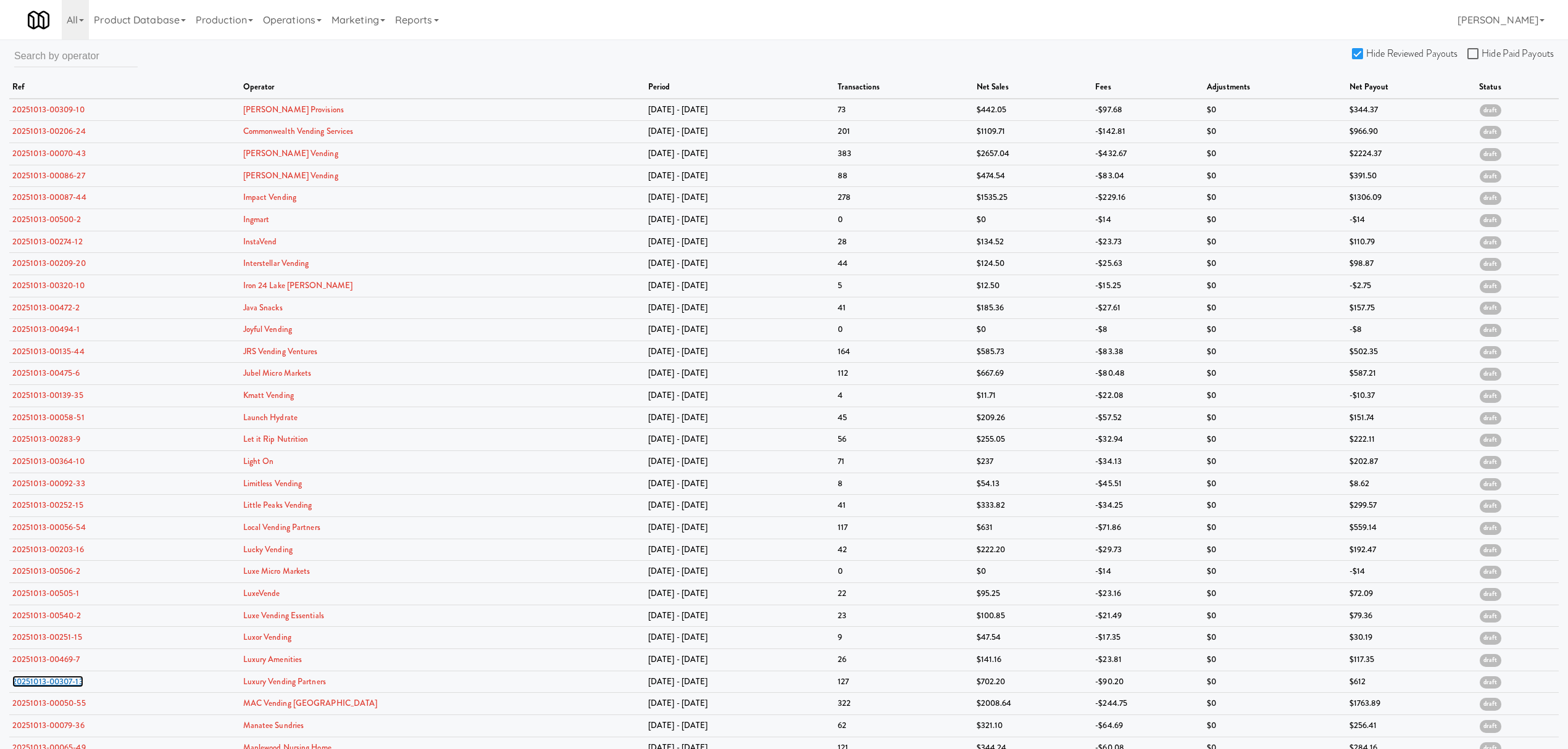
click at [53, 687] on link "20251013-00307-13" at bounding box center [47, 681] width 71 height 12
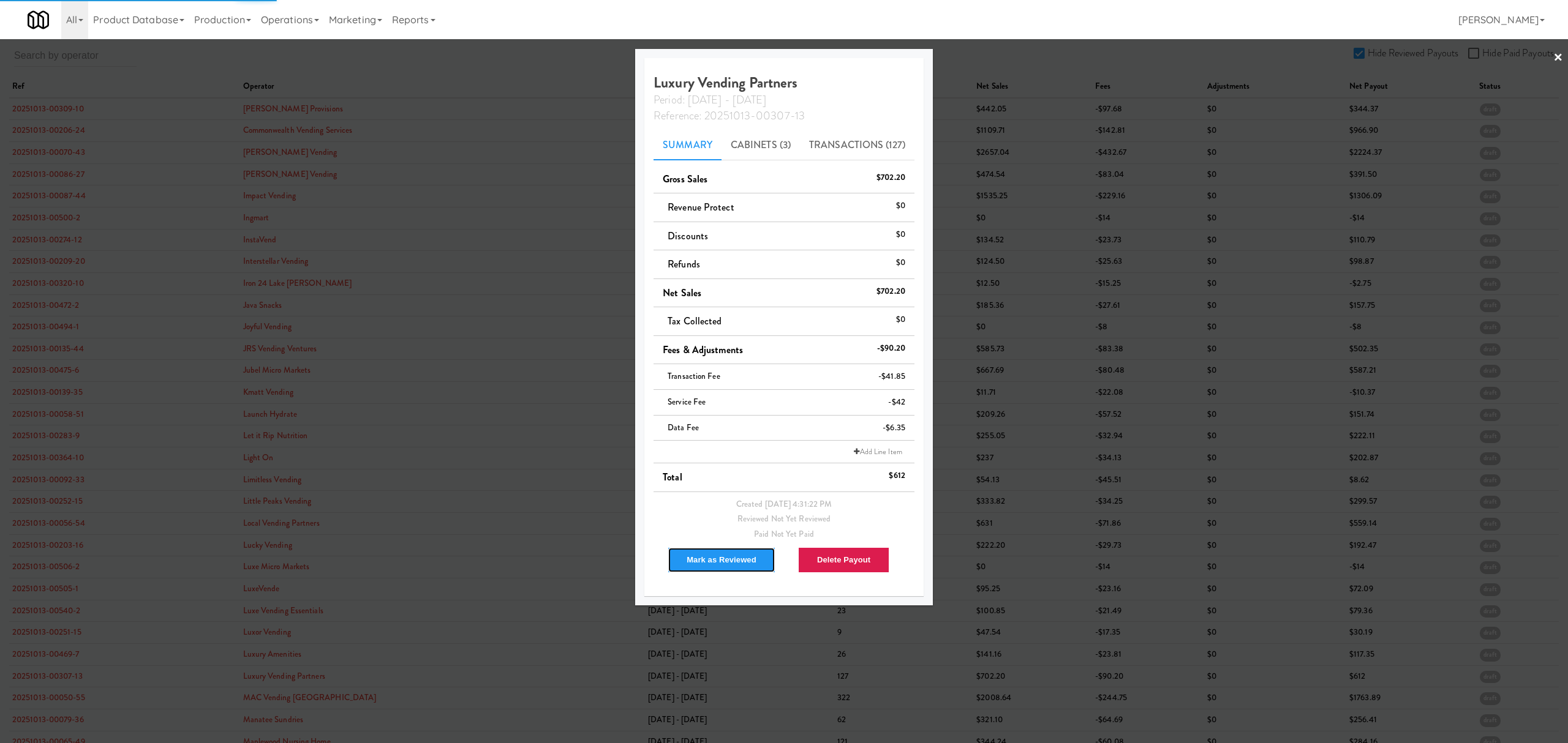
click at [711, 556] on button "Mark as Reviewed" at bounding box center [721, 560] width 108 height 26
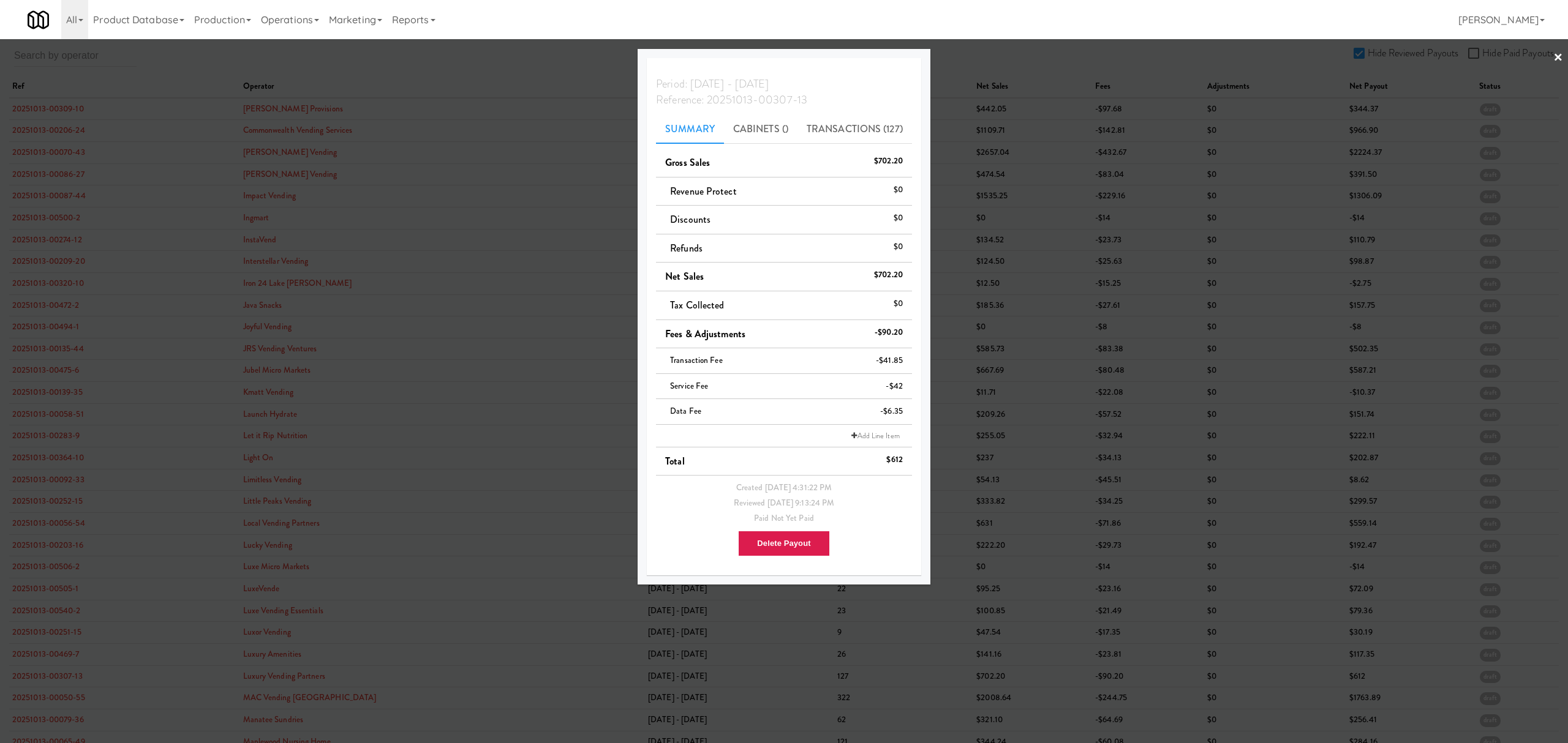
click at [57, 704] on div at bounding box center [784, 372] width 1568 height 743
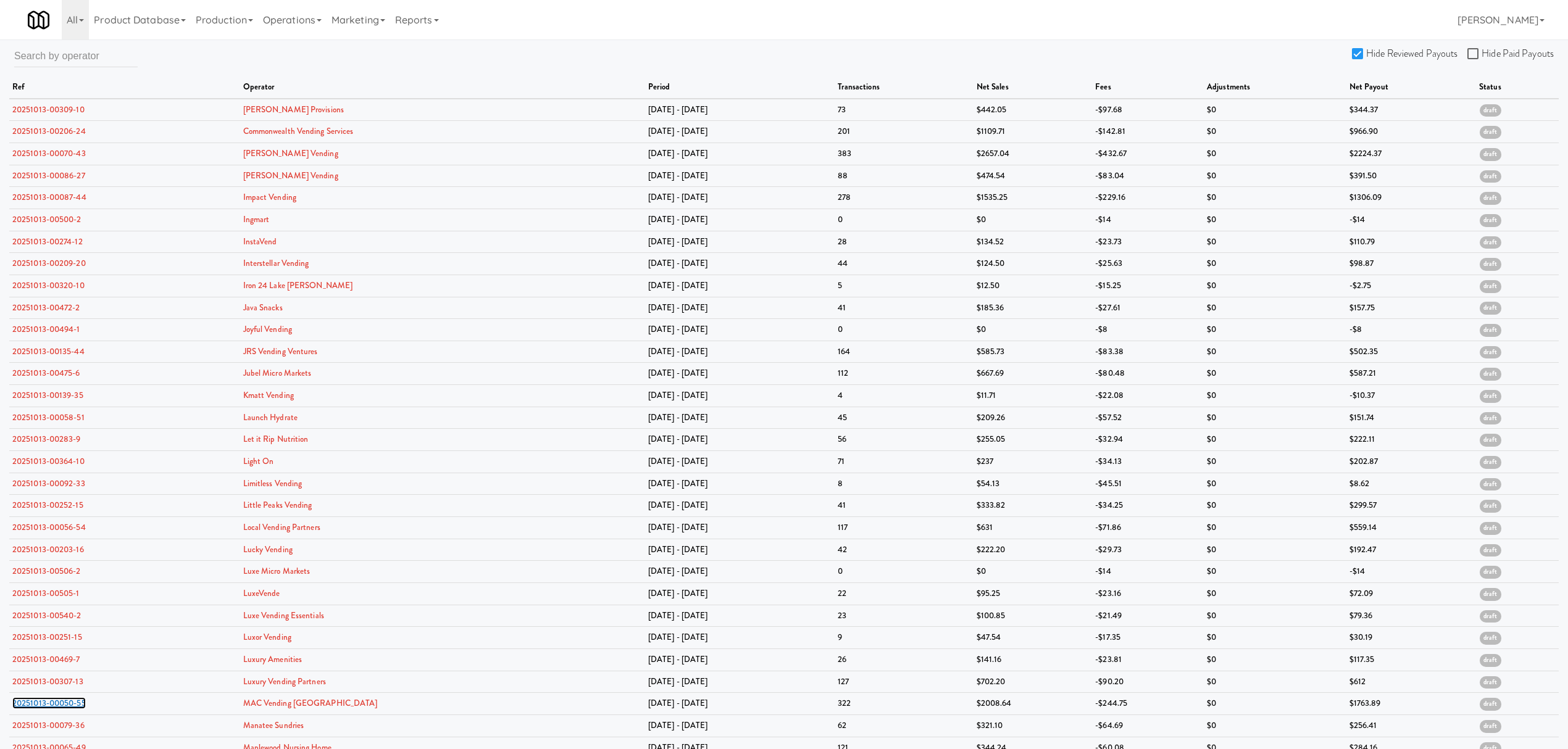
click at [57, 709] on link "20251013-00050-55" at bounding box center [48, 703] width 73 height 12
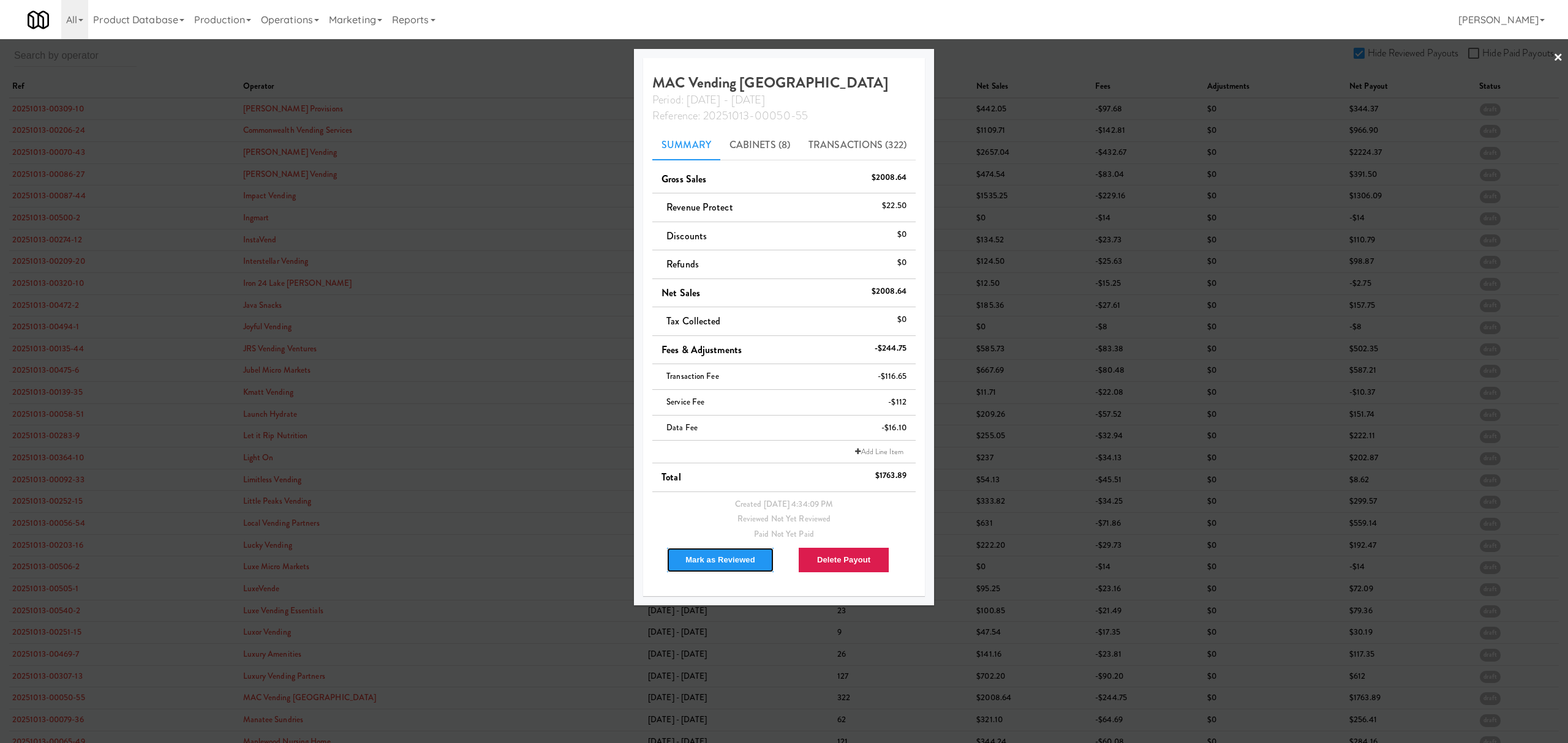
click at [703, 559] on button "Mark as Reviewed" at bounding box center [719, 560] width 108 height 26
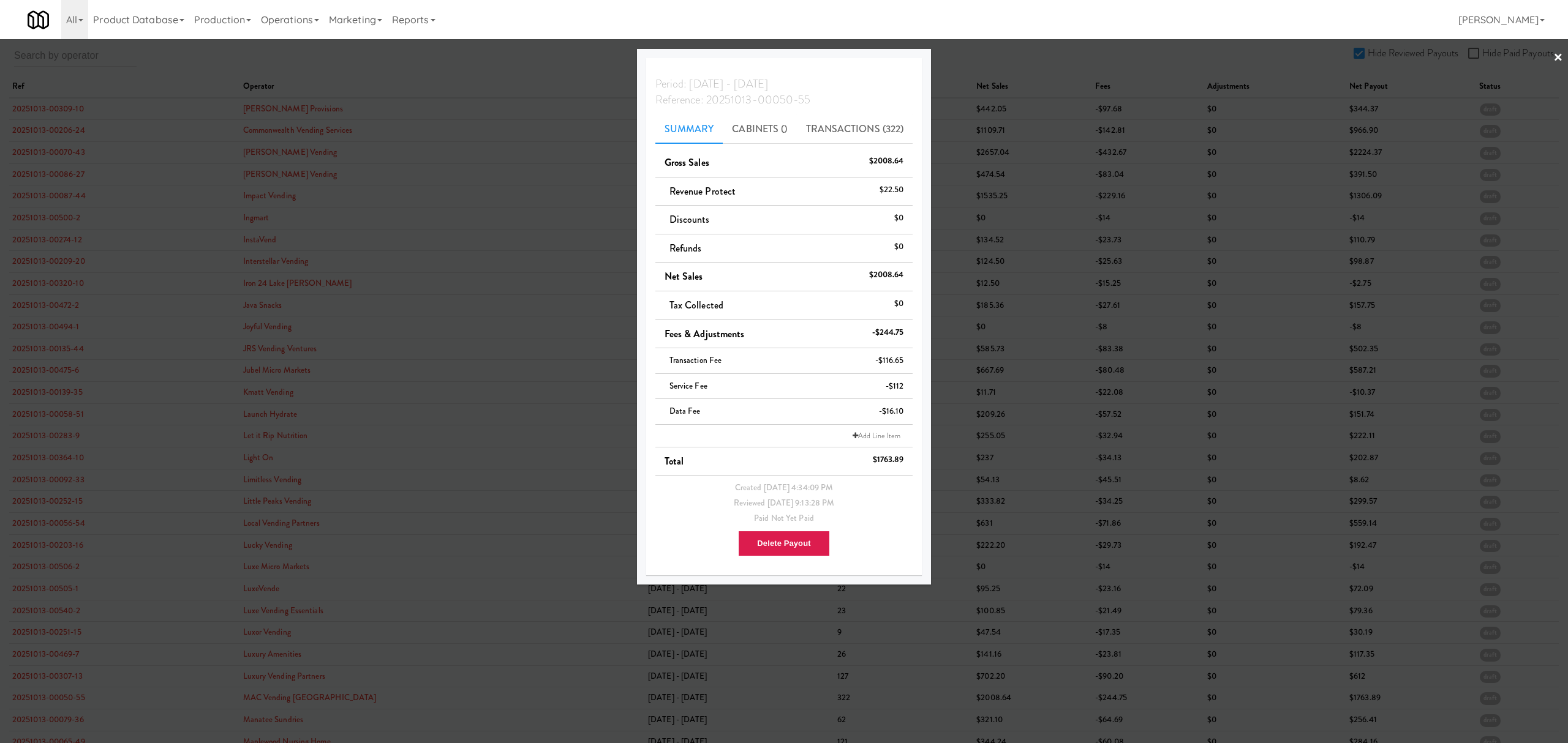
click at [53, 718] on div at bounding box center [784, 372] width 1568 height 743
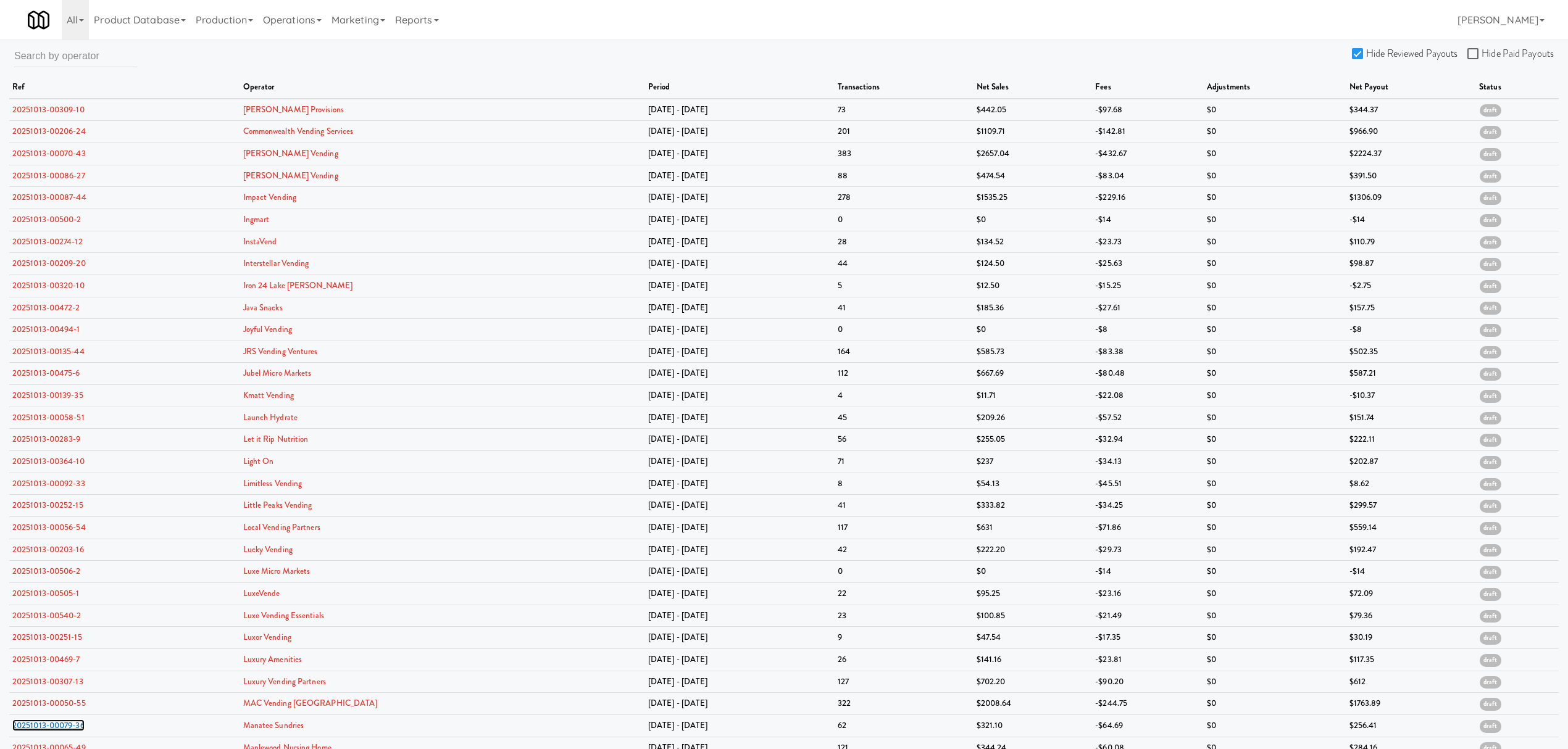
click at [53, 724] on link "20251013-00079-36" at bounding box center [48, 725] width 72 height 12
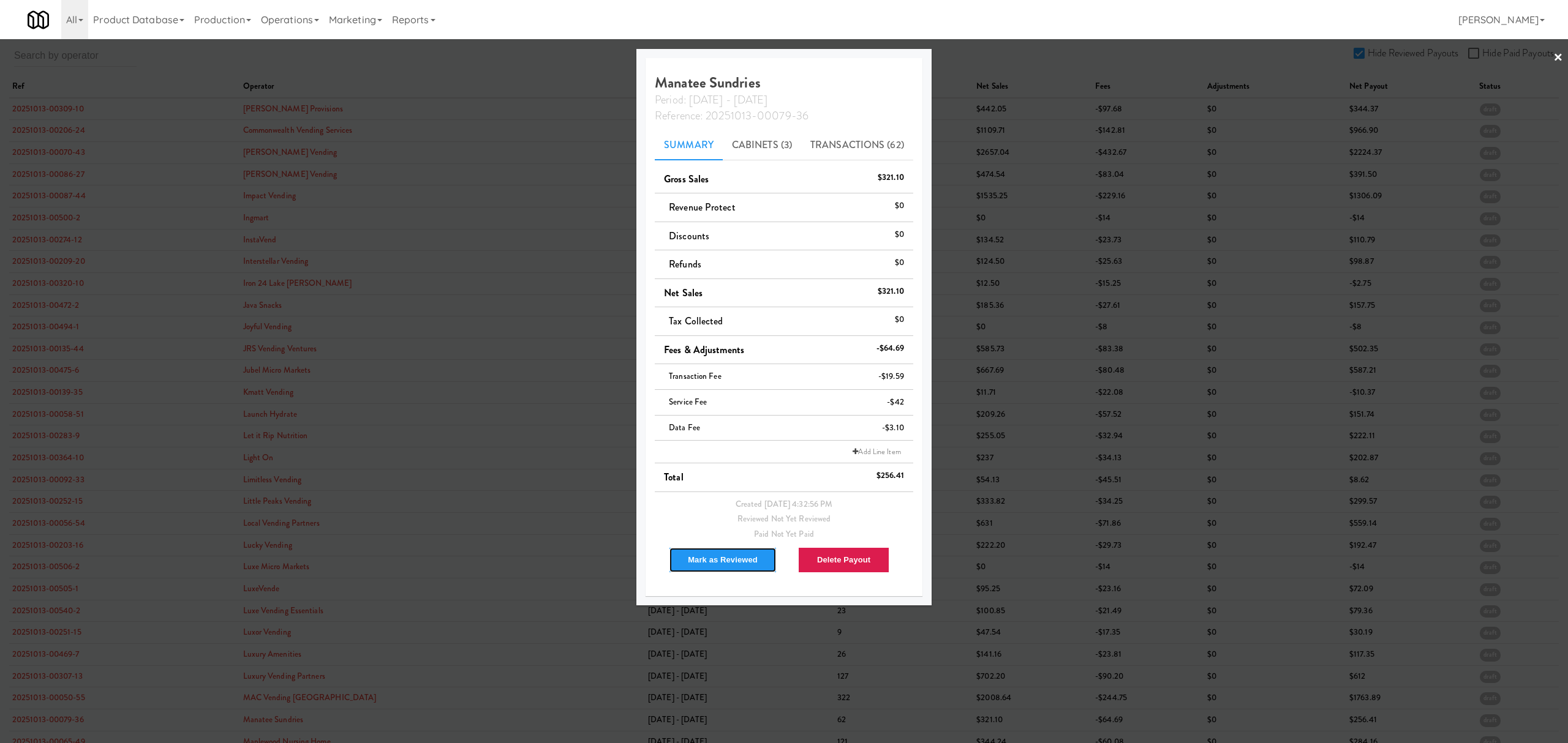
click at [702, 554] on button "Mark as Reviewed" at bounding box center [722, 560] width 108 height 26
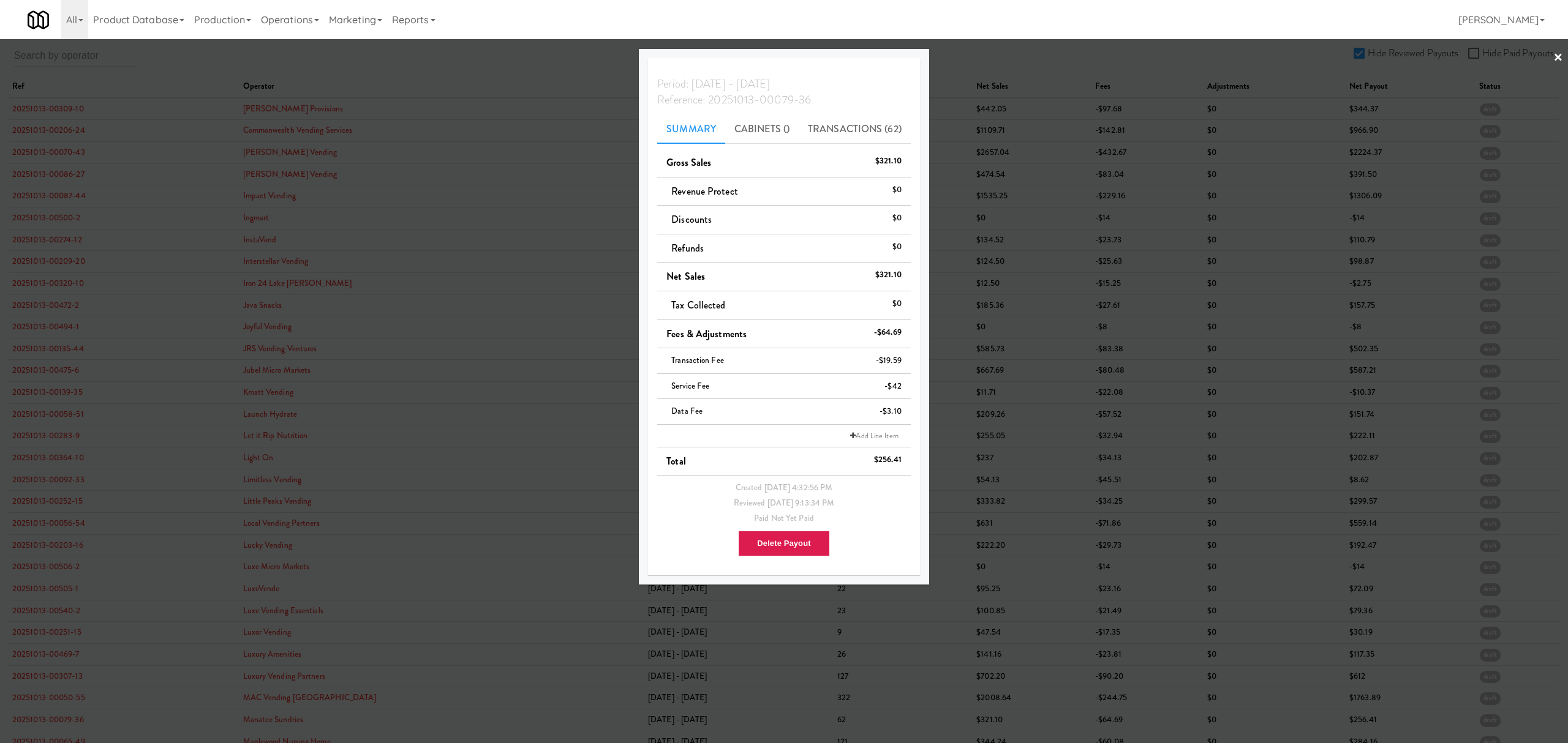
click at [526, 60] on div at bounding box center [784, 372] width 1568 height 743
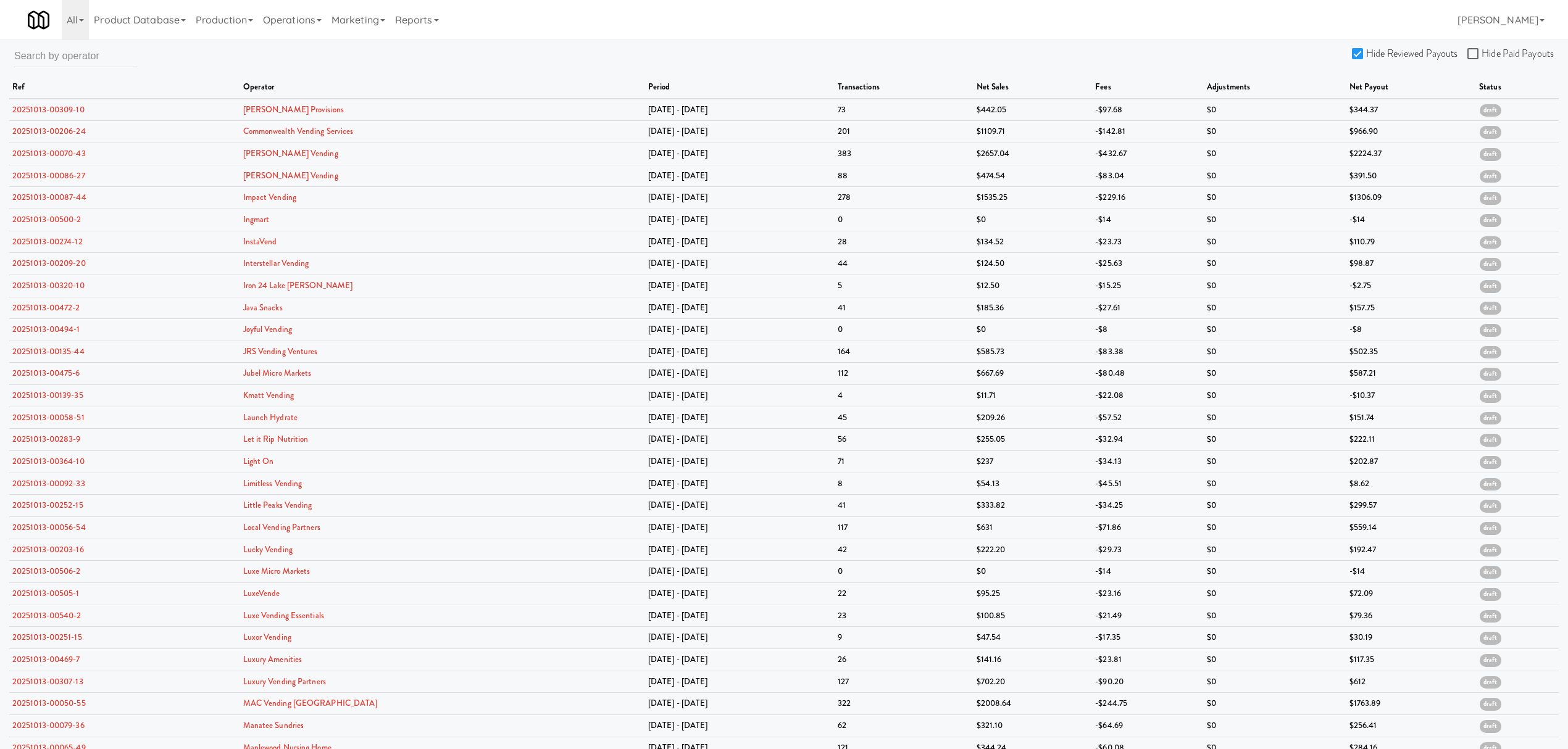
click at [1357, 49] on input "Hide Reviewed Payouts" at bounding box center [1360, 54] width 14 height 10
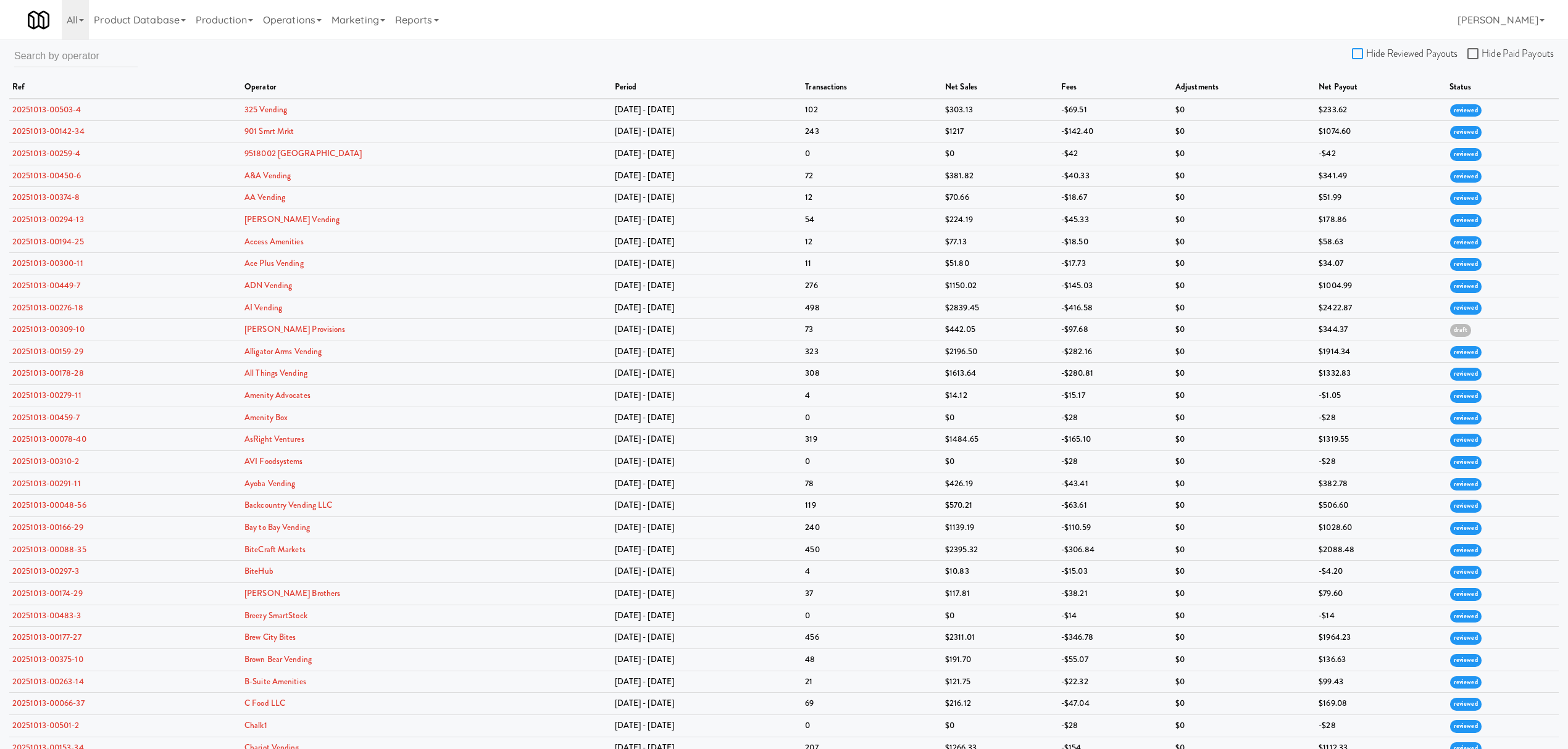
click at [1357, 49] on input "Hide Reviewed Payouts" at bounding box center [1360, 54] width 14 height 10
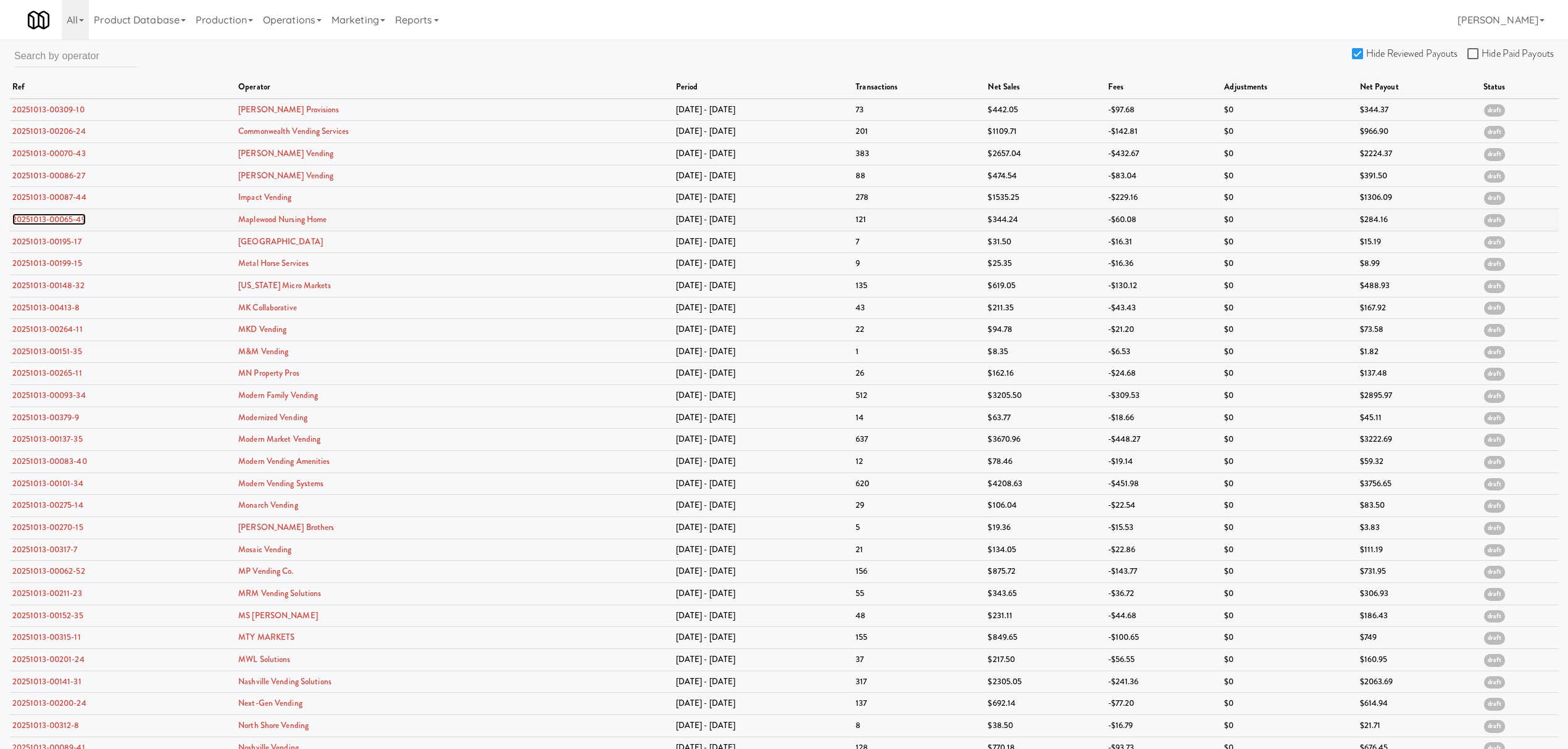
click at [55, 218] on link "20251013-00065-49" at bounding box center [48, 219] width 73 height 12
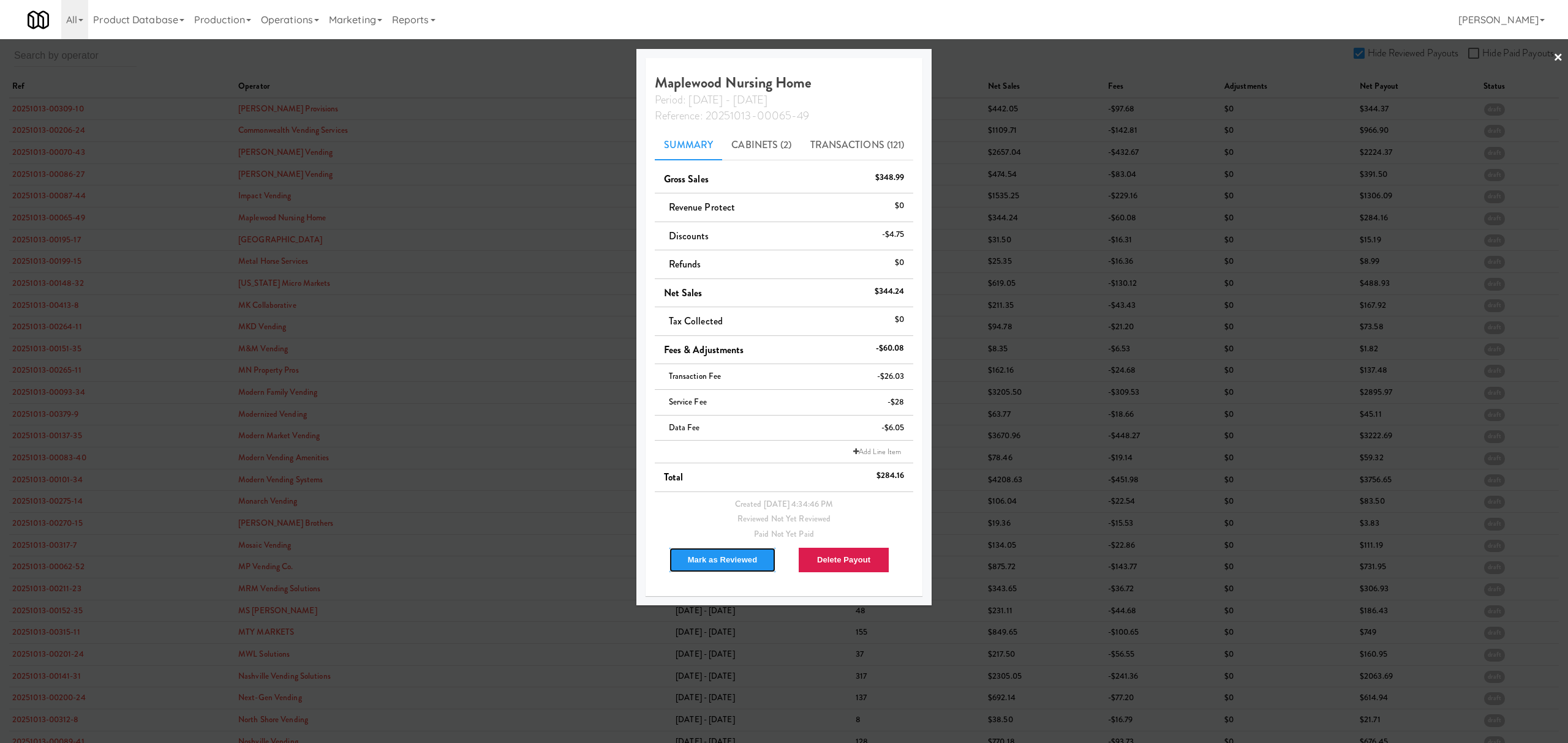
click at [709, 554] on button "Mark as Reviewed" at bounding box center [722, 560] width 108 height 26
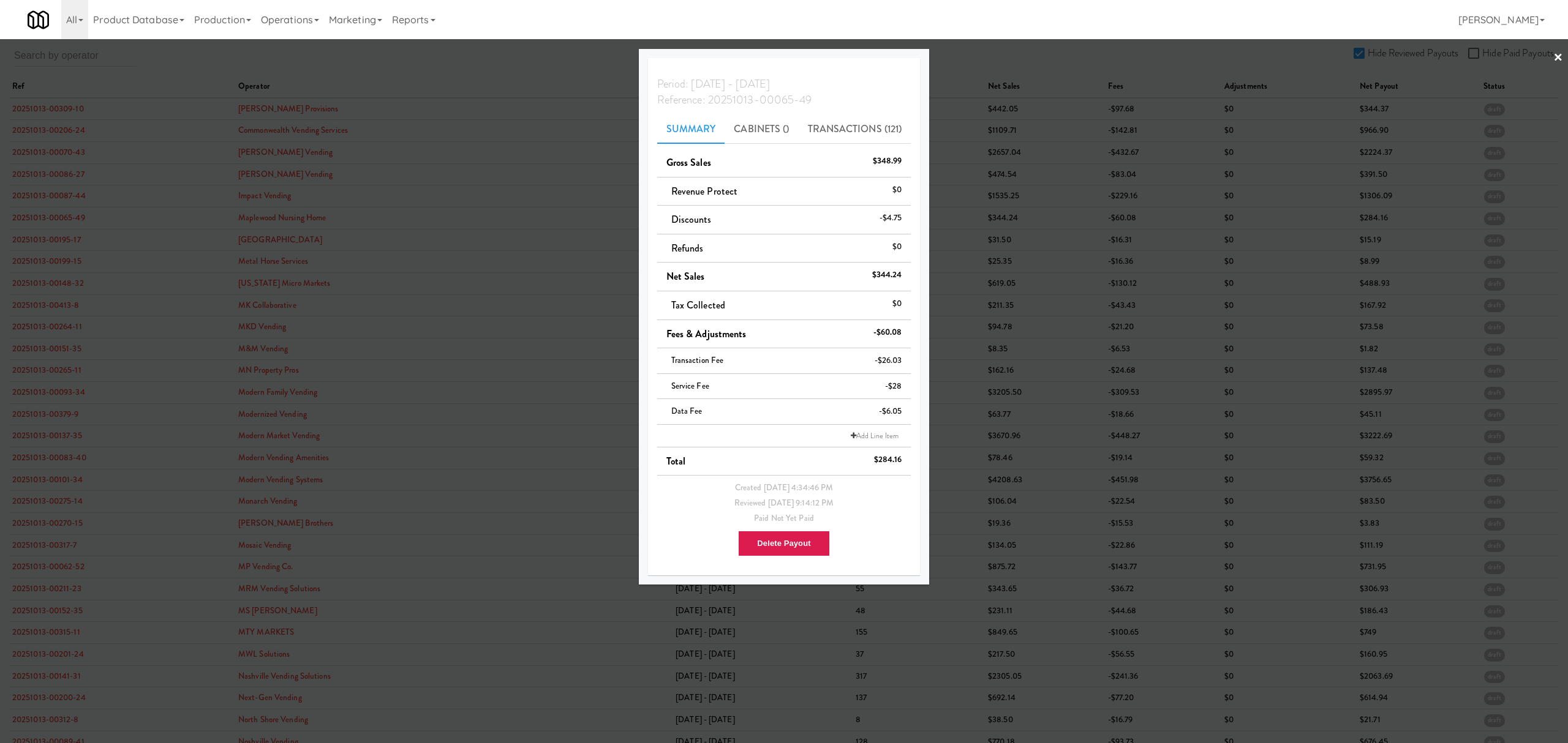
click at [54, 242] on div at bounding box center [784, 372] width 1568 height 743
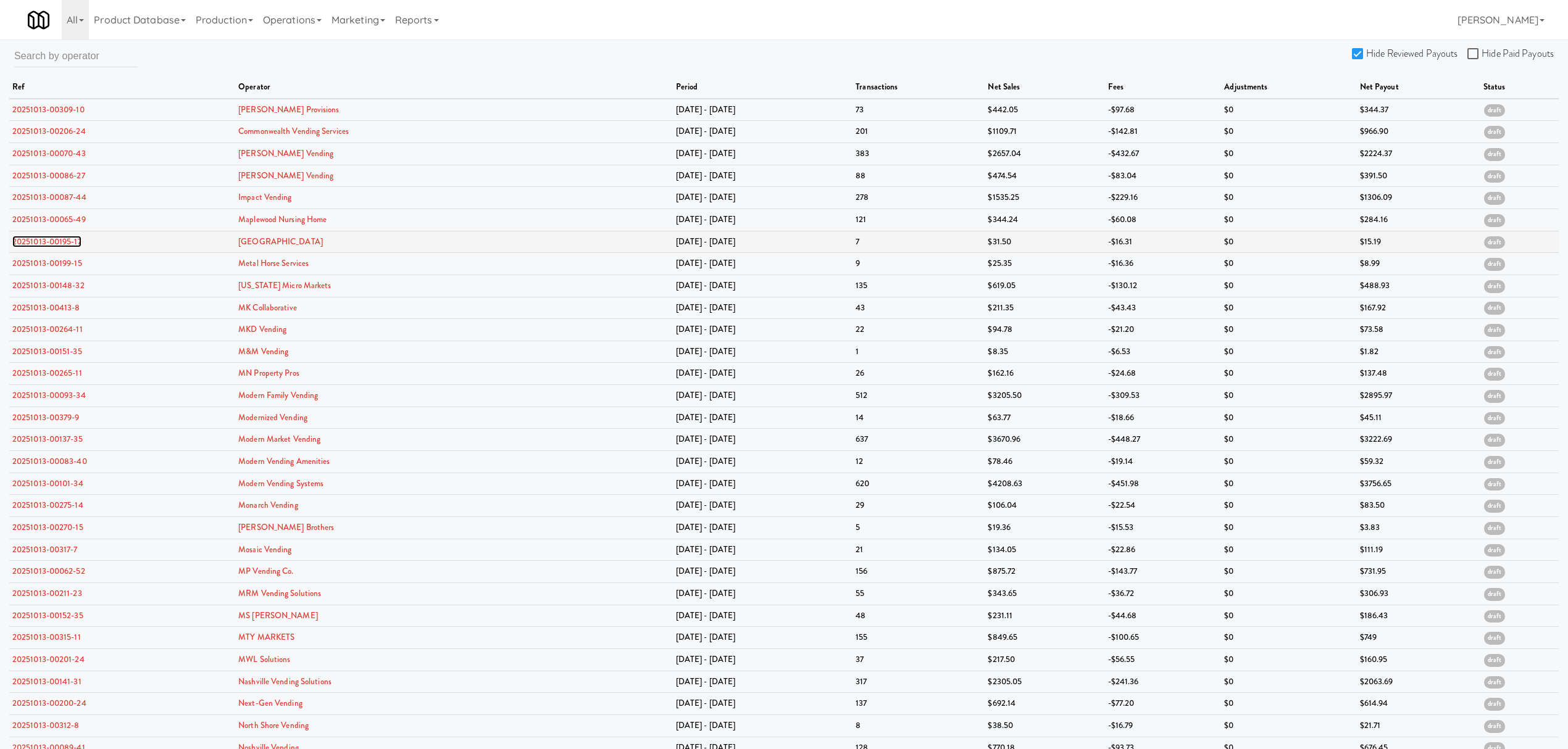
click at [55, 244] on link "20251013-00195-17" at bounding box center [47, 241] width 69 height 12
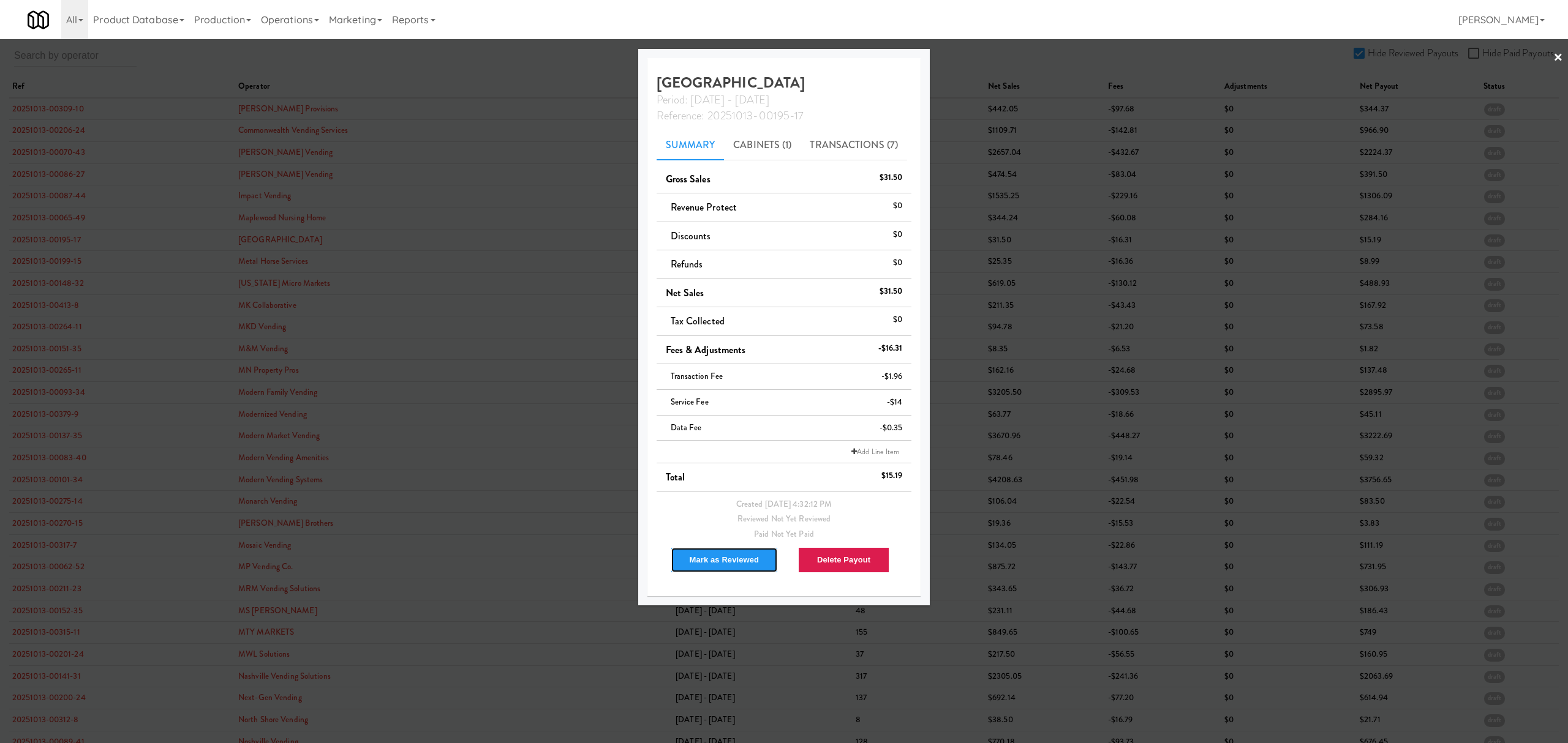
click at [723, 563] on button "Mark as Reviewed" at bounding box center [724, 560] width 108 height 26
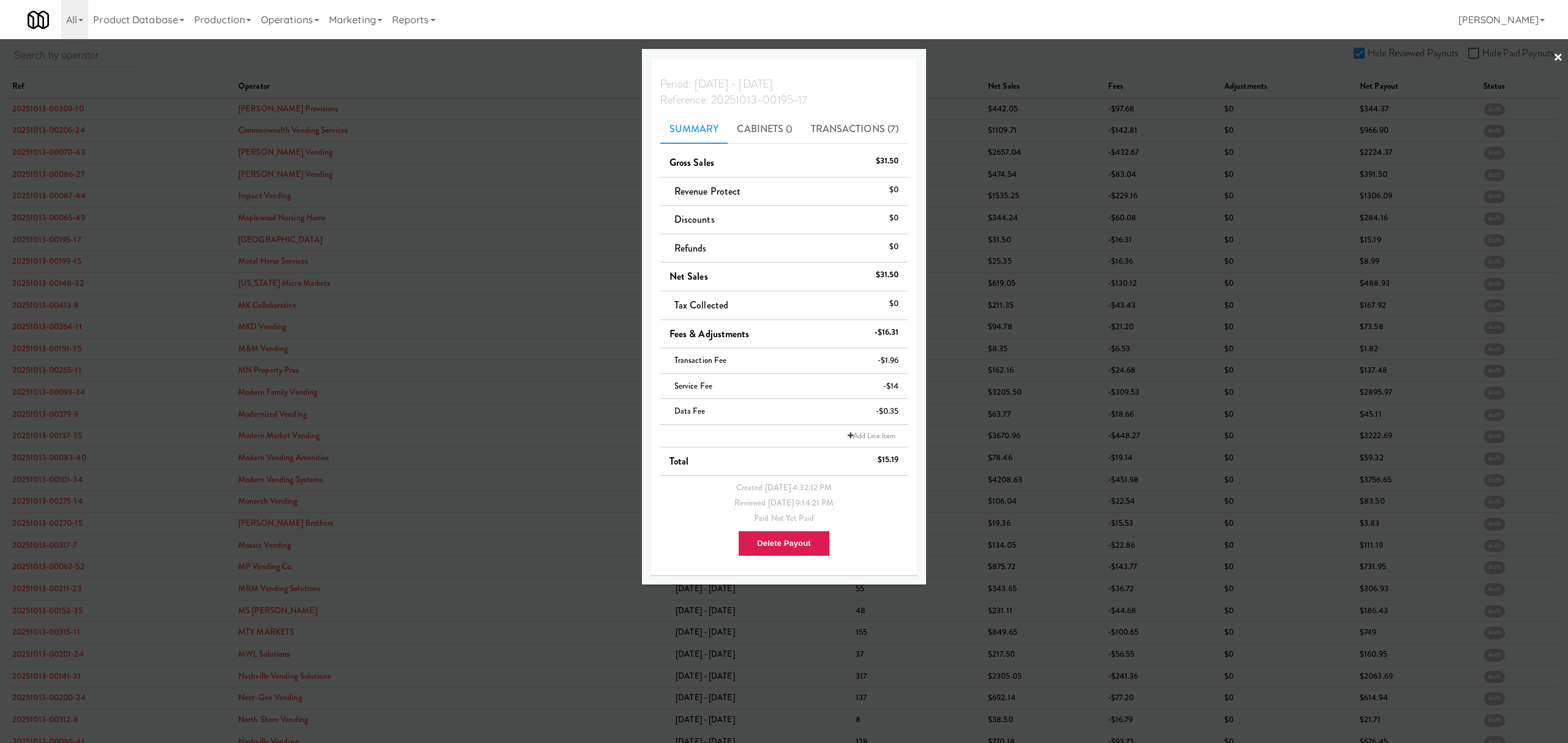
click at [50, 262] on div at bounding box center [784, 372] width 1568 height 743
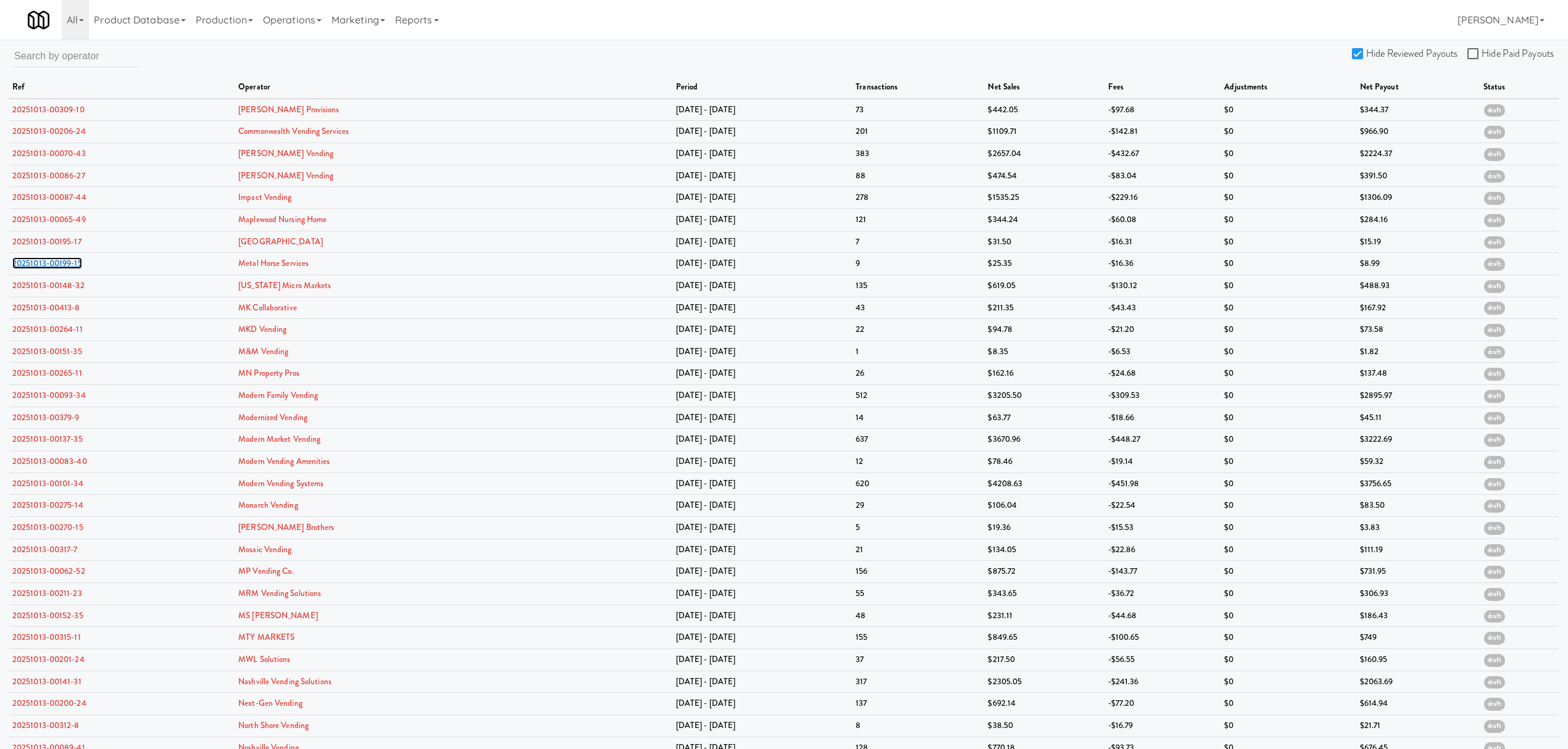
click at [51, 264] on link "20251013-00199-15" at bounding box center [47, 263] width 70 height 12
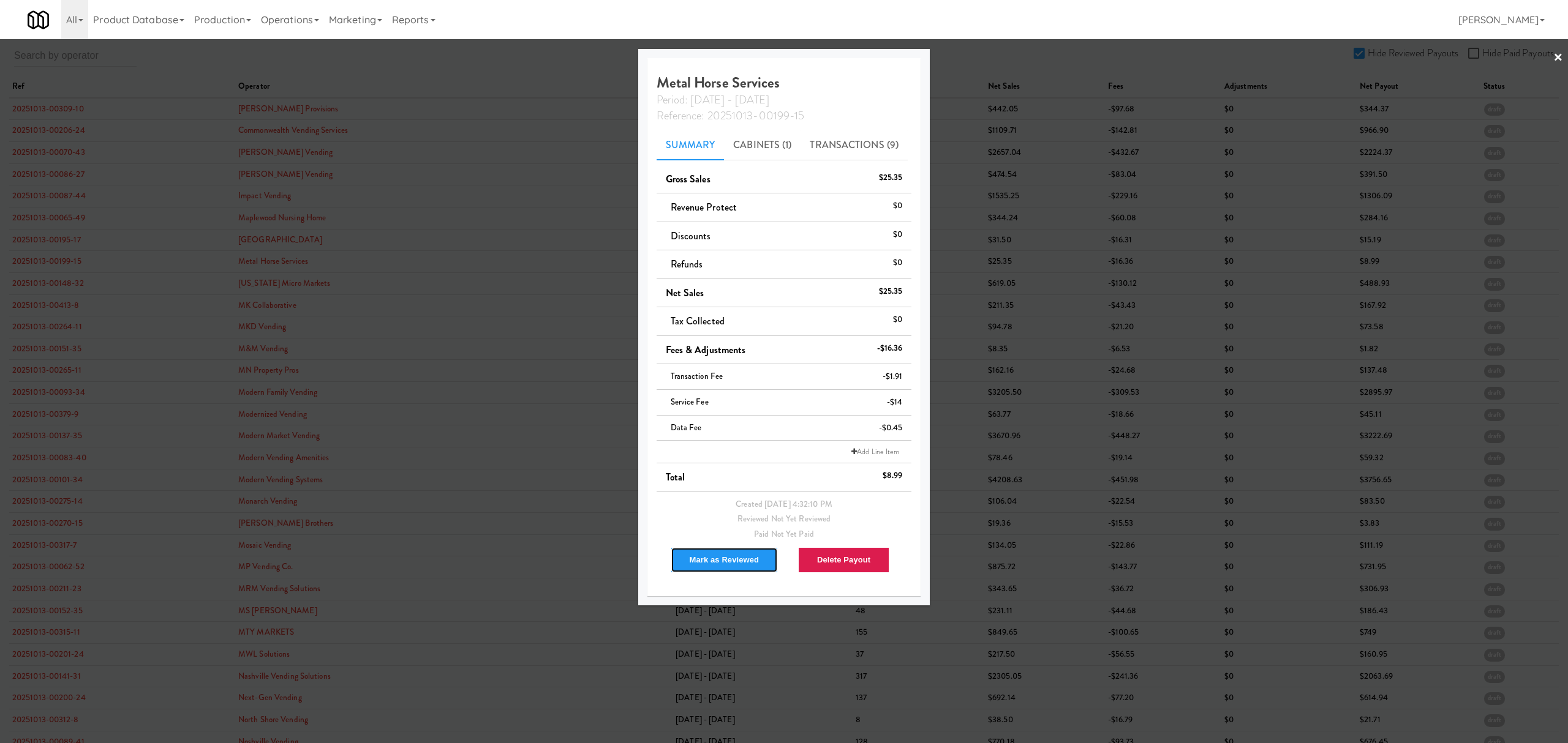
click at [711, 564] on button "Mark as Reviewed" at bounding box center [724, 560] width 108 height 26
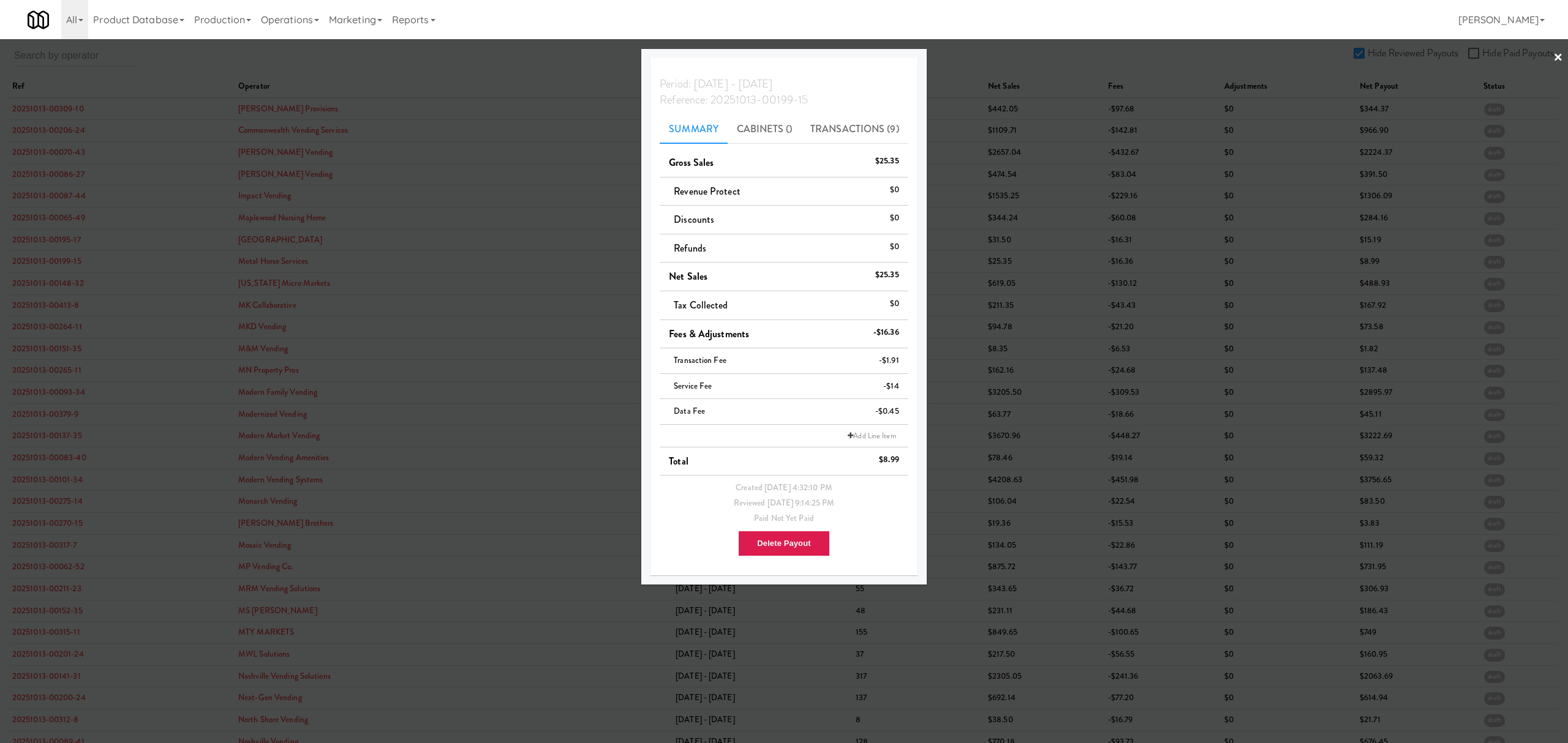
click at [67, 283] on div at bounding box center [784, 372] width 1568 height 743
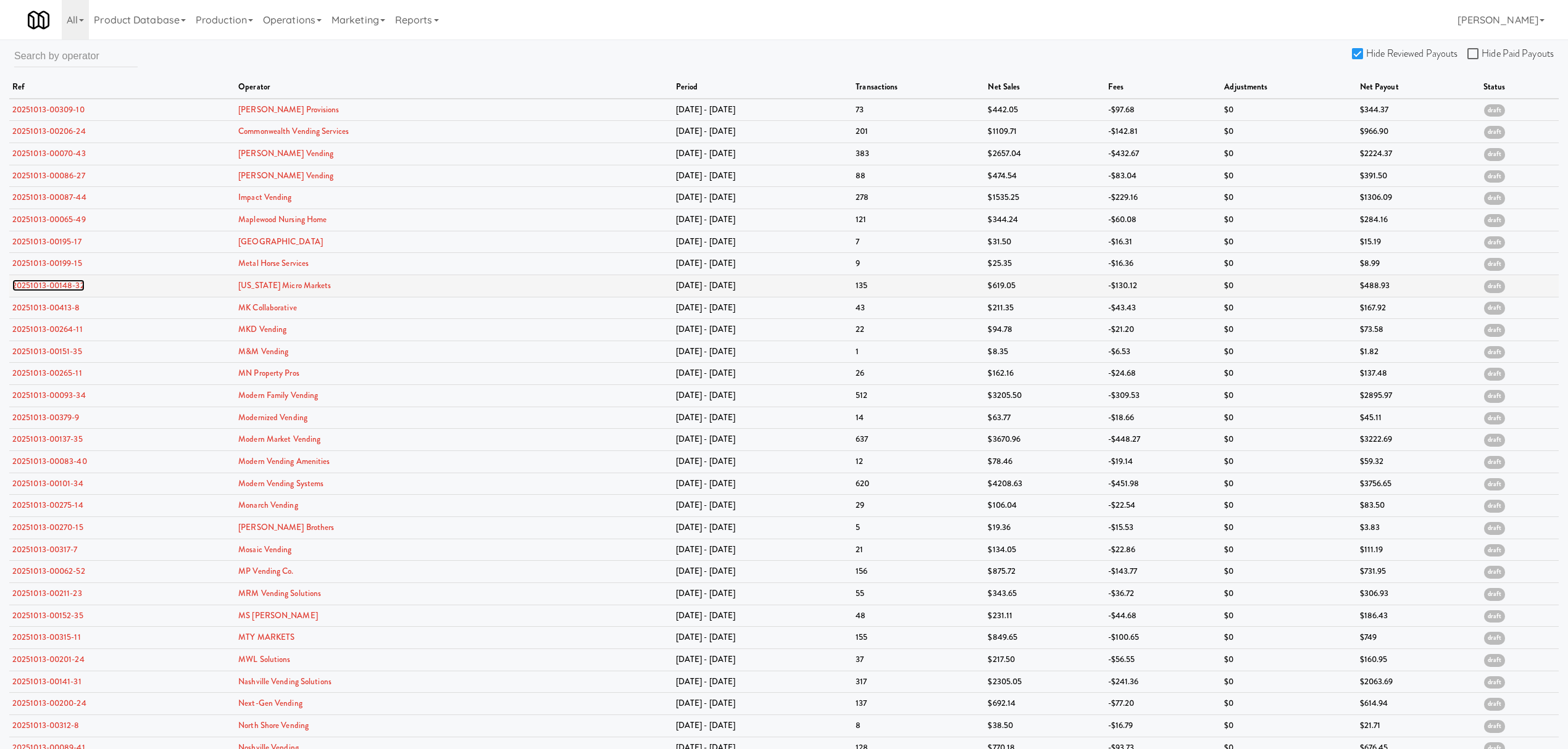
click at [68, 284] on link "20251013-00148-32" at bounding box center [48, 285] width 72 height 12
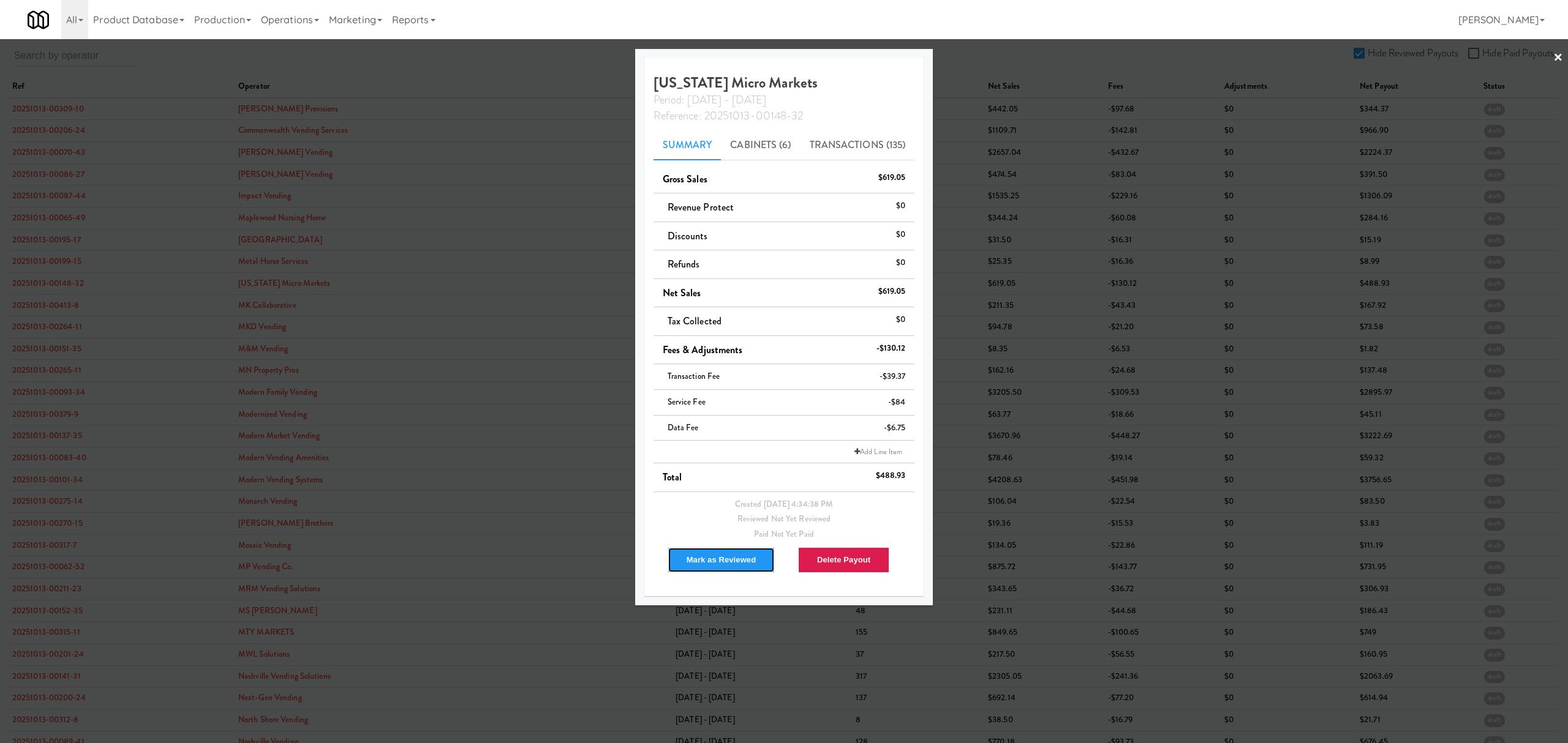
click at [718, 559] on button "Mark as Reviewed" at bounding box center [721, 560] width 108 height 26
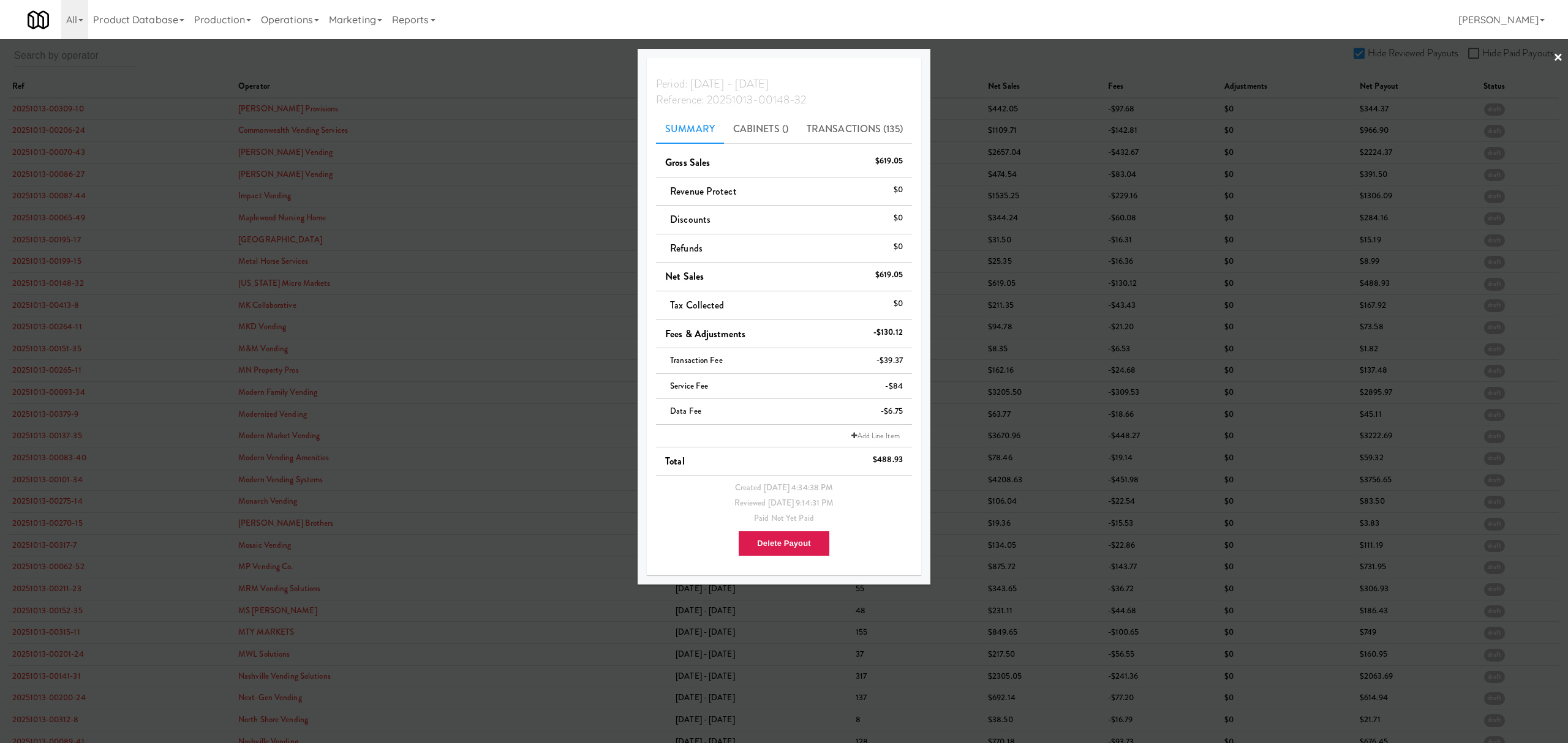
click at [62, 305] on div at bounding box center [784, 372] width 1568 height 743
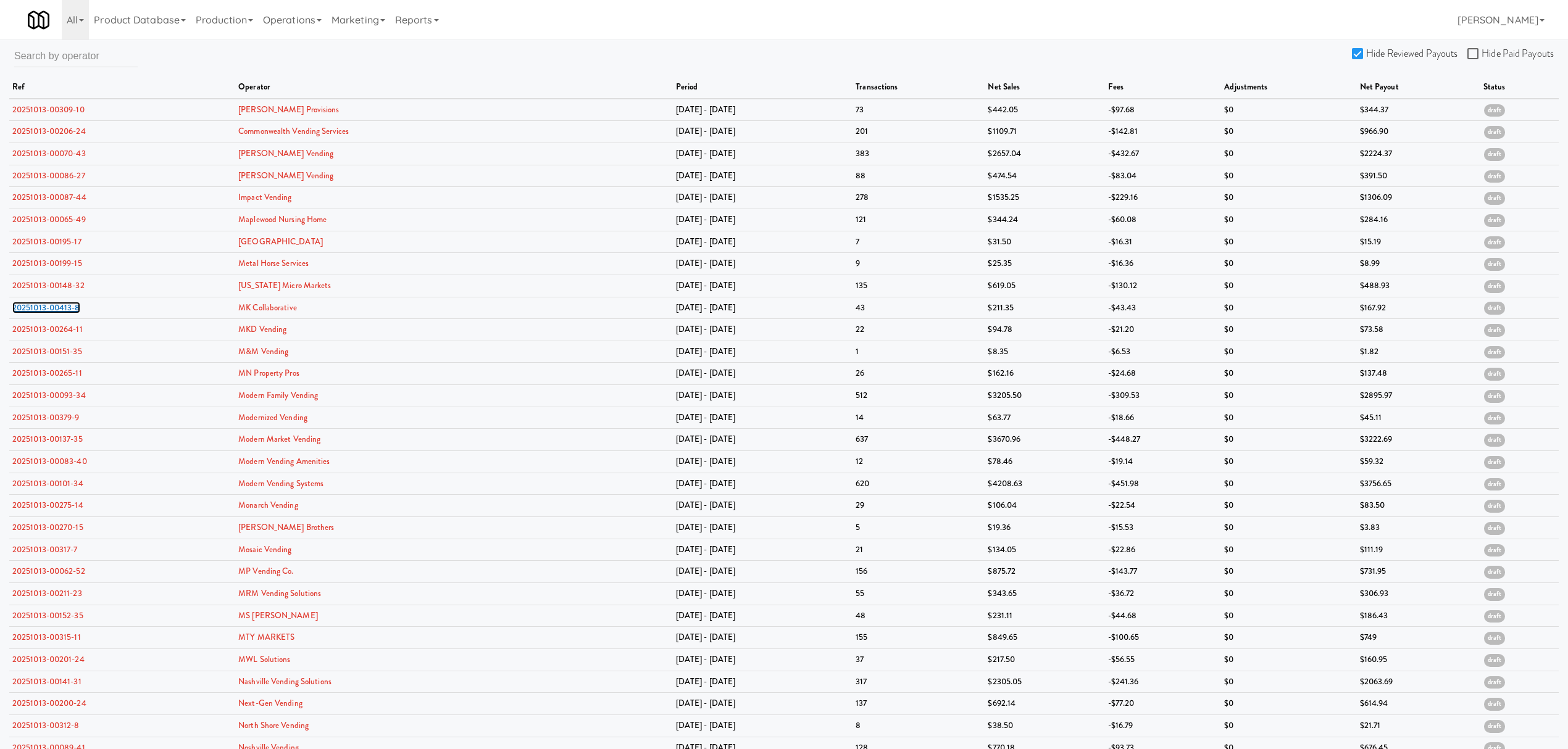
click at [63, 307] on link "20251013-00413-8" at bounding box center [46, 307] width 68 height 12
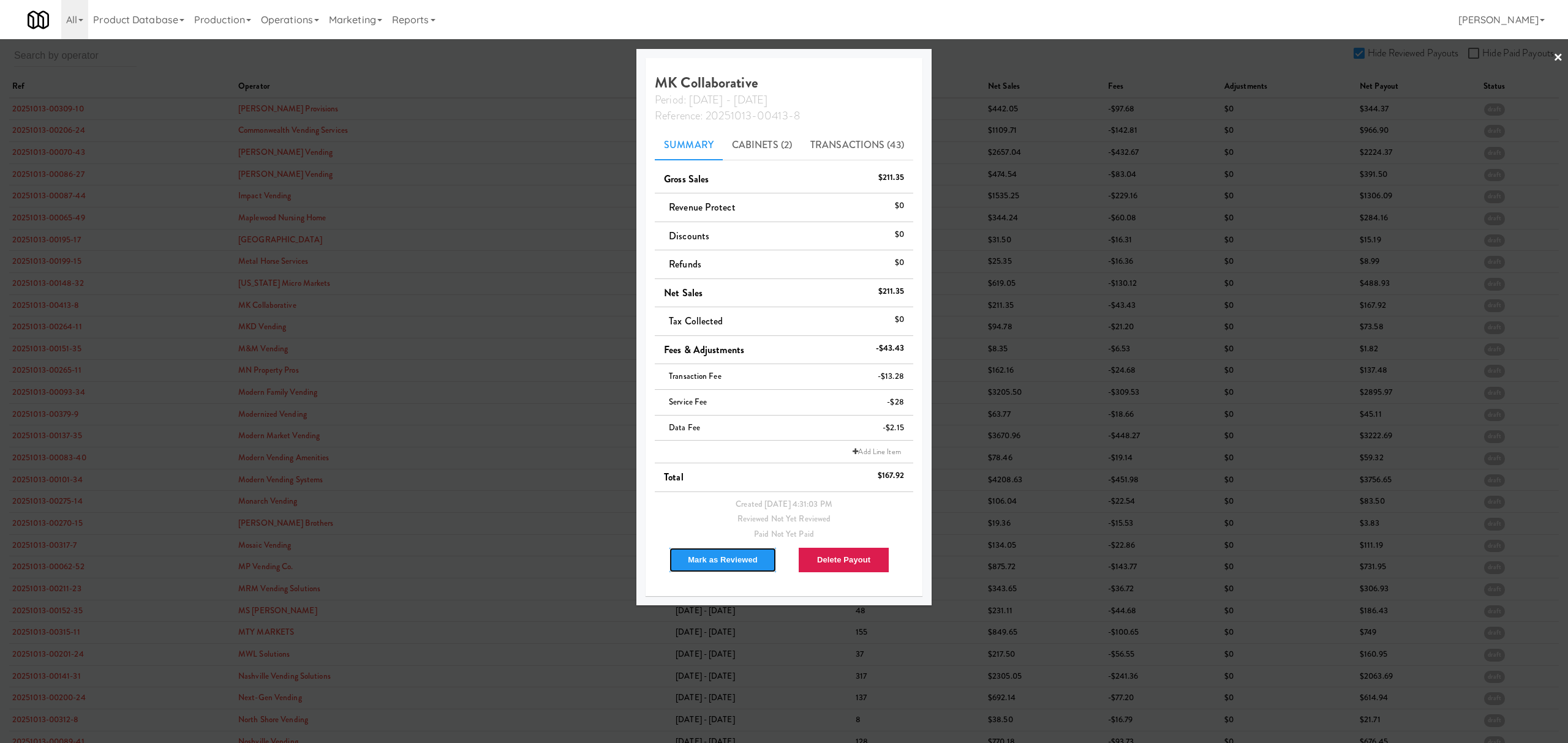
click at [711, 560] on button "Mark as Reviewed" at bounding box center [722, 560] width 108 height 26
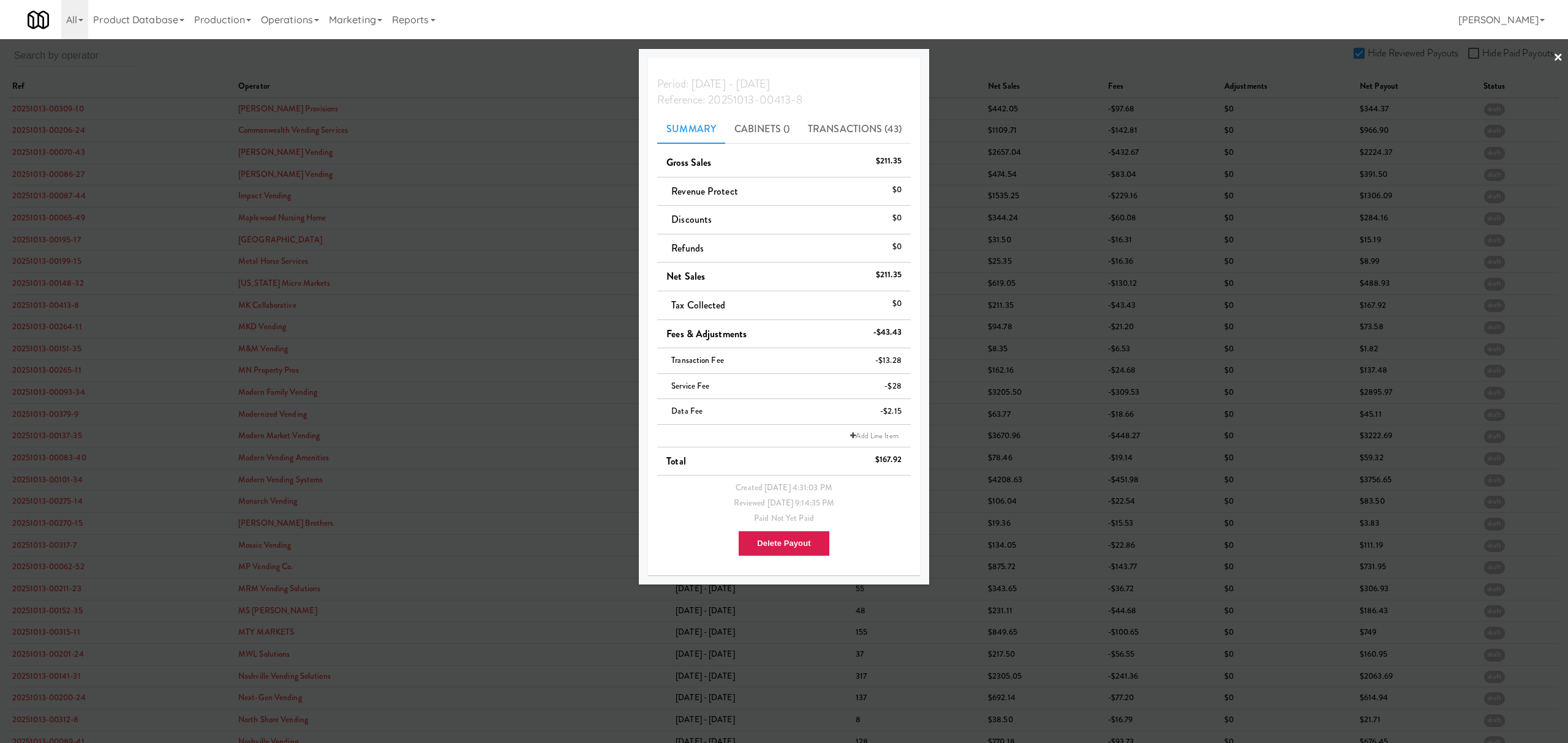
click at [52, 326] on div at bounding box center [784, 372] width 1568 height 743
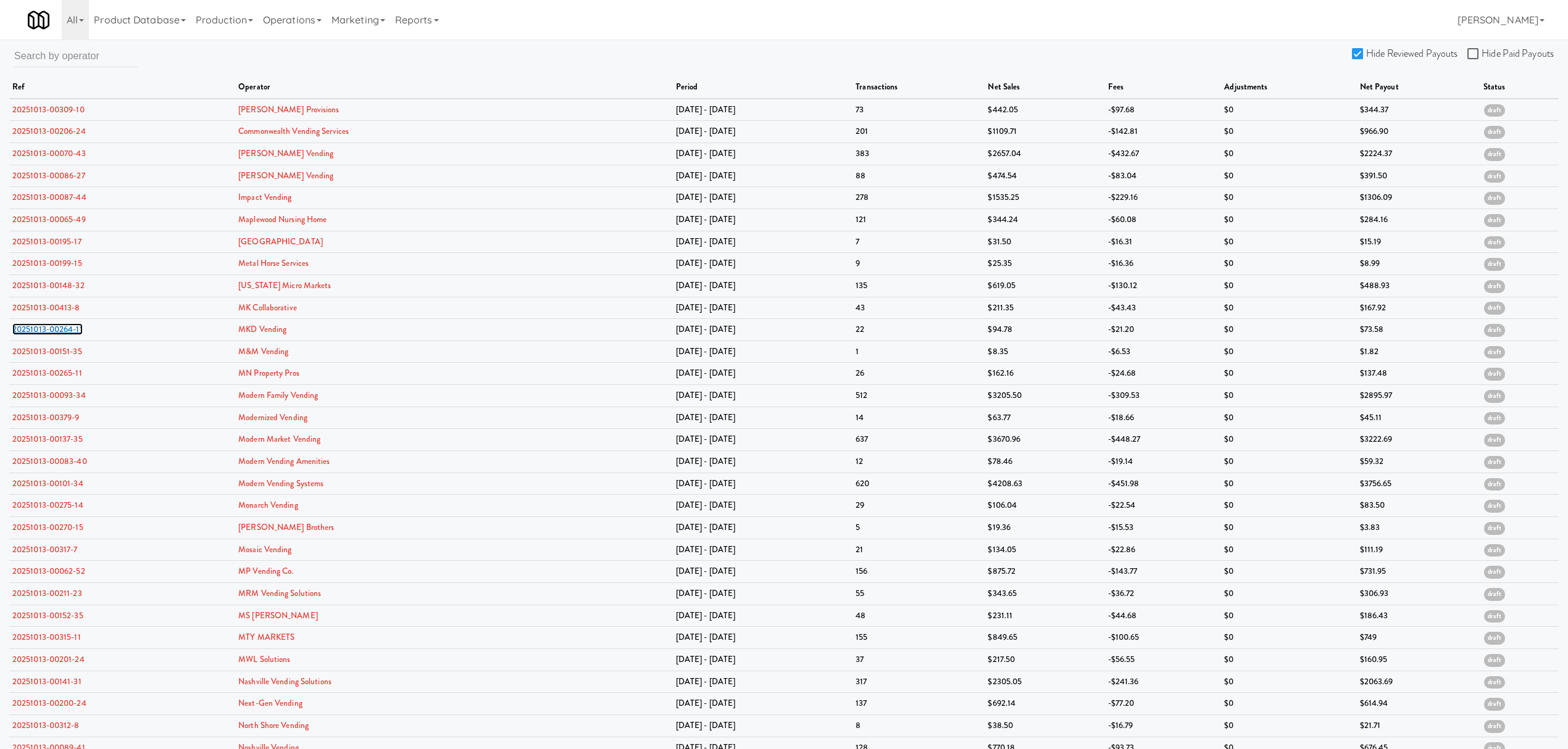
click at [52, 329] on link "20251013-00264-11" at bounding box center [47, 329] width 71 height 12
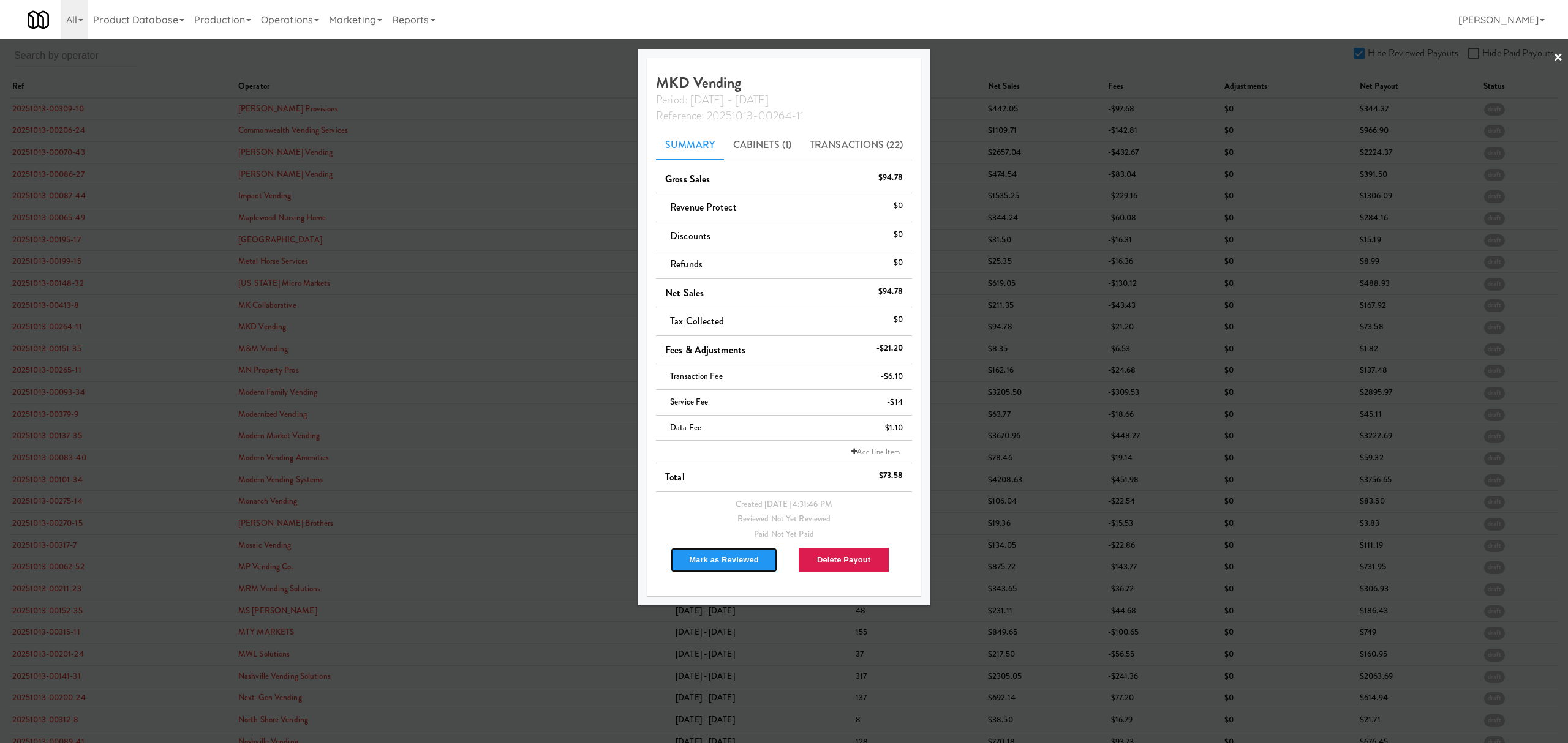
click at [719, 565] on button "Mark as Reviewed" at bounding box center [723, 560] width 108 height 26
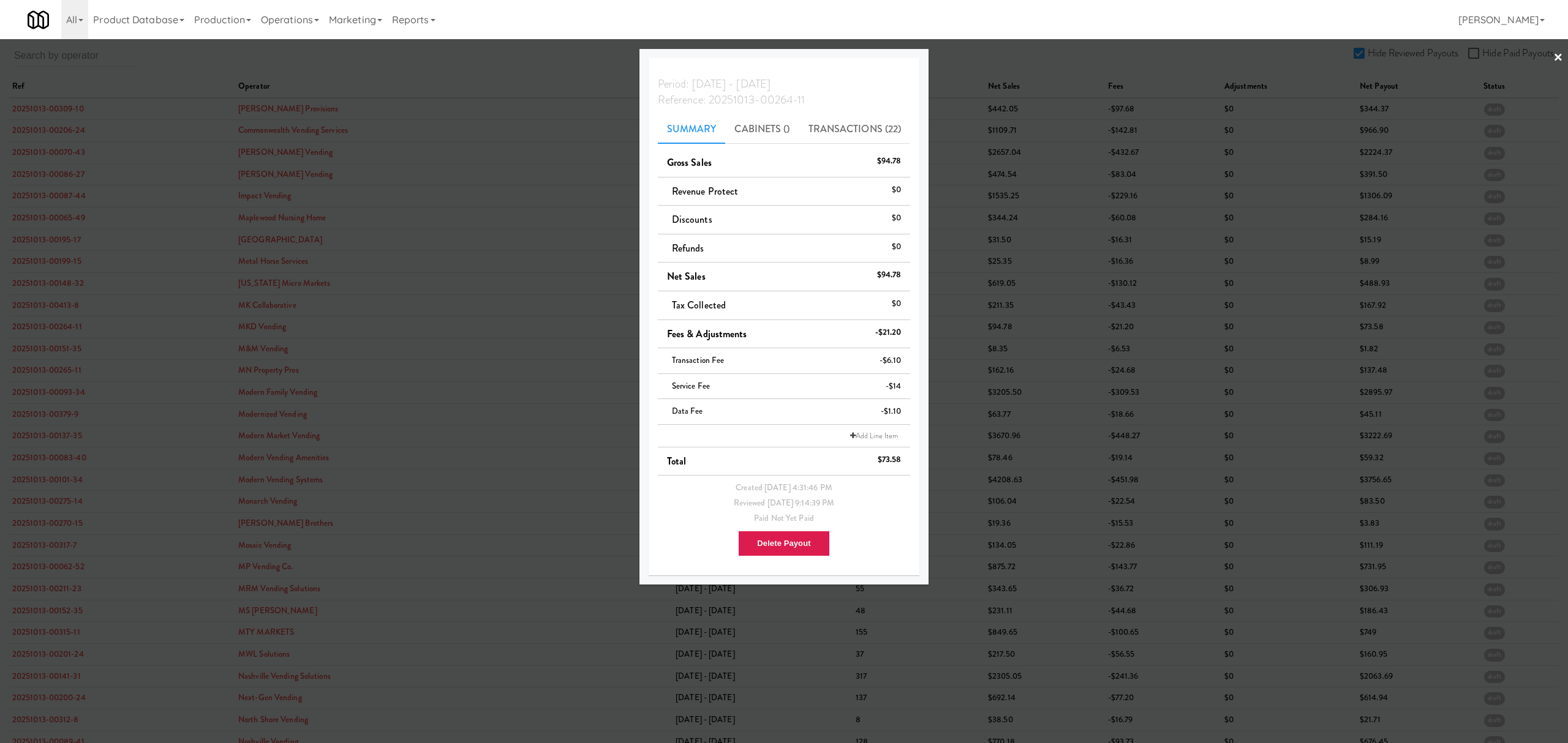
click at [65, 349] on div at bounding box center [784, 372] width 1568 height 743
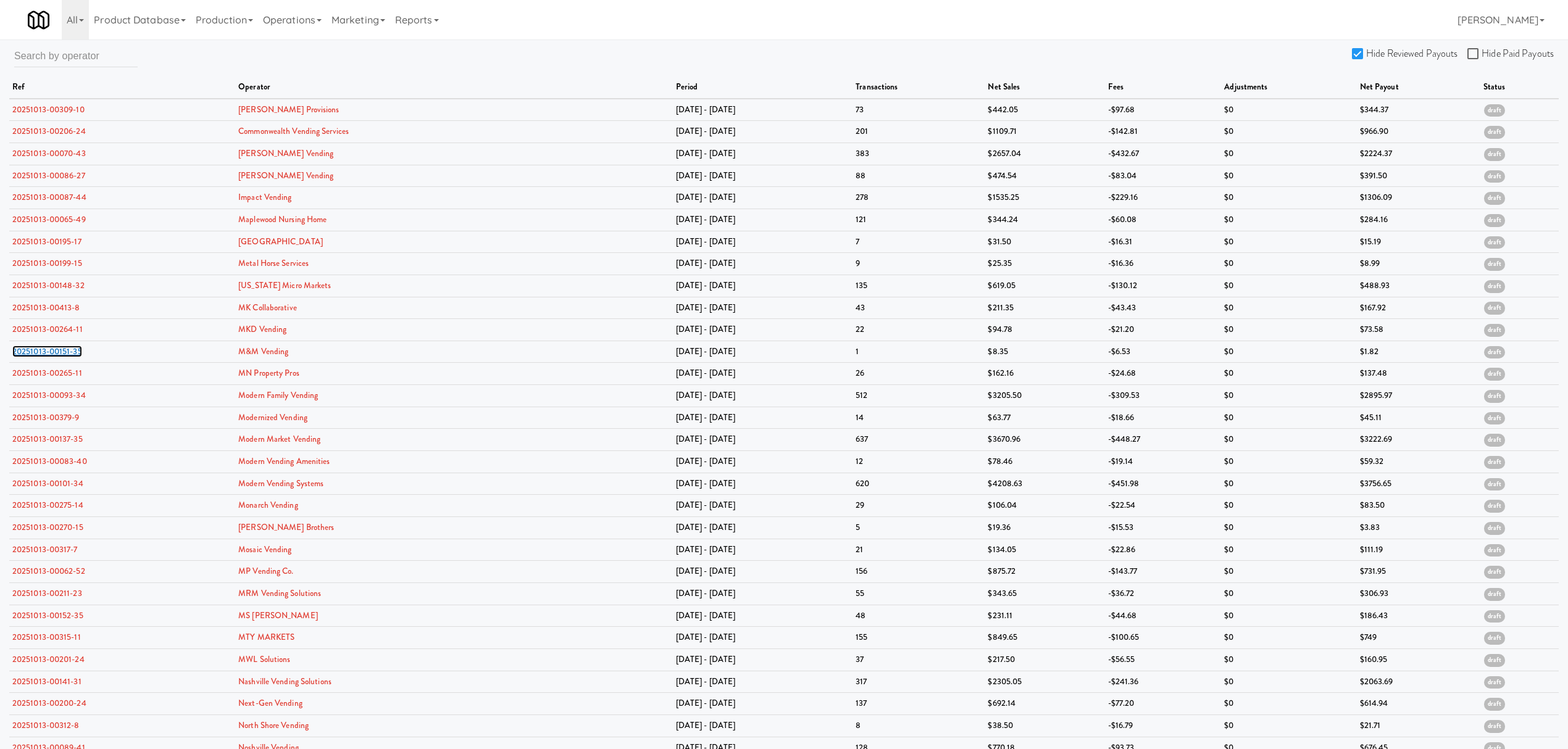
click at [65, 352] on link "20251013-00151-35" at bounding box center [47, 351] width 70 height 12
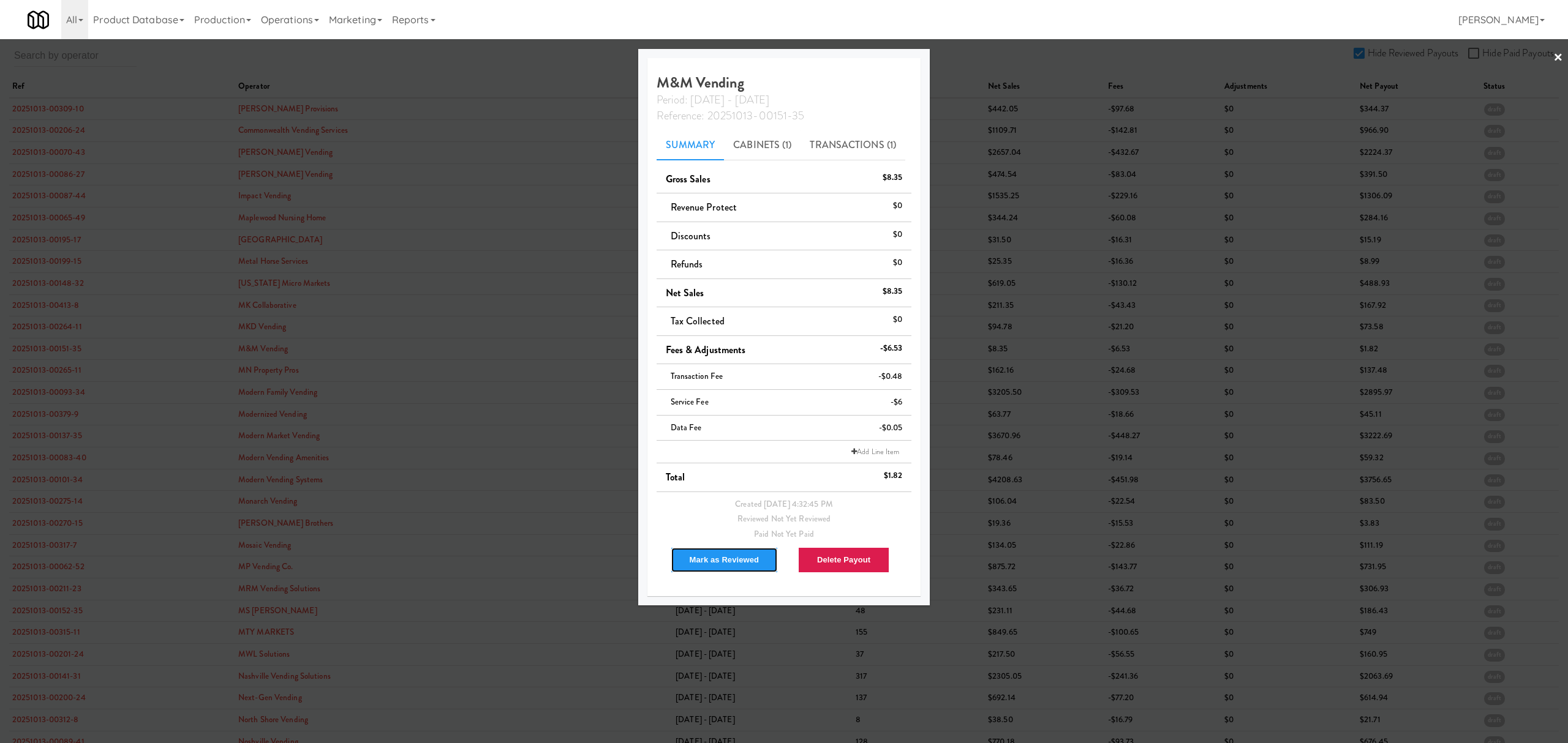
click at [719, 561] on button "Mark as Reviewed" at bounding box center [724, 560] width 108 height 26
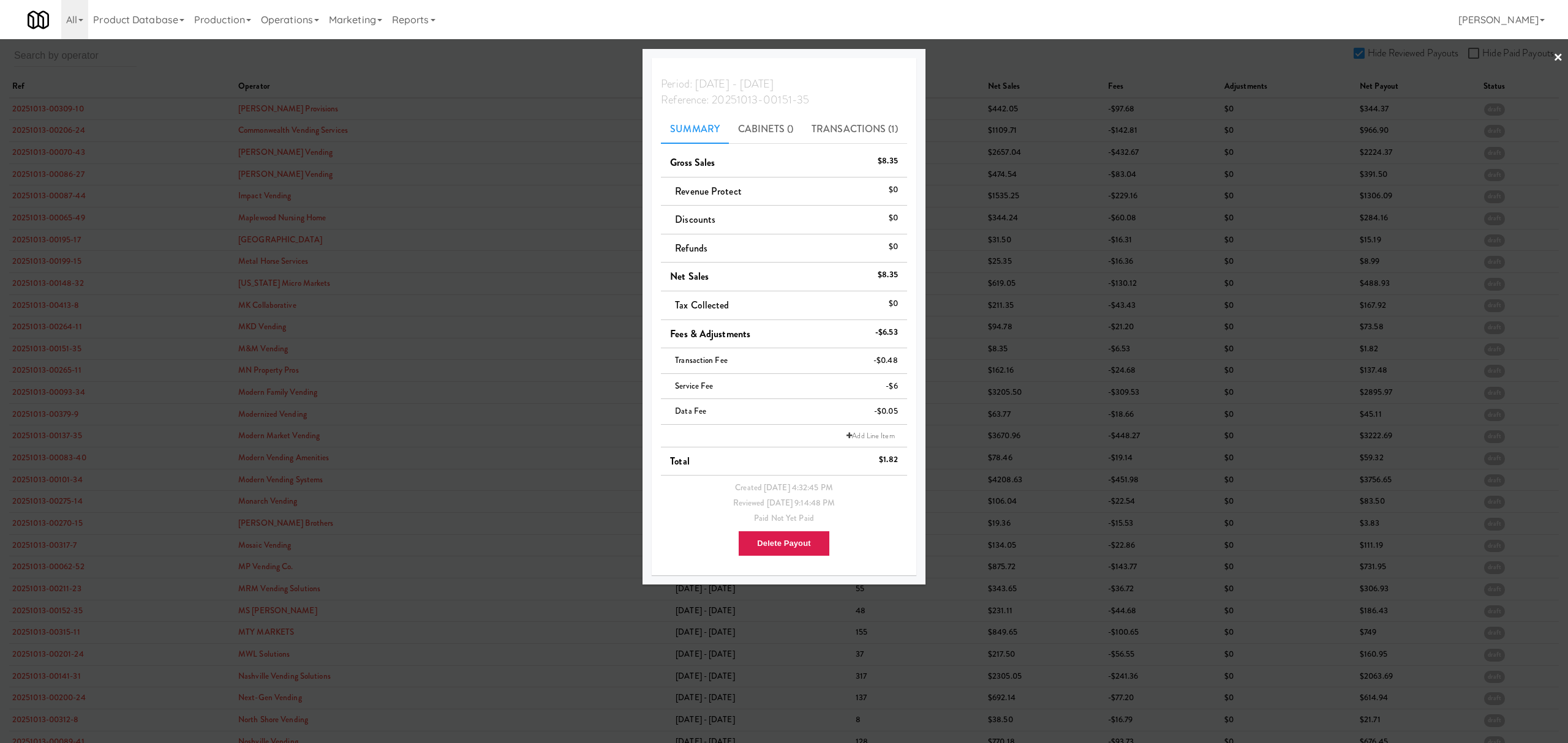
click at [45, 375] on div at bounding box center [784, 372] width 1568 height 743
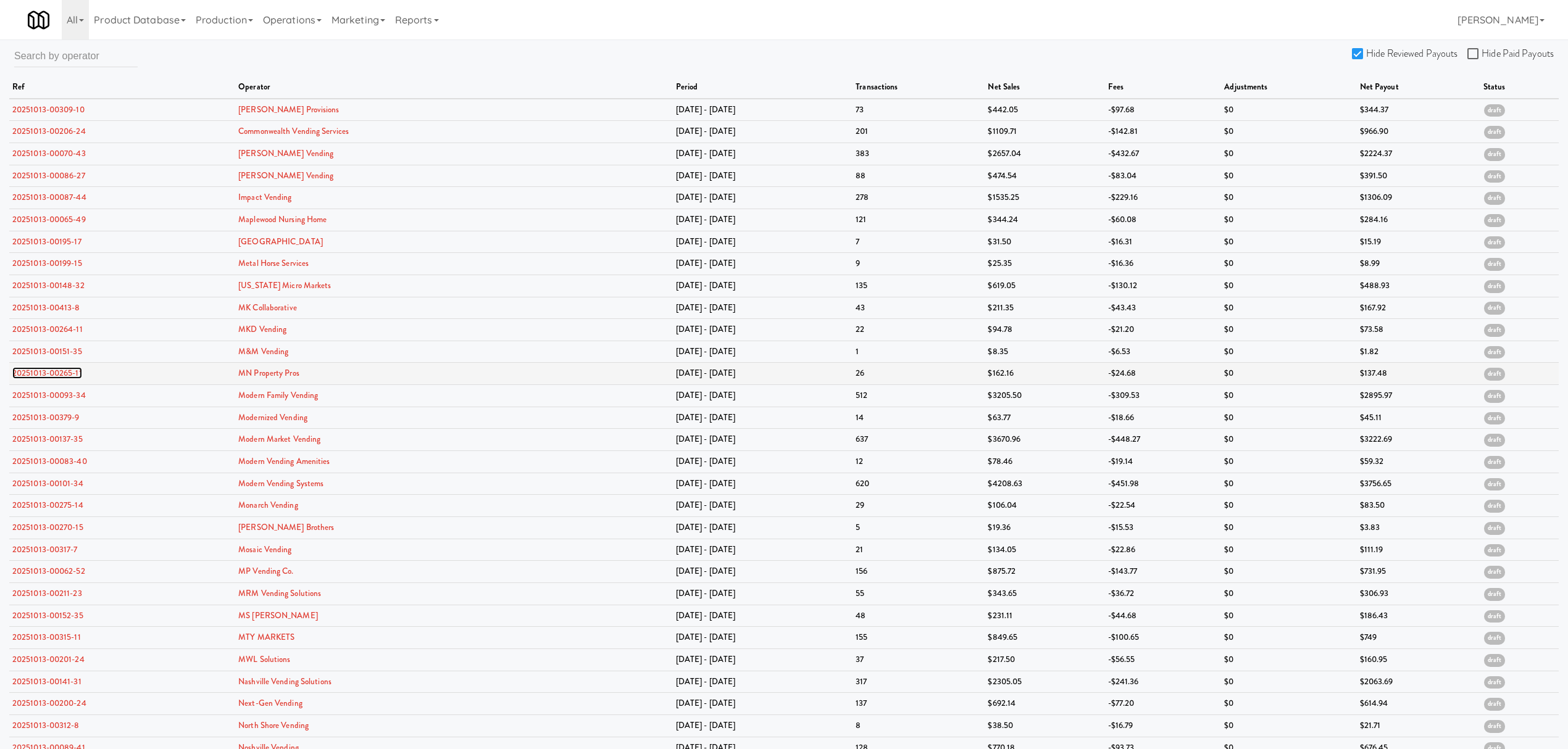
click at [46, 376] on link "20251013-00265-11" at bounding box center [47, 373] width 70 height 12
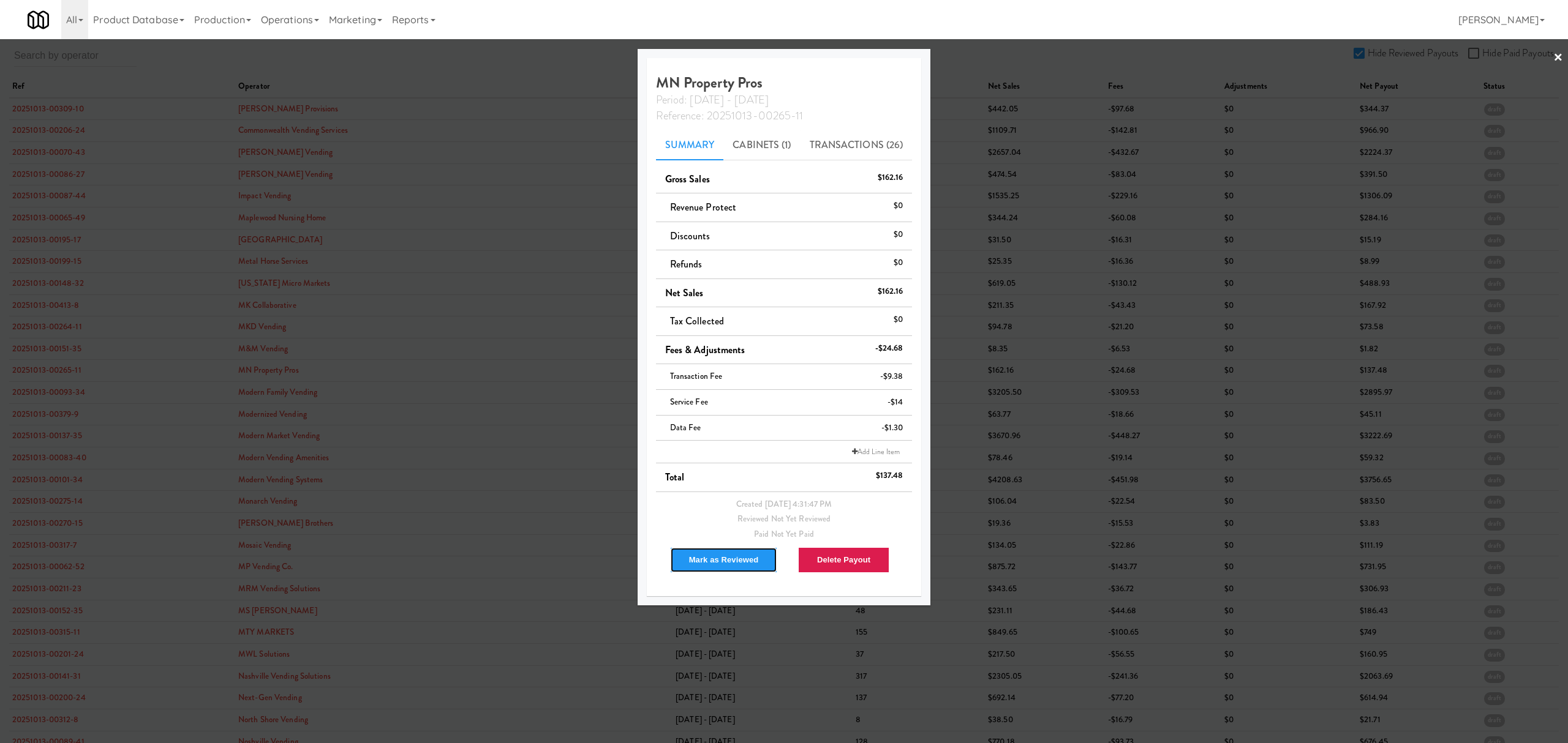
click at [698, 556] on button "Mark as Reviewed" at bounding box center [723, 560] width 108 height 26
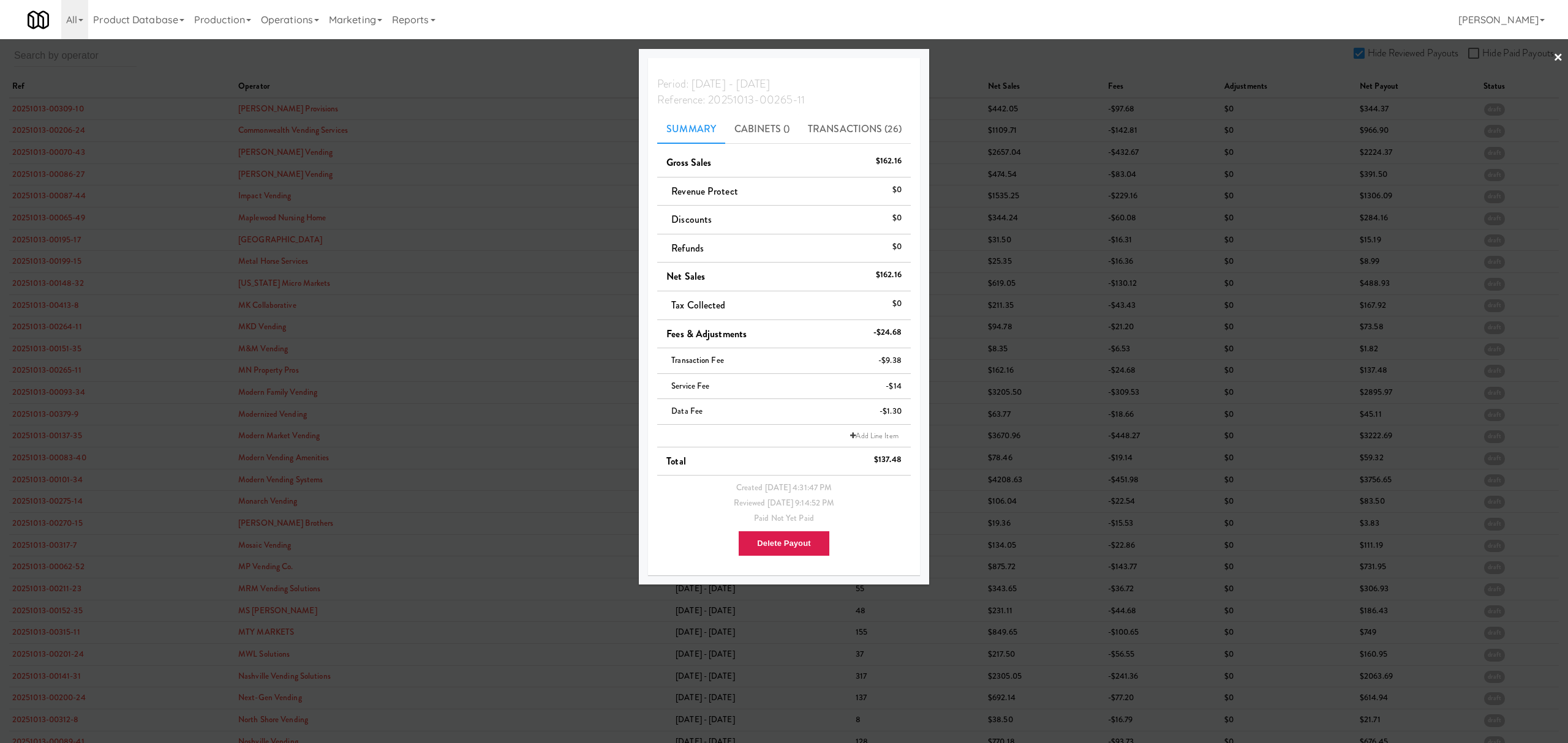
click at [57, 397] on div at bounding box center [784, 372] width 1568 height 743
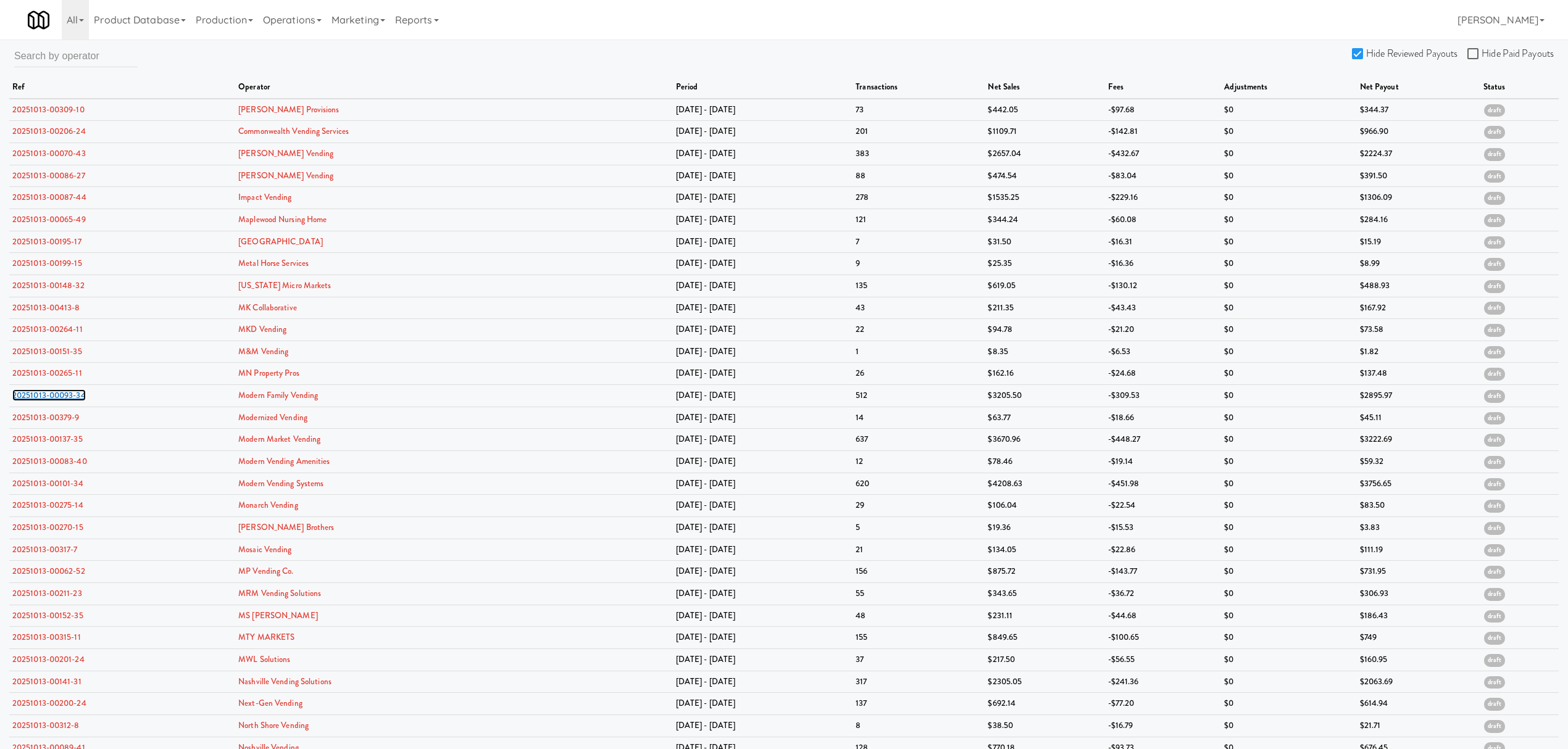
click at [58, 400] on link "20251013-00093-34" at bounding box center [48, 395] width 73 height 12
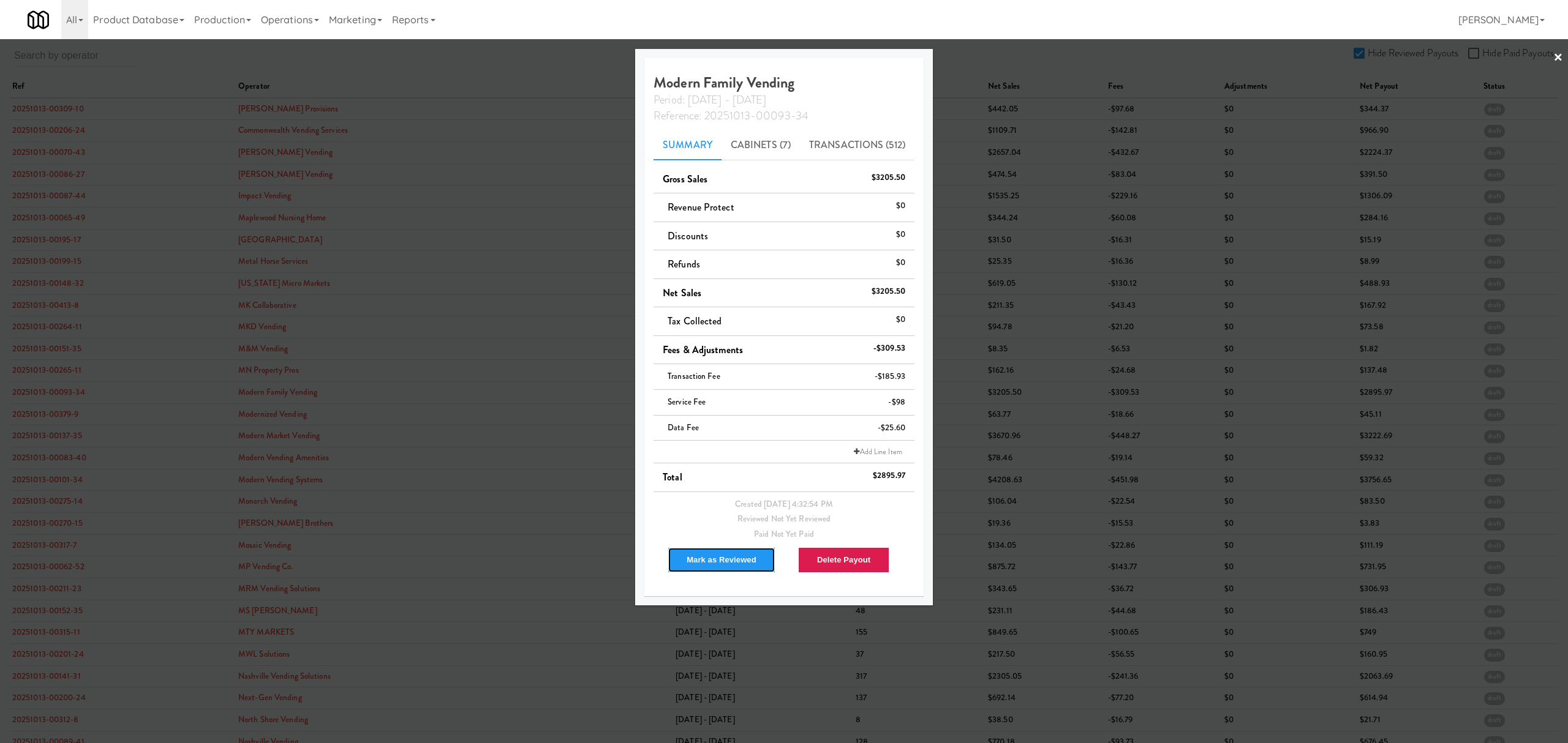
click at [698, 560] on button "Mark as Reviewed" at bounding box center [721, 560] width 108 height 26
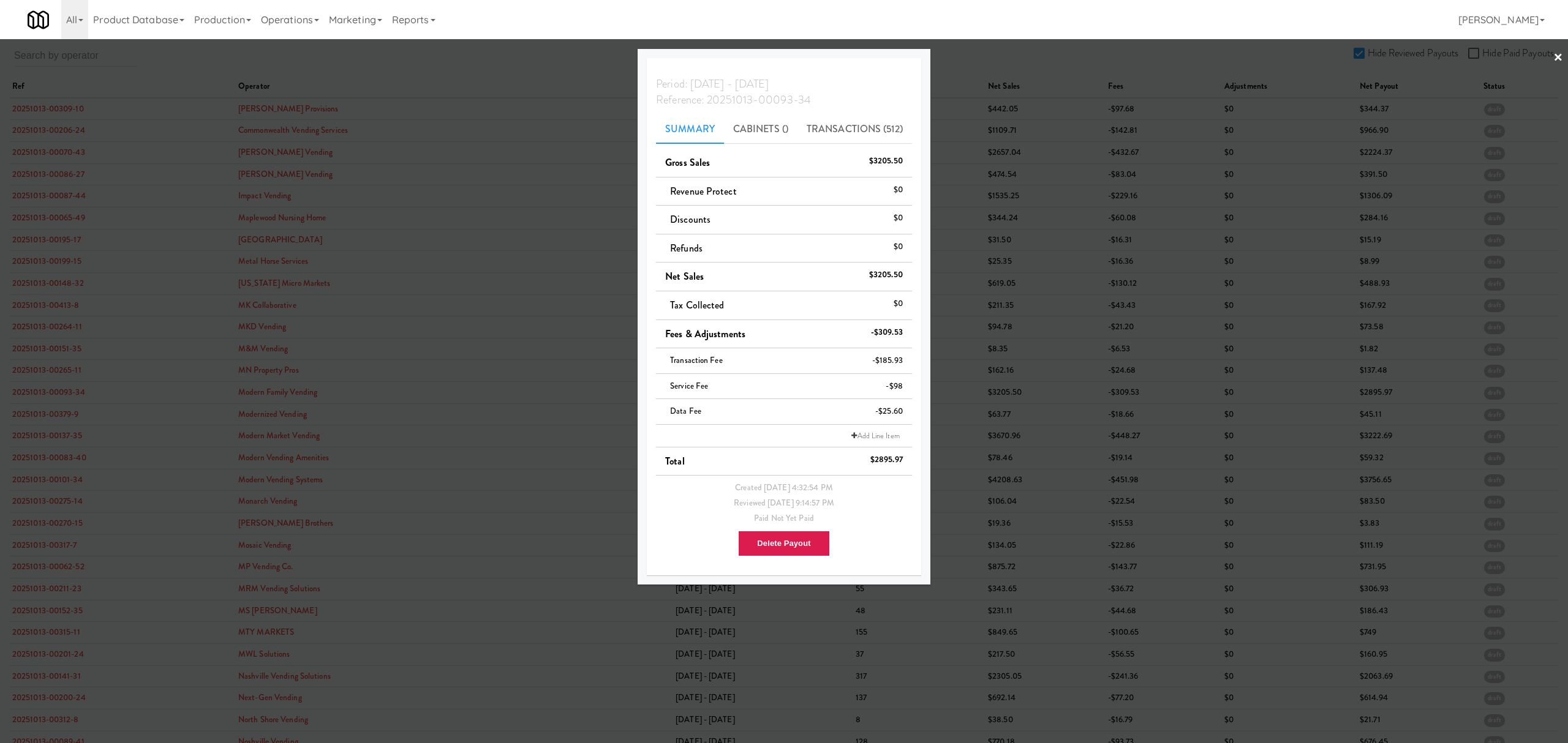
click at [53, 416] on div at bounding box center [784, 372] width 1568 height 743
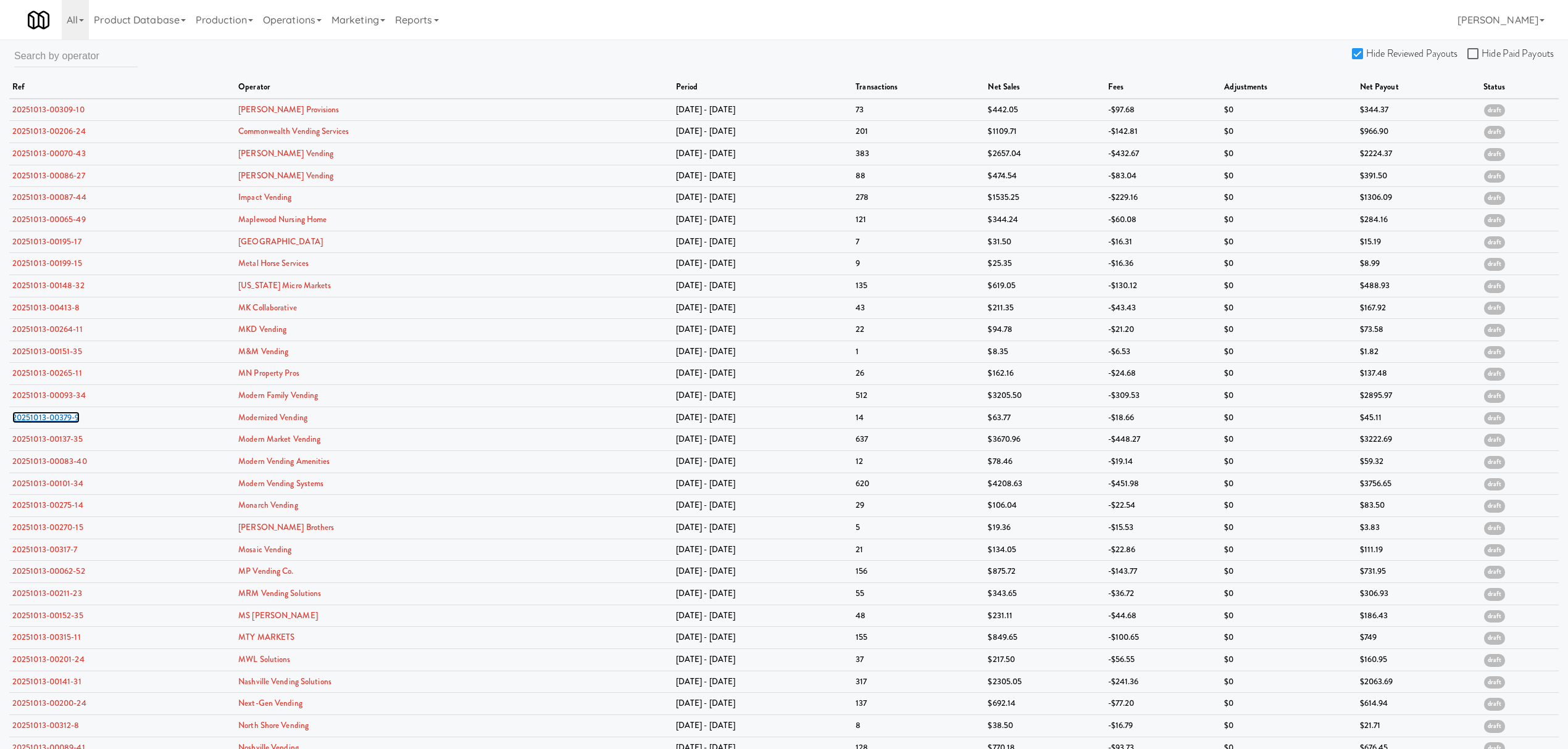
click at [53, 420] on link "20251013-00379-9" at bounding box center [46, 417] width 68 height 12
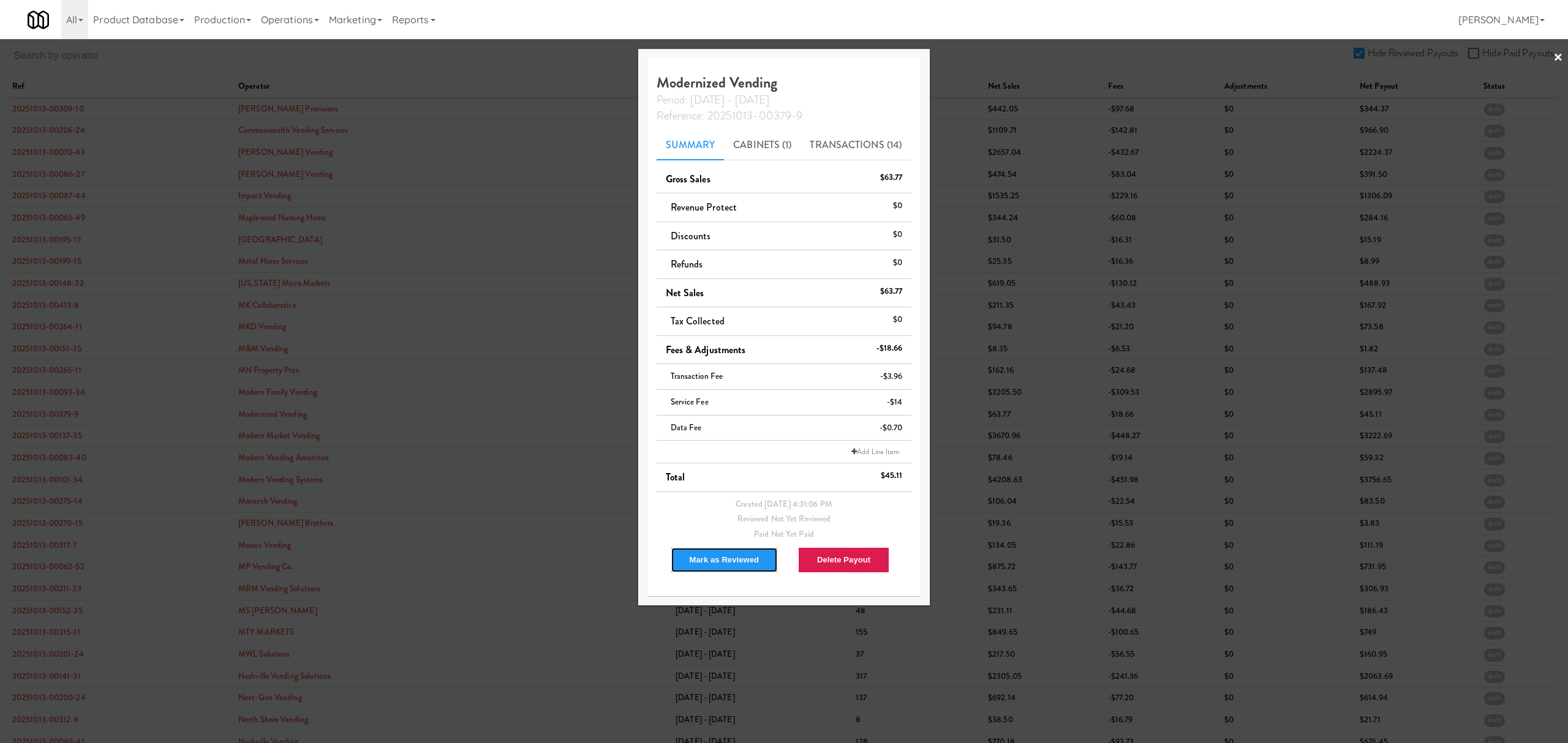
click at [730, 557] on button "Mark as Reviewed" at bounding box center [724, 560] width 108 height 26
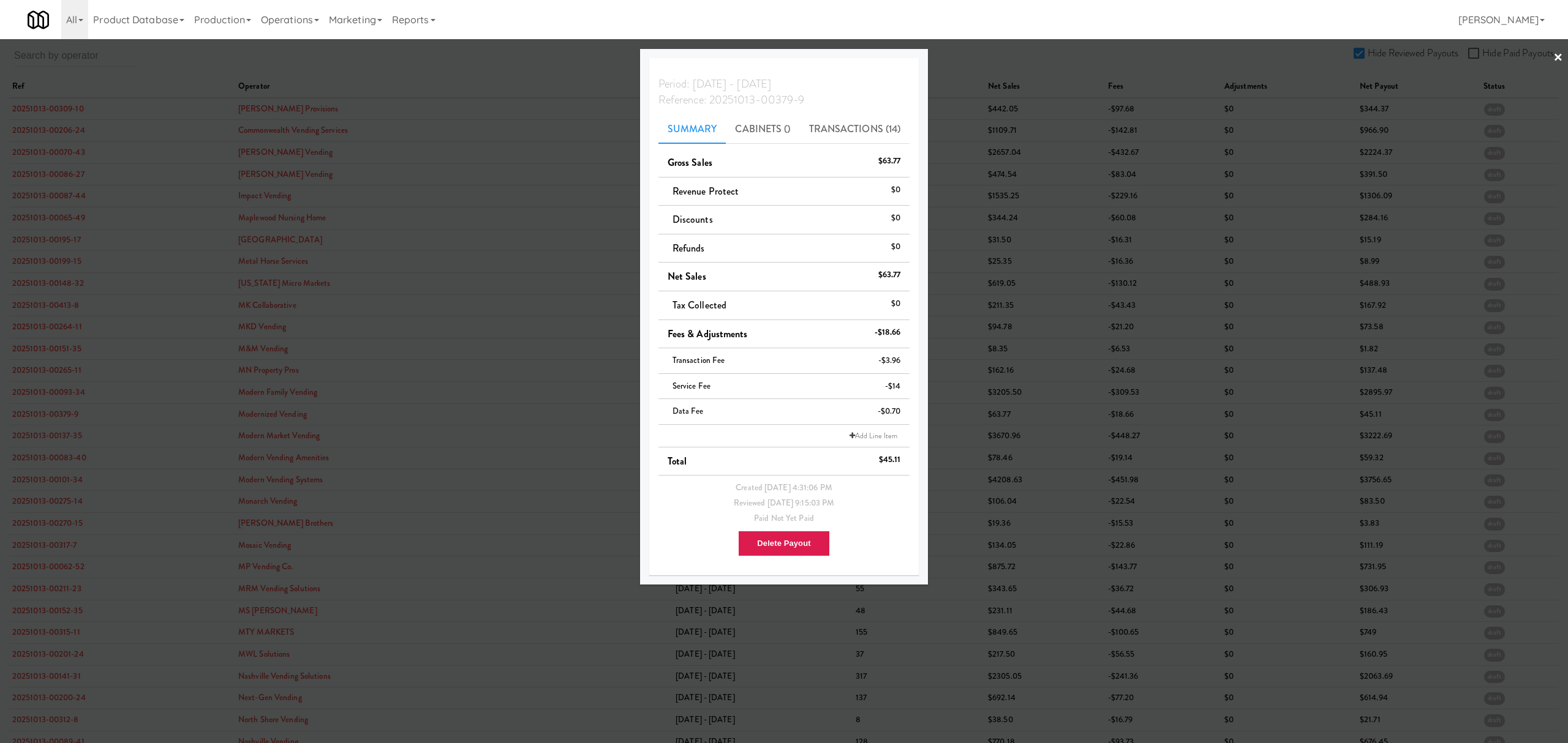
click at [59, 441] on div at bounding box center [784, 372] width 1568 height 743
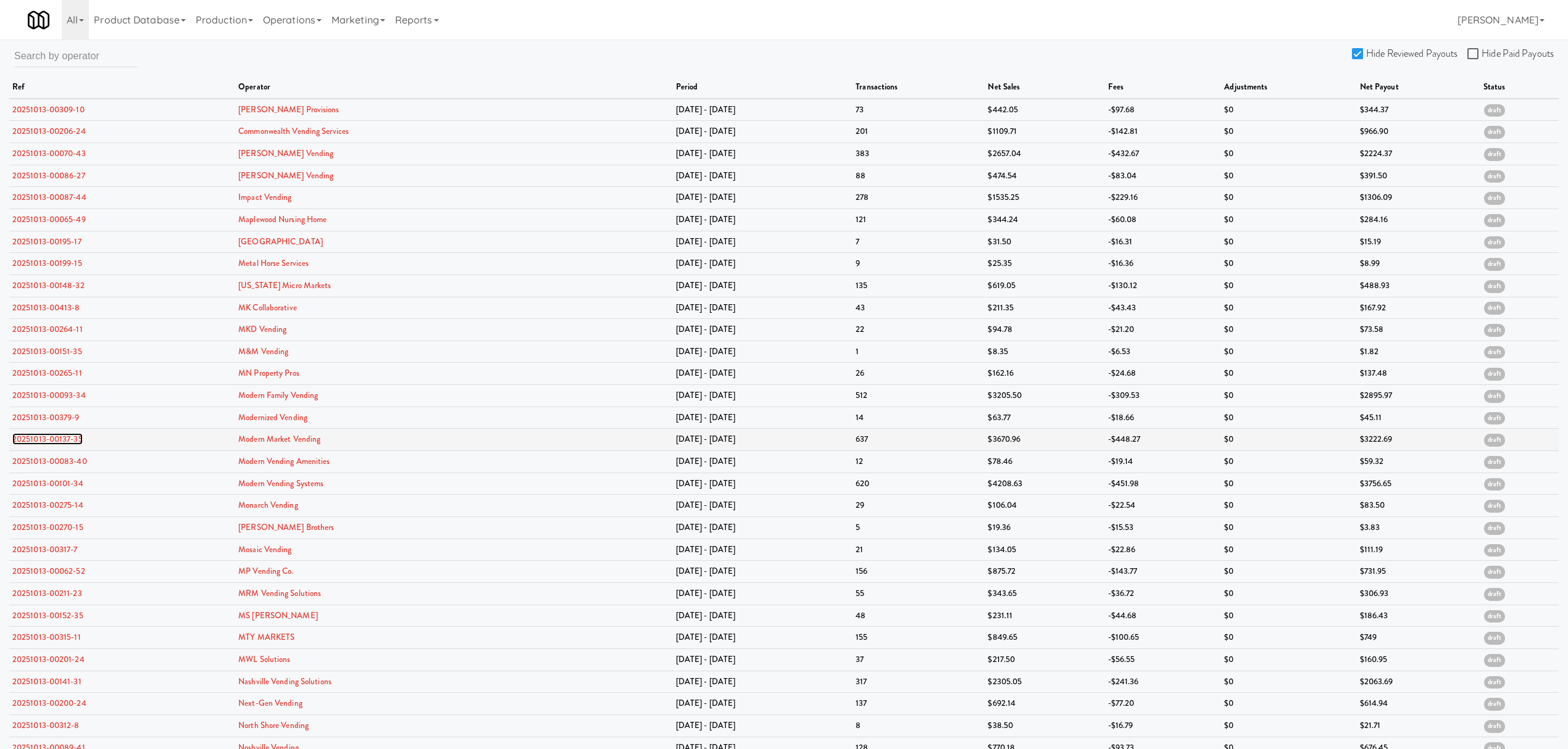
click at [60, 443] on link "20251013-00137-35" at bounding box center [47, 439] width 71 height 12
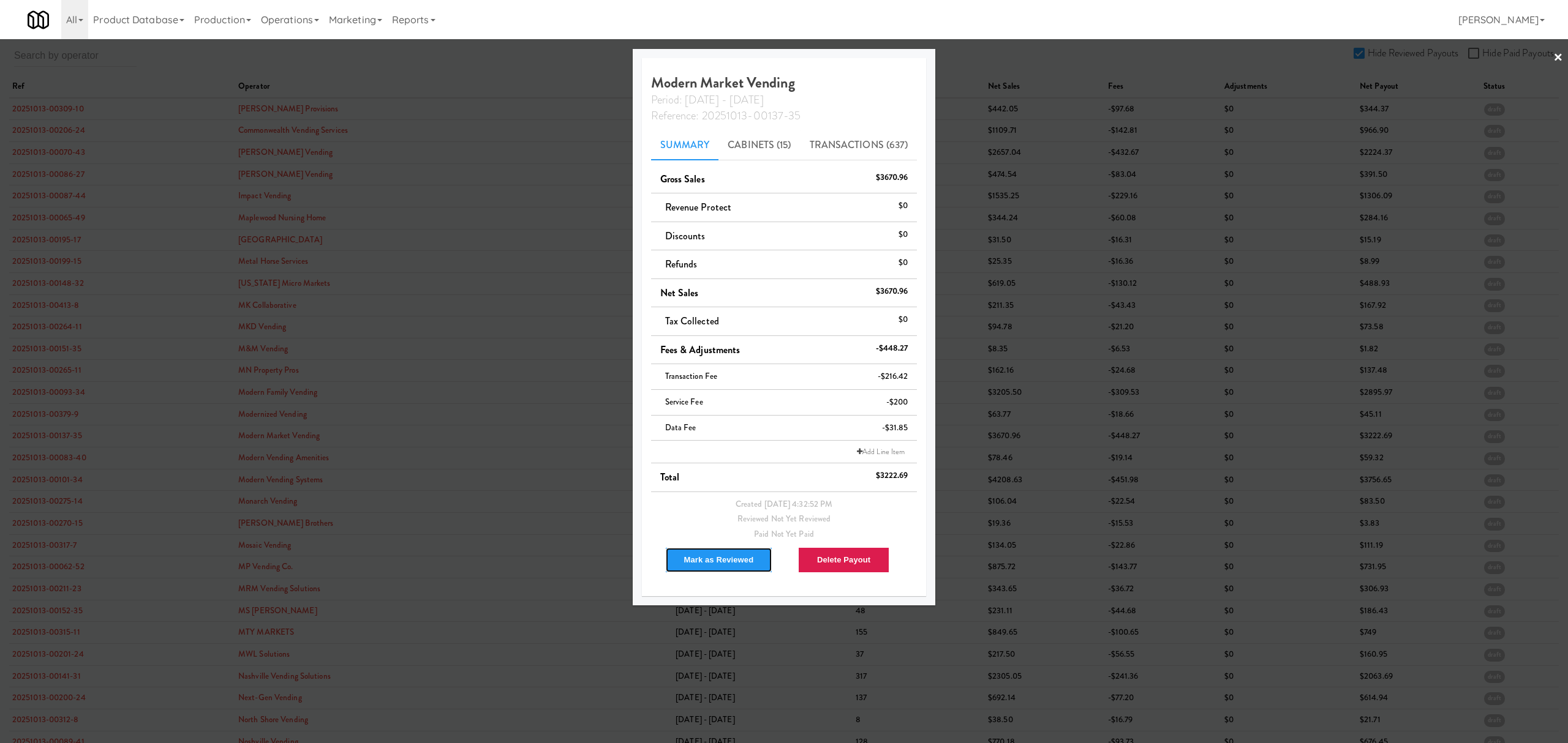
click at [699, 559] on button "Mark as Reviewed" at bounding box center [719, 560] width 108 height 26
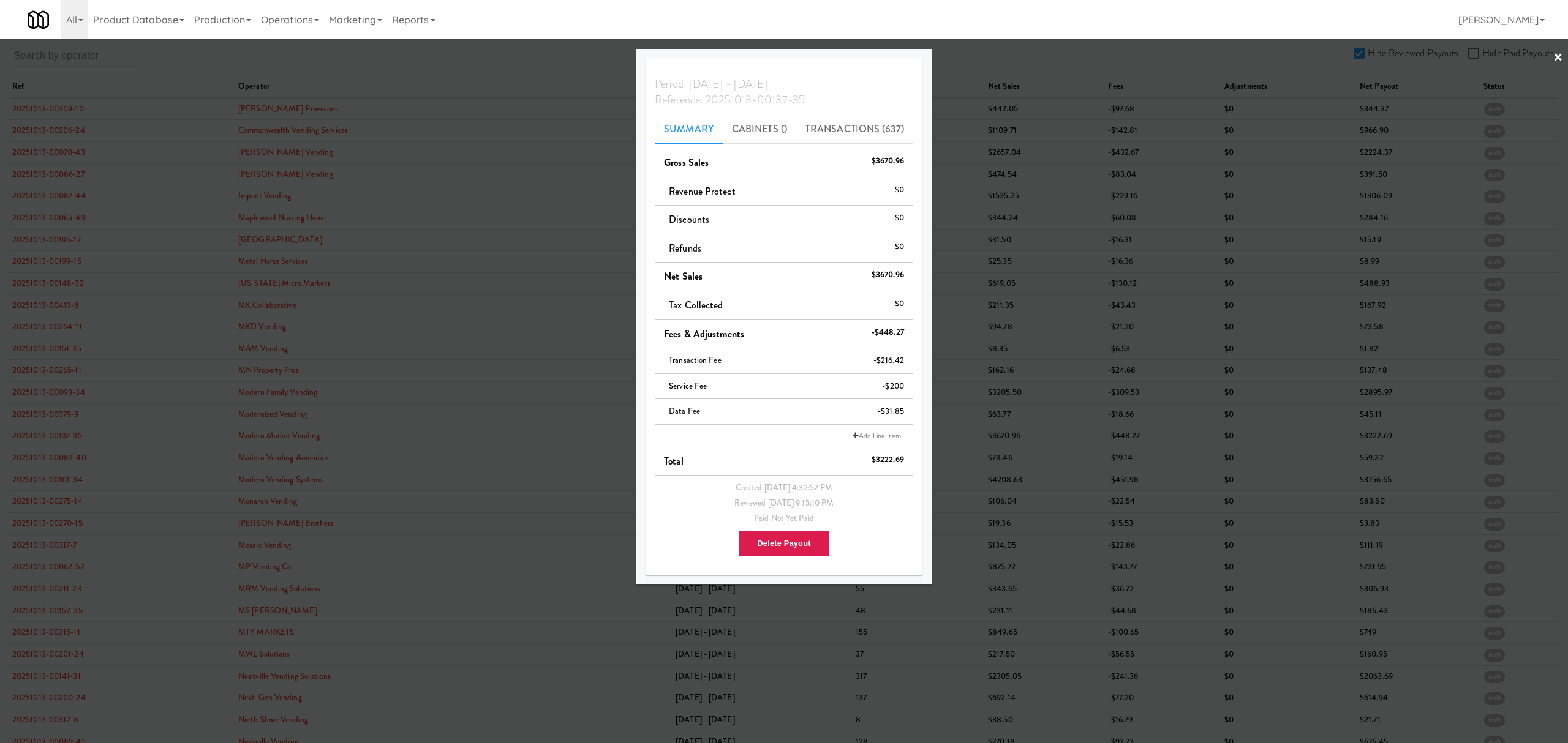
click at [38, 417] on div at bounding box center [784, 372] width 1568 height 743
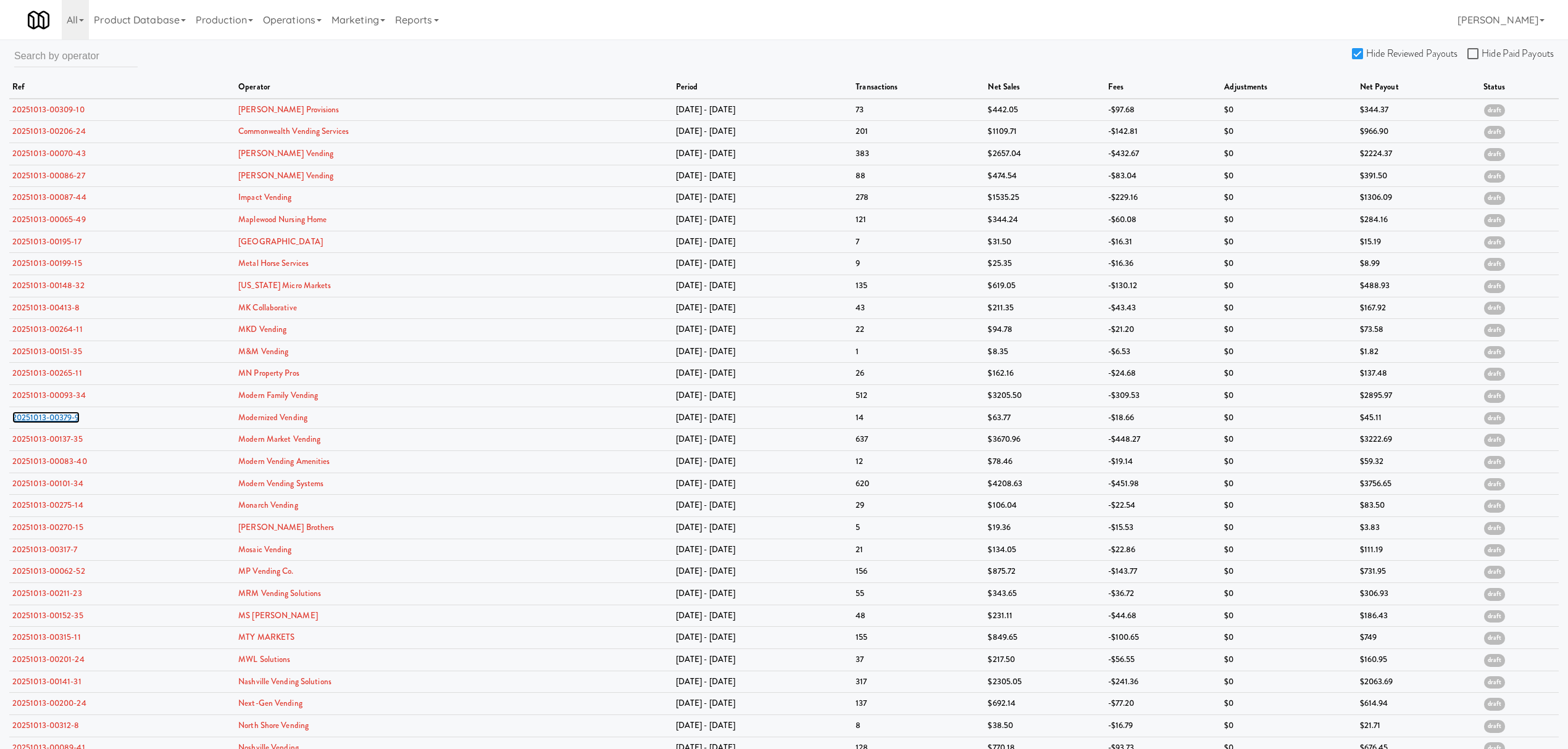
click at [39, 420] on link "20251013-00379-9" at bounding box center [46, 417] width 68 height 12
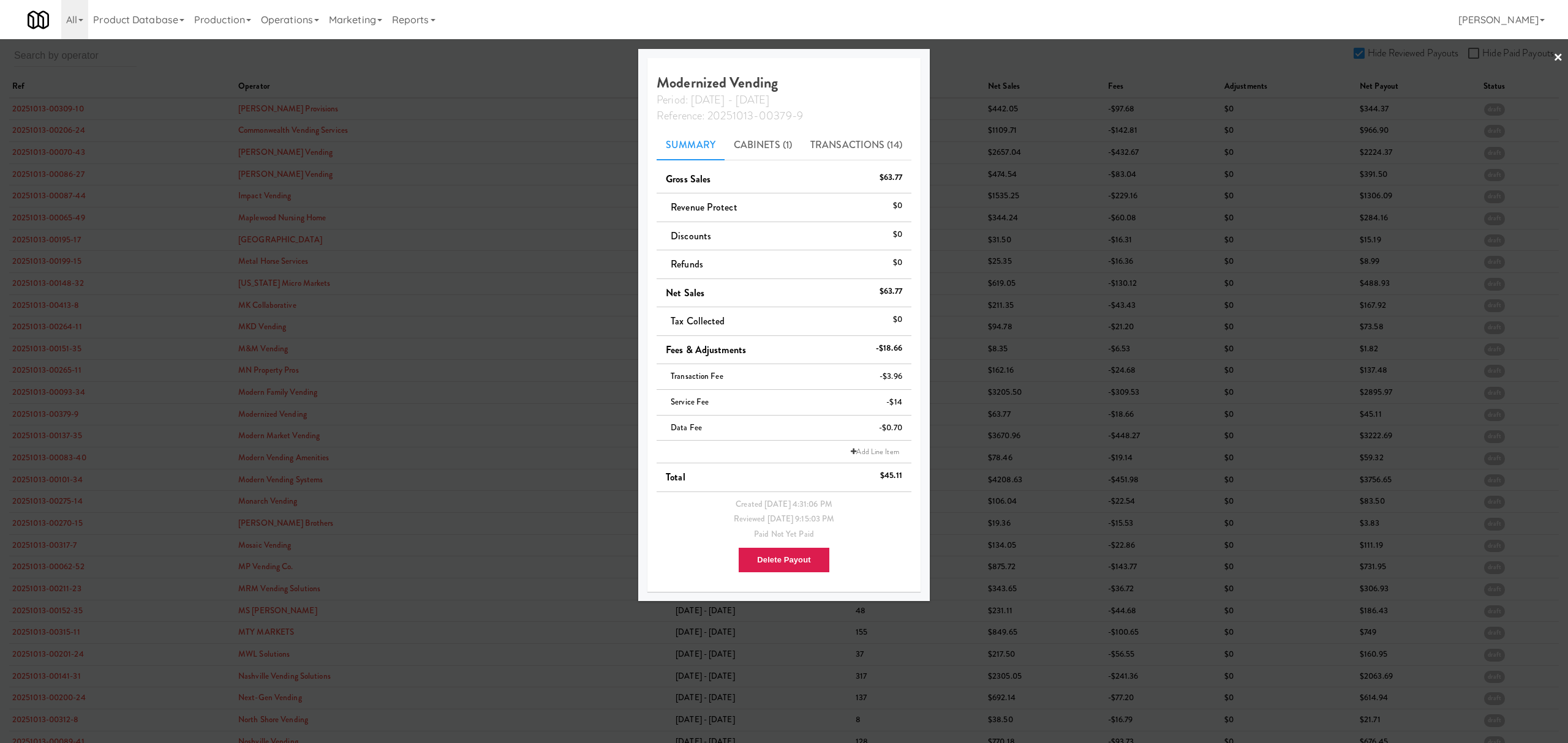
click at [62, 439] on div at bounding box center [784, 372] width 1568 height 743
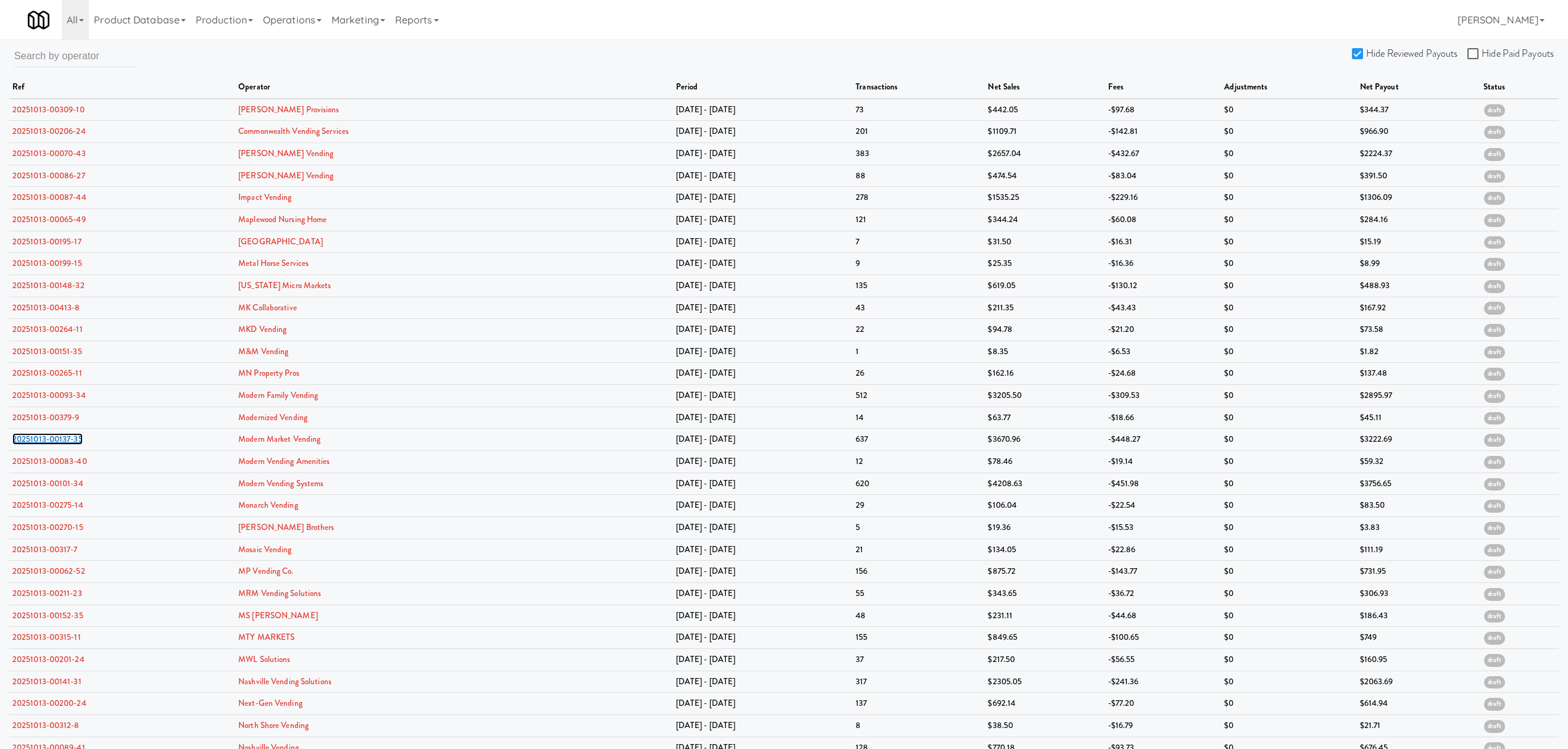
click at [63, 443] on link "20251013-00137-35" at bounding box center [47, 439] width 71 height 12
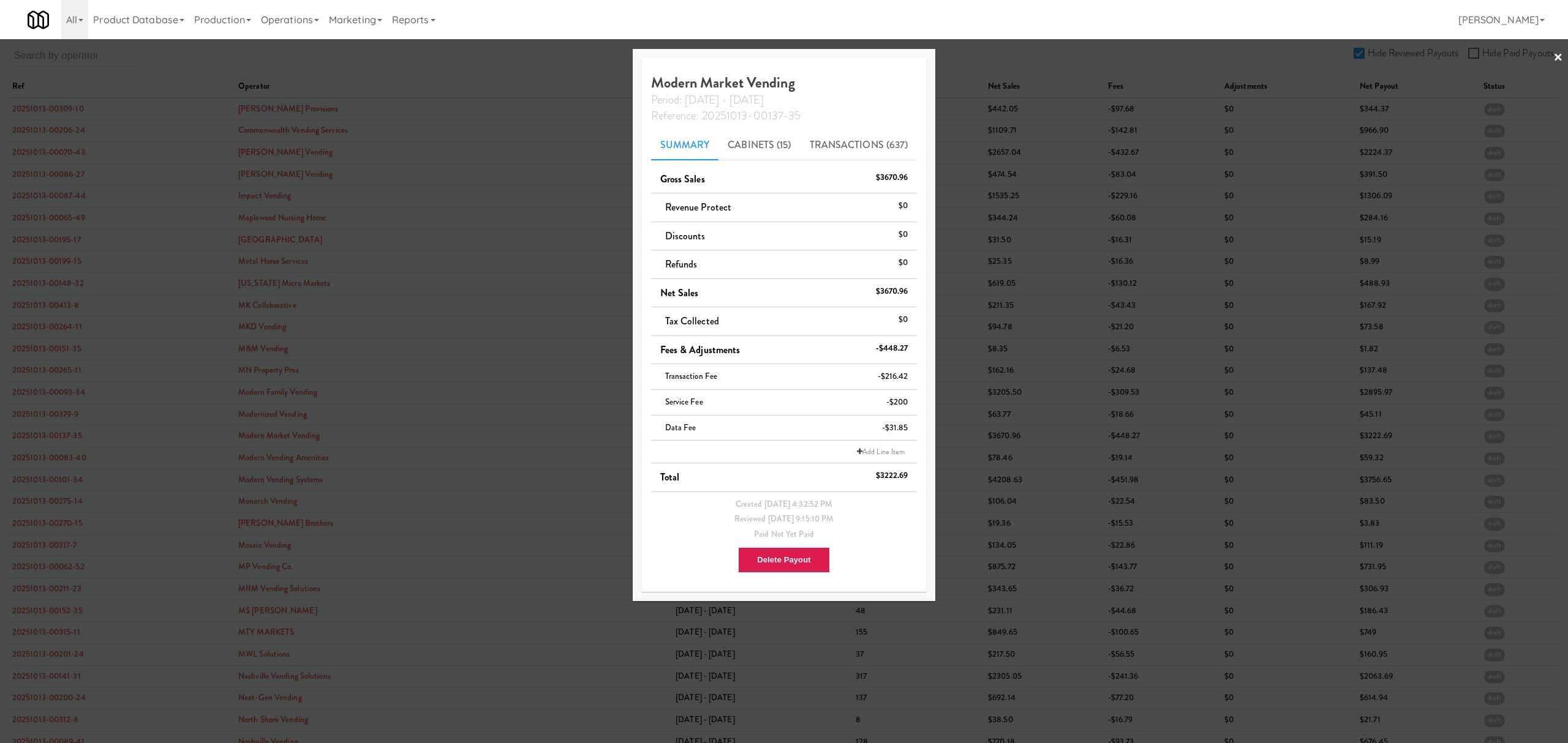
click at [37, 459] on div at bounding box center [784, 372] width 1568 height 743
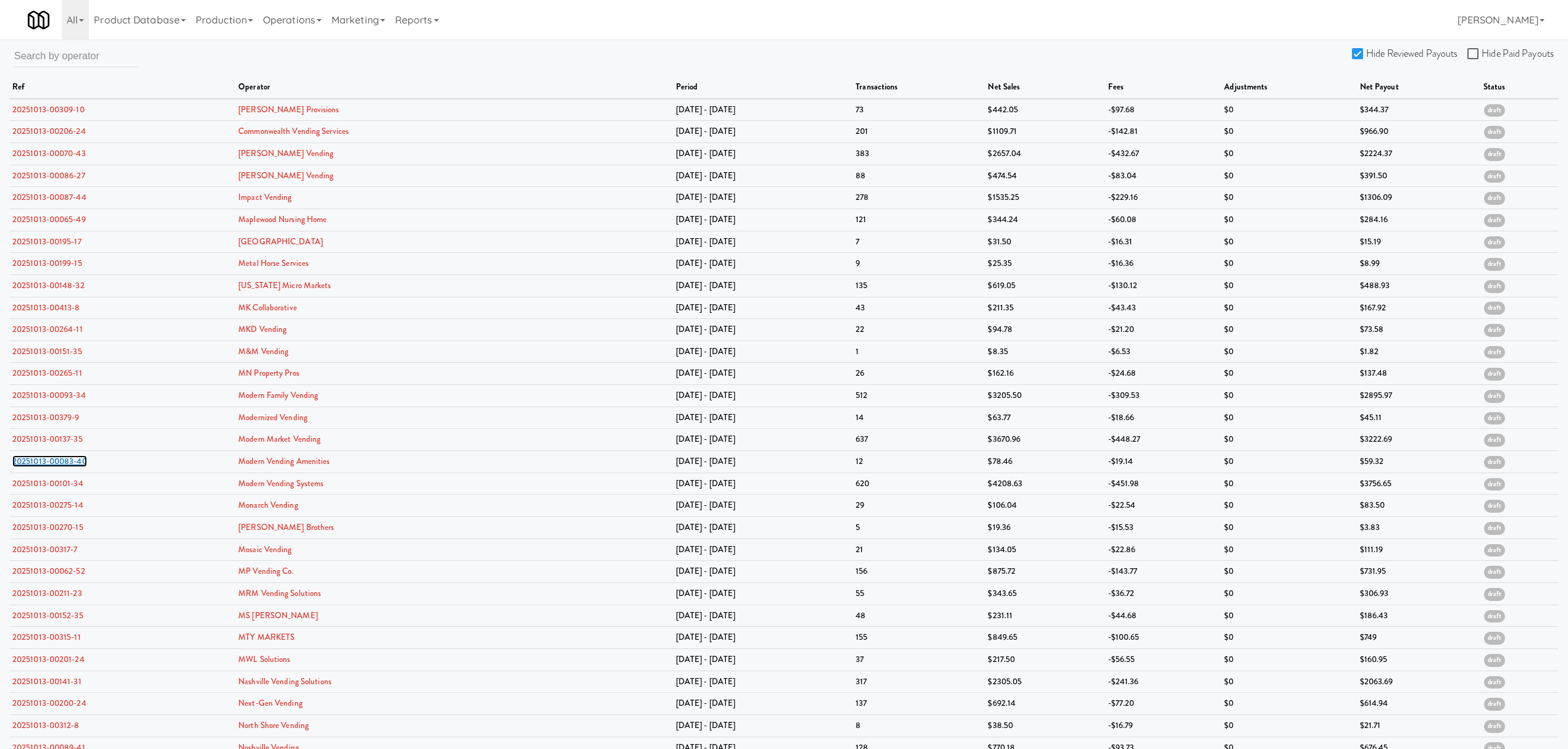
click at [38, 463] on link "20251013-00083-40" at bounding box center [49, 461] width 75 height 12
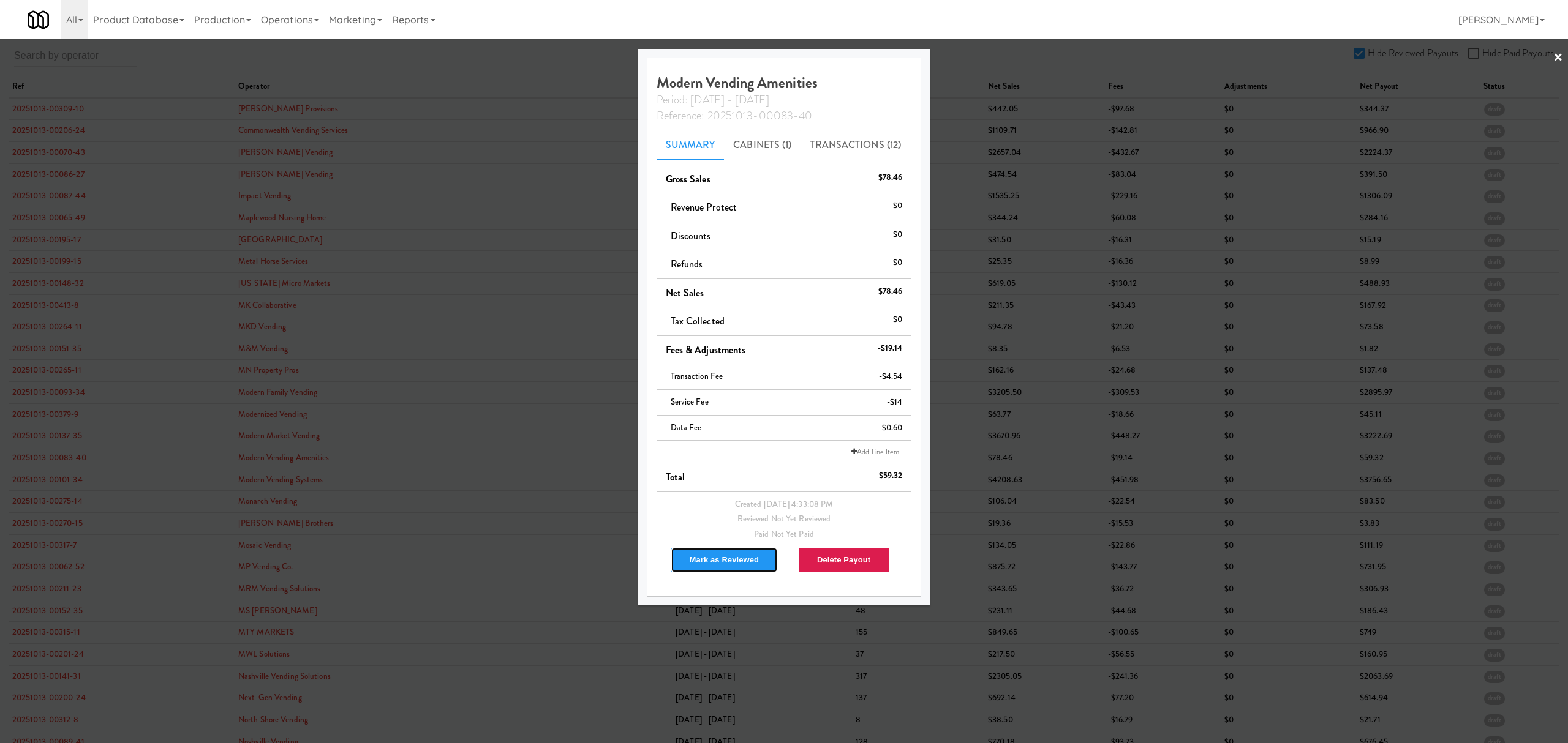
click at [697, 560] on button "Mark as Reviewed" at bounding box center [724, 560] width 108 height 26
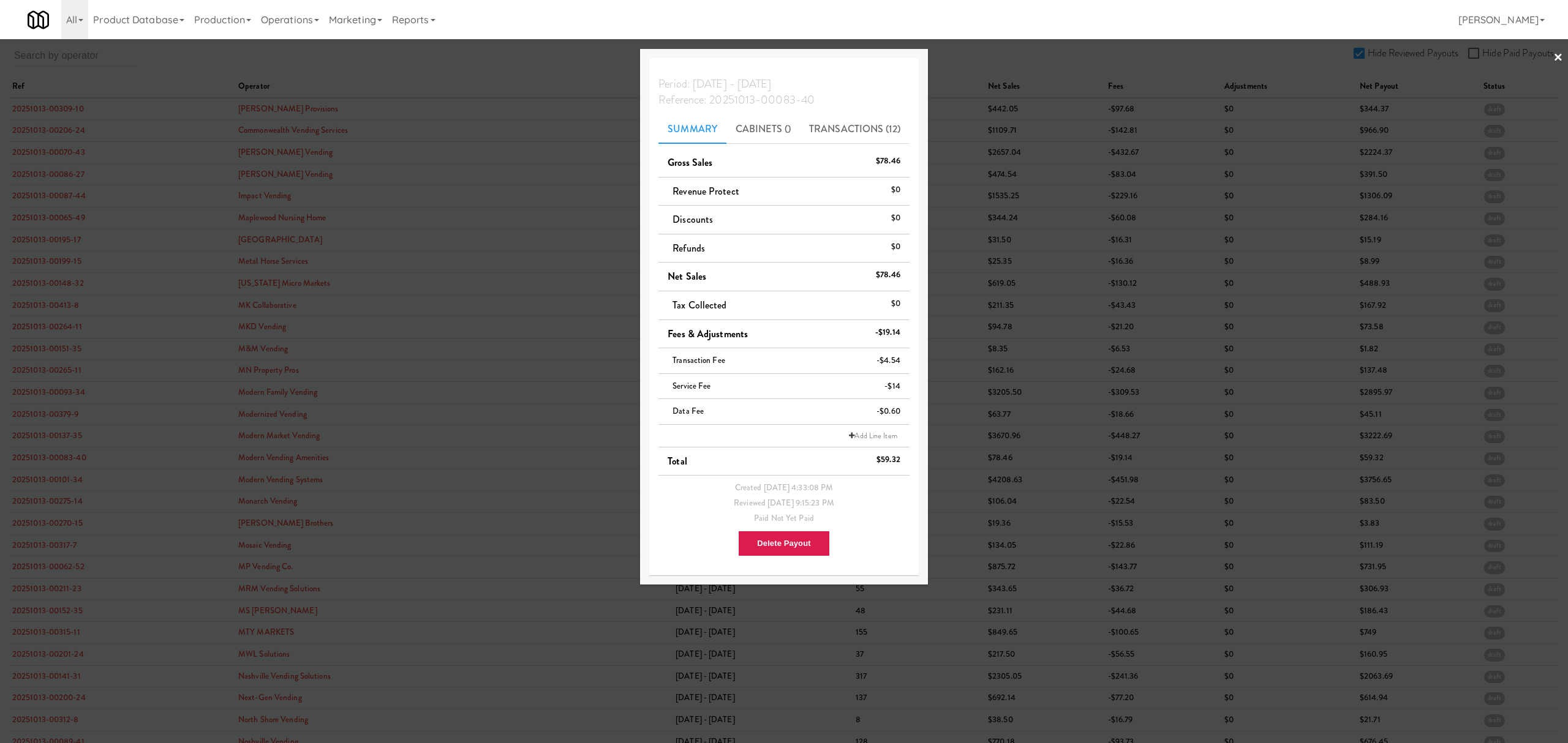
click at [41, 436] on div at bounding box center [784, 372] width 1568 height 743
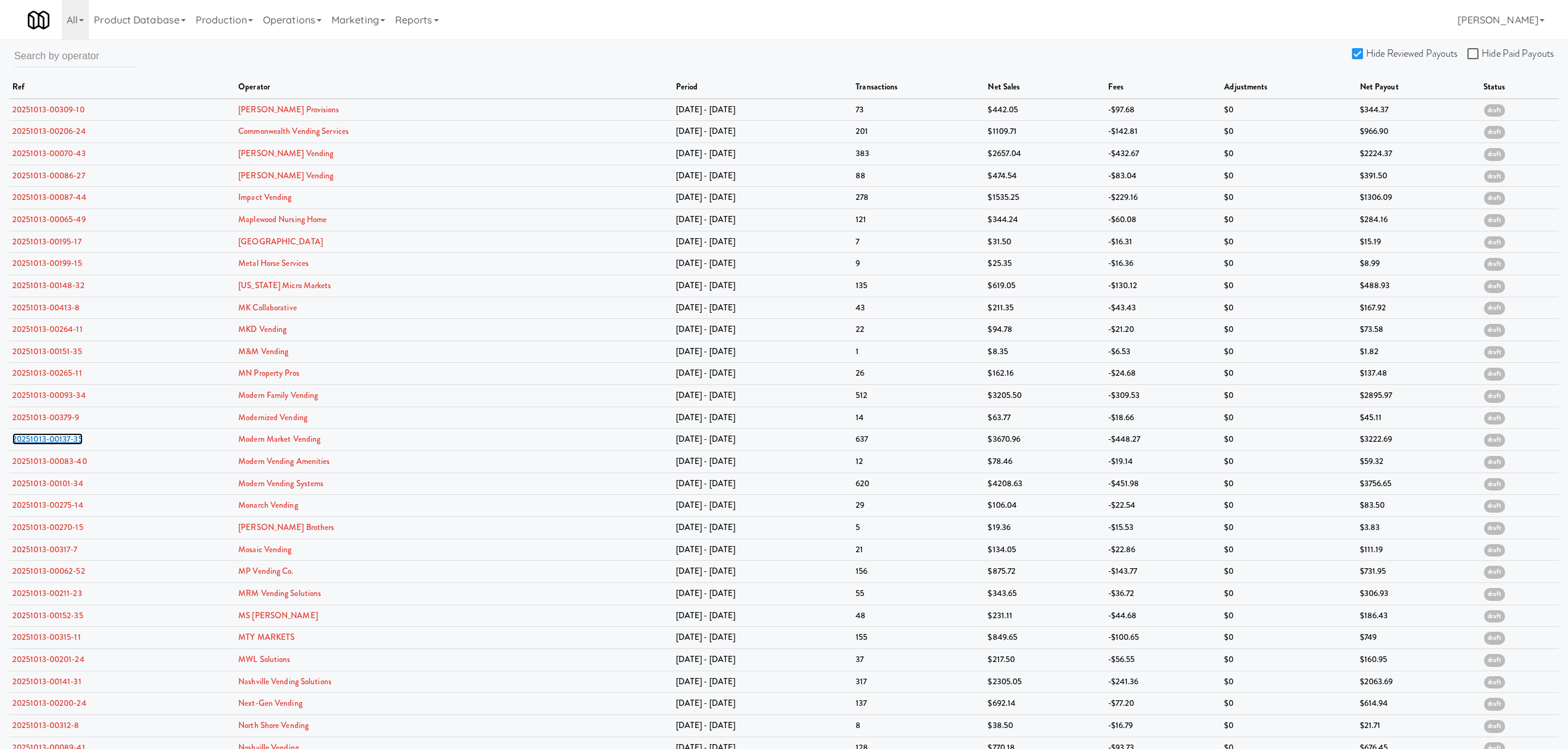
click at [42, 440] on link "20251013-00137-35" at bounding box center [47, 439] width 71 height 12
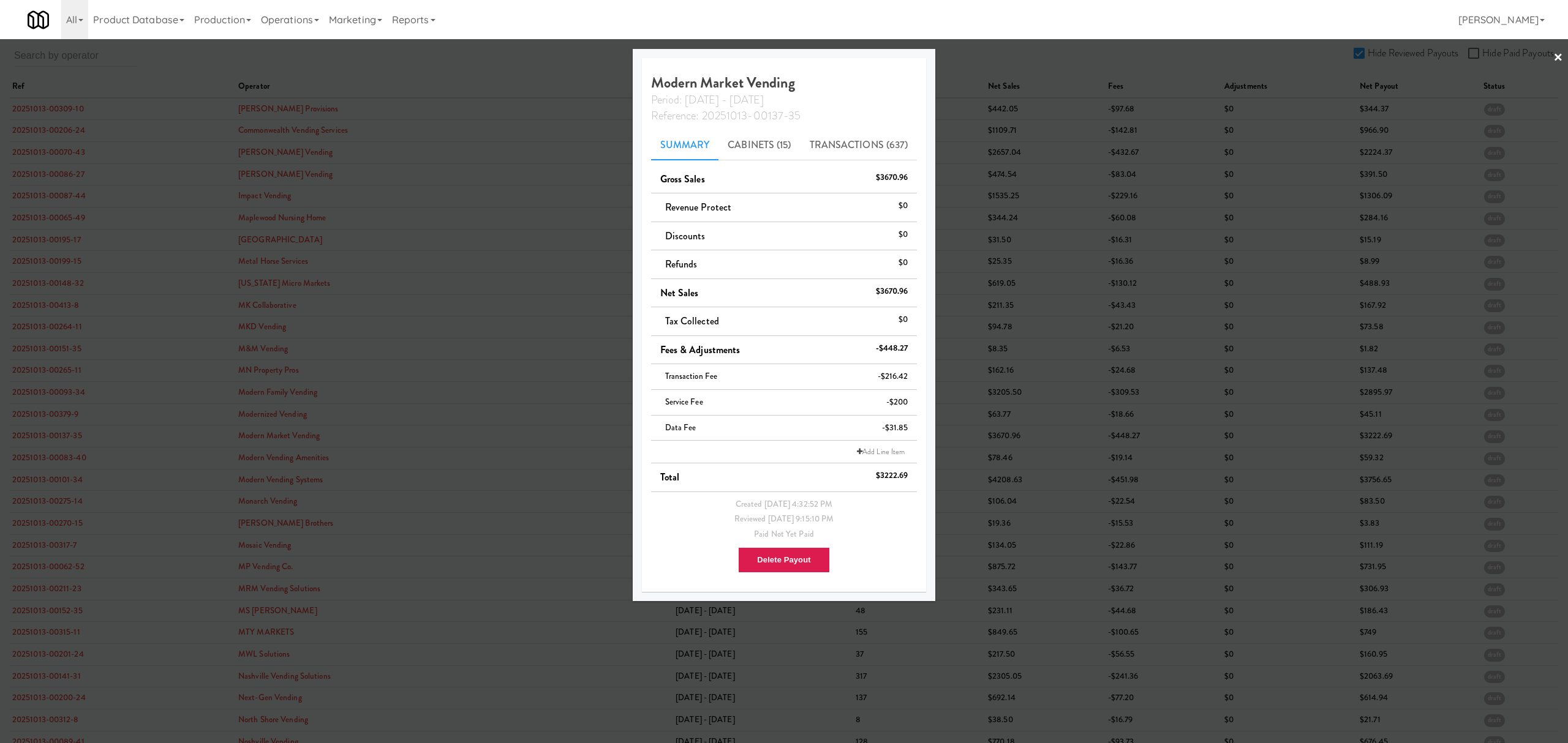
click at [49, 482] on div at bounding box center [784, 372] width 1568 height 743
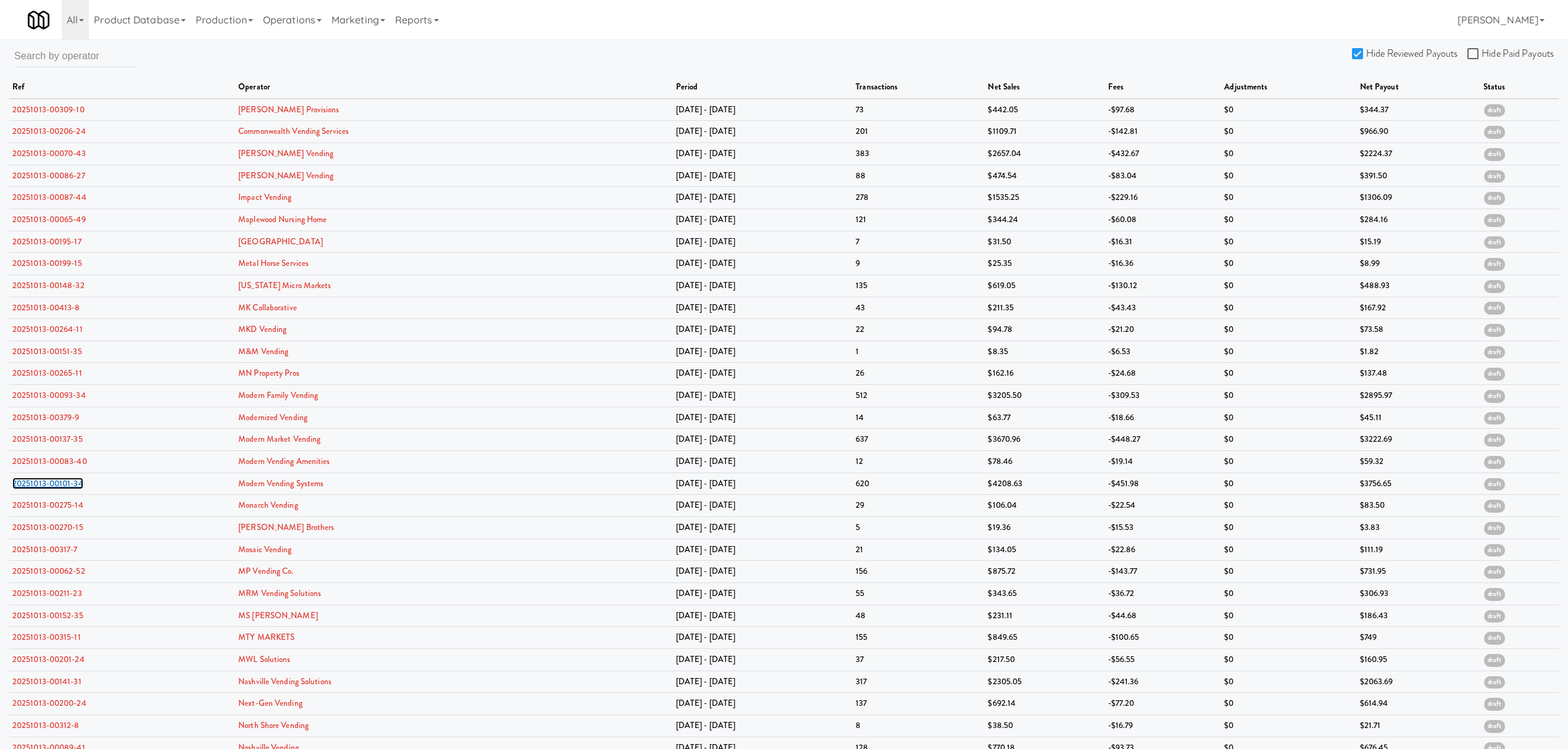
click at [49, 485] on link "20251013-00101-34" at bounding box center [47, 483] width 71 height 12
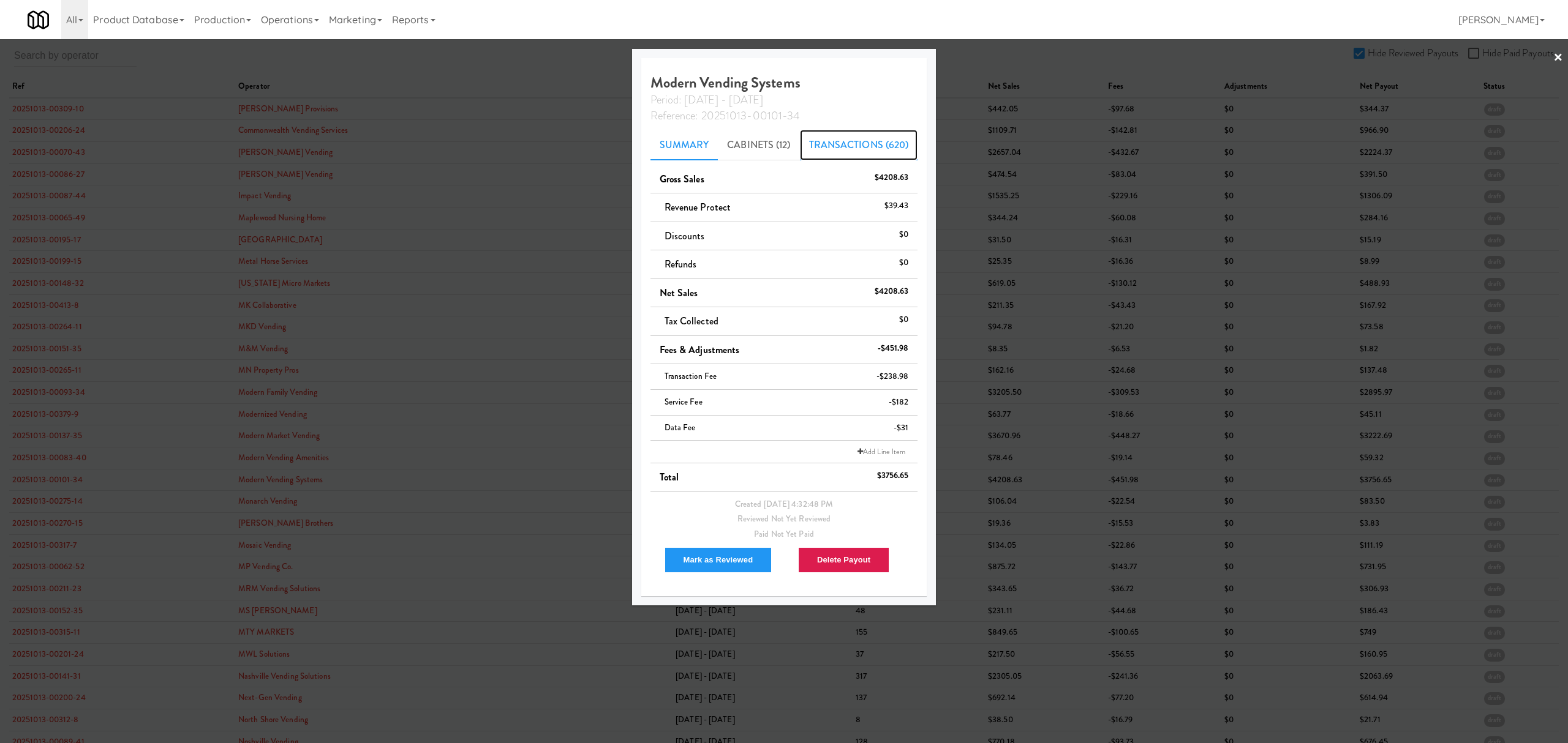
click at [829, 143] on link "Transactions (620)" at bounding box center [859, 145] width 118 height 30
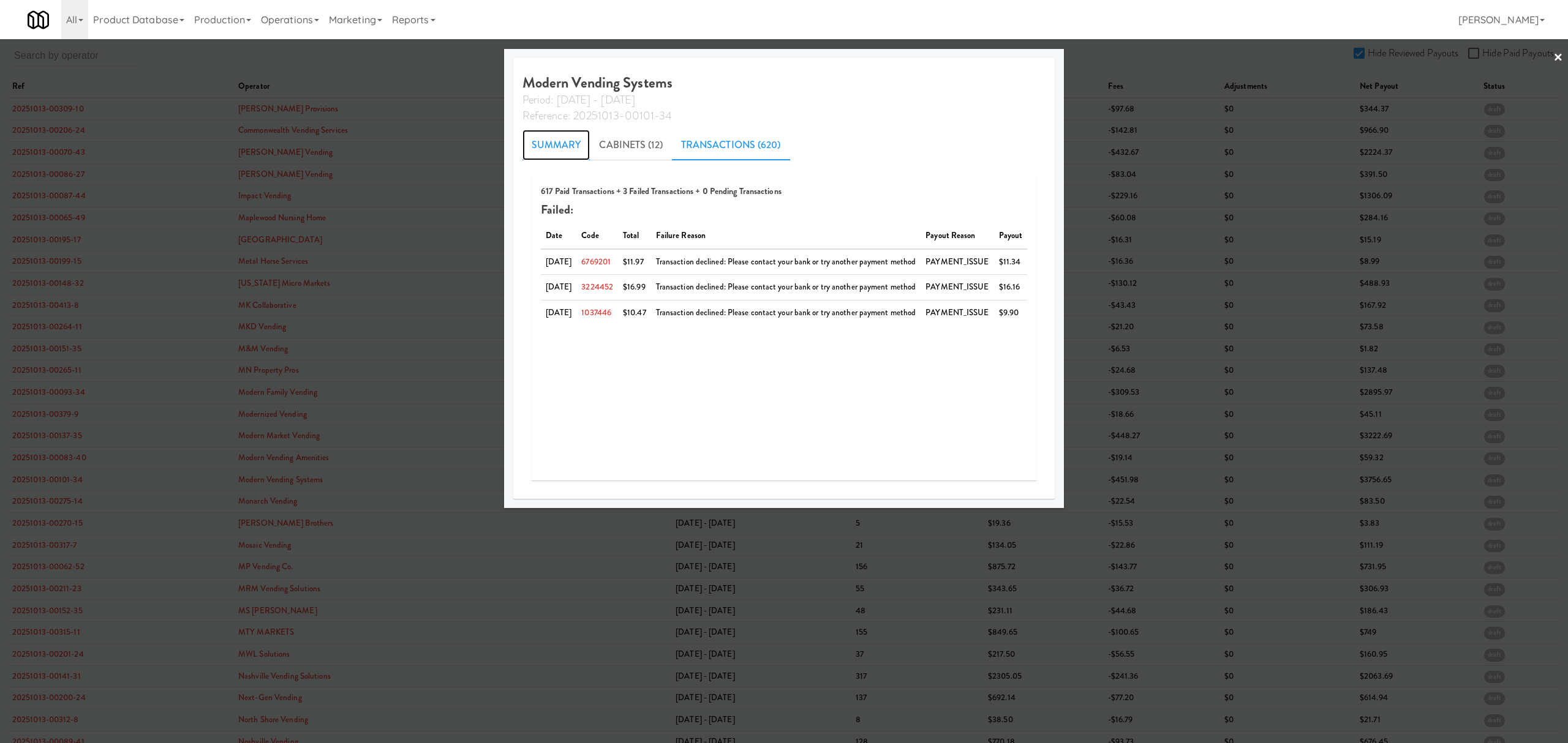
click at [534, 150] on link "Summary" at bounding box center [556, 145] width 68 height 30
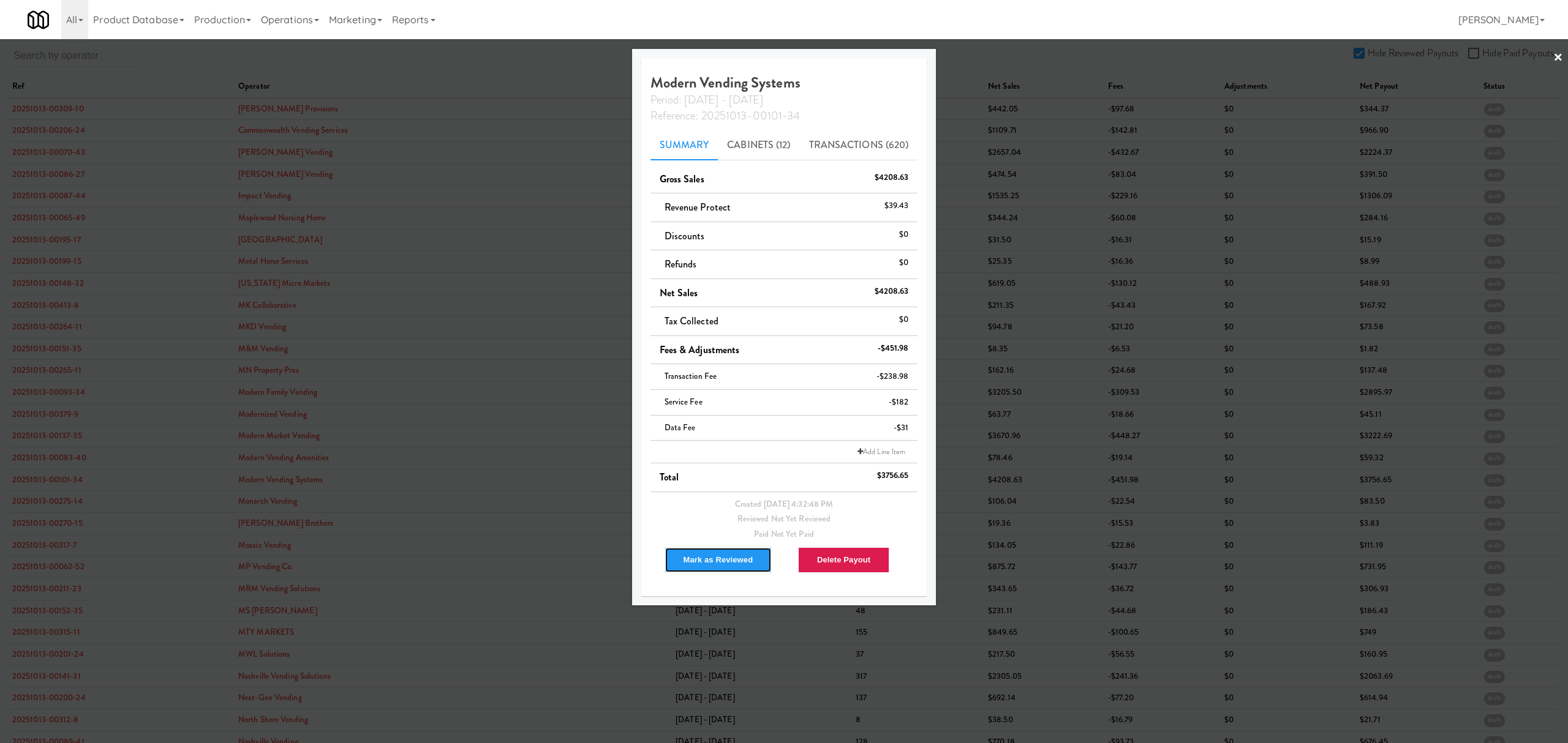
click at [725, 564] on button "Mark as Reviewed" at bounding box center [718, 560] width 108 height 26
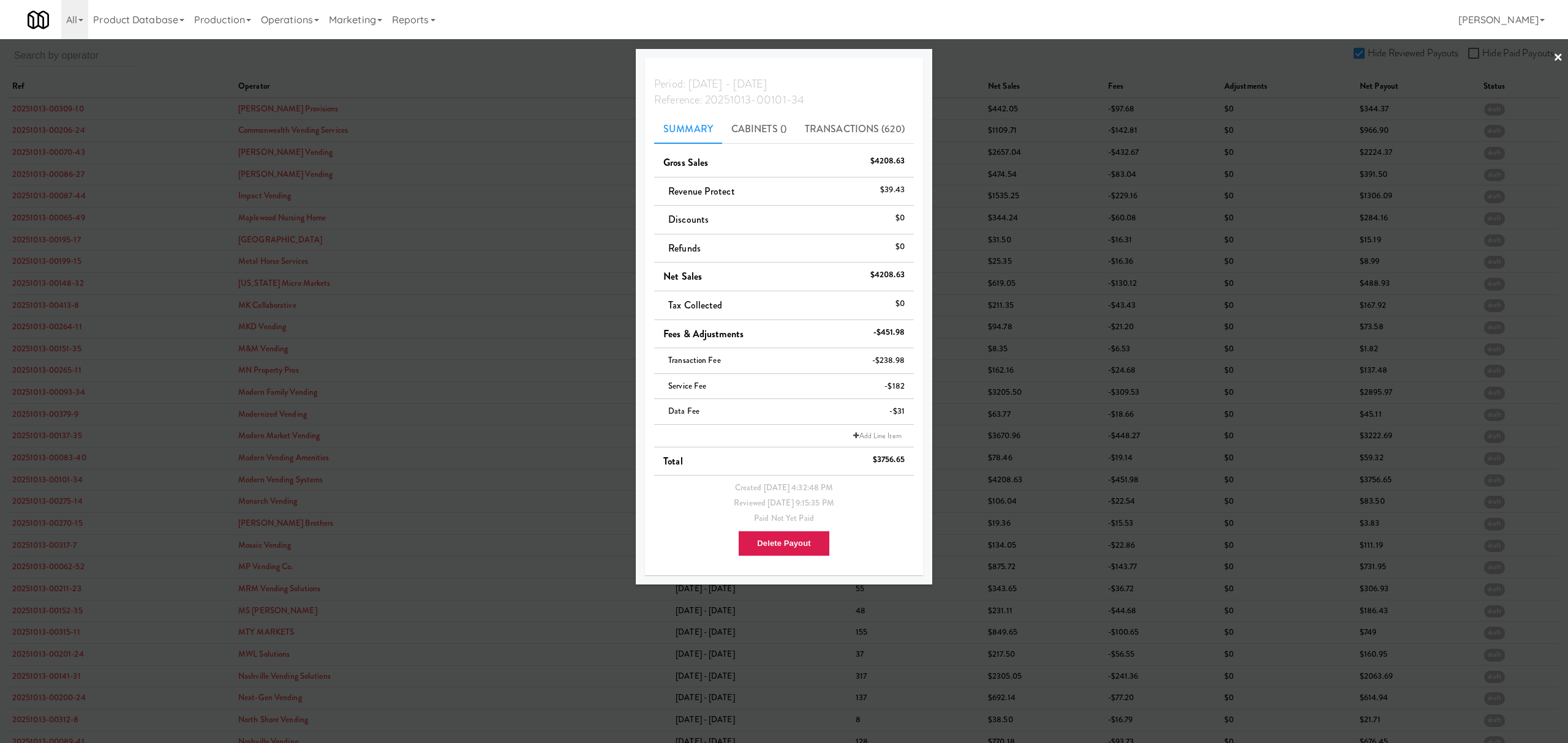
click at [40, 505] on div at bounding box center [784, 372] width 1568 height 743
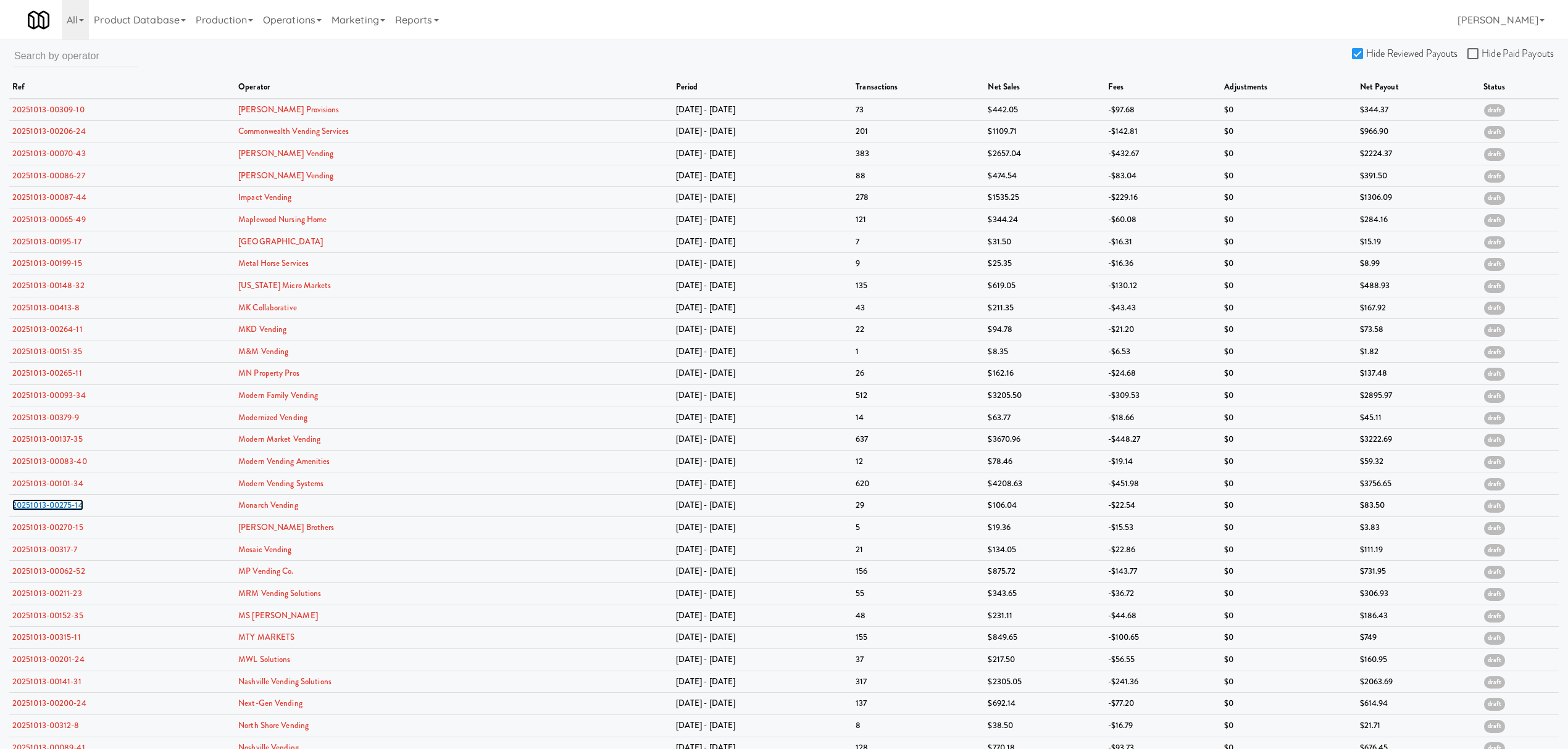
click at [40, 510] on link "20251013-00275-14" at bounding box center [47, 505] width 71 height 12
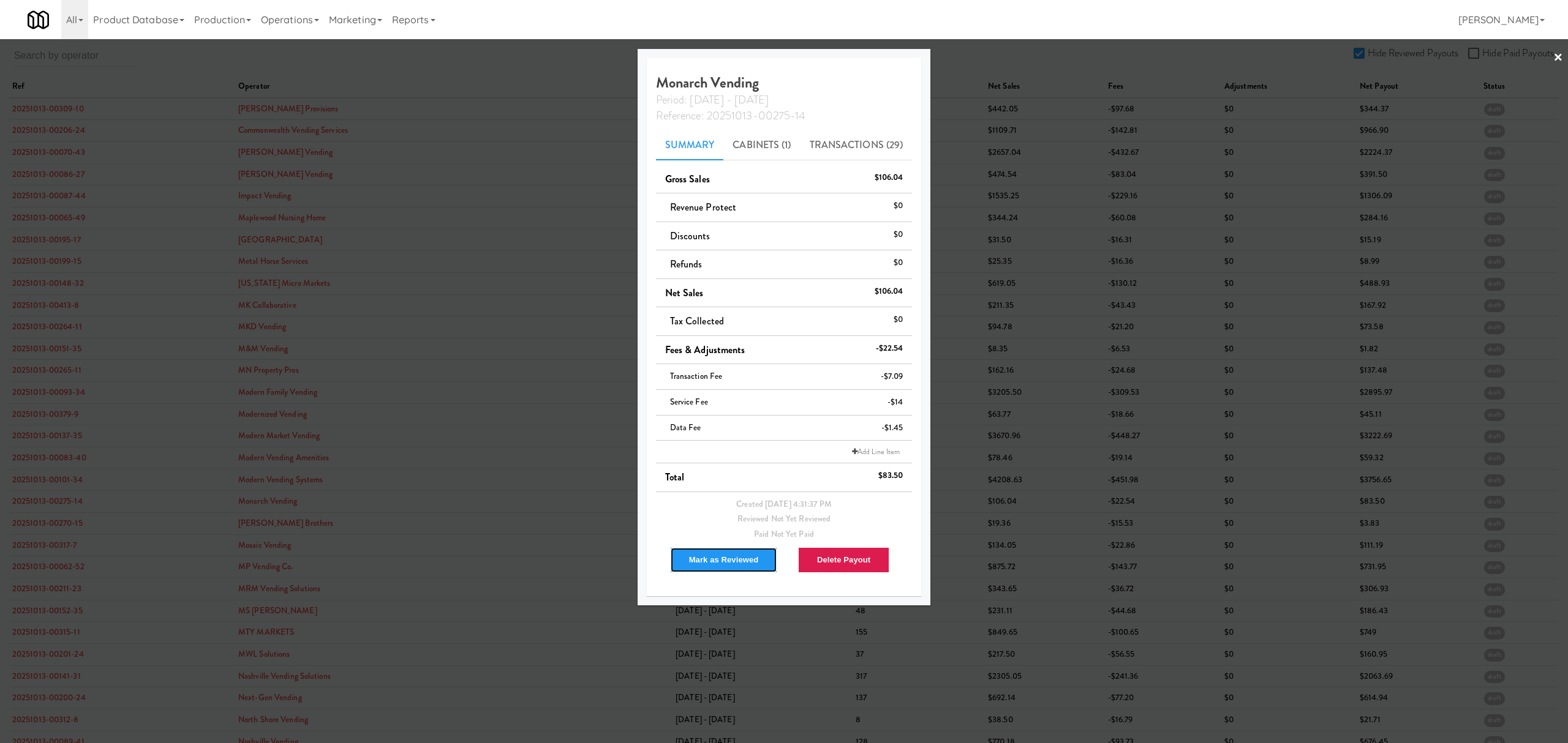
click at [730, 554] on button "Mark as Reviewed" at bounding box center [723, 560] width 108 height 26
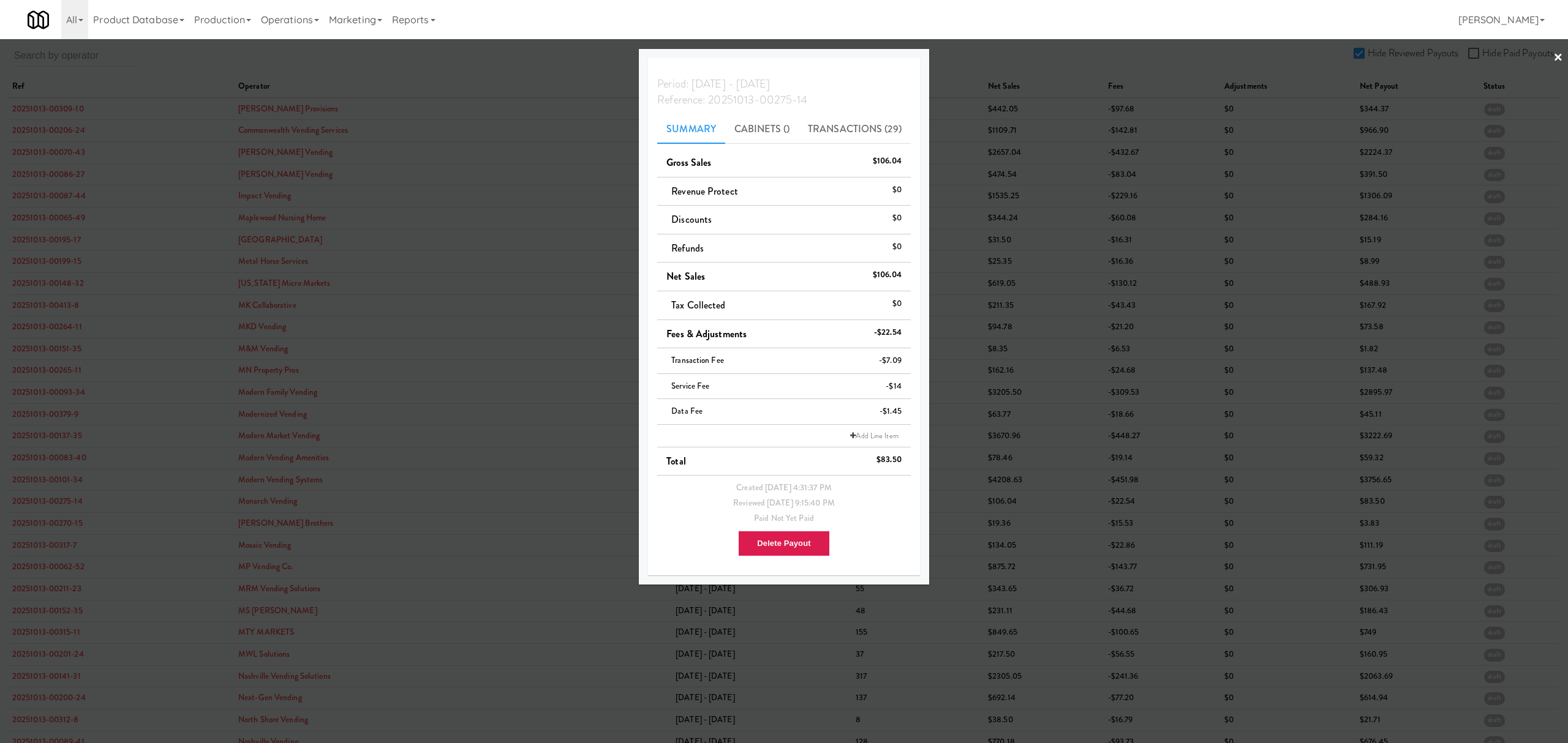
click at [52, 523] on div at bounding box center [784, 372] width 1568 height 743
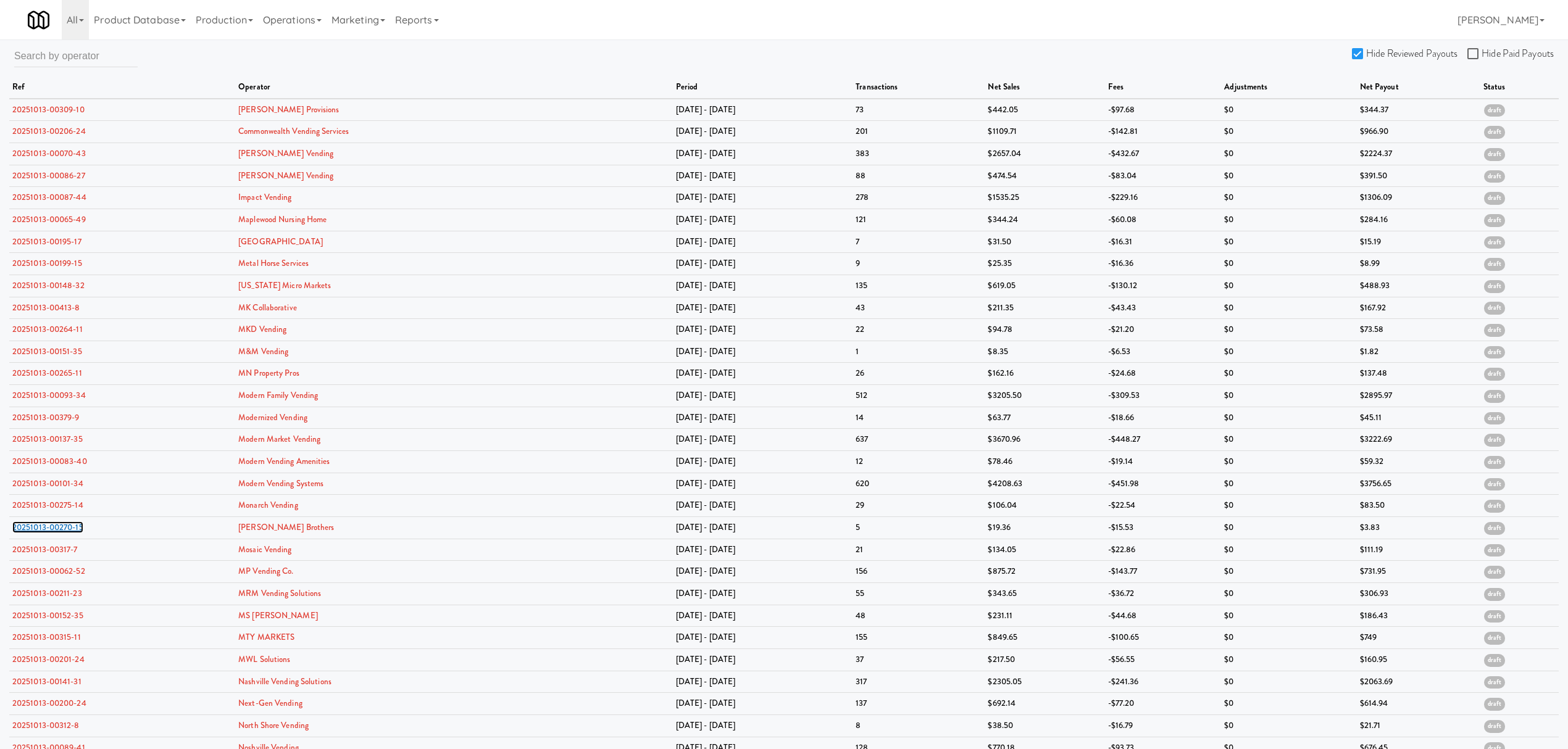
click at [52, 527] on link "20251013-00270-15" at bounding box center [47, 527] width 71 height 12
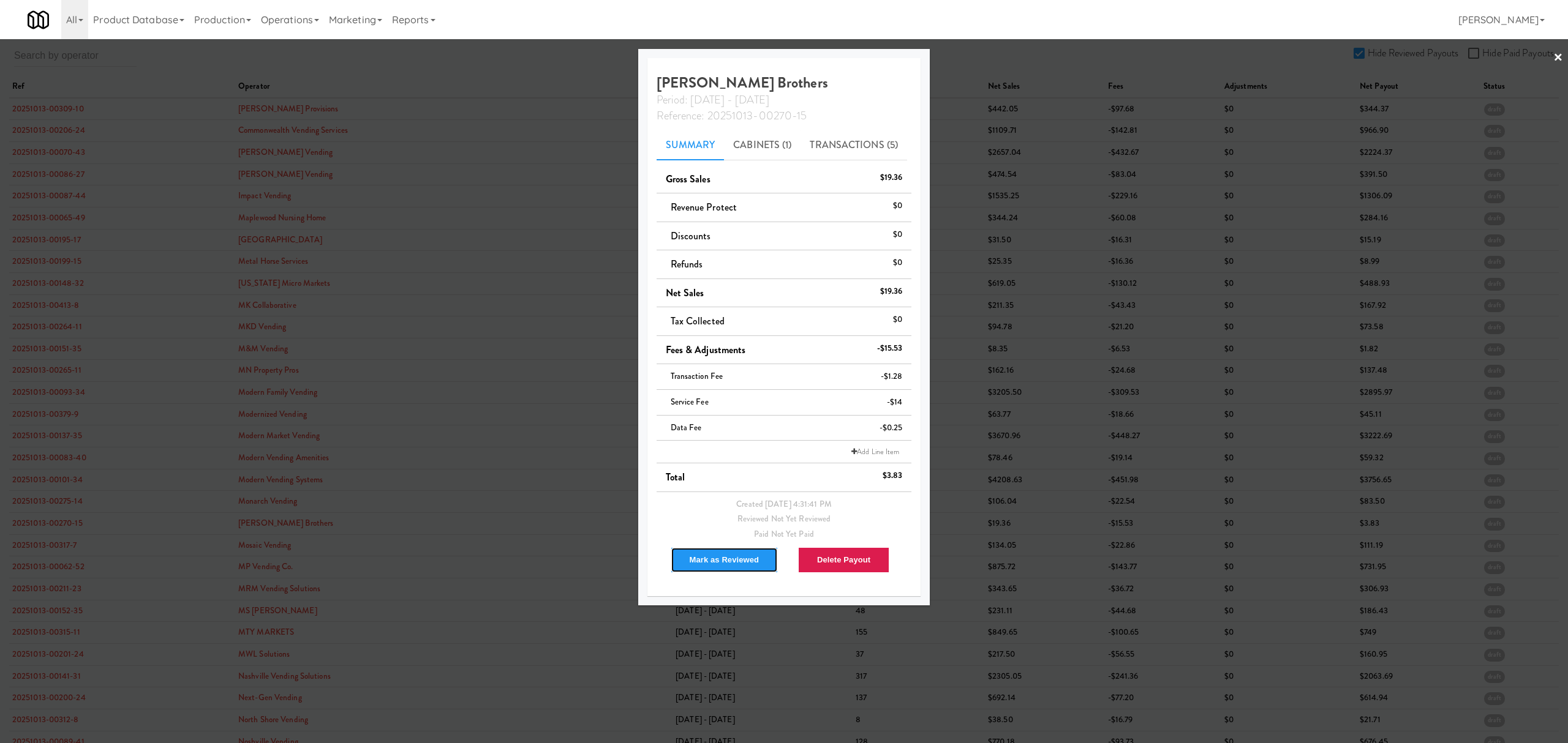
click at [690, 556] on button "Mark as Reviewed" at bounding box center [724, 560] width 108 height 26
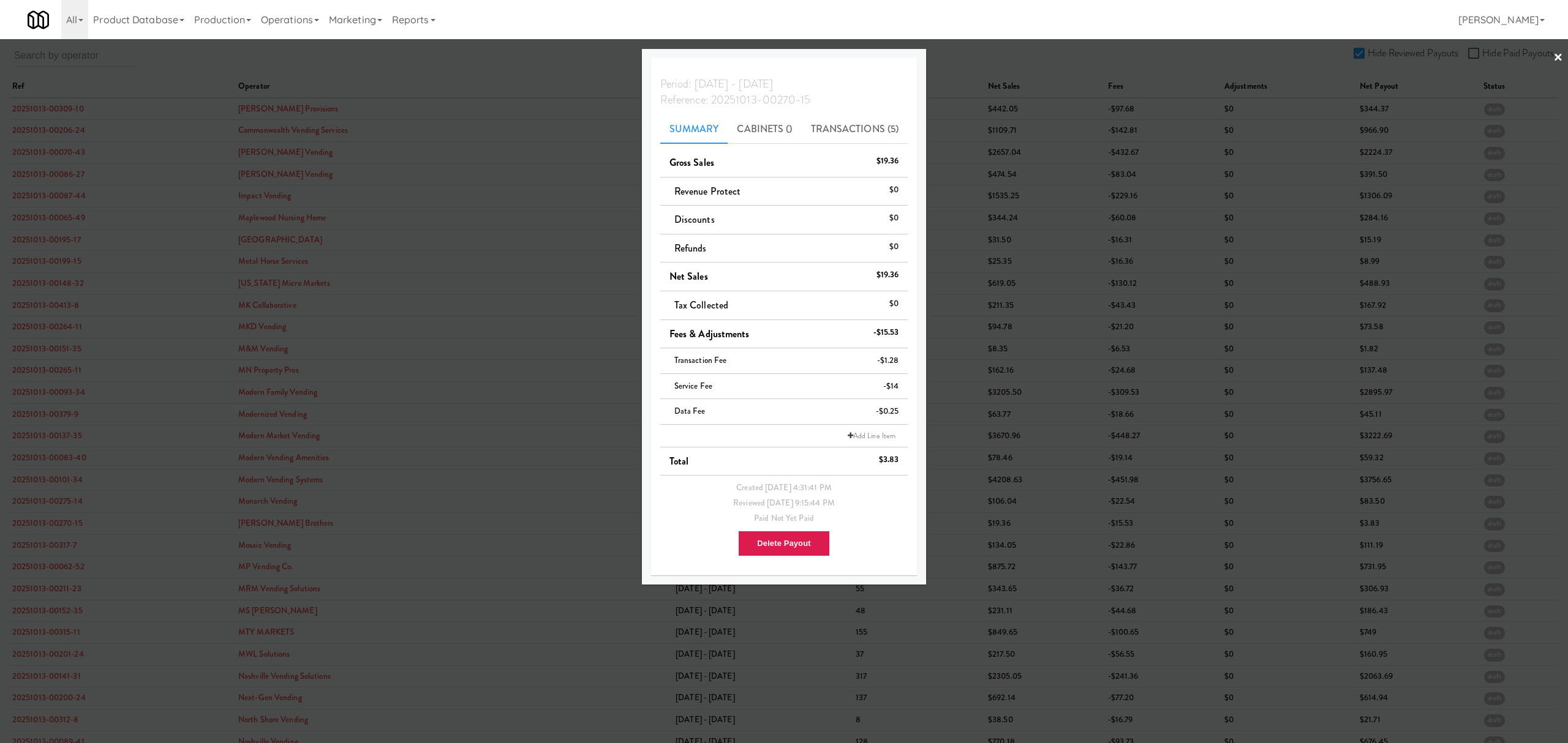
click at [59, 547] on div at bounding box center [784, 372] width 1568 height 743
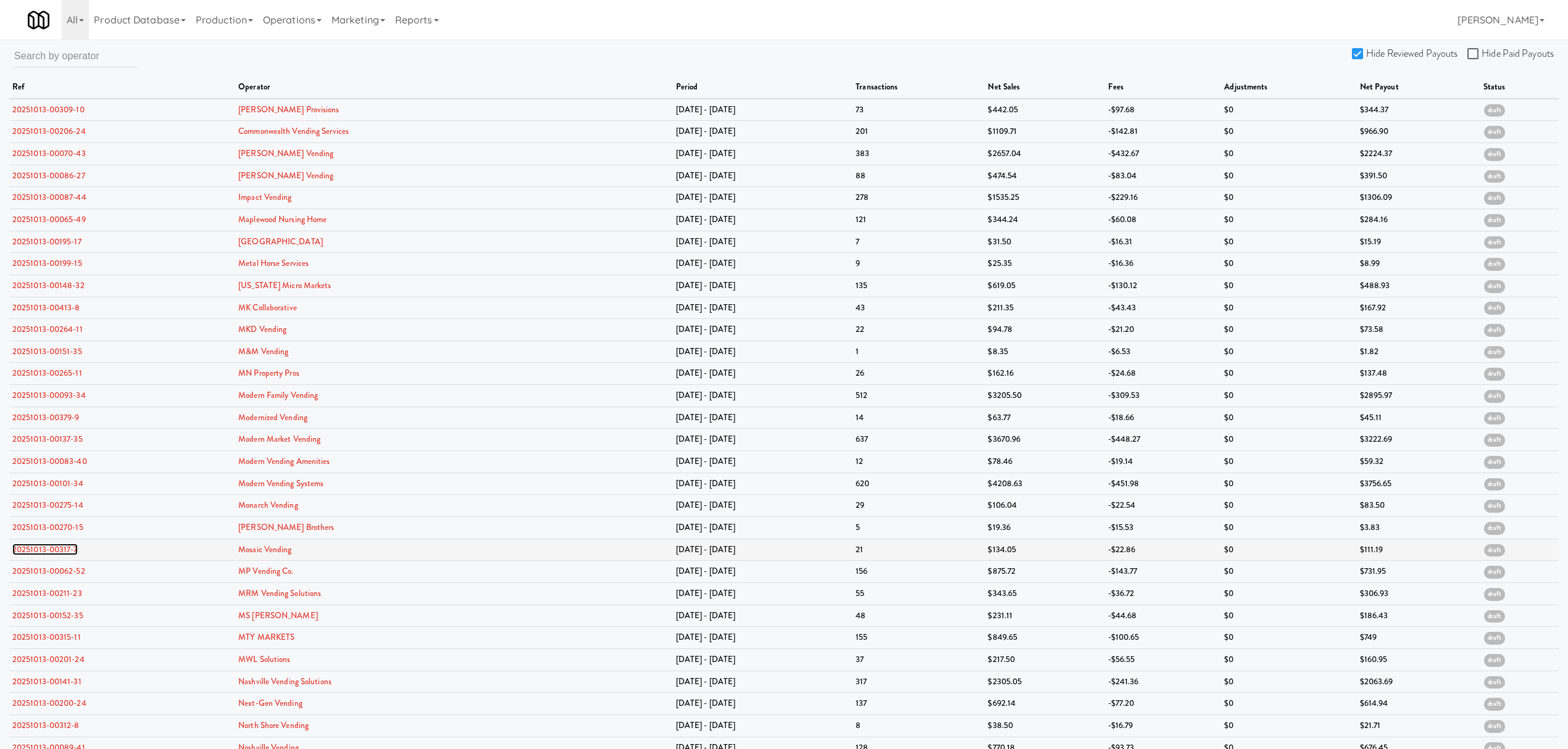
click at [60, 551] on link "20251013-00317-7" at bounding box center [44, 549] width 65 height 12
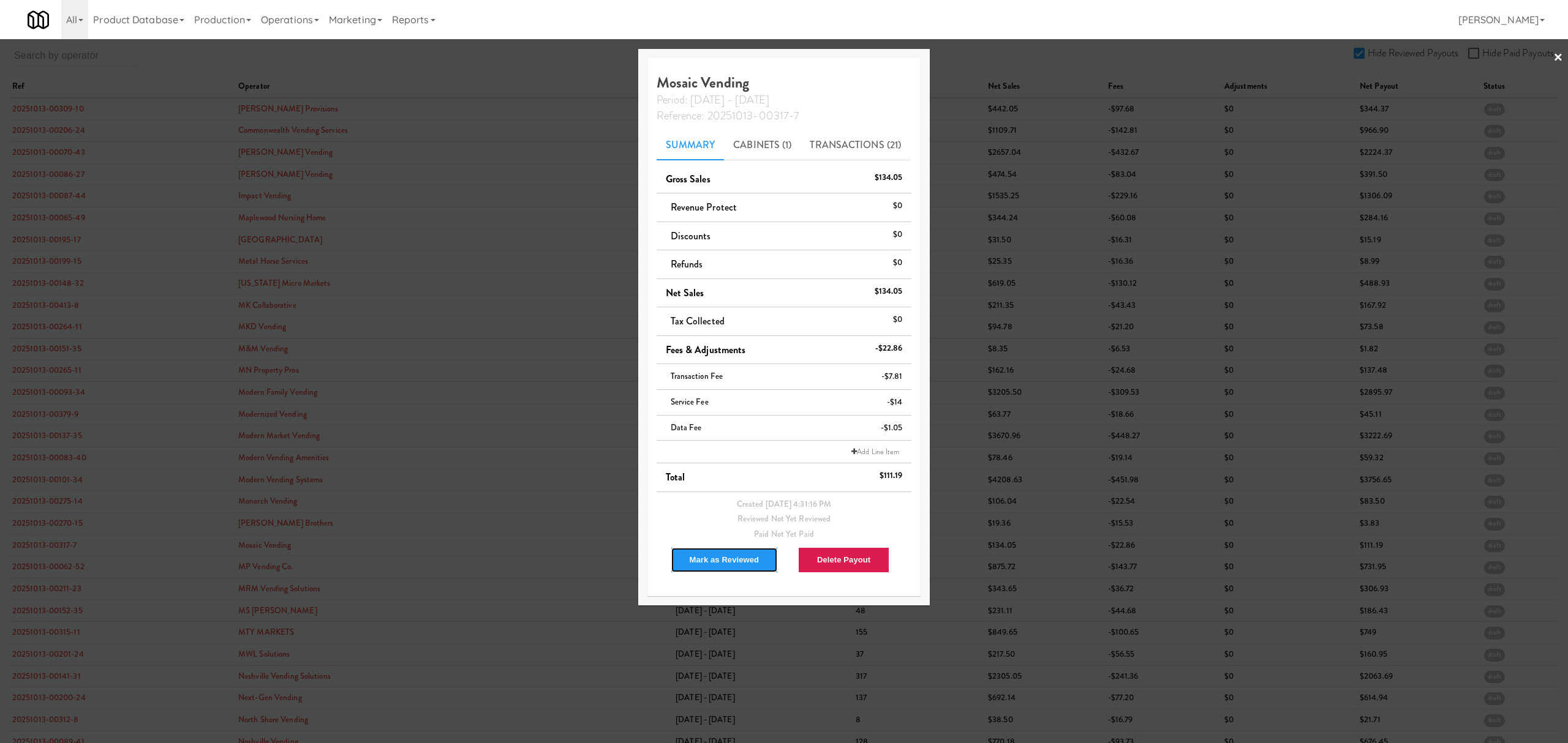
click at [703, 557] on button "Mark as Reviewed" at bounding box center [724, 560] width 108 height 26
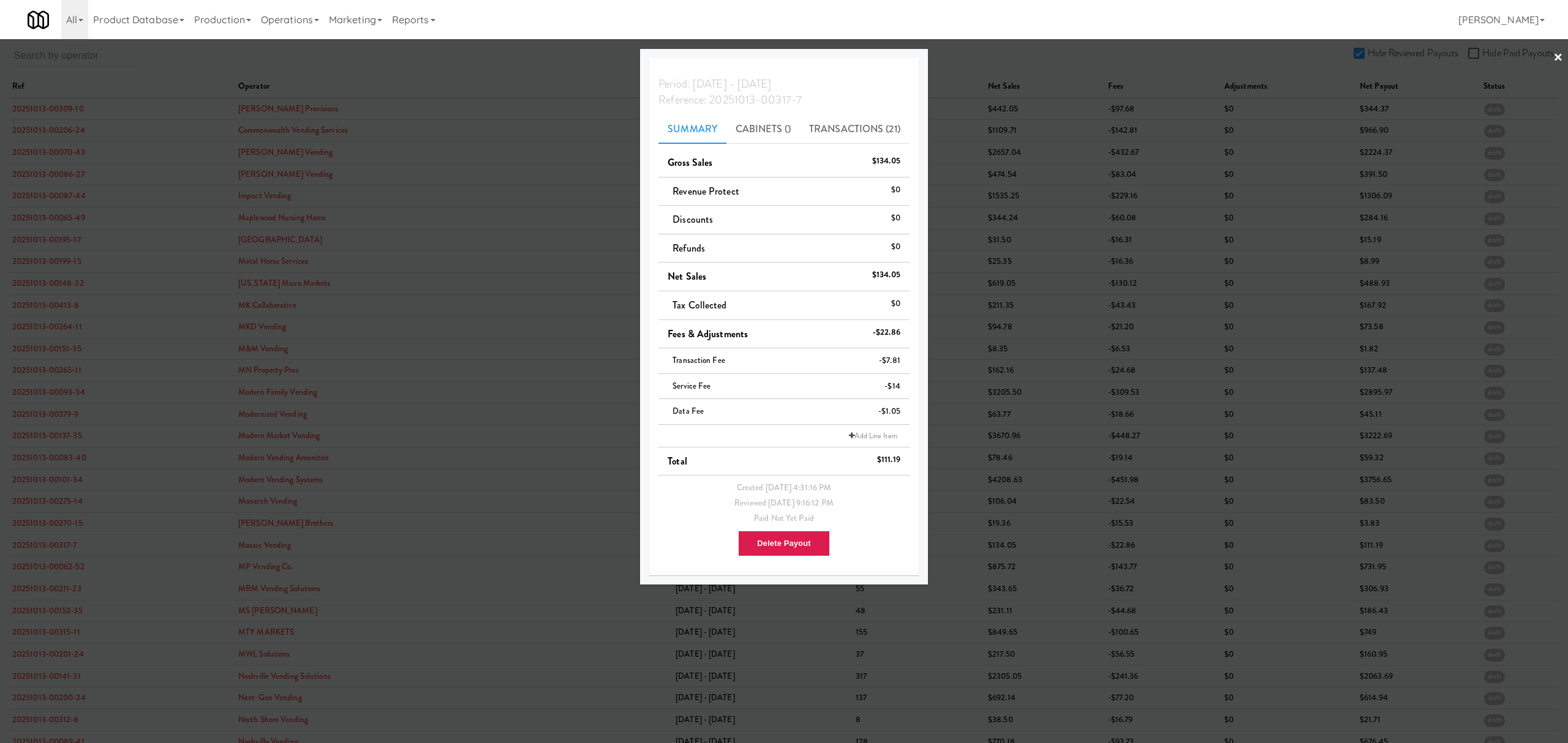
click at [57, 571] on div at bounding box center [784, 372] width 1568 height 743
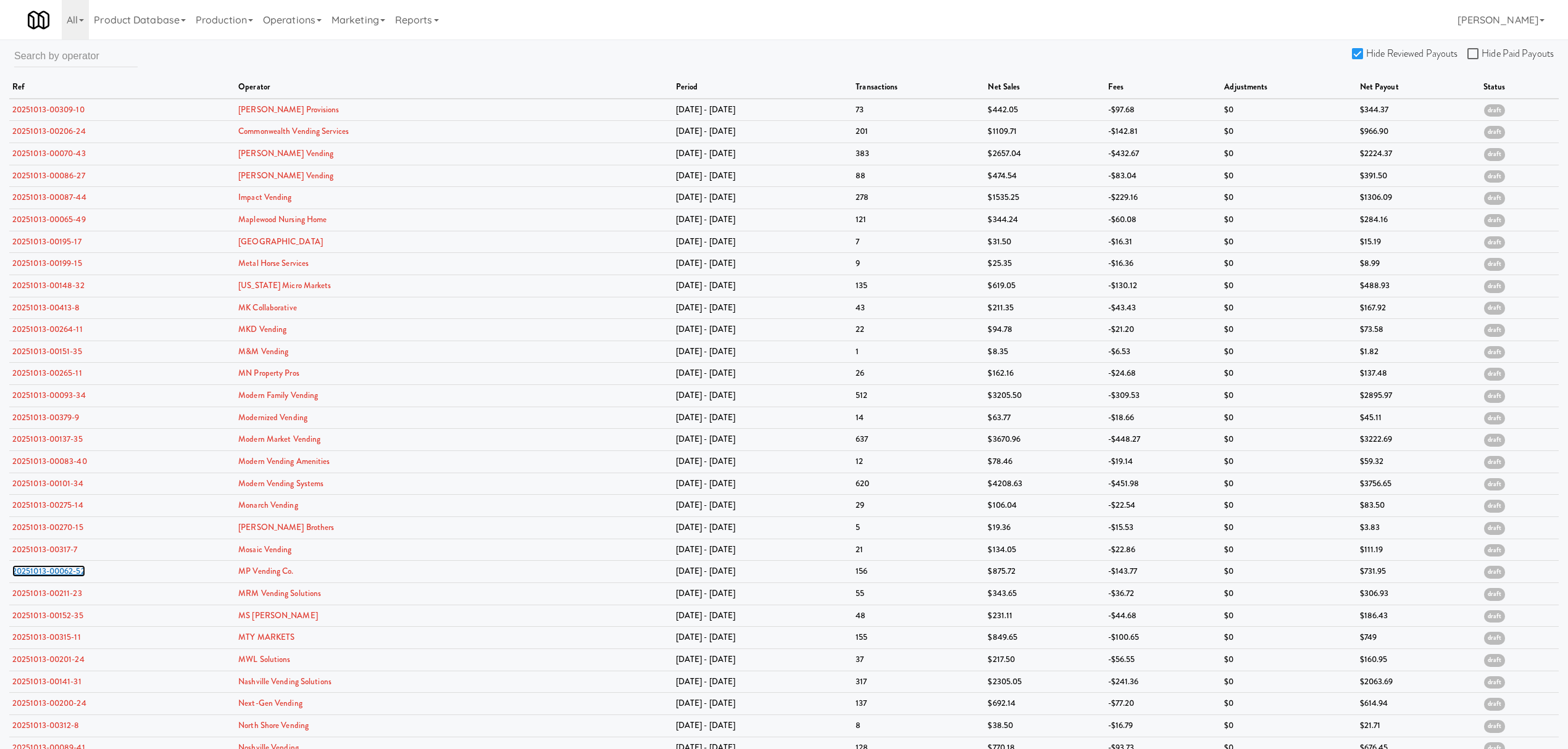
click at [58, 575] on link "20251013-00062-52" at bounding box center [48, 571] width 73 height 12
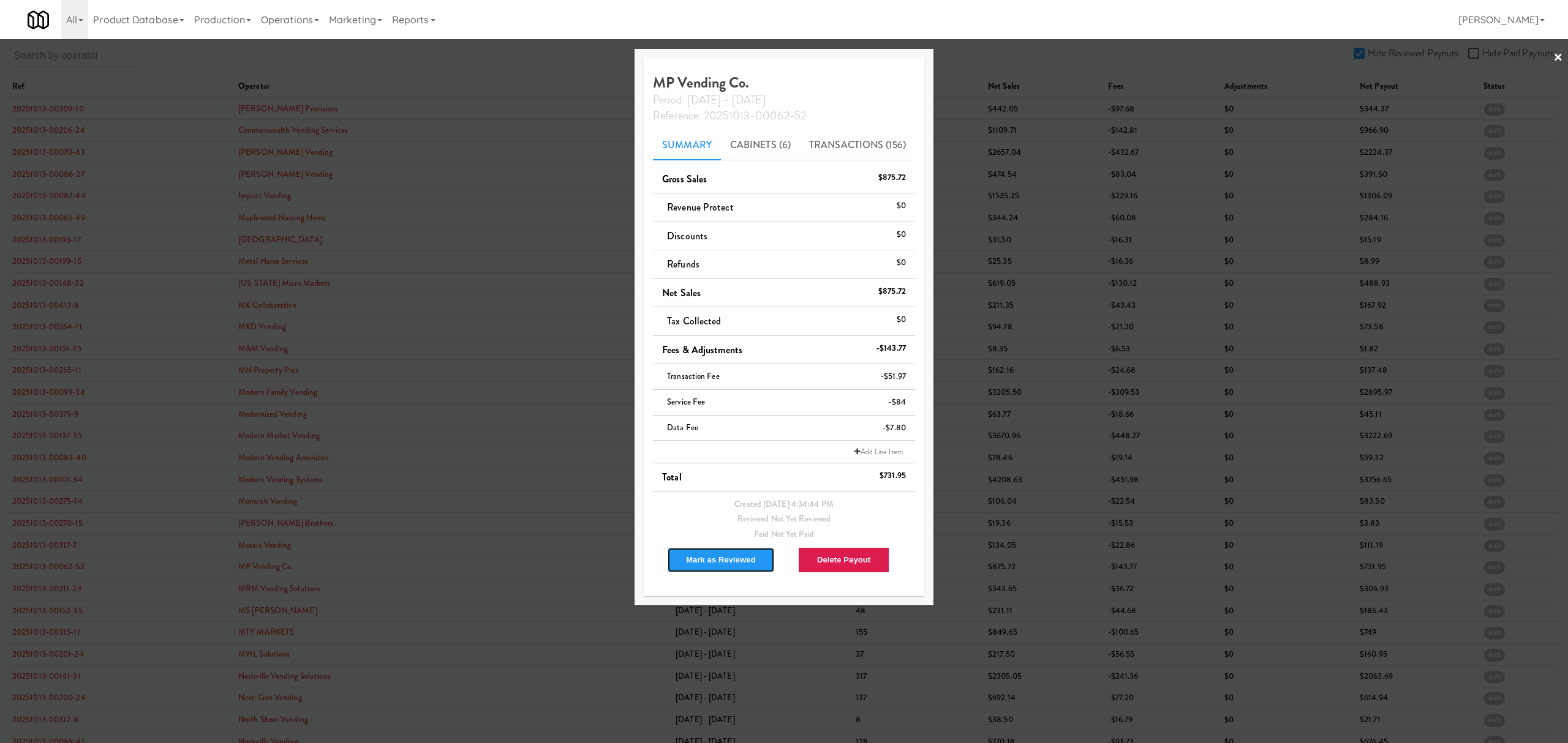
click at [693, 563] on button "Mark as Reviewed" at bounding box center [720, 560] width 108 height 26
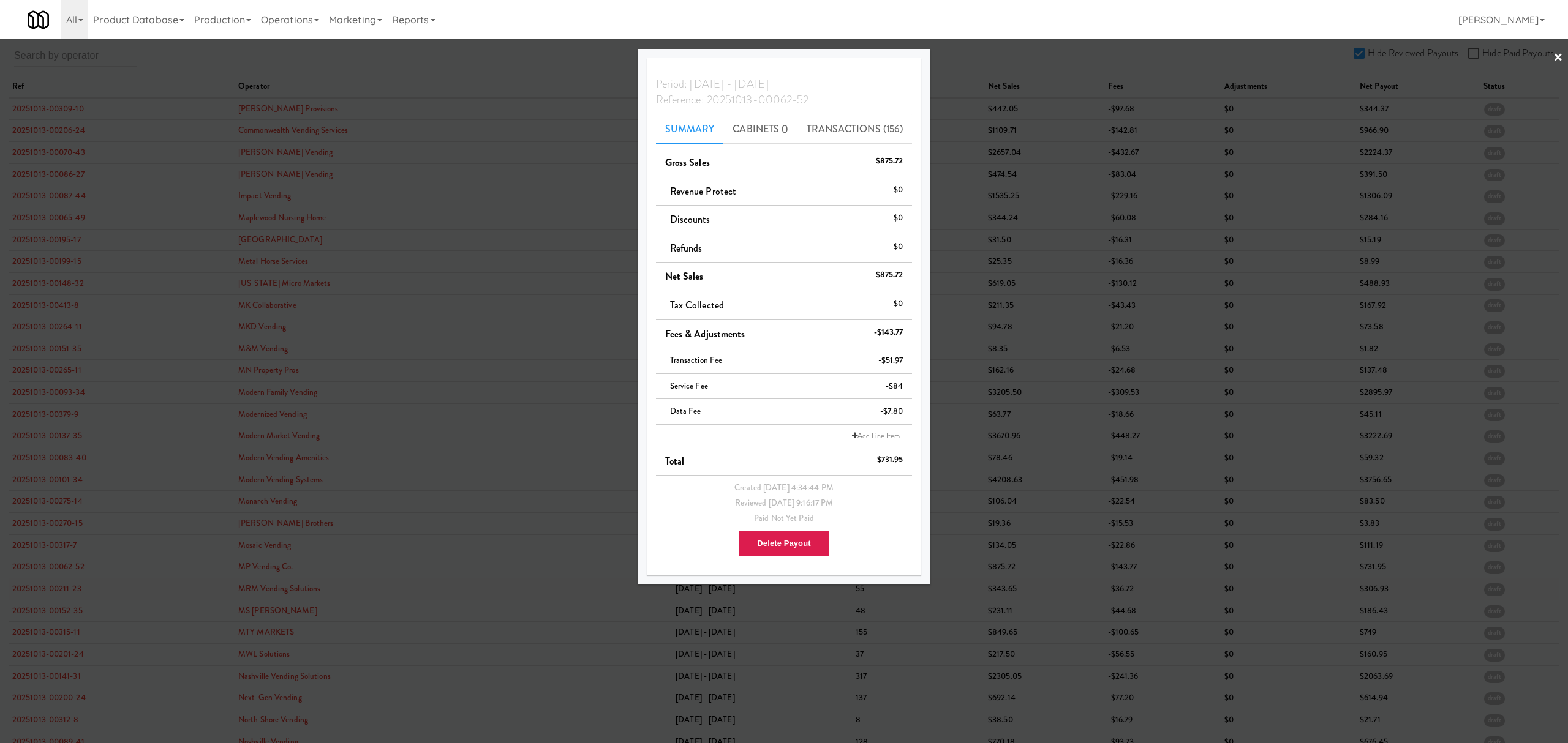
click at [64, 588] on div at bounding box center [784, 372] width 1568 height 743
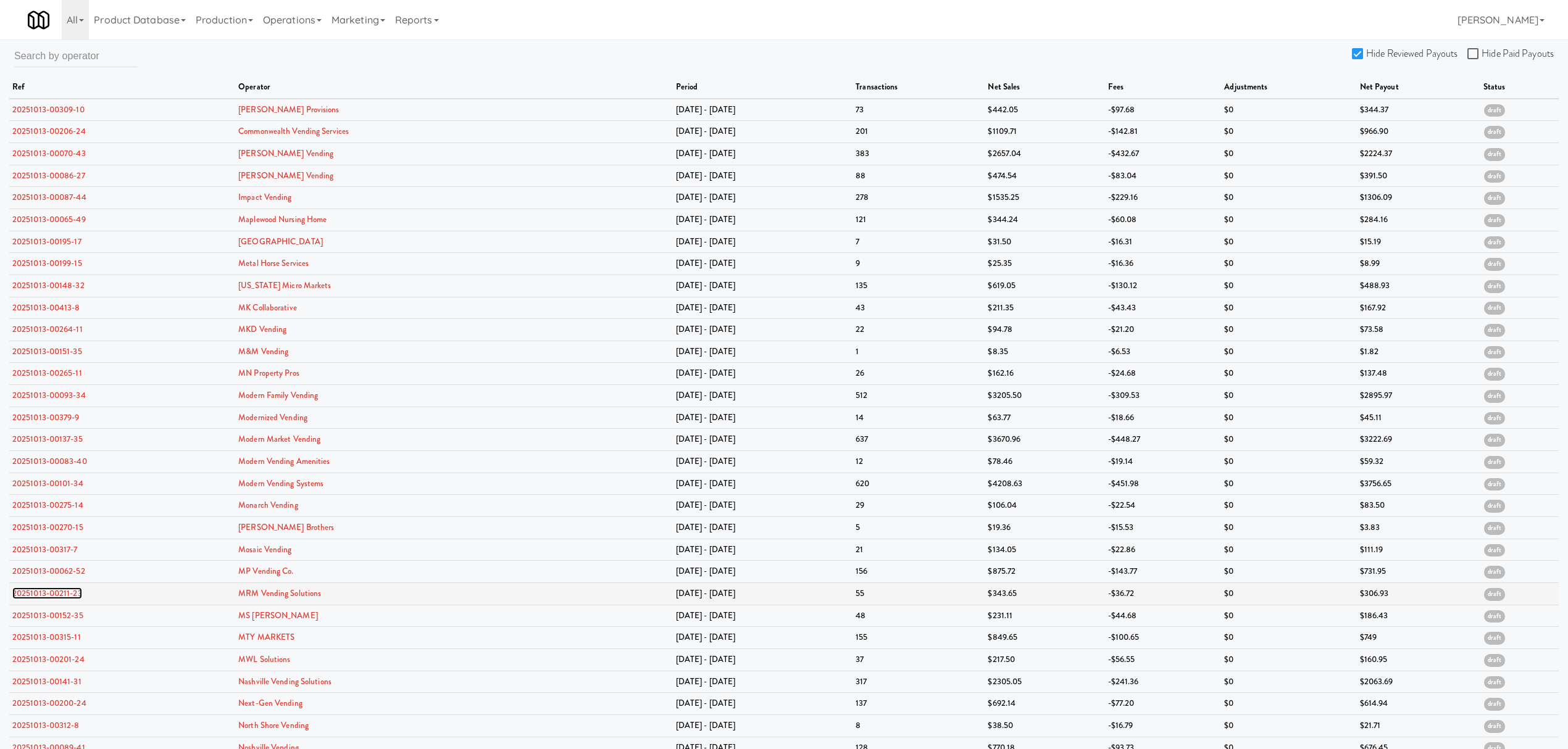
click at [60, 595] on link "20251013-00211-23" at bounding box center [47, 593] width 70 height 12
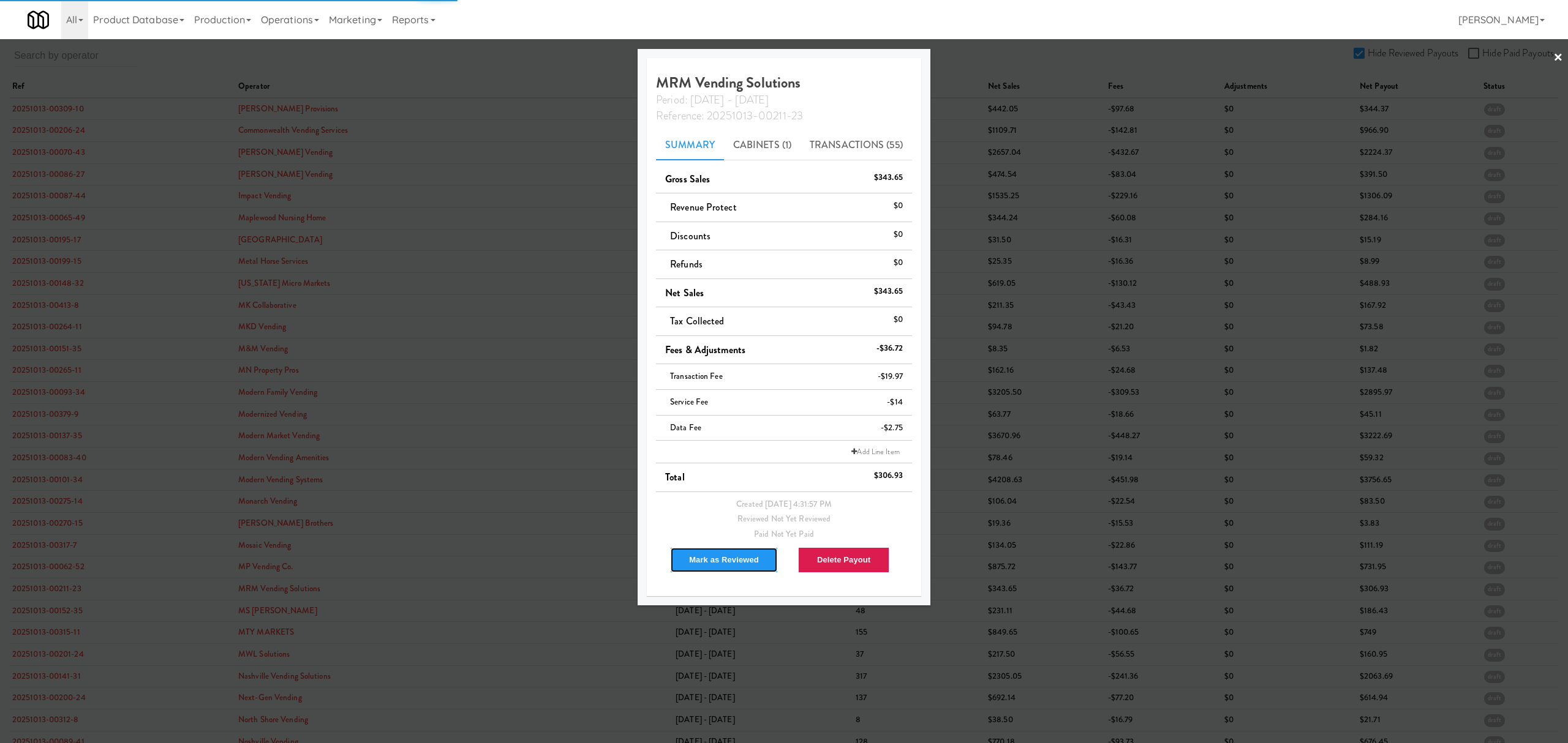
click at [700, 563] on button "Mark as Reviewed" at bounding box center [723, 560] width 108 height 26
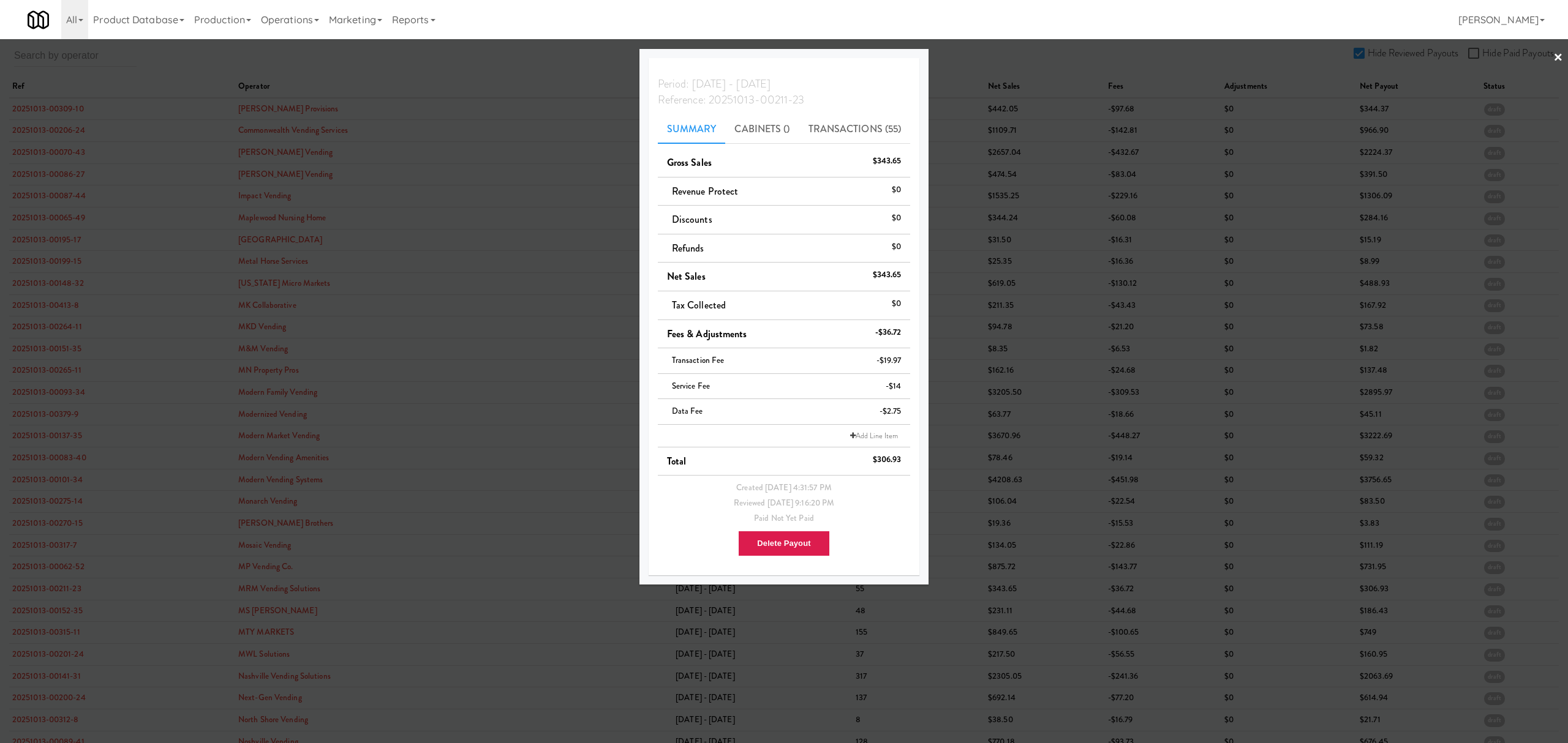
click at [50, 615] on div at bounding box center [784, 372] width 1568 height 743
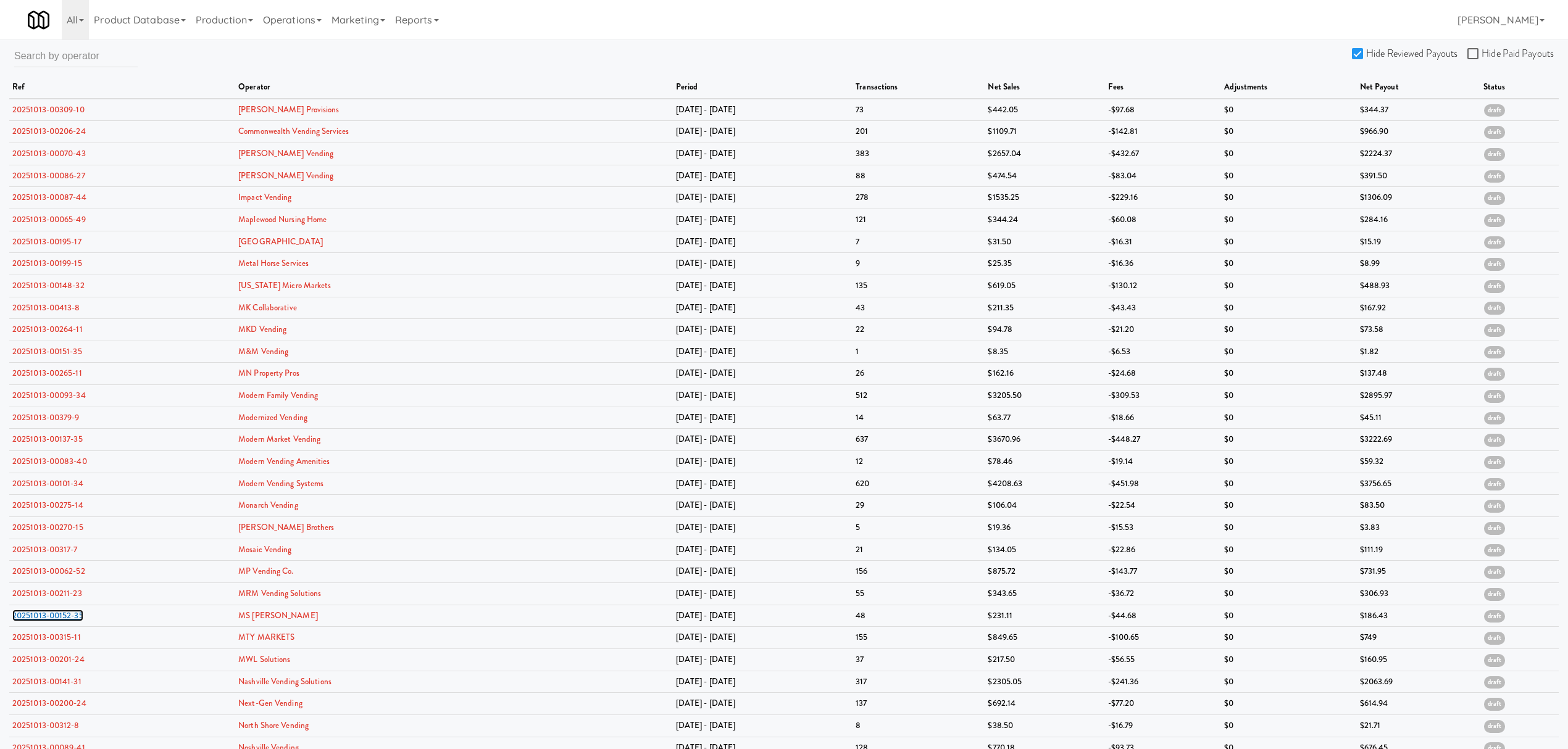
click at [51, 620] on link "20251013-00152-35" at bounding box center [47, 616] width 71 height 12
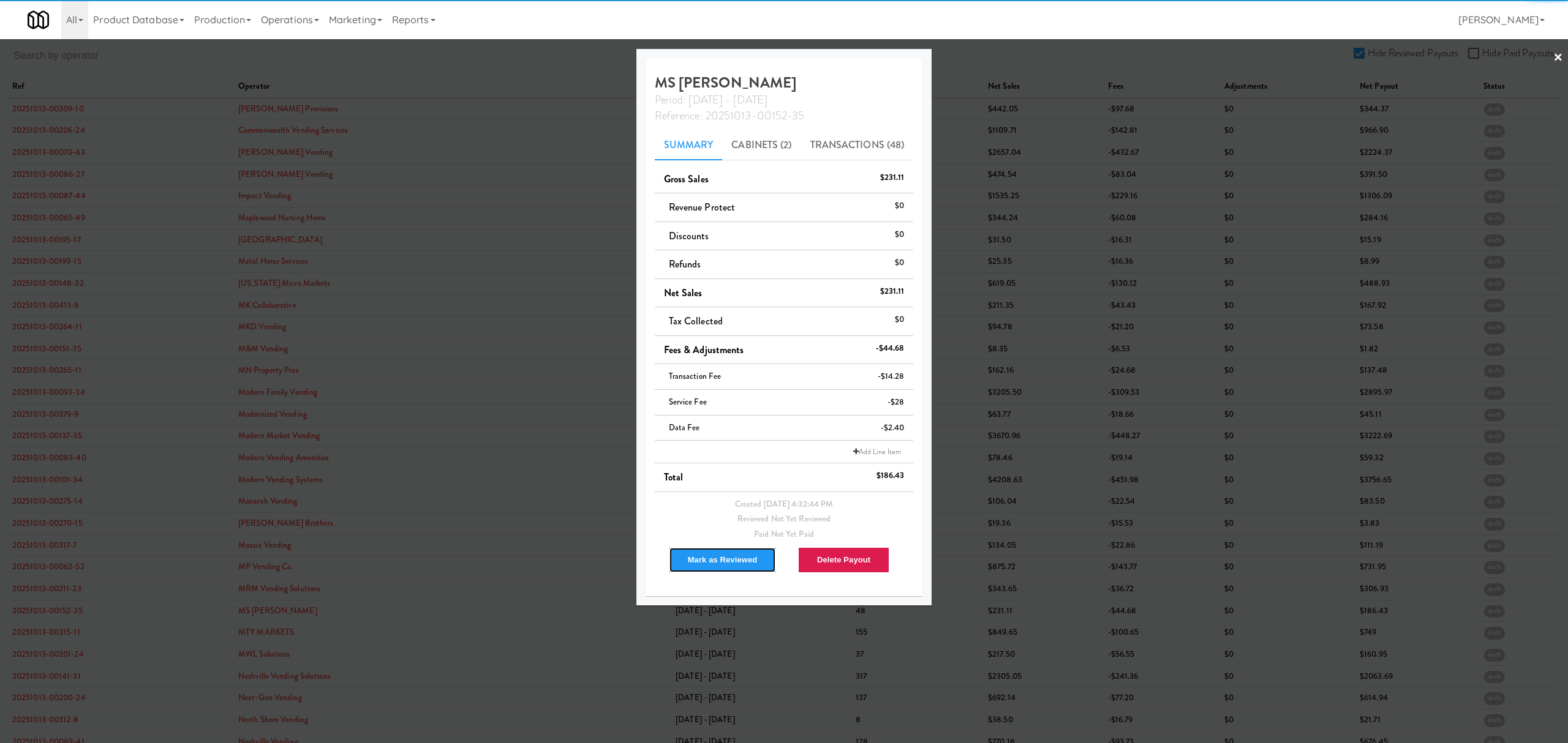
click at [714, 565] on button "Mark as Reviewed" at bounding box center [722, 560] width 108 height 26
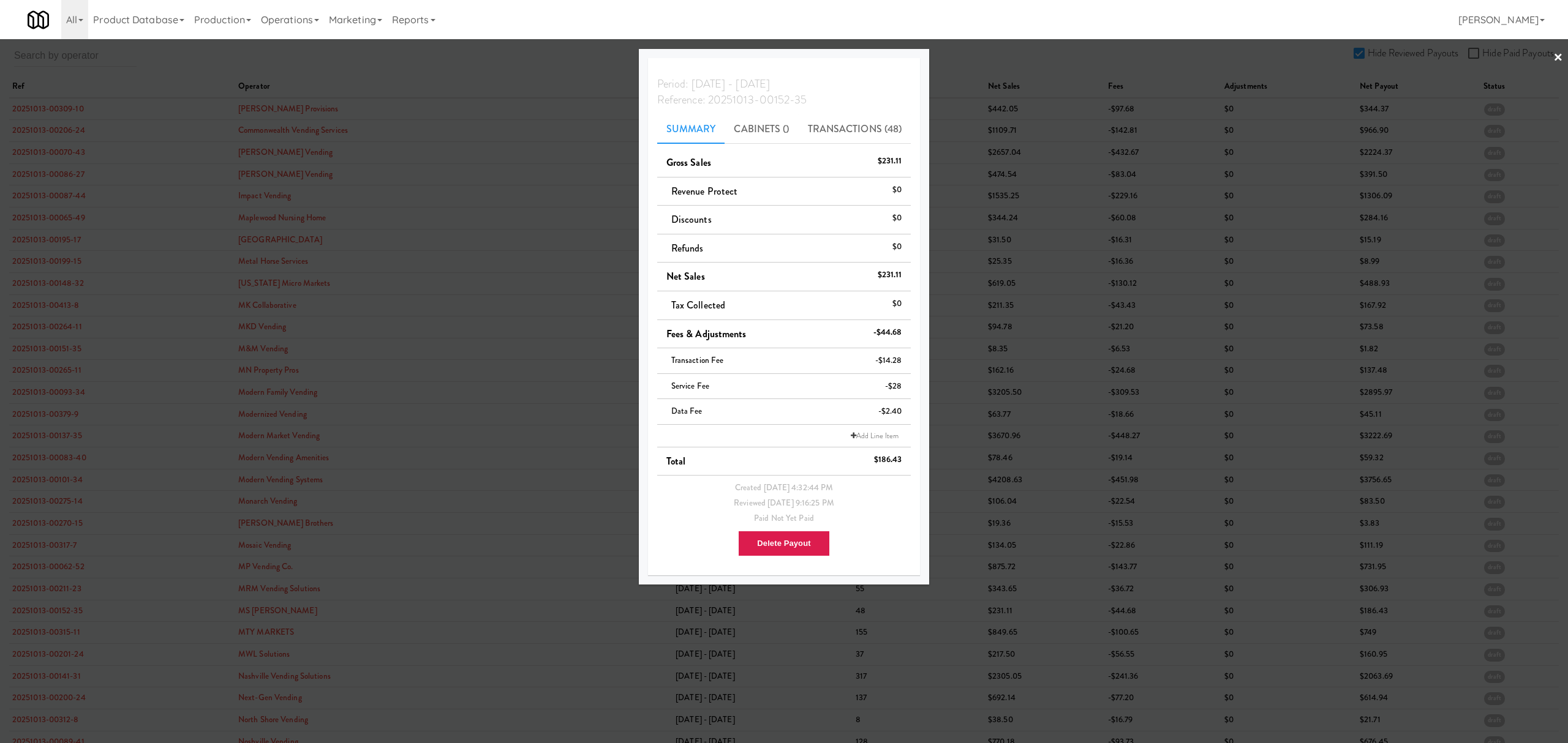
click at [44, 638] on div at bounding box center [784, 372] width 1568 height 743
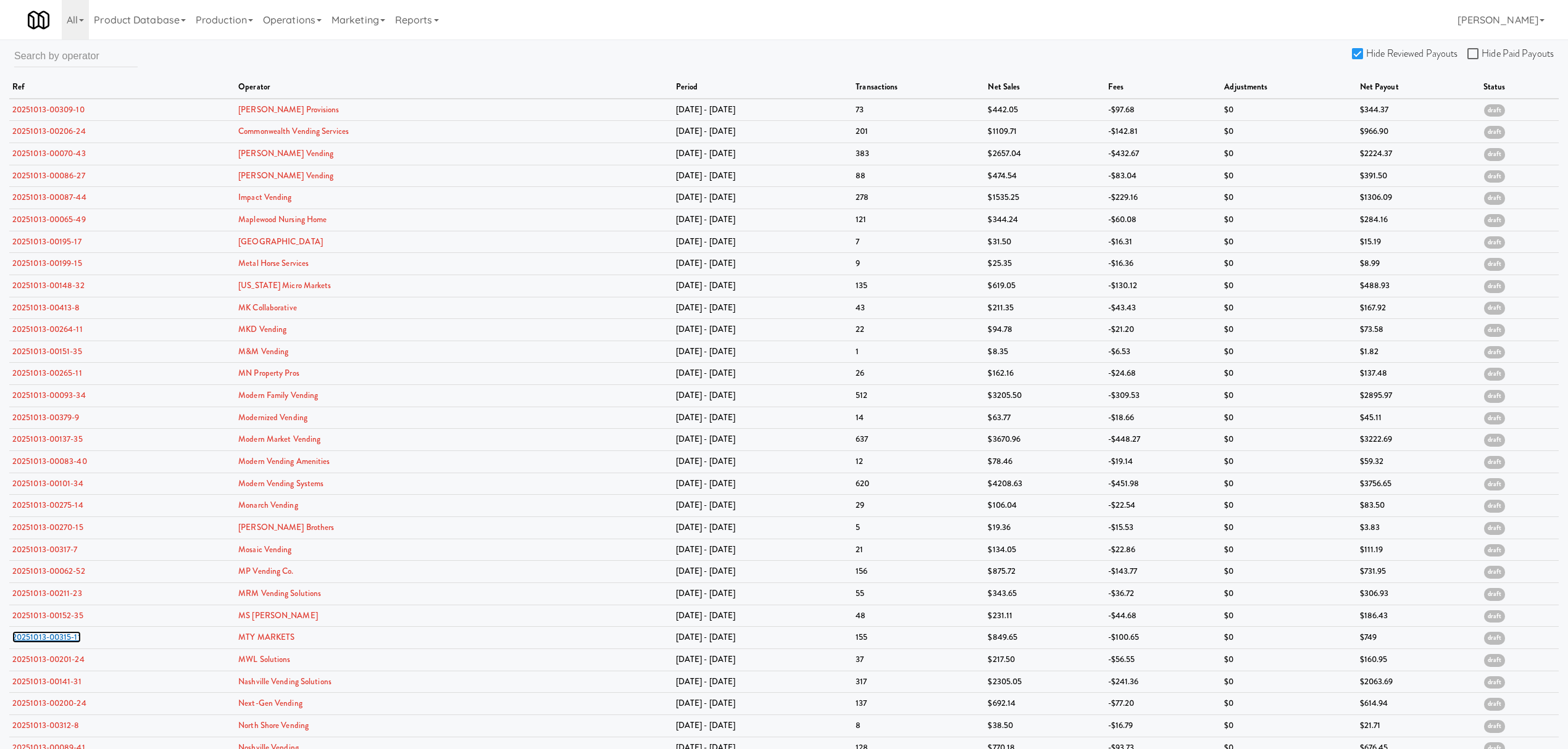
click at [44, 643] on link "20251013-00315-11" at bounding box center [46, 637] width 68 height 12
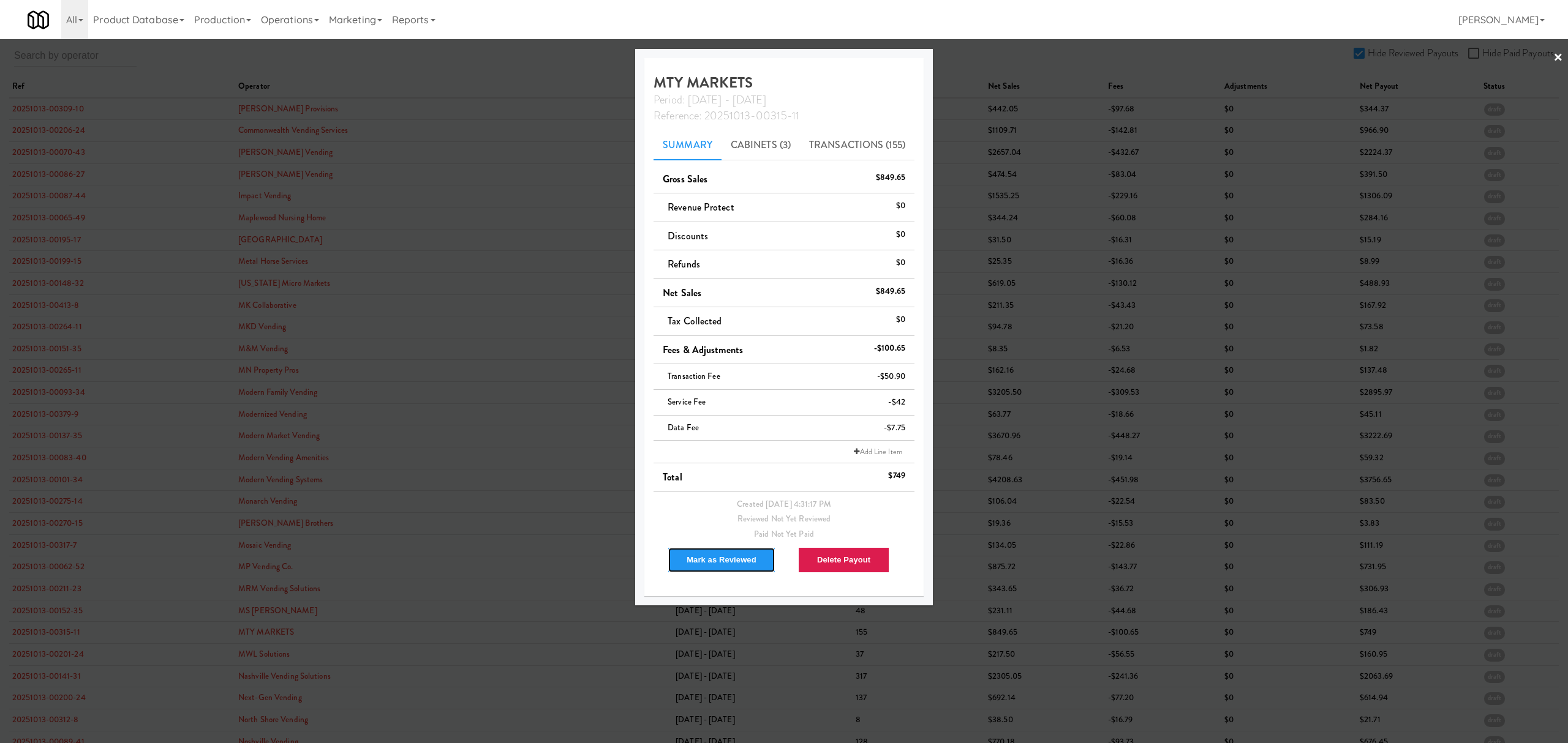
click at [704, 558] on button "Mark as Reviewed" at bounding box center [721, 560] width 108 height 26
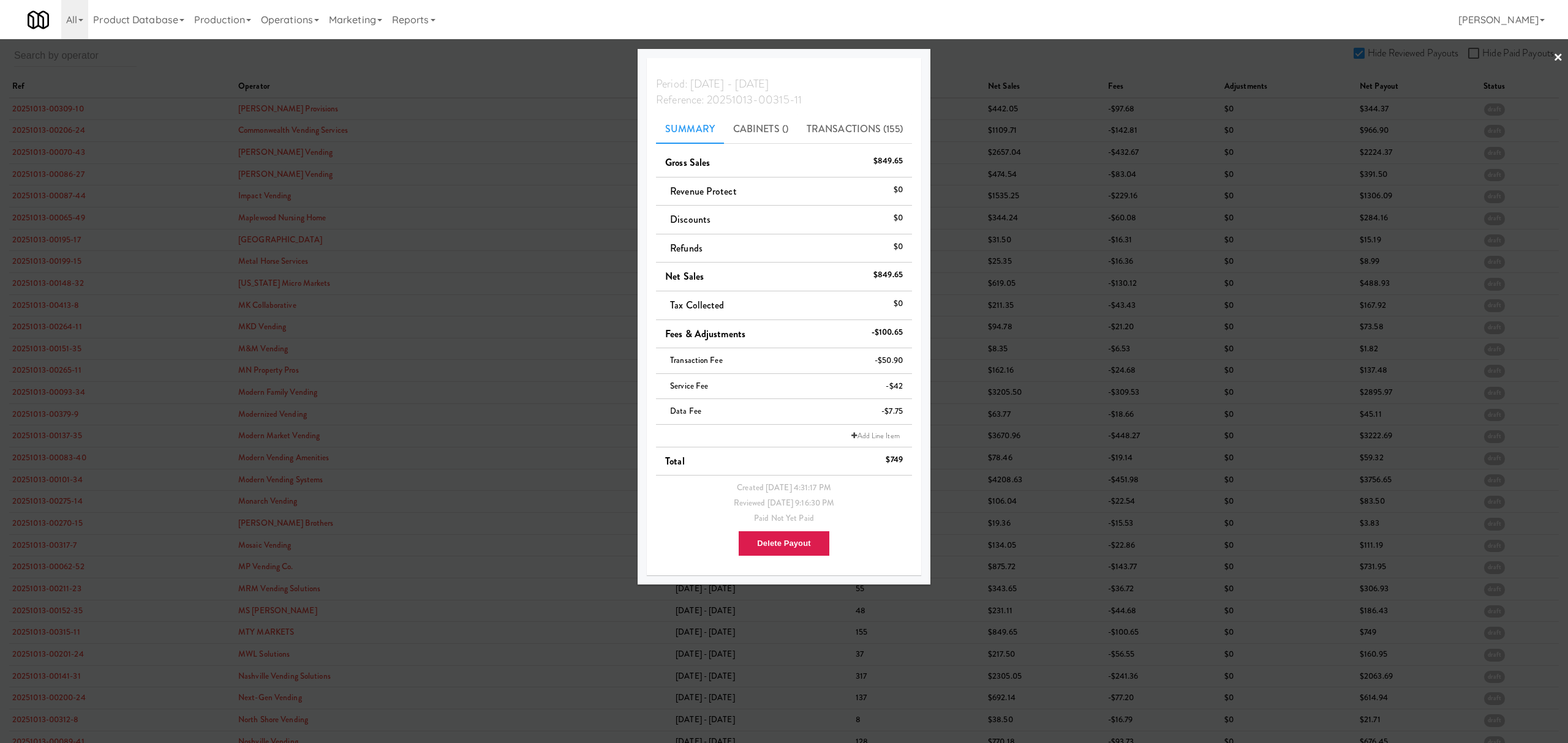
click at [61, 658] on div at bounding box center [784, 372] width 1568 height 743
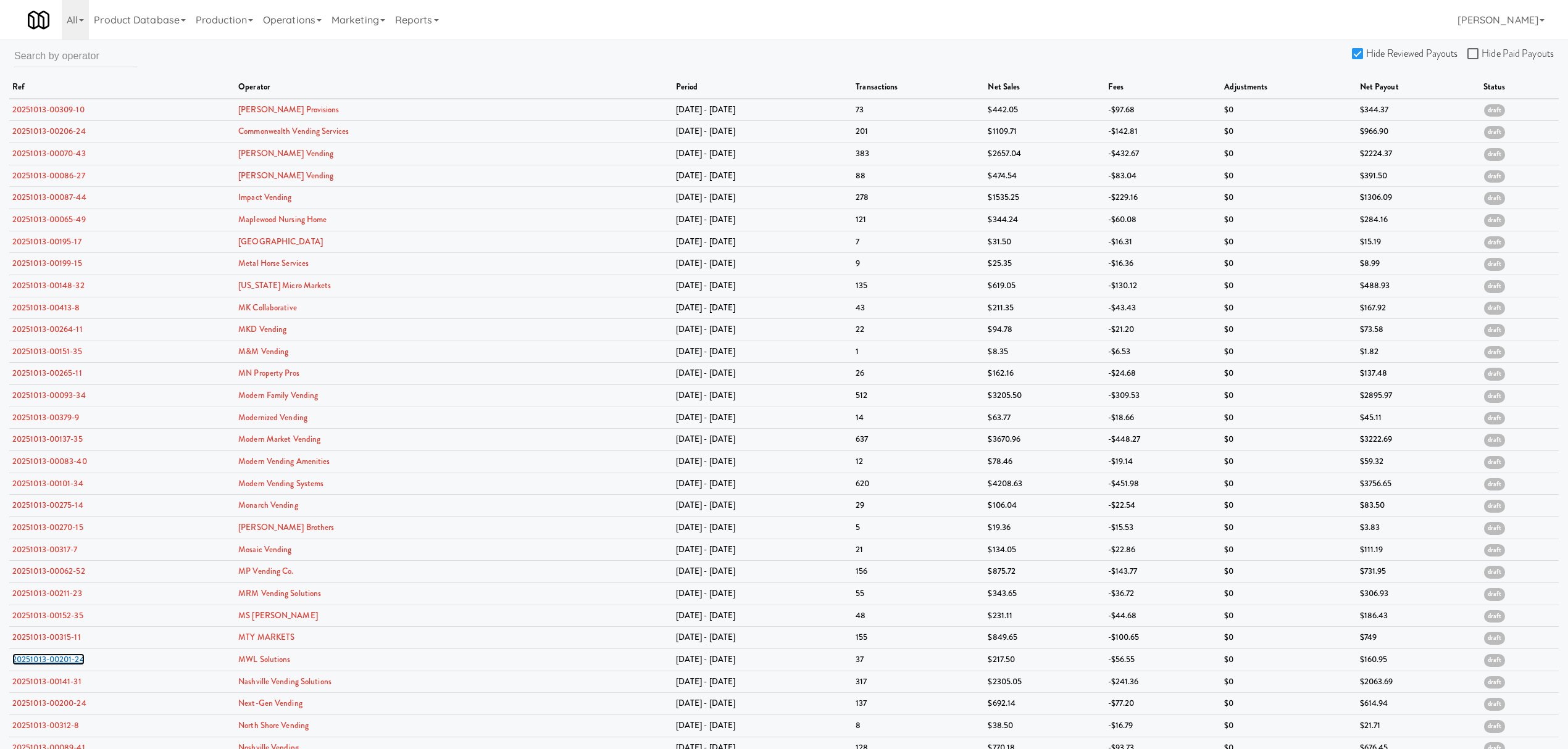
click at [62, 664] on link "20251013-00201-24" at bounding box center [48, 659] width 72 height 12
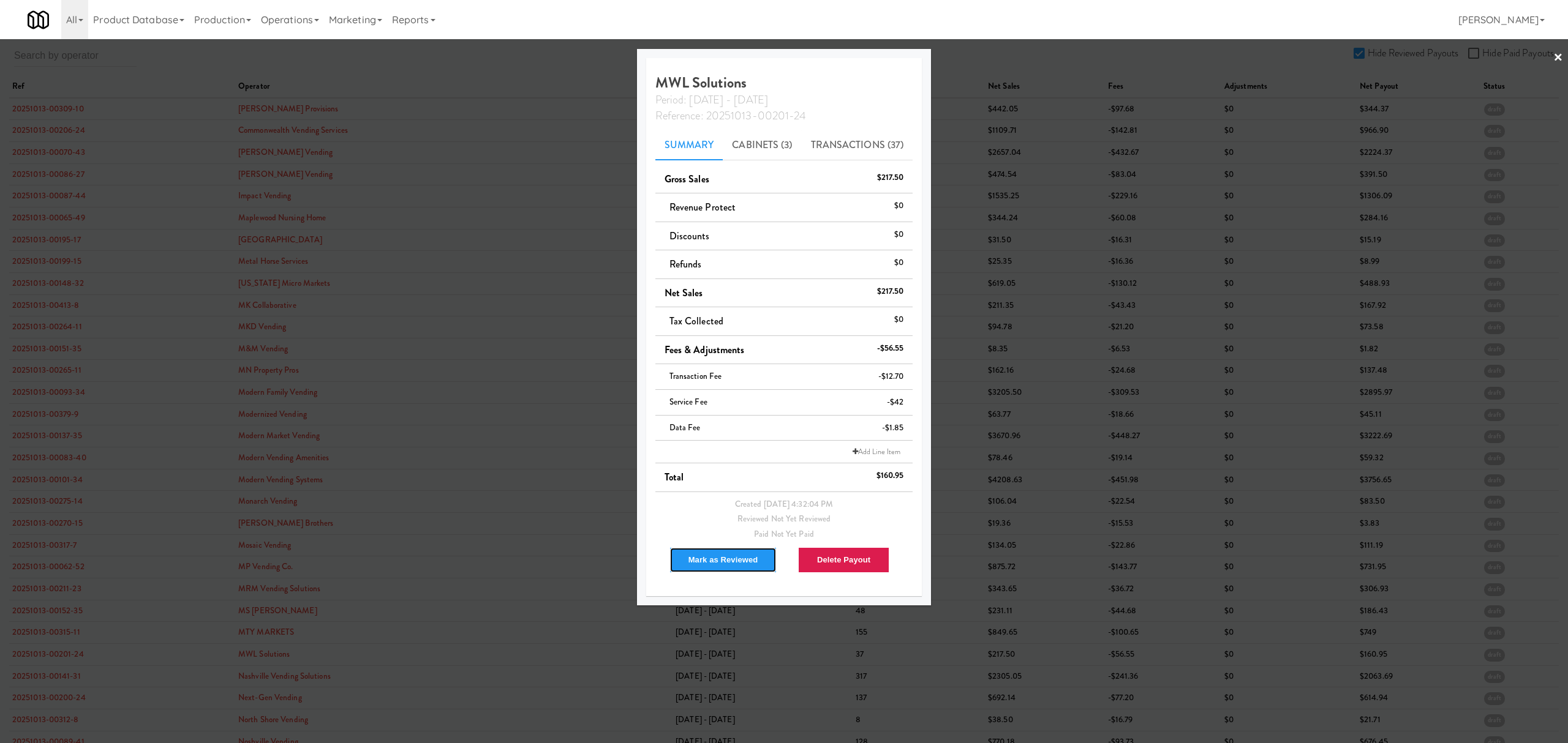
click at [714, 564] on button "Mark as Reviewed" at bounding box center [723, 560] width 108 height 26
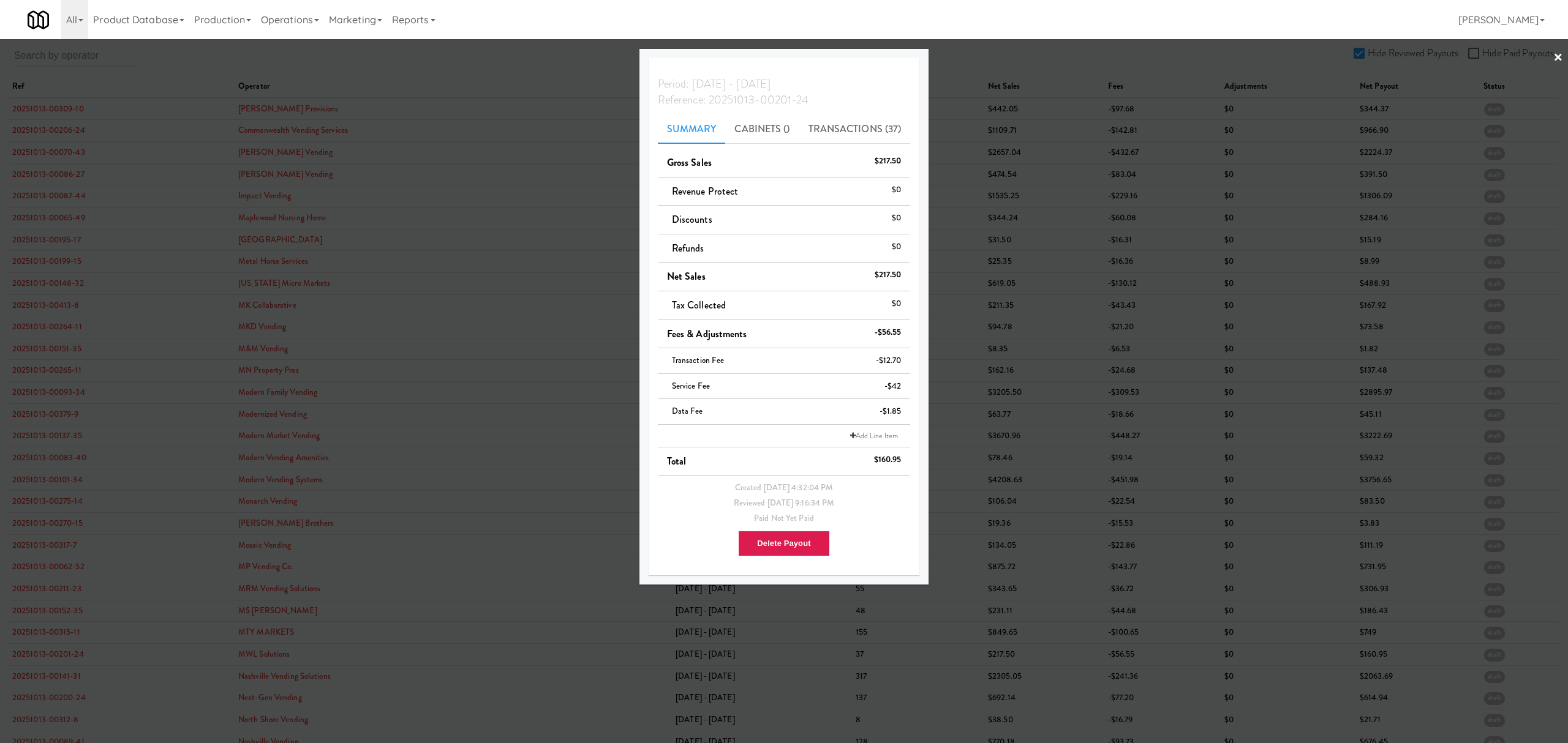
click at [52, 638] on div at bounding box center [784, 372] width 1568 height 743
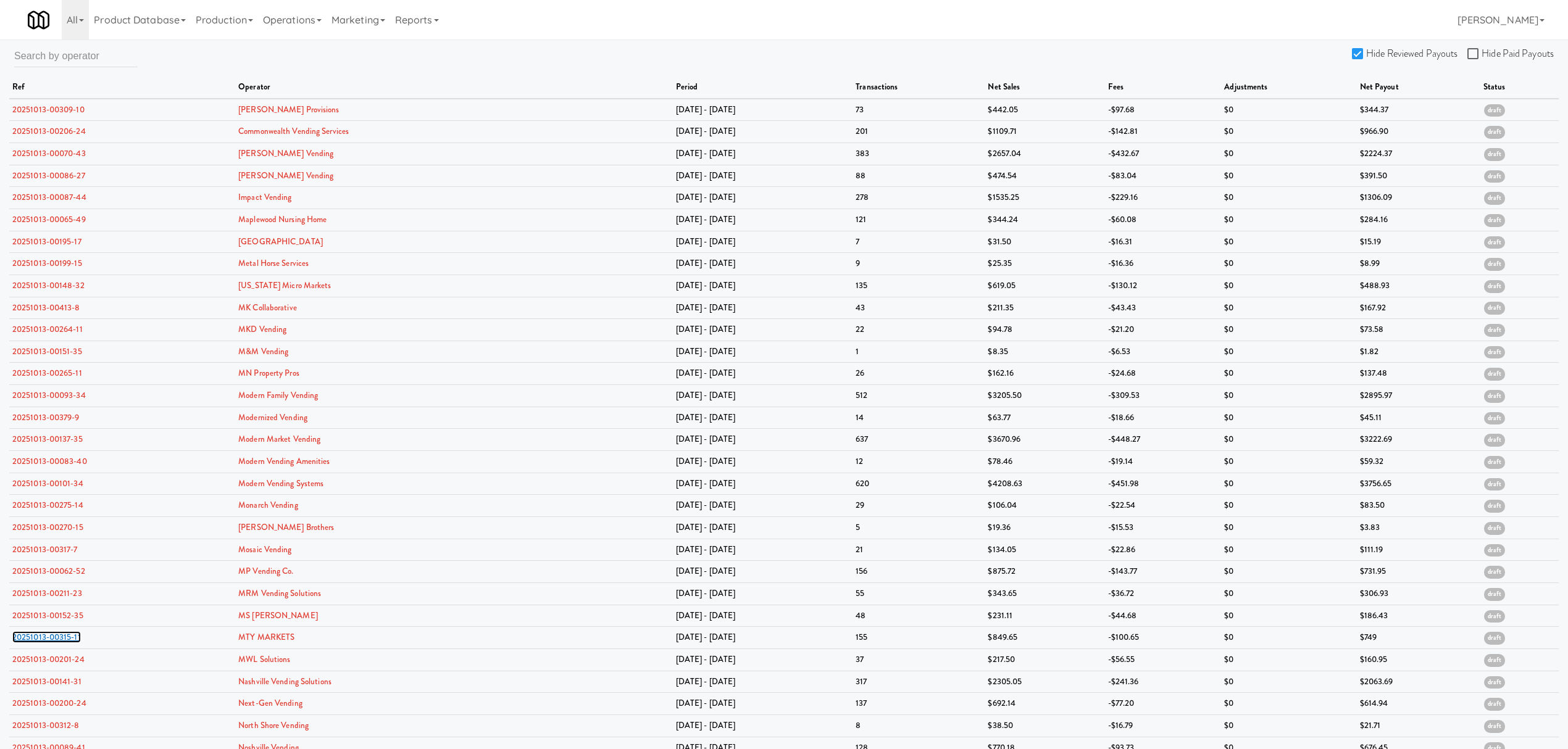
click at [52, 643] on link "20251013-00315-11" at bounding box center [46, 637] width 68 height 12
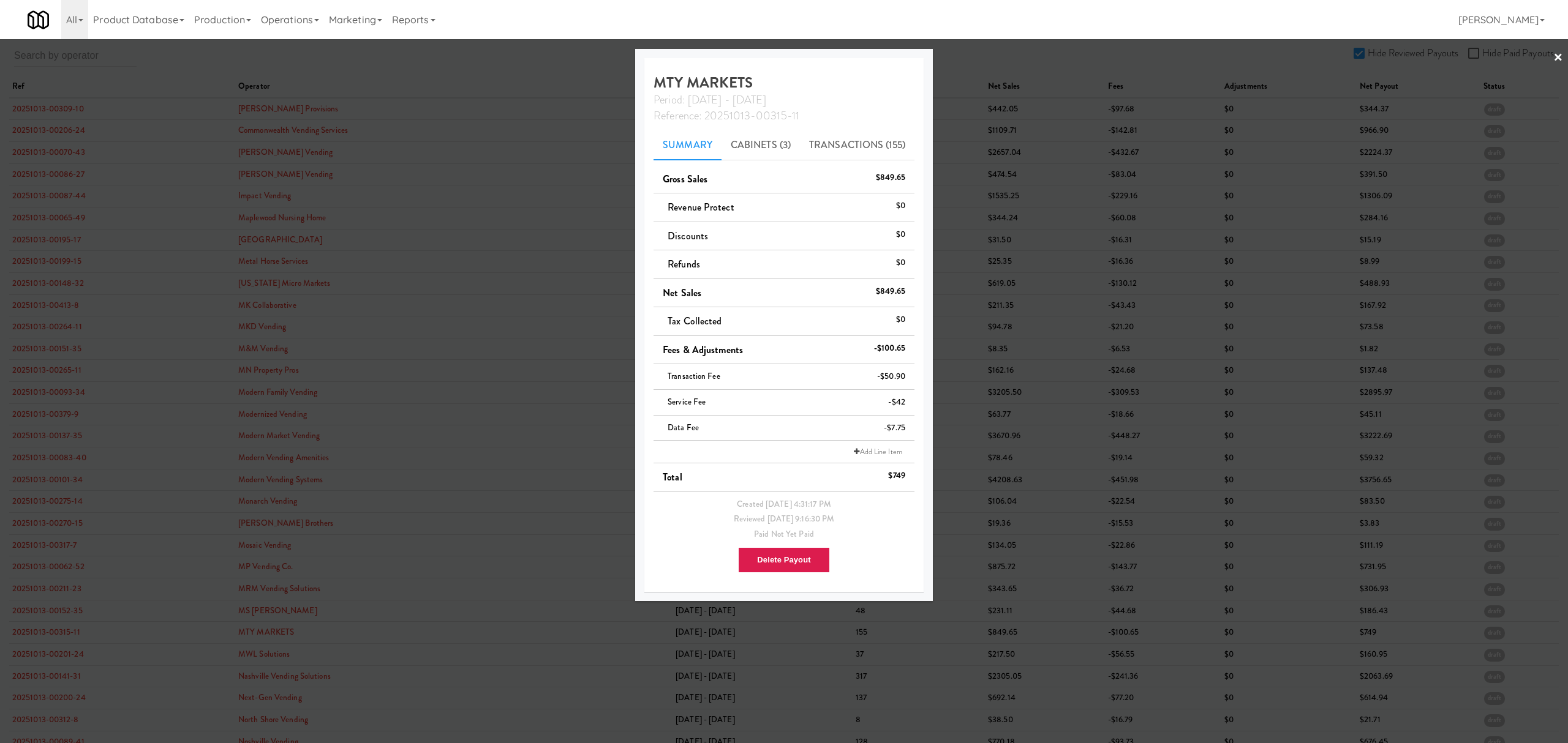
click at [41, 682] on div at bounding box center [784, 372] width 1568 height 743
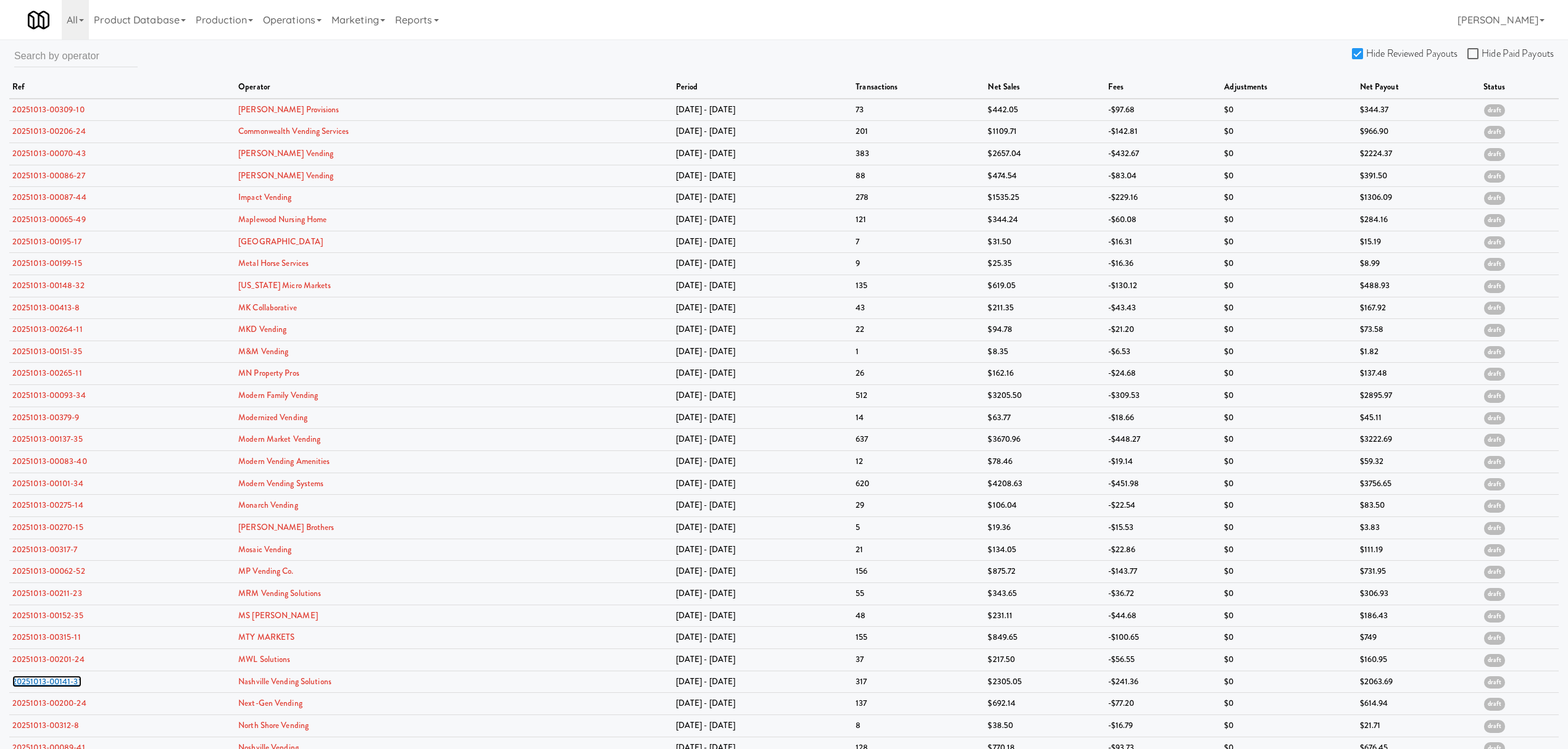
click at [42, 687] on link "20251013-00141-31" at bounding box center [47, 681] width 69 height 12
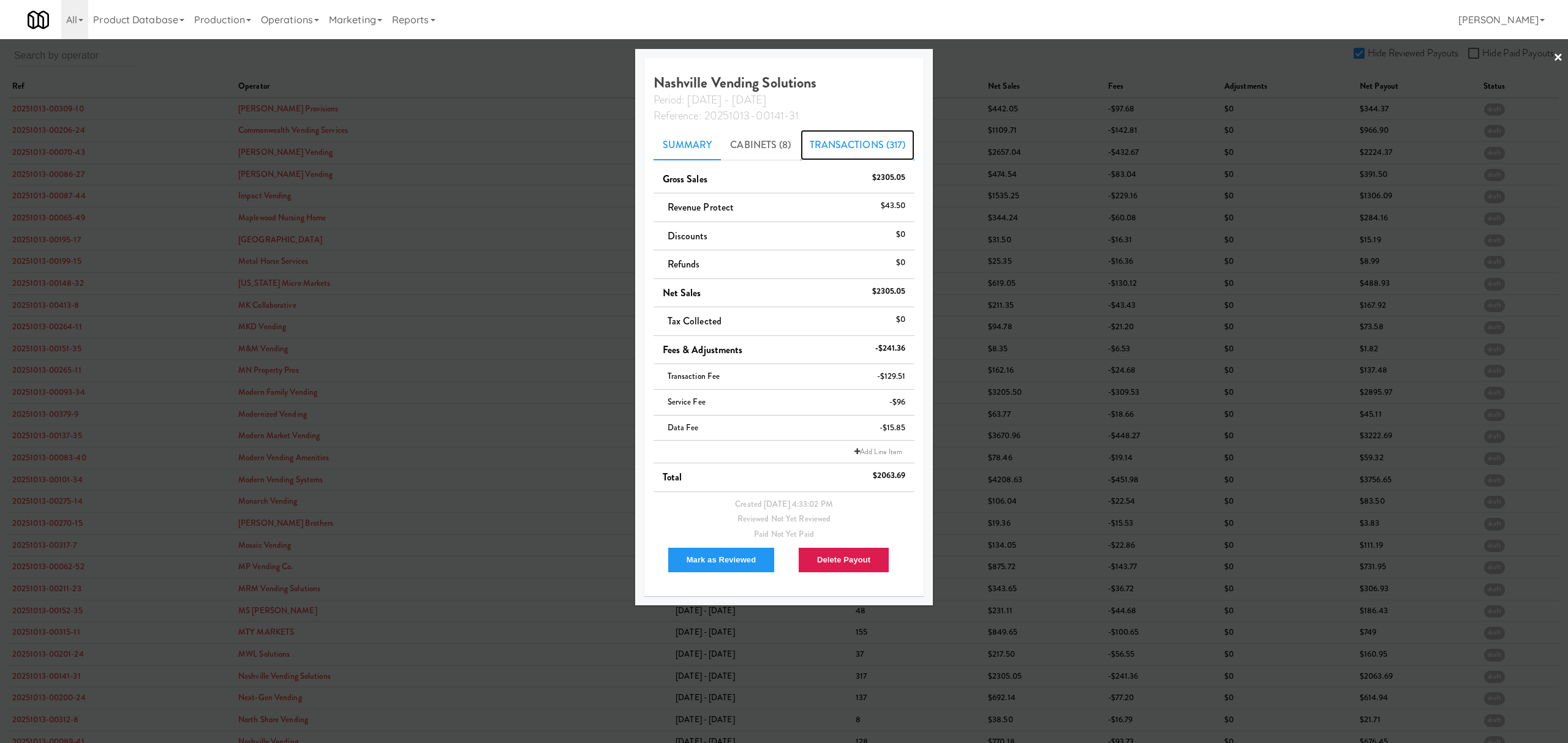
click at [863, 148] on link "Transactions (317)" at bounding box center [858, 145] width 115 height 30
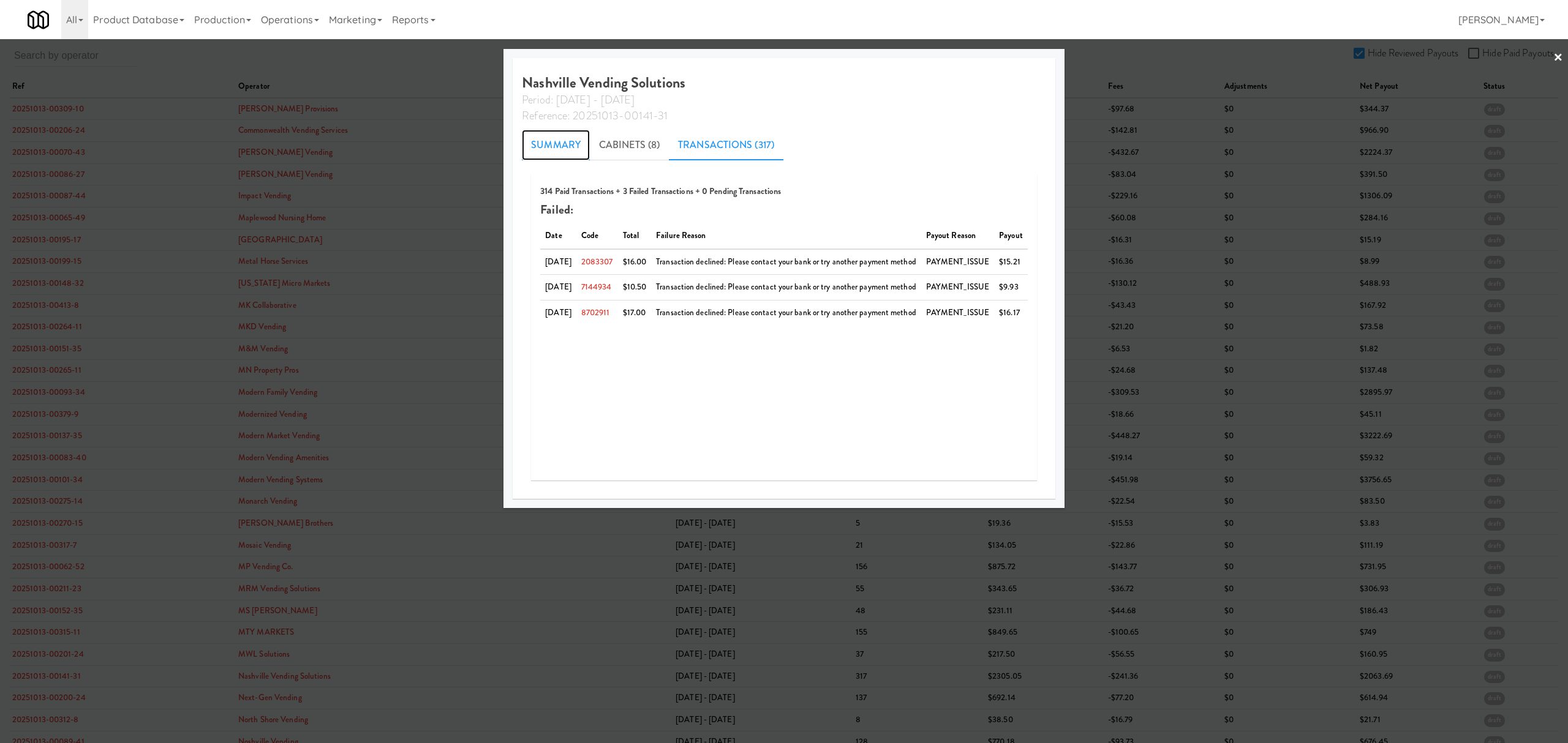
click at [555, 146] on link "Summary" at bounding box center [555, 145] width 68 height 30
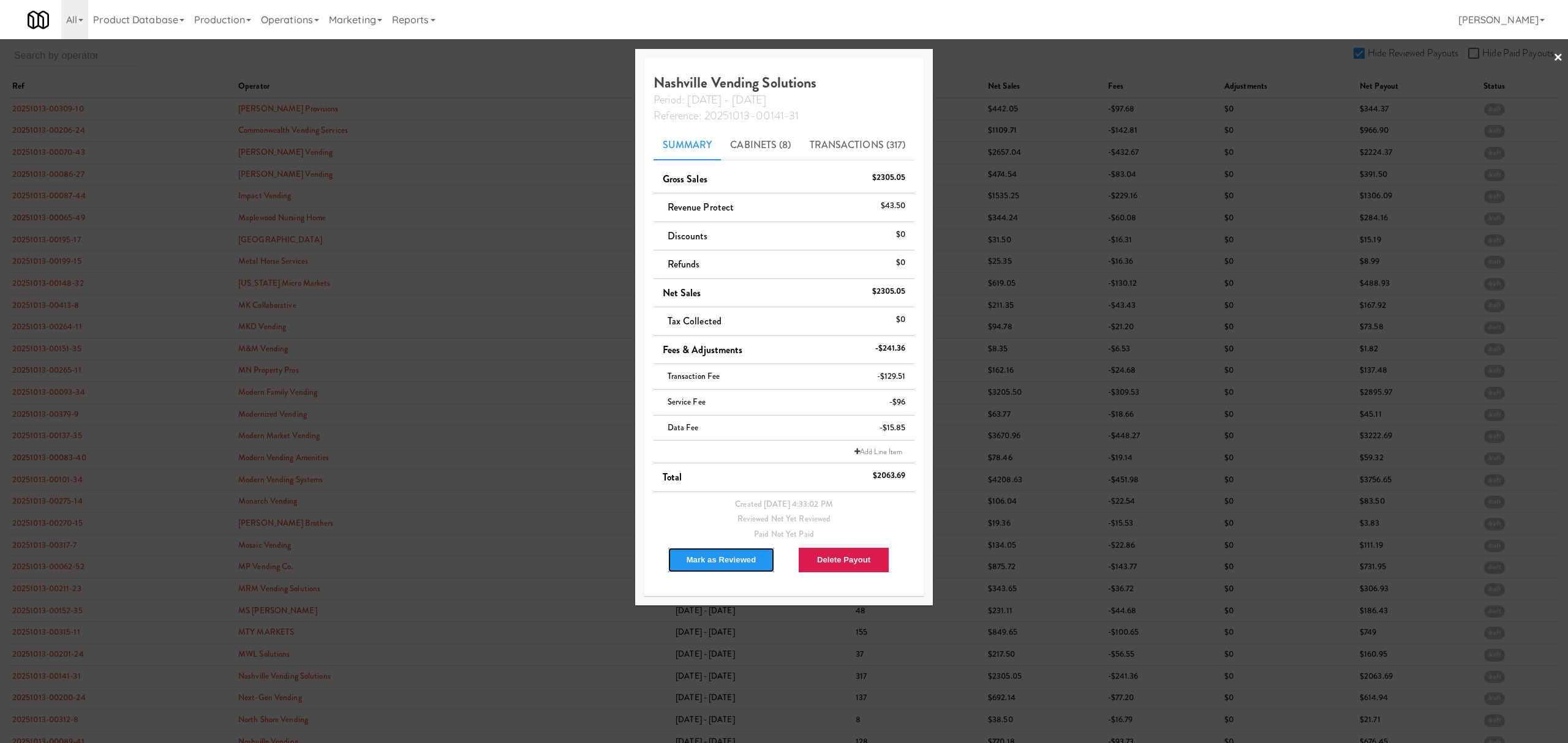
click at [709, 558] on button "Mark as Reviewed" at bounding box center [721, 560] width 108 height 26
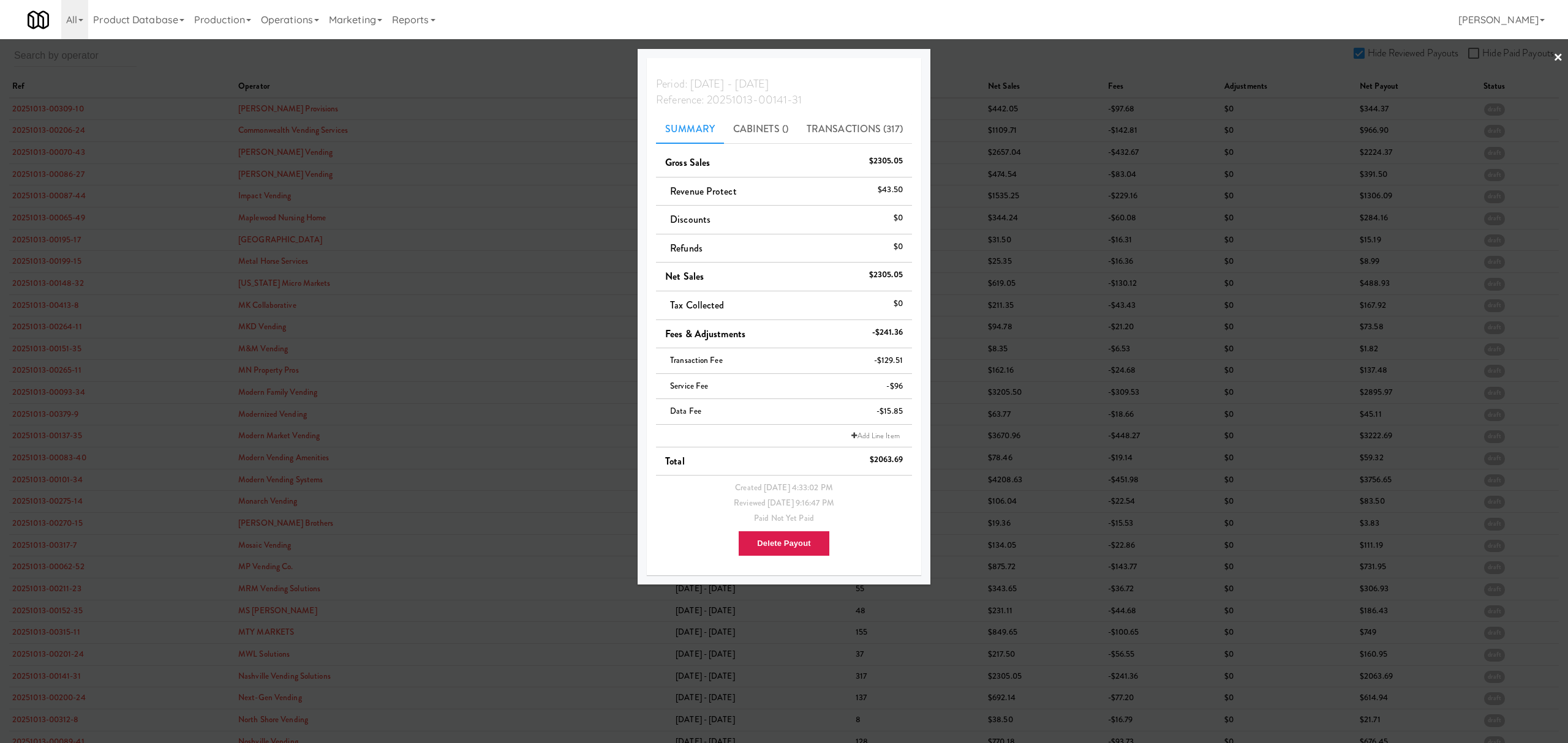
click at [37, 708] on div at bounding box center [784, 372] width 1568 height 743
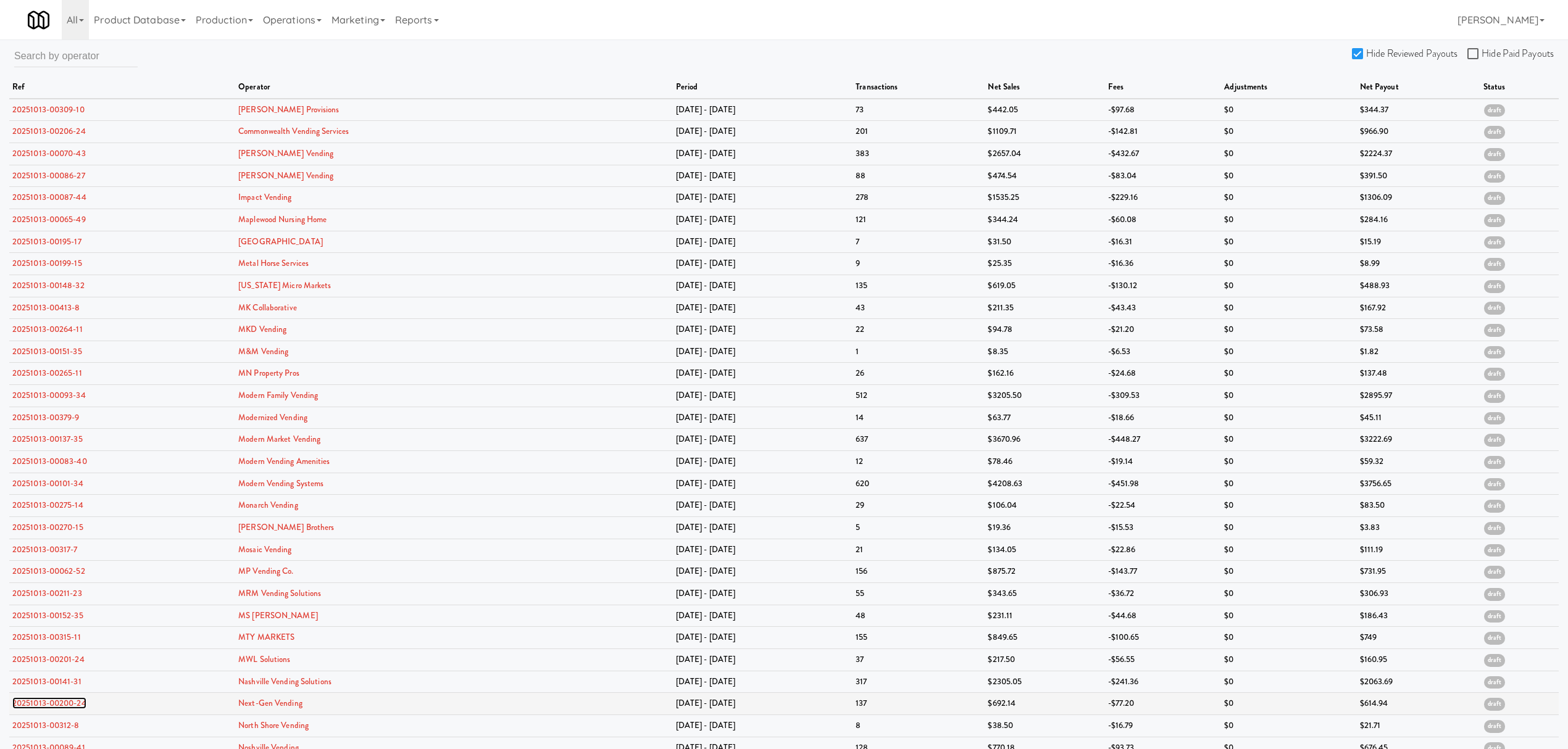
click at [42, 702] on link "20251013-00200-24" at bounding box center [49, 703] width 74 height 12
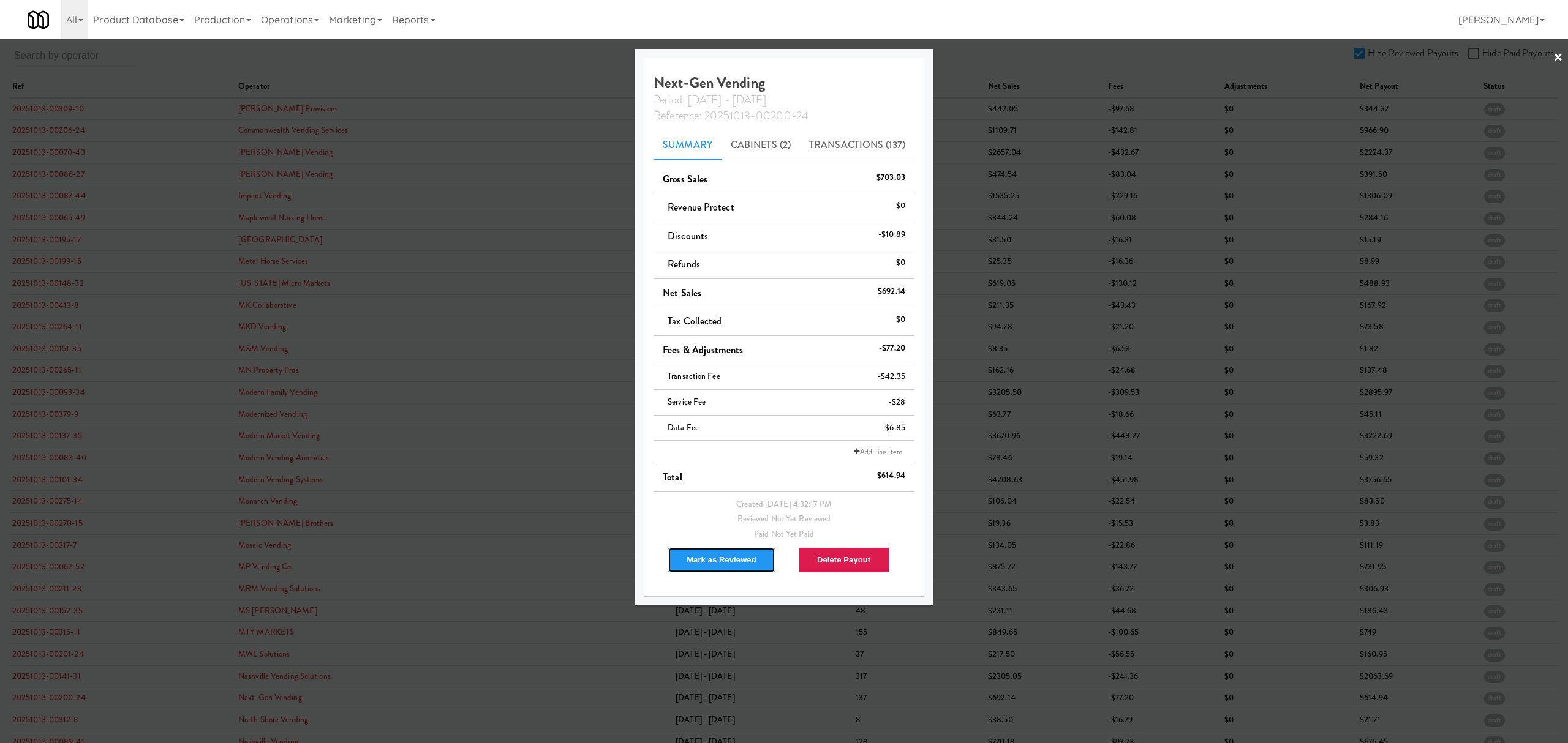
click at [719, 564] on button "Mark as Reviewed" at bounding box center [721, 560] width 108 height 26
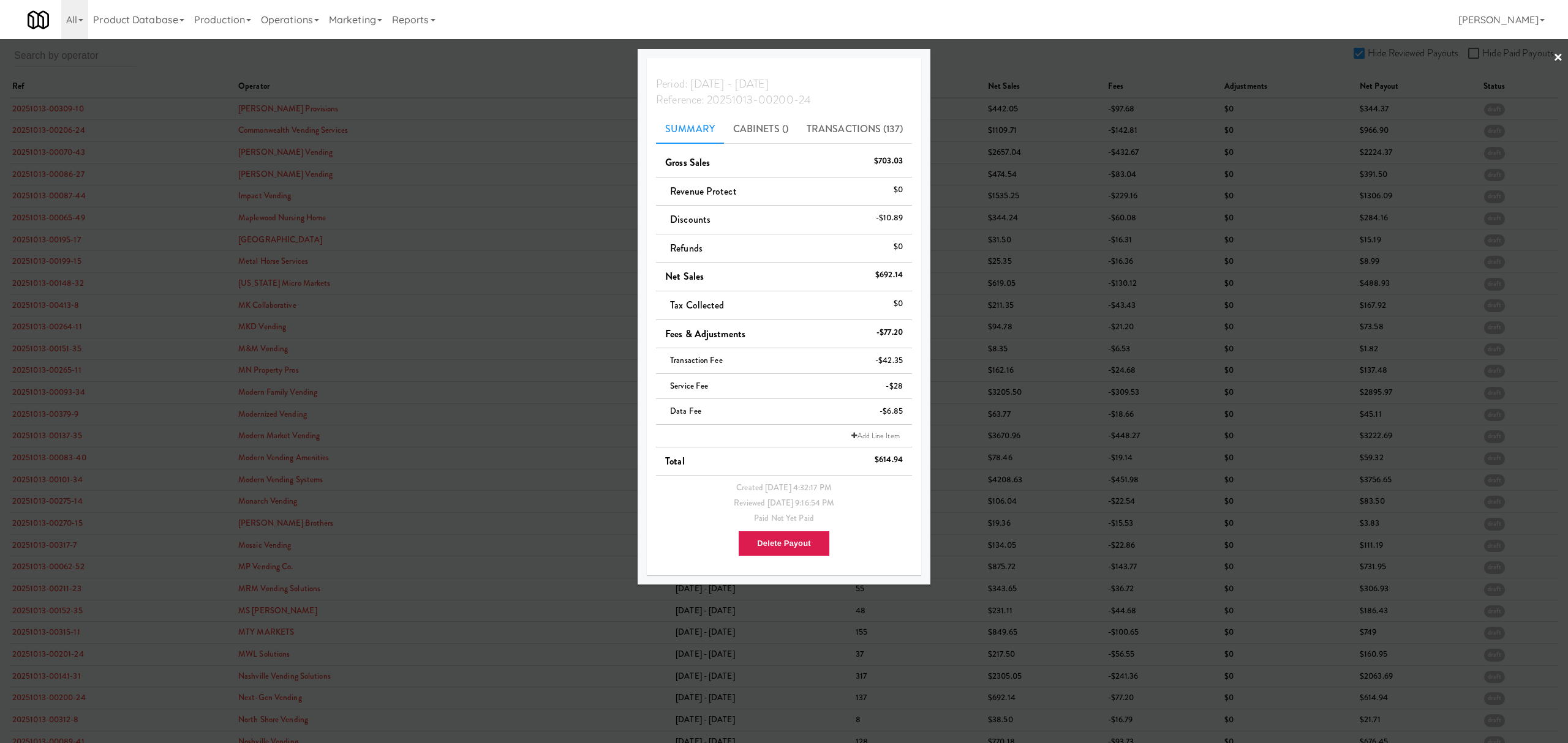
click at [454, 650] on div at bounding box center [784, 372] width 1568 height 743
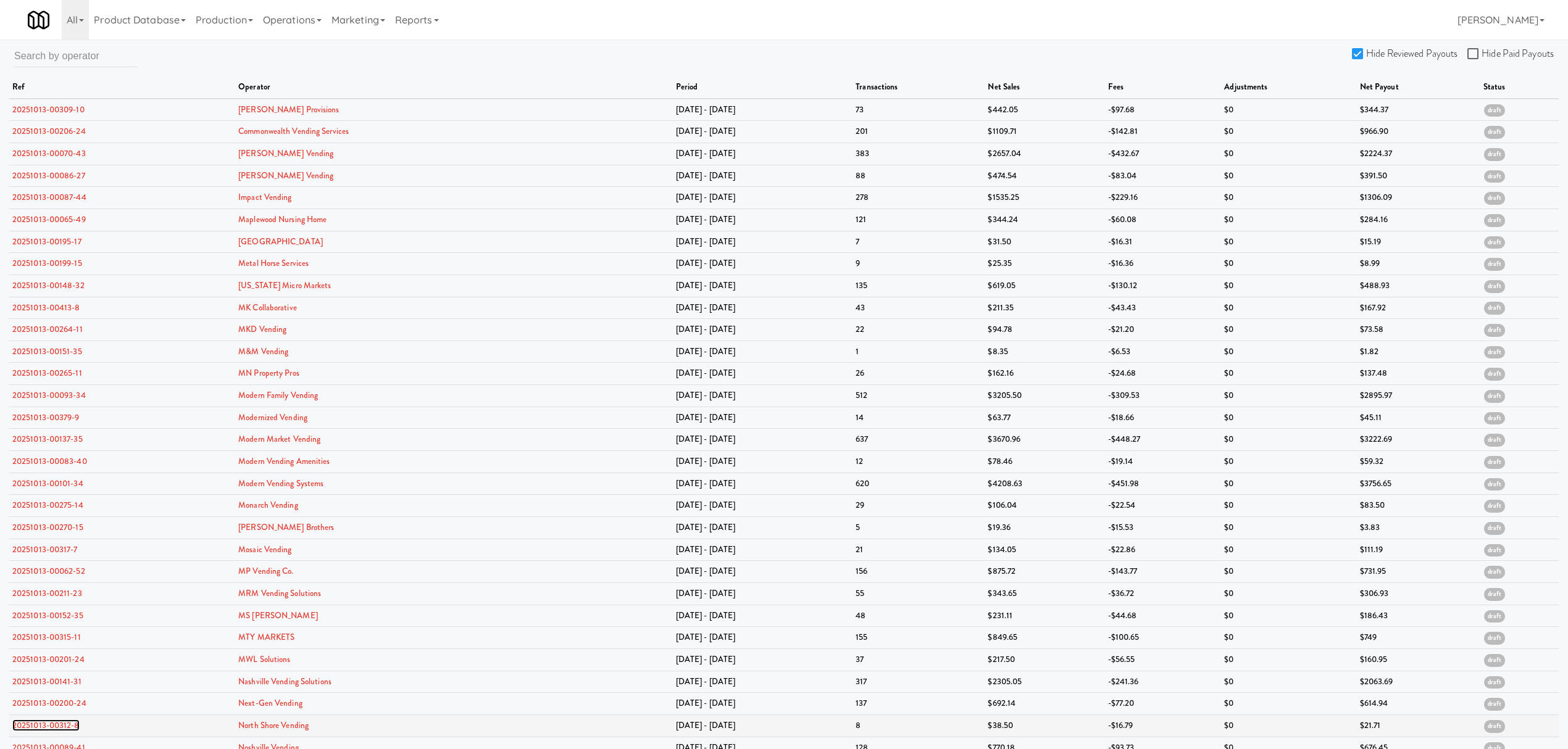
click at [60, 731] on link "20251013-00312-8" at bounding box center [46, 725] width 68 height 12
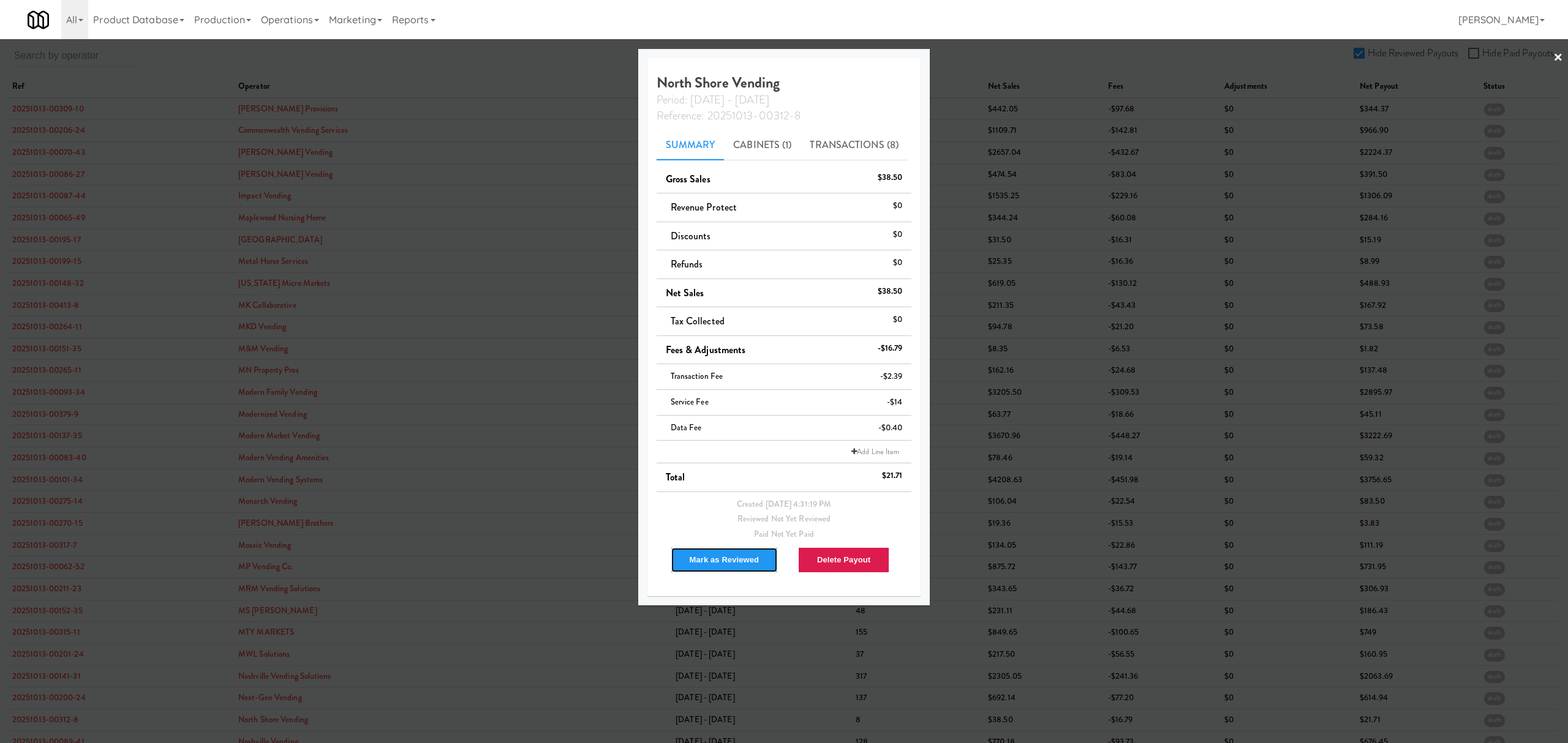
click at [729, 556] on button "Mark as Reviewed" at bounding box center [724, 560] width 108 height 26
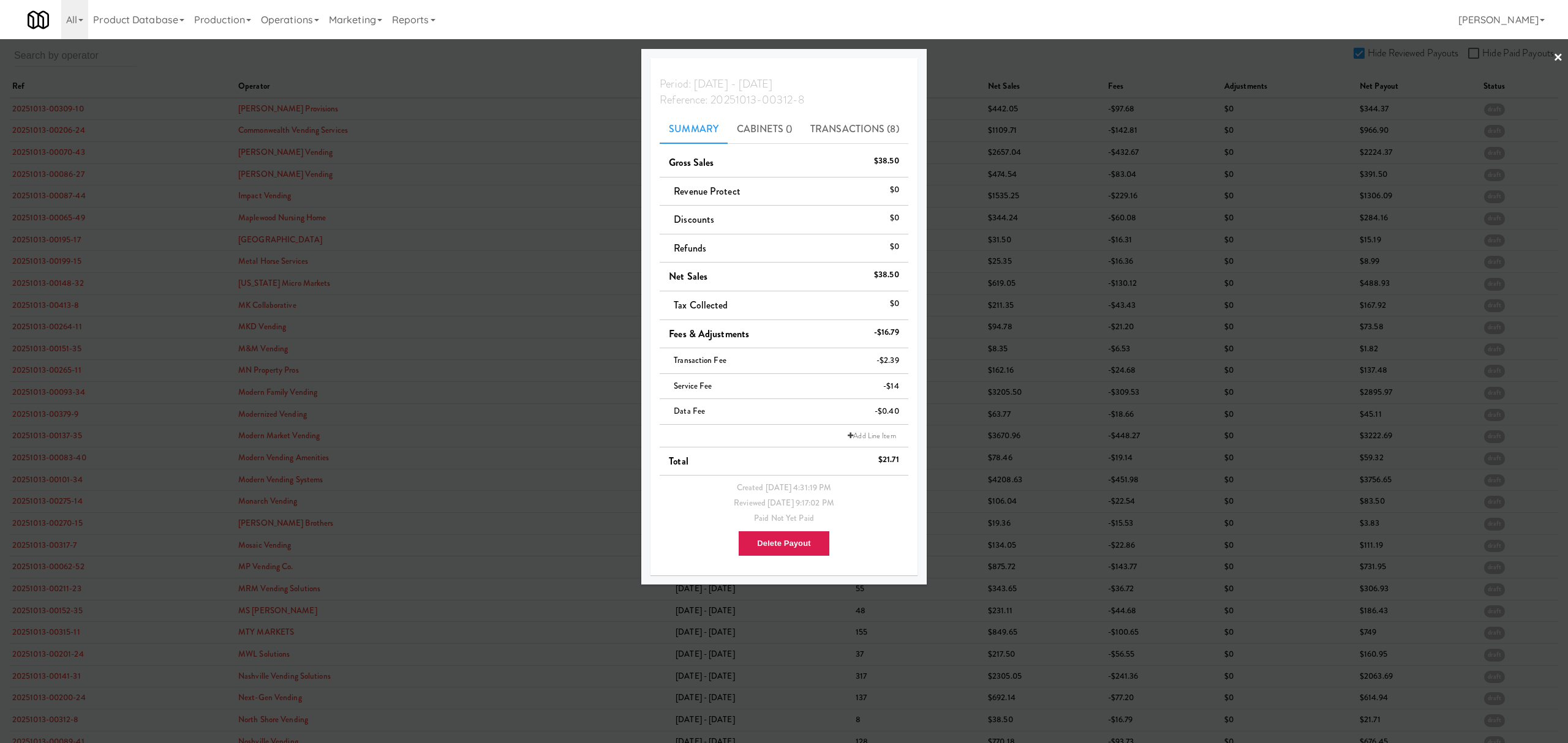
click at [495, 69] on div at bounding box center [784, 372] width 1568 height 743
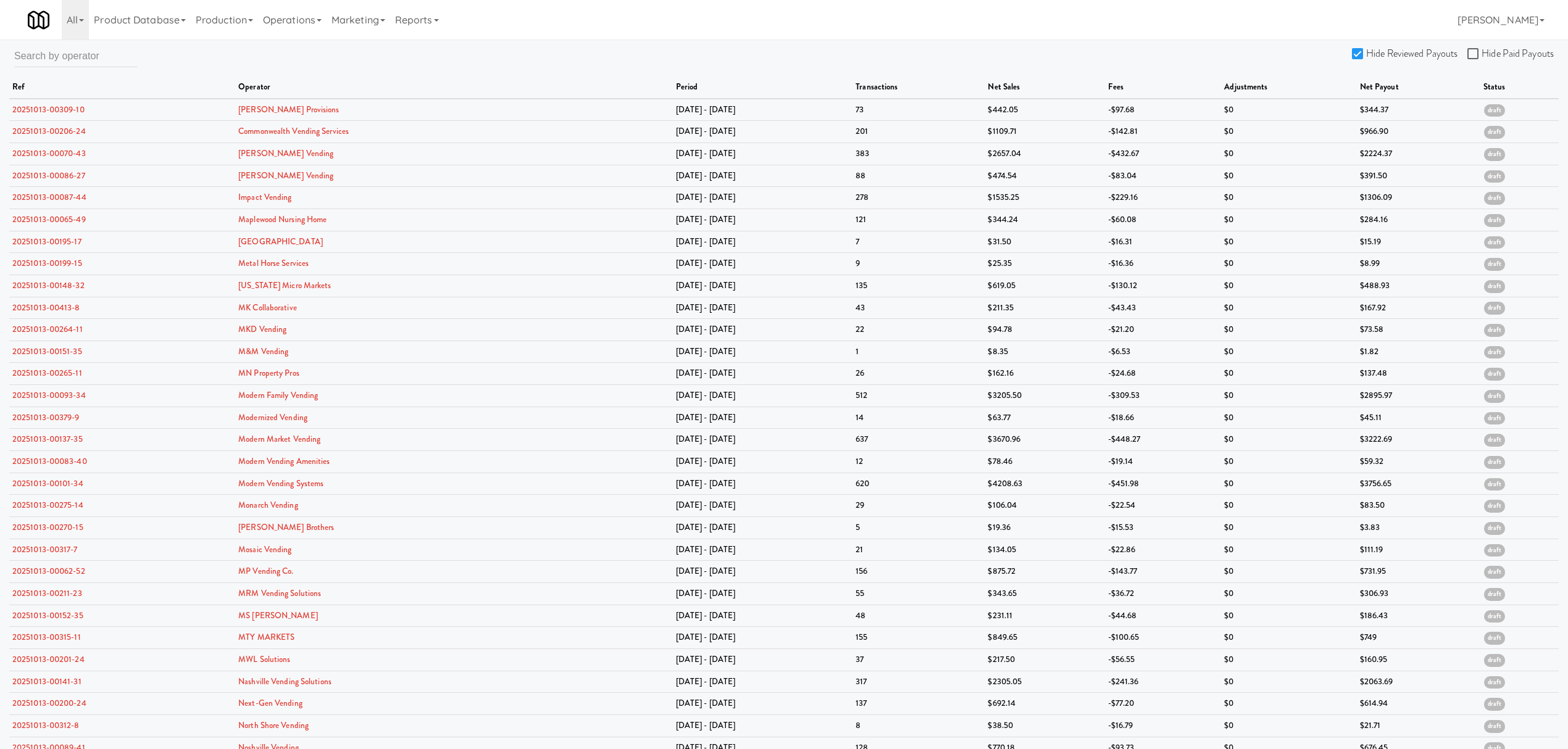
click at [1358, 53] on input "Hide Reviewed Payouts" at bounding box center [1360, 54] width 14 height 10
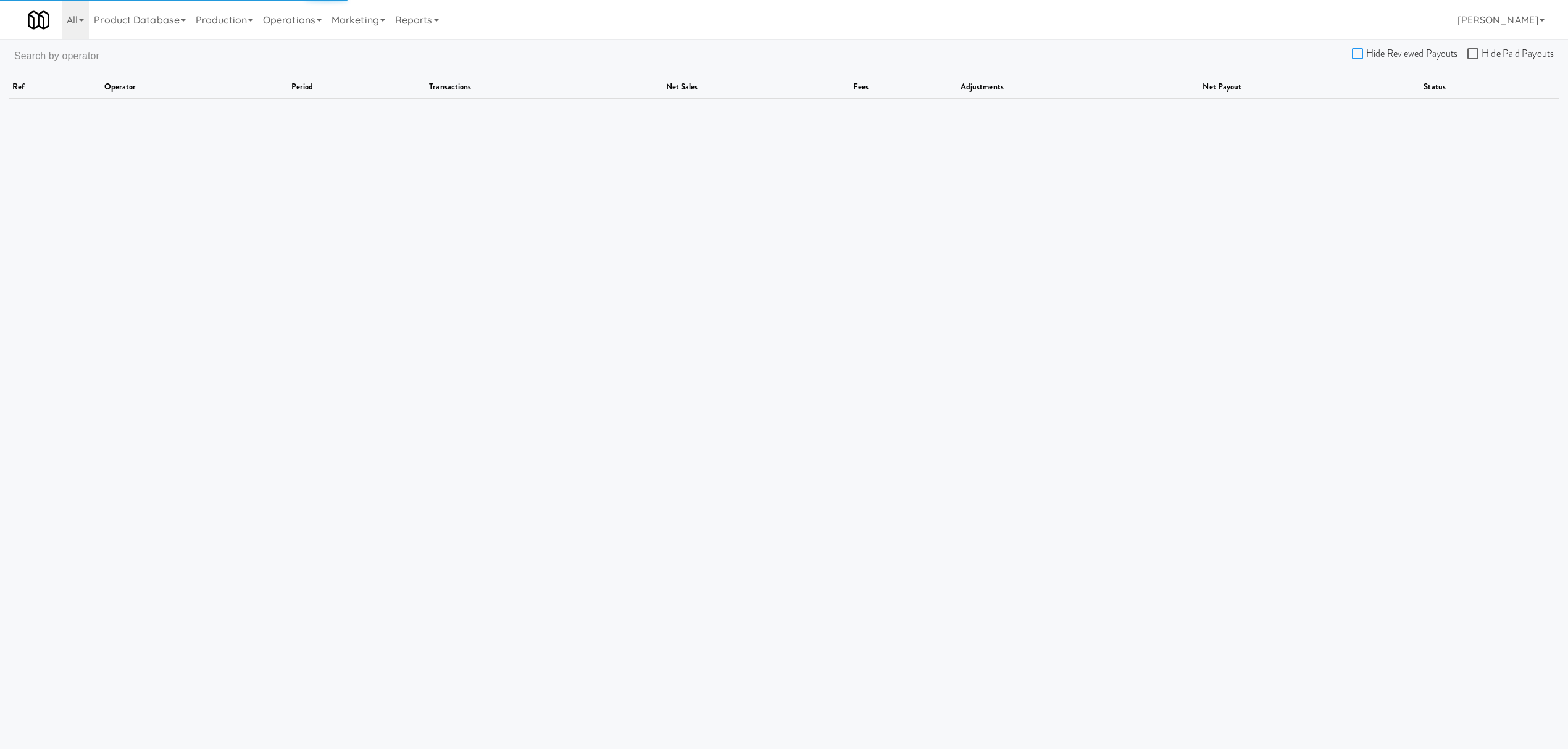
click at [1359, 53] on input "Hide Reviewed Payouts" at bounding box center [1360, 54] width 14 height 10
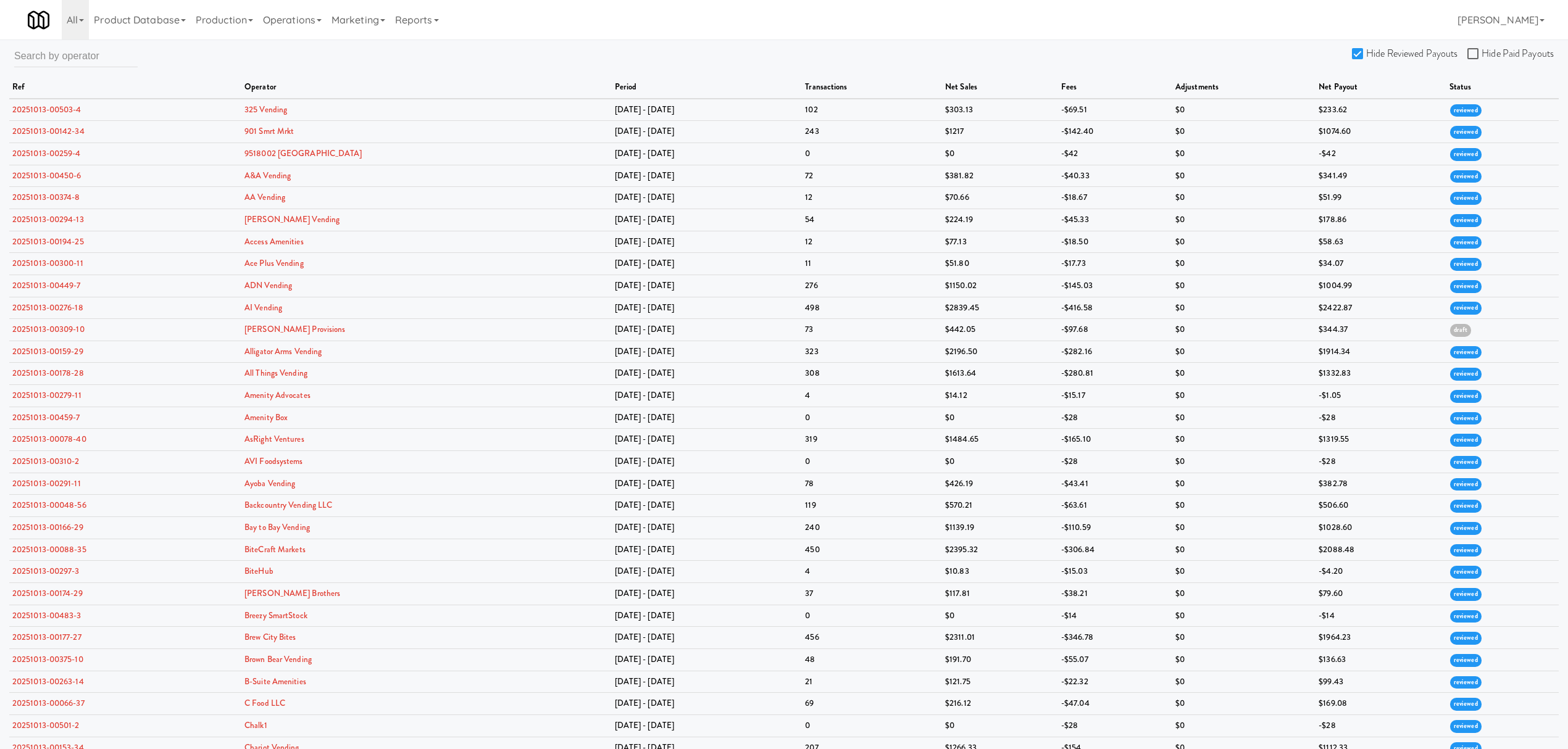
click at [1359, 50] on input "Hide Reviewed Payouts" at bounding box center [1360, 54] width 14 height 10
checkbox input "true"
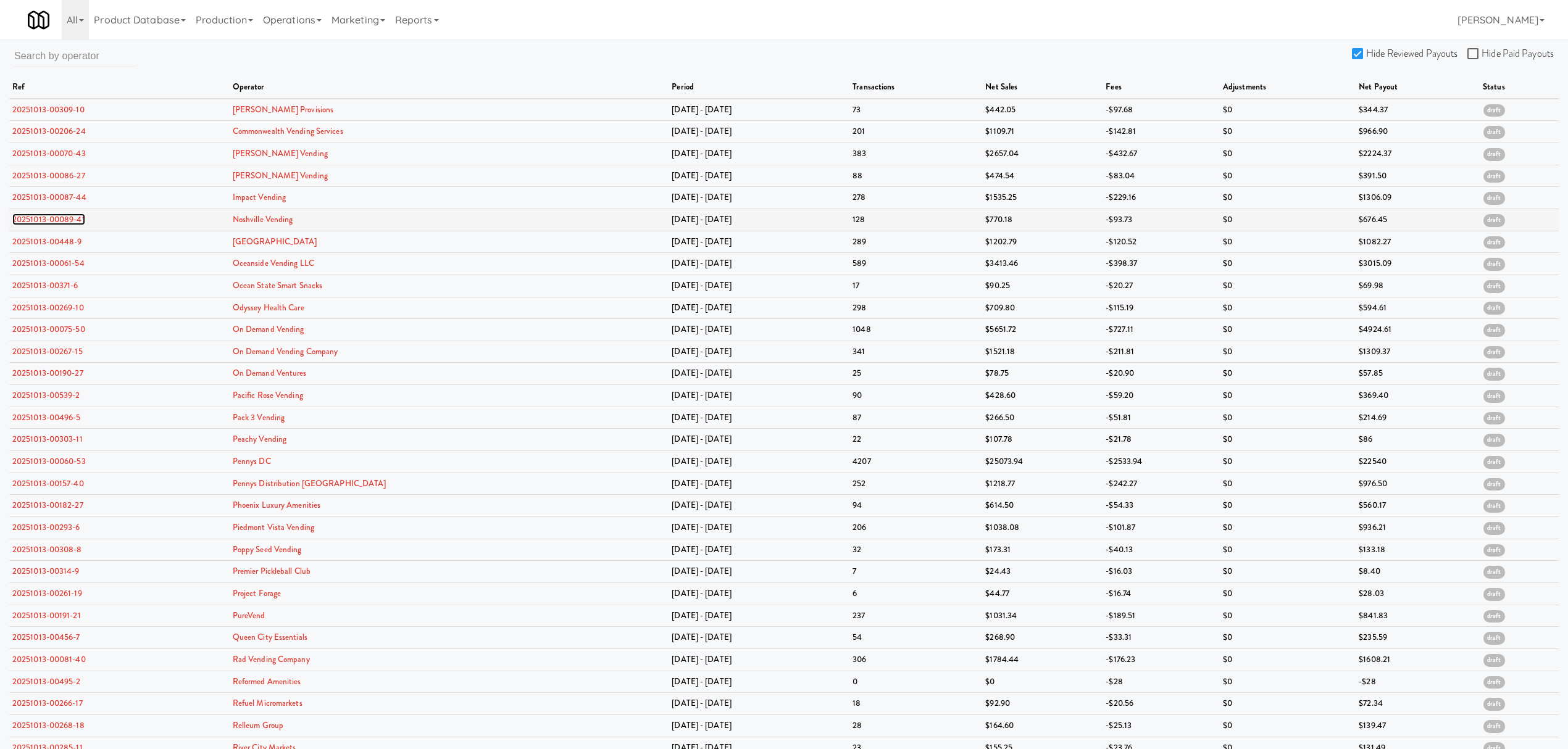
click at [51, 217] on link "20251013-00089-41" at bounding box center [48, 219] width 73 height 12
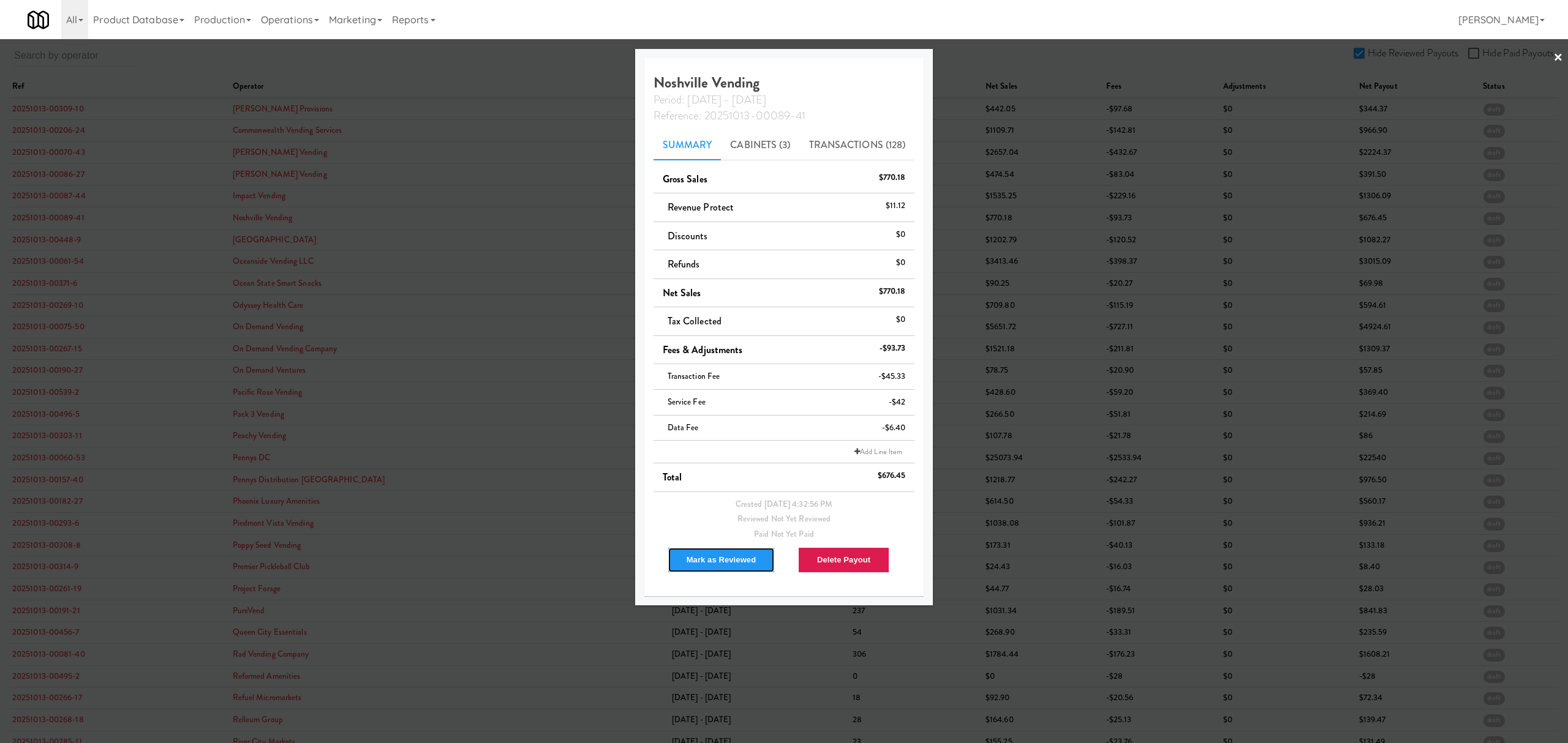
click at [713, 551] on button "Mark as Reviewed" at bounding box center [721, 560] width 108 height 26
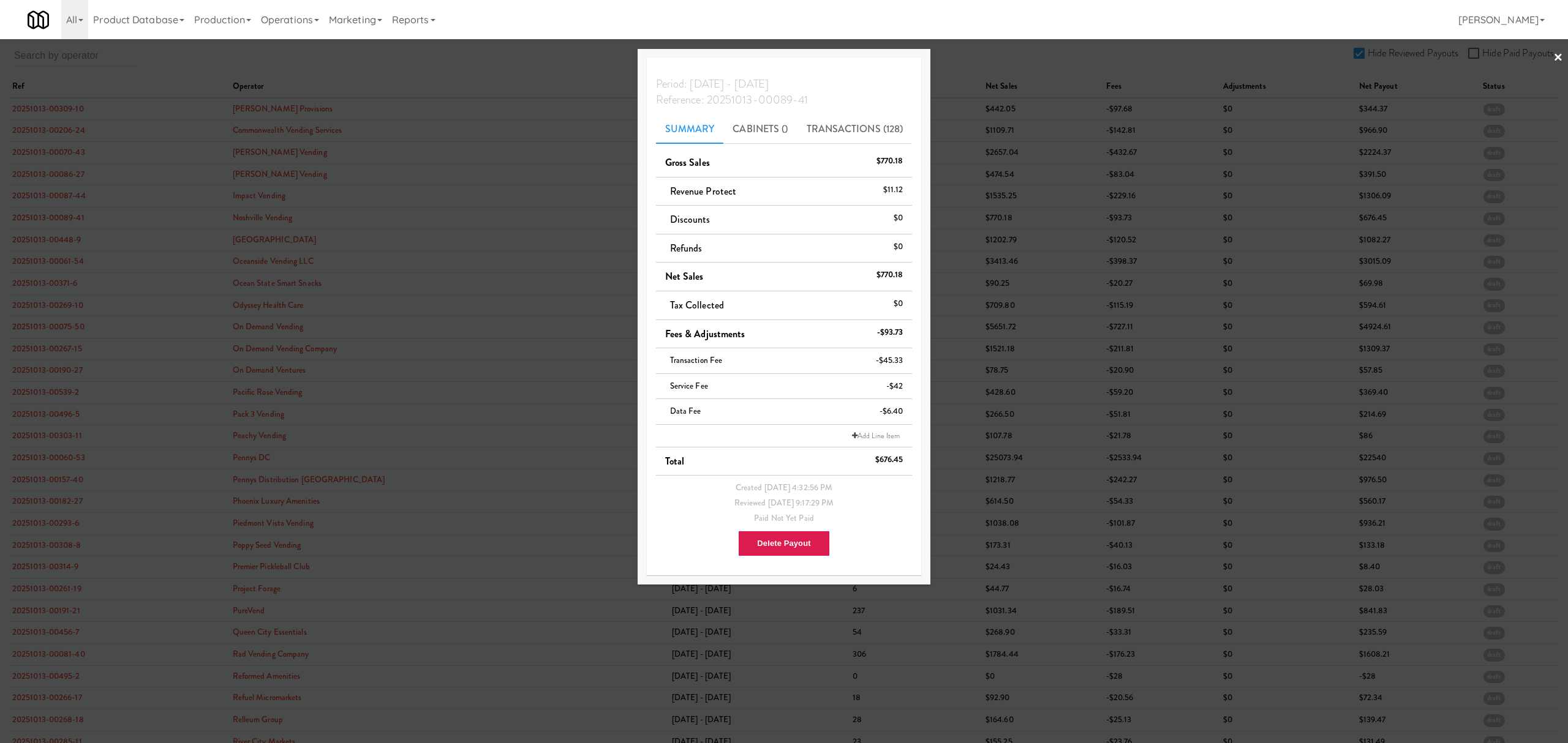
click at [65, 238] on div at bounding box center [784, 372] width 1568 height 743
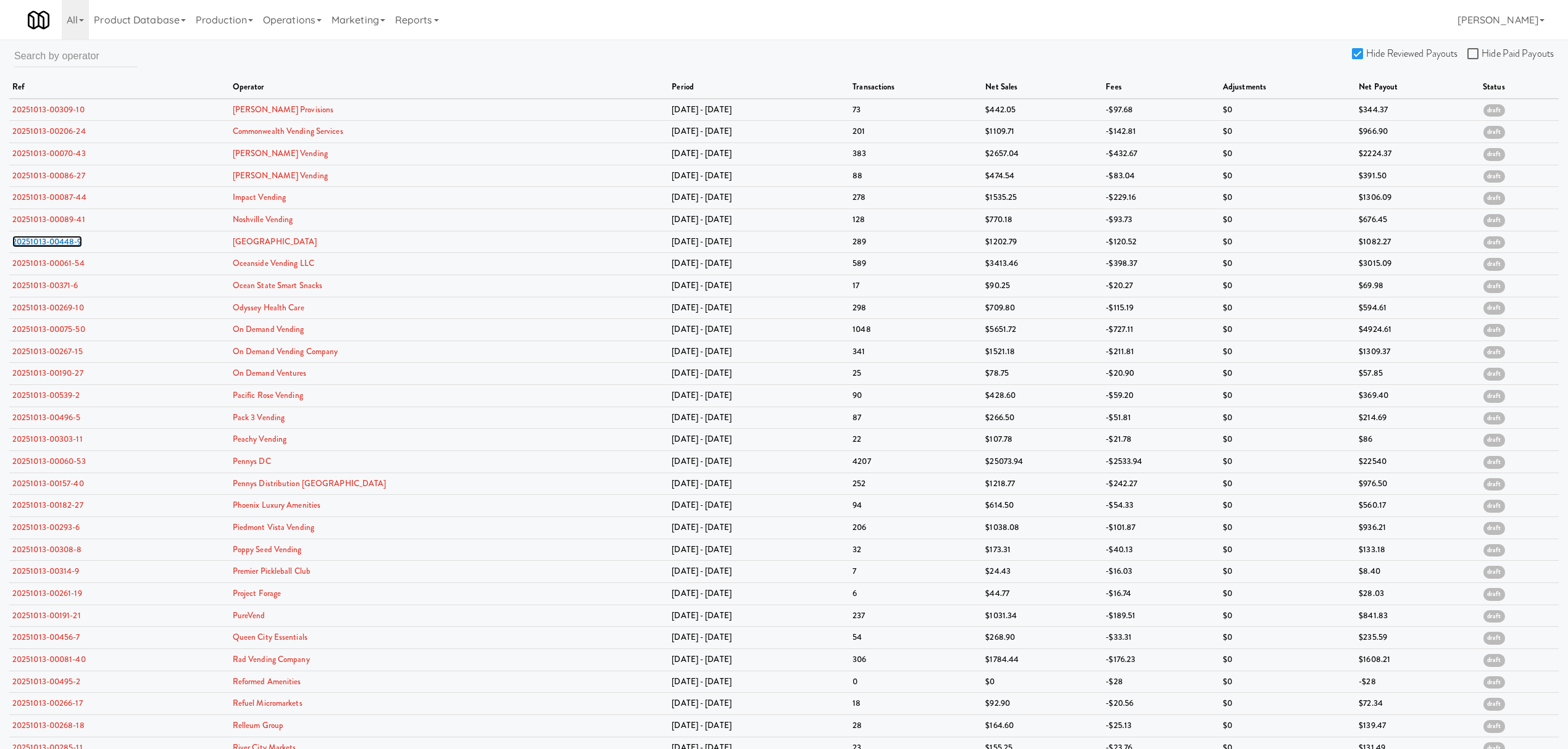
click at [65, 240] on link "20251013-00448-9" at bounding box center [47, 241] width 70 height 12
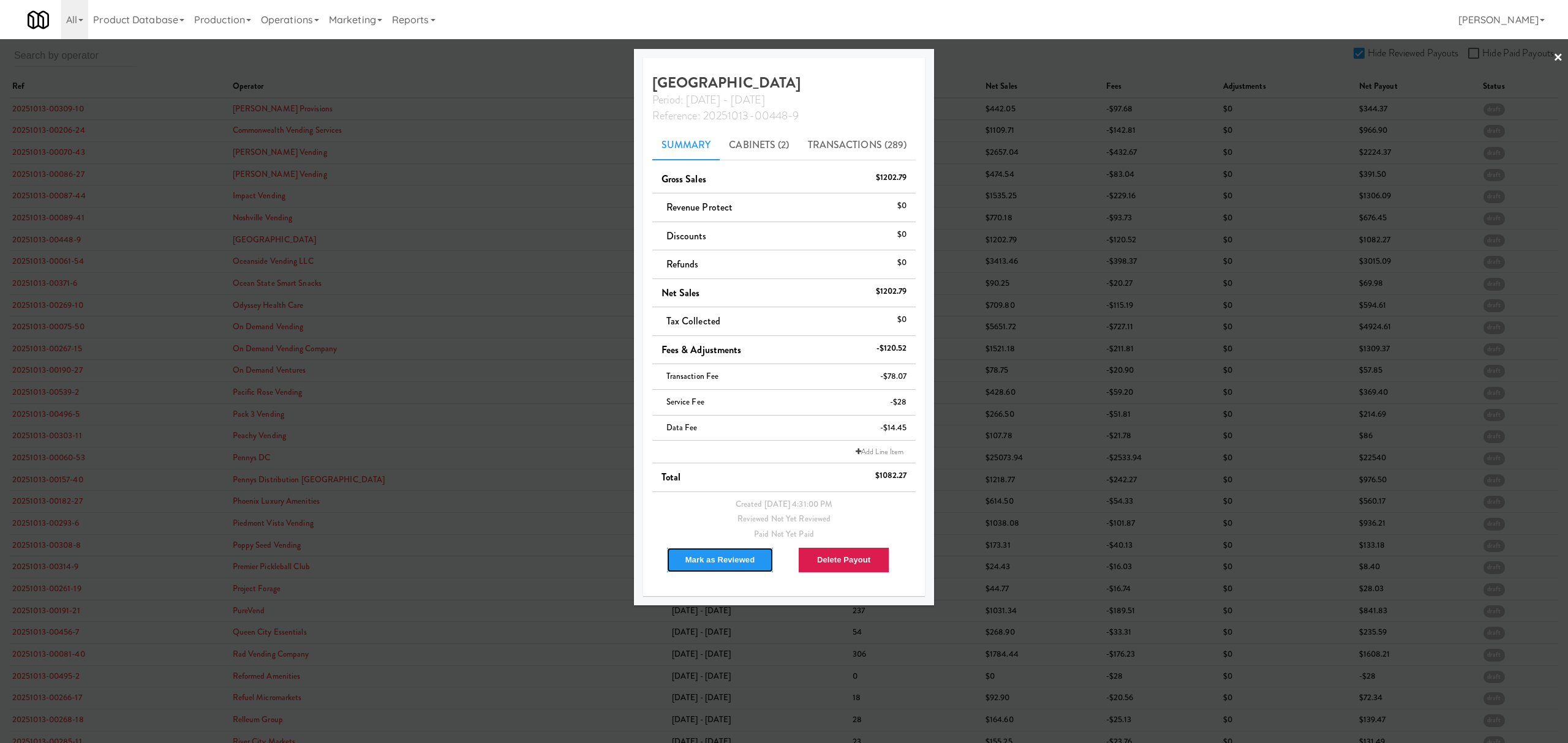
click at [707, 564] on button "Mark as Reviewed" at bounding box center [719, 560] width 108 height 26
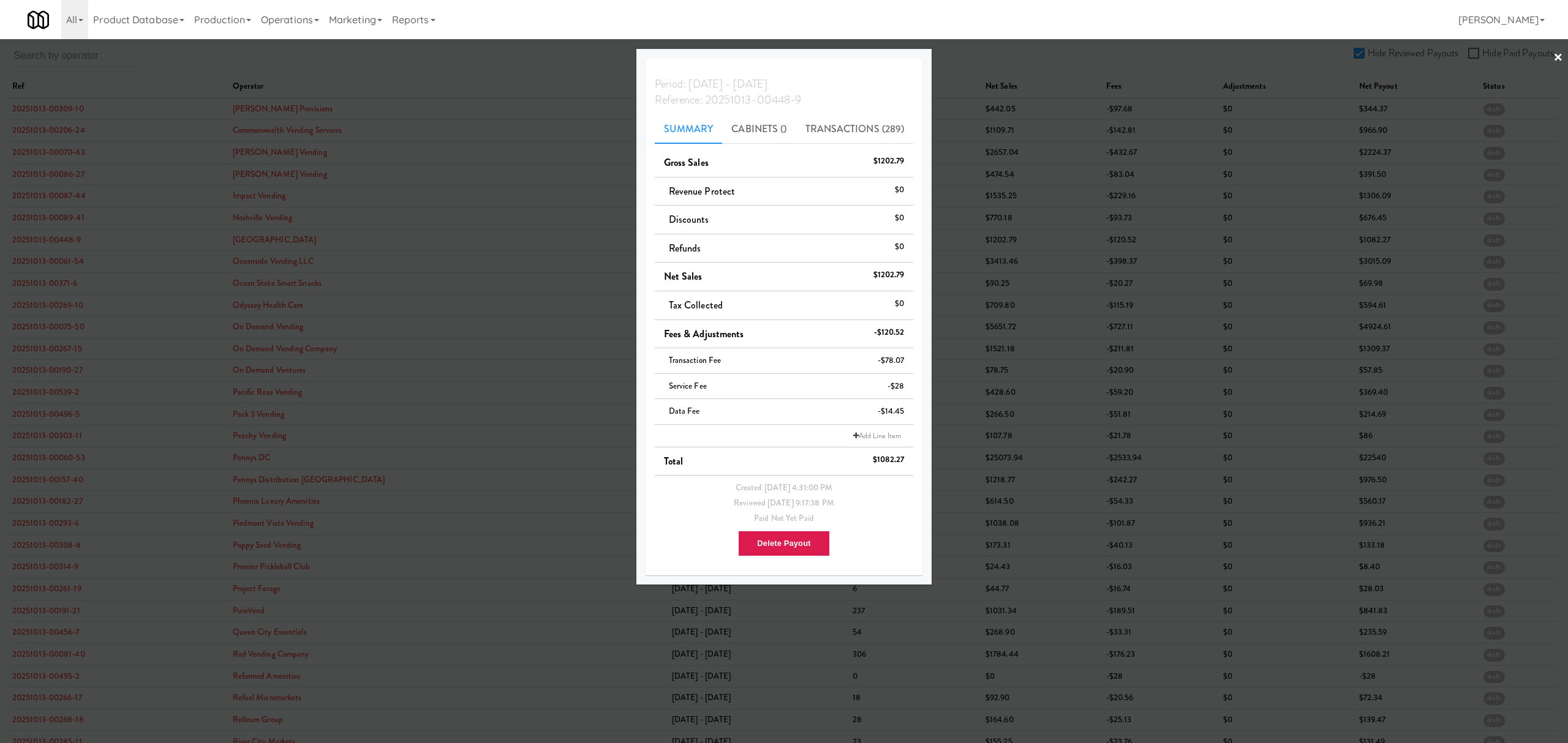
click at [65, 262] on div at bounding box center [784, 372] width 1568 height 743
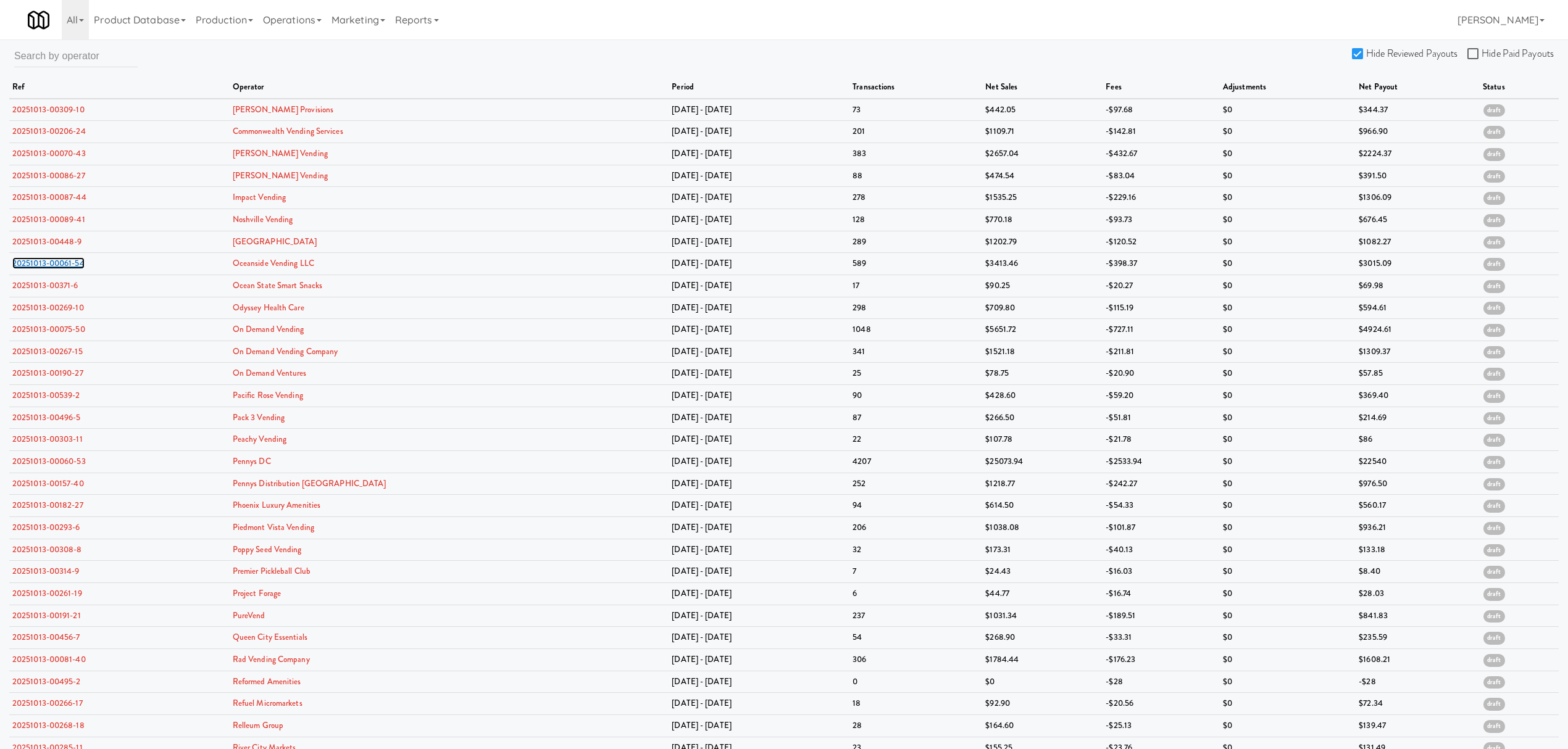
click at [65, 264] on link "20251013-00061-54" at bounding box center [48, 263] width 72 height 12
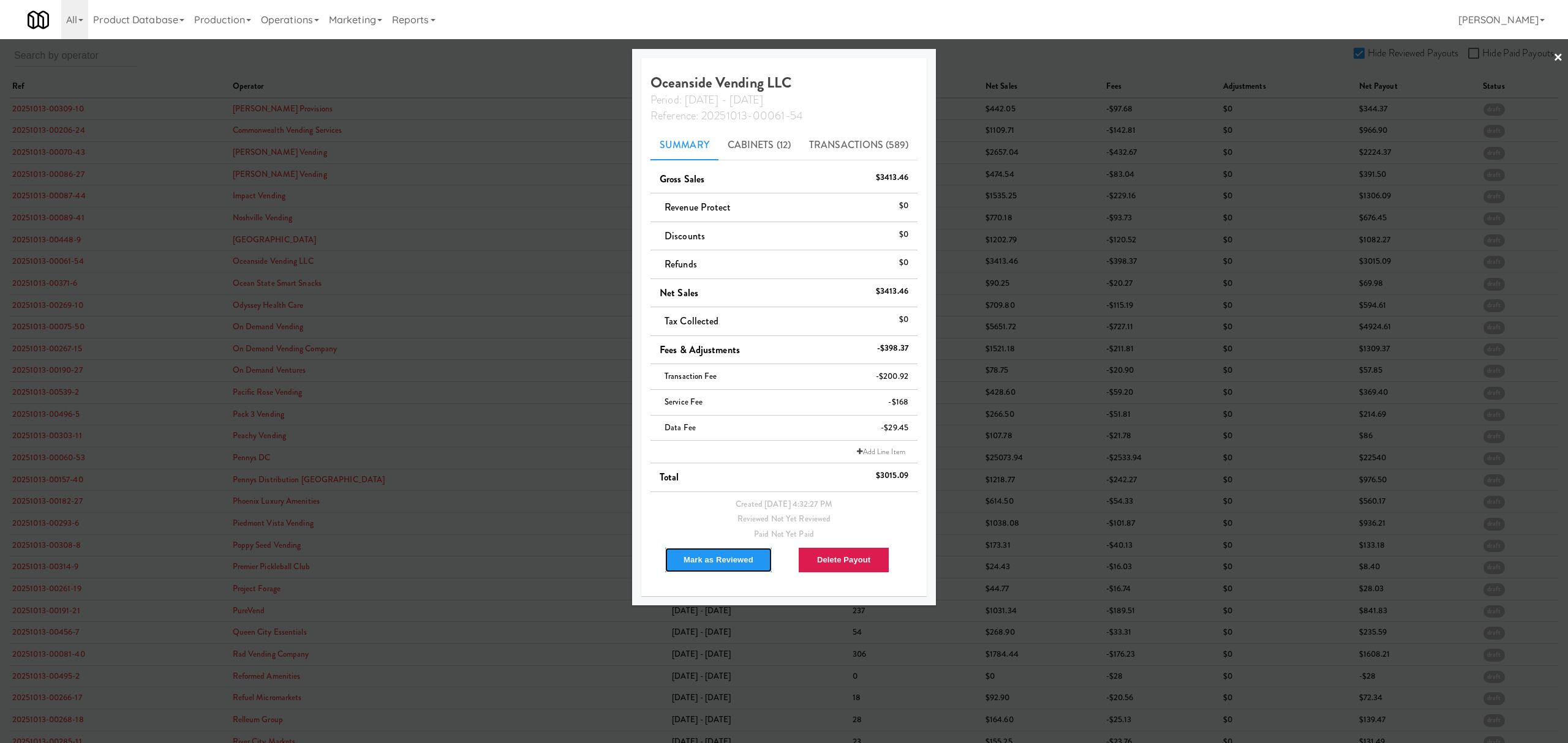
click at [727, 562] on button "Mark as Reviewed" at bounding box center [718, 560] width 108 height 26
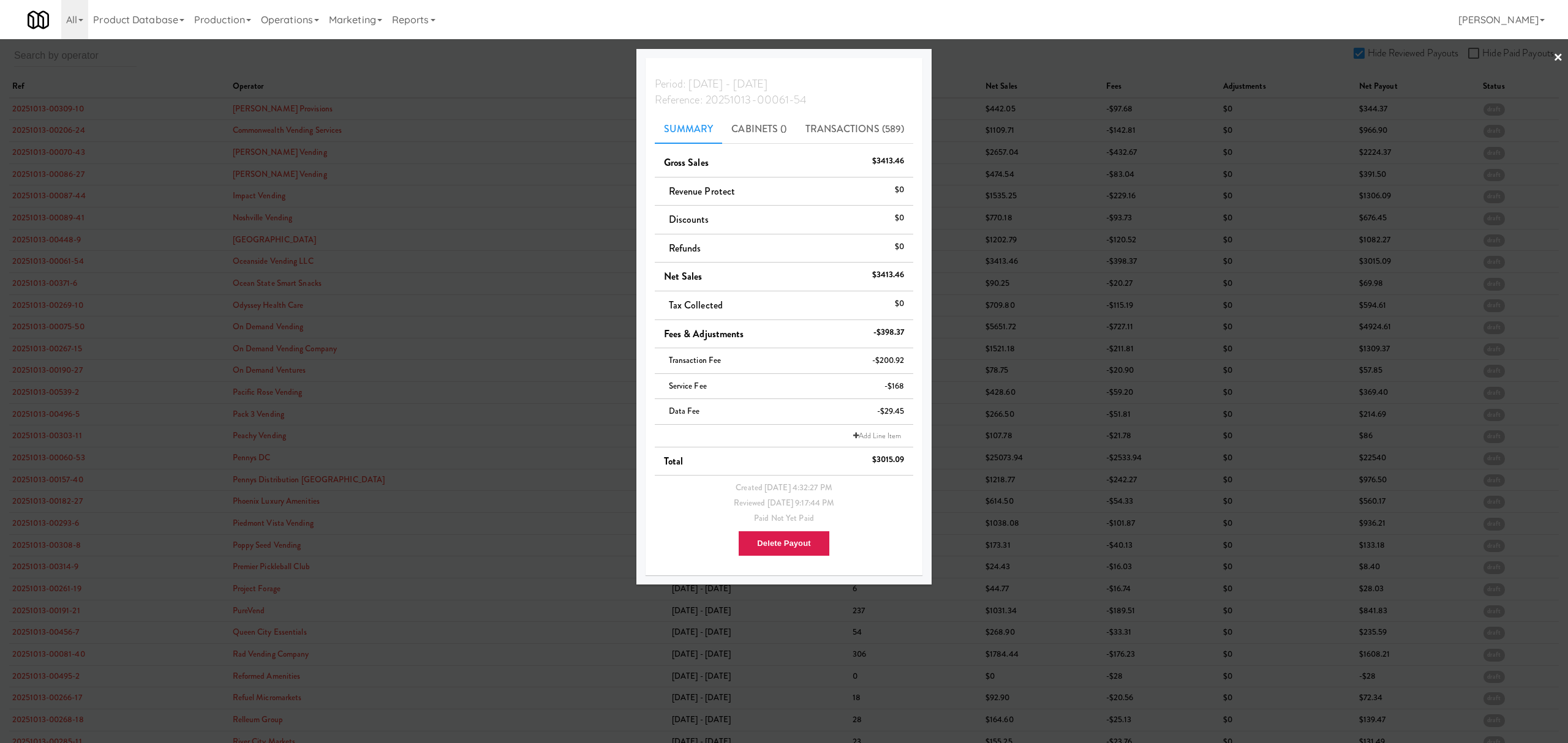
click at [46, 285] on div at bounding box center [784, 372] width 1568 height 743
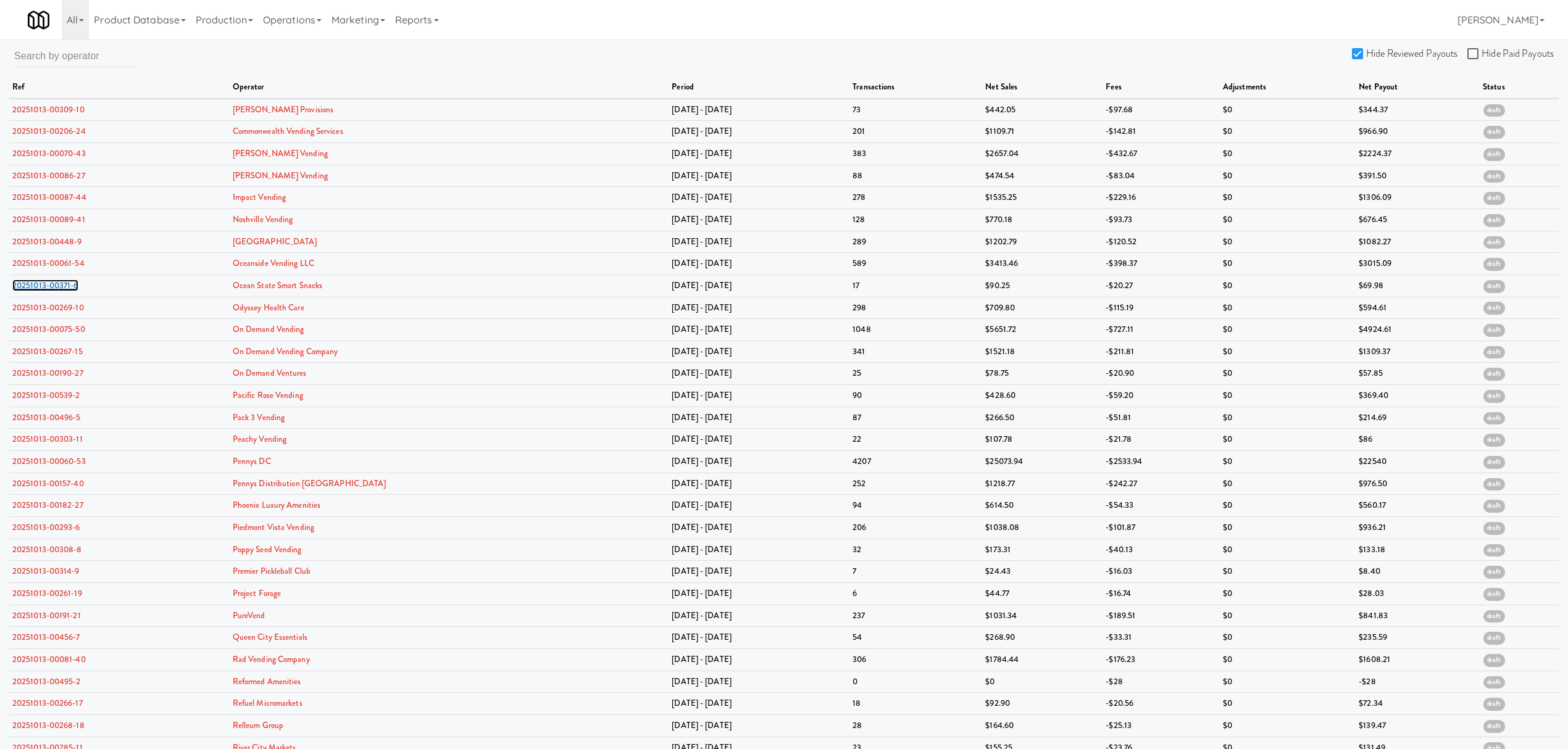
click at [47, 287] on link "20251013-00371-6" at bounding box center [45, 285] width 66 height 12
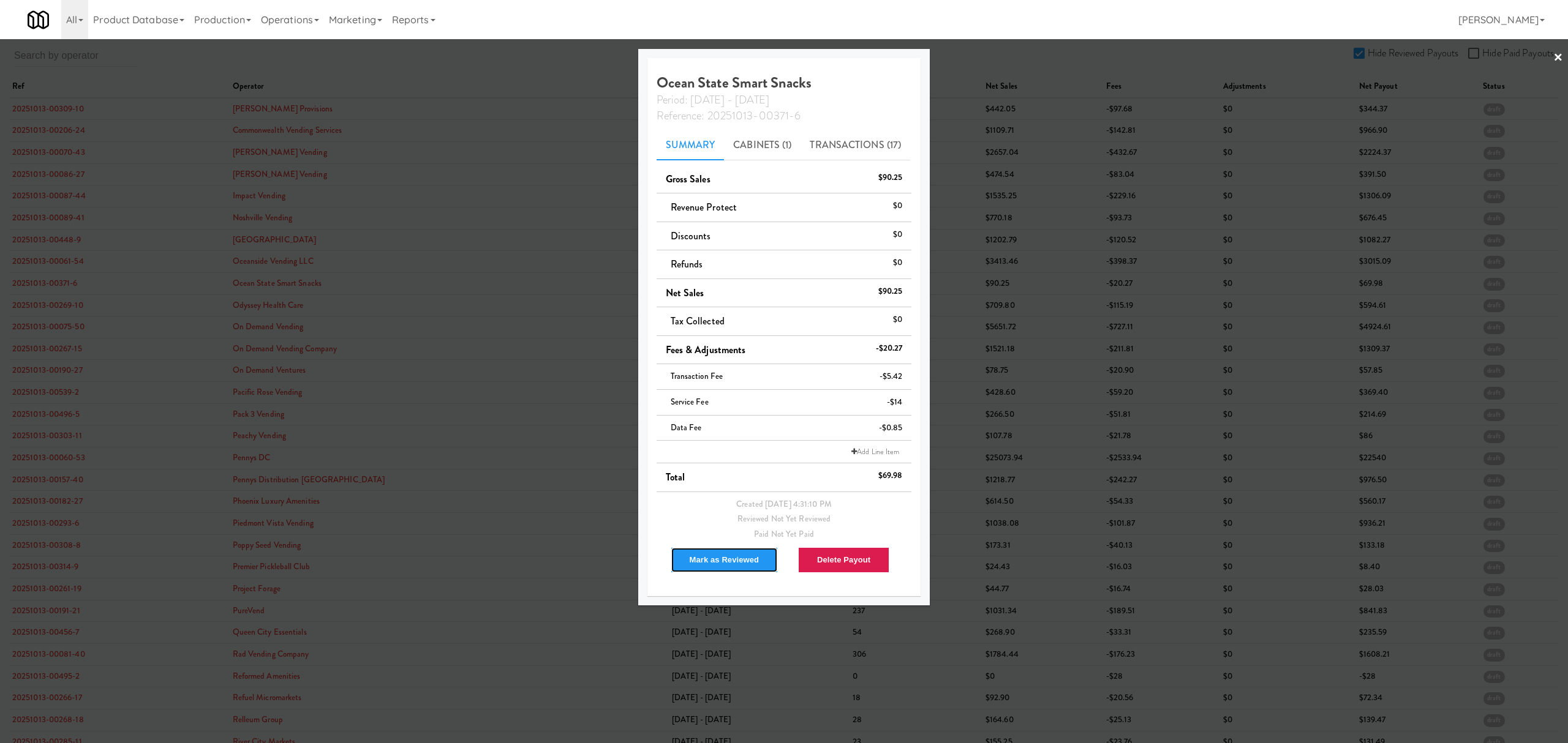
click at [711, 562] on button "Mark as Reviewed" at bounding box center [724, 560] width 108 height 26
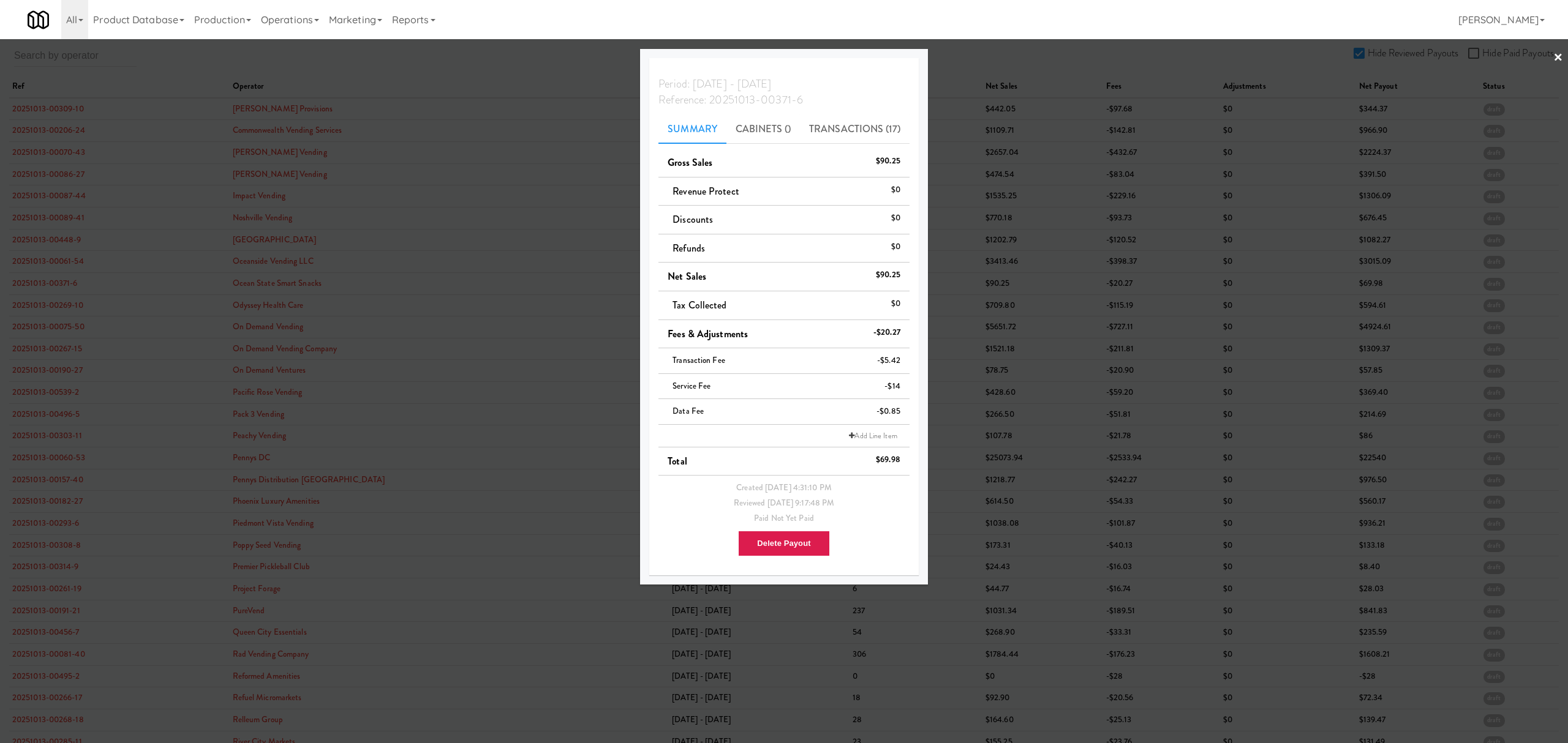
click at [57, 285] on div at bounding box center [784, 372] width 1568 height 743
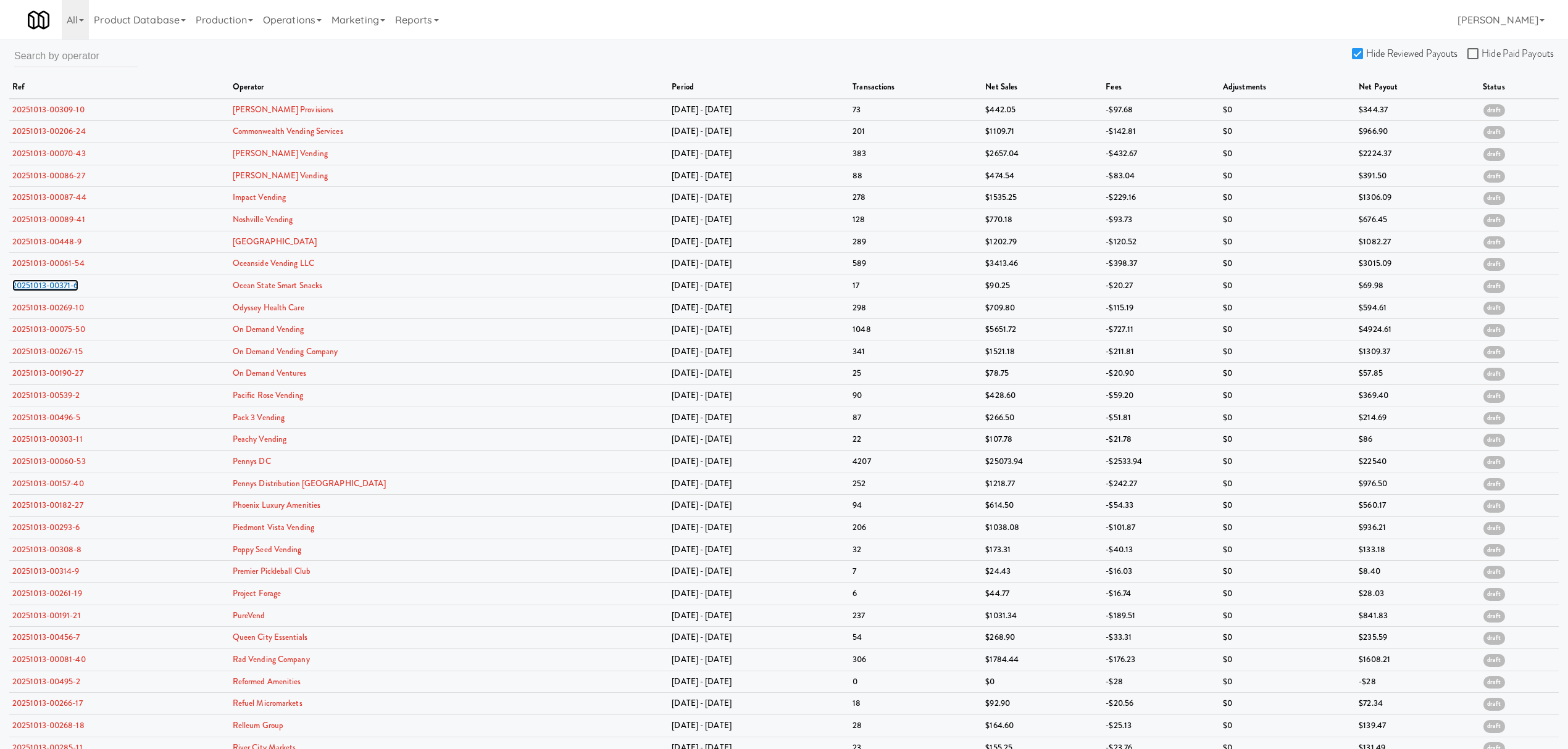
click at [57, 288] on link "20251013-00371-6" at bounding box center [45, 285] width 66 height 12
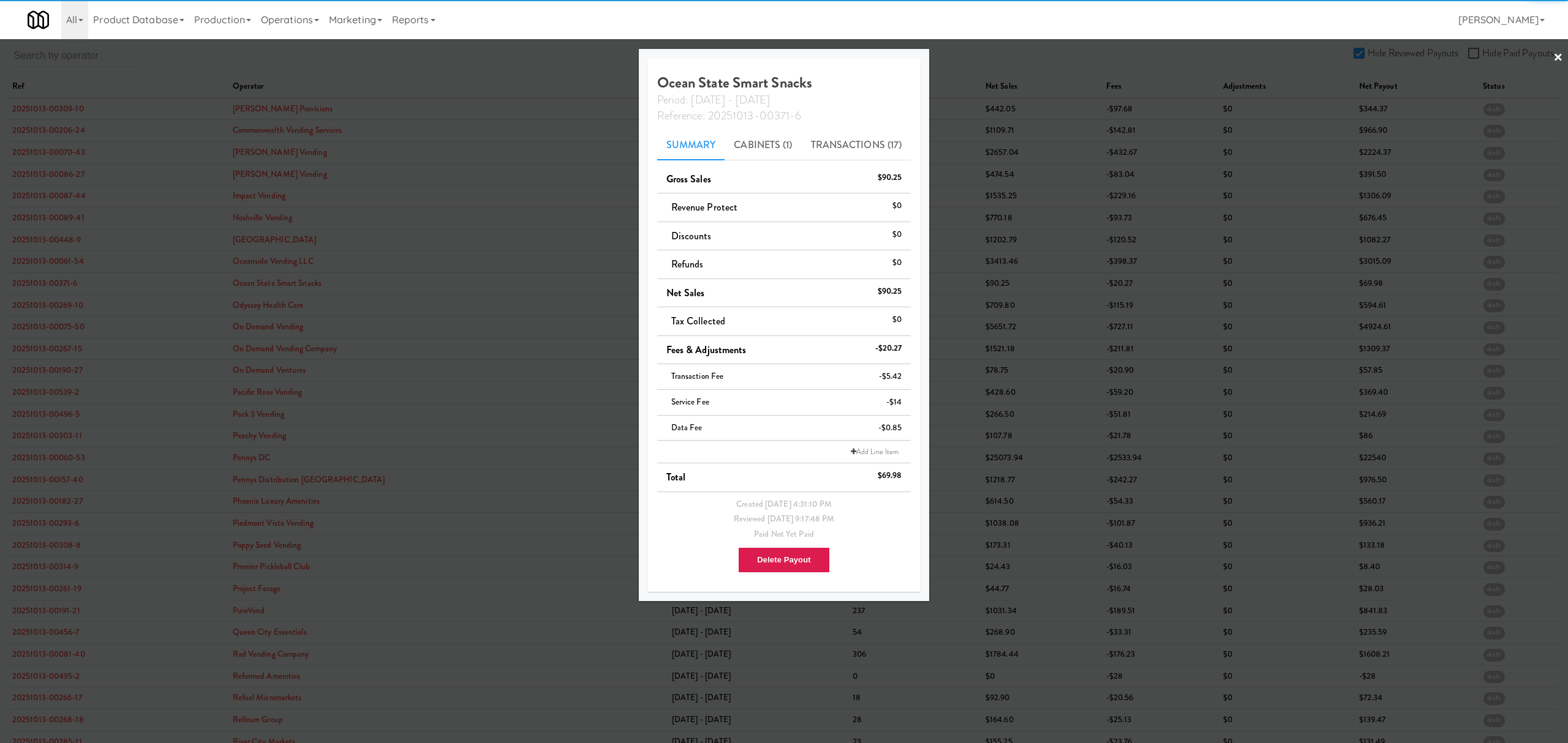
click at [37, 304] on div at bounding box center [784, 372] width 1568 height 743
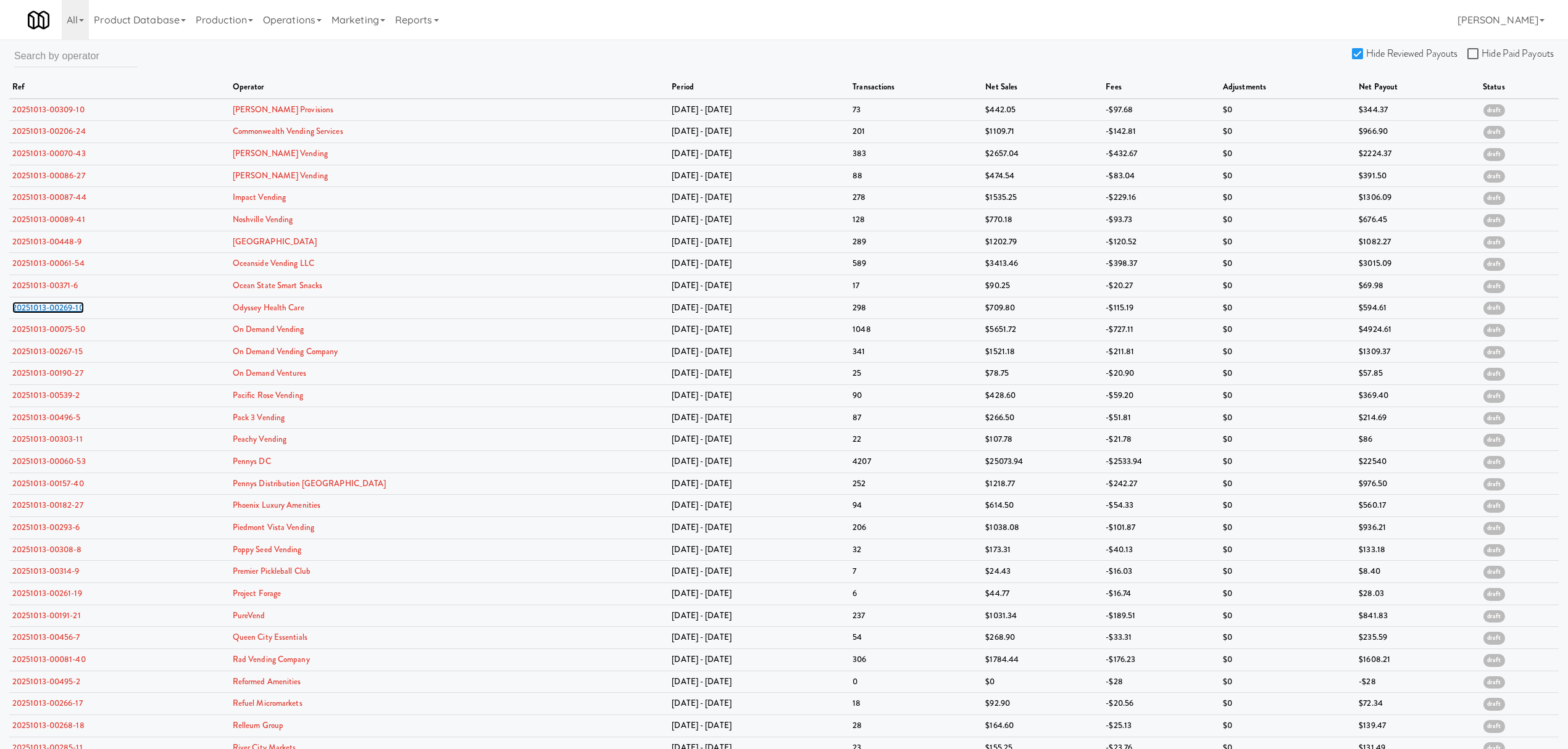
click at [38, 306] on link "20251013-00269-10" at bounding box center [47, 307] width 72 height 12
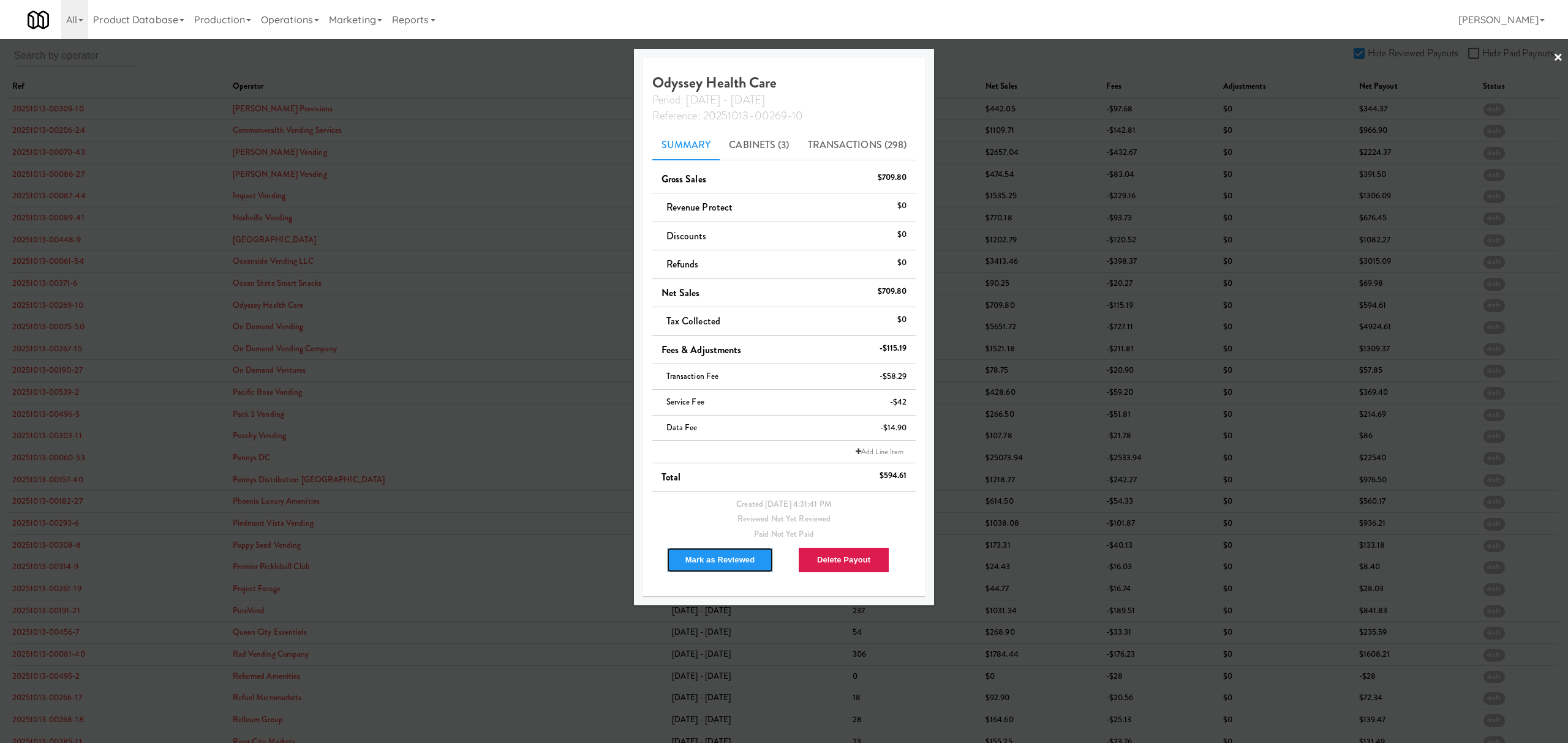
click at [704, 560] on button "Mark as Reviewed" at bounding box center [719, 560] width 108 height 26
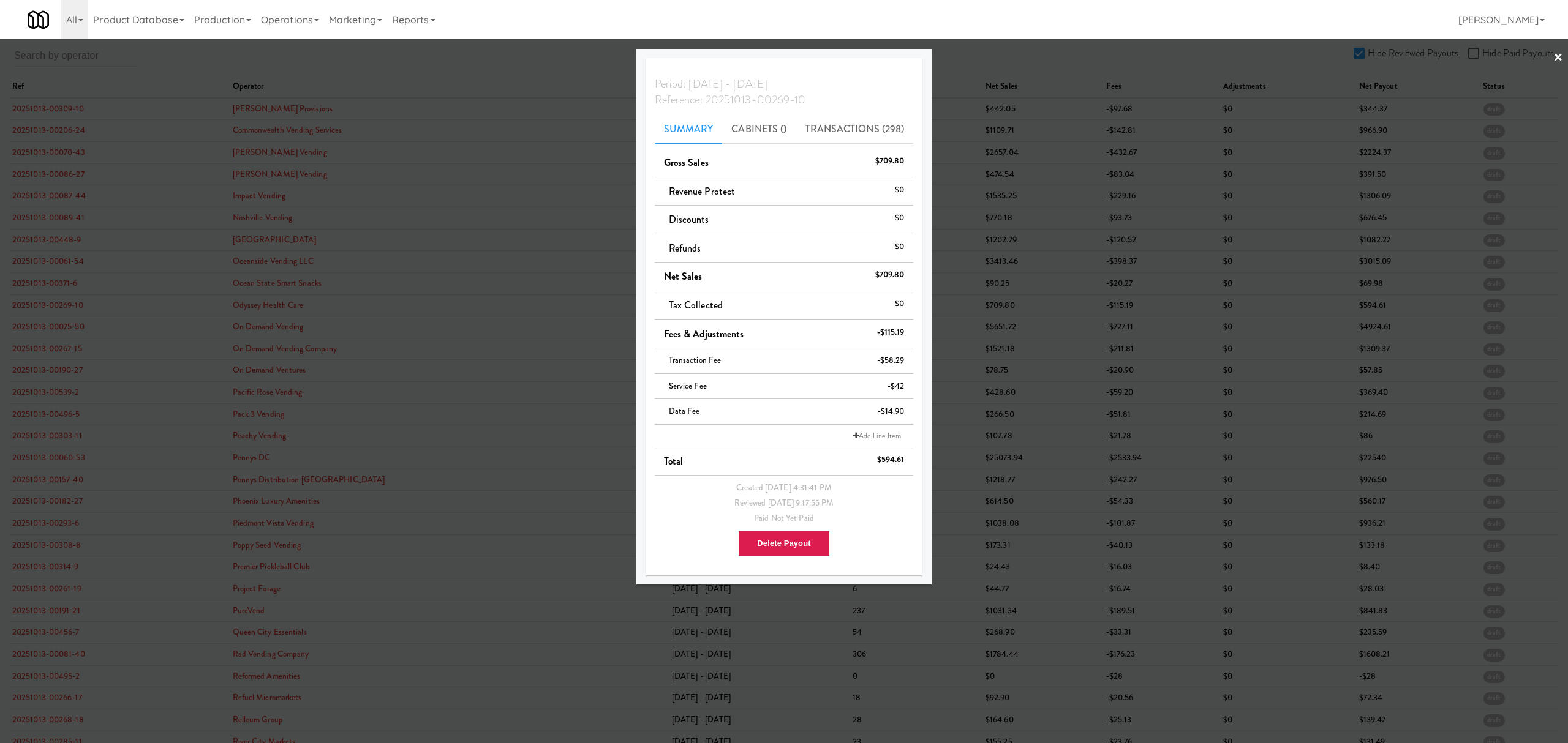
click at [30, 329] on div at bounding box center [784, 372] width 1568 height 743
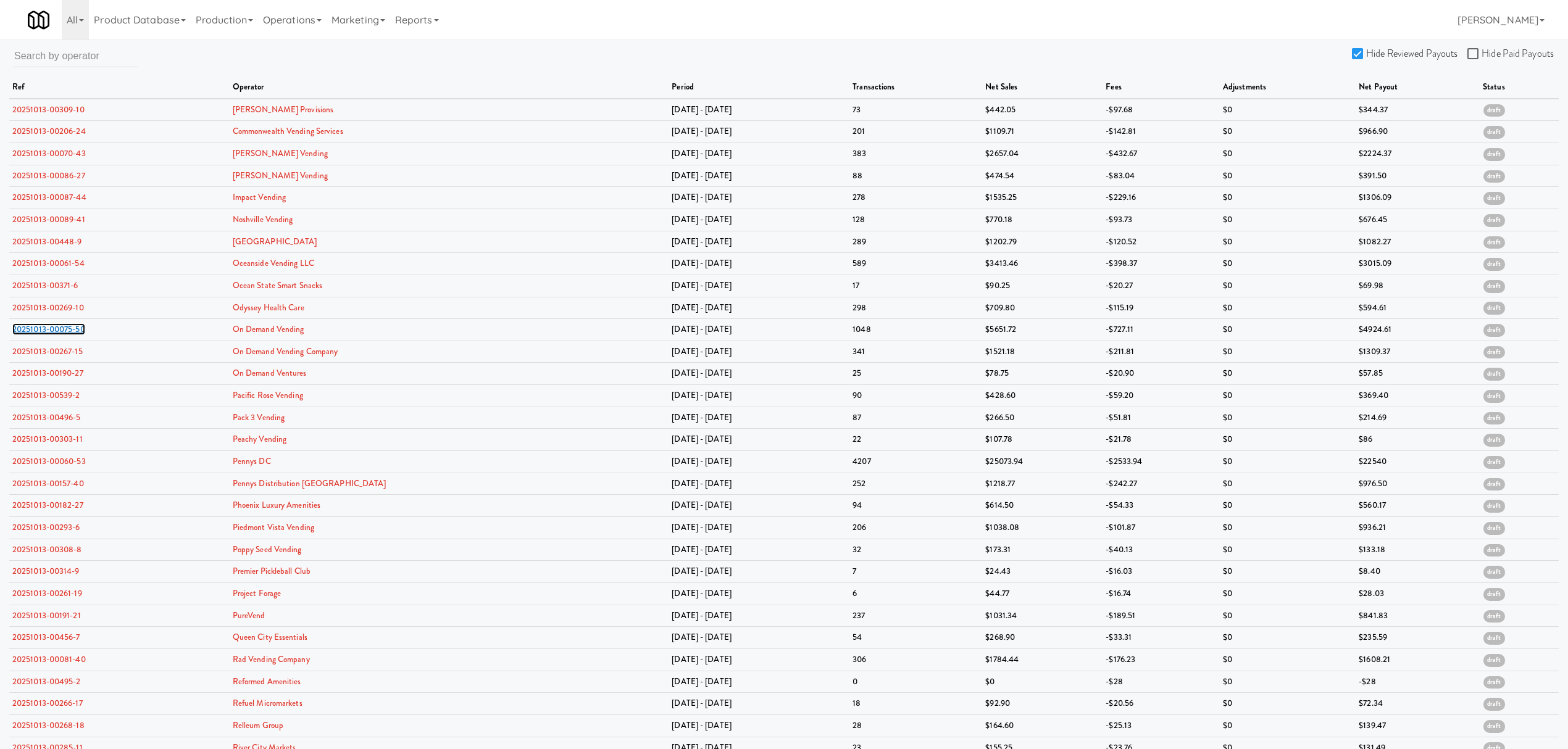
click at [31, 332] on link "20251013-00075-50" at bounding box center [48, 329] width 73 height 12
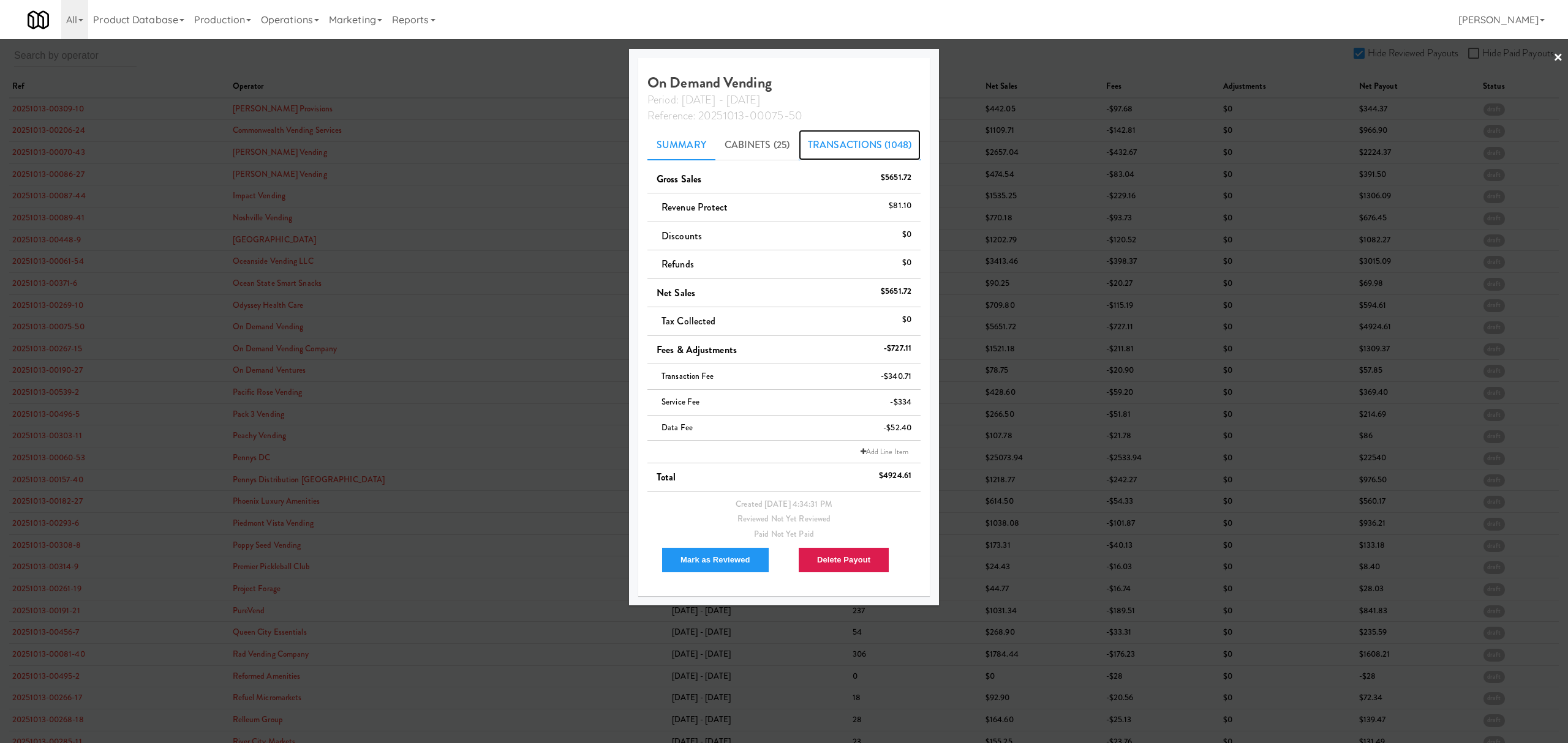
click at [827, 140] on link "Transactions (1048)" at bounding box center [859, 145] width 122 height 30
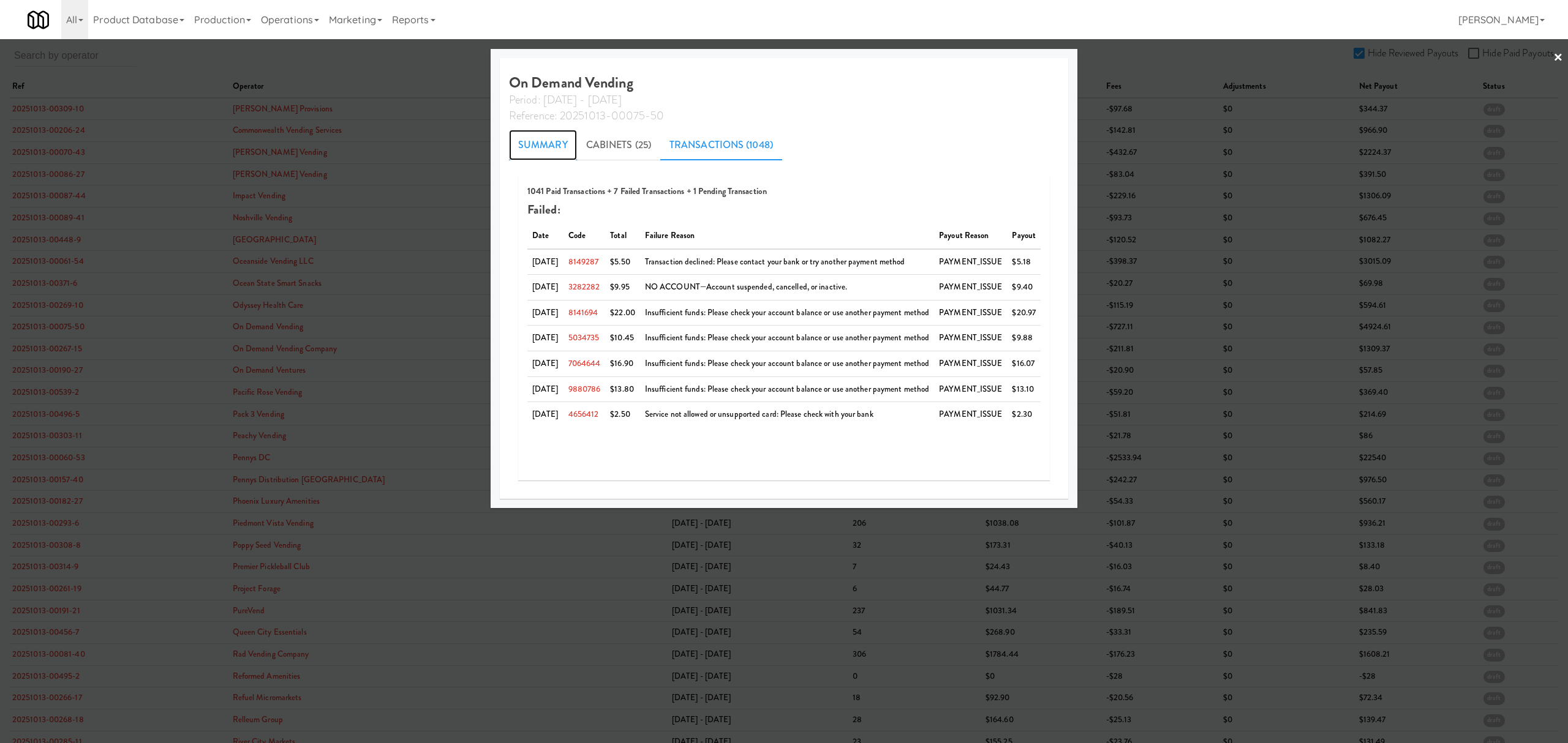
click at [530, 140] on link "Summary" at bounding box center [542, 145] width 68 height 30
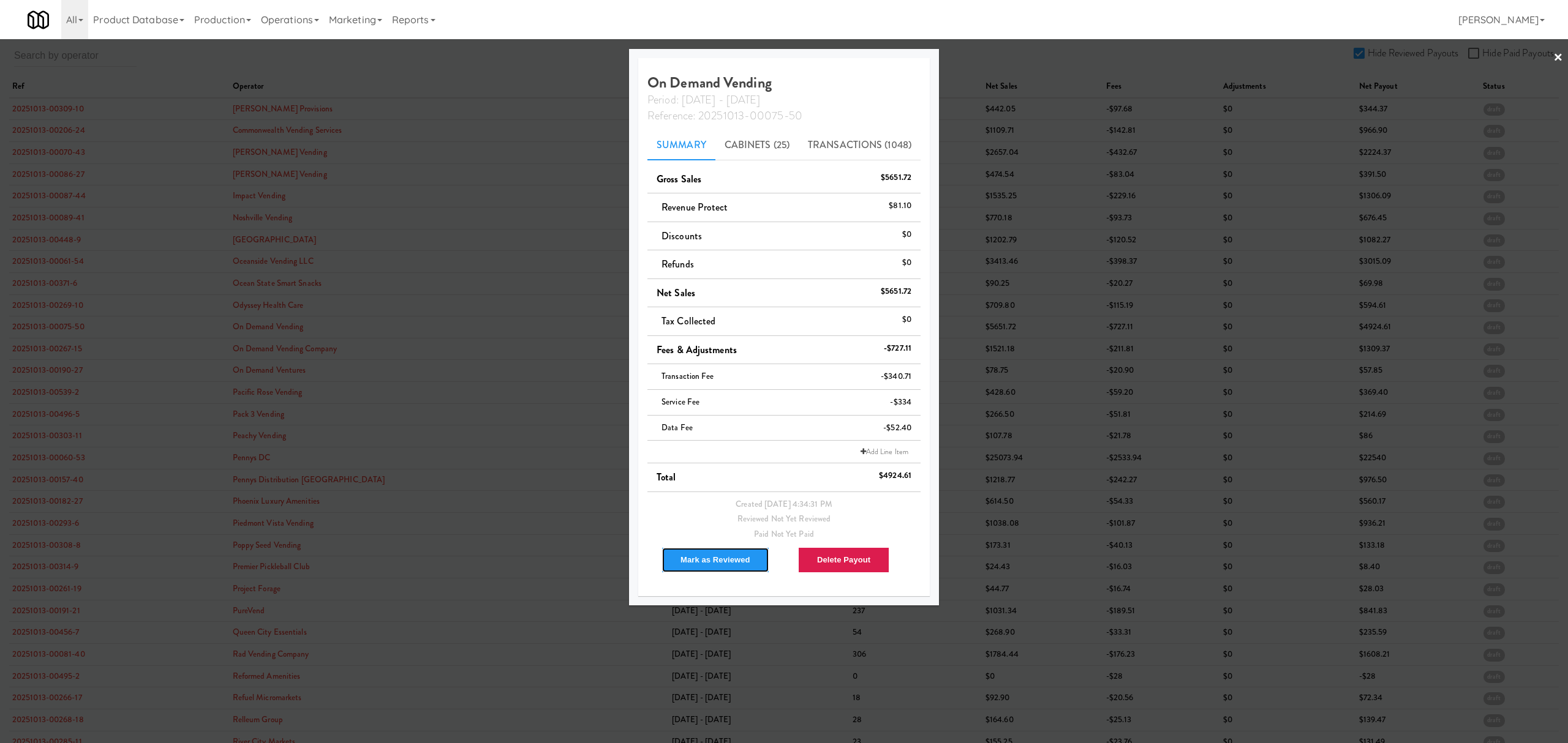
click at [719, 567] on button "Mark as Reviewed" at bounding box center [715, 560] width 108 height 26
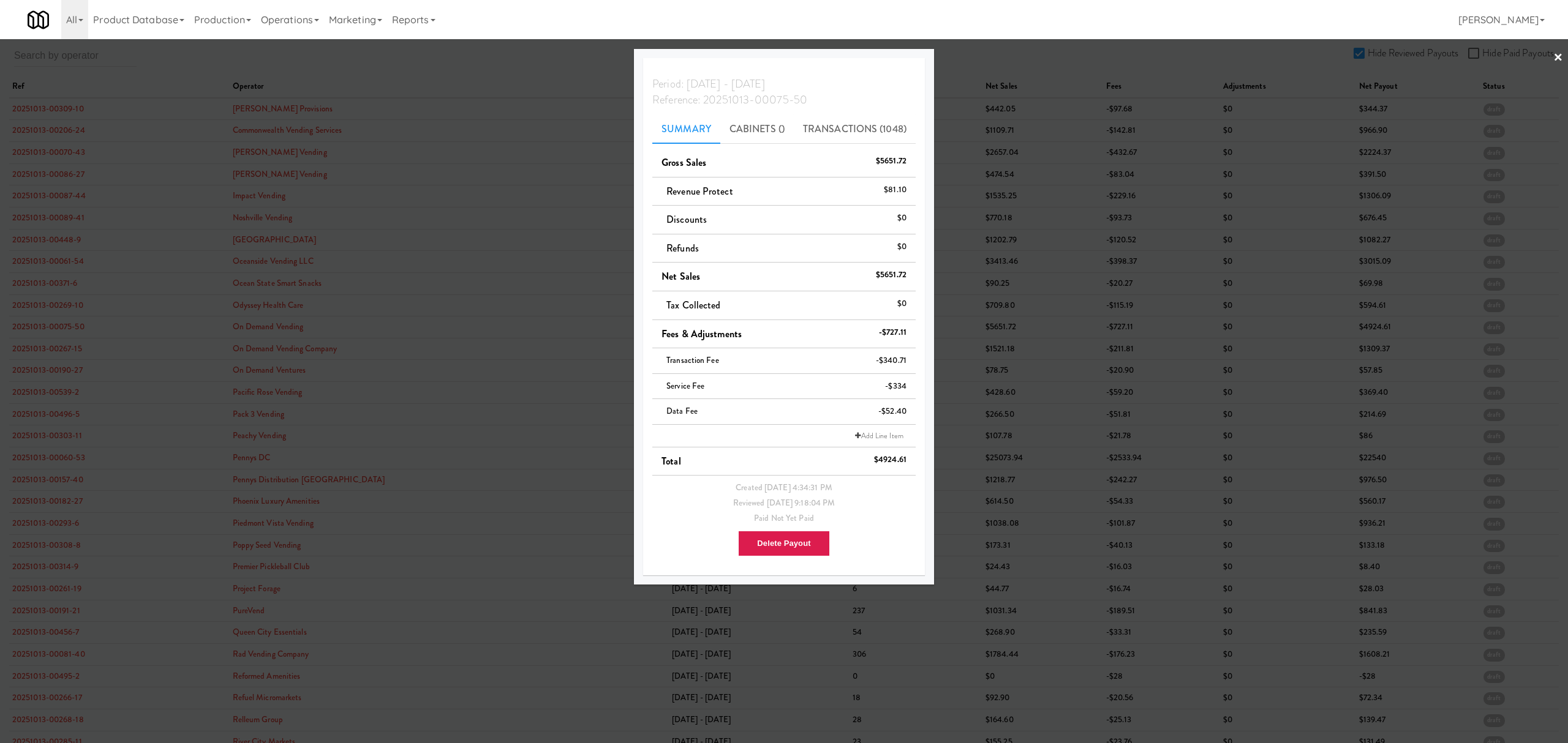
click at [54, 325] on div at bounding box center [784, 372] width 1568 height 743
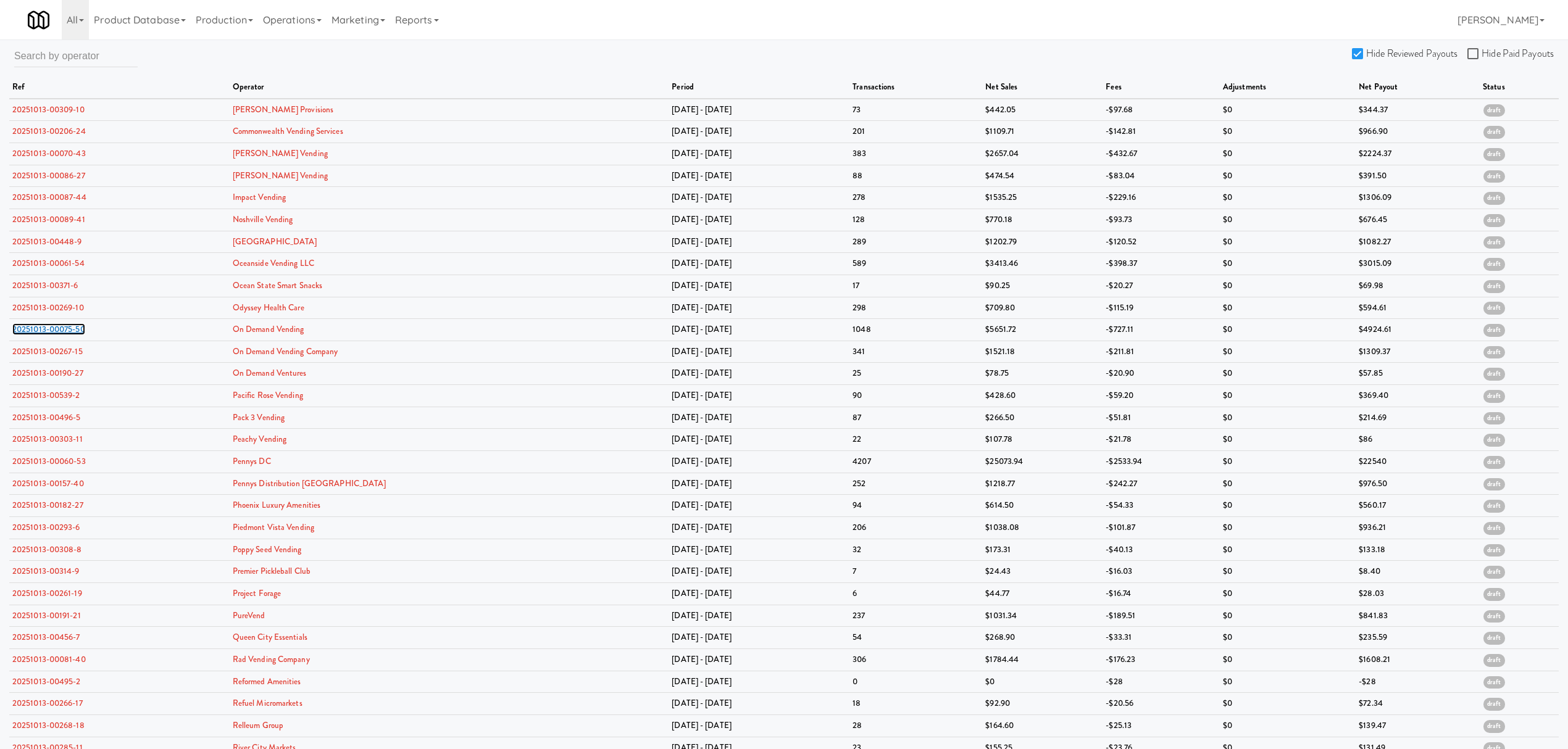
click at [55, 328] on link "20251013-00075-50" at bounding box center [48, 329] width 73 height 12
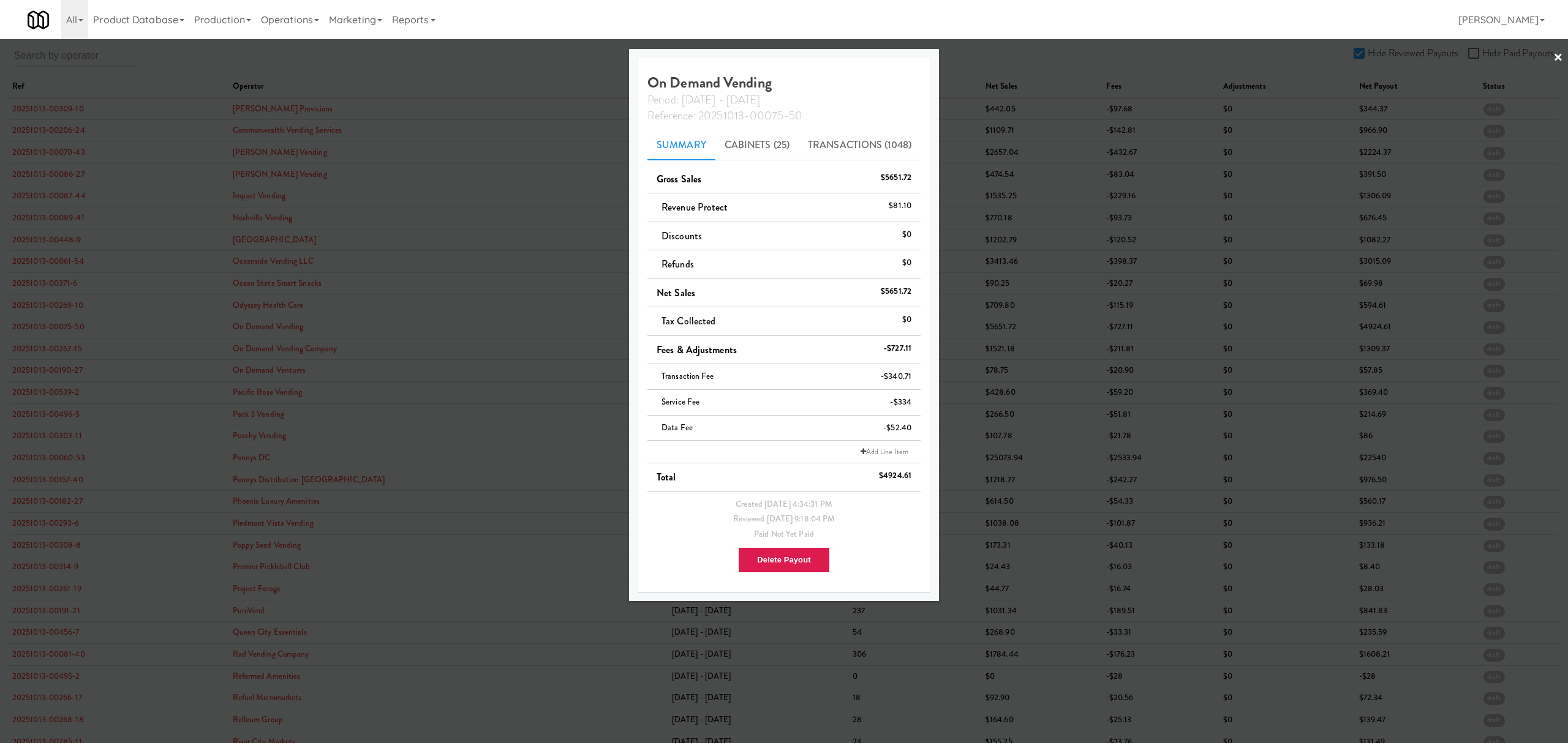
click at [49, 348] on div at bounding box center [784, 372] width 1568 height 743
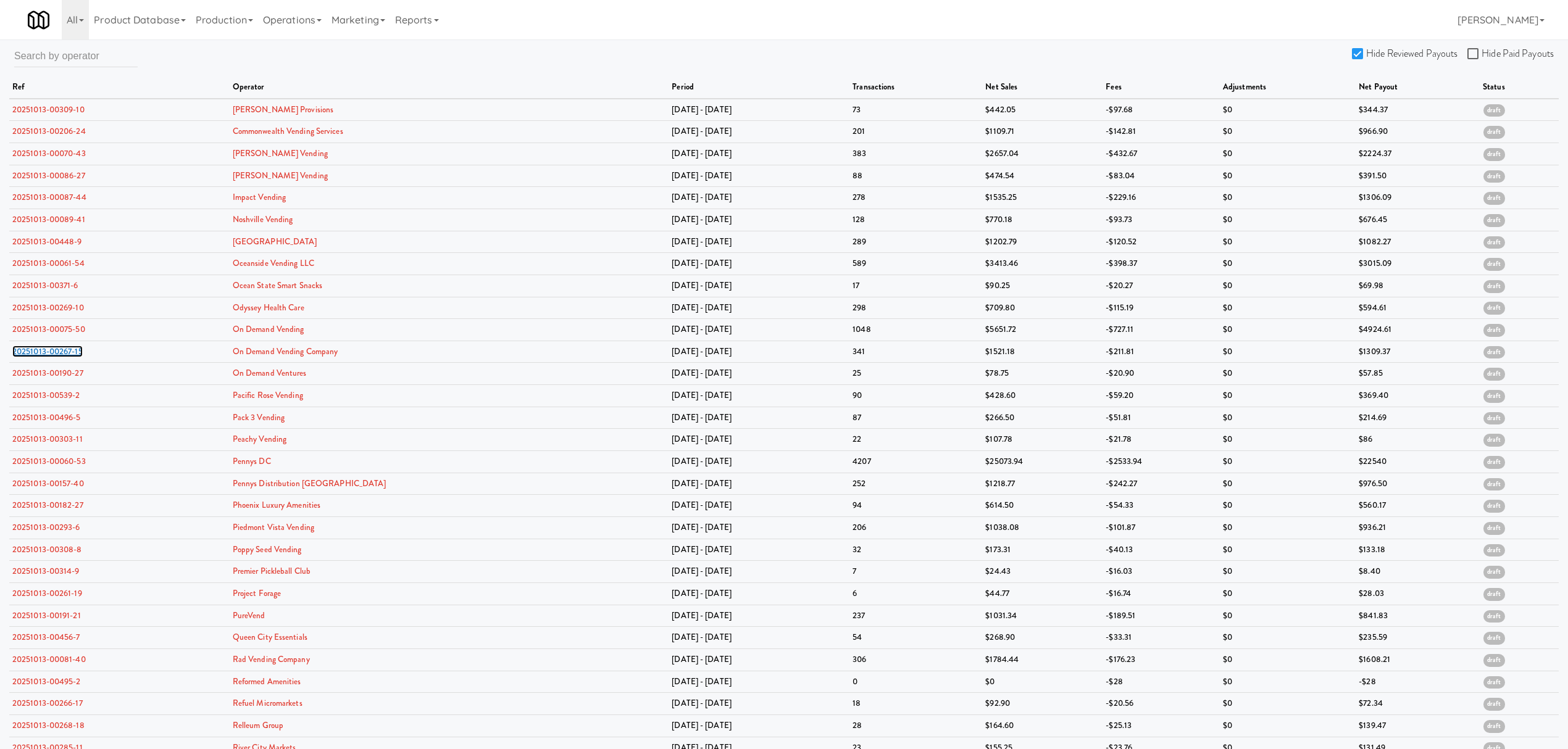
click at [50, 351] on link "20251013-00267-15" at bounding box center [47, 351] width 71 height 12
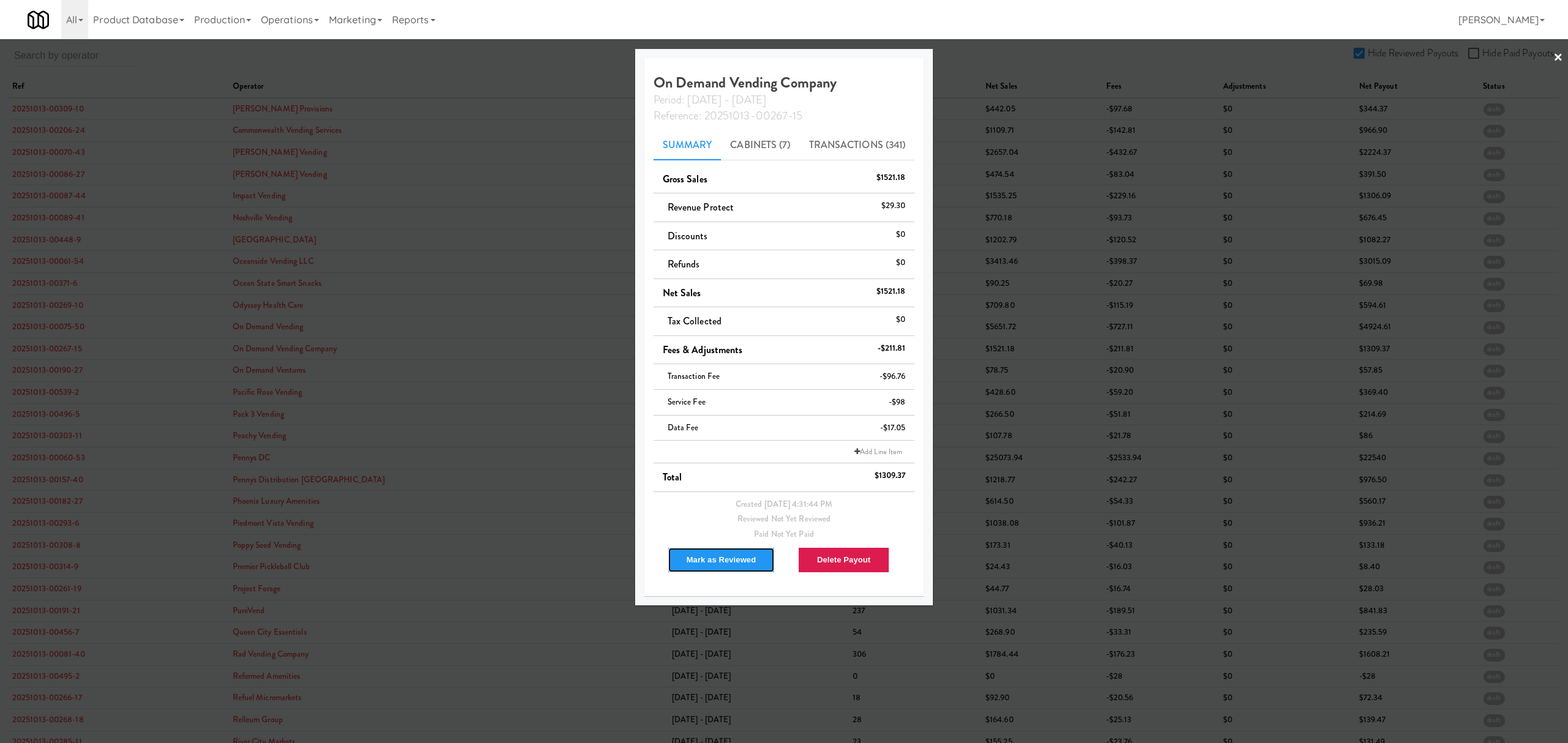
click at [725, 563] on button "Mark as Reviewed" at bounding box center [721, 560] width 108 height 26
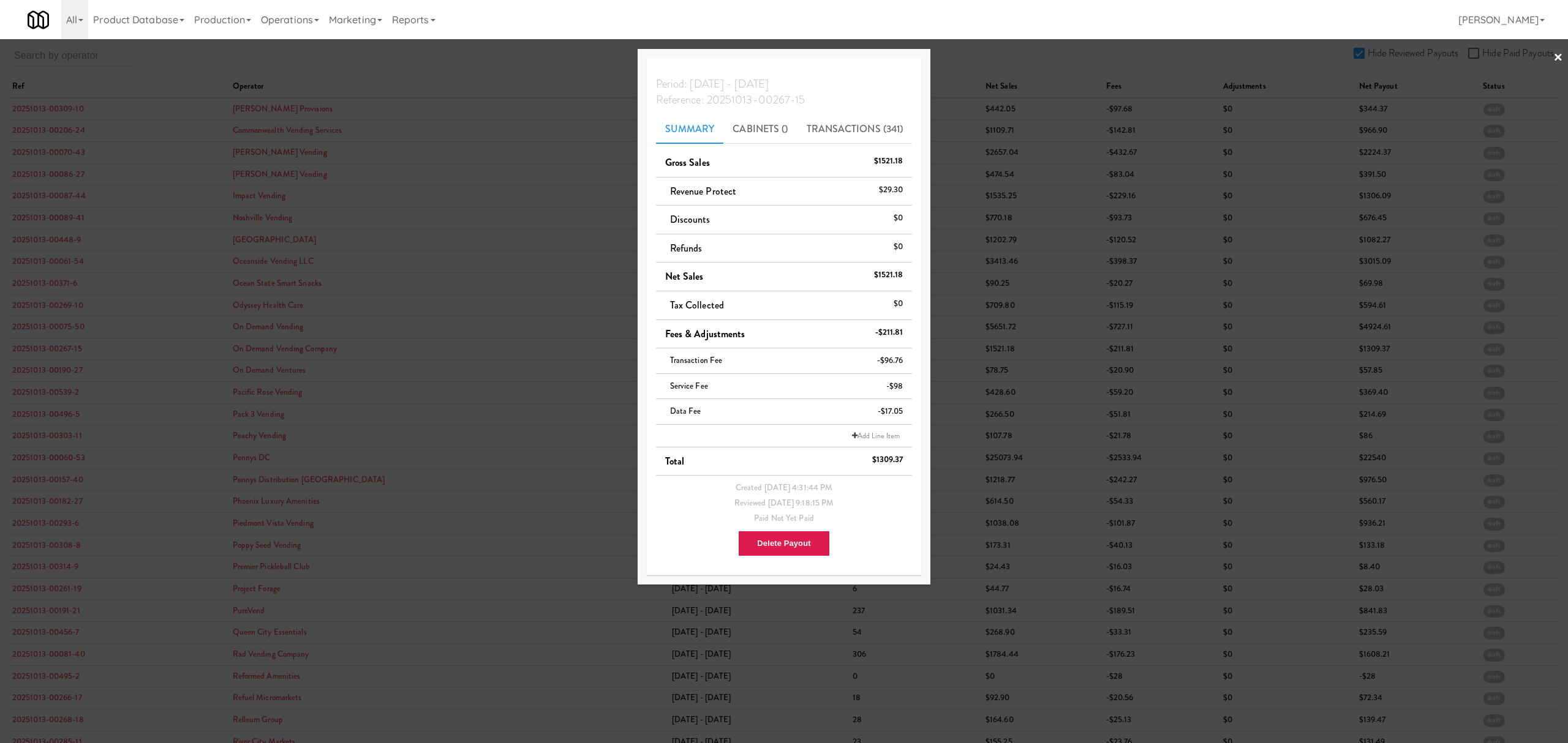
click at [47, 373] on div at bounding box center [784, 372] width 1568 height 743
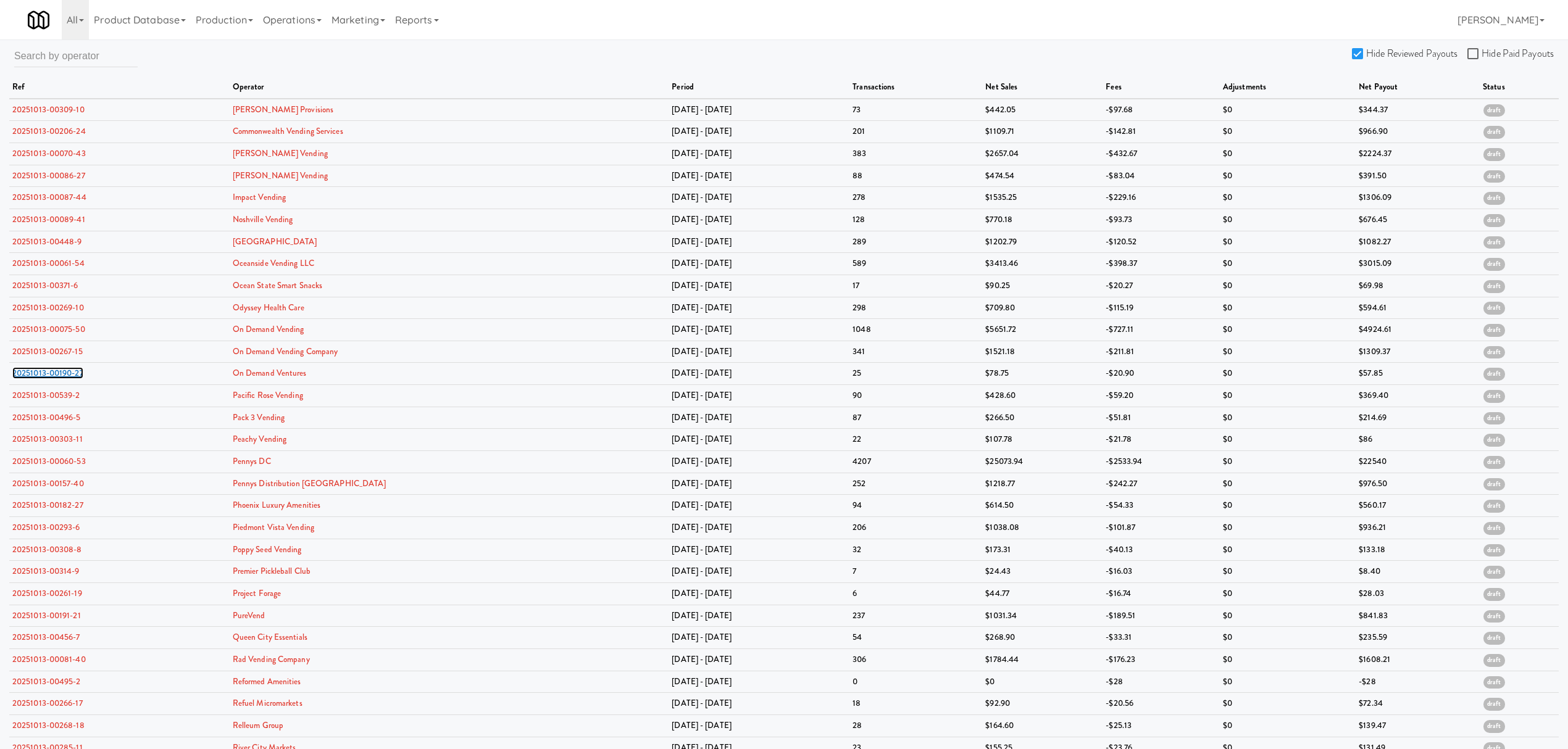
click at [47, 376] on link "20251013-00190-27" at bounding box center [47, 373] width 71 height 12
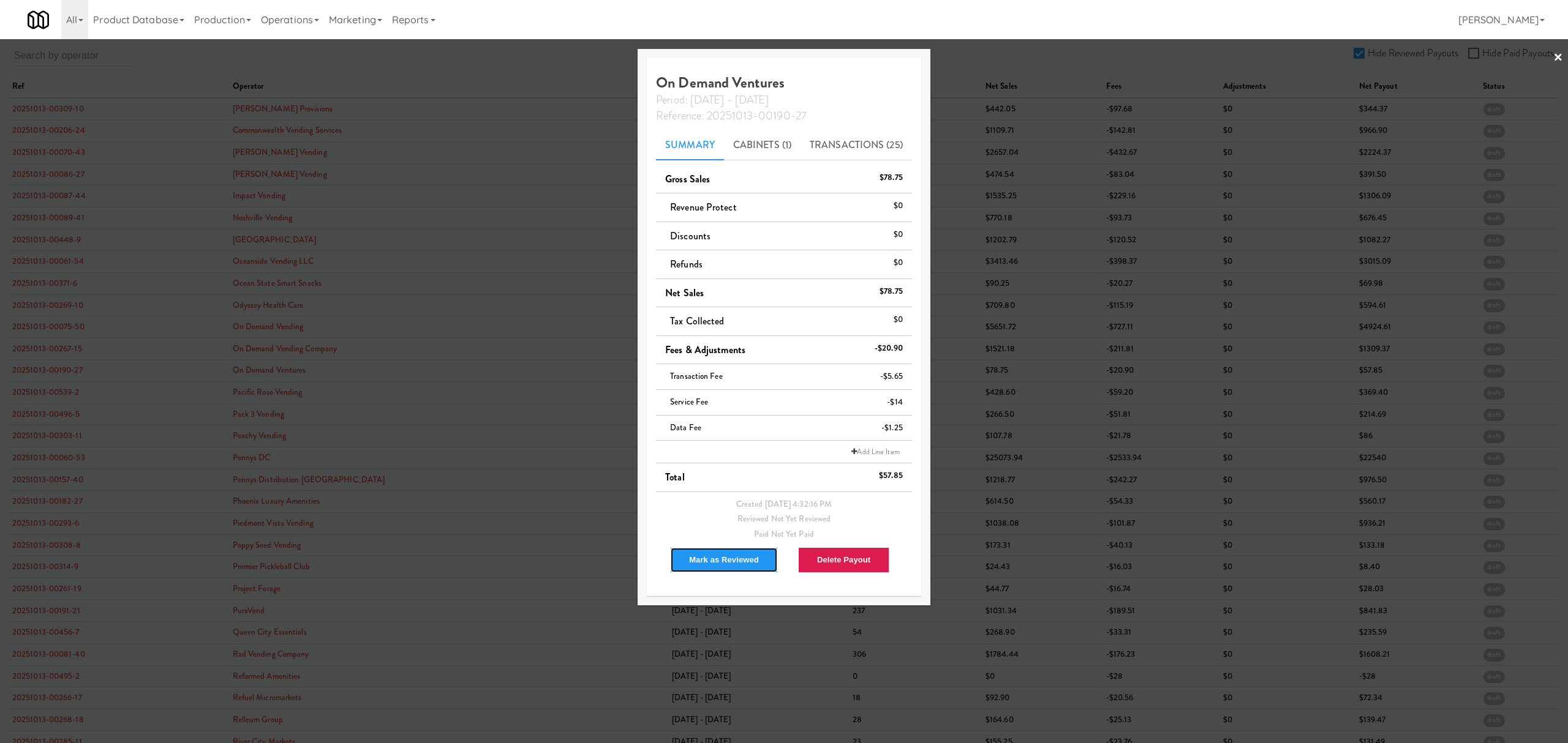
click at [711, 555] on button "Mark as Reviewed" at bounding box center [723, 560] width 108 height 26
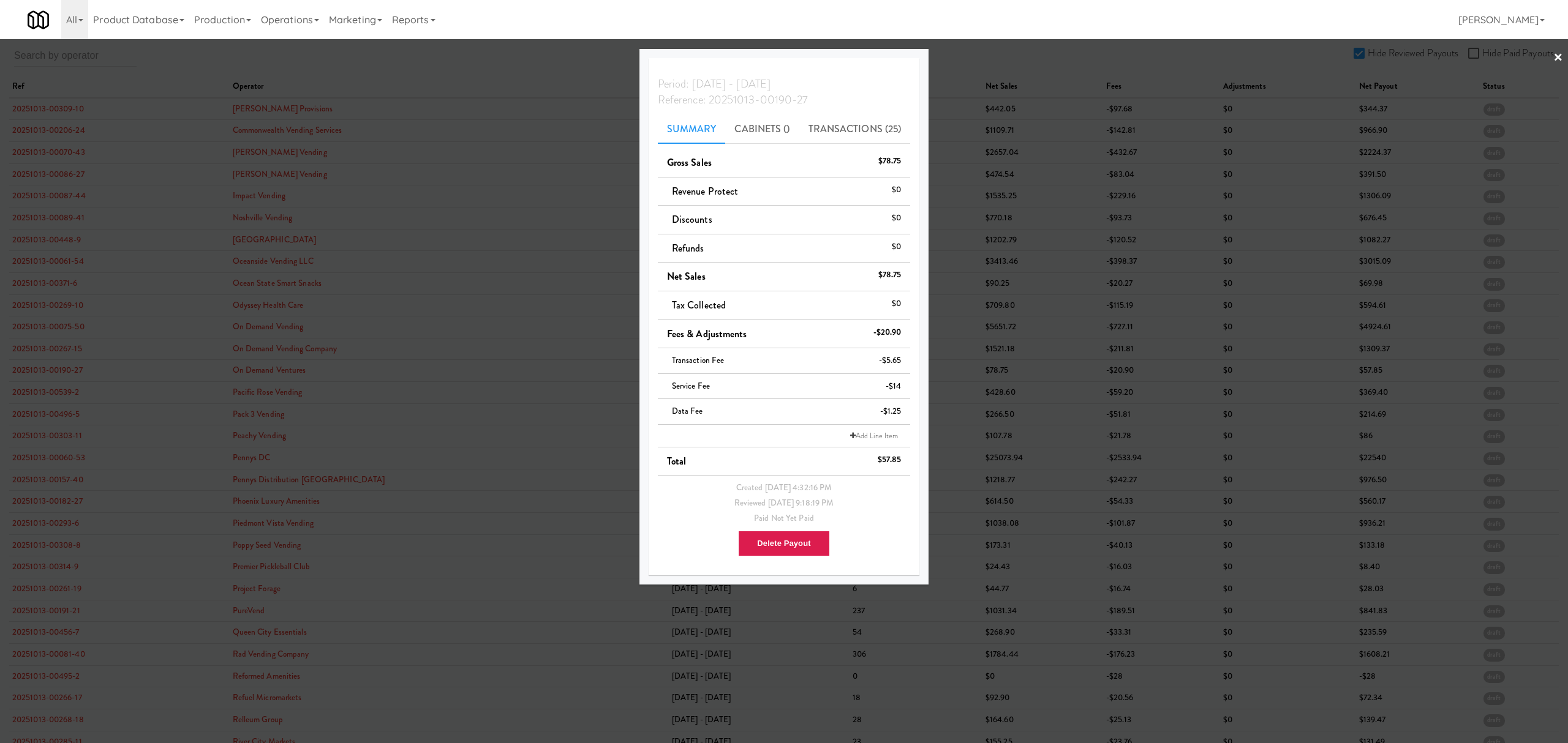
click at [55, 389] on div at bounding box center [784, 372] width 1568 height 743
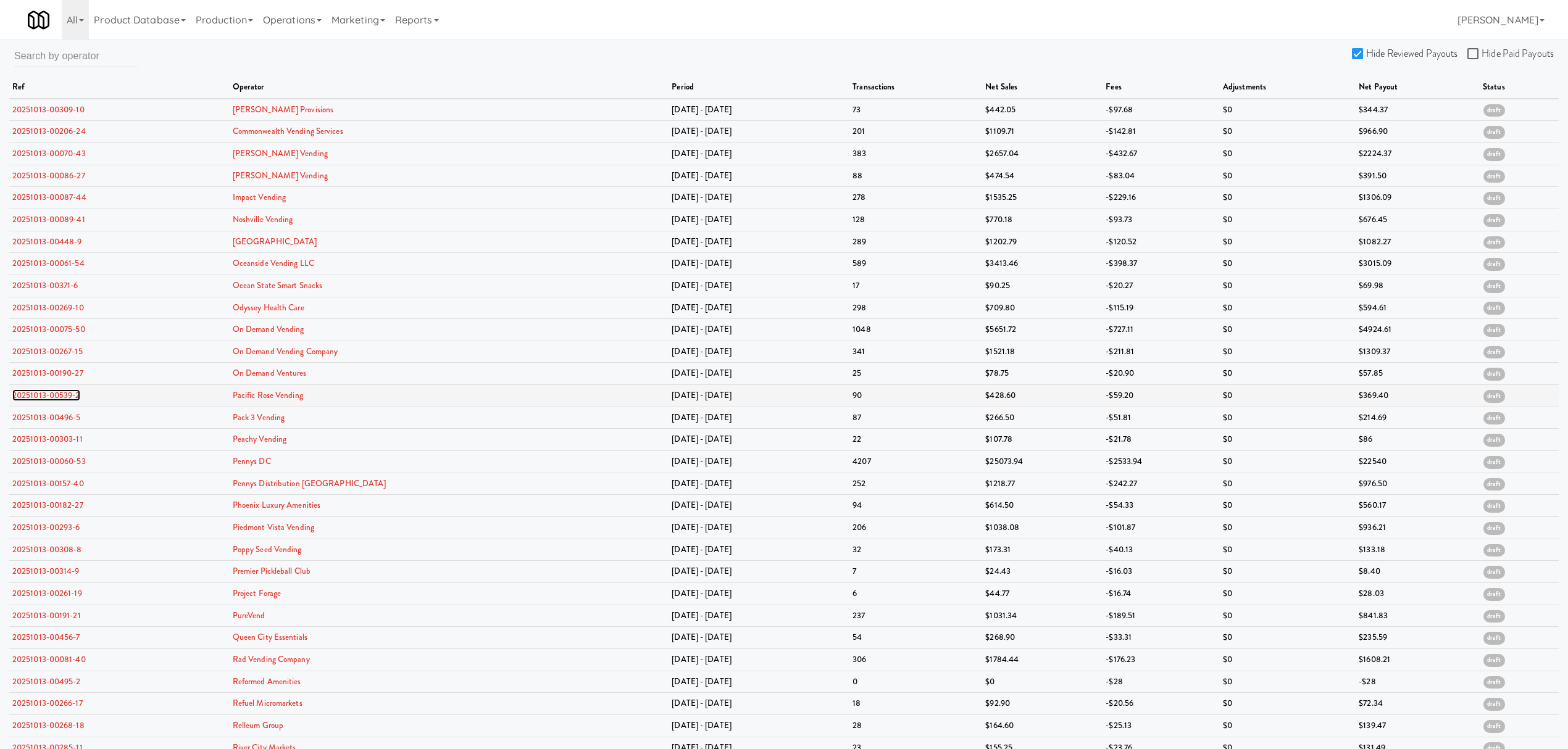
click at [55, 397] on link "20251013-00539-2" at bounding box center [46, 395] width 68 height 12
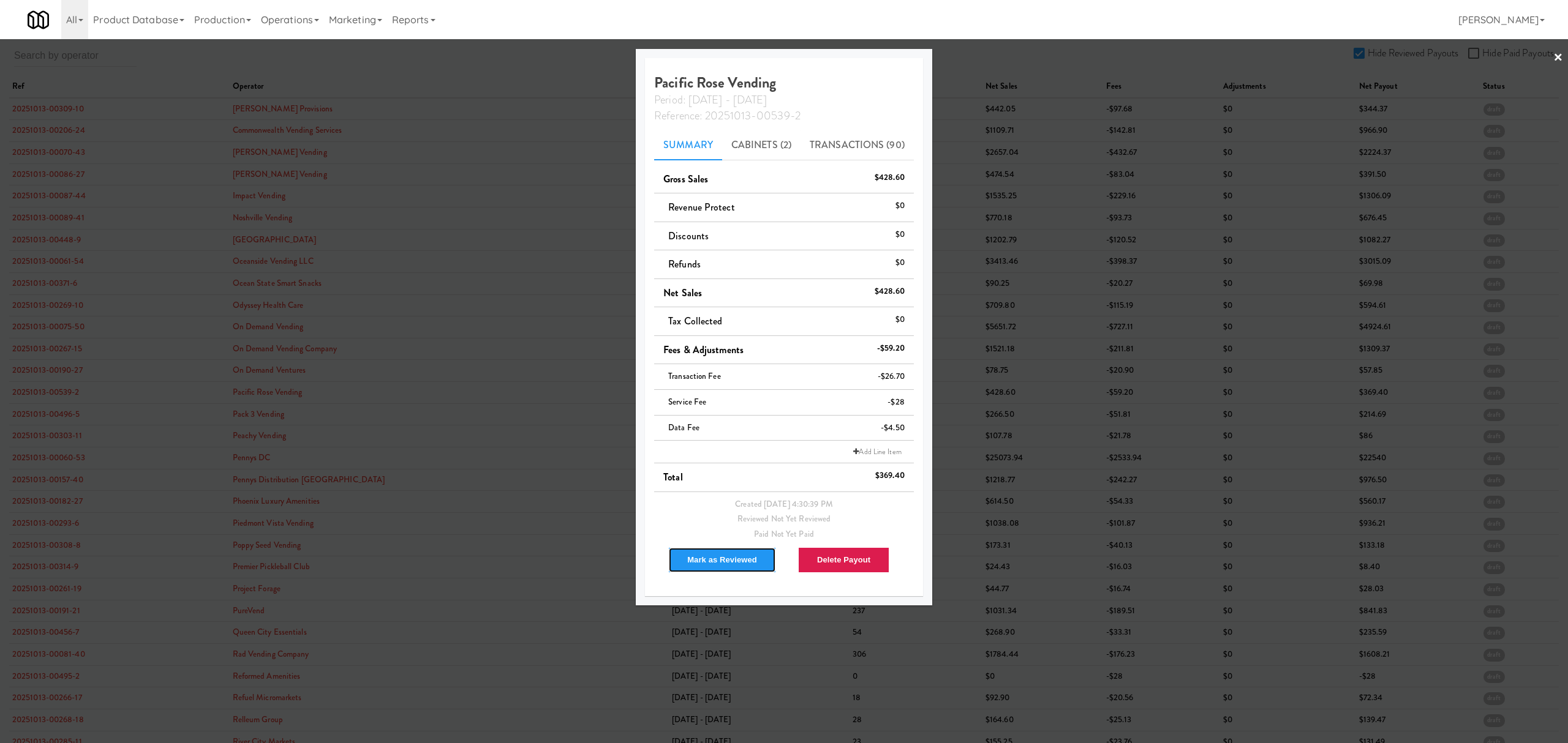
click at [696, 564] on button "Mark as Reviewed" at bounding box center [722, 560] width 108 height 26
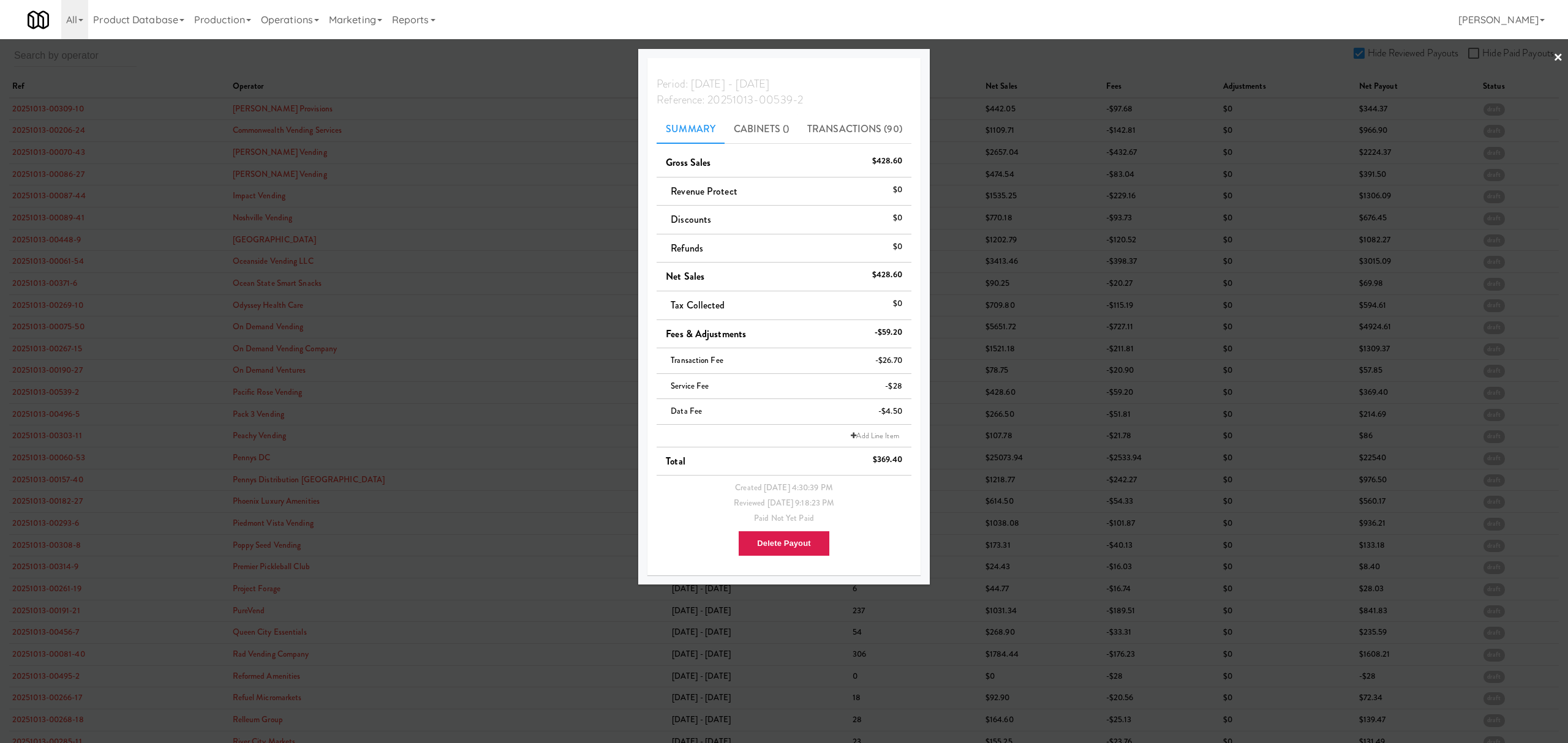
click at [49, 419] on div at bounding box center [784, 372] width 1568 height 743
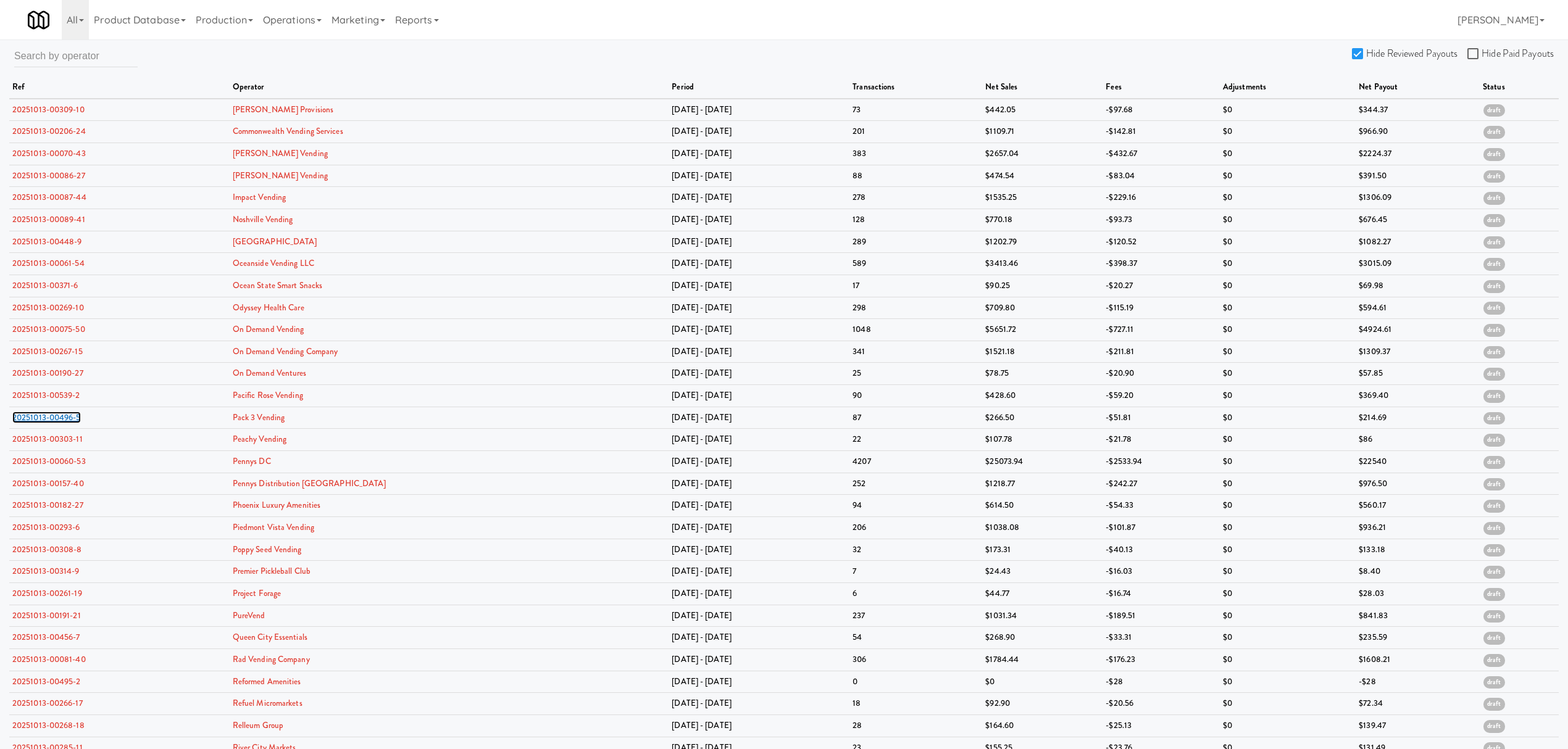
click at [49, 423] on link "20251013-00496-5" at bounding box center [46, 417] width 68 height 12
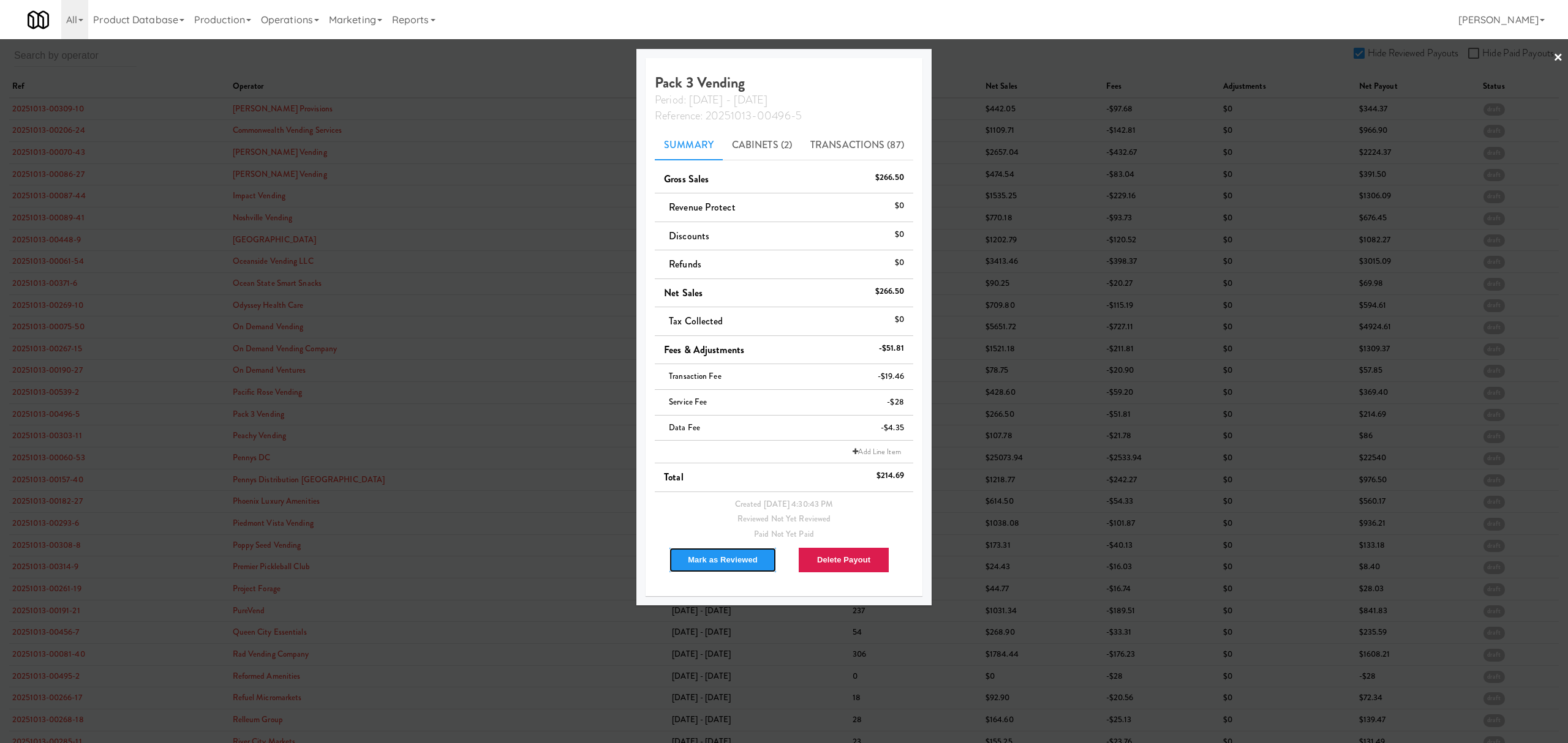
click at [722, 560] on button "Mark as Reviewed" at bounding box center [722, 560] width 108 height 26
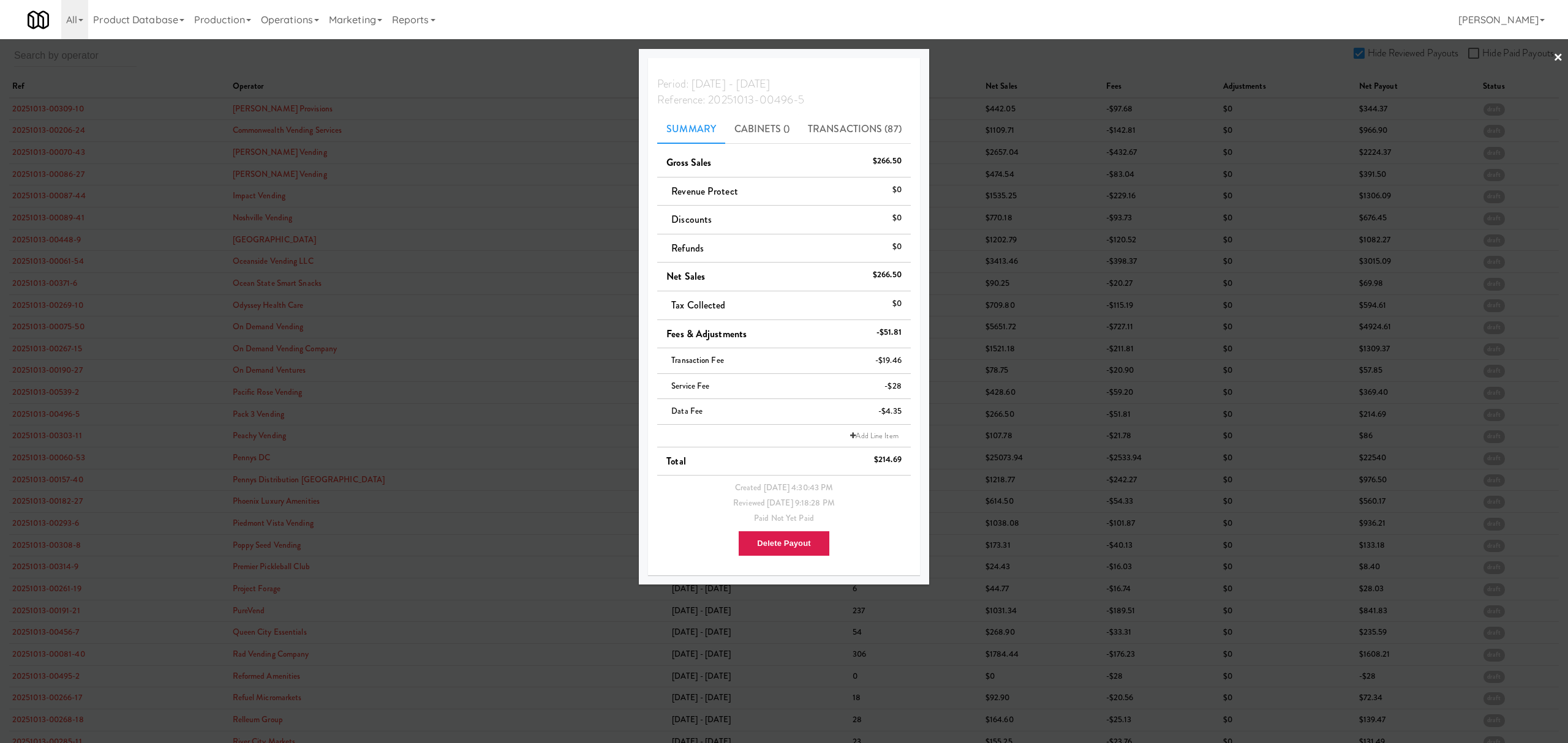
click at [71, 434] on div at bounding box center [784, 372] width 1568 height 743
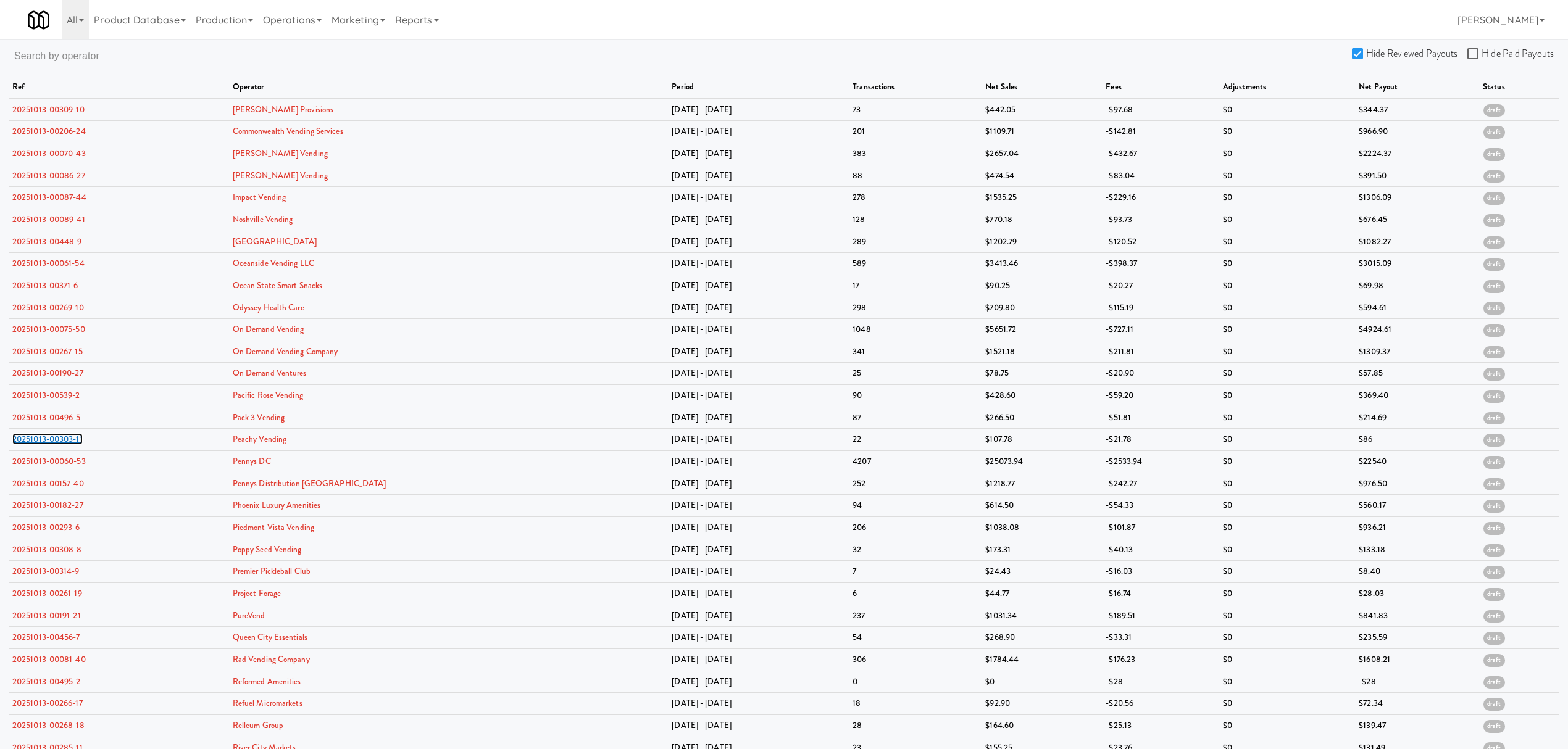
click at [72, 438] on link "20251013-00303-11" at bounding box center [47, 439] width 71 height 12
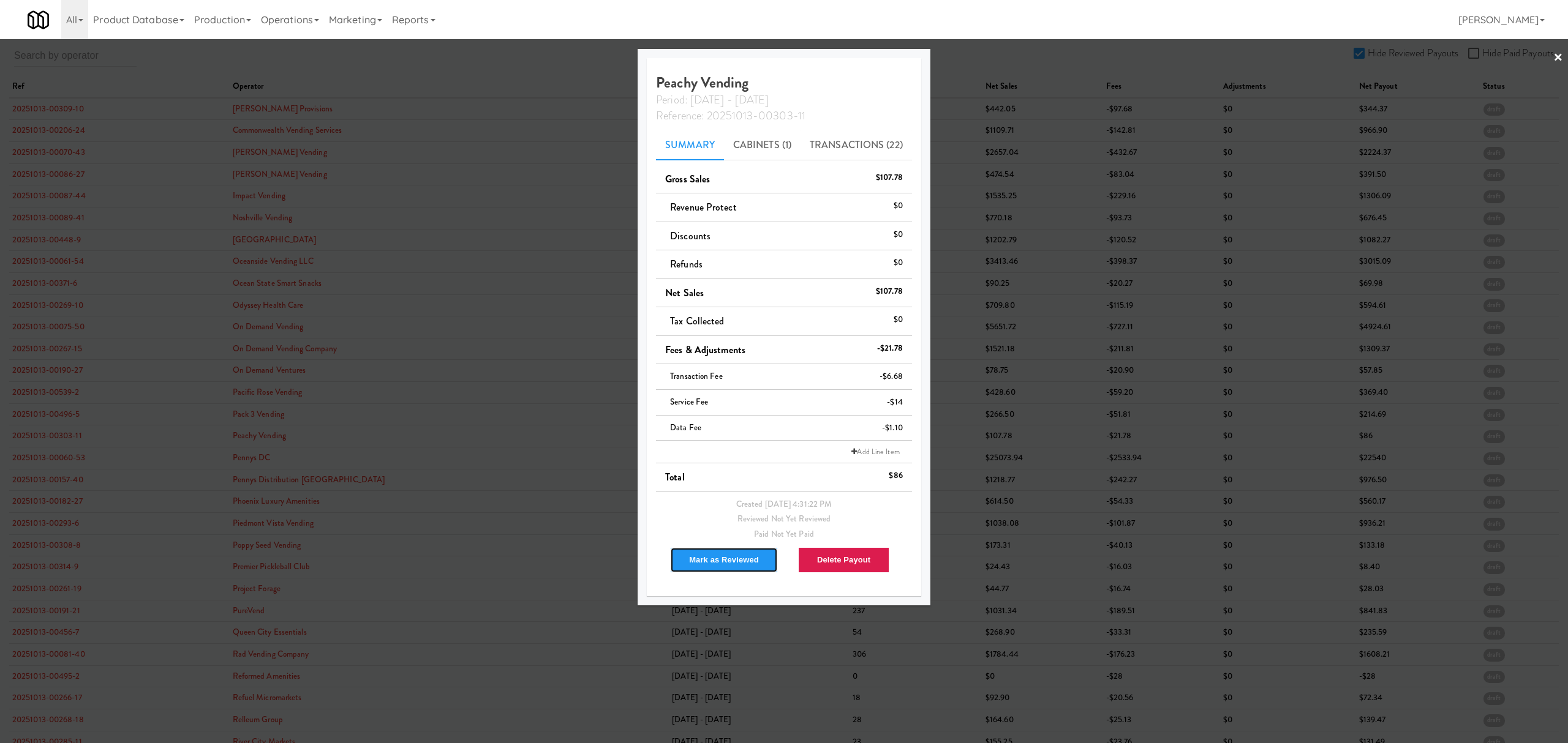
click at [715, 560] on button "Mark as Reviewed" at bounding box center [723, 560] width 108 height 26
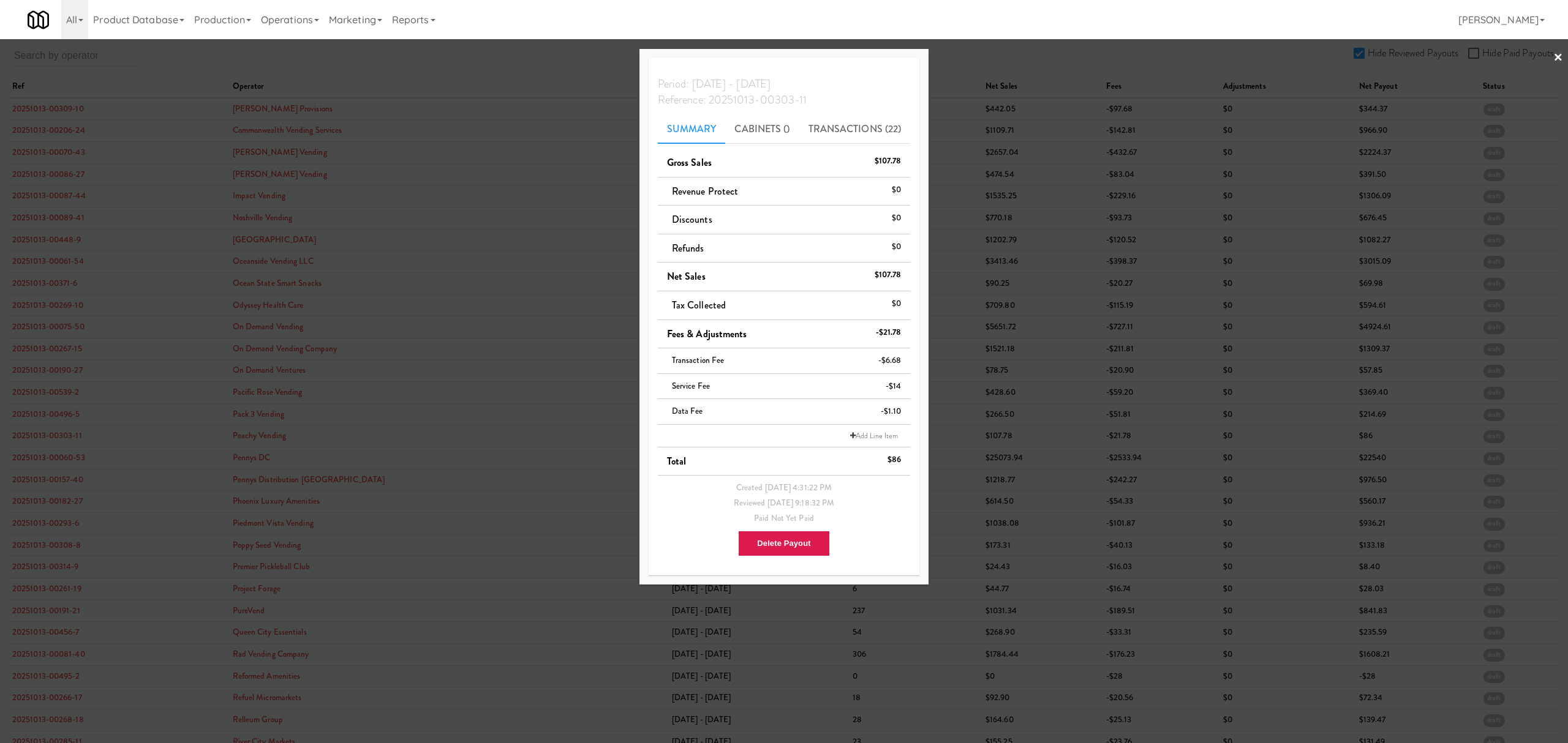
click at [43, 459] on div at bounding box center [784, 372] width 1568 height 743
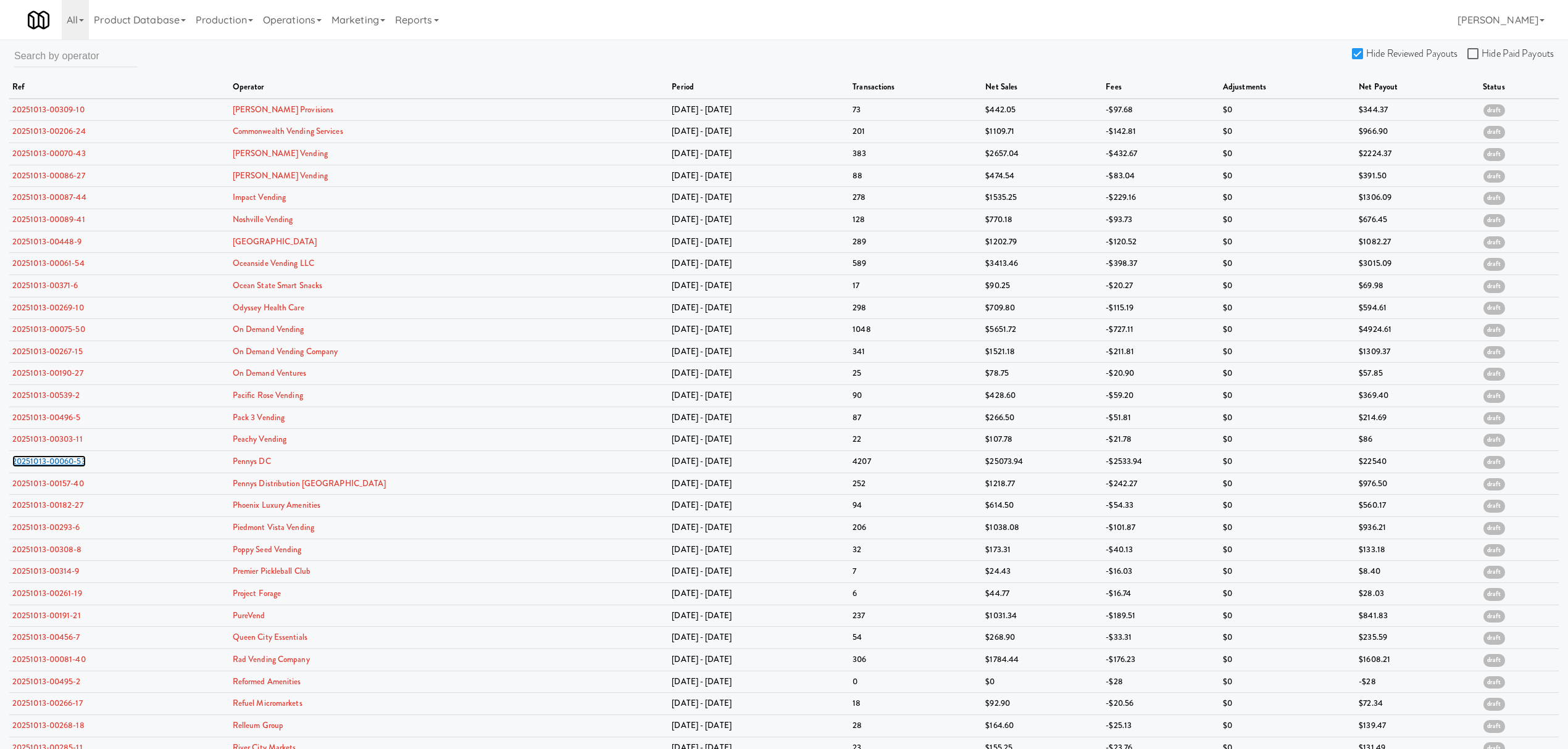
click at [43, 463] on link "20251013-00060-53" at bounding box center [48, 461] width 73 height 12
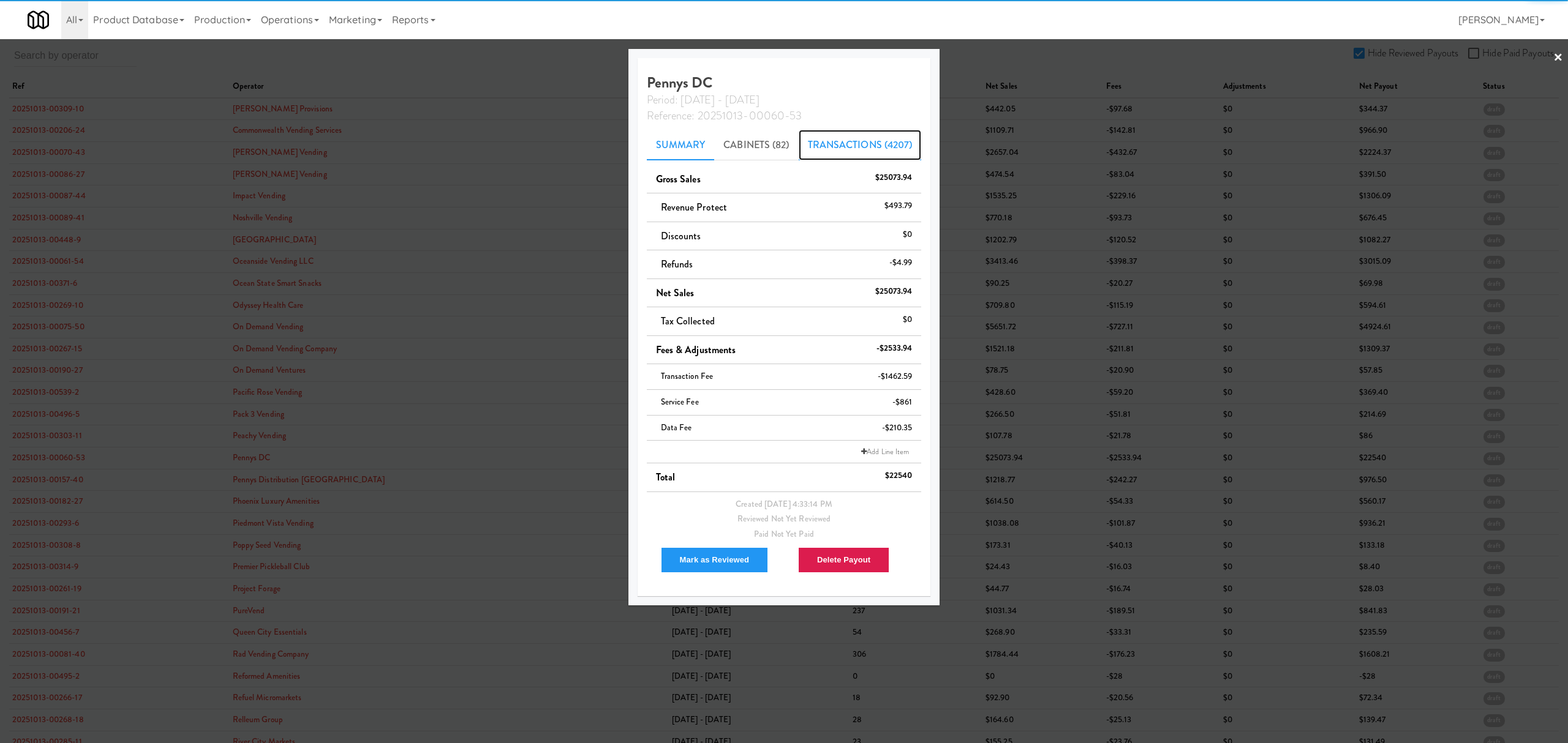
click at [837, 139] on link "Transactions (4207)" at bounding box center [860, 145] width 123 height 30
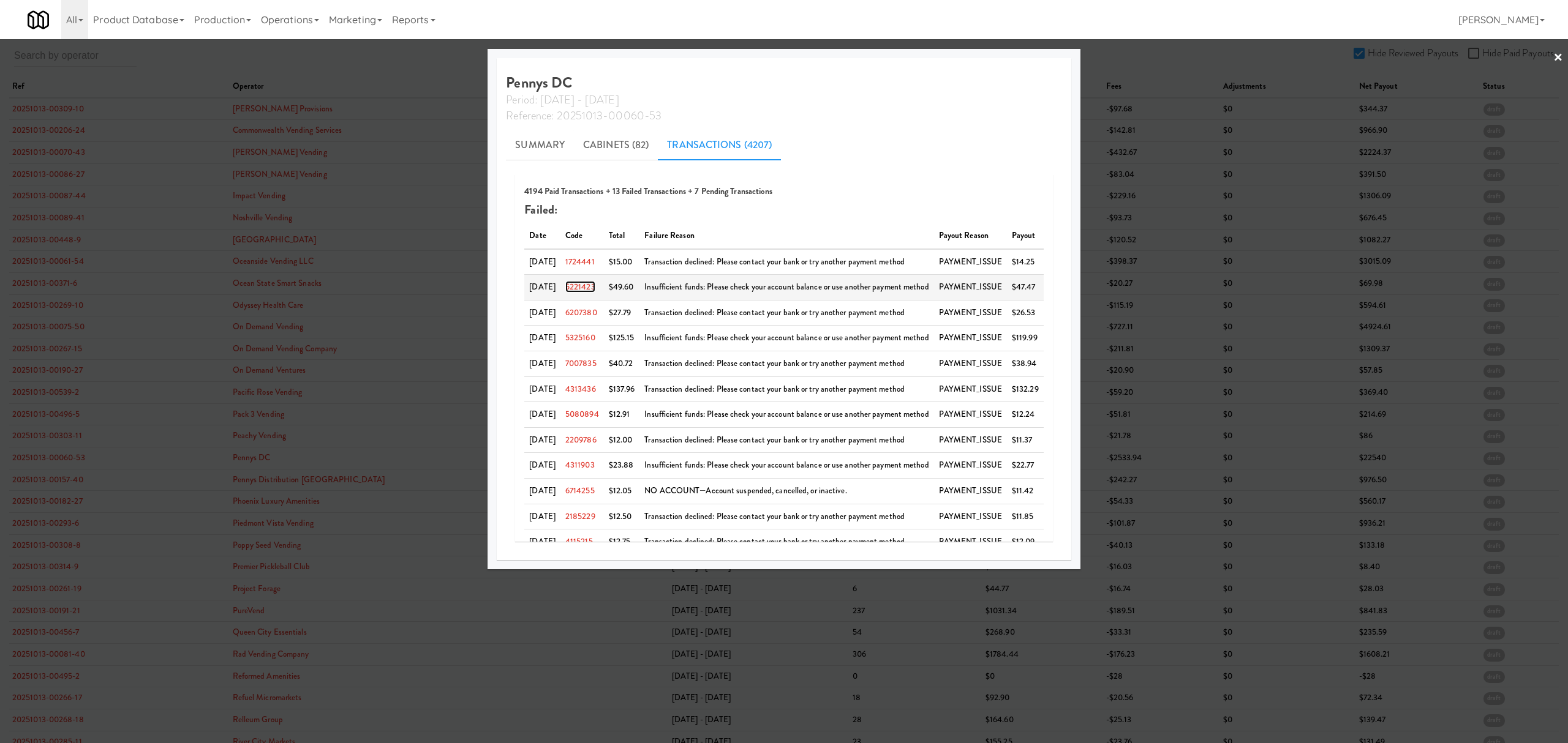
click at [588, 282] on link "5221423" at bounding box center [581, 286] width 30 height 12
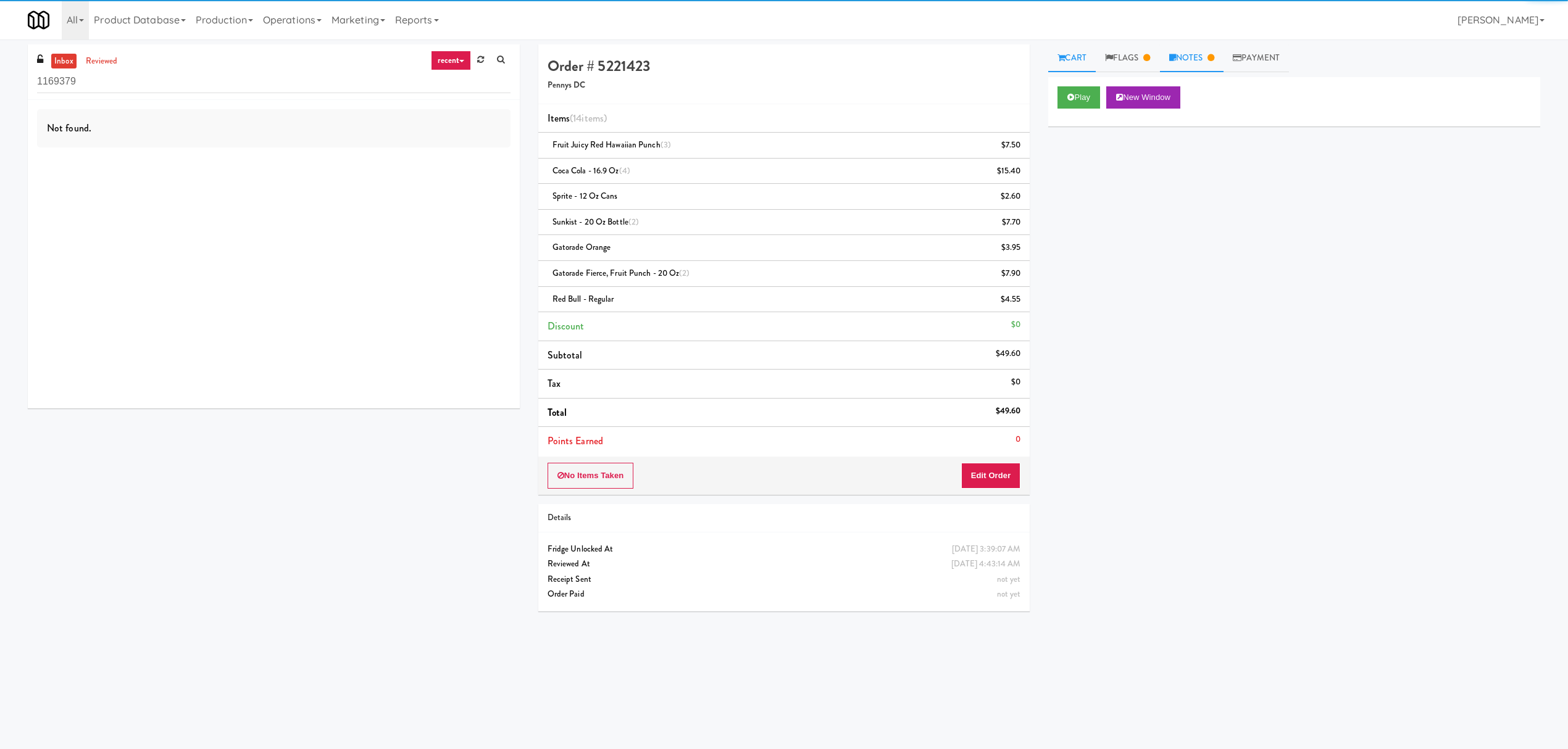
click at [1201, 48] on link "Notes" at bounding box center [1192, 58] width 64 height 28
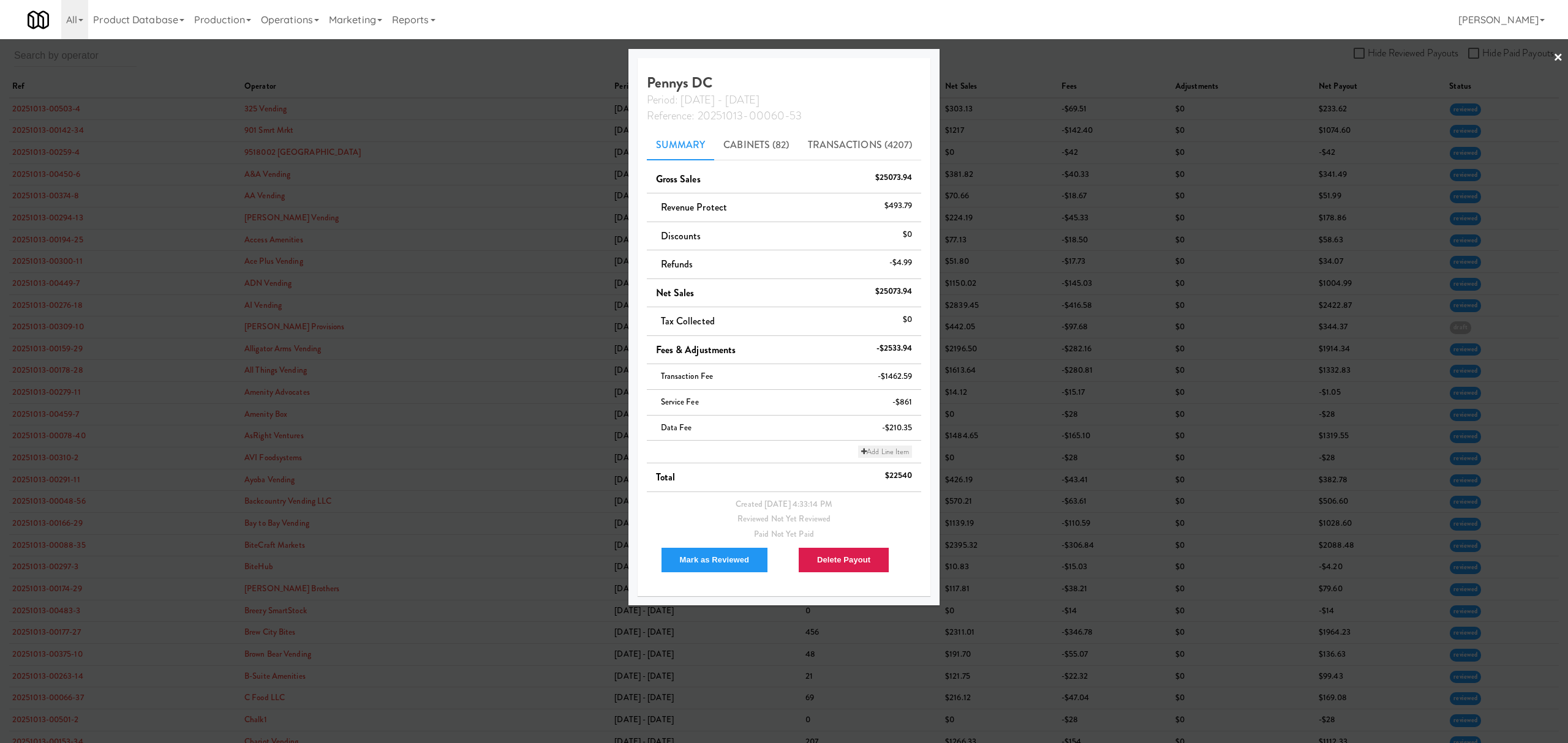
click at [884, 453] on link "Add Line Item" at bounding box center [885, 451] width 54 height 12
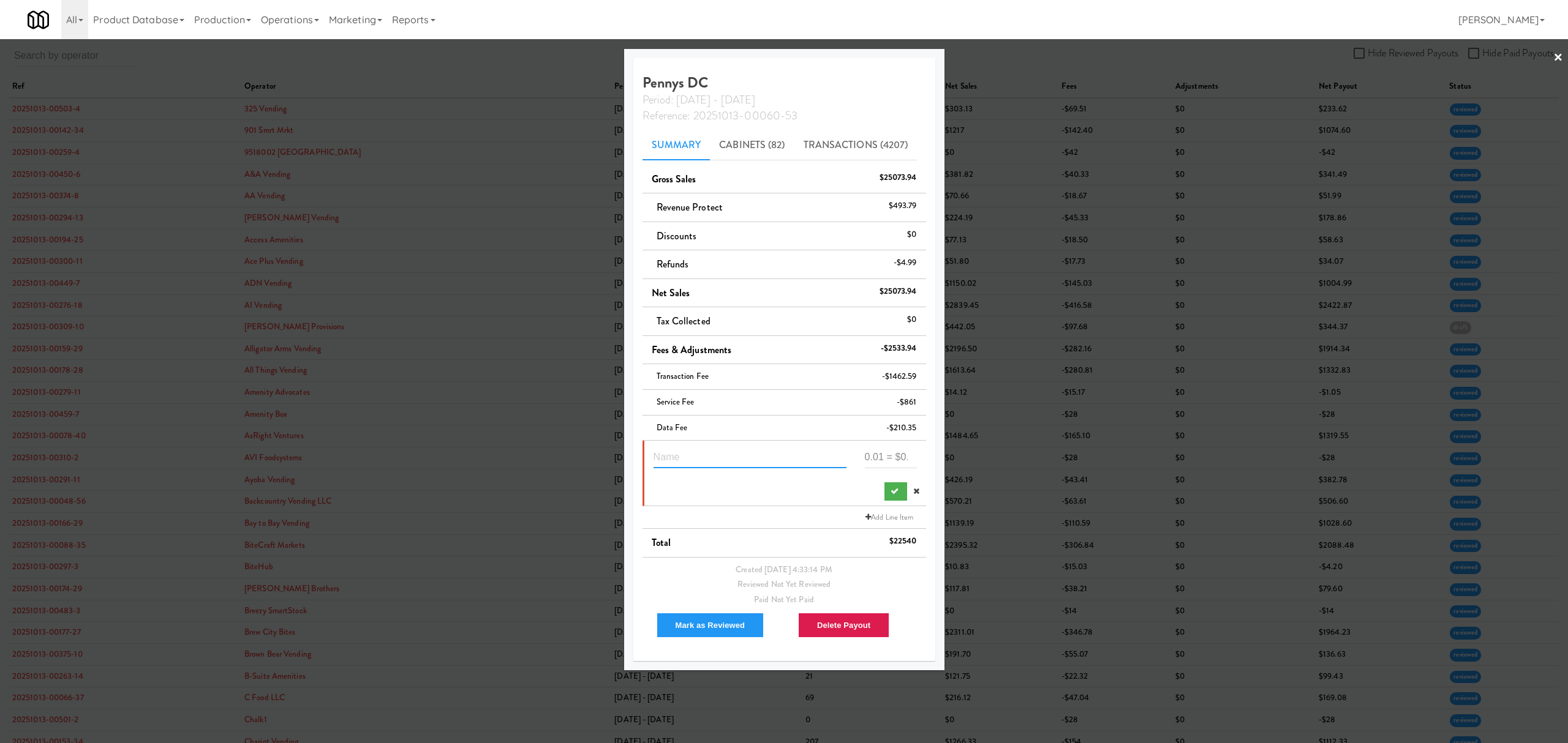
click at [694, 457] on input "text" at bounding box center [750, 457] width 193 height 22
paste input "Suspected Theft"
type input "Suspected Theft 5221423"
type input "-39.60"
click at [799, 500] on div at bounding box center [785, 489] width 282 height 23
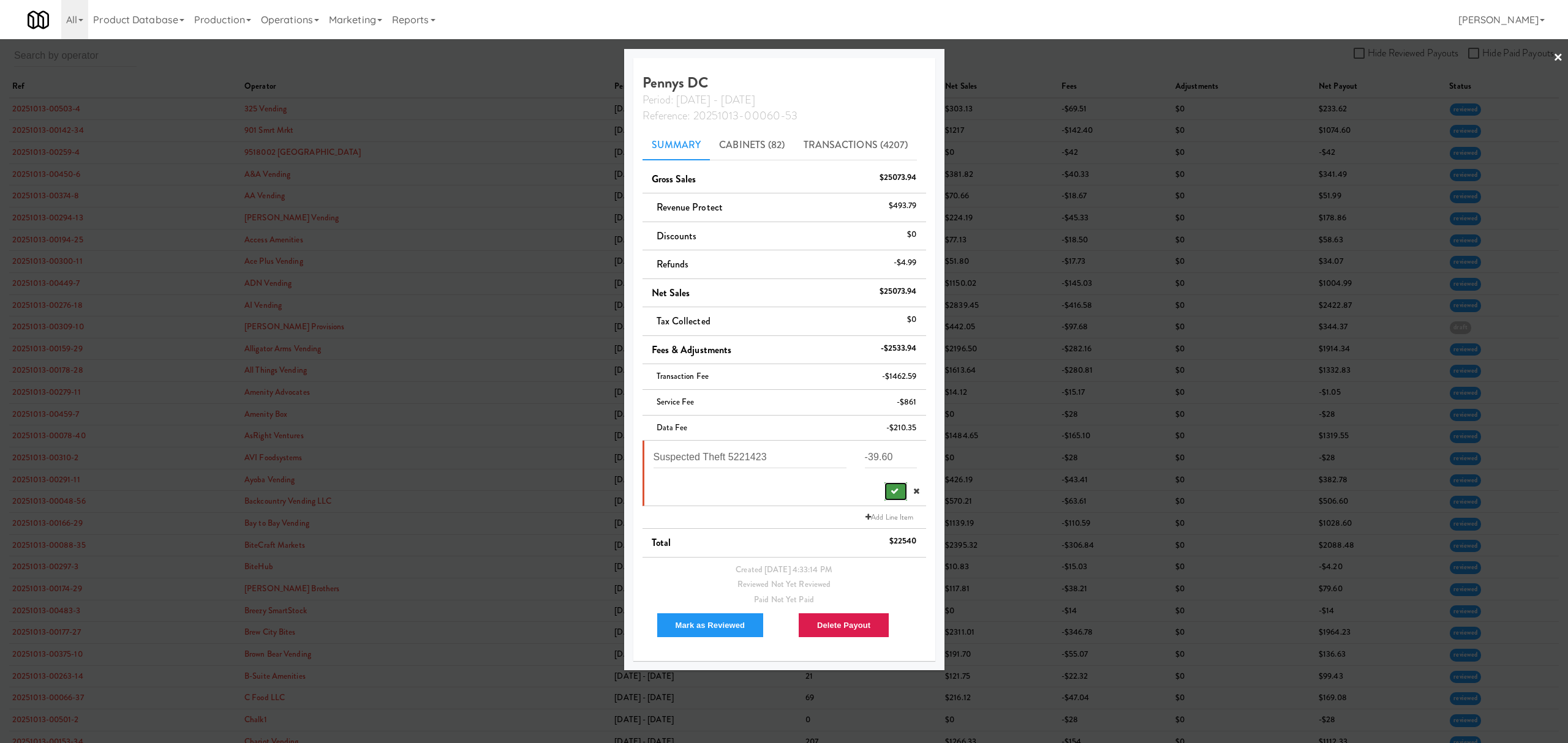
click at [890, 493] on icon "submit" at bounding box center [894, 491] width 8 height 8
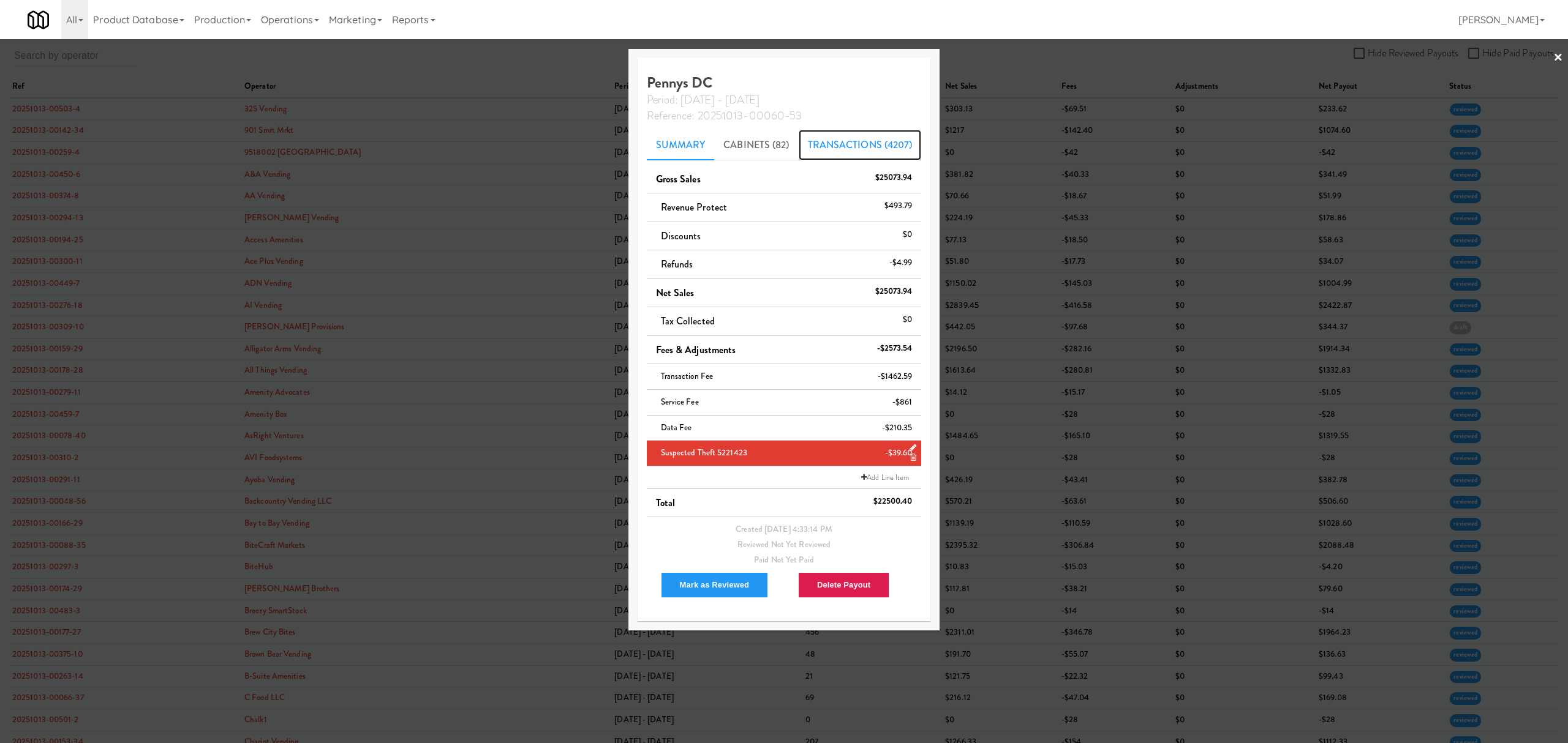
click at [862, 143] on link "Transactions (4207)" at bounding box center [860, 145] width 123 height 30
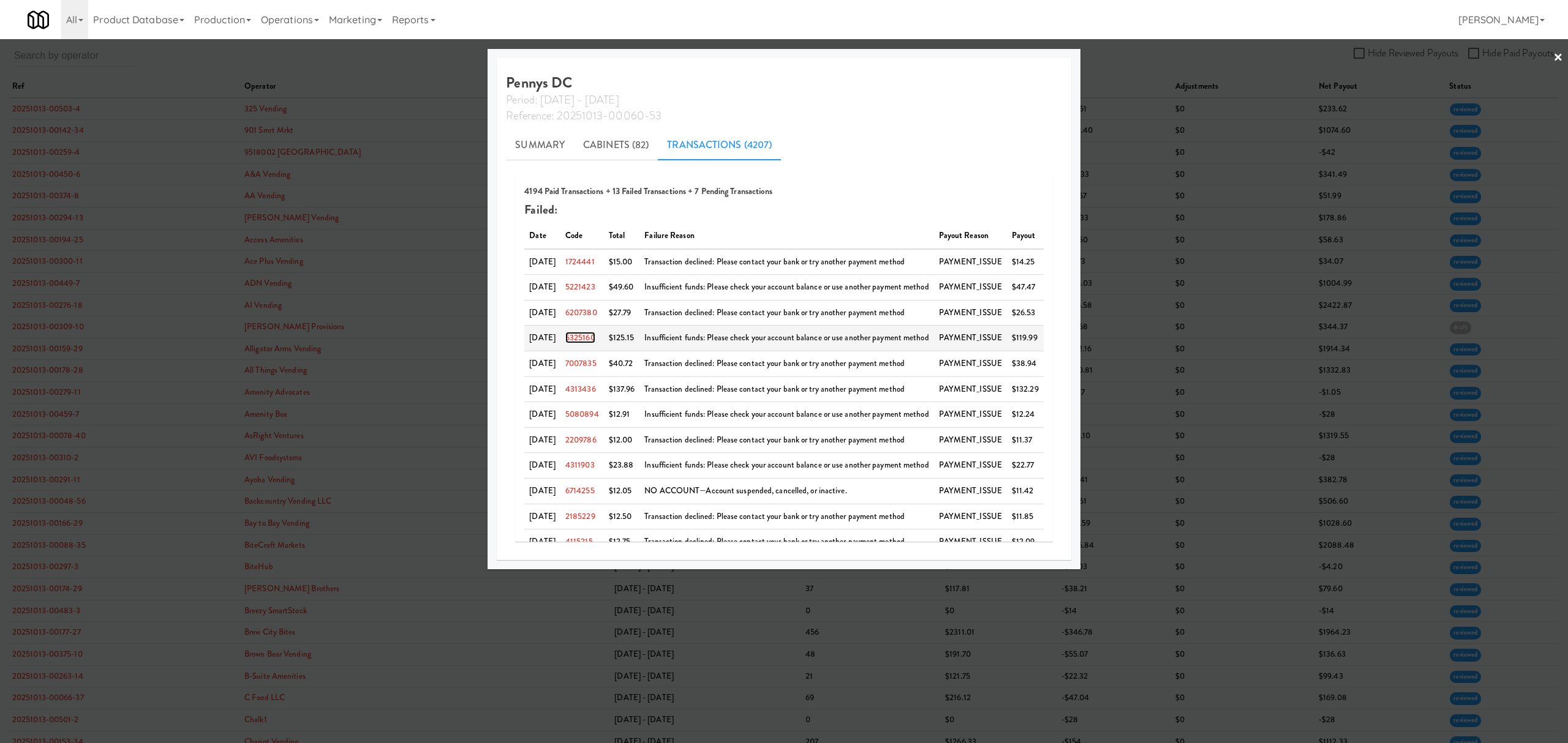
click at [588, 339] on link "5325160" at bounding box center [581, 337] width 30 height 12
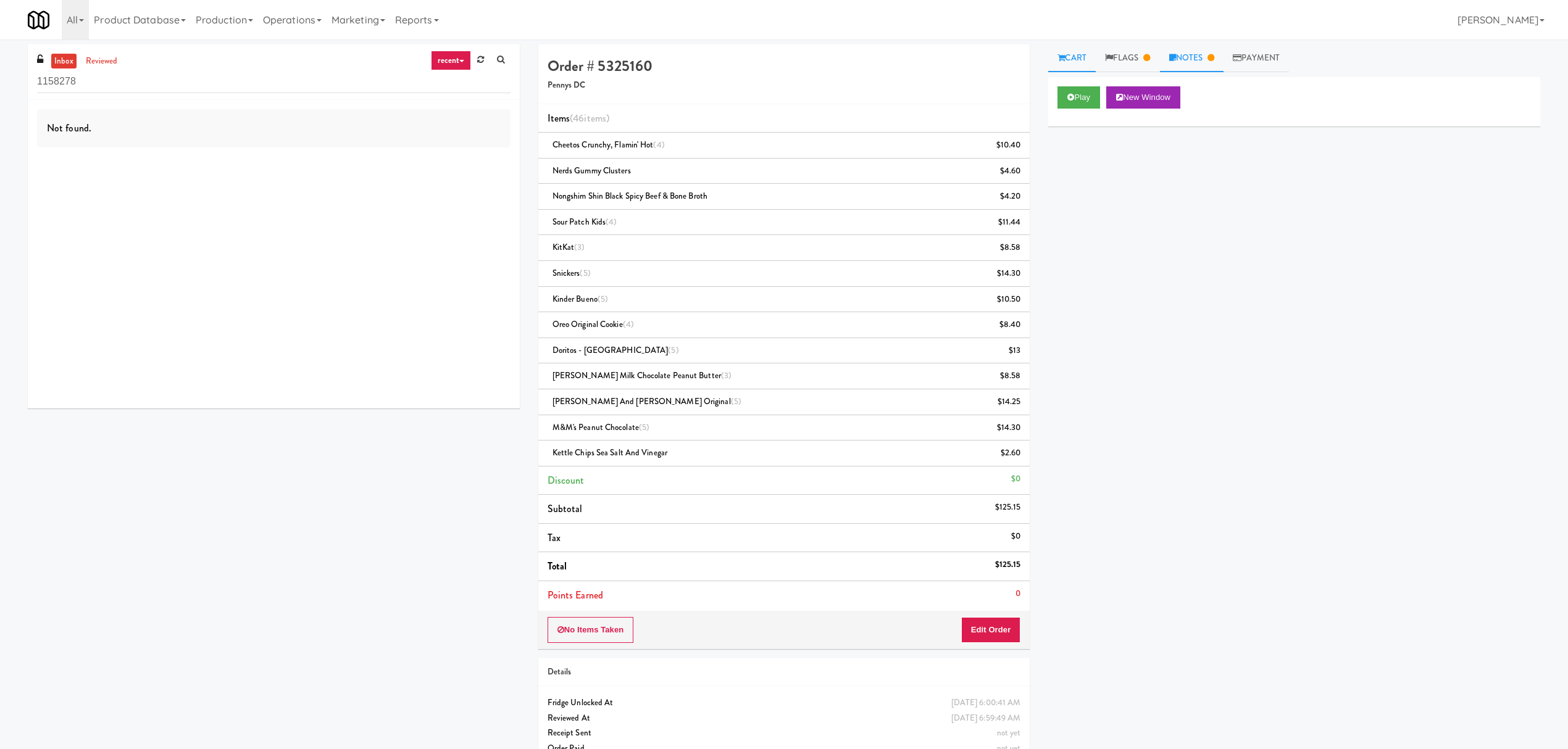
click at [1203, 57] on link "Notes" at bounding box center [1192, 58] width 64 height 28
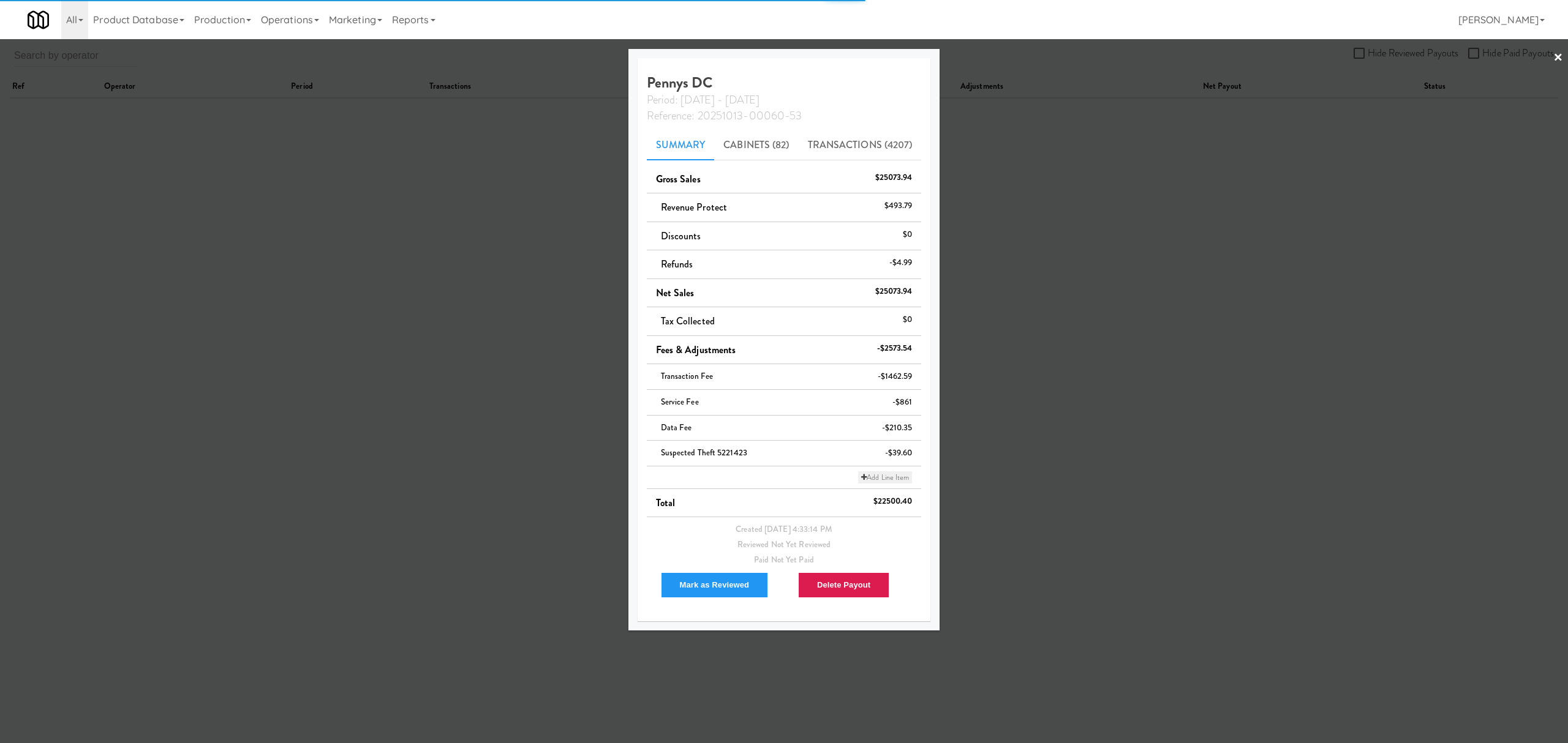
click at [882, 482] on link "Add Line Item" at bounding box center [885, 477] width 54 height 12
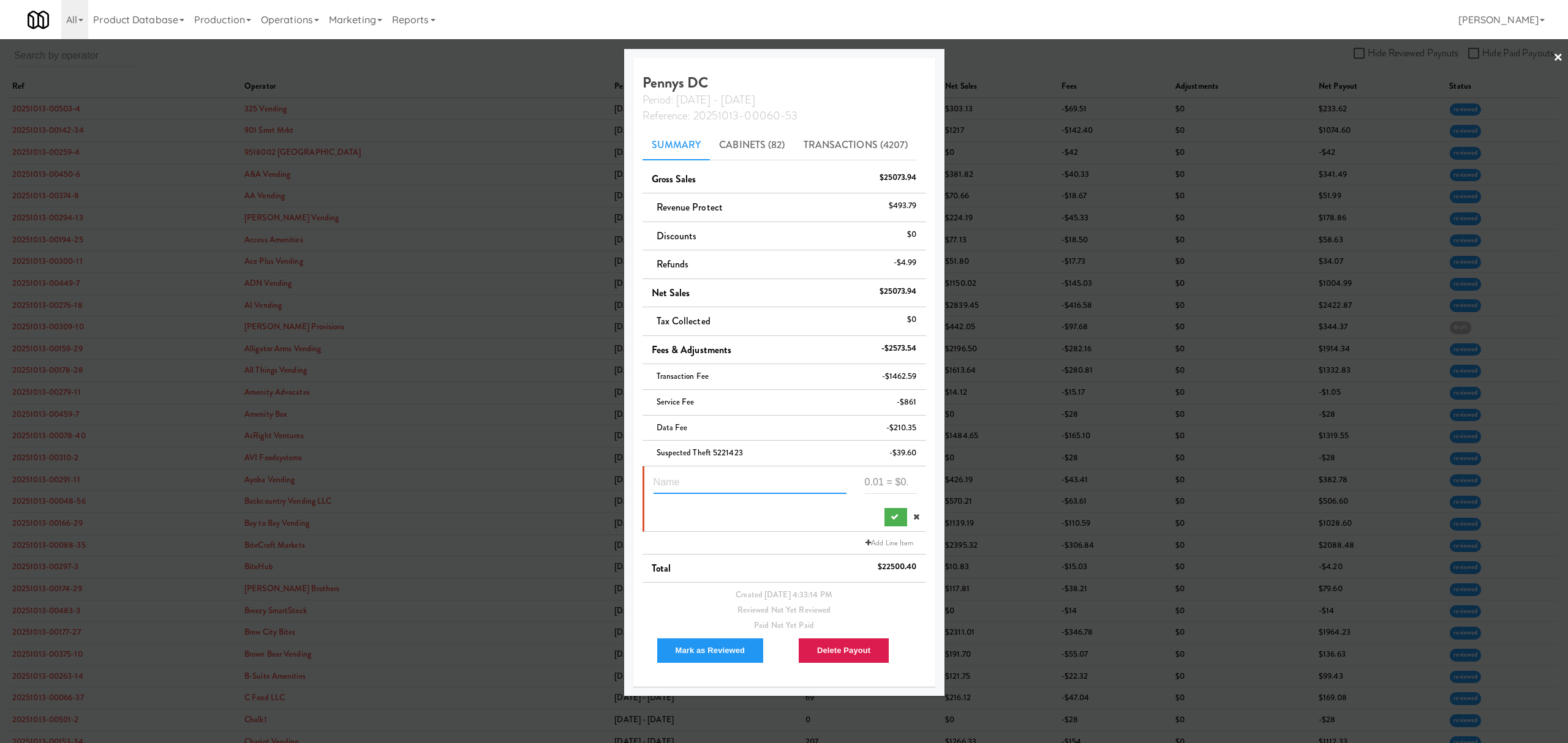
click at [746, 486] on input "text" at bounding box center [750, 482] width 193 height 22
paste input "Suspected Theft"
type input "Suspected Theft 5325160"
type input "-115.15"
click at [888, 513] on button "submit" at bounding box center [896, 517] width 22 height 18
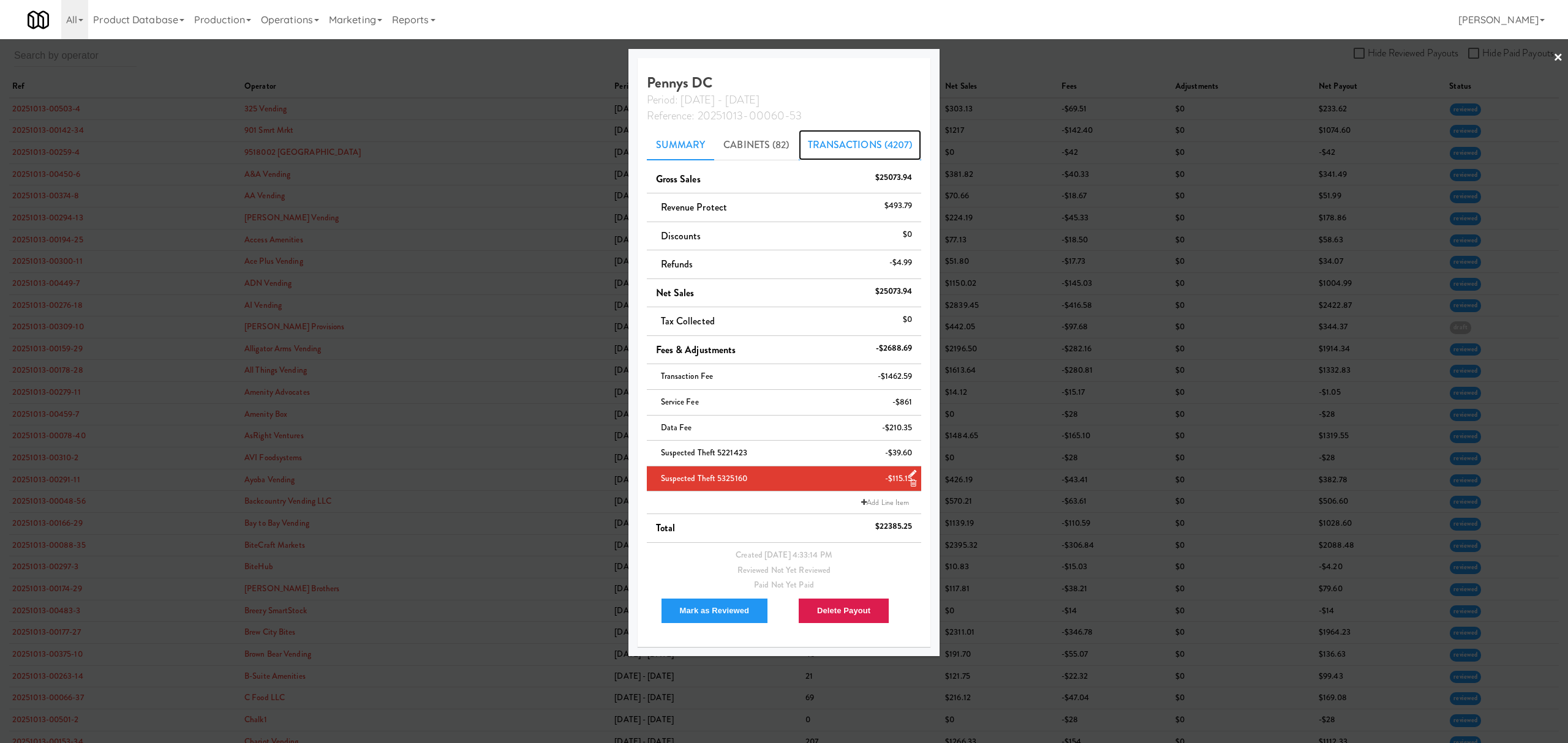
click at [848, 145] on link "Transactions (4207)" at bounding box center [860, 145] width 123 height 30
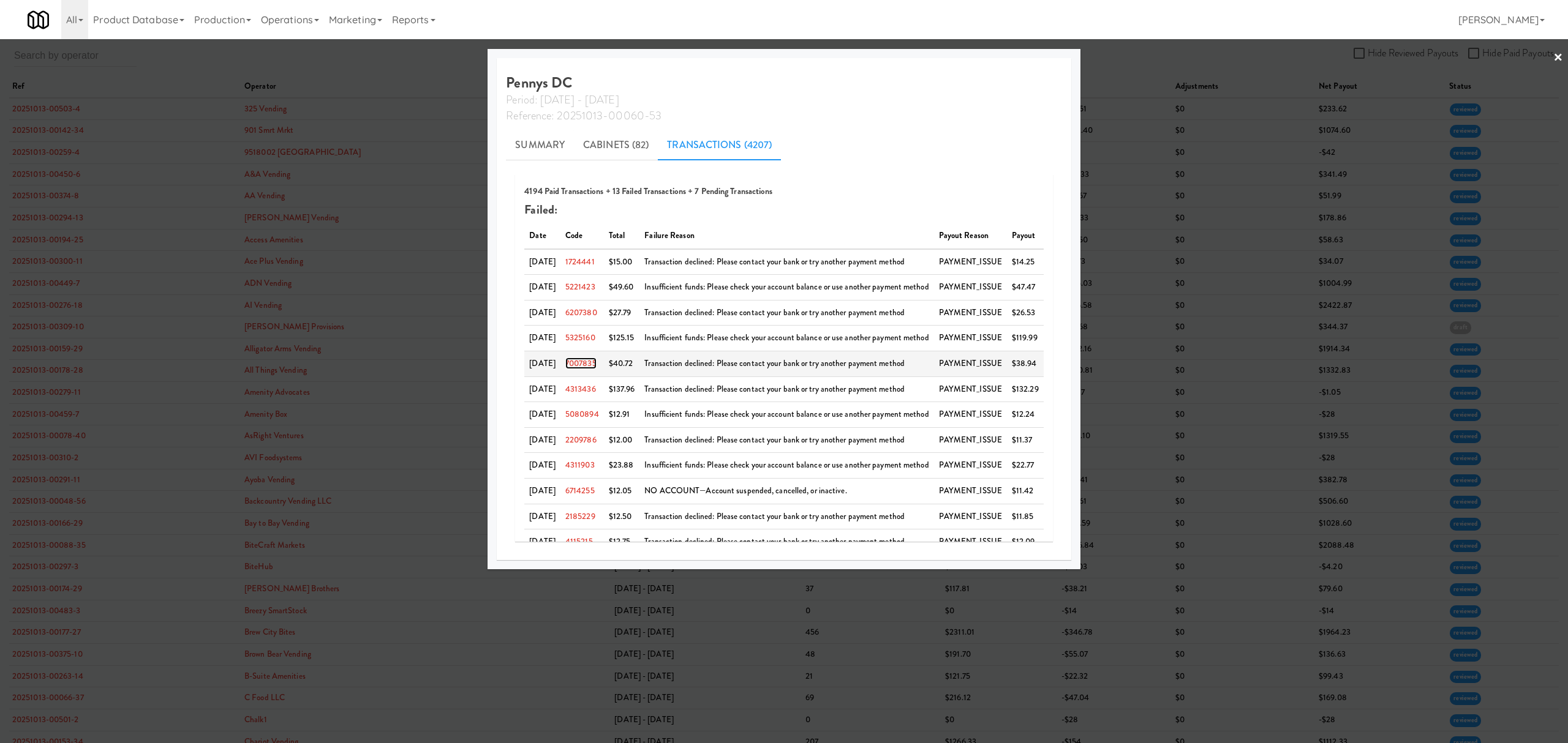
click at [596, 363] on link "7007835" at bounding box center [581, 363] width 31 height 12
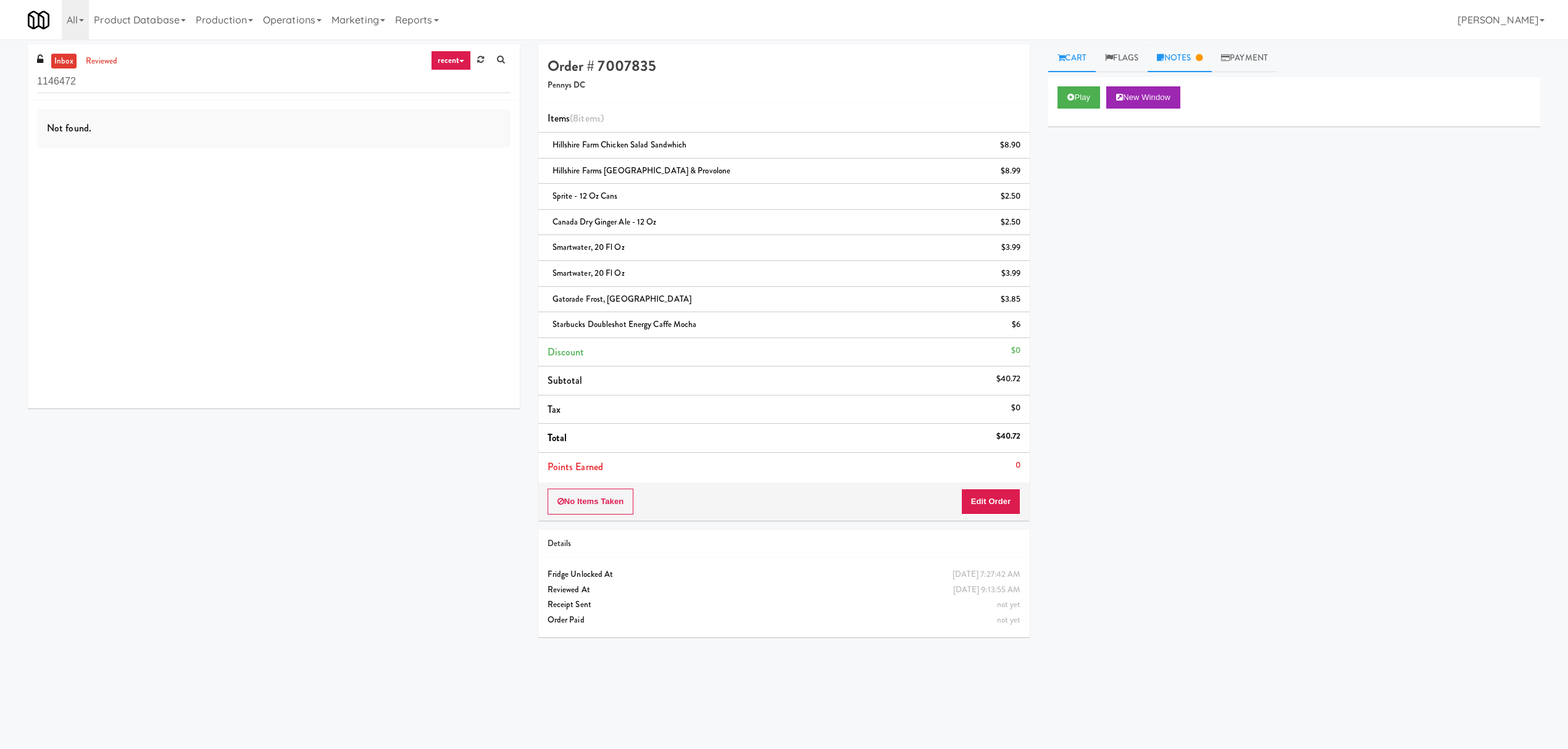
click at [1196, 57] on link "Notes" at bounding box center [1180, 58] width 64 height 28
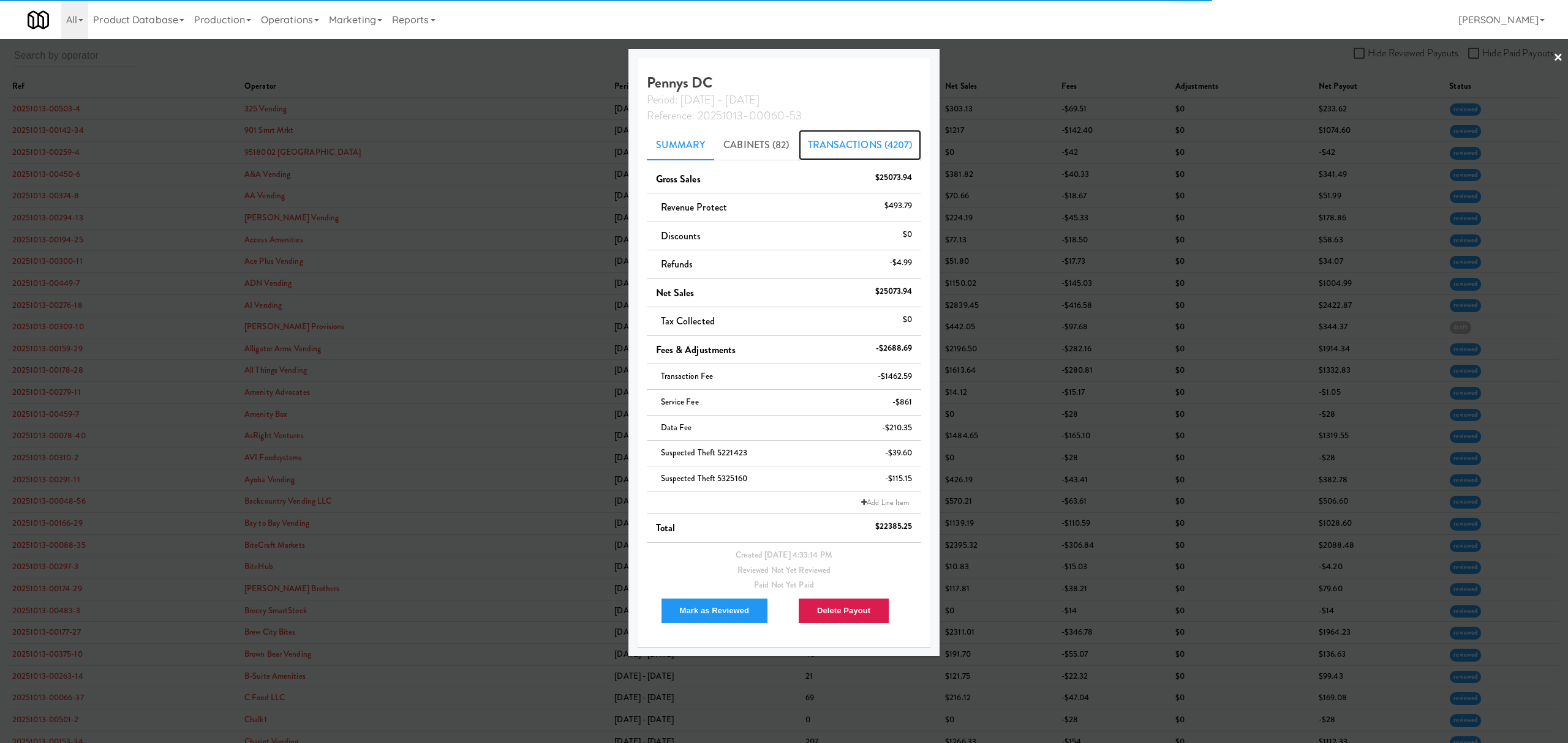
click at [865, 144] on link "Transactions (4207)" at bounding box center [860, 145] width 123 height 30
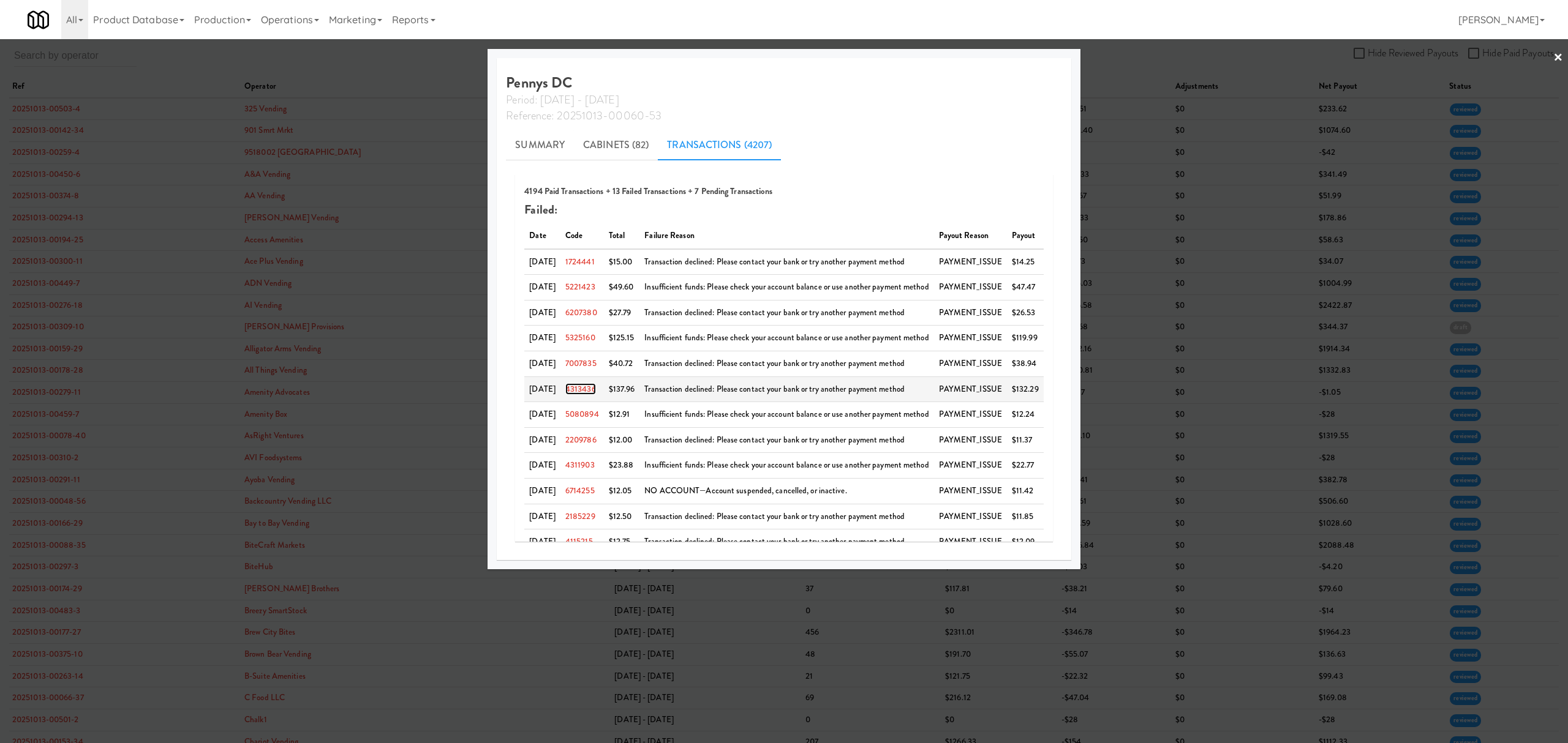
click at [594, 391] on link "4313436" at bounding box center [581, 389] width 30 height 12
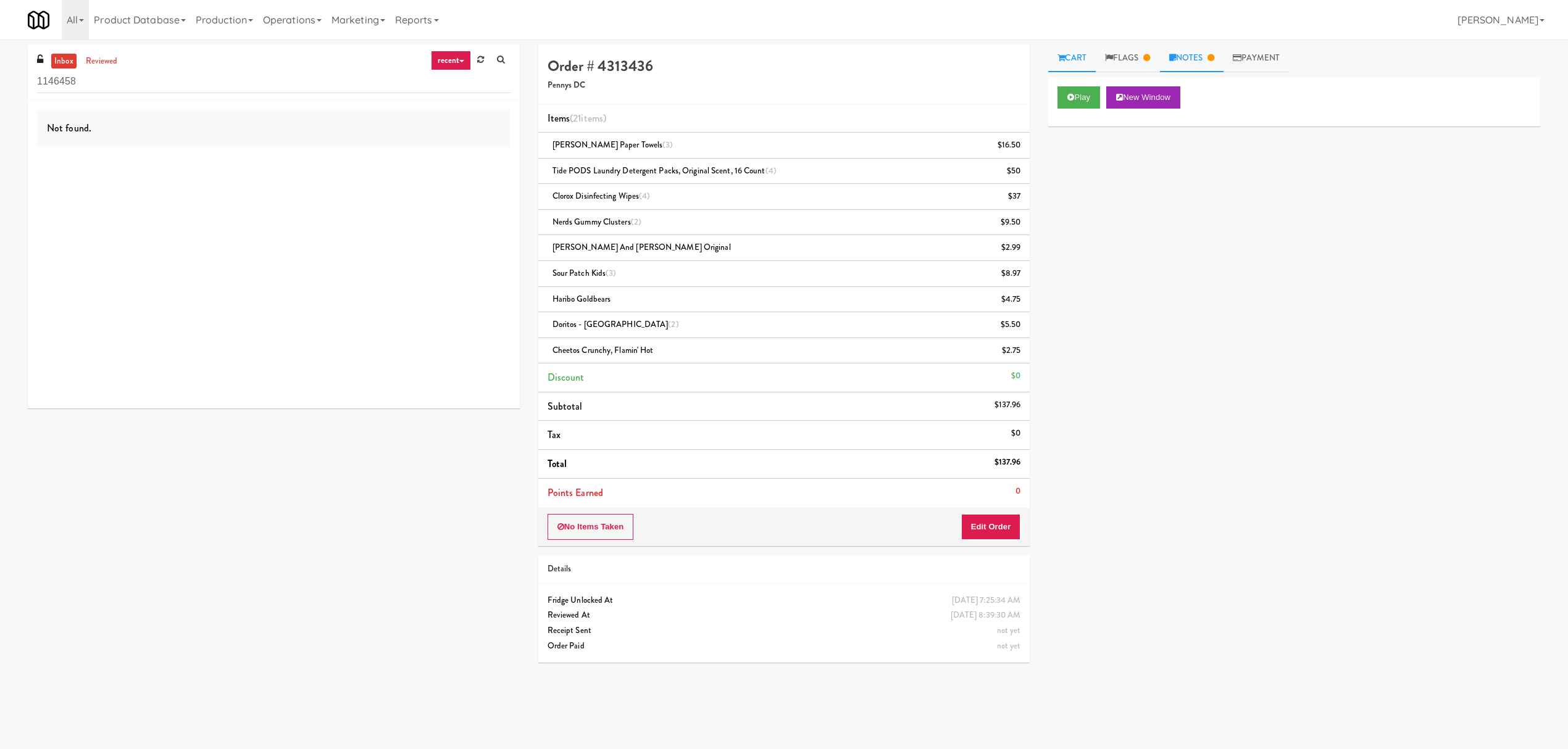
click at [1196, 47] on link "Notes" at bounding box center [1192, 58] width 64 height 28
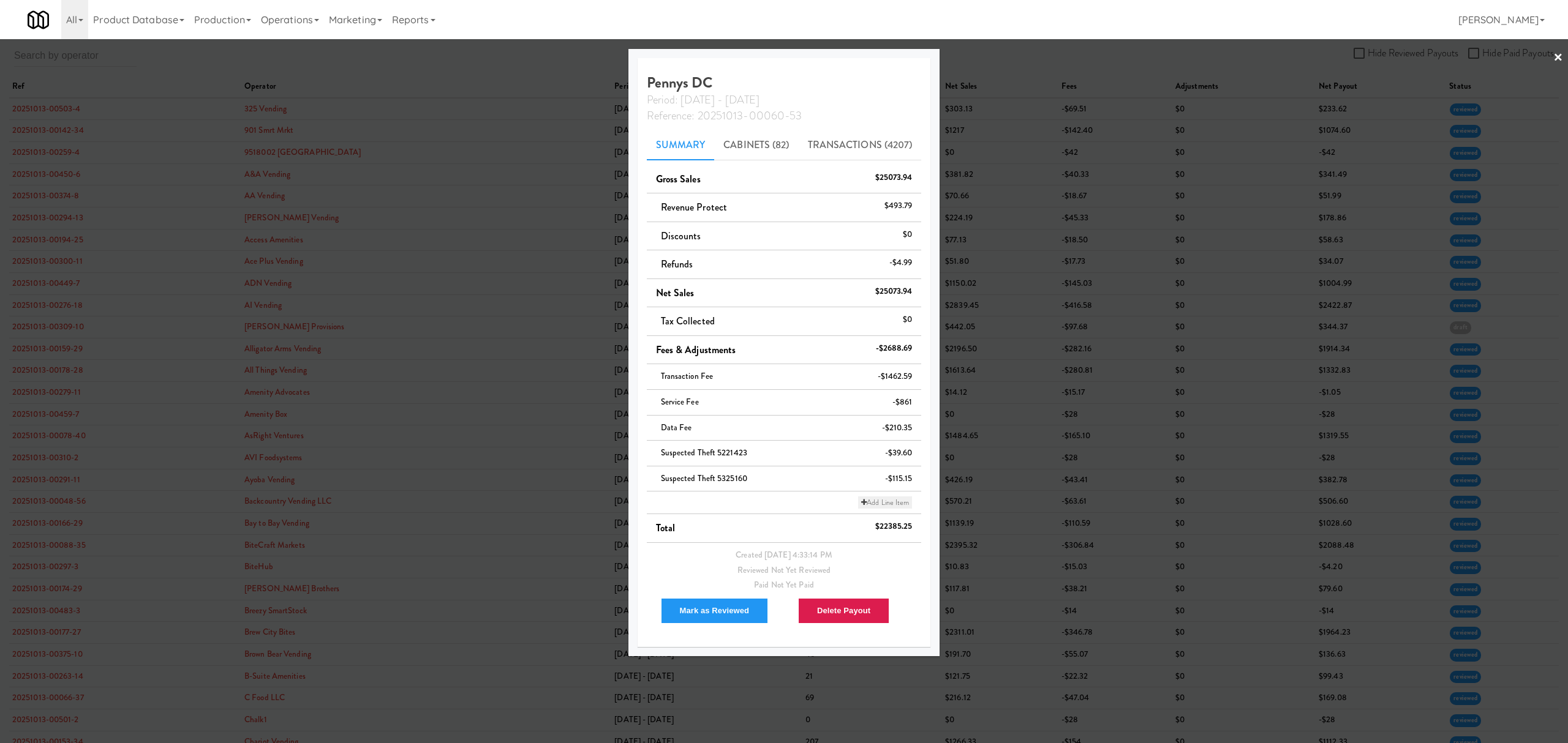
click at [888, 503] on link "Add Line Item" at bounding box center [885, 502] width 54 height 12
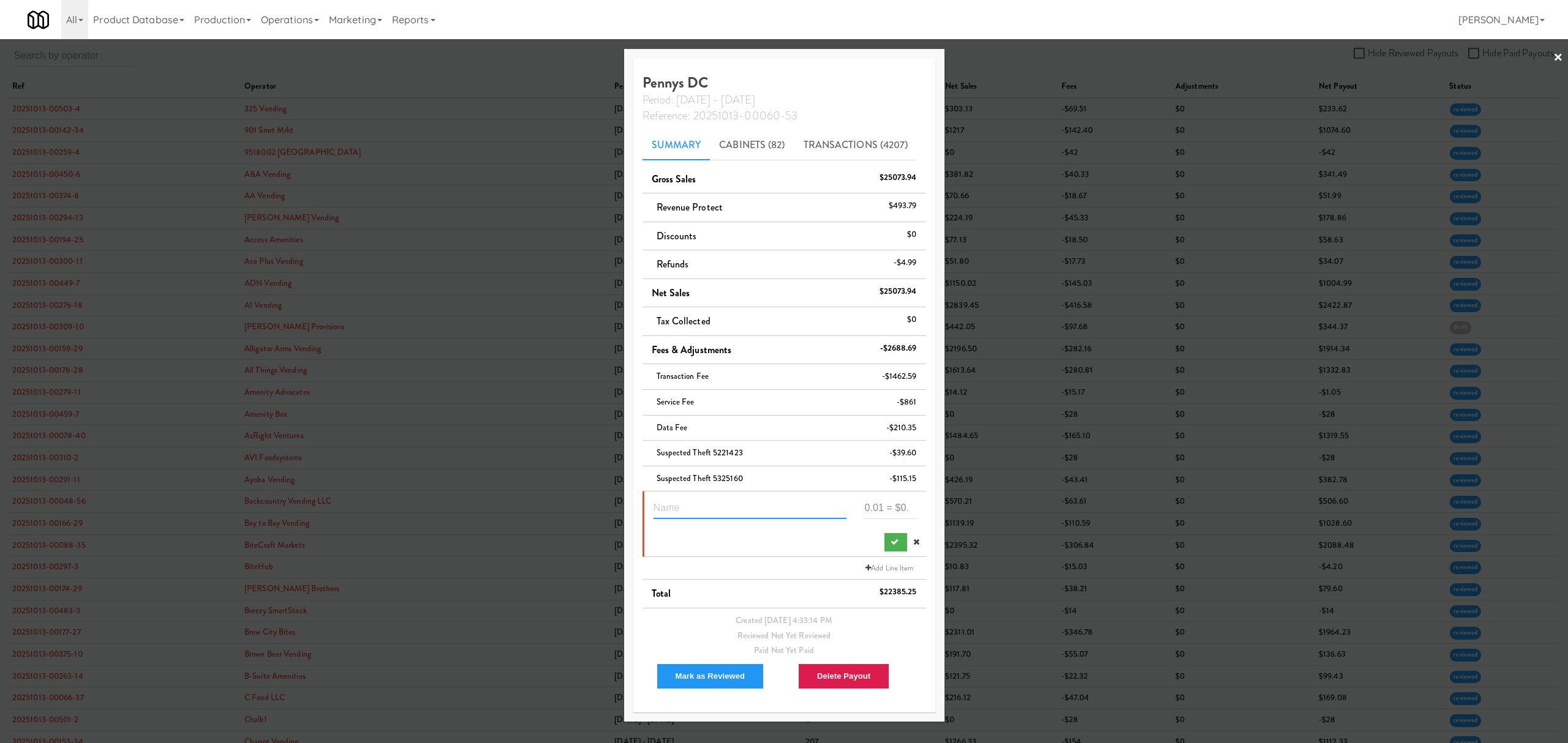
click at [727, 509] on input "text" at bounding box center [750, 508] width 193 height 22
paste input "Suspected Theft"
click at [737, 507] on input "Suspected Theft 5313436" at bounding box center [750, 508] width 193 height 22
type input "Suspected Theft 4313436"
type input "-127.96"
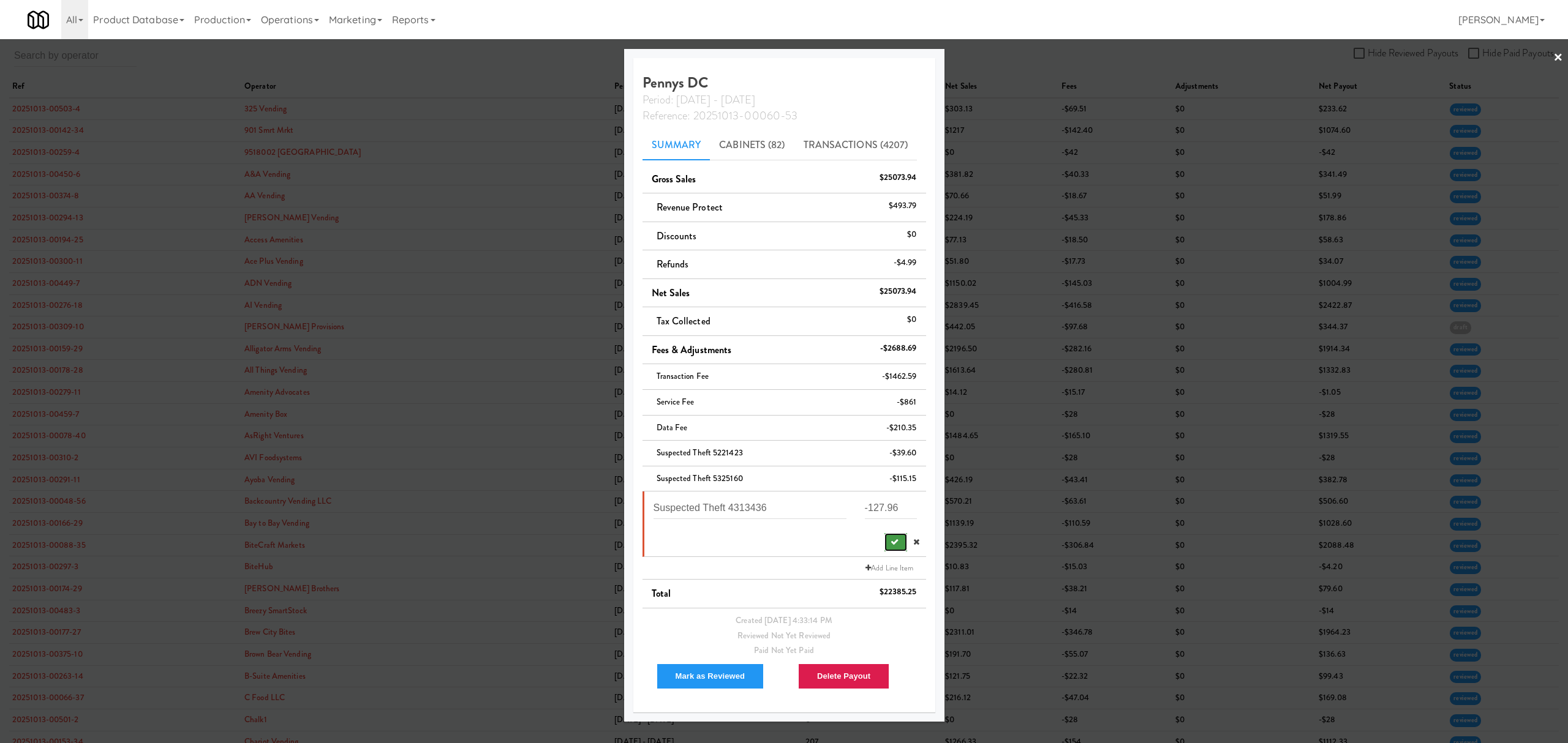
click at [894, 539] on button "submit" at bounding box center [896, 542] width 22 height 18
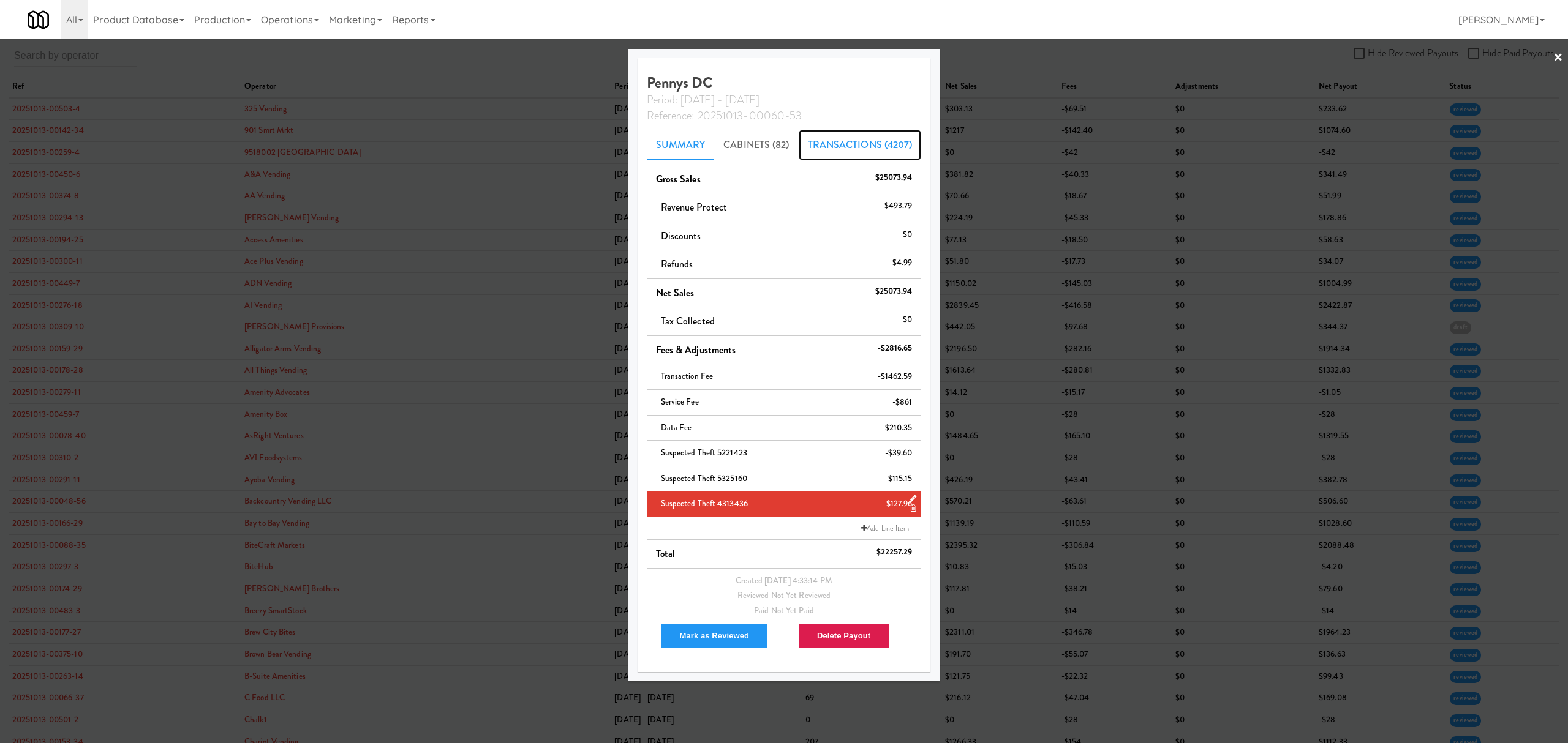
click at [871, 143] on link "Transactions (4207)" at bounding box center [860, 145] width 123 height 30
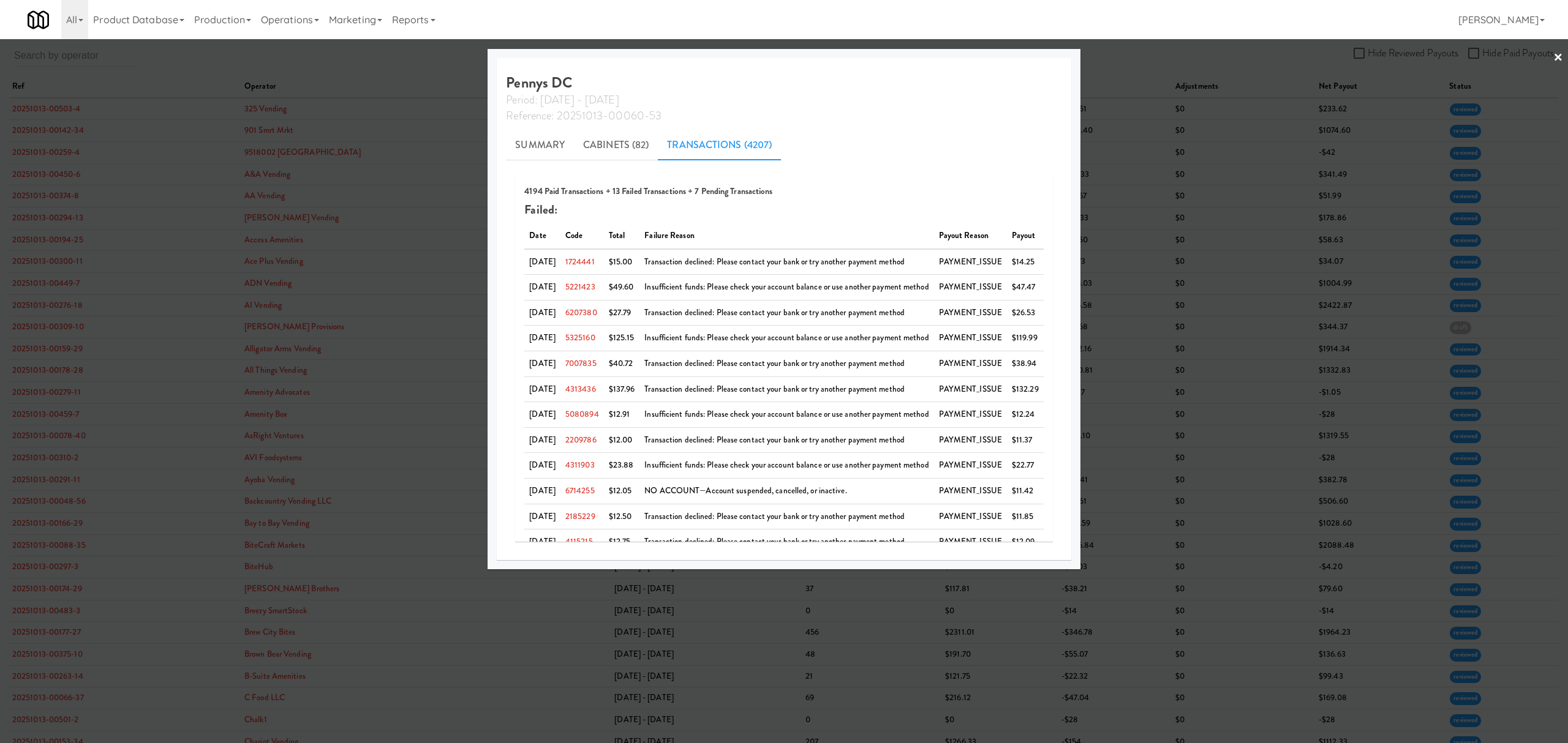
click at [884, 131] on ul "Summary Cabinets (82) Transactions (4207)" at bounding box center [783, 145] width 555 height 30
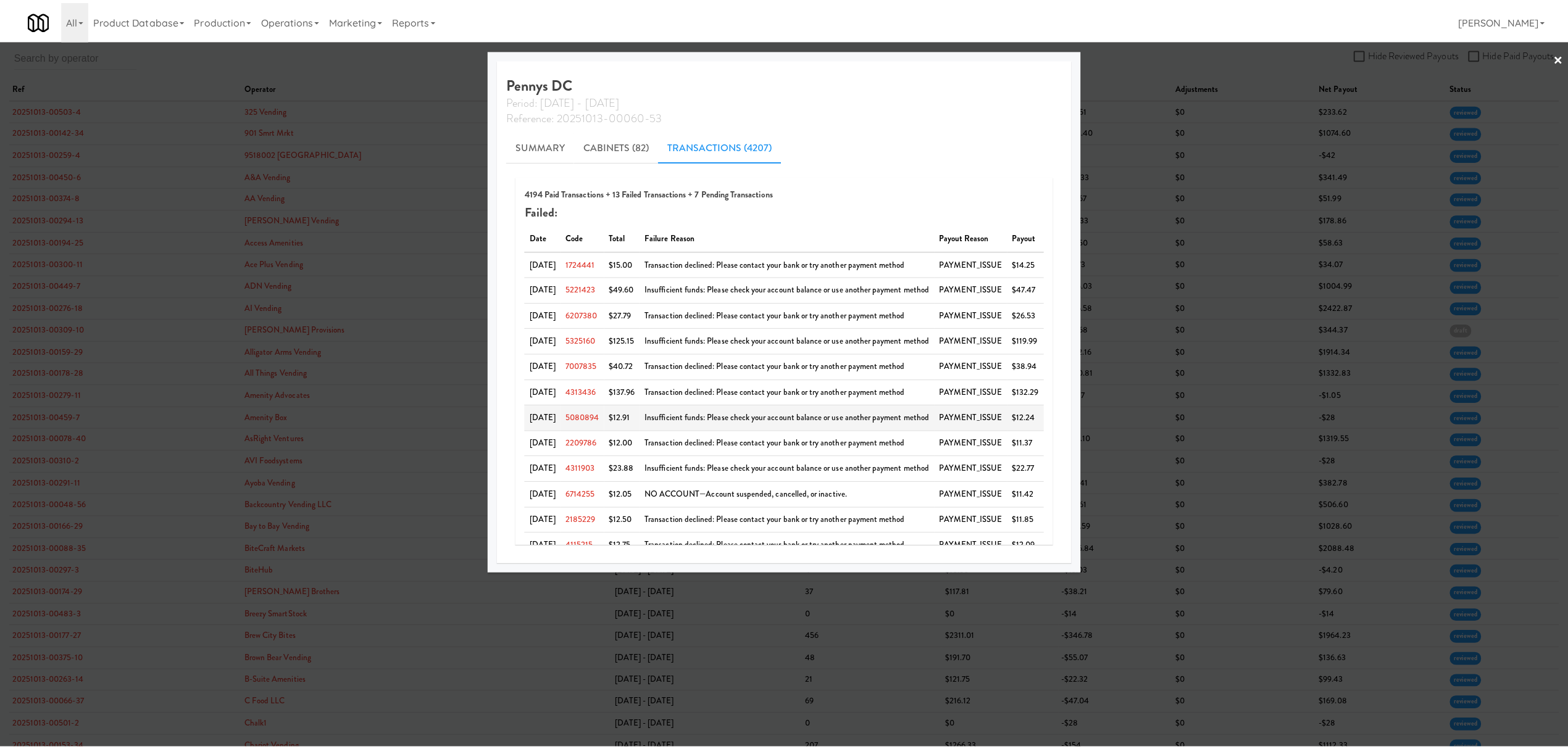
scroll to position [50, 0]
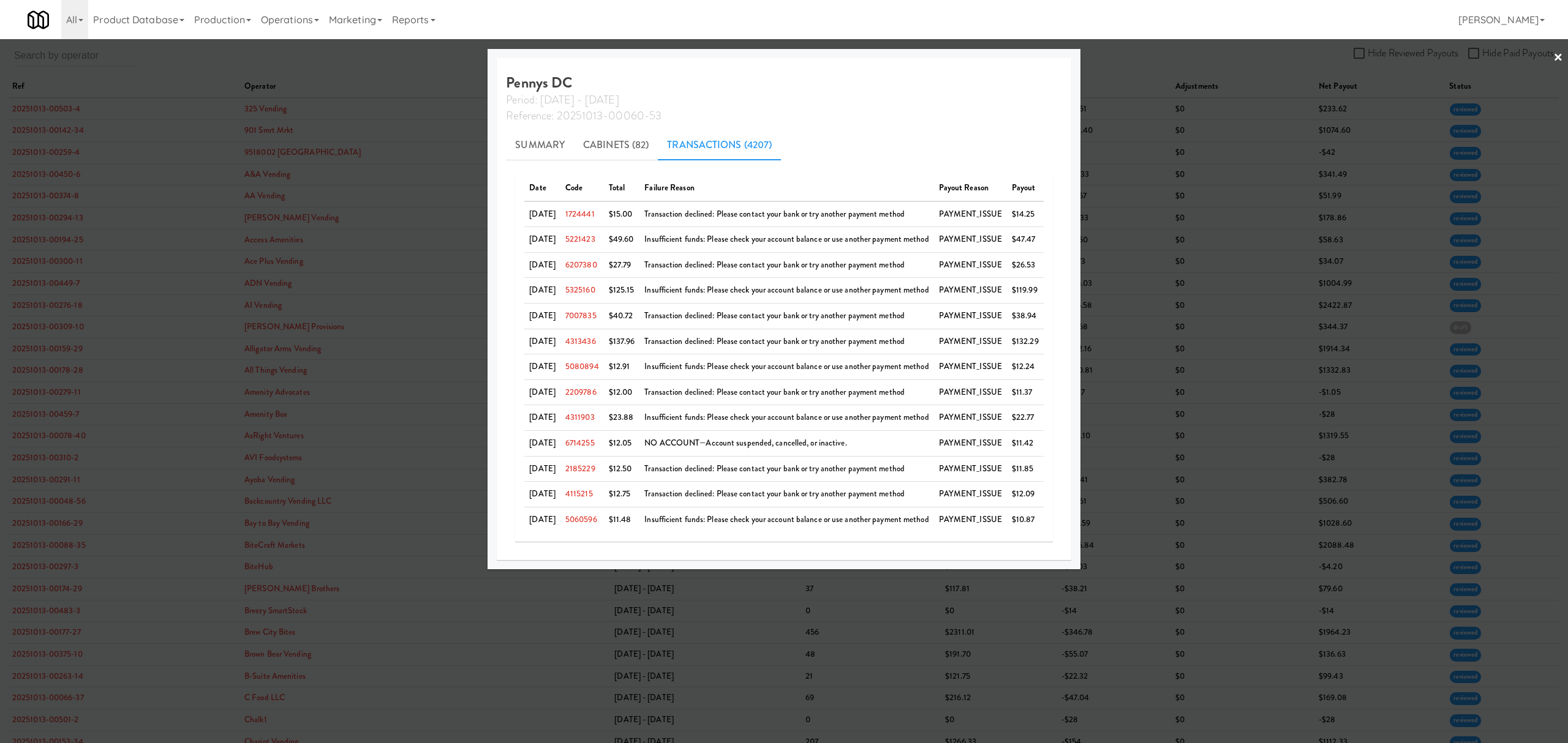
click at [392, 69] on div at bounding box center [784, 372] width 1568 height 743
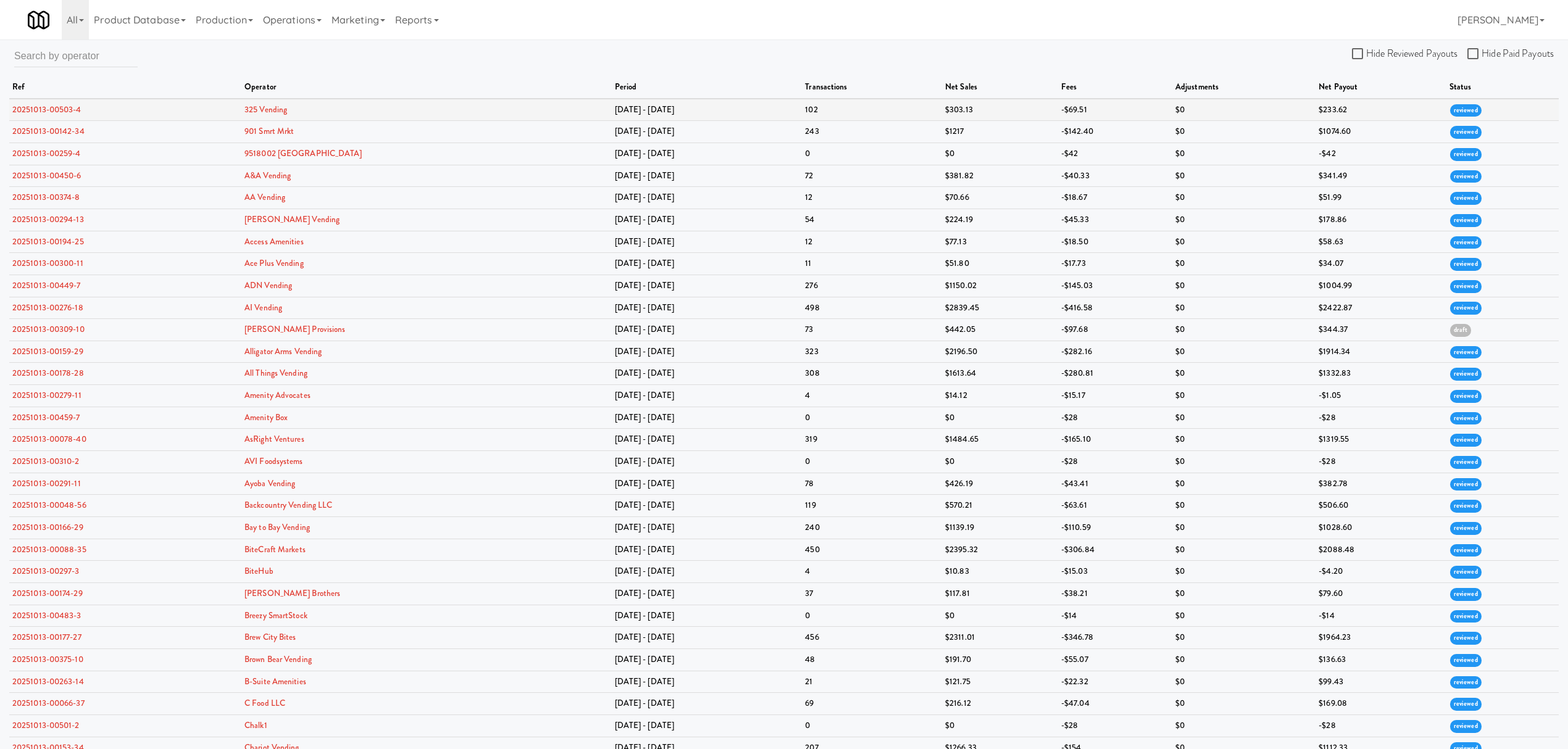
click at [1349, 104] on td "$233.62" at bounding box center [1381, 110] width 131 height 23
click at [1357, 52] on input "Hide Reviewed Payouts" at bounding box center [1360, 54] width 14 height 10
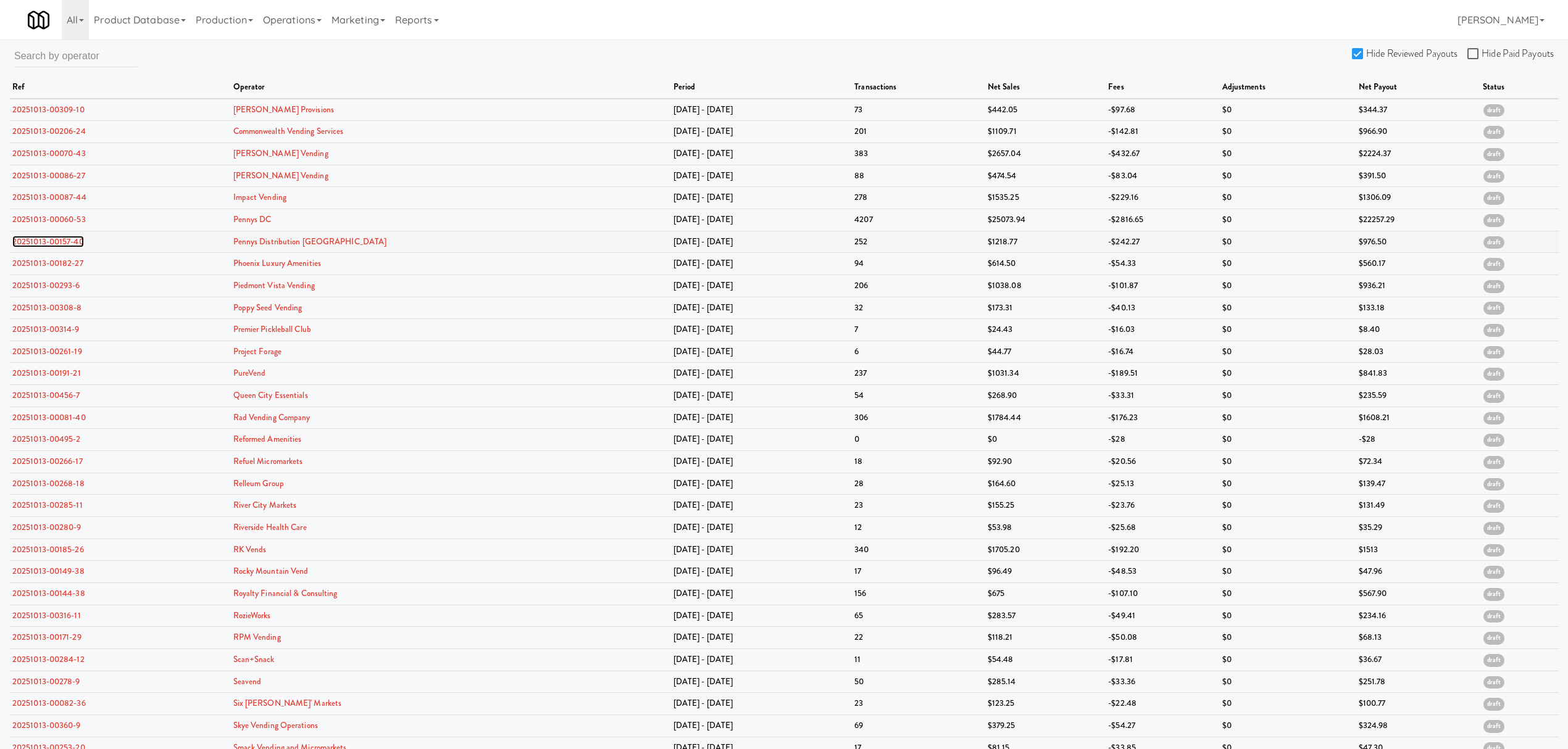
click at [50, 242] on link "20251013-00157-40" at bounding box center [47, 241] width 72 height 12
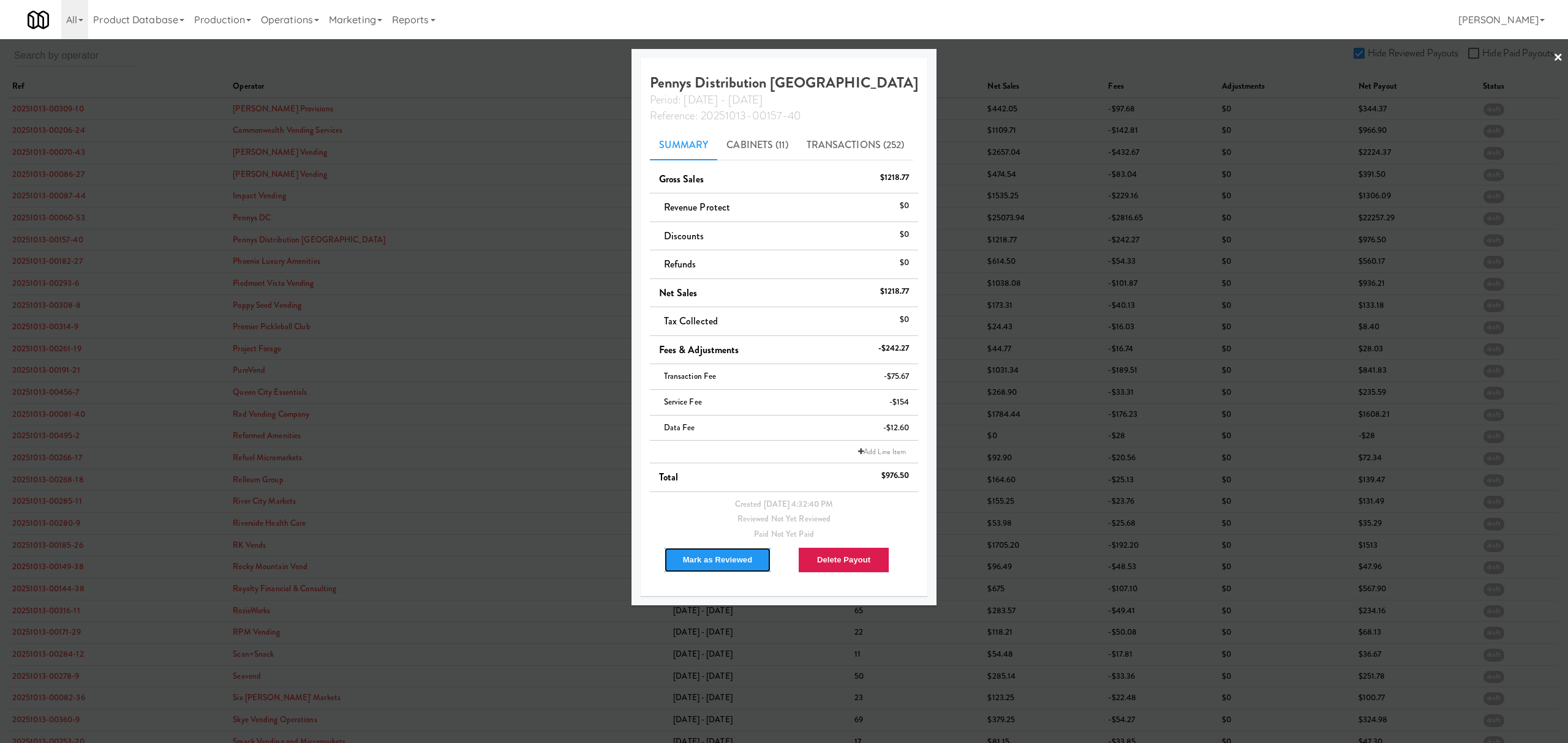
click at [711, 559] on button "Mark as Reviewed" at bounding box center [717, 560] width 108 height 26
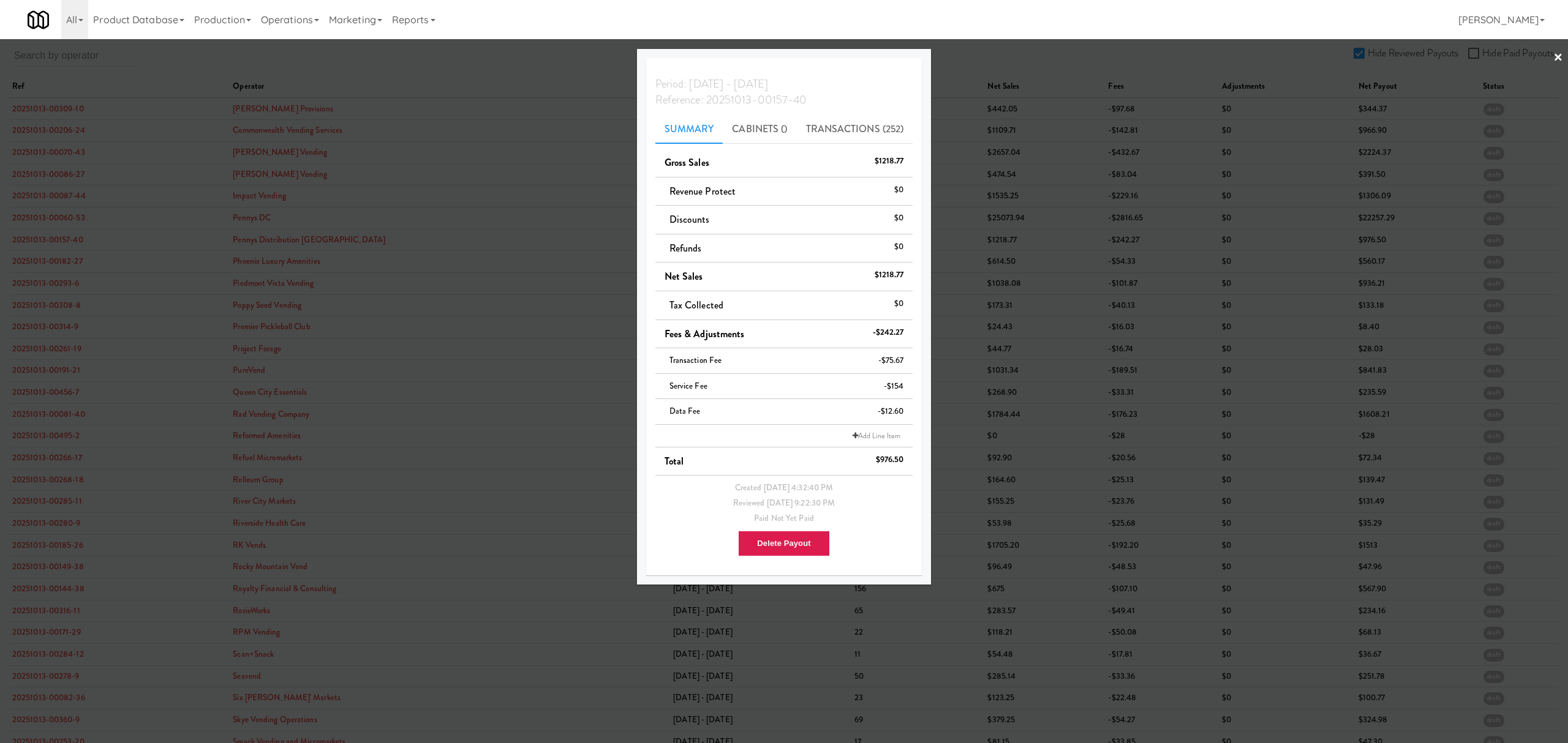
click at [65, 257] on div at bounding box center [784, 372] width 1568 height 743
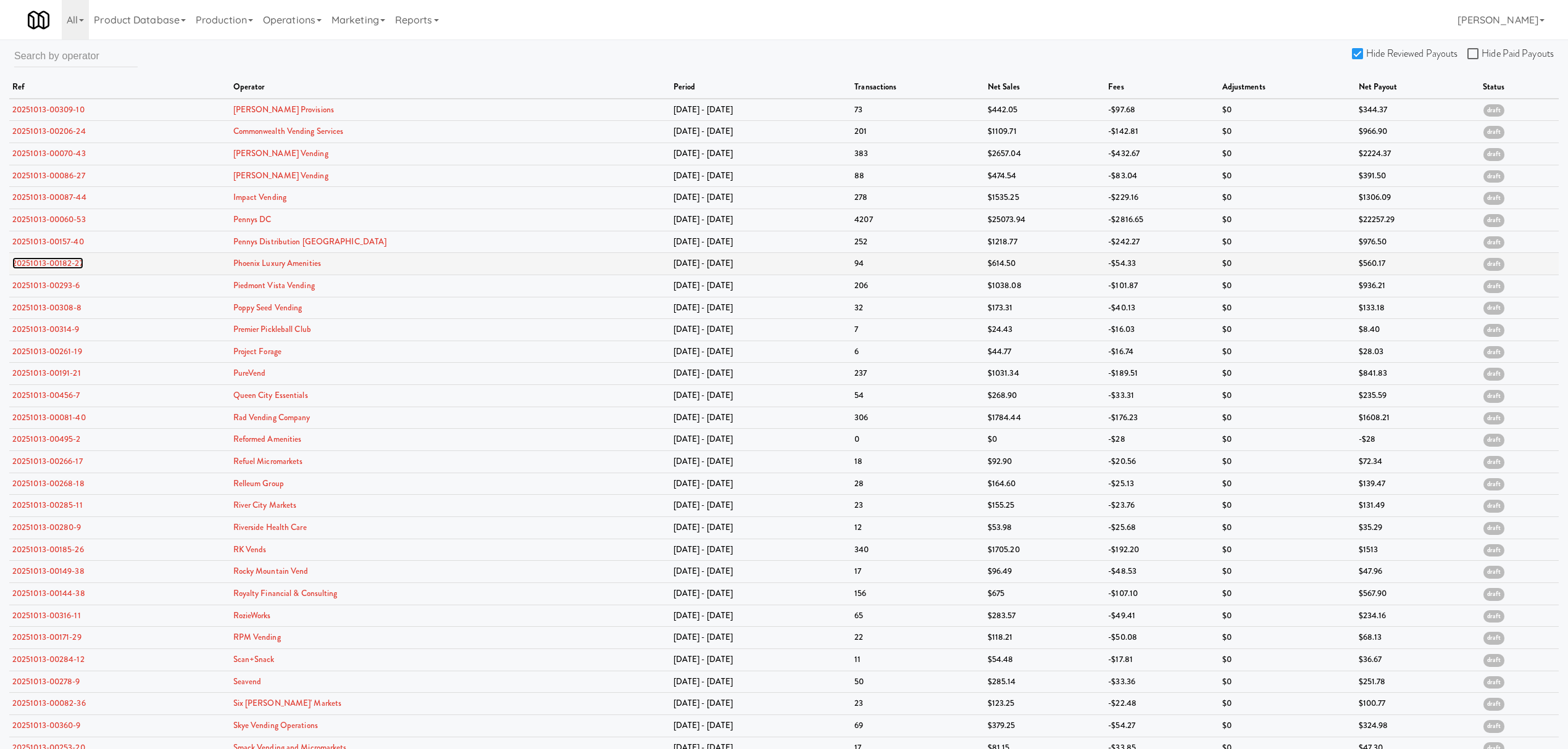
click at [60, 262] on link "20251013-00182-27" at bounding box center [47, 263] width 71 height 12
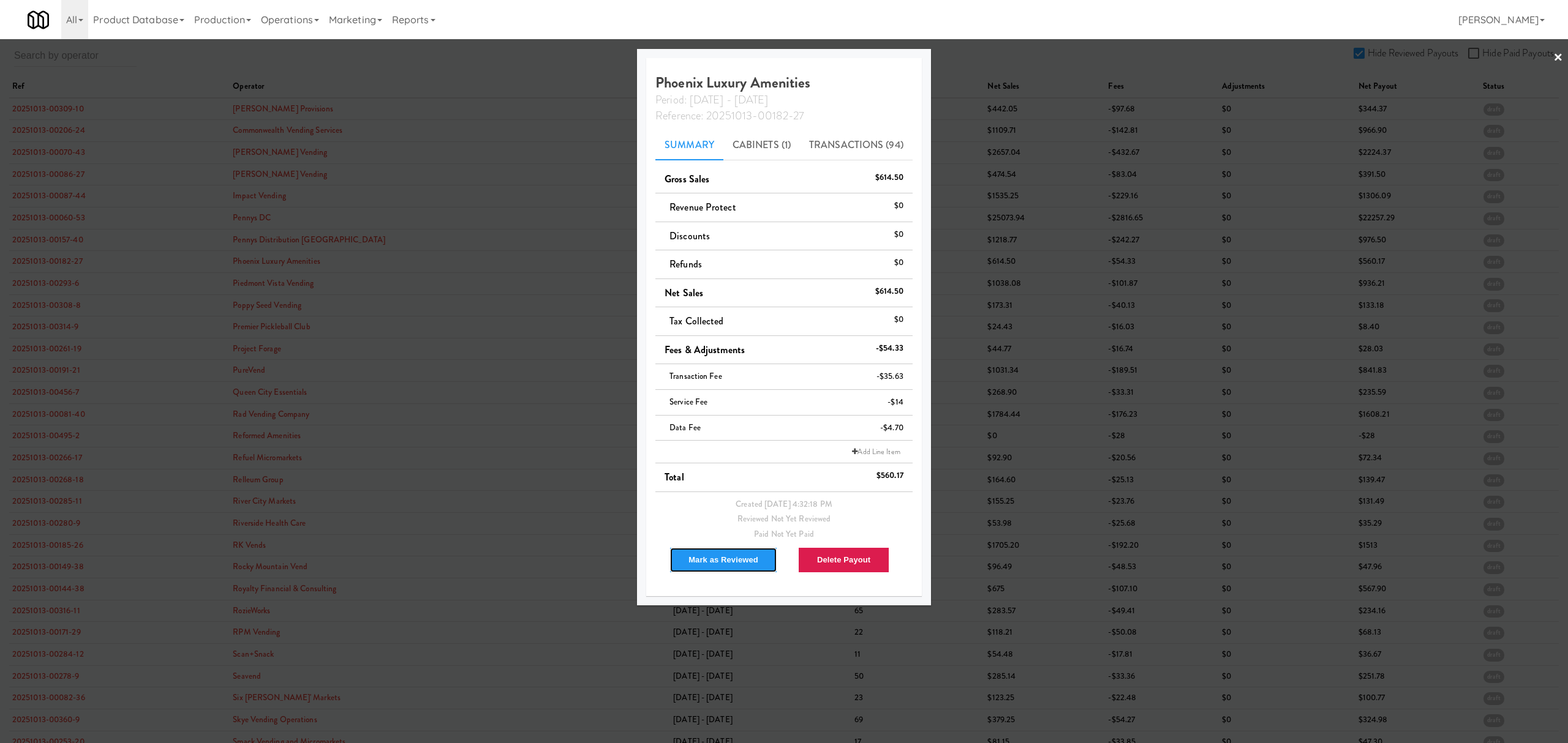
click at [720, 562] on button "Mark as Reviewed" at bounding box center [723, 560] width 108 height 26
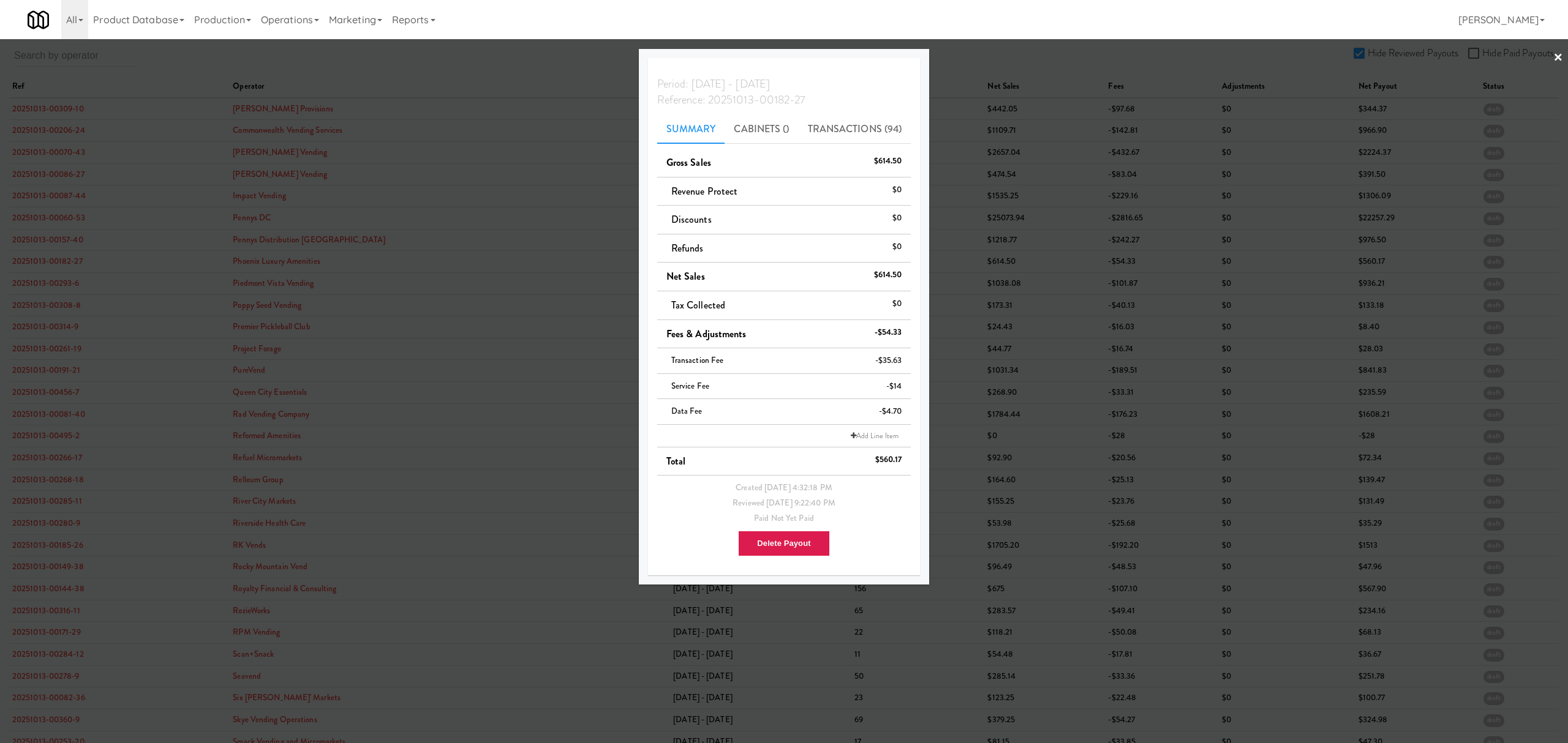
click at [45, 284] on div at bounding box center [784, 372] width 1568 height 743
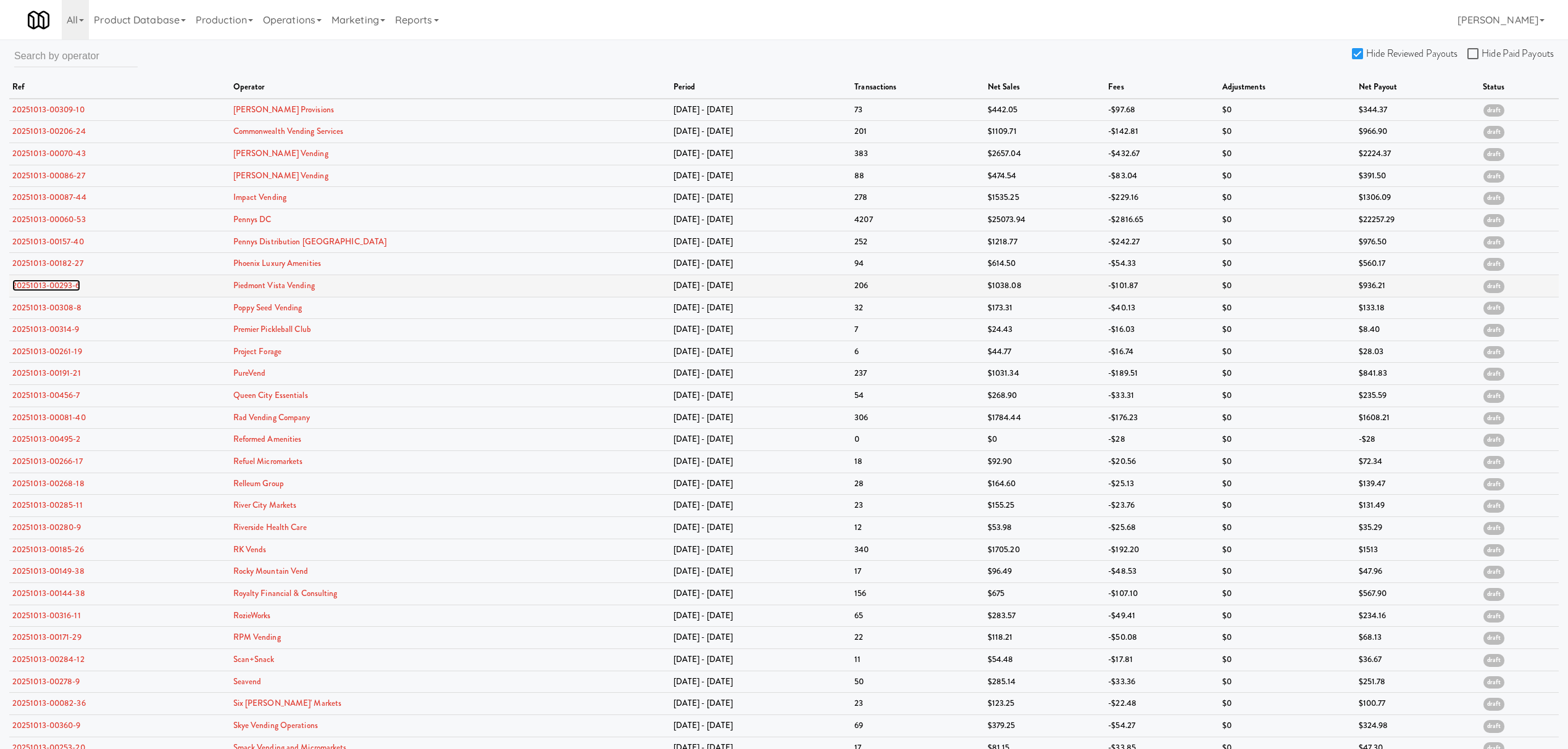
click at [45, 286] on link "20251013-00293-6" at bounding box center [46, 285] width 68 height 12
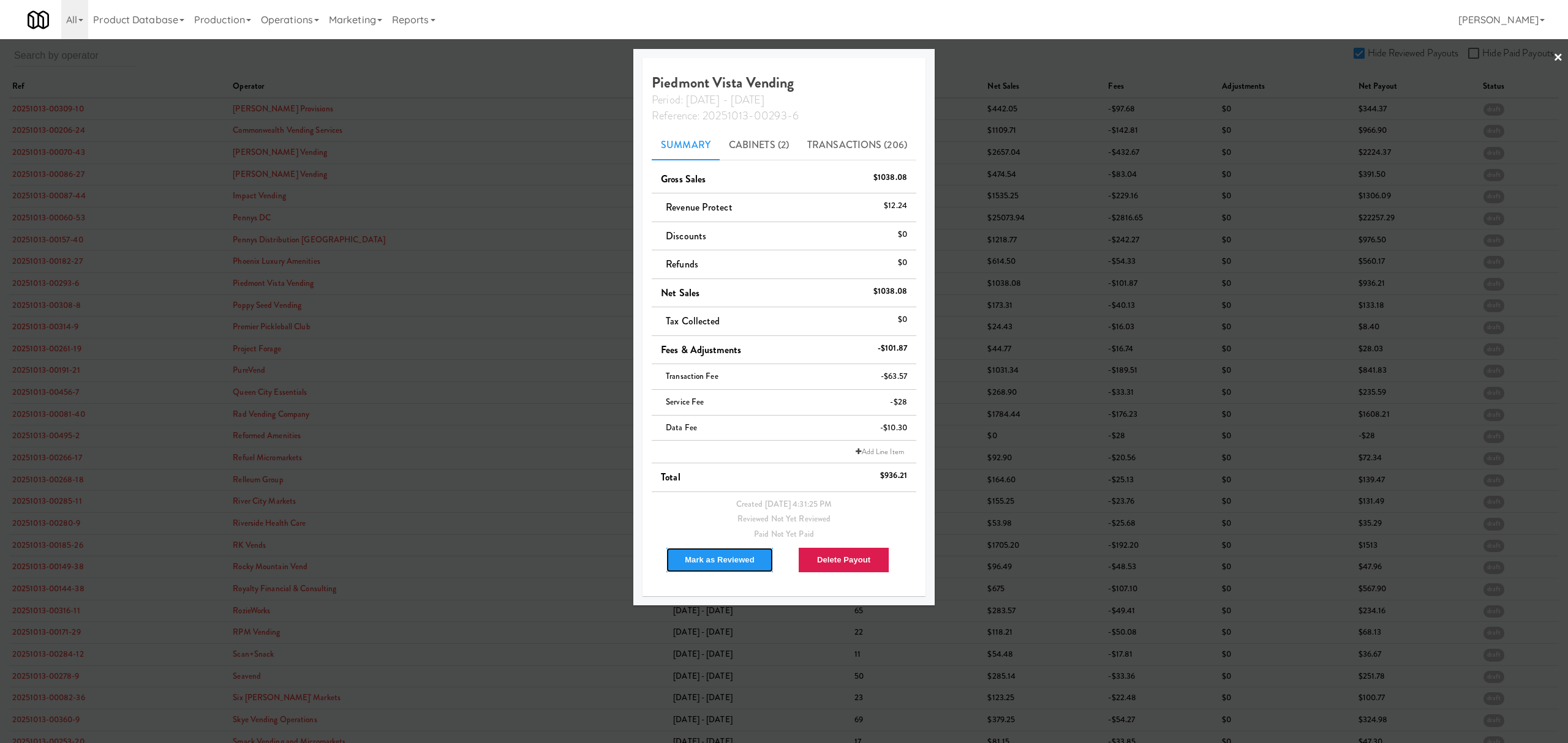
click at [711, 562] on button "Mark as Reviewed" at bounding box center [719, 560] width 108 height 26
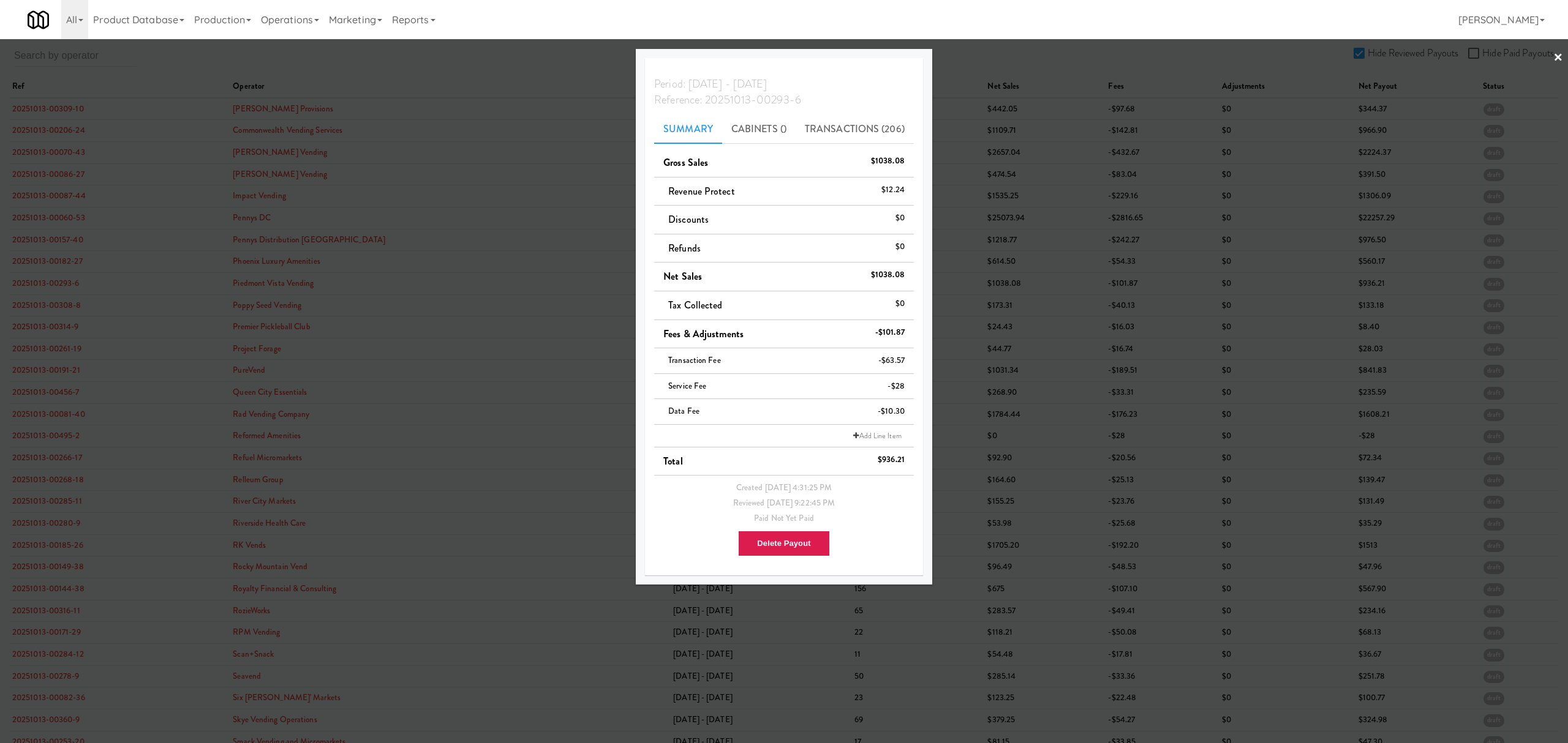
click at [45, 306] on div at bounding box center [784, 372] width 1568 height 743
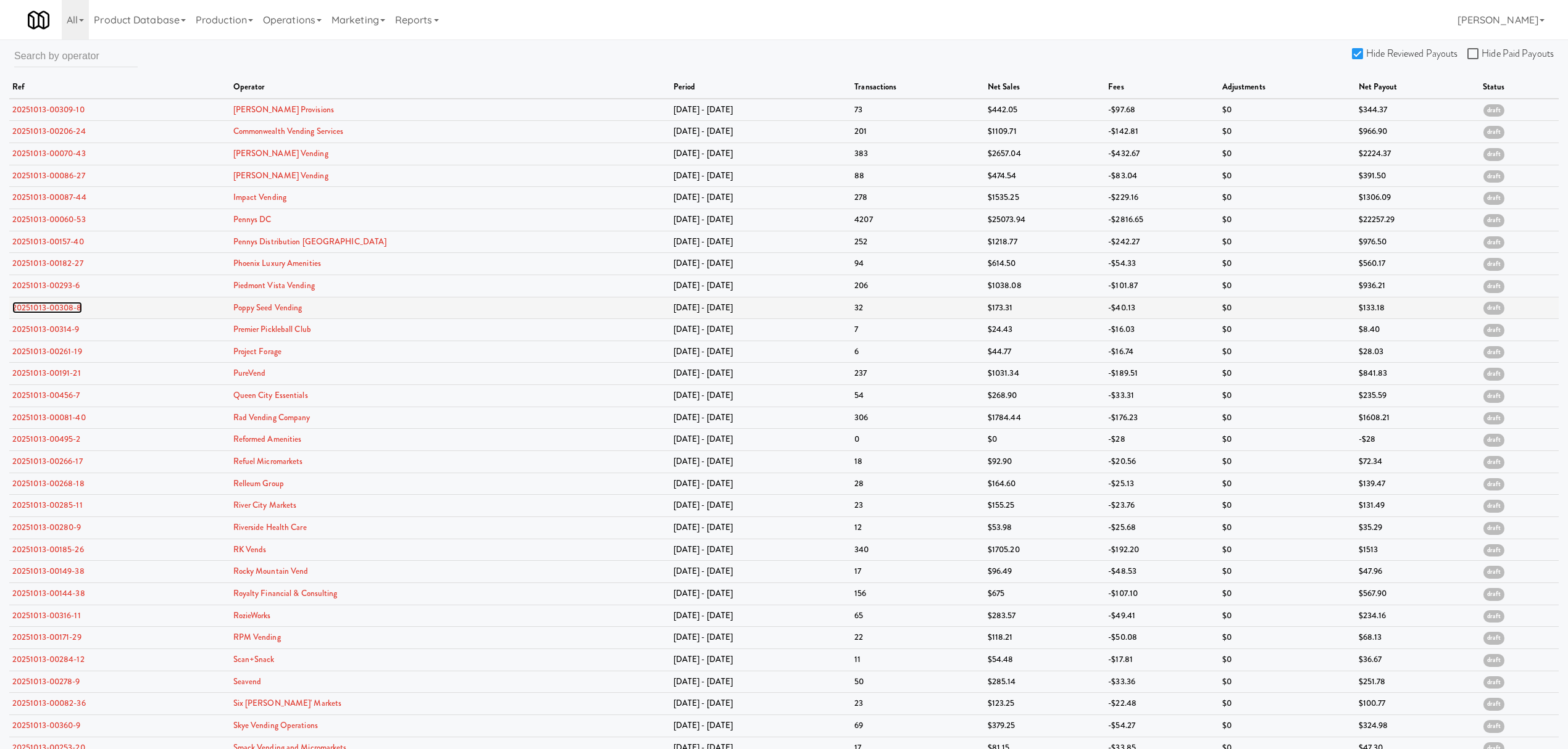
click at [45, 309] on link "20251013-00308-8" at bounding box center [47, 307] width 70 height 12
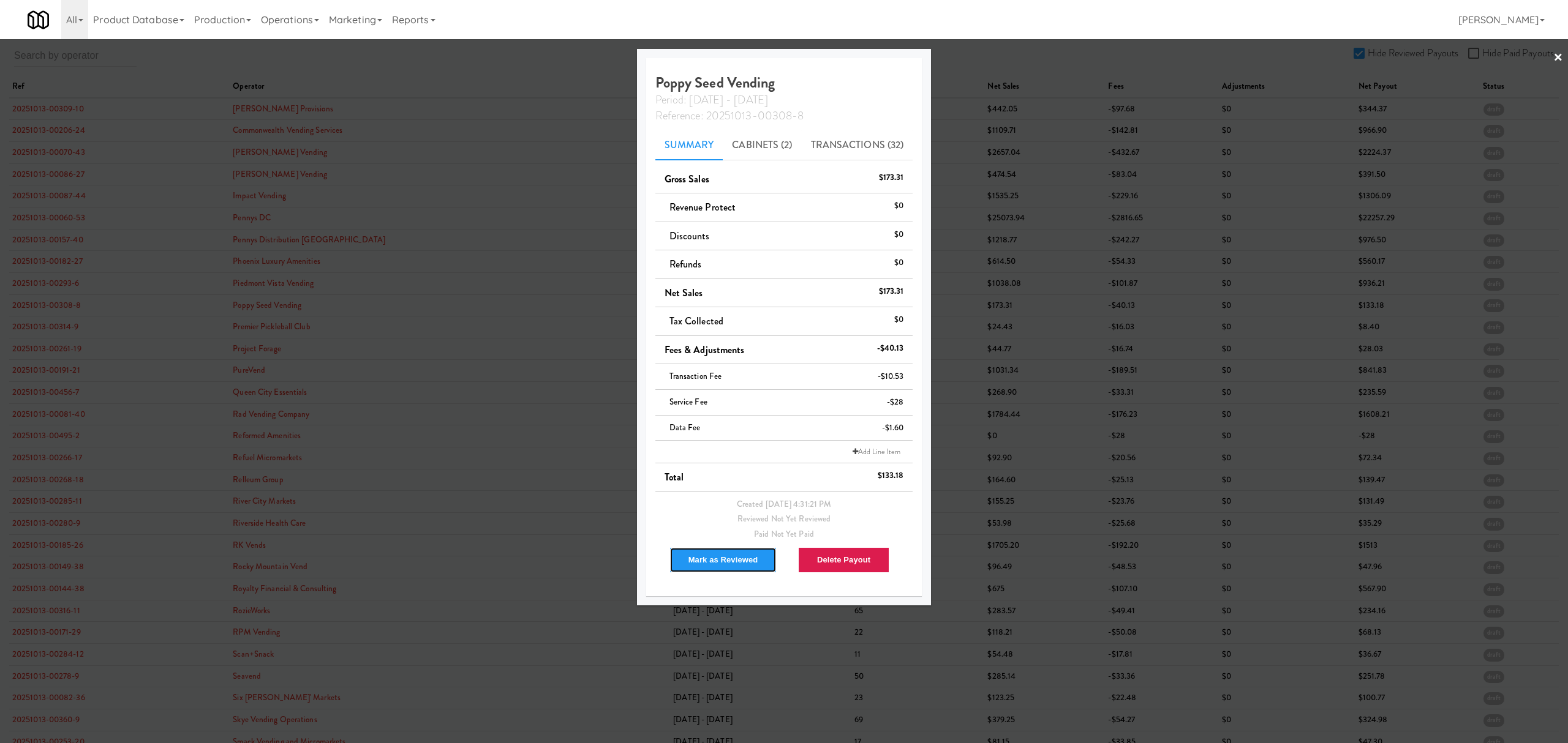
click at [715, 556] on button "Mark as Reviewed" at bounding box center [723, 560] width 108 height 26
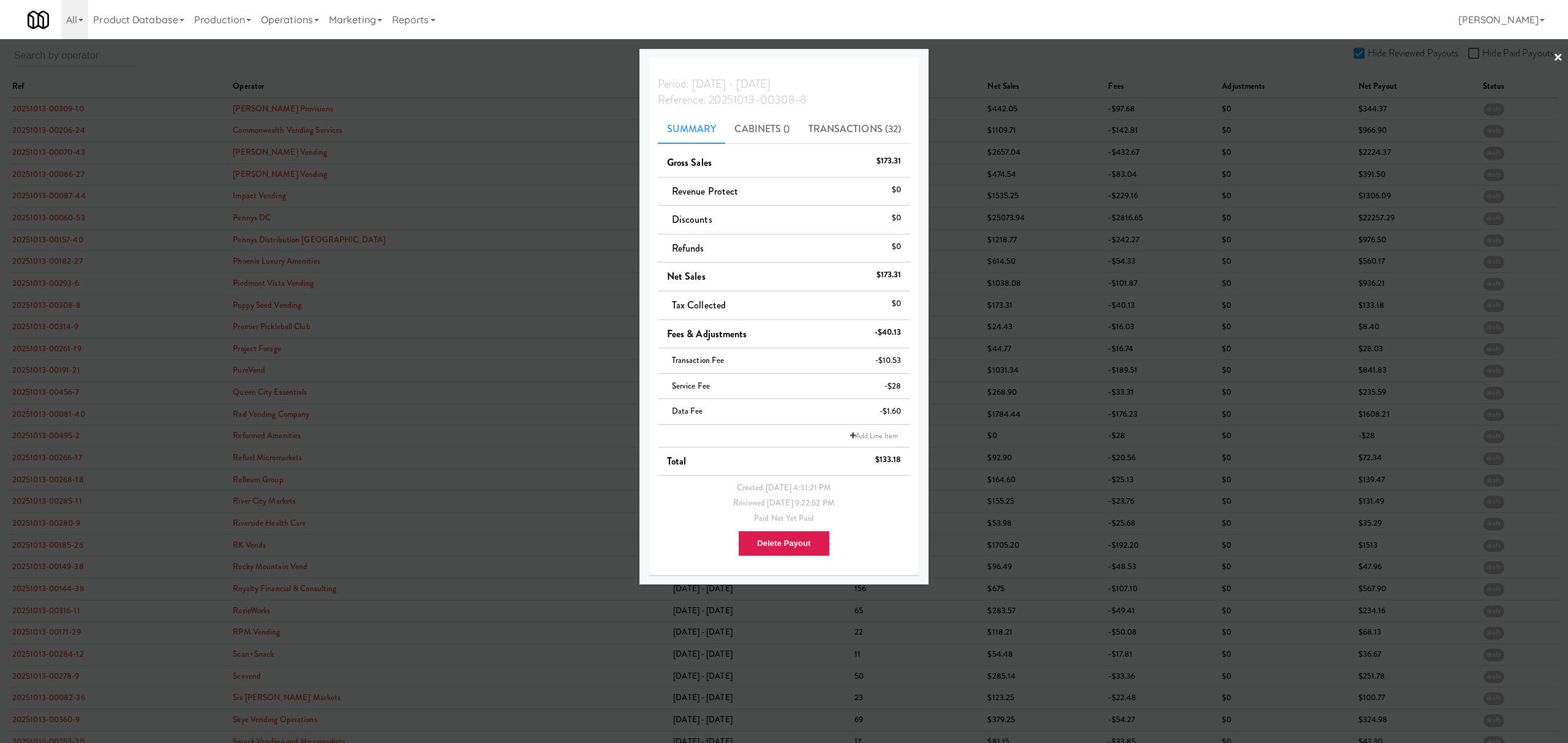
click at [44, 329] on div at bounding box center [784, 372] width 1568 height 743
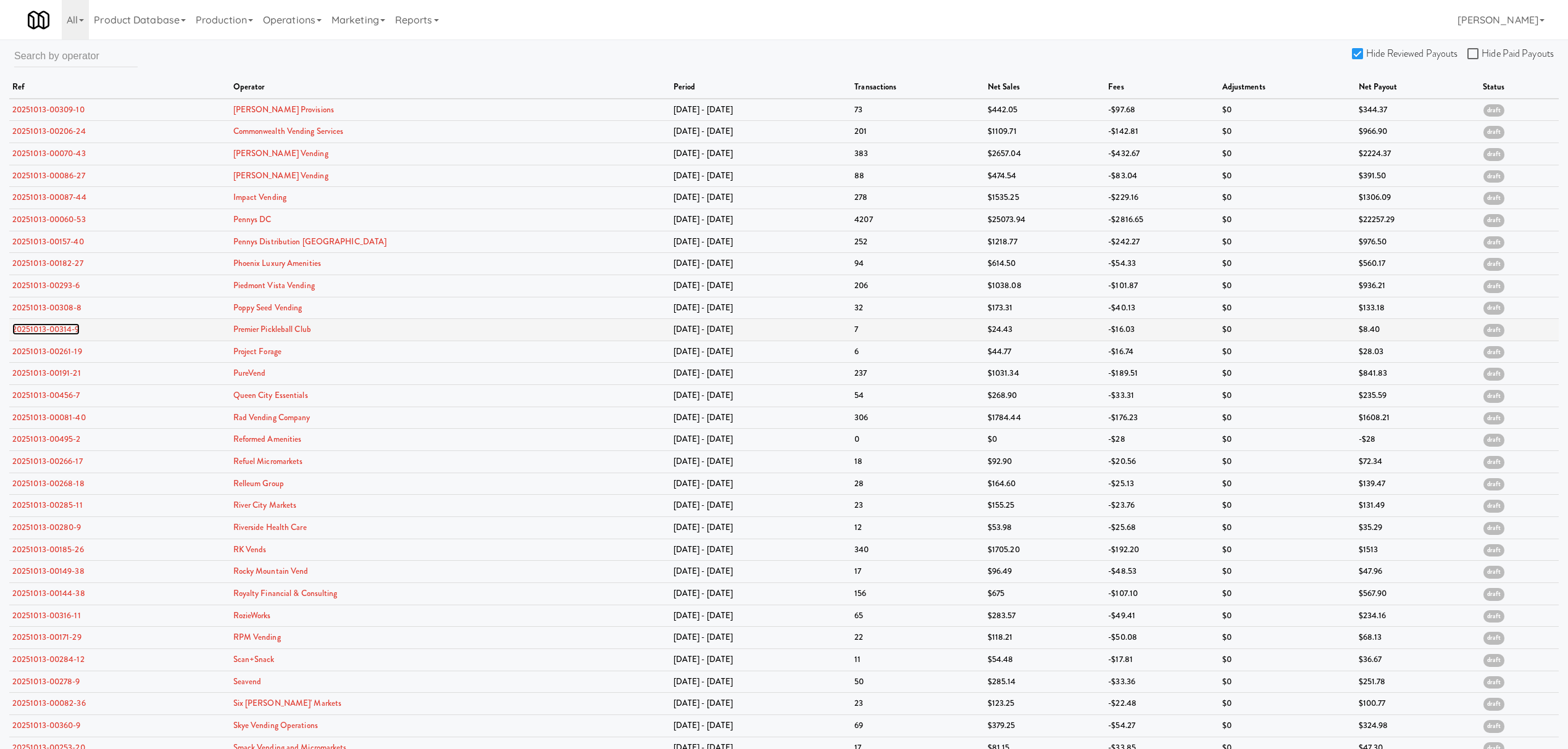
click at [43, 332] on link "20251013-00314-9" at bounding box center [46, 329] width 68 height 12
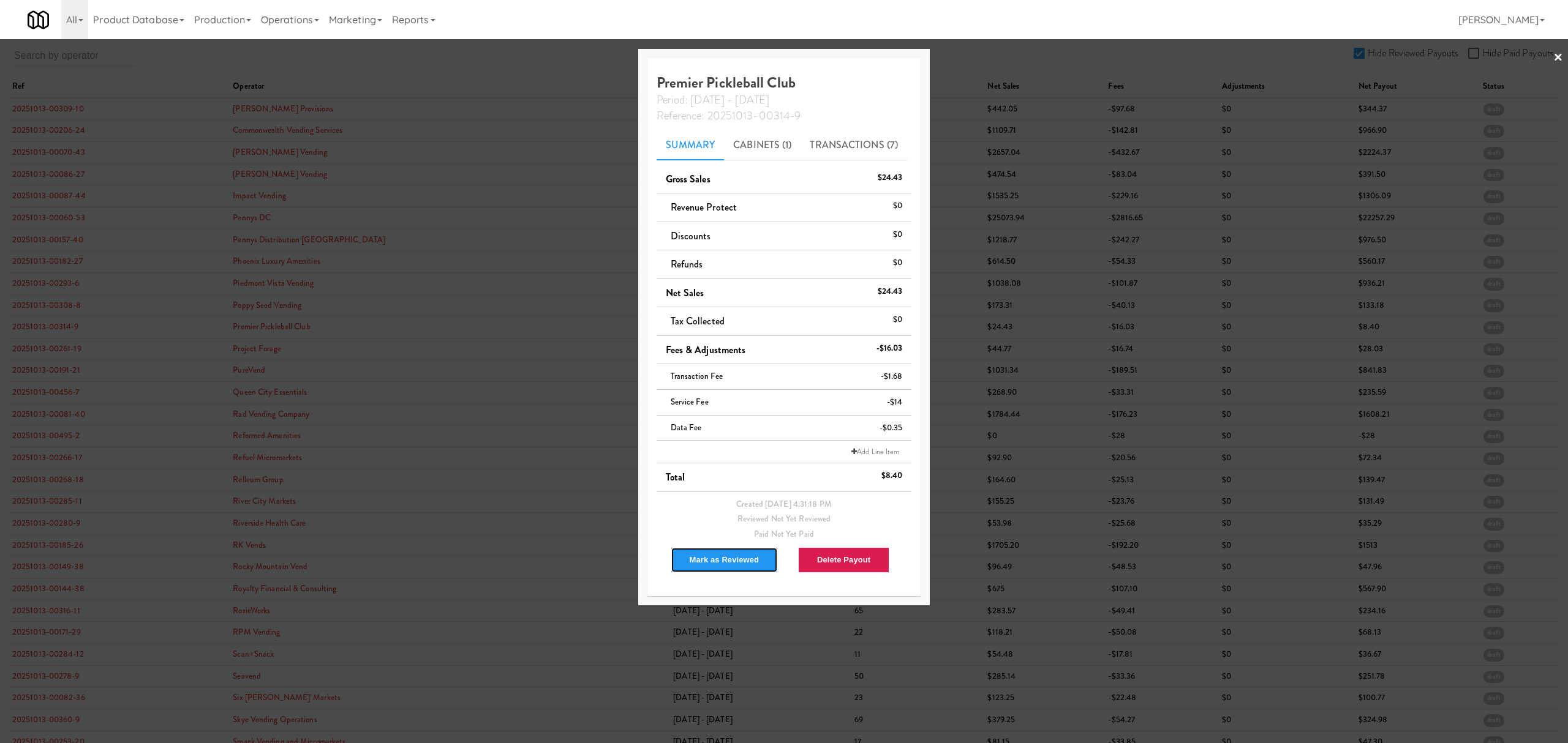
click at [706, 562] on button "Mark as Reviewed" at bounding box center [724, 560] width 108 height 26
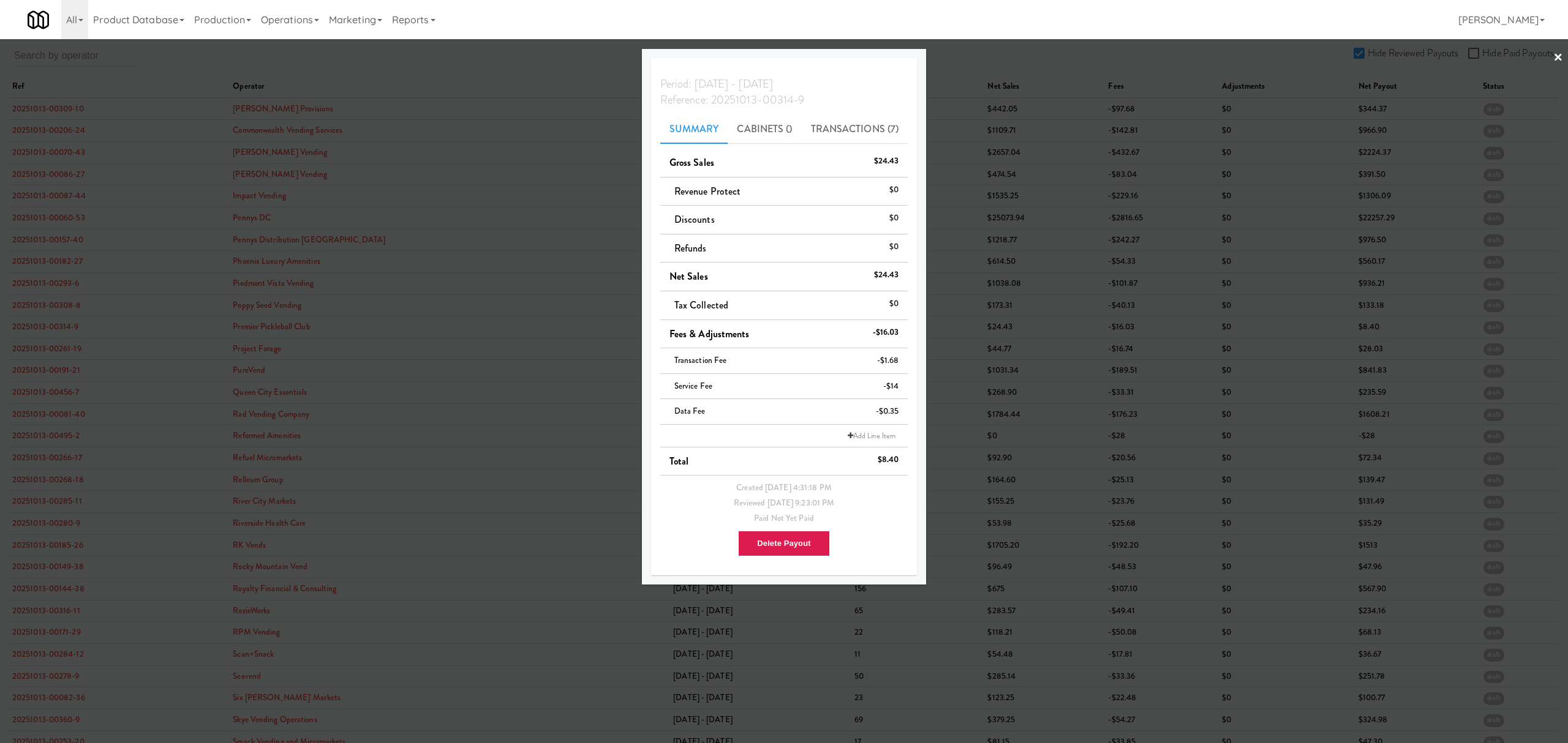
click at [57, 348] on div at bounding box center [784, 372] width 1568 height 743
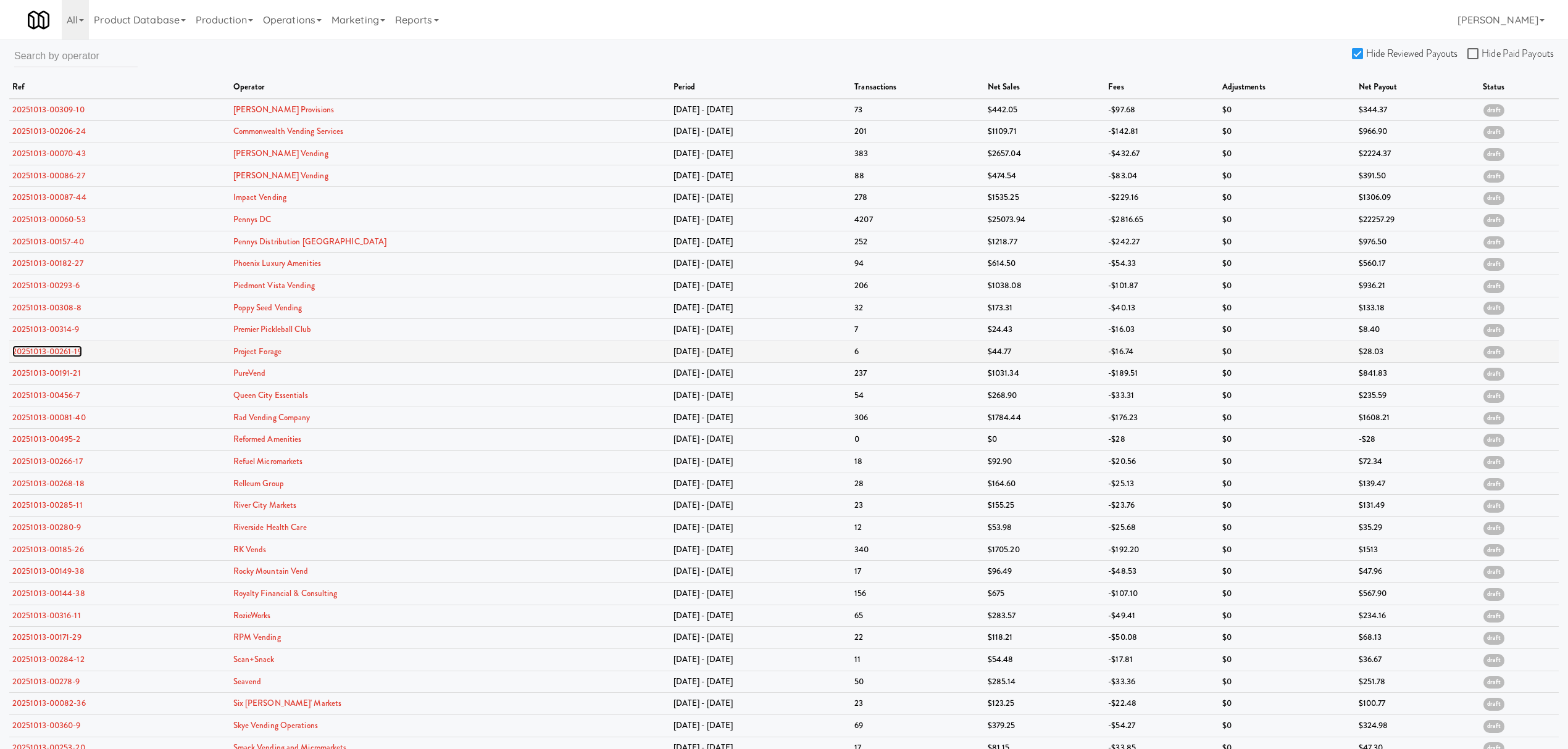
click at [58, 351] on link "20251013-00261-19" at bounding box center [47, 351] width 70 height 12
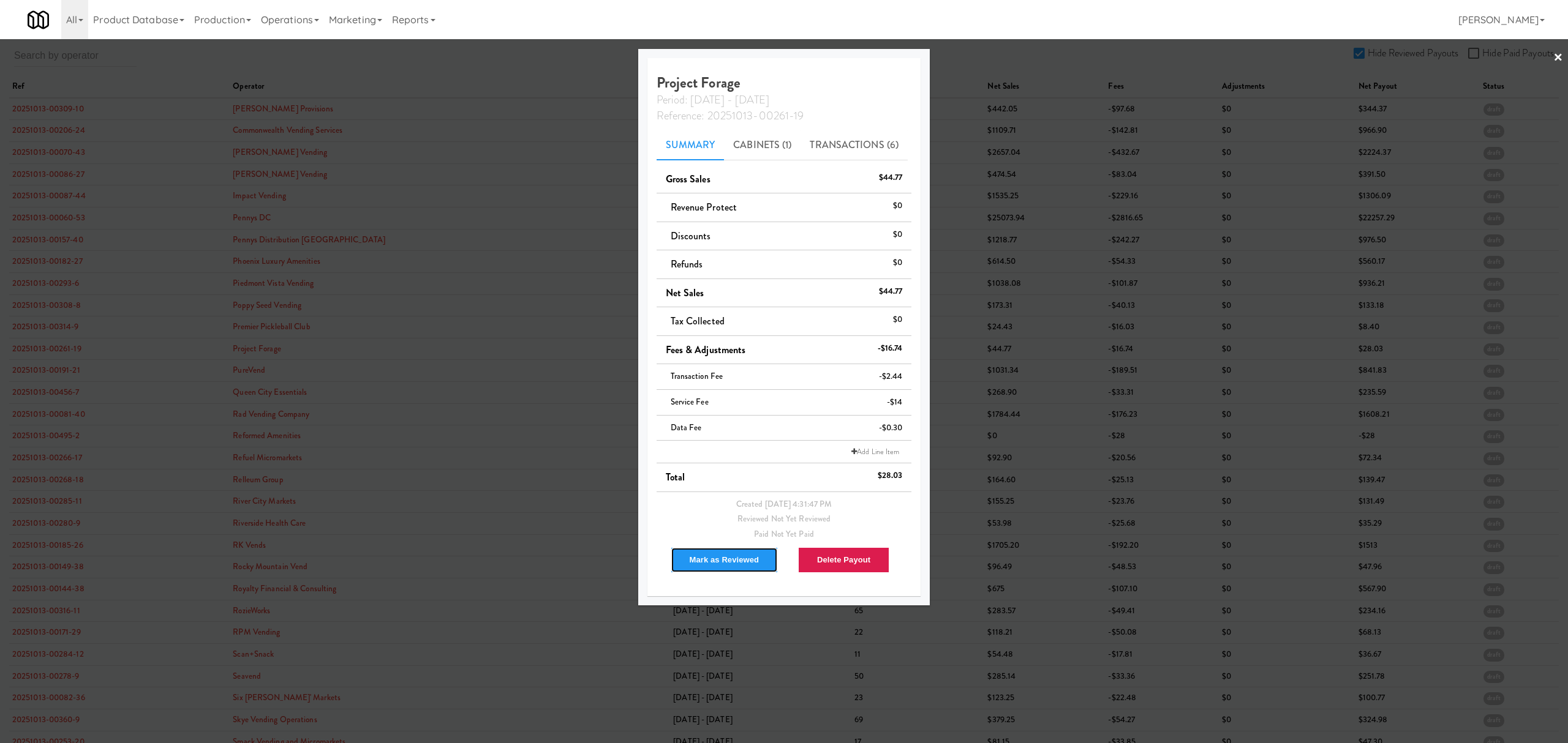
click at [692, 561] on button "Mark as Reviewed" at bounding box center [724, 560] width 108 height 26
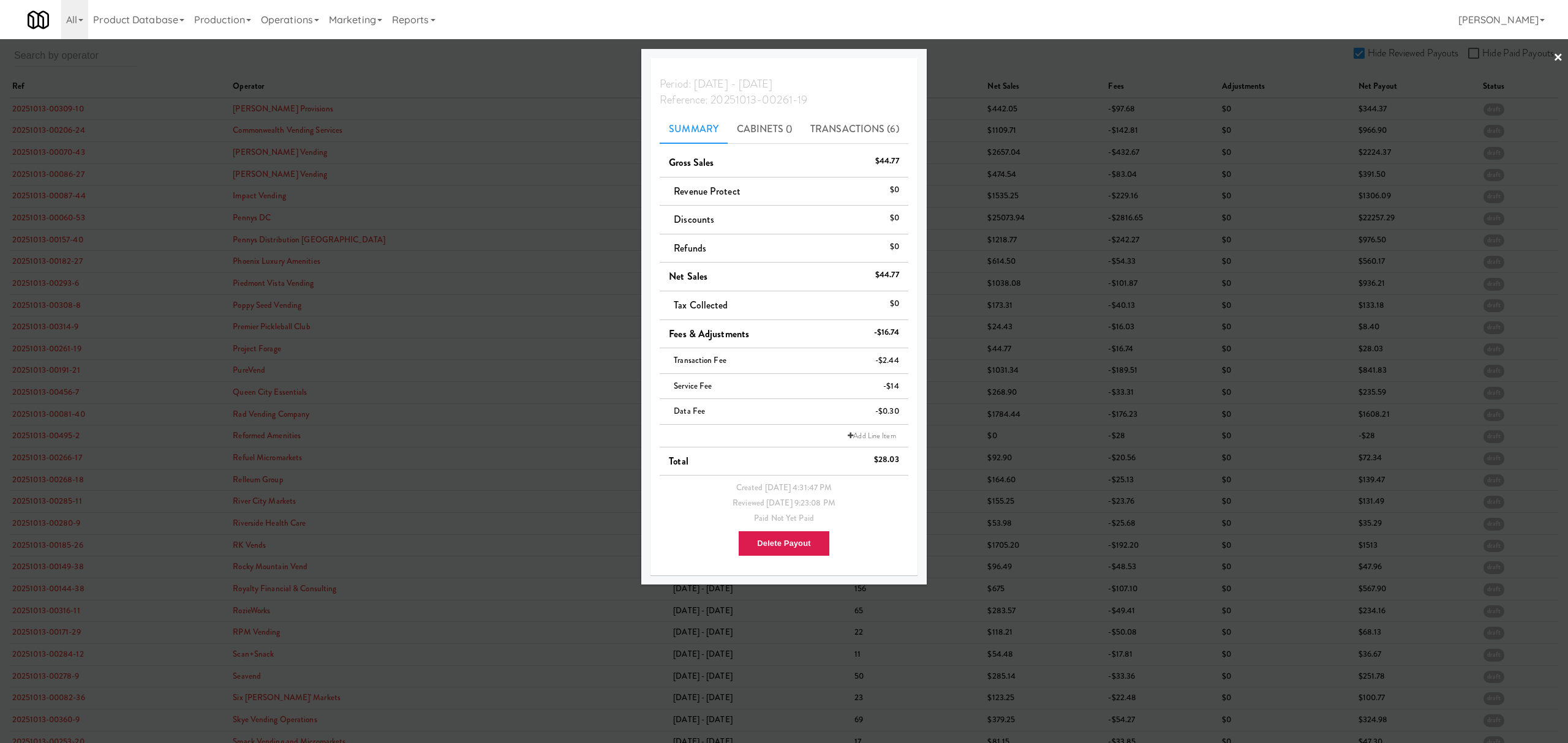
click at [40, 372] on div at bounding box center [784, 372] width 1568 height 743
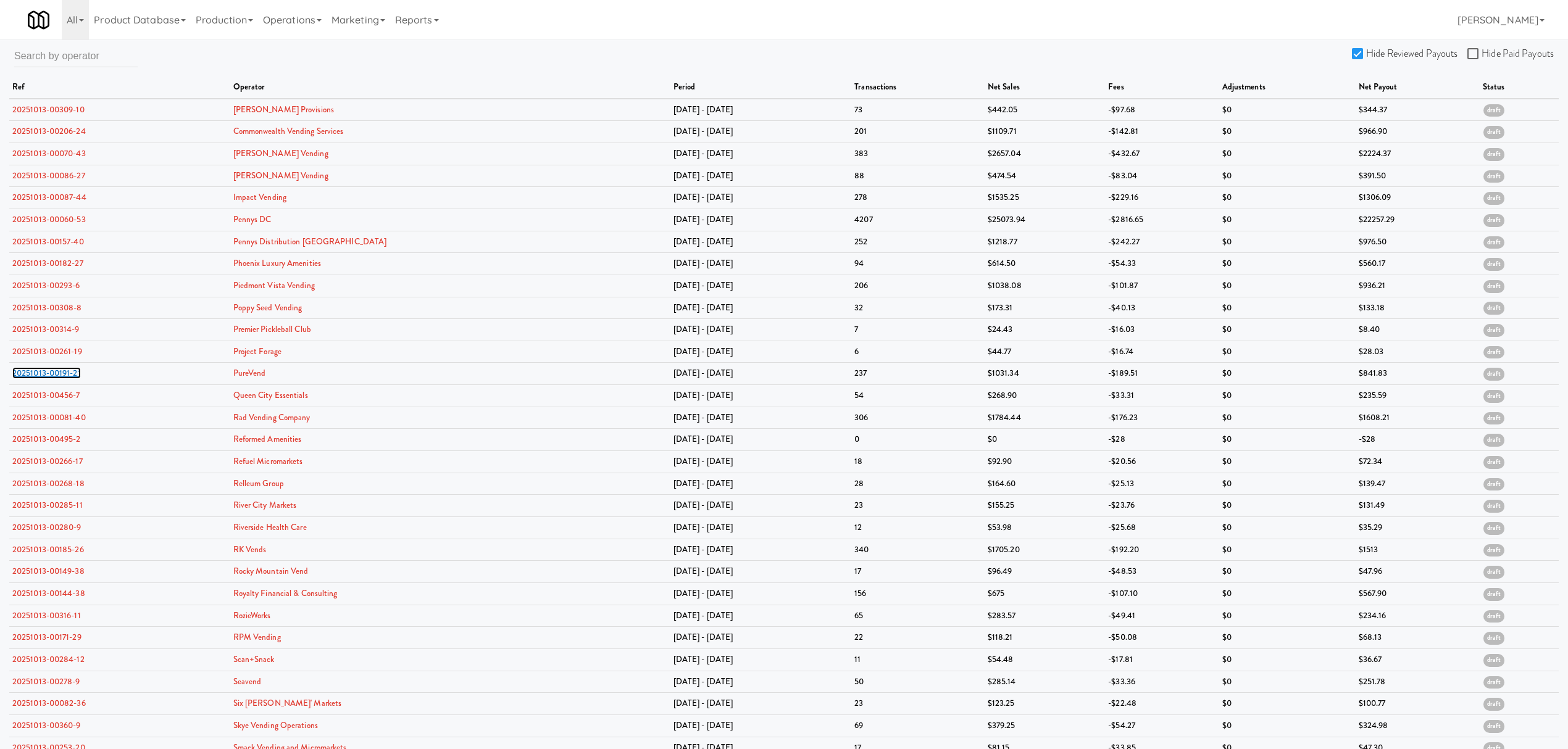
click at [40, 375] on link "20251013-00191-21" at bounding box center [46, 373] width 68 height 12
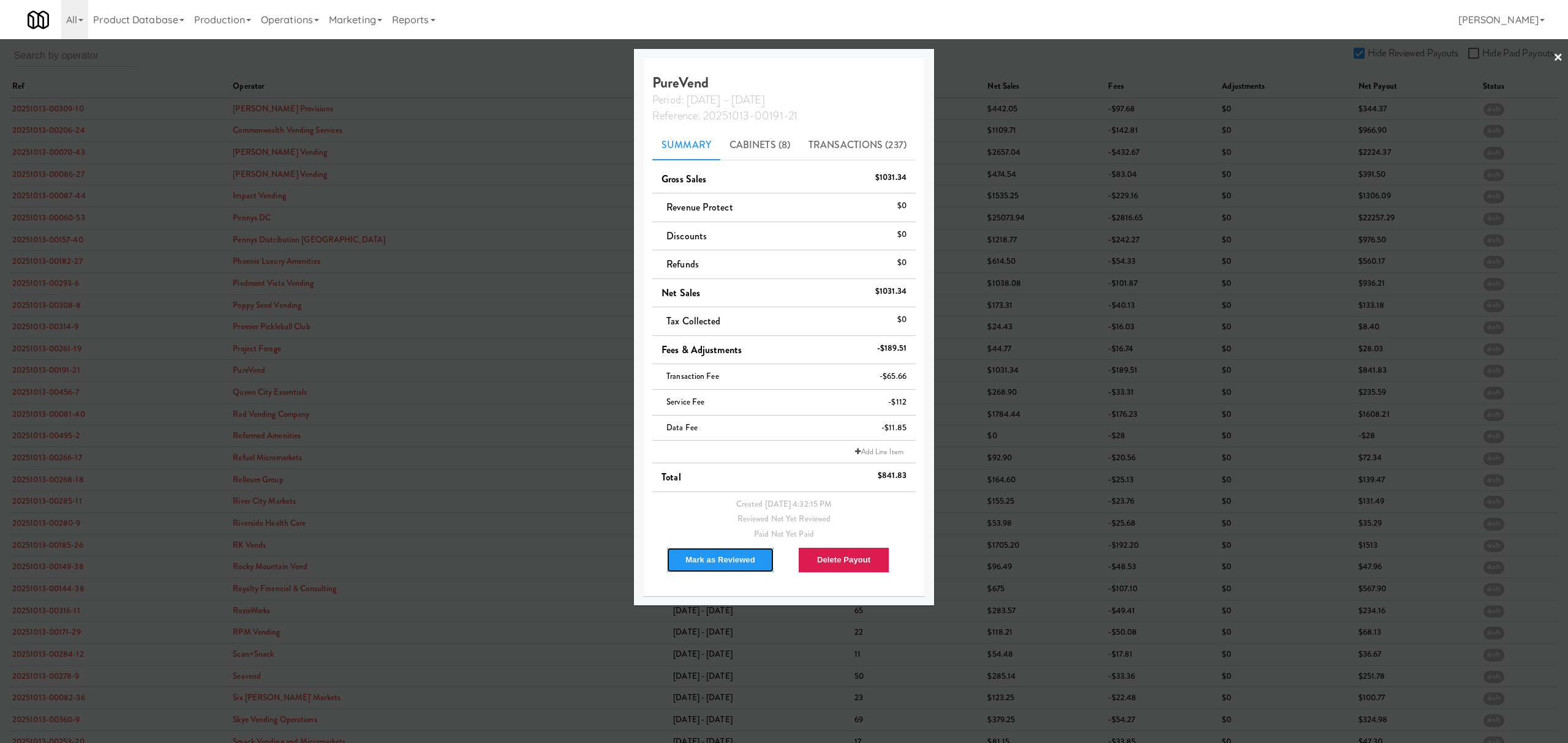
click at [722, 567] on button "Mark as Reviewed" at bounding box center [719, 560] width 108 height 26
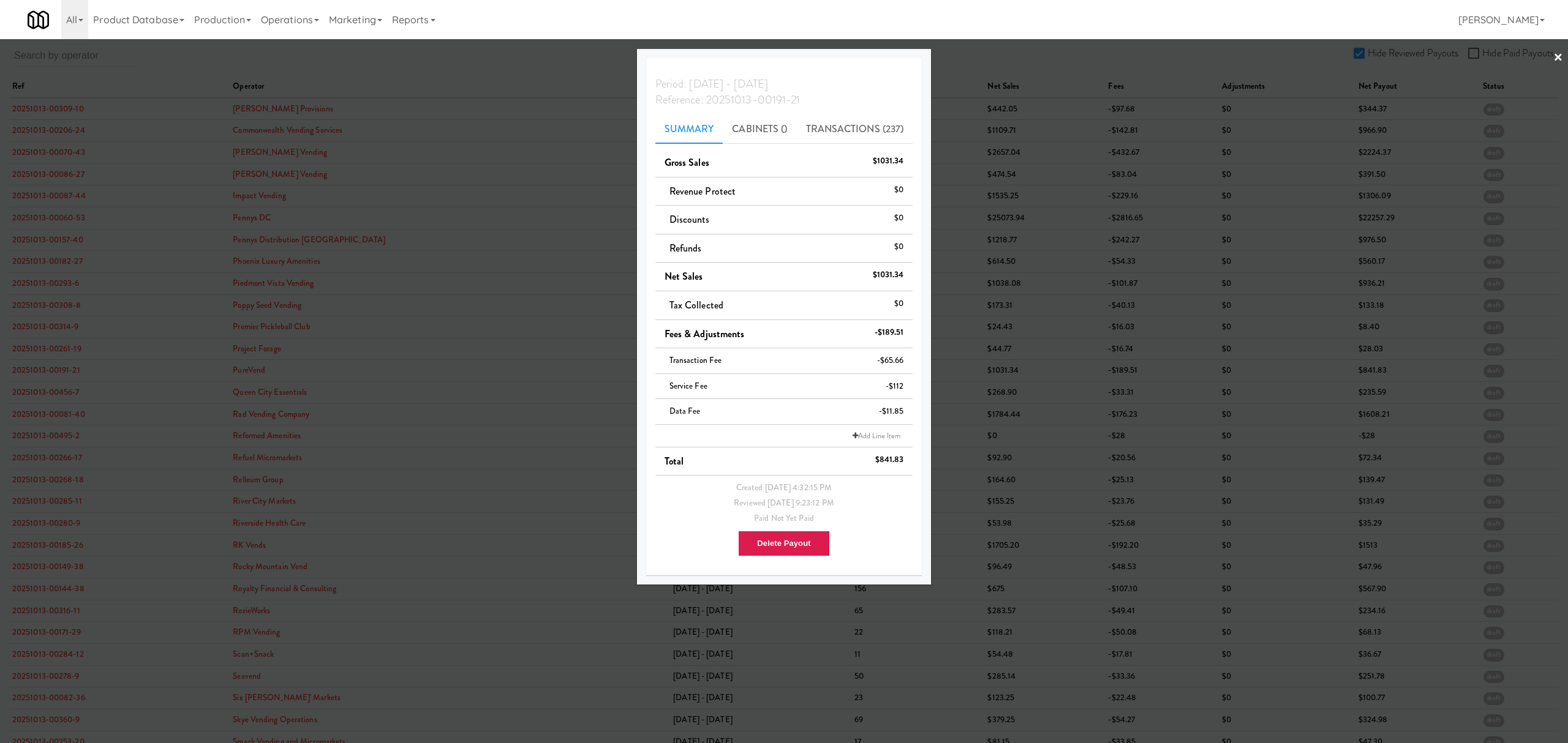
click at [57, 397] on div at bounding box center [784, 372] width 1568 height 743
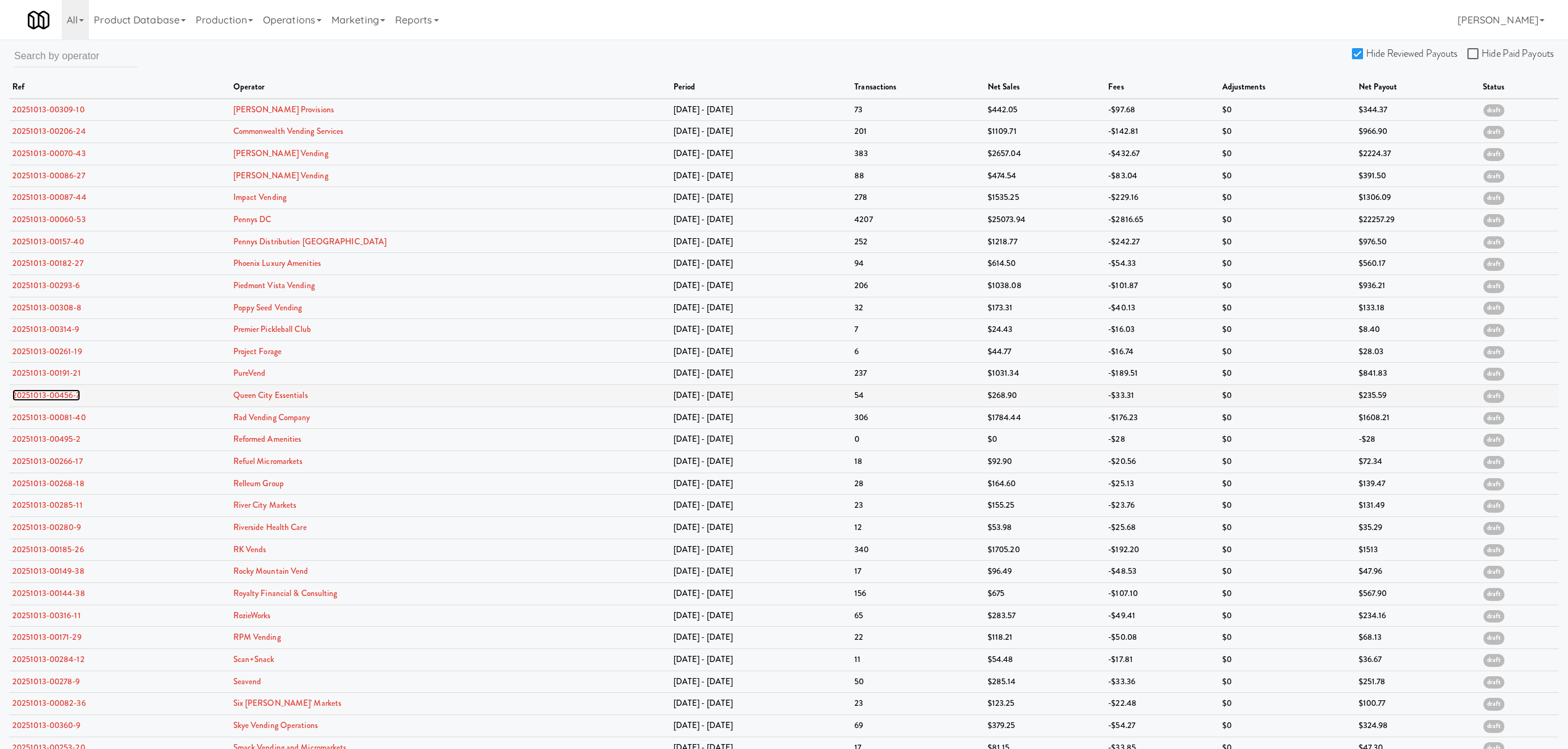
click at [57, 399] on link "20251013-00456-7" at bounding box center [46, 395] width 68 height 12
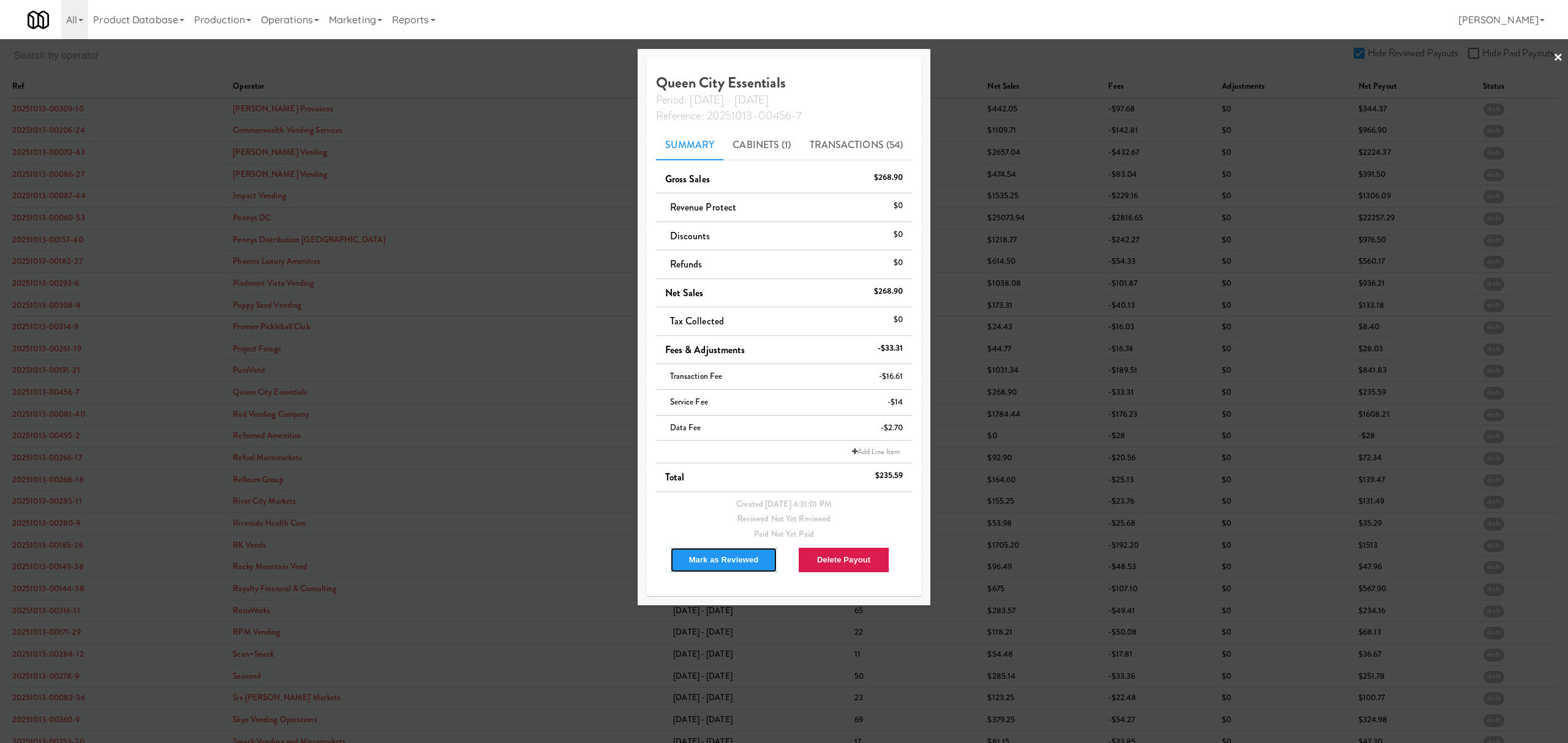
click at [711, 556] on button "Mark as Reviewed" at bounding box center [723, 560] width 108 height 26
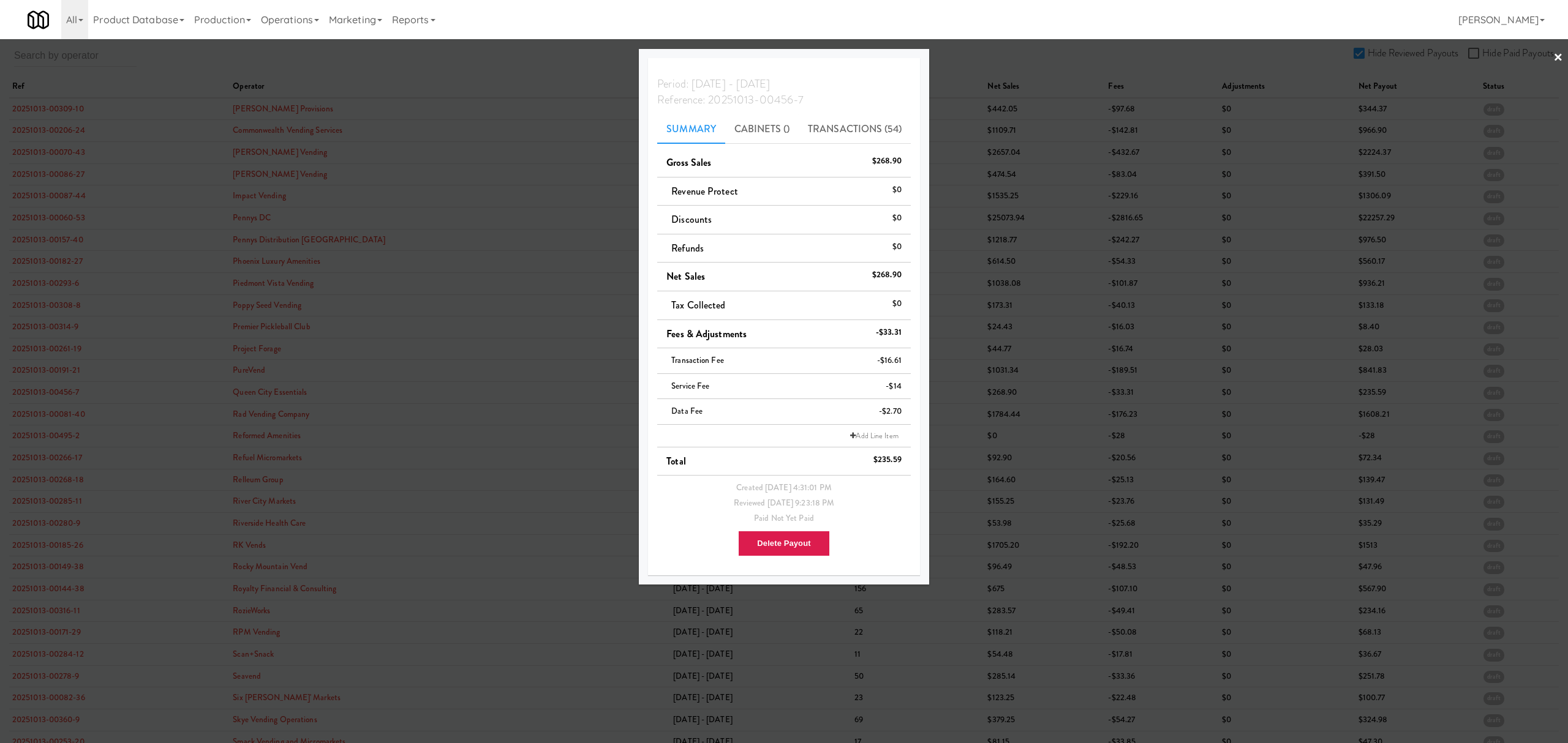
click at [45, 419] on div at bounding box center [784, 372] width 1568 height 743
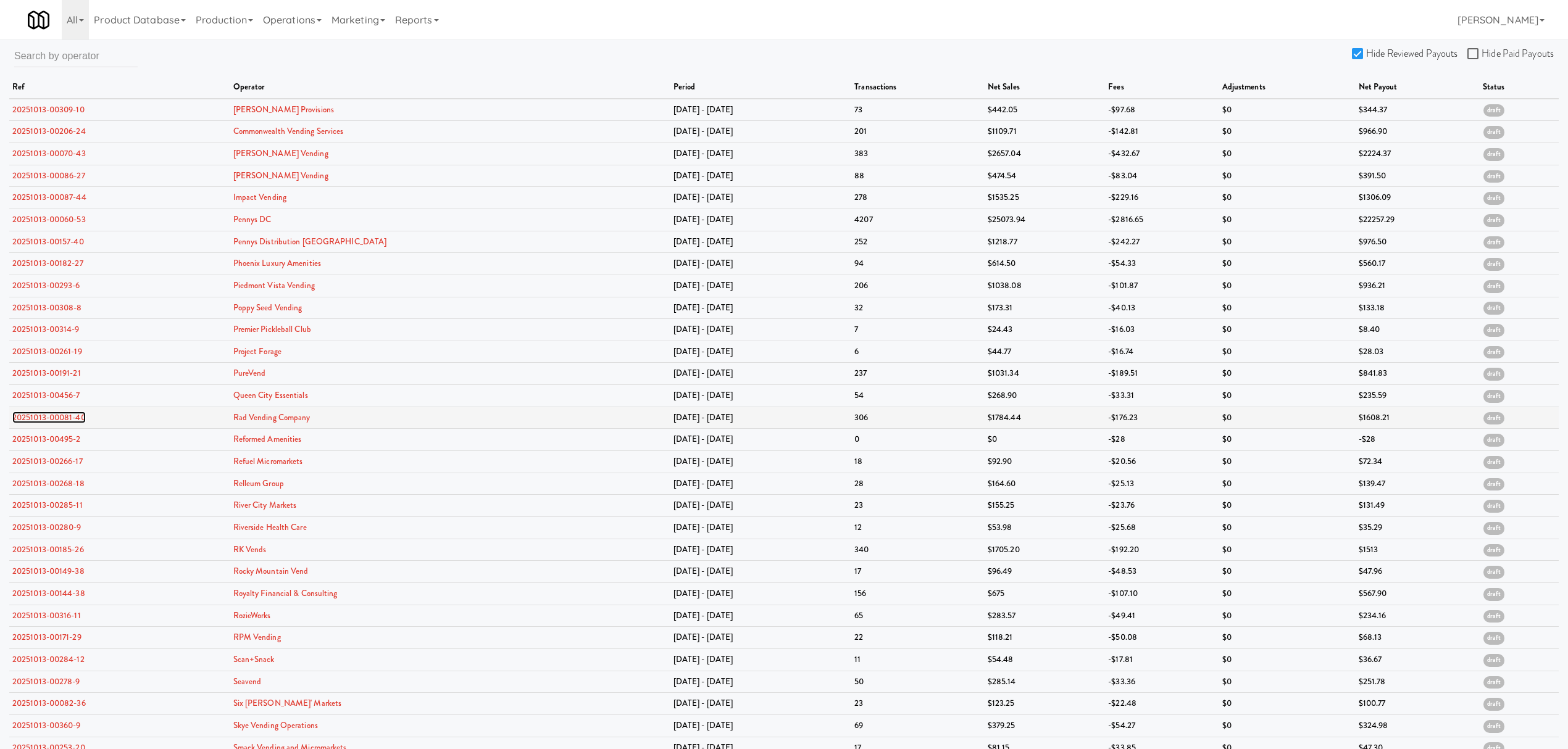
click at [47, 420] on link "20251013-00081-40" at bounding box center [48, 417] width 73 height 12
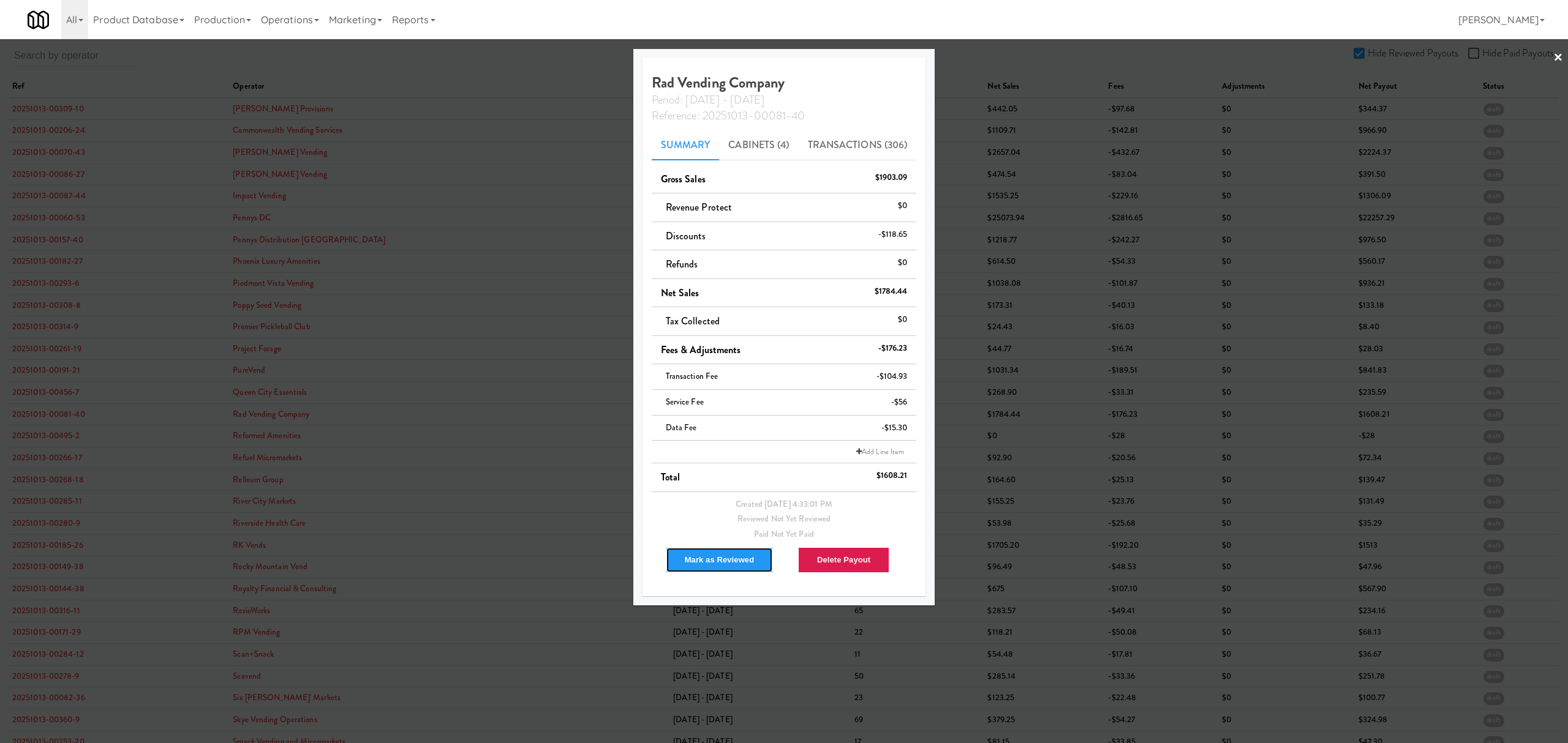
click at [713, 556] on button "Mark as Reviewed" at bounding box center [719, 560] width 108 height 26
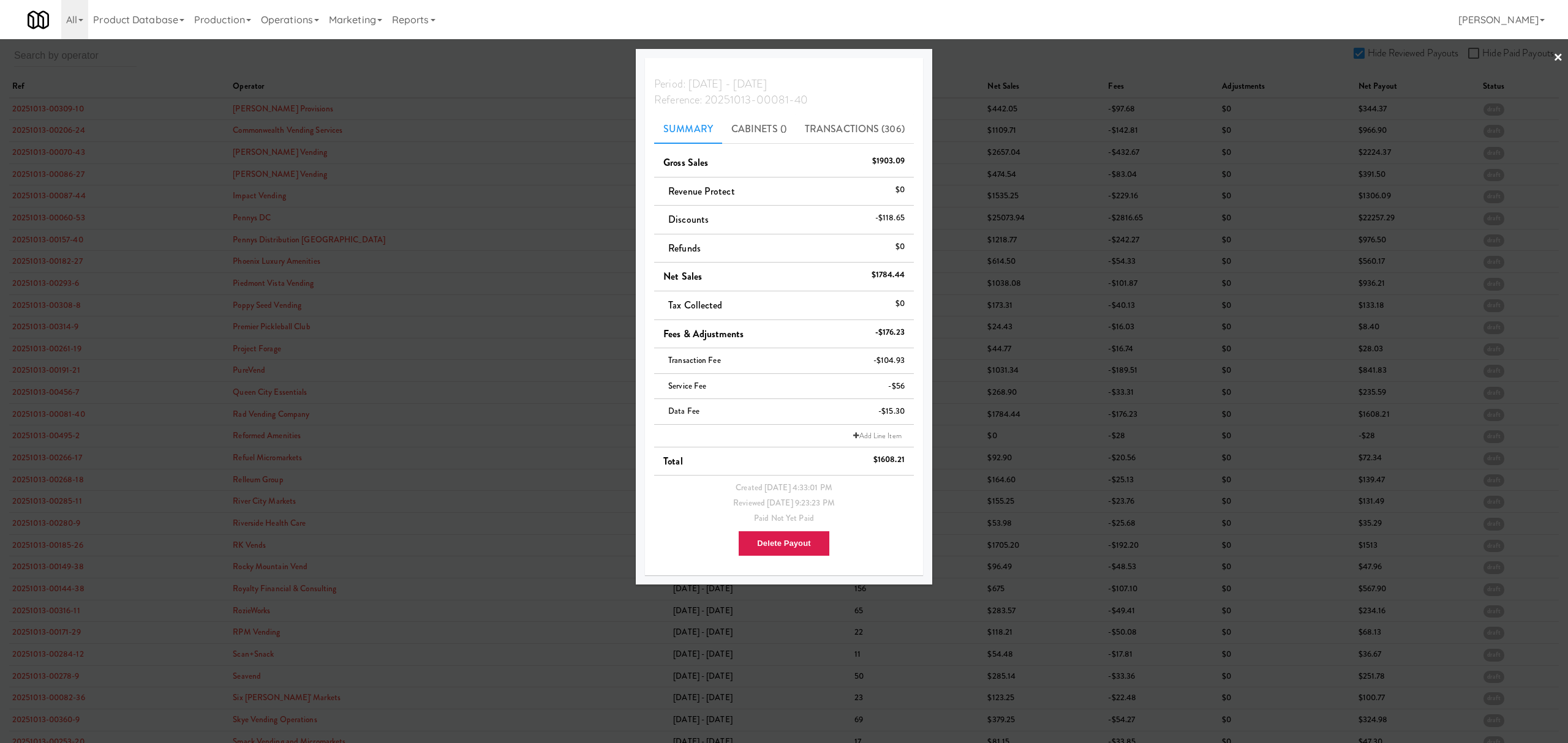
click at [50, 438] on div at bounding box center [784, 372] width 1568 height 743
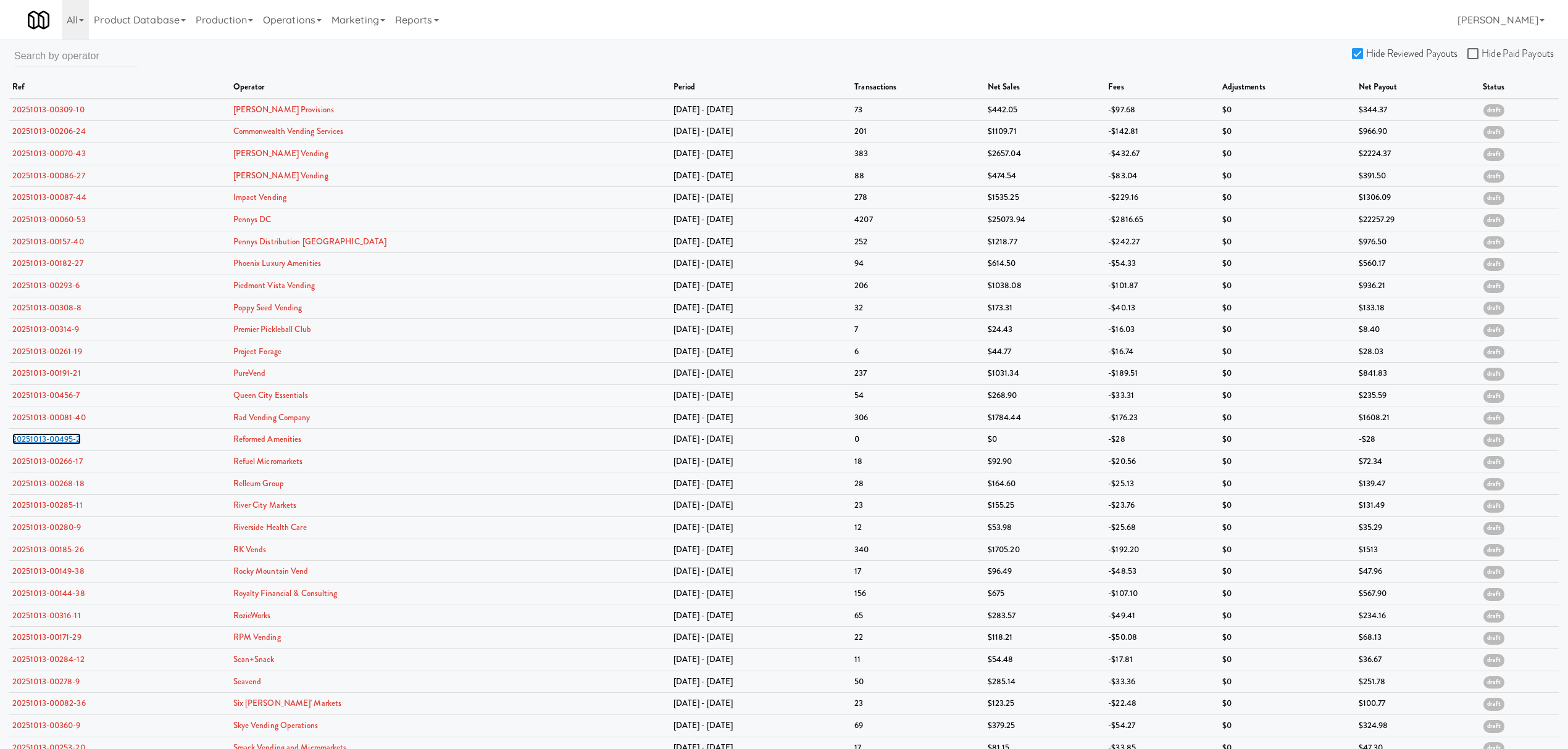
click at [51, 442] on link "20251013-00495-2" at bounding box center [46, 439] width 68 height 12
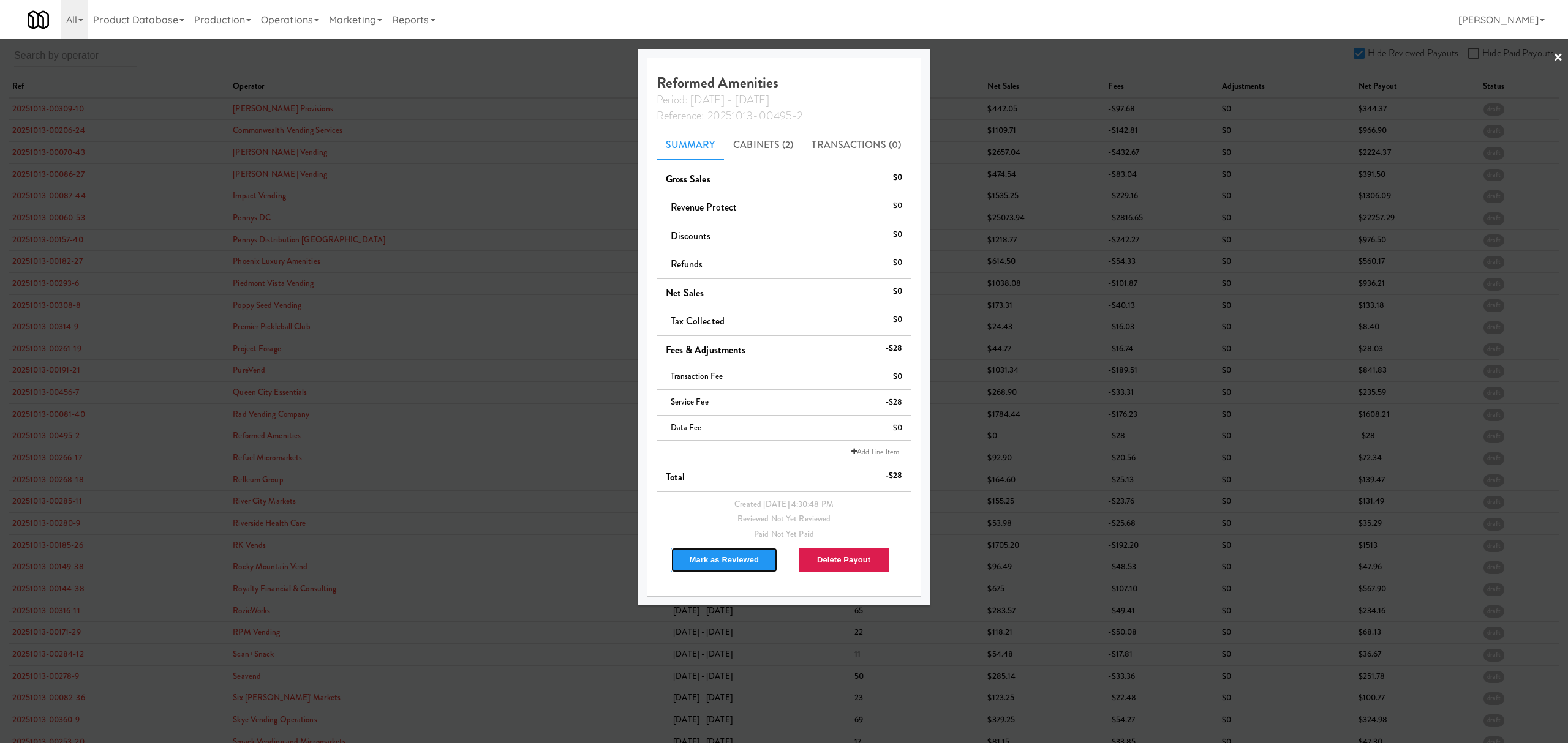
click at [695, 564] on button "Mark as Reviewed" at bounding box center [724, 560] width 108 height 26
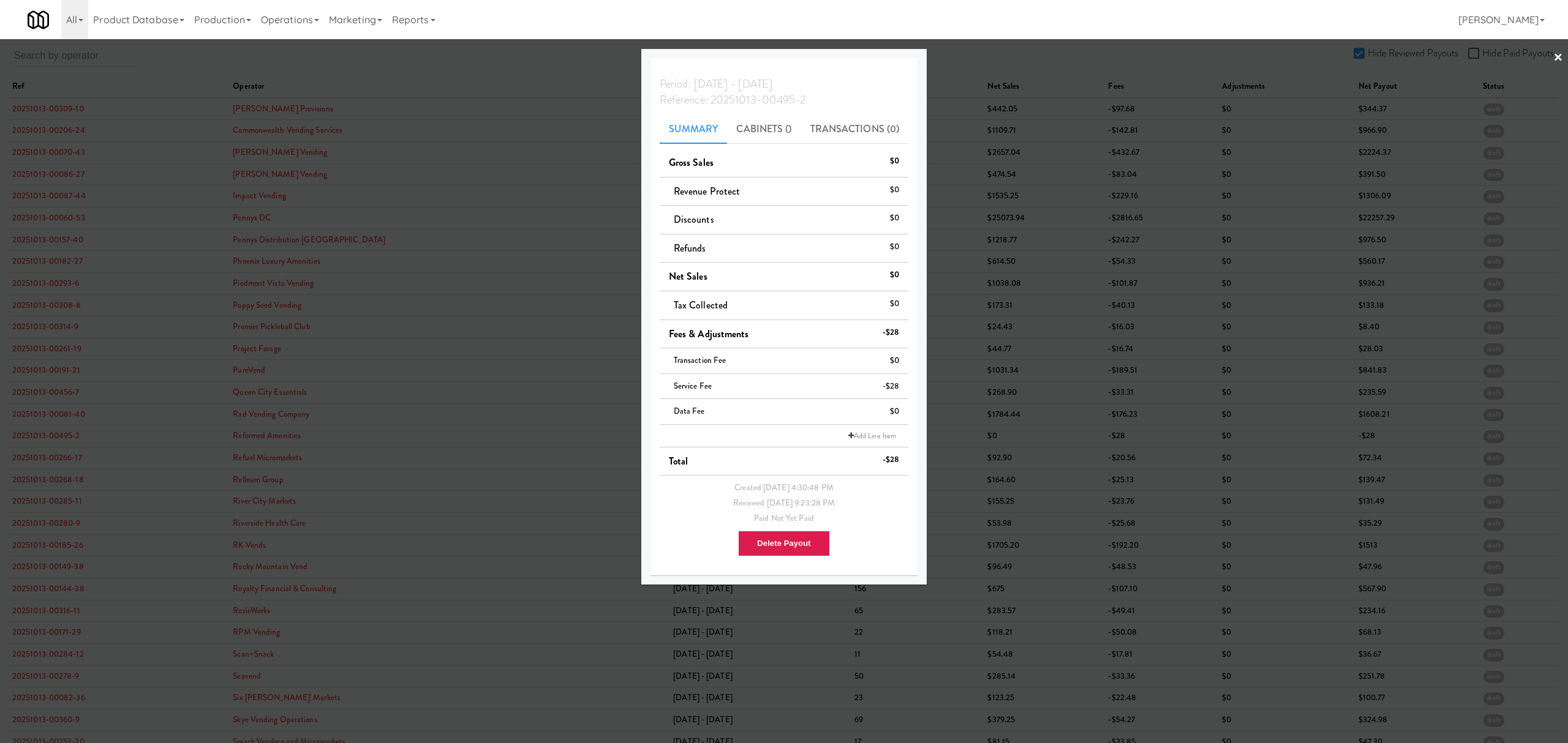
click at [52, 462] on div at bounding box center [784, 372] width 1568 height 743
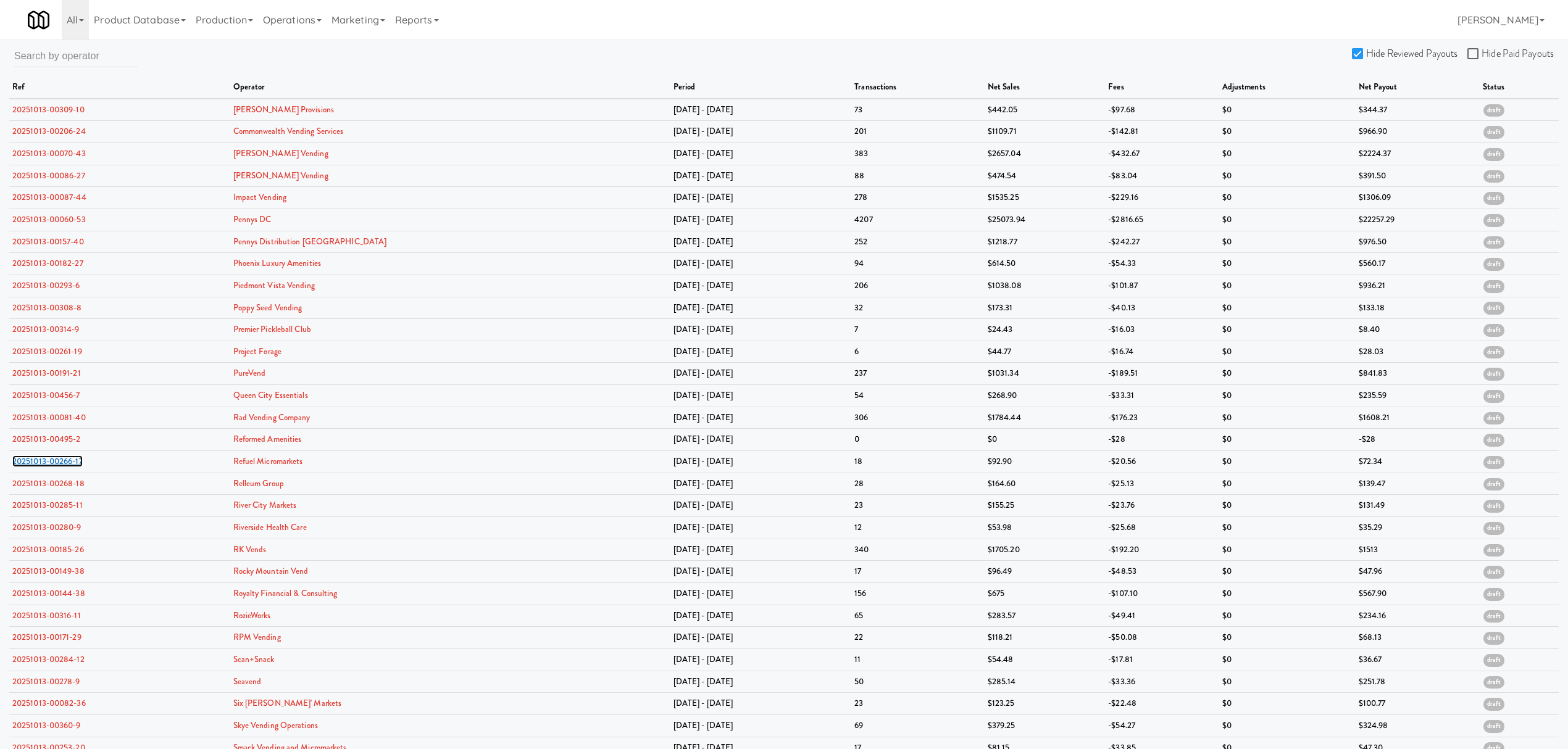
click at [52, 465] on link "20251013-00266-17" at bounding box center [47, 461] width 71 height 12
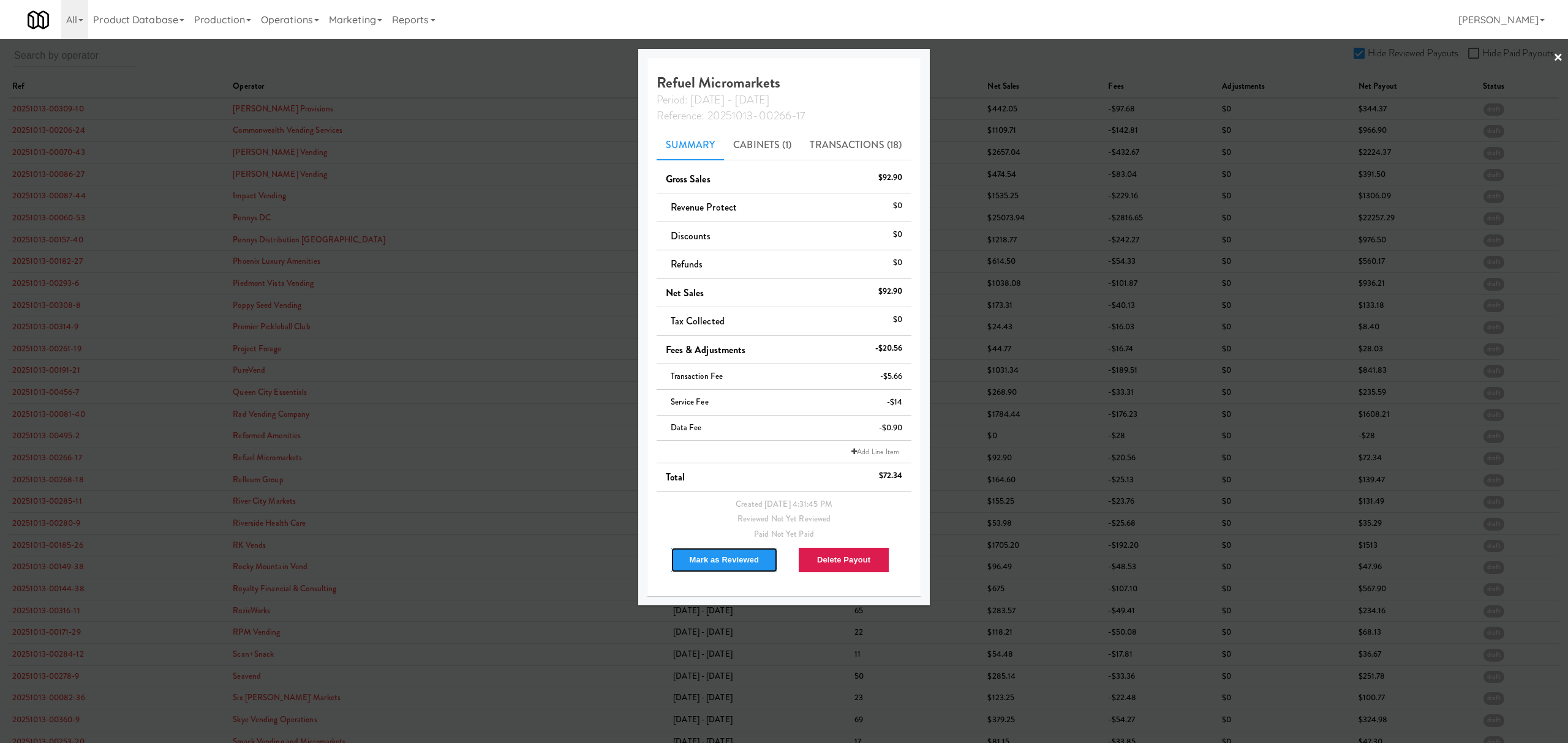
click at [732, 560] on button "Mark as Reviewed" at bounding box center [724, 560] width 108 height 26
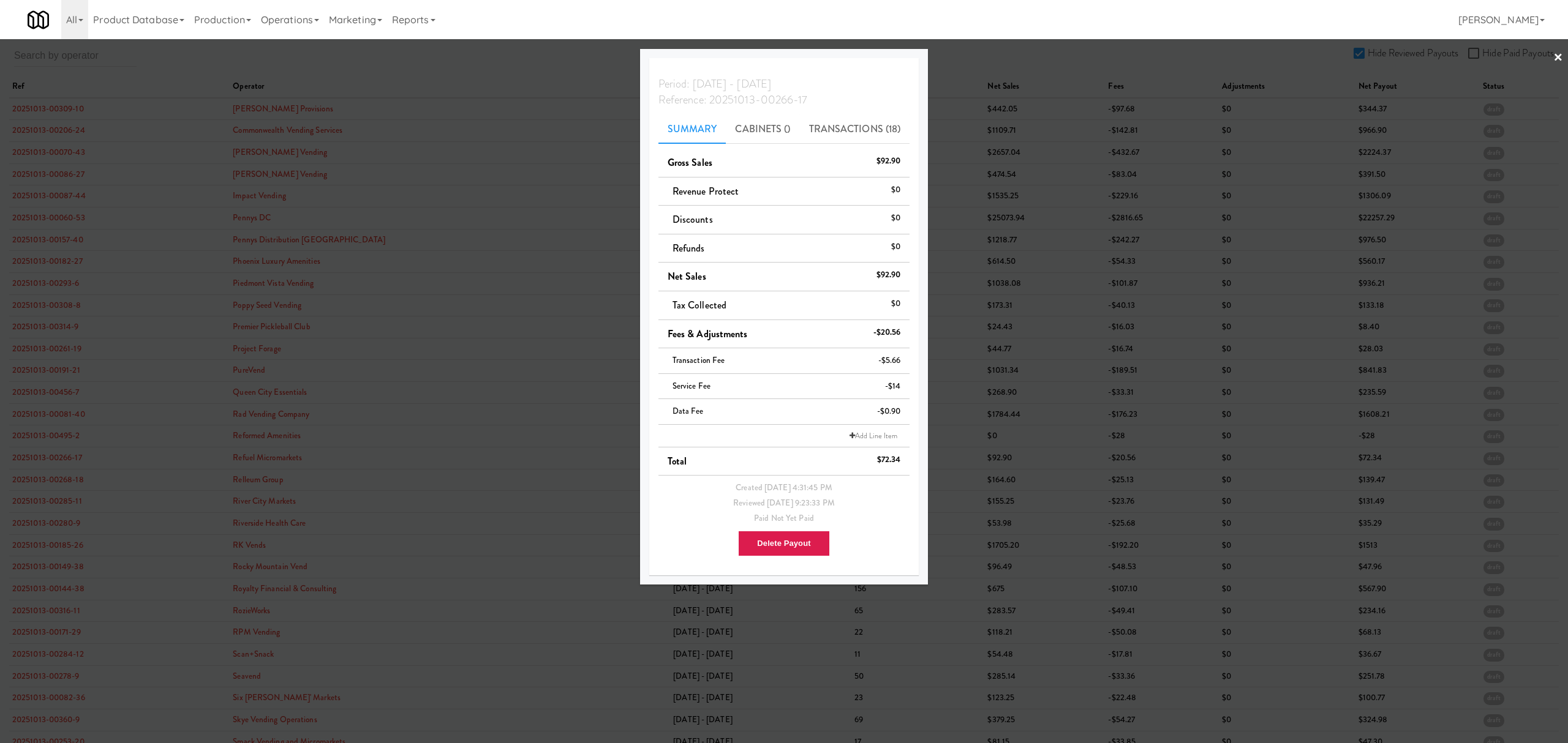
click at [487, 66] on div at bounding box center [784, 372] width 1568 height 743
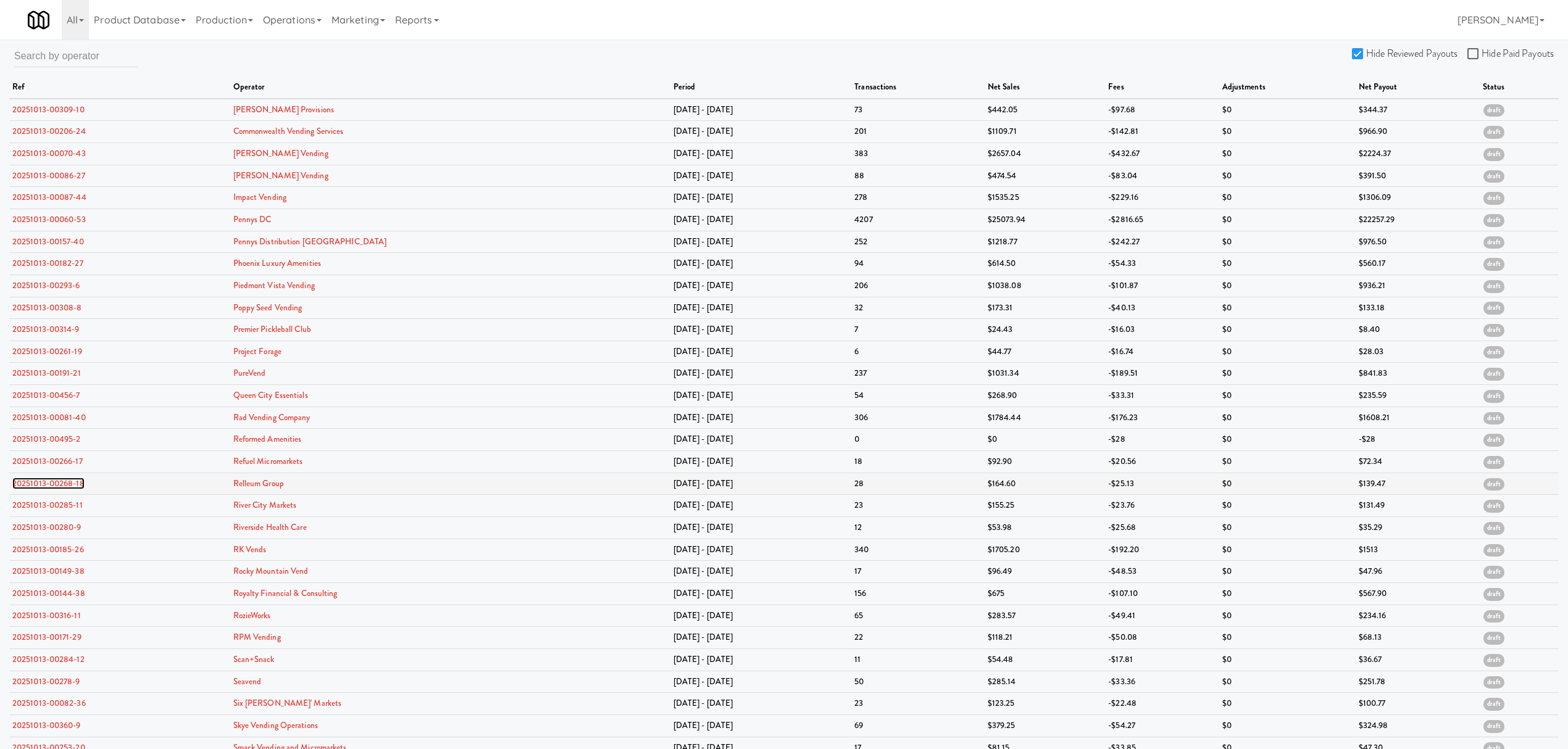
click at [45, 489] on link "20251013-00268-18" at bounding box center [48, 483] width 72 height 12
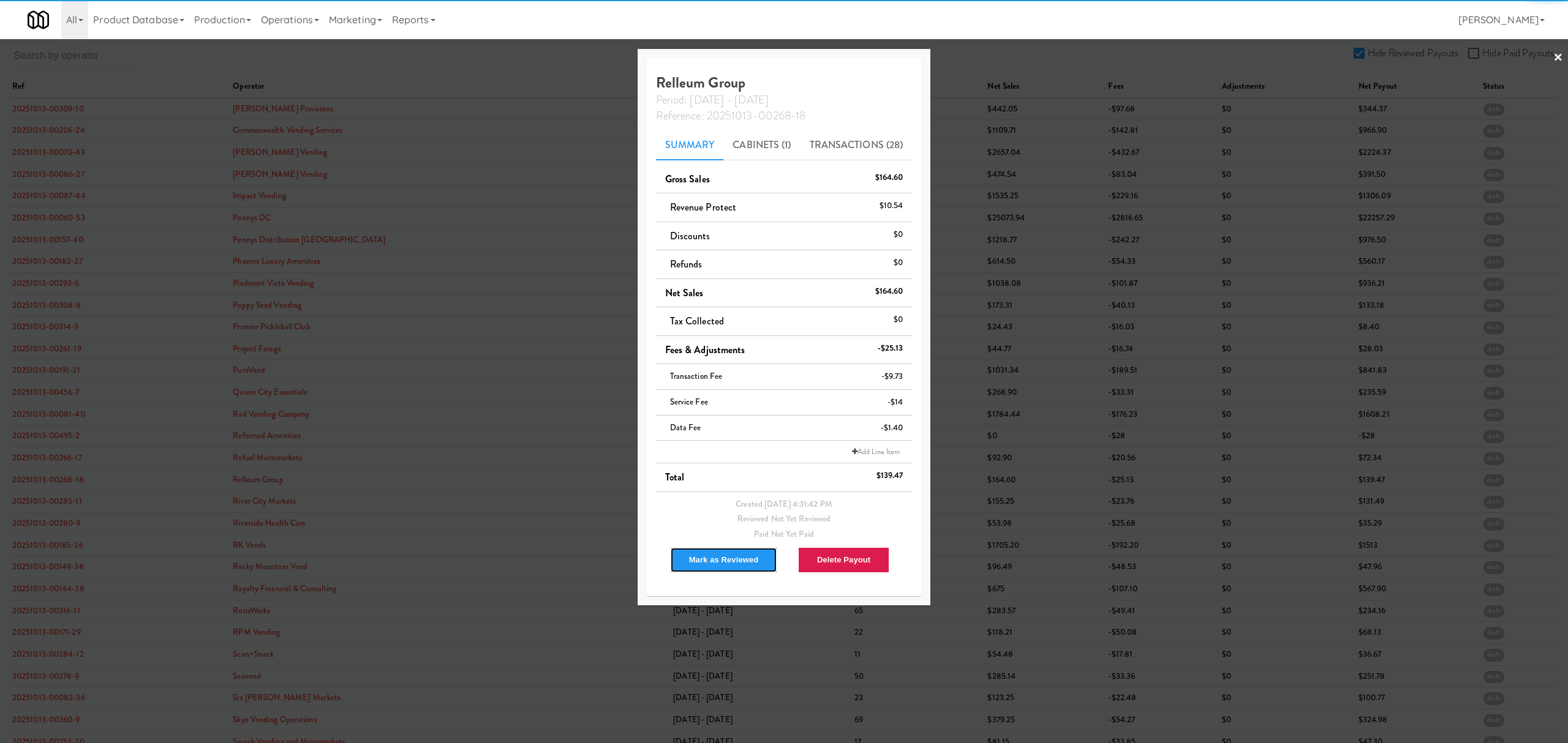
click at [700, 560] on button "Mark as Reviewed" at bounding box center [723, 560] width 108 height 26
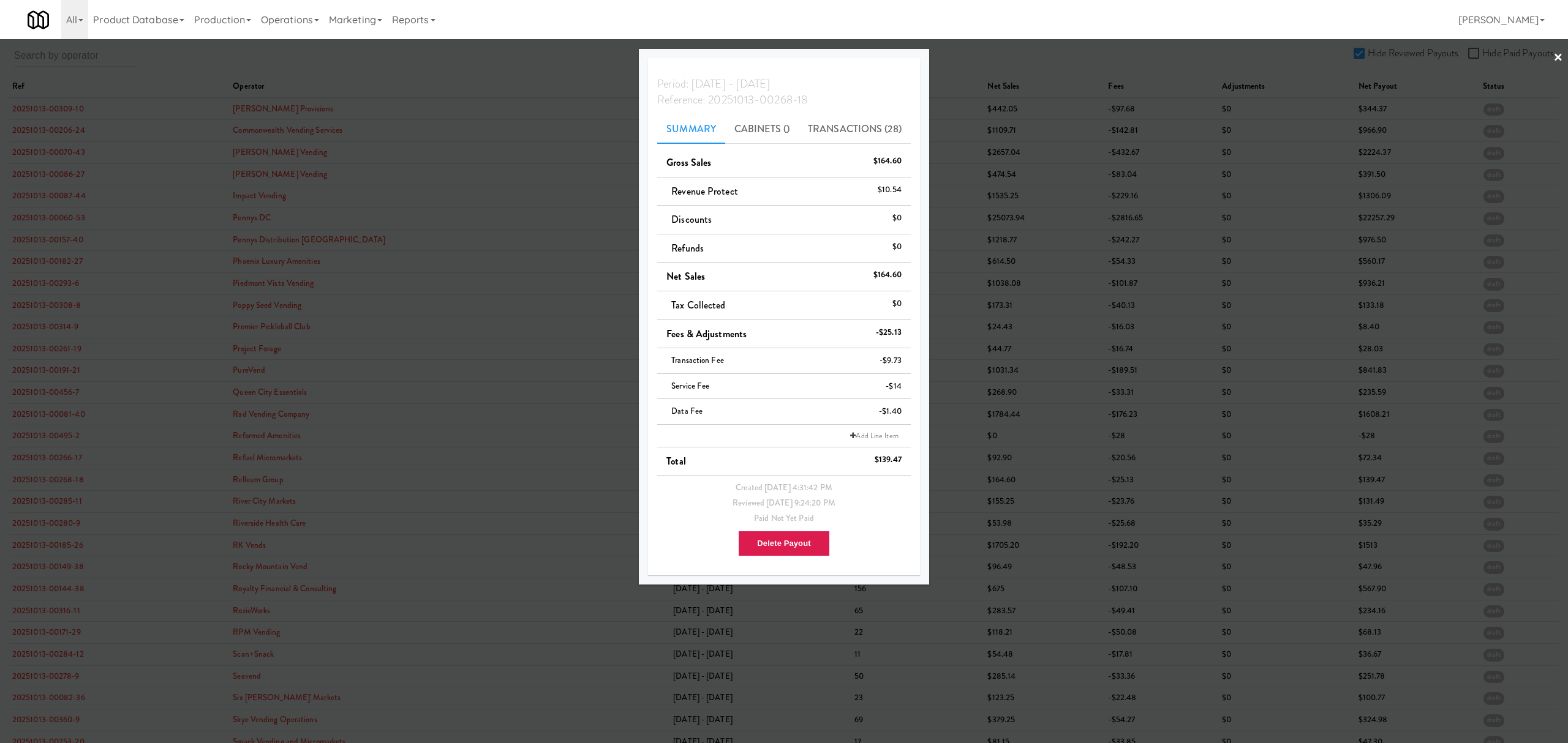
click at [61, 505] on div at bounding box center [784, 372] width 1568 height 743
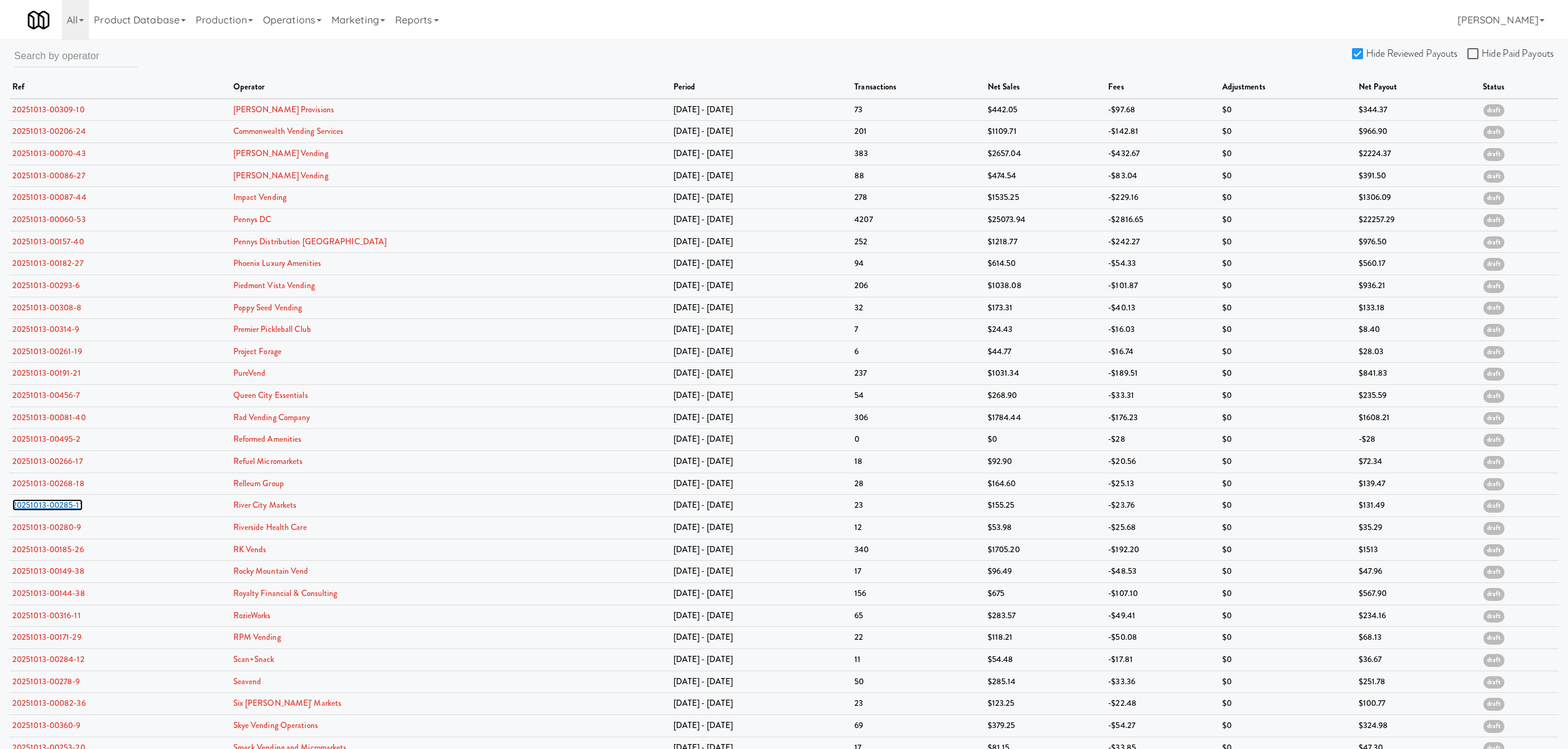
click at [62, 509] on link "20251013-00285-11" at bounding box center [47, 505] width 71 height 12
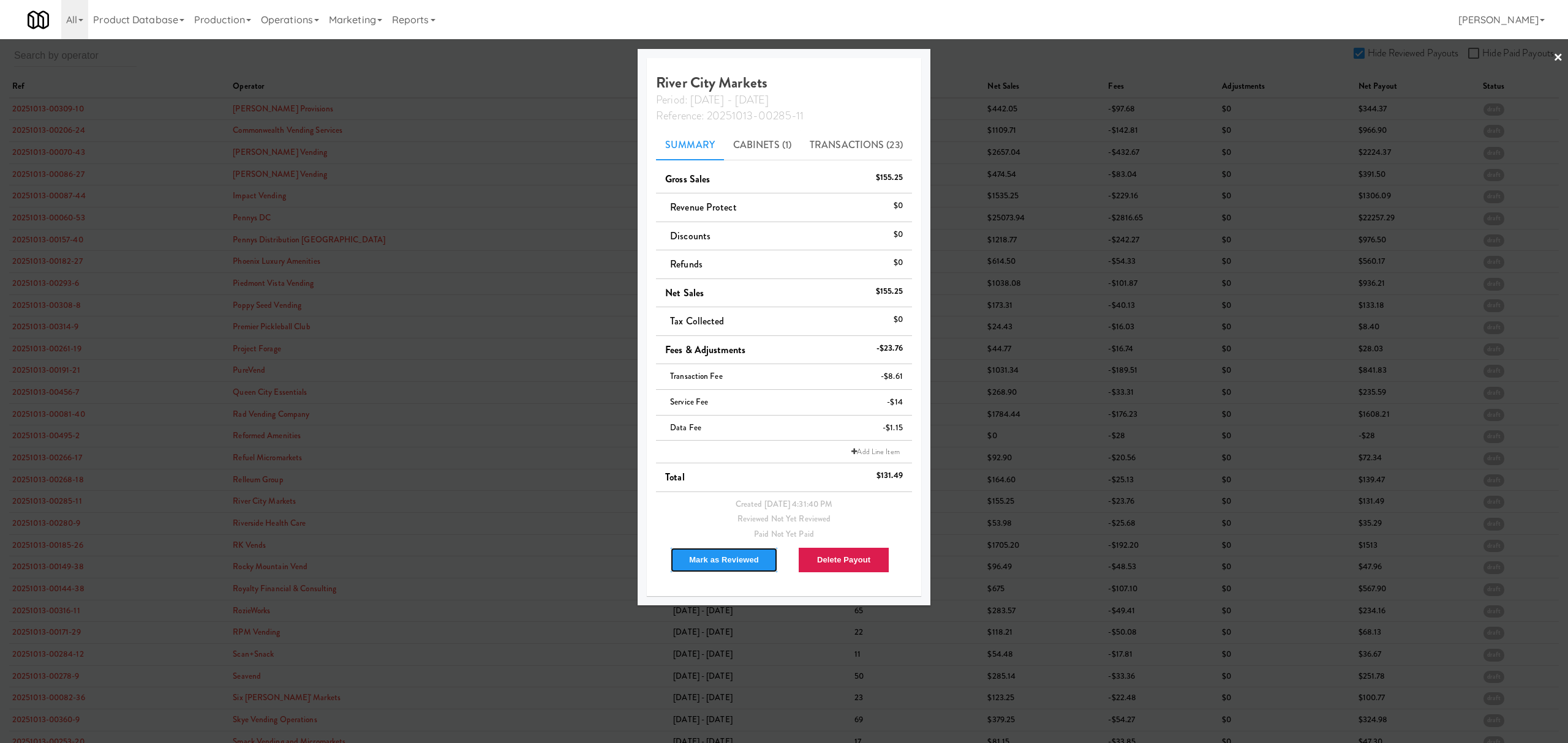
click at [709, 559] on button "Mark as Reviewed" at bounding box center [723, 560] width 108 height 26
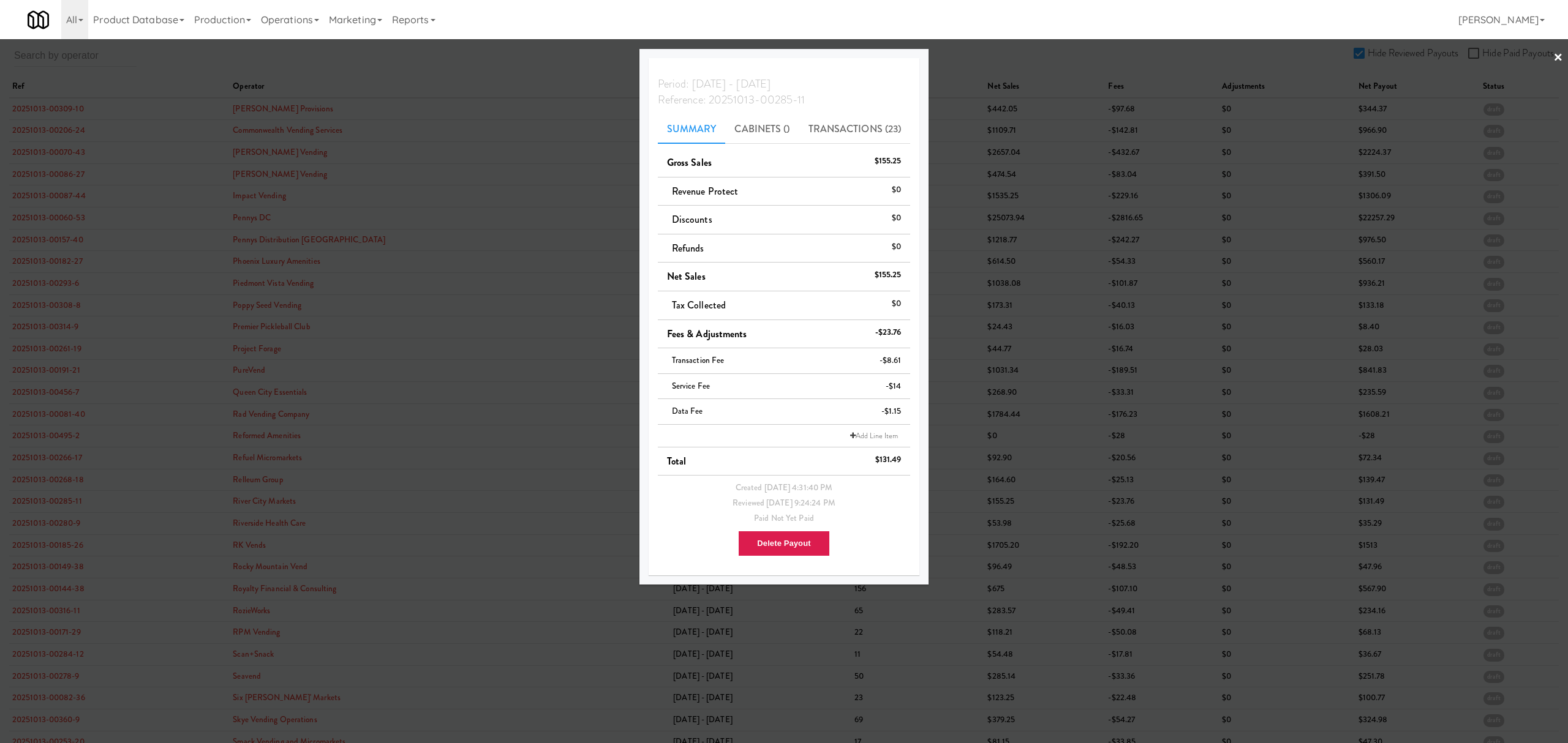
click at [52, 508] on div at bounding box center [784, 372] width 1568 height 743
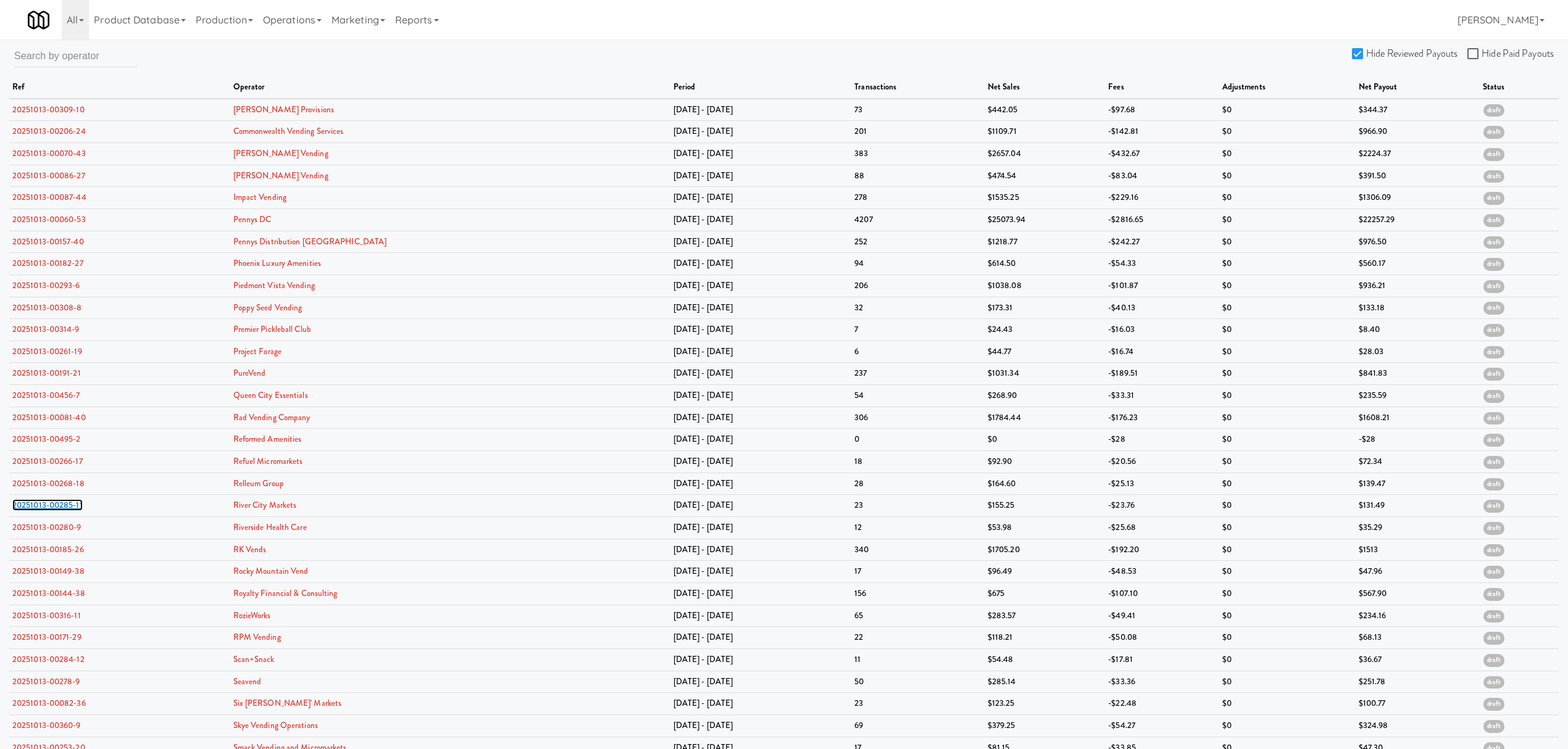
click at [52, 511] on link "20251013-00285-11" at bounding box center [47, 505] width 71 height 12
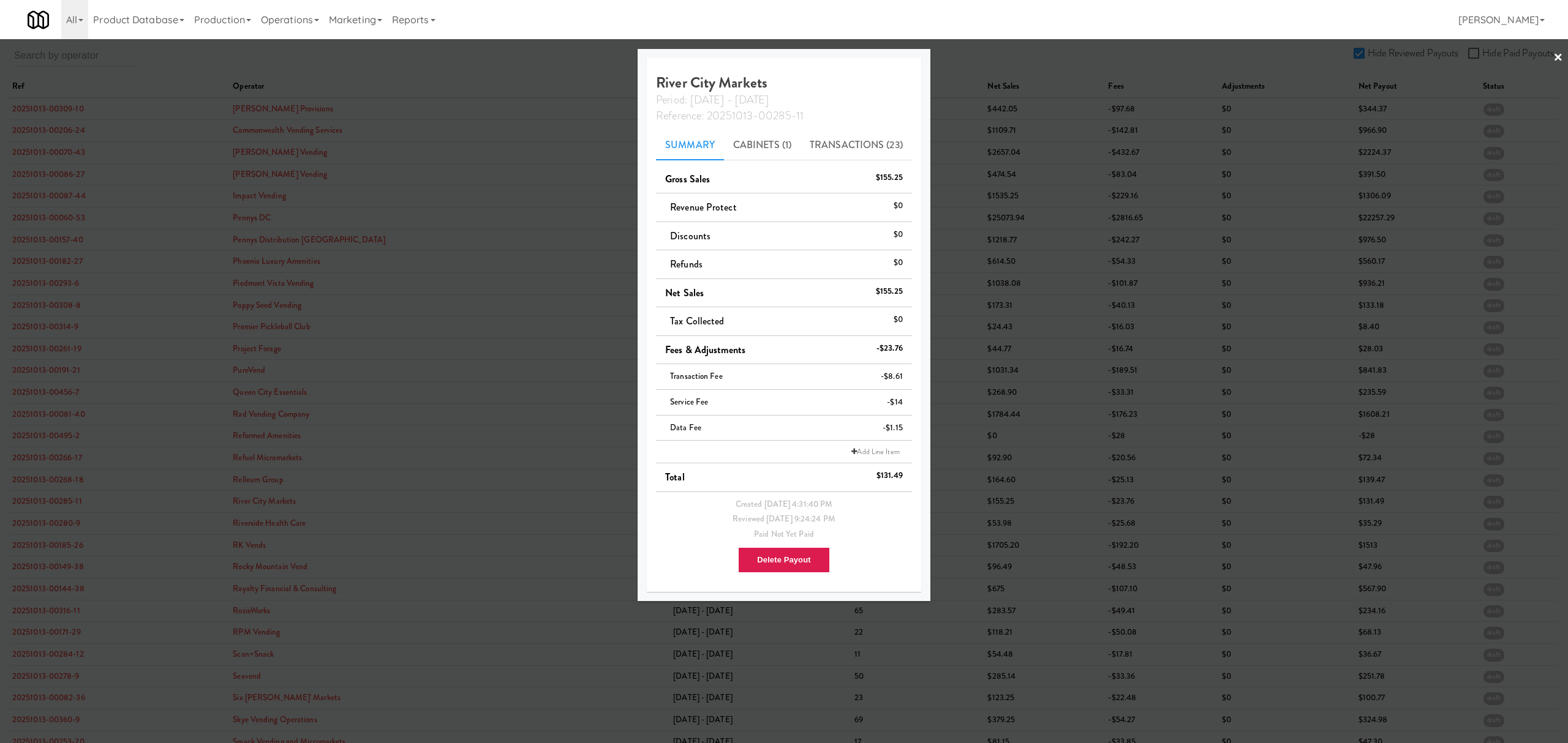
click at [46, 525] on div at bounding box center [784, 372] width 1568 height 743
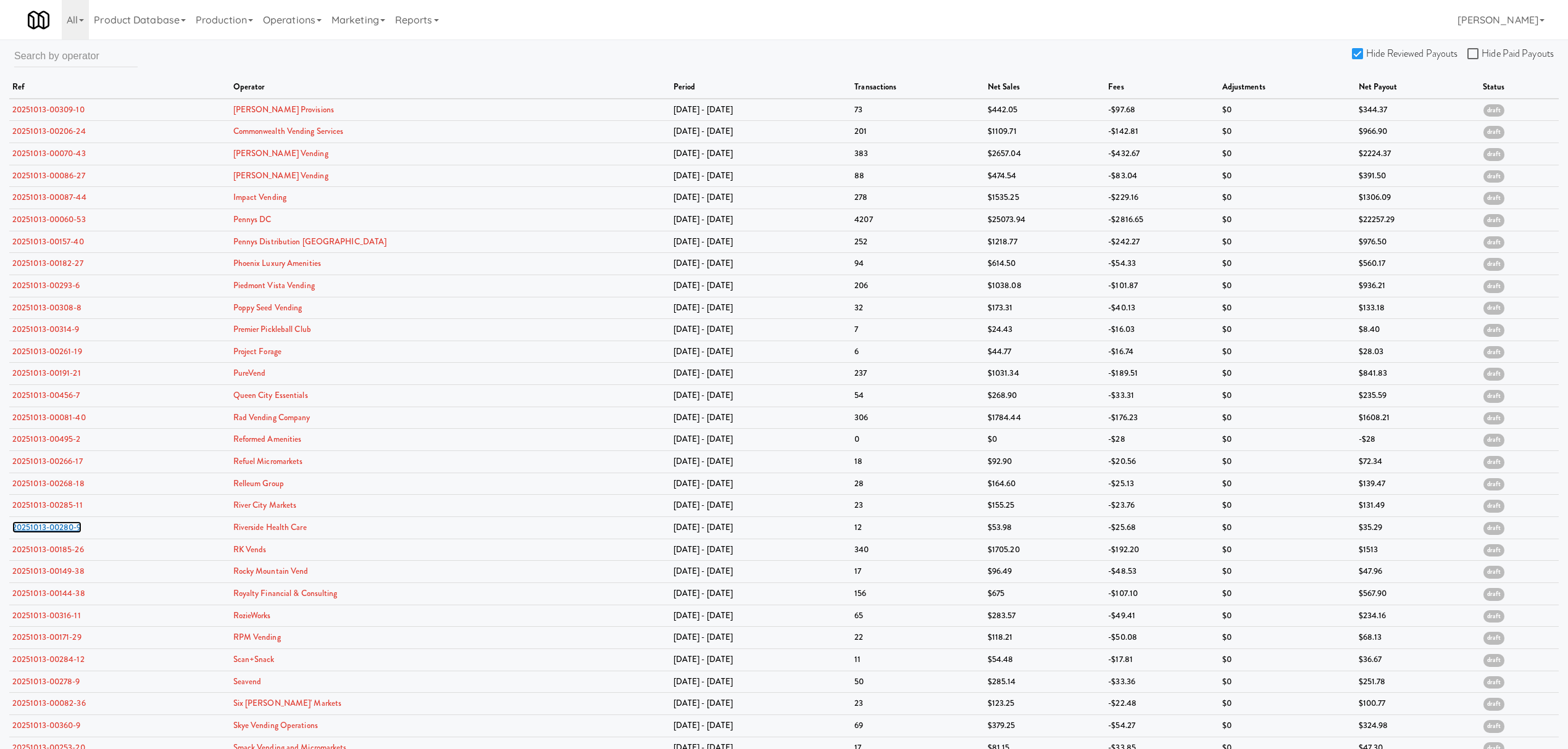
click at [47, 530] on link "20251013-00280-9" at bounding box center [47, 527] width 69 height 12
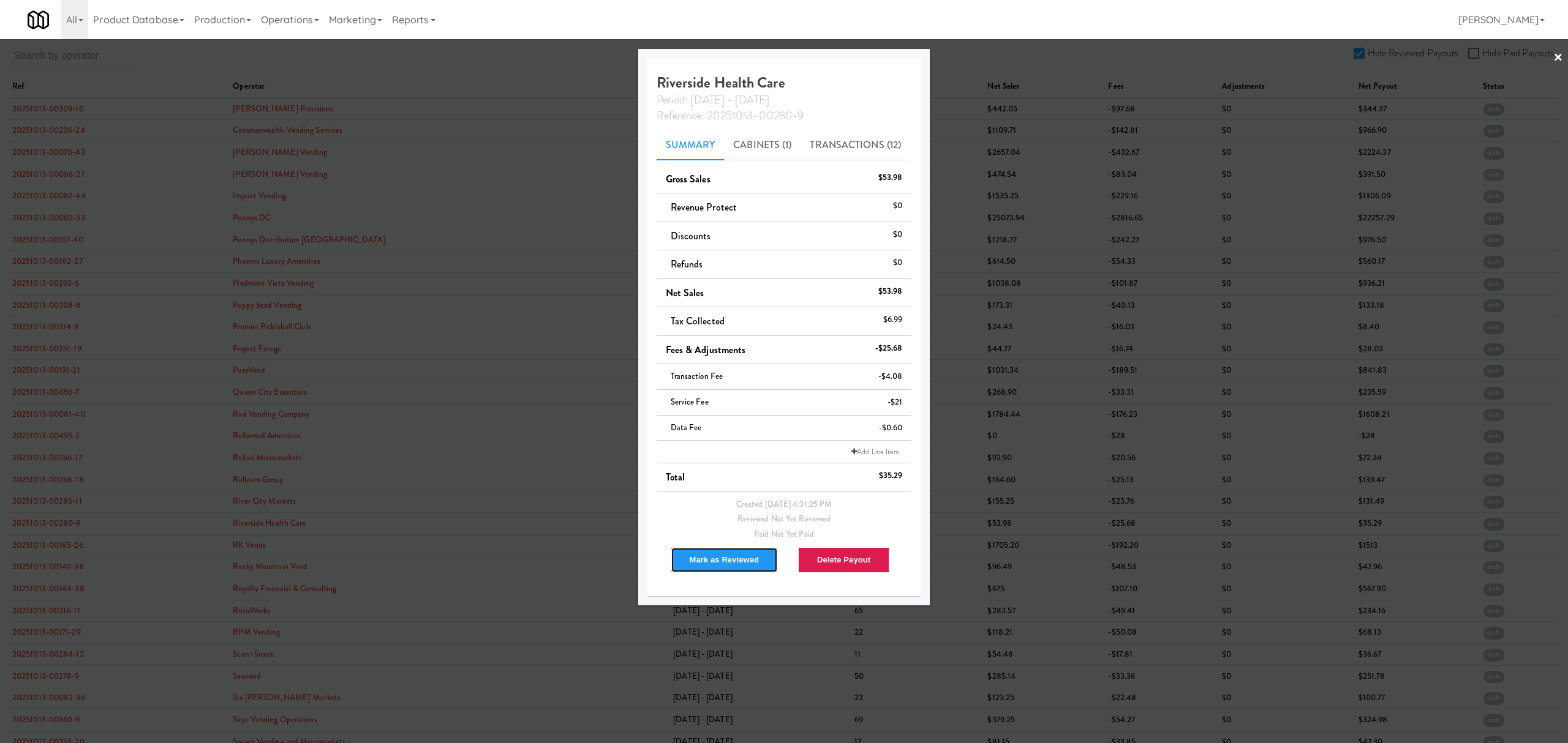
click at [699, 568] on button "Mark as Reviewed" at bounding box center [724, 560] width 108 height 26
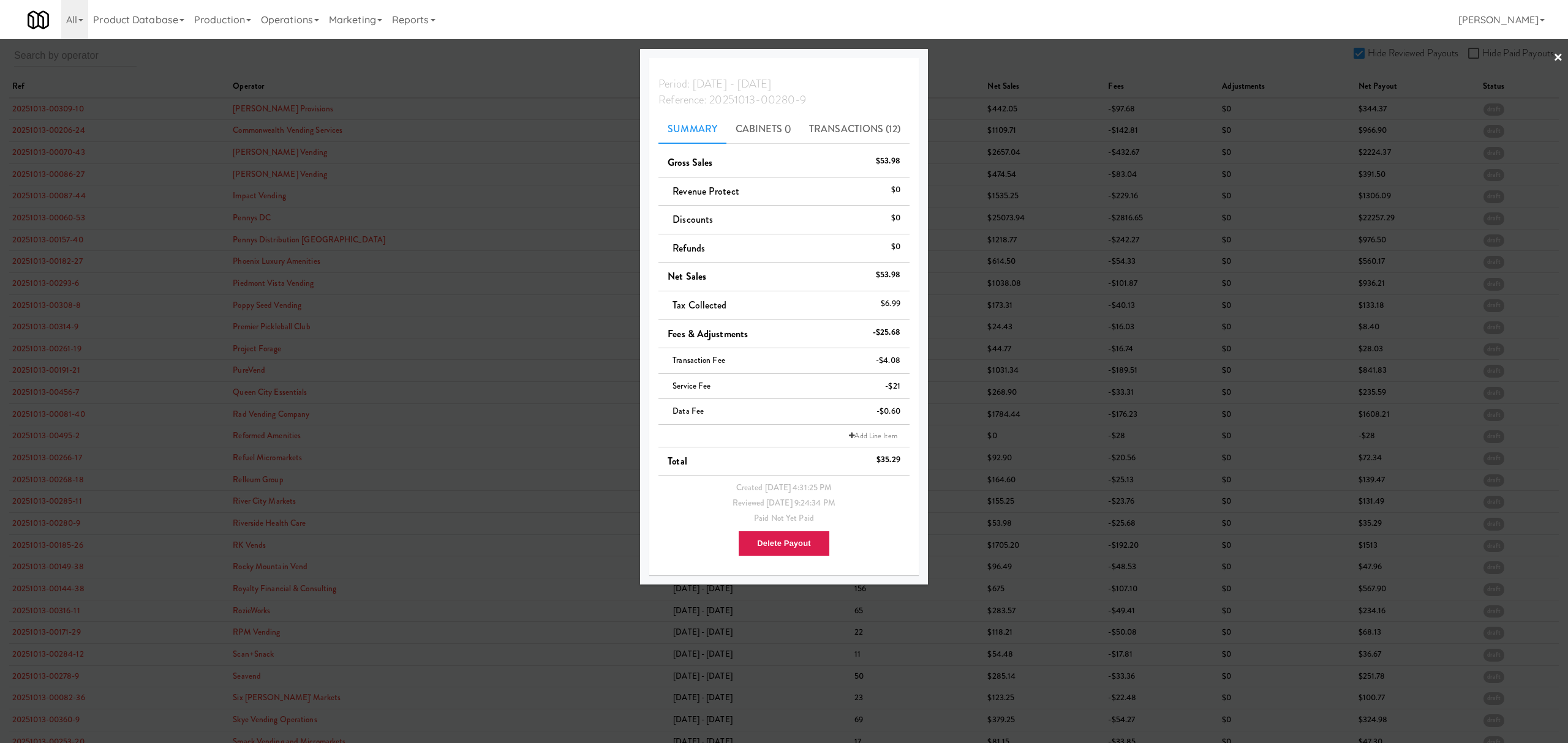
click at [65, 525] on div at bounding box center [784, 372] width 1568 height 743
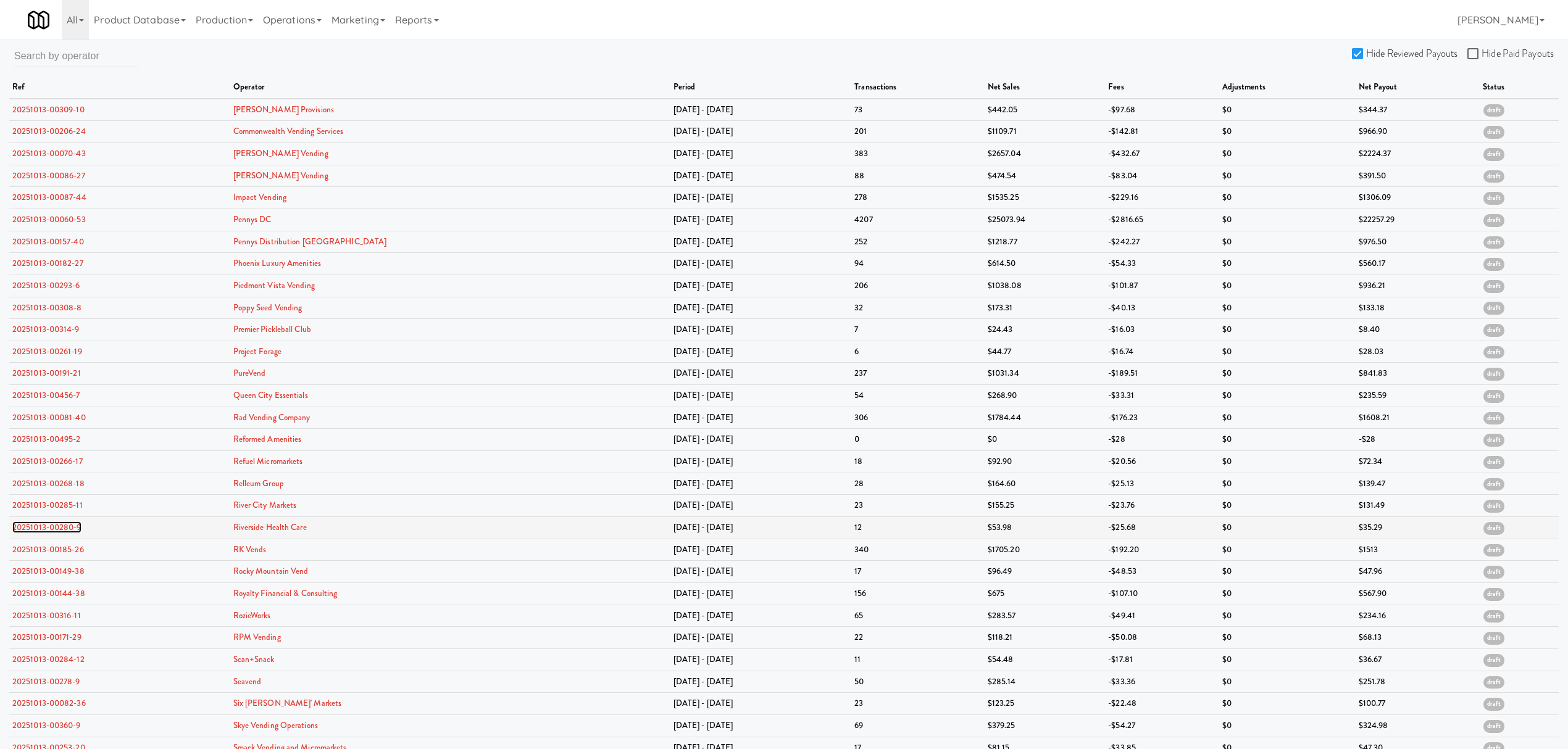
click at [64, 529] on link "20251013-00280-9" at bounding box center [47, 527] width 69 height 12
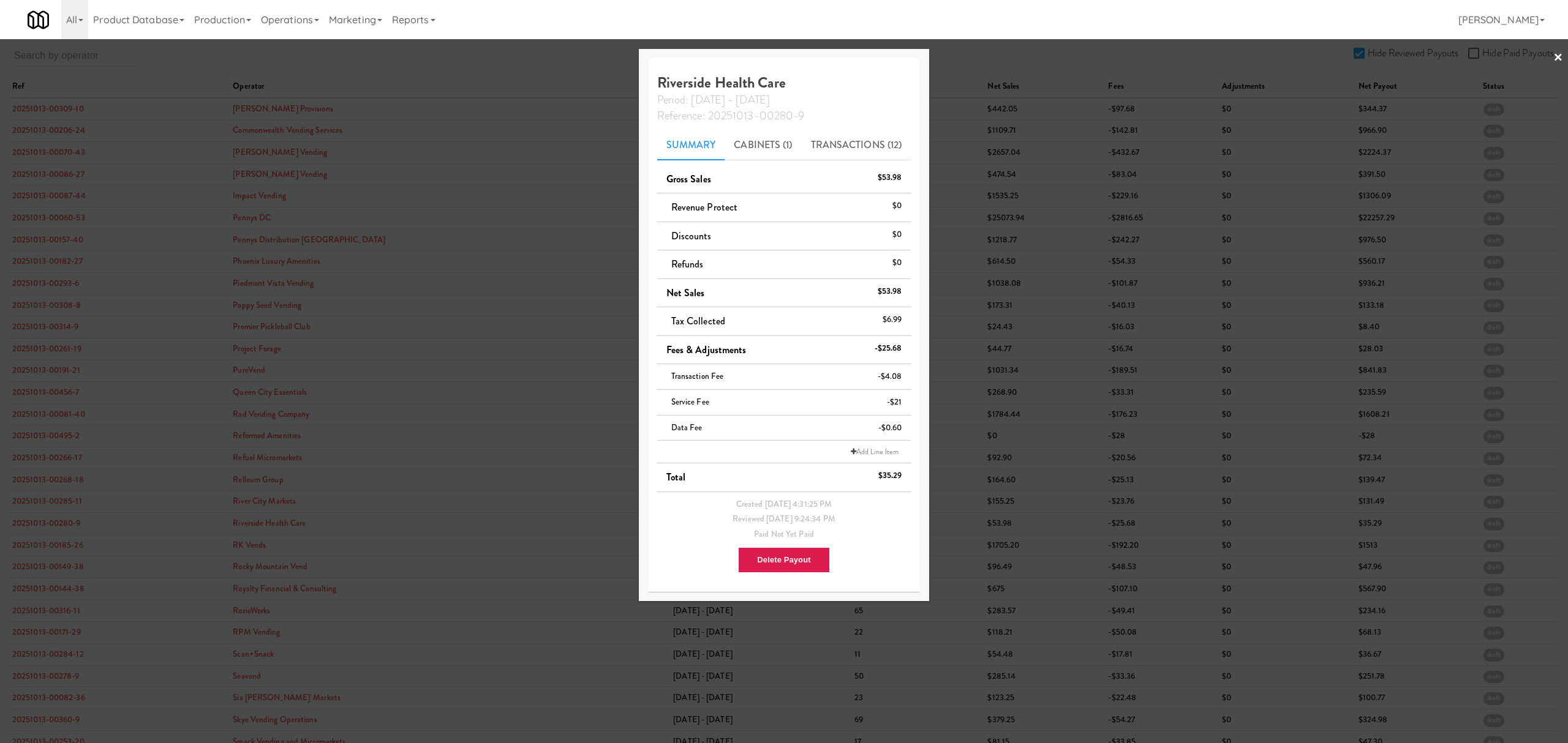
click at [49, 544] on div at bounding box center [784, 372] width 1568 height 743
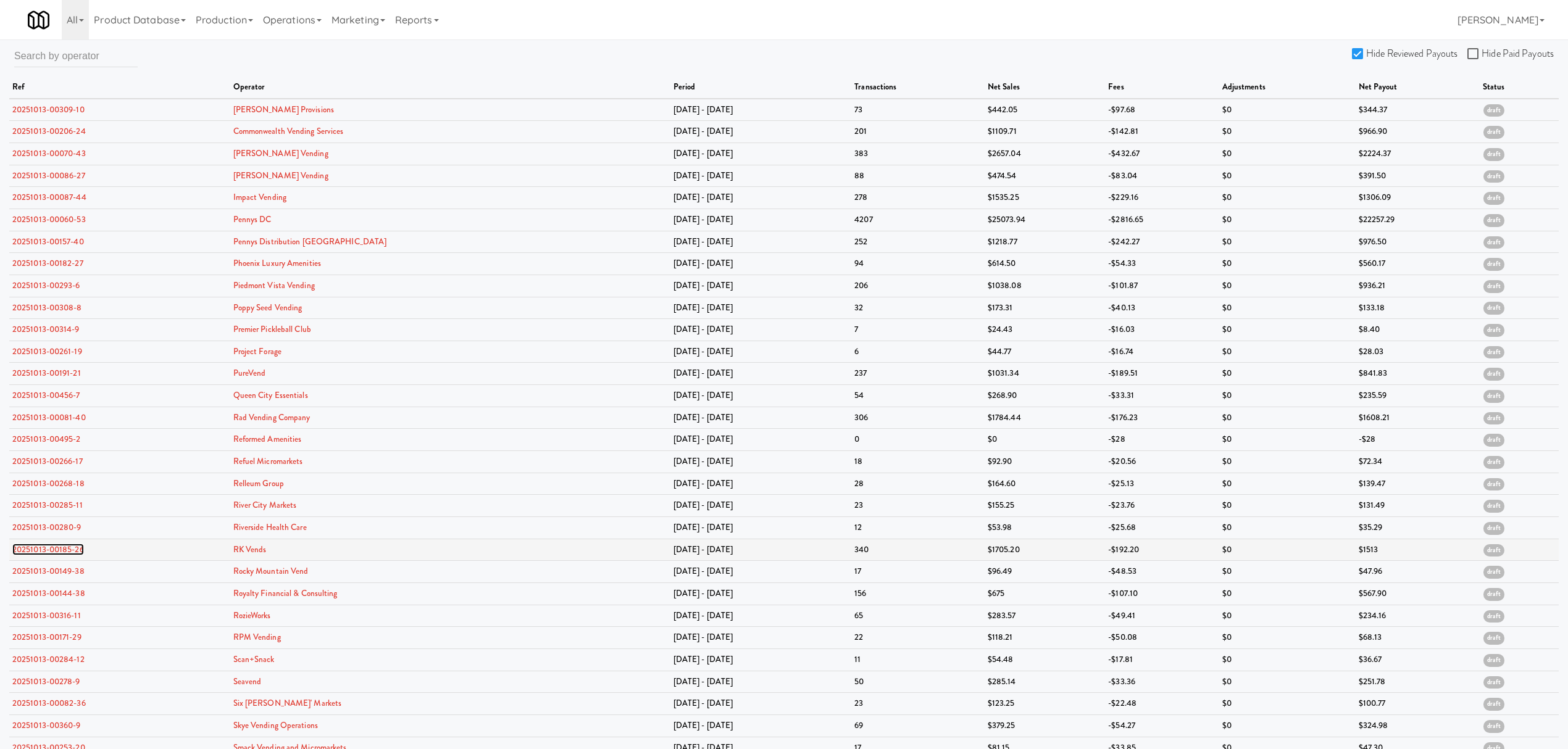
click at [47, 550] on link "20251013-00185-26" at bounding box center [47, 549] width 72 height 12
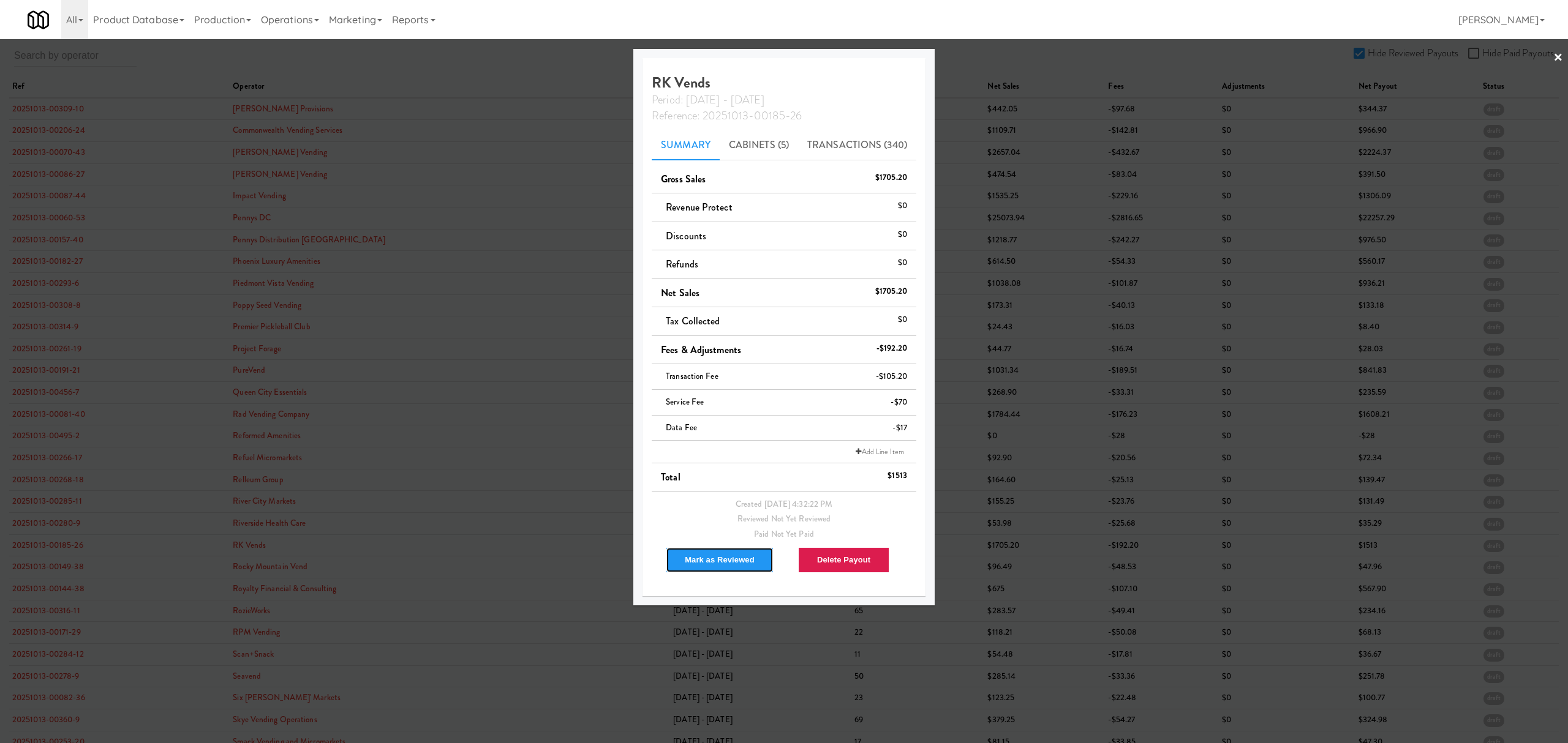
click at [699, 560] on button "Mark as Reviewed" at bounding box center [719, 560] width 108 height 26
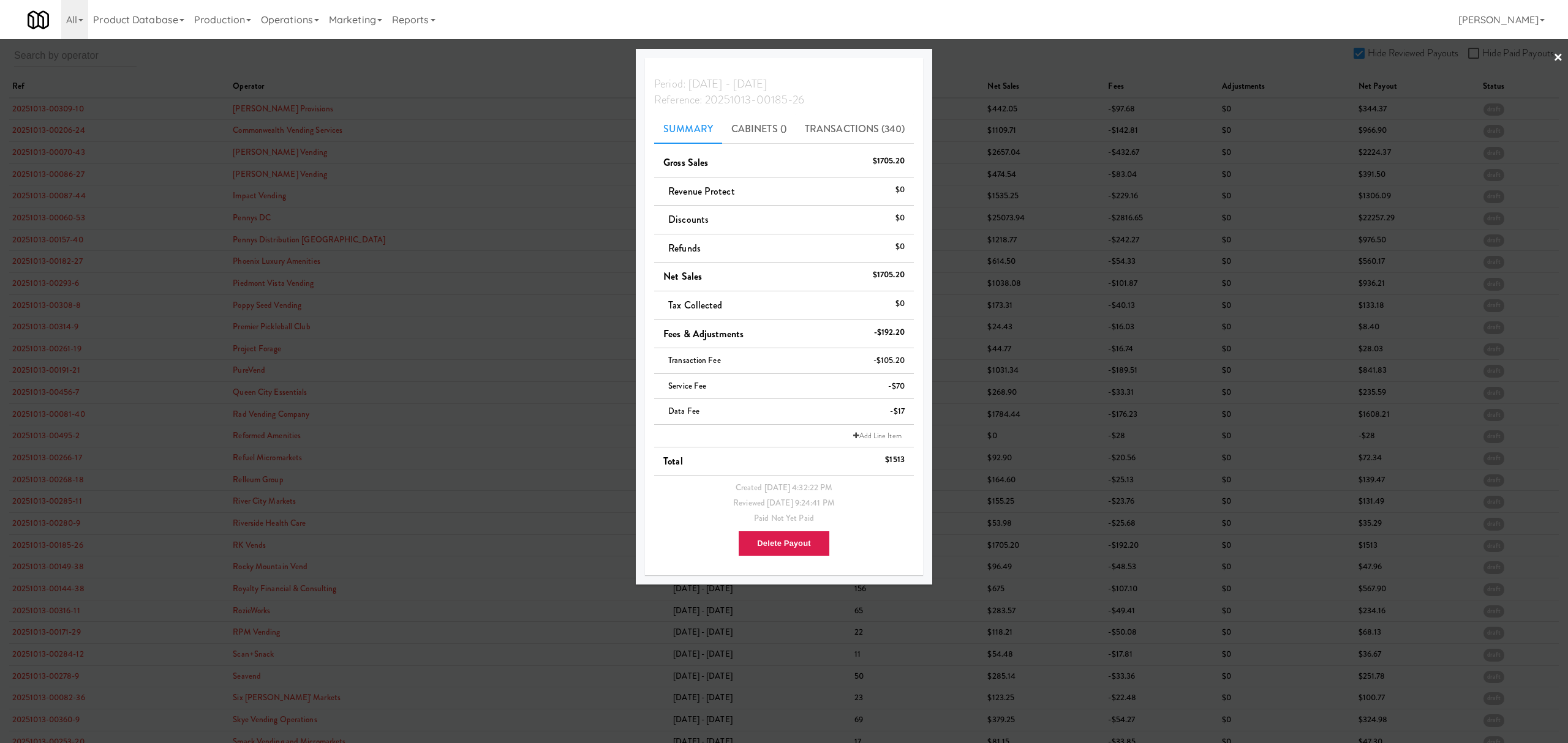
click at [57, 566] on div at bounding box center [784, 372] width 1568 height 743
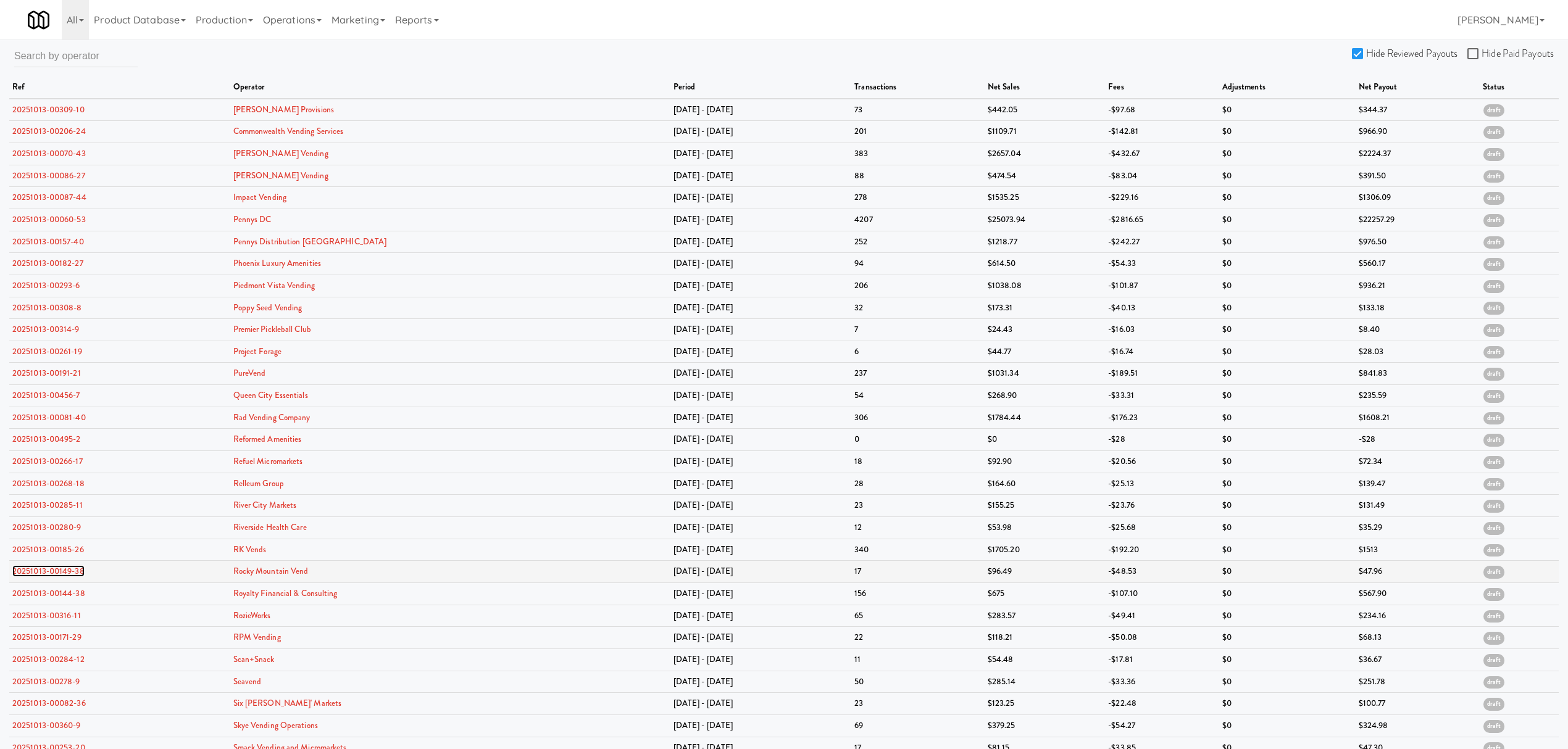
click at [49, 577] on link "20251013-00149-38" at bounding box center [48, 571] width 72 height 12
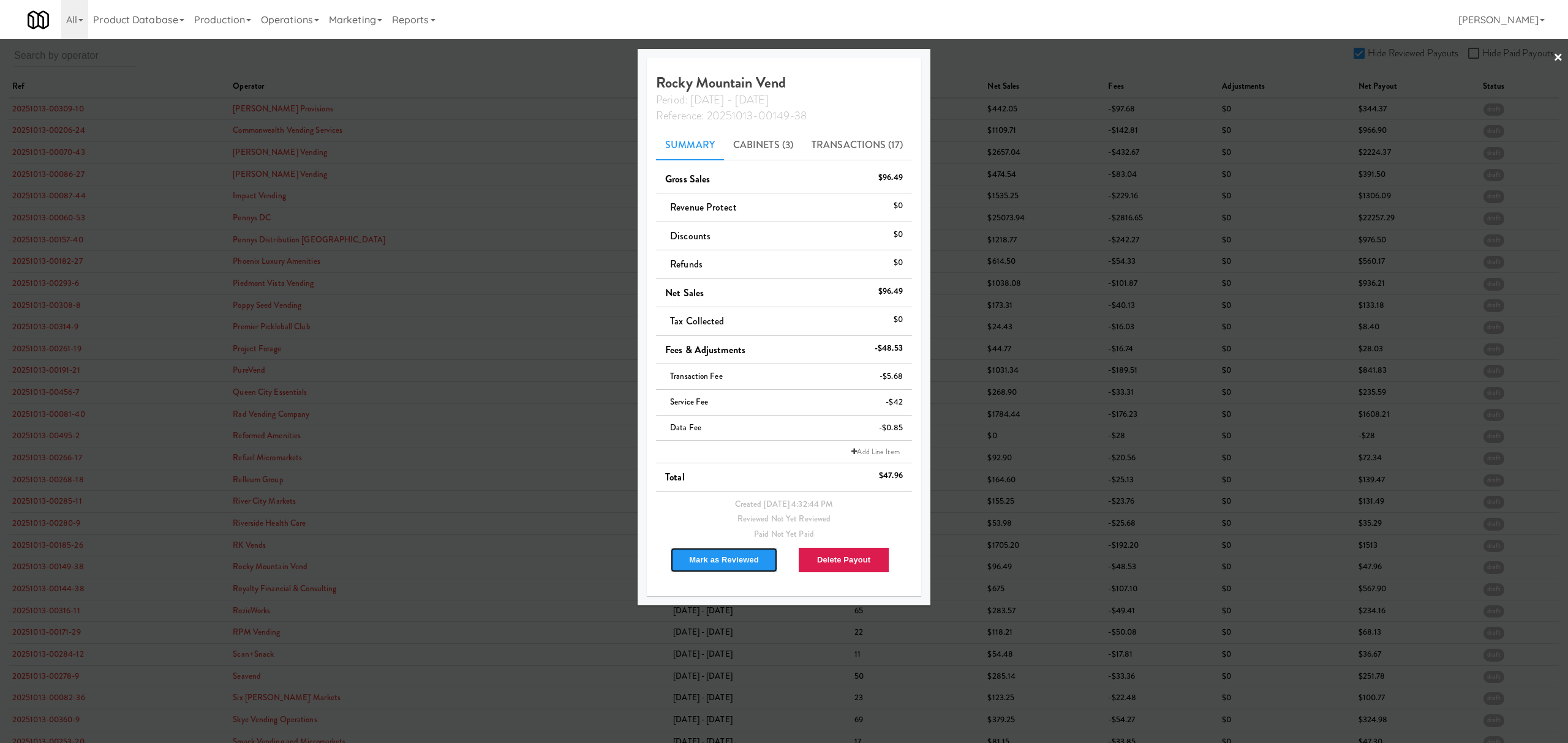
click at [753, 567] on button "Mark as Reviewed" at bounding box center [723, 560] width 108 height 26
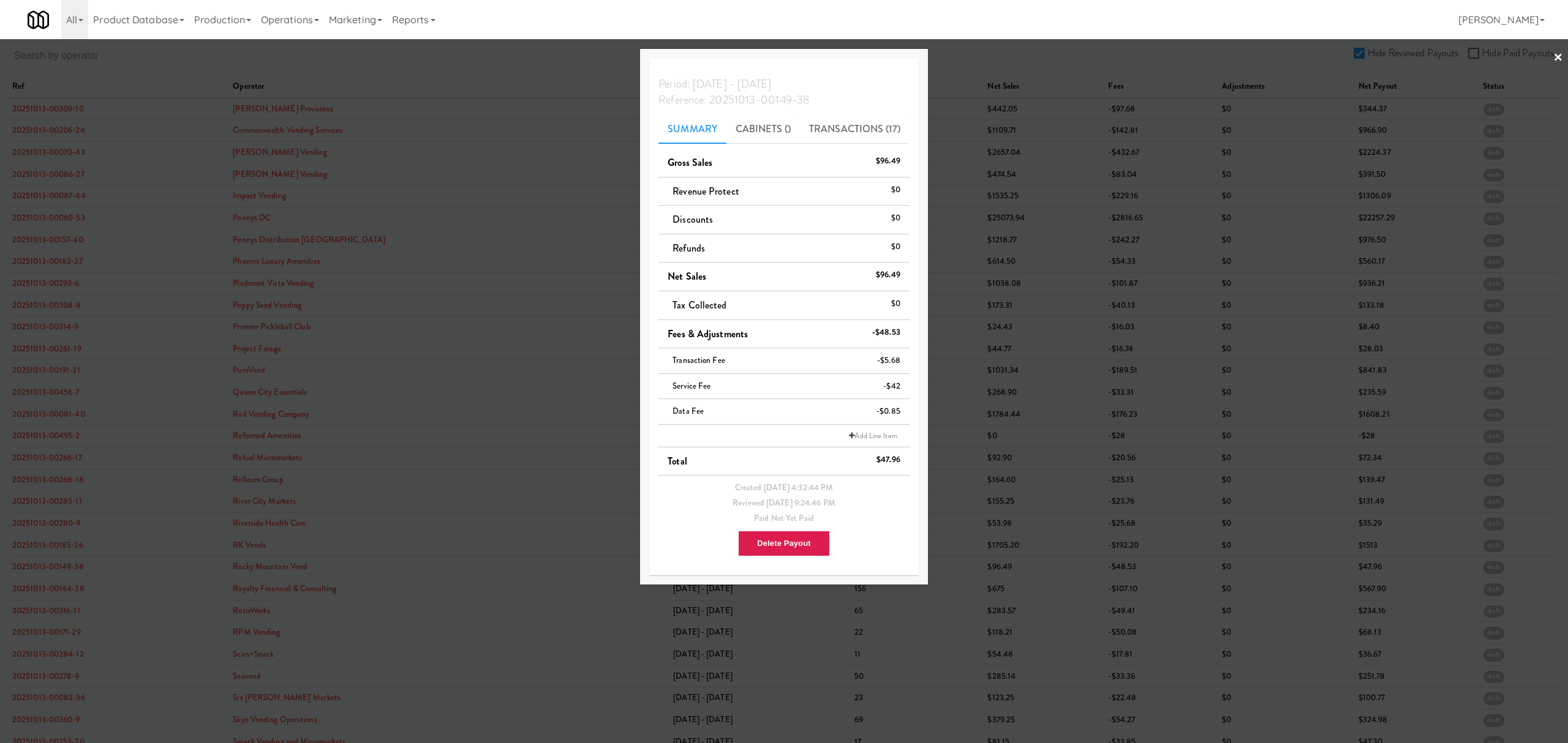
click at [44, 595] on div at bounding box center [784, 372] width 1568 height 743
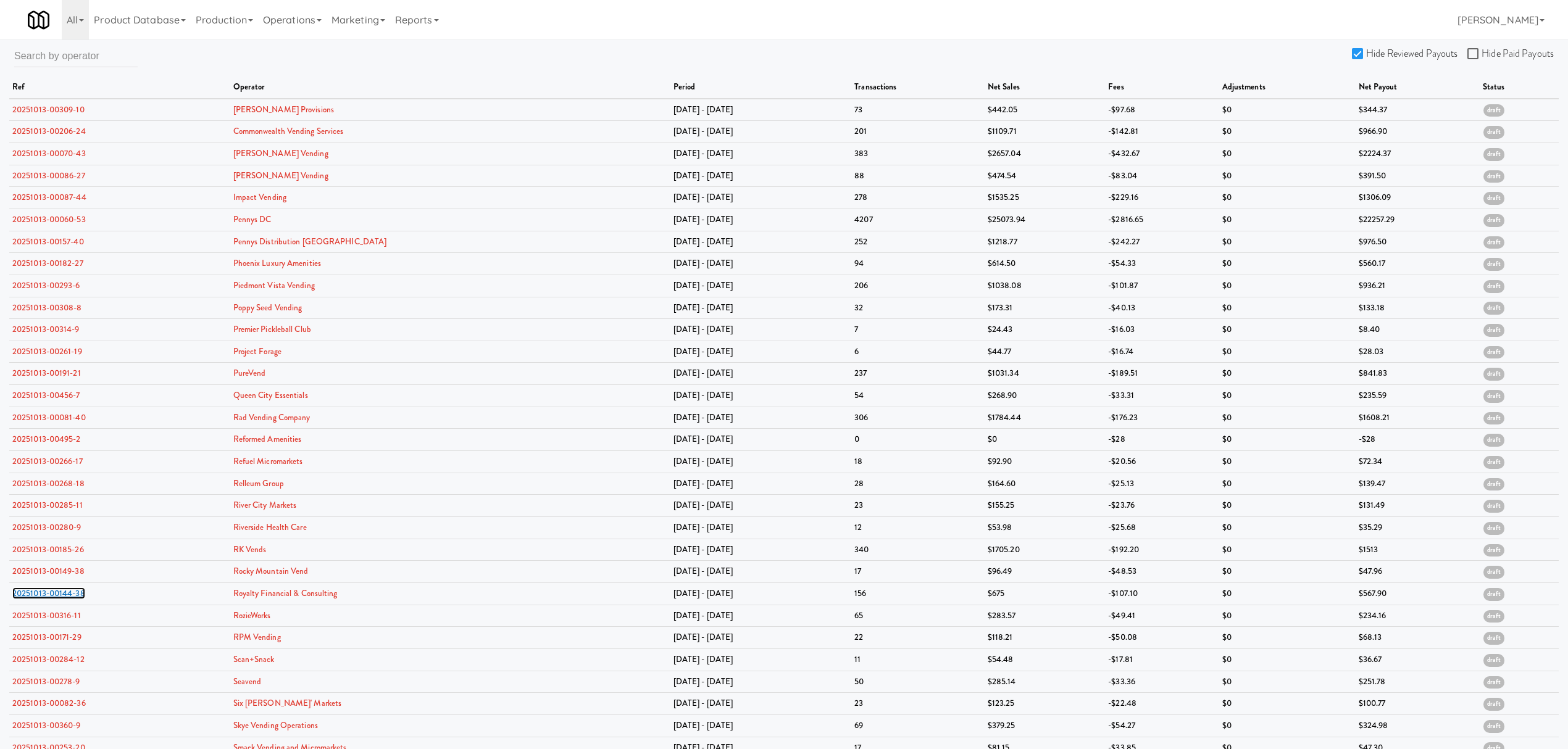
click at [44, 600] on link "20251013-00144-38" at bounding box center [48, 593] width 73 height 12
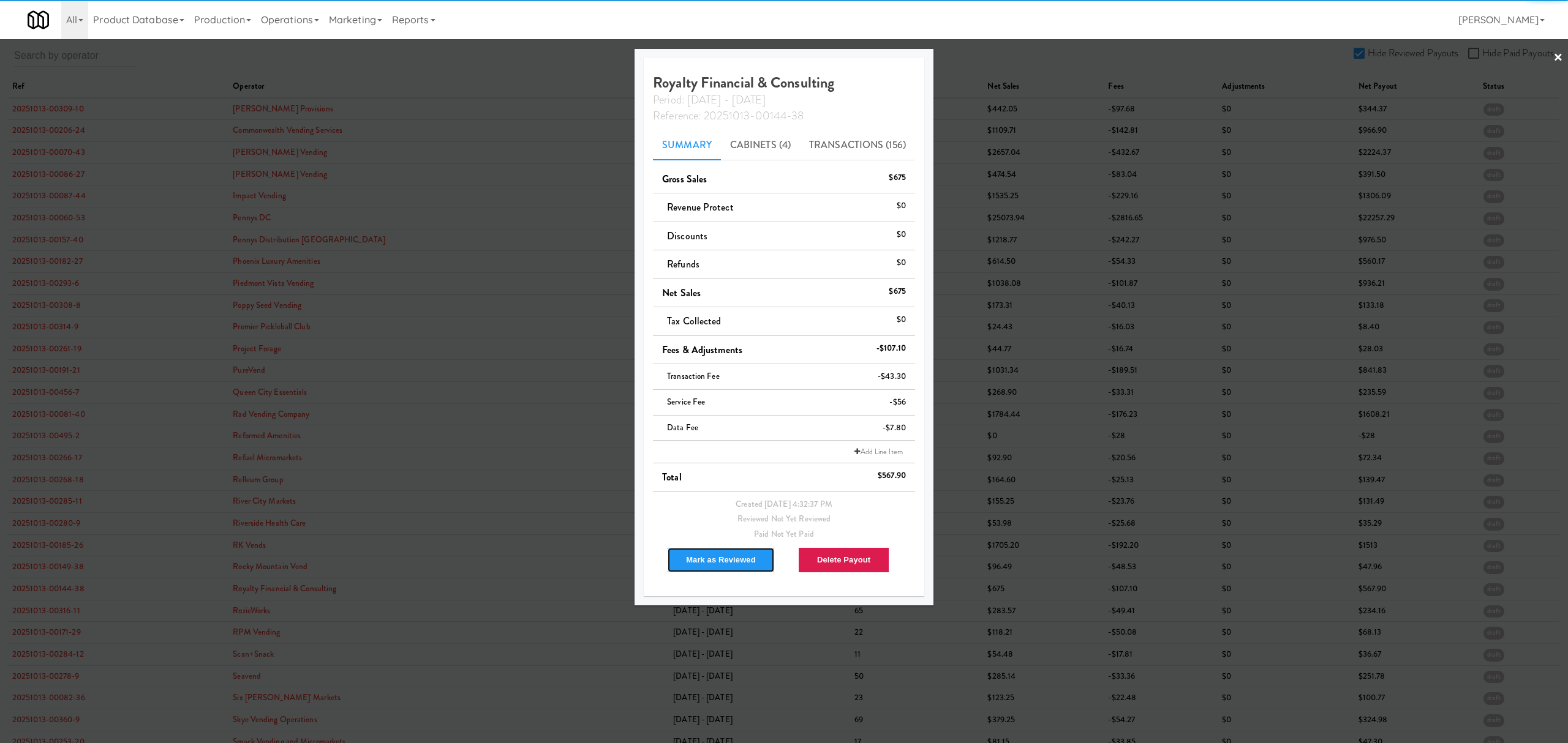
click at [700, 556] on button "Mark as Reviewed" at bounding box center [720, 560] width 108 height 26
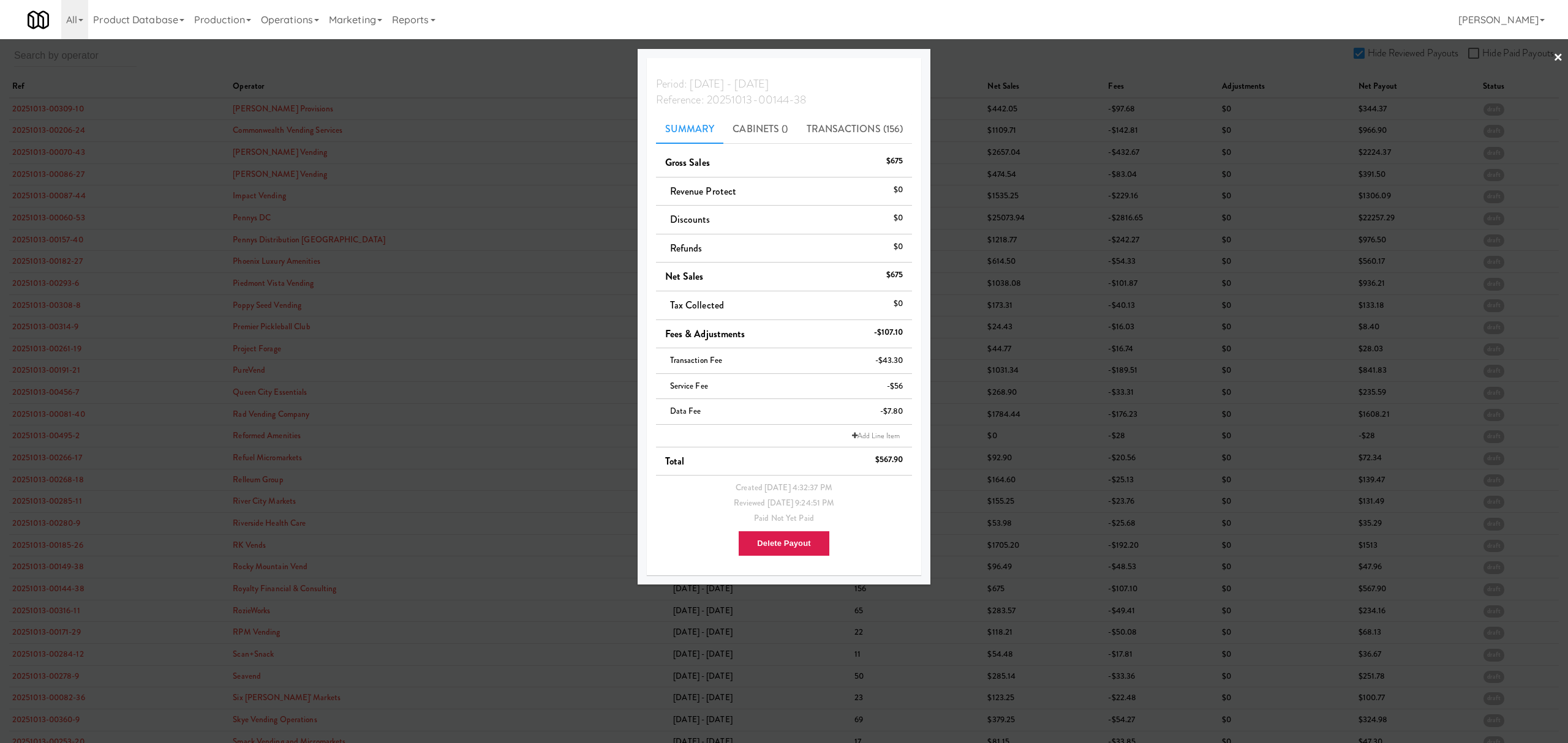
click at [67, 615] on div at bounding box center [784, 372] width 1568 height 743
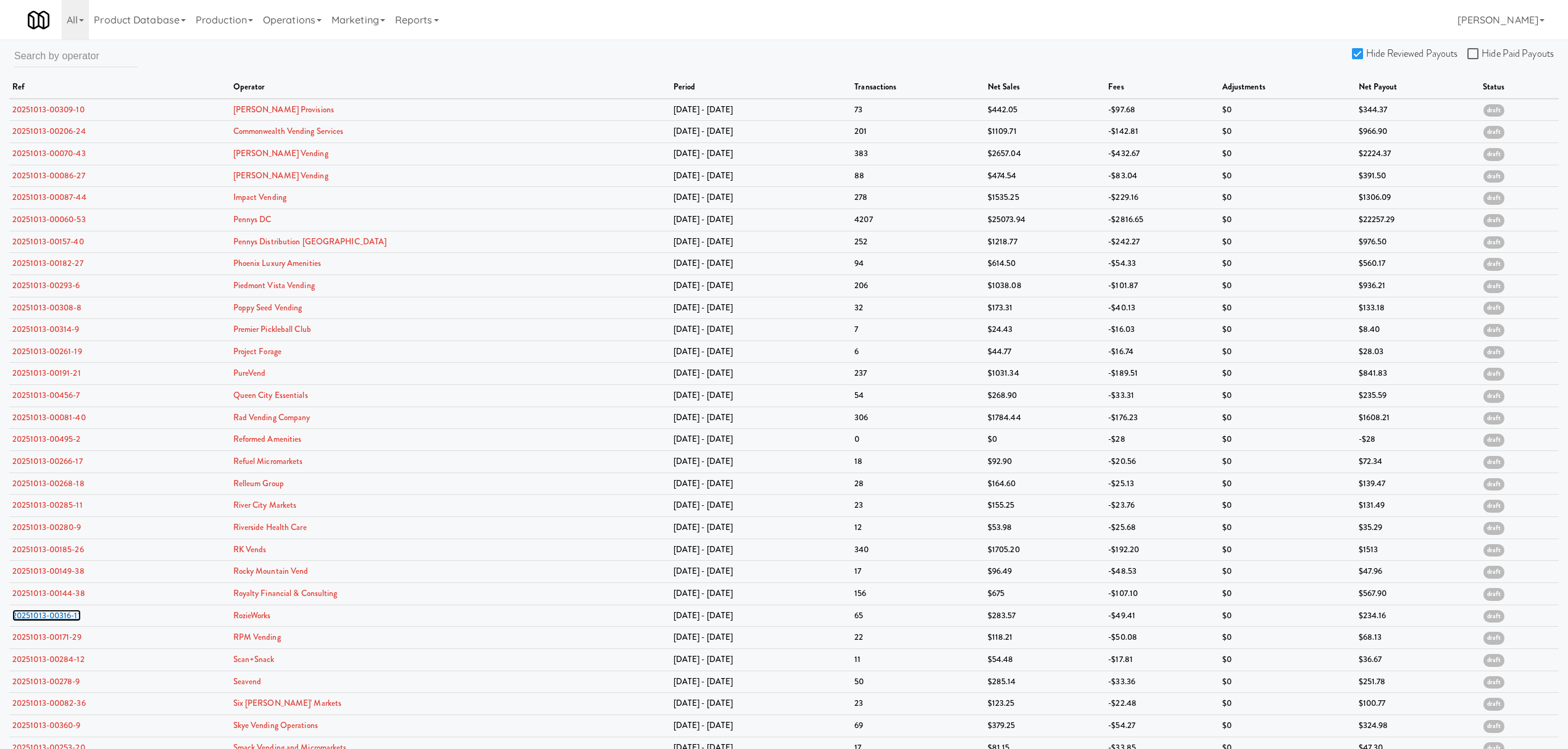
click at [68, 620] on link "20251013-00316-11" at bounding box center [46, 616] width 68 height 12
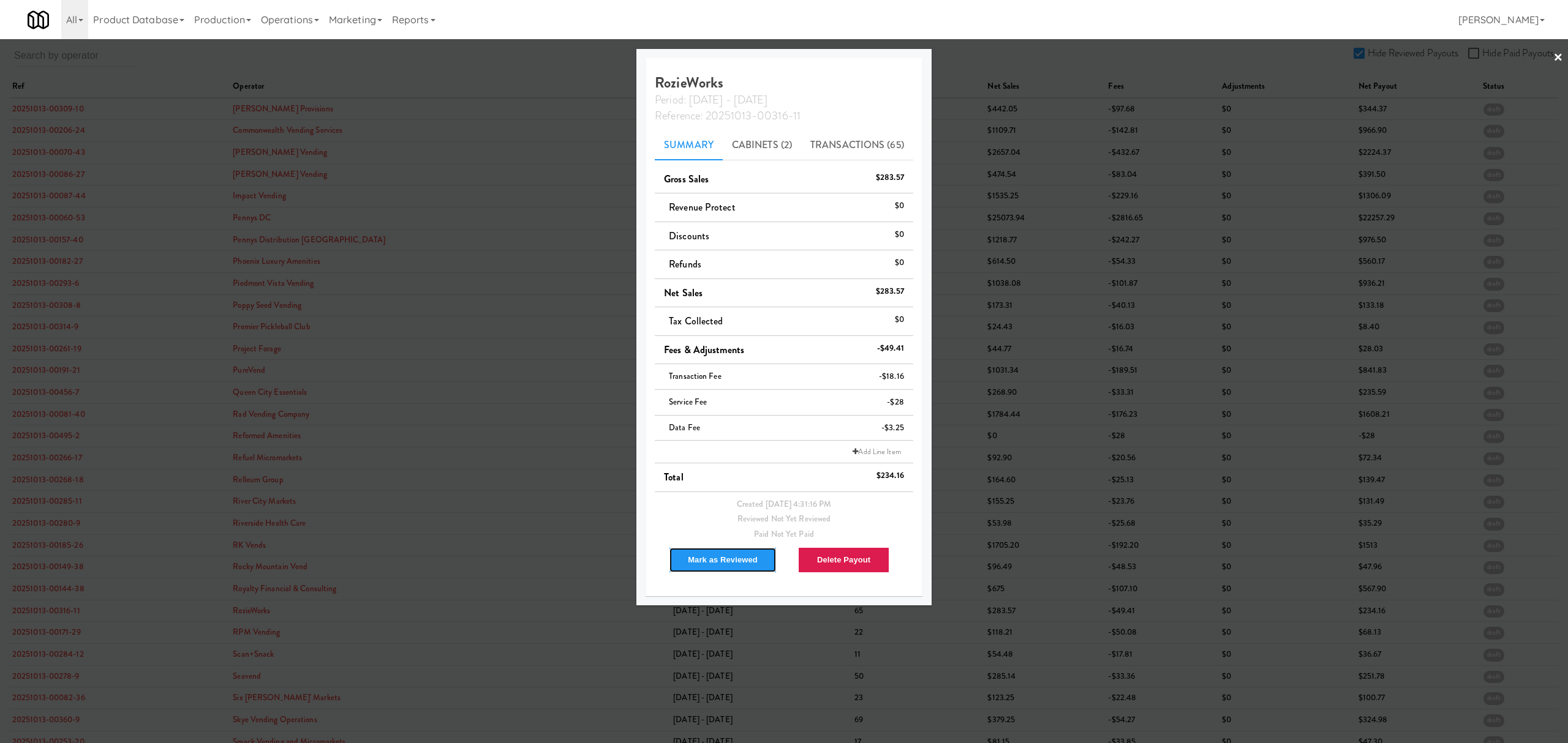
click at [703, 553] on button "Mark as Reviewed" at bounding box center [722, 560] width 108 height 26
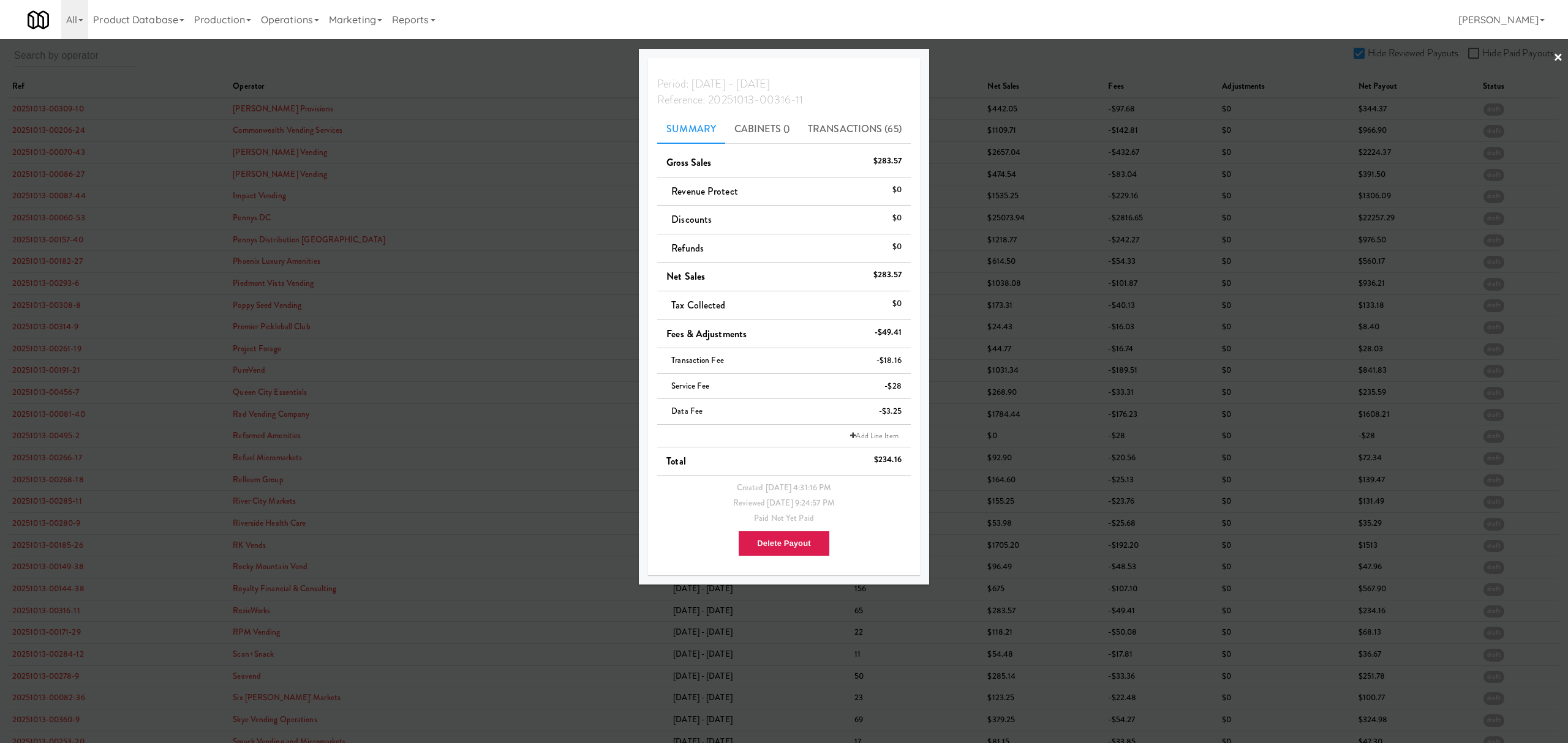
click at [41, 642] on div at bounding box center [784, 372] width 1568 height 743
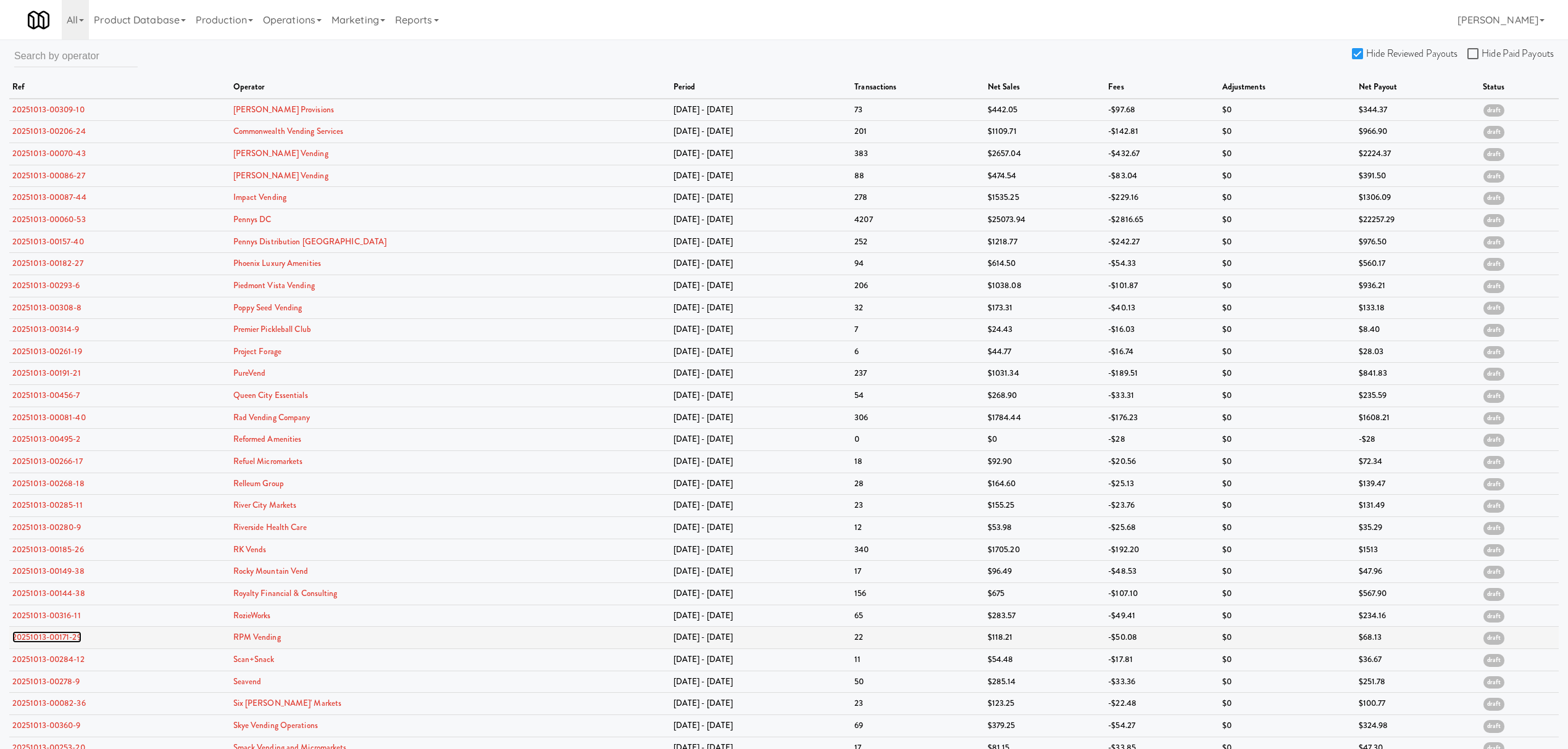
click at [41, 643] on link "20251013-00171-29" at bounding box center [47, 637] width 69 height 12
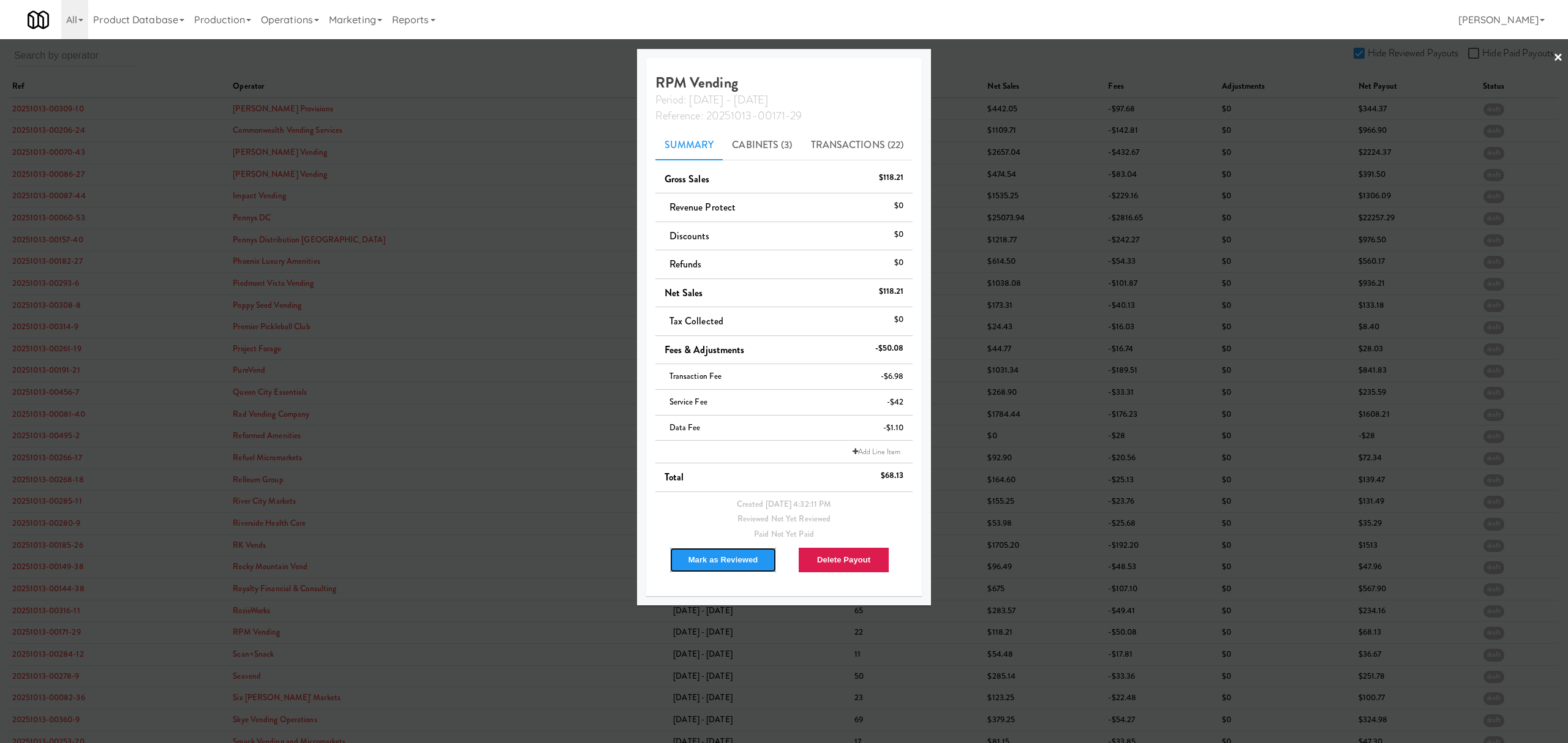
click at [722, 562] on button "Mark as Reviewed" at bounding box center [723, 560] width 108 height 26
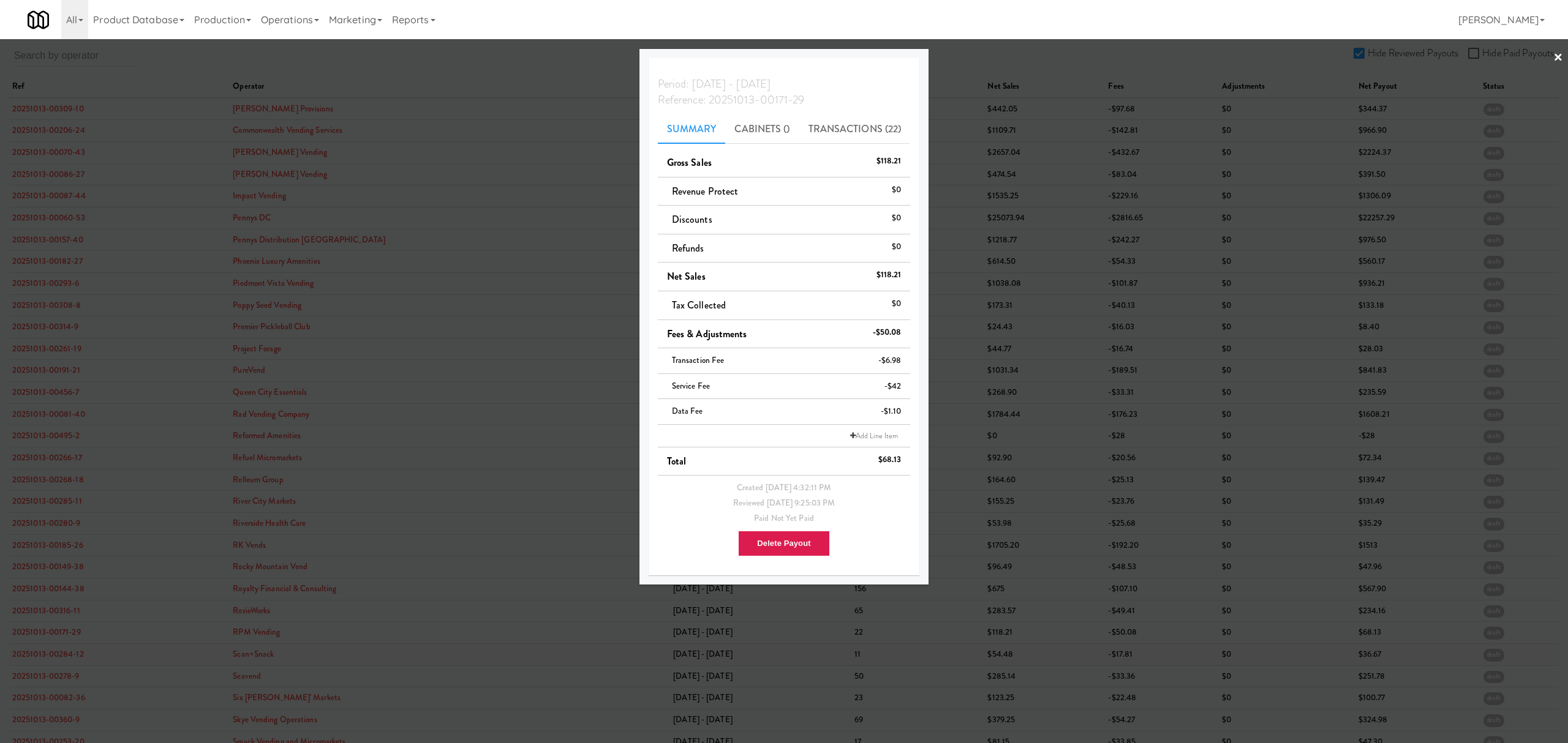
click at [41, 654] on div at bounding box center [784, 372] width 1568 height 743
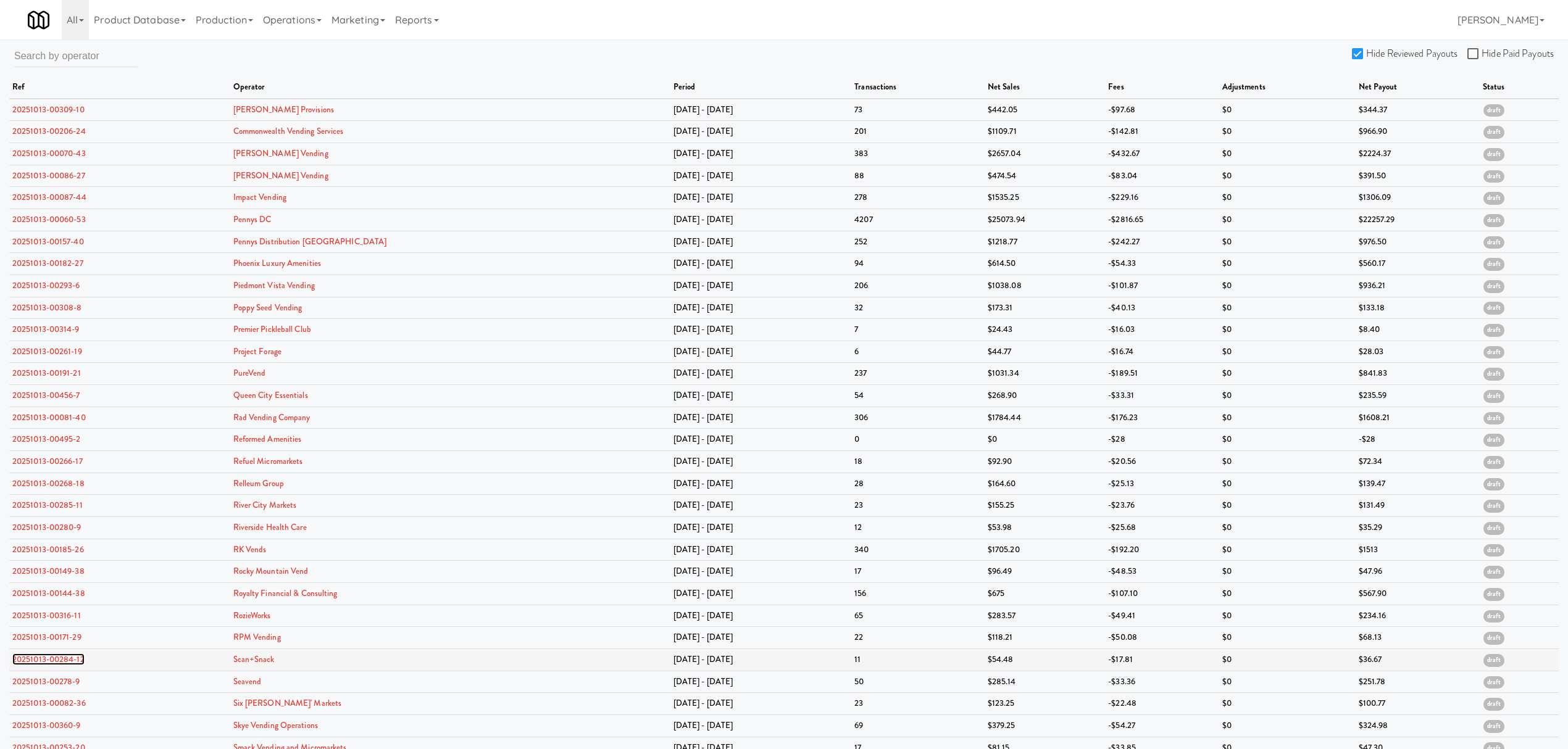
click at [42, 659] on link "20251013-00284-12" at bounding box center [48, 659] width 72 height 12
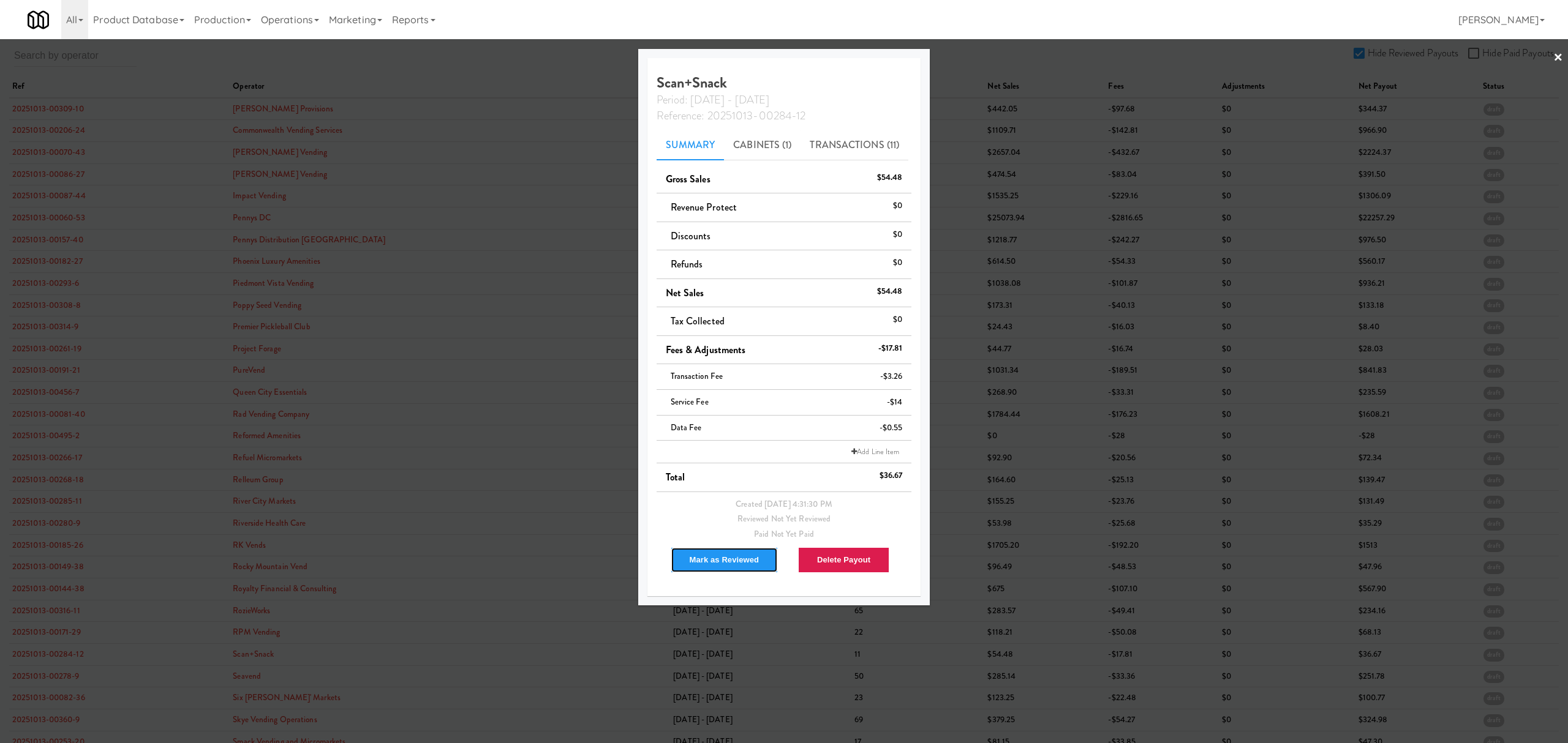
click at [699, 556] on button "Mark as Reviewed" at bounding box center [724, 560] width 108 height 26
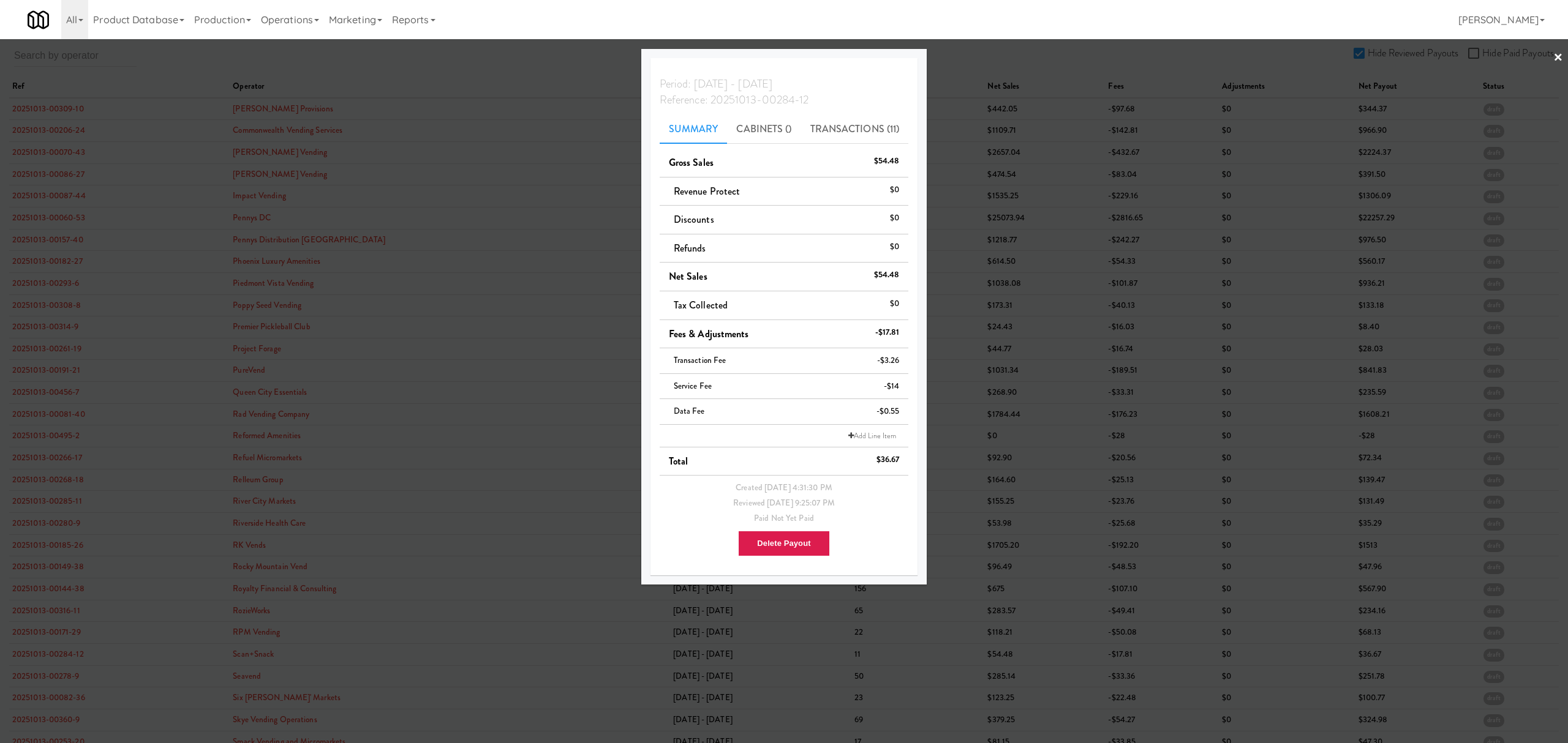
click at [41, 684] on div at bounding box center [784, 372] width 1568 height 743
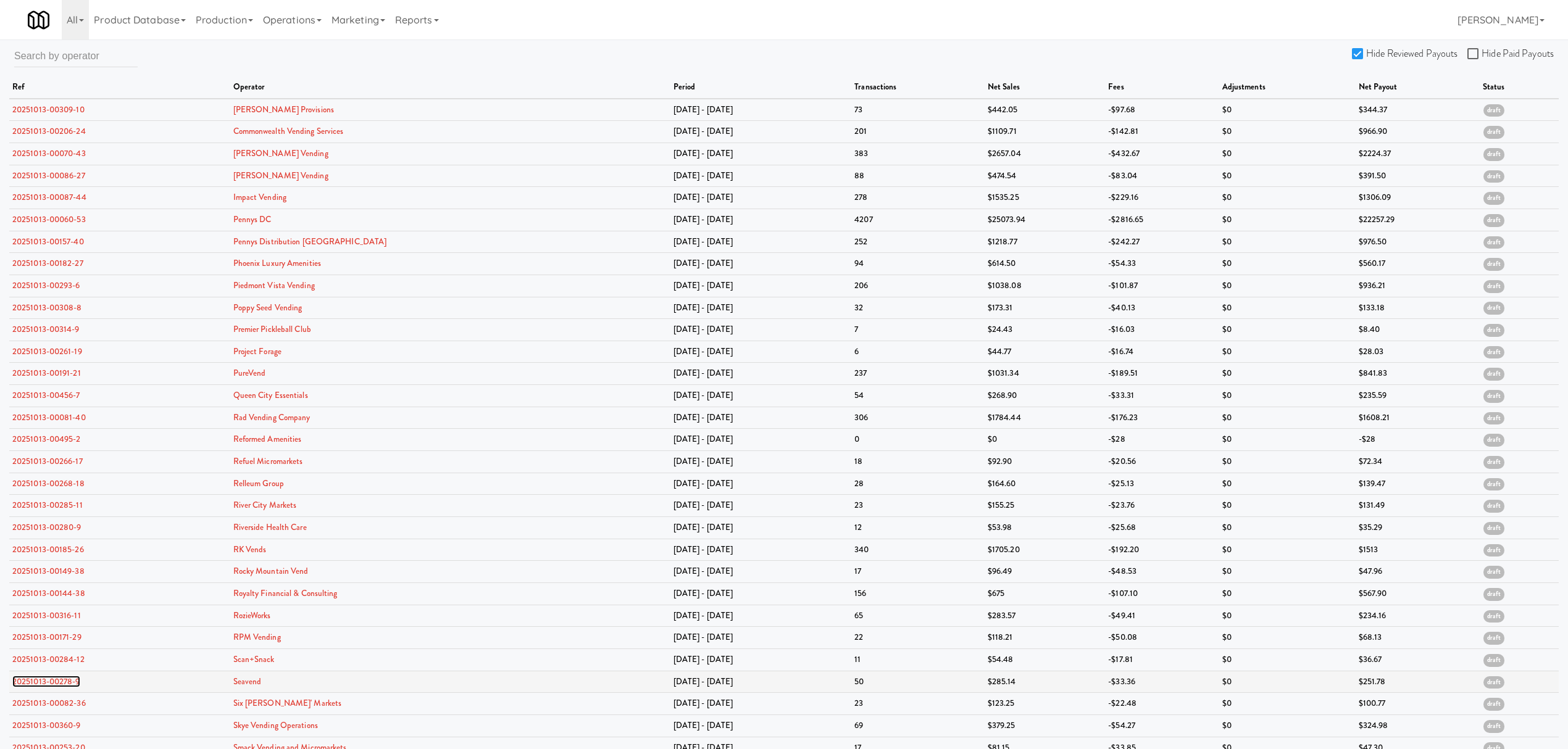
click at [41, 687] on link "20251013-00278-9" at bounding box center [46, 681] width 68 height 12
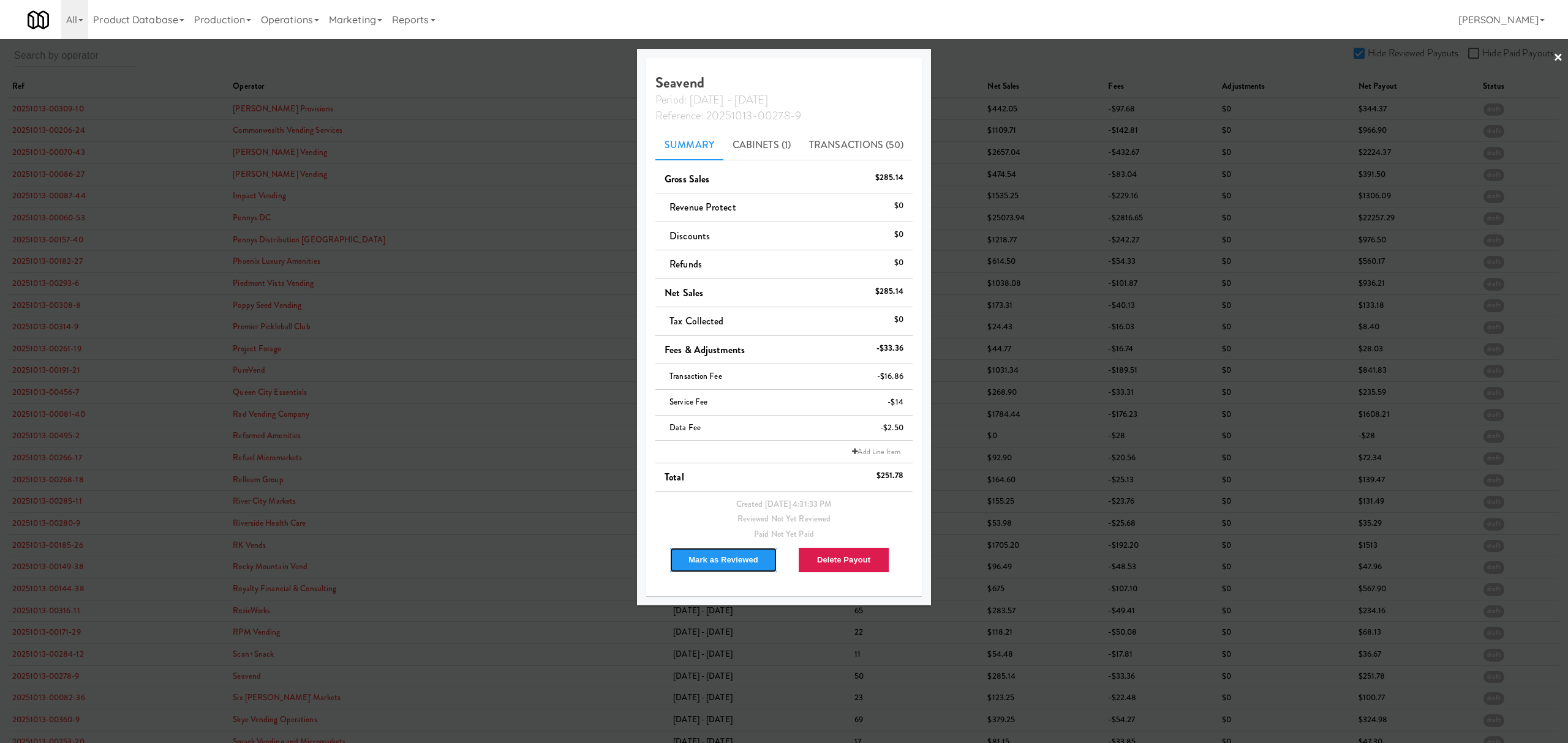
click at [699, 556] on button "Mark as Reviewed" at bounding box center [723, 560] width 108 height 26
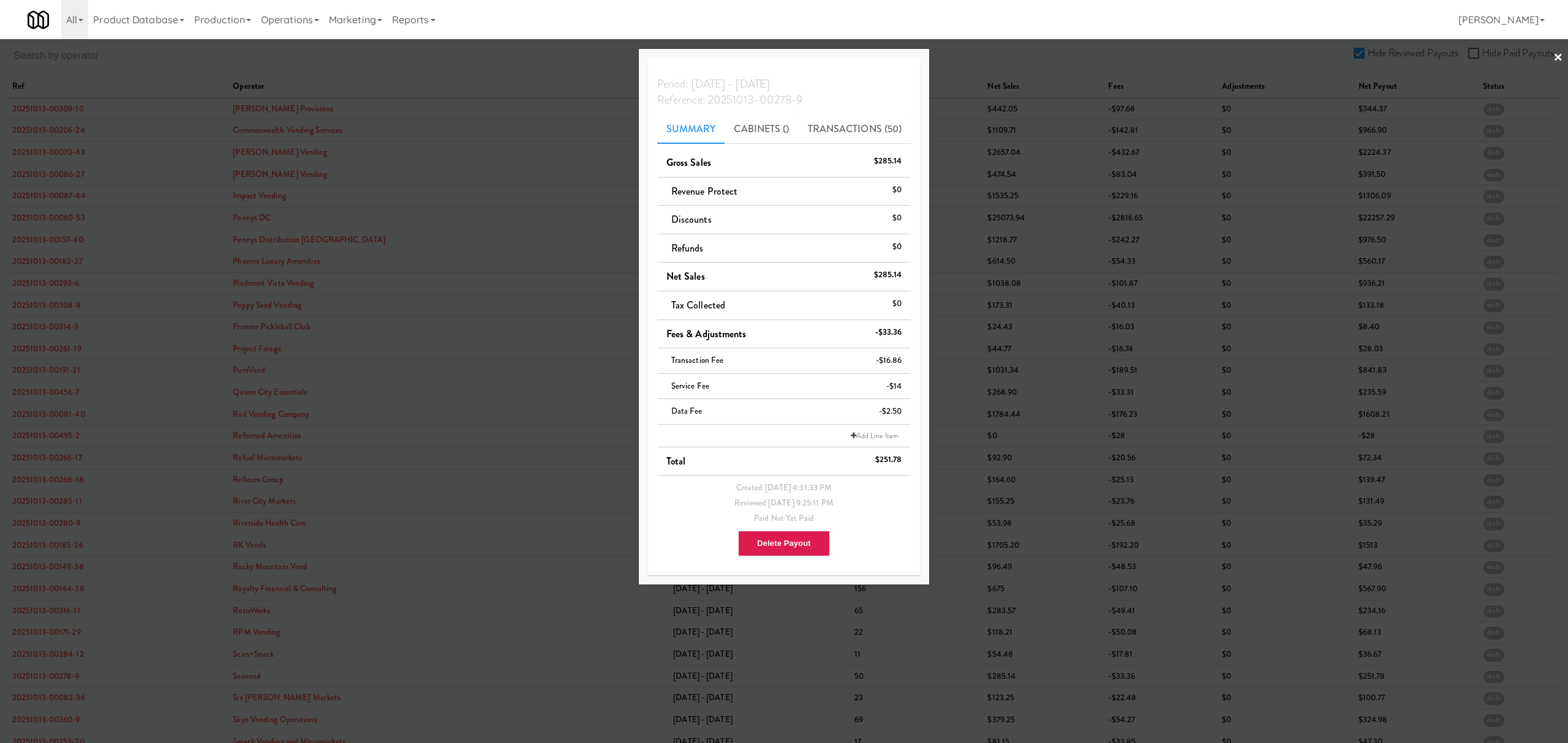
click at [60, 700] on div at bounding box center [784, 372] width 1568 height 743
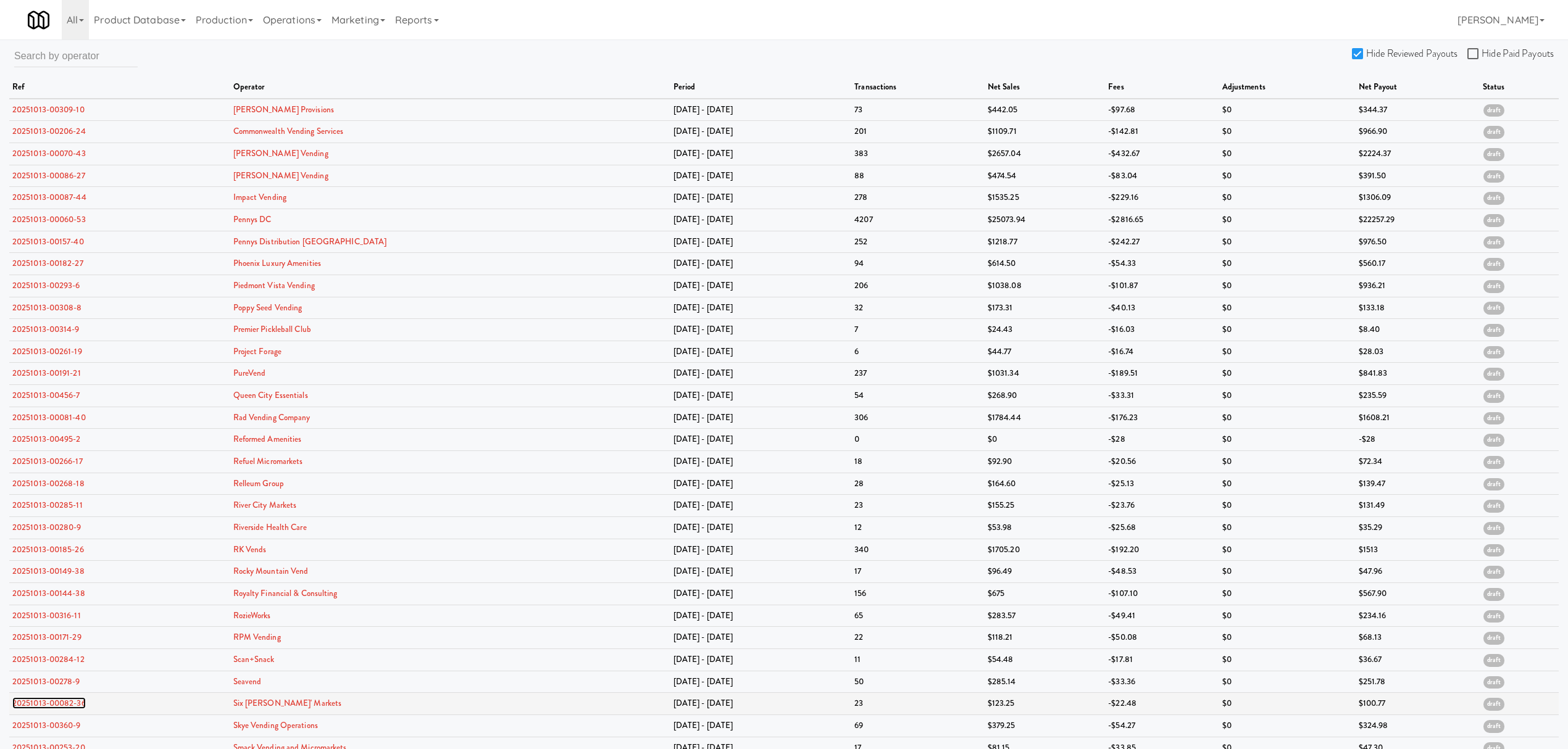
click at [60, 706] on link "20251013-00082-36" at bounding box center [48, 703] width 73 height 12
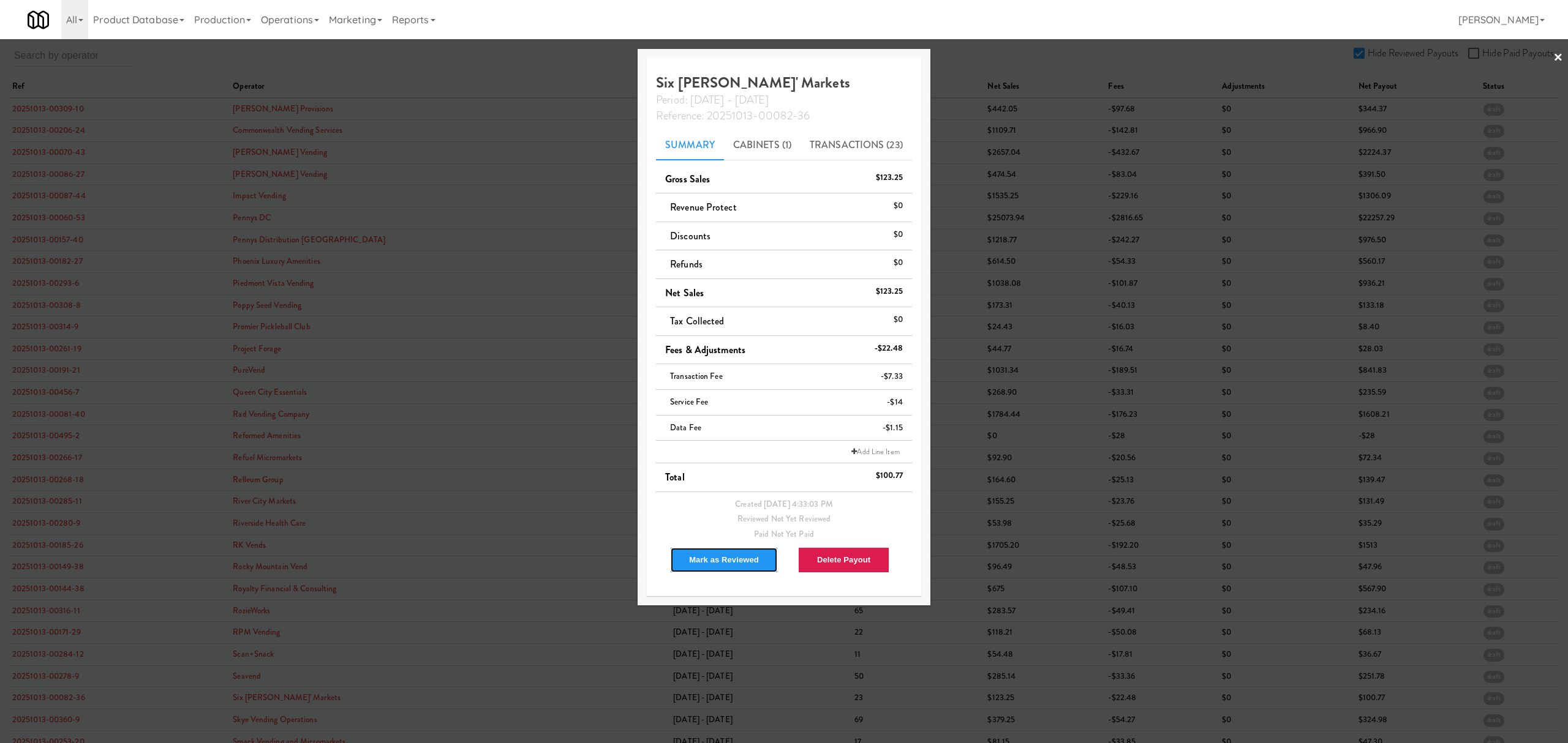
click at [727, 556] on button "Mark as Reviewed" at bounding box center [723, 560] width 108 height 26
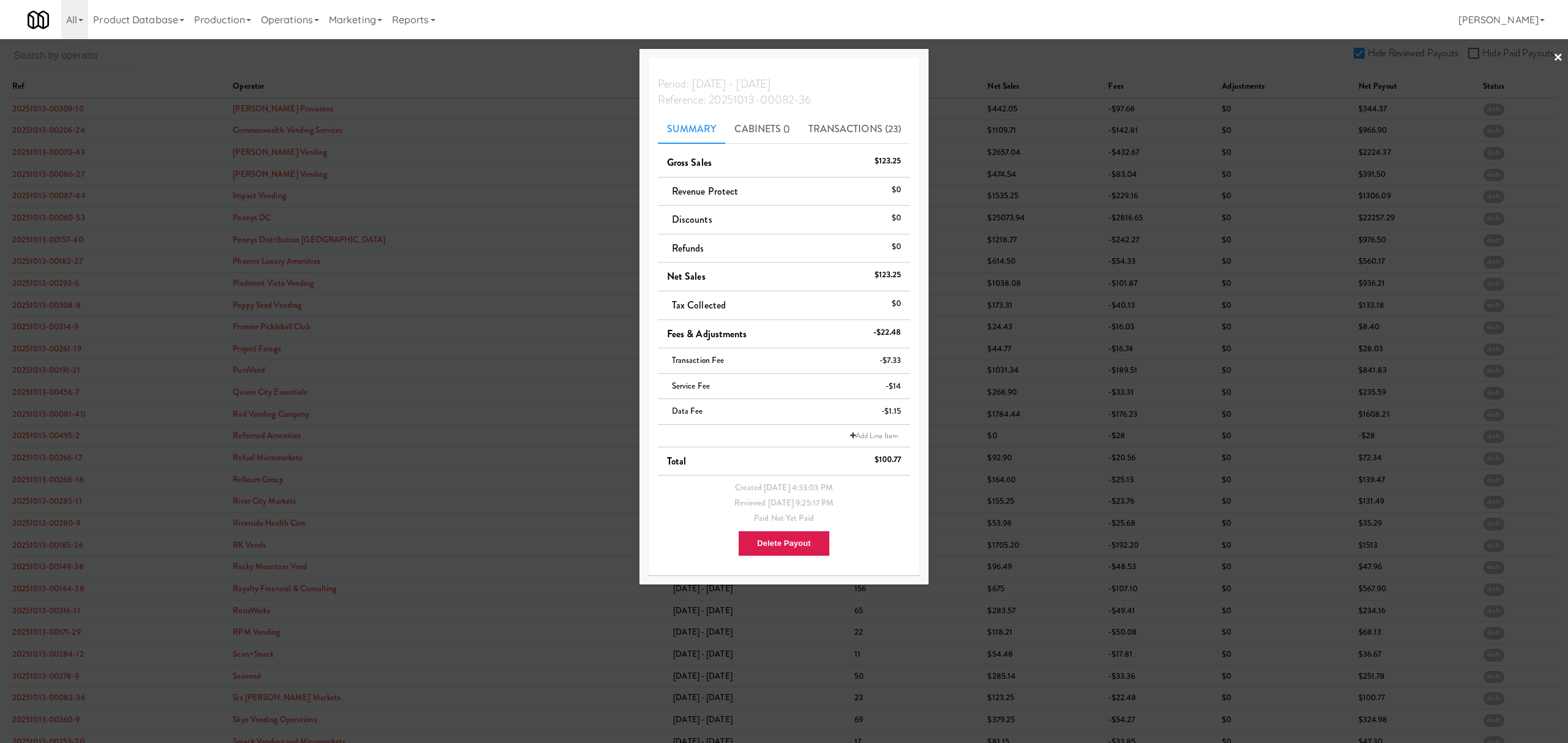
click at [53, 728] on div at bounding box center [784, 372] width 1568 height 743
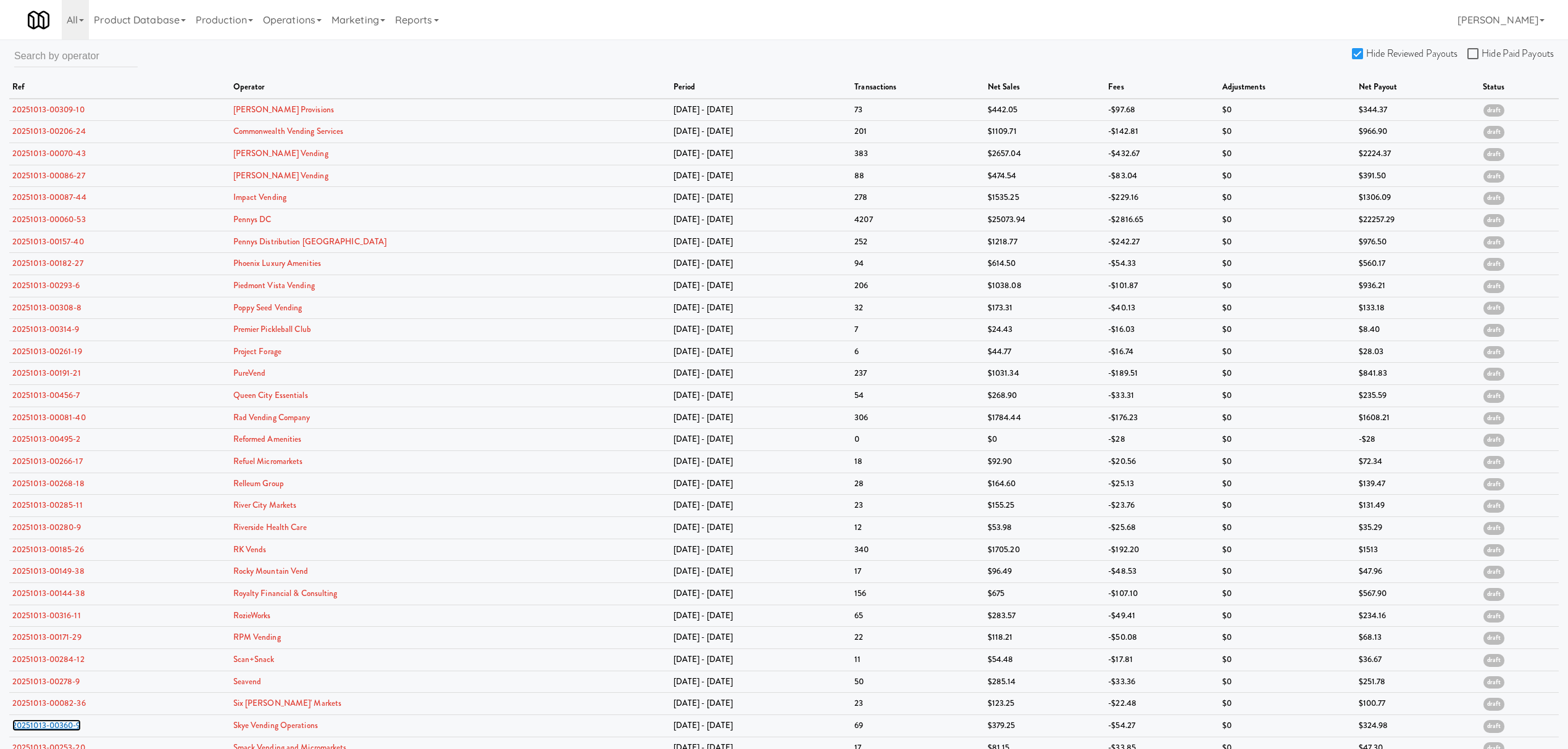
click at [53, 731] on link "20251013-00360-9" at bounding box center [46, 725] width 68 height 12
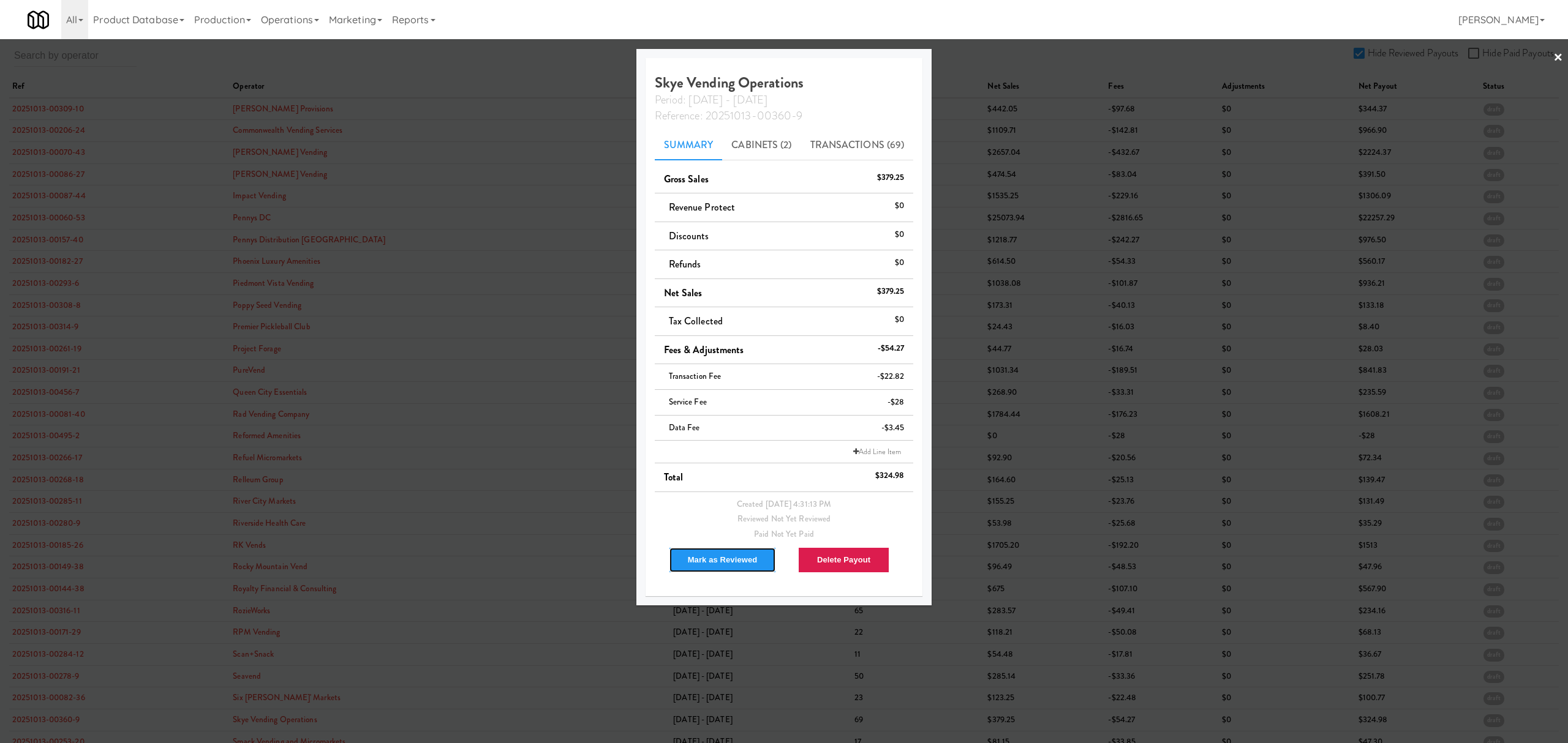
click at [692, 559] on button "Mark as Reviewed" at bounding box center [722, 560] width 108 height 26
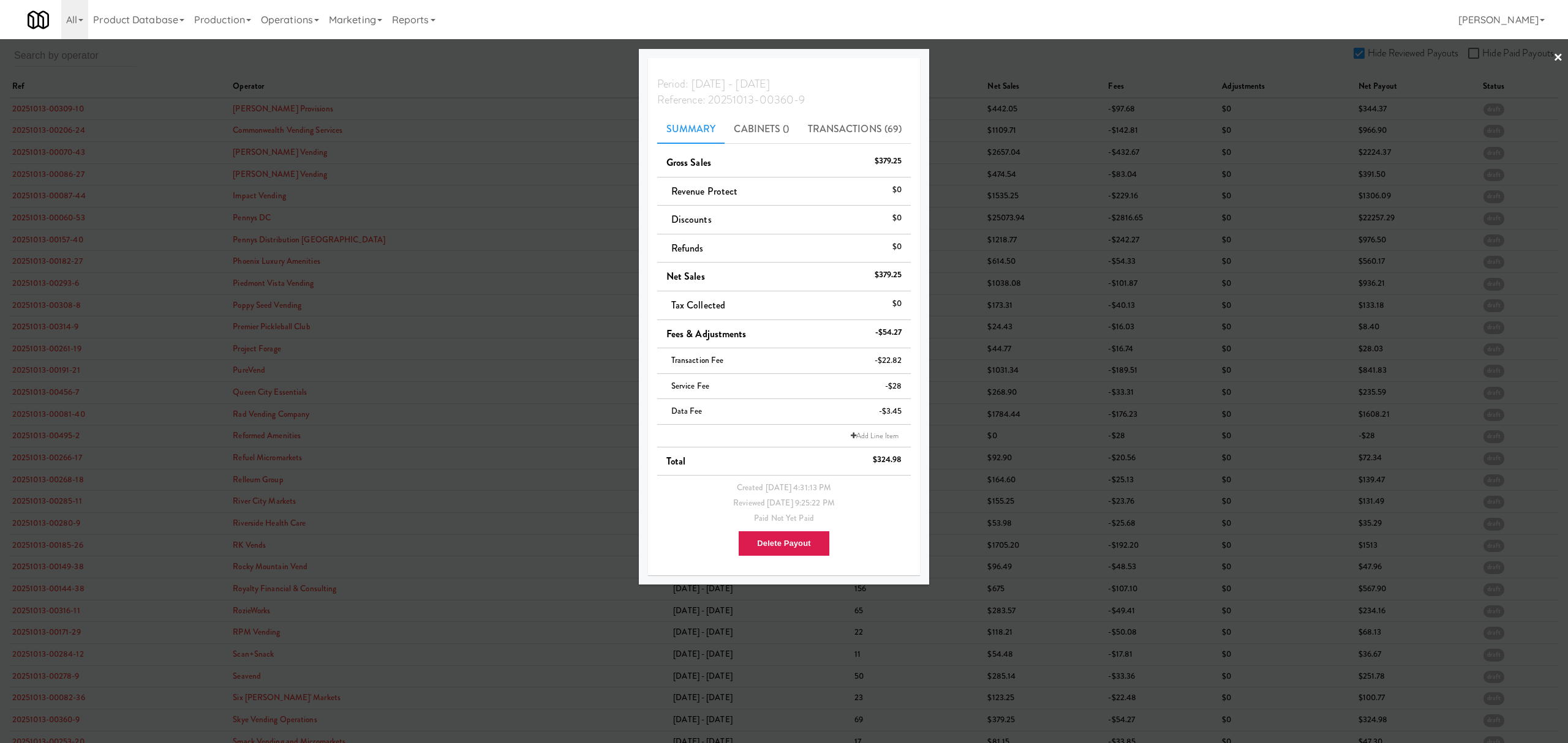
click at [414, 62] on div at bounding box center [784, 372] width 1568 height 743
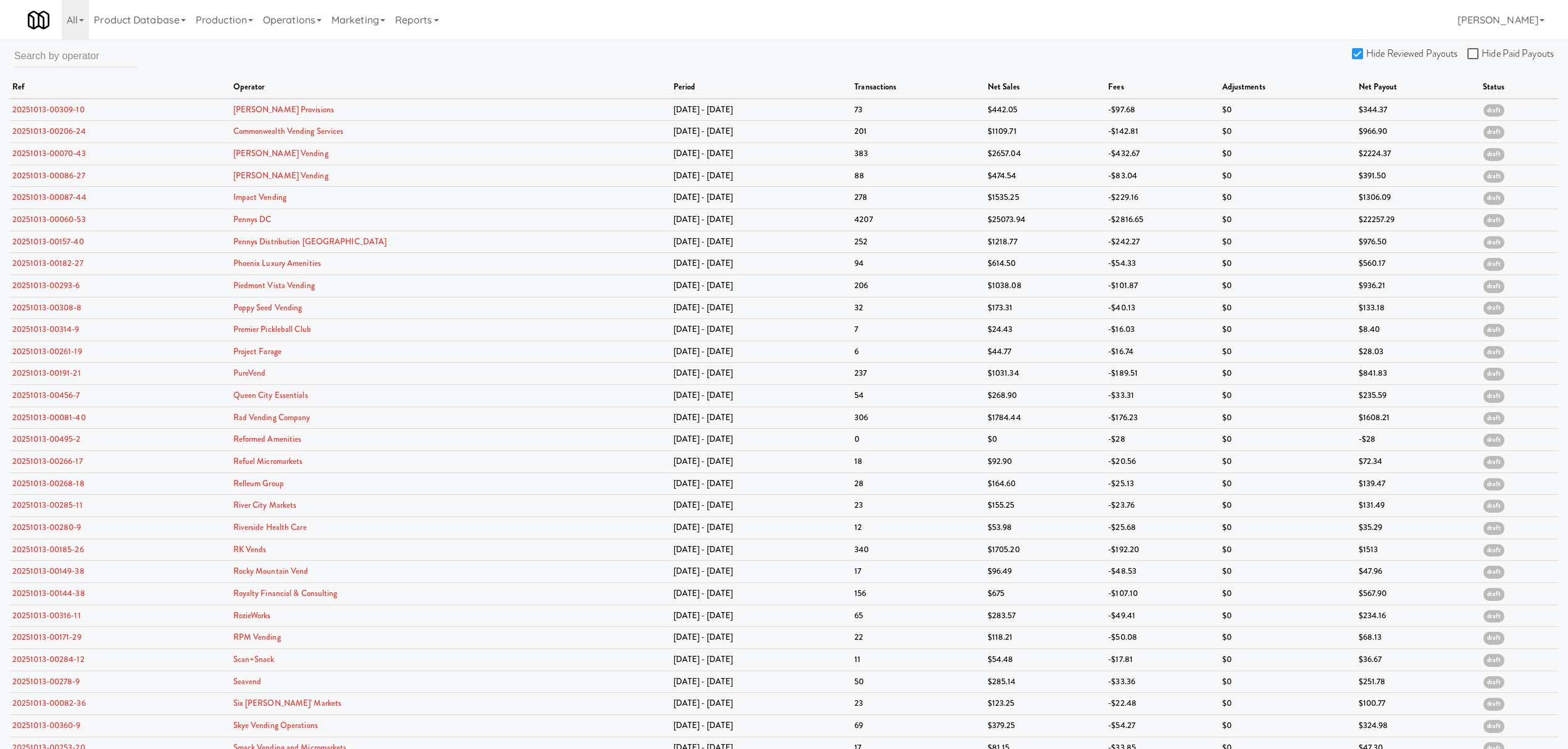
click at [1357, 55] on input "Hide Reviewed Payouts" at bounding box center [1360, 54] width 14 height 10
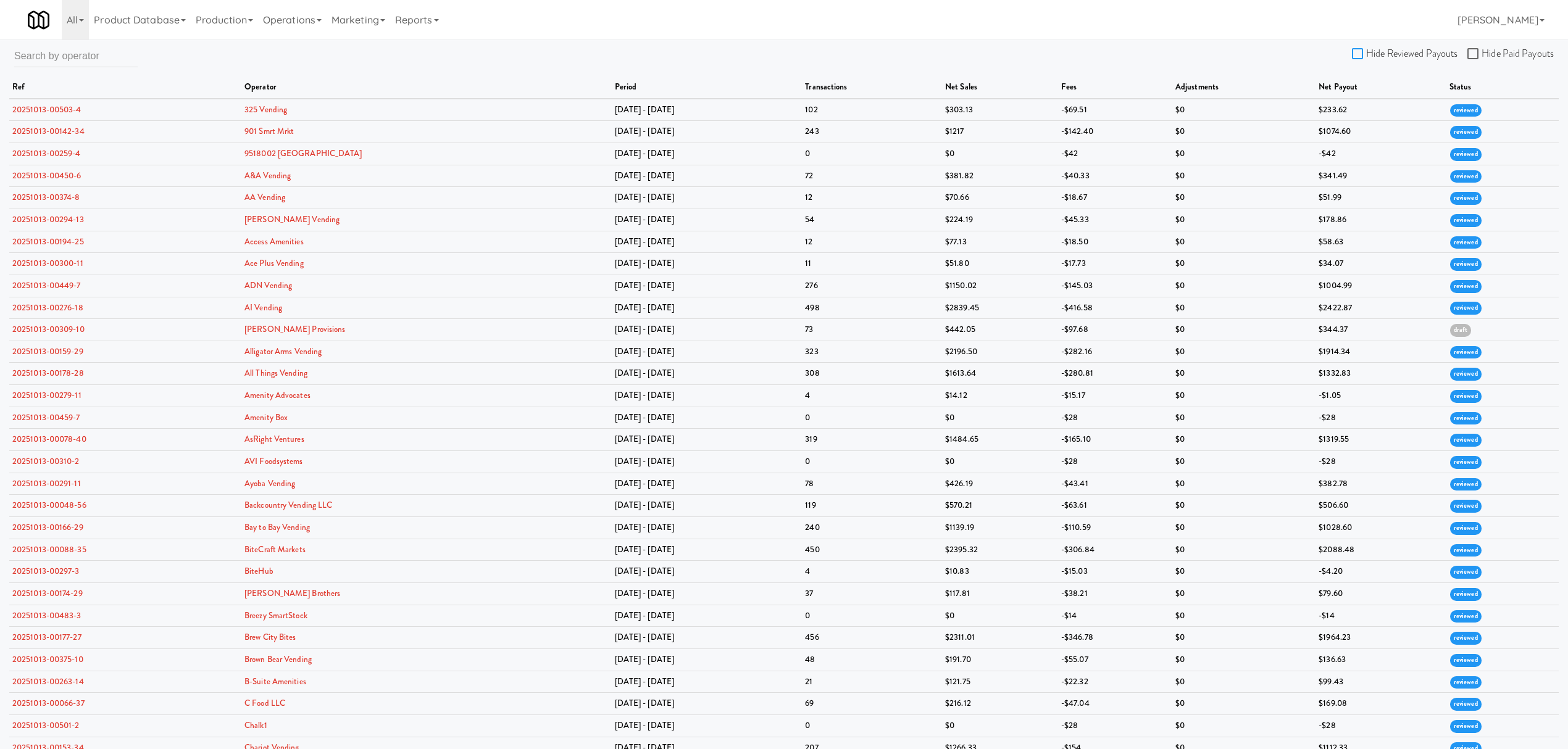
click at [1363, 55] on input "Hide Reviewed Payouts" at bounding box center [1360, 54] width 14 height 10
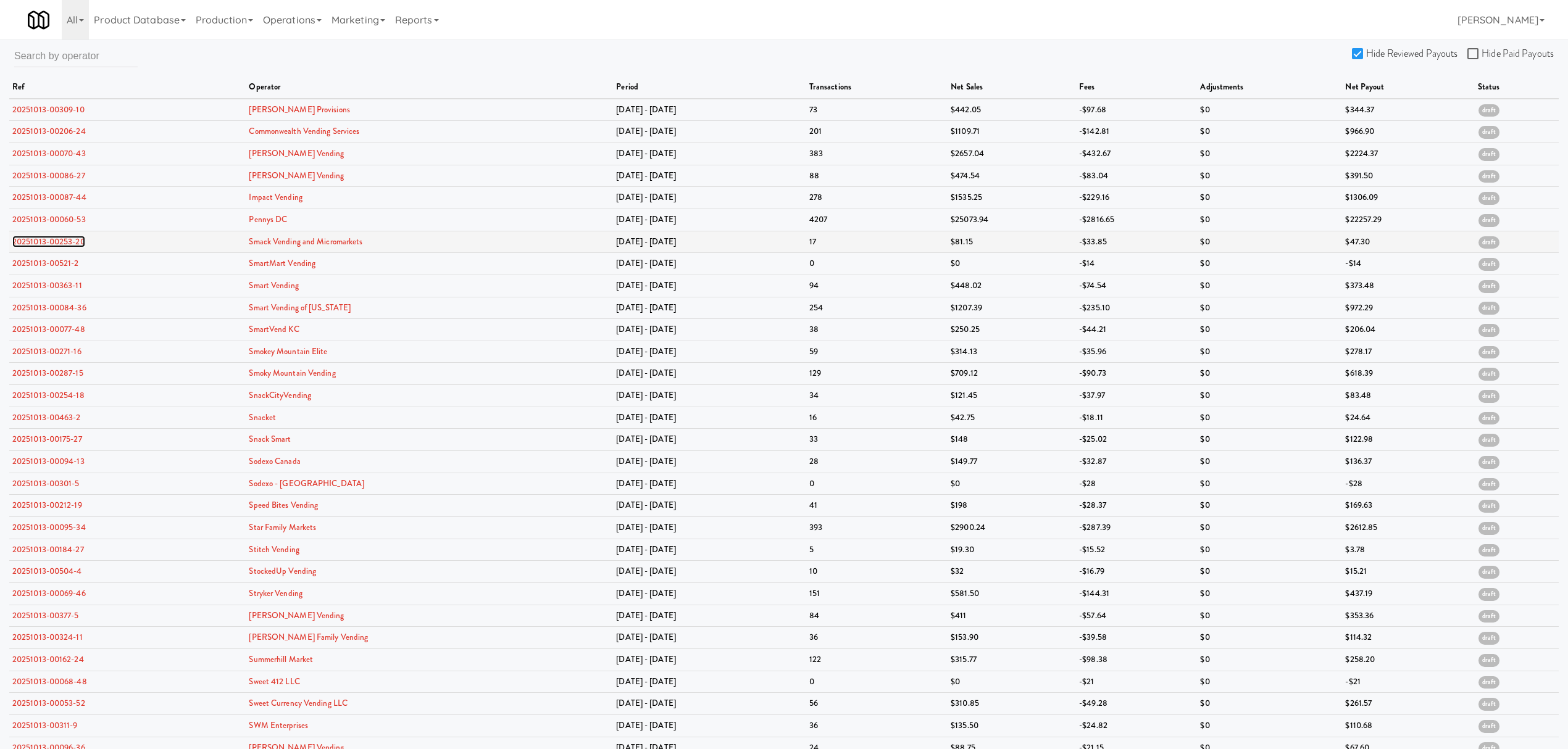
click at [67, 244] on link "20251013-00253-20" at bounding box center [48, 241] width 73 height 12
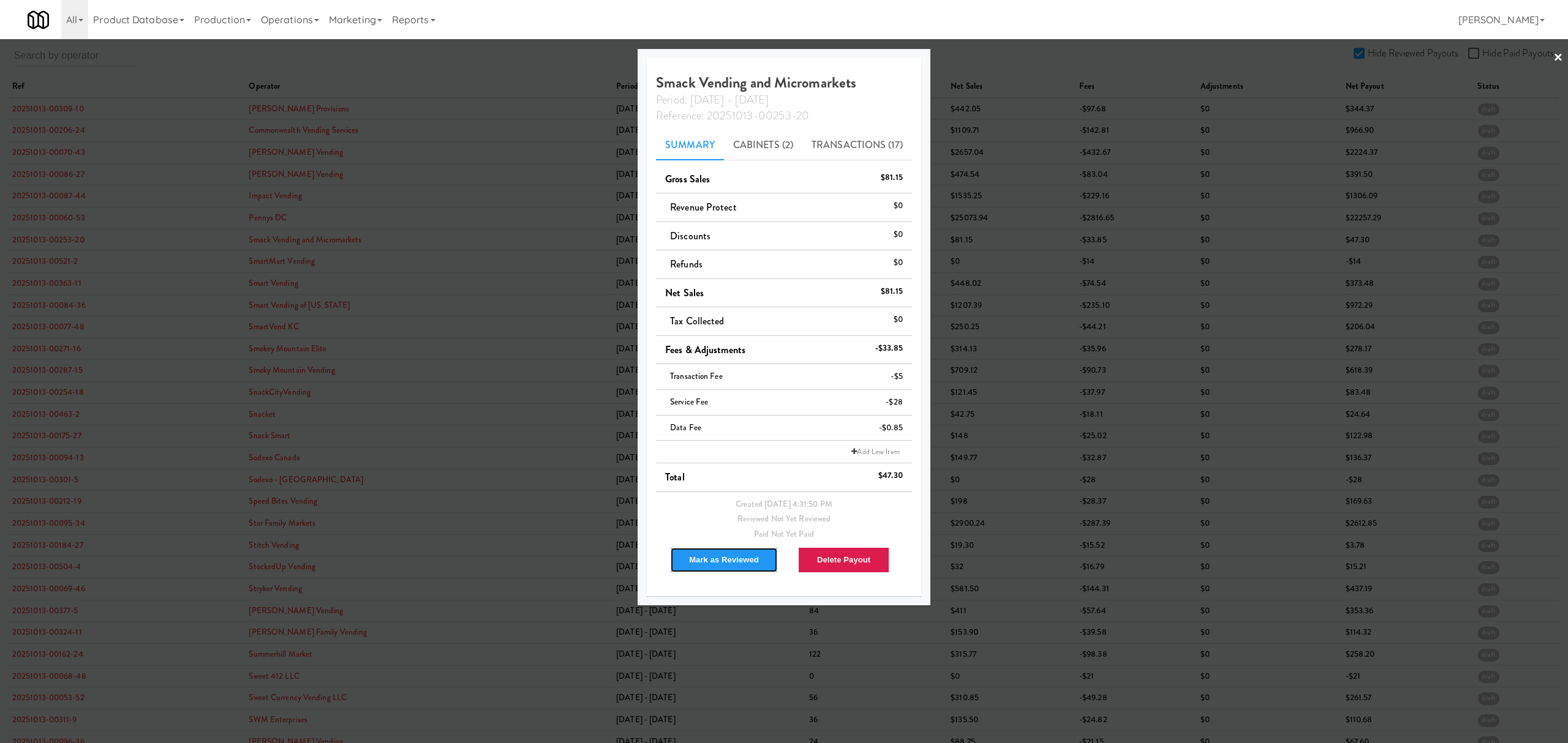
click at [743, 560] on button "Mark as Reviewed" at bounding box center [723, 560] width 108 height 26
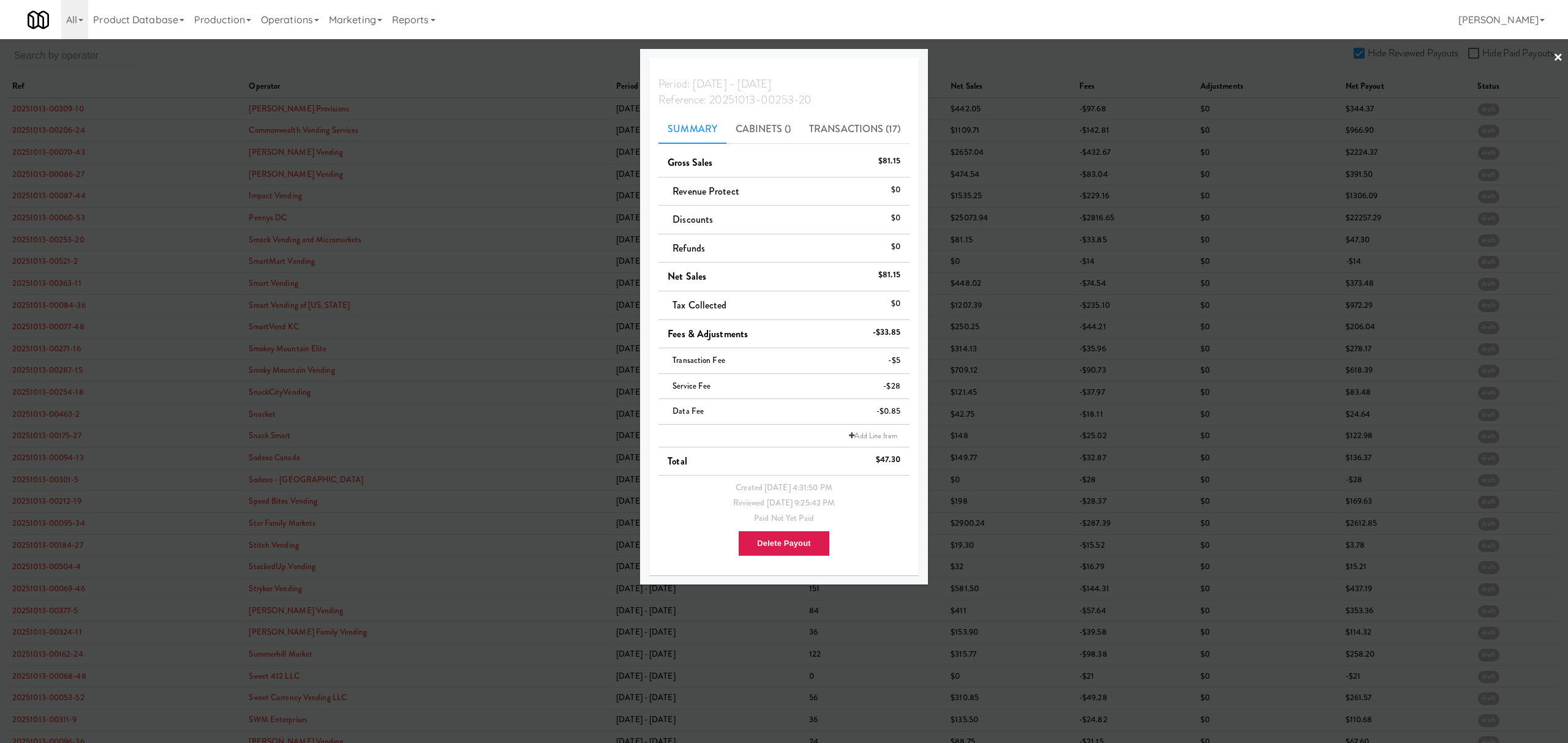
click at [54, 258] on div at bounding box center [784, 372] width 1568 height 743
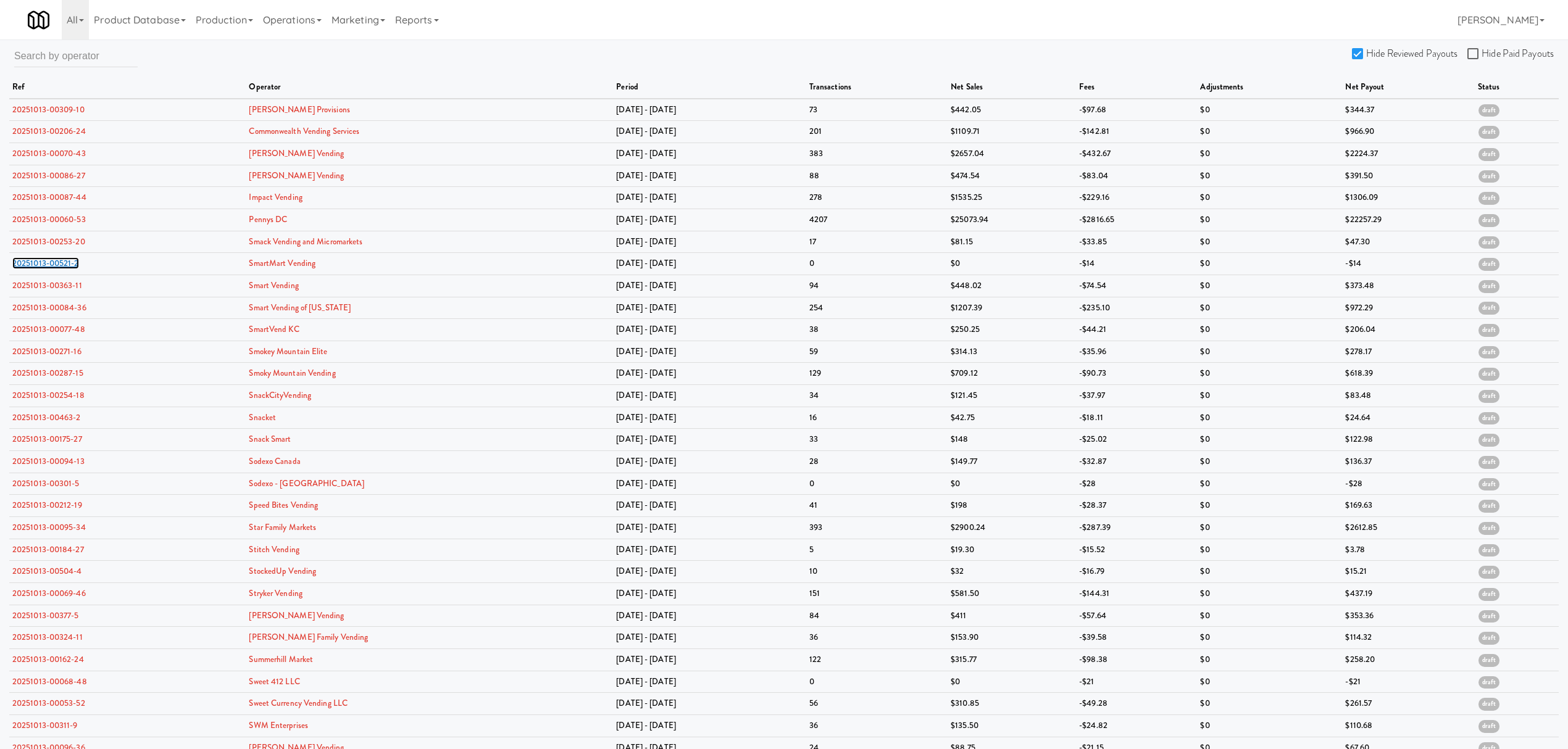
click at [55, 260] on link "20251013-00521-2" at bounding box center [45, 263] width 67 height 12
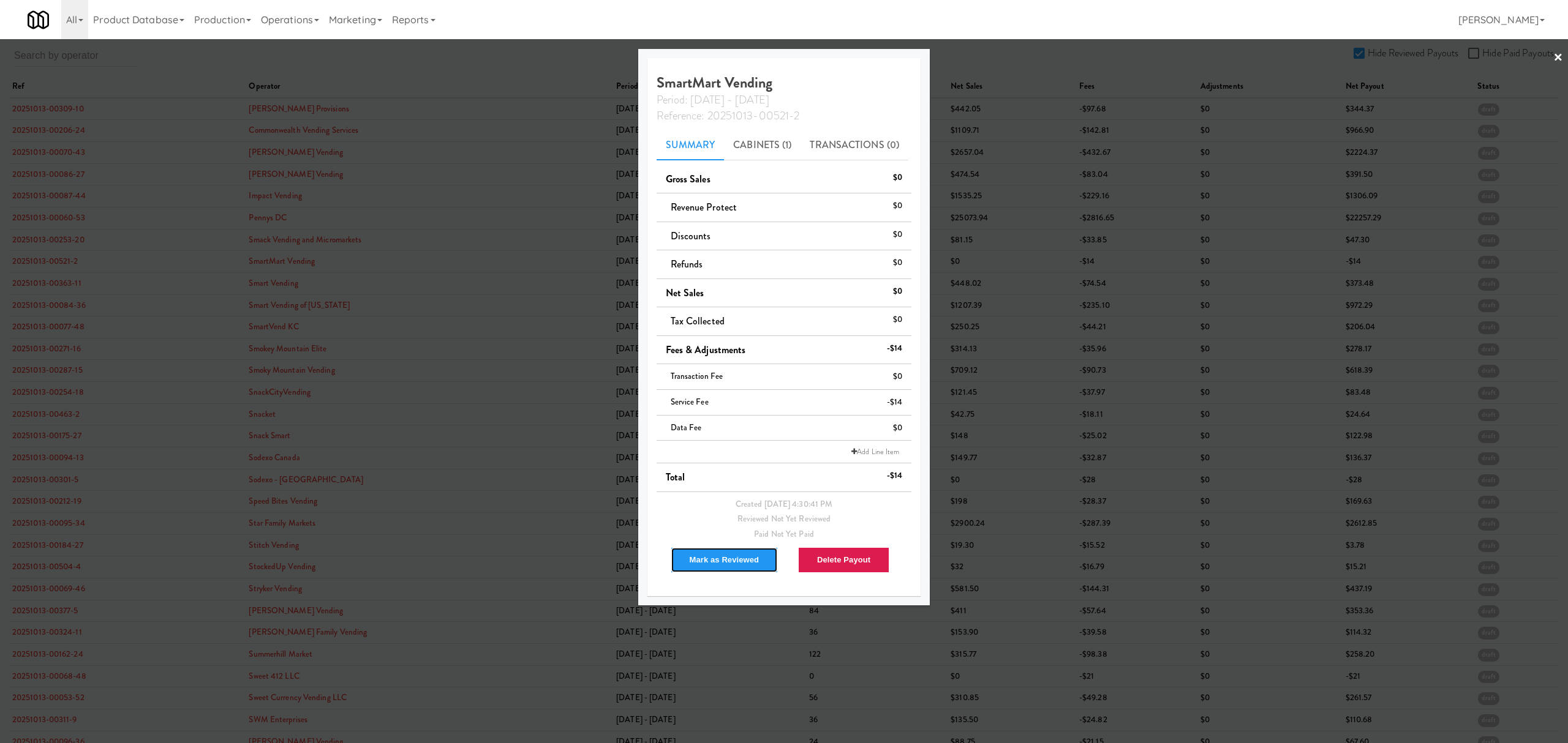
click at [714, 559] on button "Mark as Reviewed" at bounding box center [724, 560] width 108 height 26
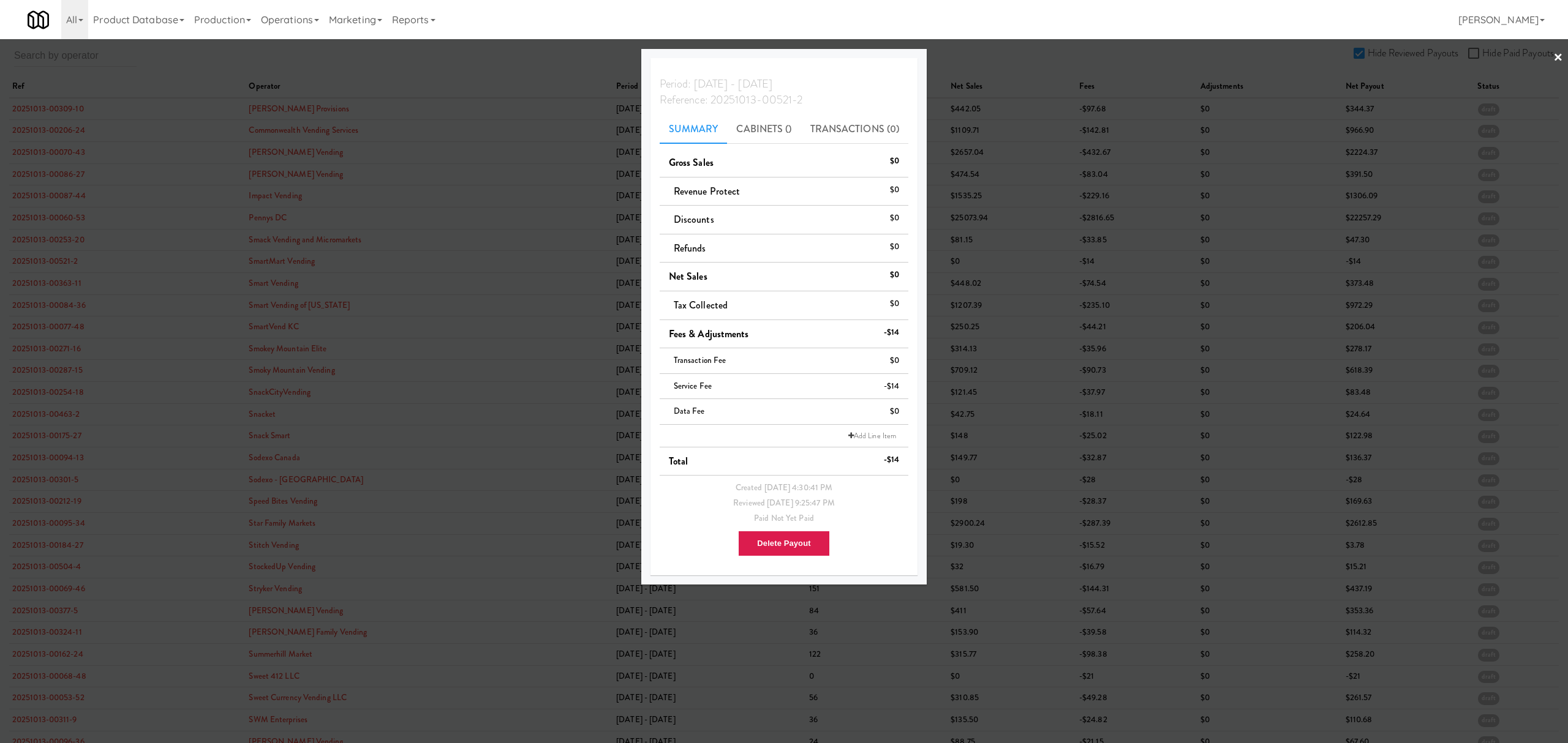
click at [59, 281] on div at bounding box center [784, 372] width 1568 height 743
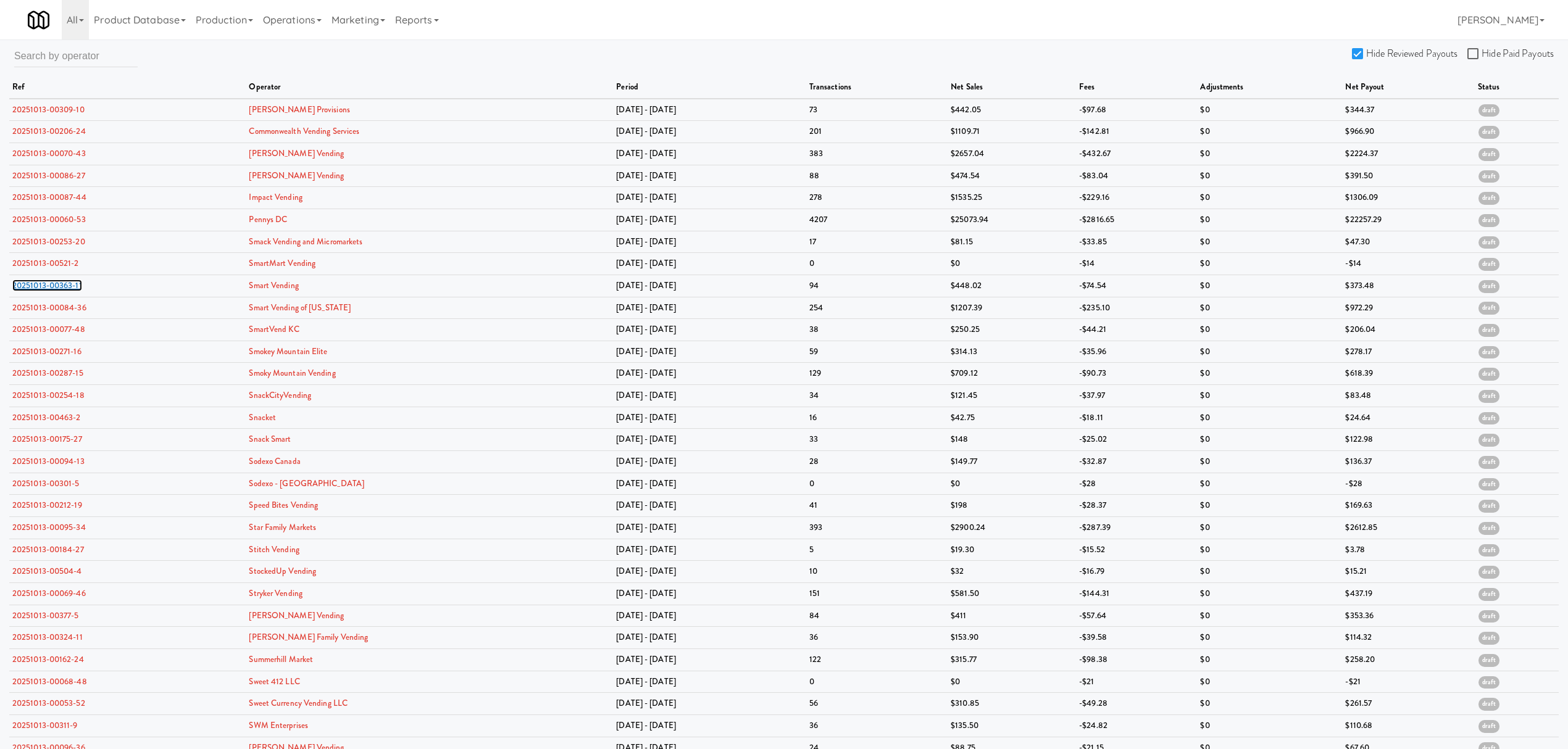
click at [60, 284] on link "20251013-00363-11" at bounding box center [47, 285] width 70 height 12
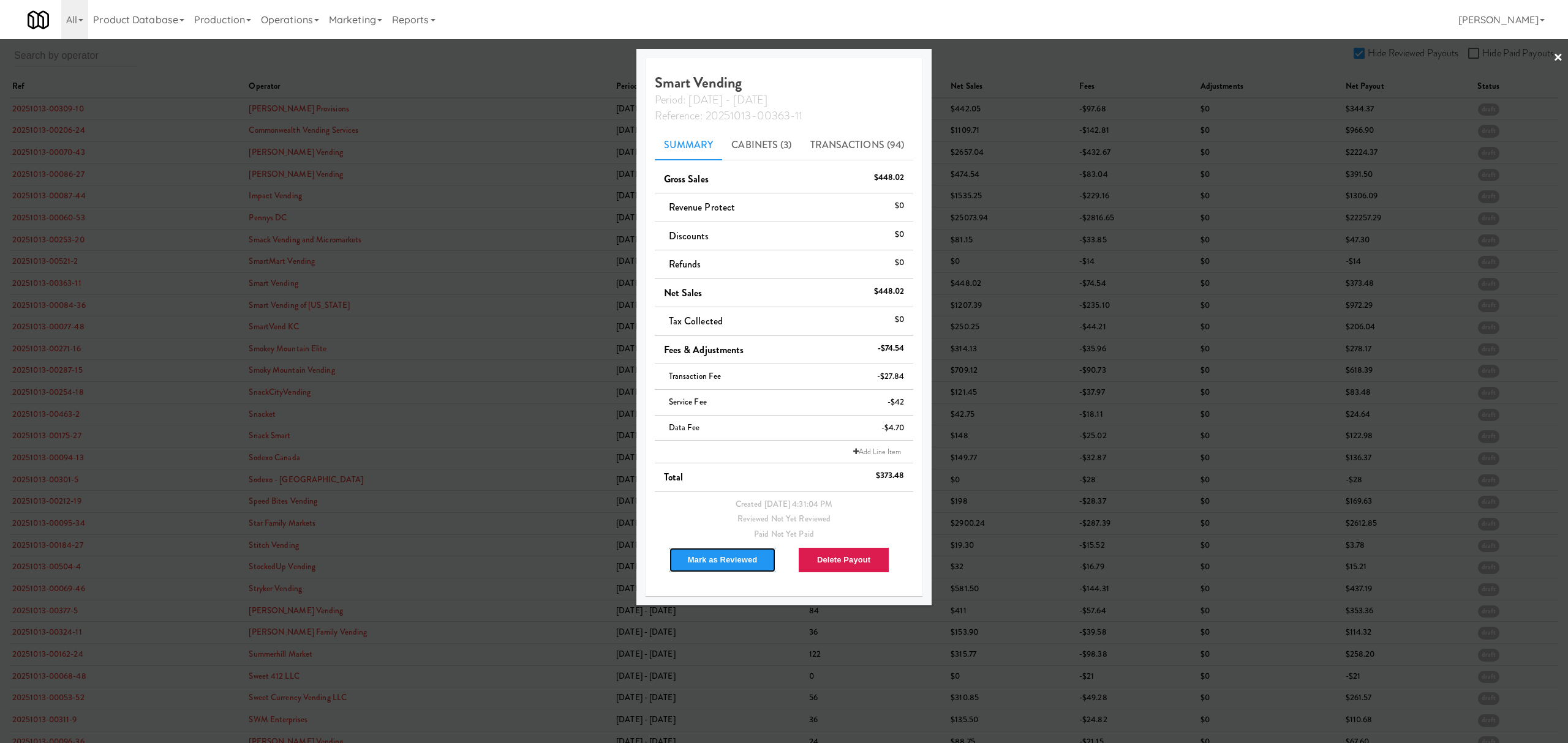
click at [716, 562] on button "Mark as Reviewed" at bounding box center [722, 560] width 108 height 26
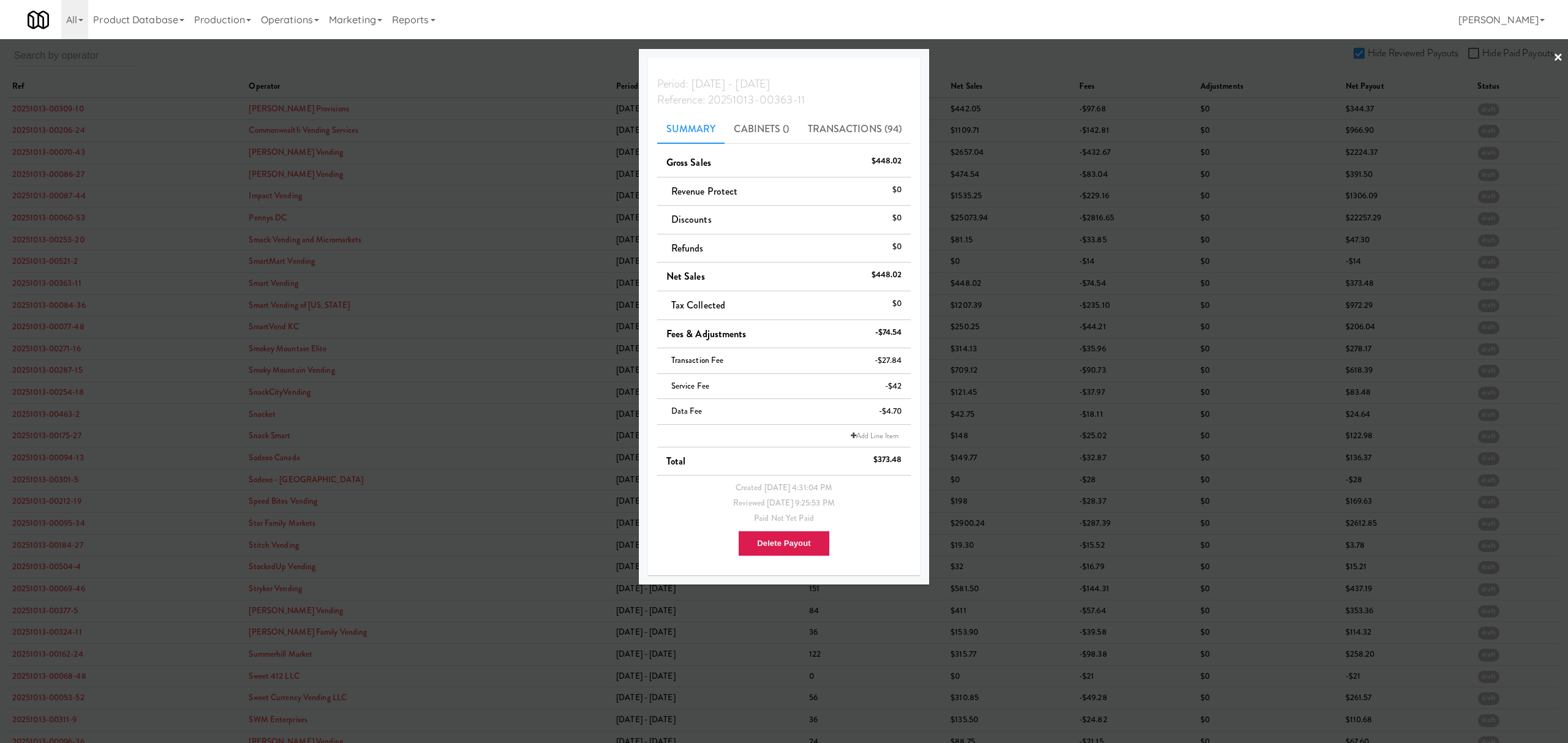
click at [59, 305] on div at bounding box center [784, 372] width 1568 height 743
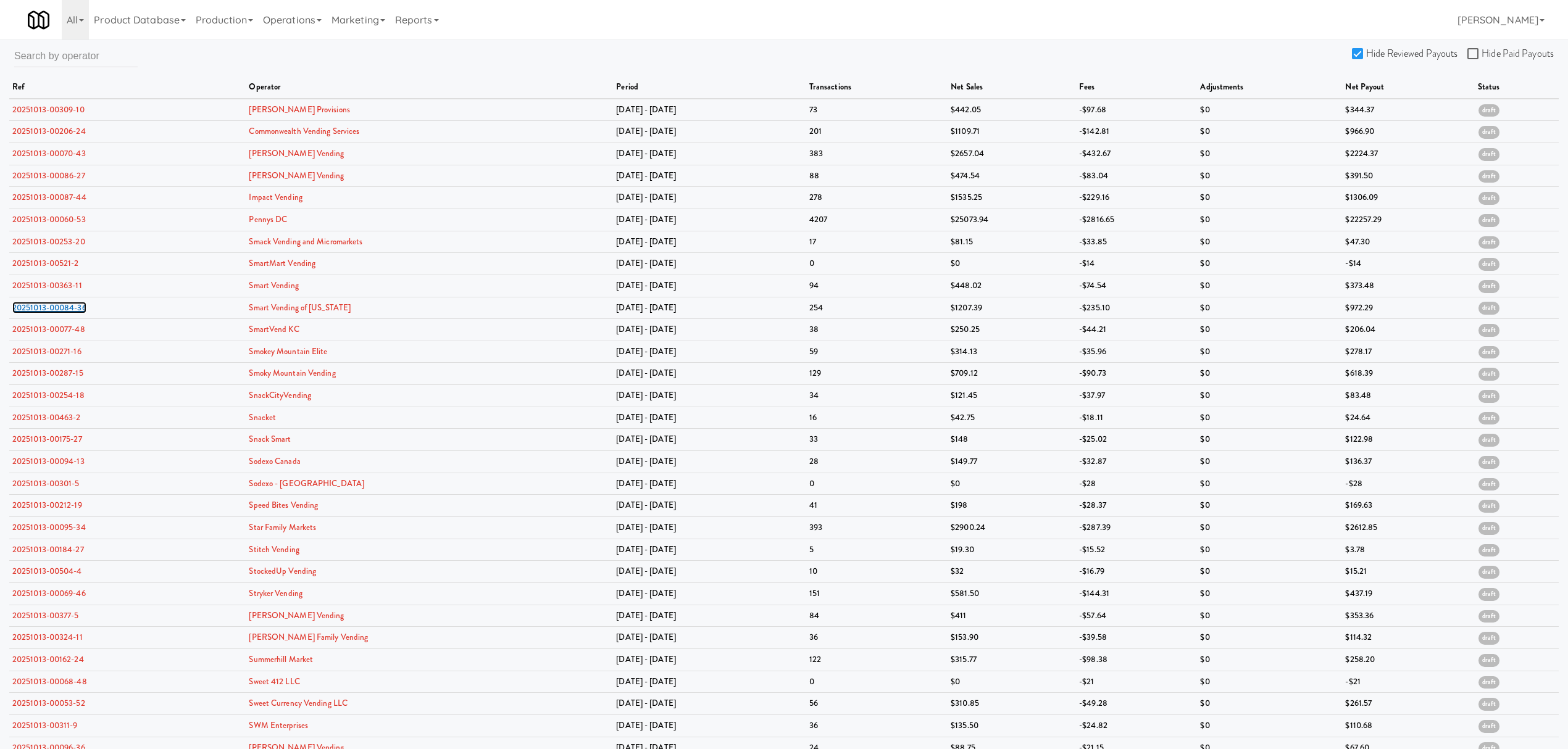
click at [60, 307] on link "20251013-00084-36" at bounding box center [49, 307] width 74 height 12
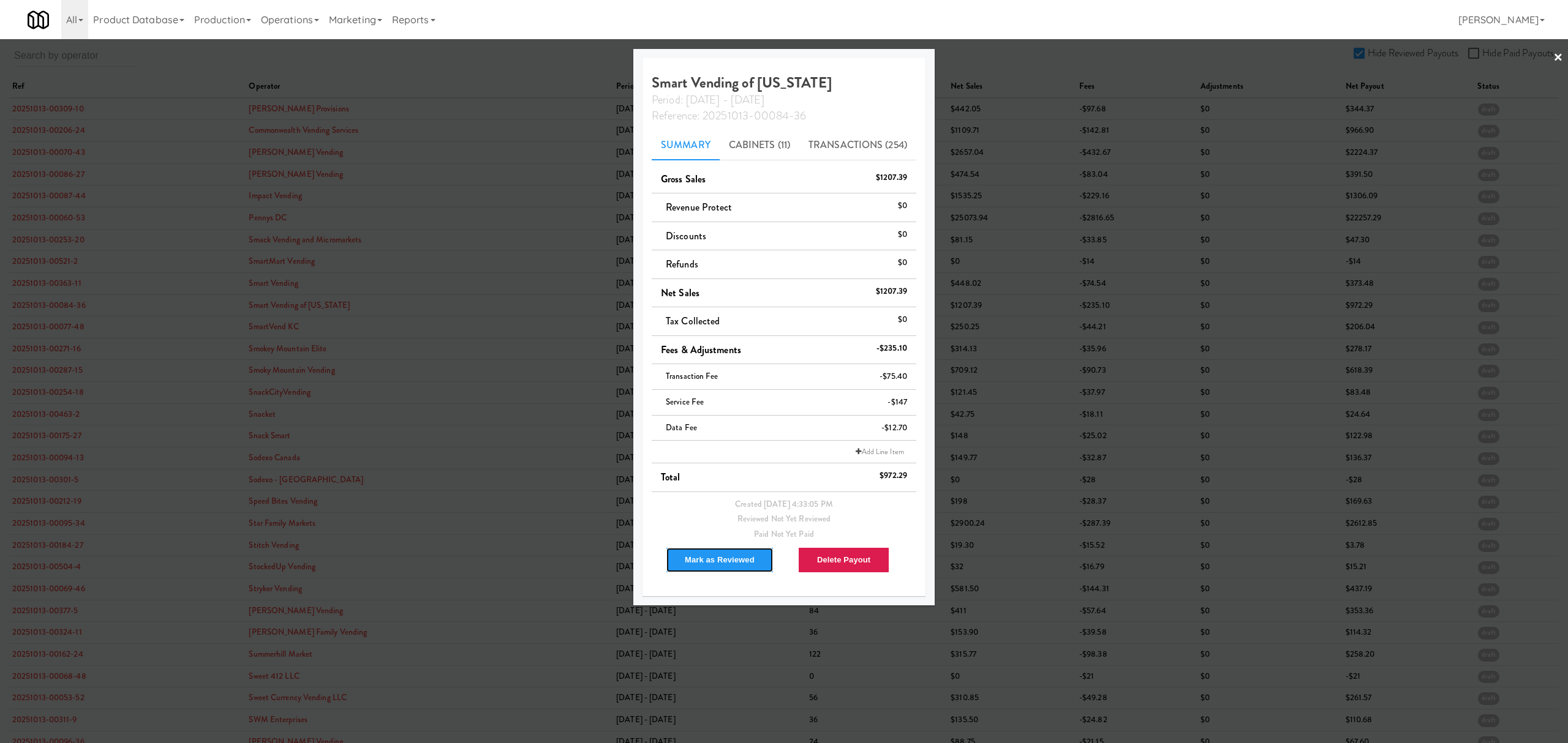
click at [709, 556] on button "Mark as Reviewed" at bounding box center [719, 560] width 108 height 26
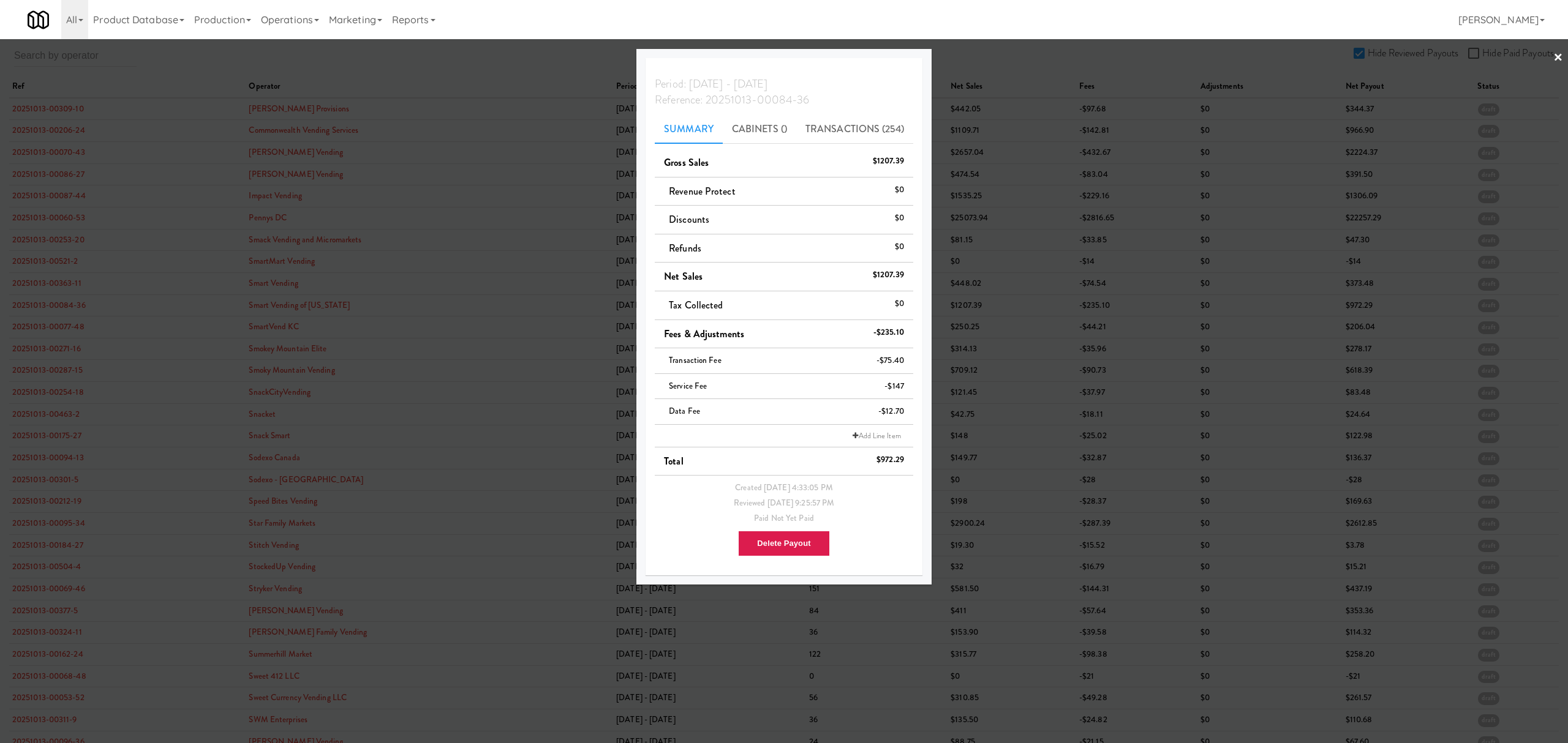
click at [60, 307] on div at bounding box center [784, 372] width 1568 height 743
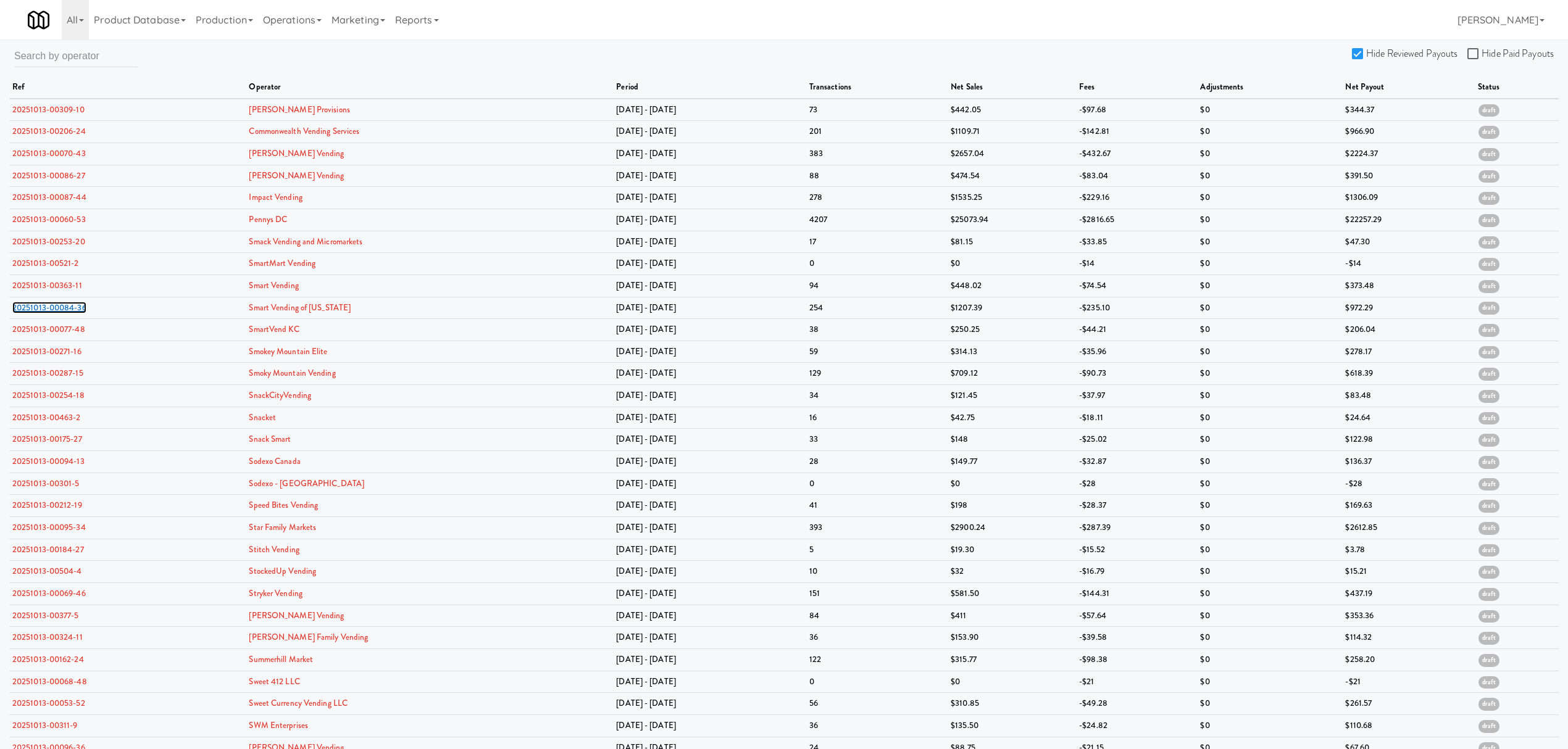
click at [60, 309] on link "20251013-00084-36" at bounding box center [49, 307] width 74 height 12
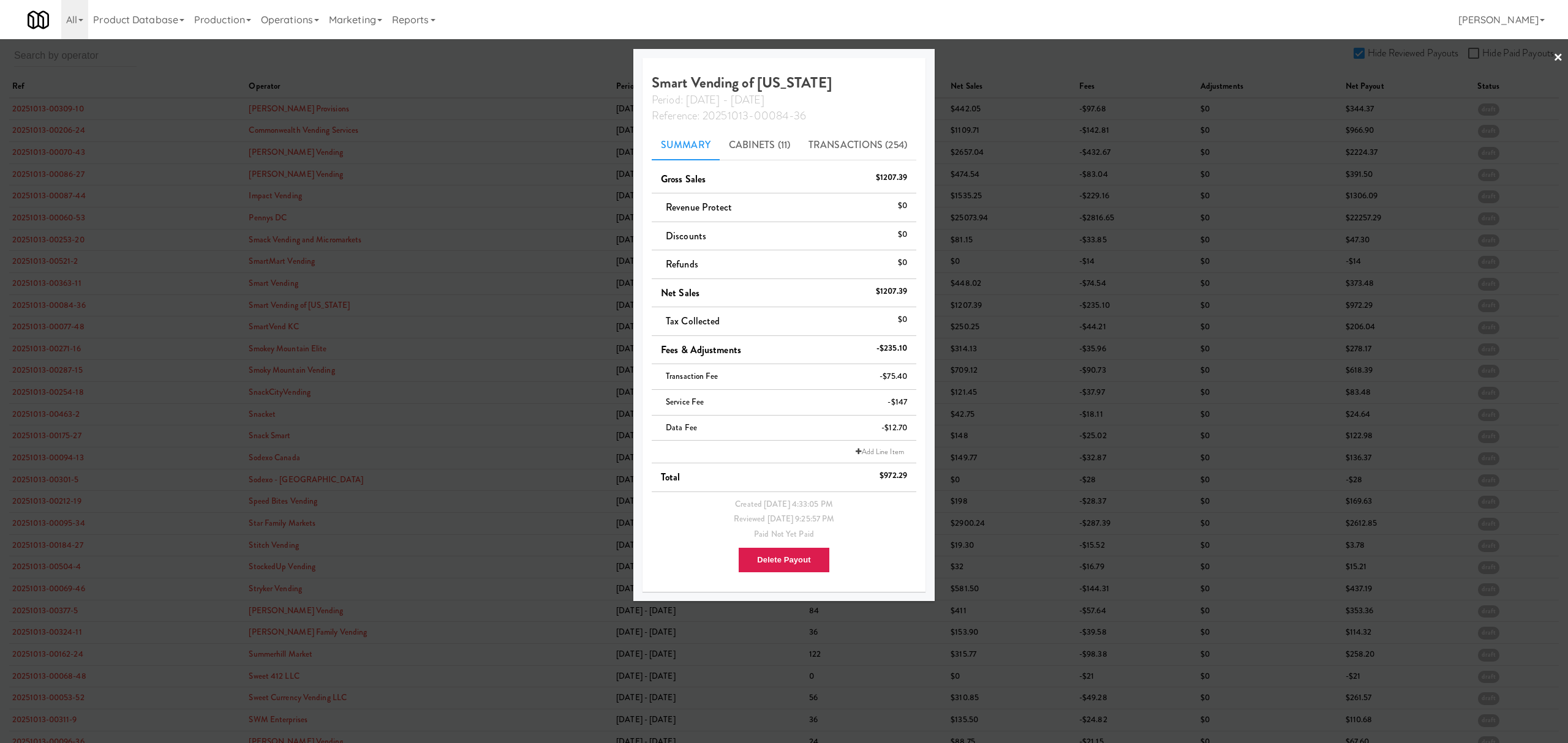
click at [59, 332] on div at bounding box center [784, 372] width 1568 height 743
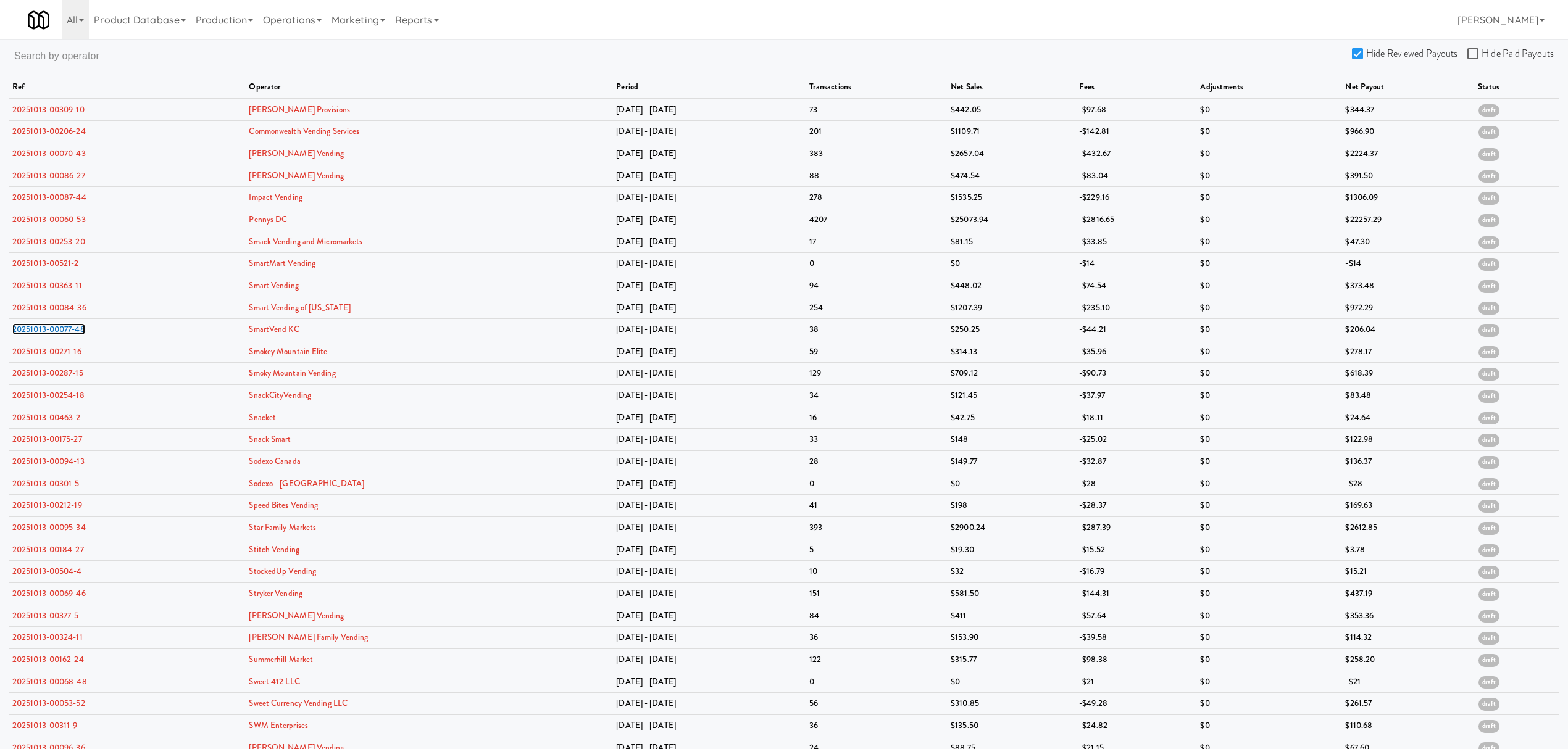
click at [60, 334] on link "20251013-00077-48" at bounding box center [48, 329] width 73 height 12
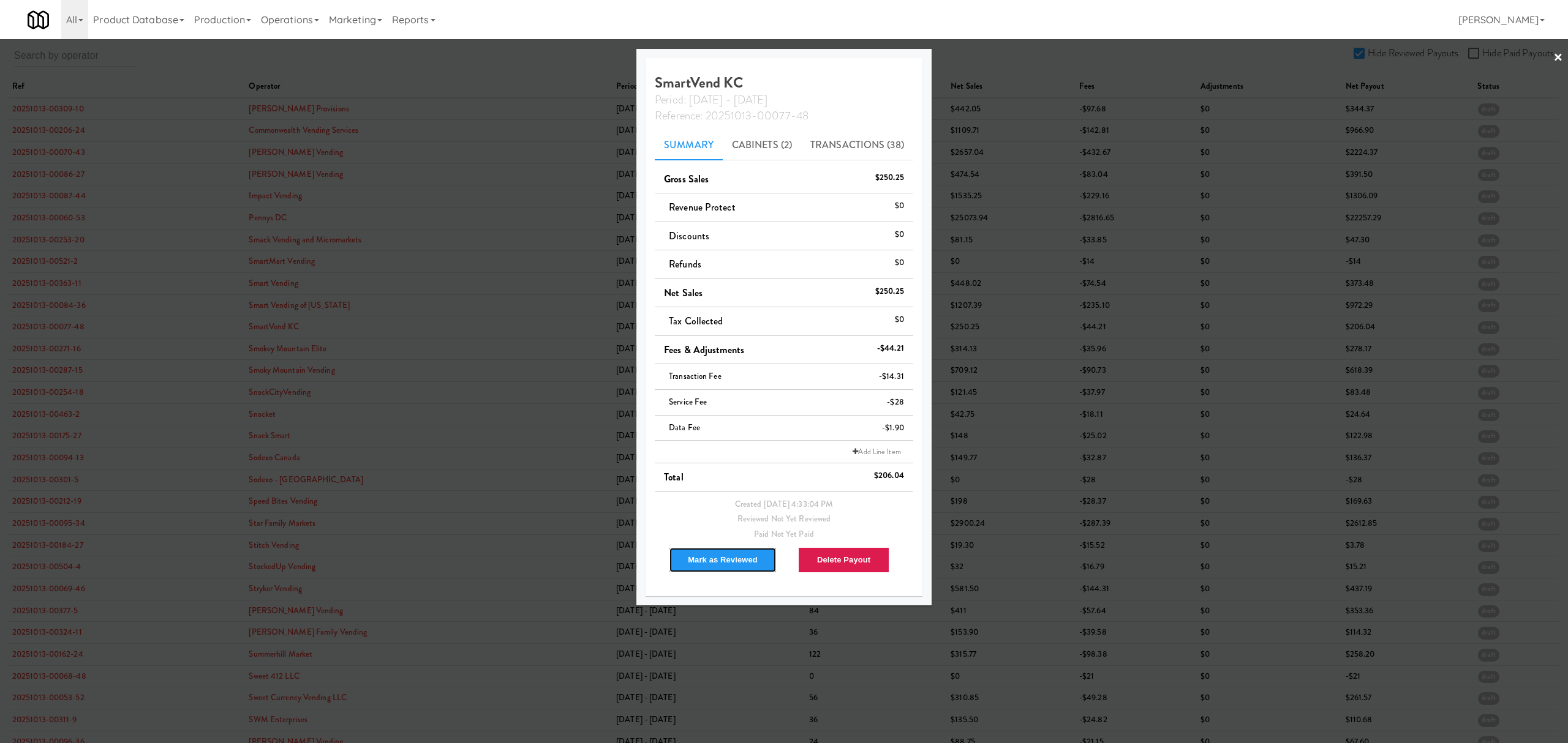
click at [718, 557] on button "Mark as Reviewed" at bounding box center [722, 560] width 108 height 26
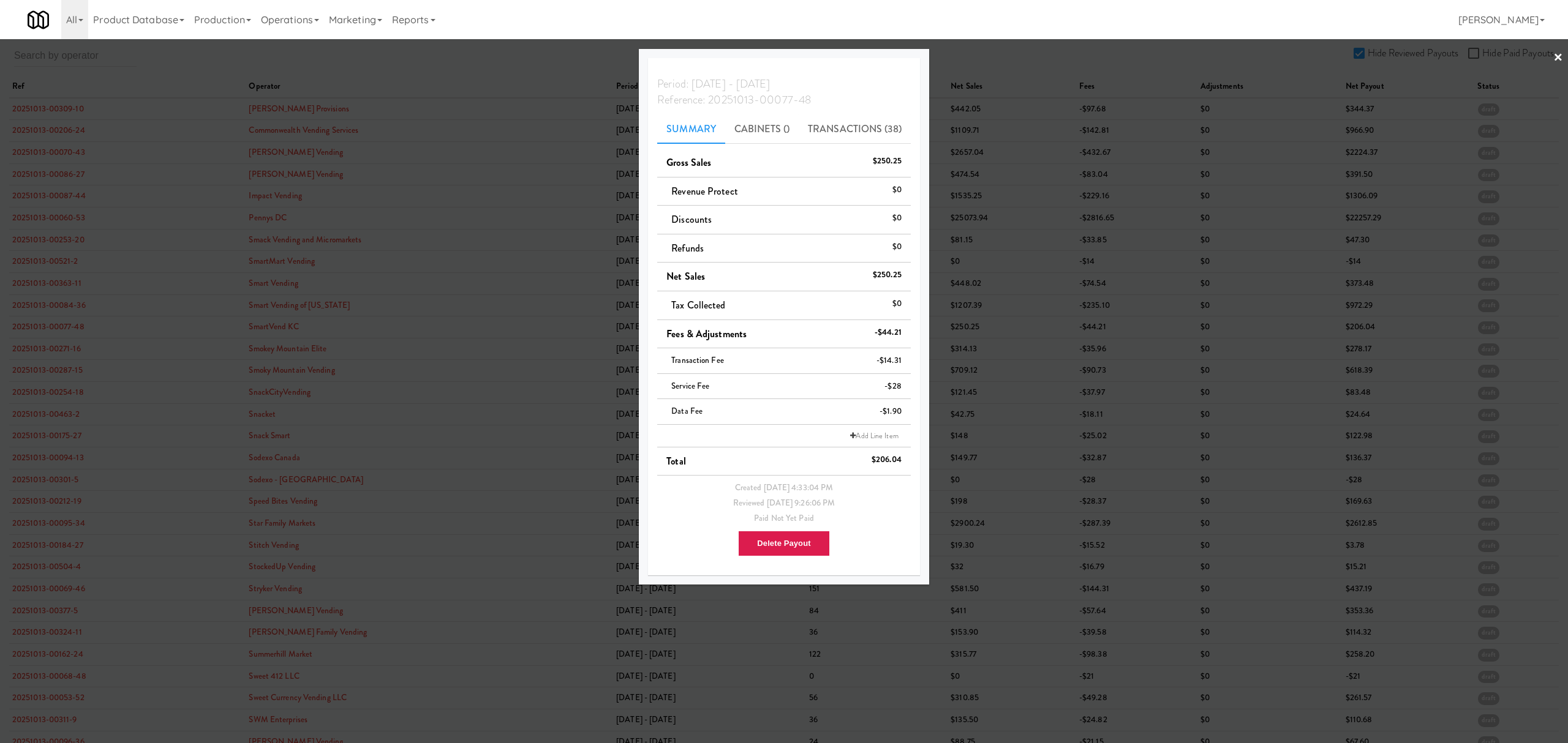
click at [45, 348] on div at bounding box center [784, 372] width 1568 height 743
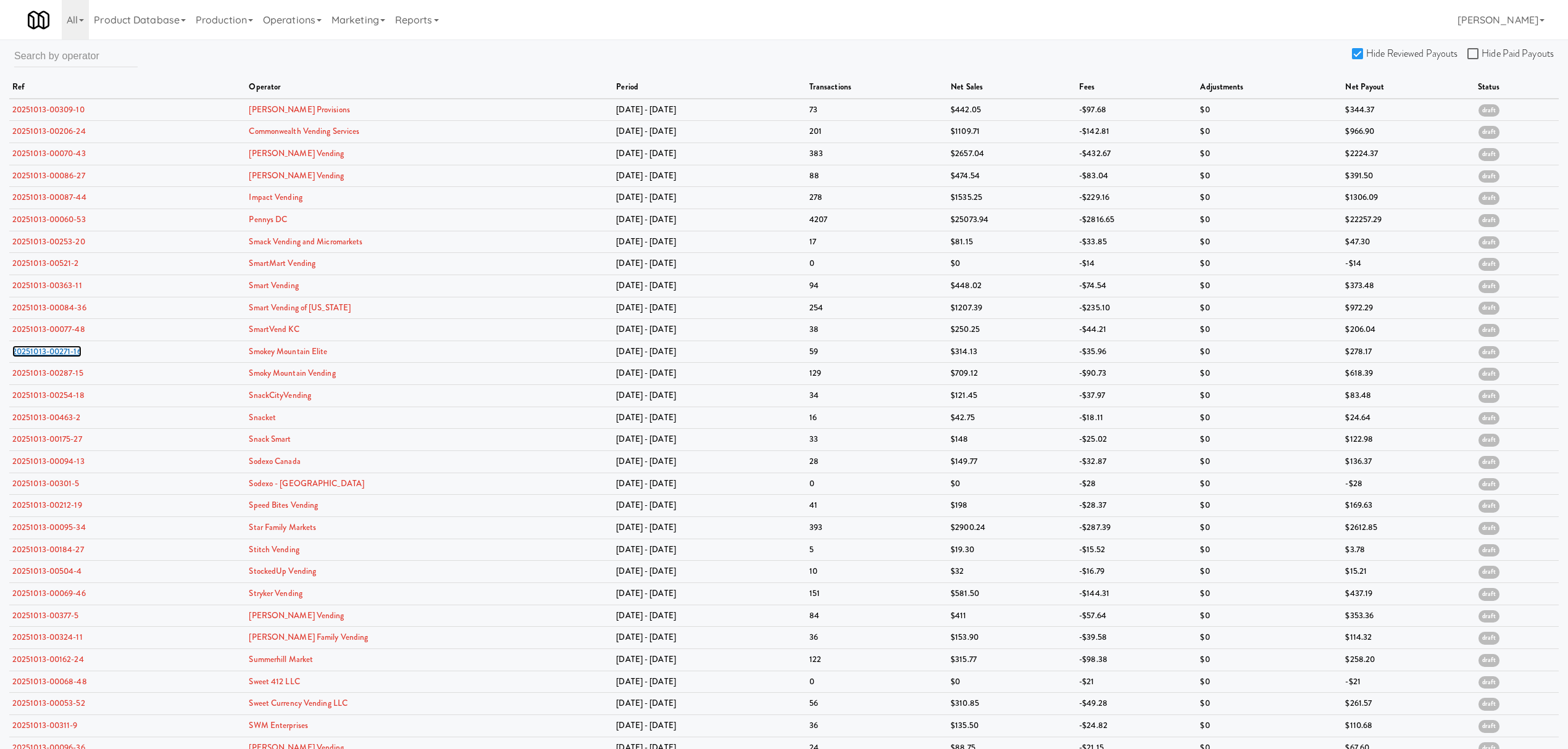
click at [46, 350] on link "20251013-00271-16" at bounding box center [47, 351] width 69 height 12
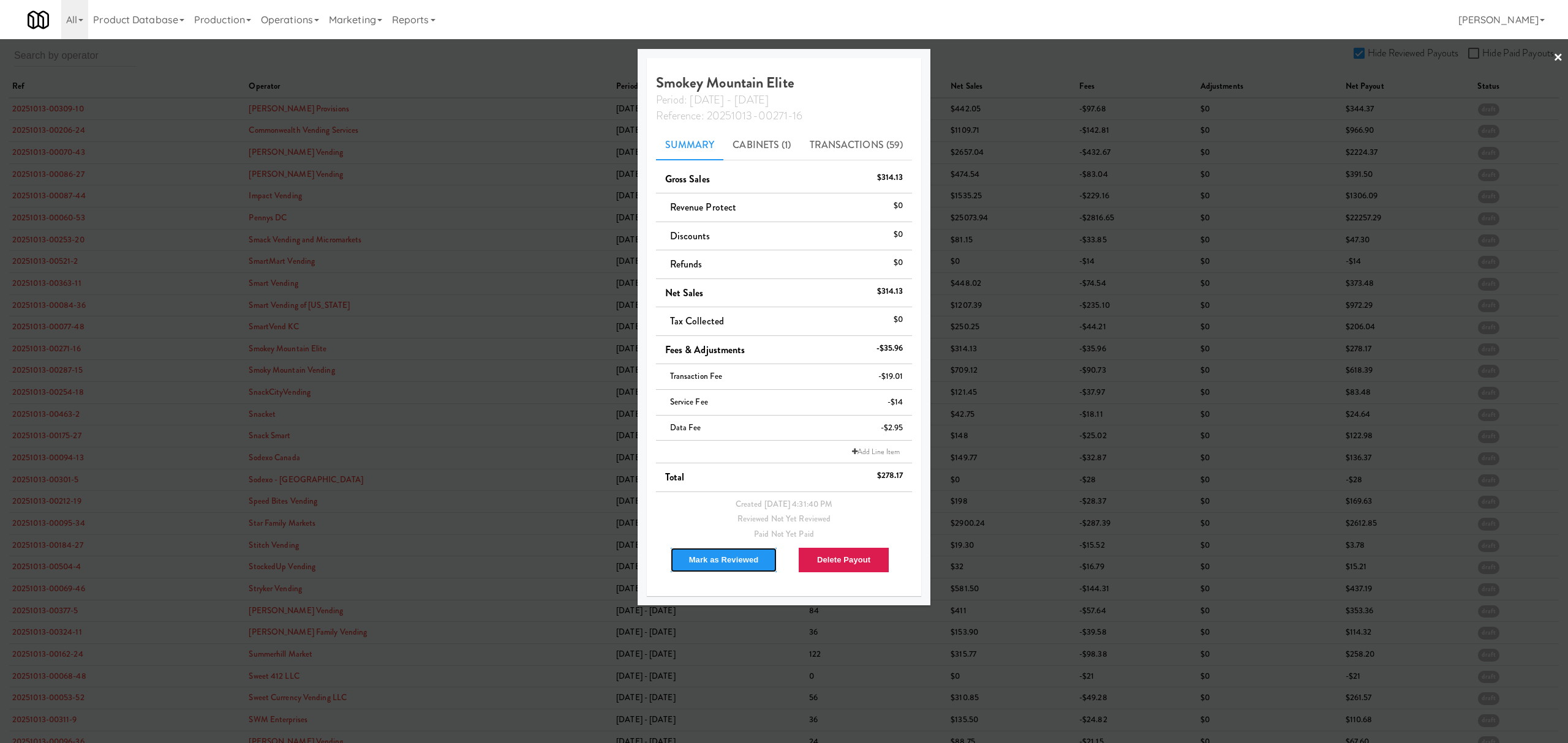
click at [722, 564] on button "Mark as Reviewed" at bounding box center [723, 560] width 108 height 26
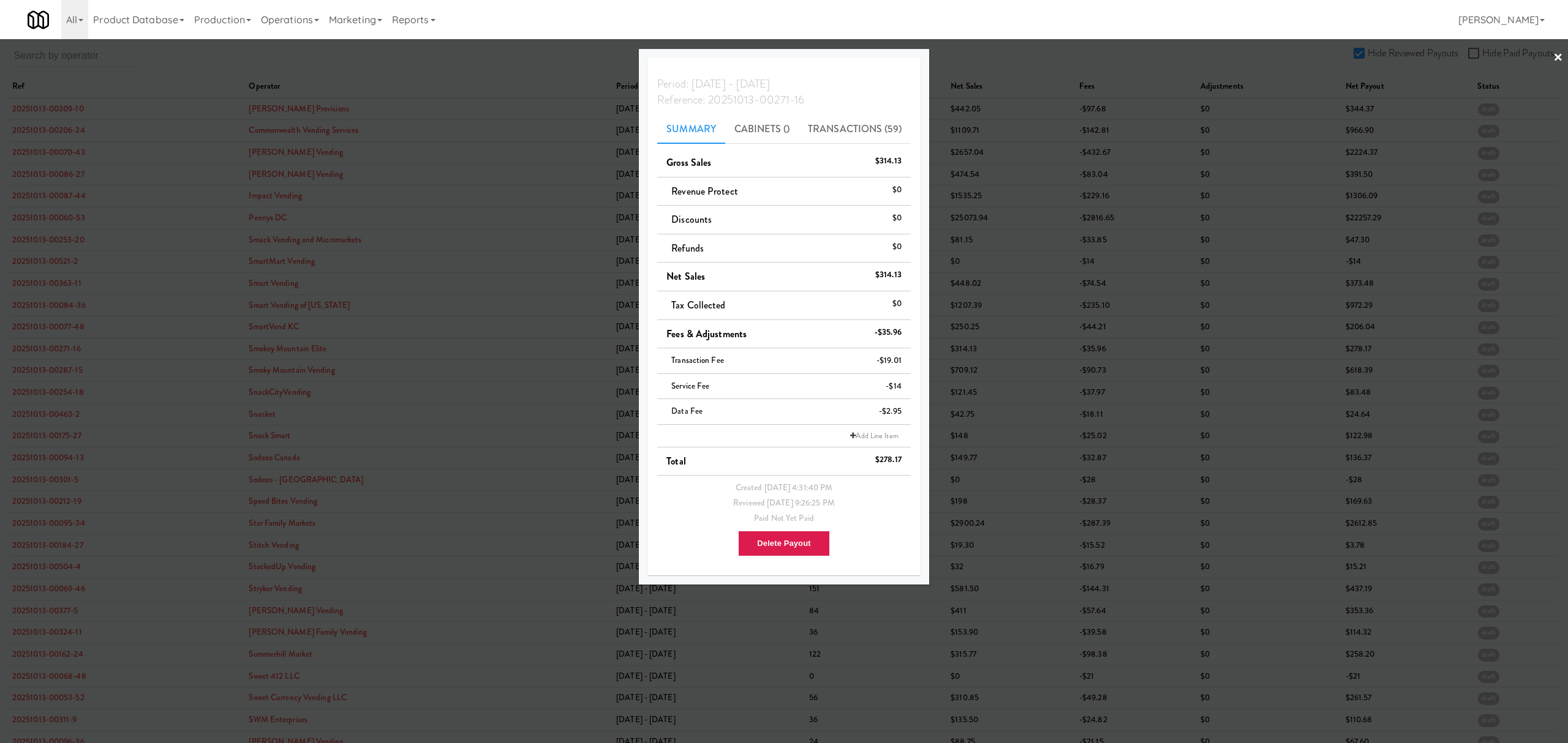
click at [45, 391] on div at bounding box center [784, 372] width 1568 height 743
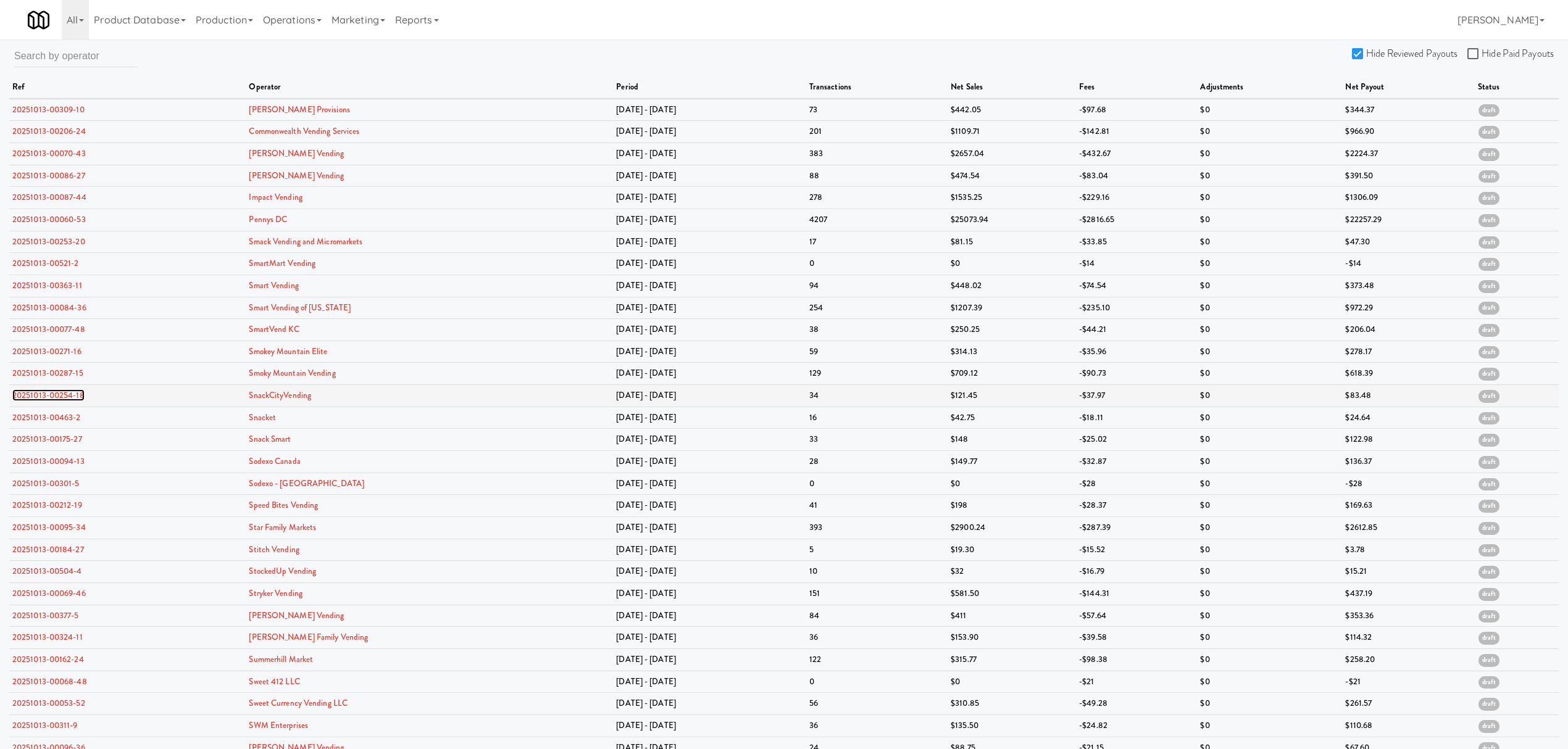
click at [46, 396] on link "20251013-00254-18" at bounding box center [48, 395] width 72 height 12
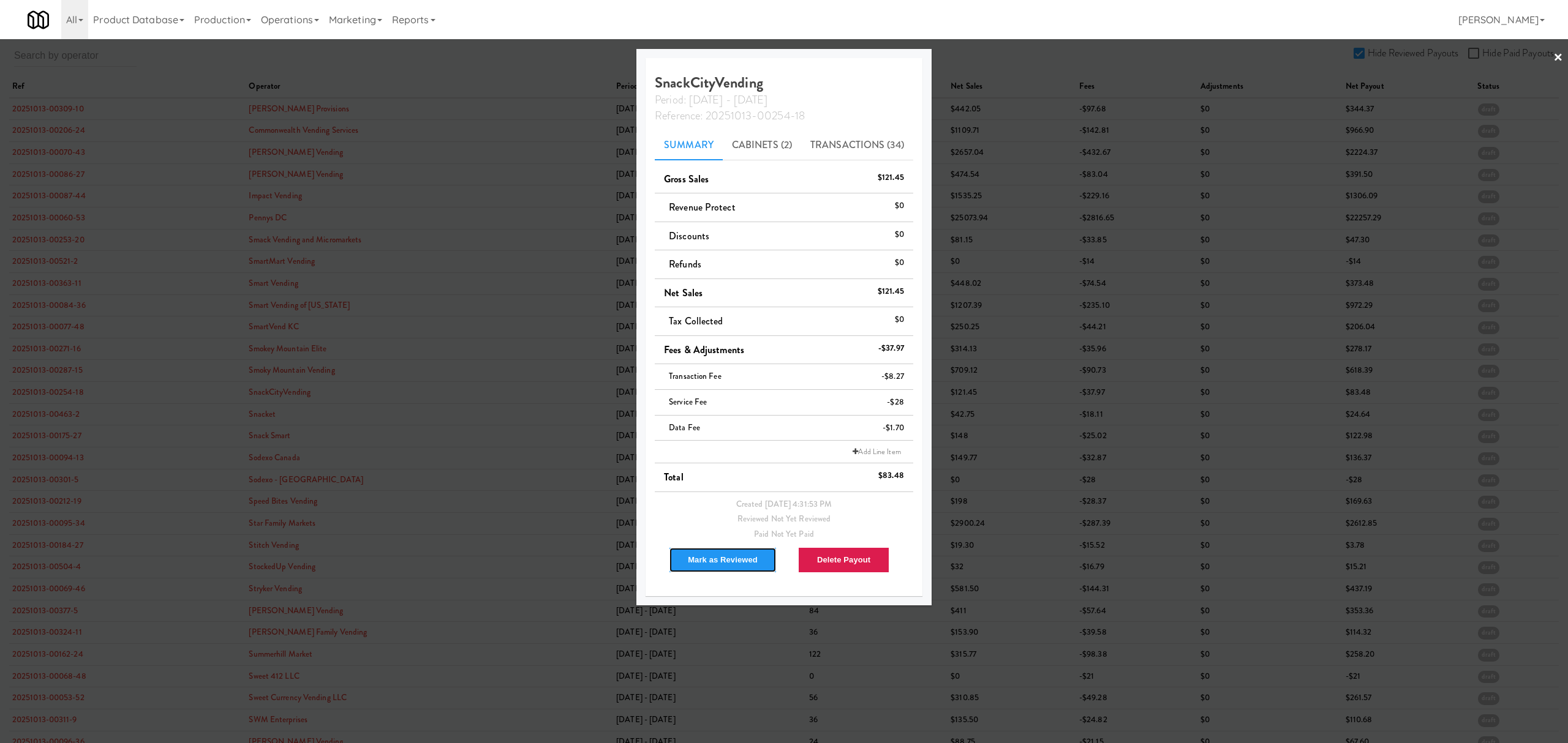
click at [720, 567] on button "Mark as Reviewed" at bounding box center [722, 560] width 108 height 26
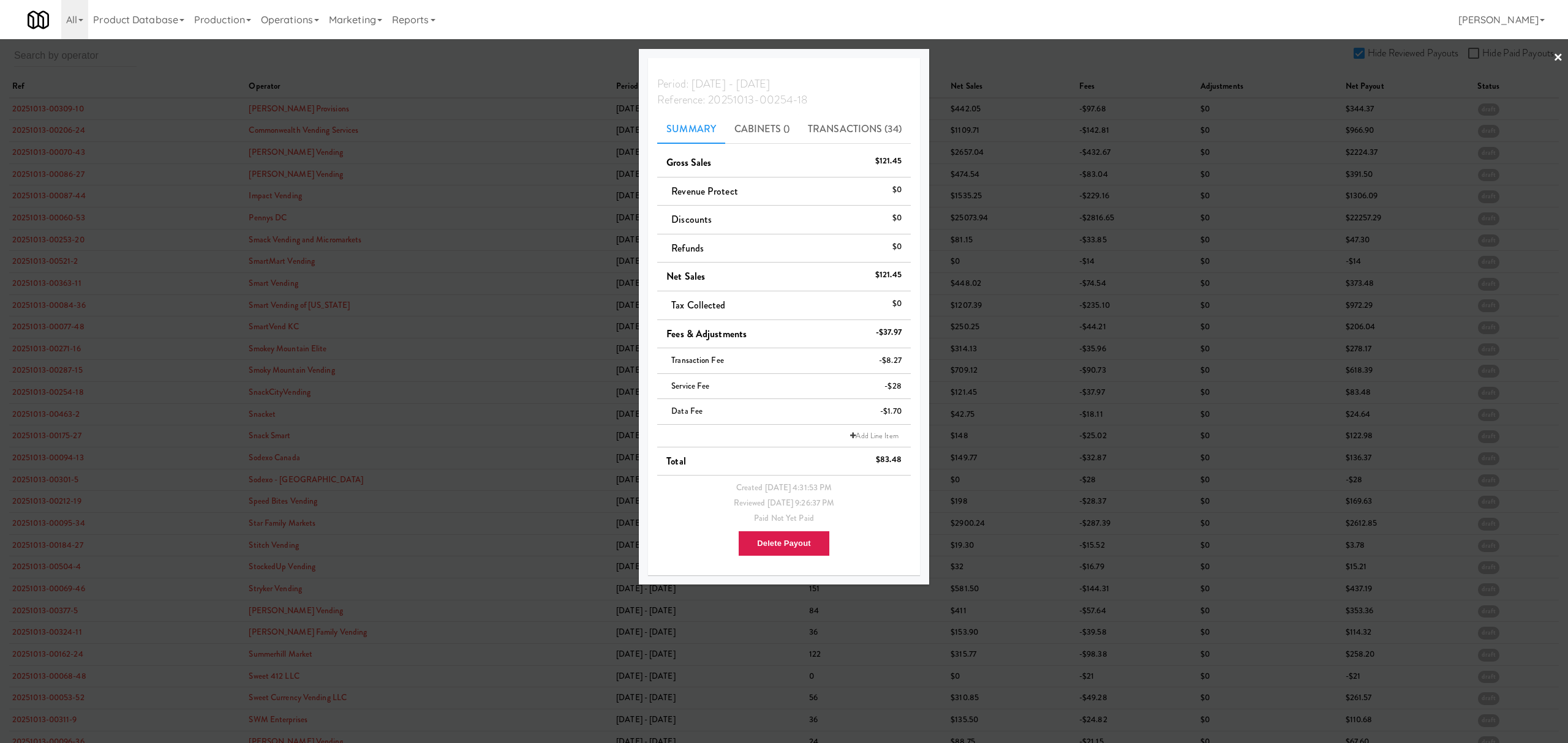
click at [47, 437] on div at bounding box center [784, 372] width 1568 height 743
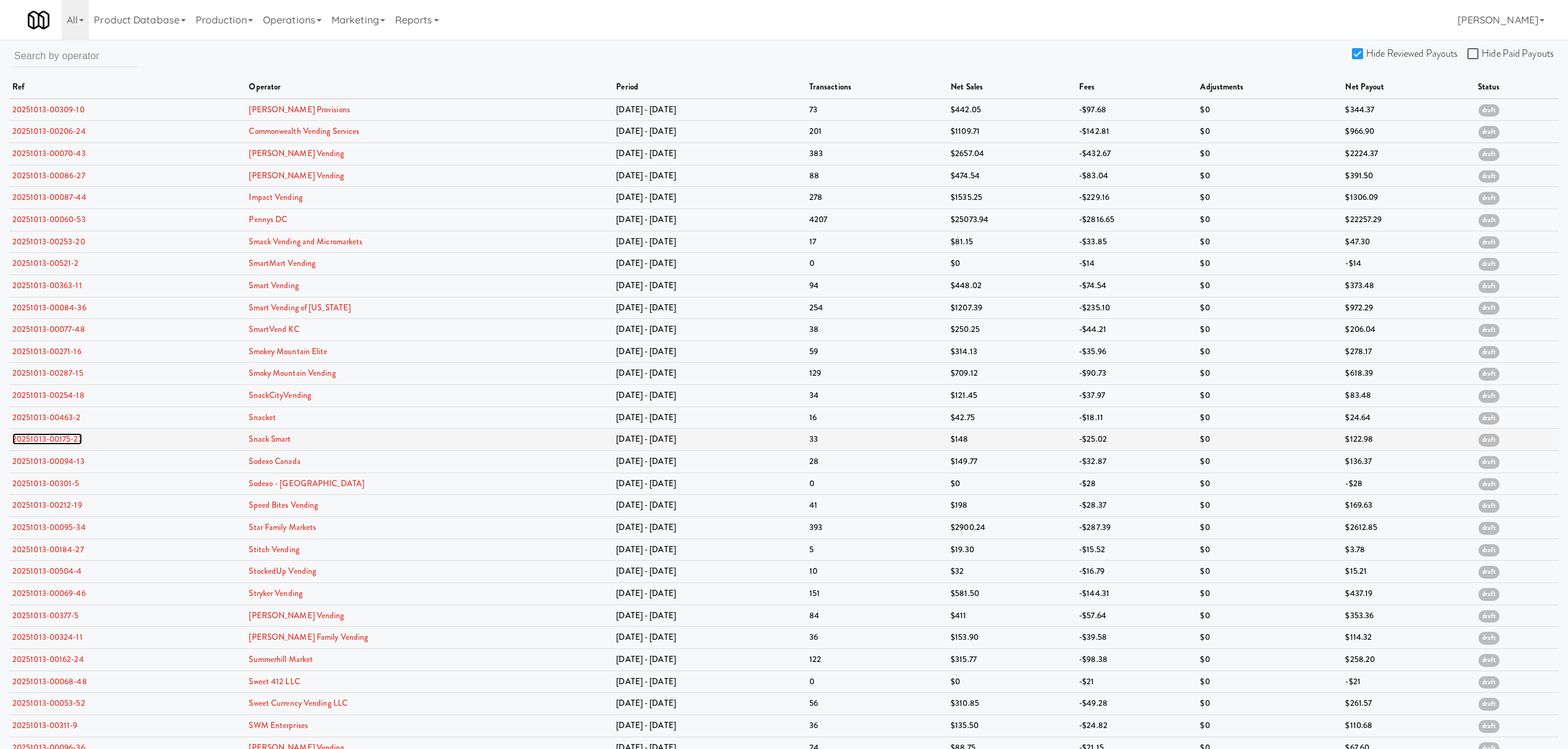
click at [47, 440] on link "20251013-00175-27" at bounding box center [47, 439] width 70 height 12
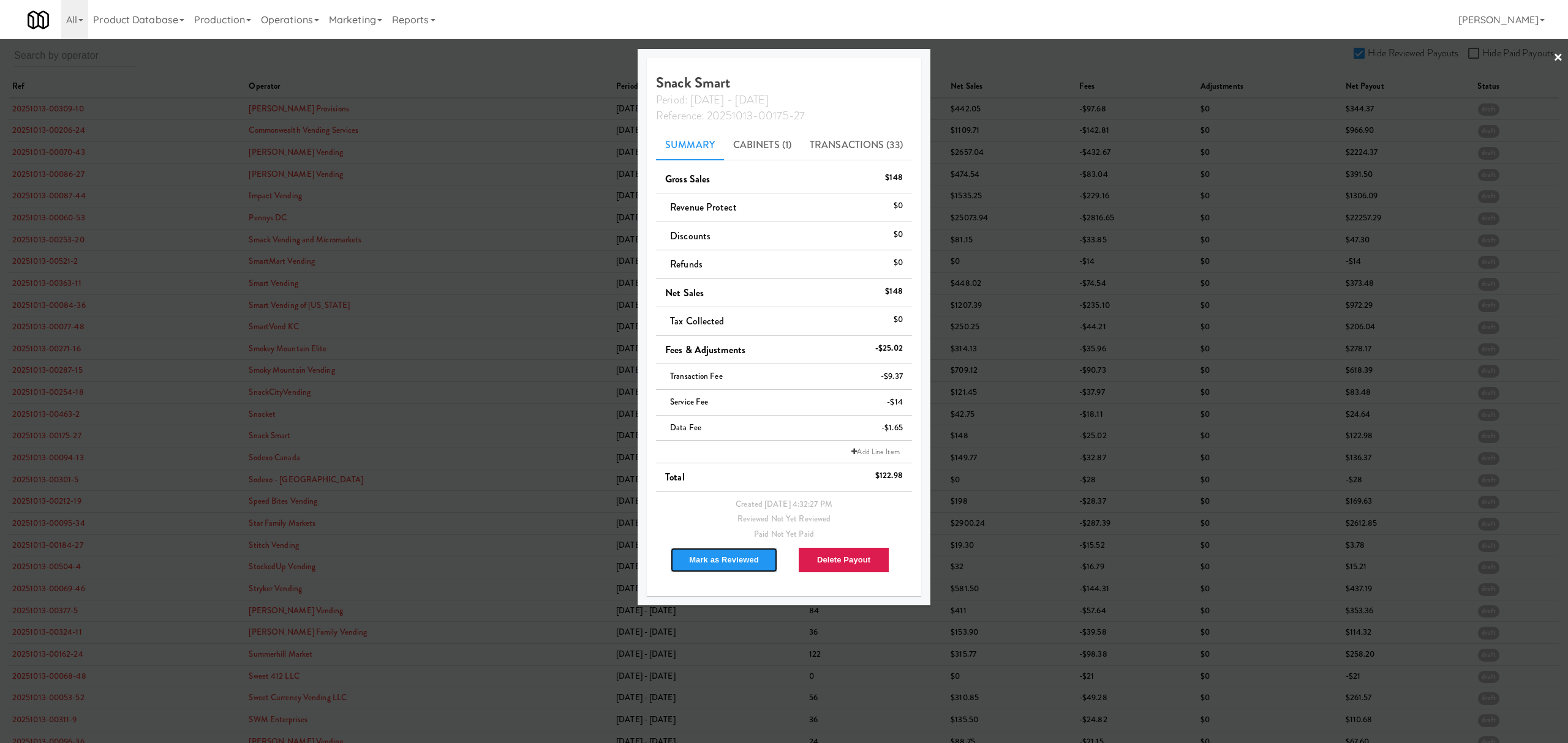
click at [688, 558] on button "Mark as Reviewed" at bounding box center [723, 560] width 108 height 26
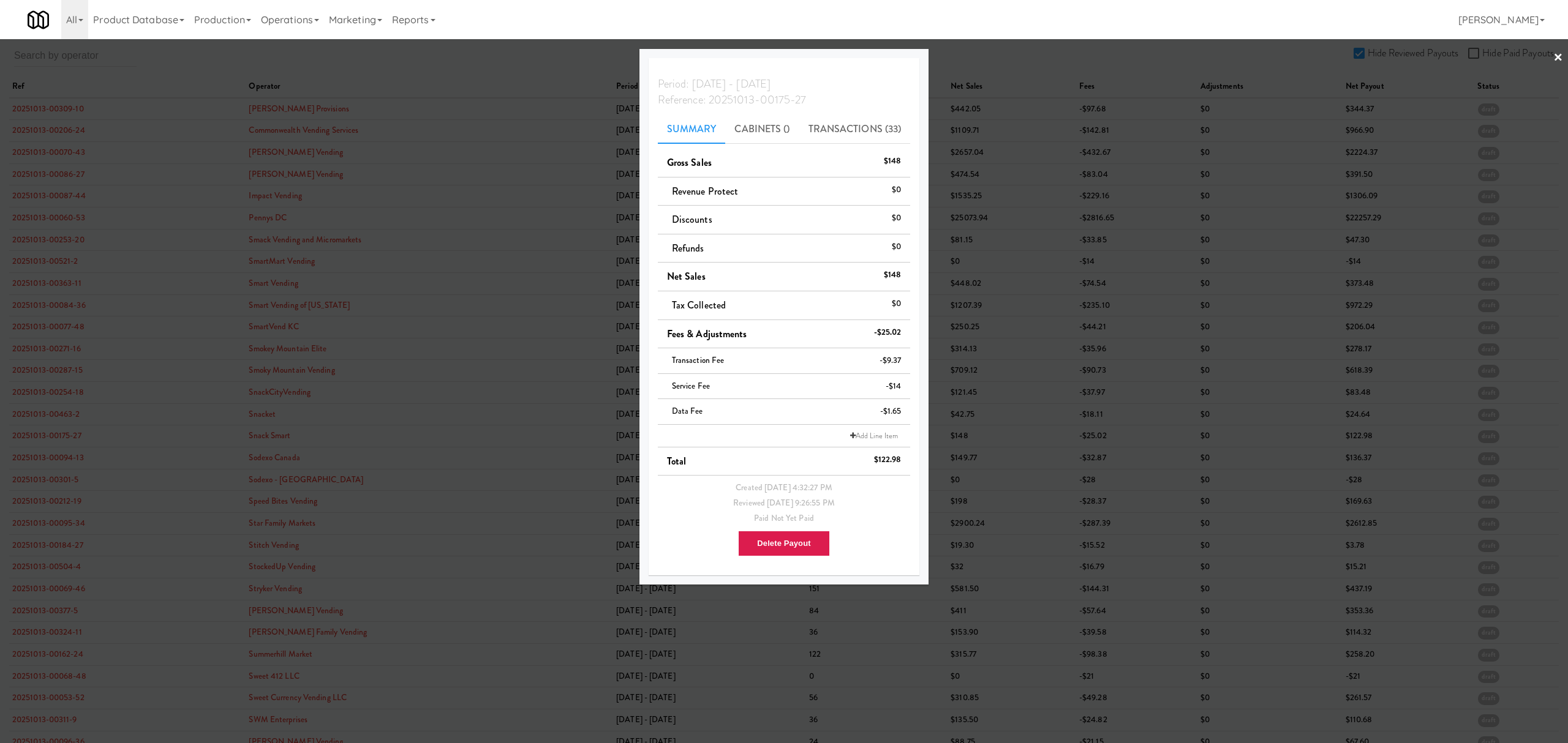
click at [52, 454] on div at bounding box center [784, 372] width 1568 height 743
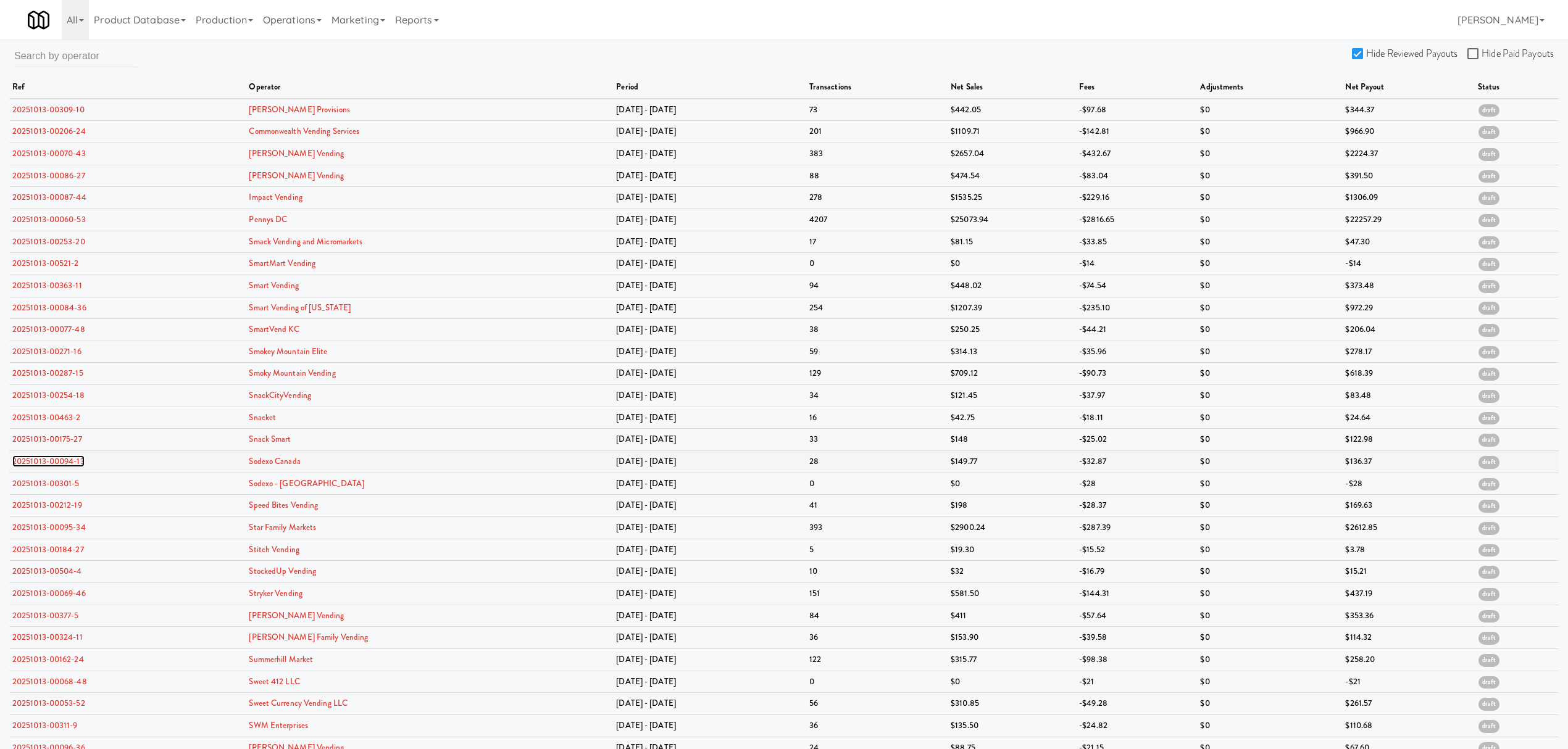
click at [49, 464] on link "20251013-00094-13" at bounding box center [48, 461] width 72 height 12
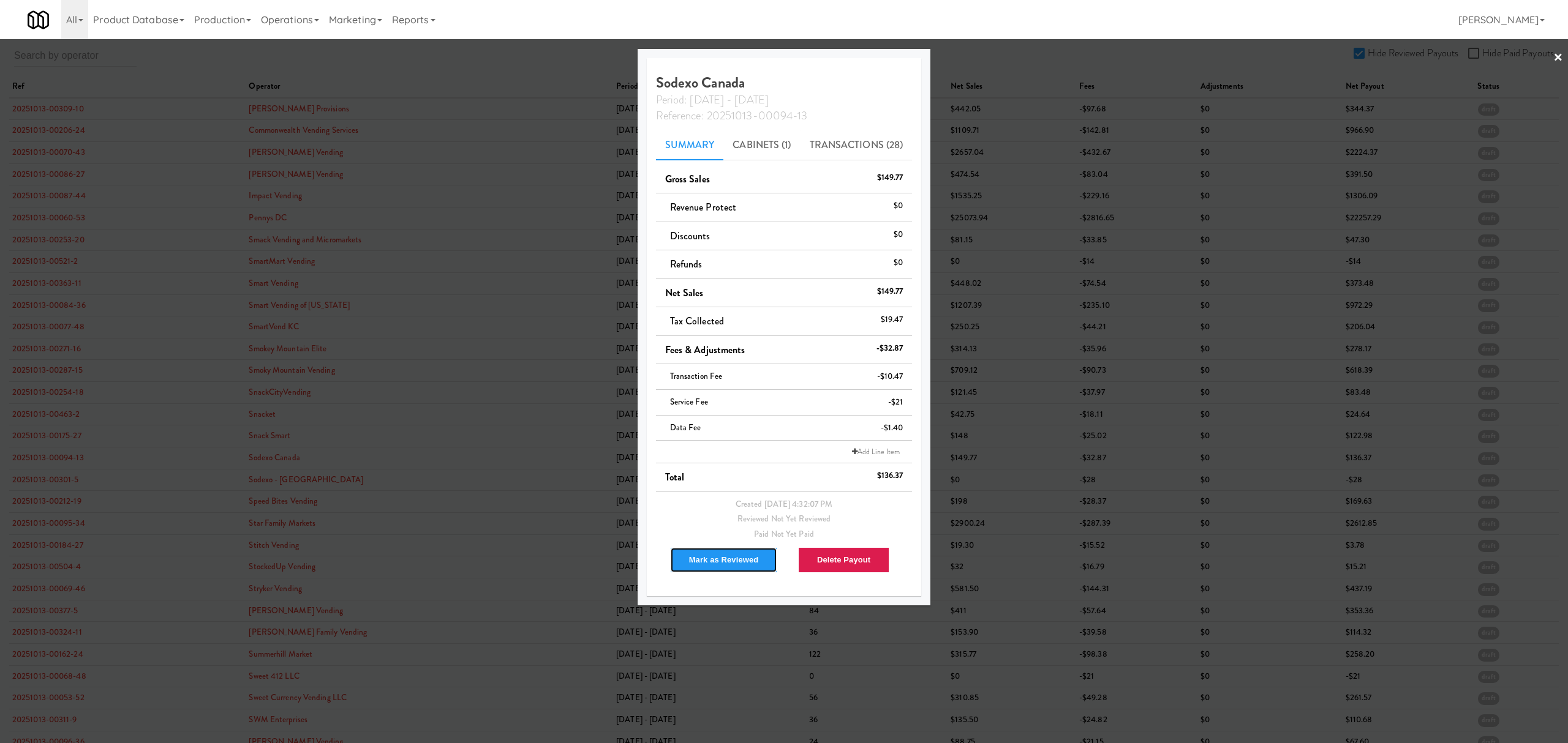
click at [727, 554] on button "Mark as Reviewed" at bounding box center [723, 560] width 108 height 26
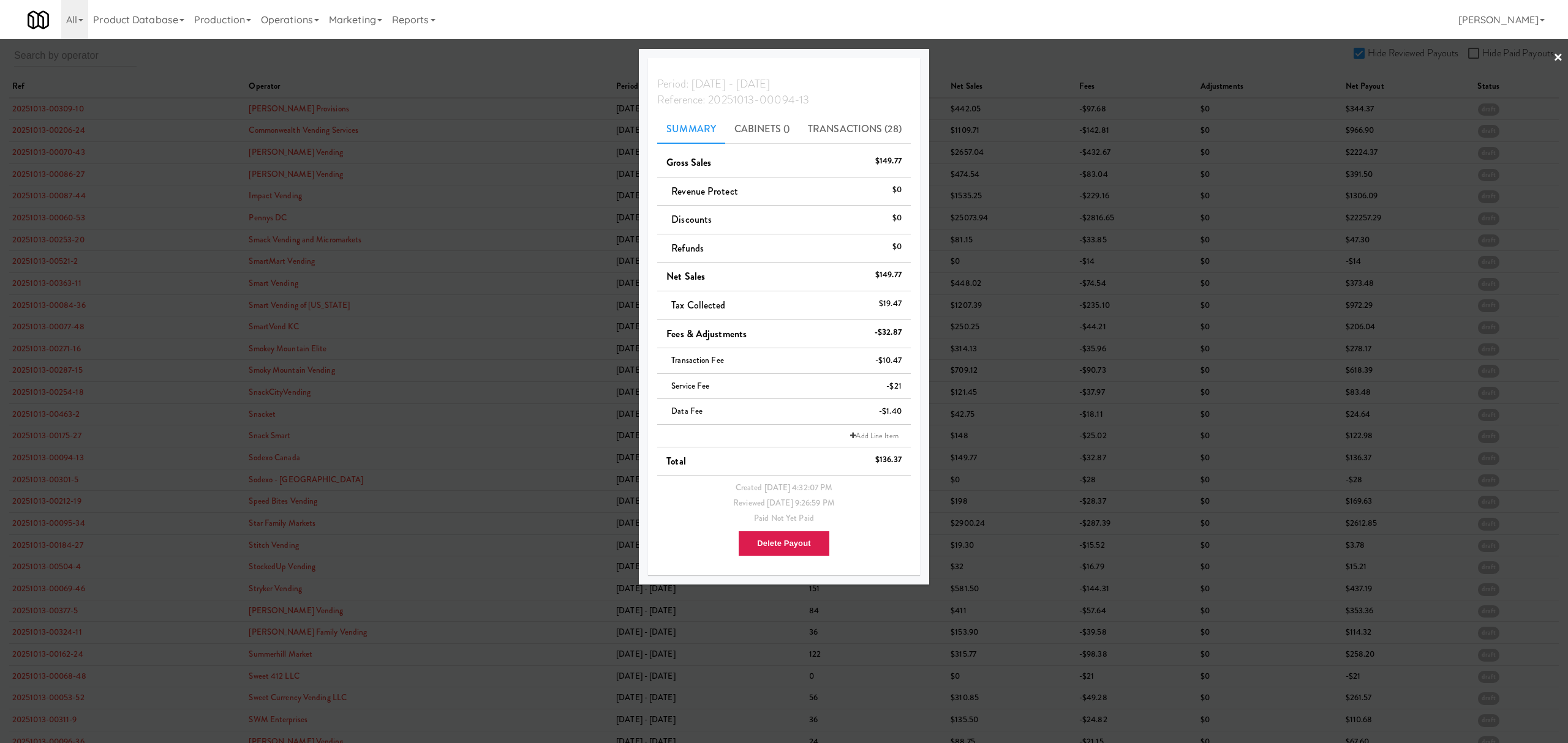
click at [59, 482] on div at bounding box center [784, 372] width 1568 height 743
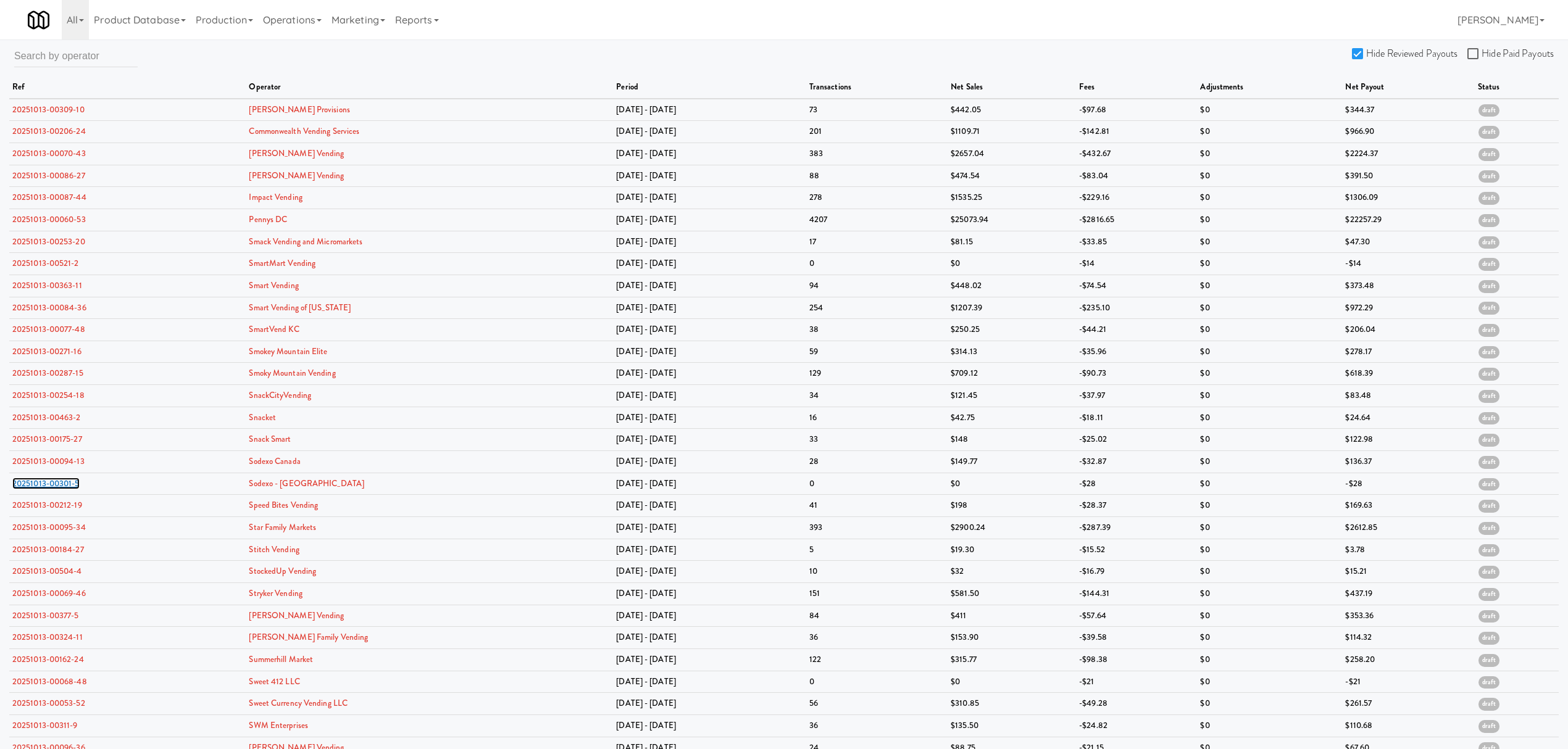
click at [60, 486] on link "20251013-00301-5" at bounding box center [46, 483] width 68 height 12
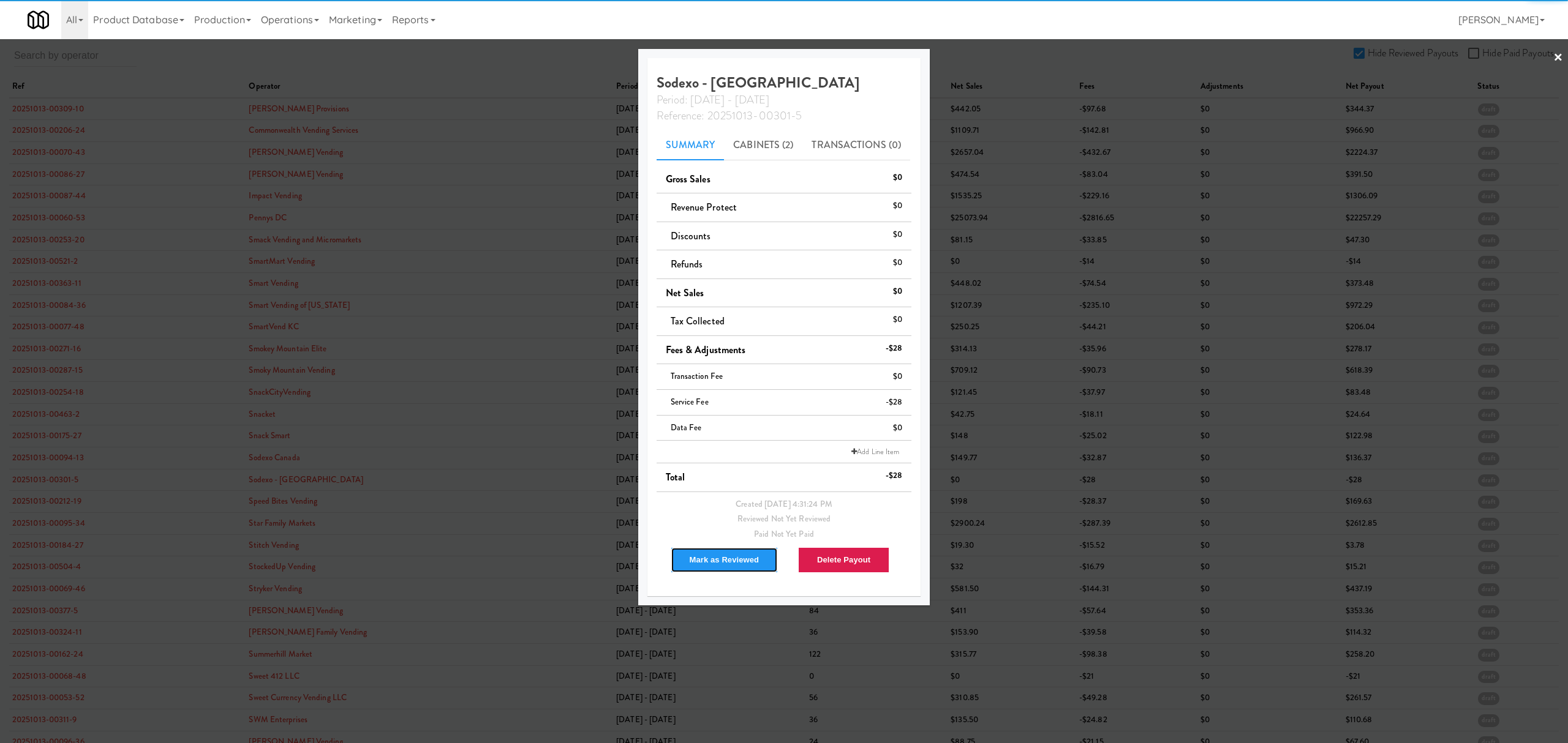
click at [718, 558] on button "Mark as Reviewed" at bounding box center [724, 560] width 108 height 26
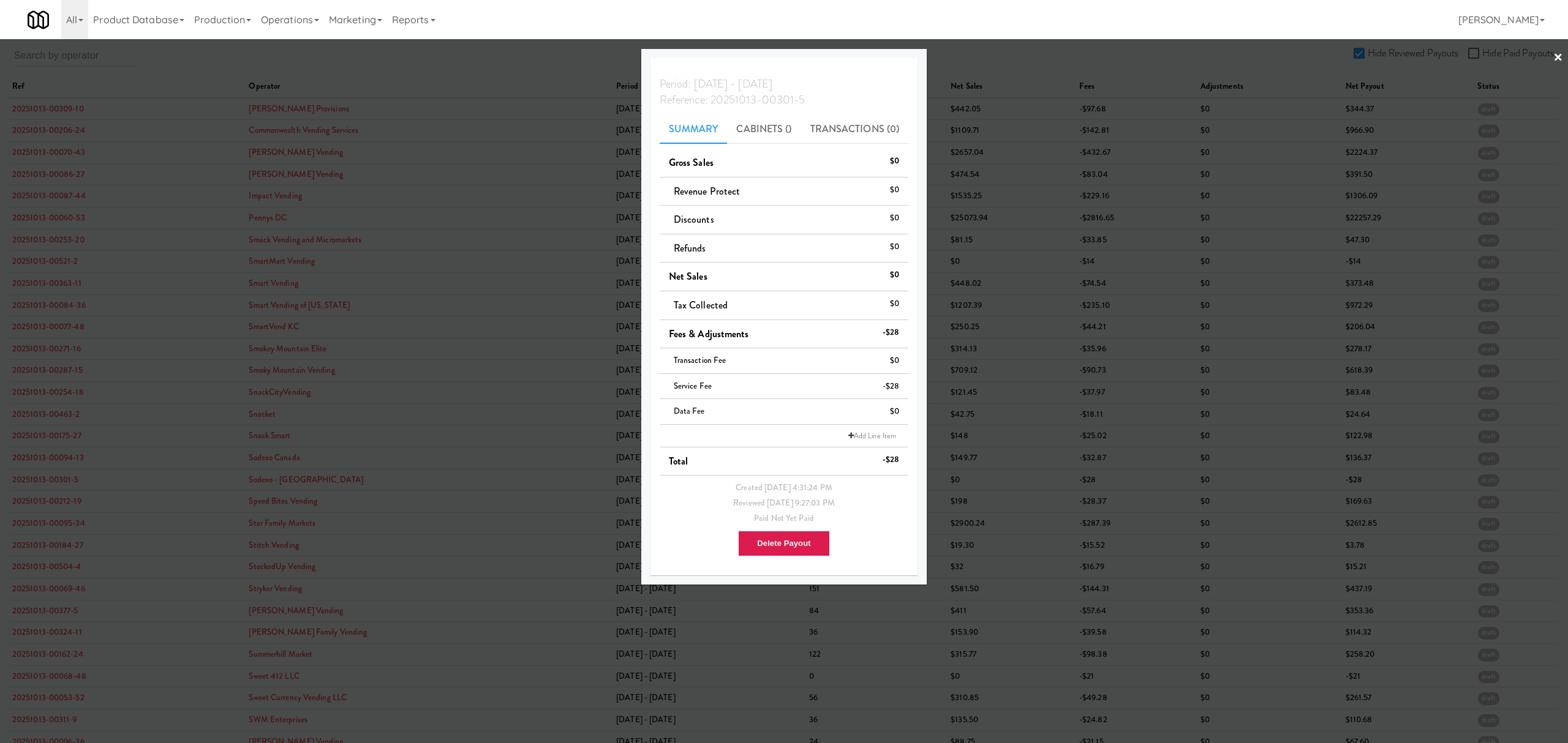
click at [30, 505] on div at bounding box center [784, 372] width 1568 height 743
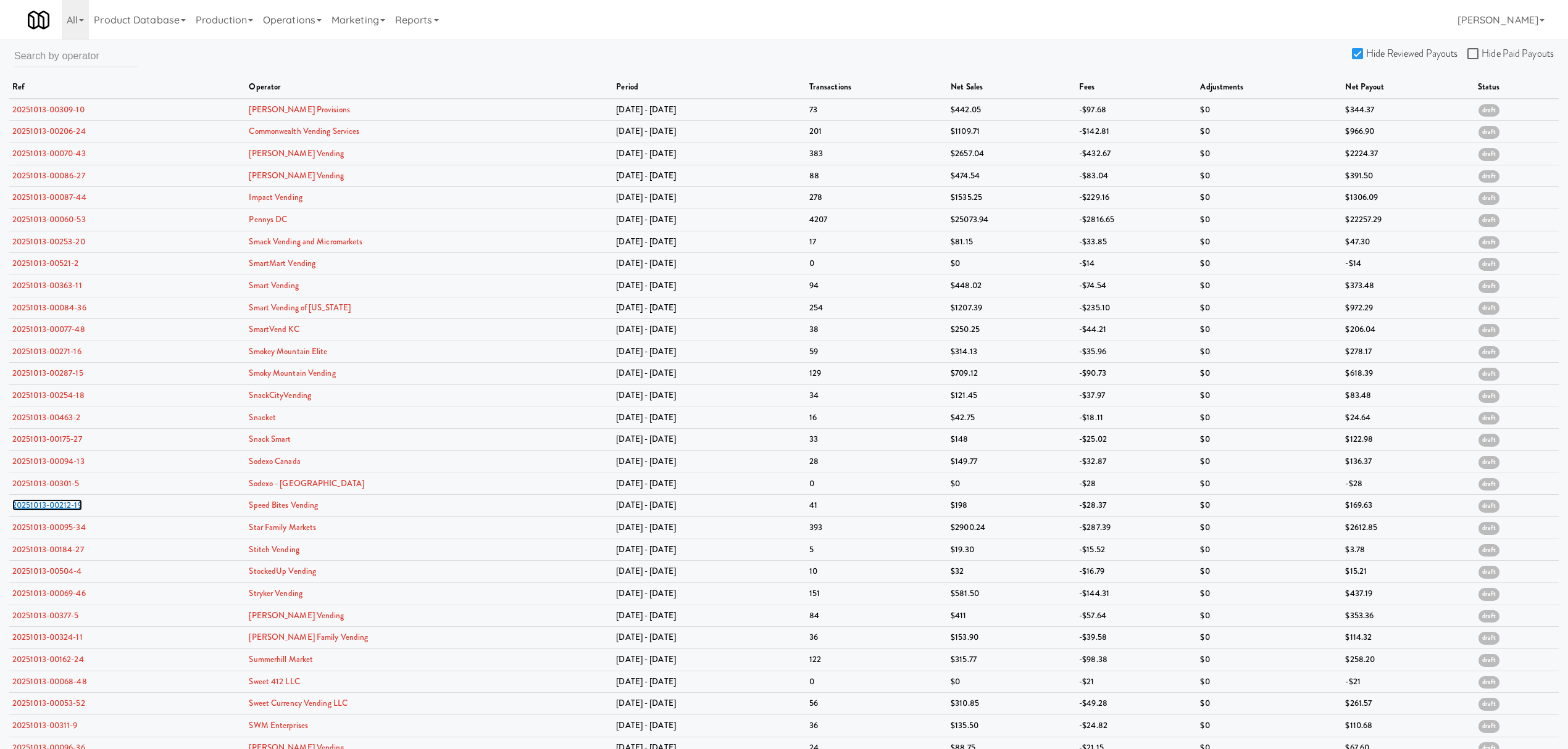
click at [31, 510] on link "20251013-00212-19" at bounding box center [47, 505] width 70 height 12
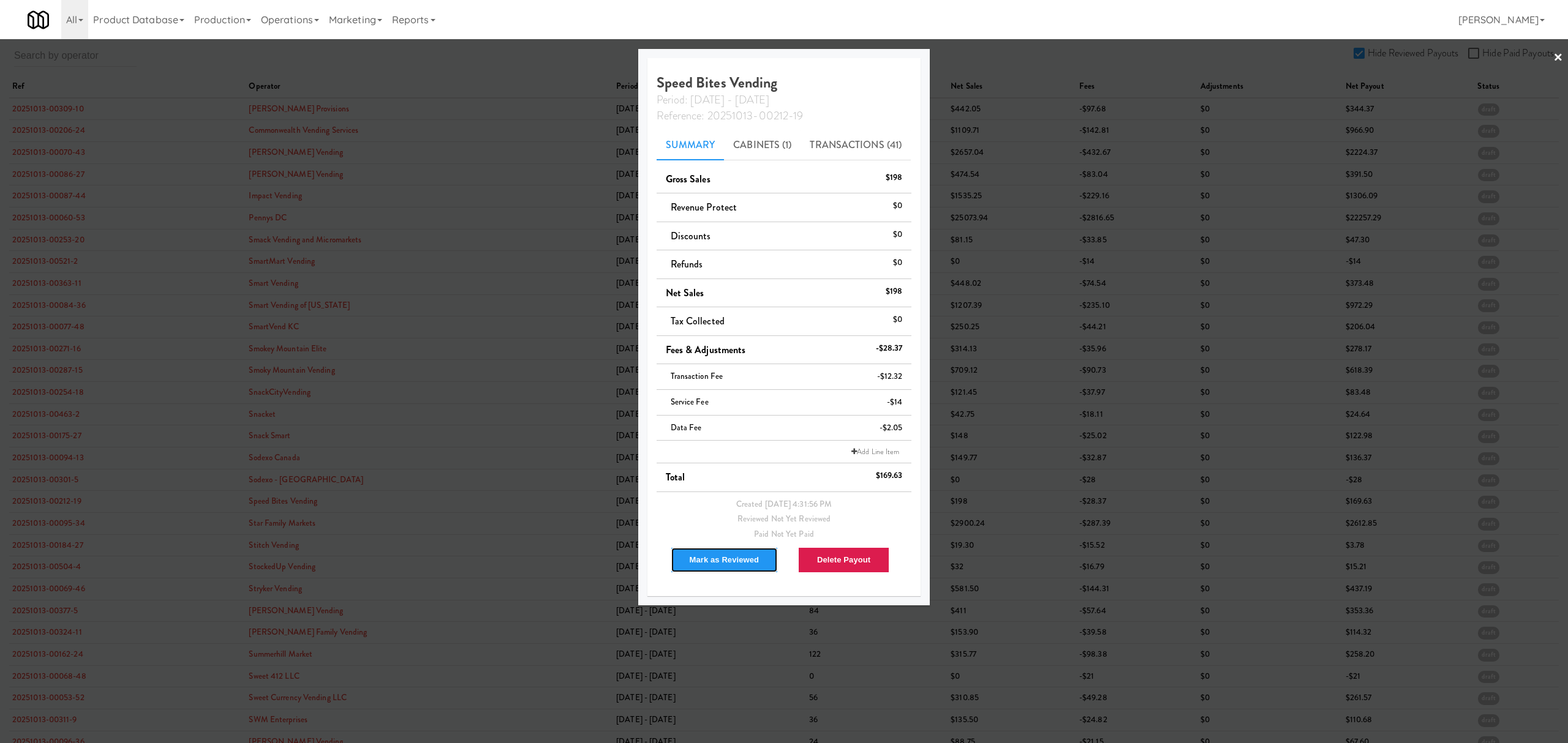
click at [714, 557] on button "Mark as Reviewed" at bounding box center [724, 560] width 108 height 26
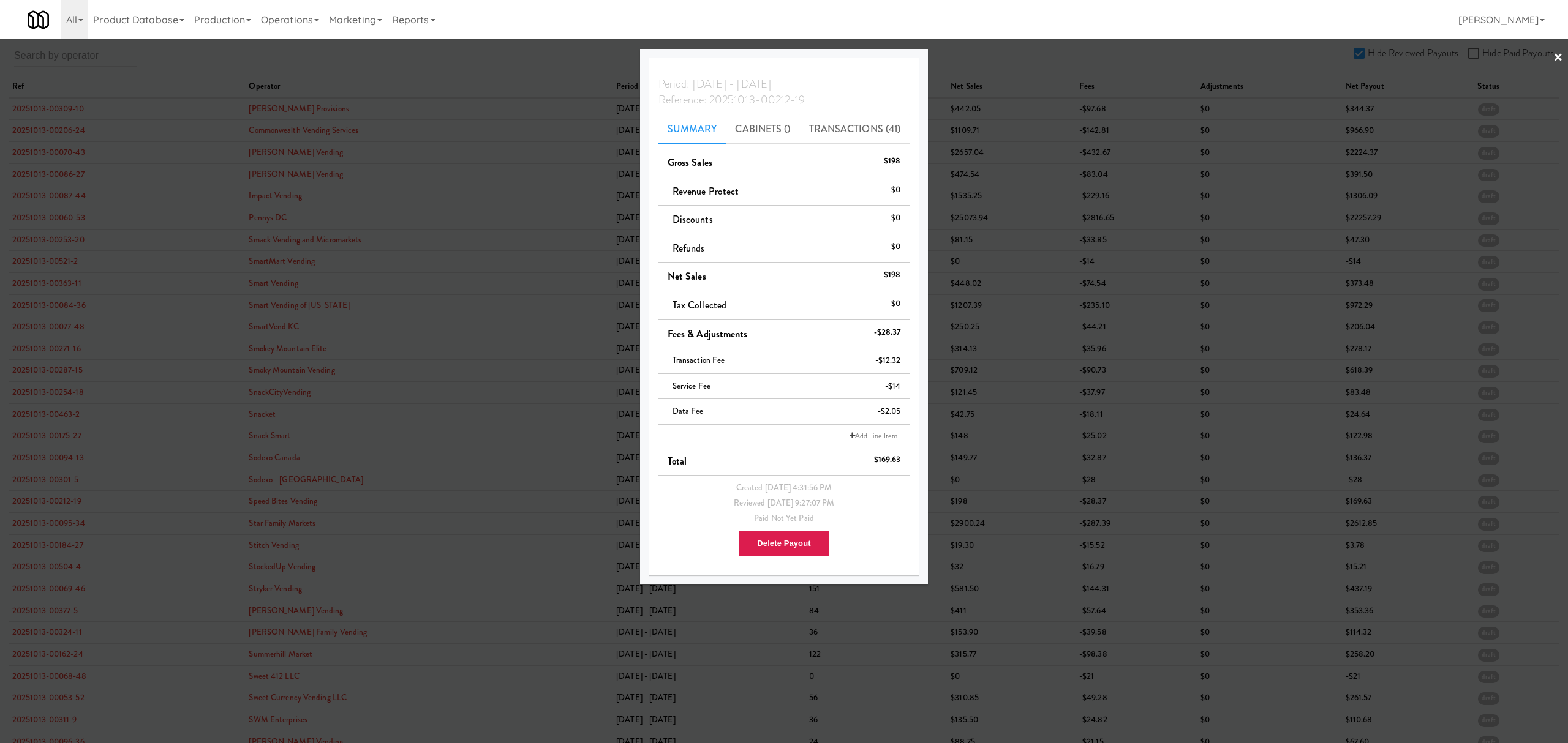
click at [57, 523] on div at bounding box center [784, 372] width 1568 height 743
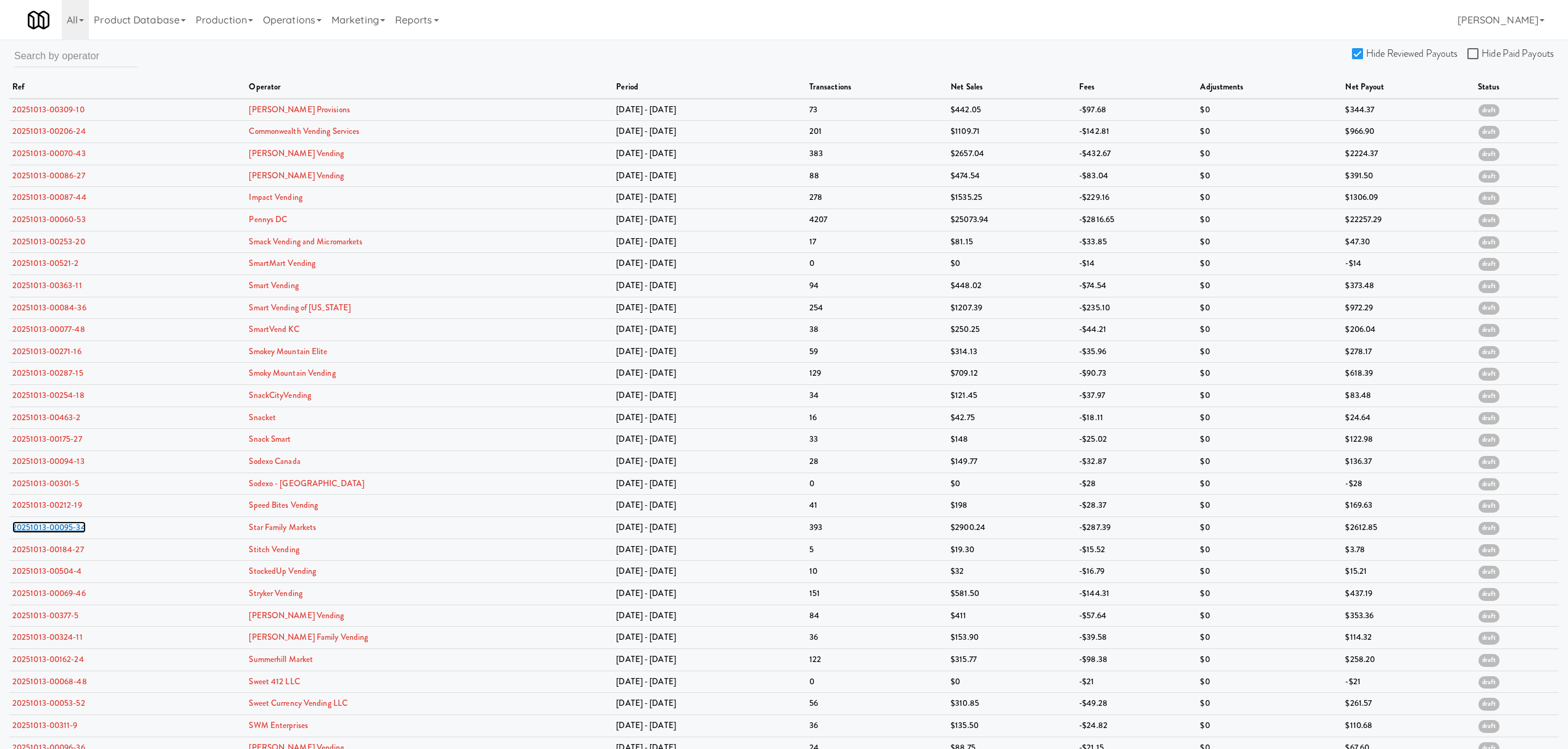
click at [57, 527] on link "20251013-00095-34" at bounding box center [48, 527] width 73 height 12
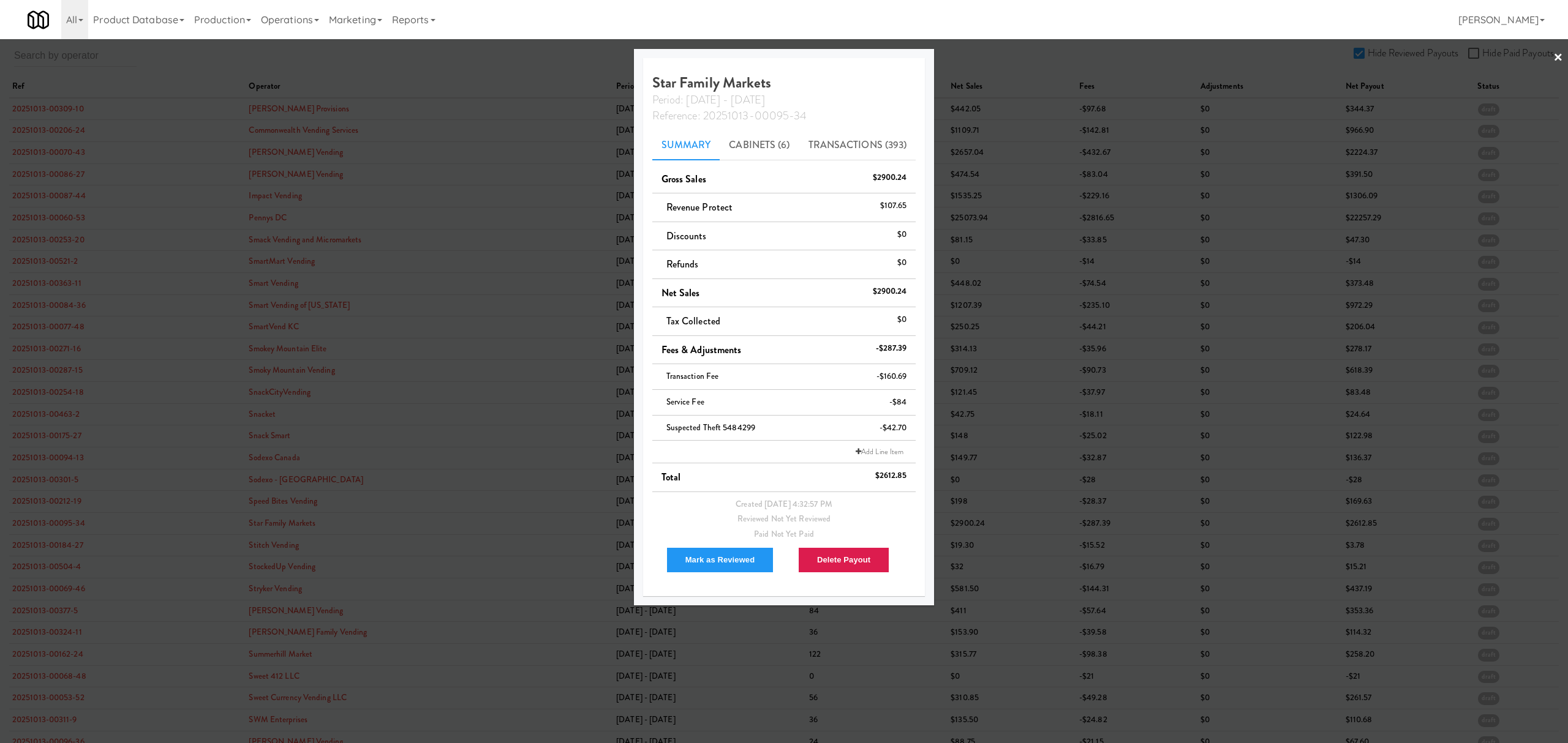
click at [54, 548] on div at bounding box center [784, 372] width 1568 height 743
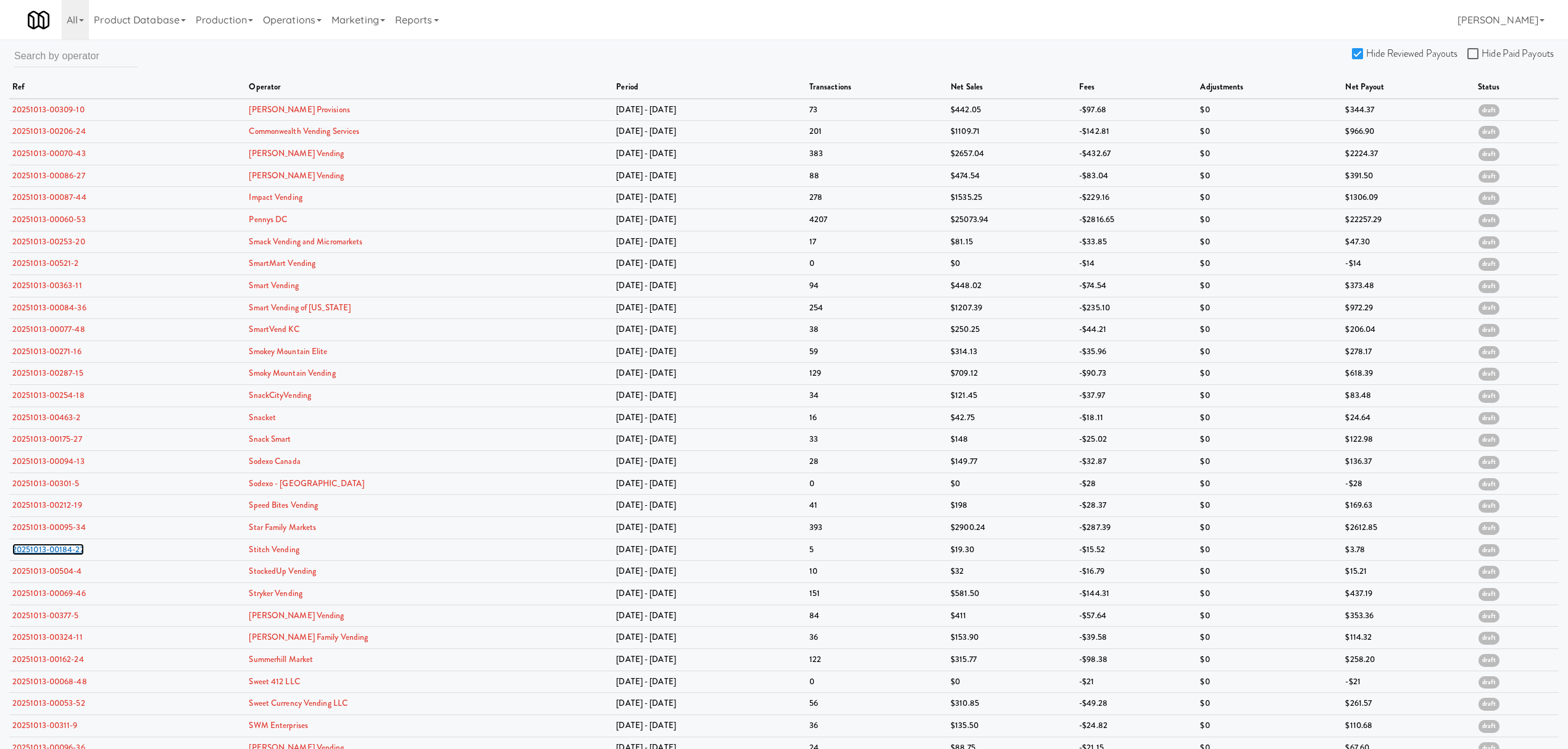
click at [55, 553] on link "20251013-00184-27" at bounding box center [47, 549] width 72 height 12
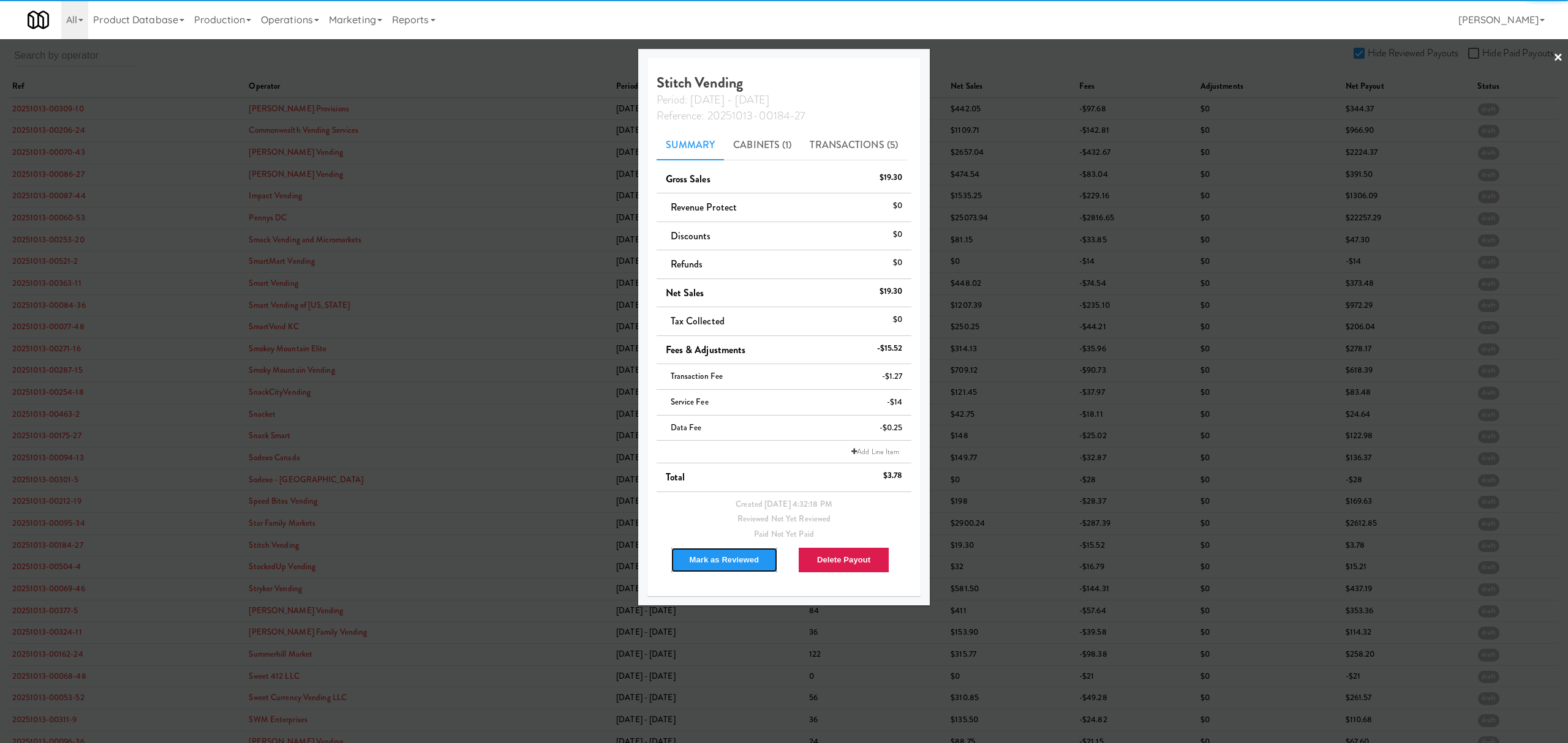
click at [706, 562] on button "Mark as Reviewed" at bounding box center [724, 560] width 108 height 26
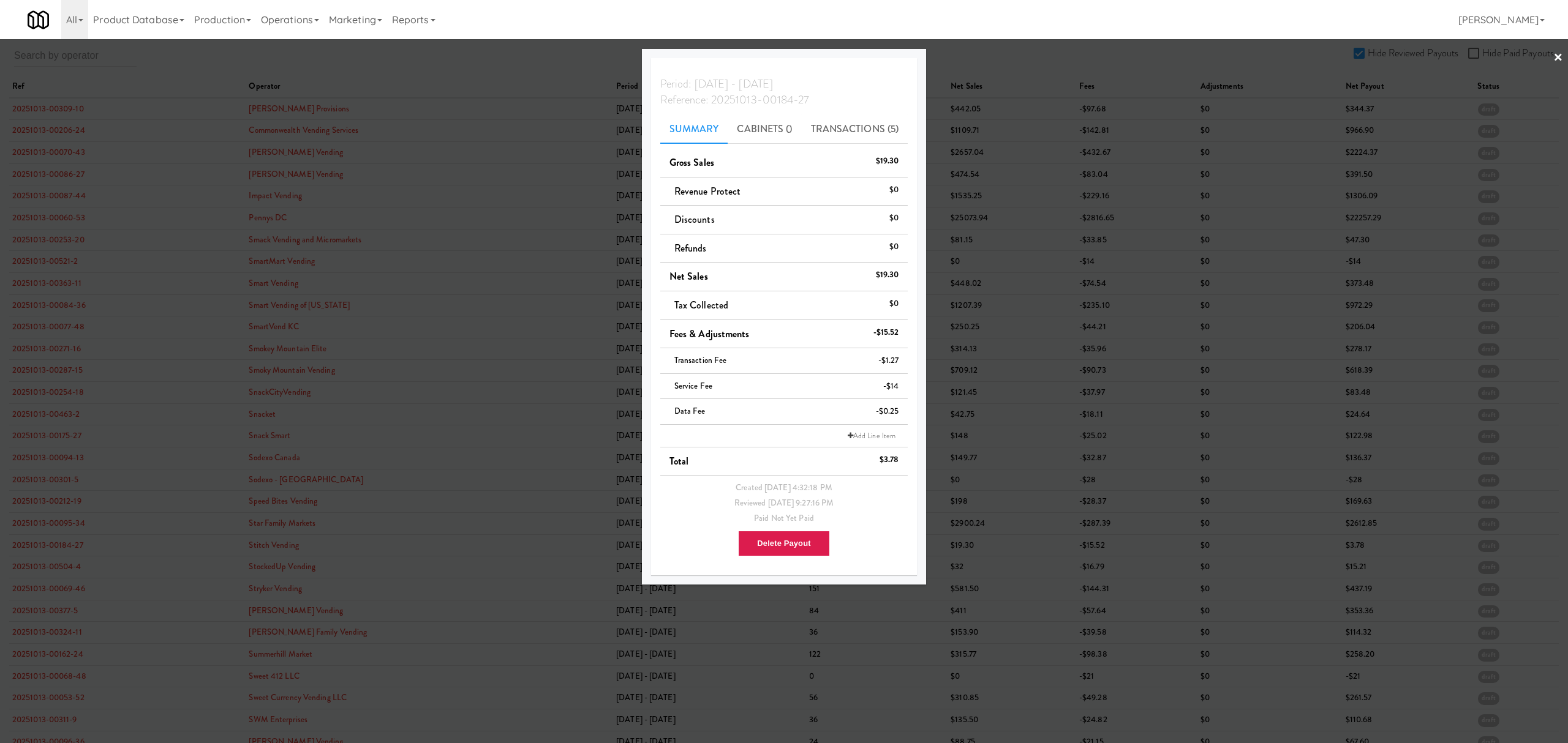
click at [59, 569] on div at bounding box center [784, 372] width 1568 height 743
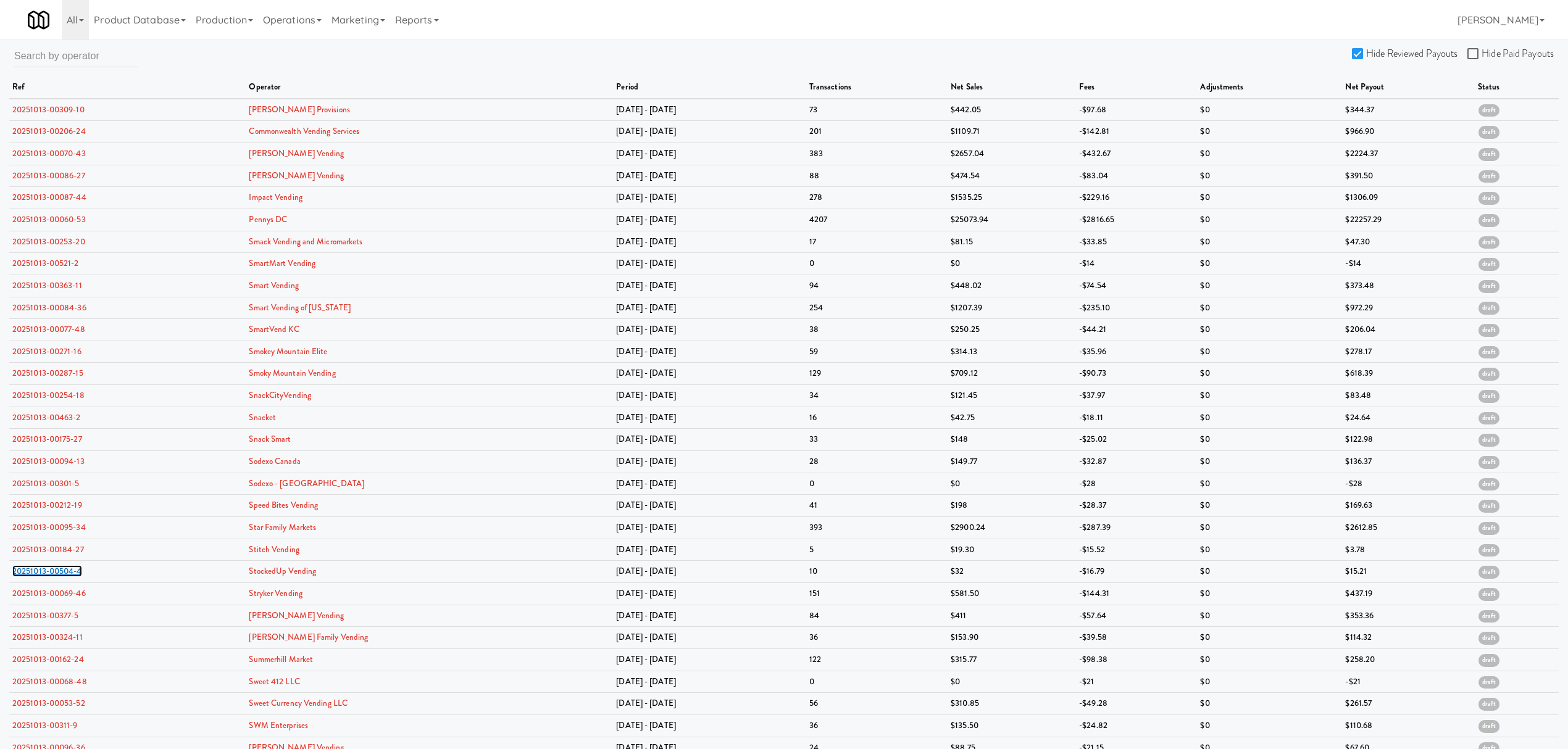
click at [60, 574] on link "20251013-00504-4" at bounding box center [47, 571] width 70 height 12
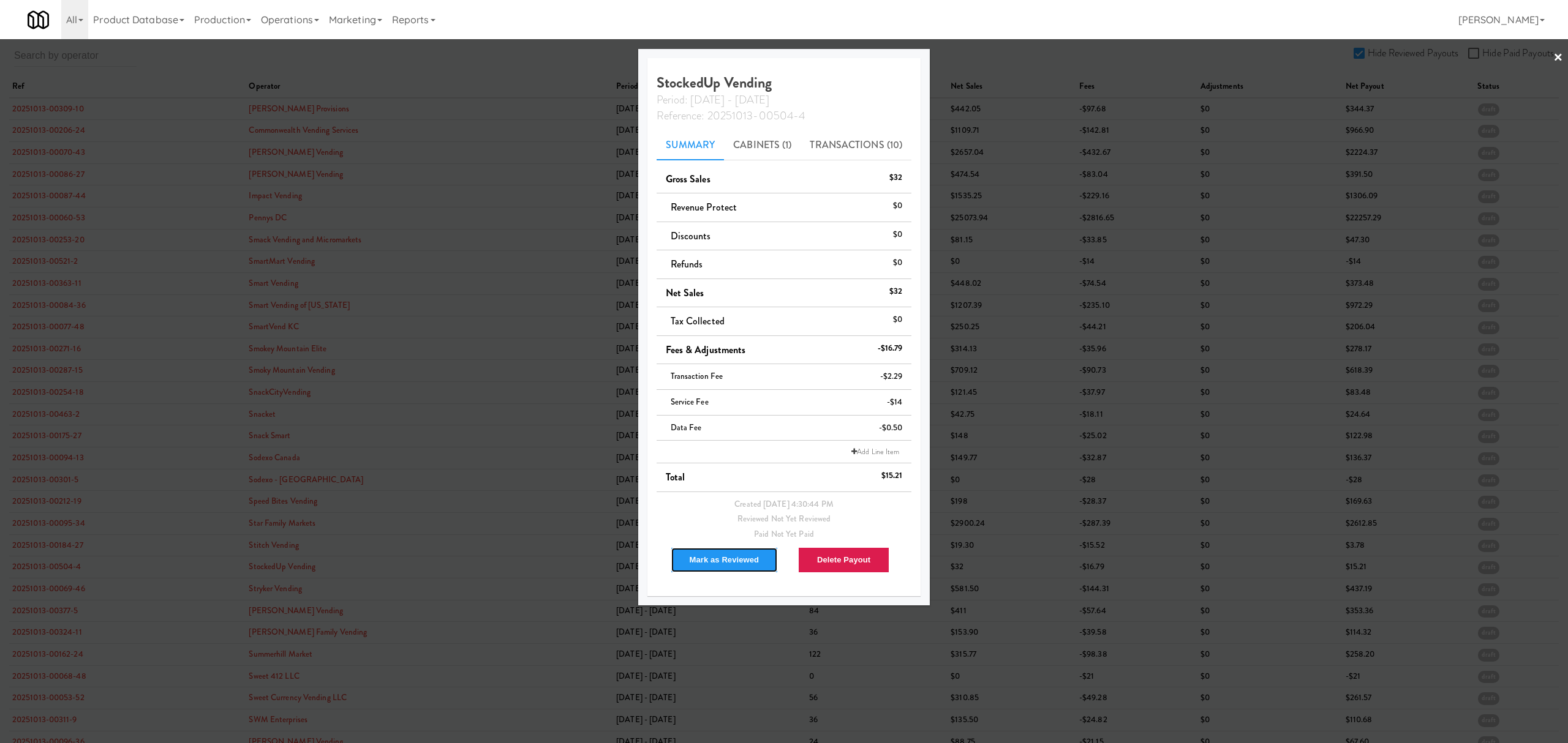
click at [702, 561] on button "Mark as Reviewed" at bounding box center [724, 560] width 108 height 26
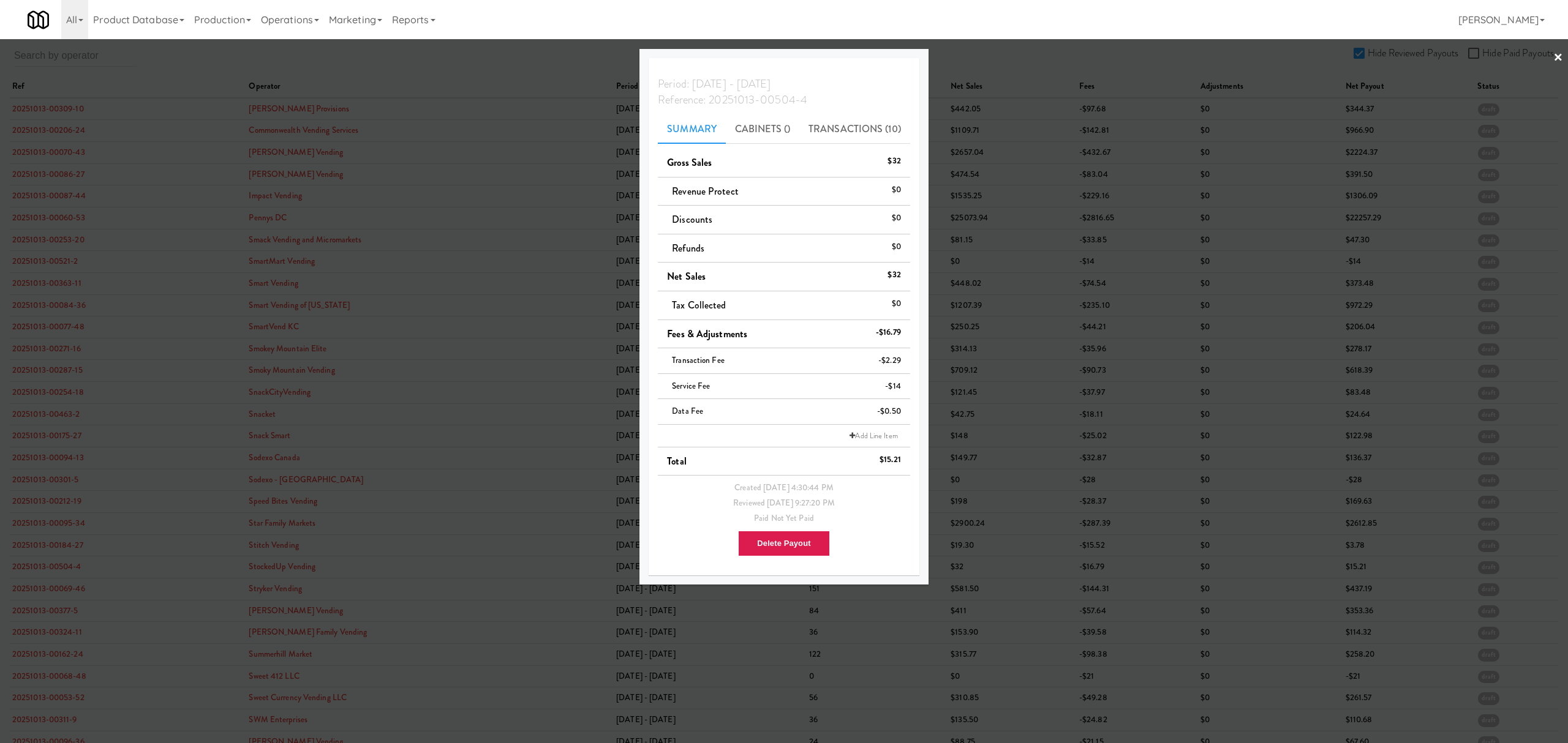
click at [69, 595] on div at bounding box center [784, 372] width 1568 height 743
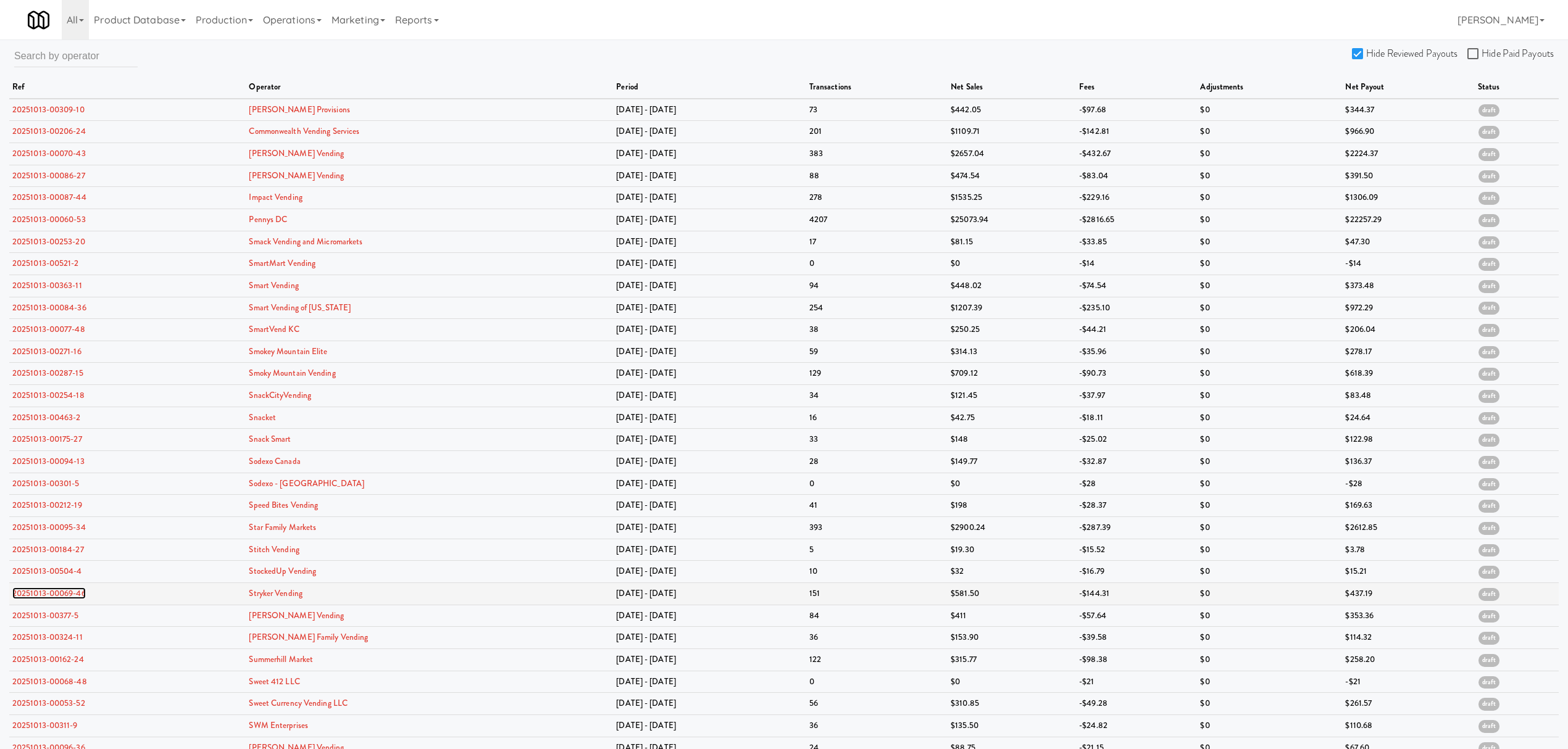
click at [69, 599] on link "20251013-00069-46" at bounding box center [48, 593] width 73 height 12
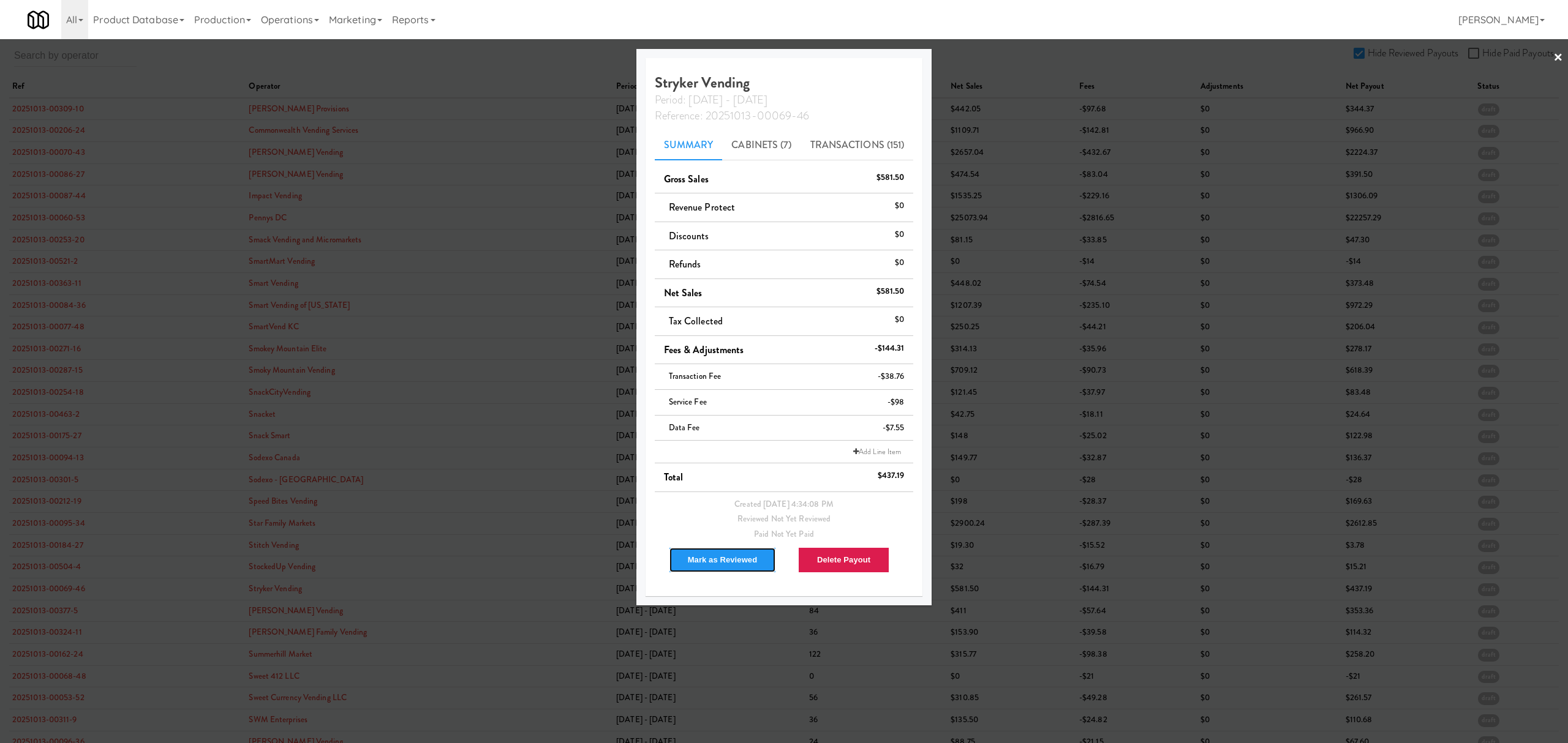
click at [698, 565] on button "Mark as Reviewed" at bounding box center [722, 560] width 108 height 26
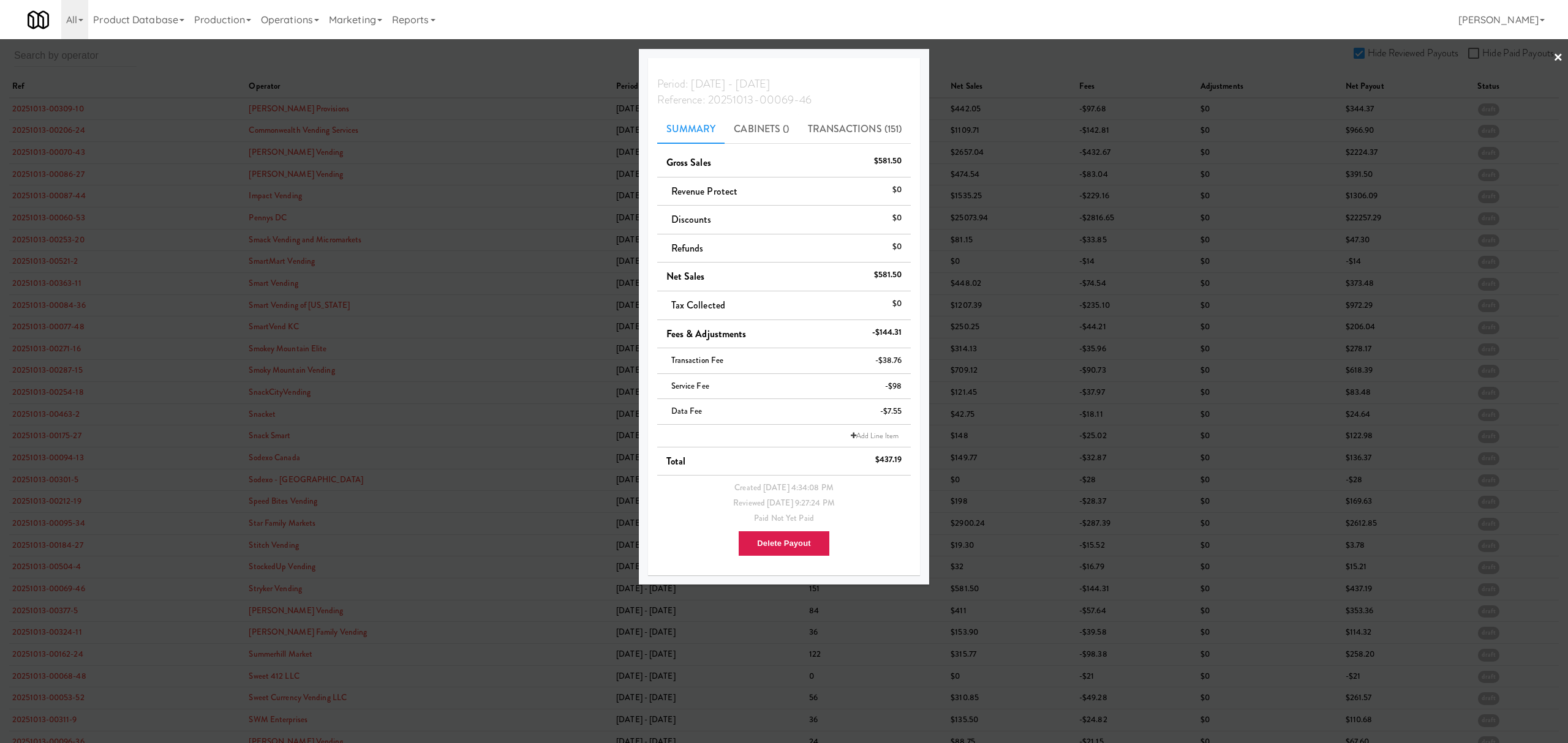
click at [38, 615] on div at bounding box center [784, 372] width 1568 height 743
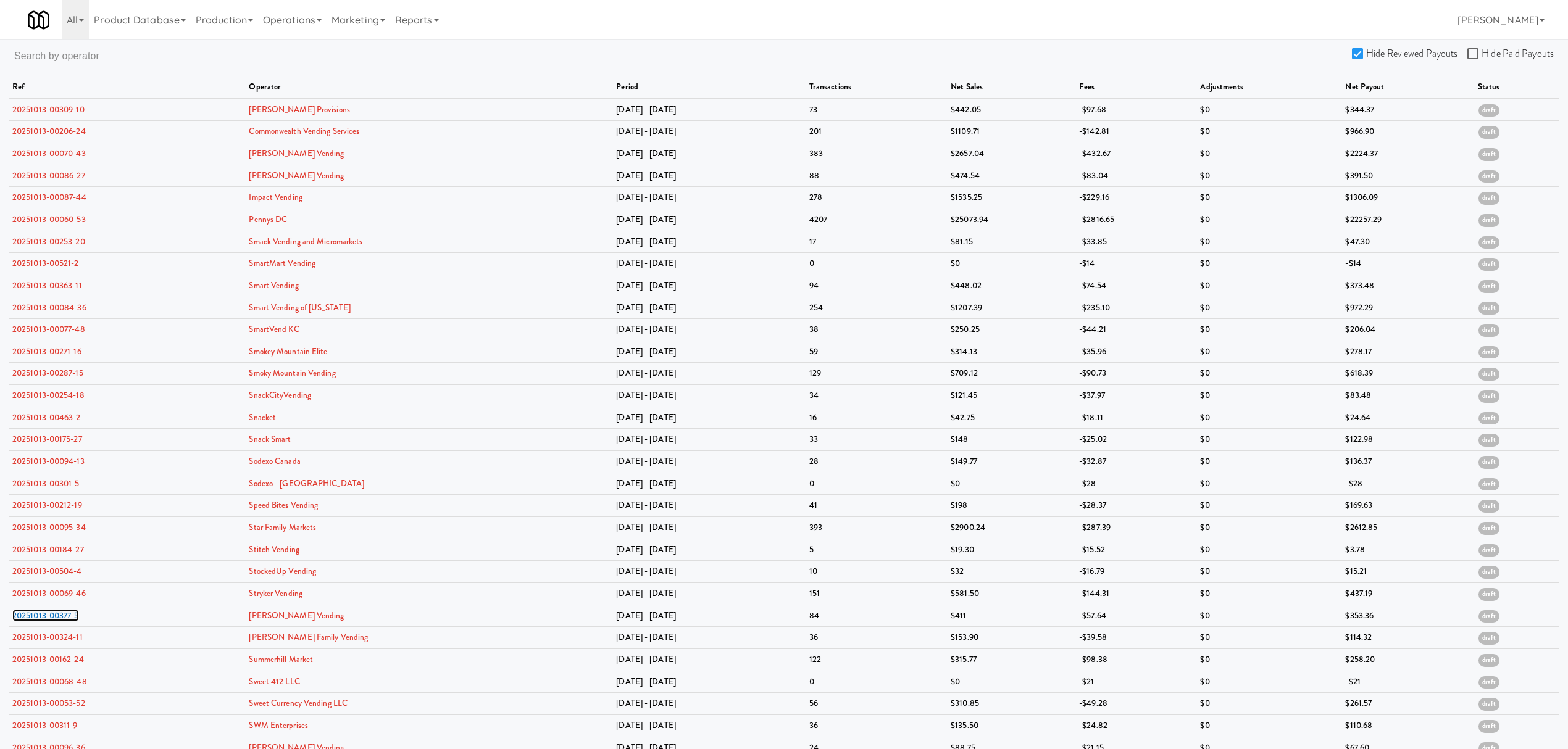
click at [39, 620] on link "20251013-00377-5" at bounding box center [45, 616] width 67 height 12
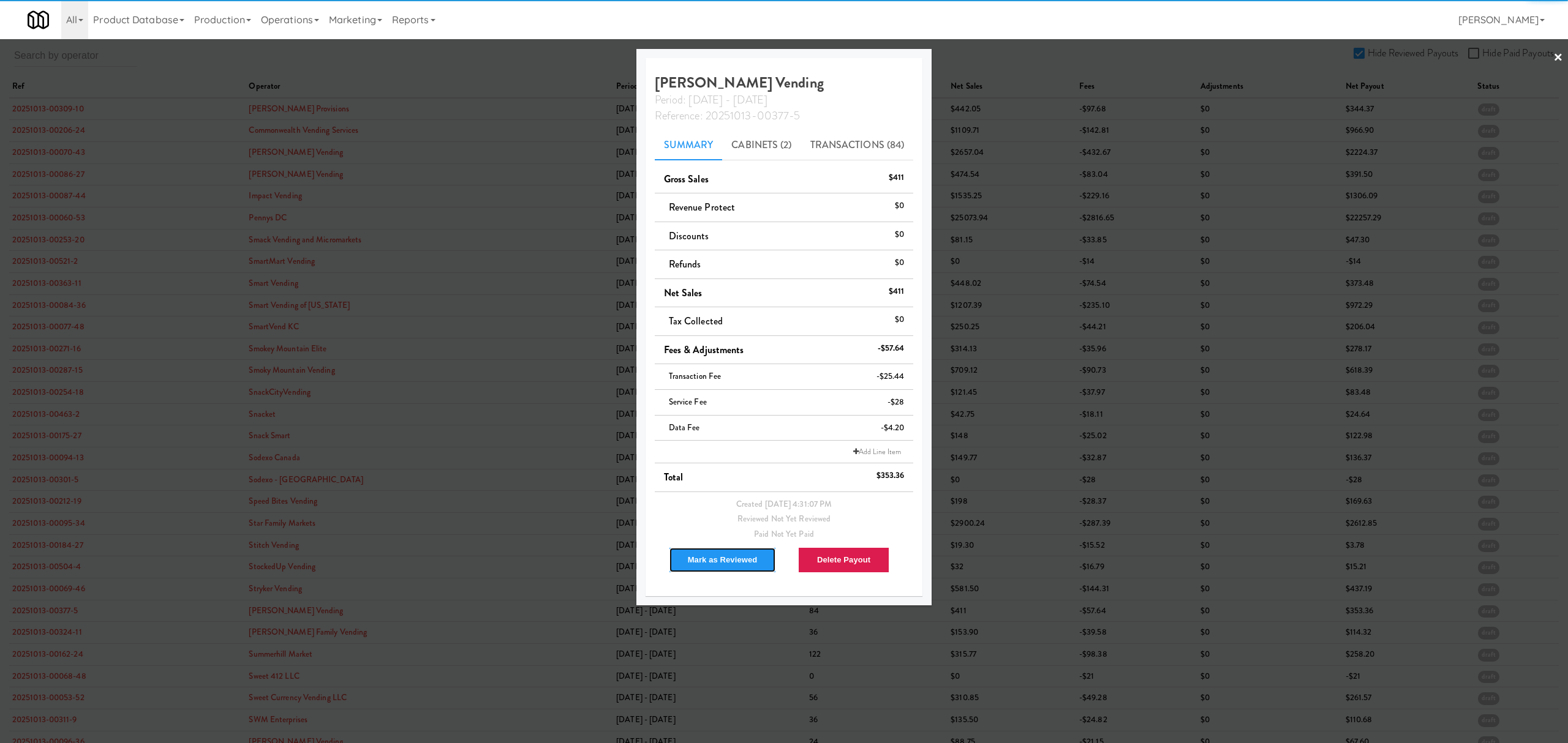
click at [699, 567] on button "Mark as Reviewed" at bounding box center [722, 560] width 108 height 26
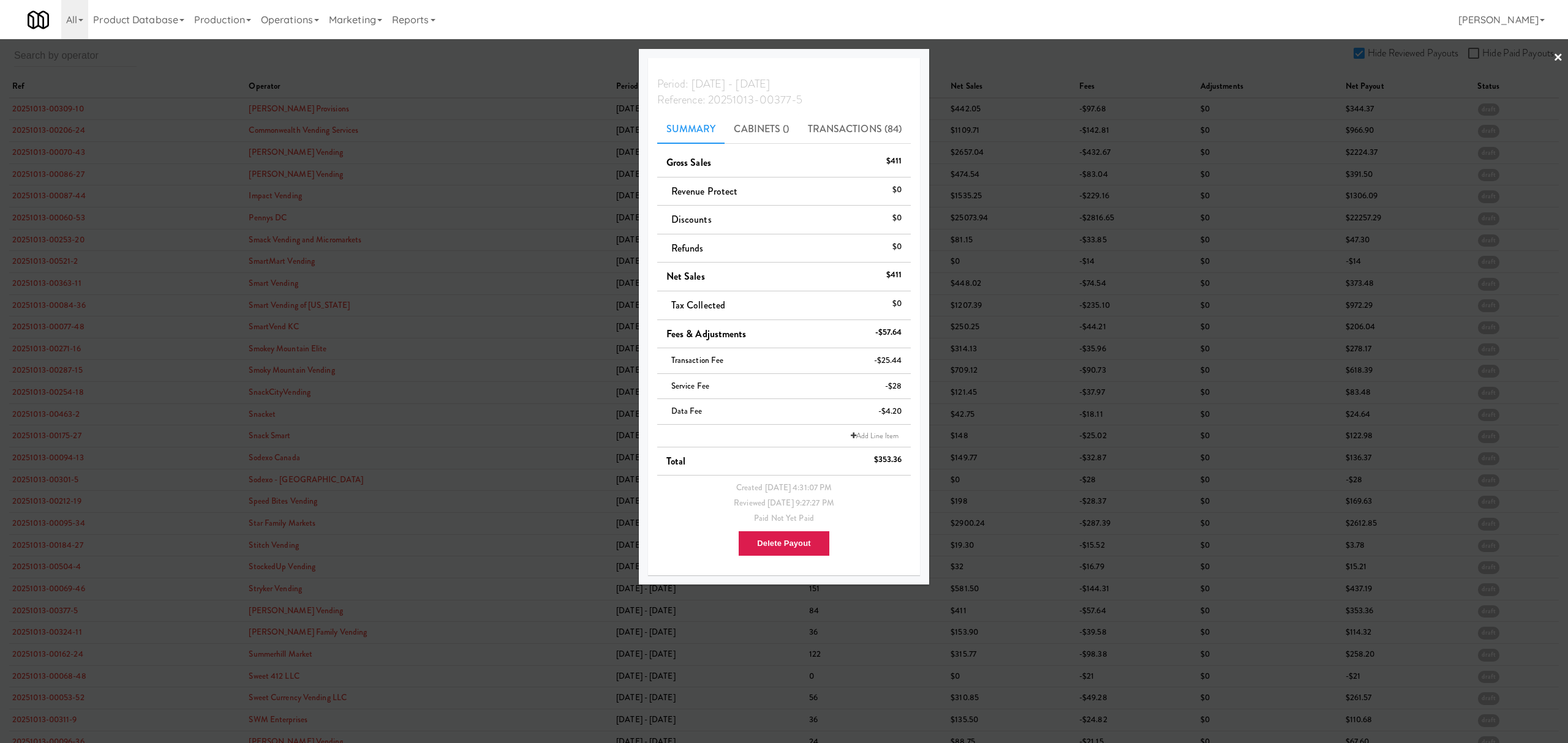
click at [39, 637] on div at bounding box center [784, 372] width 1568 height 743
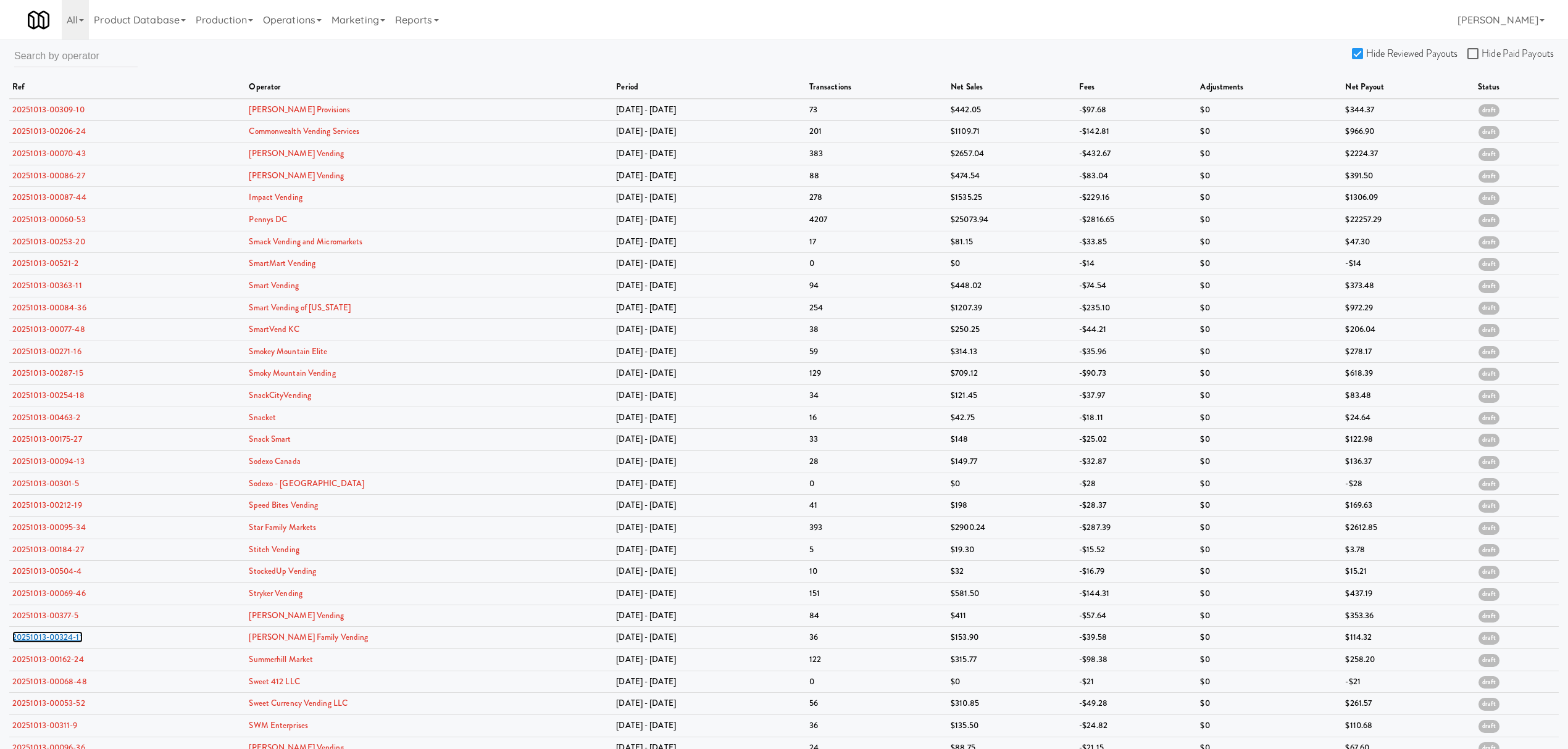
click at [39, 642] on link "20251013-00324-11" at bounding box center [47, 637] width 71 height 12
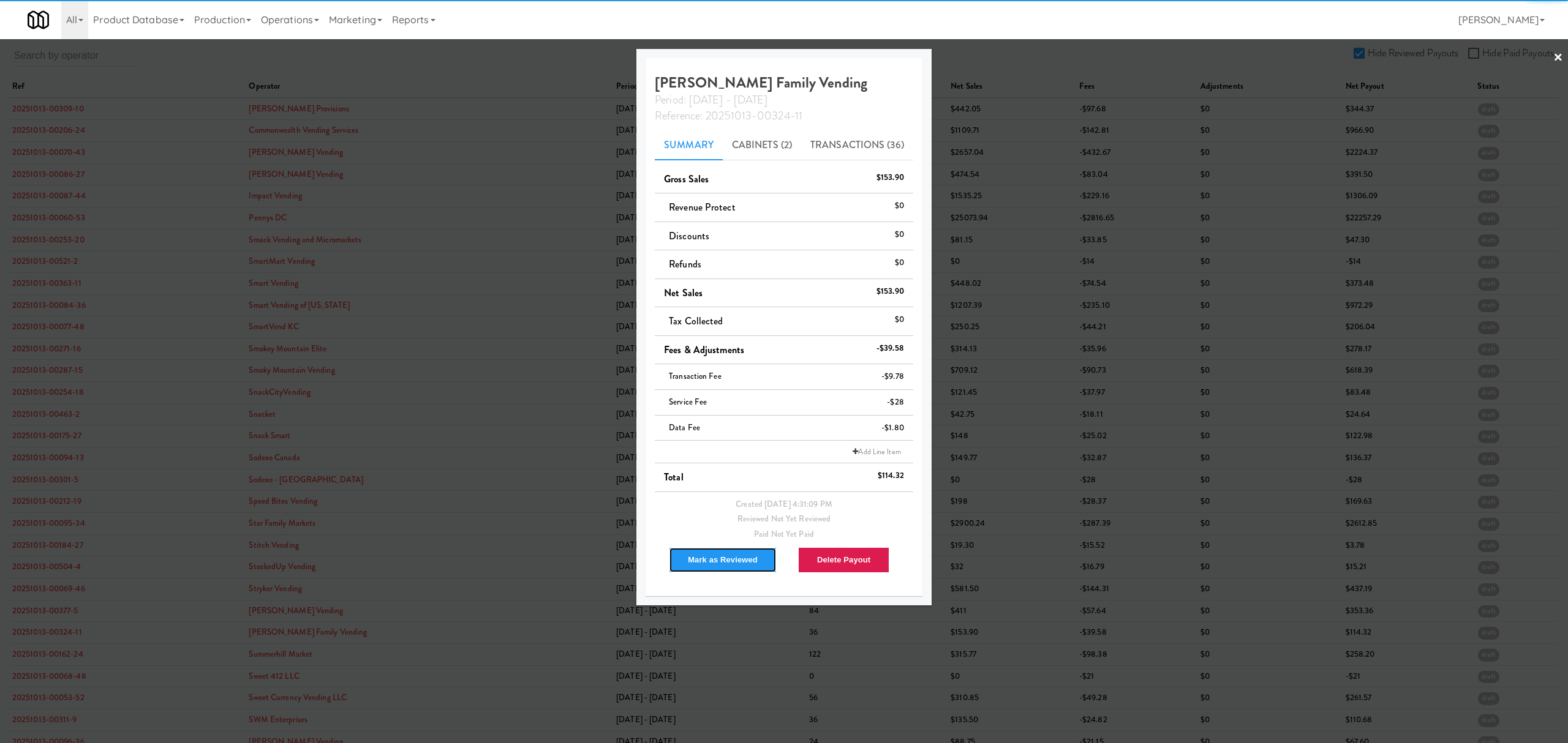
click at [708, 560] on button "Mark as Reviewed" at bounding box center [722, 560] width 108 height 26
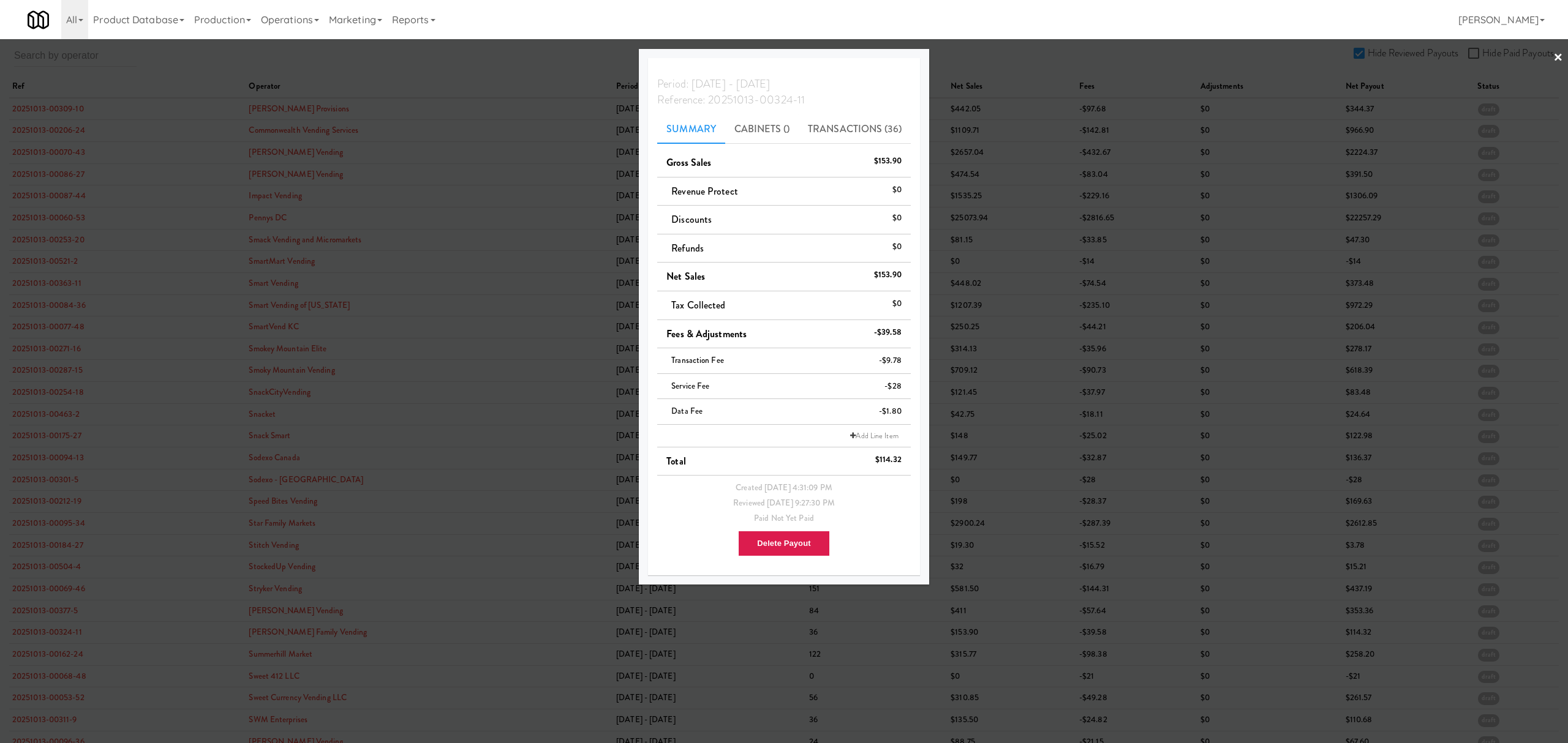
click at [49, 654] on div at bounding box center [784, 372] width 1568 height 743
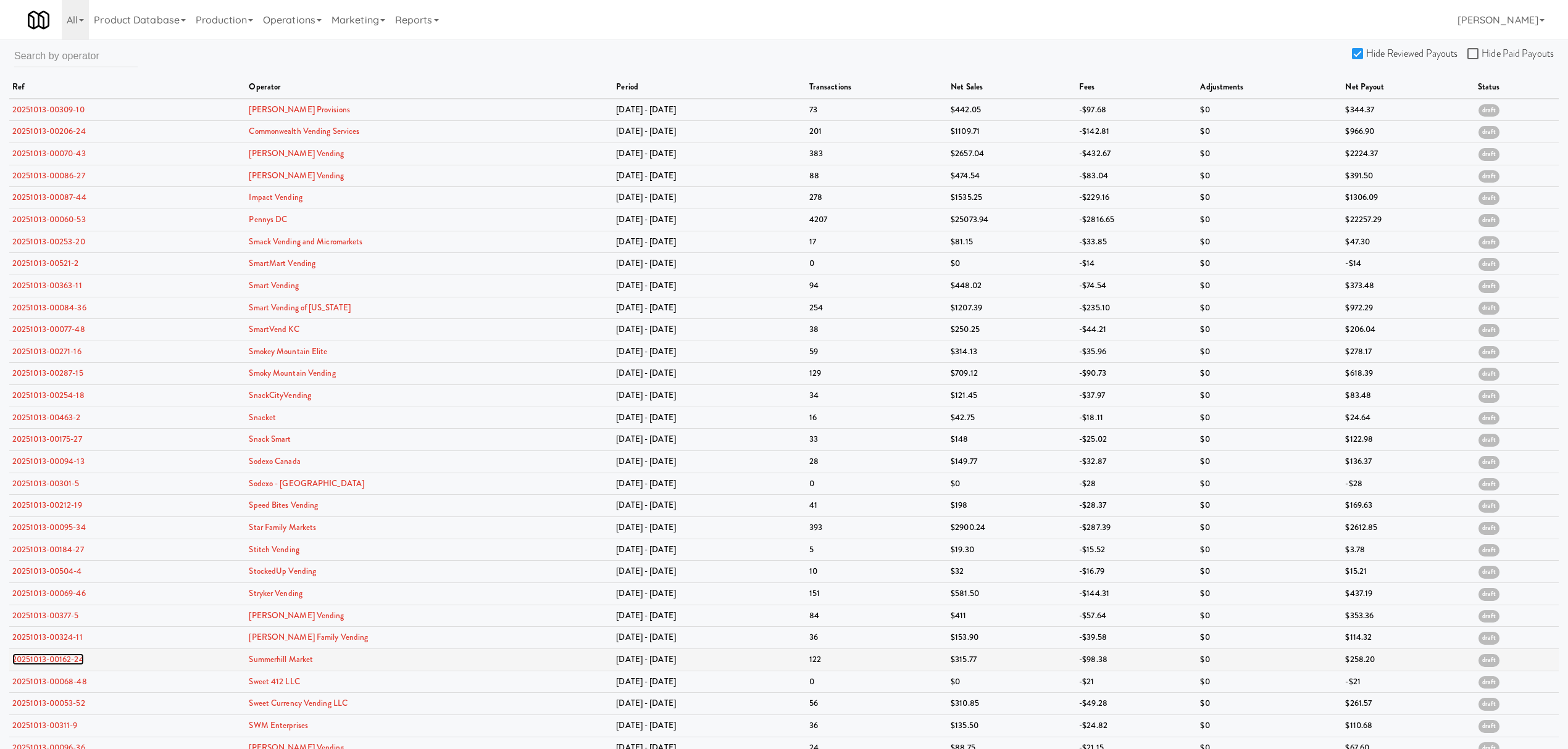
click at [49, 660] on link "20251013-00162-24" at bounding box center [47, 659] width 72 height 12
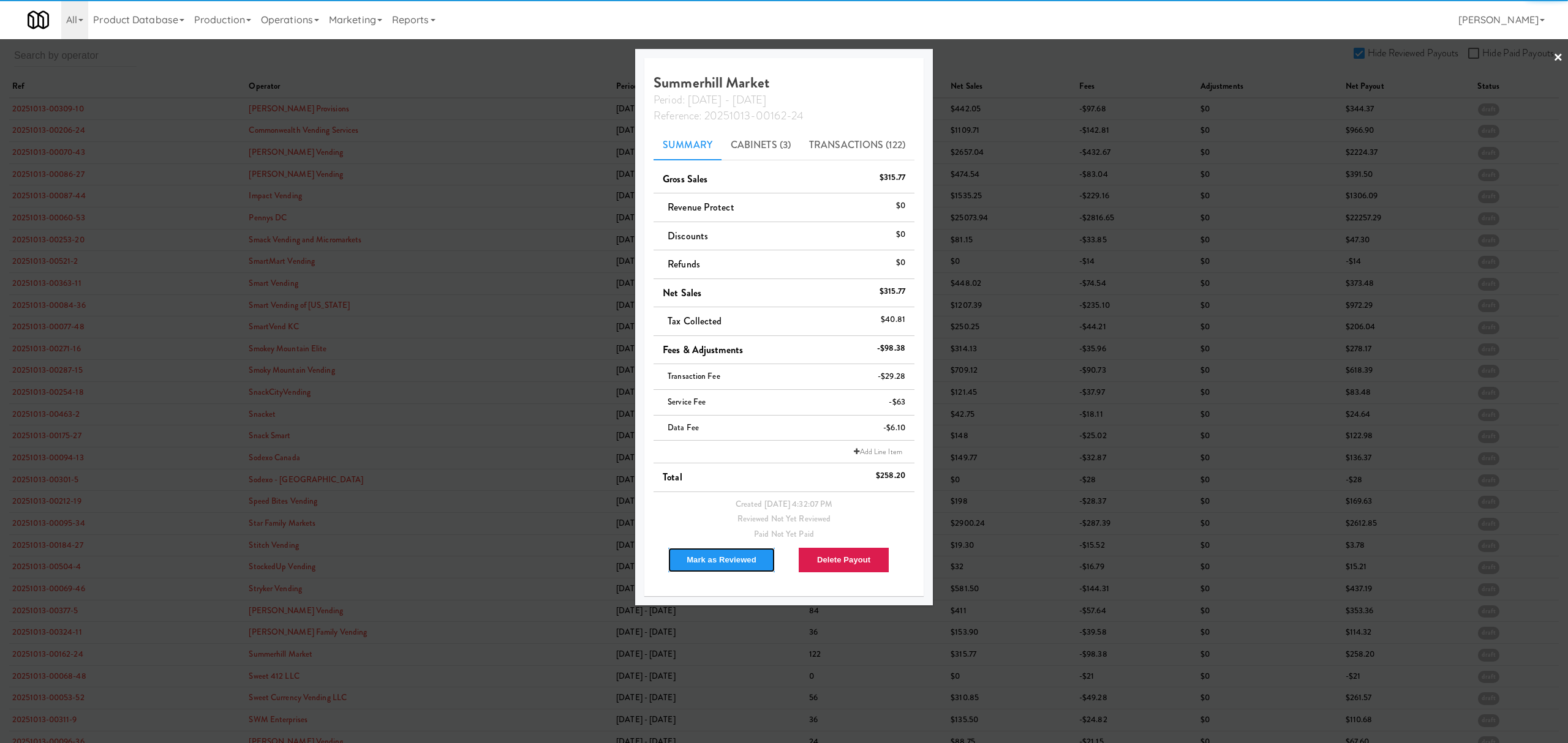
click at [724, 553] on button "Mark as Reviewed" at bounding box center [721, 560] width 108 height 26
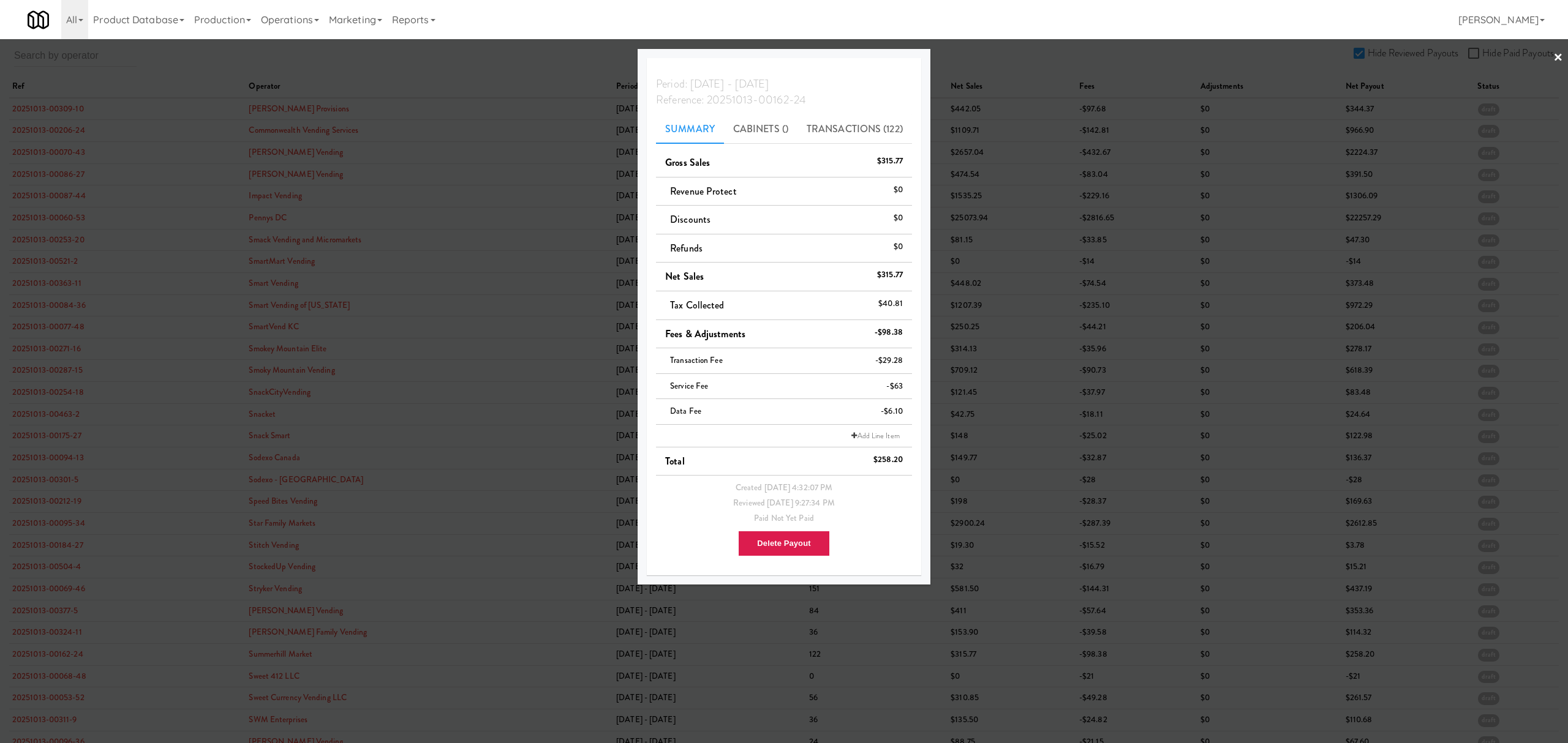
click at [28, 684] on div at bounding box center [784, 372] width 1568 height 743
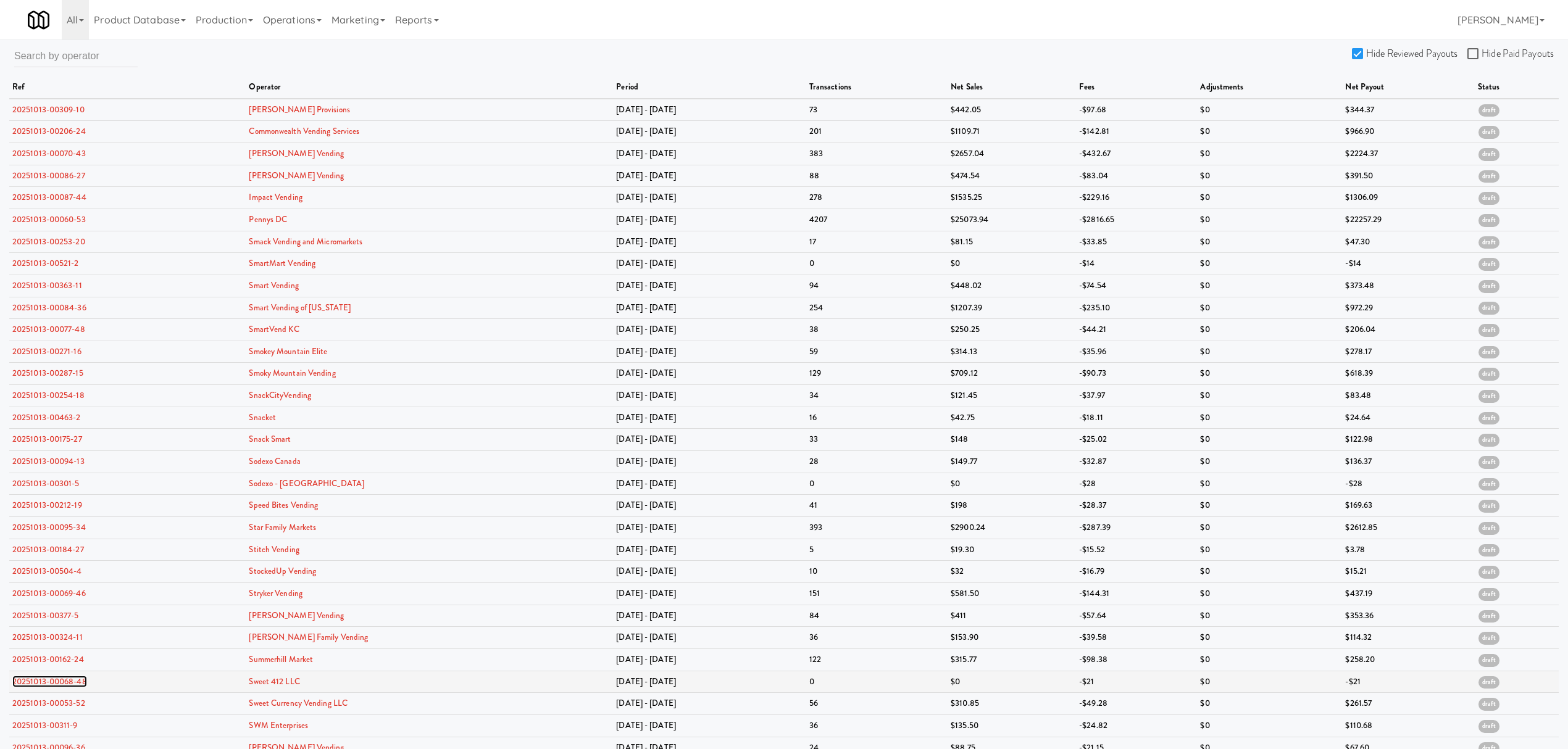
click at [46, 685] on link "20251013-00068-48" at bounding box center [49, 681] width 75 height 12
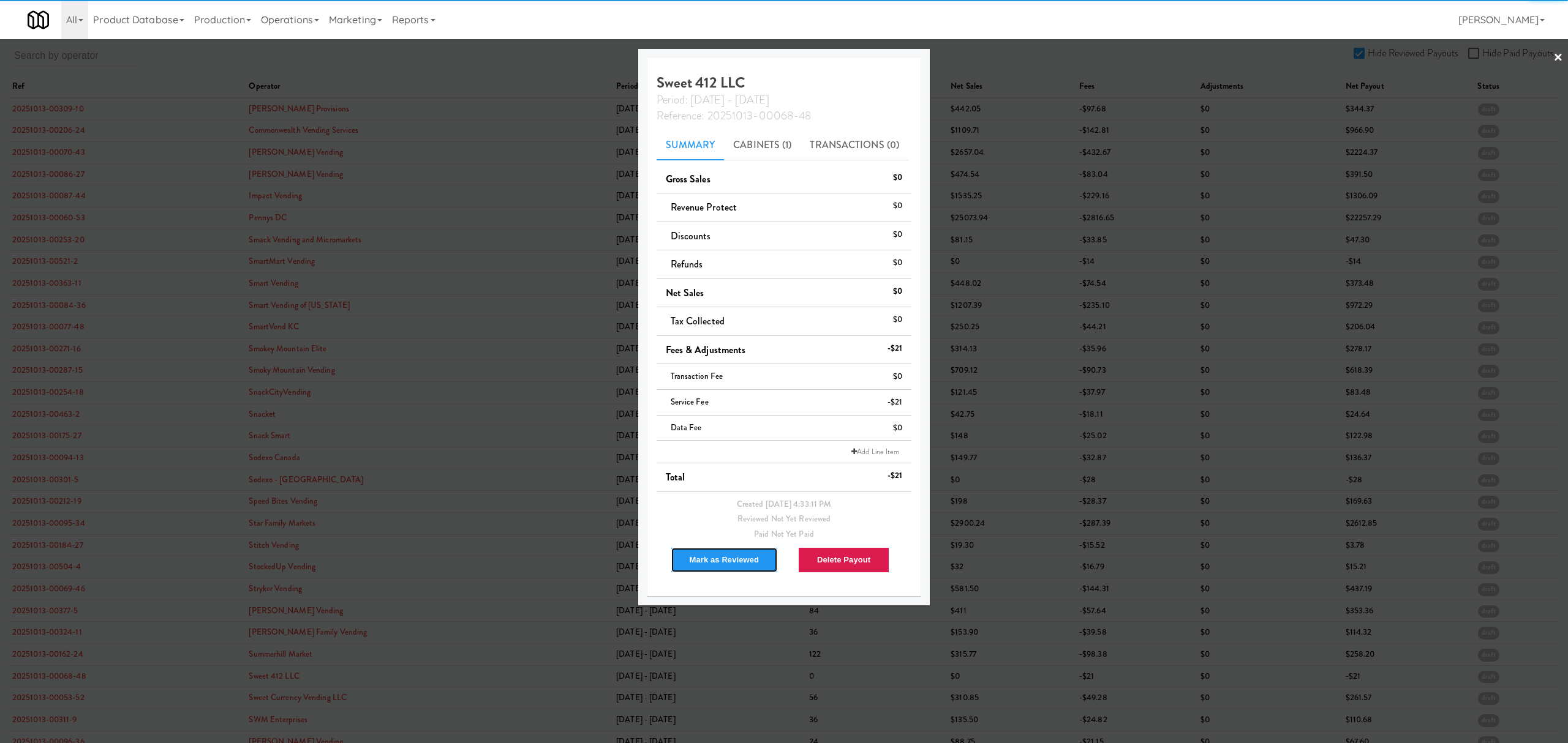
click at [707, 562] on button "Mark as Reviewed" at bounding box center [724, 560] width 108 height 26
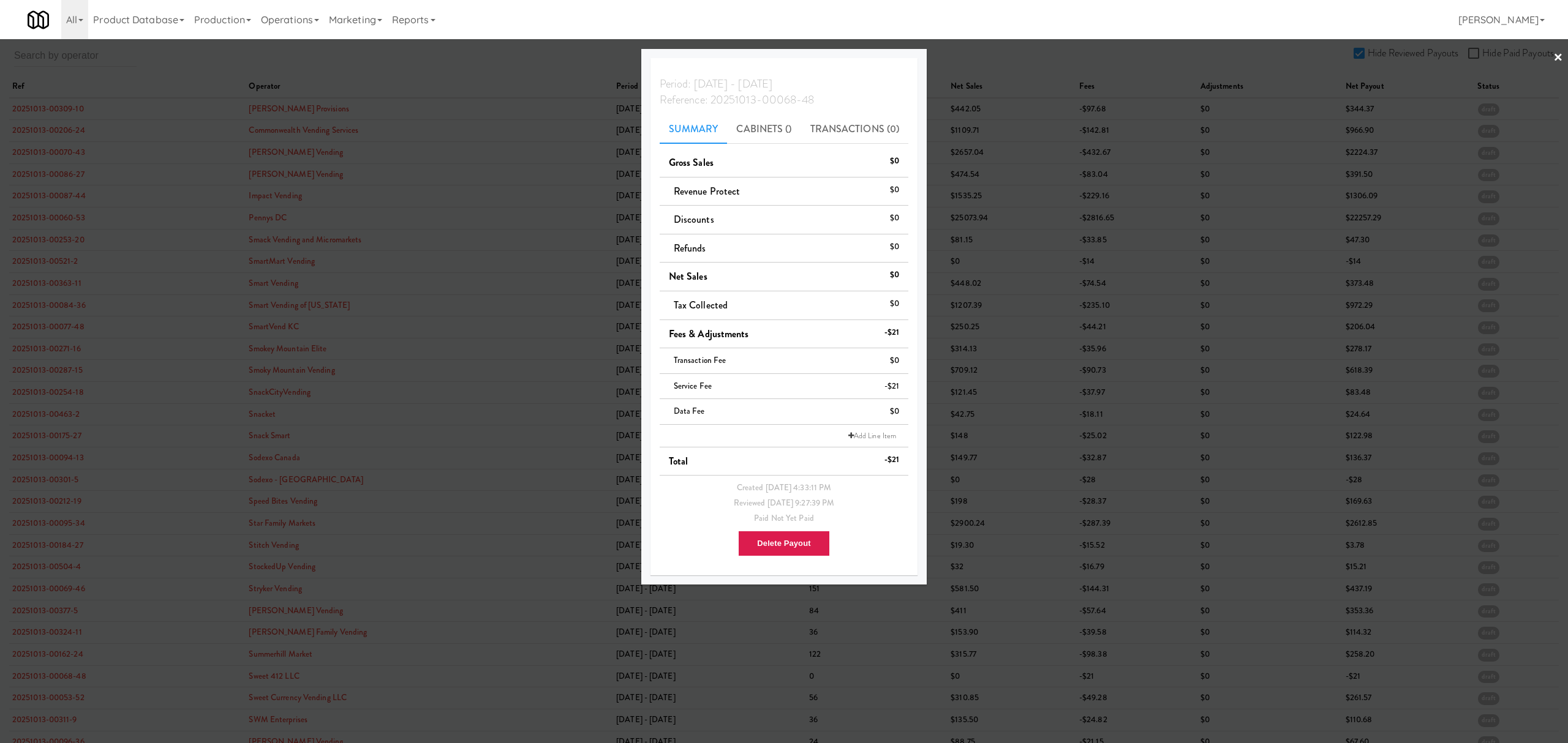
click at [44, 696] on div at bounding box center [784, 372] width 1568 height 743
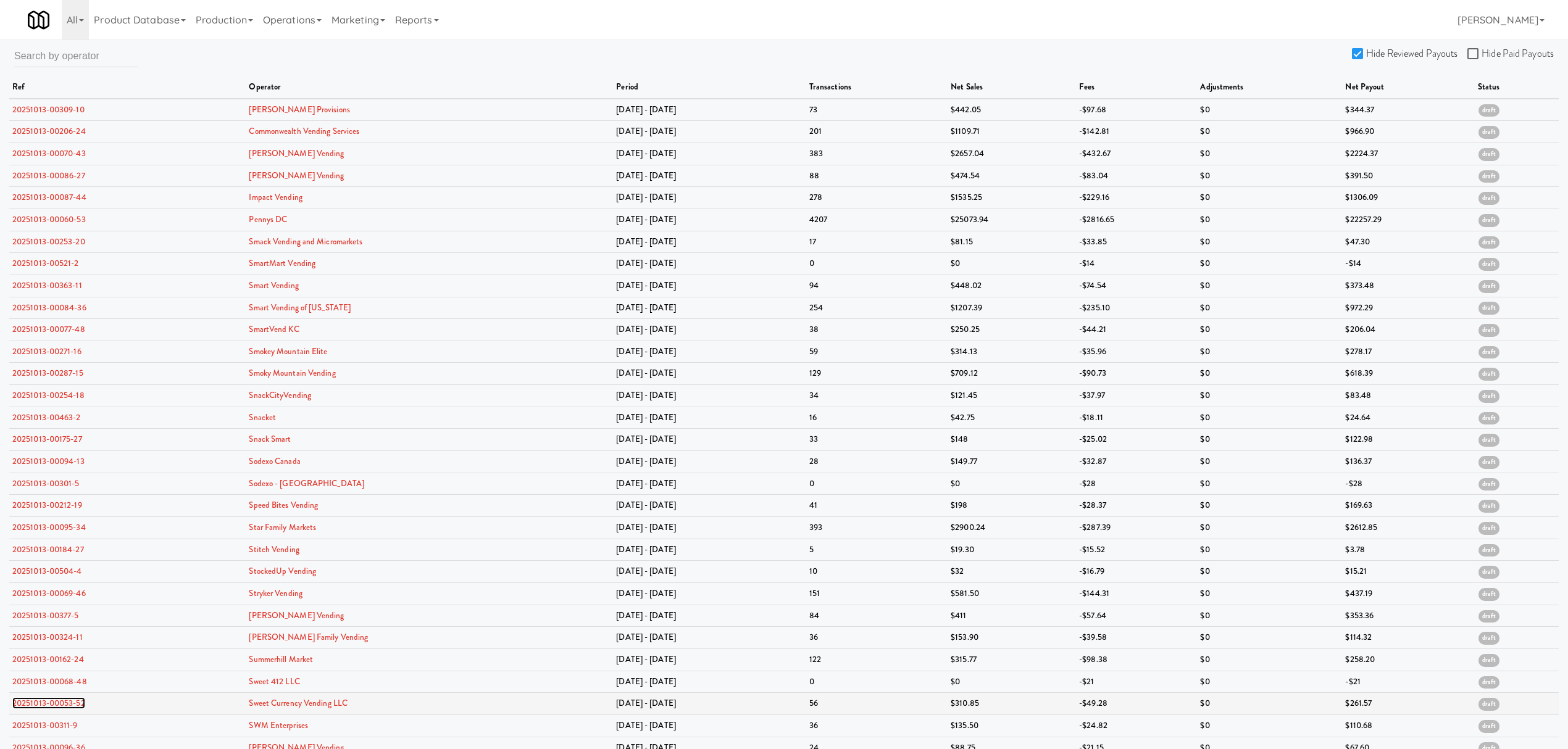
click at [45, 706] on link "20251013-00053-52" at bounding box center [48, 703] width 73 height 12
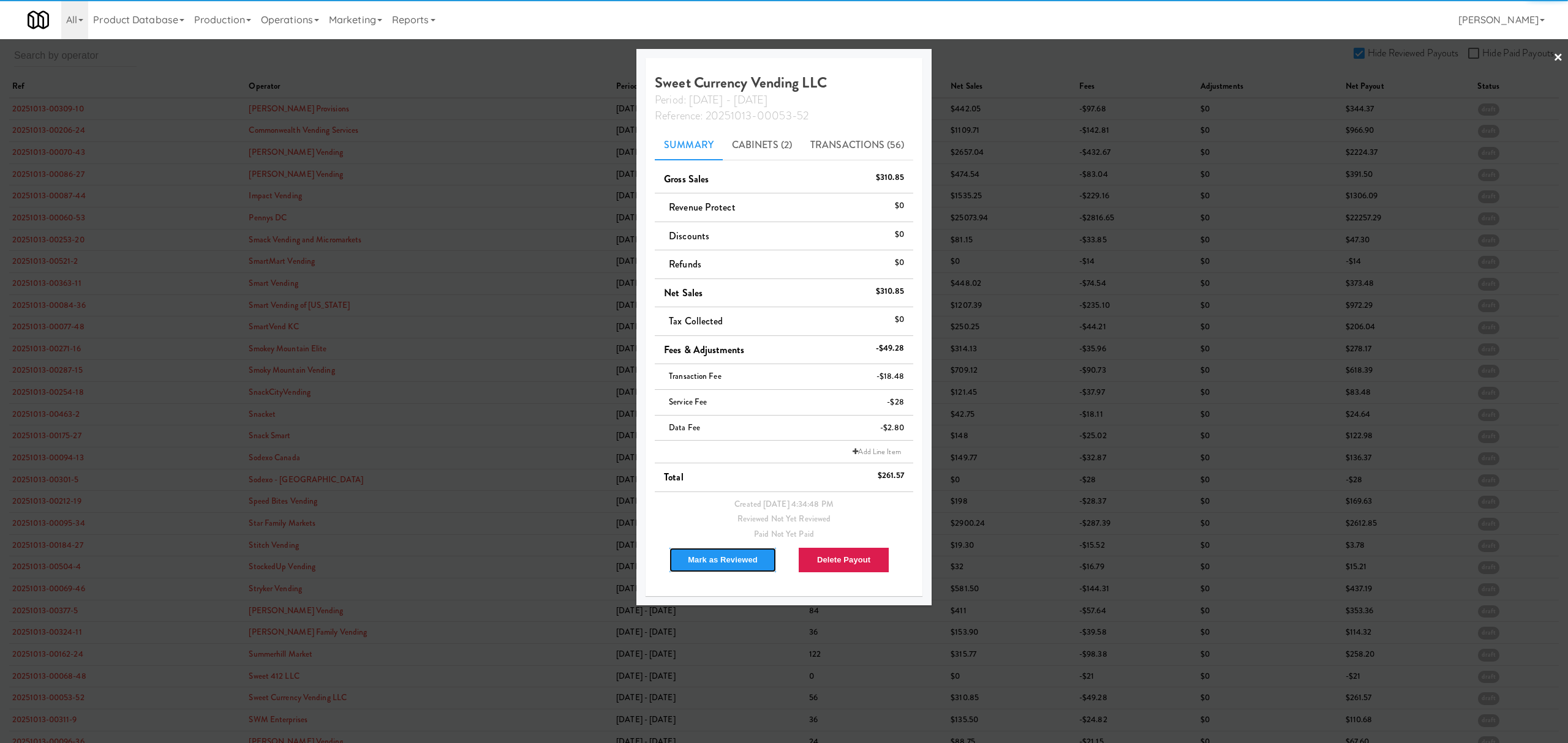
click at [709, 564] on button "Mark as Reviewed" at bounding box center [722, 560] width 108 height 26
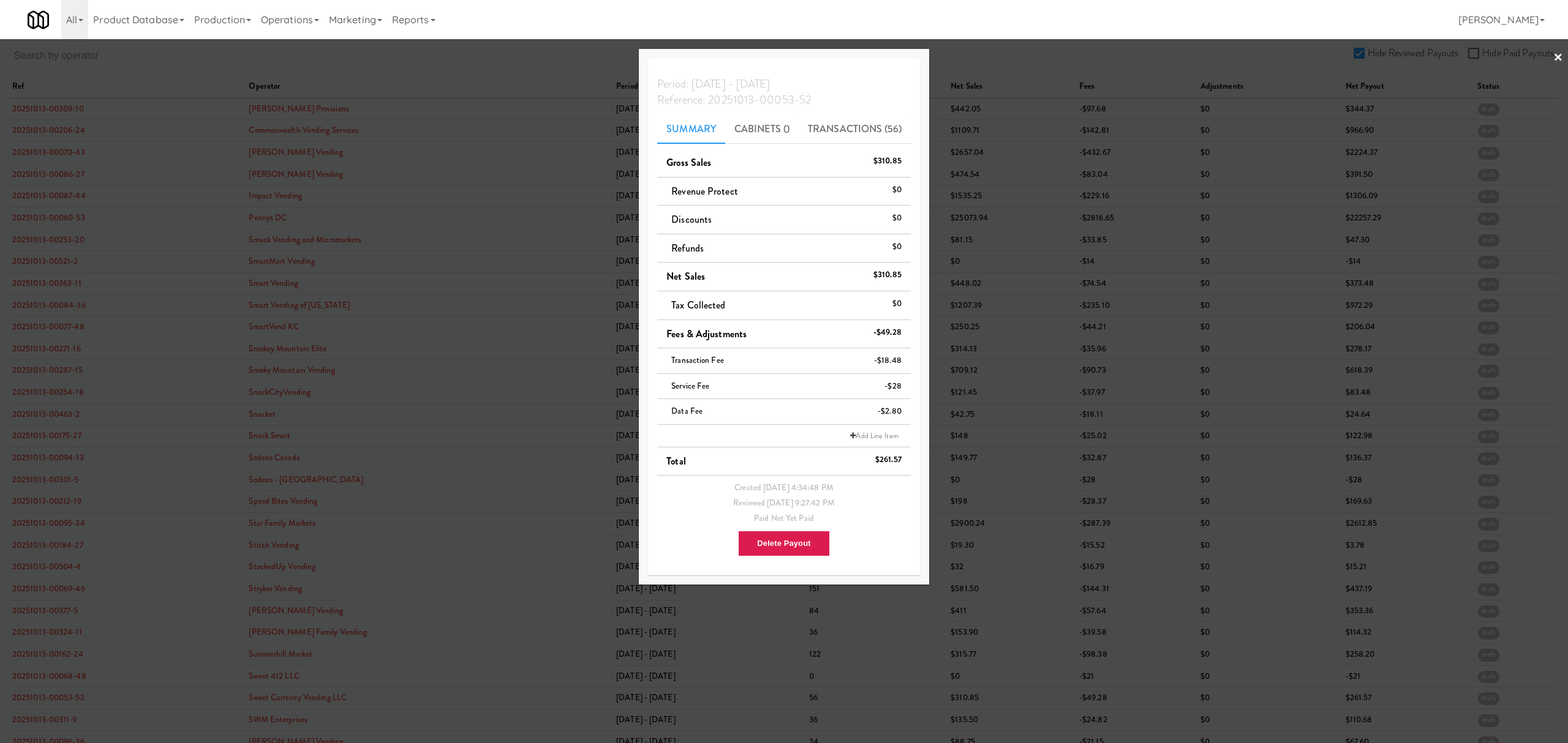
click at [48, 718] on div at bounding box center [784, 372] width 1568 height 743
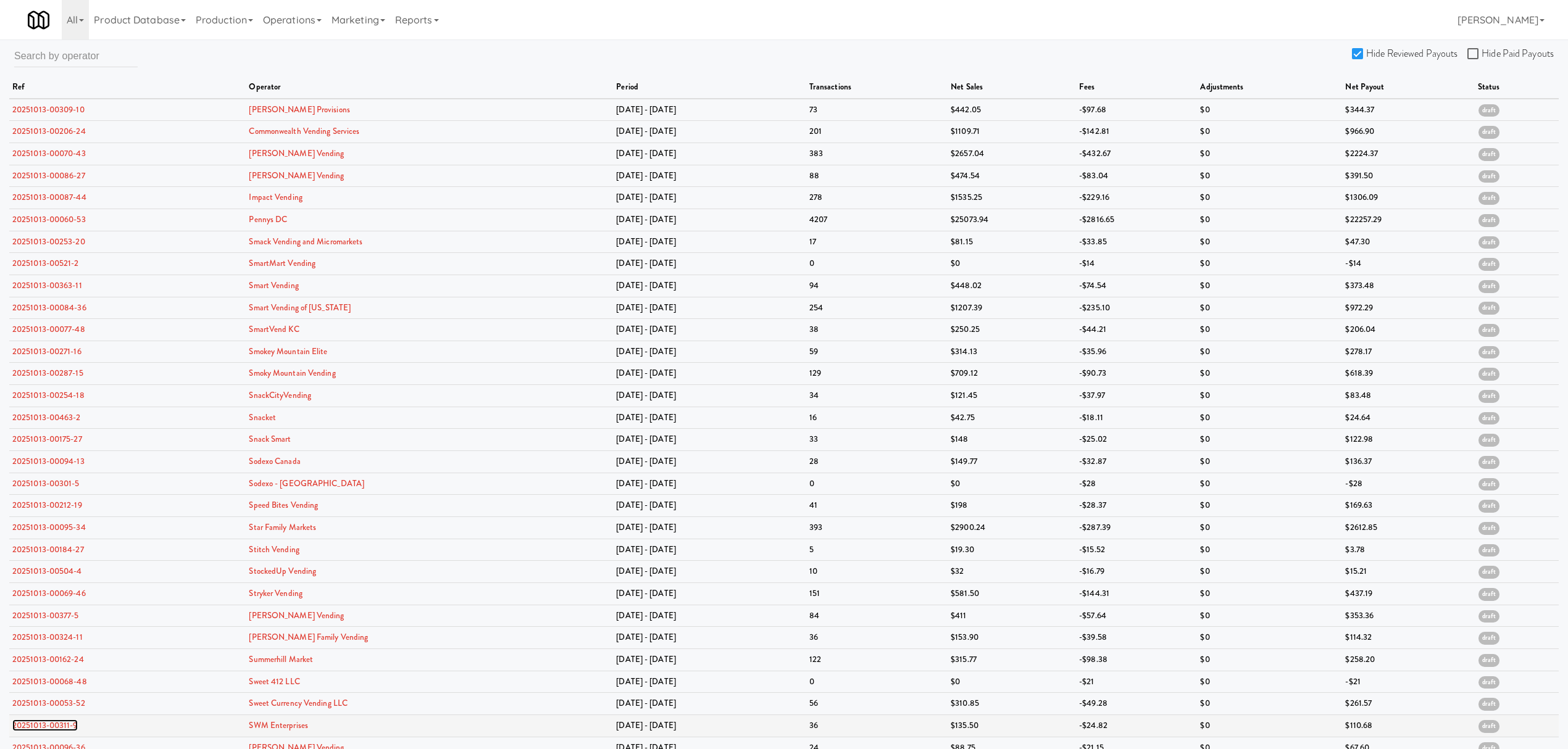
click at [55, 726] on link "20251013-00311-9" at bounding box center [44, 725] width 65 height 12
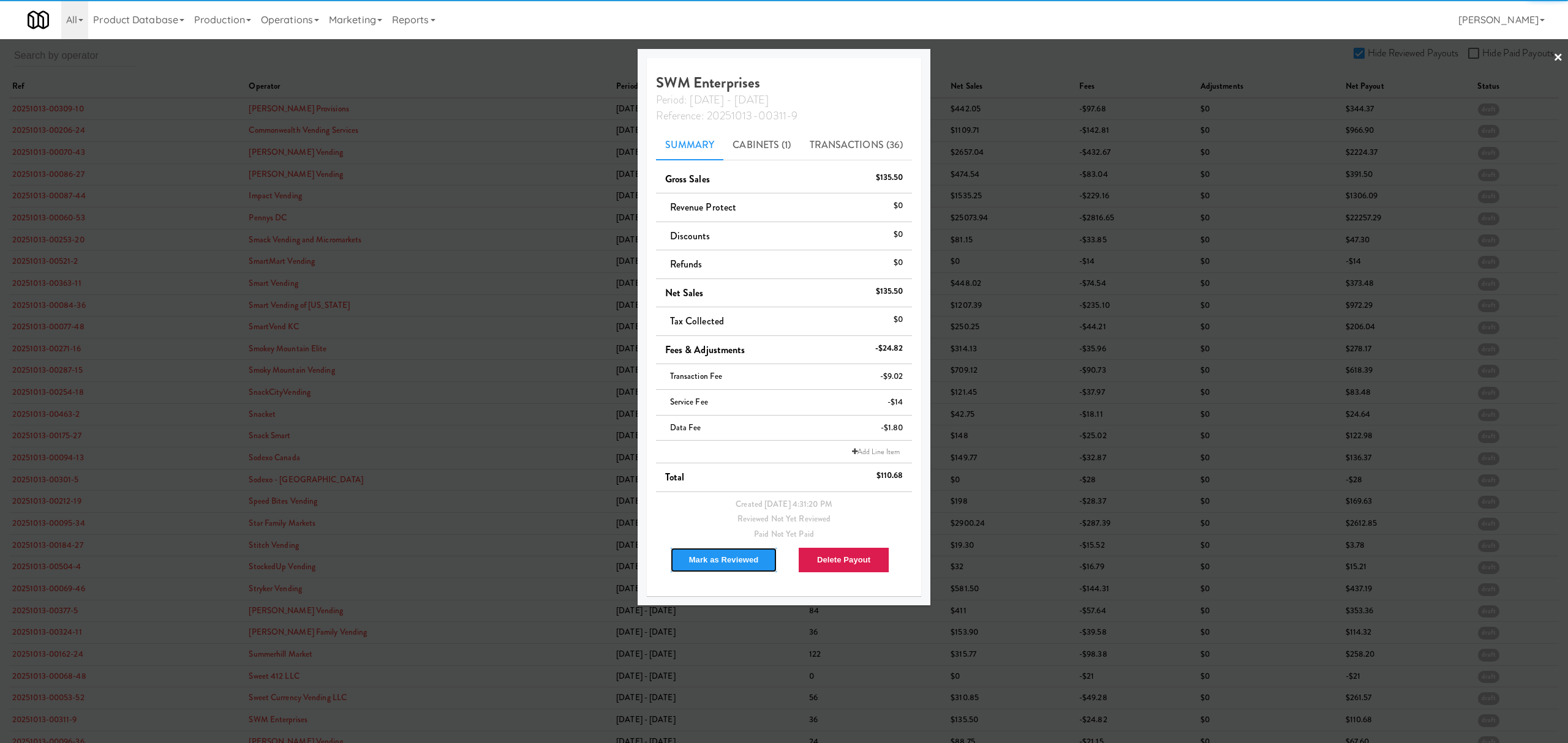
click at [729, 564] on button "Mark as Reviewed" at bounding box center [723, 560] width 108 height 26
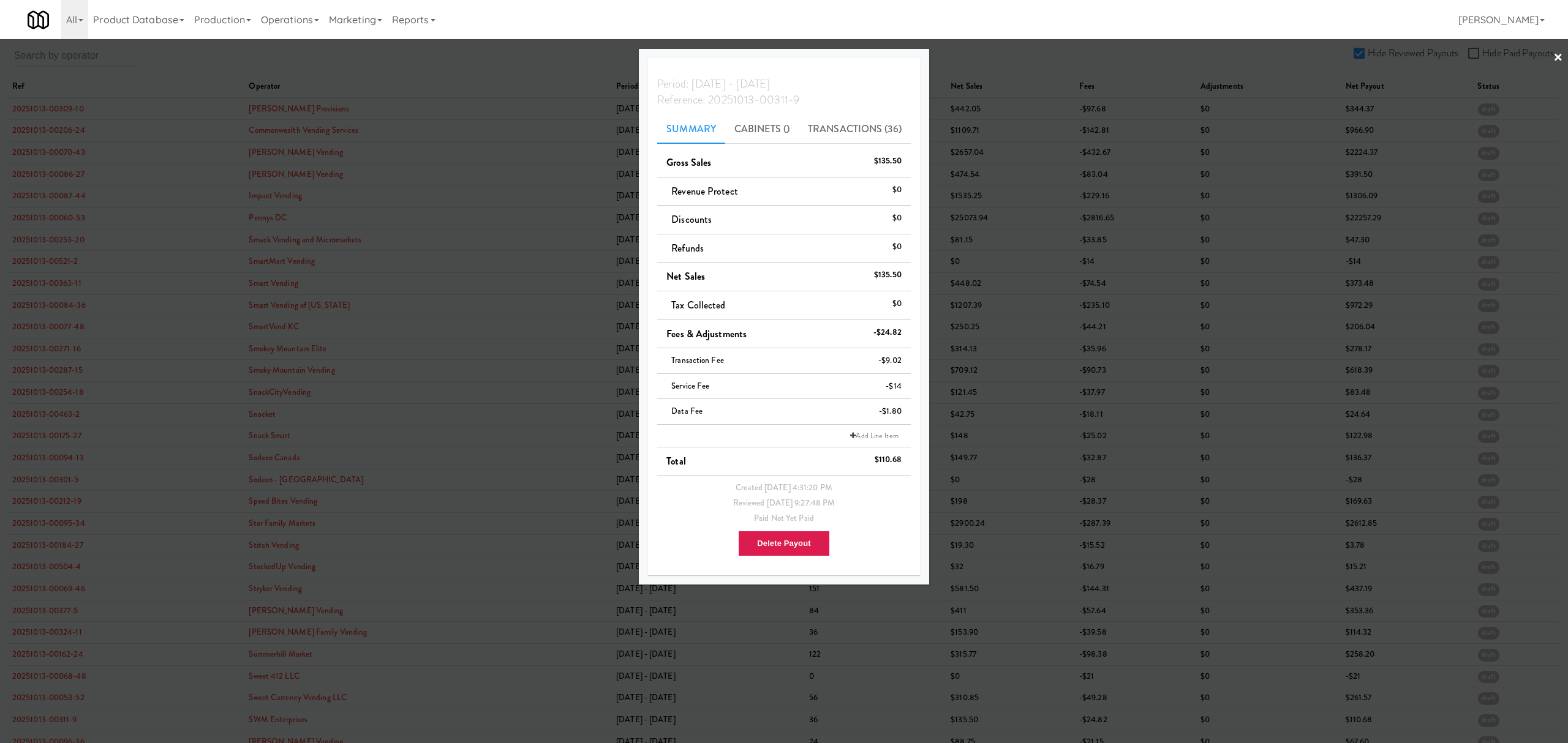
click at [471, 65] on div at bounding box center [784, 372] width 1568 height 743
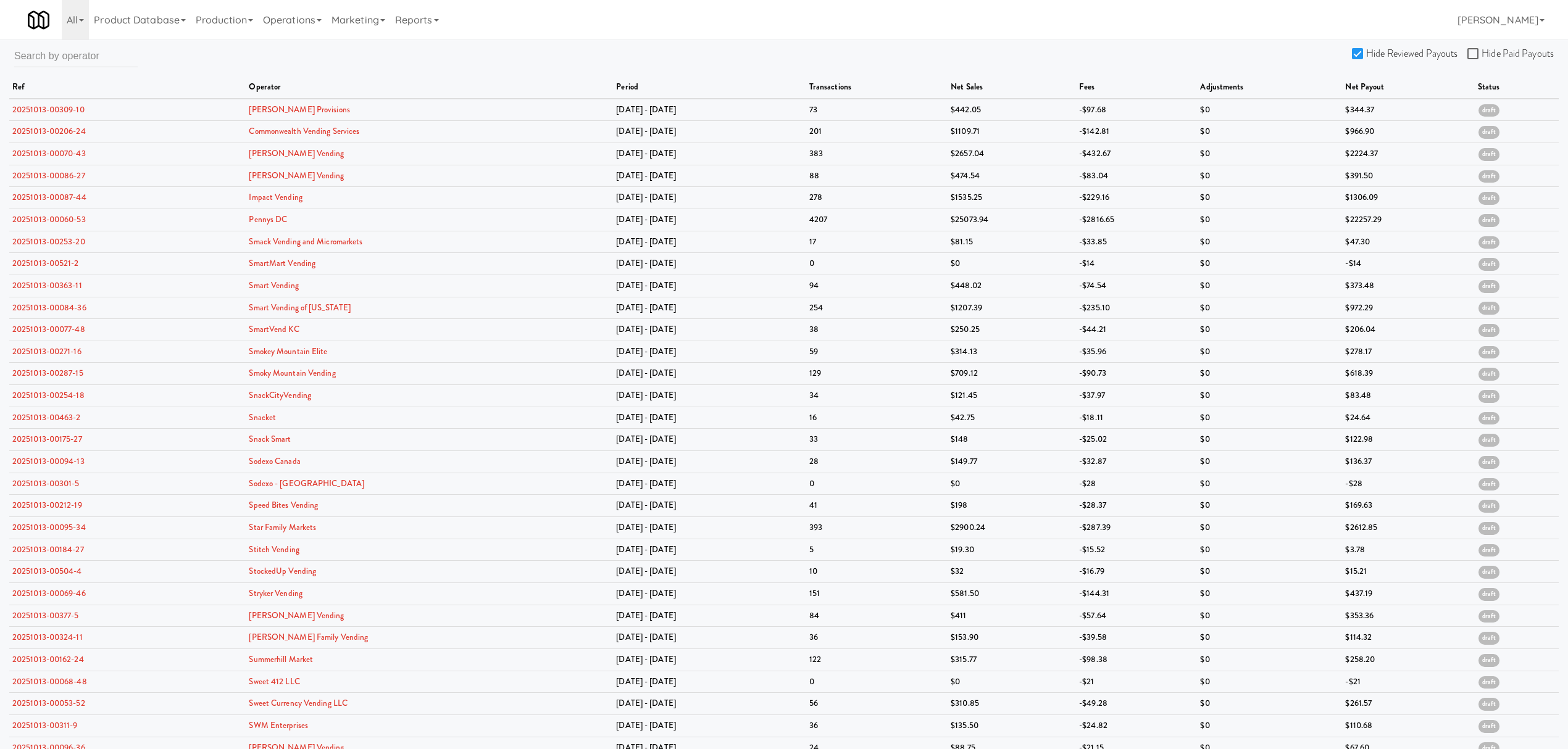
click at [1359, 49] on input "Hide Reviewed Payouts" at bounding box center [1360, 54] width 14 height 10
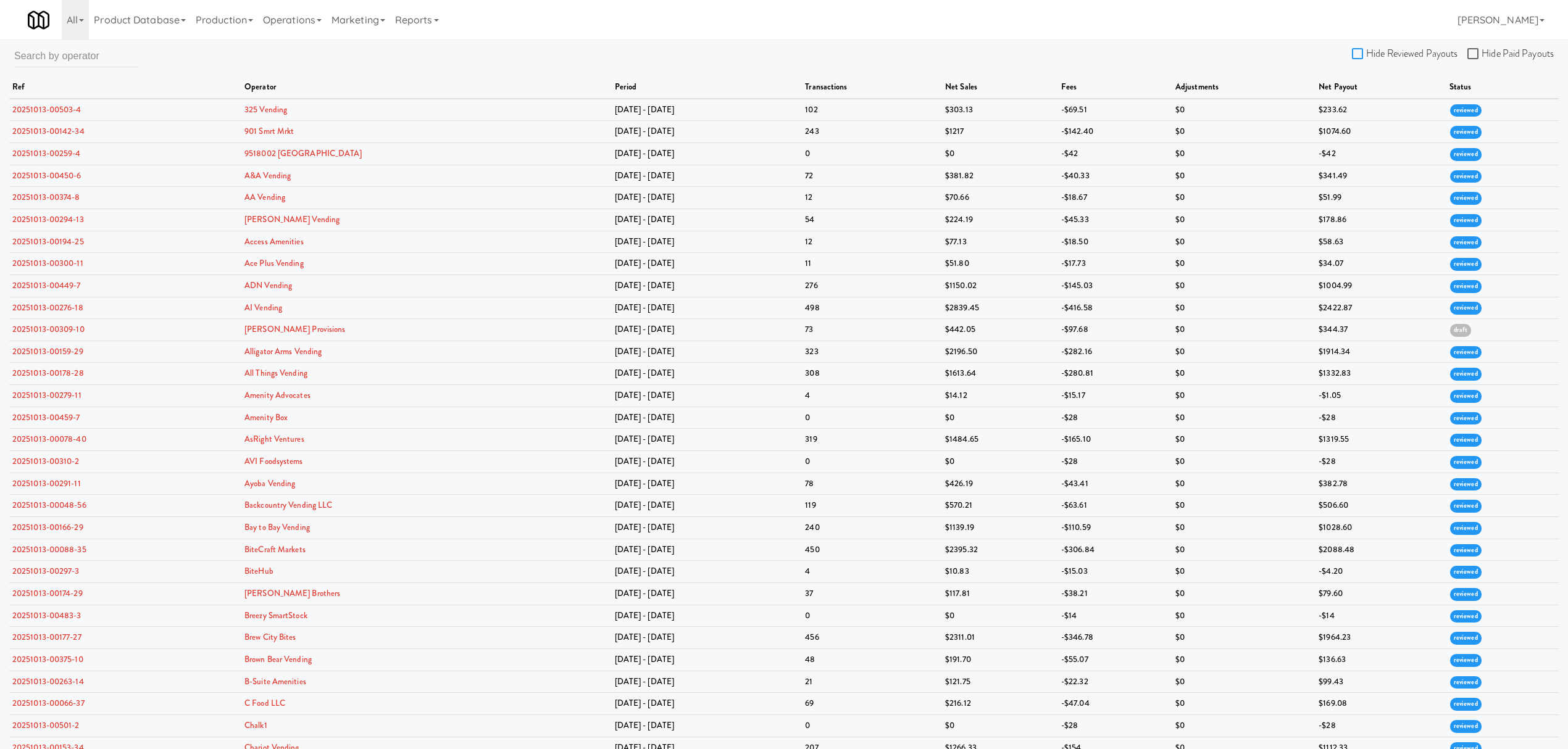
click at [1359, 49] on input "Hide Reviewed Payouts" at bounding box center [1360, 54] width 14 height 10
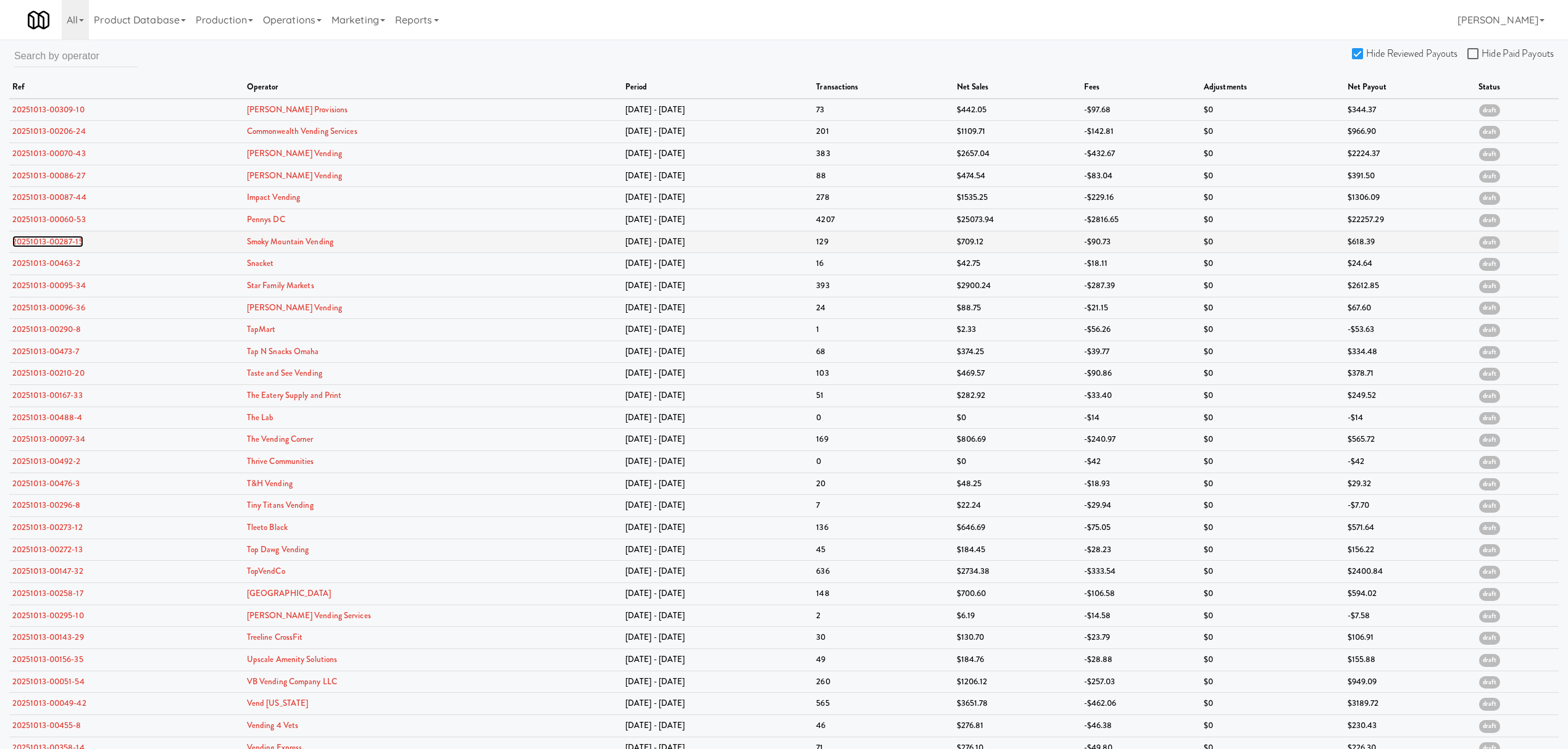
click at [63, 244] on link "20251013-00287-15" at bounding box center [47, 241] width 71 height 12
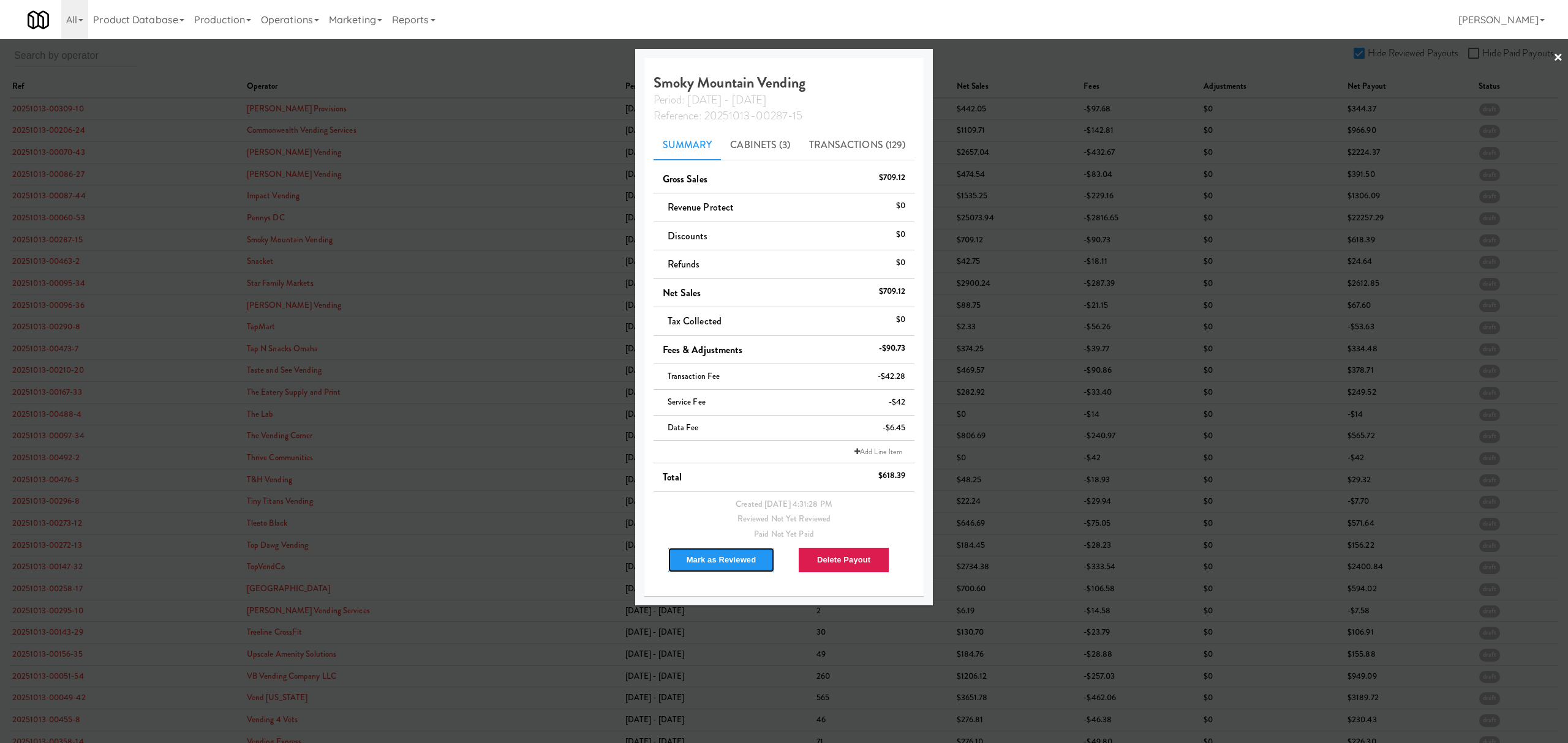
click at [739, 564] on button "Mark as Reviewed" at bounding box center [721, 560] width 108 height 26
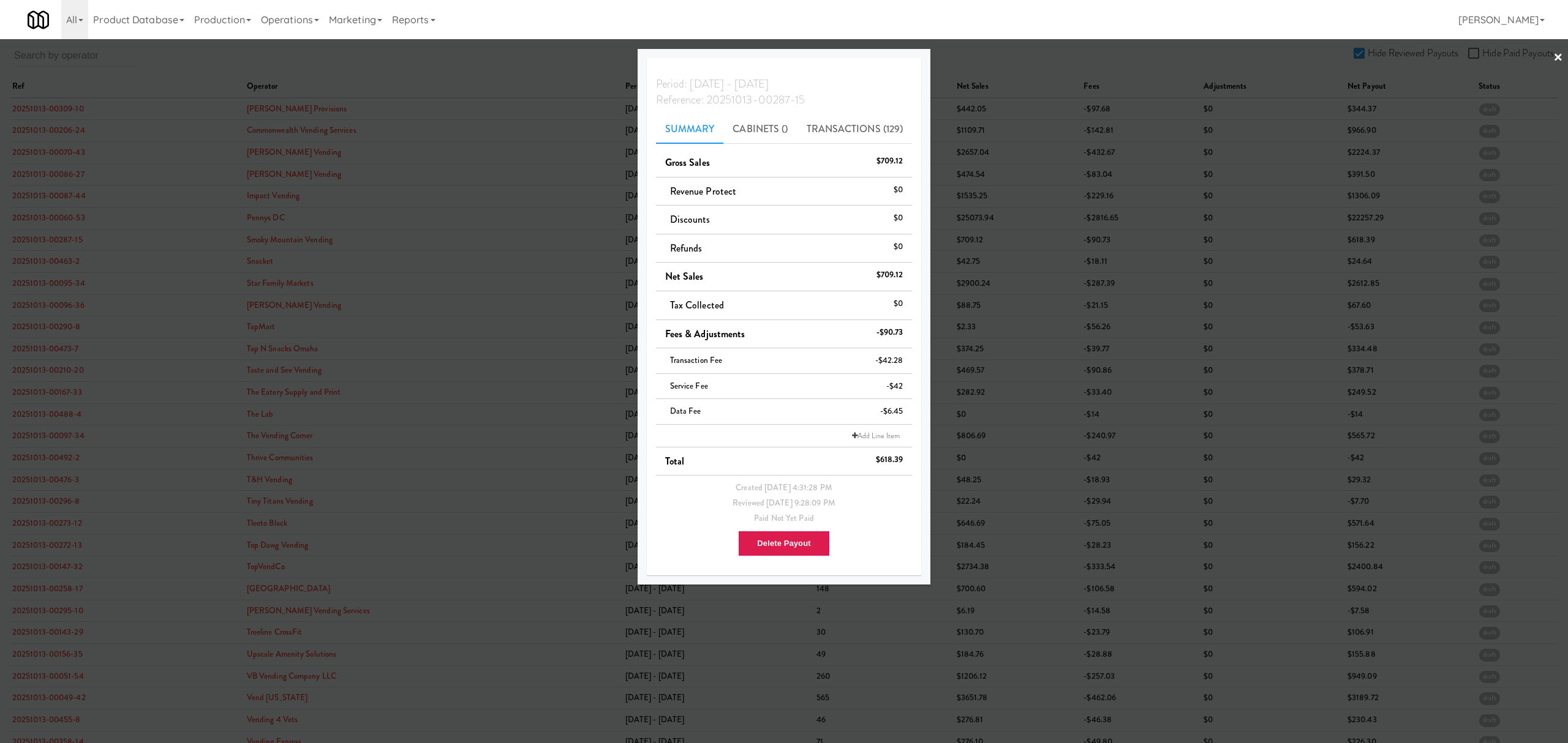
click at [46, 260] on div at bounding box center [784, 372] width 1568 height 743
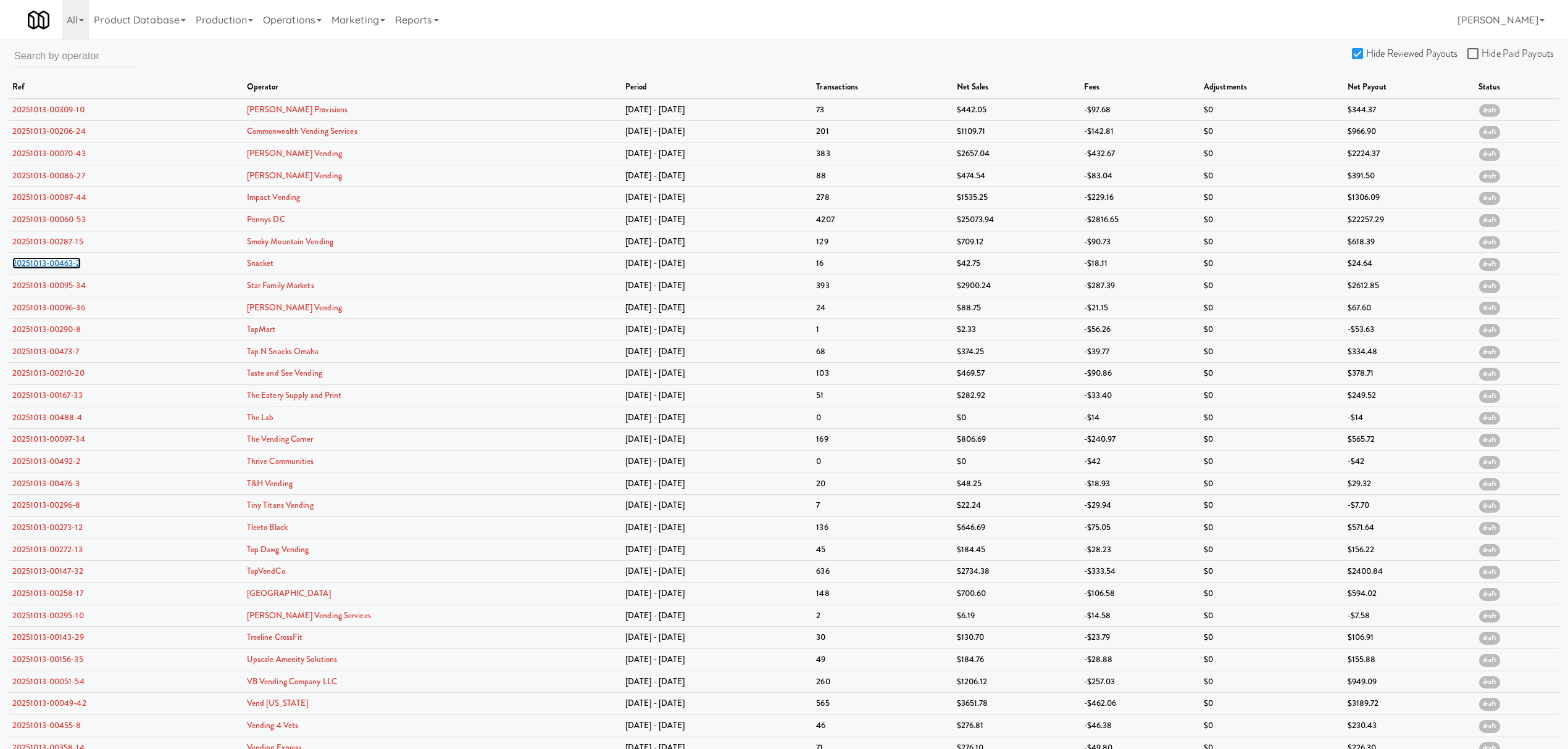
click at [47, 262] on link "20251013-00463-2" at bounding box center [46, 263] width 68 height 12
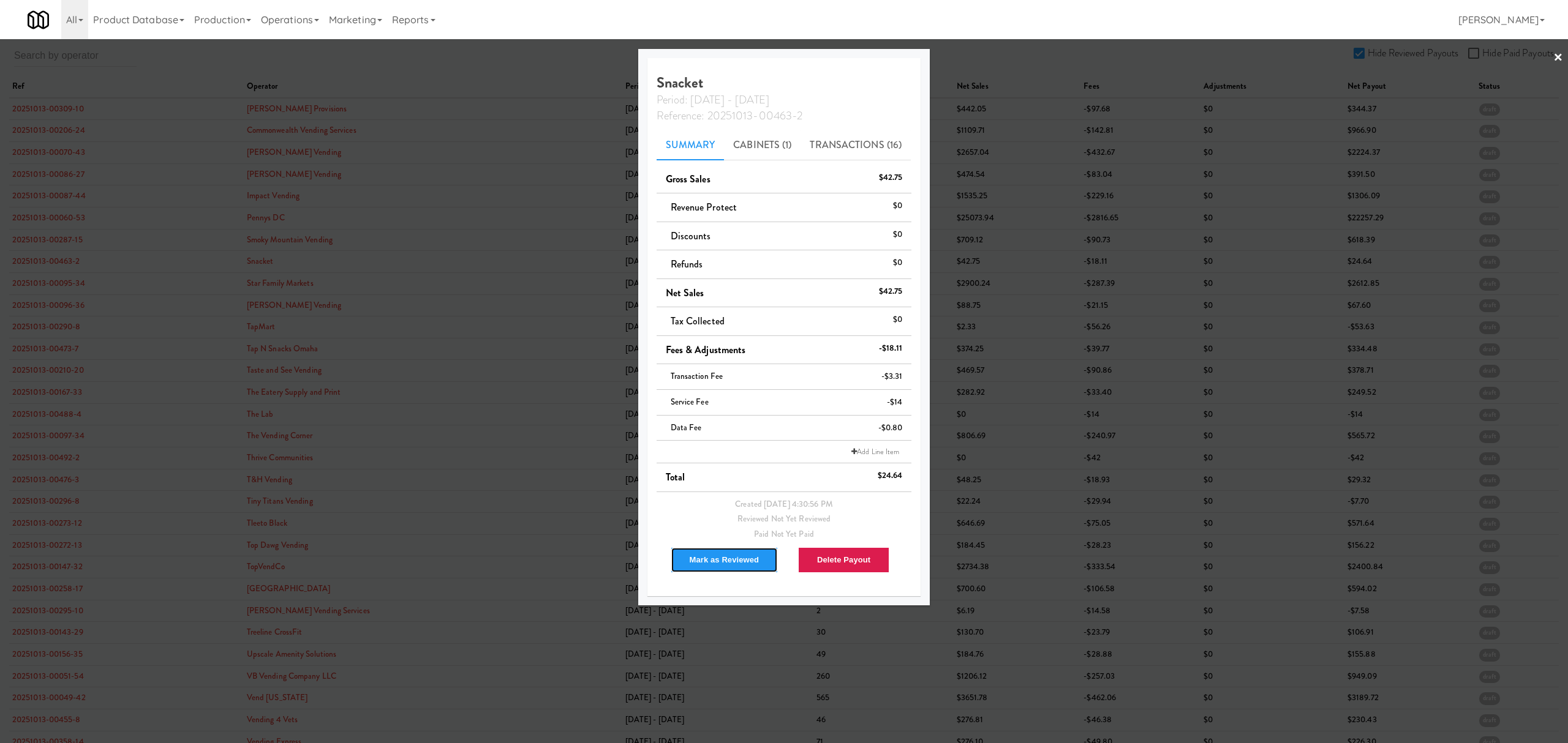
click at [737, 568] on button "Mark as Reviewed" at bounding box center [724, 560] width 108 height 26
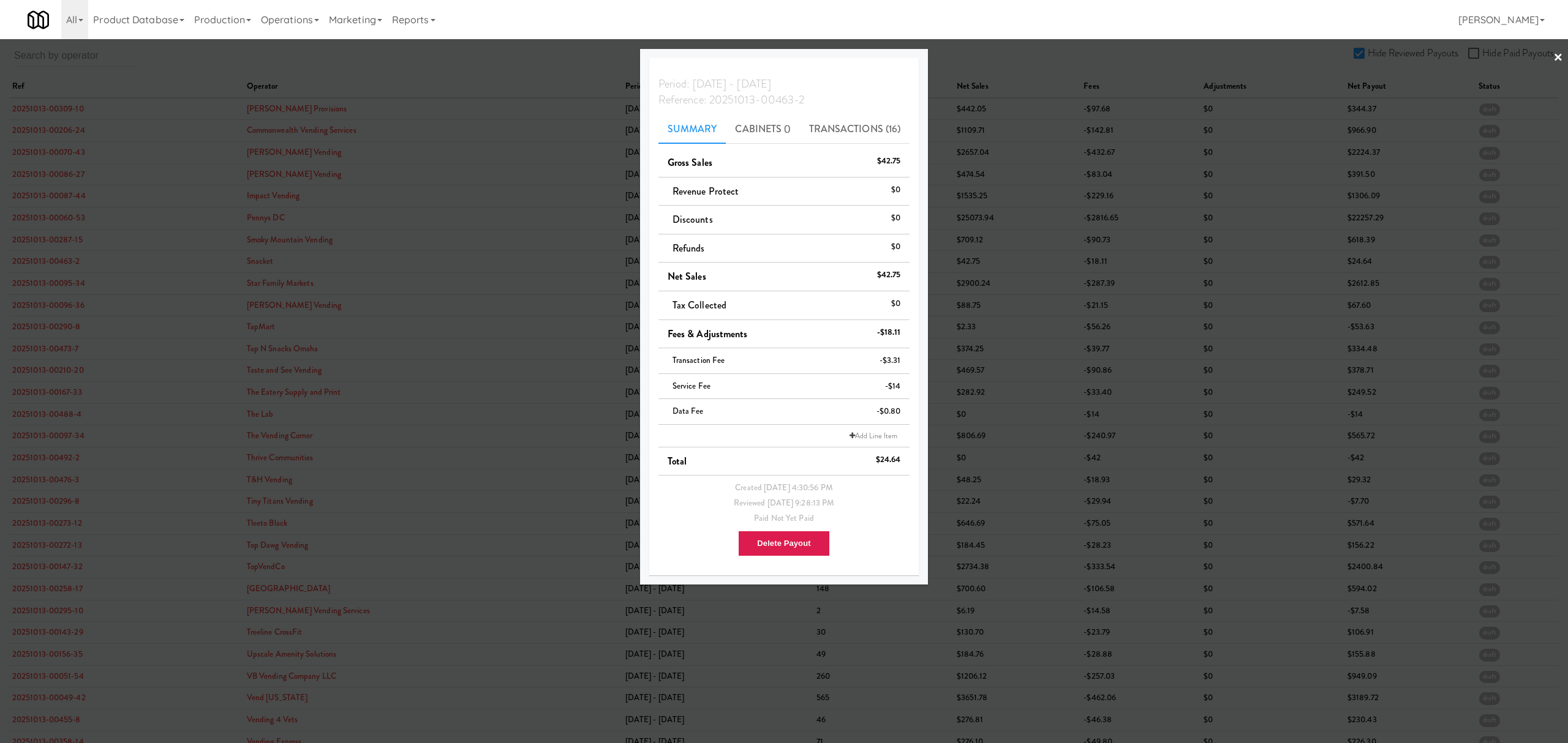
click at [498, 61] on div at bounding box center [784, 372] width 1568 height 743
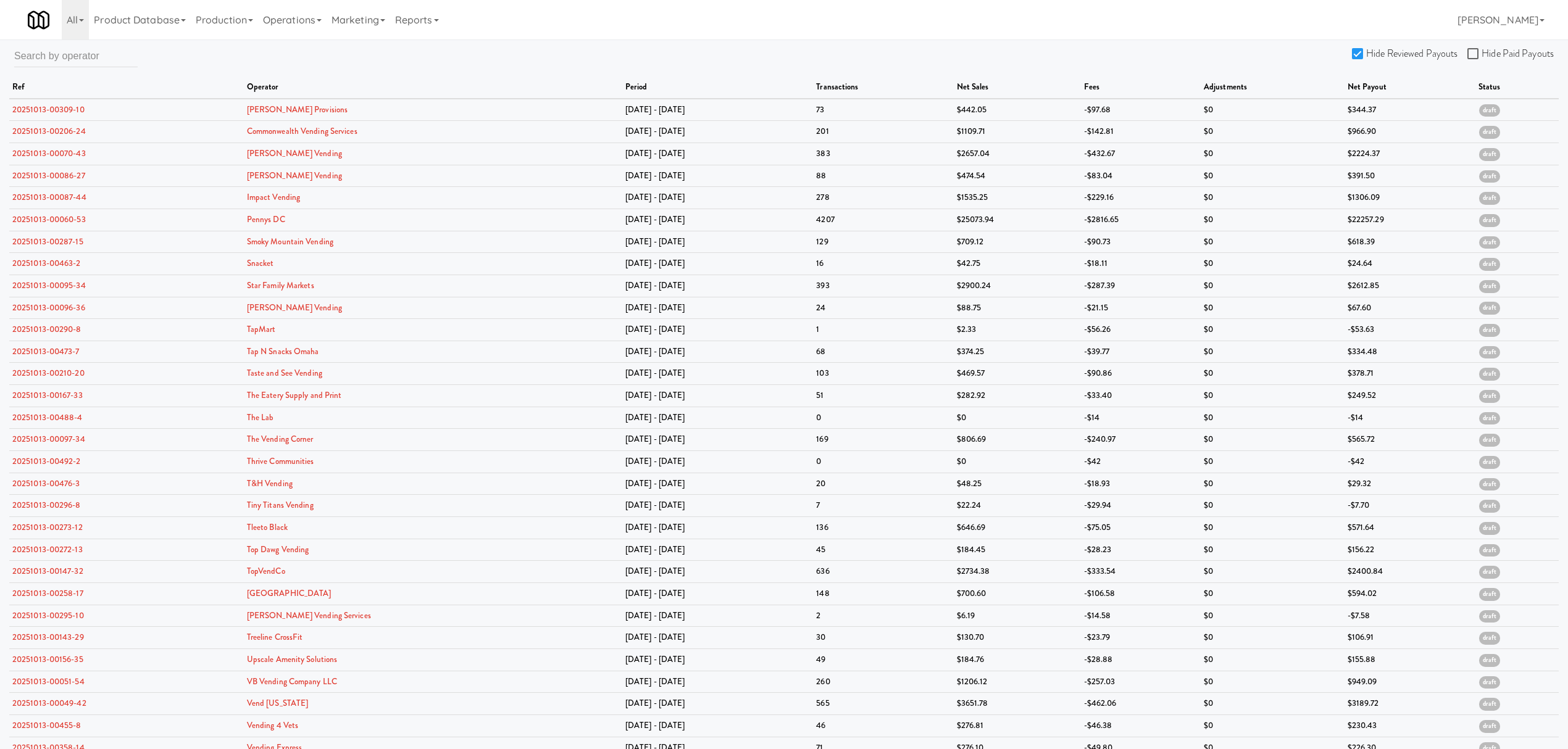
click at [1354, 53] on input "Hide Reviewed Payouts" at bounding box center [1360, 54] width 14 height 10
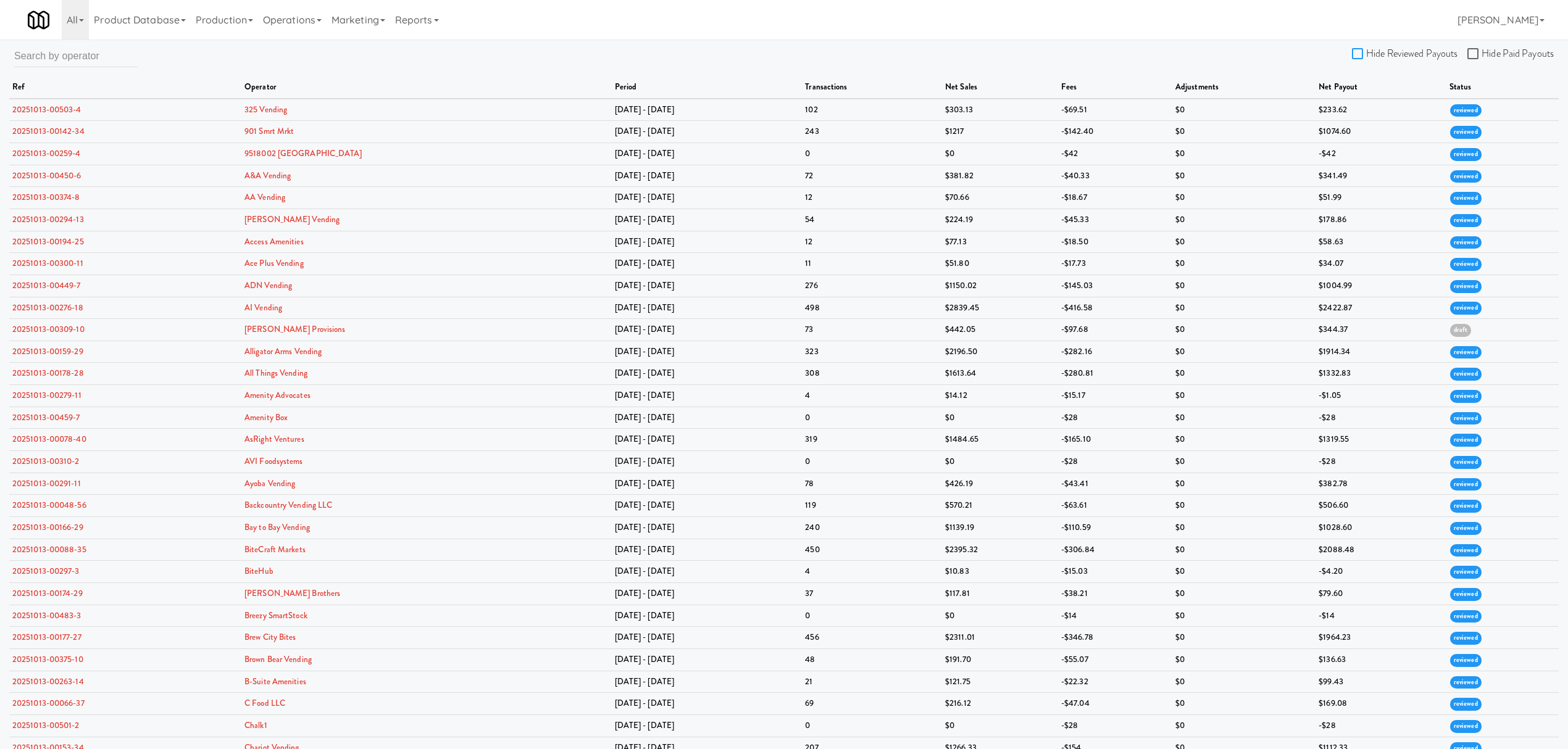
click at [1354, 53] on input "Hide Reviewed Payouts" at bounding box center [1360, 54] width 14 height 10
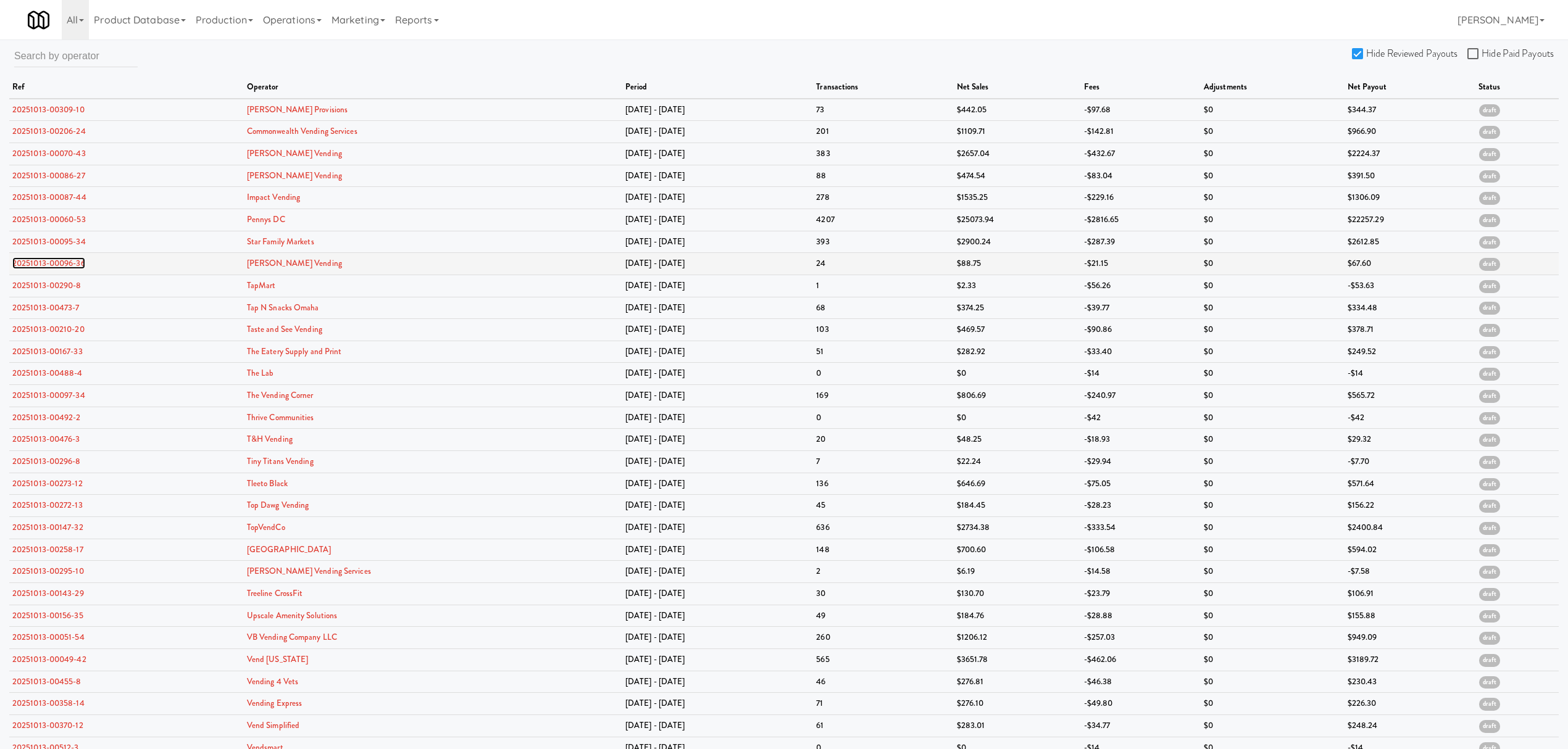
click at [45, 263] on link "20251013-00096-36" at bounding box center [48, 263] width 73 height 12
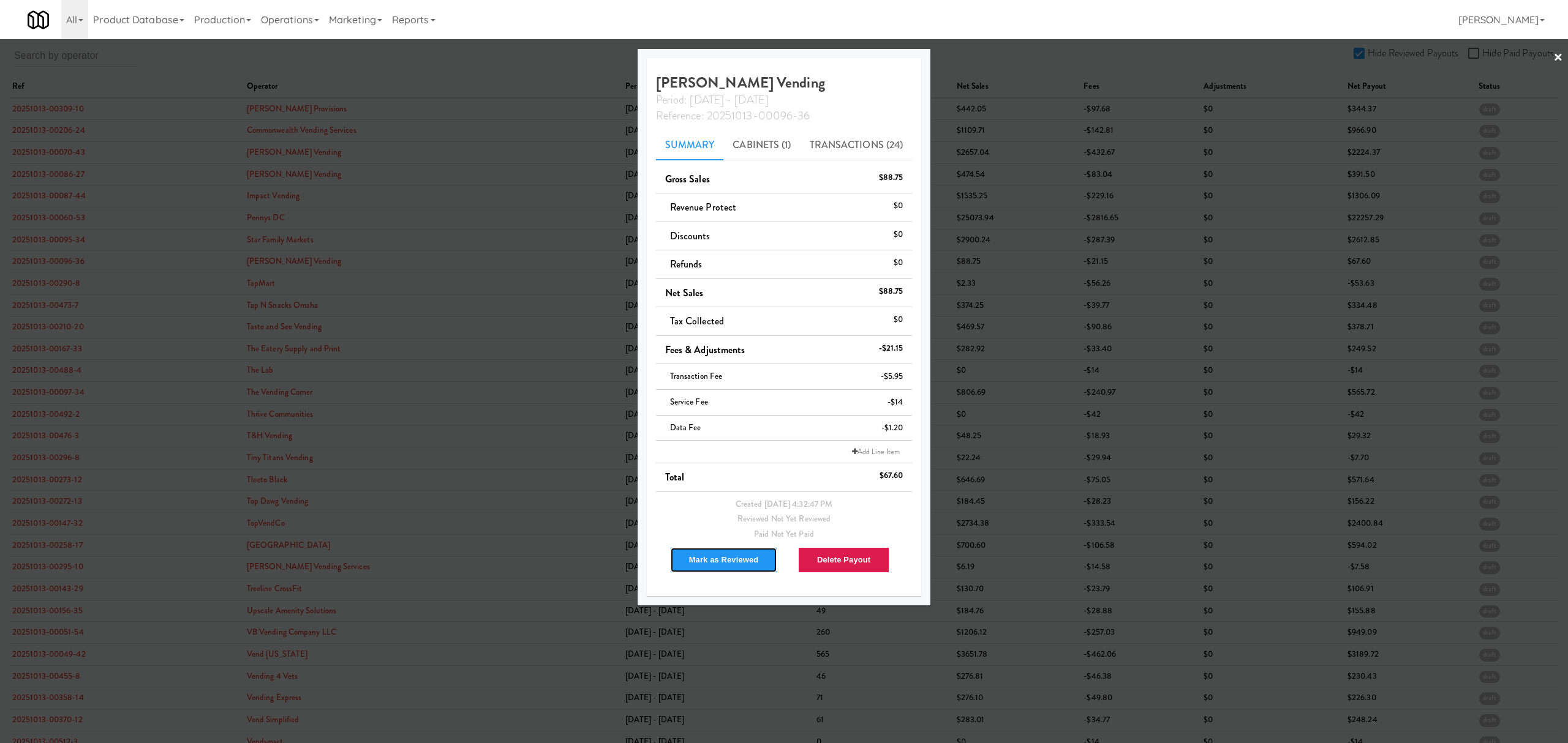
click at [701, 558] on button "Mark as Reviewed" at bounding box center [723, 560] width 108 height 26
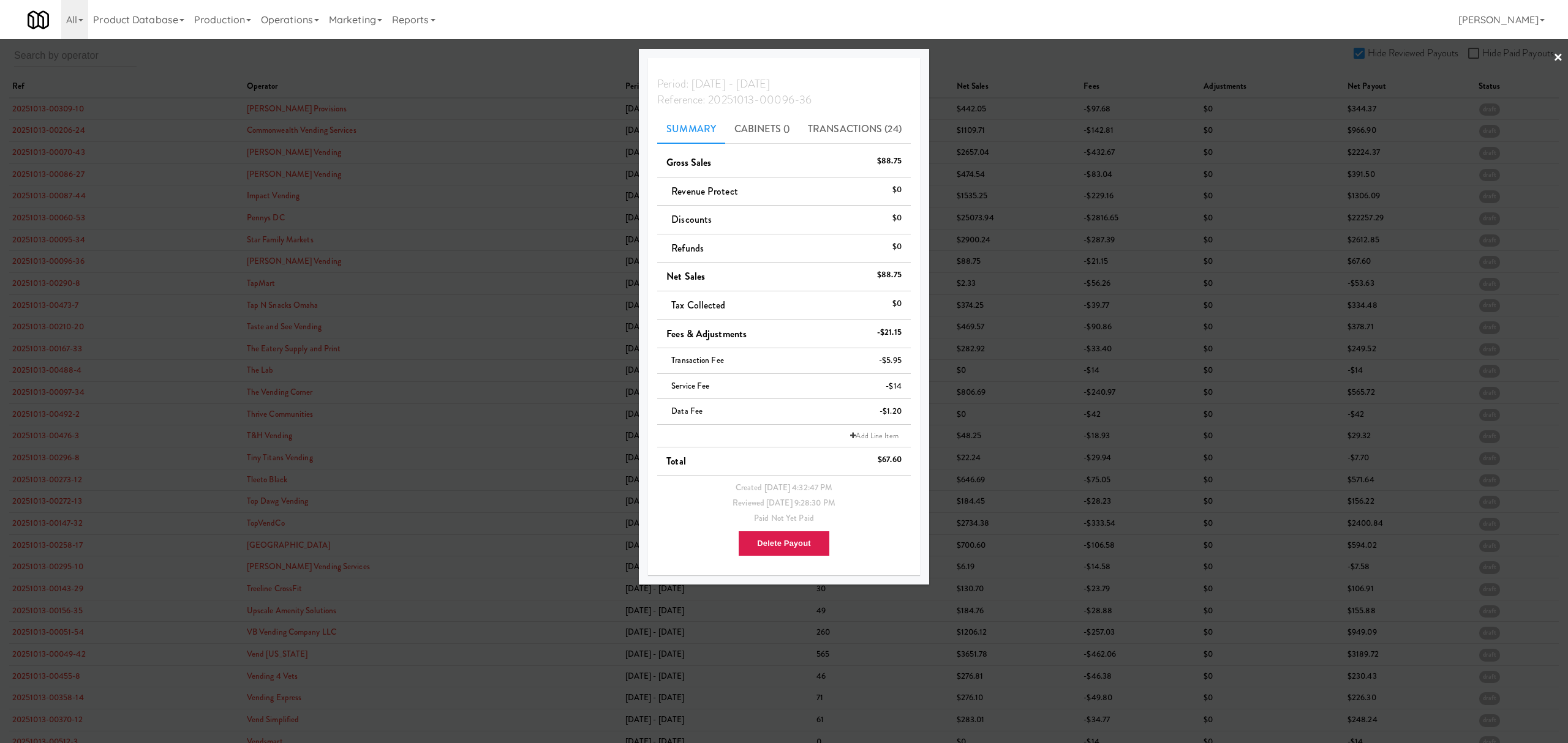
click at [51, 289] on div at bounding box center [784, 372] width 1568 height 743
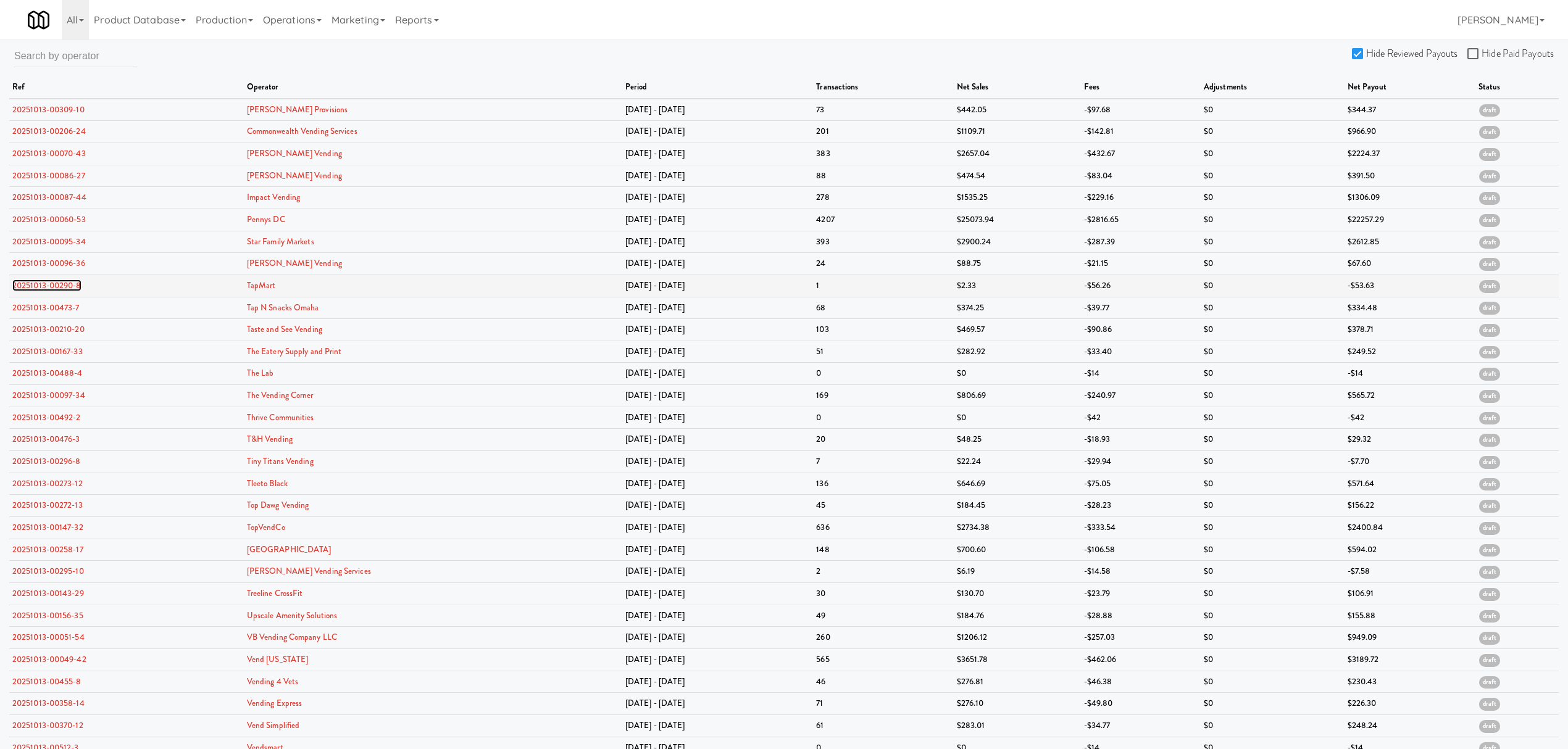
click at [57, 284] on link "20251013-00290-8" at bounding box center [47, 285] width 69 height 12
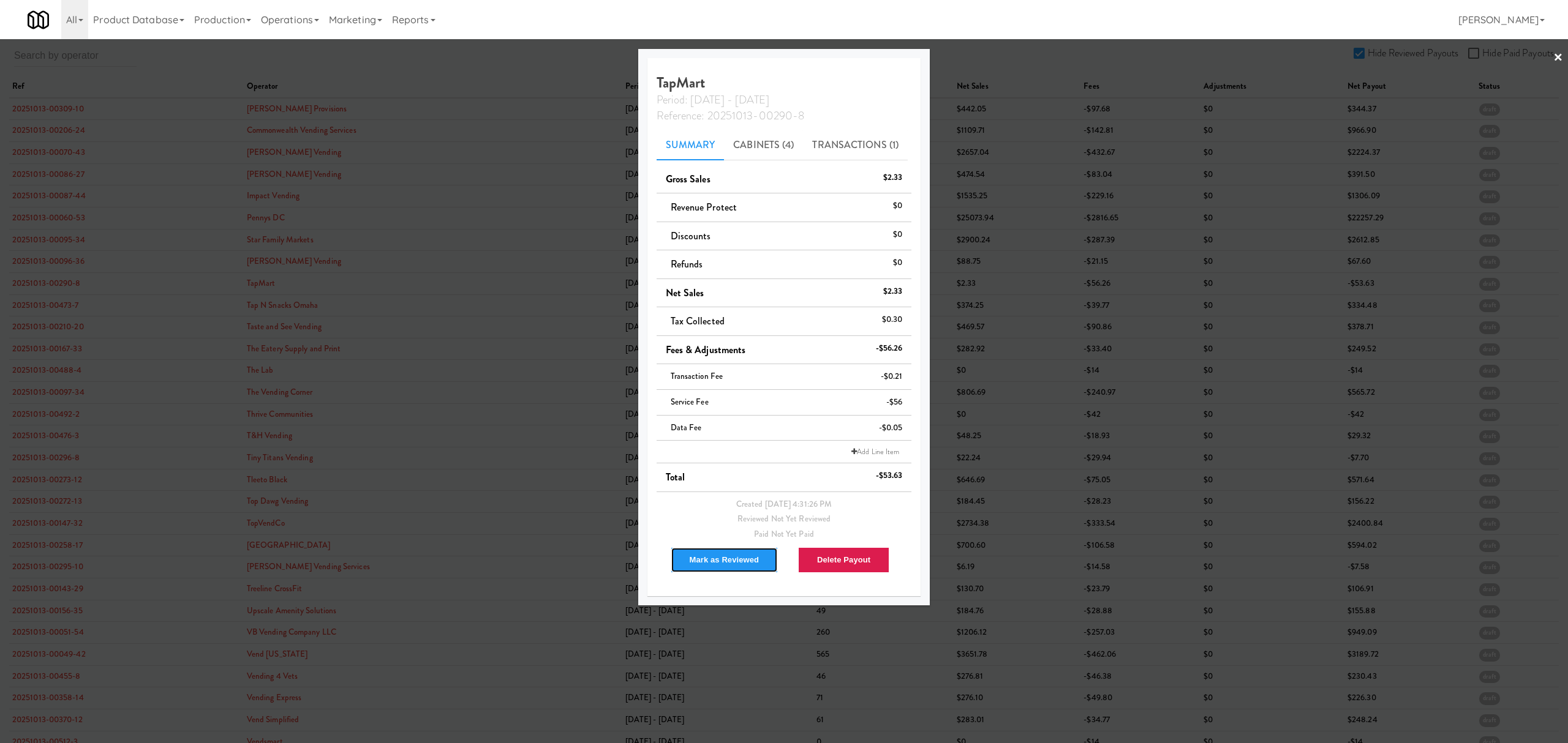
click at [711, 562] on button "Mark as Reviewed" at bounding box center [724, 560] width 108 height 26
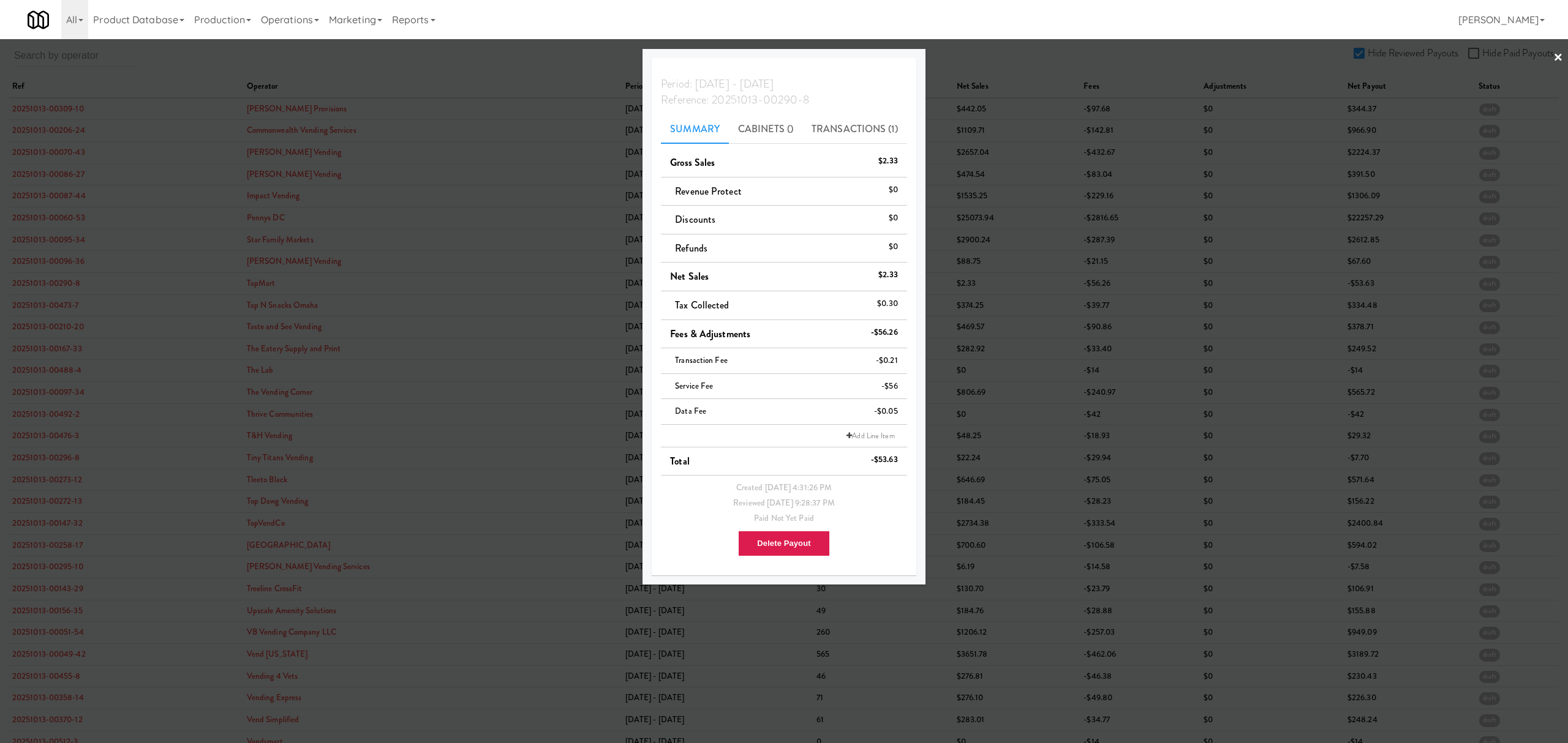
click at [62, 309] on div at bounding box center [784, 372] width 1568 height 743
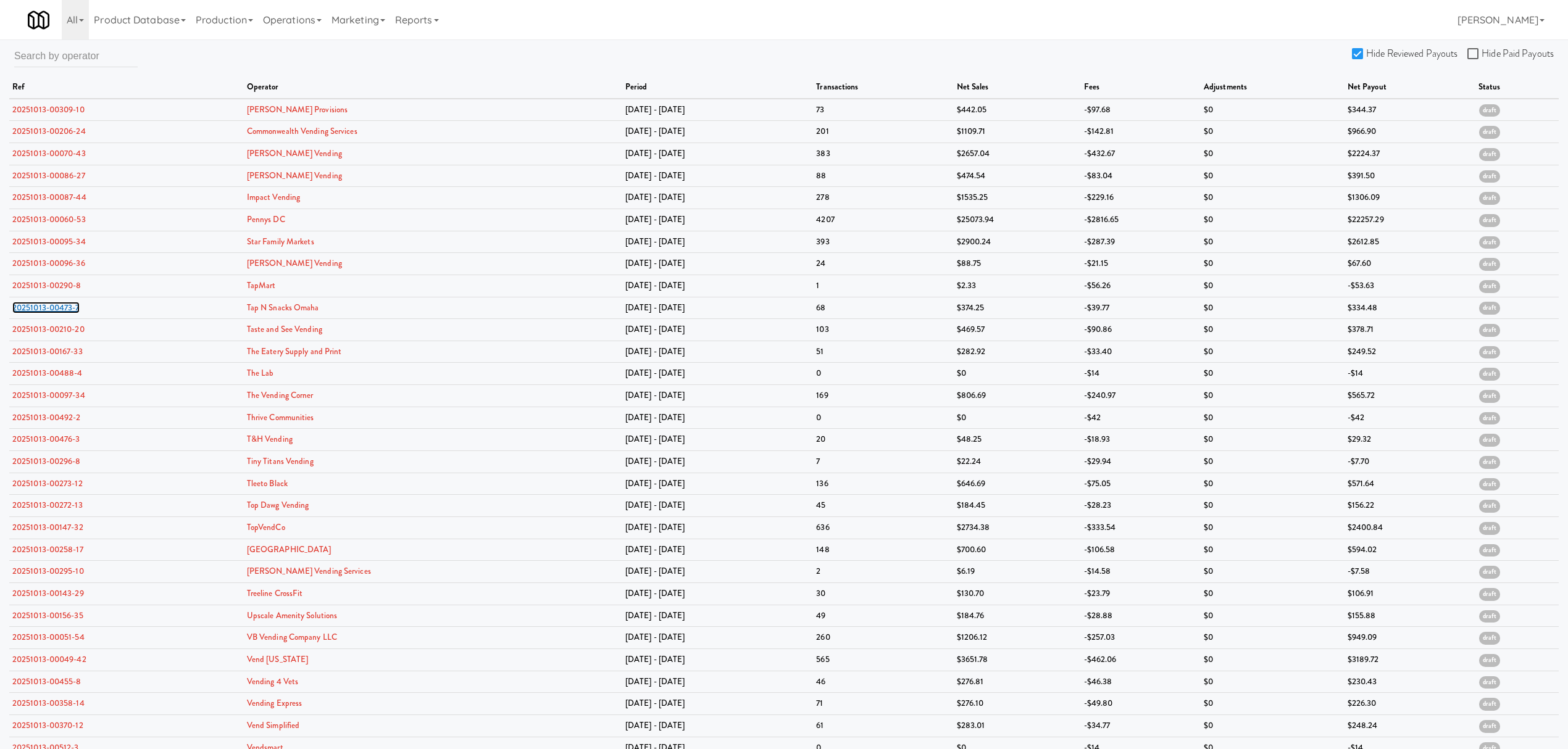
click at [63, 312] on link "20251013-00473-7" at bounding box center [46, 307] width 68 height 12
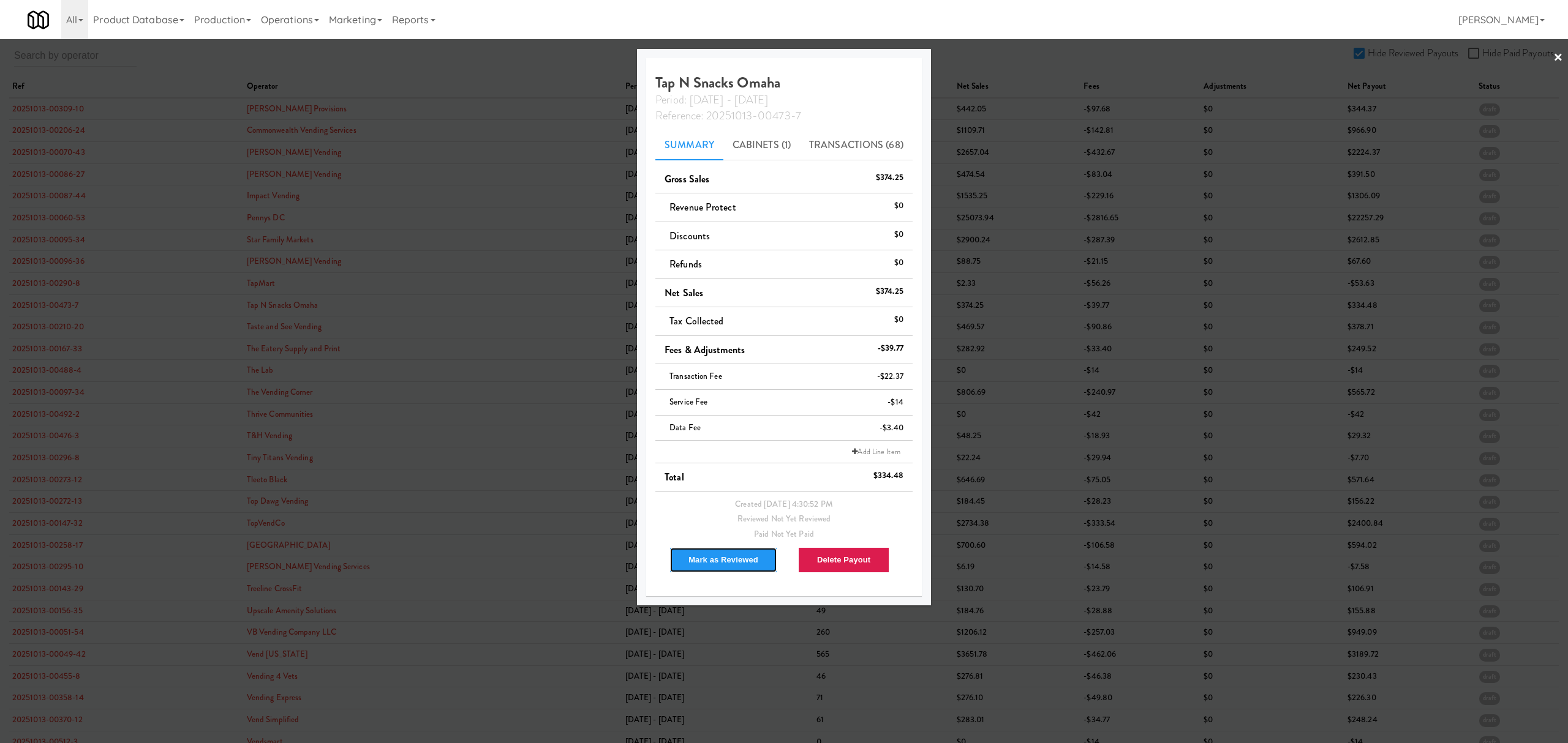
click at [730, 562] on button "Mark as Reviewed" at bounding box center [723, 560] width 108 height 26
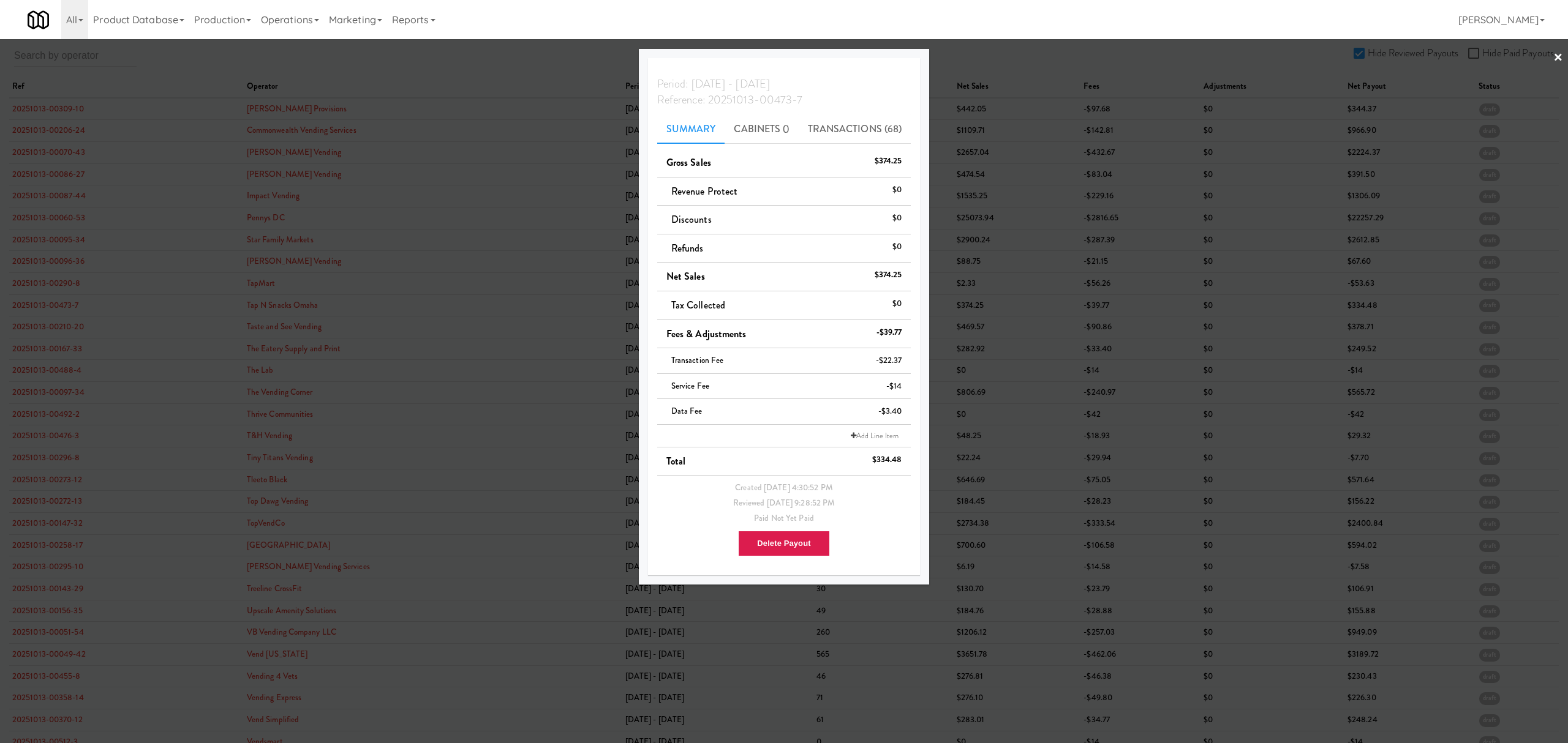
click at [62, 333] on div at bounding box center [784, 372] width 1568 height 743
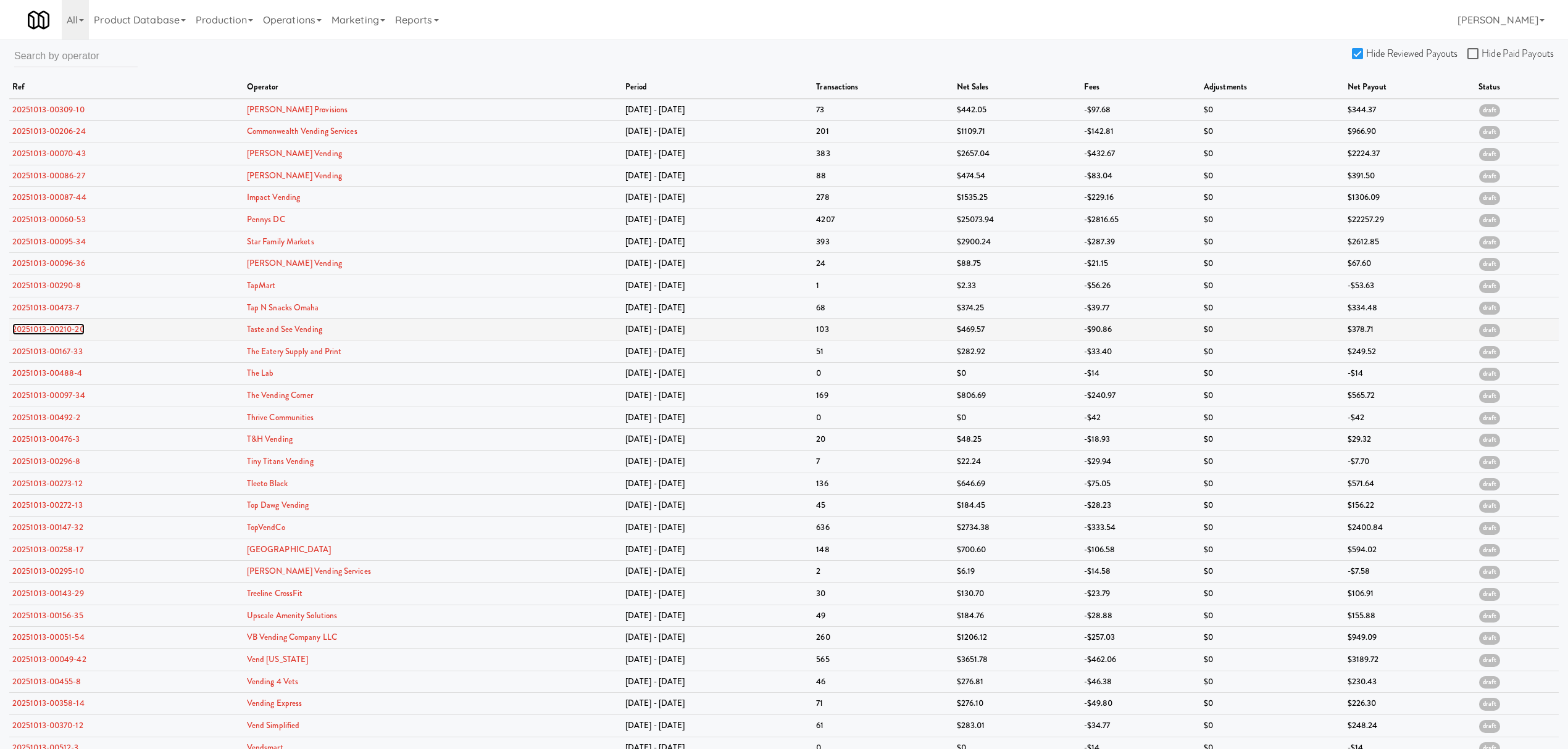
click at [63, 334] on link "20251013-00210-20" at bounding box center [48, 329] width 72 height 12
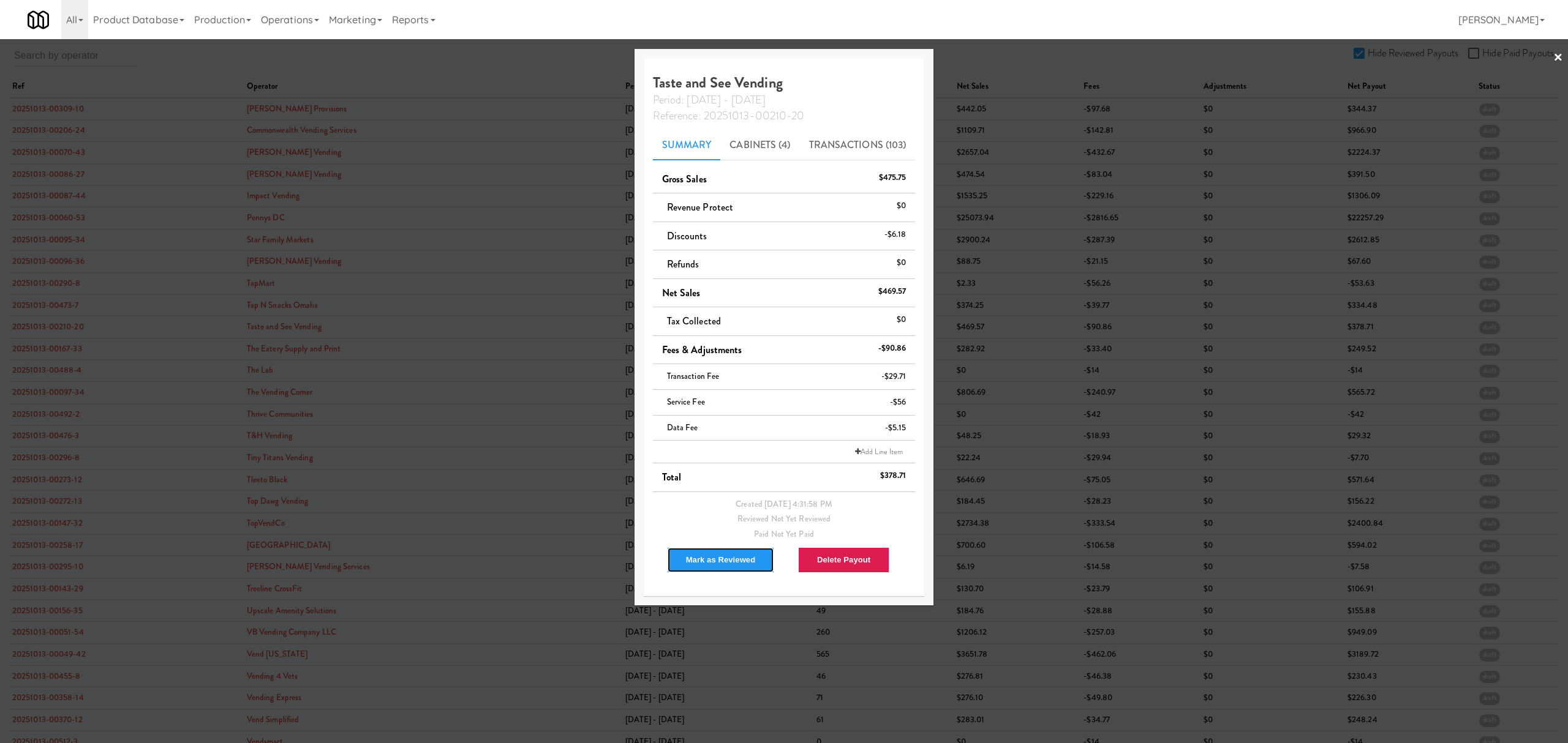
click at [735, 564] on button "Mark as Reviewed" at bounding box center [720, 560] width 108 height 26
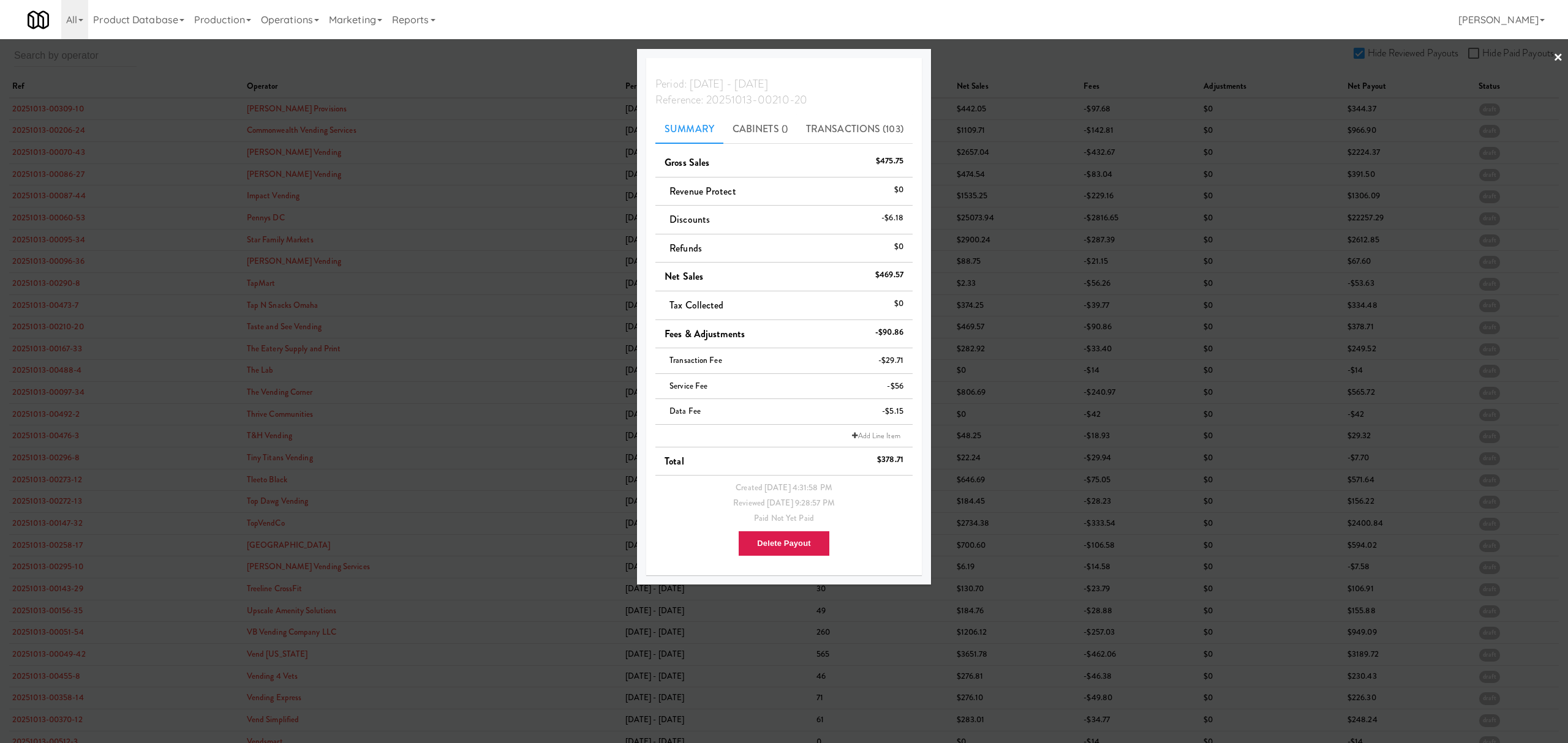
click at [57, 326] on div at bounding box center [784, 372] width 1568 height 743
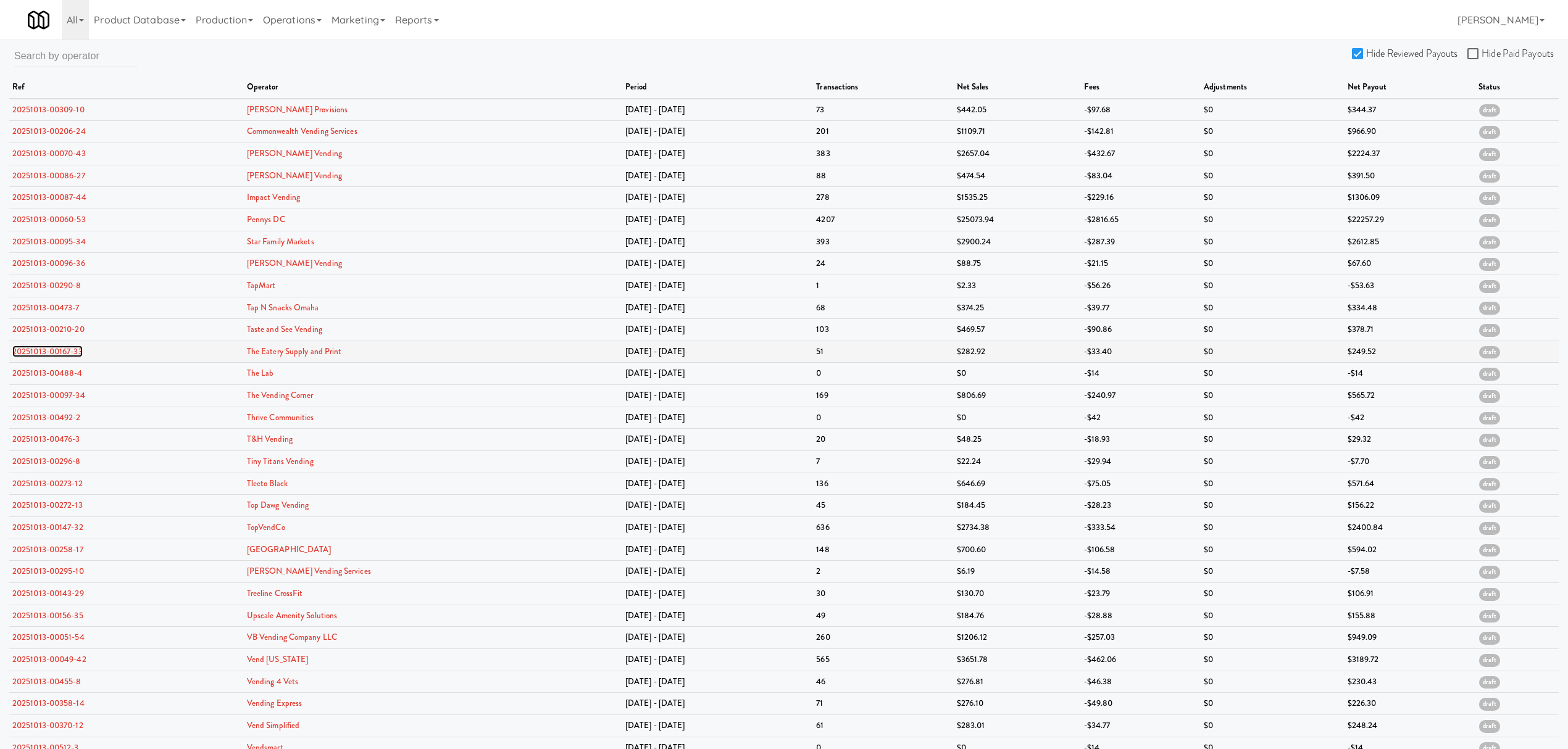
click at [55, 352] on link "20251013-00167-33" at bounding box center [47, 351] width 71 height 12
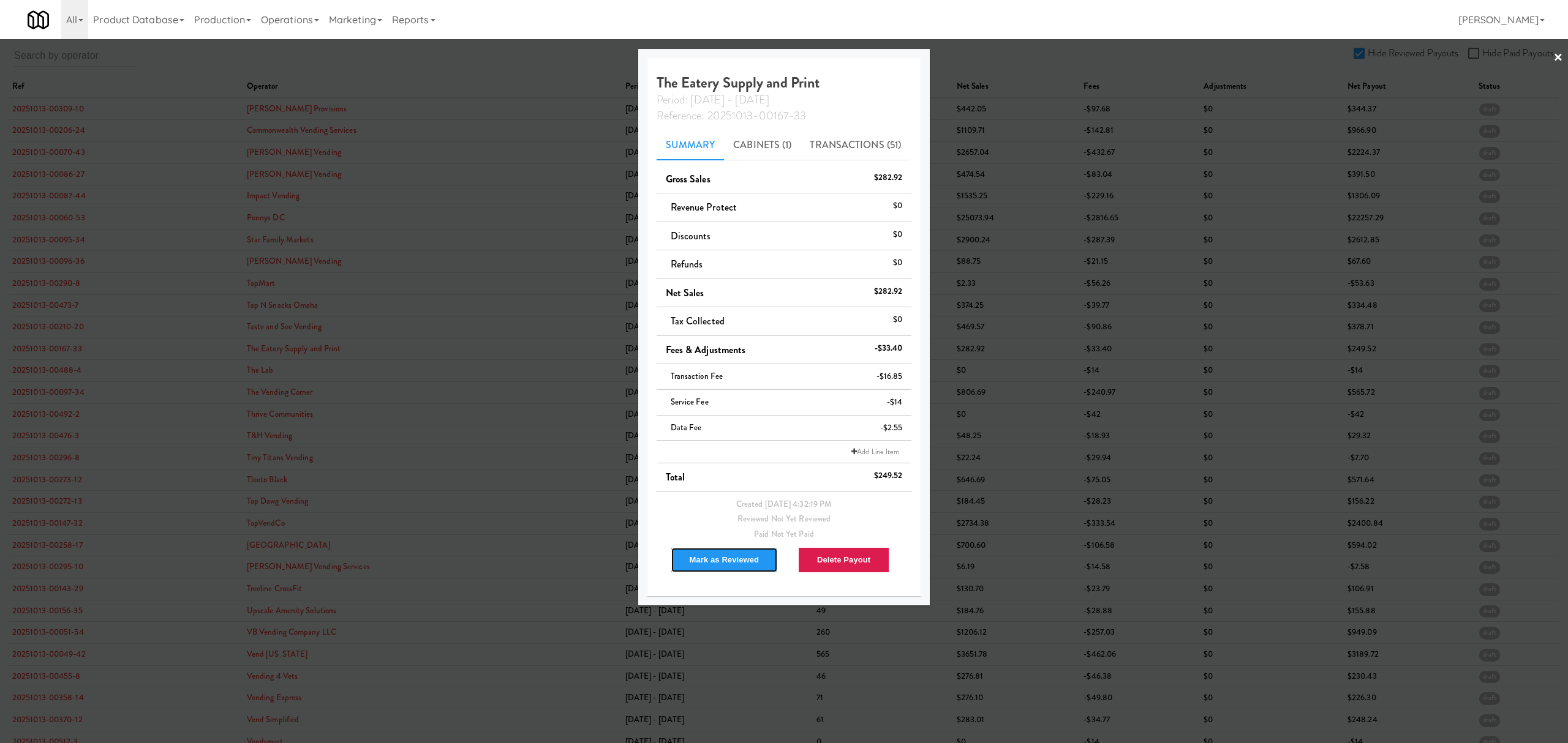
click at [700, 564] on button "Mark as Reviewed" at bounding box center [724, 560] width 108 height 26
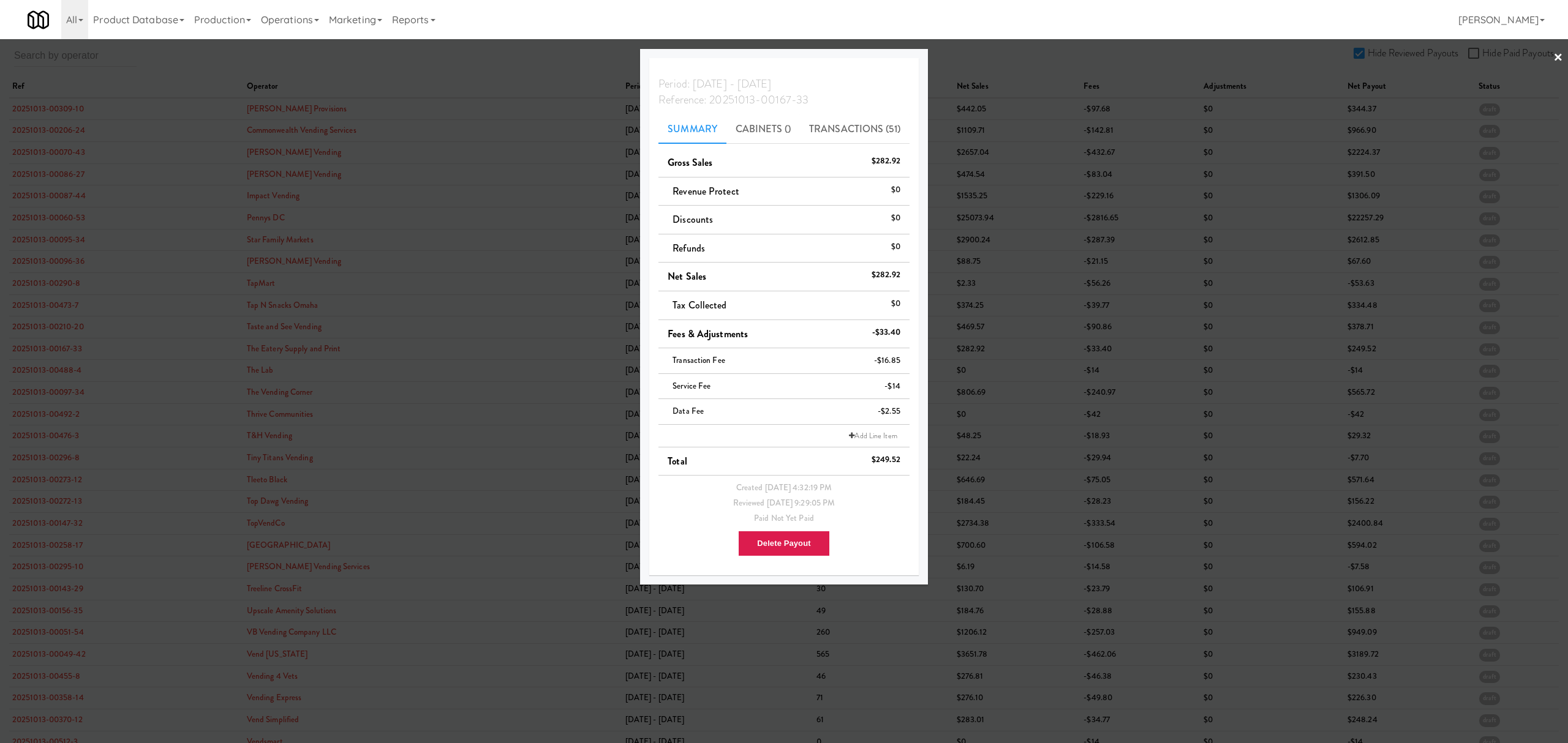
click at [57, 371] on div at bounding box center [784, 372] width 1568 height 743
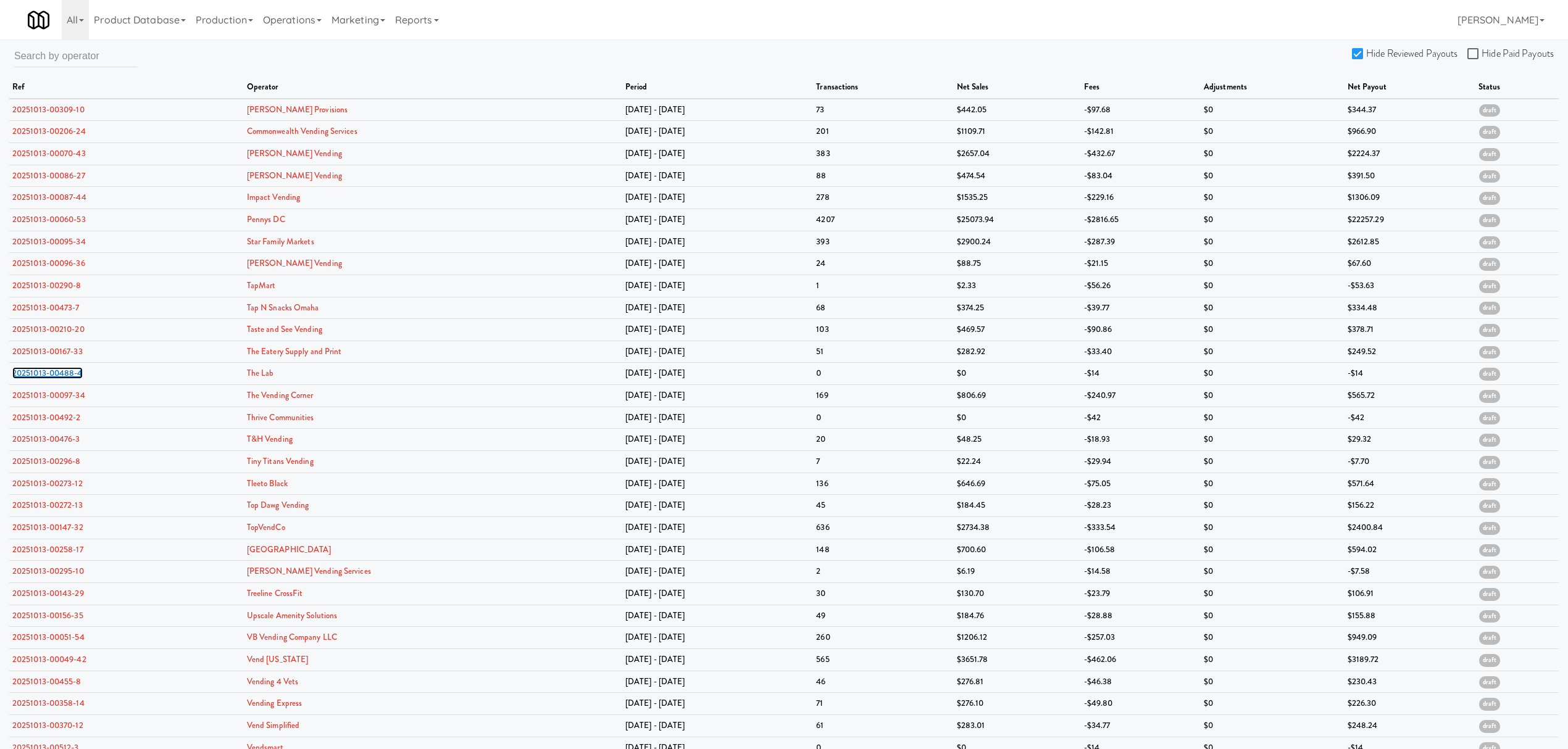
click at [57, 374] on link "20251013-00488-4" at bounding box center [47, 373] width 71 height 12
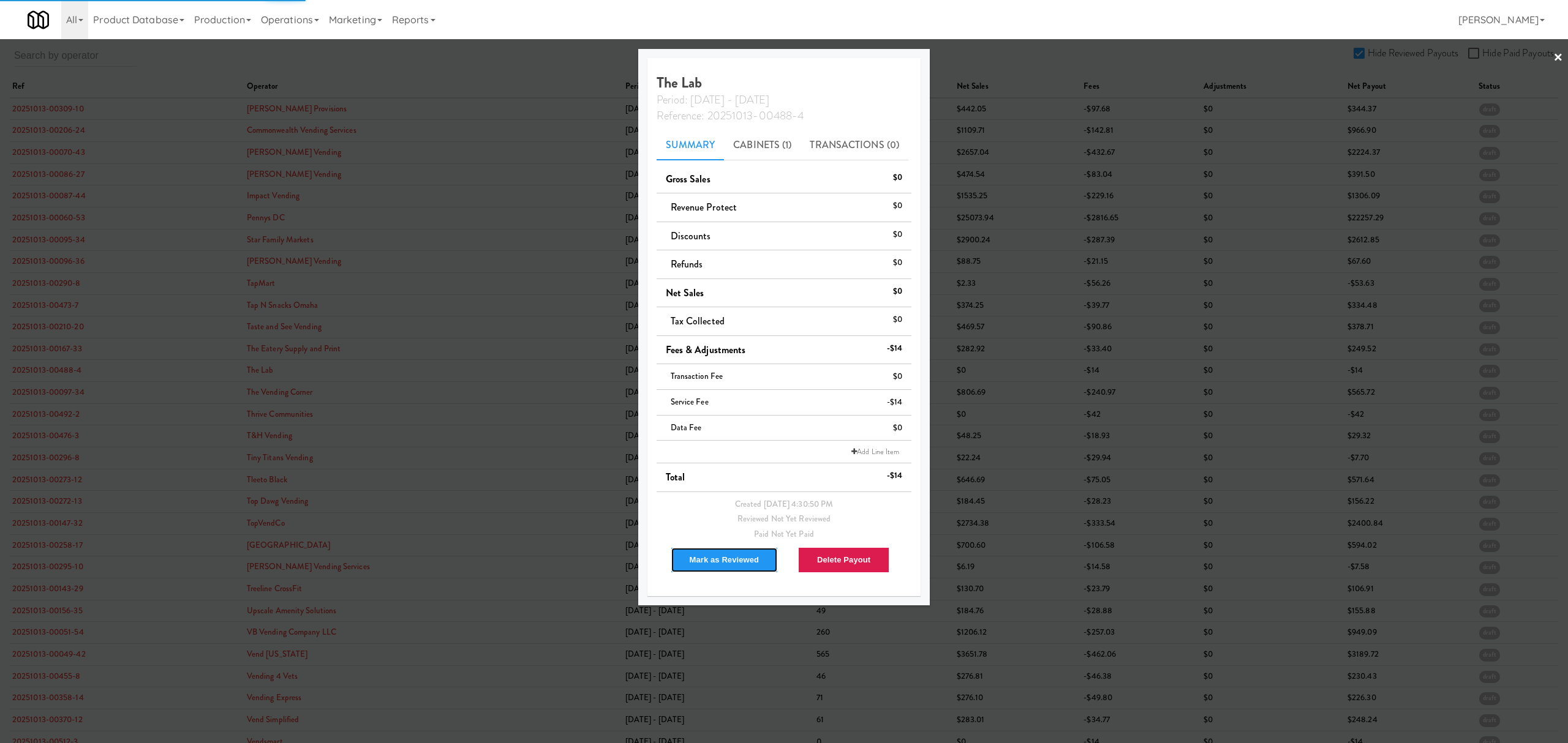
click at [699, 563] on button "Mark as Reviewed" at bounding box center [724, 560] width 108 height 26
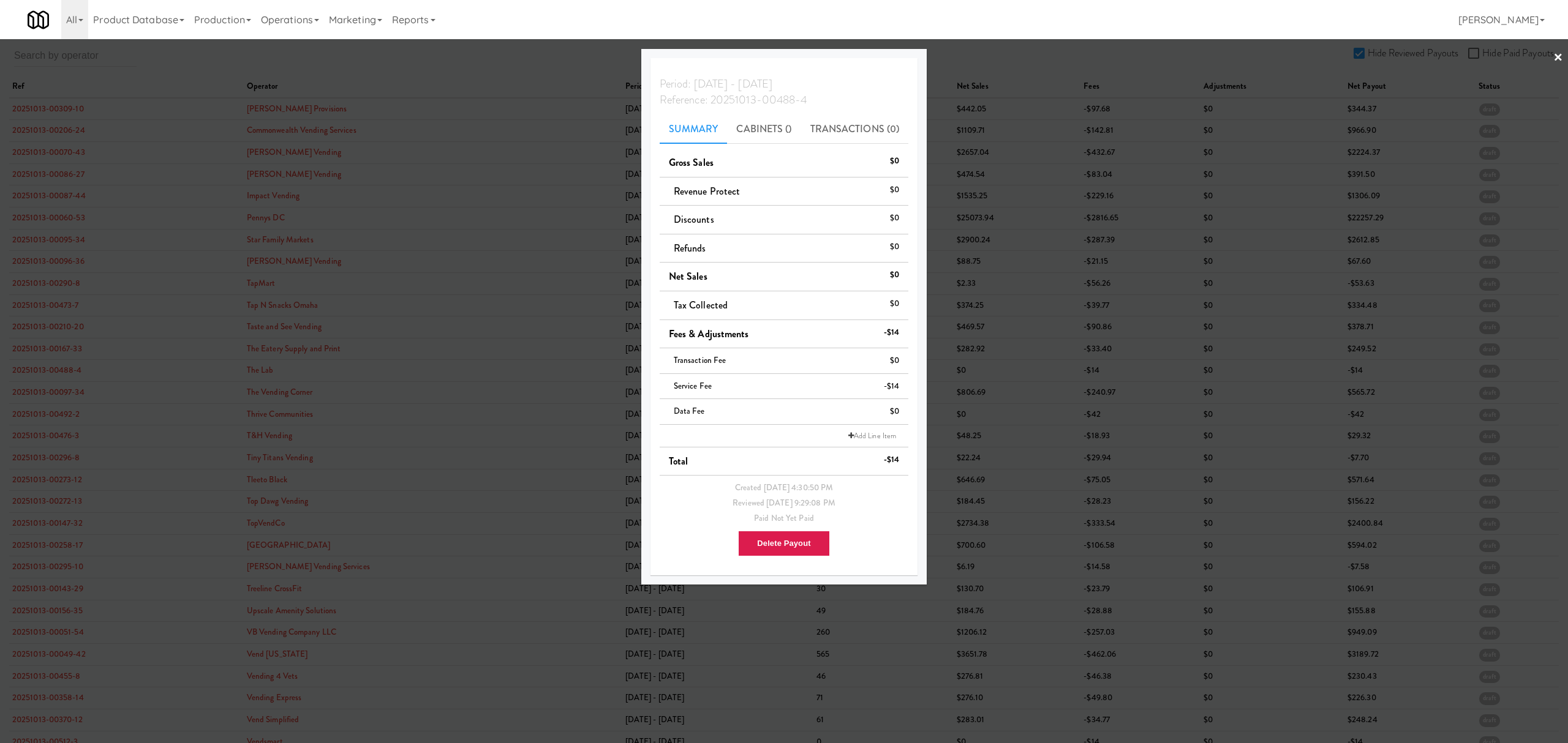
click at [60, 392] on div at bounding box center [784, 372] width 1568 height 743
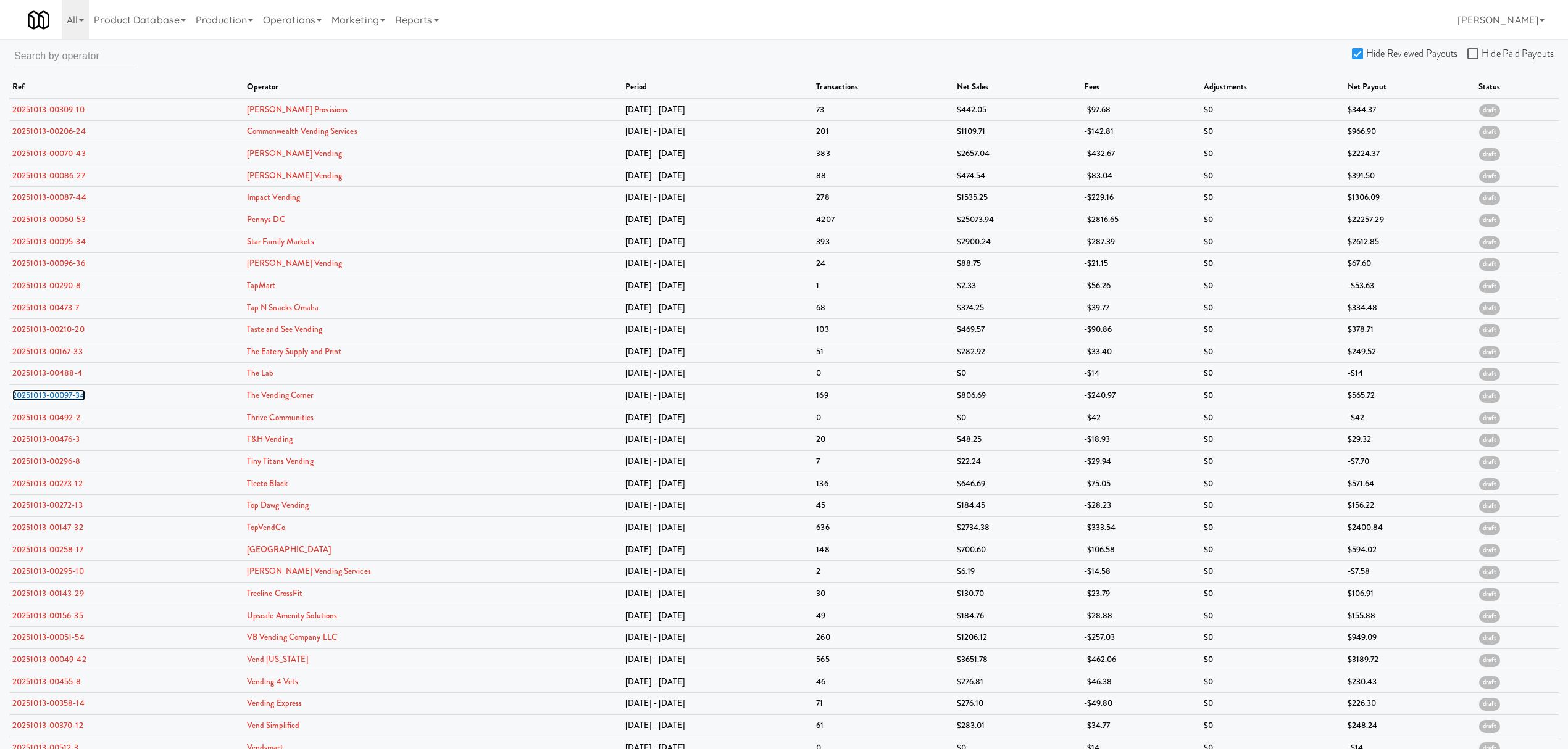
click at [60, 395] on link "20251013-00097-34" at bounding box center [48, 395] width 73 height 12
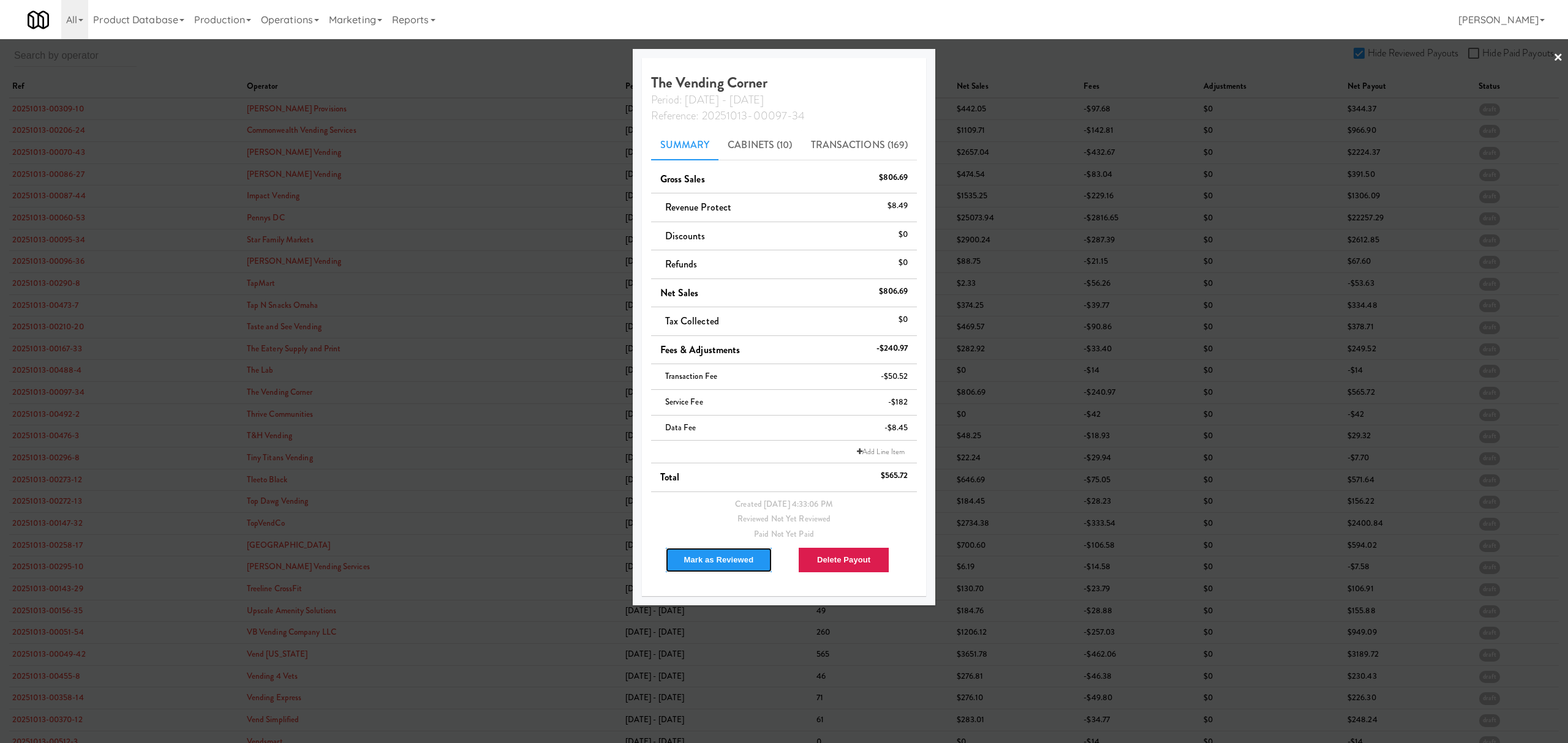
click at [714, 564] on button "Mark as Reviewed" at bounding box center [719, 560] width 108 height 26
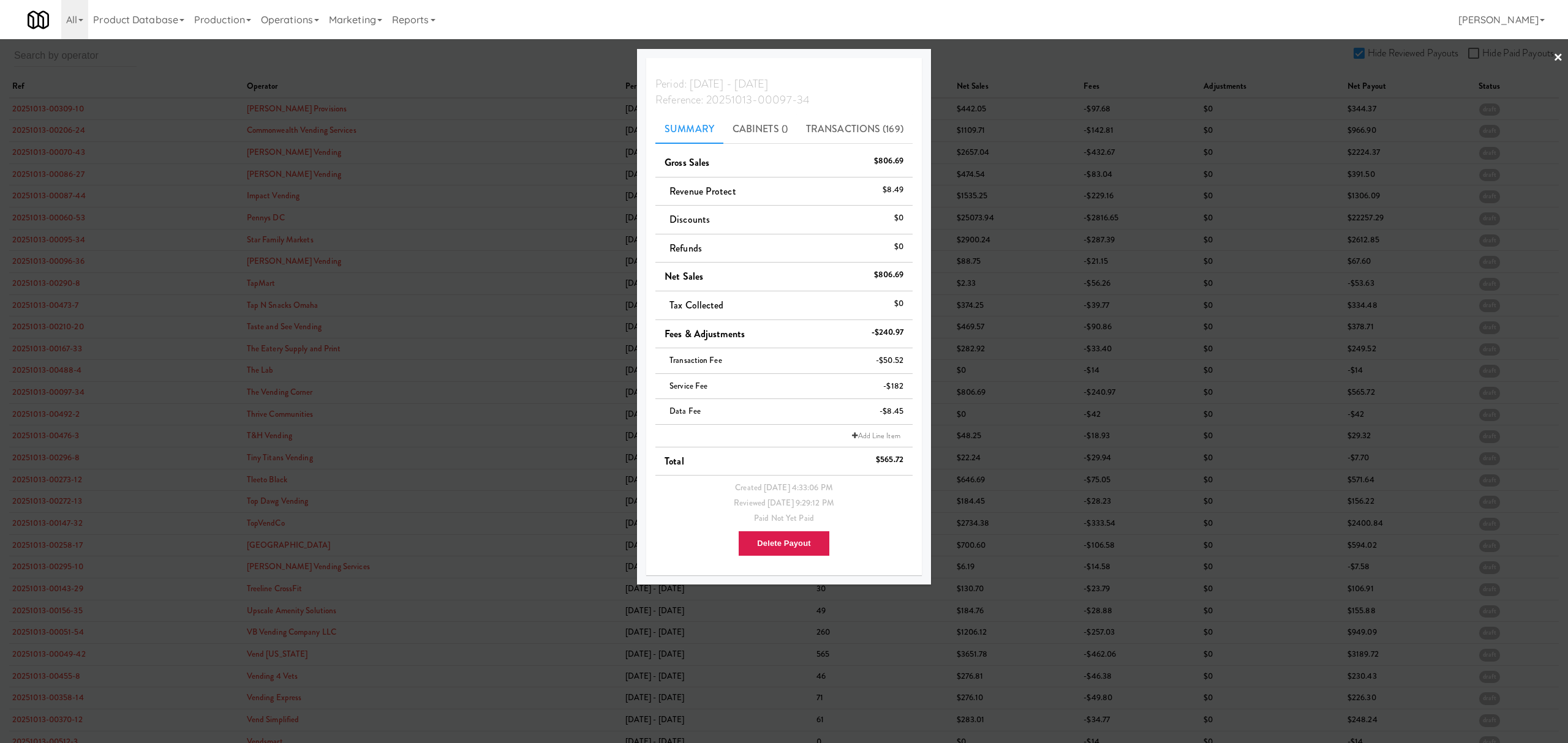
click at [45, 413] on div at bounding box center [784, 372] width 1568 height 743
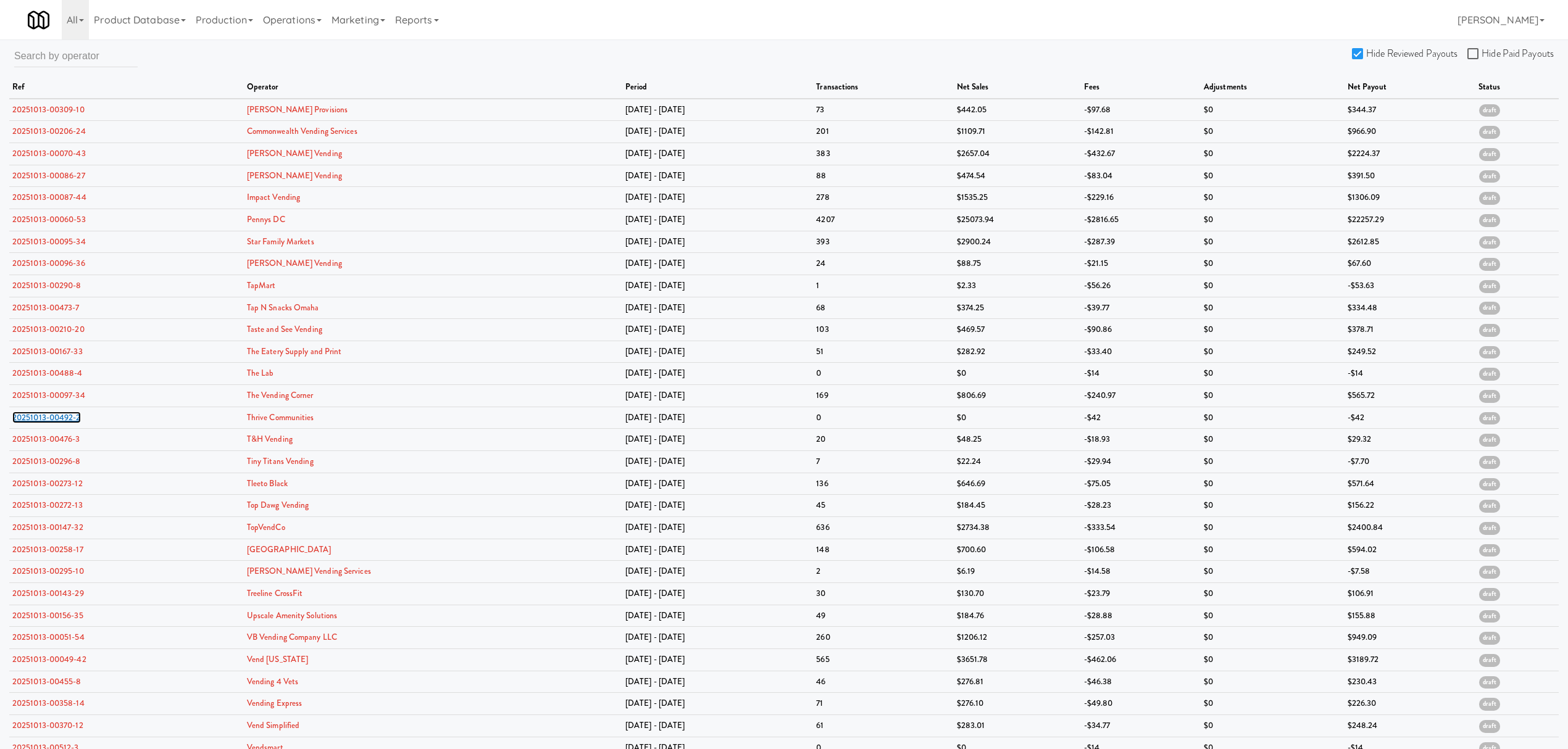
click at [46, 416] on link "20251013-00492-2" at bounding box center [46, 417] width 68 height 12
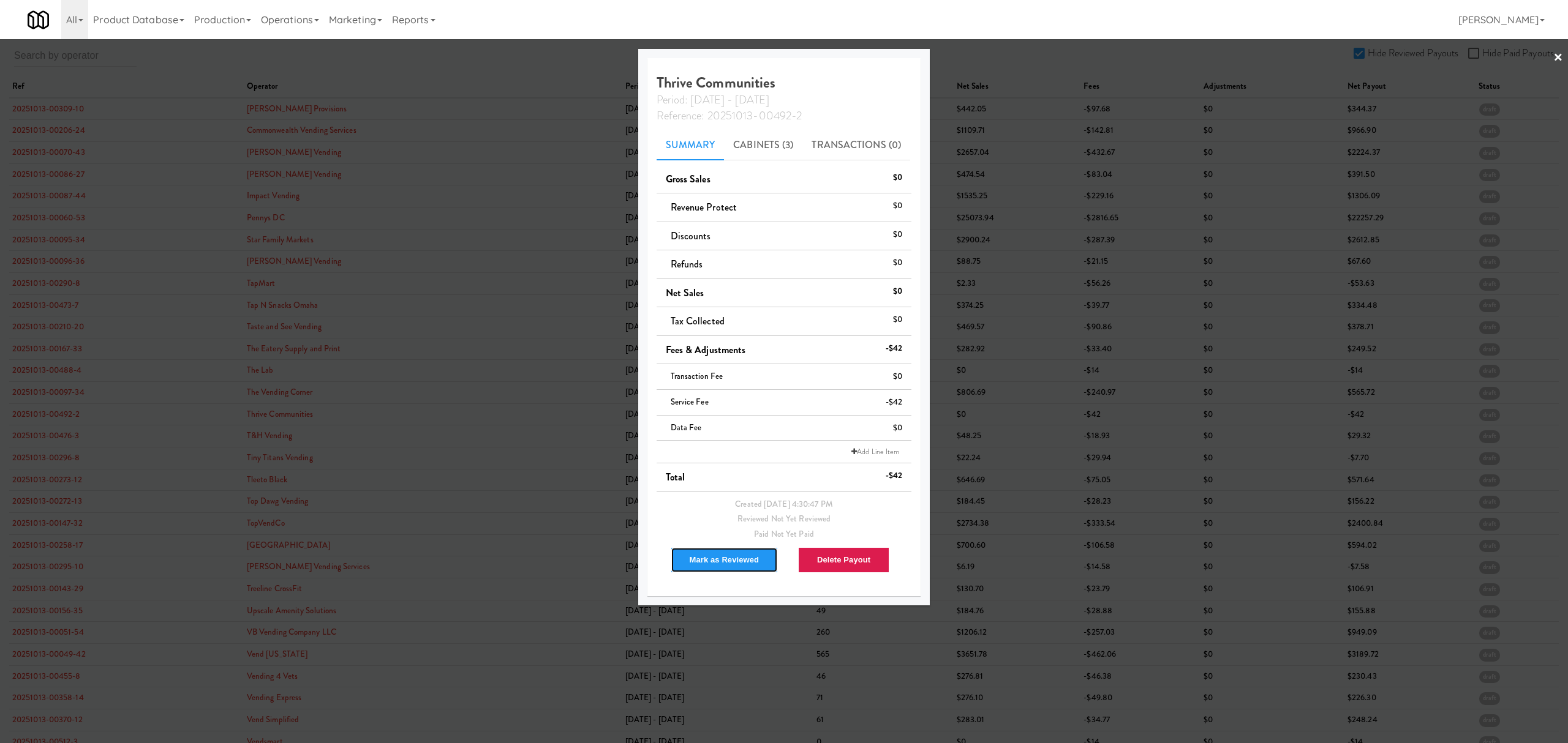
click at [708, 556] on button "Mark as Reviewed" at bounding box center [724, 560] width 108 height 26
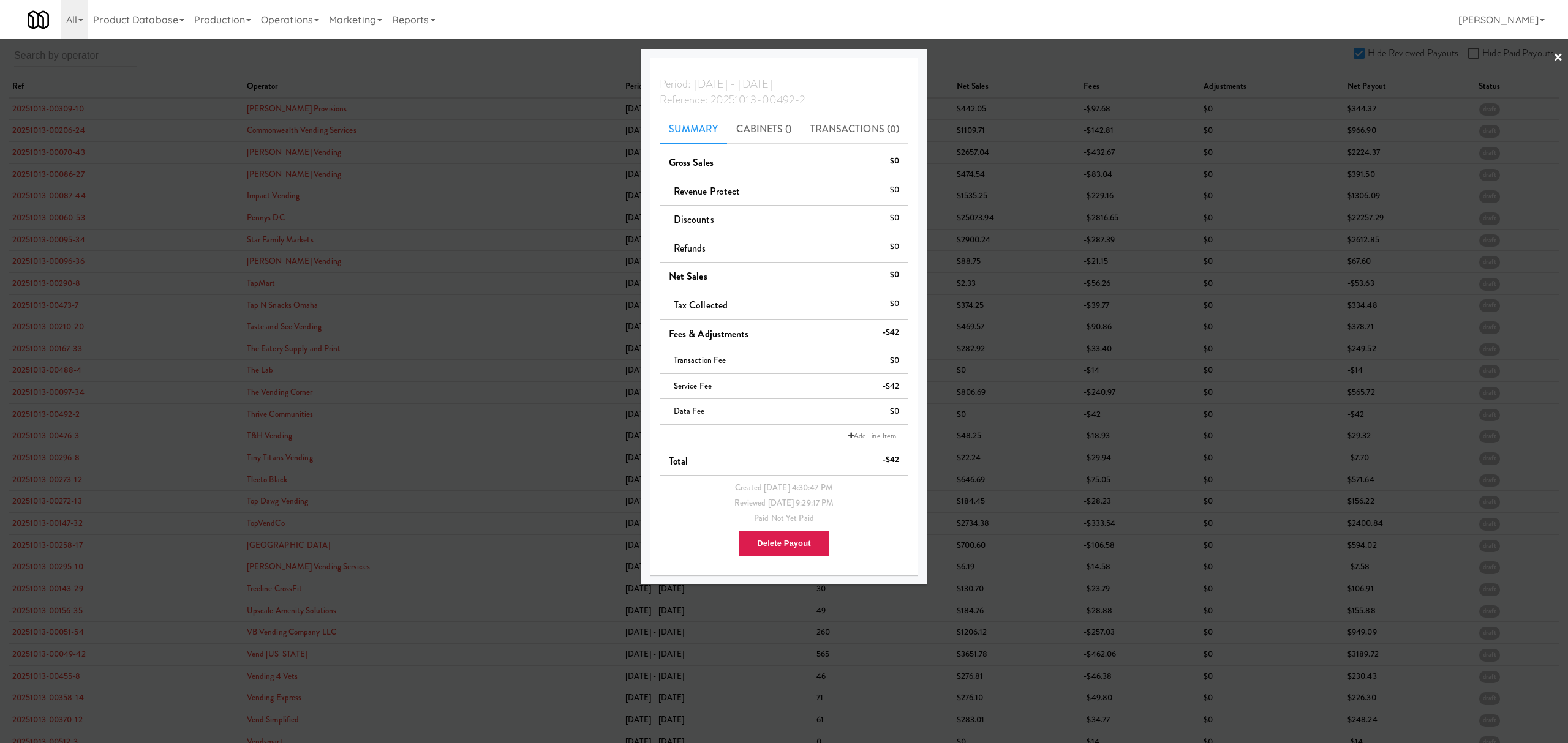
click at [57, 442] on div at bounding box center [784, 372] width 1568 height 743
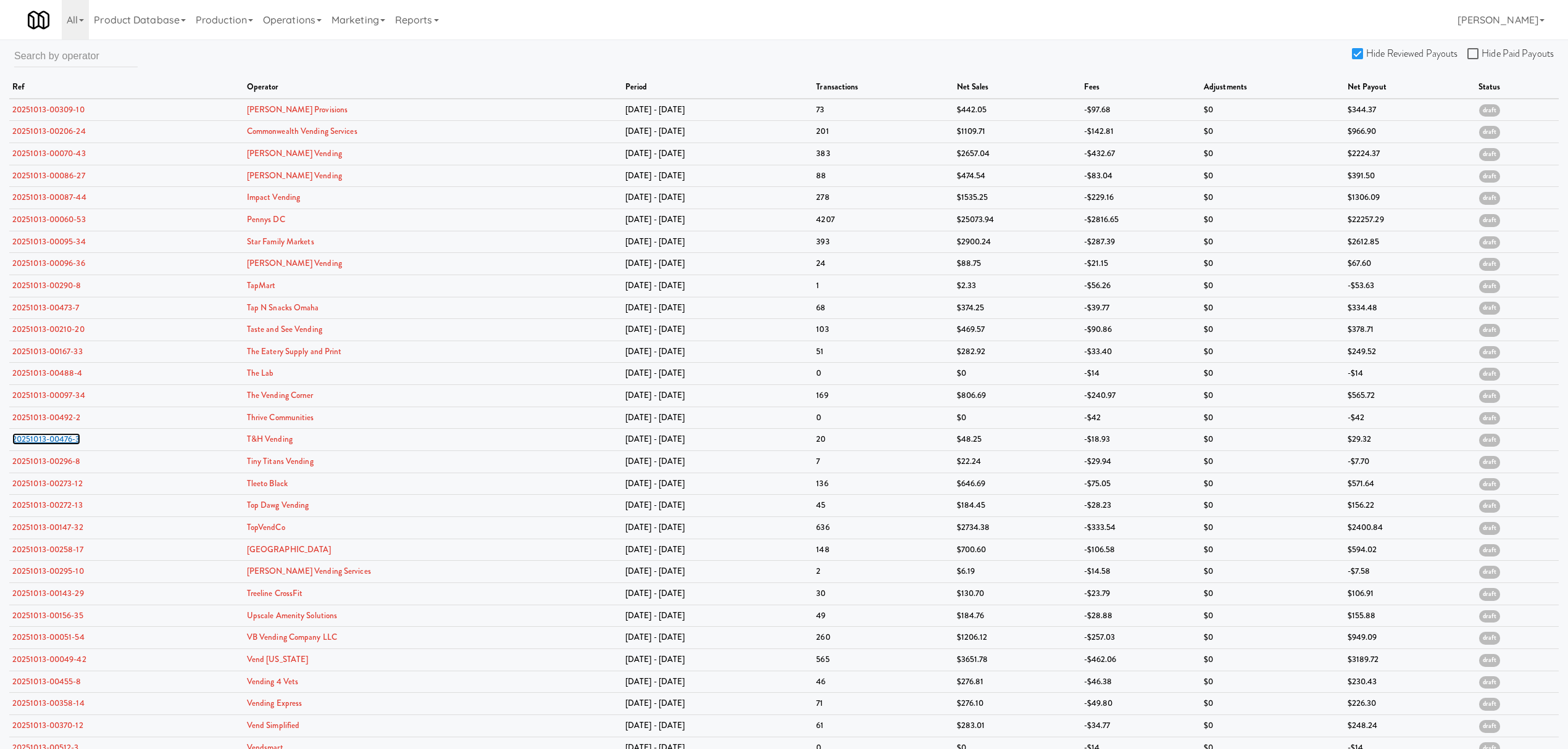
click at [57, 445] on link "20251013-00476-3" at bounding box center [46, 439] width 68 height 12
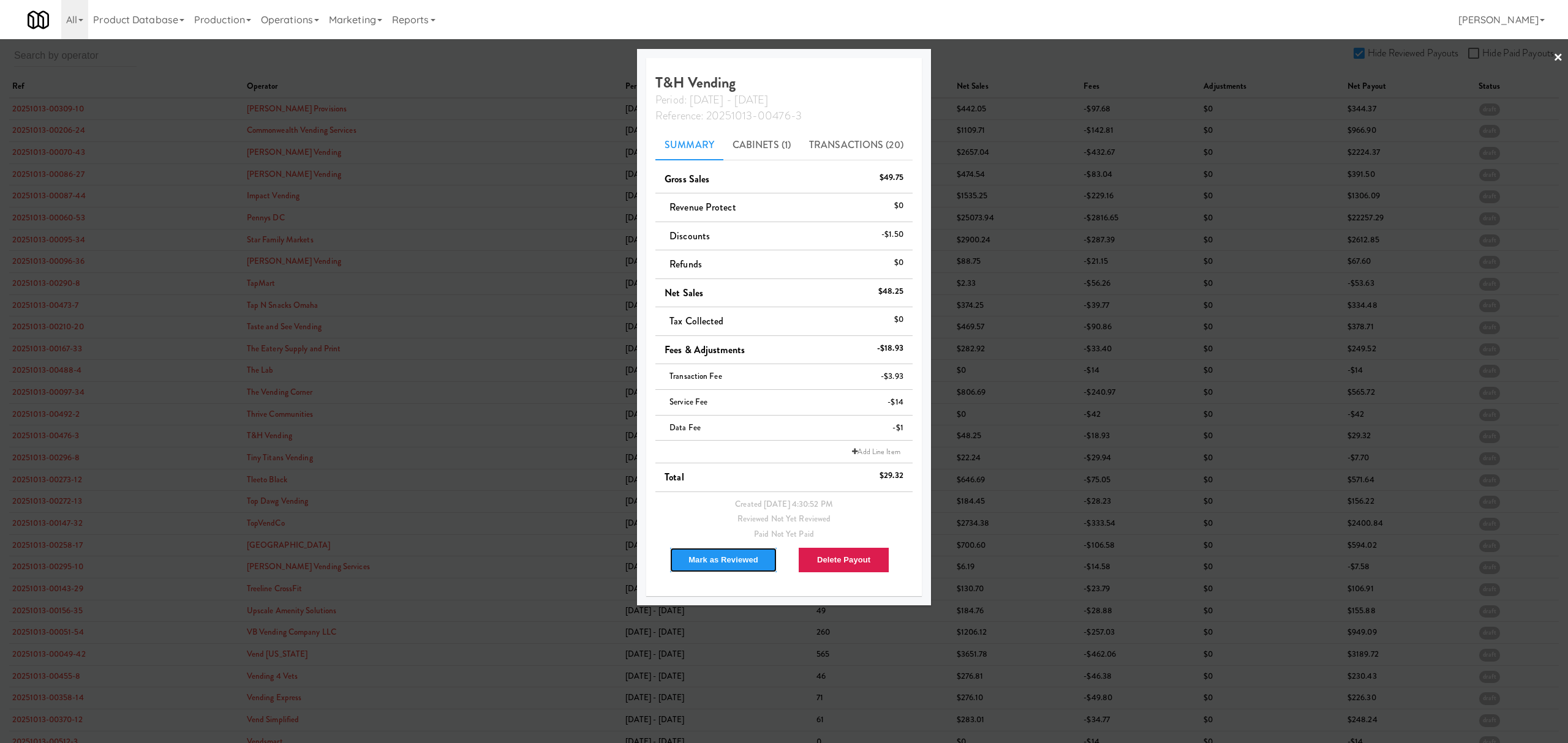
click at [708, 552] on button "Mark as Reviewed" at bounding box center [723, 560] width 108 height 26
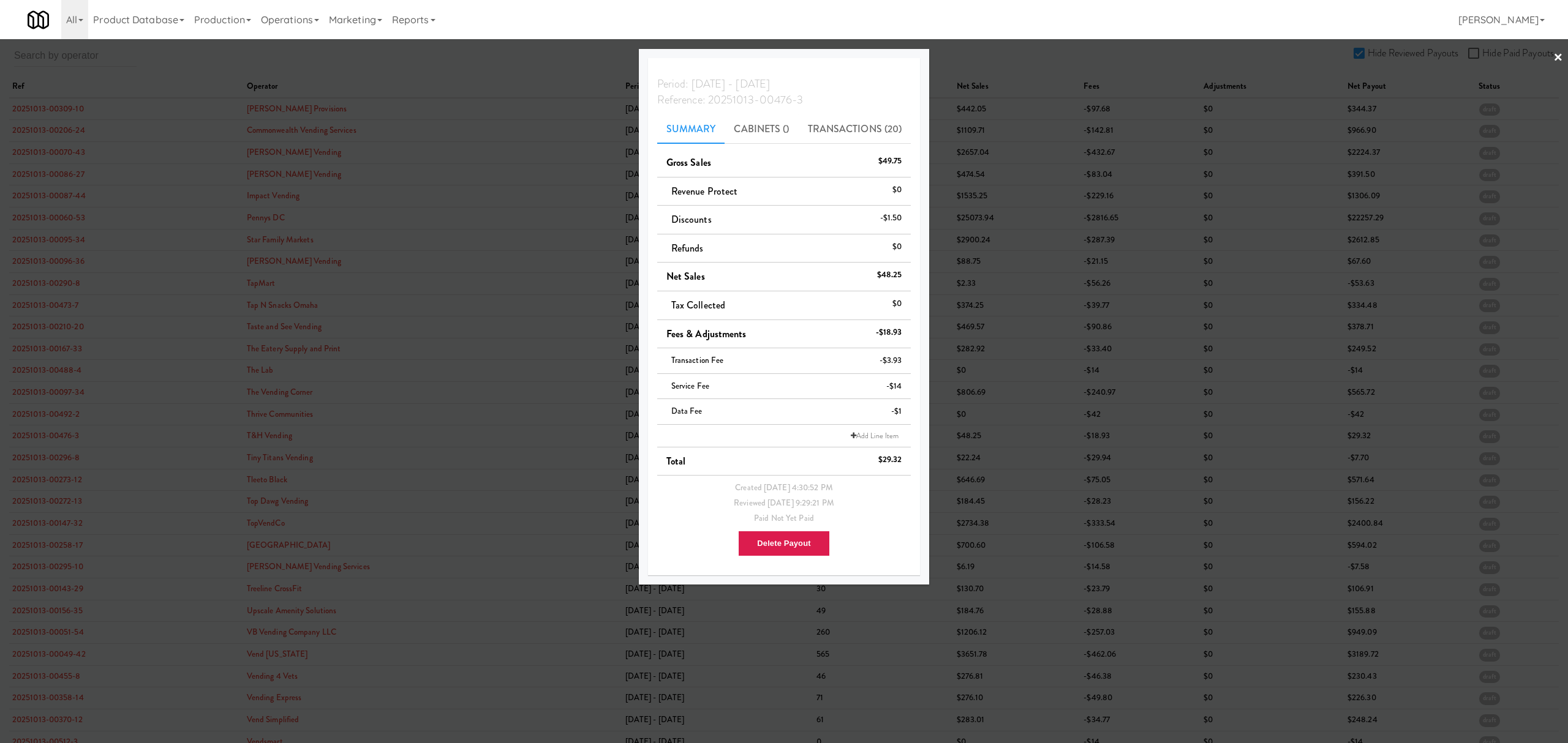
click at [53, 459] on div at bounding box center [784, 372] width 1568 height 743
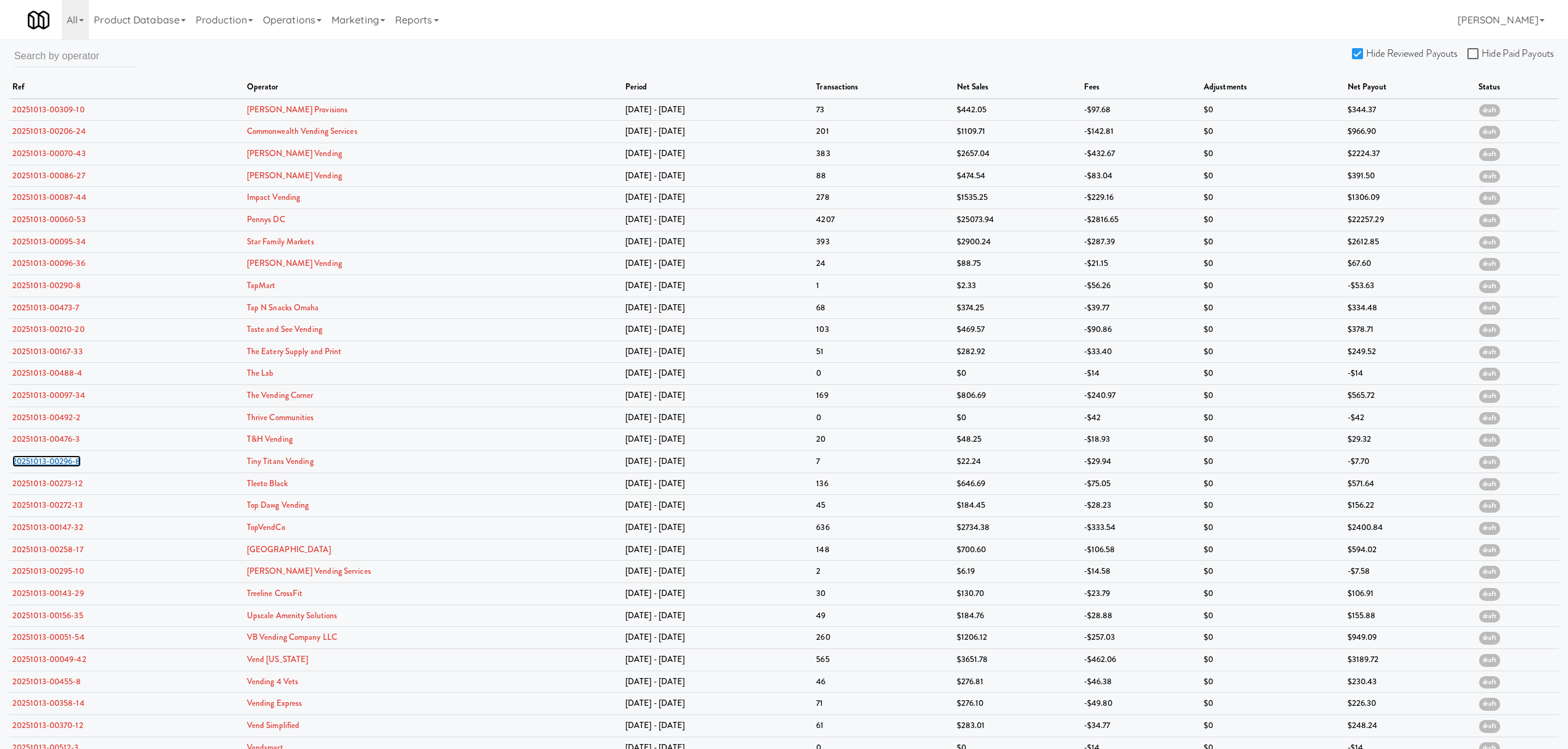
click at [53, 463] on link "20251013-00296-8" at bounding box center [46, 461] width 68 height 12
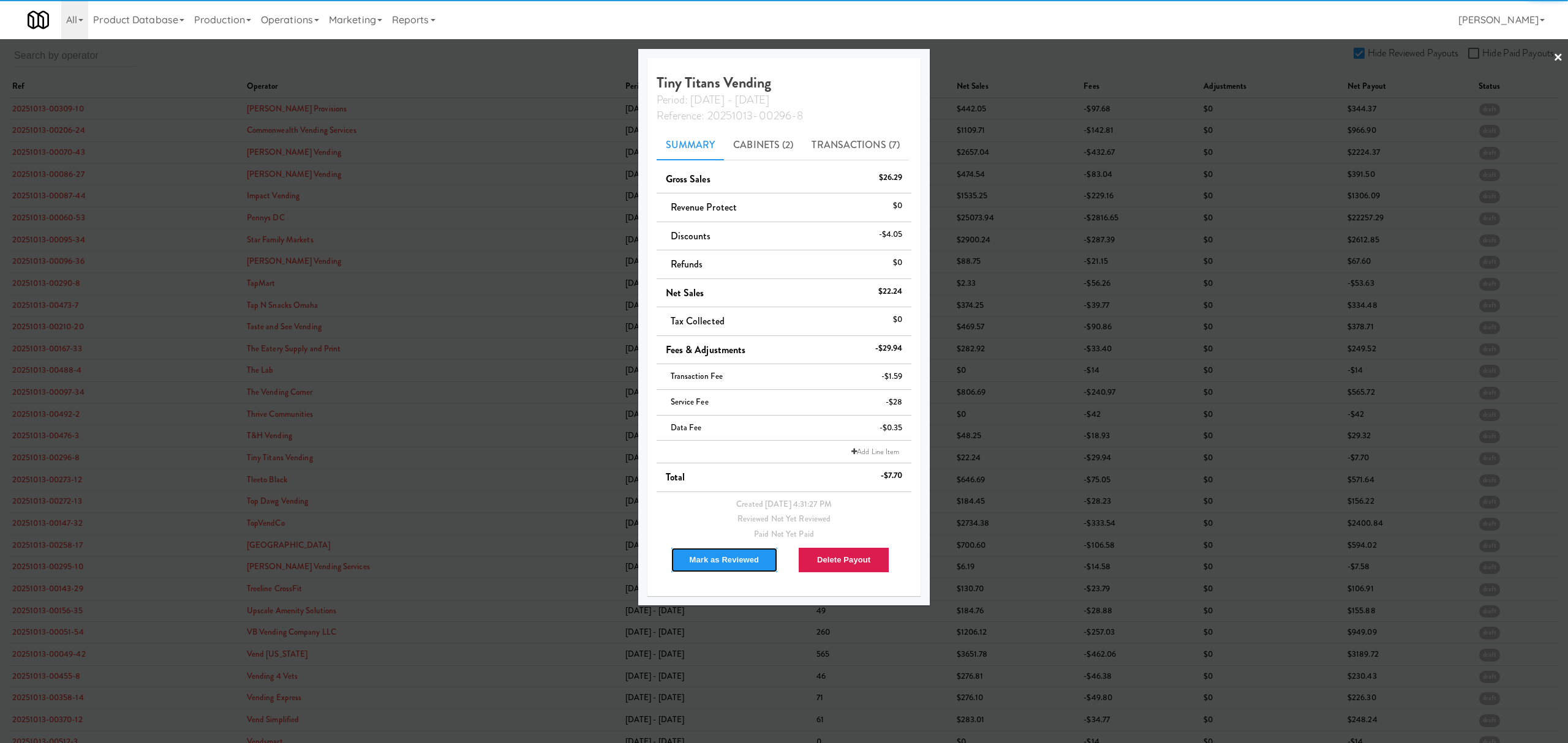
click at [711, 559] on button "Mark as Reviewed" at bounding box center [724, 560] width 108 height 26
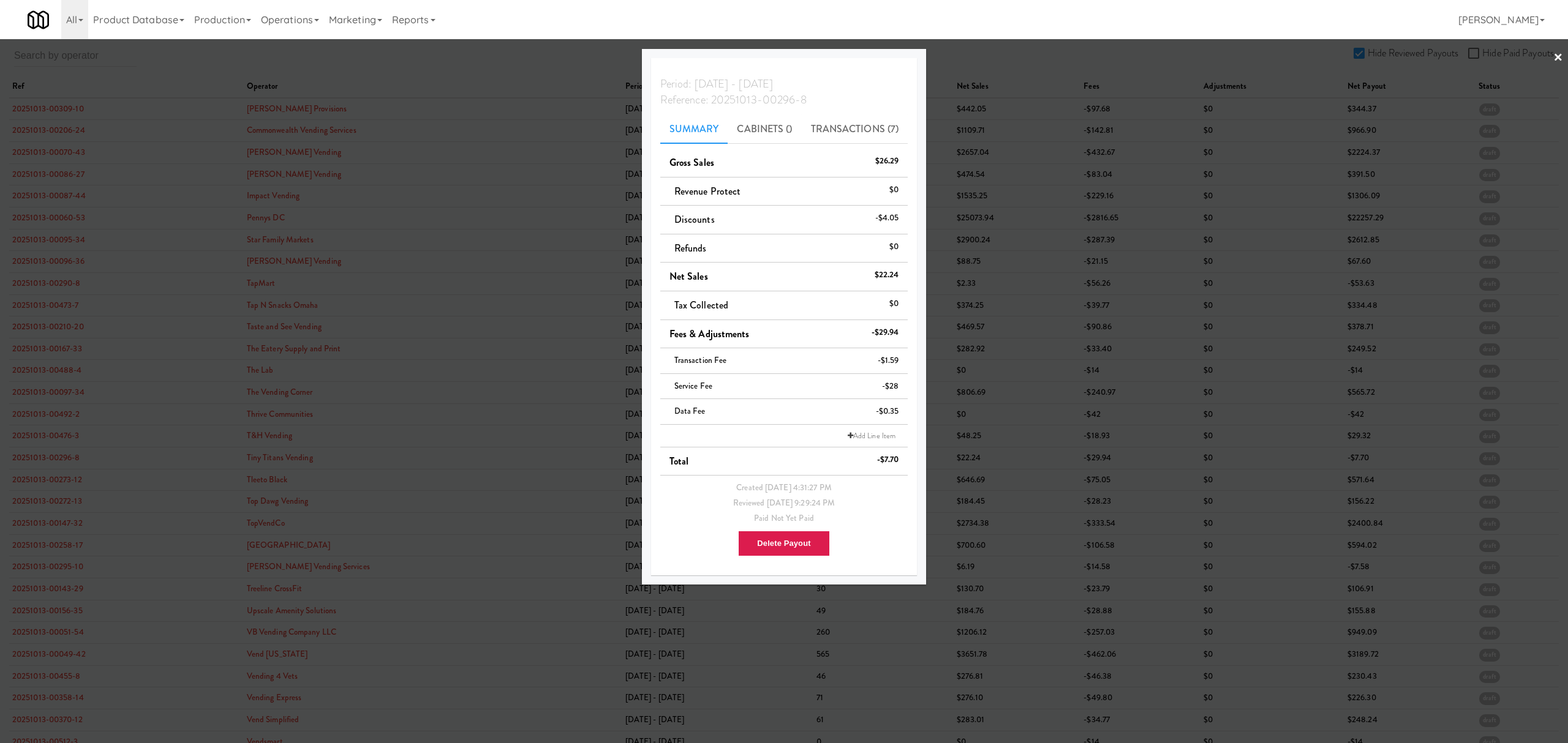
click at [59, 485] on div at bounding box center [784, 372] width 1568 height 743
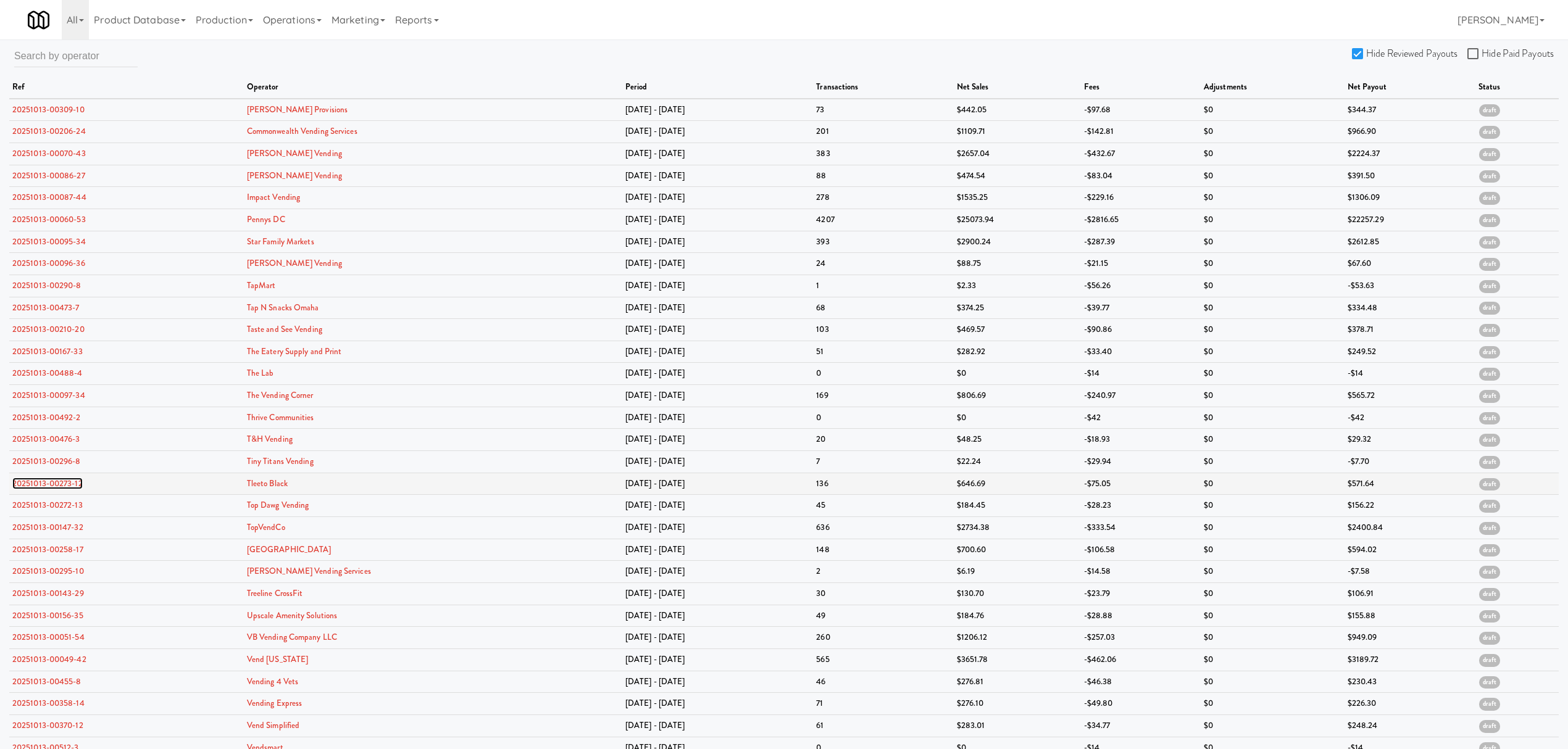
click at [60, 488] on link "20251013-00273-12" at bounding box center [47, 483] width 71 height 12
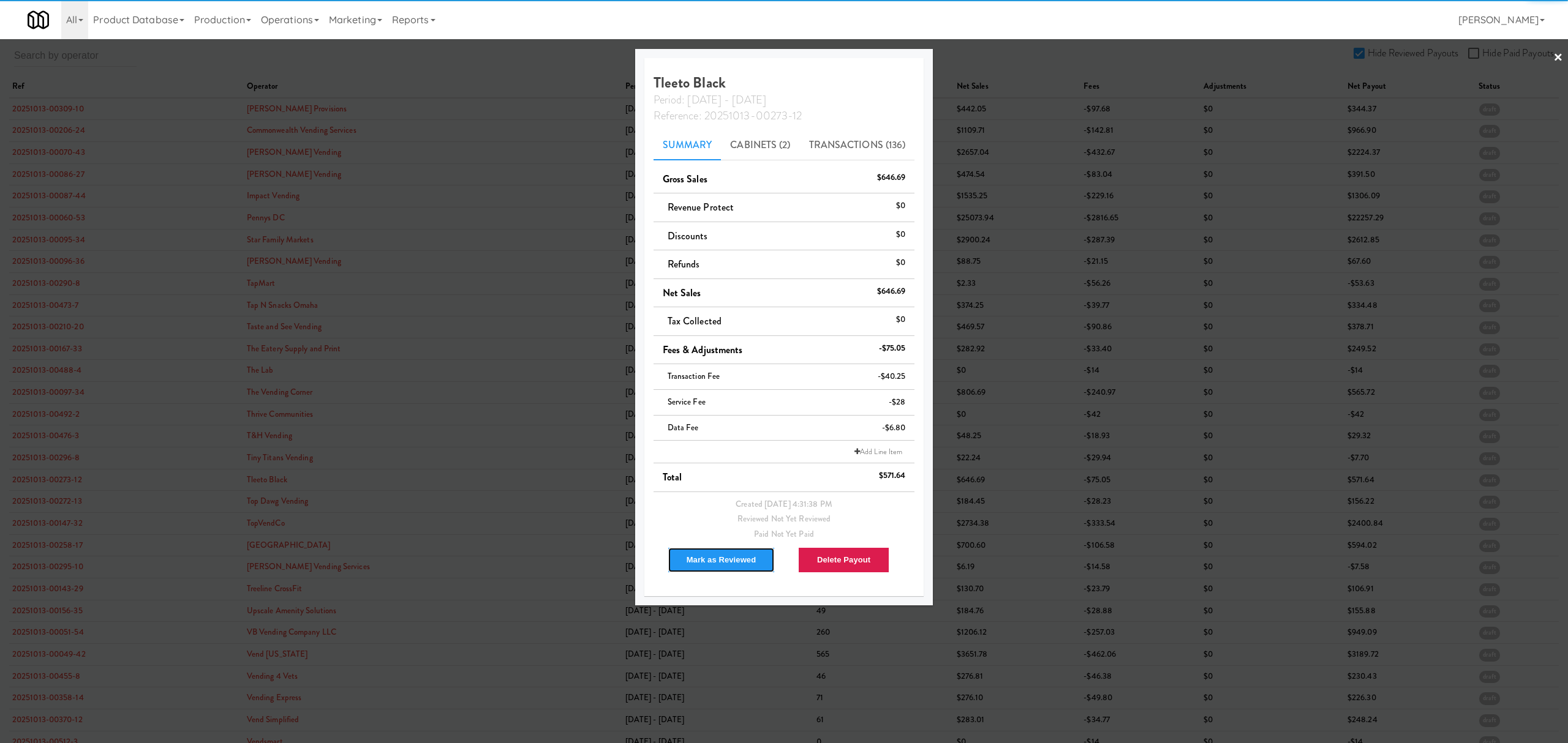
click at [718, 552] on button "Mark as Reviewed" at bounding box center [721, 560] width 108 height 26
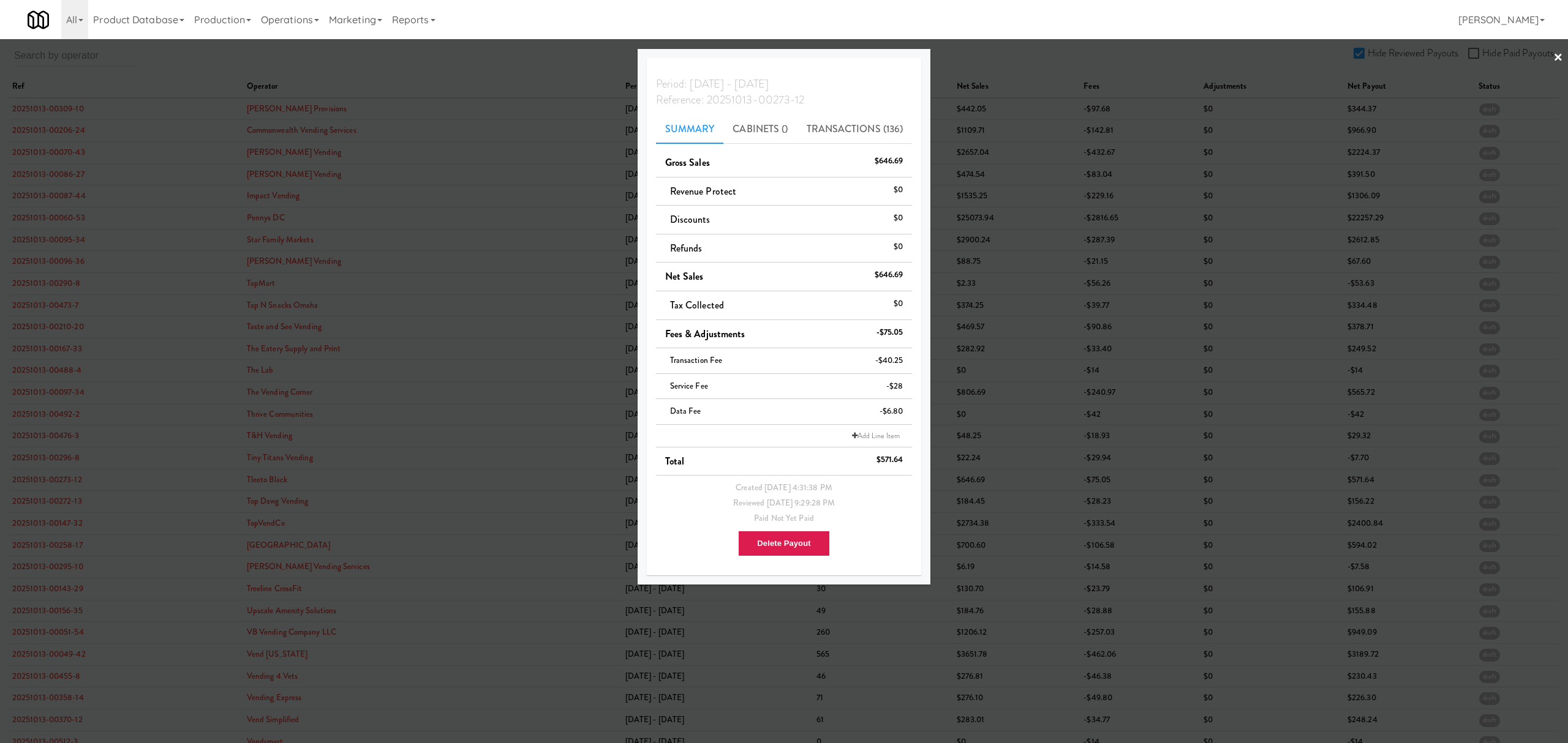
click at [59, 505] on div at bounding box center [784, 372] width 1568 height 743
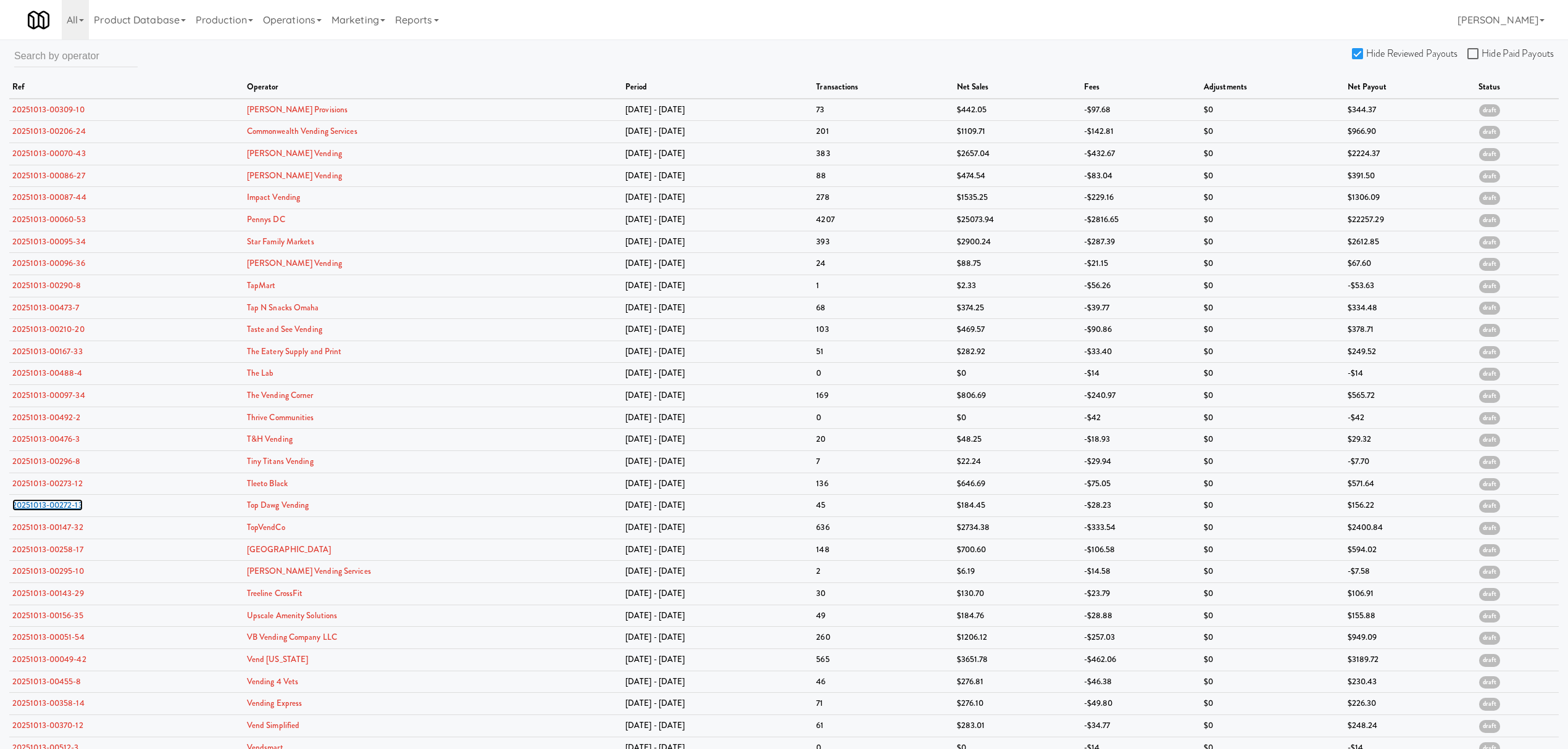
click at [60, 509] on link "20251013-00272-13" at bounding box center [47, 505] width 71 height 12
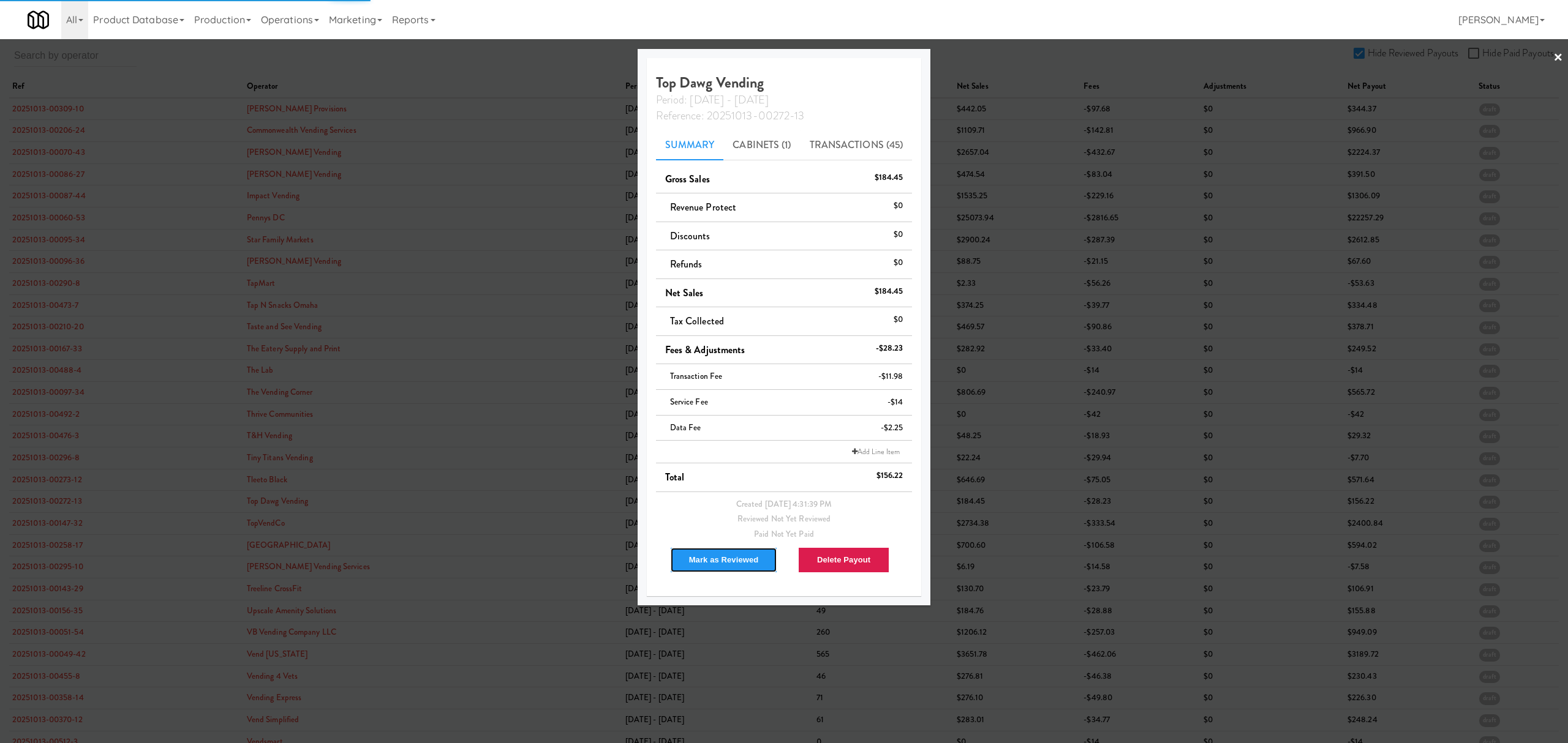
click at [693, 559] on button "Mark as Reviewed" at bounding box center [723, 560] width 108 height 26
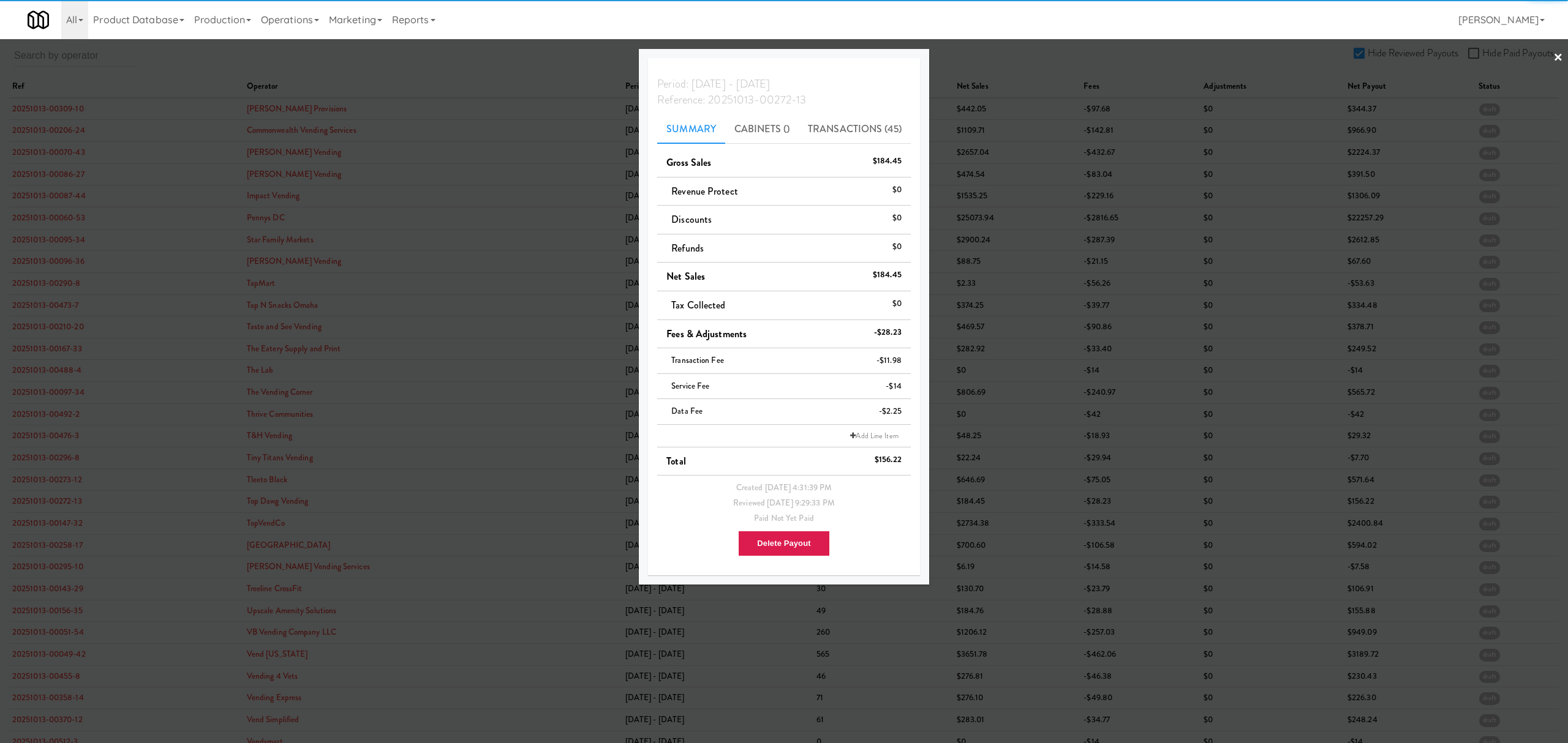
click at [48, 523] on div at bounding box center [784, 372] width 1568 height 743
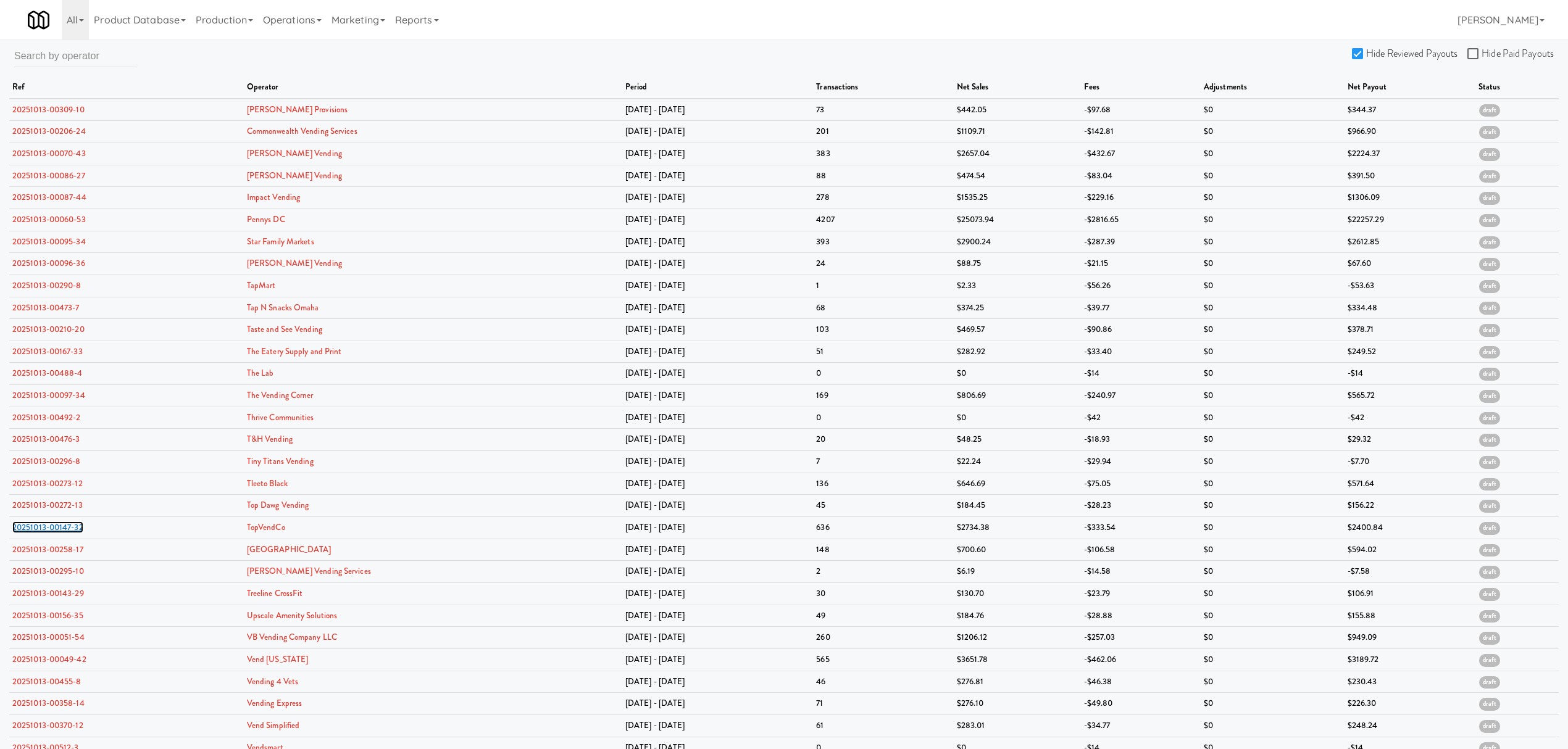
click at [48, 527] on link "20251013-00147-32" at bounding box center [47, 527] width 71 height 12
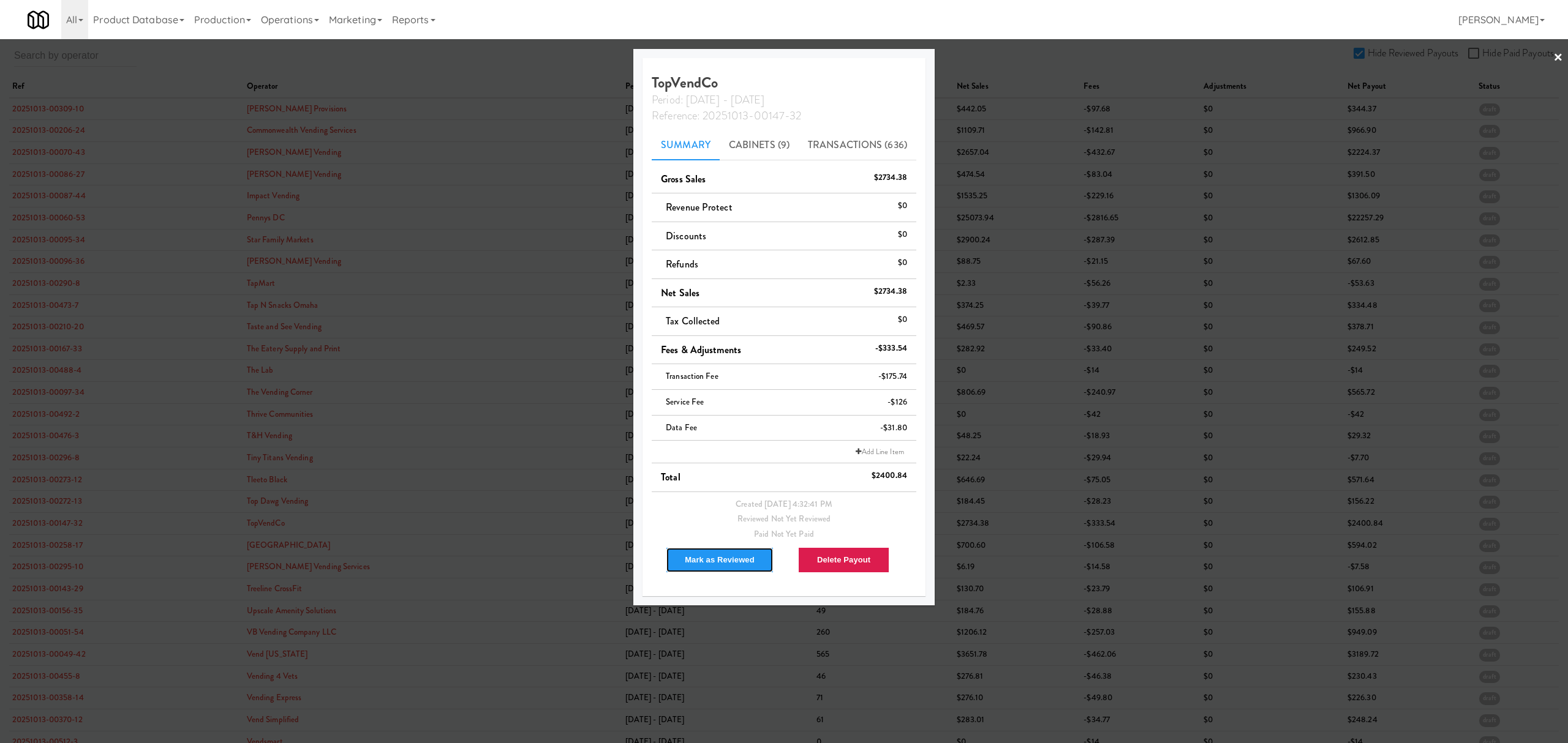
click at [706, 556] on button "Mark as Reviewed" at bounding box center [719, 560] width 108 height 26
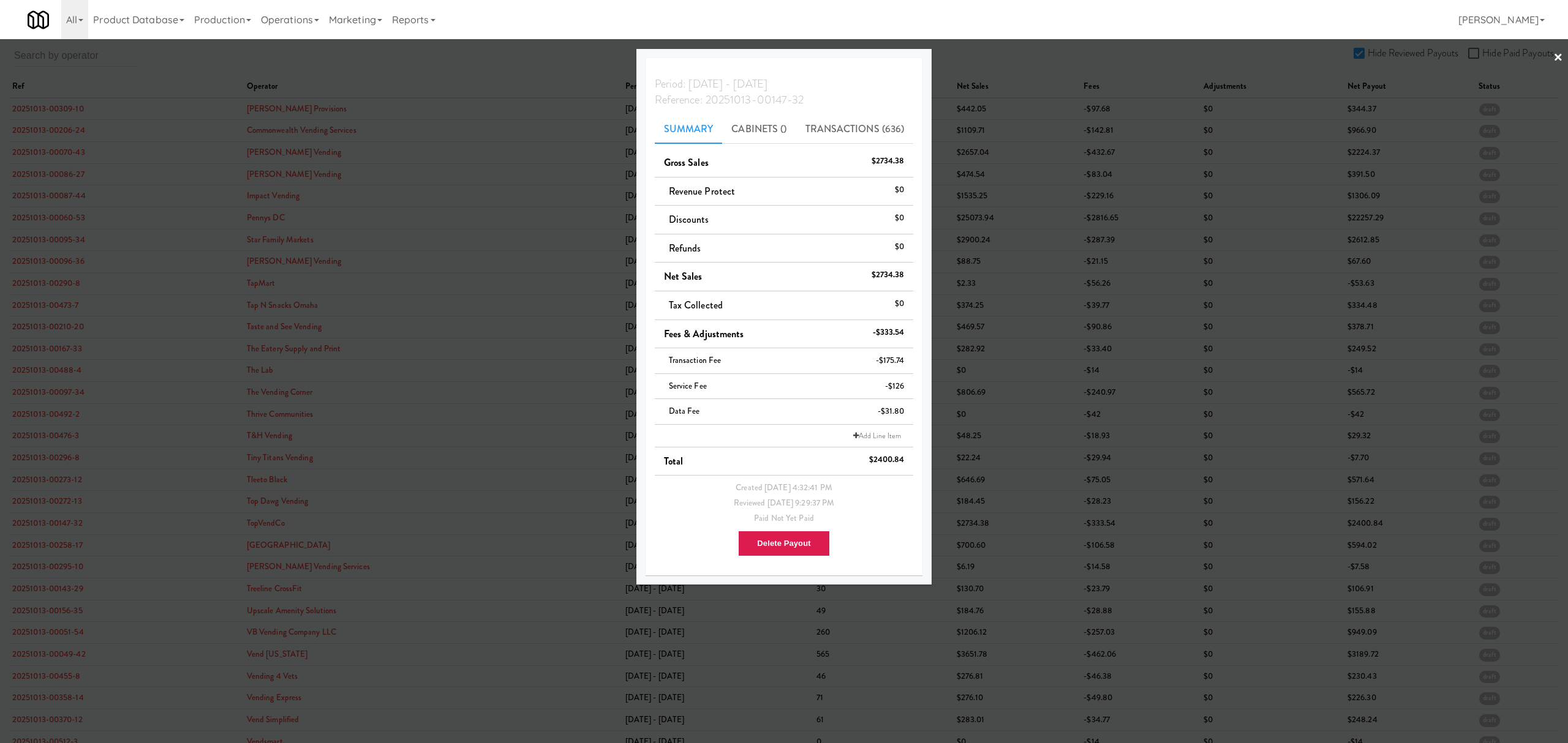
click at [70, 550] on div at bounding box center [784, 372] width 1568 height 743
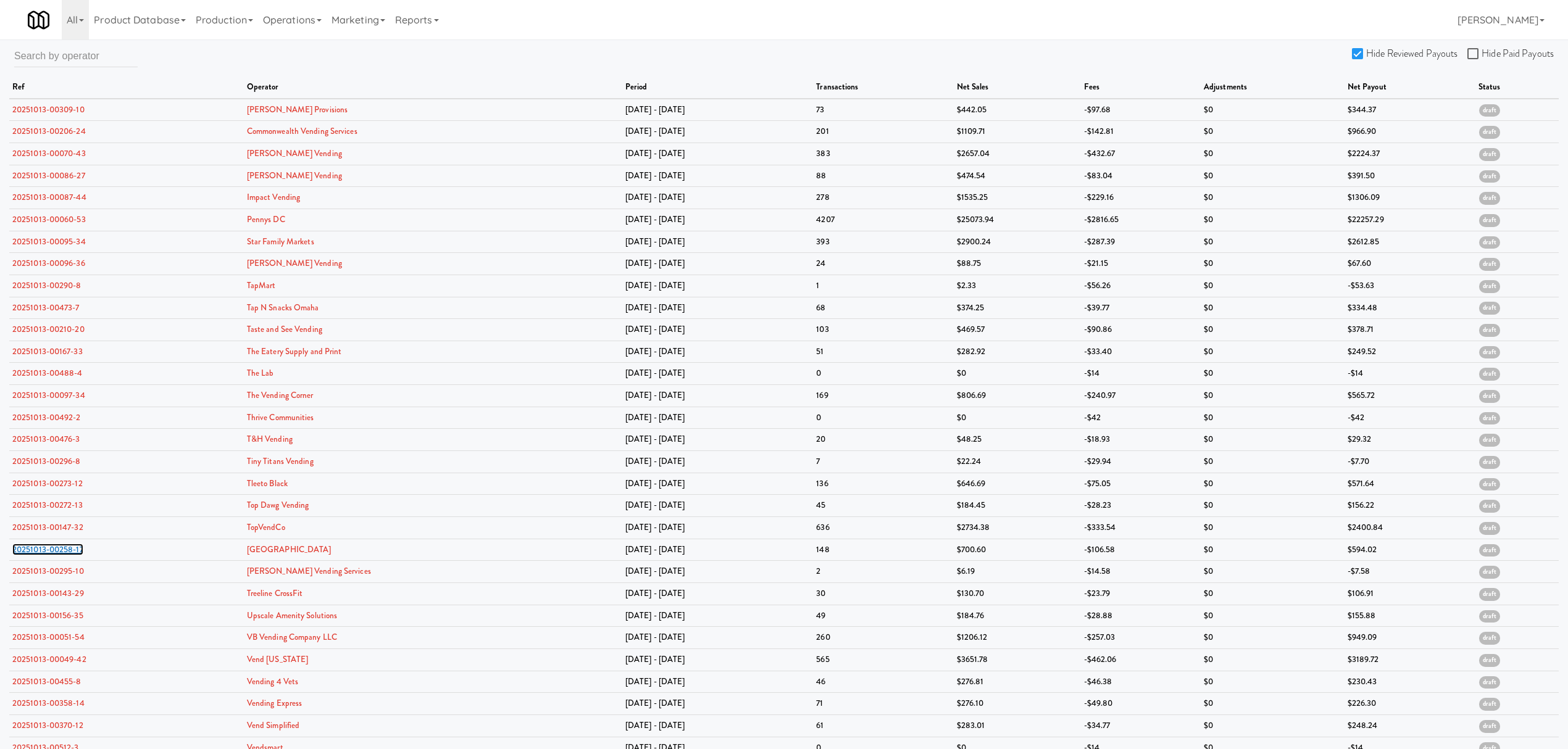
click at [71, 555] on link "20251013-00258-17" at bounding box center [47, 549] width 71 height 12
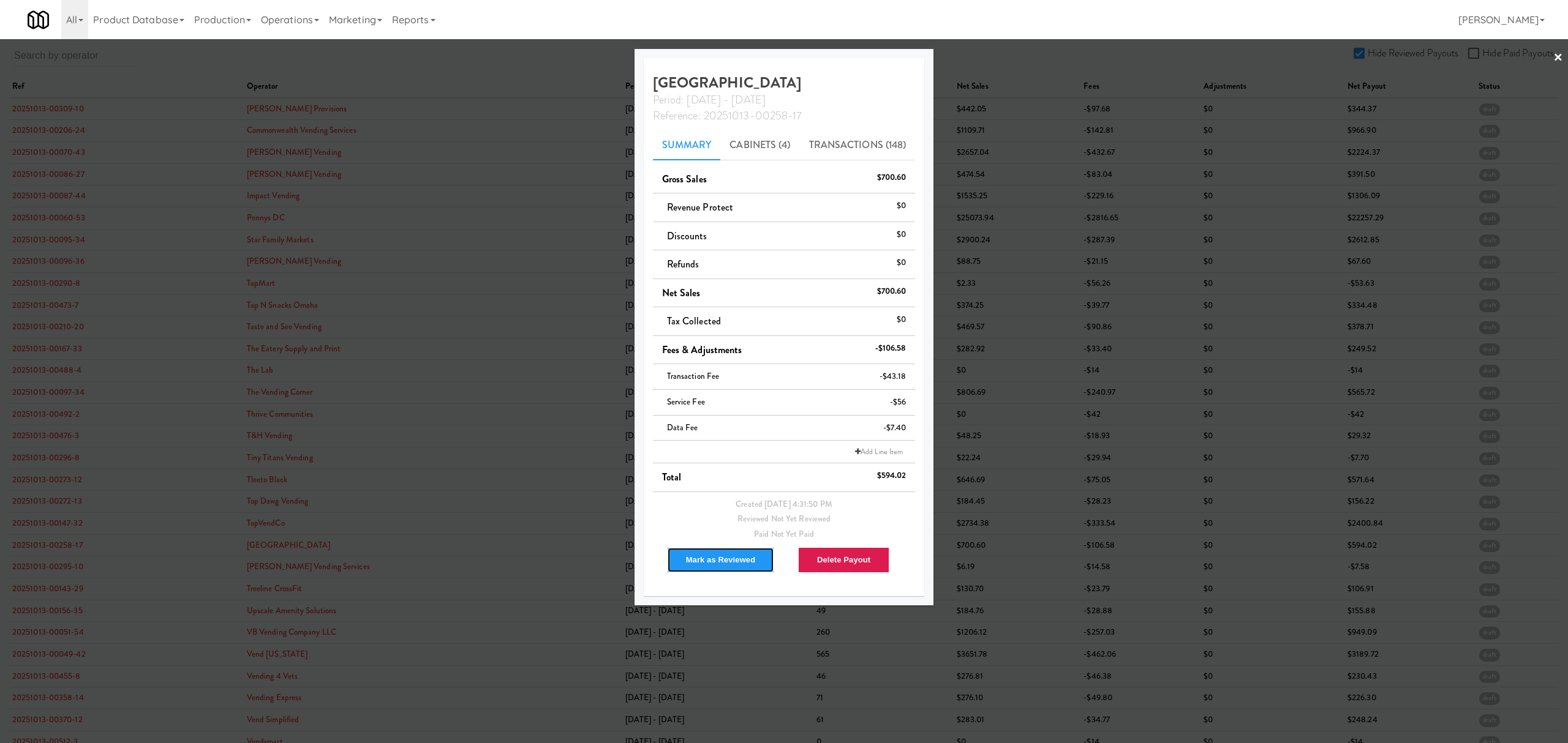
click at [703, 560] on button "Mark as Reviewed" at bounding box center [720, 560] width 108 height 26
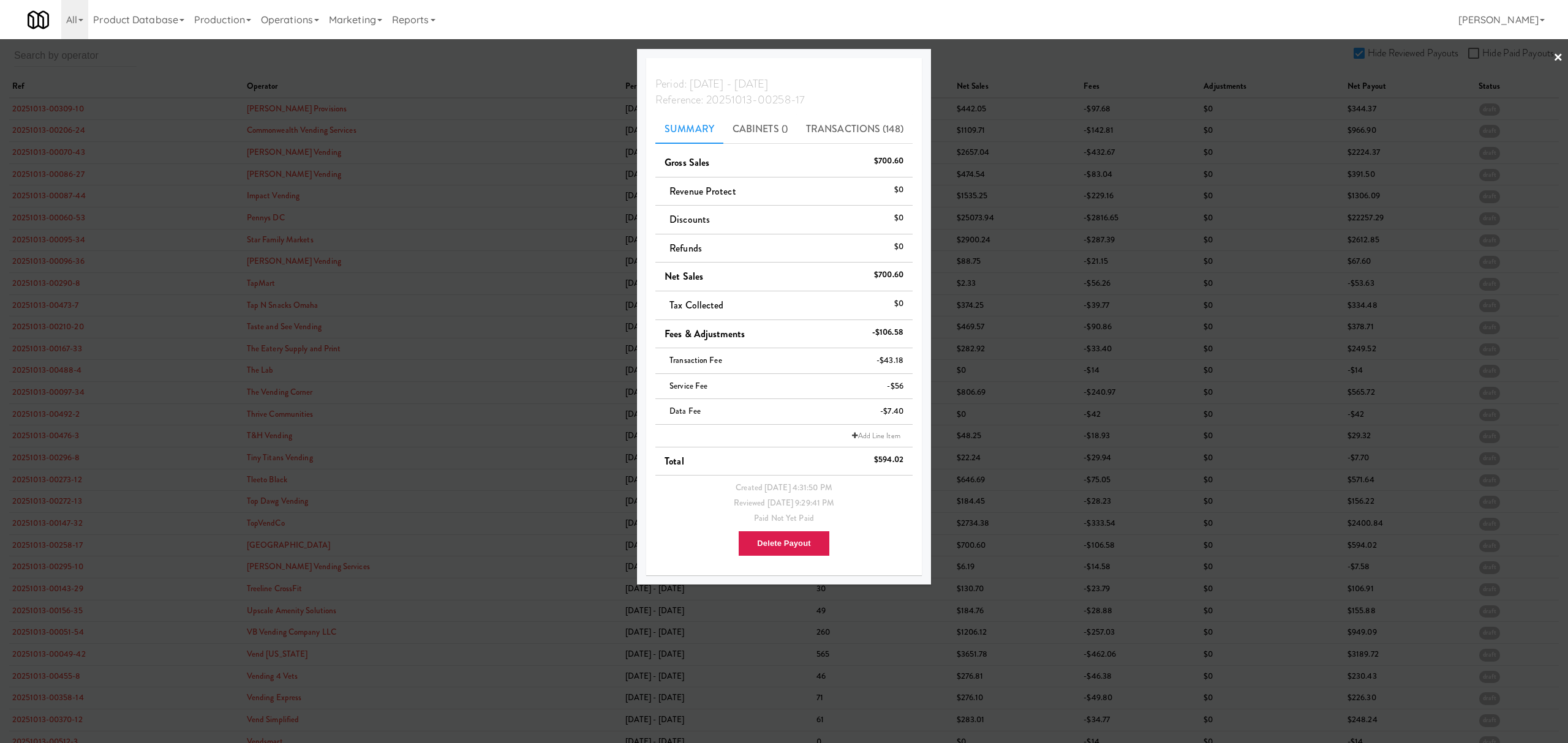
click at [40, 571] on div at bounding box center [784, 372] width 1568 height 743
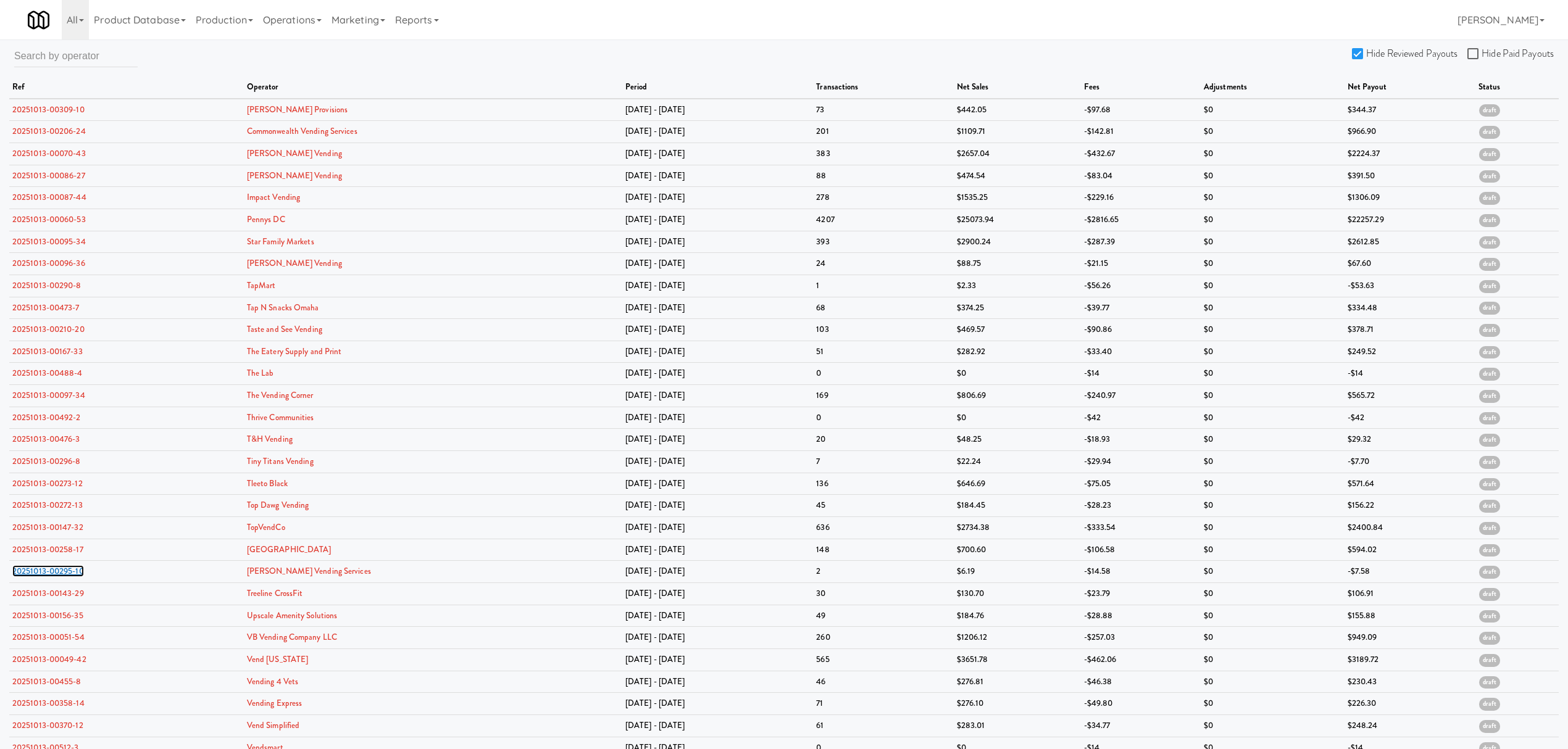
click at [40, 575] on link "20251013-00295-10" at bounding box center [47, 571] width 72 height 12
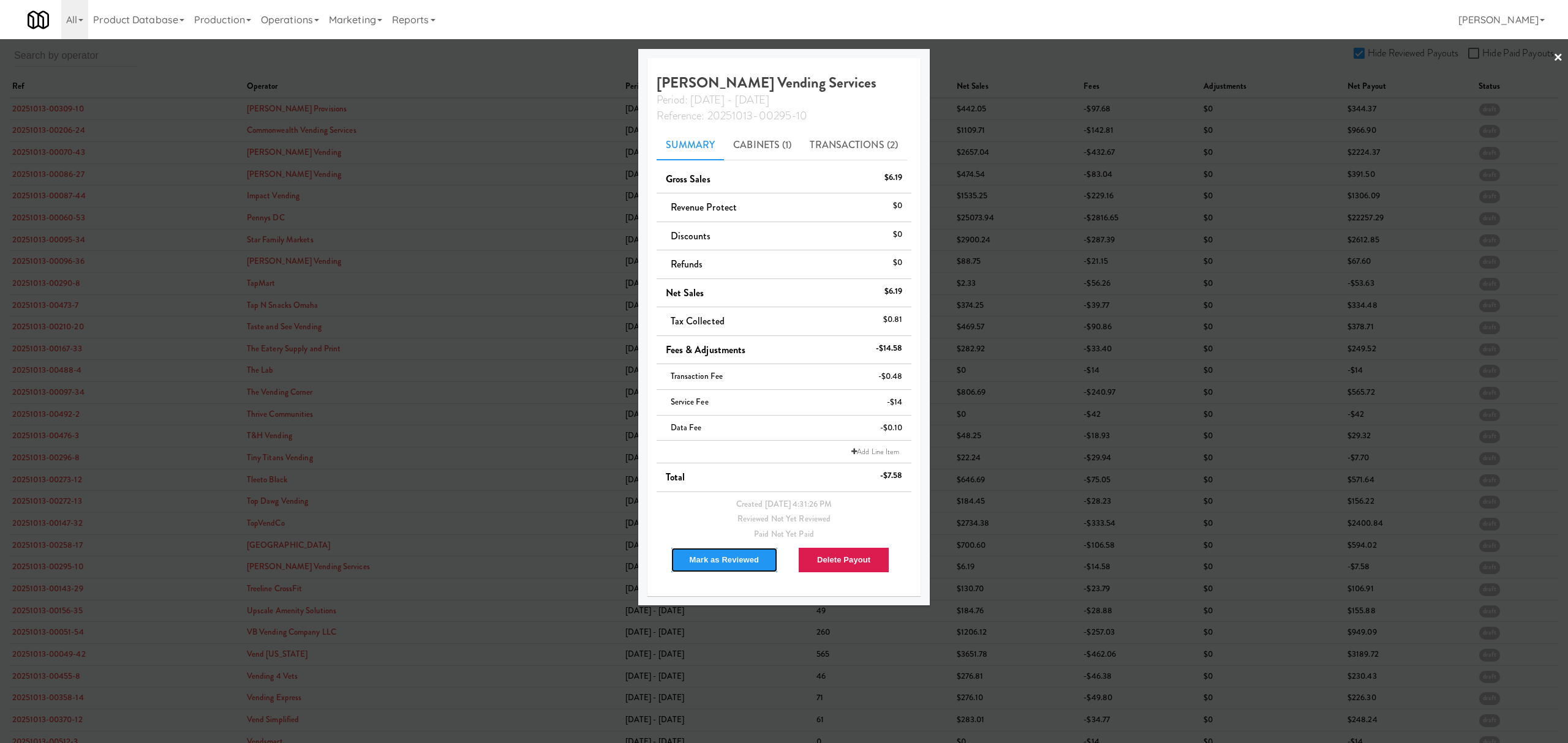
click at [719, 560] on button "Mark as Reviewed" at bounding box center [724, 560] width 108 height 26
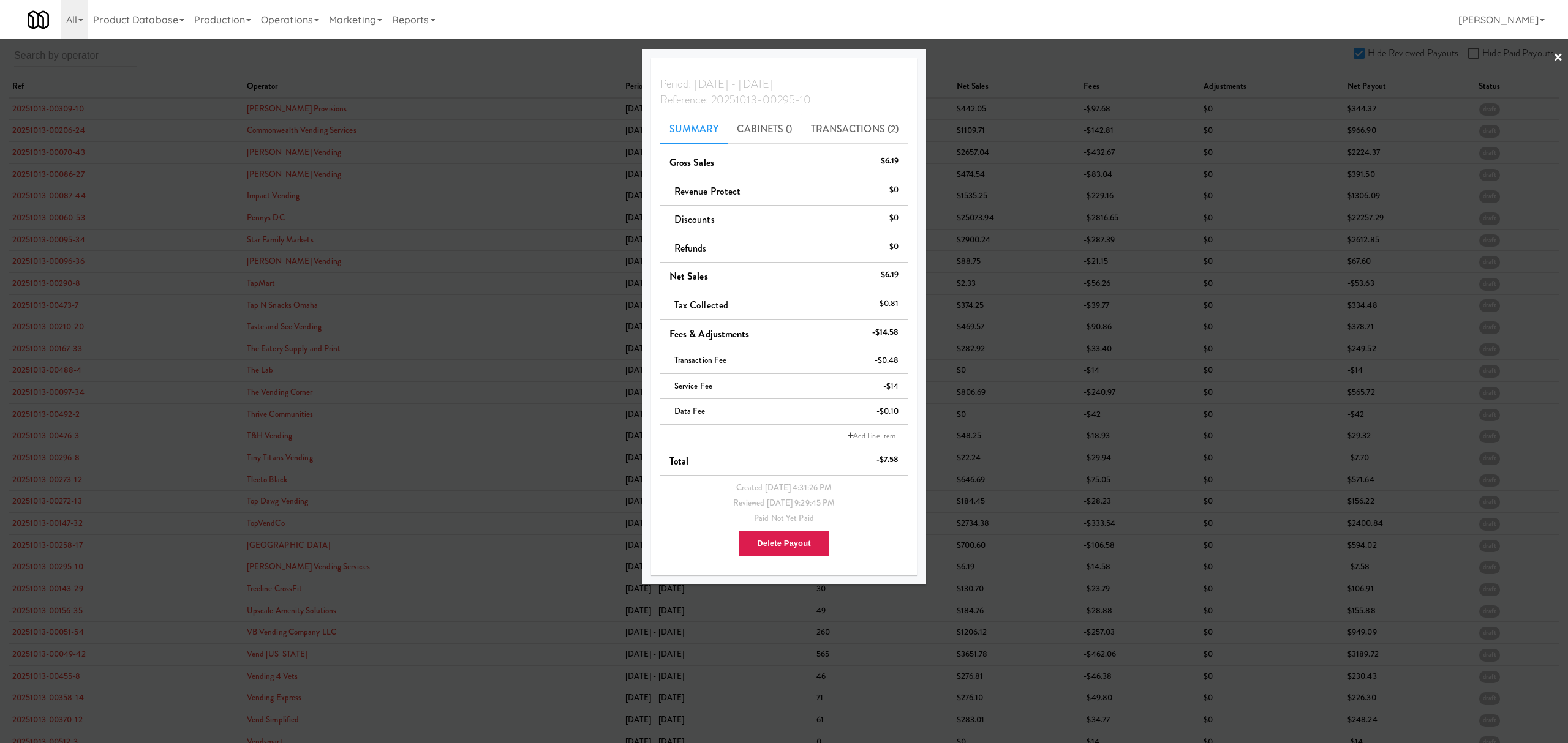
click at [57, 597] on div at bounding box center [784, 372] width 1568 height 743
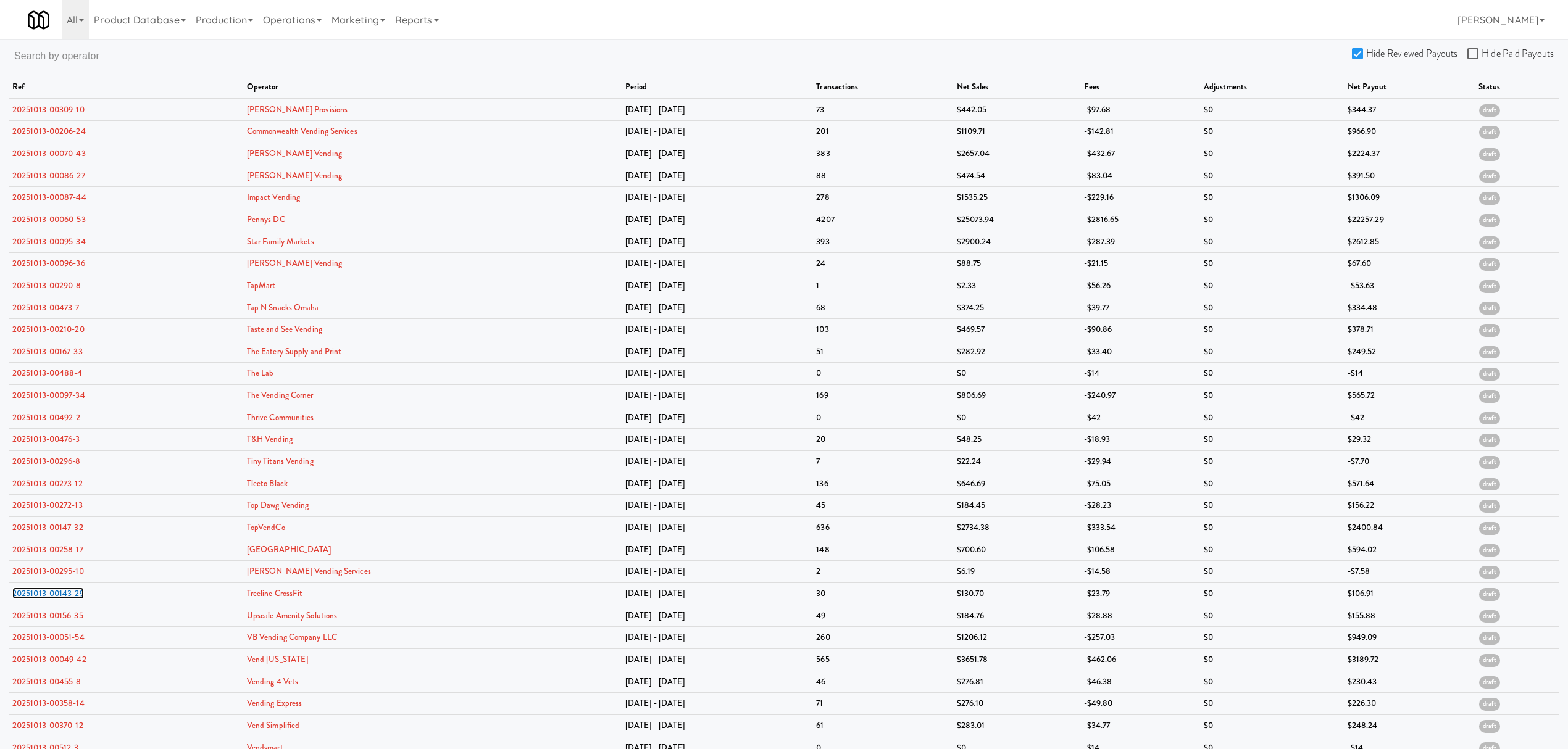
click at [57, 600] on link "20251013-00143-29" at bounding box center [47, 593] width 72 height 12
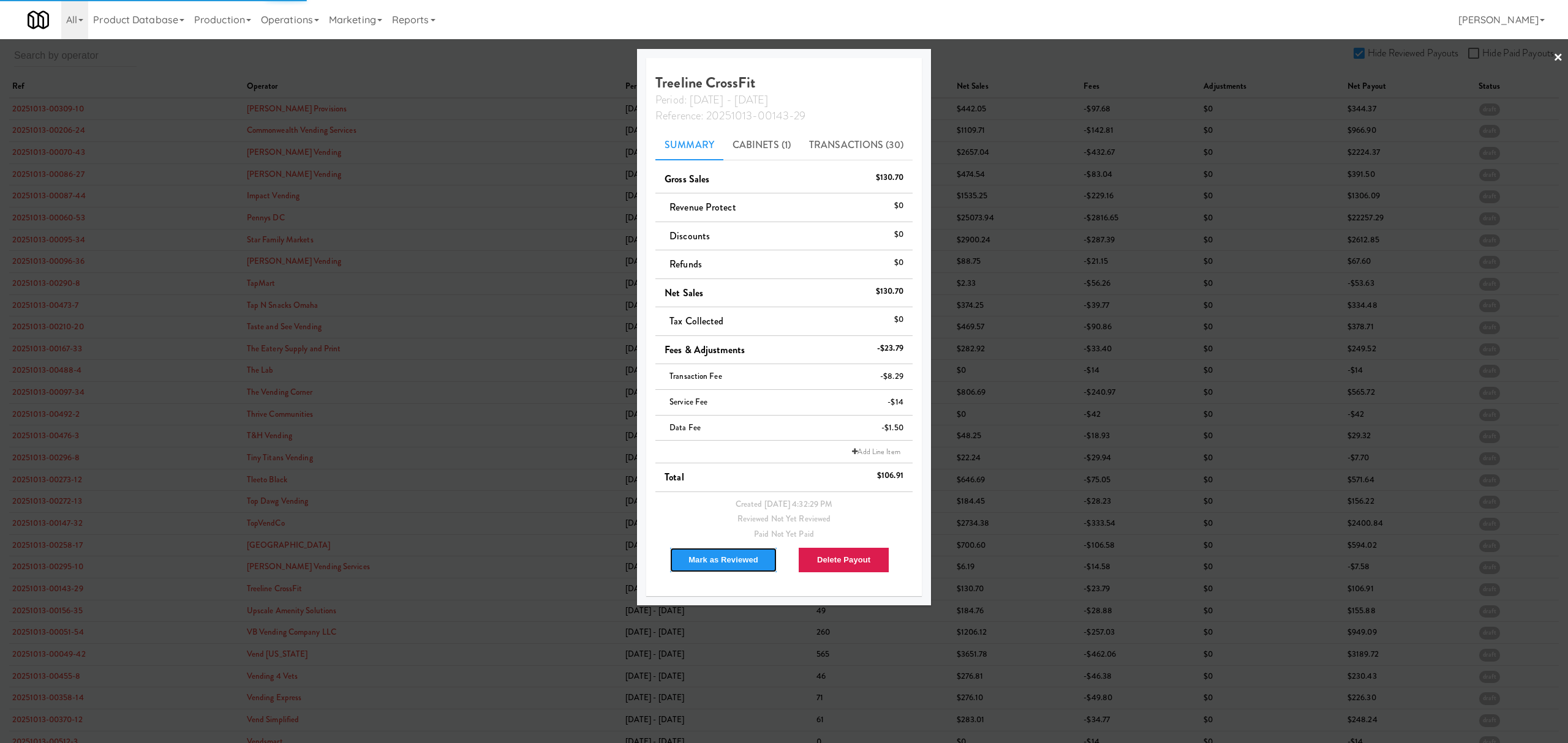
click at [715, 560] on button "Mark as Reviewed" at bounding box center [723, 560] width 108 height 26
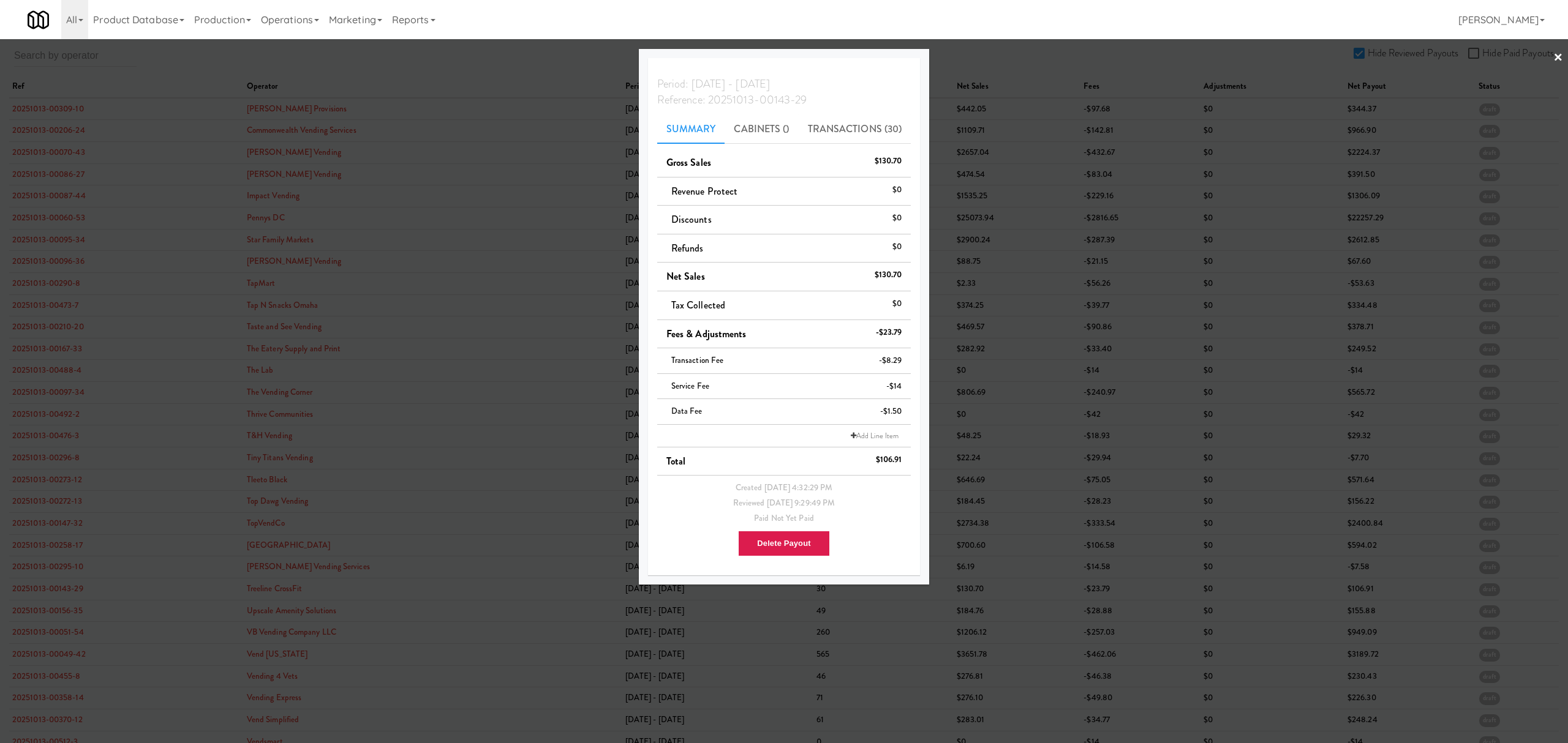
click at [54, 617] on div at bounding box center [784, 372] width 1568 height 743
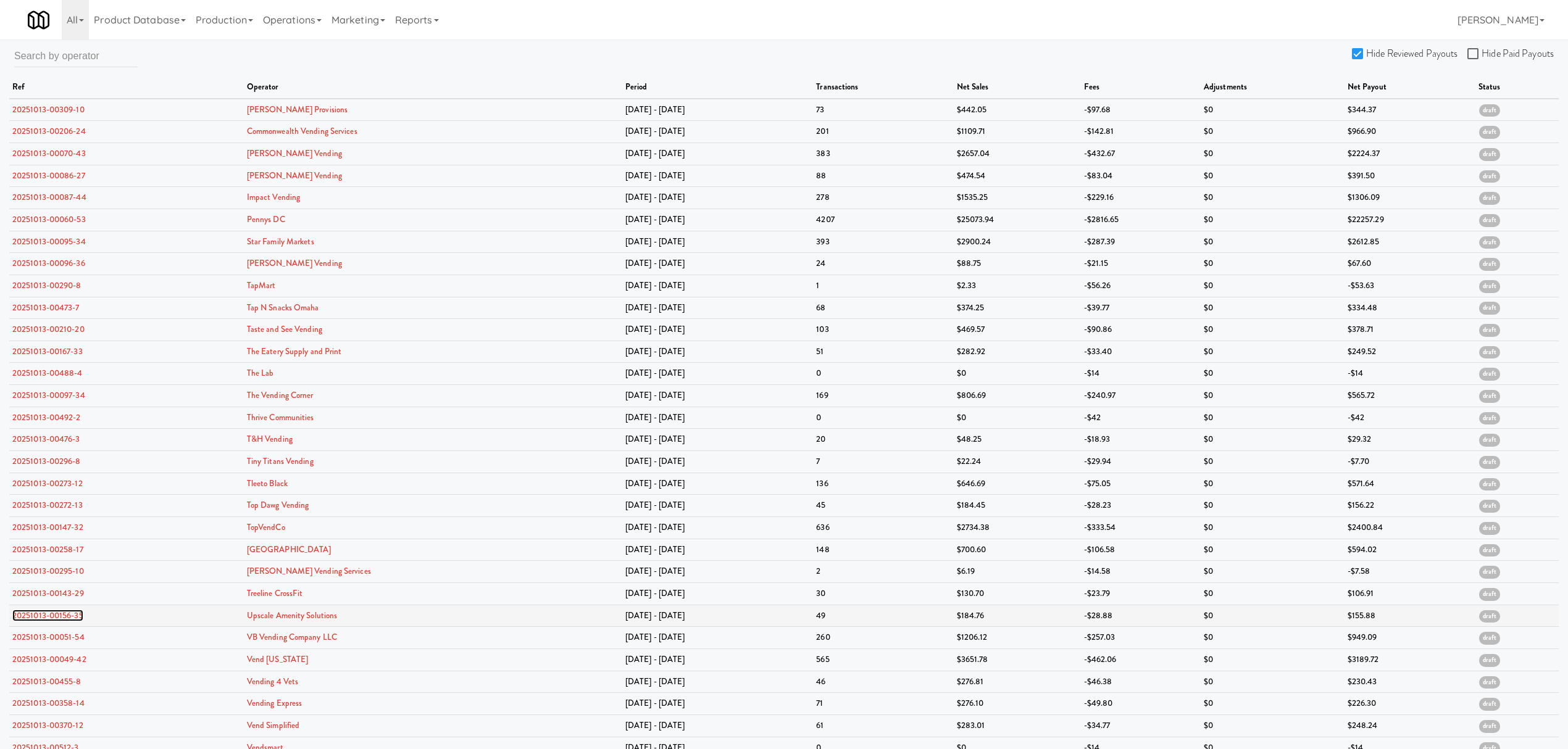
click at [55, 620] on link "20251013-00156-35" at bounding box center [47, 616] width 71 height 12
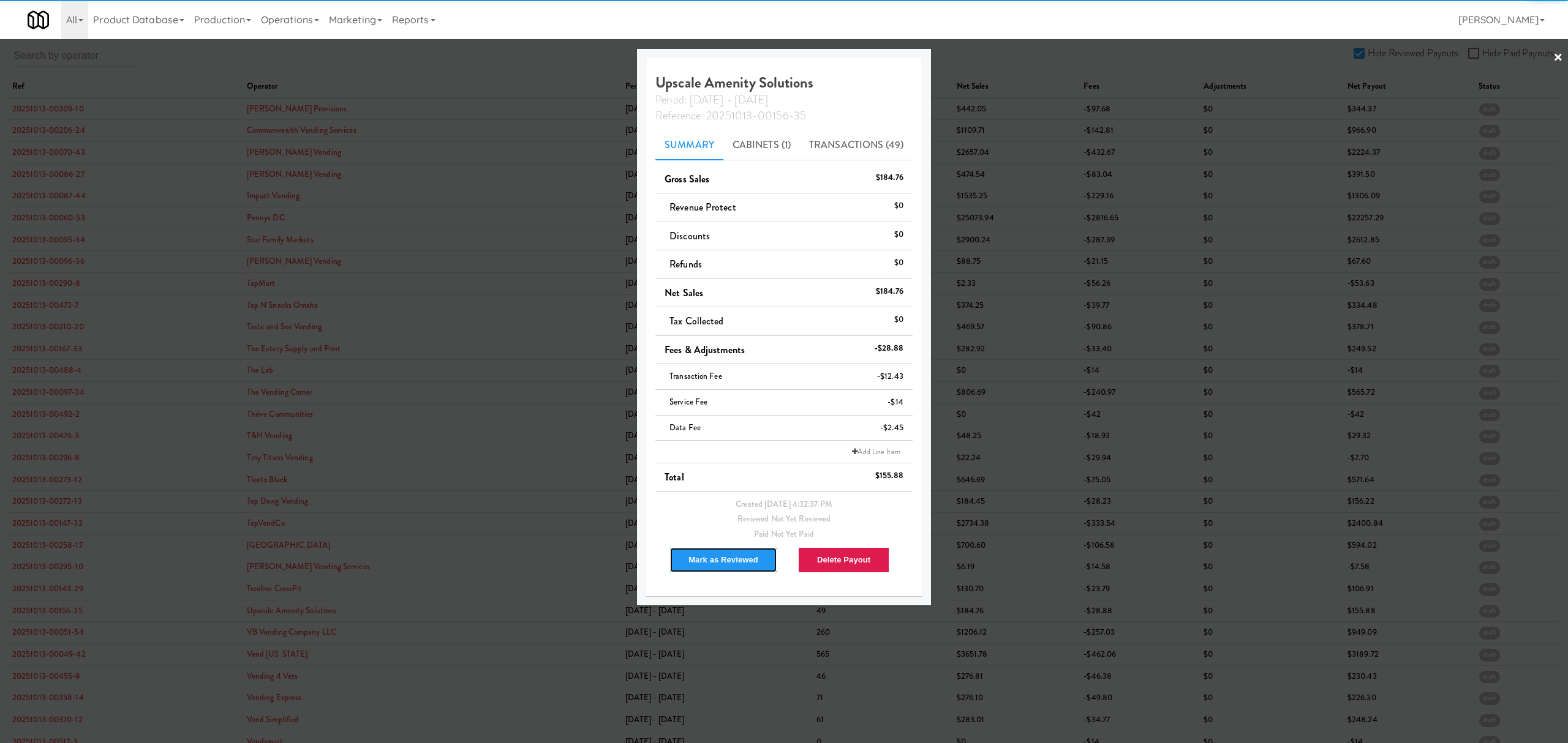
click at [723, 554] on button "Mark as Reviewed" at bounding box center [723, 560] width 108 height 26
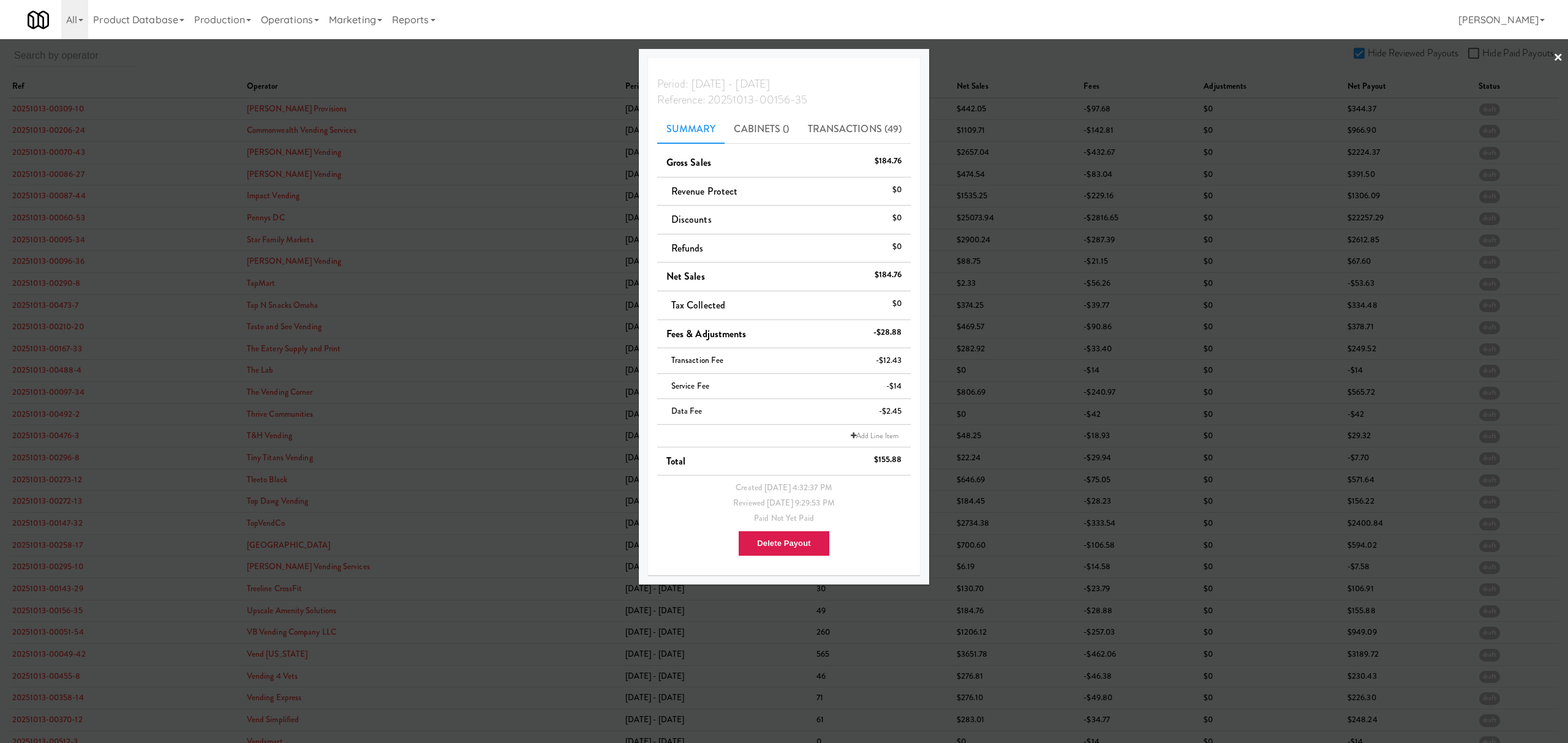
click at [482, 66] on div at bounding box center [784, 372] width 1568 height 743
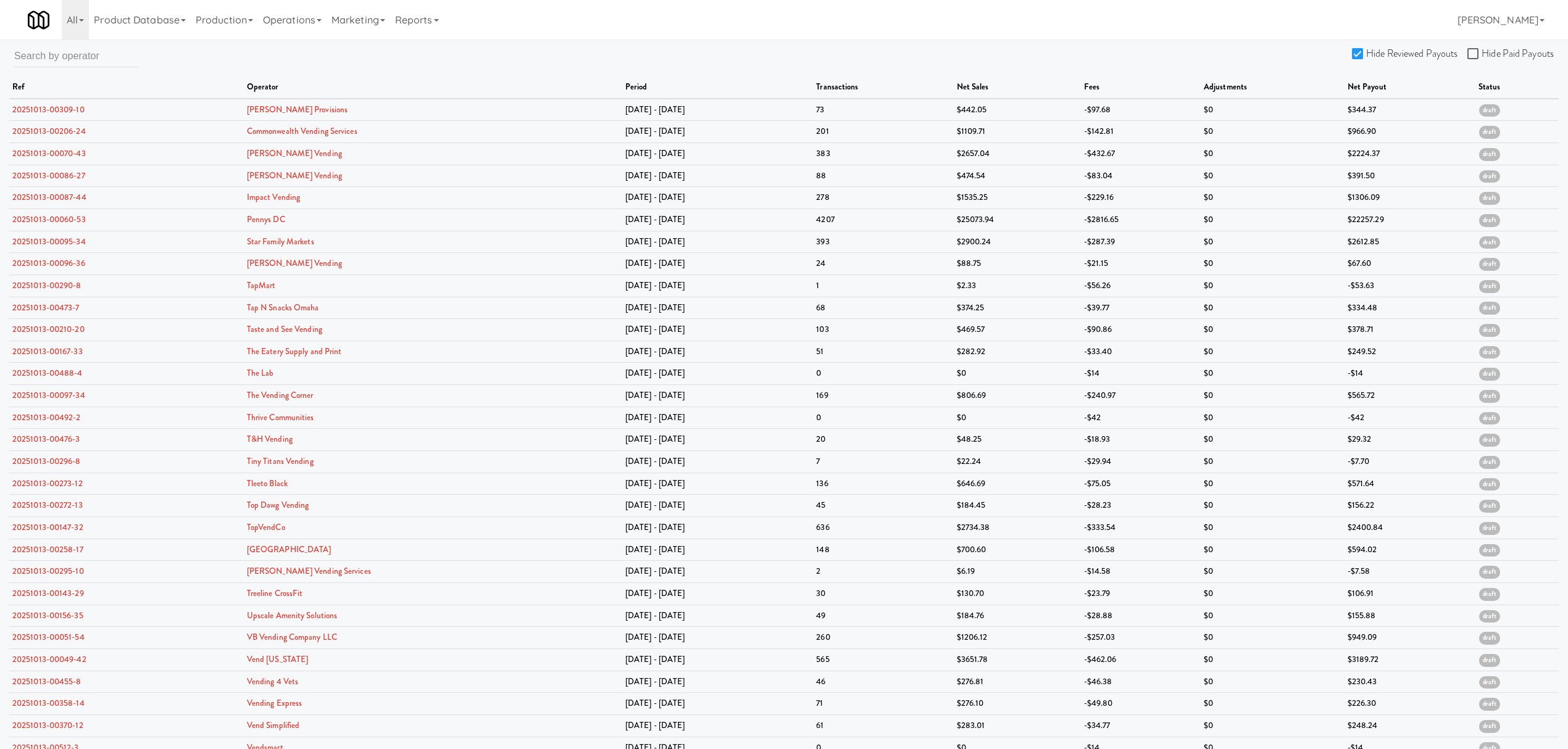
click at [1362, 55] on input "Hide Reviewed Payouts" at bounding box center [1360, 54] width 14 height 10
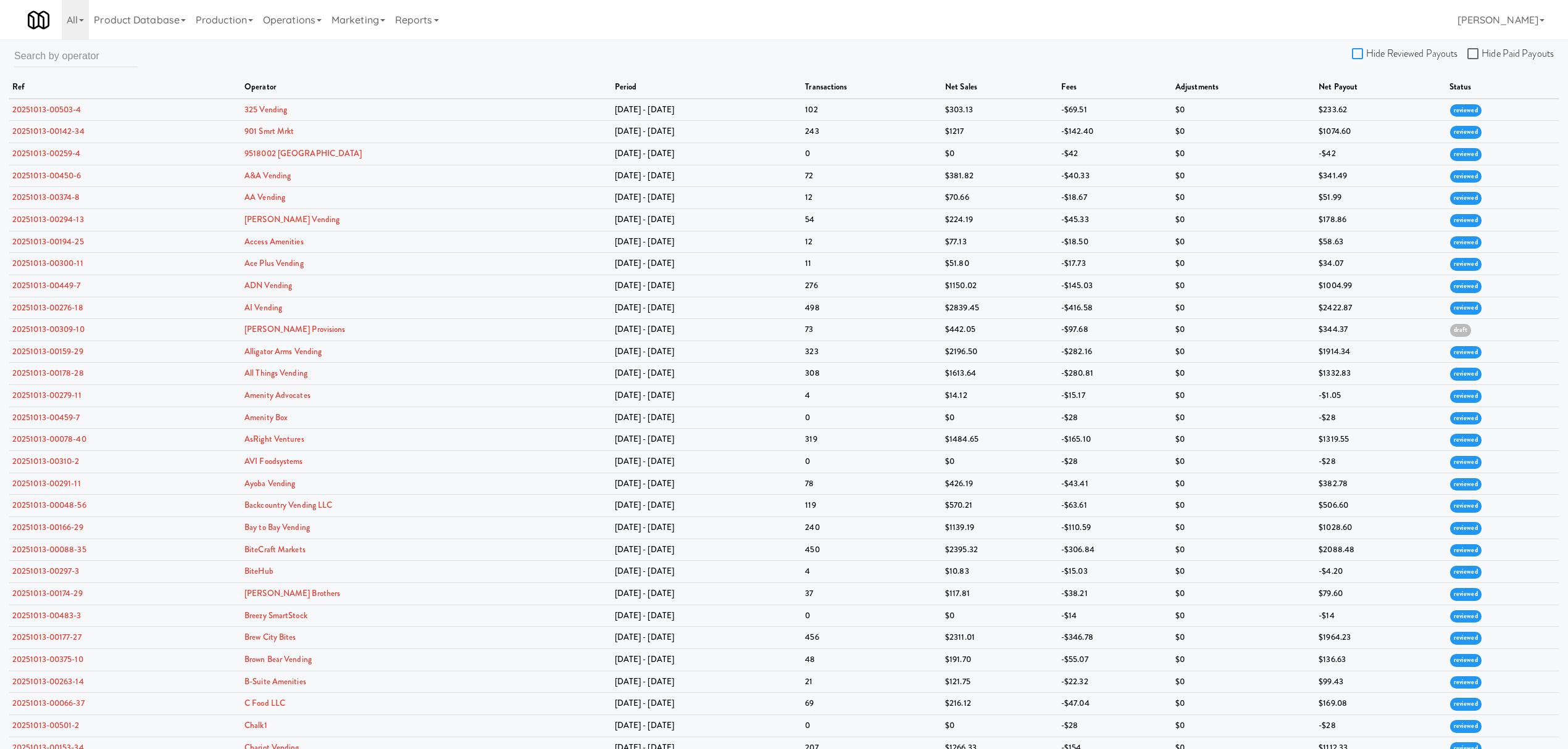
click at [1362, 55] on input "Hide Reviewed Payouts" at bounding box center [1360, 54] width 14 height 10
checkbox input "true"
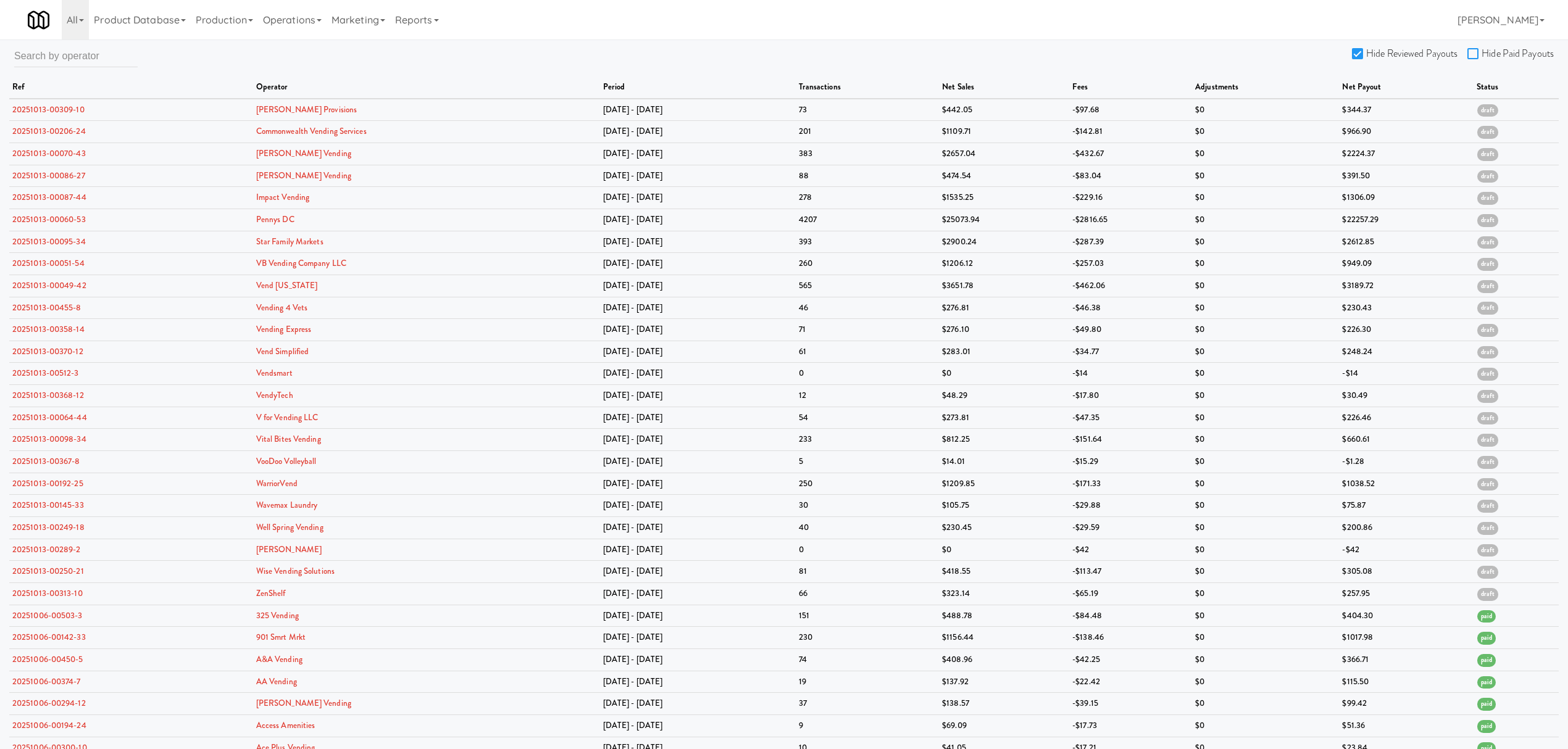
click at [1476, 57] on input "Hide Paid Payouts" at bounding box center [1475, 54] width 14 height 10
checkbox input "true"
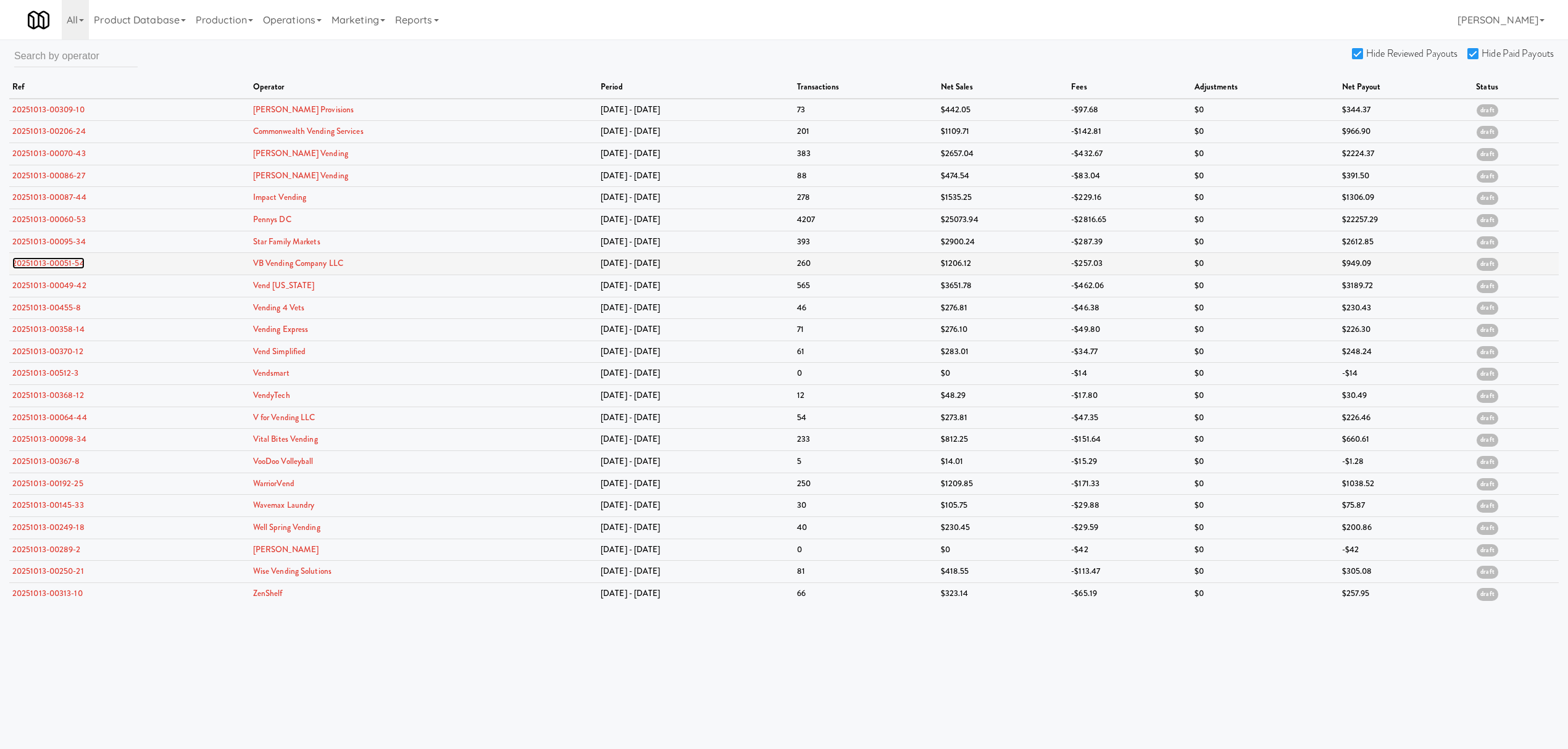
click at [64, 264] on link "20251013-00051-54" at bounding box center [48, 263] width 72 height 12
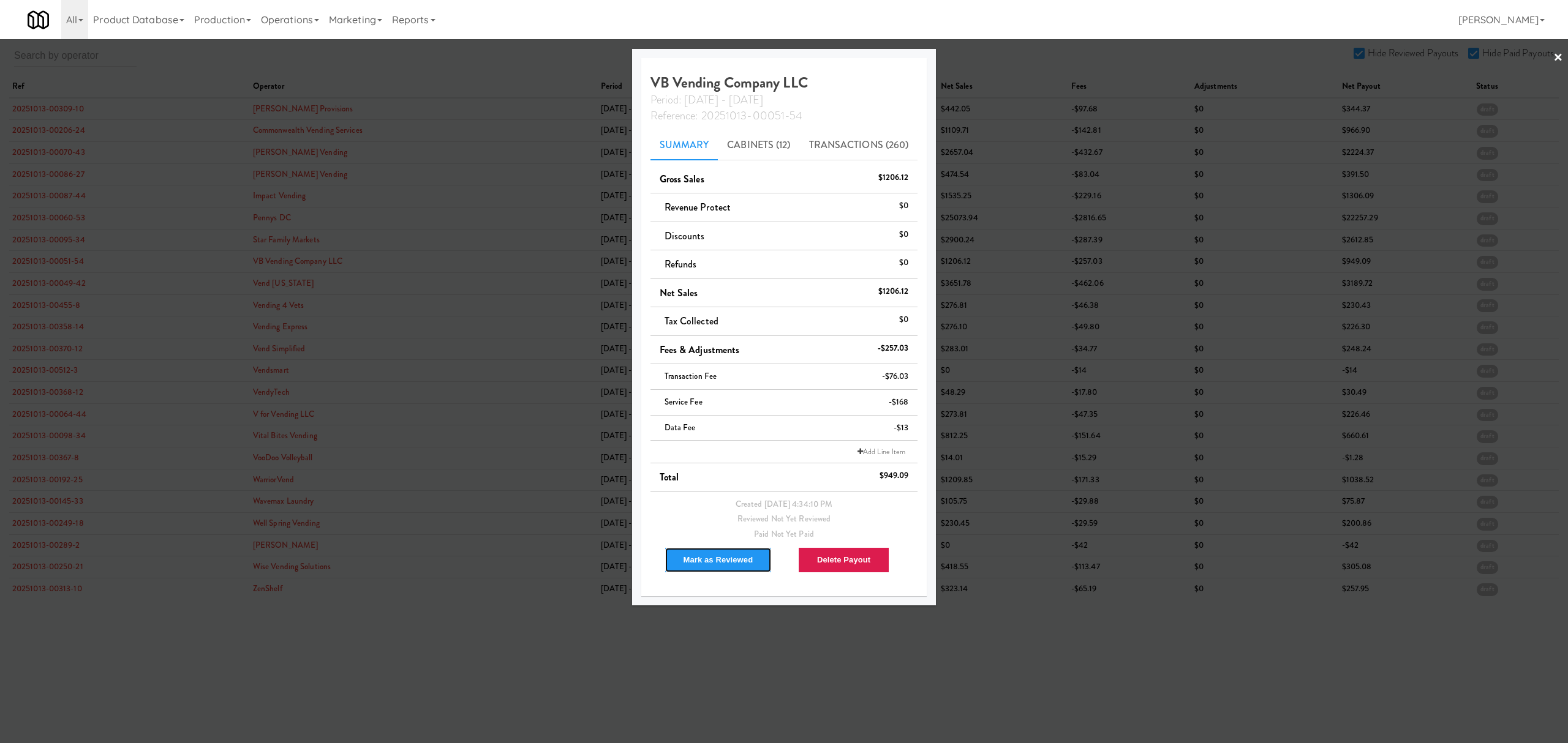
click at [706, 562] on button "Mark as Reviewed" at bounding box center [718, 560] width 108 height 26
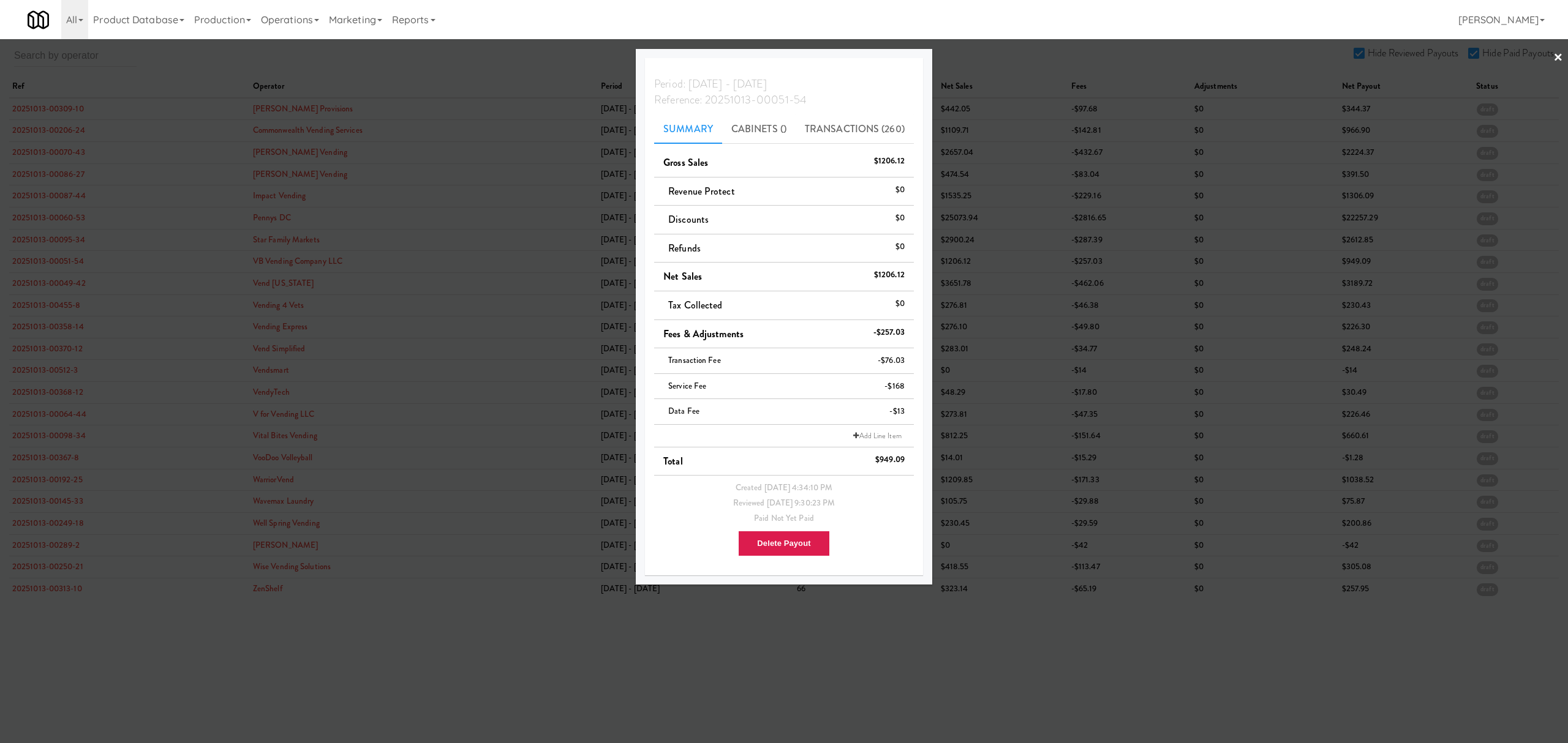
click at [62, 287] on div at bounding box center [784, 372] width 1568 height 743
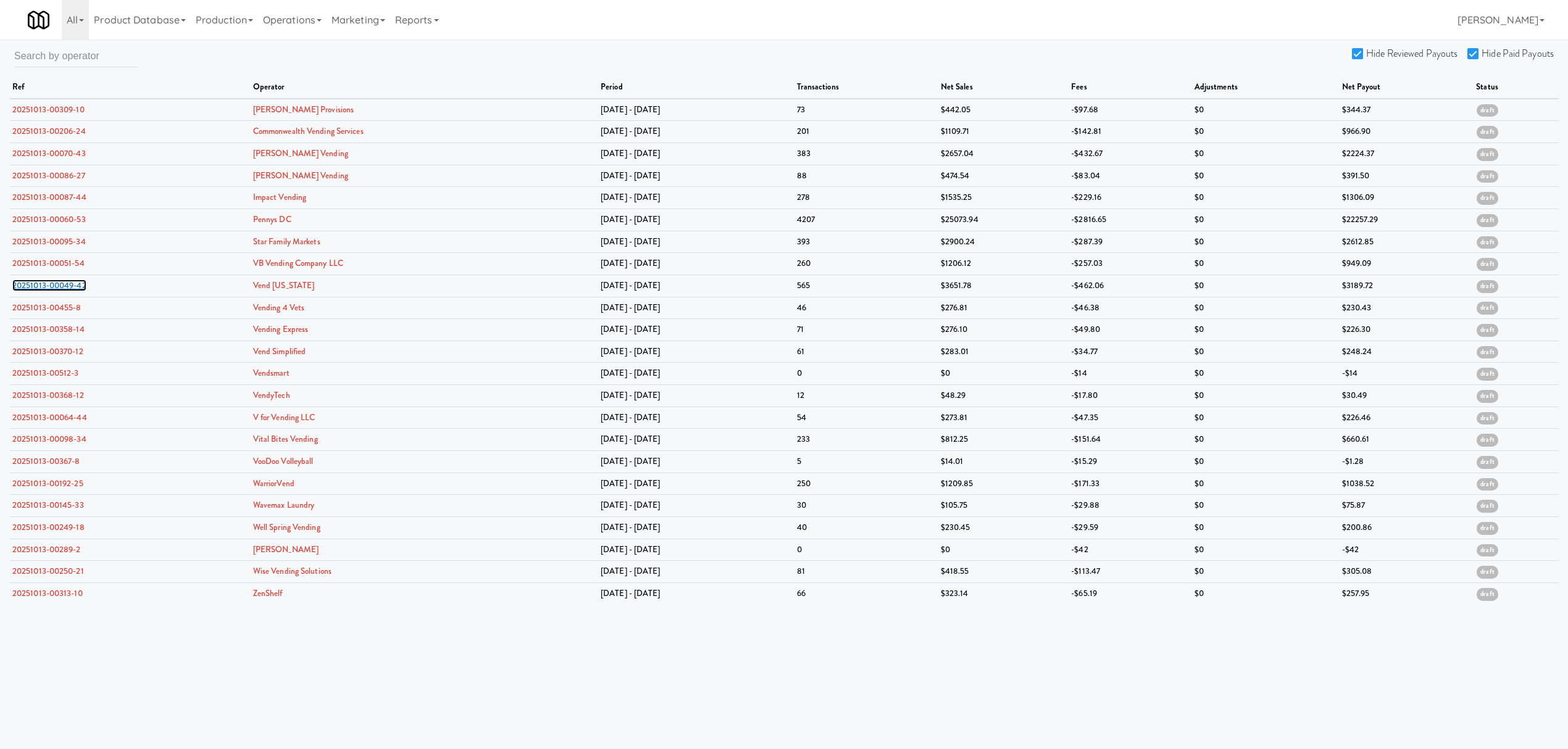
click at [63, 289] on link "20251013-00049-42" at bounding box center [49, 285] width 74 height 12
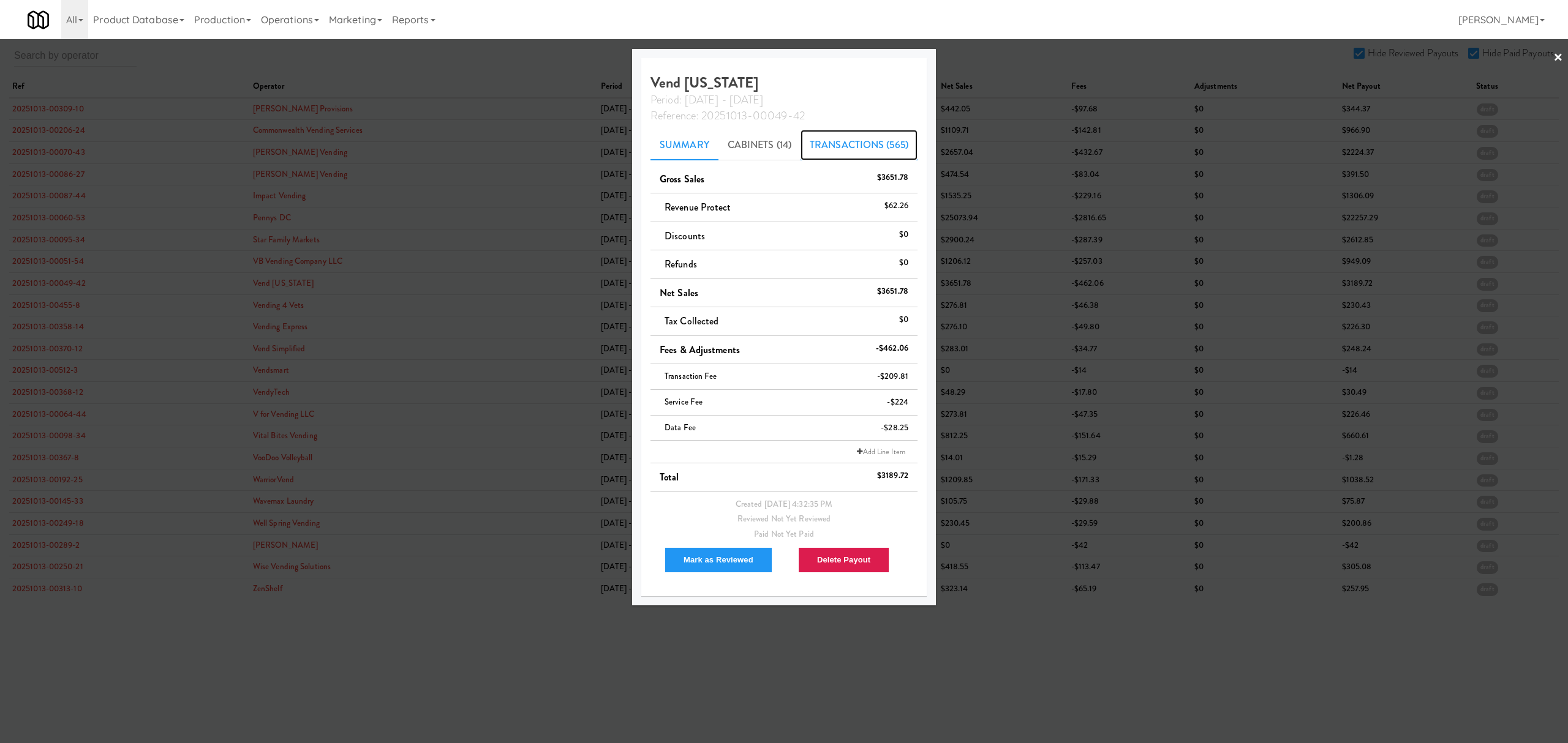
click at [856, 142] on link "Transactions (565)" at bounding box center [859, 145] width 117 height 30
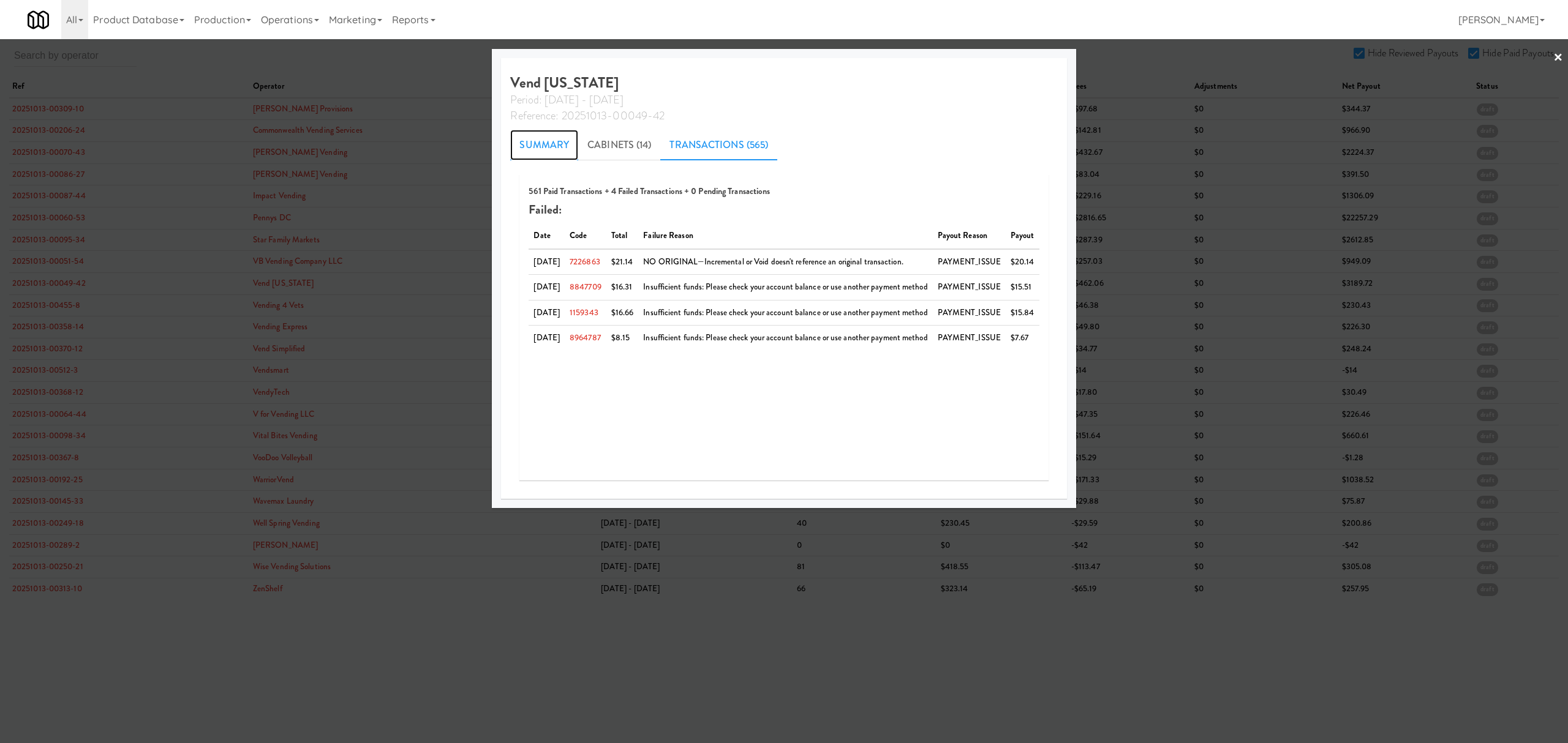
click at [538, 145] on link "Summary" at bounding box center [544, 145] width 68 height 30
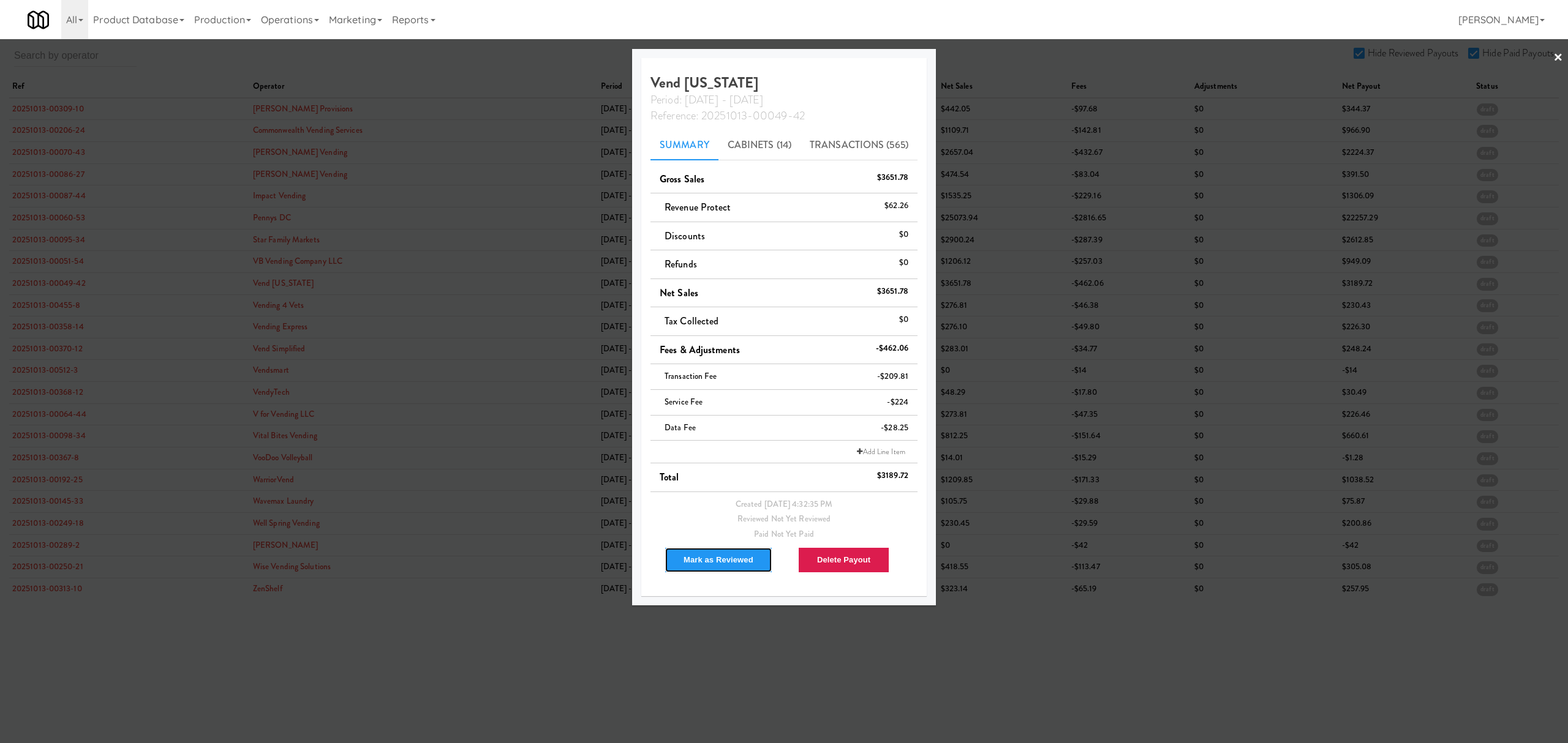
click at [733, 561] on button "Mark as Reviewed" at bounding box center [718, 560] width 108 height 26
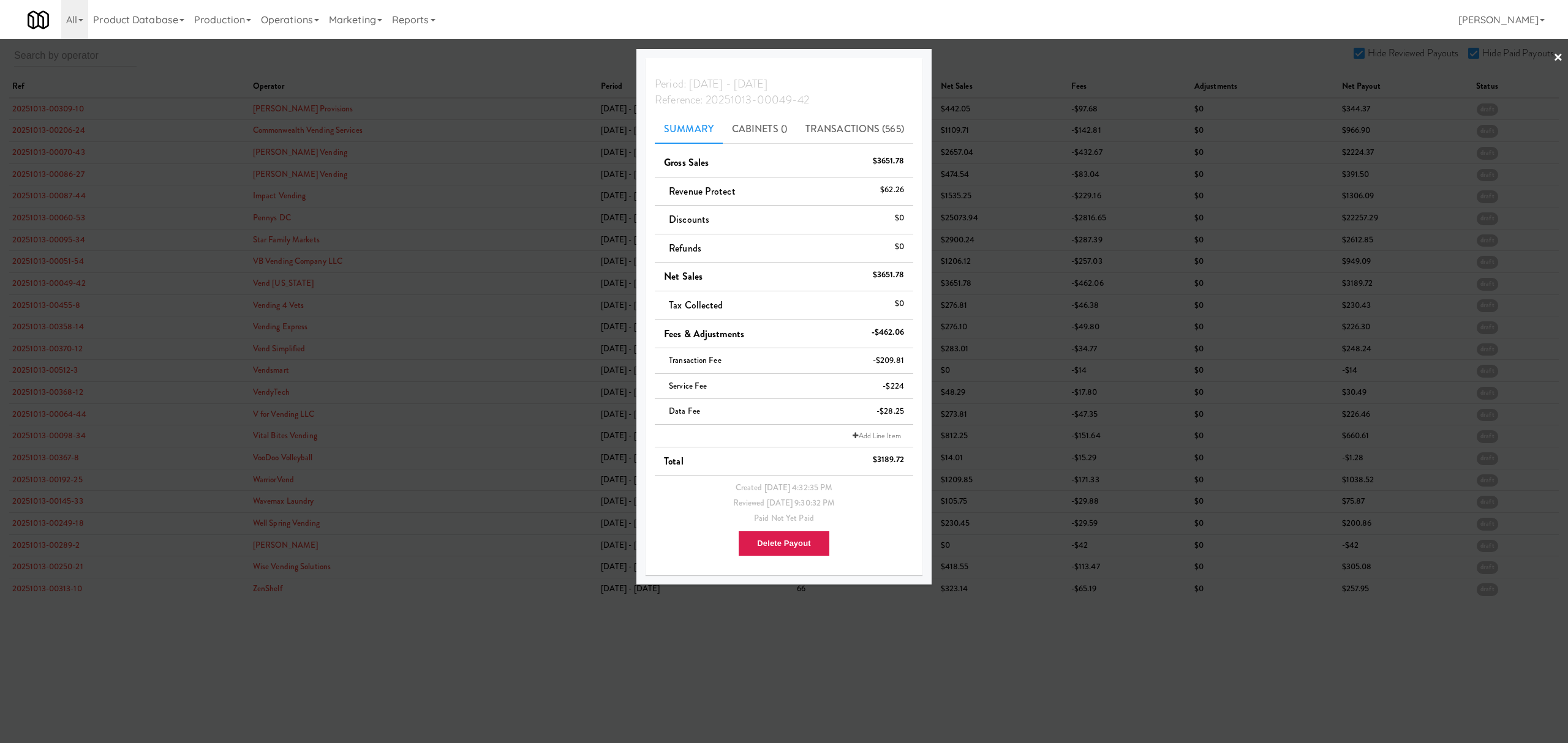
click at [49, 300] on div at bounding box center [784, 372] width 1568 height 743
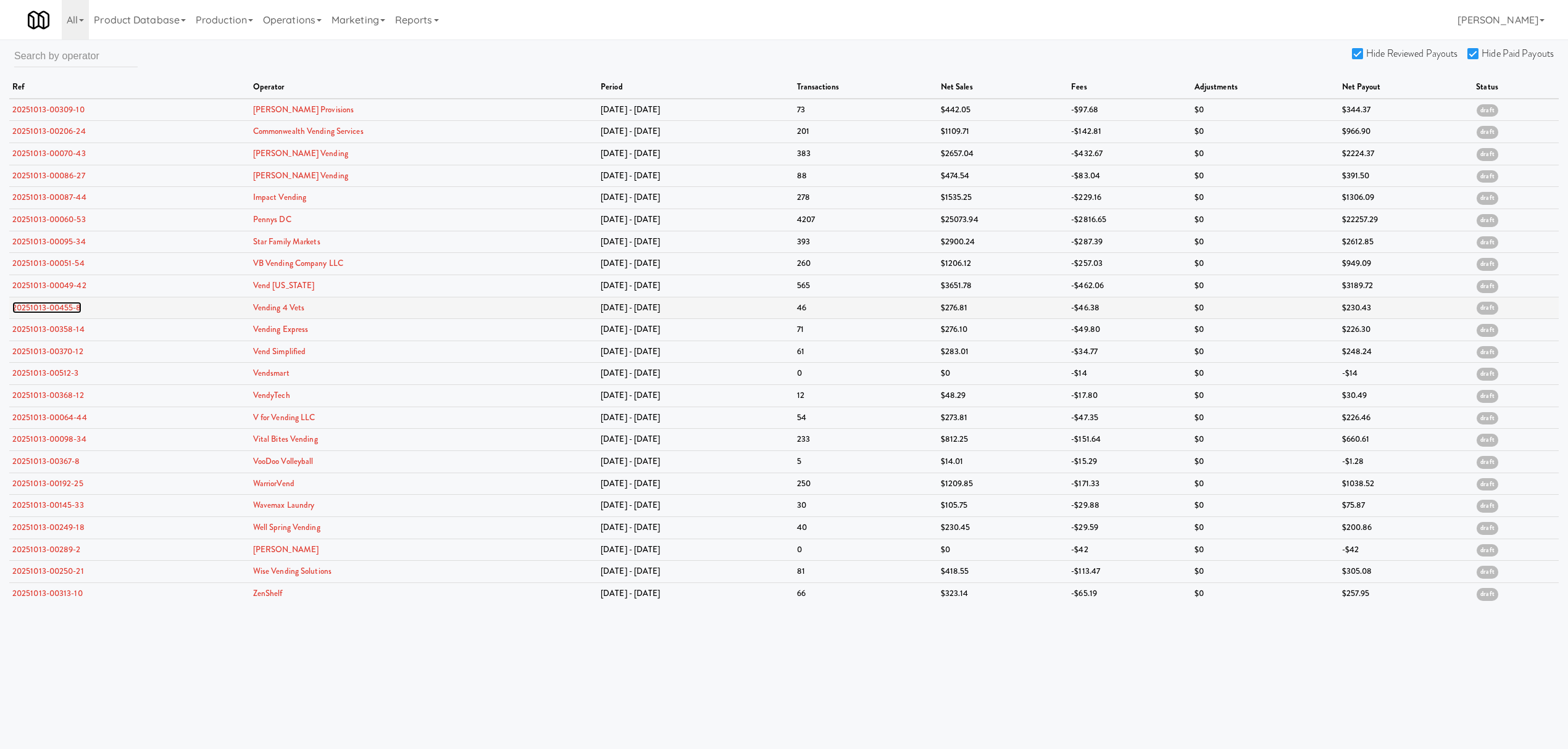
click at [45, 307] on link "20251013-00455-8" at bounding box center [47, 307] width 69 height 12
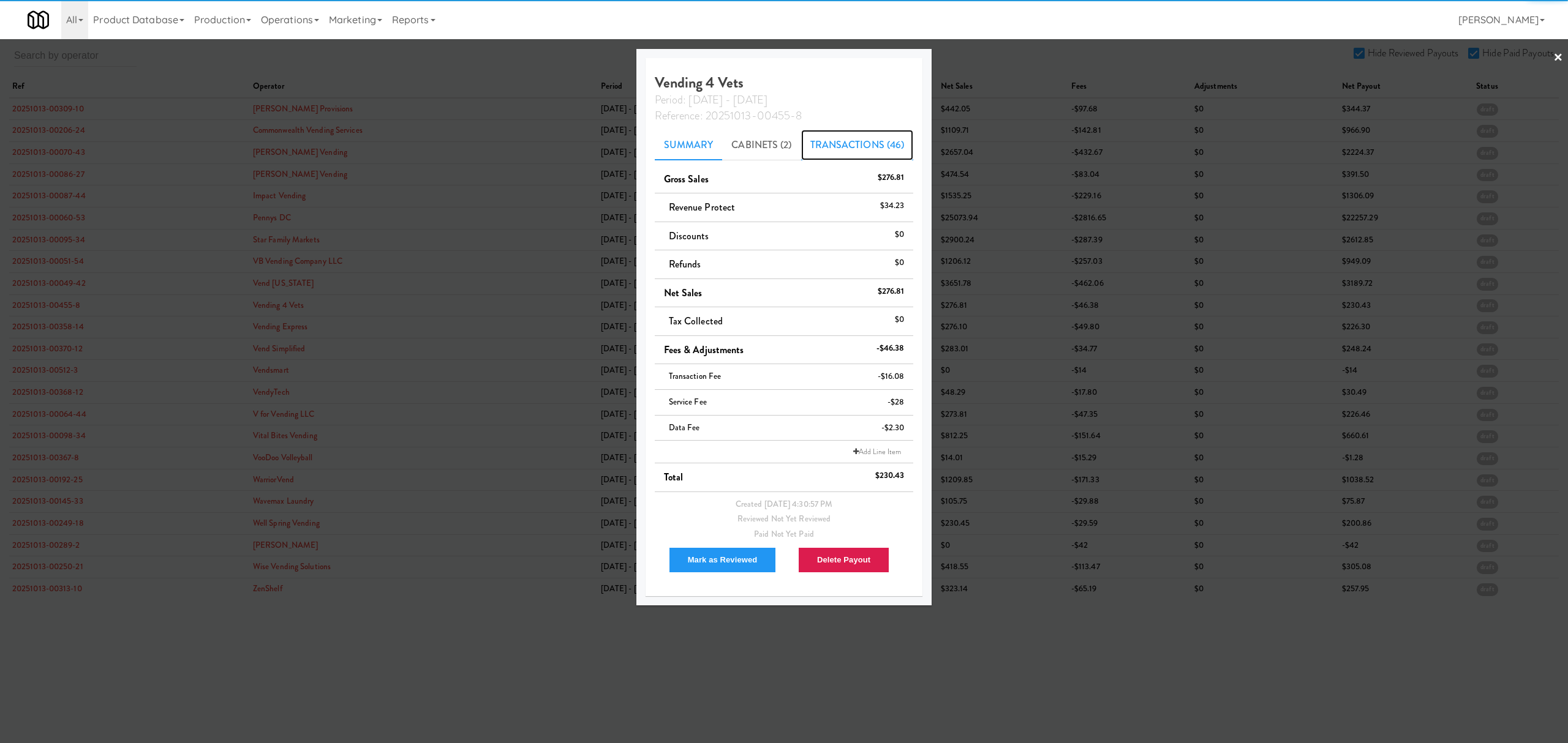
click at [837, 146] on link "Transactions (46)" at bounding box center [857, 145] width 112 height 30
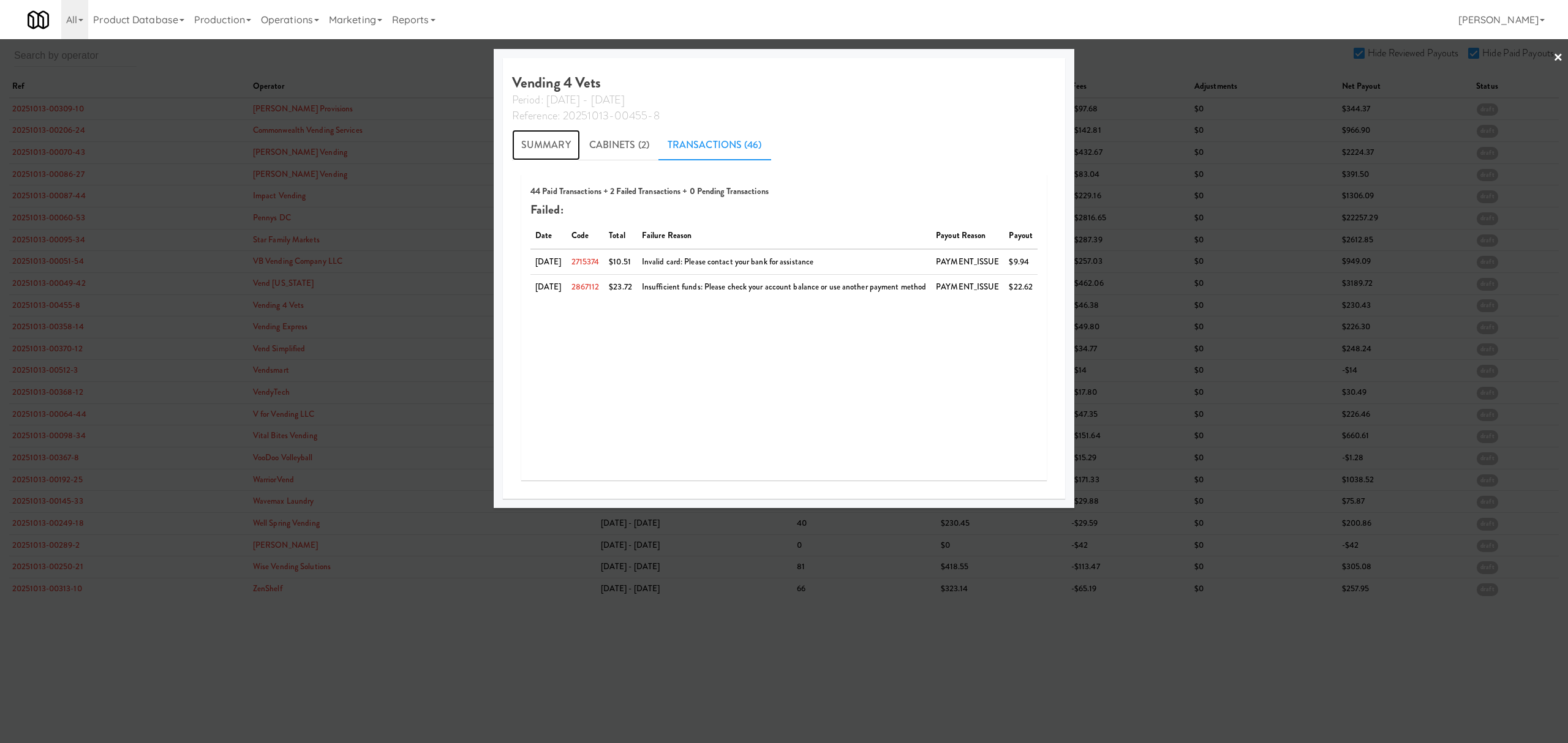
click at [544, 140] on link "Summary" at bounding box center [546, 145] width 68 height 30
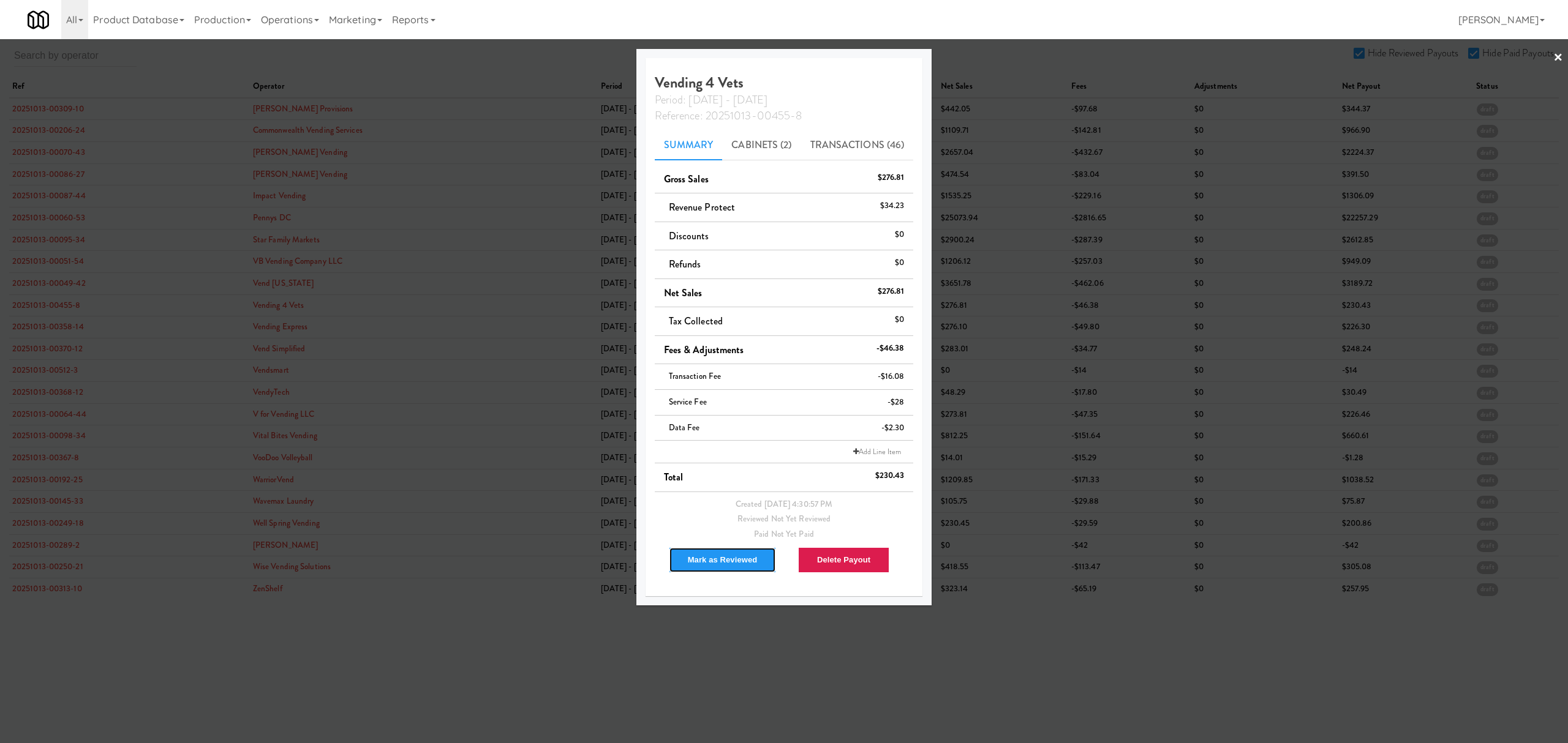
click at [716, 556] on button "Mark as Reviewed" at bounding box center [722, 560] width 108 height 26
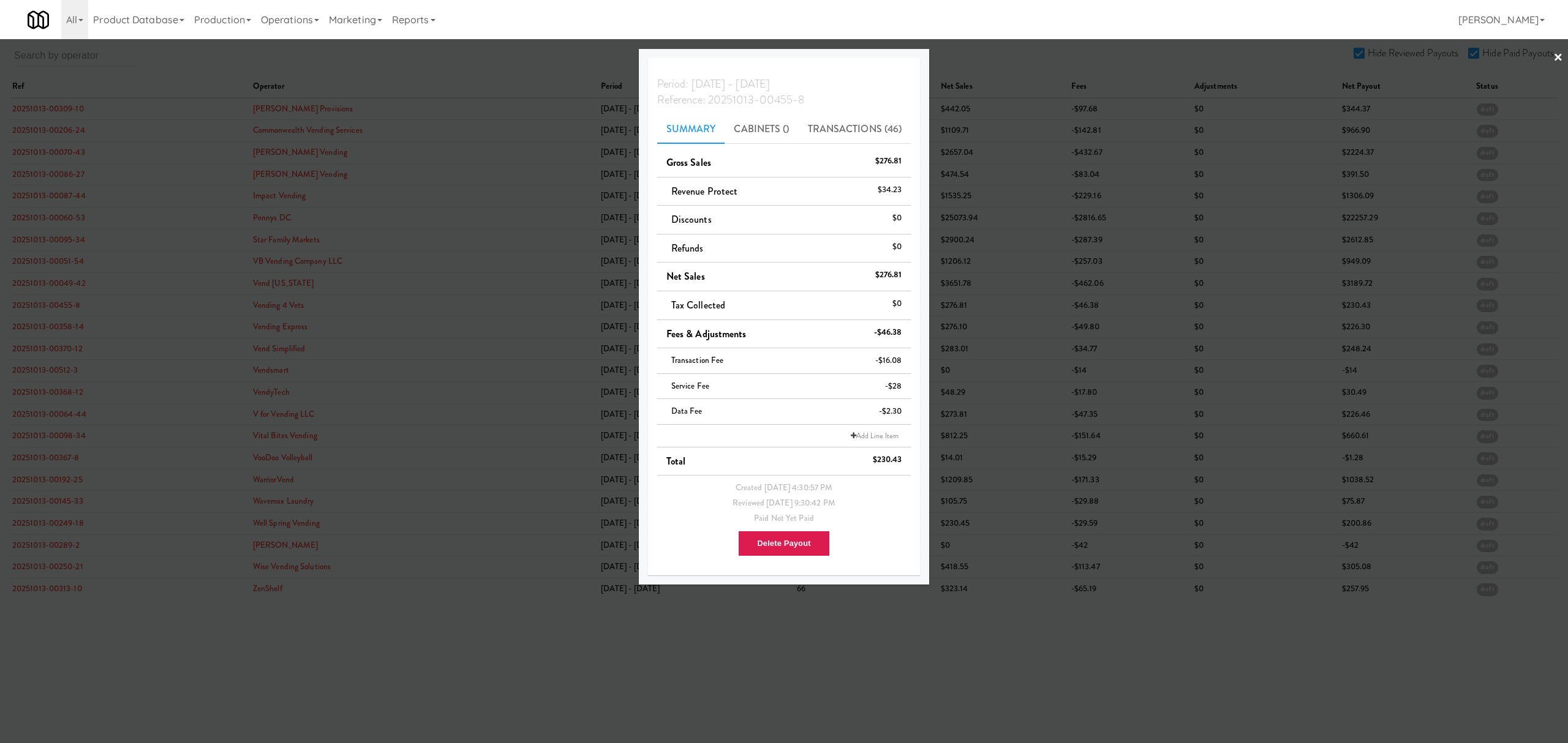
click at [44, 325] on div at bounding box center [784, 372] width 1568 height 743
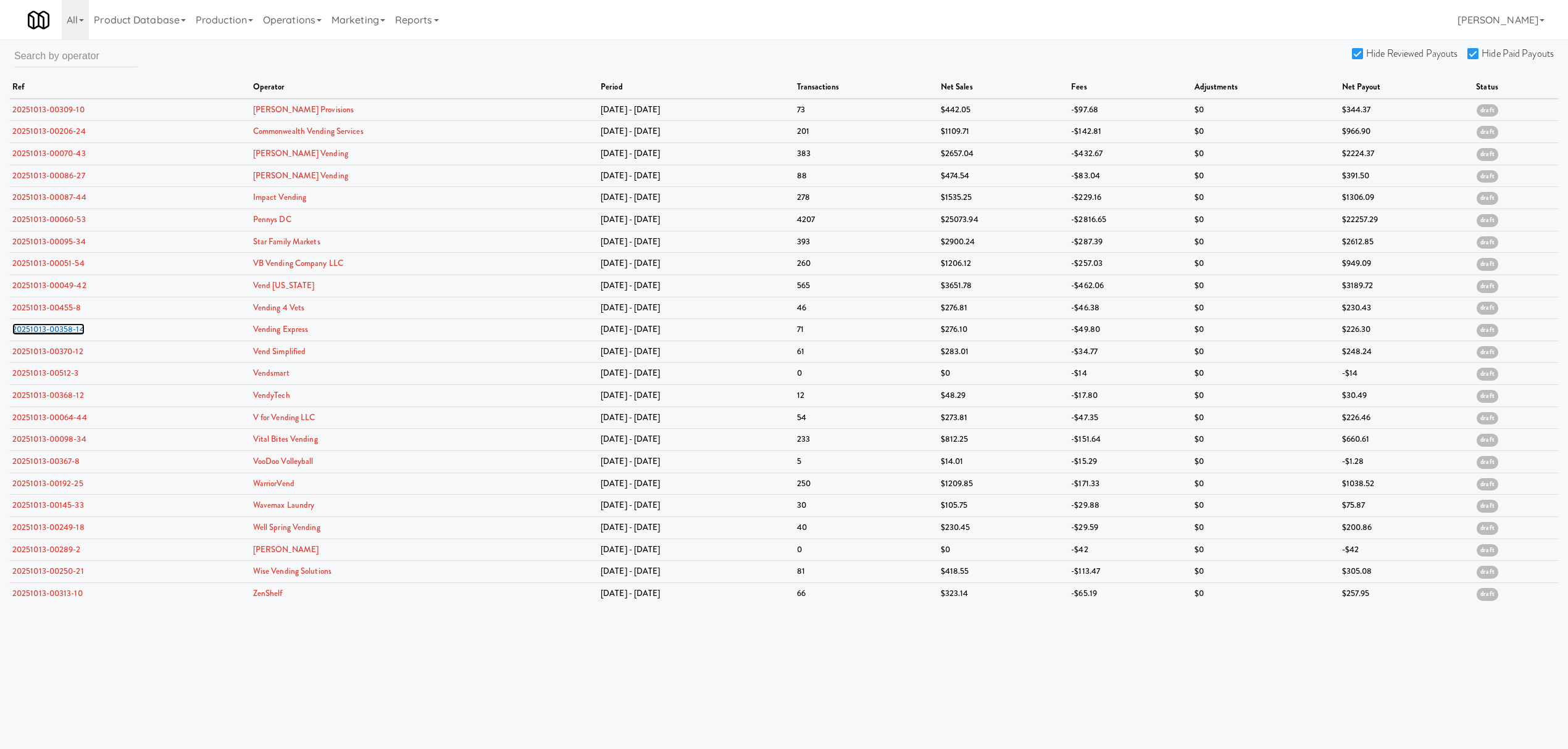
click at [44, 328] on link "20251013-00358-14" at bounding box center [48, 329] width 72 height 12
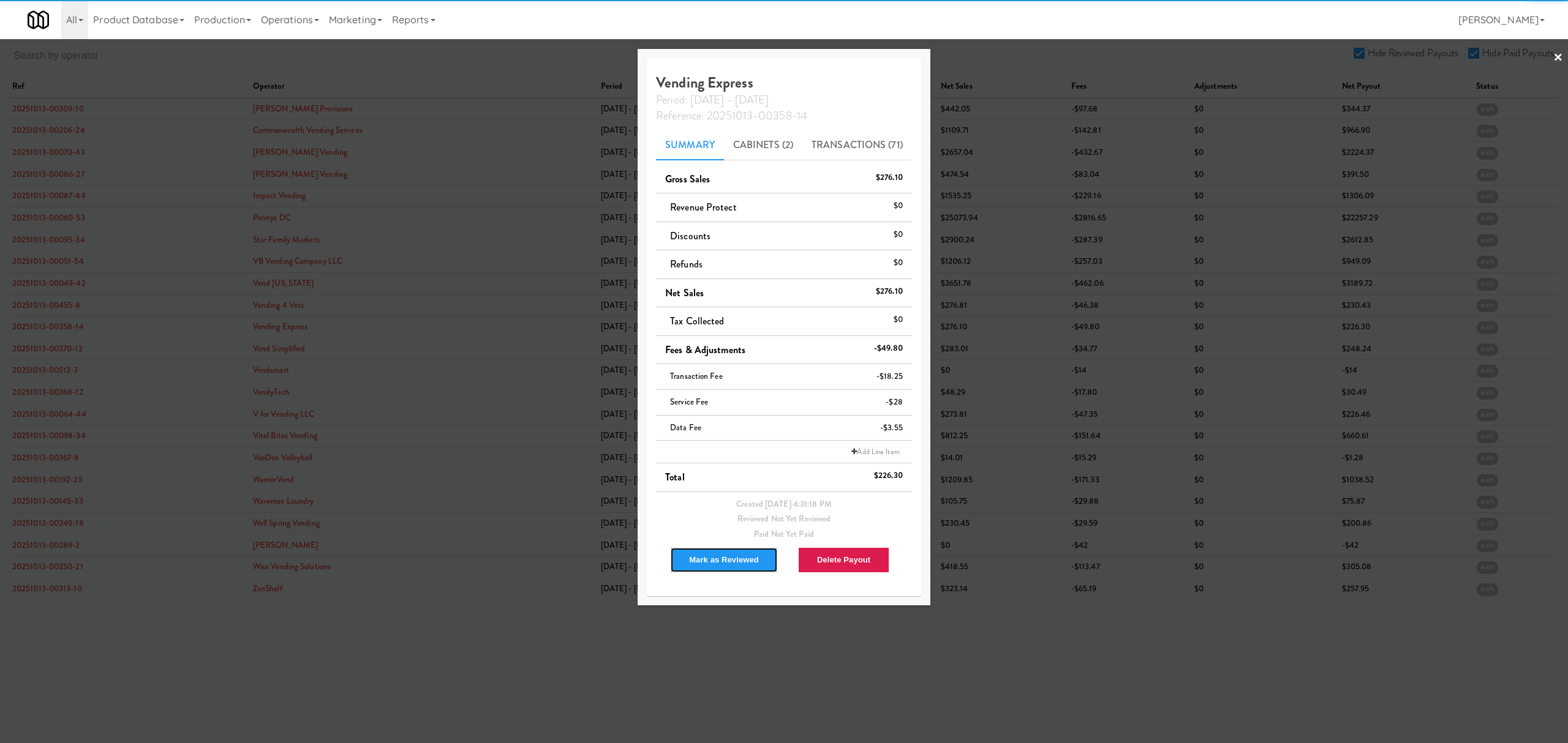
click at [698, 560] on button "Mark as Reviewed" at bounding box center [723, 560] width 108 height 26
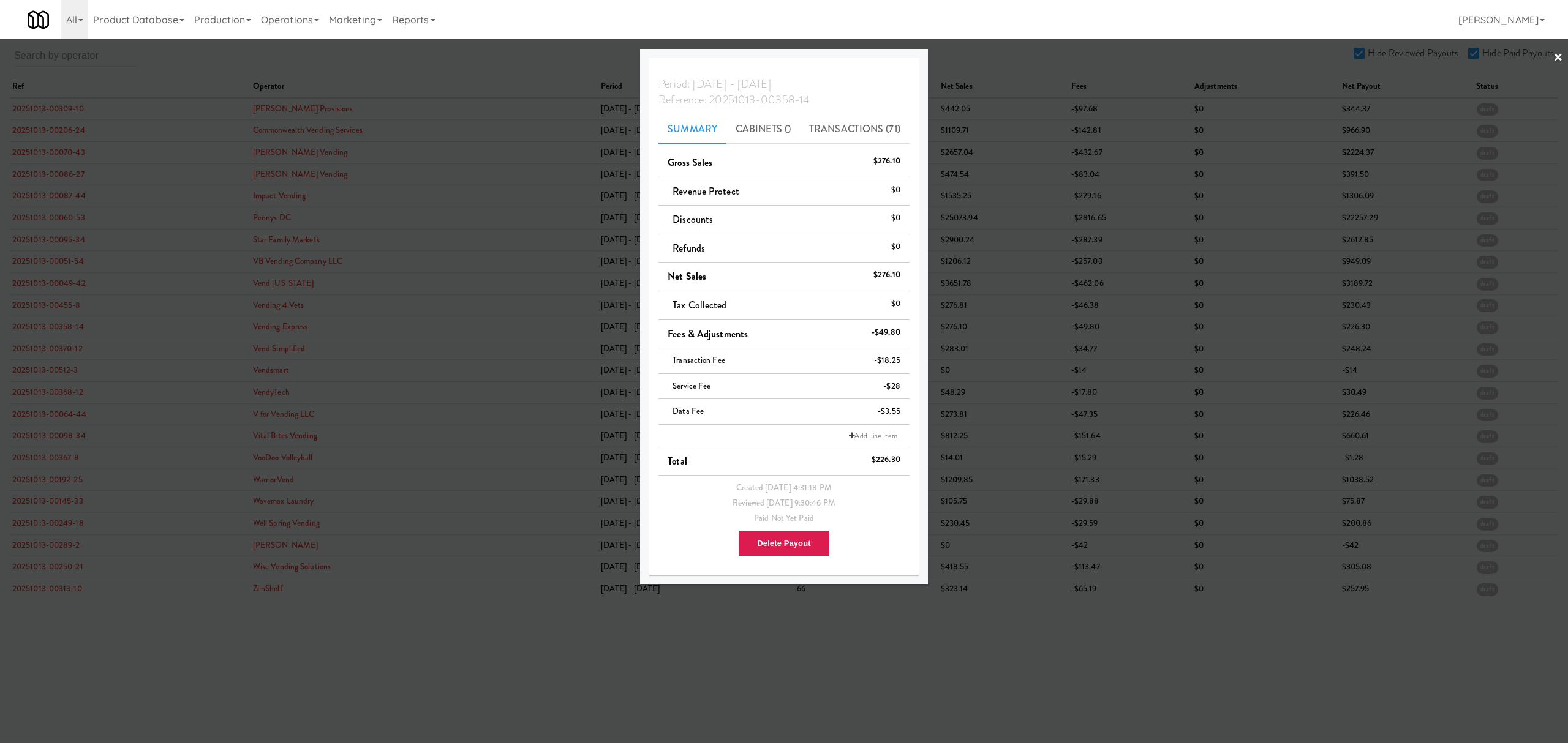
click at [51, 349] on div at bounding box center [784, 372] width 1568 height 743
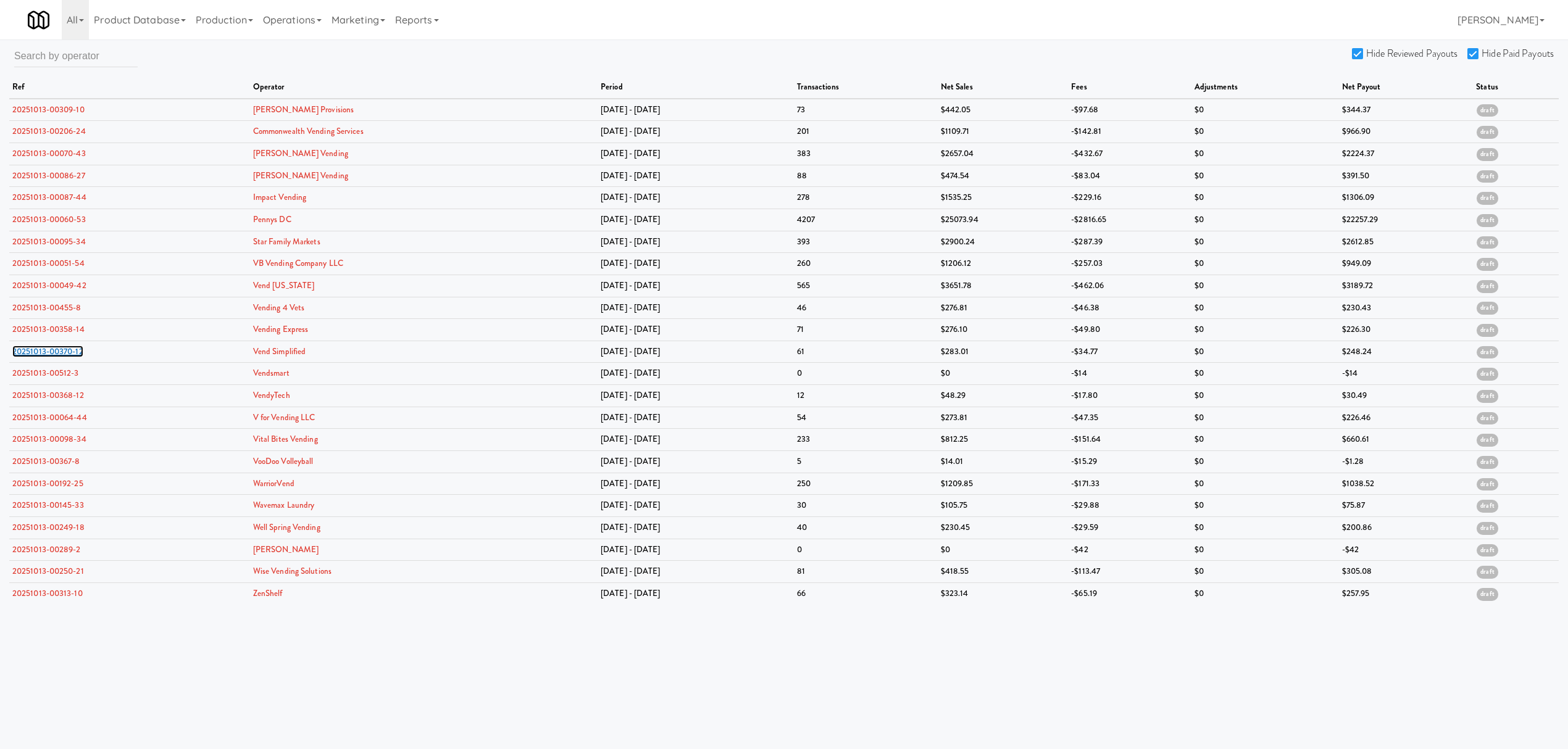
click at [51, 352] on link "20251013-00370-12" at bounding box center [47, 351] width 71 height 12
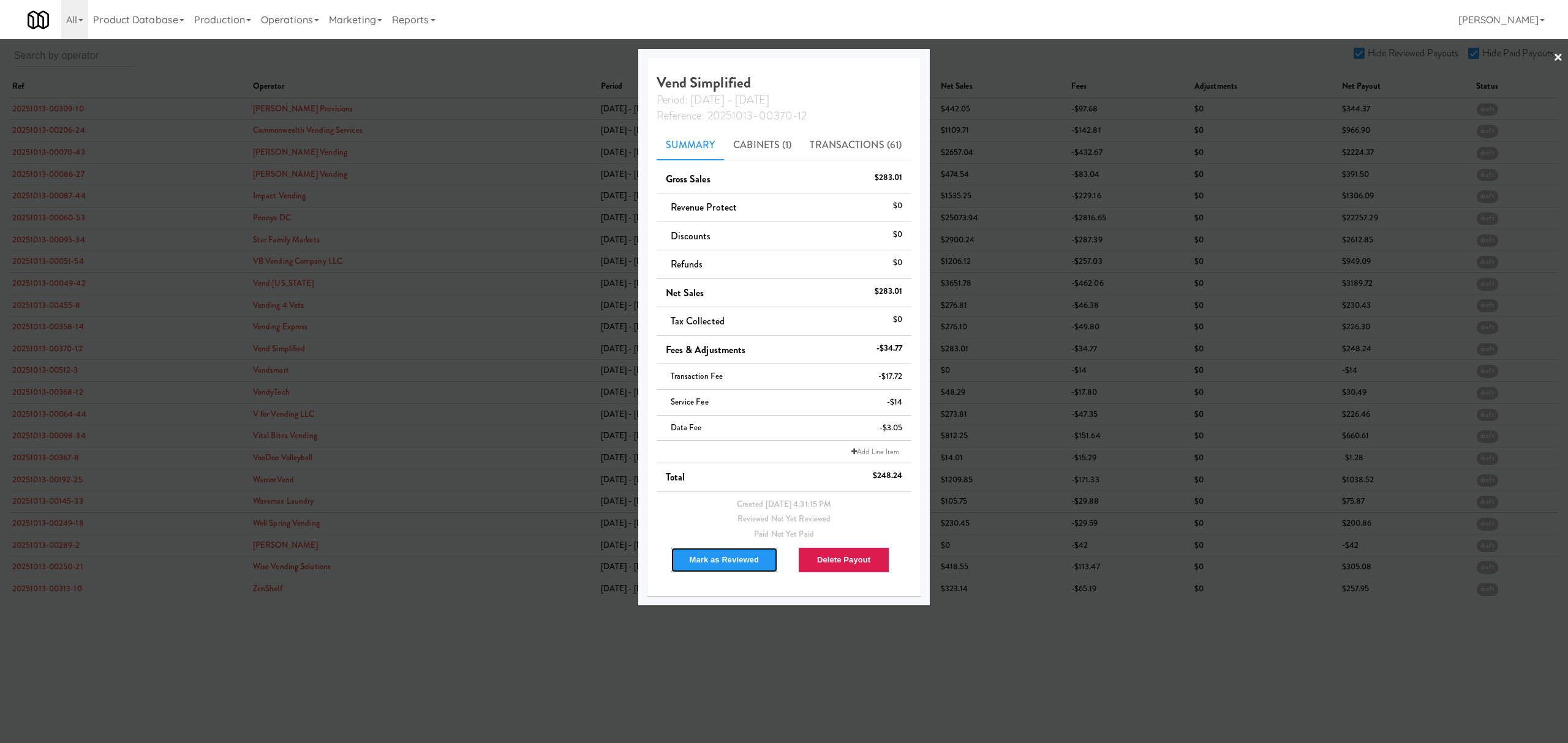
click at [700, 554] on button "Mark as Reviewed" at bounding box center [724, 560] width 108 height 26
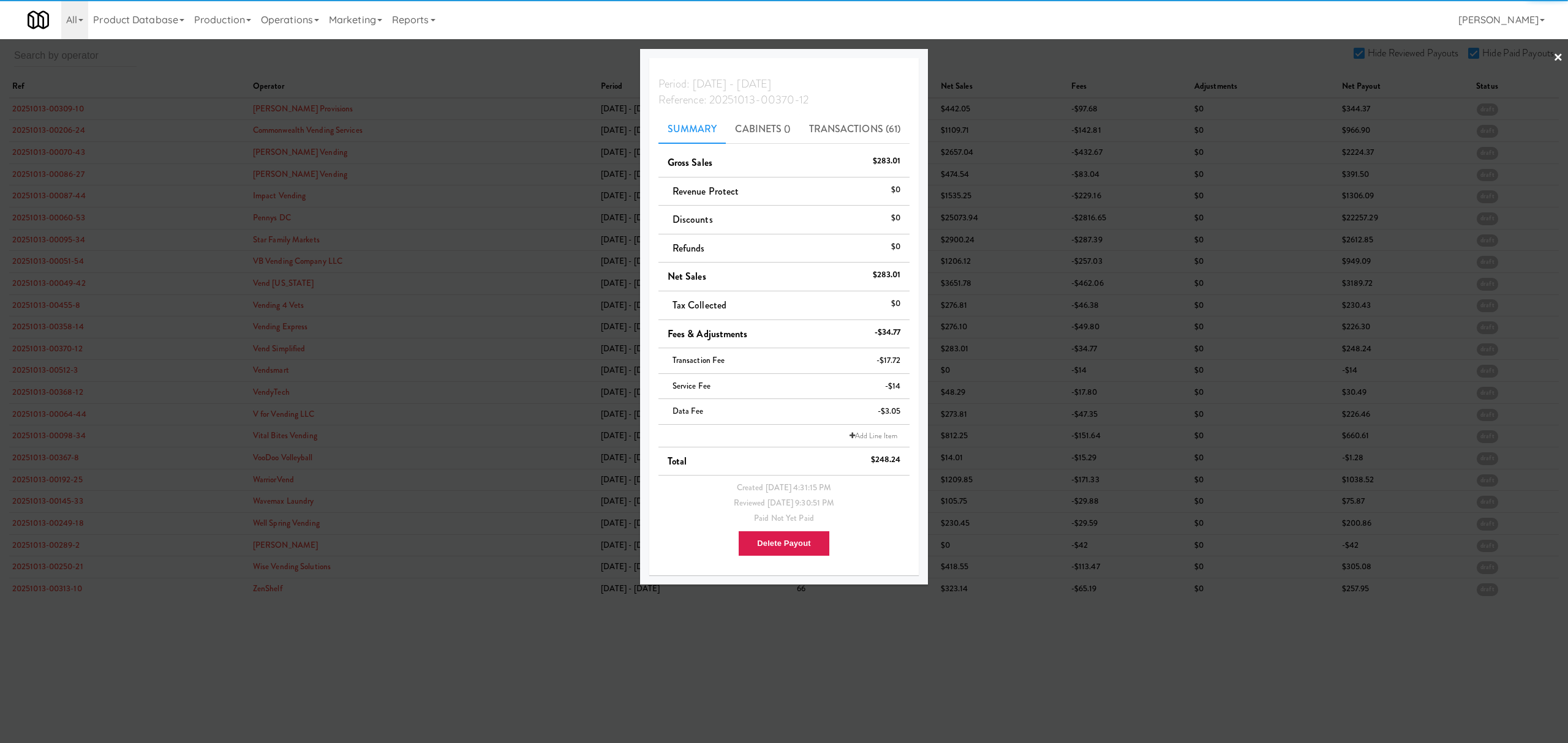
click at [45, 370] on div at bounding box center [784, 372] width 1568 height 743
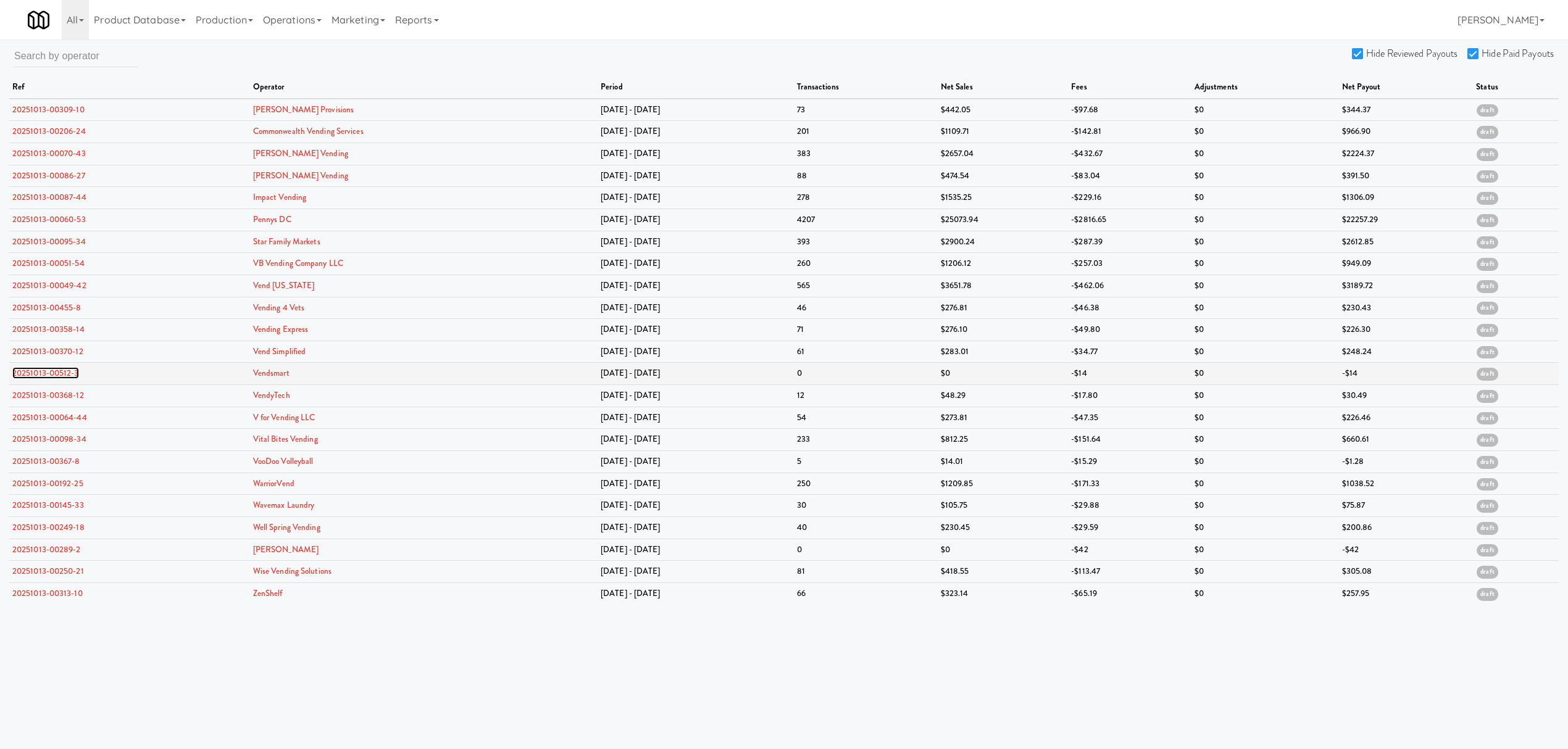
click at [45, 373] on link "20251013-00512-3" at bounding box center [45, 373] width 67 height 12
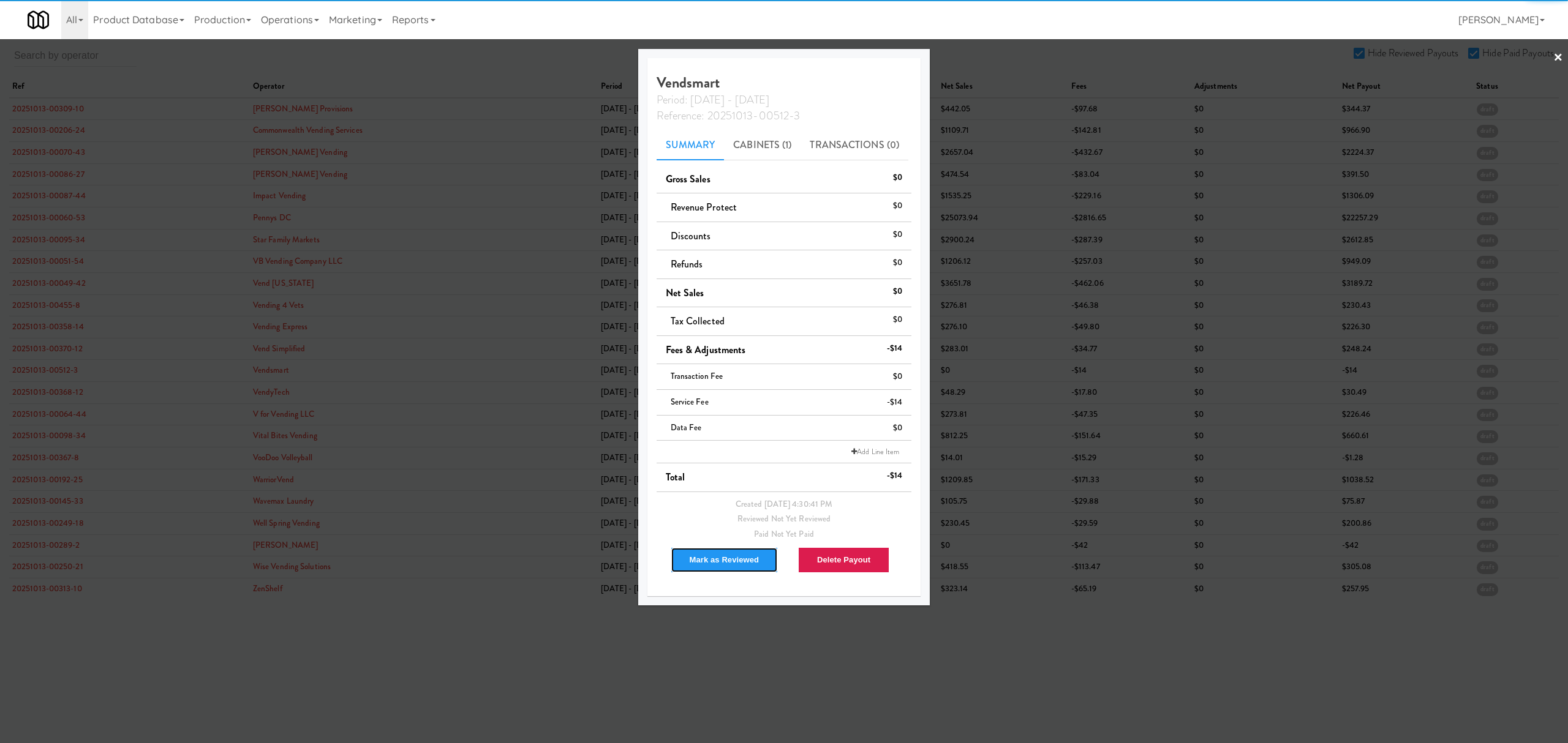
click at [698, 560] on button "Mark as Reviewed" at bounding box center [724, 560] width 108 height 26
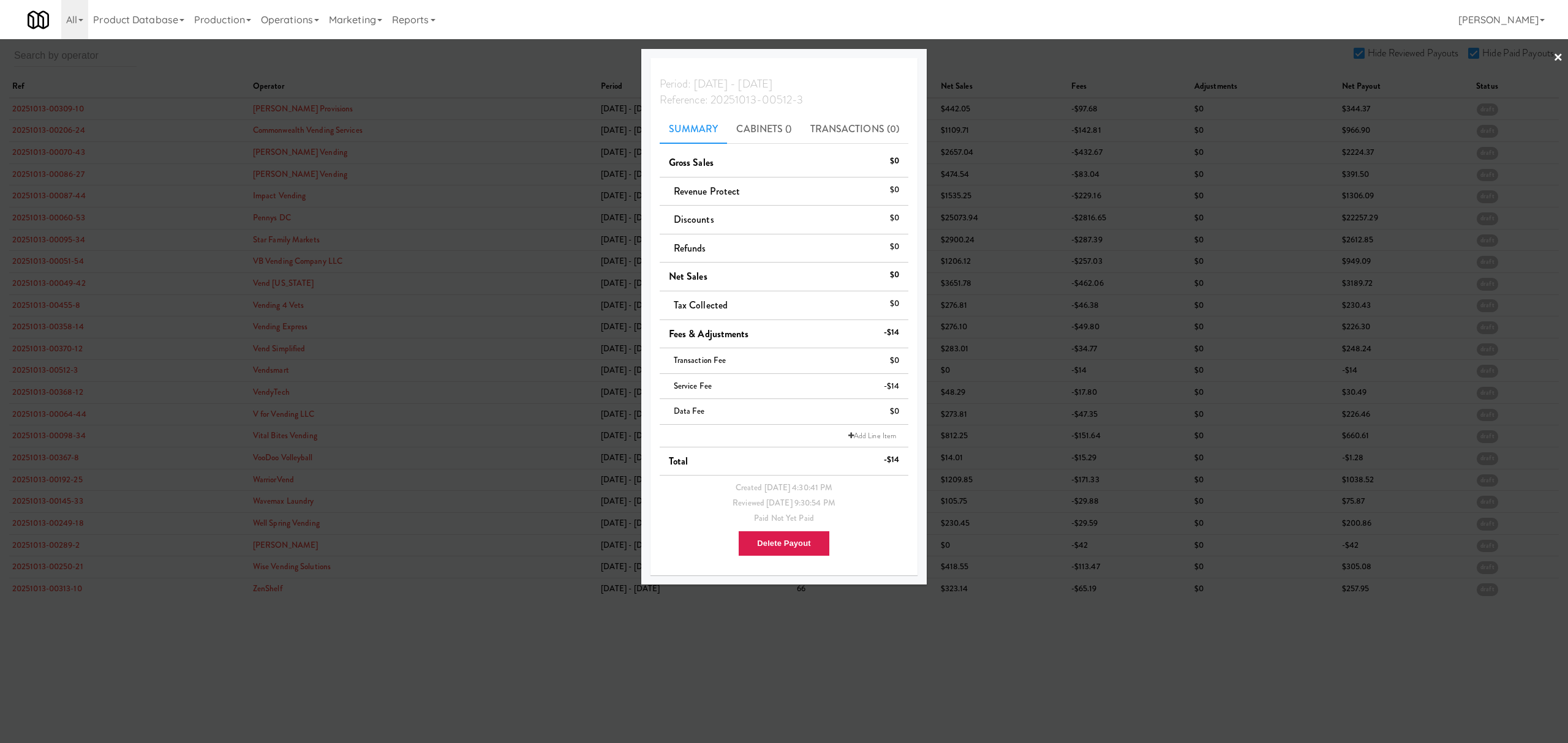
click at [59, 397] on div at bounding box center [784, 372] width 1568 height 743
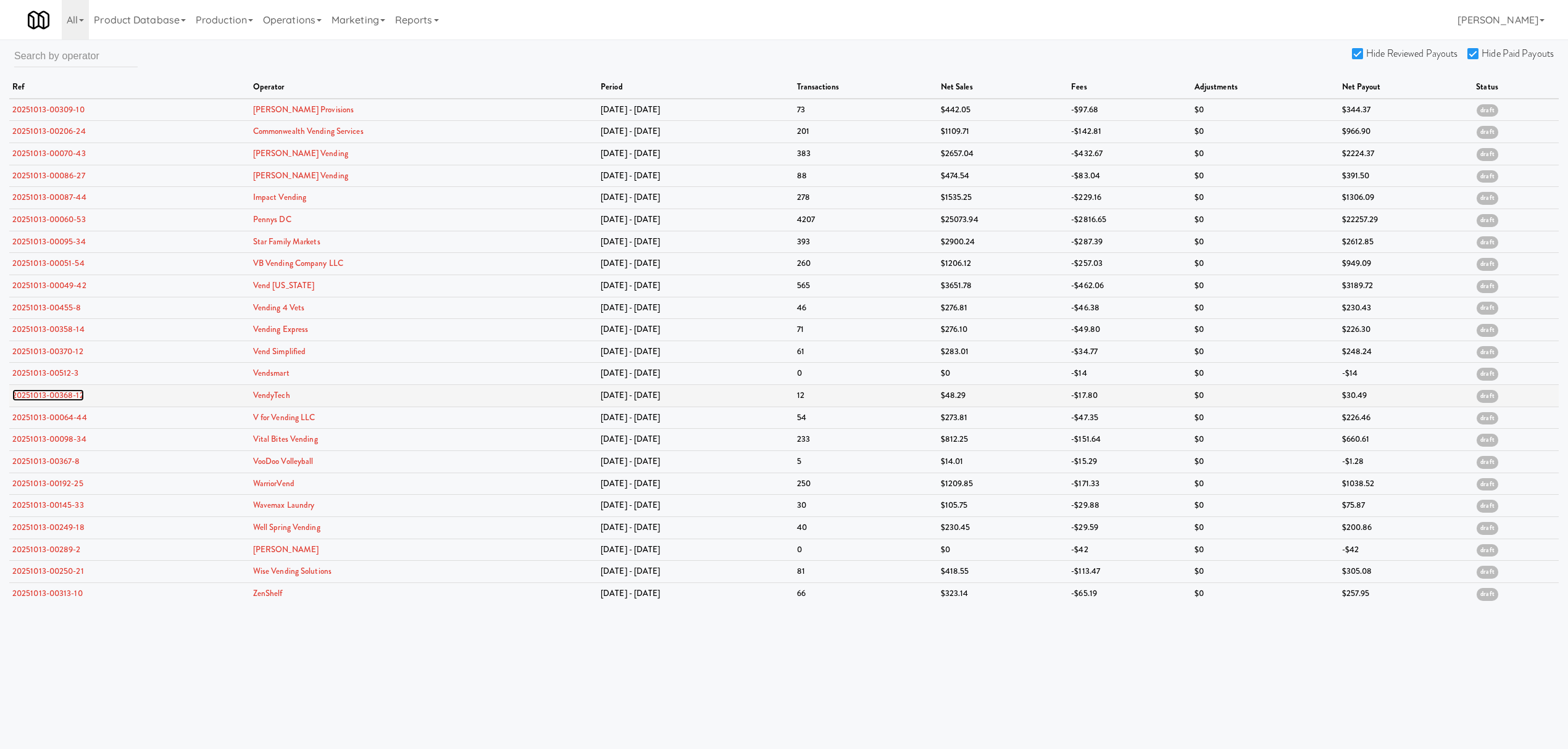
click at [58, 400] on link "20251013-00368-12" at bounding box center [47, 395] width 72 height 12
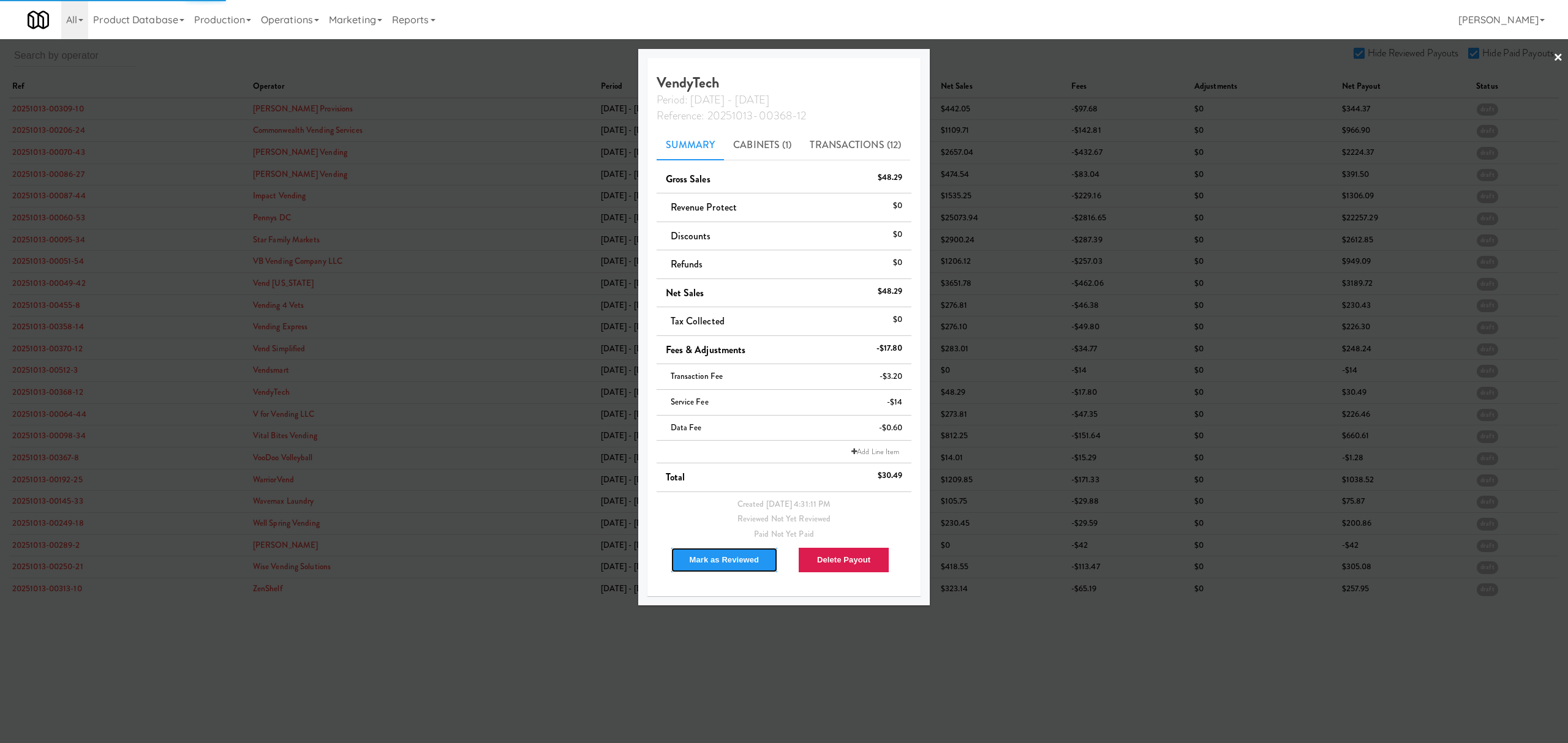
click at [727, 560] on button "Mark as Reviewed" at bounding box center [724, 560] width 108 height 26
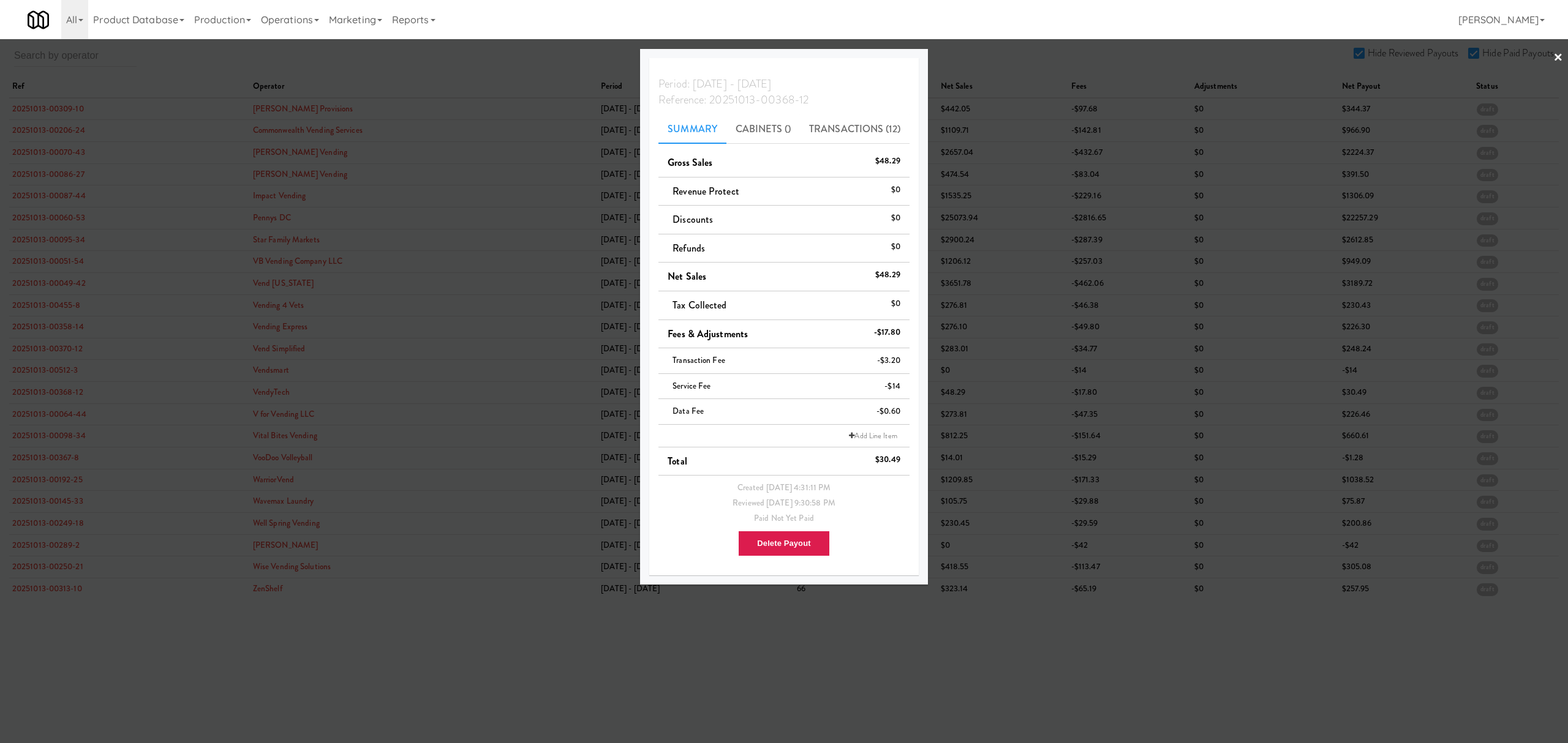
click at [80, 417] on div at bounding box center [784, 372] width 1568 height 743
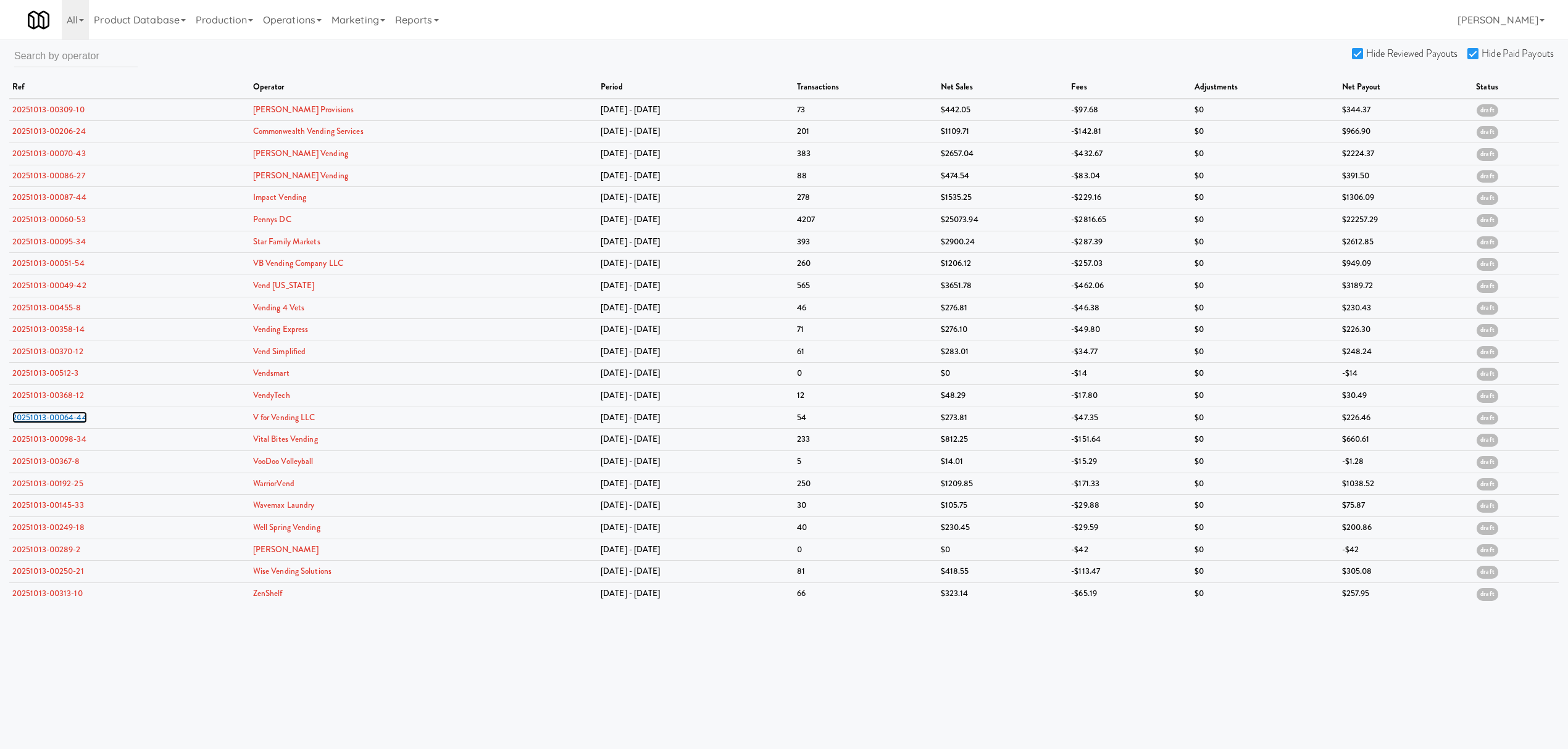
click at [80, 420] on link "20251013-00064-44" at bounding box center [49, 417] width 75 height 12
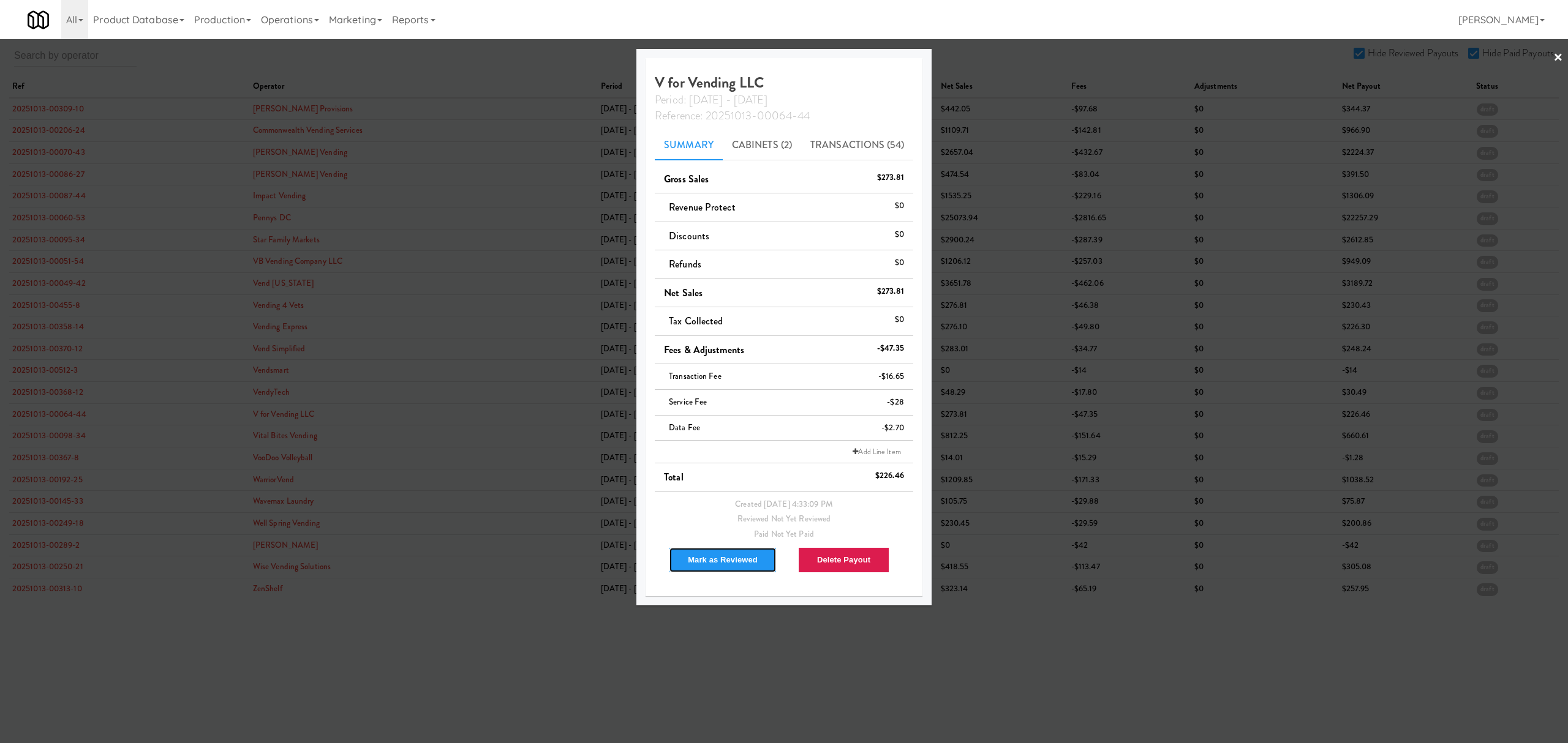
click at [723, 557] on button "Mark as Reviewed" at bounding box center [722, 560] width 108 height 26
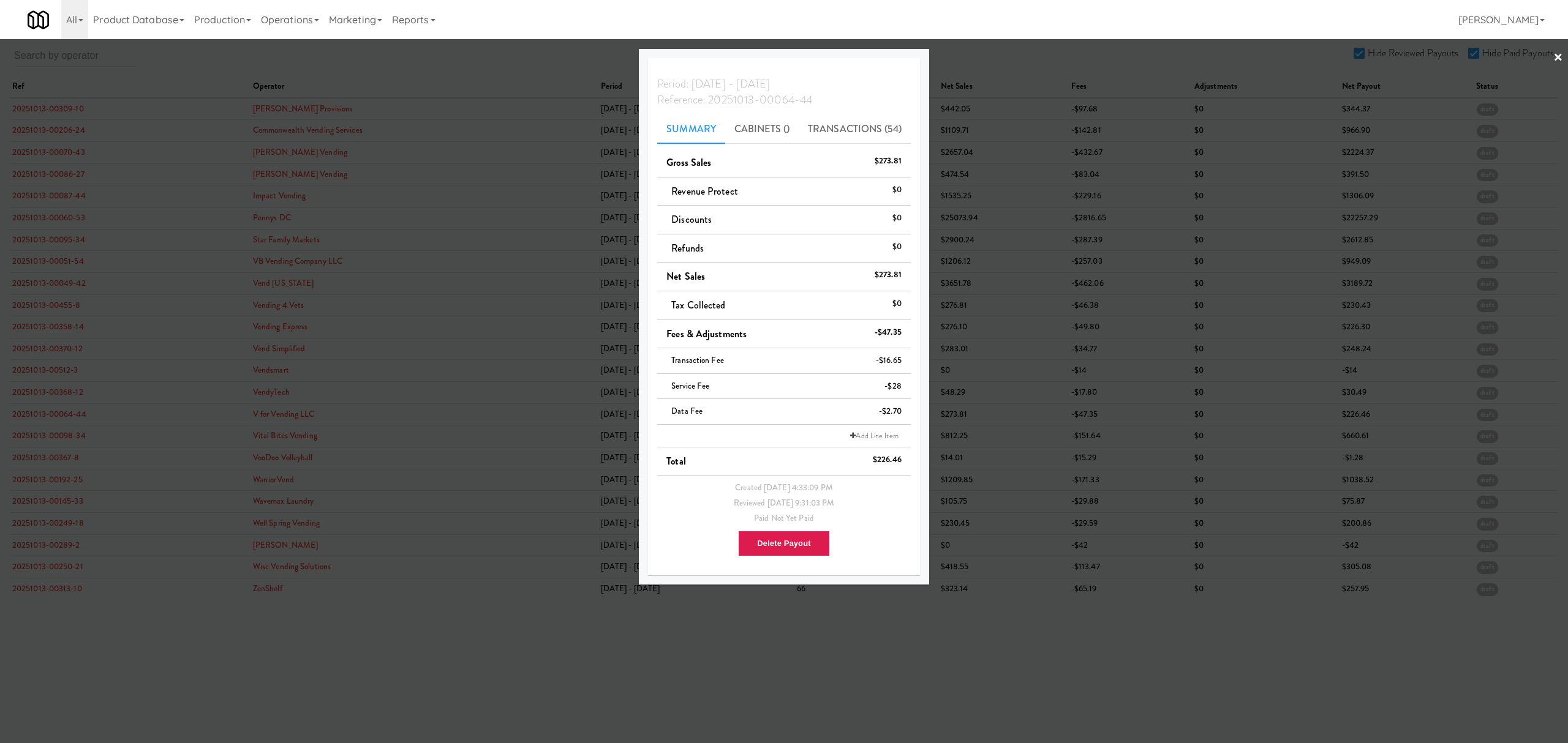
click at [59, 439] on div at bounding box center [784, 372] width 1568 height 743
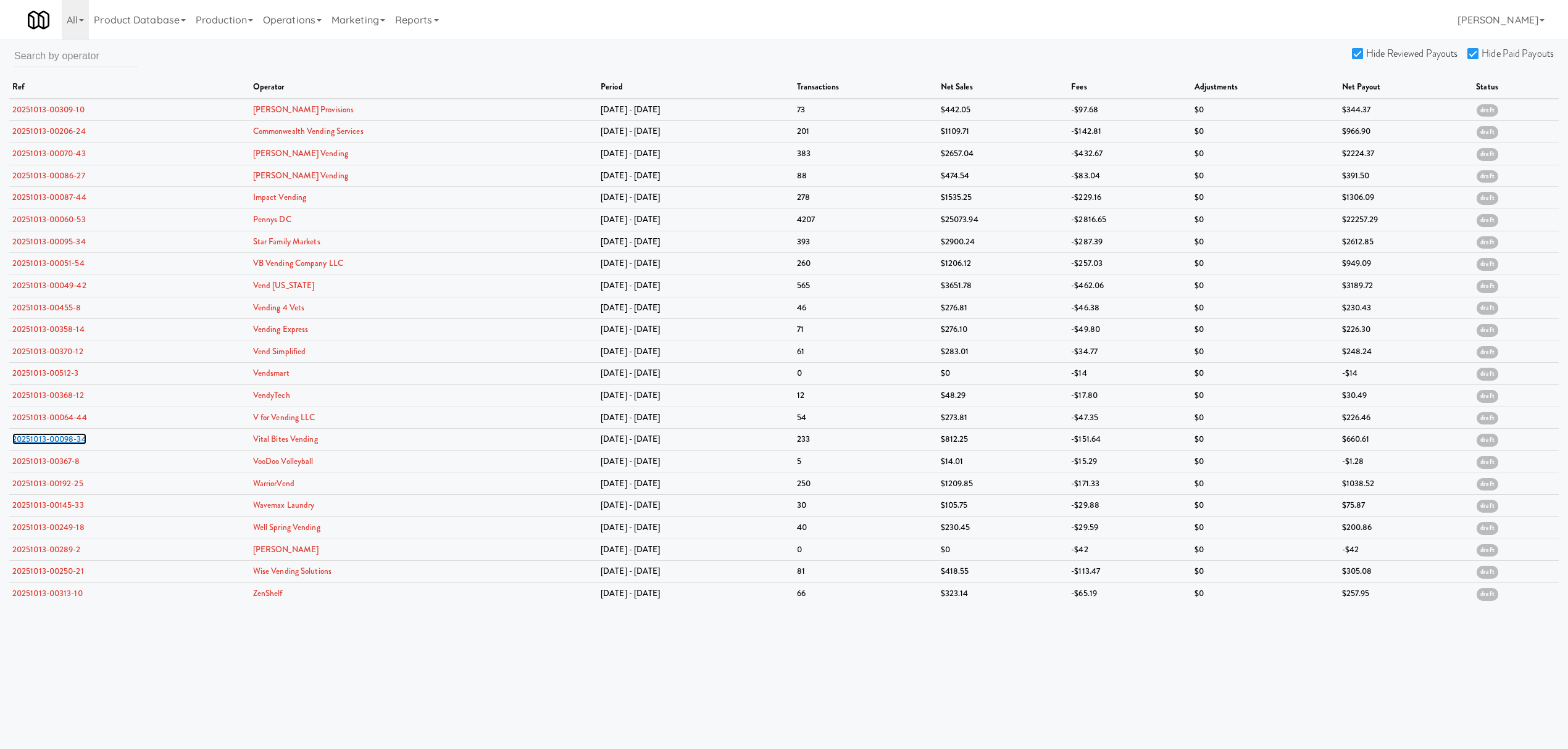
click at [60, 443] on link "20251013-00098-34" at bounding box center [49, 439] width 74 height 12
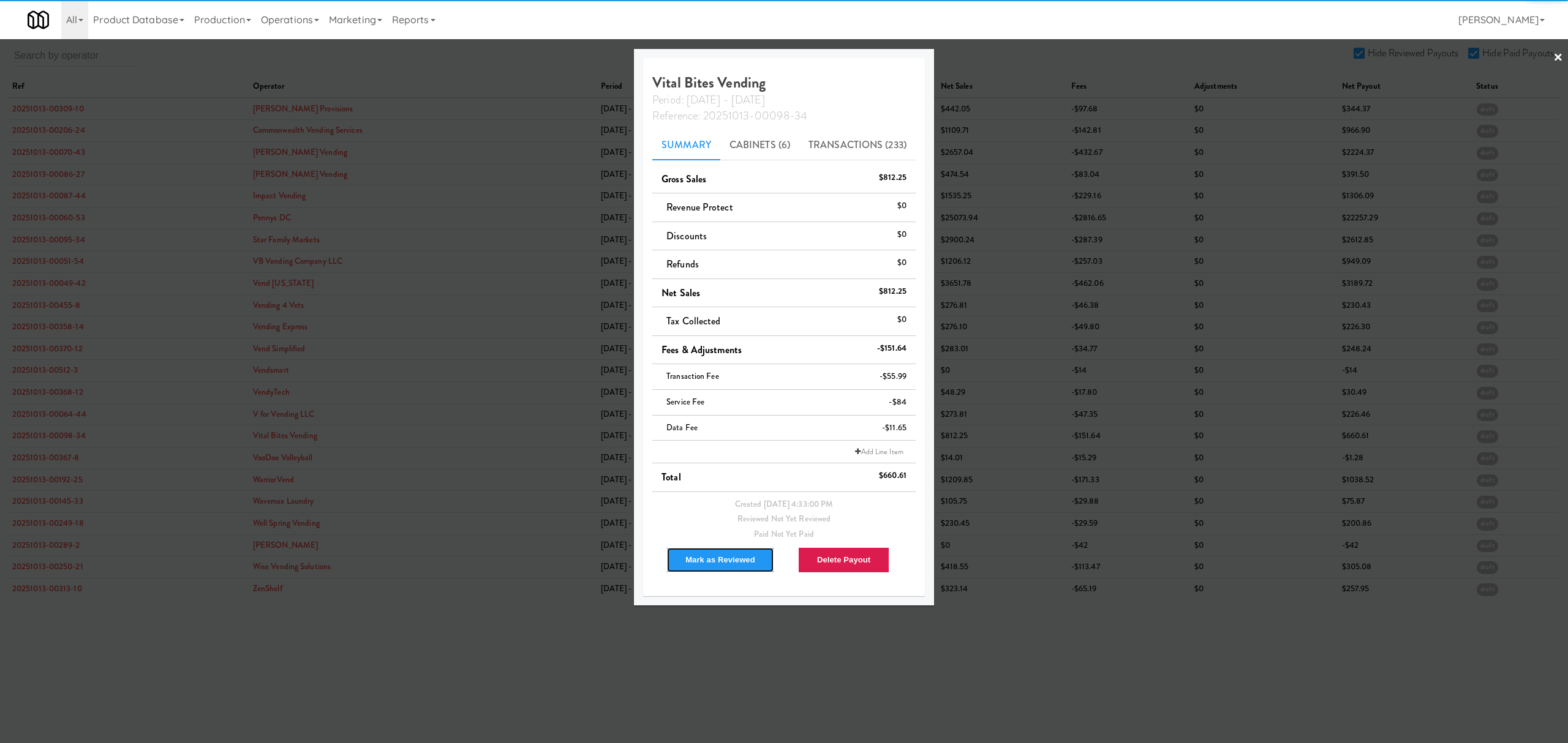
click at [731, 565] on button "Mark as Reviewed" at bounding box center [719, 560] width 108 height 26
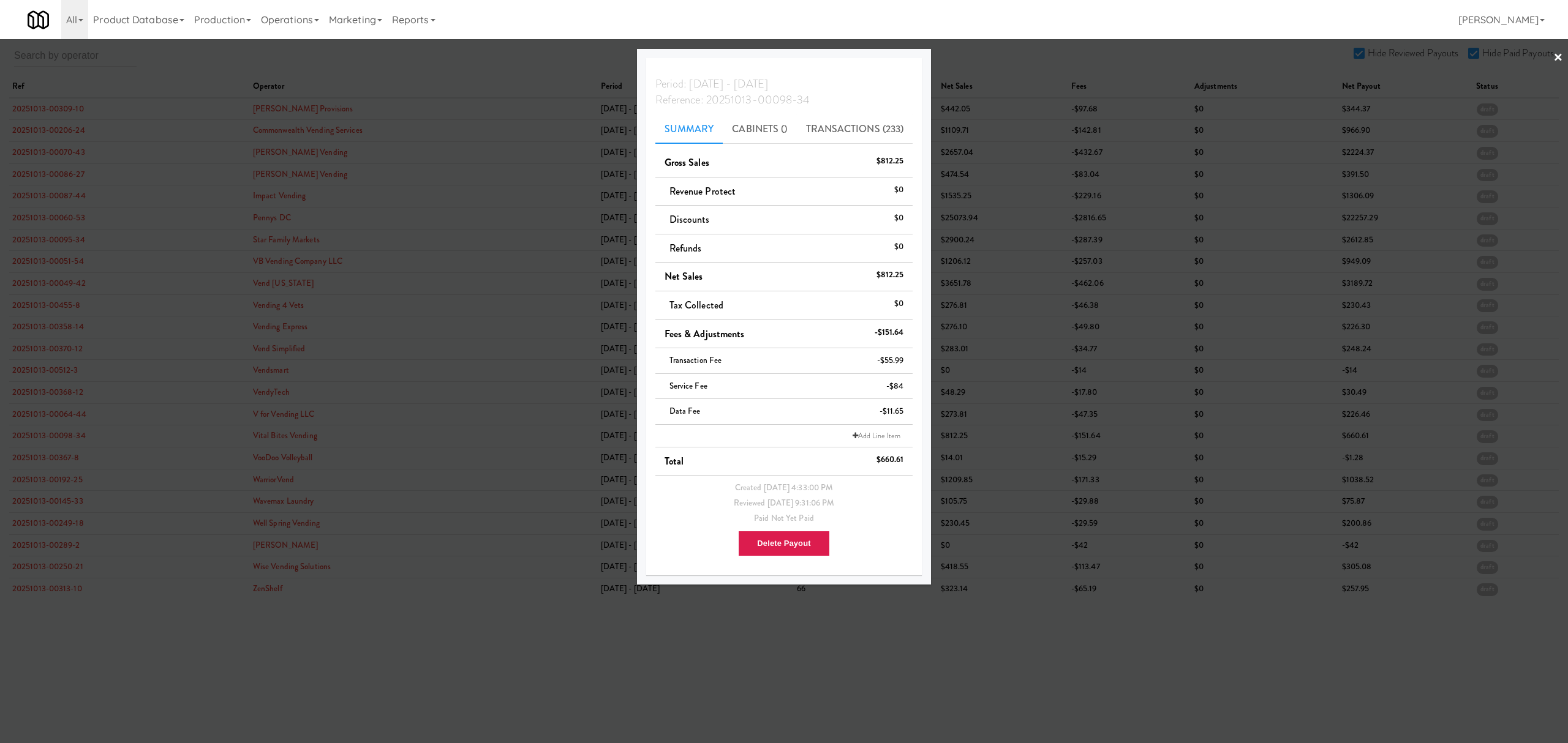
click at [48, 463] on div at bounding box center [784, 372] width 1568 height 743
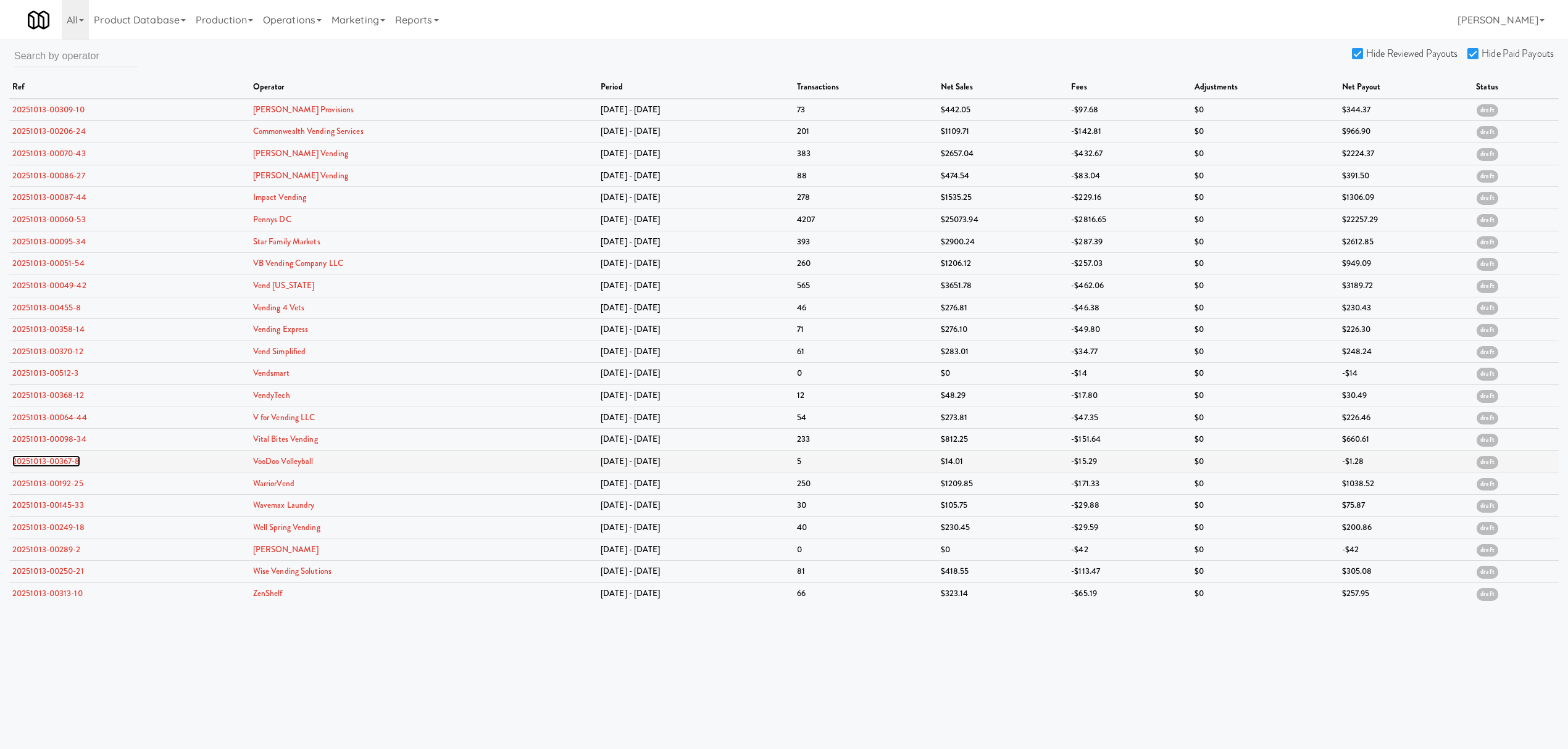
click at [35, 464] on link "20251013-00367-8" at bounding box center [46, 461] width 68 height 12
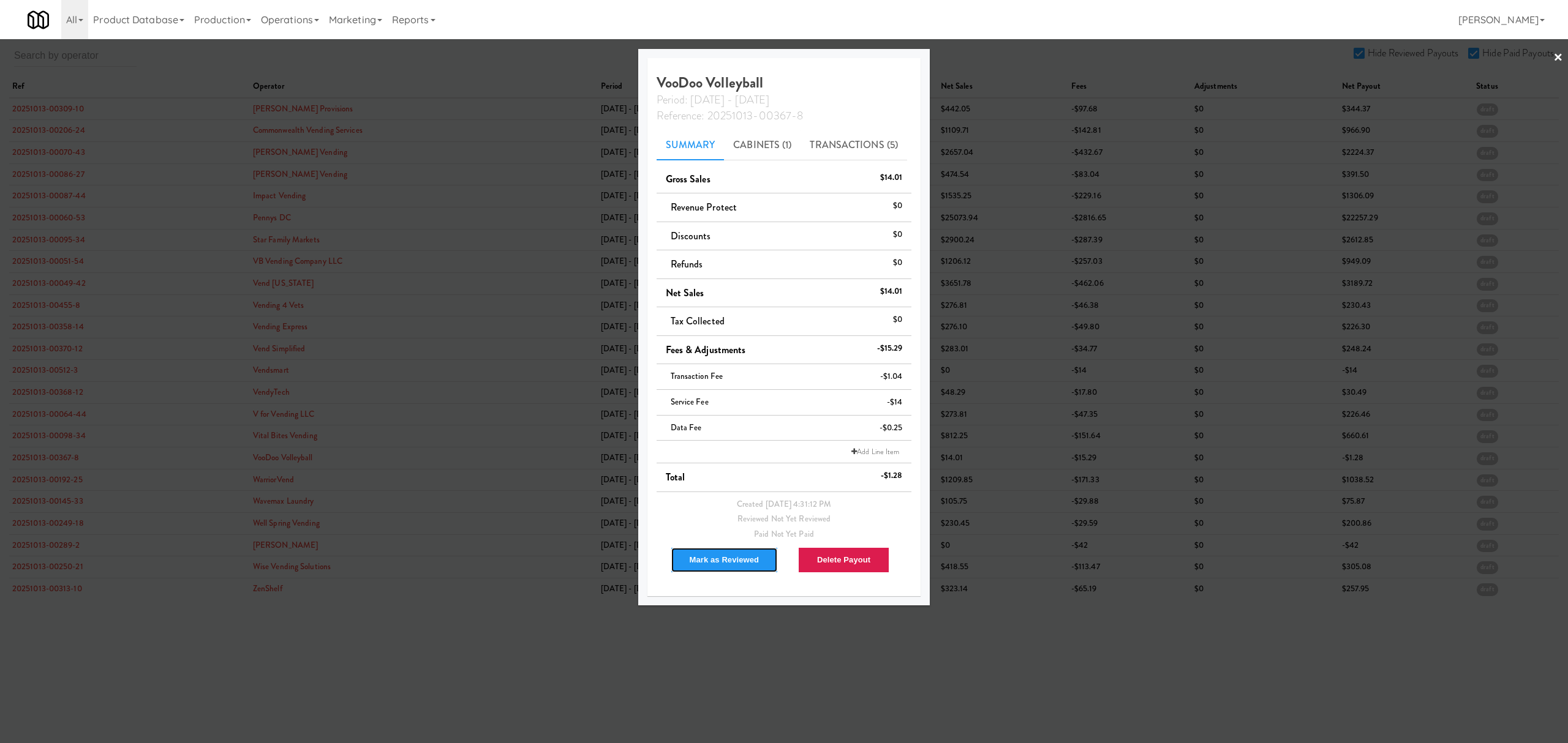
click at [723, 564] on button "Mark as Reviewed" at bounding box center [724, 560] width 108 height 26
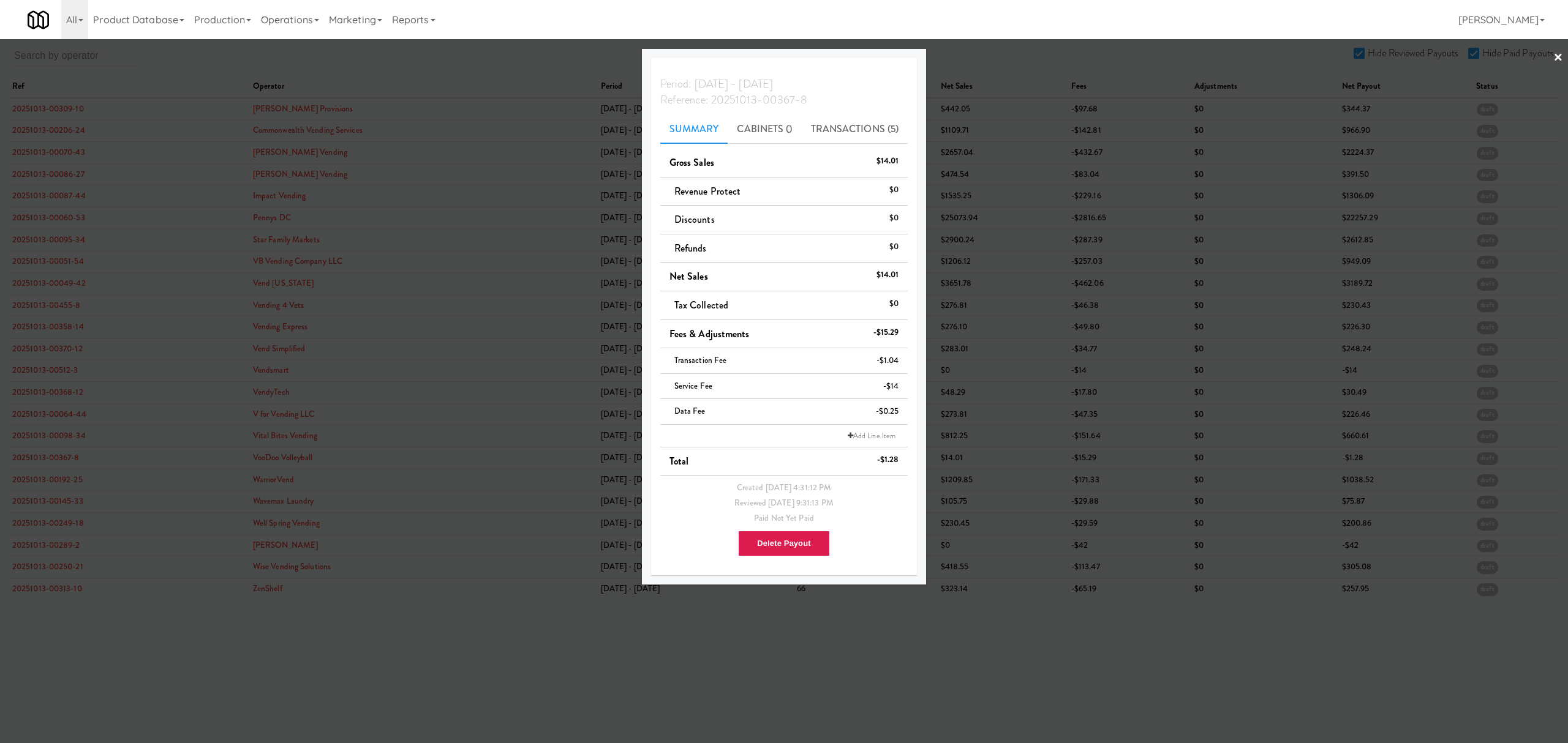
click at [59, 483] on div at bounding box center [784, 372] width 1568 height 743
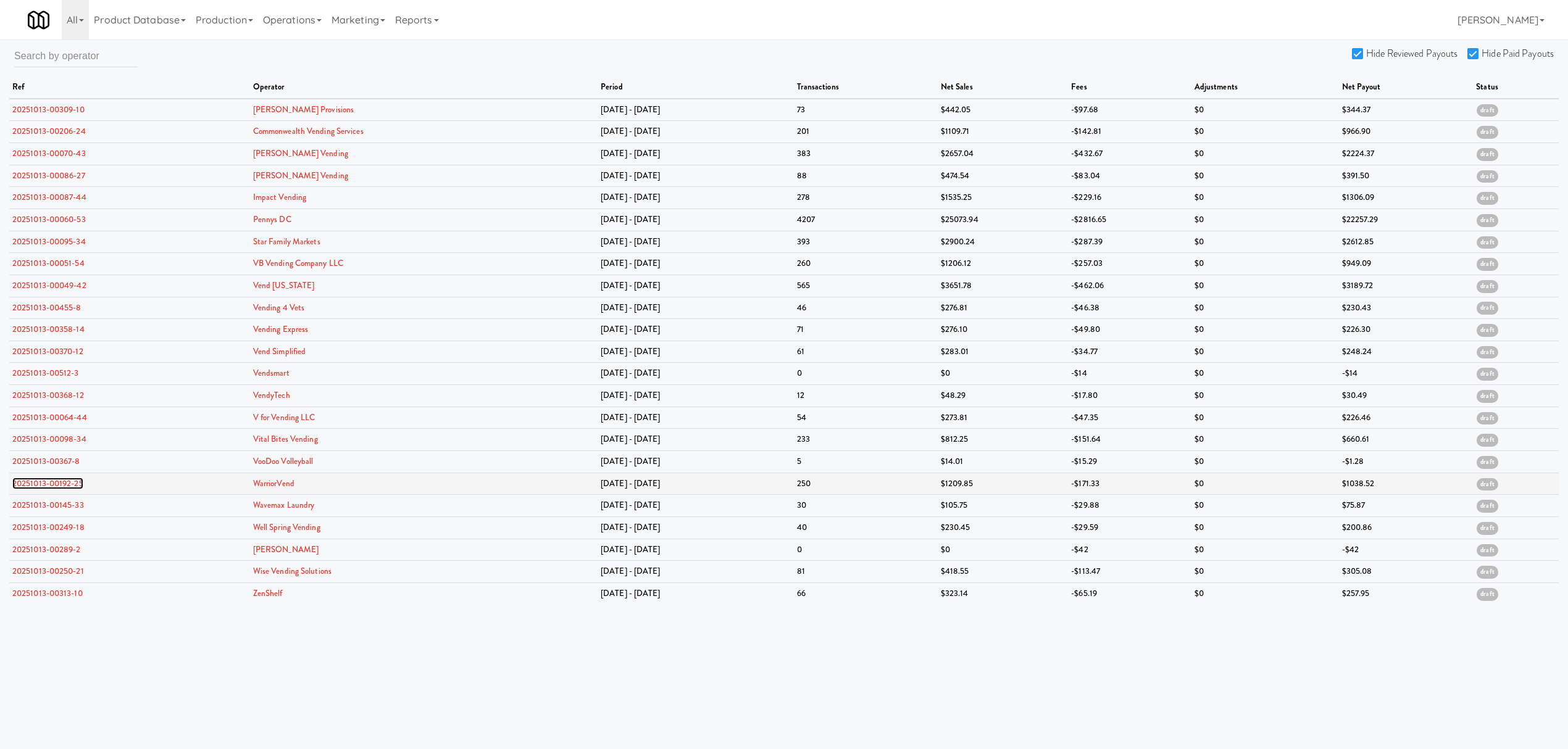
click at [60, 486] on link "20251013-00192-25" at bounding box center [47, 483] width 71 height 12
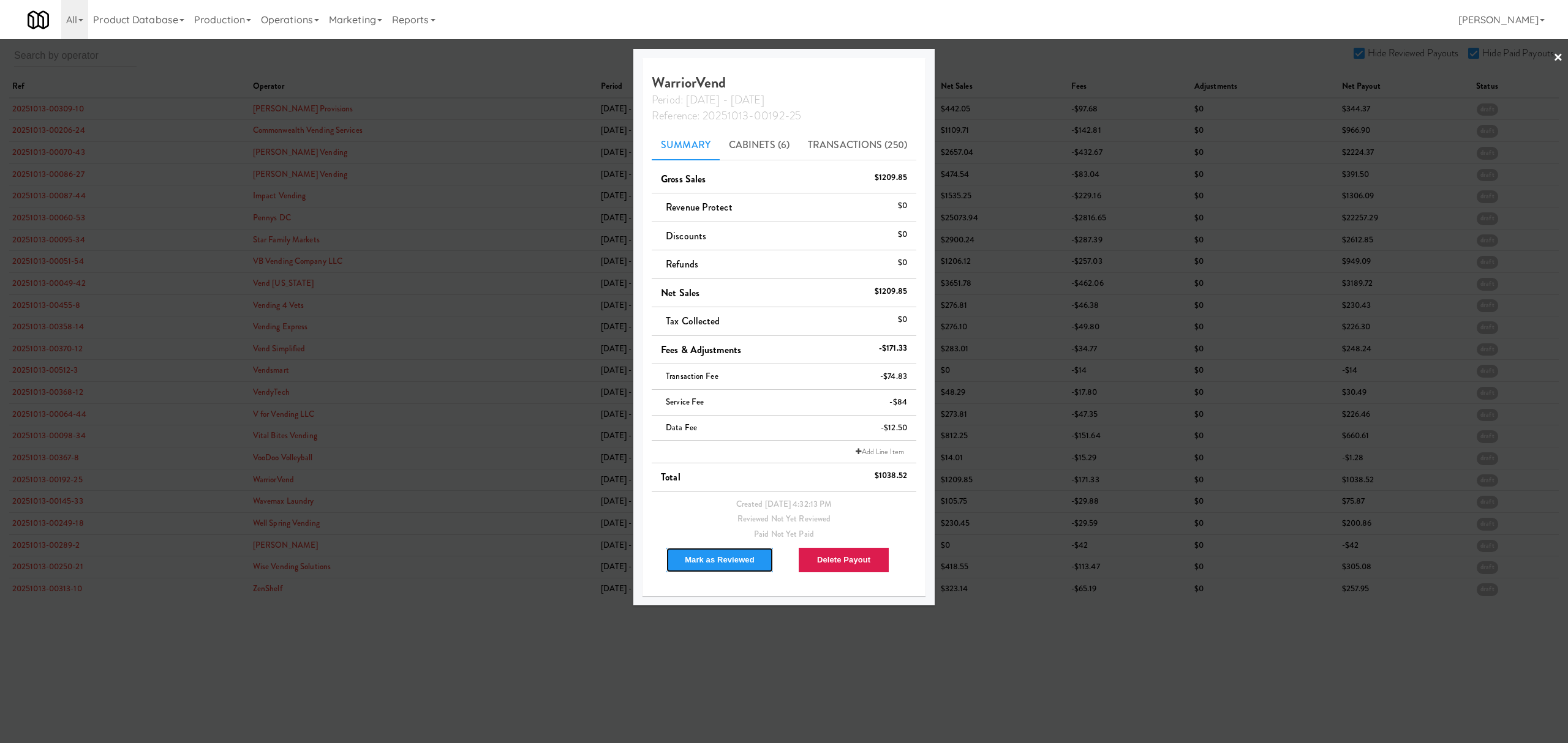
click at [699, 562] on button "Mark as Reviewed" at bounding box center [719, 560] width 108 height 26
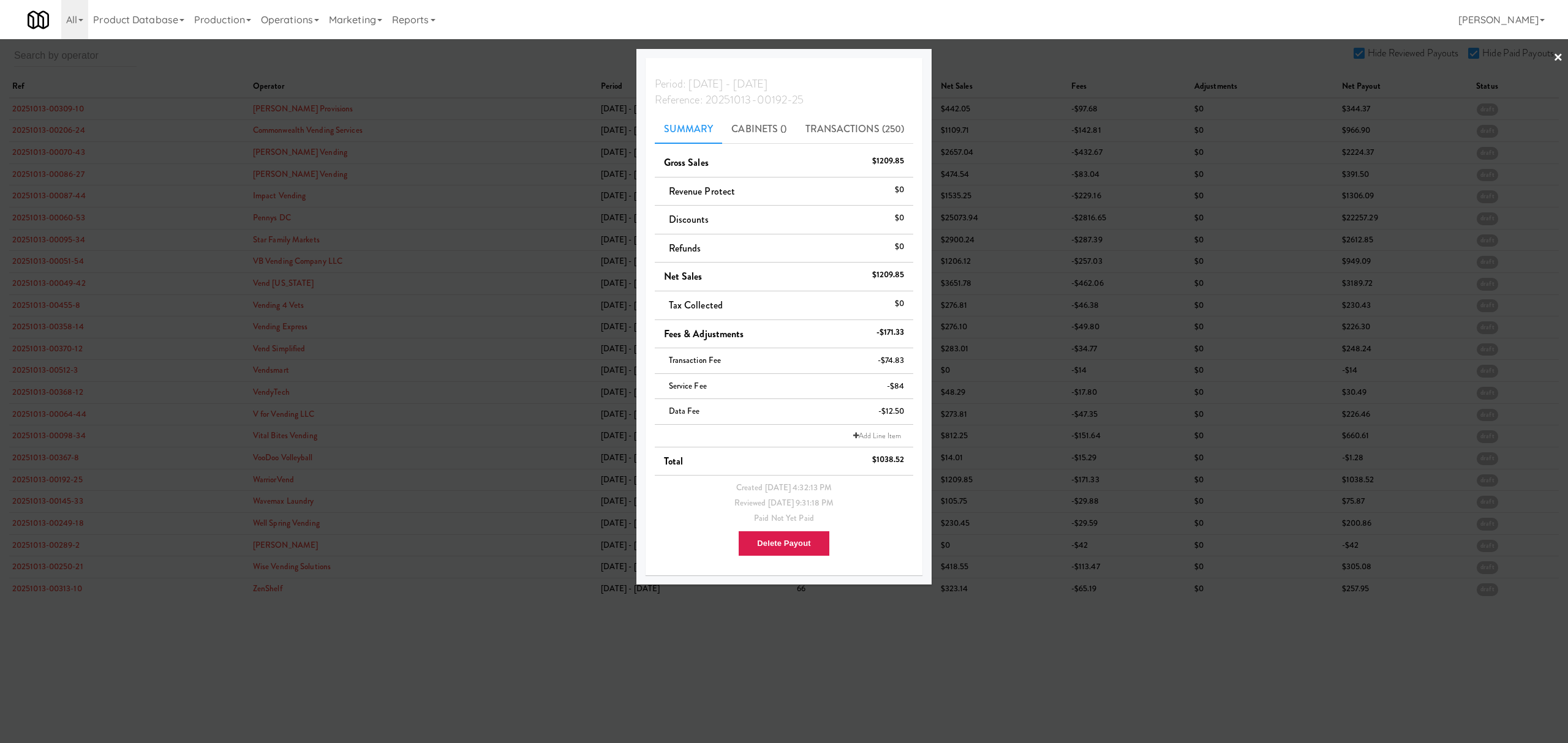
click at [59, 505] on div at bounding box center [784, 372] width 1568 height 743
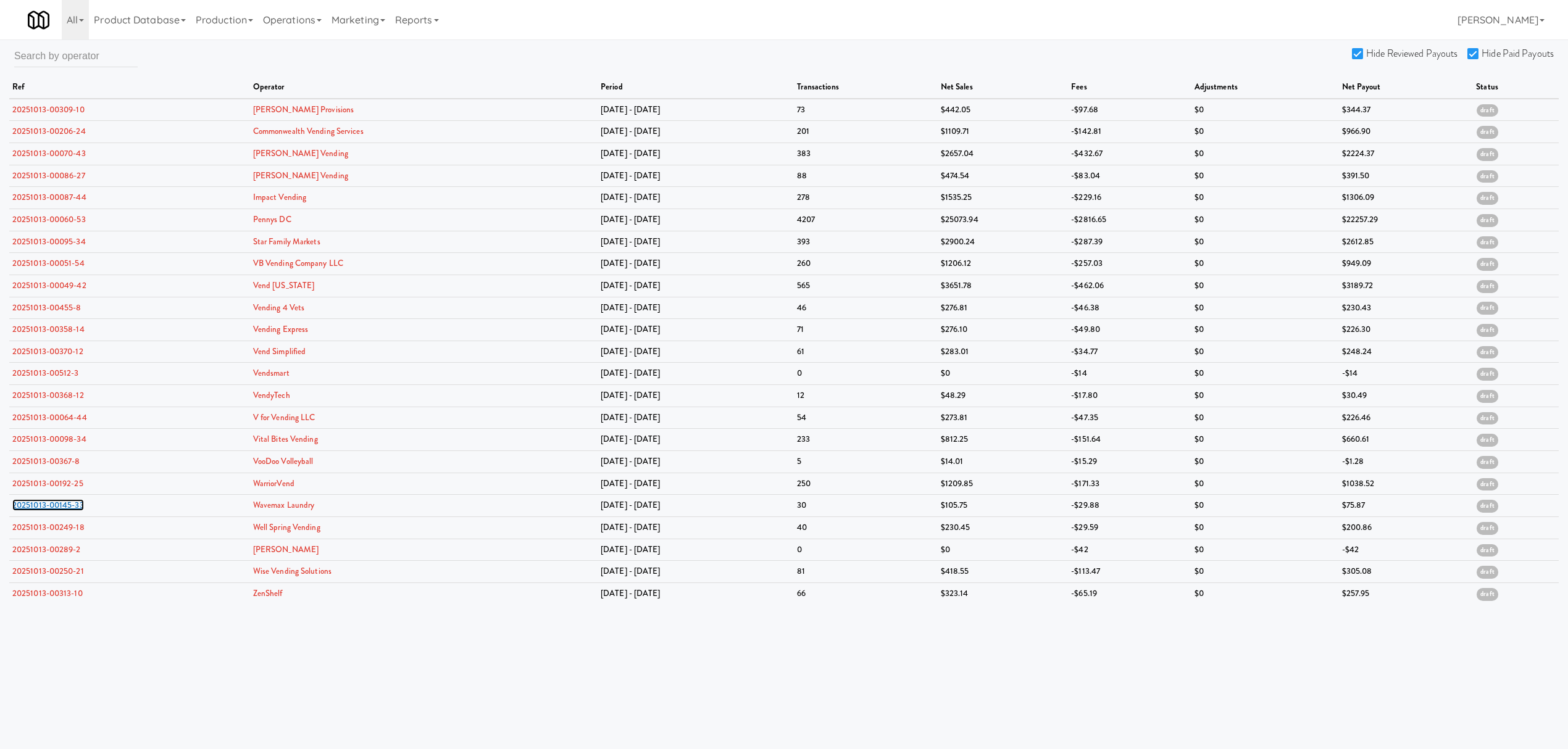
click at [60, 509] on link "20251013-00145-33" at bounding box center [47, 505] width 72 height 12
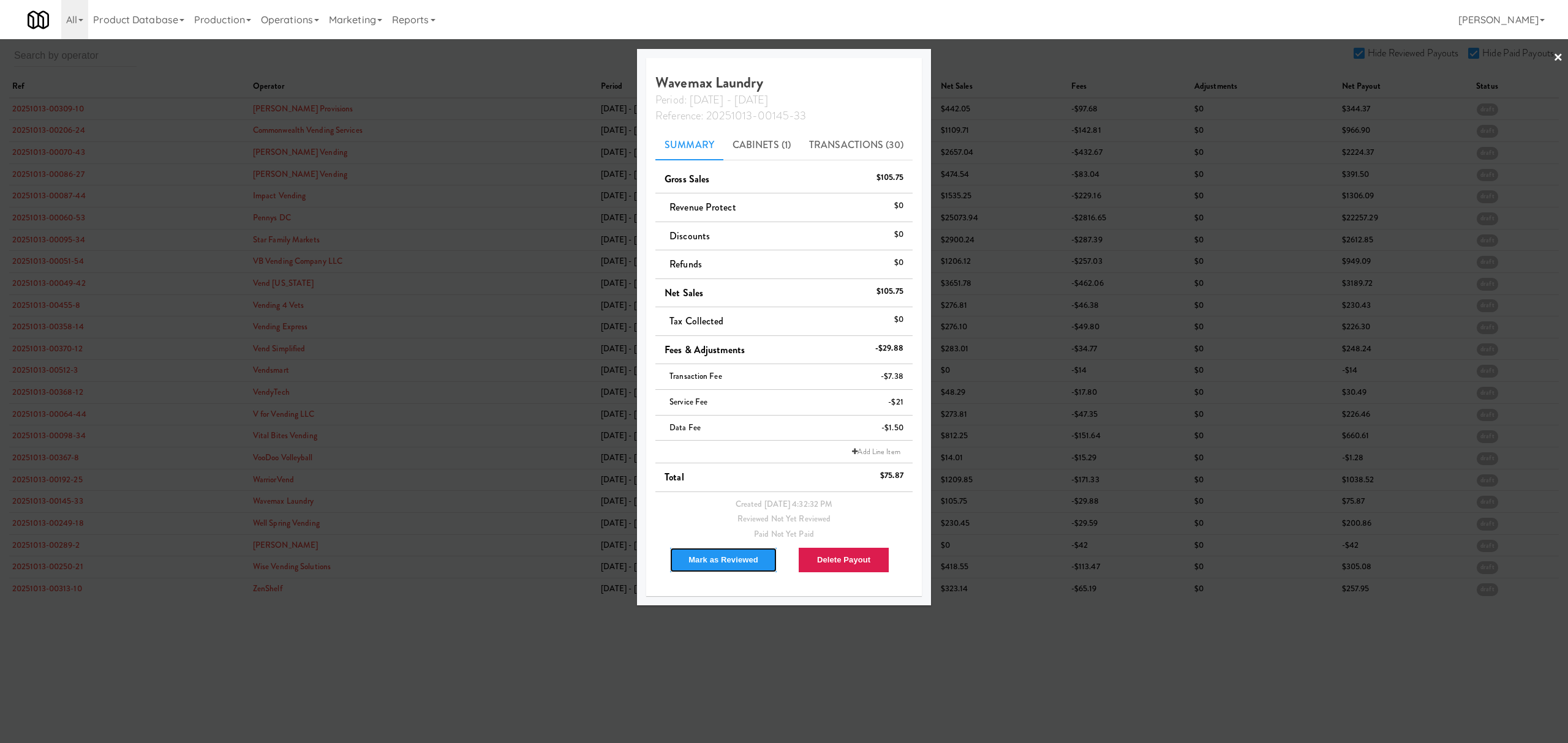
click at [706, 560] on button "Mark as Reviewed" at bounding box center [723, 560] width 108 height 26
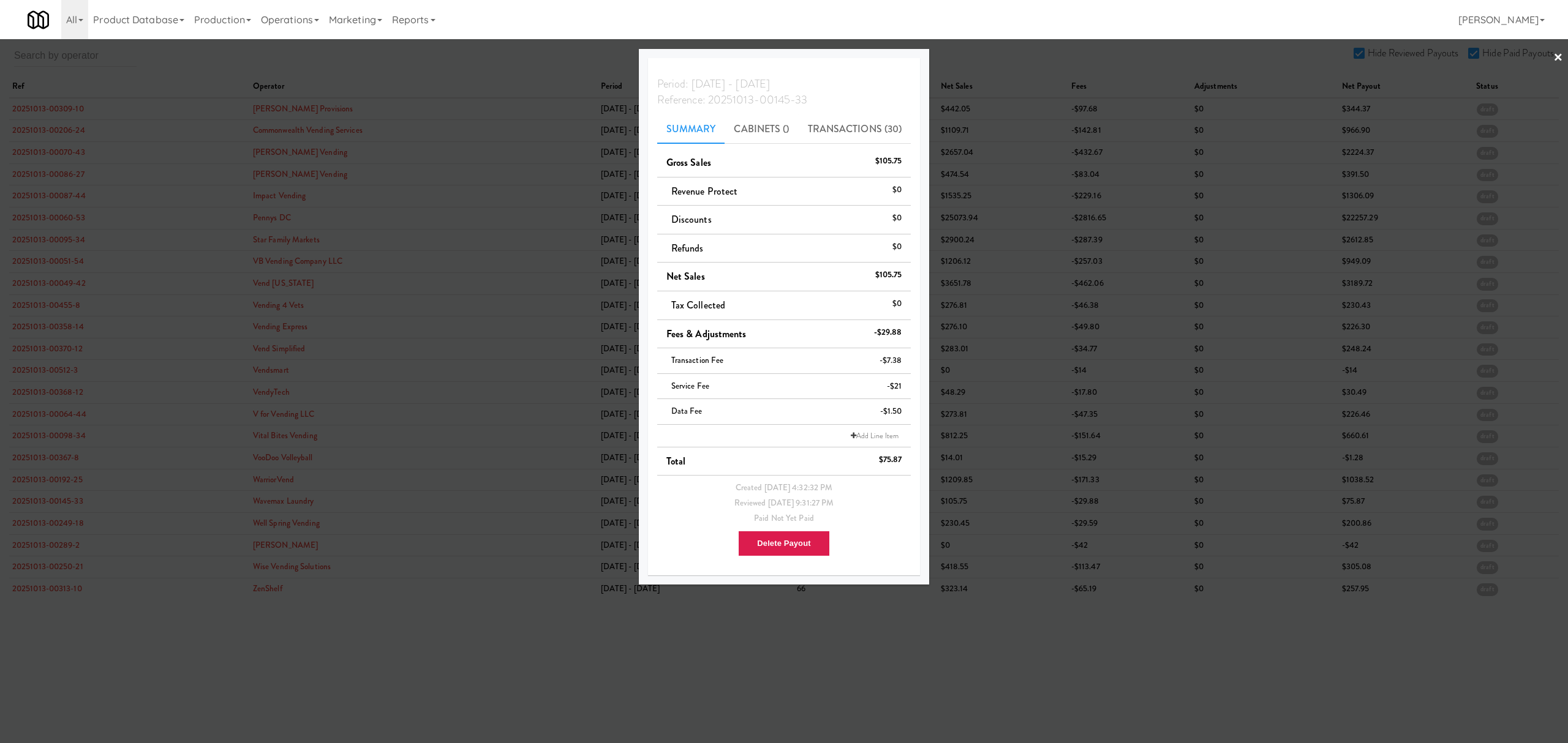
click at [54, 529] on div at bounding box center [784, 372] width 1568 height 743
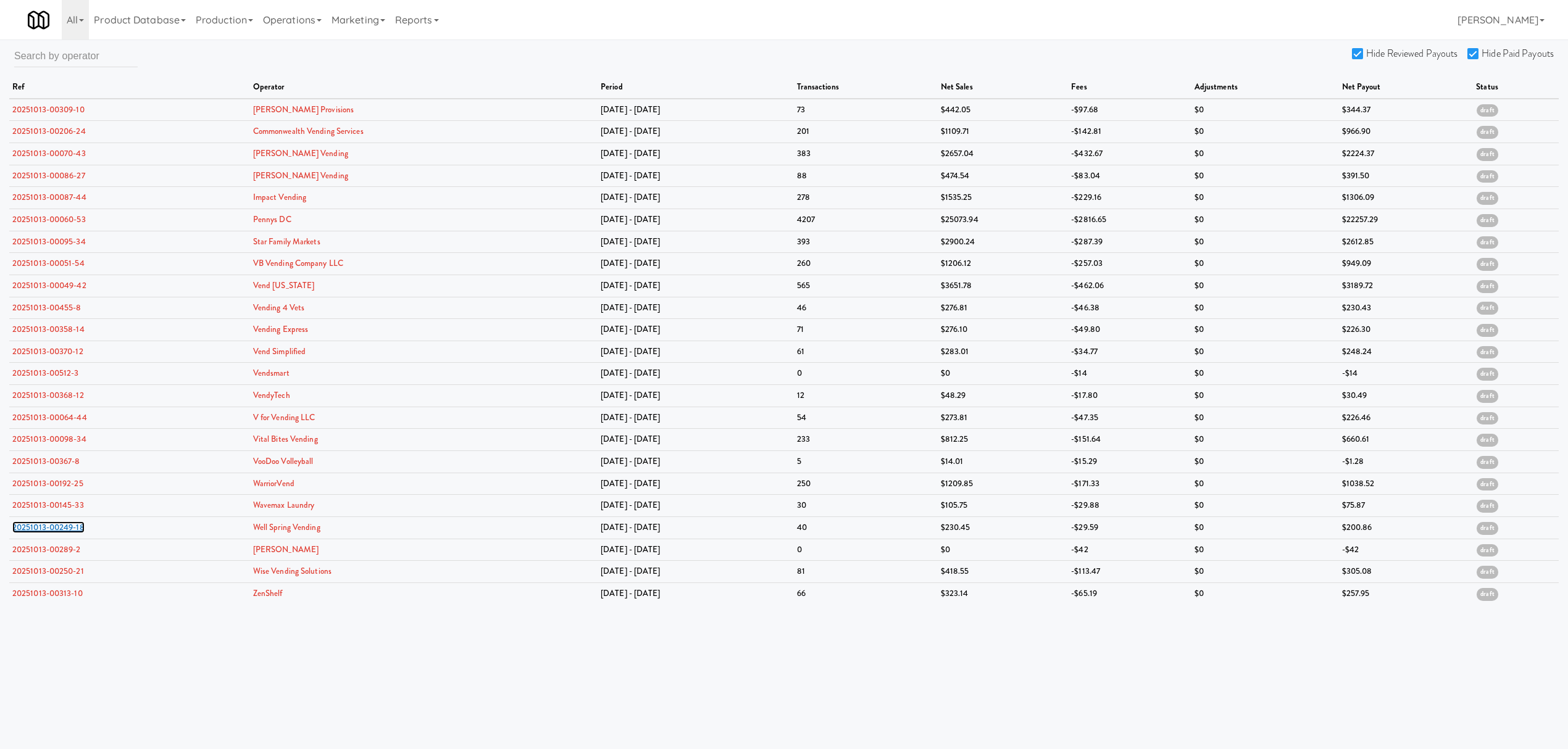
click at [55, 533] on link "20251013-00249-18" at bounding box center [48, 527] width 72 height 12
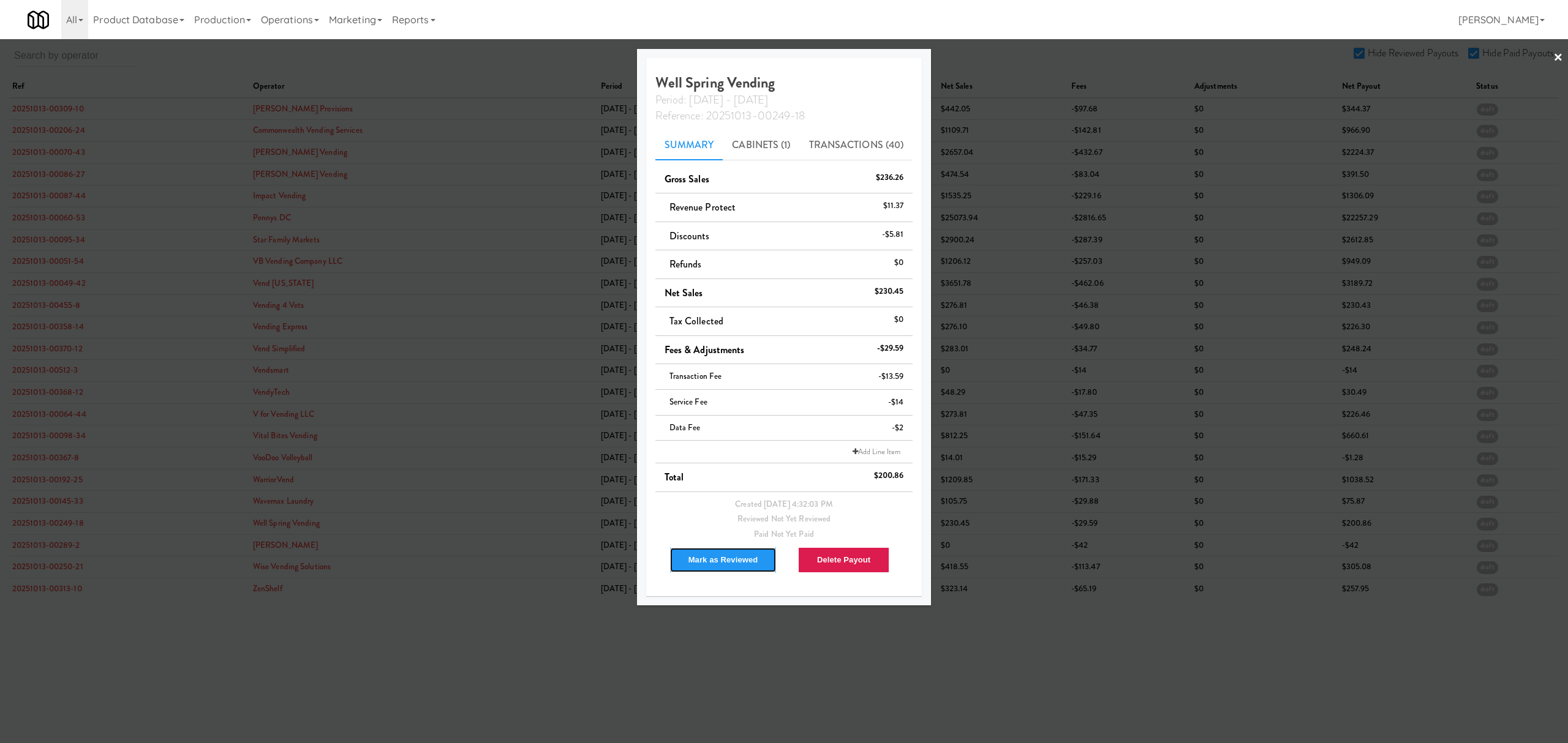
click at [719, 561] on button "Mark as Reviewed" at bounding box center [723, 560] width 108 height 26
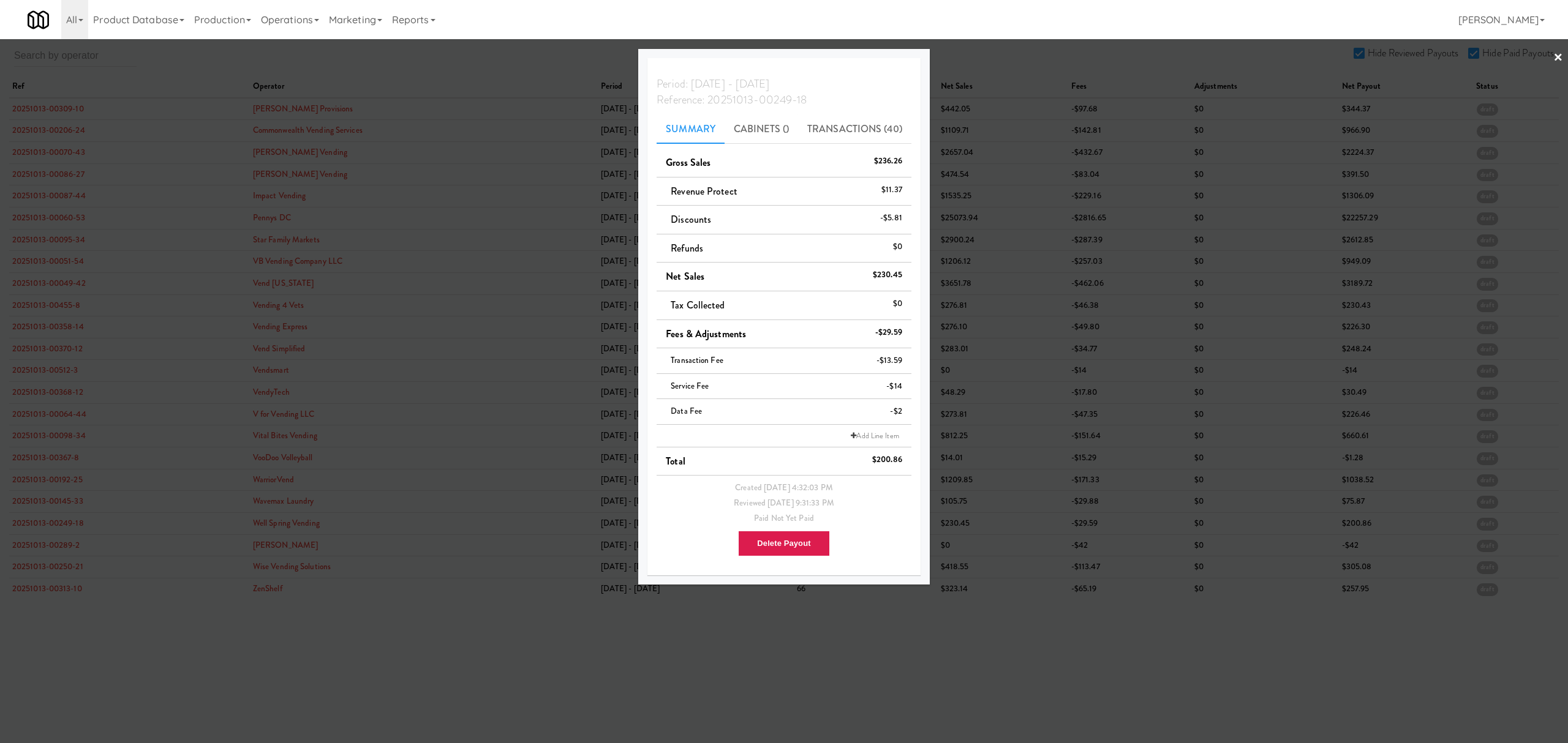
click at [57, 551] on div at bounding box center [784, 372] width 1568 height 743
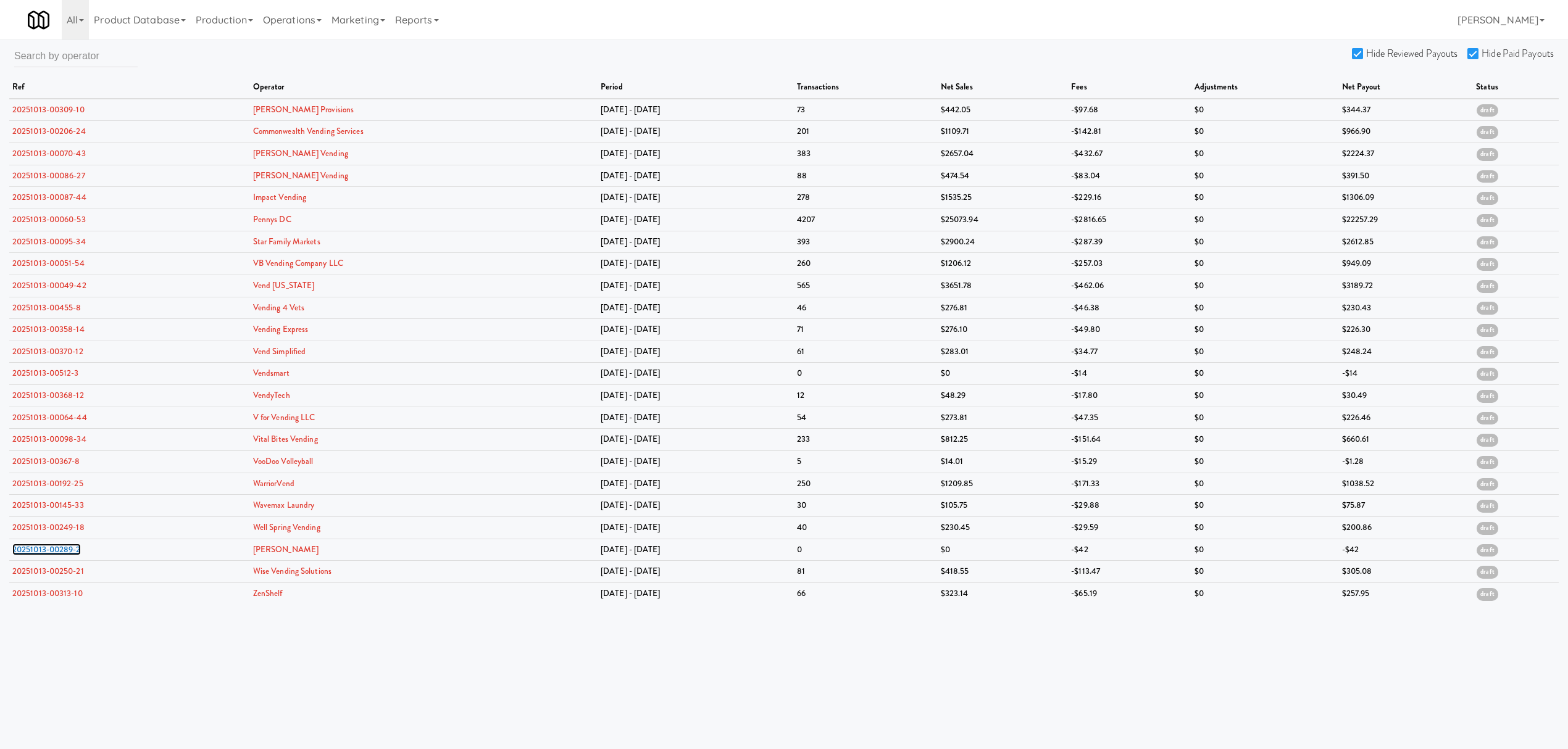
click at [57, 555] on link "20251013-00289-2" at bounding box center [46, 549] width 68 height 12
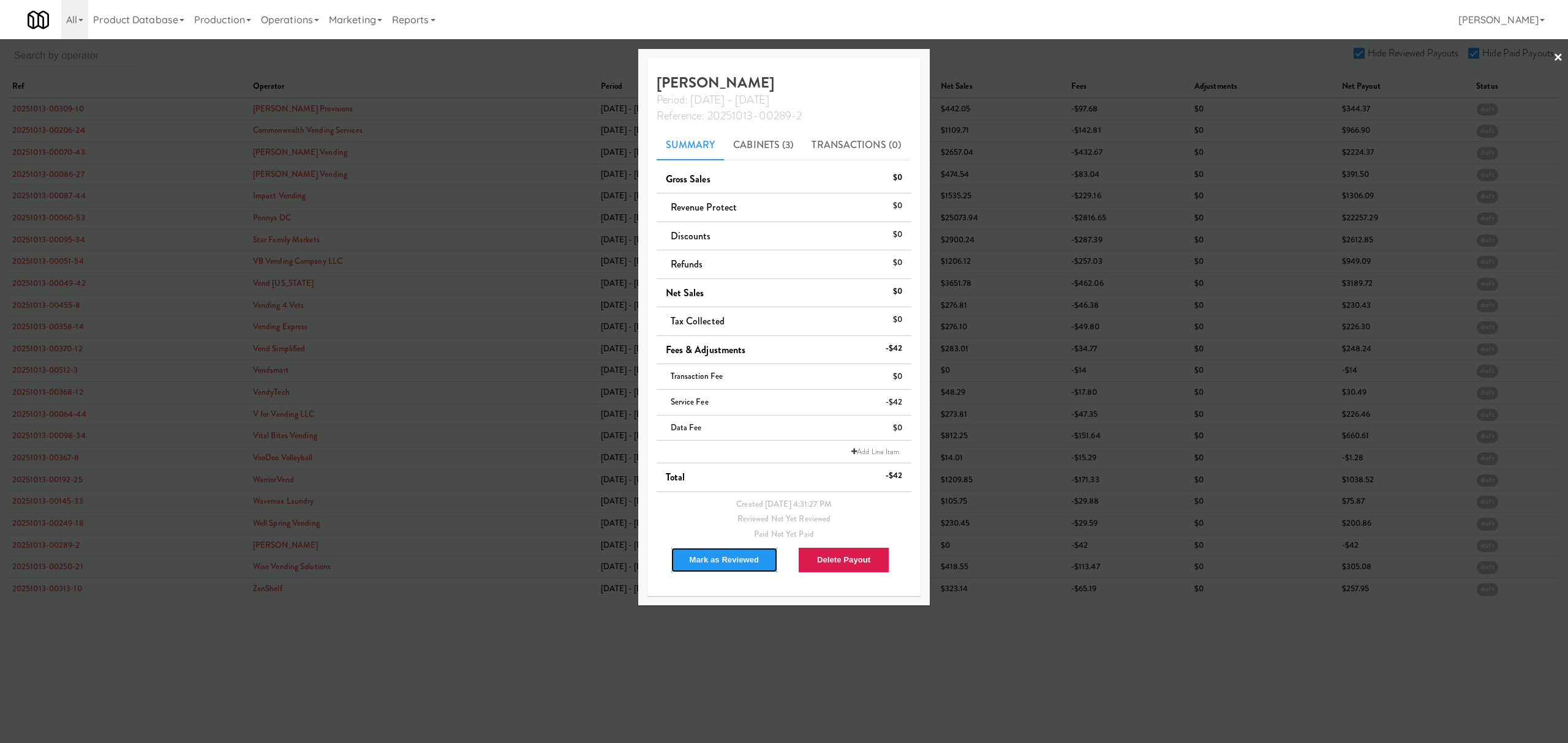
click at [696, 556] on button "Mark as Reviewed" at bounding box center [724, 560] width 108 height 26
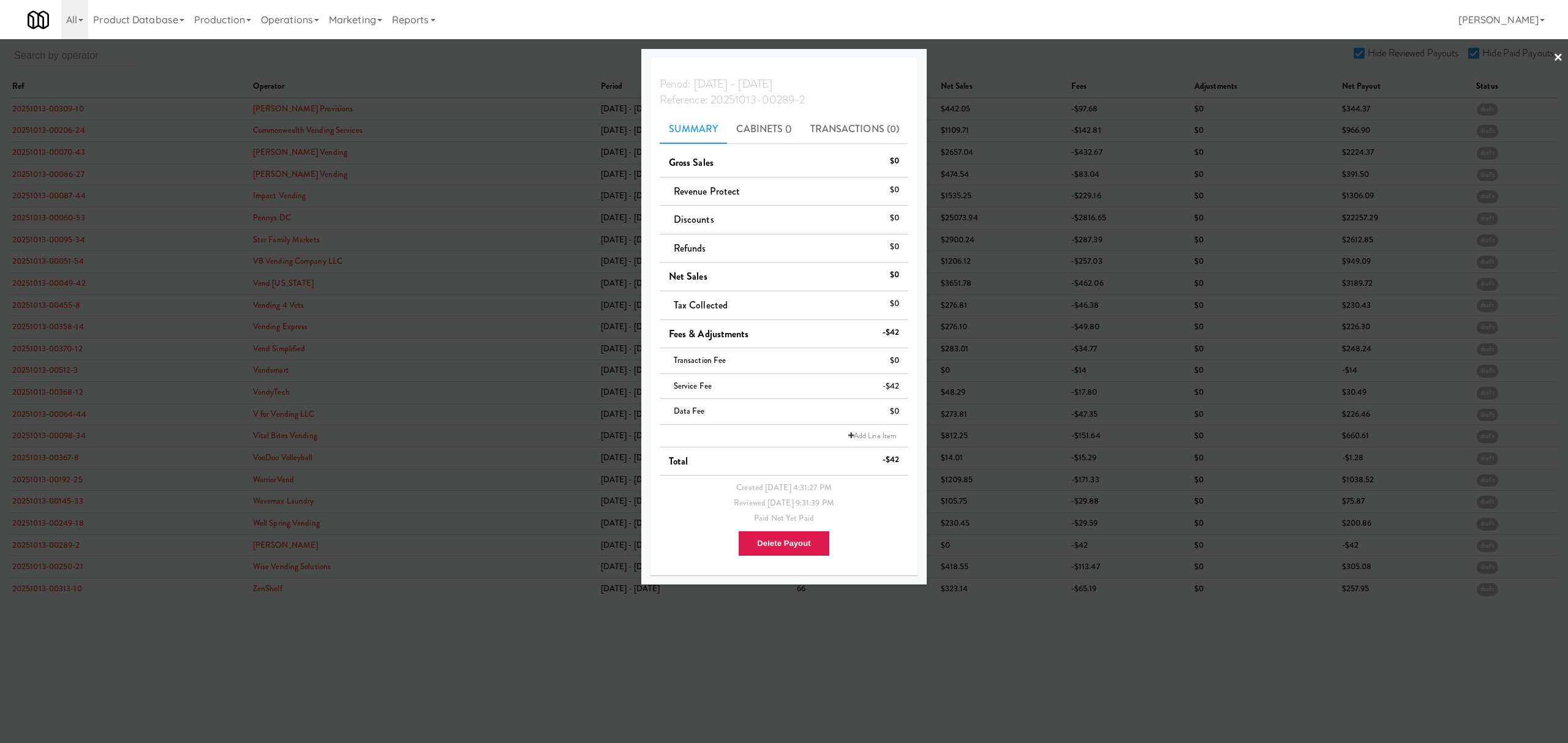
click at [54, 569] on div at bounding box center [784, 372] width 1568 height 743
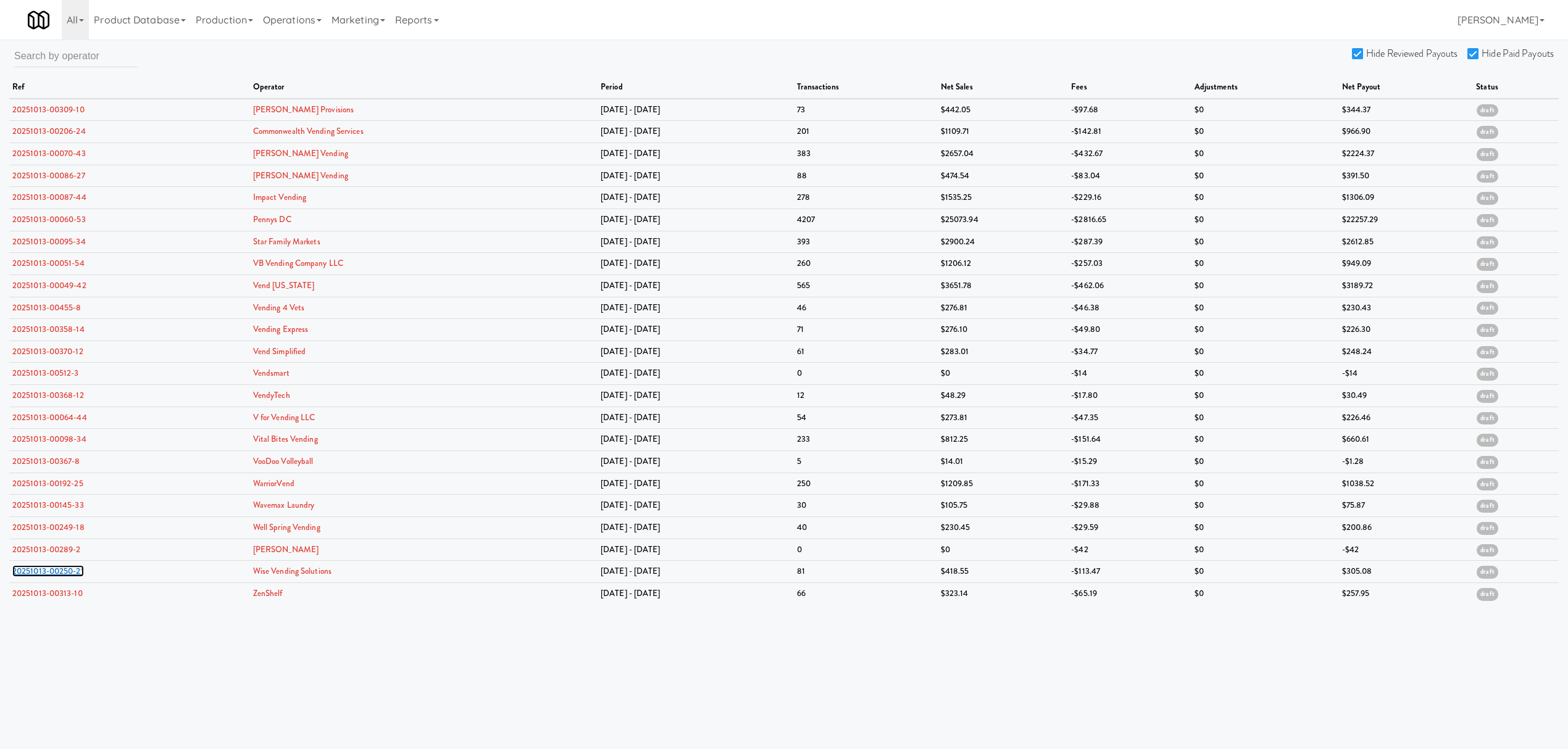
click at [55, 574] on link "20251013-00250-21" at bounding box center [47, 571] width 72 height 12
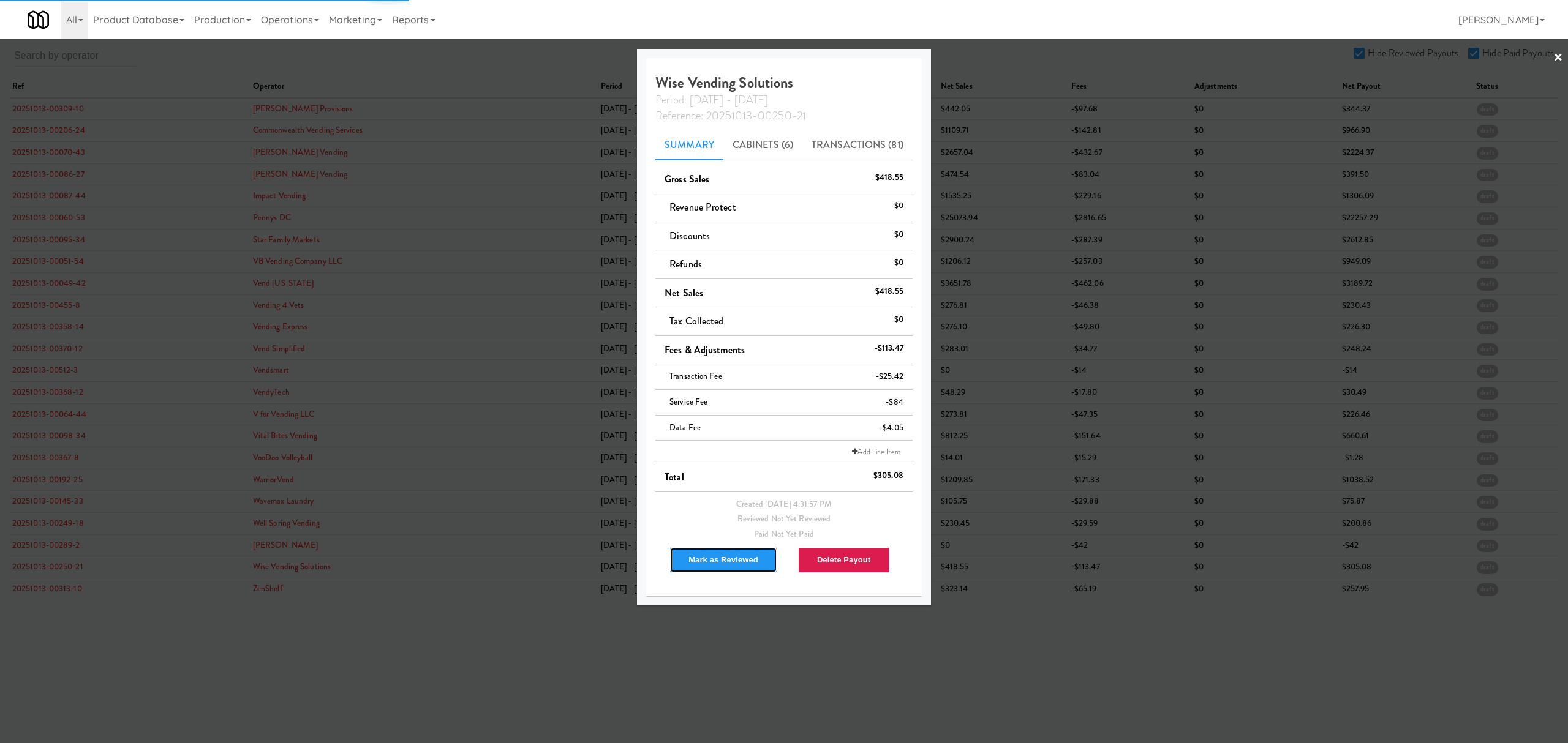
click at [706, 564] on button "Mark as Reviewed" at bounding box center [723, 560] width 108 height 26
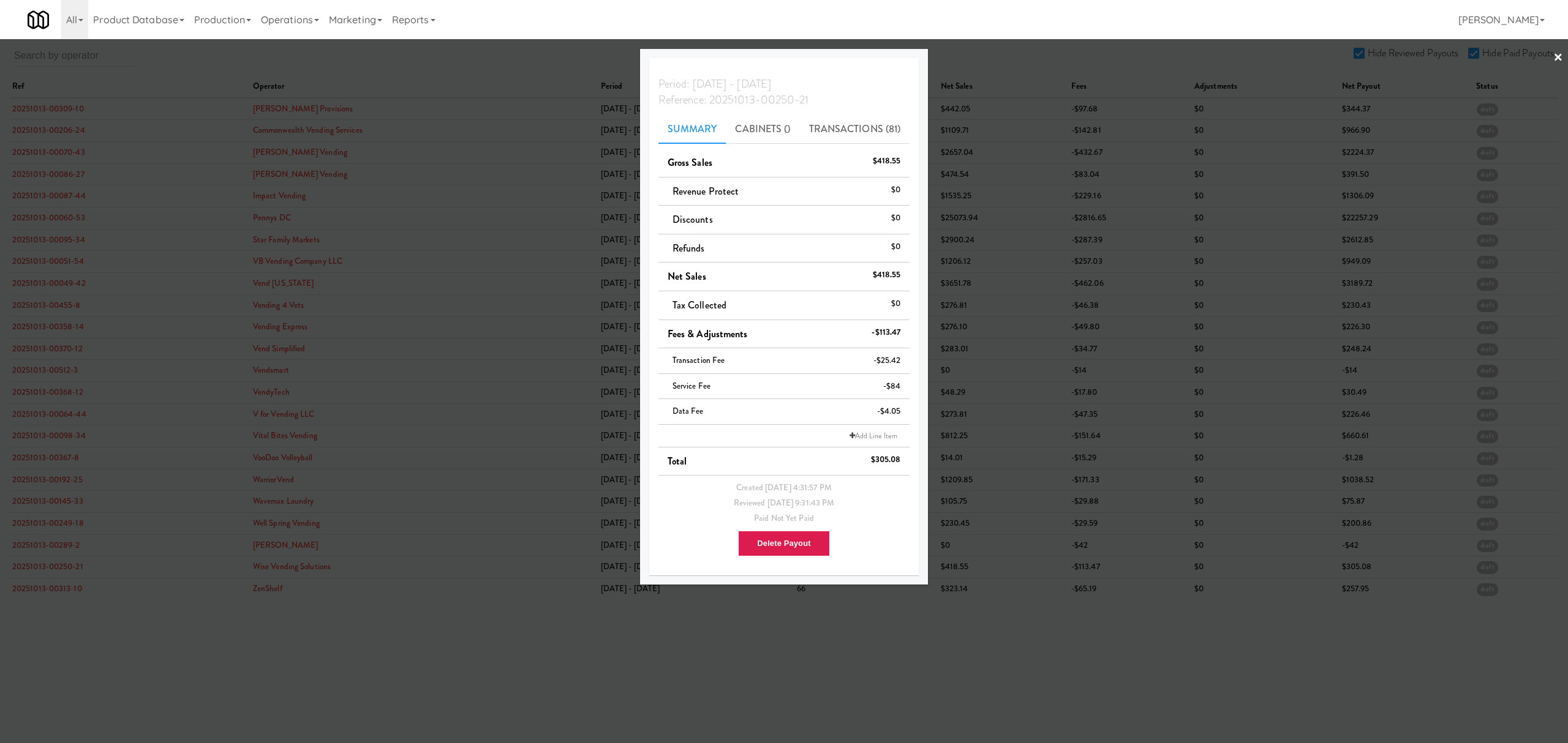
click at [69, 591] on div at bounding box center [784, 372] width 1568 height 743
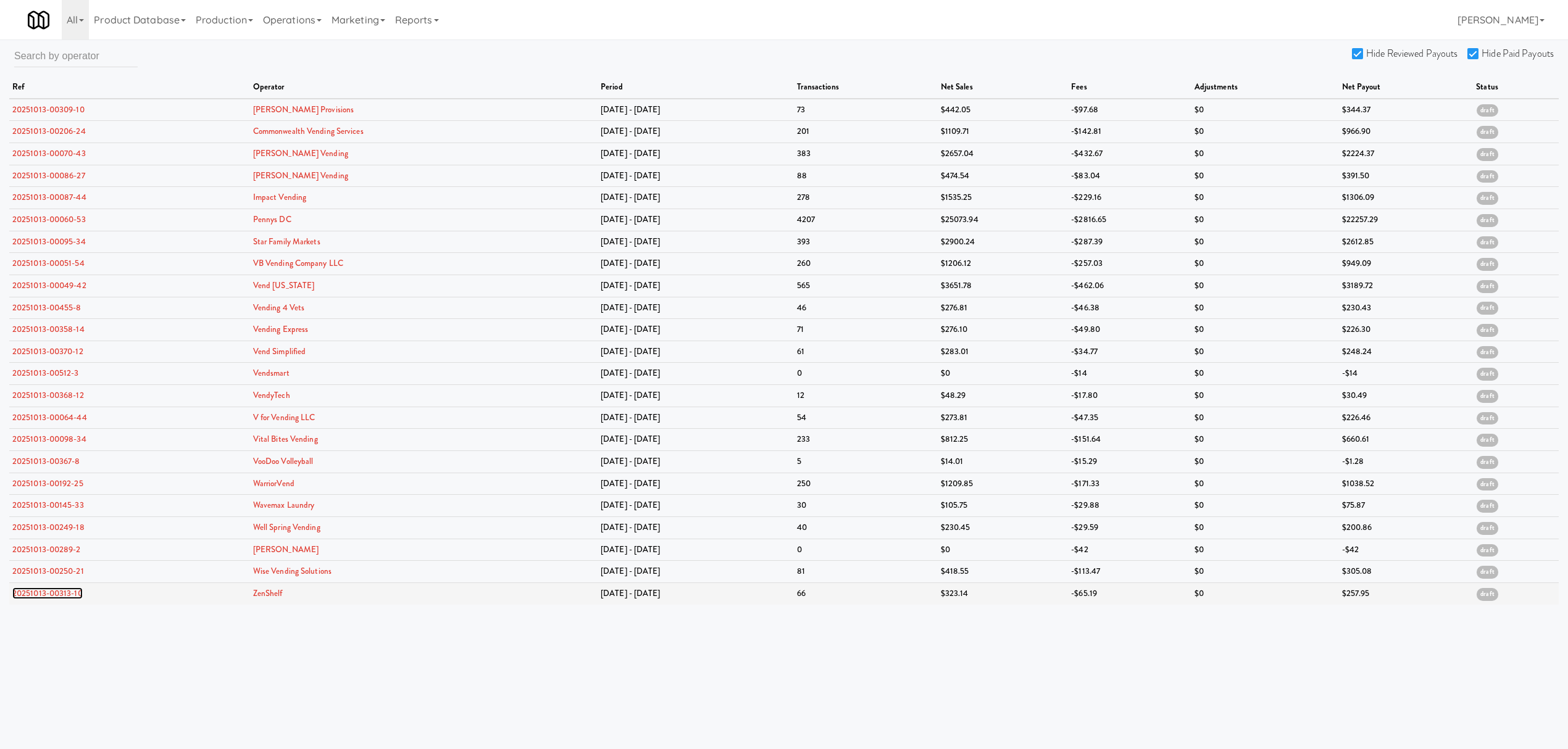
click at [63, 599] on link "20251013-00313-10" at bounding box center [47, 593] width 71 height 12
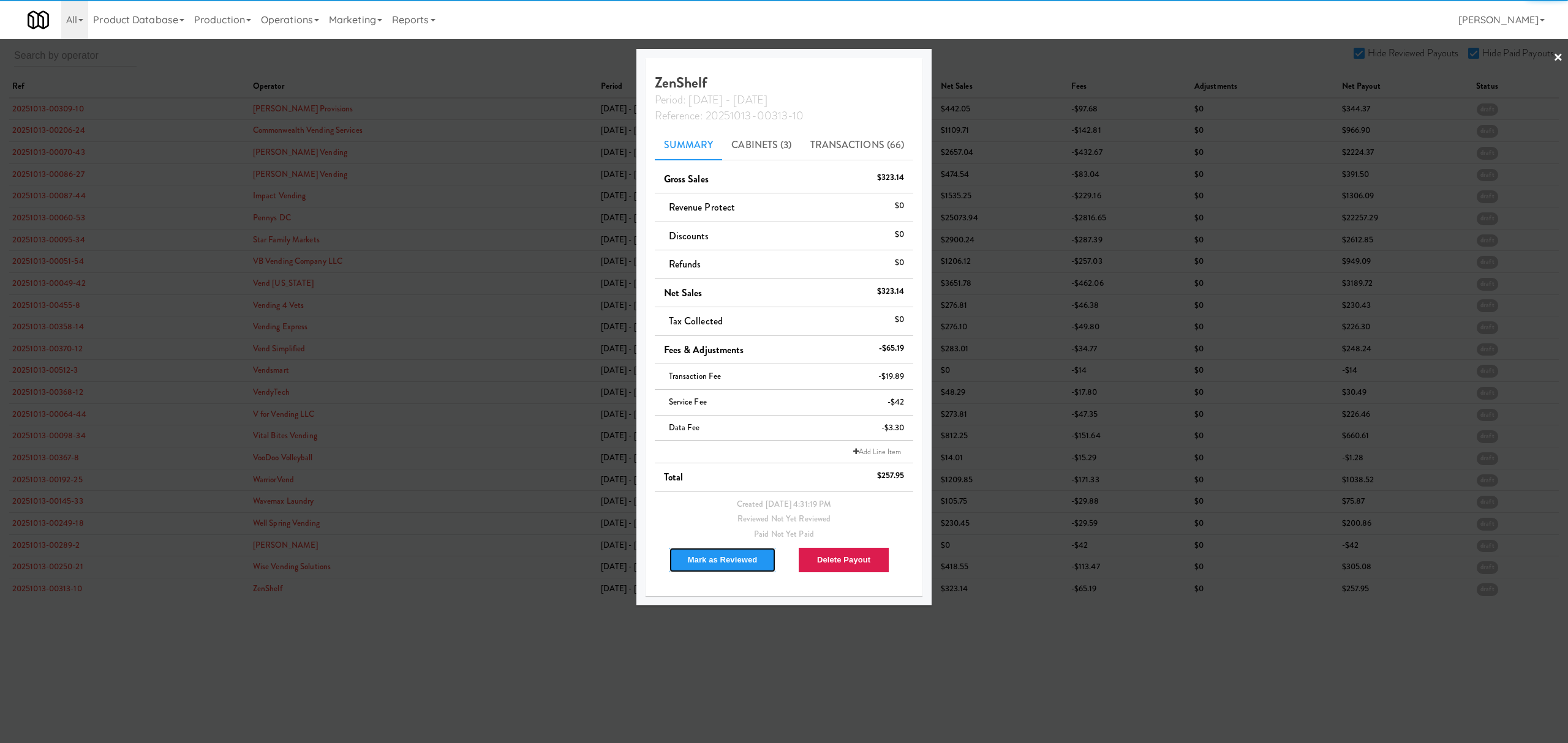
click at [714, 560] on button "Mark as Reviewed" at bounding box center [722, 560] width 108 height 26
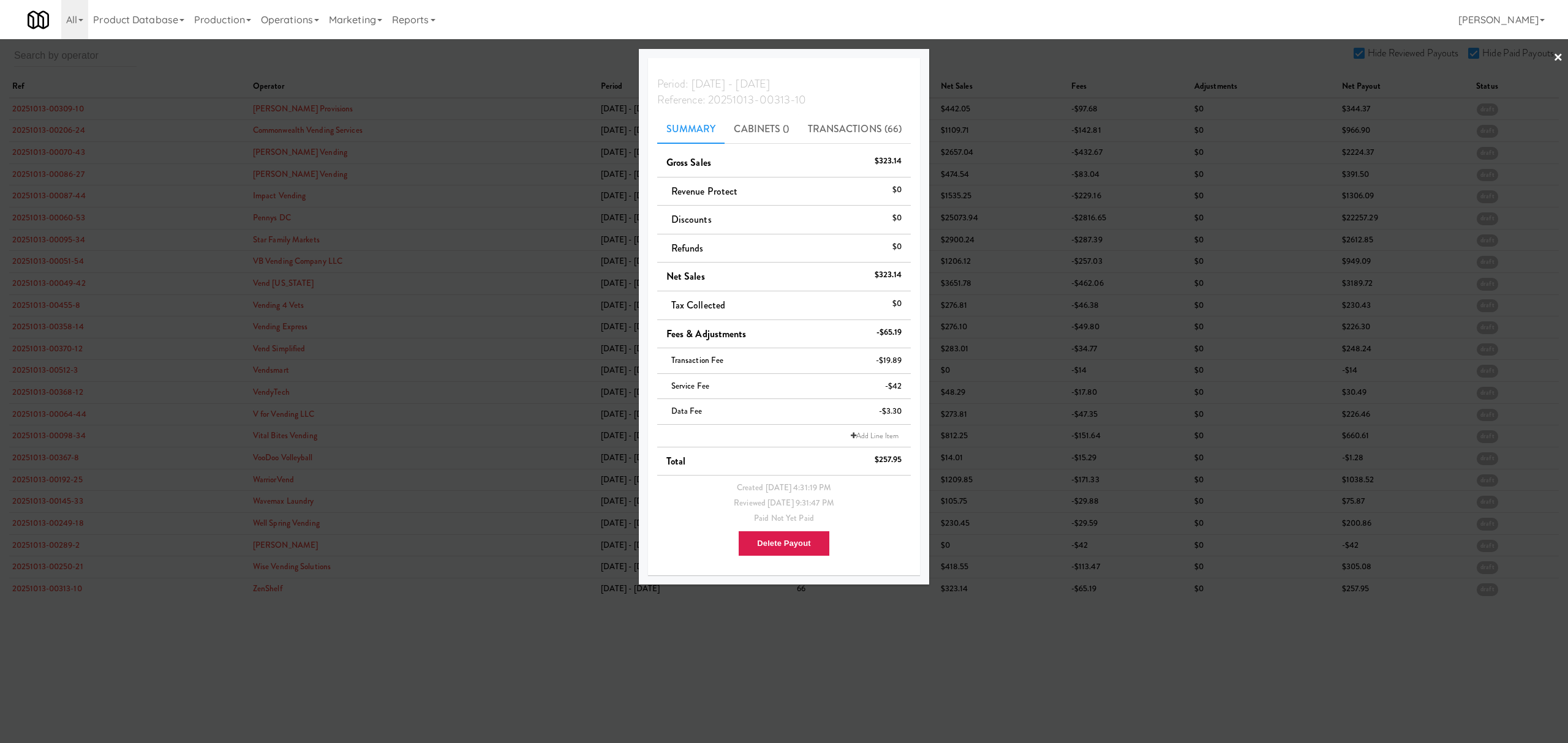
click at [483, 611] on div at bounding box center [784, 372] width 1568 height 743
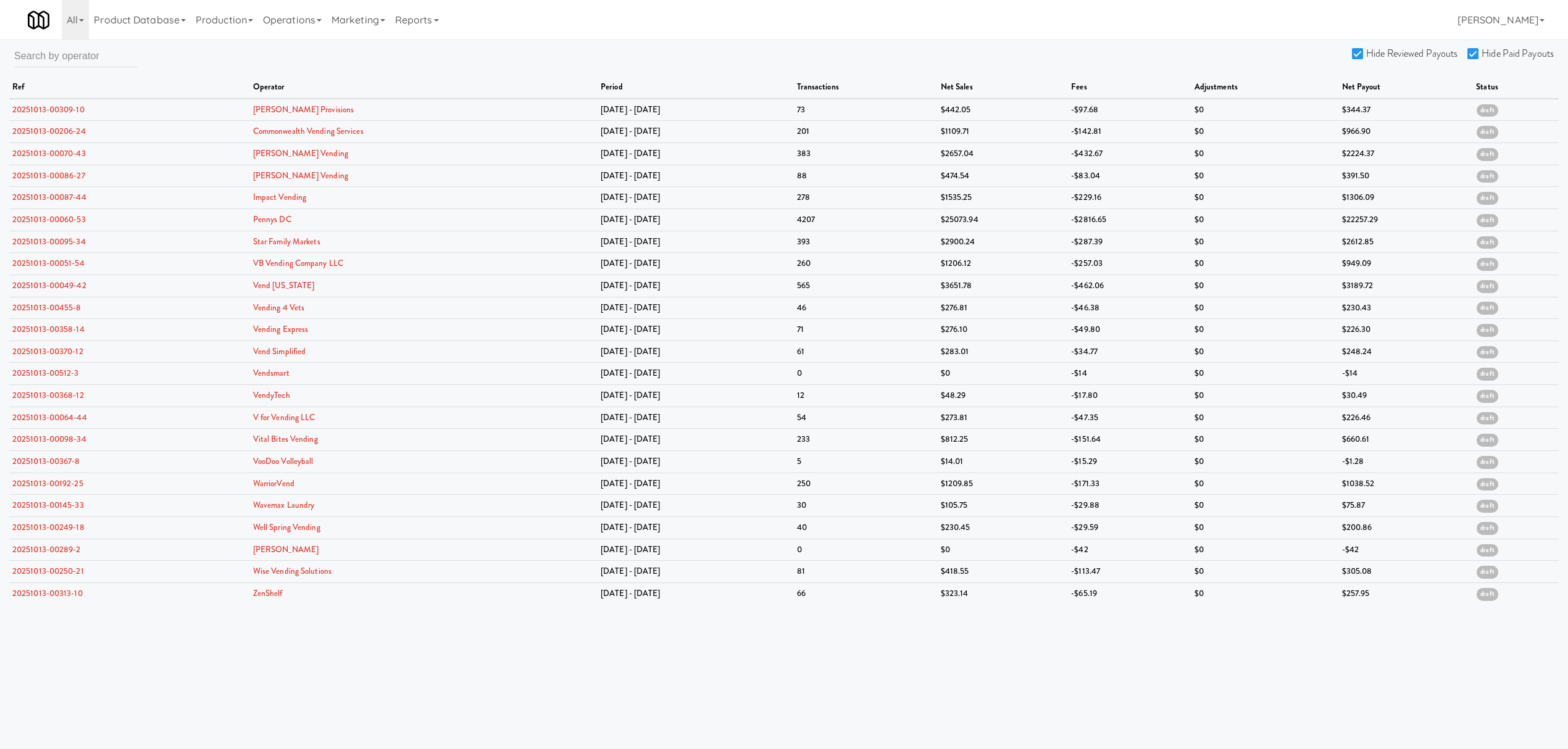
click at [1357, 52] on input "Hide Reviewed Payouts" at bounding box center [1360, 54] width 14 height 10
checkbox input "false"
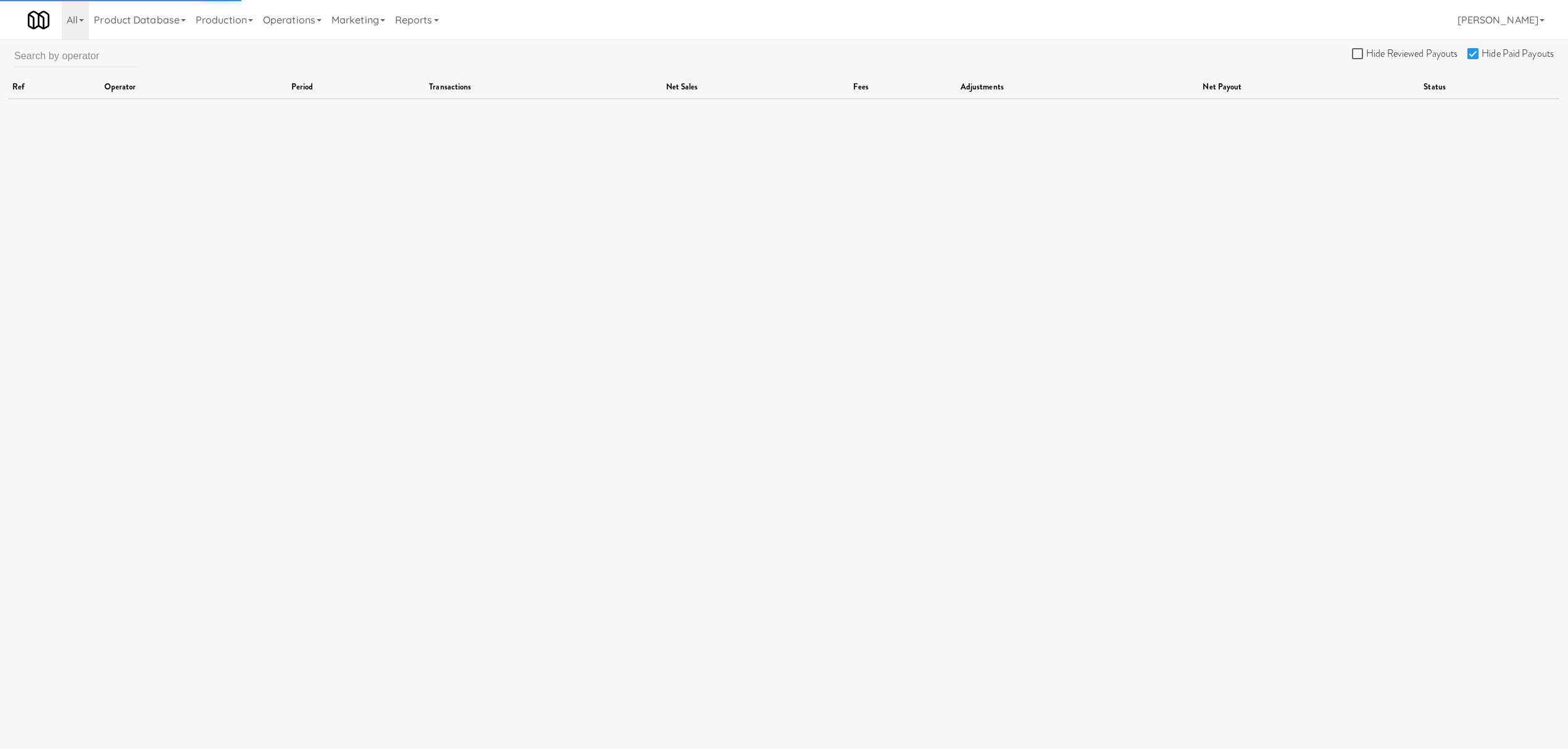
click at [1472, 51] on input "Hide Paid Payouts" at bounding box center [1475, 54] width 14 height 10
checkbox input "false"
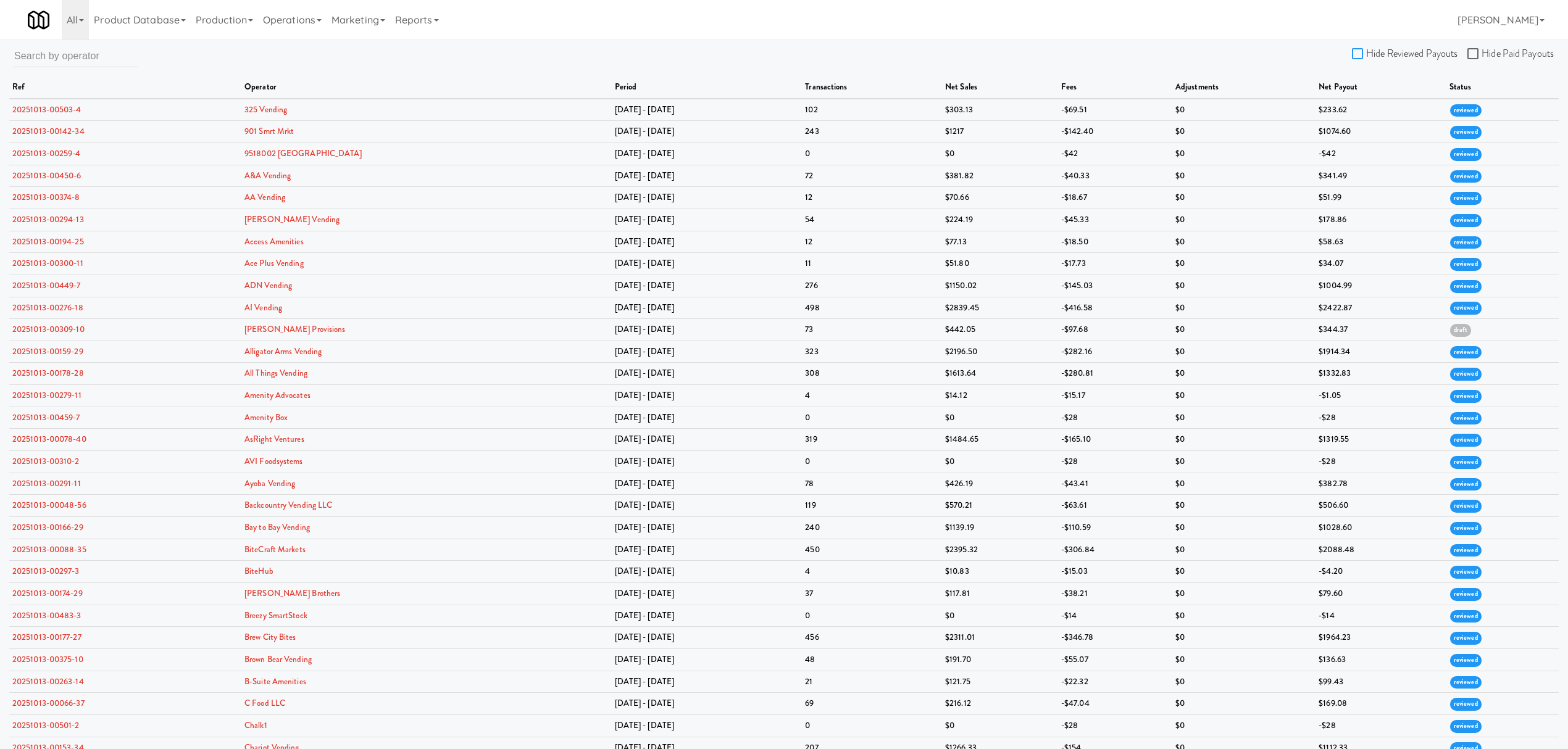
click at [1362, 51] on input "Hide Reviewed Payouts" at bounding box center [1360, 54] width 14 height 10
checkbox input "true"
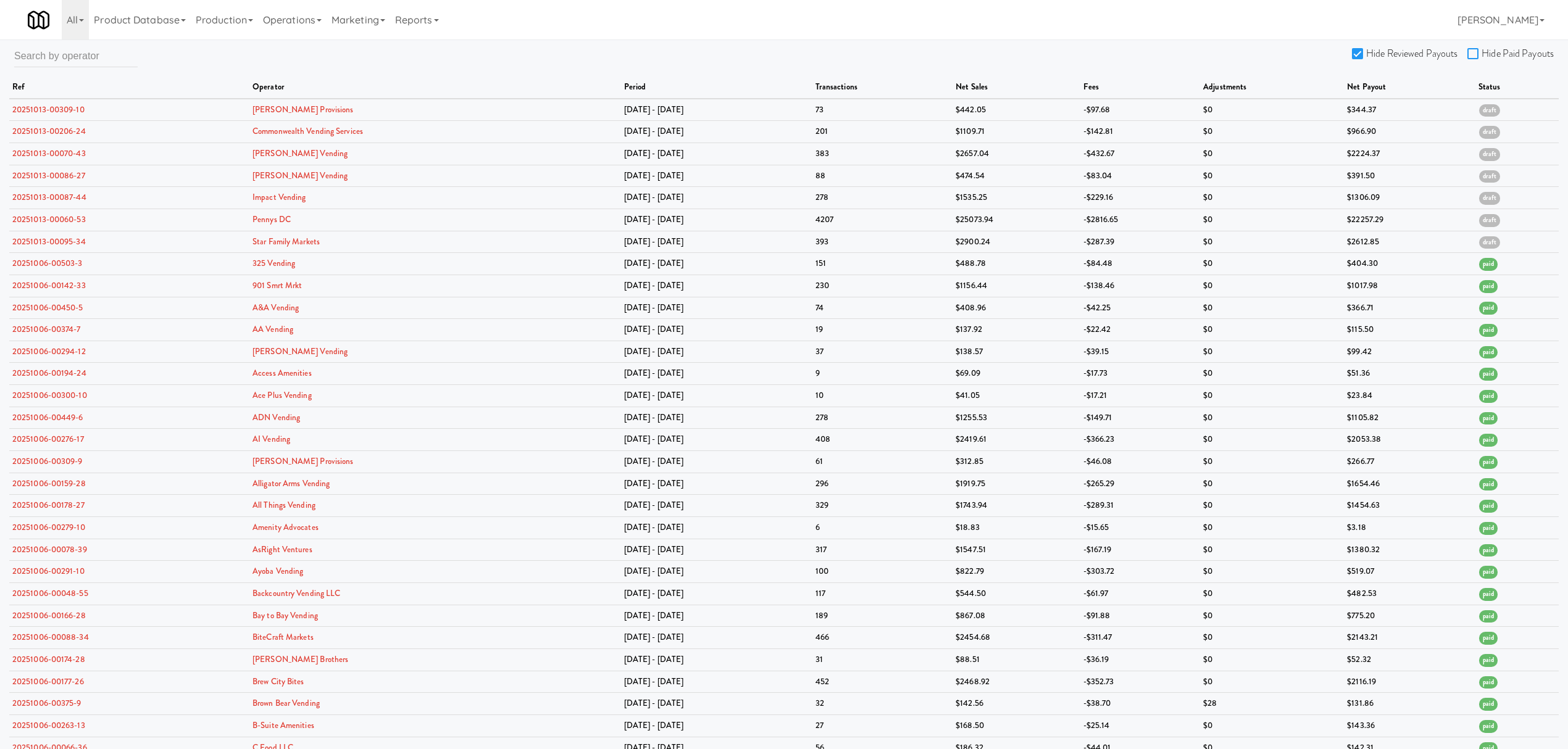
click at [1475, 51] on input "Hide Paid Payouts" at bounding box center [1475, 54] width 14 height 10
checkbox input "true"
